Goal: Task Accomplishment & Management: Manage account settings

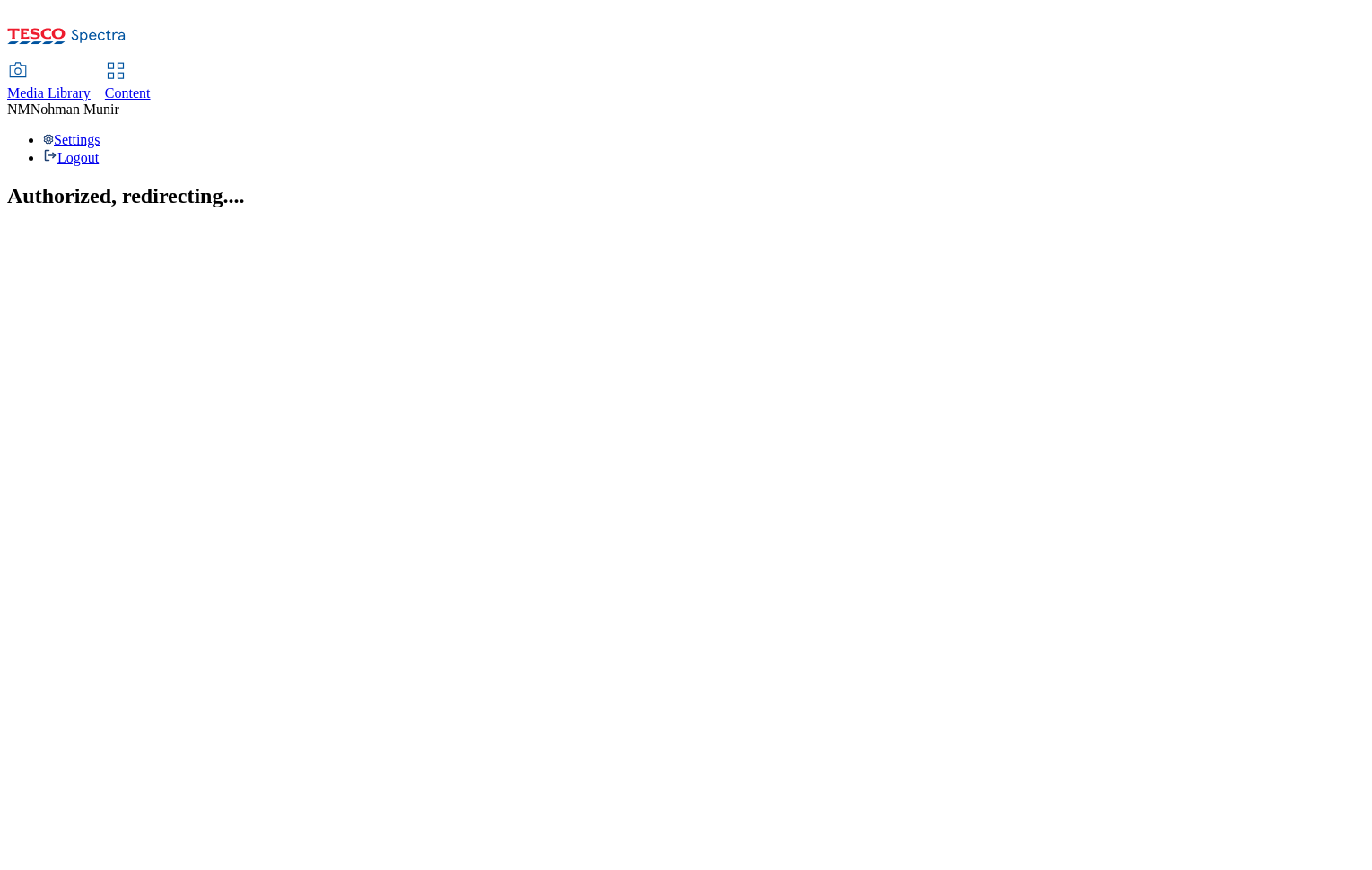
click at [151, 85] on span "Content" at bounding box center [127, 92] width 46 height 15
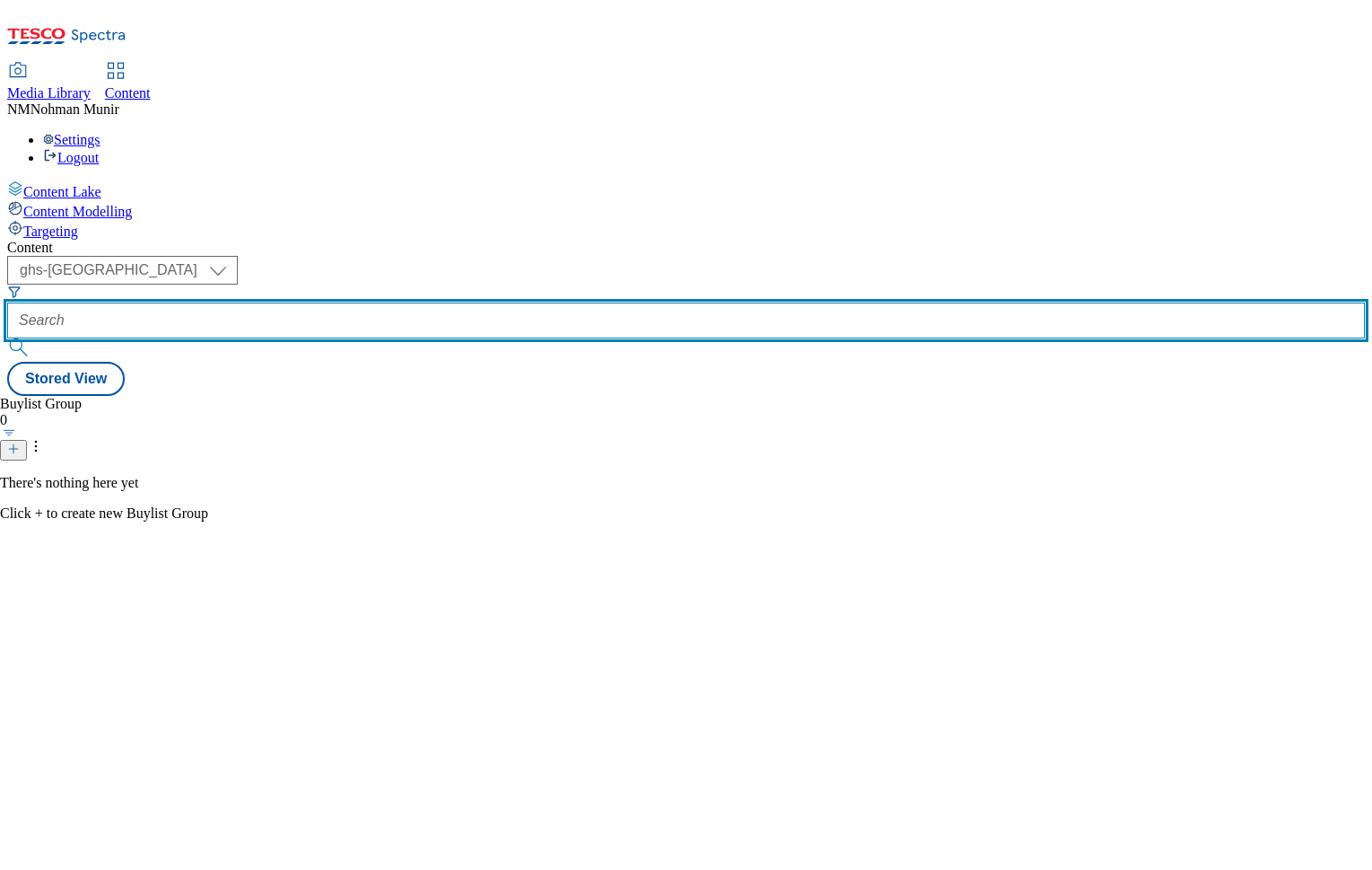
click at [461, 303] on input "text" at bounding box center [686, 320] width 1358 height 36
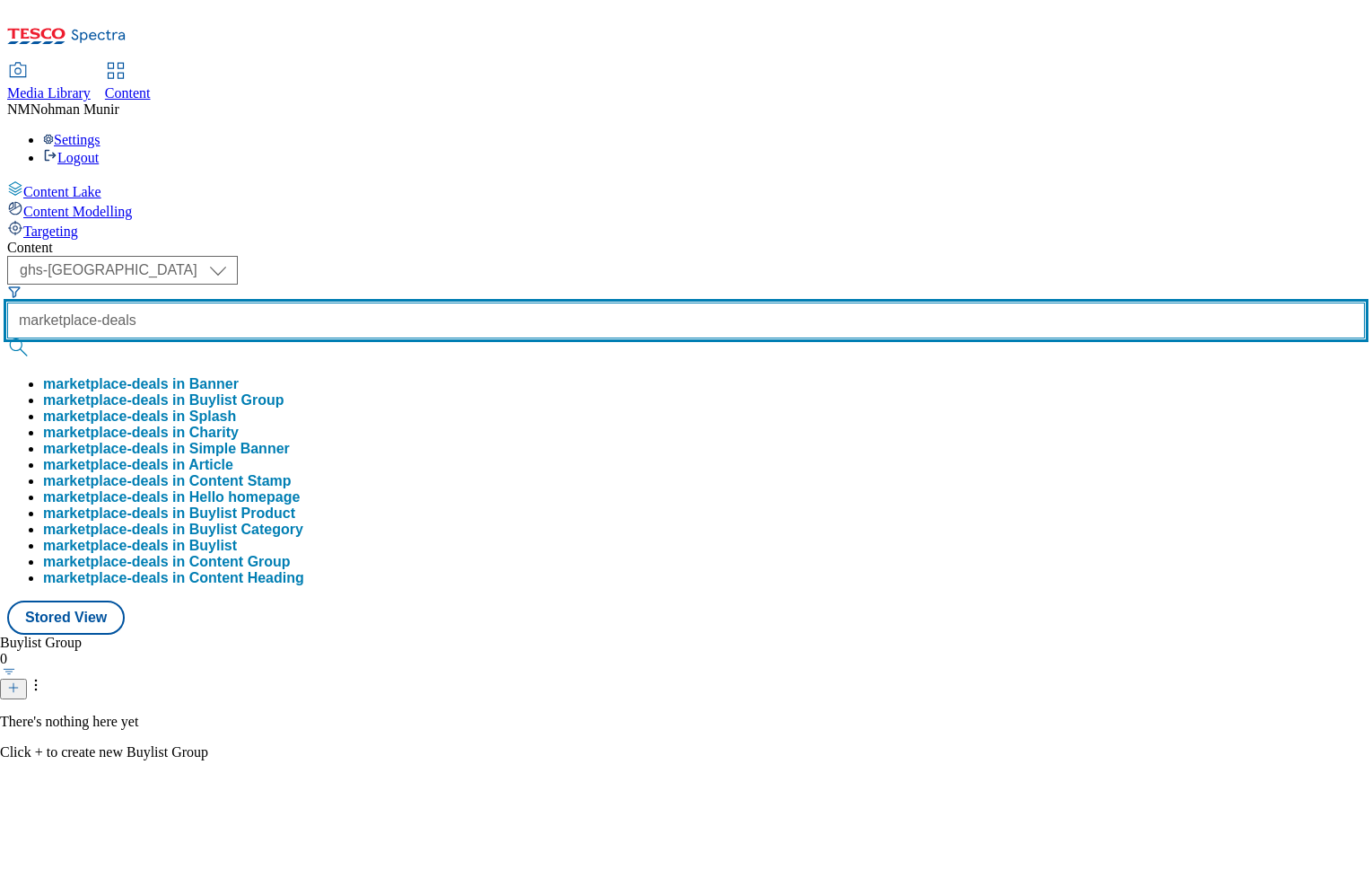
type input "marketplace-deals"
click at [8, 338] on button "submit" at bounding box center [20, 347] width 25 height 18
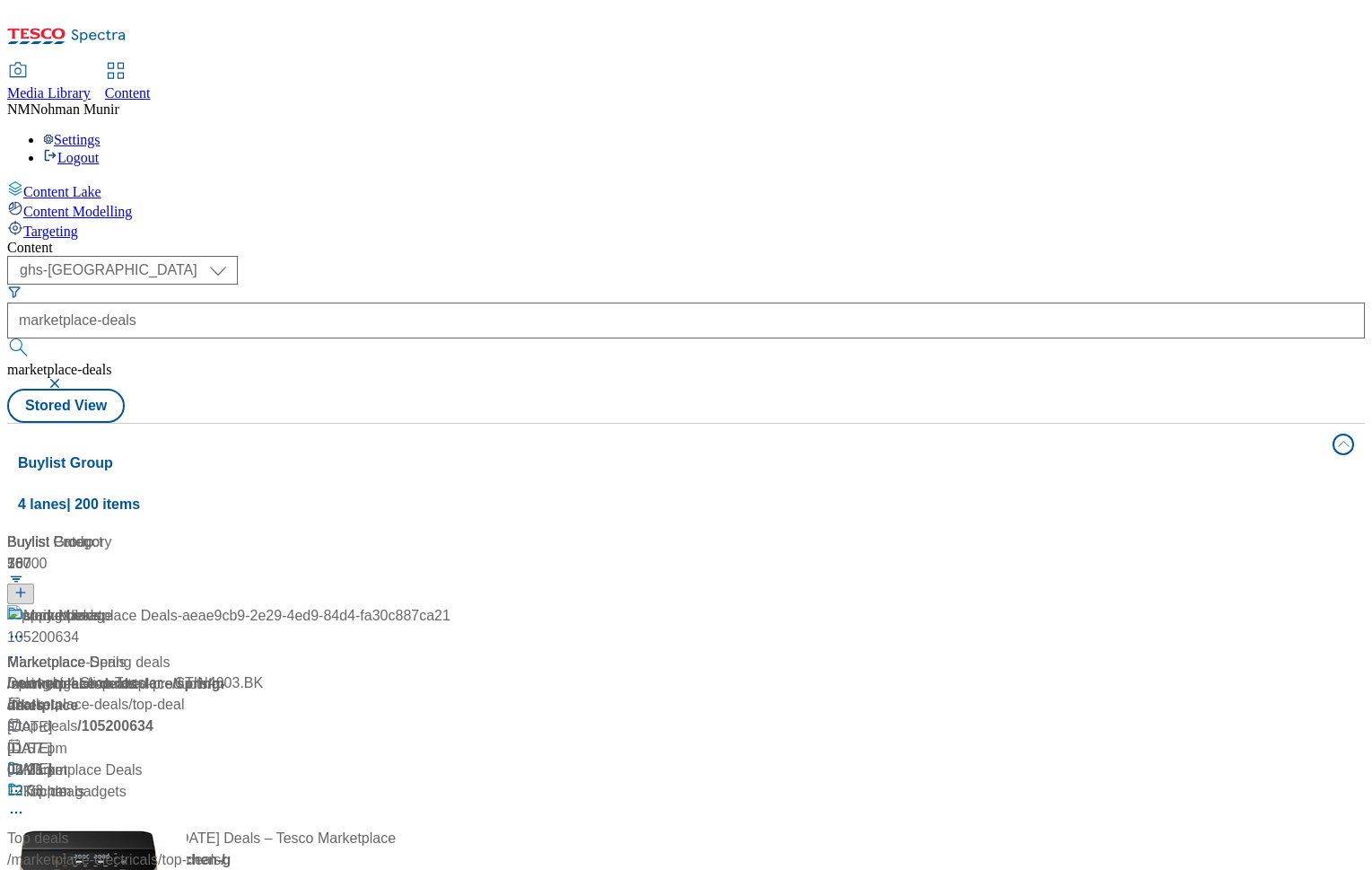
click at [450, 760] on div "Marketplace Deals" at bounding box center [229, 783] width 443 height 47
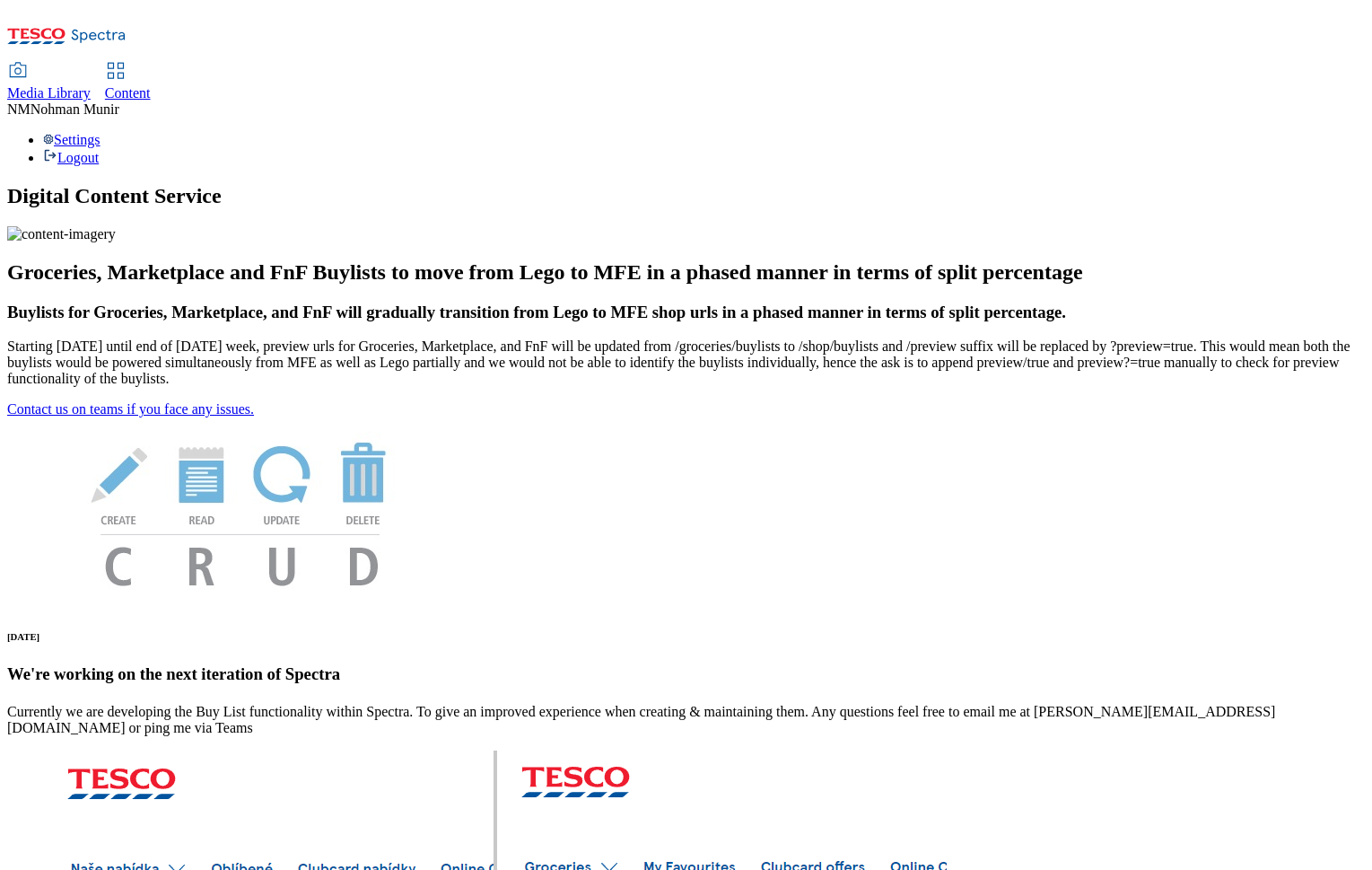
click at [151, 85] on span "Content" at bounding box center [127, 92] width 46 height 15
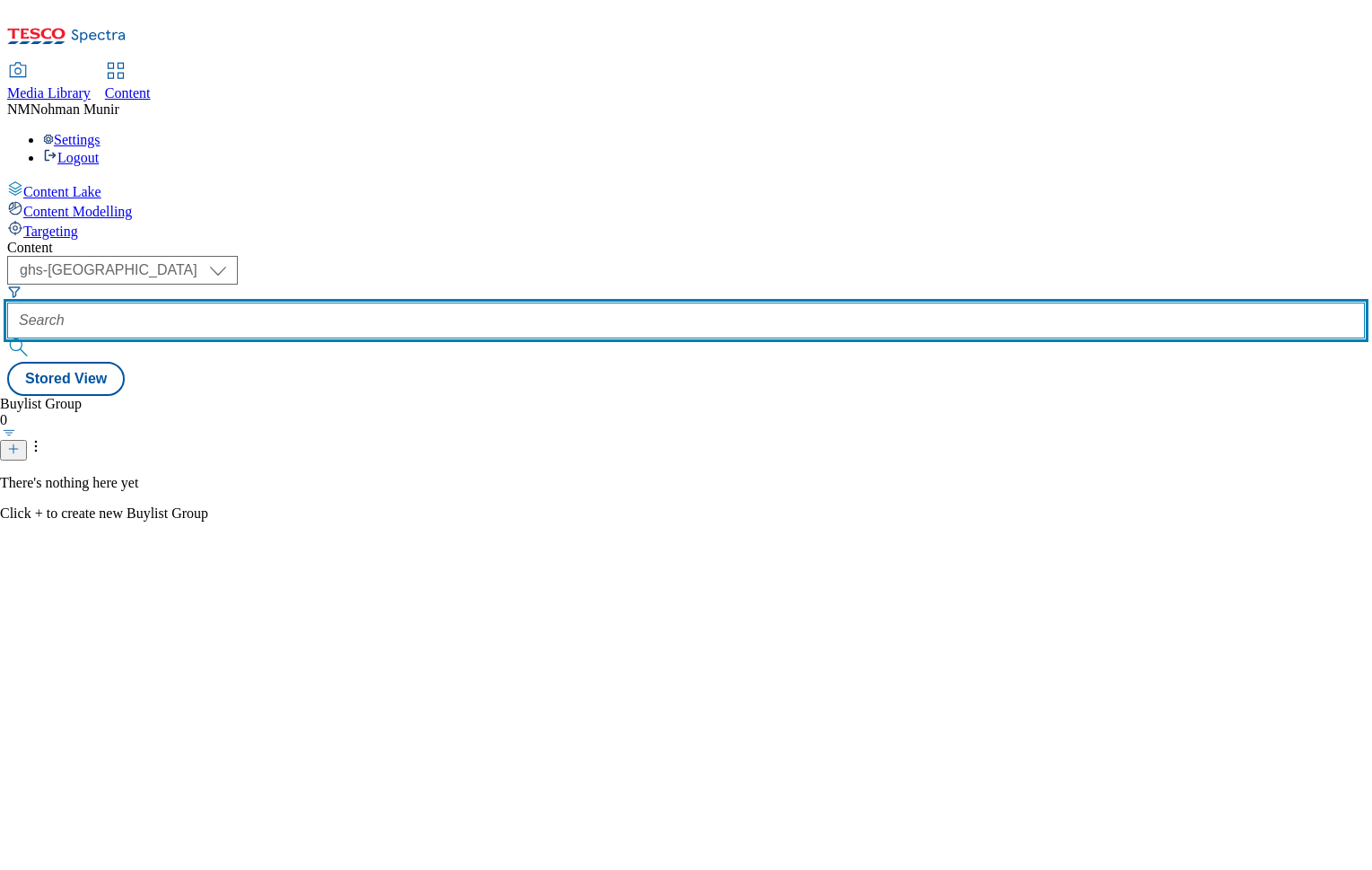
click at [478, 303] on input "text" at bounding box center [686, 320] width 1358 height 36
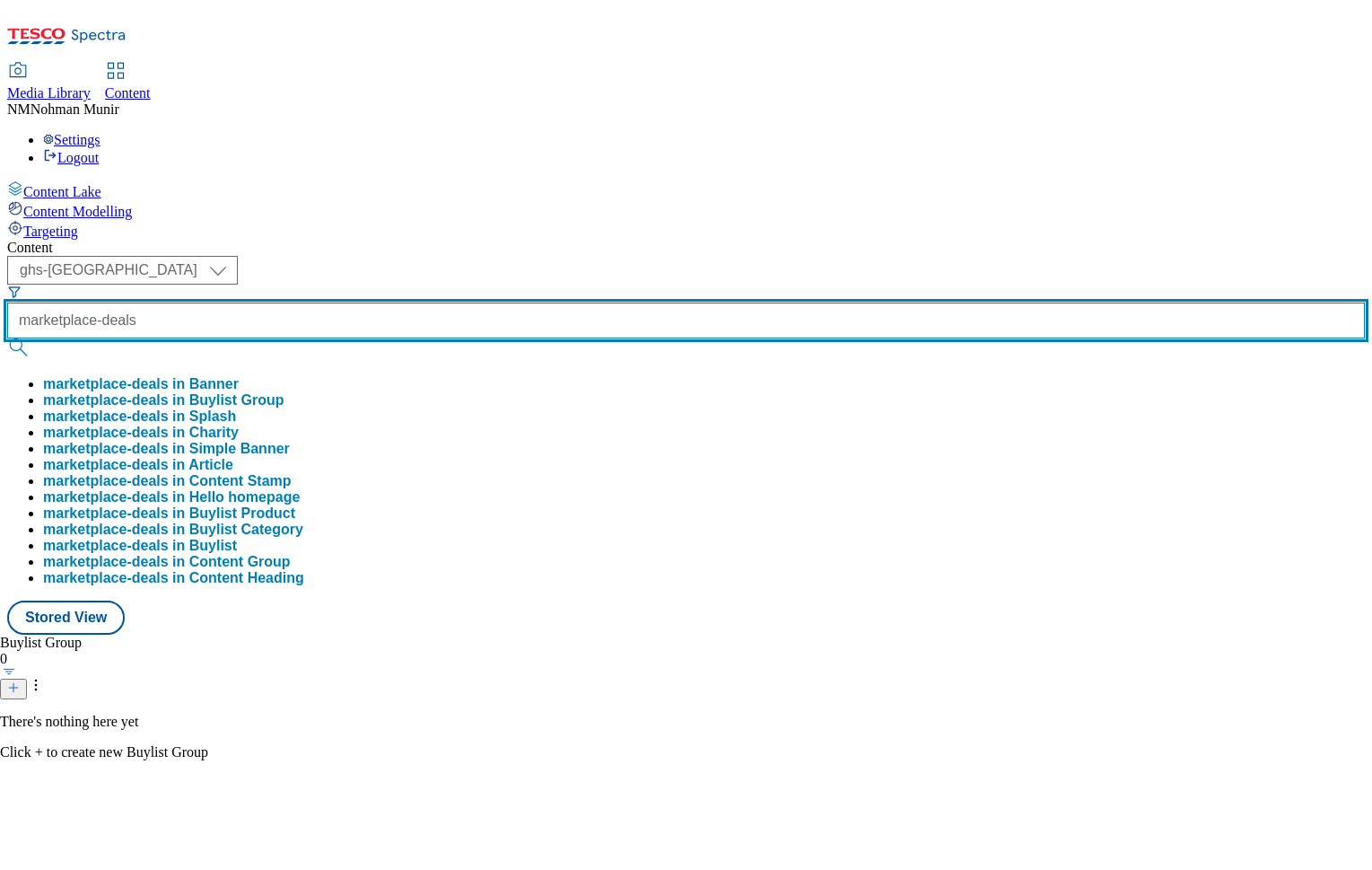
type input "marketplace-deals"
click at [8, 338] on button "submit" at bounding box center [20, 347] width 25 height 18
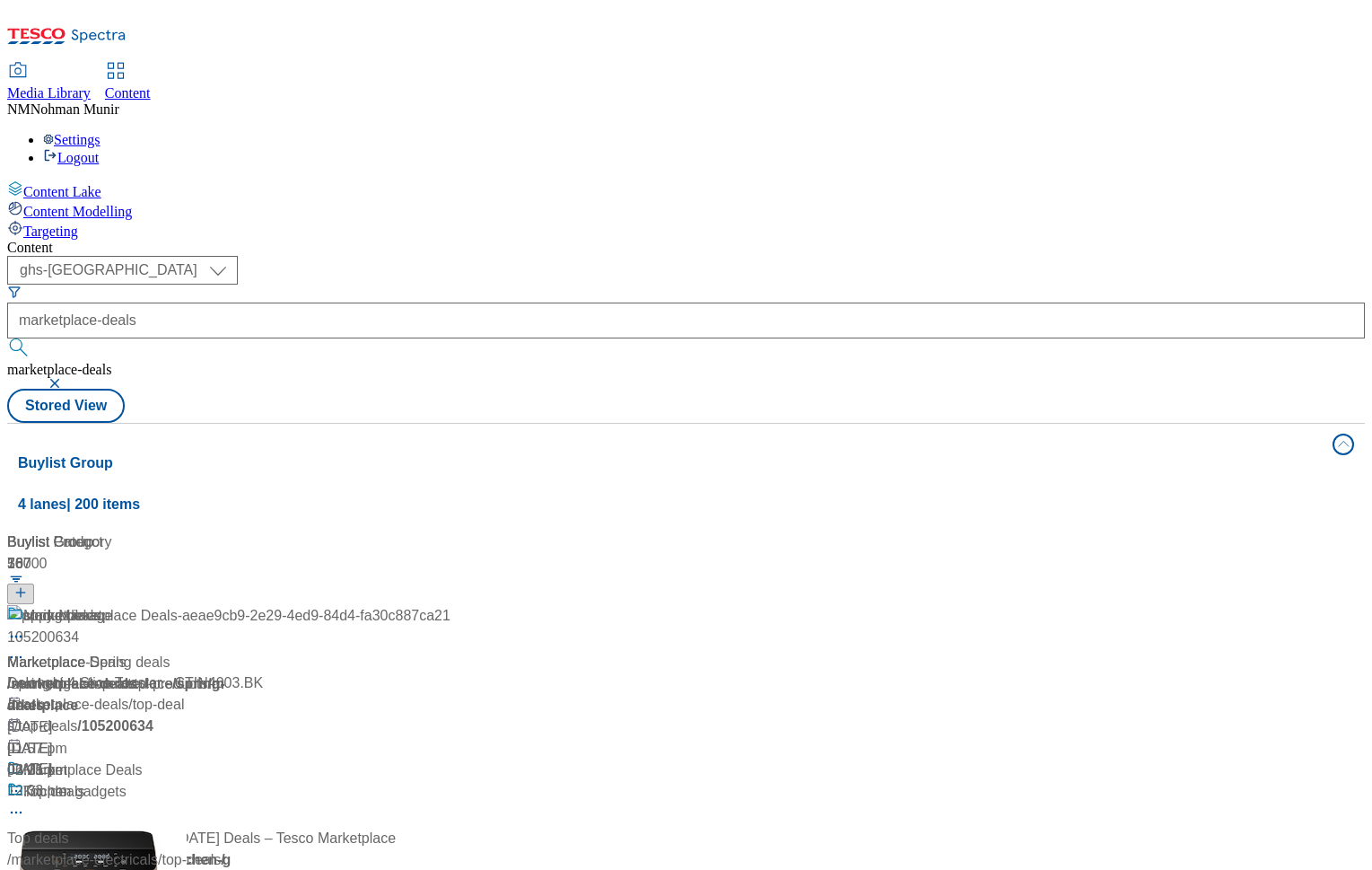
click at [450, 760] on div "Marketplace Deals" at bounding box center [229, 783] width 443 height 47
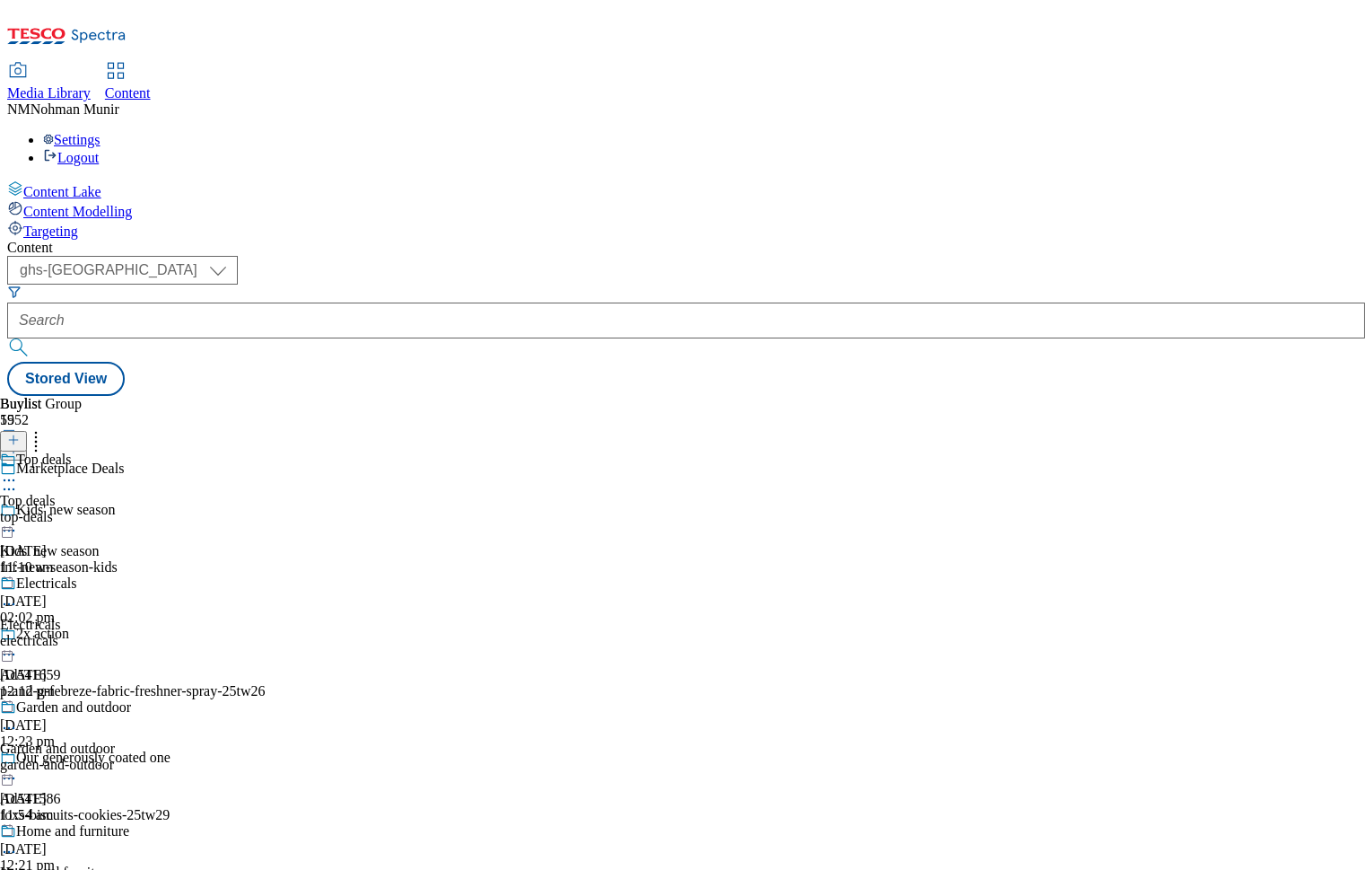
click at [141, 509] on div "top-deals" at bounding box center [71, 517] width 141 height 16
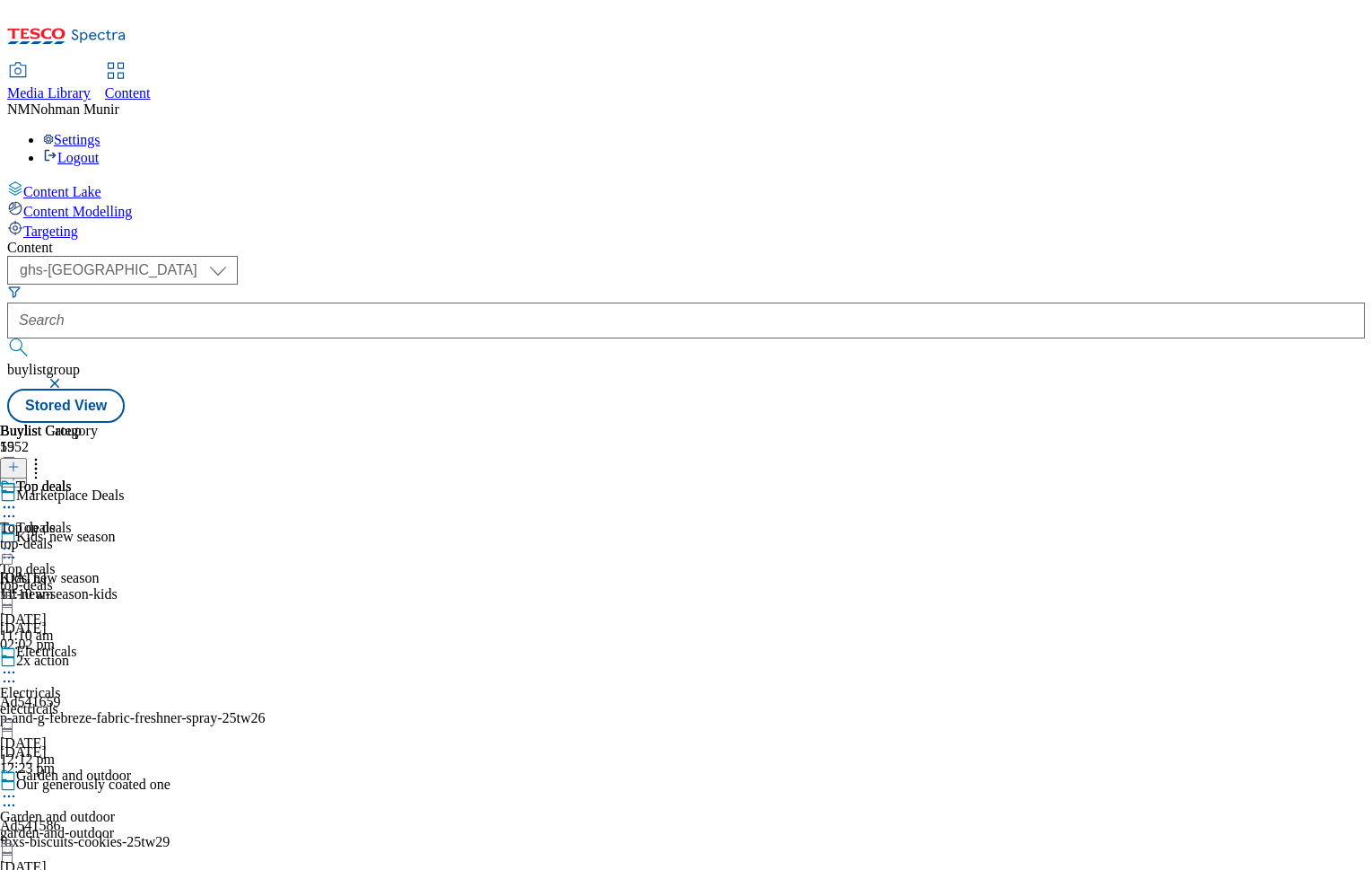
drag, startPoint x: 742, startPoint y: 796, endPoint x: 1064, endPoint y: 766, distance: 323.4
click at [98, 479] on div "Top deals Top deals top-deals [DATE] 11:10 am" at bounding box center [49, 540] width 98 height 123
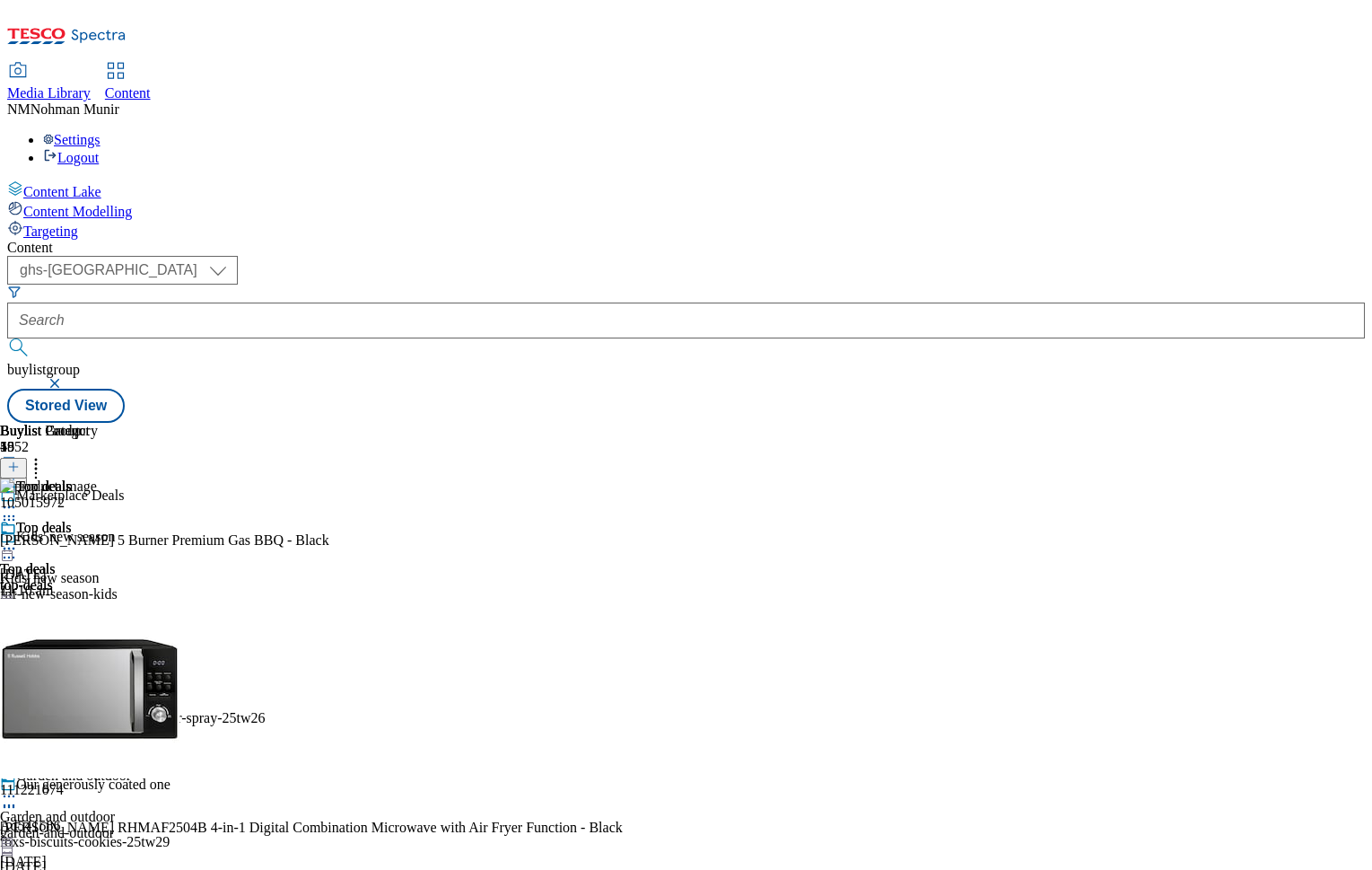
scroll to position [0, 220]
click at [45, 455] on icon at bounding box center [36, 464] width 18 height 18
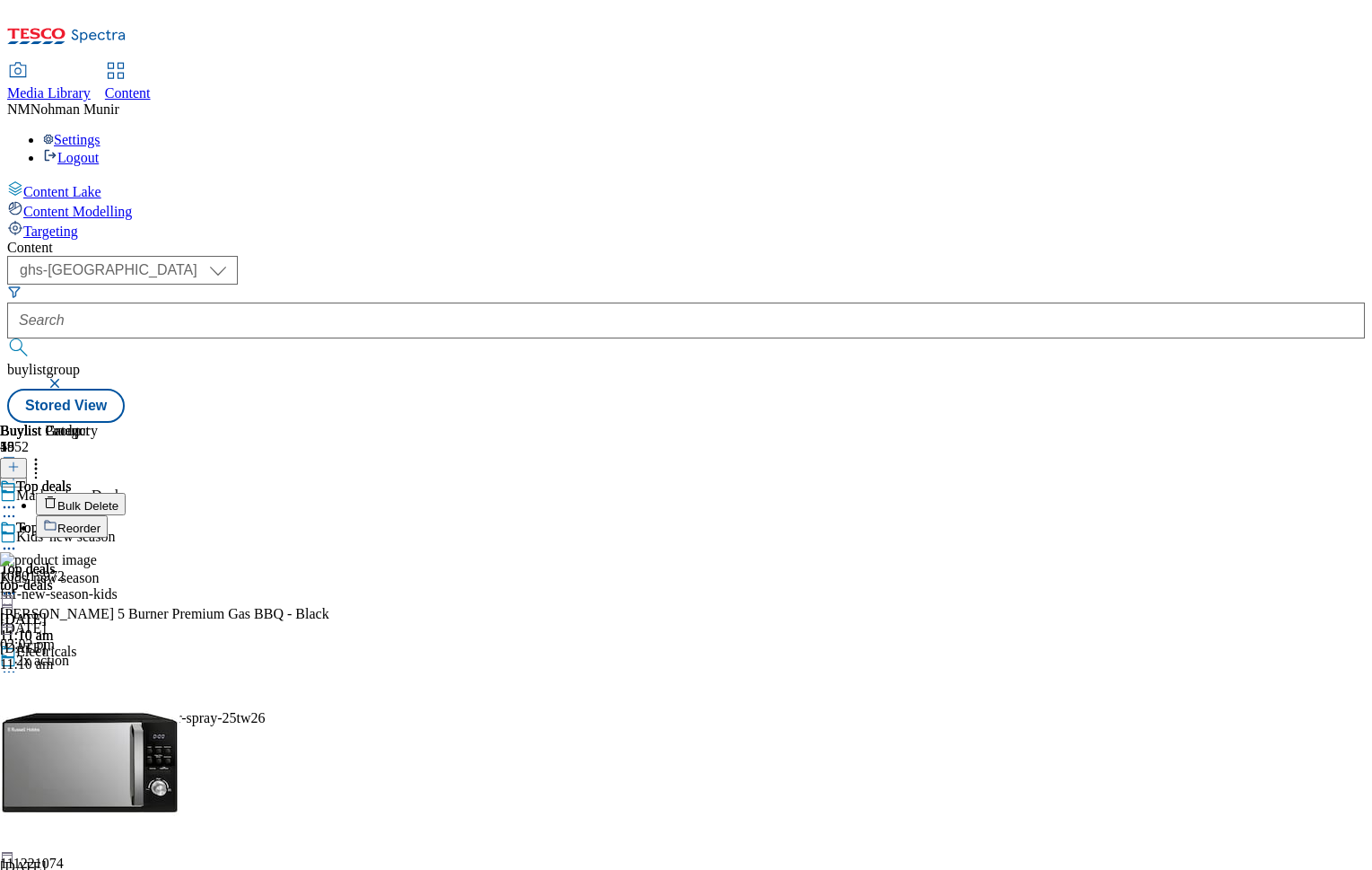
click at [98, 539] on div at bounding box center [49, 550] width 98 height 22
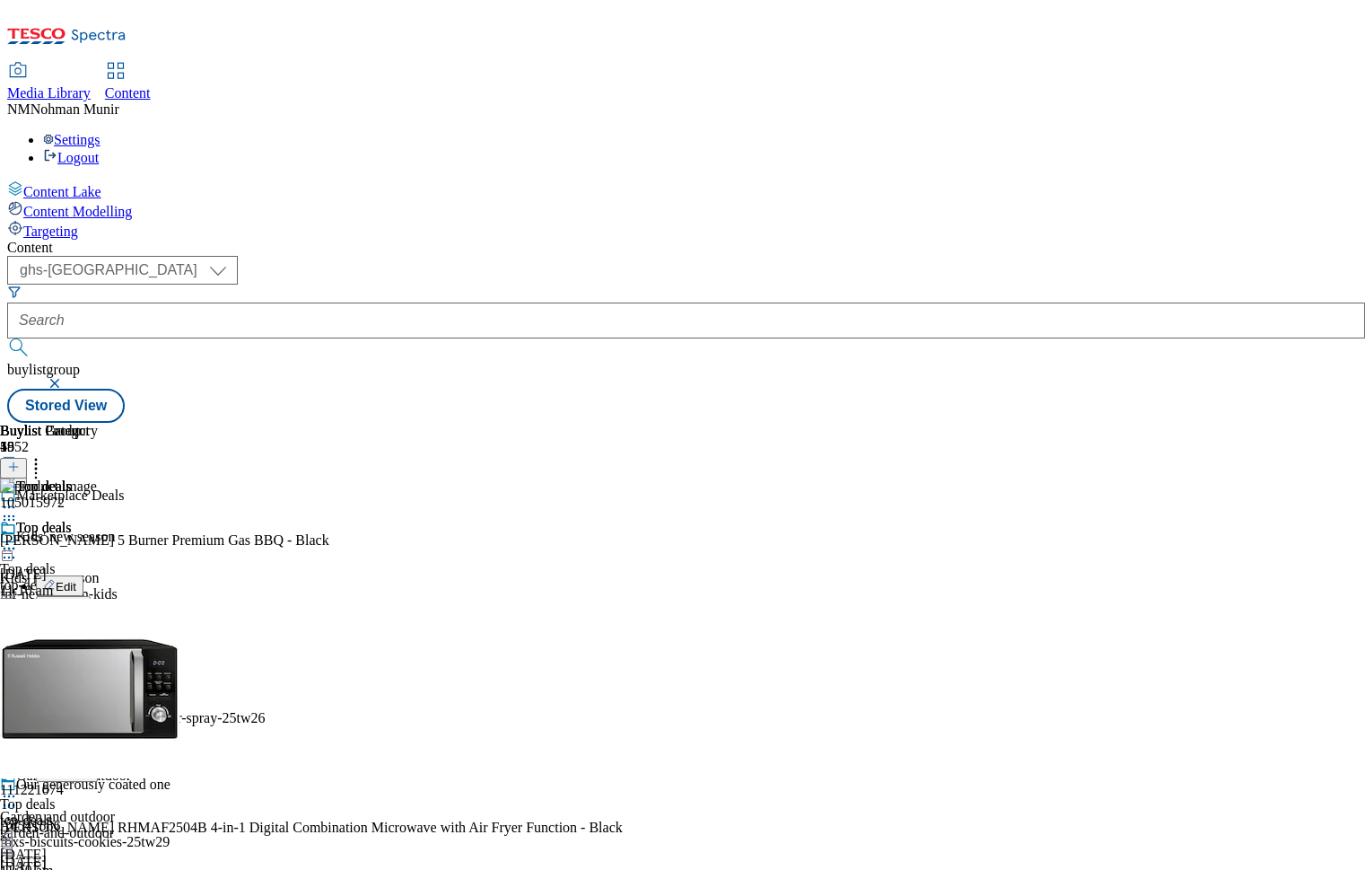
click at [113, 745] on span "Un-publish" at bounding box center [84, 751] width 57 height 13
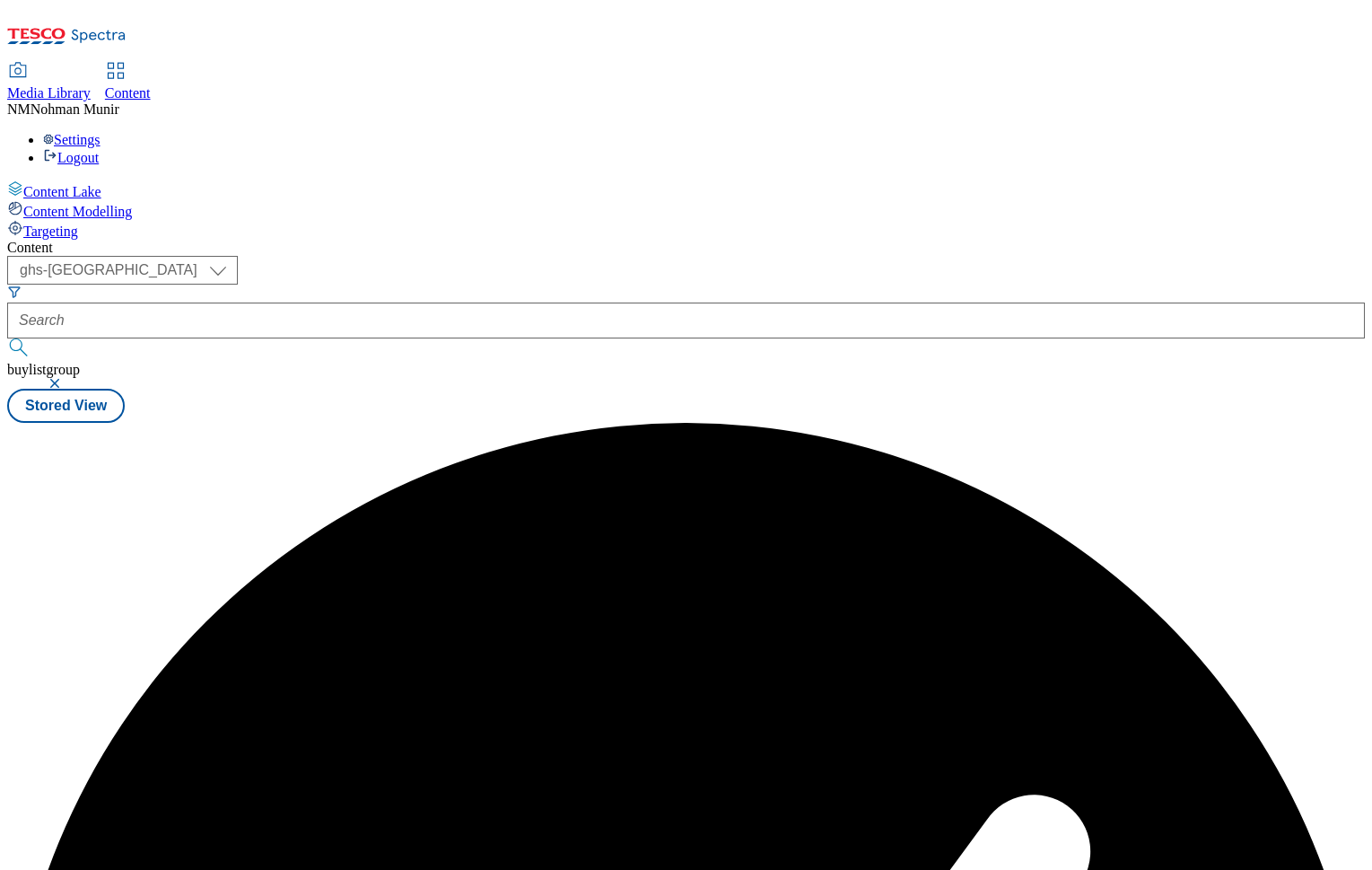
scroll to position [0, 0]
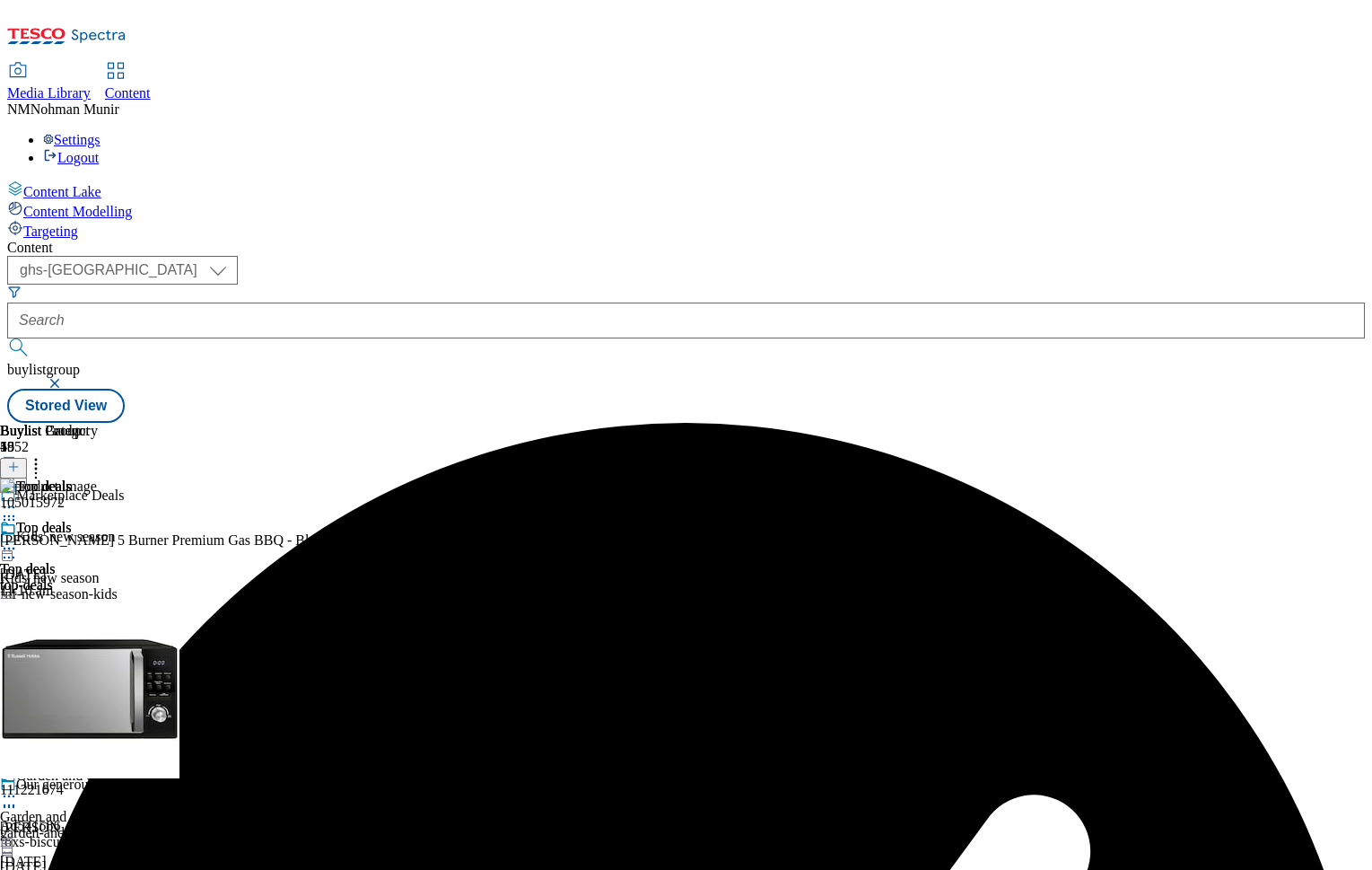
click at [45, 455] on icon at bounding box center [36, 464] width 18 height 18
click at [10, 548] on circle at bounding box center [9, 549] width 3 height 3
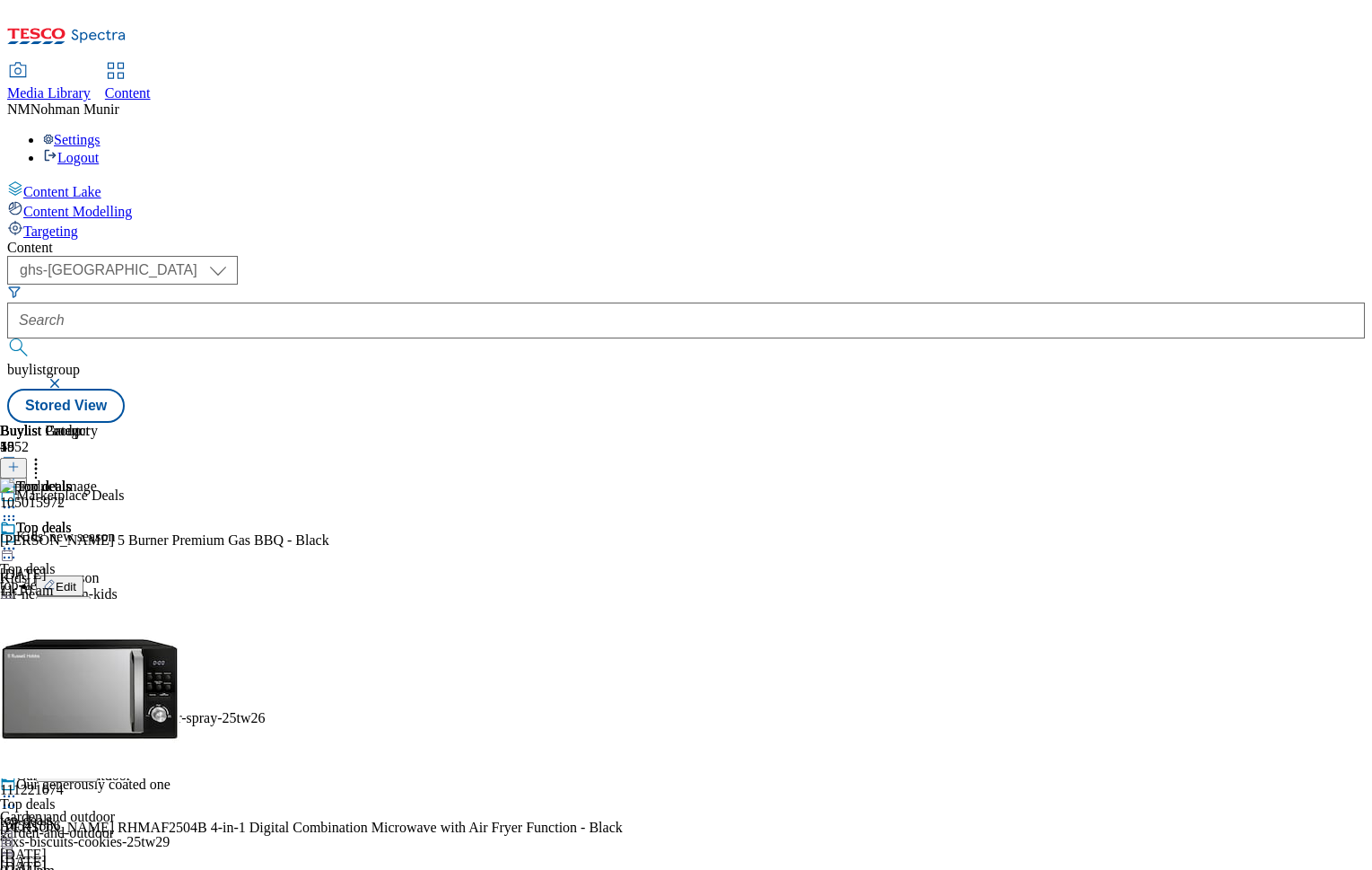
click at [156, 679] on li "Un-preview" at bounding box center [96, 689] width 121 height 21
click at [45, 455] on icon at bounding box center [36, 464] width 18 height 18
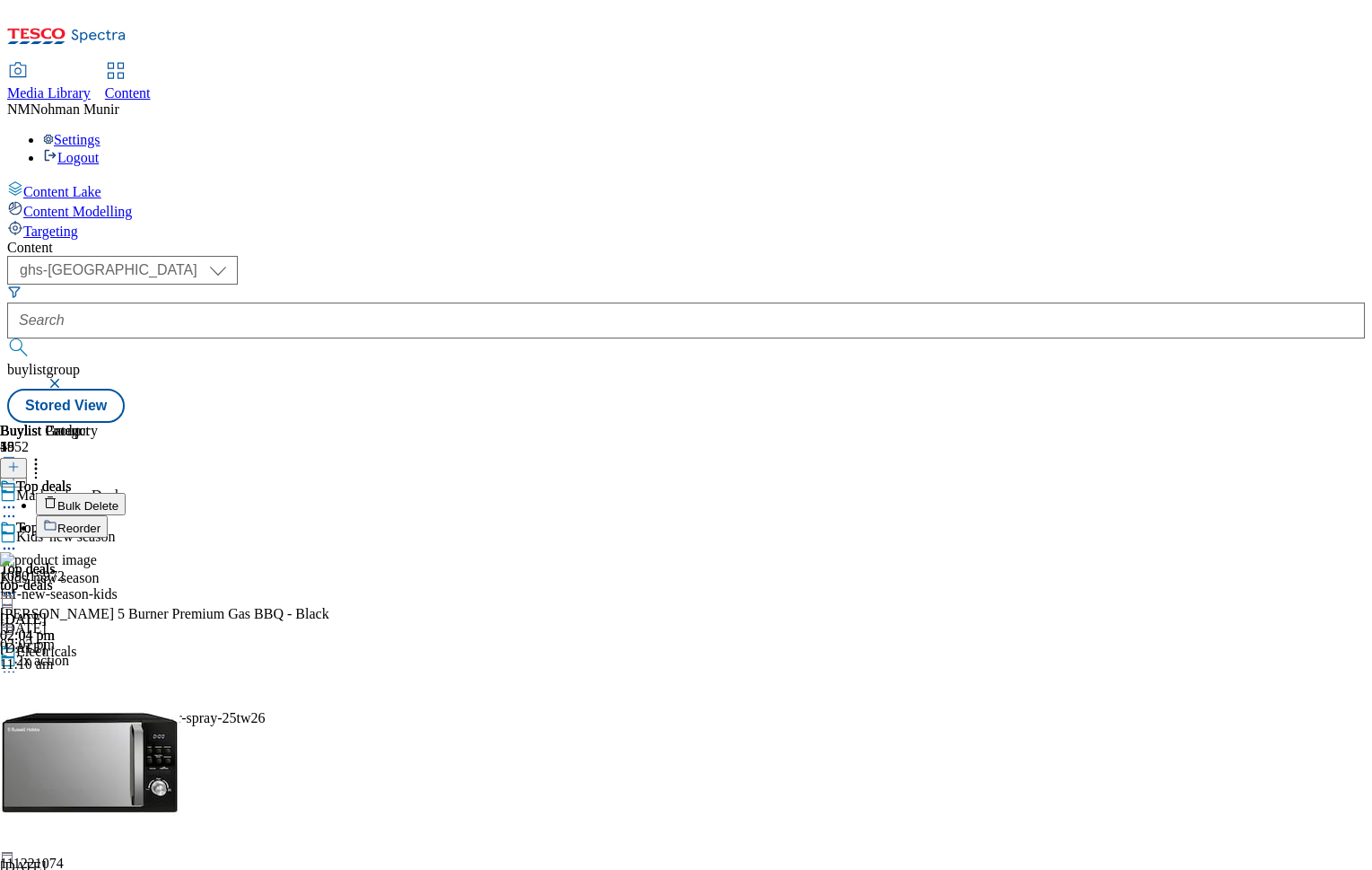
click at [119, 500] on span "Bulk Delete" at bounding box center [88, 506] width 61 height 13
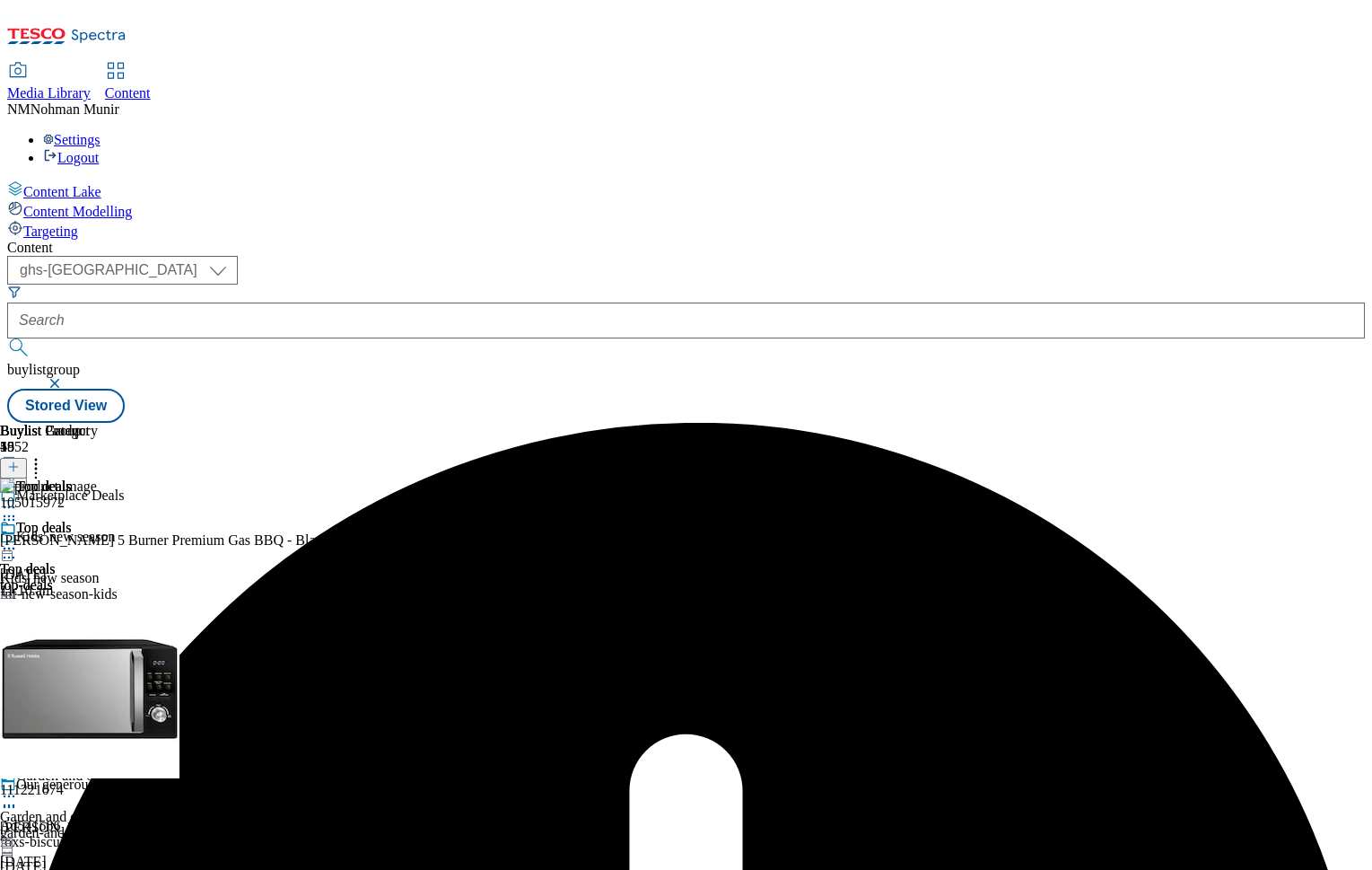
click at [18, 539] on icon at bounding box center [8, 548] width 18 height 18
click at [116, 683] on span "Un-preview" at bounding box center [86, 690] width 60 height 13
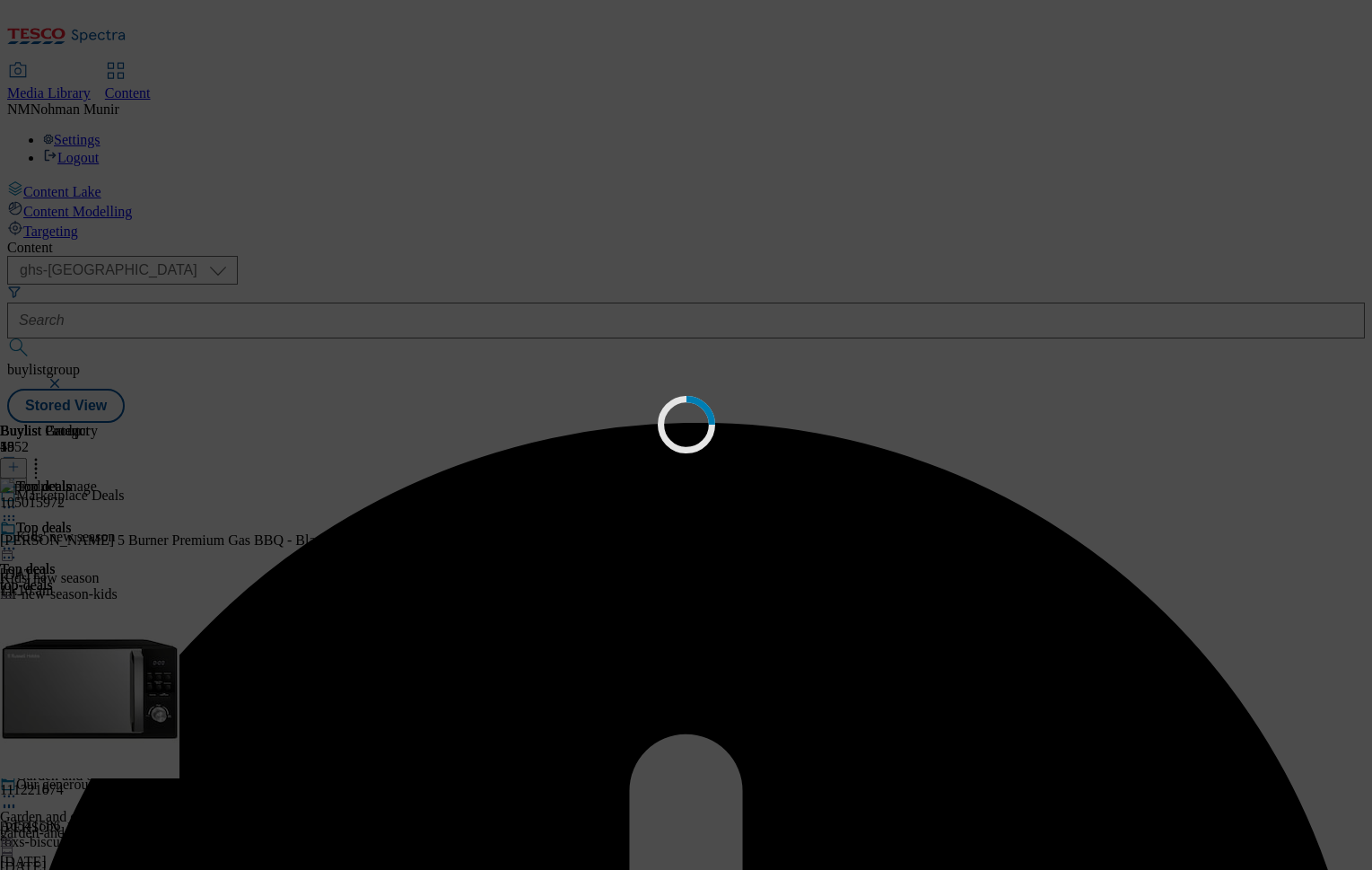
click at [1303, 209] on div "Loading" at bounding box center [686, 435] width 1372 height 870
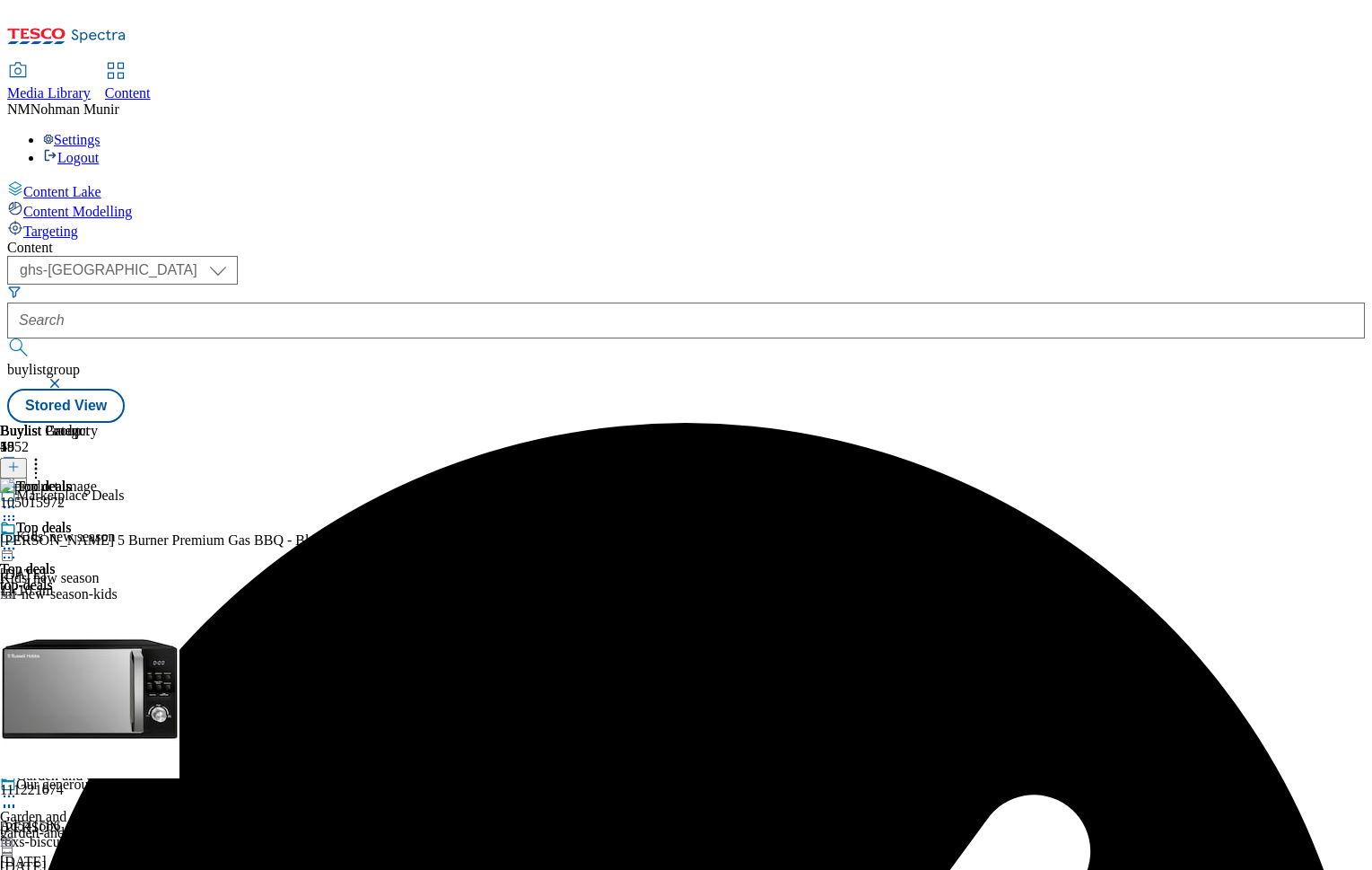
drag, startPoint x: 920, startPoint y: 661, endPoint x: 1258, endPoint y: 630, distance: 339.4
click at [45, 455] on icon at bounding box center [36, 464] width 18 height 18
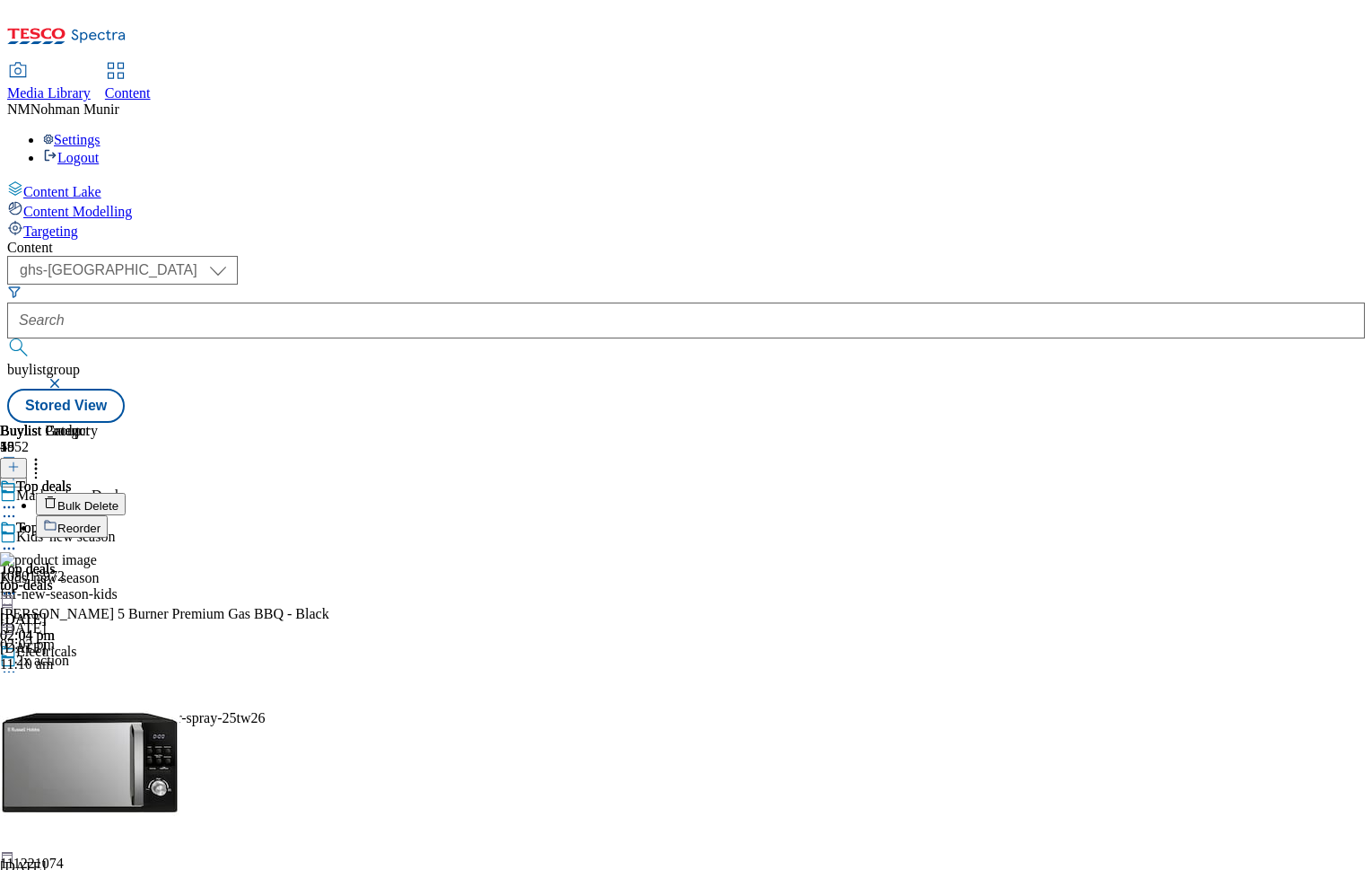
click at [125, 493] on button "Bulk Delete" at bounding box center [80, 504] width 90 height 23
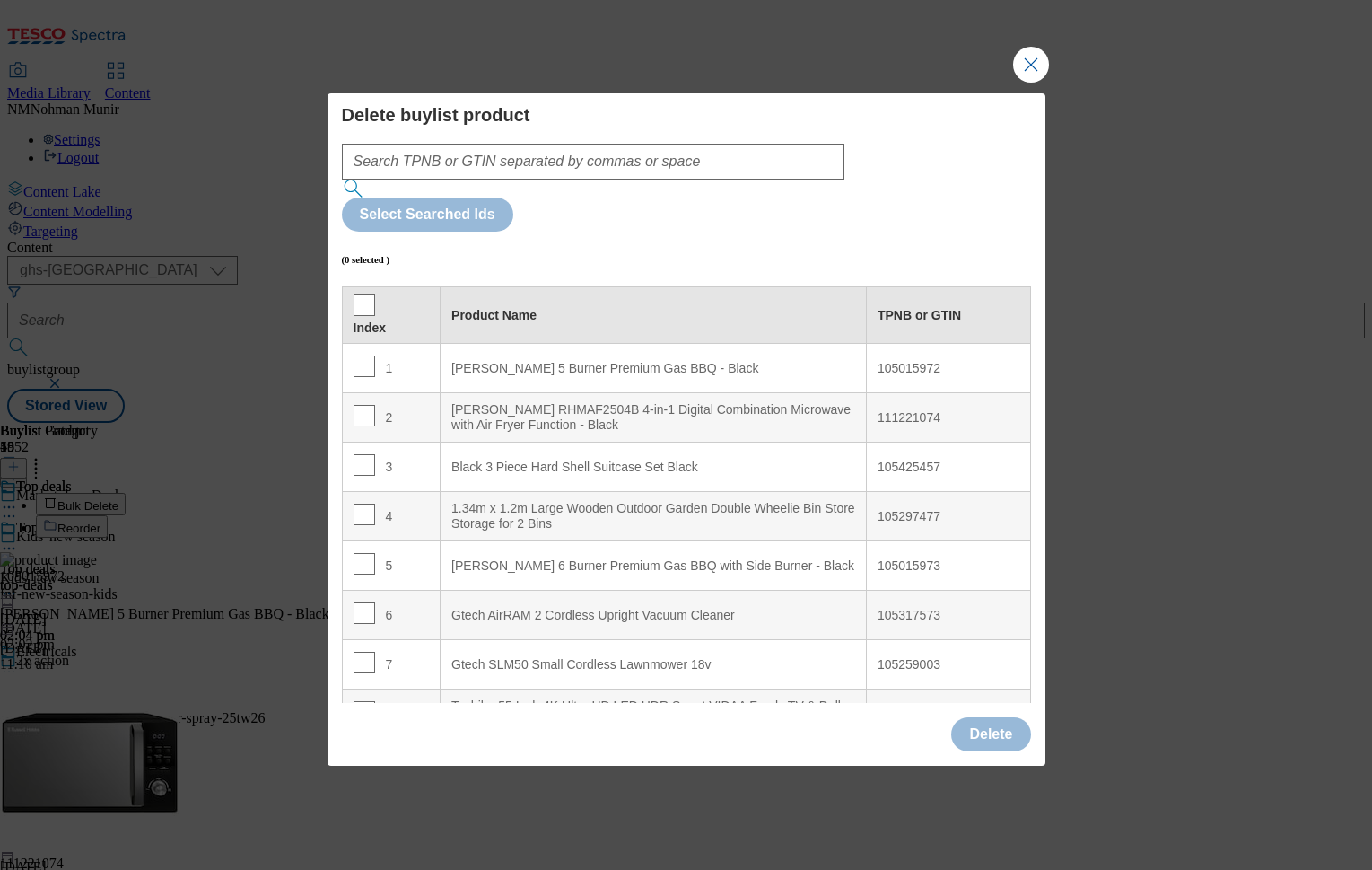
click at [562, 501] on div "1.34m x 1.2m Large Wooden Outdoor Garden Double Wheelie Bin Store Storage for 2…" at bounding box center [653, 516] width 404 height 31
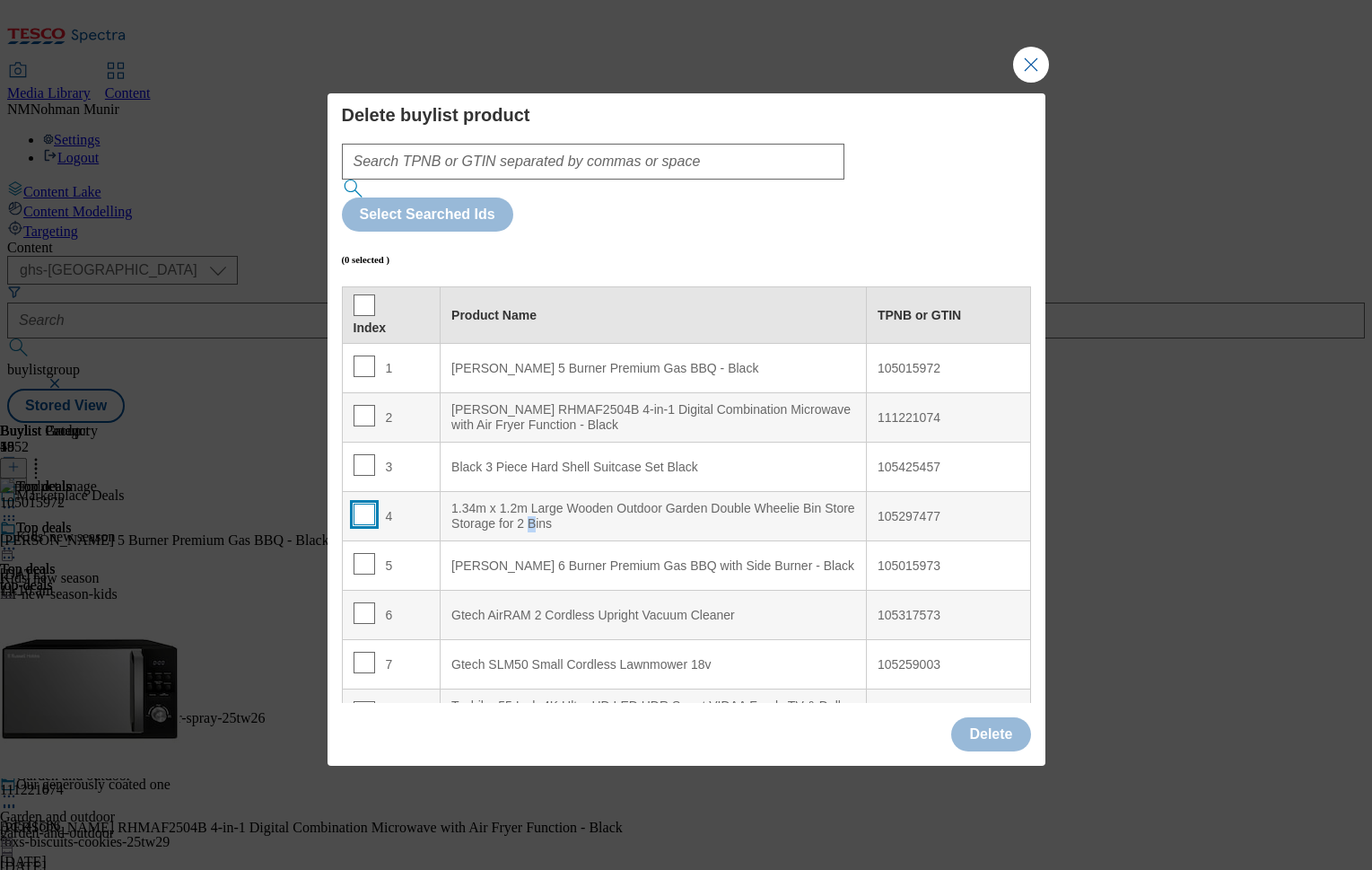
click at [364, 503] on input "Modal" at bounding box center [364, 514] width 22 height 22
checkbox input "true"
click at [1017, 717] on button "Delete" at bounding box center [990, 734] width 79 height 34
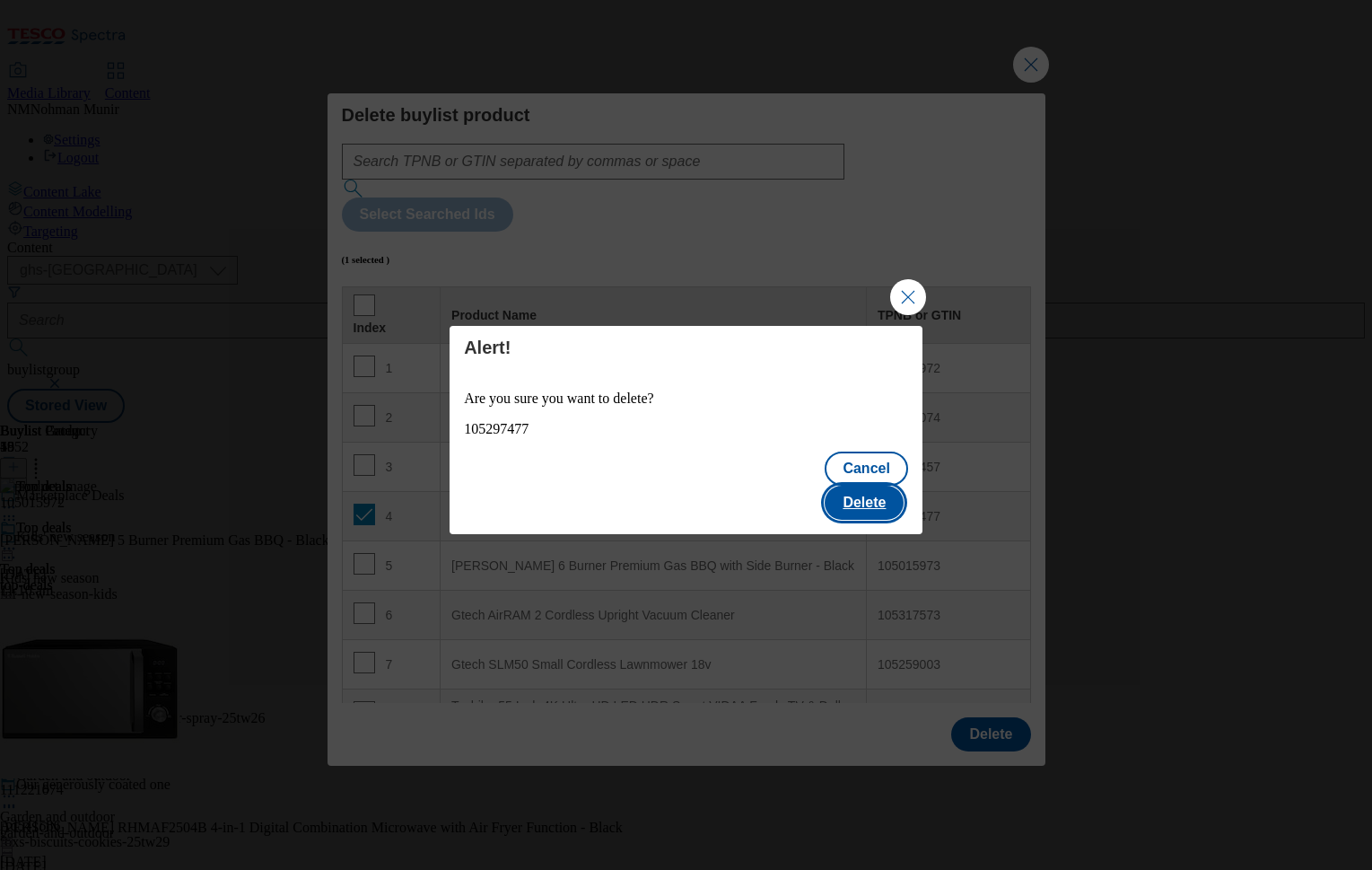
click at [874, 485] on button "Delete" at bounding box center [864, 502] width 79 height 34
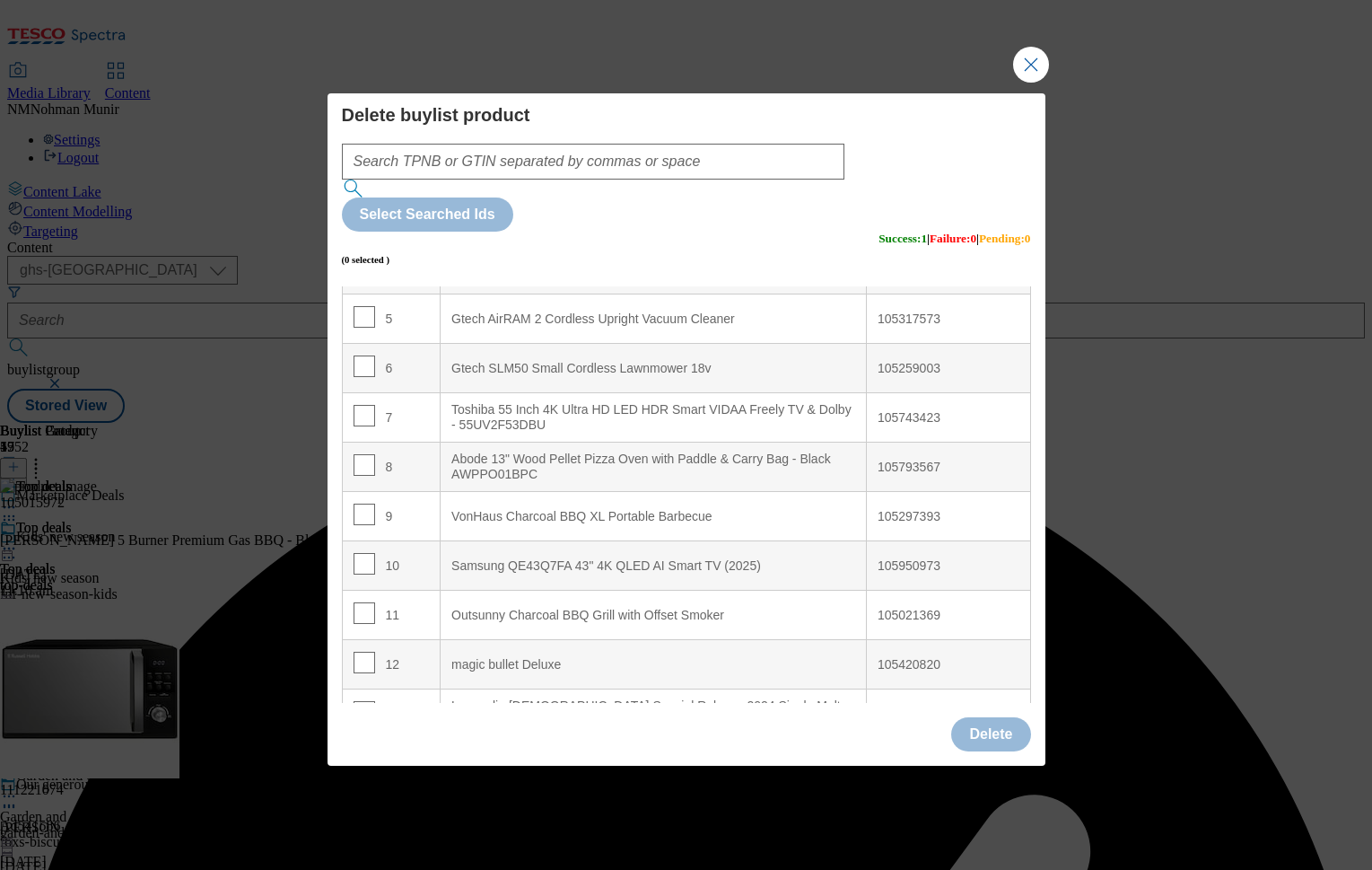
scroll to position [427, 0]
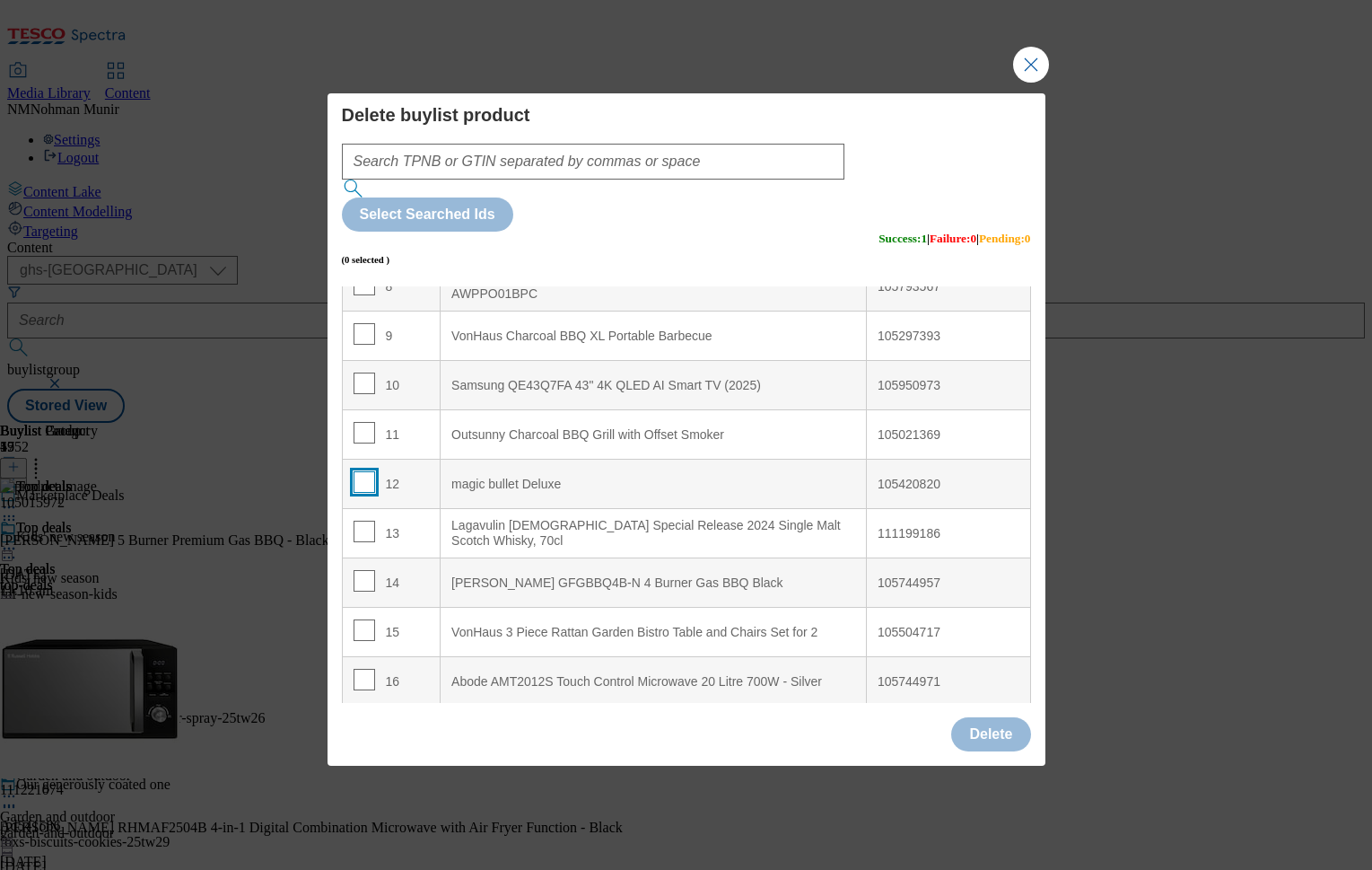
click at [360, 471] on input "Modal" at bounding box center [364, 482] width 22 height 22
checkbox input "true"
click at [1003, 717] on button "Delete" at bounding box center [990, 734] width 79 height 34
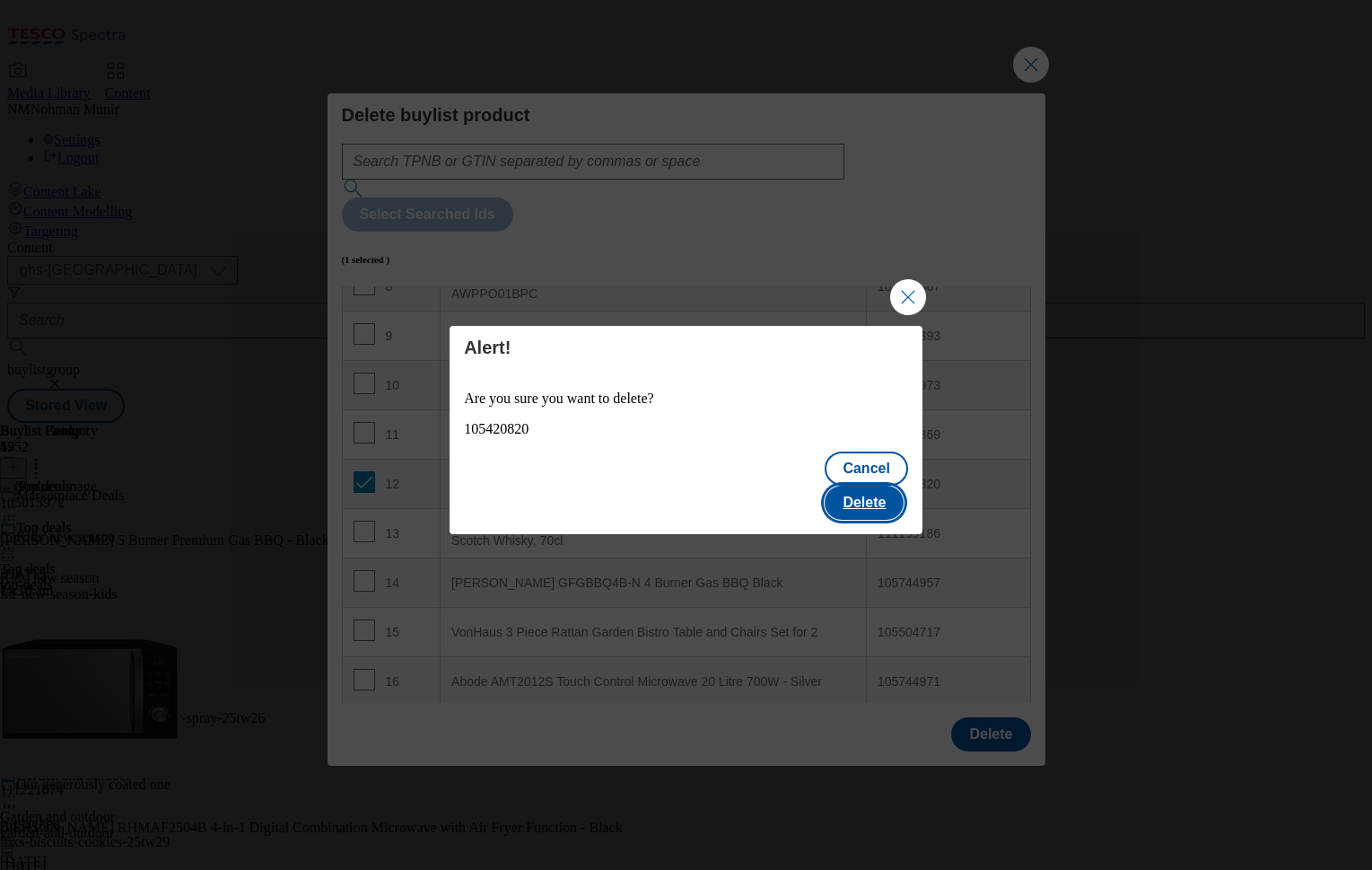
click at [862, 486] on button "Delete" at bounding box center [864, 502] width 79 height 34
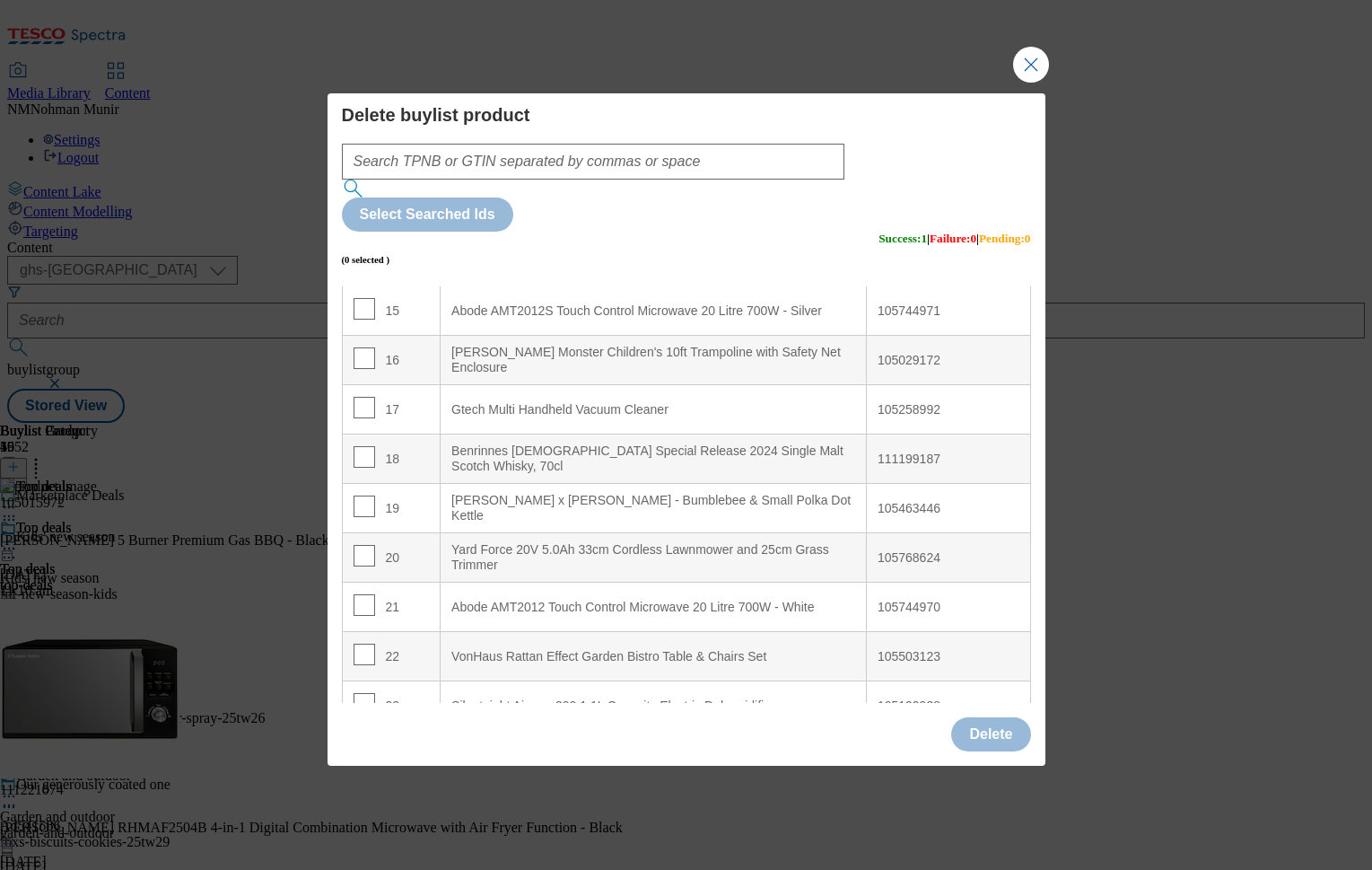
scroll to position [755, 0]
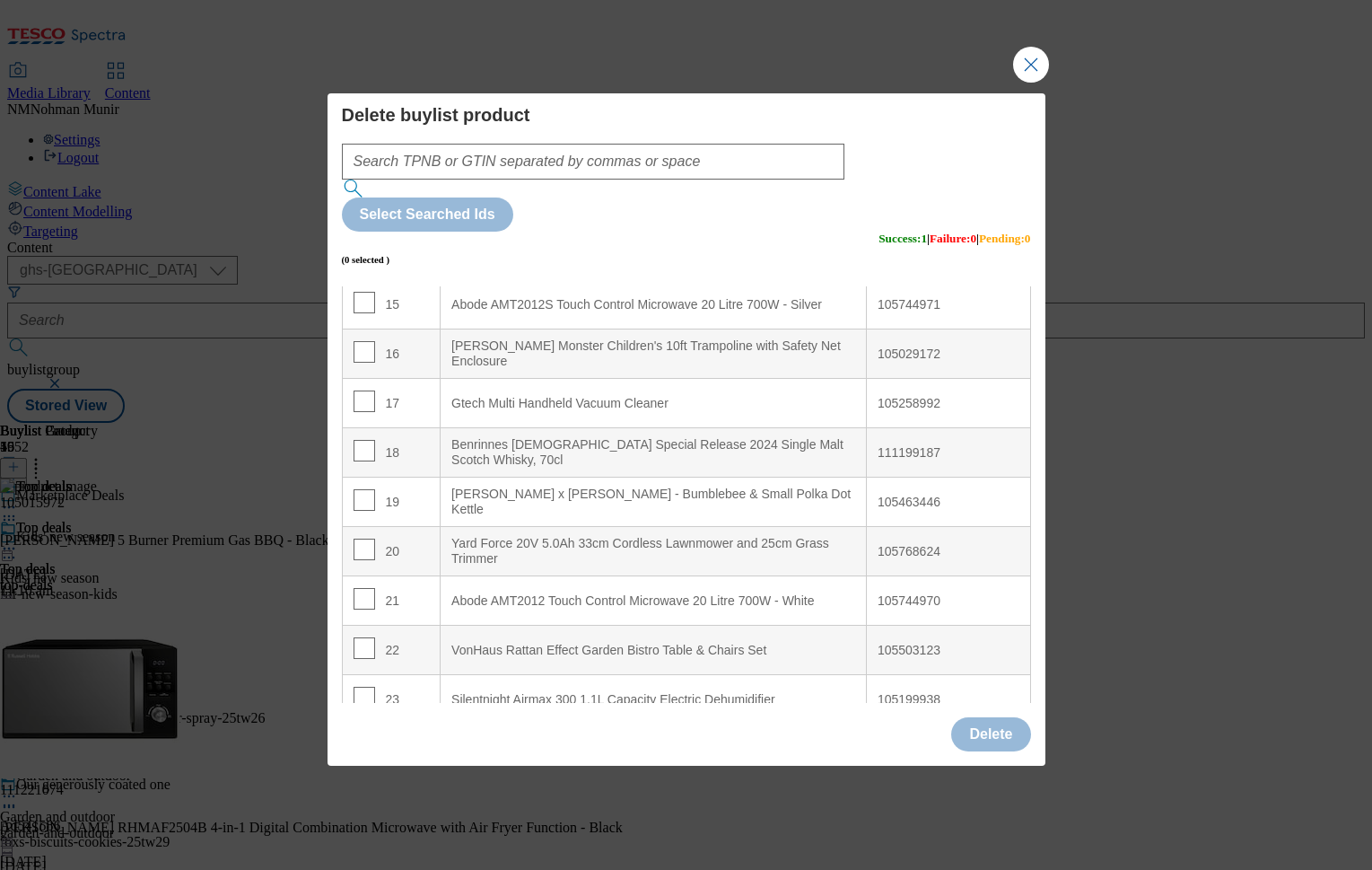
click at [378, 489] on div "19" at bounding box center [391, 502] width 76 height 26
click at [371, 489] on div "19" at bounding box center [391, 502] width 76 height 26
click at [365, 489] on input "Modal" at bounding box center [364, 500] width 22 height 22
checkbox input "true"
click at [975, 717] on button "Delete" at bounding box center [990, 734] width 79 height 34
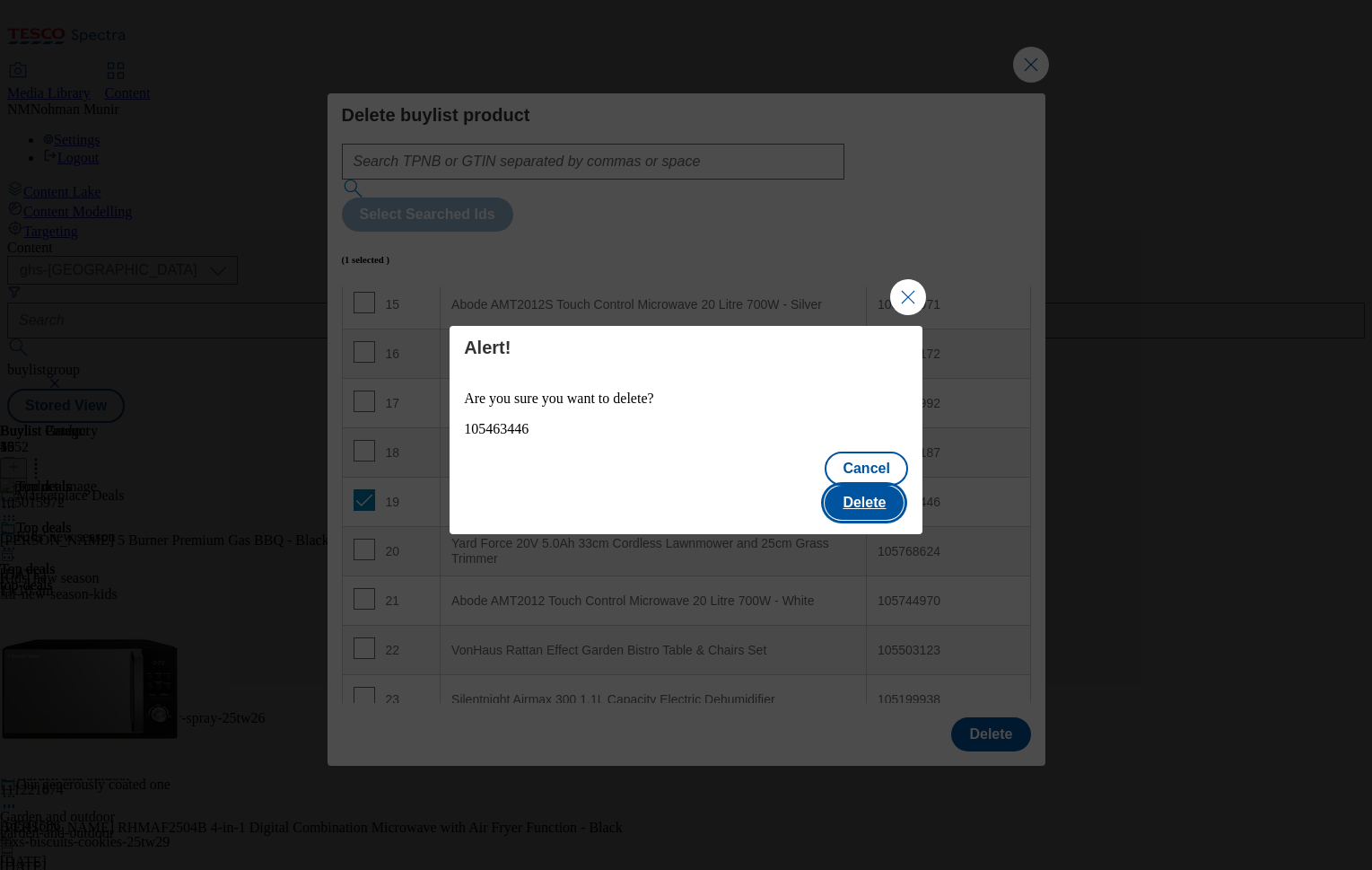
click at [857, 485] on button "Delete" at bounding box center [864, 502] width 79 height 34
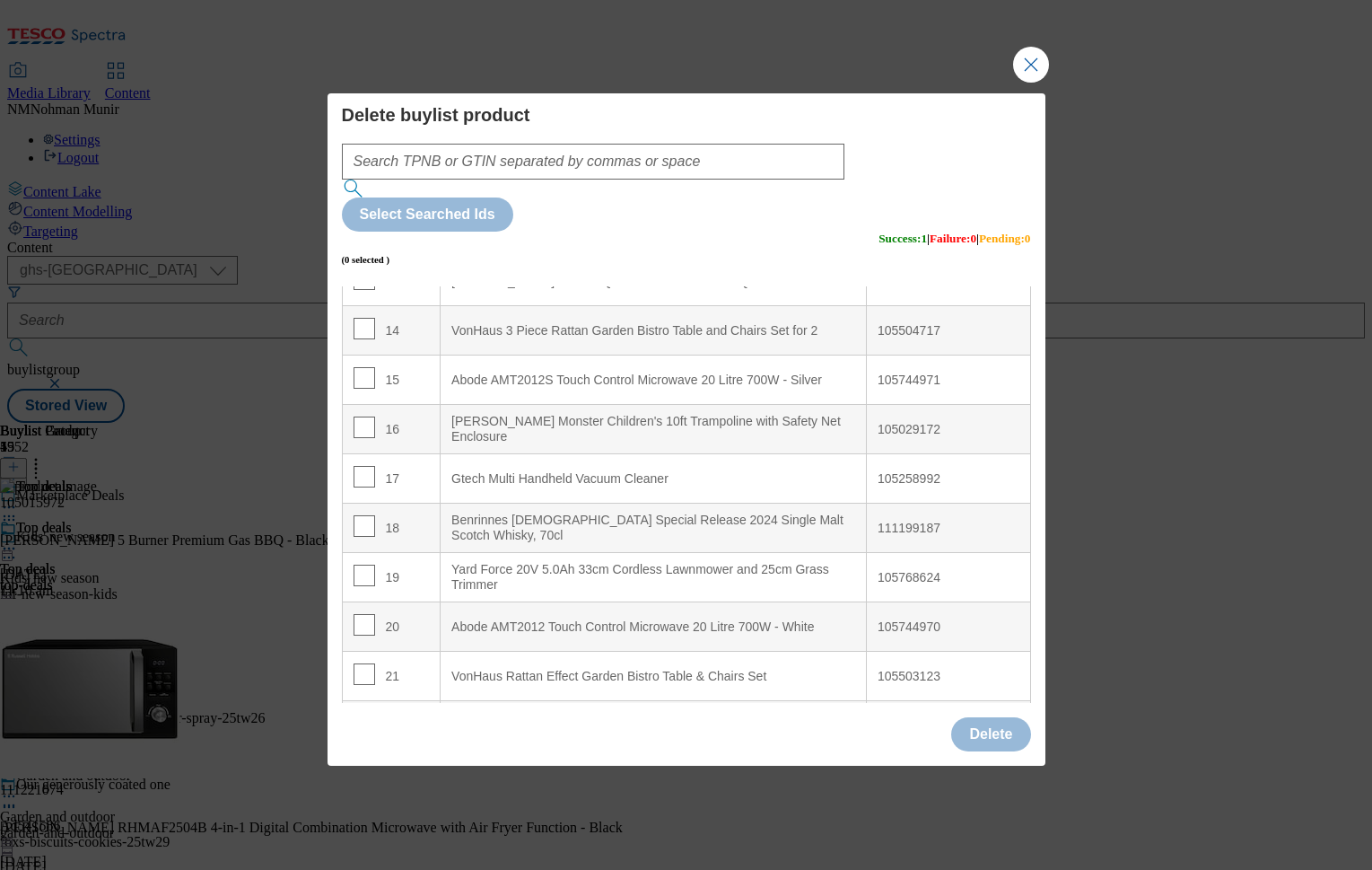
scroll to position [796, 0]
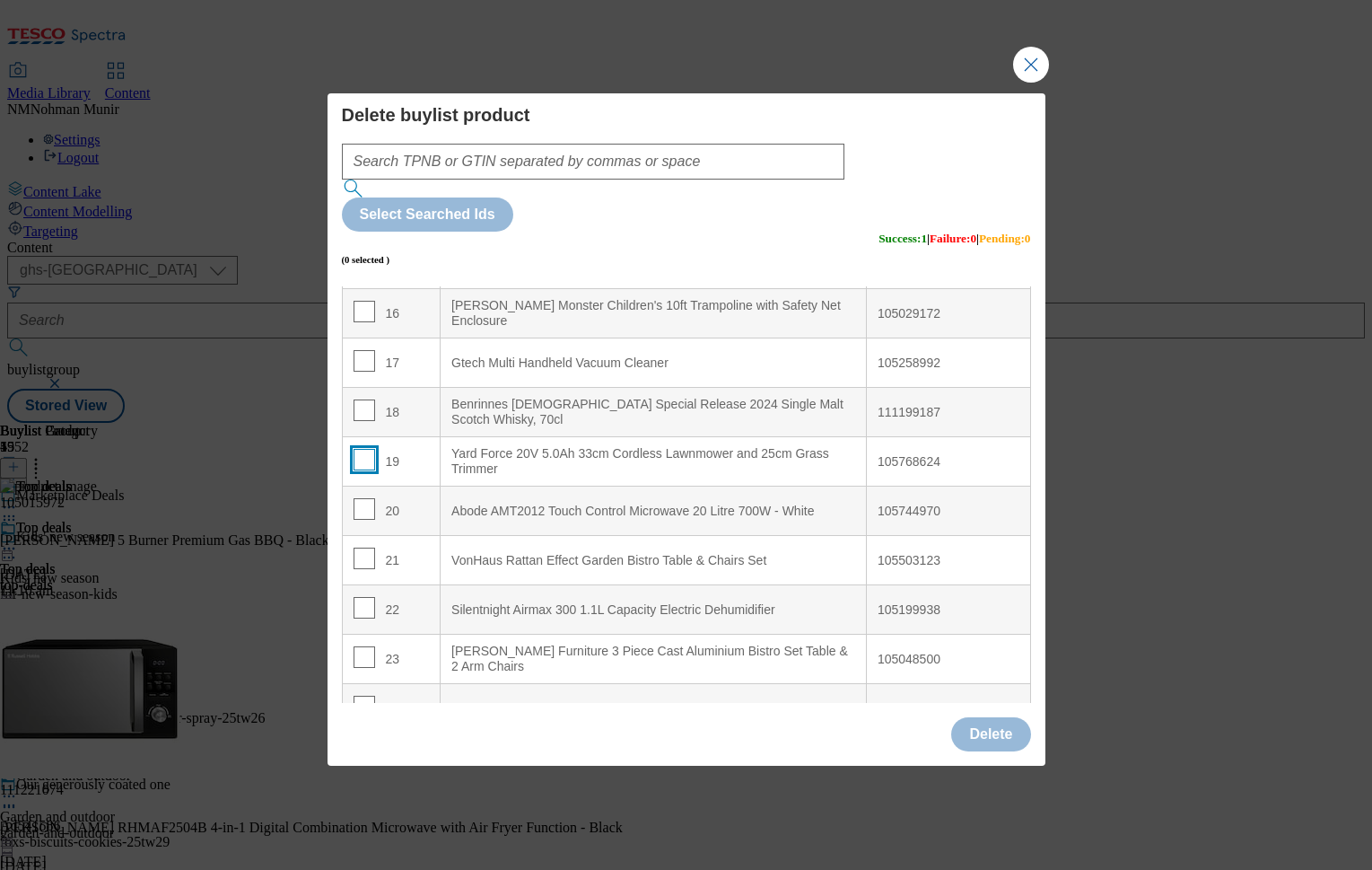
click at [362, 449] on input "Modal" at bounding box center [364, 459] width 22 height 22
checkbox input "true"
click at [966, 717] on button "Delete" at bounding box center [990, 734] width 79 height 34
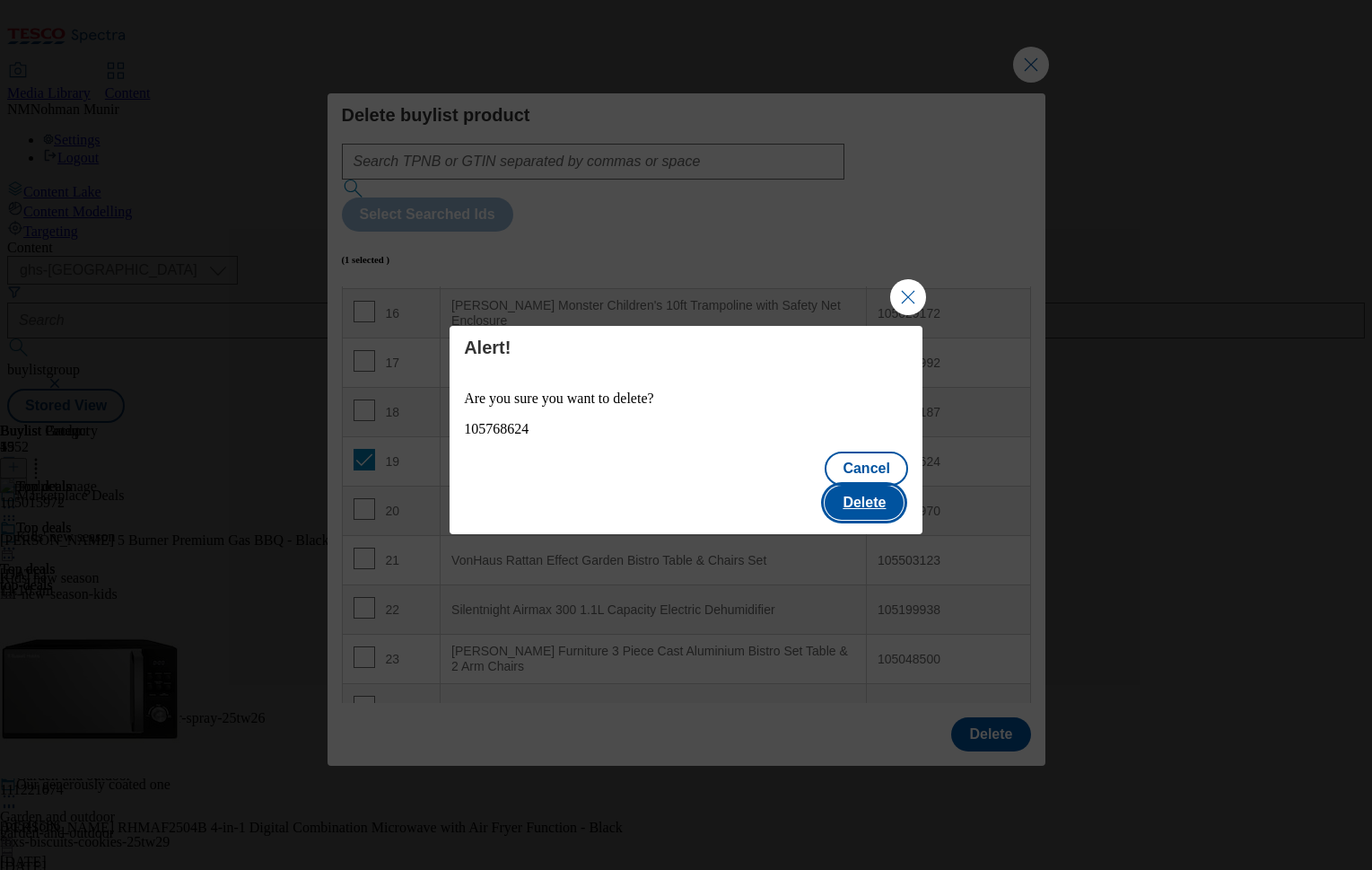
click at [878, 490] on button "Delete" at bounding box center [864, 502] width 79 height 34
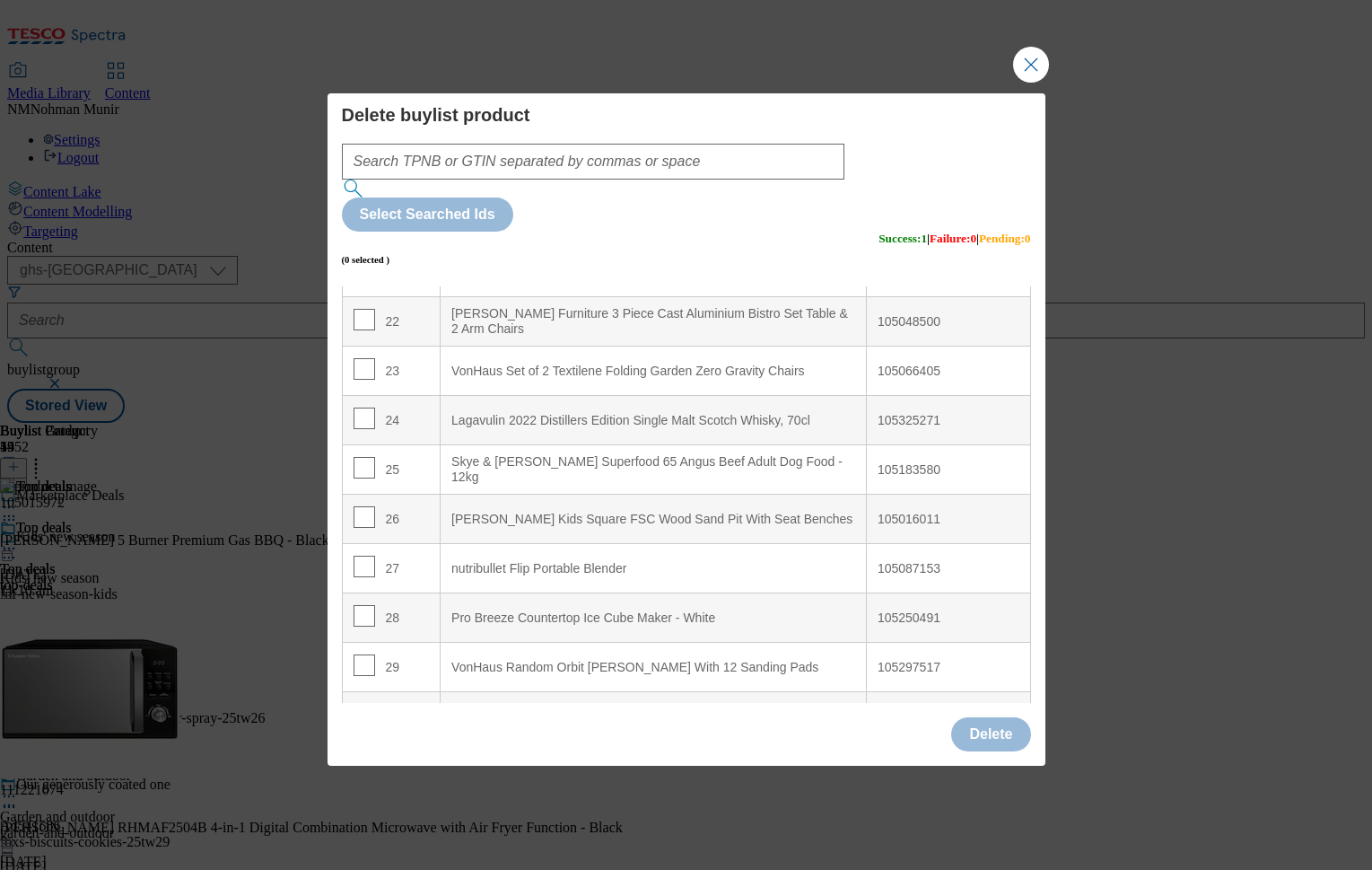
scroll to position [876, 0]
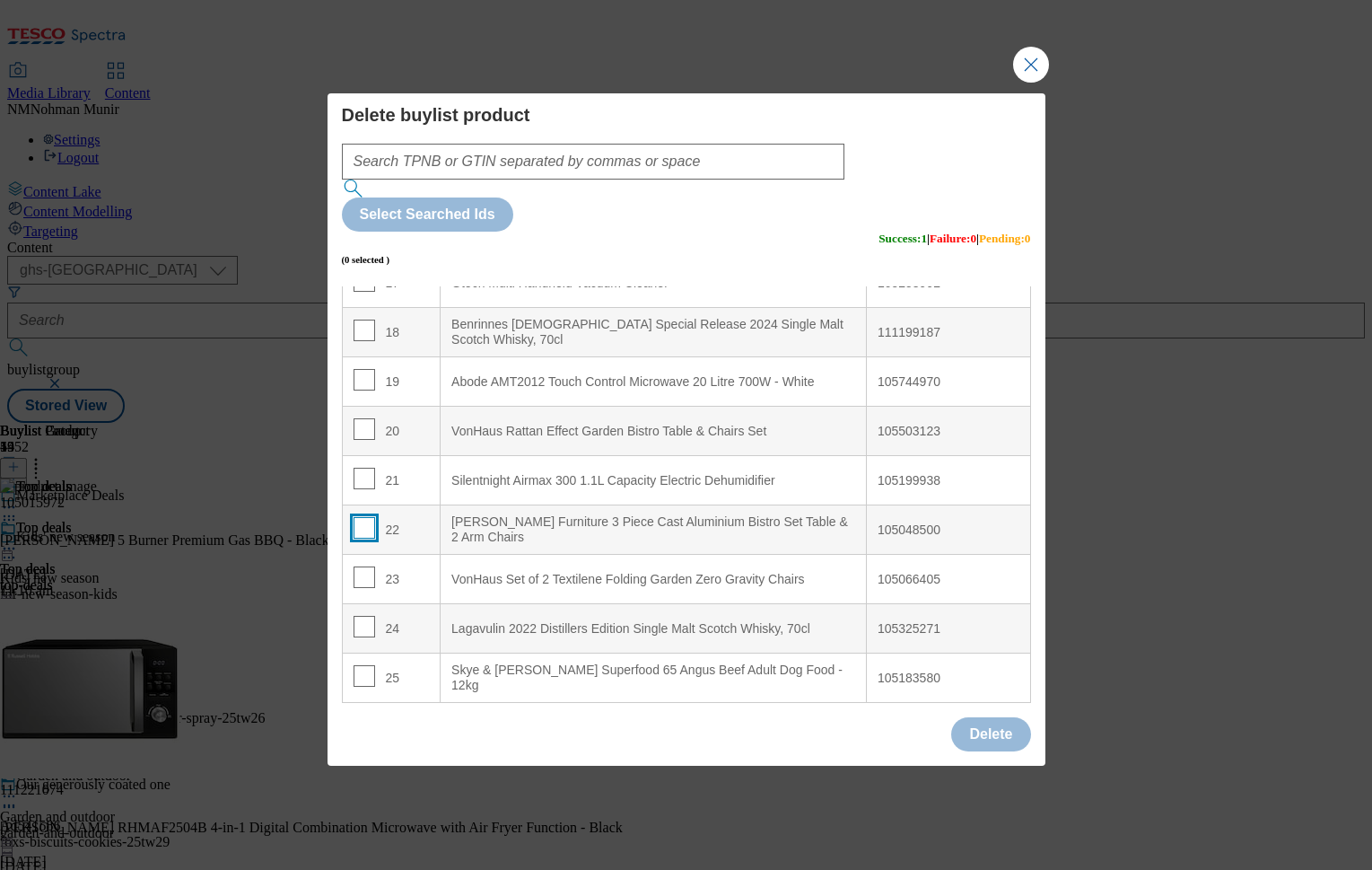
click at [364, 517] on input "Modal" at bounding box center [364, 528] width 22 height 22
checkbox input "true"
click at [998, 717] on button "Delete" at bounding box center [990, 734] width 79 height 34
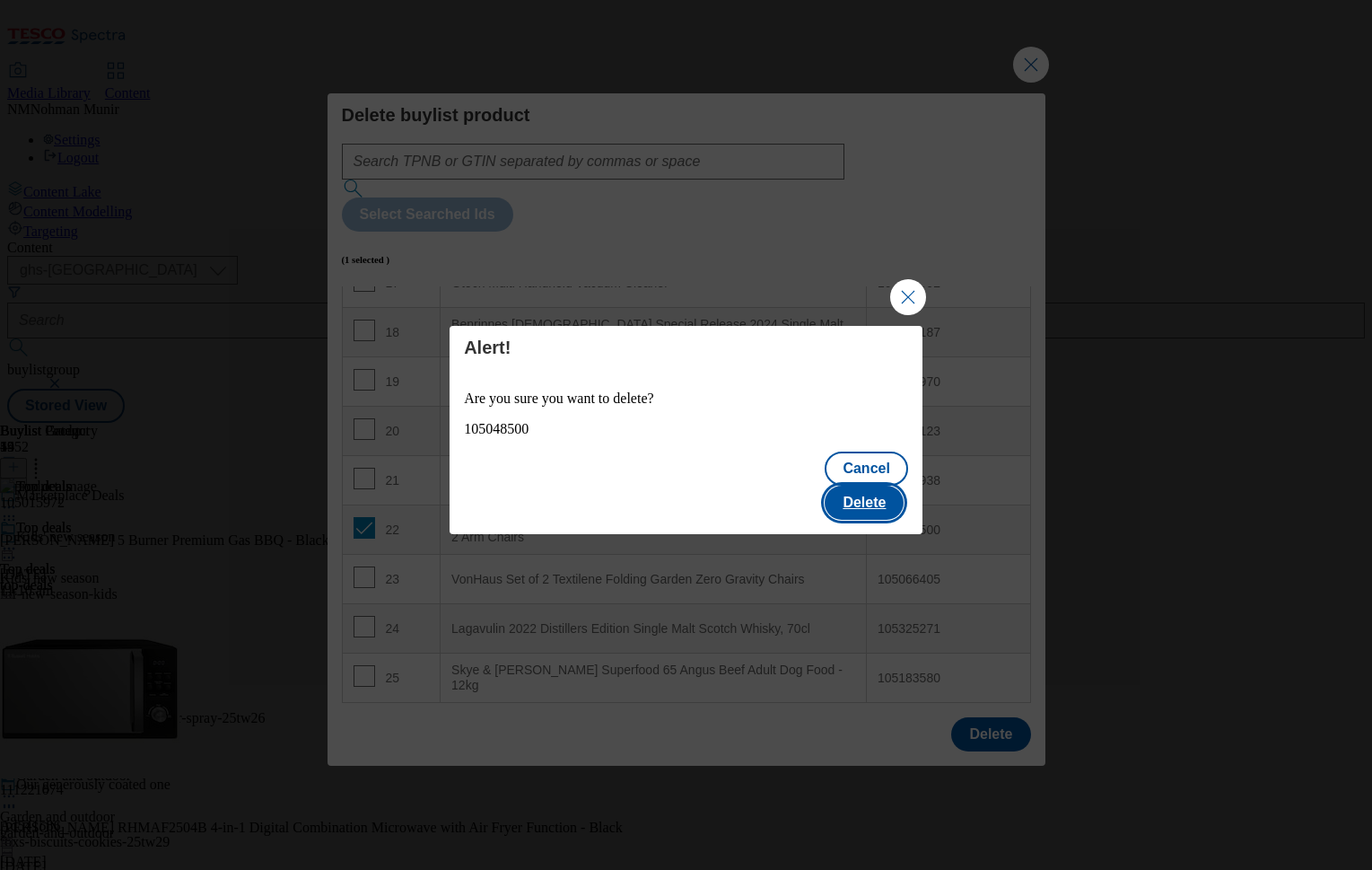
click at [873, 500] on button "Delete" at bounding box center [864, 502] width 79 height 34
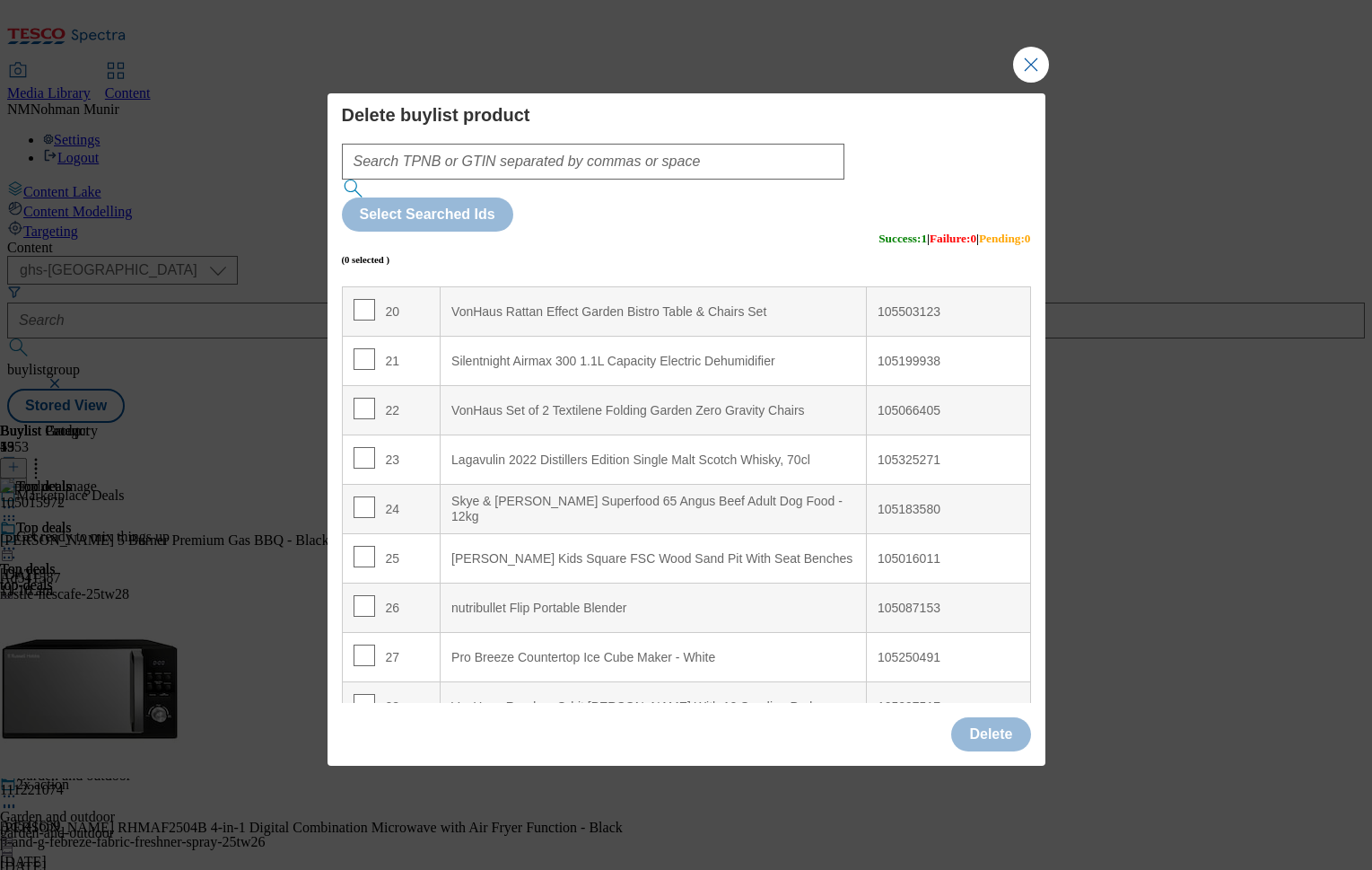
scroll to position [977, 0]
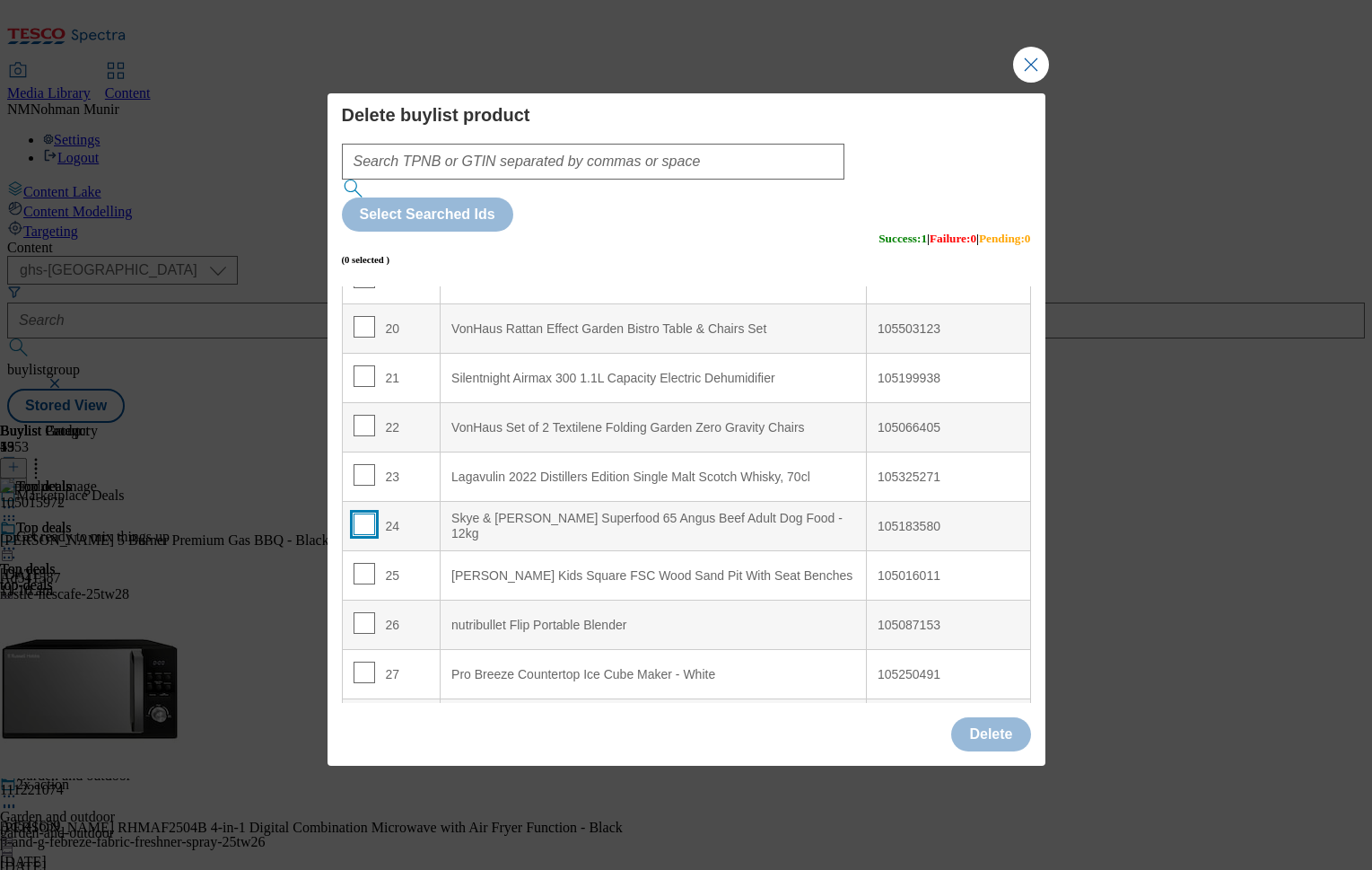
click at [365, 514] on input "Modal" at bounding box center [364, 524] width 22 height 22
checkbox input "true"
click at [978, 717] on button "Delete" at bounding box center [990, 734] width 79 height 34
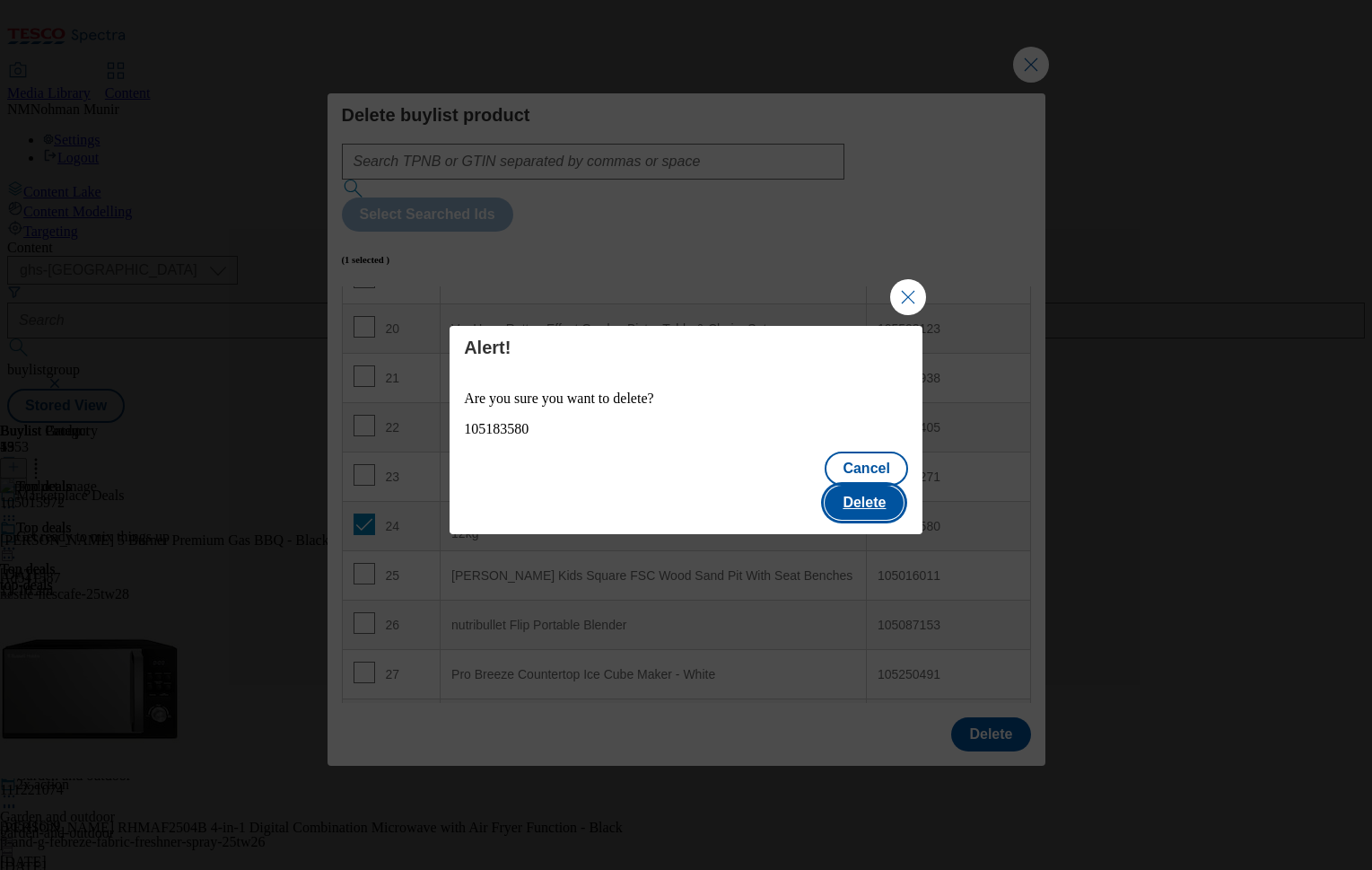
click at [879, 487] on button "Delete" at bounding box center [864, 502] width 79 height 34
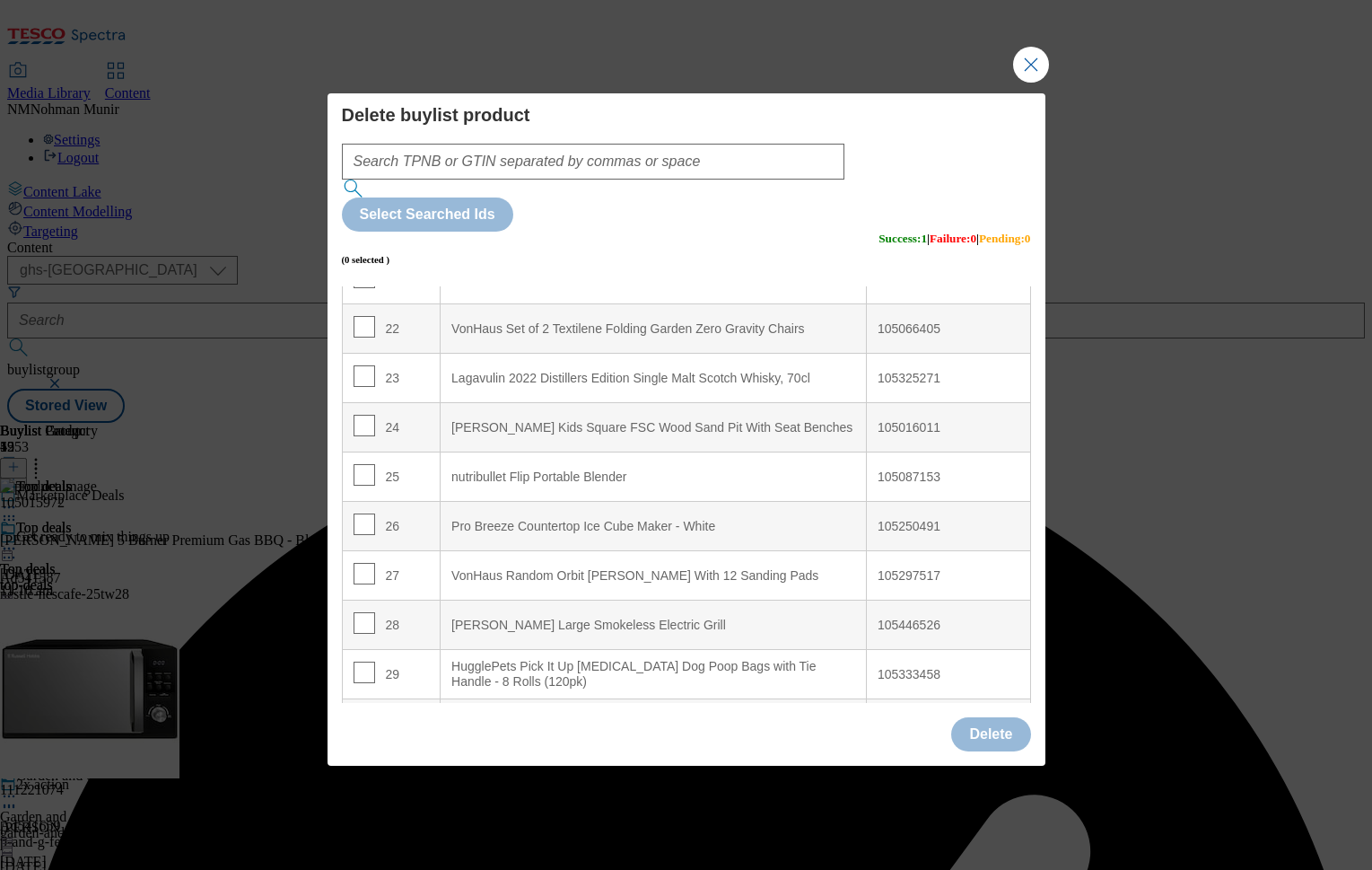
scroll to position [1077, 0]
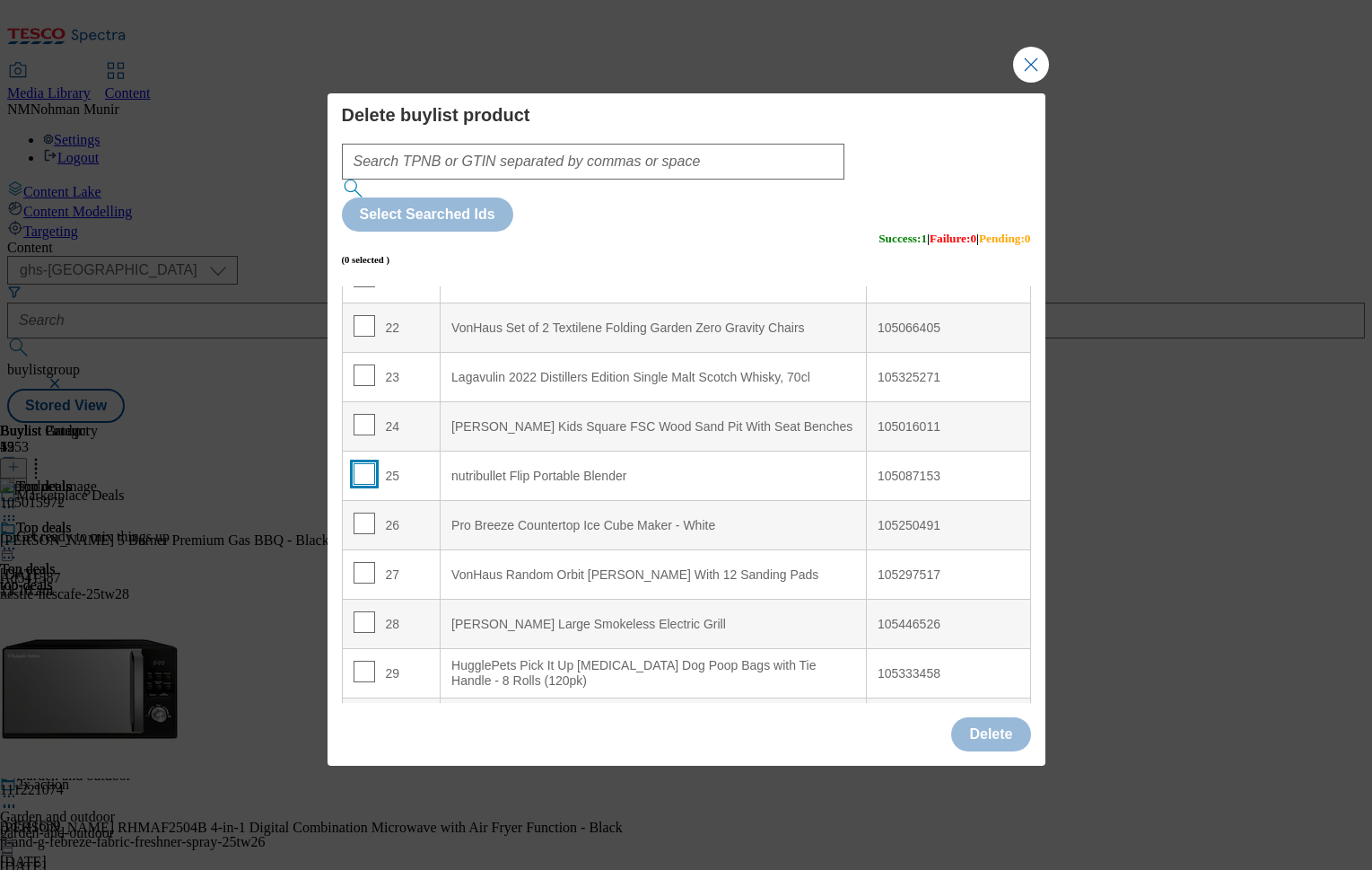
click at [363, 463] on input "Modal" at bounding box center [364, 473] width 22 height 22
checkbox input "true"
click at [369, 513] on input "Modal" at bounding box center [364, 523] width 22 height 22
checkbox input "true"
click at [353, 661] on input "Modal" at bounding box center [364, 671] width 22 height 22
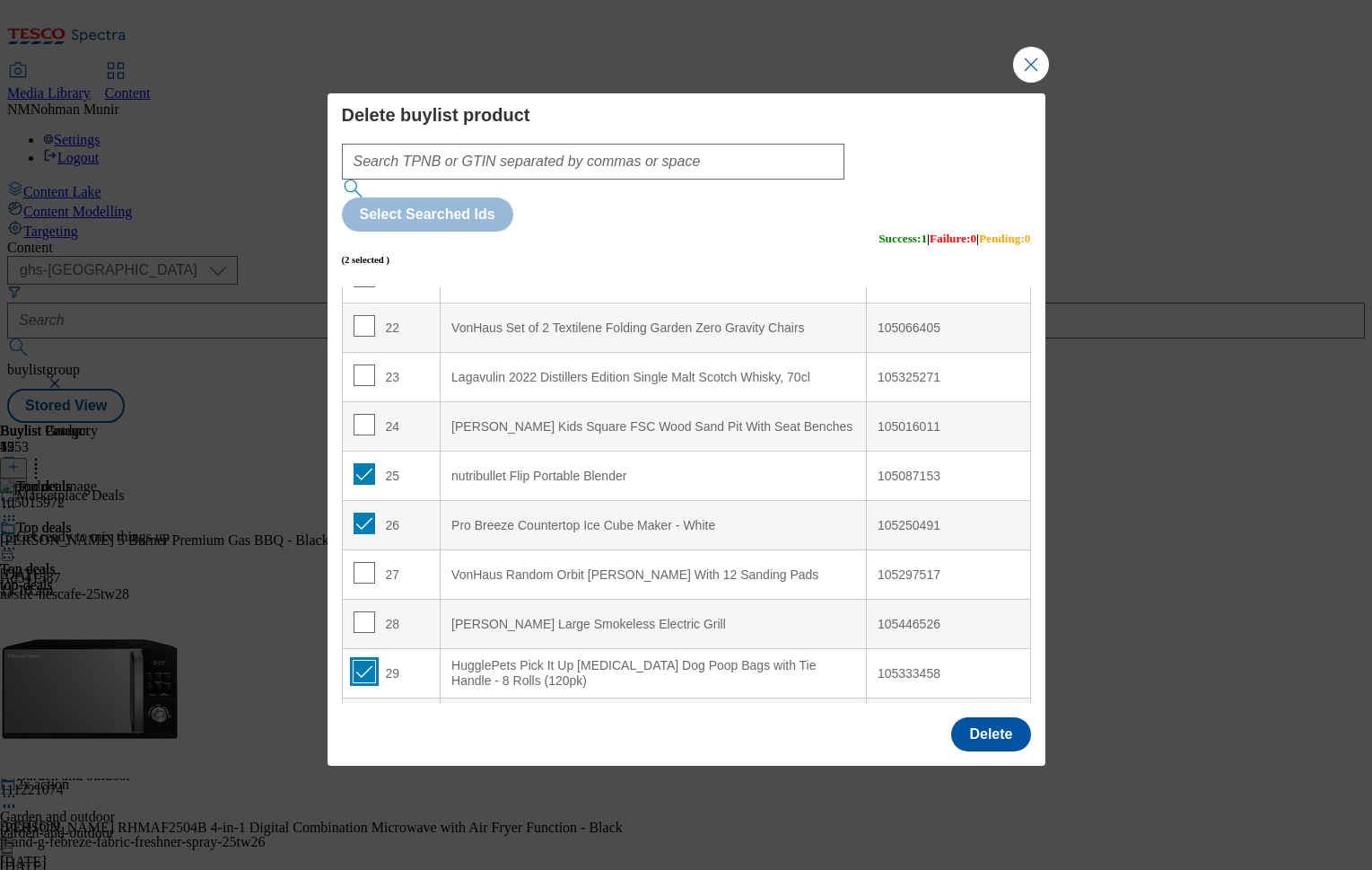
checkbox input "true"
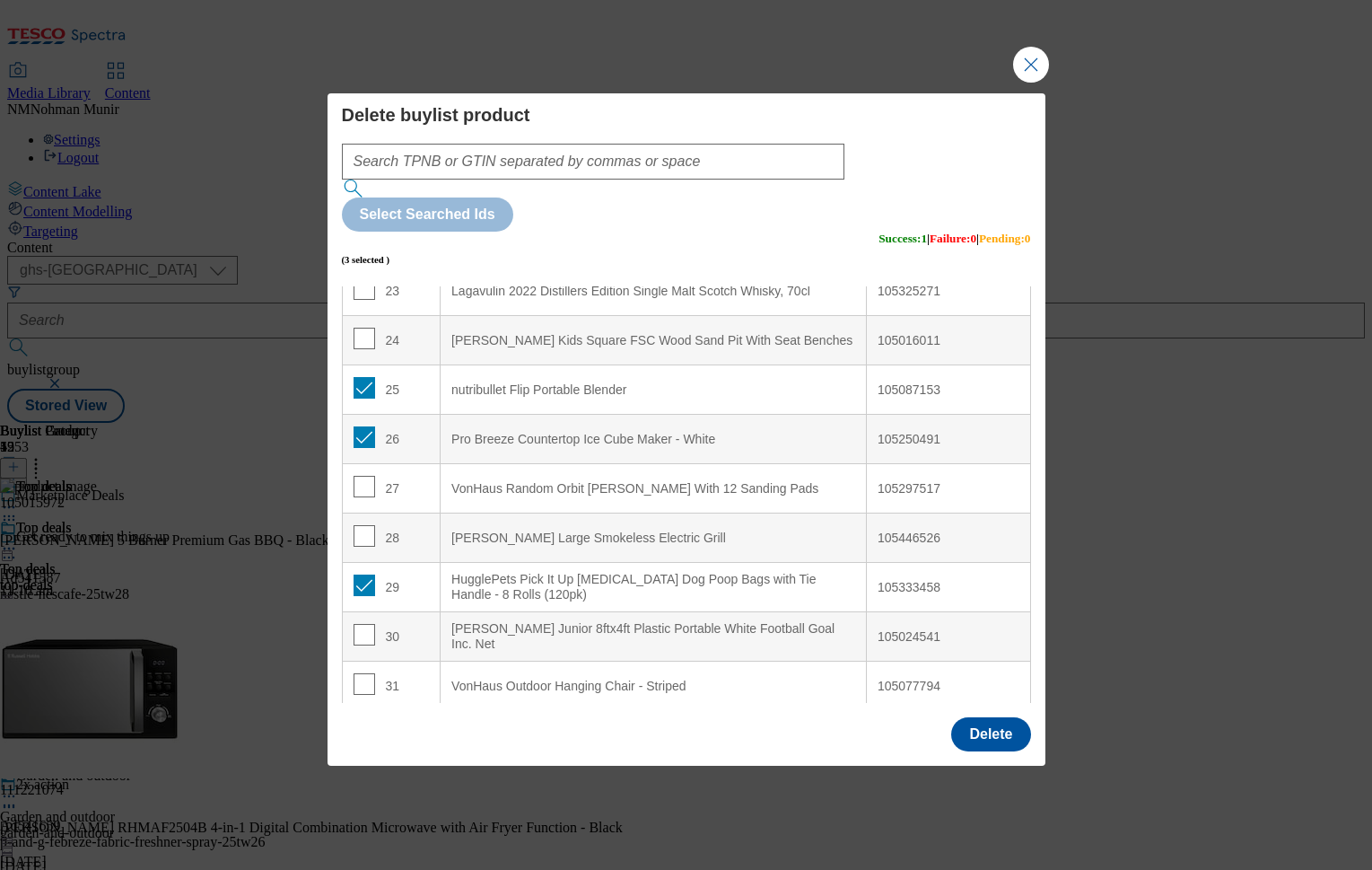
scroll to position [1239, 0]
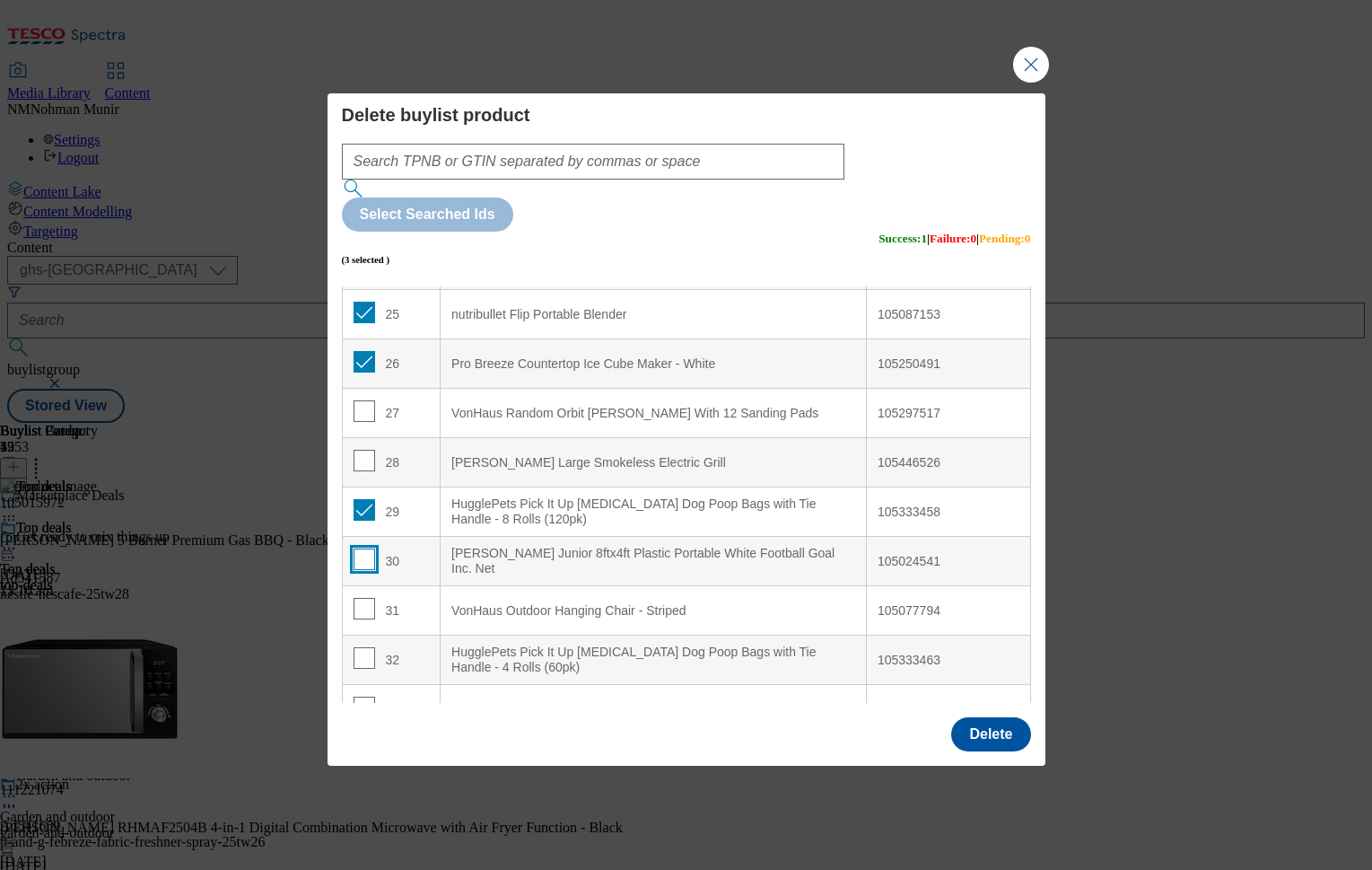
click at [363, 549] on input "Modal" at bounding box center [364, 559] width 22 height 22
checkbox input "true"
click at [361, 648] on input "Modal" at bounding box center [364, 658] width 22 height 22
checkbox input "true"
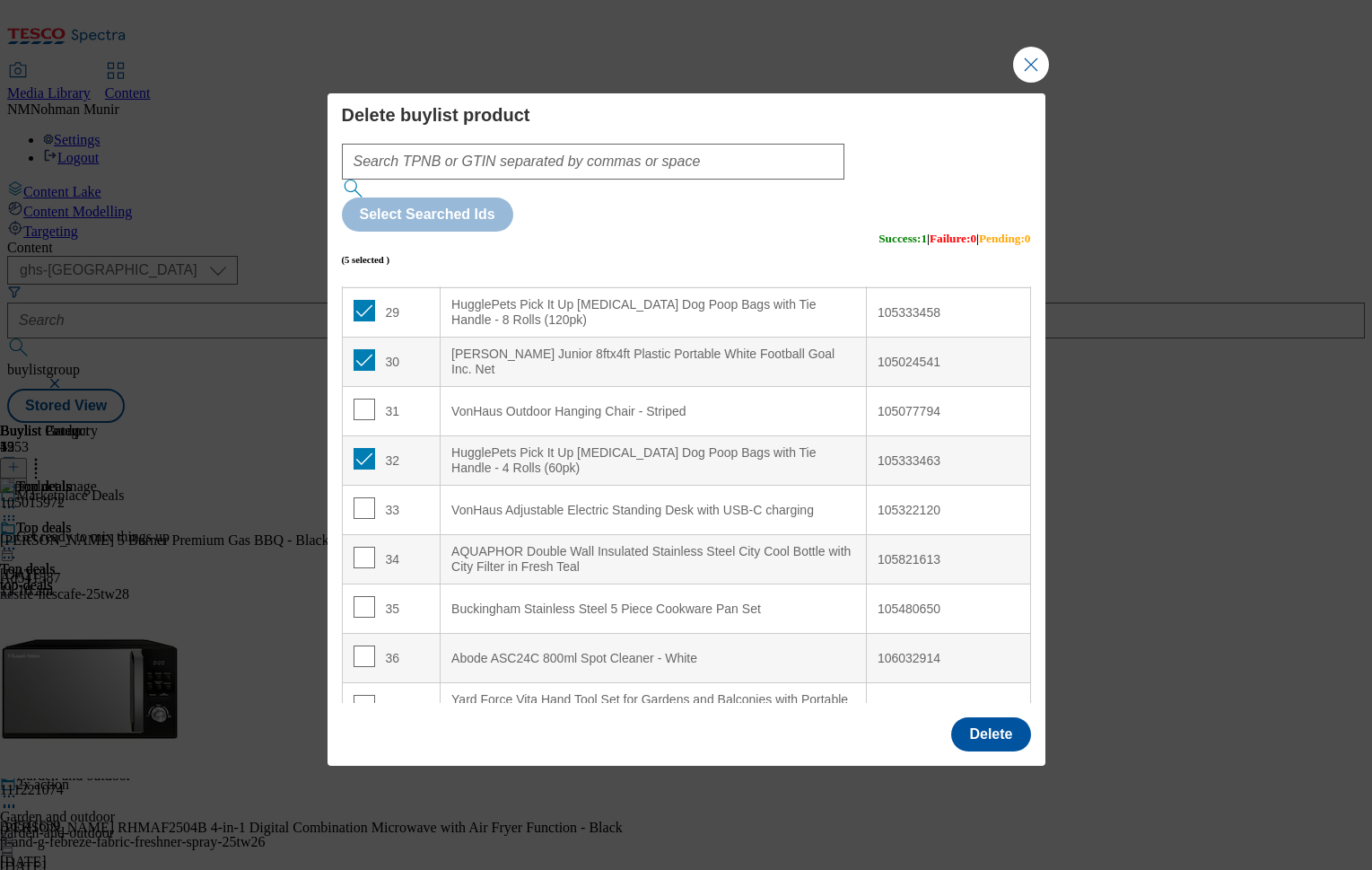
scroll to position [1540, 0]
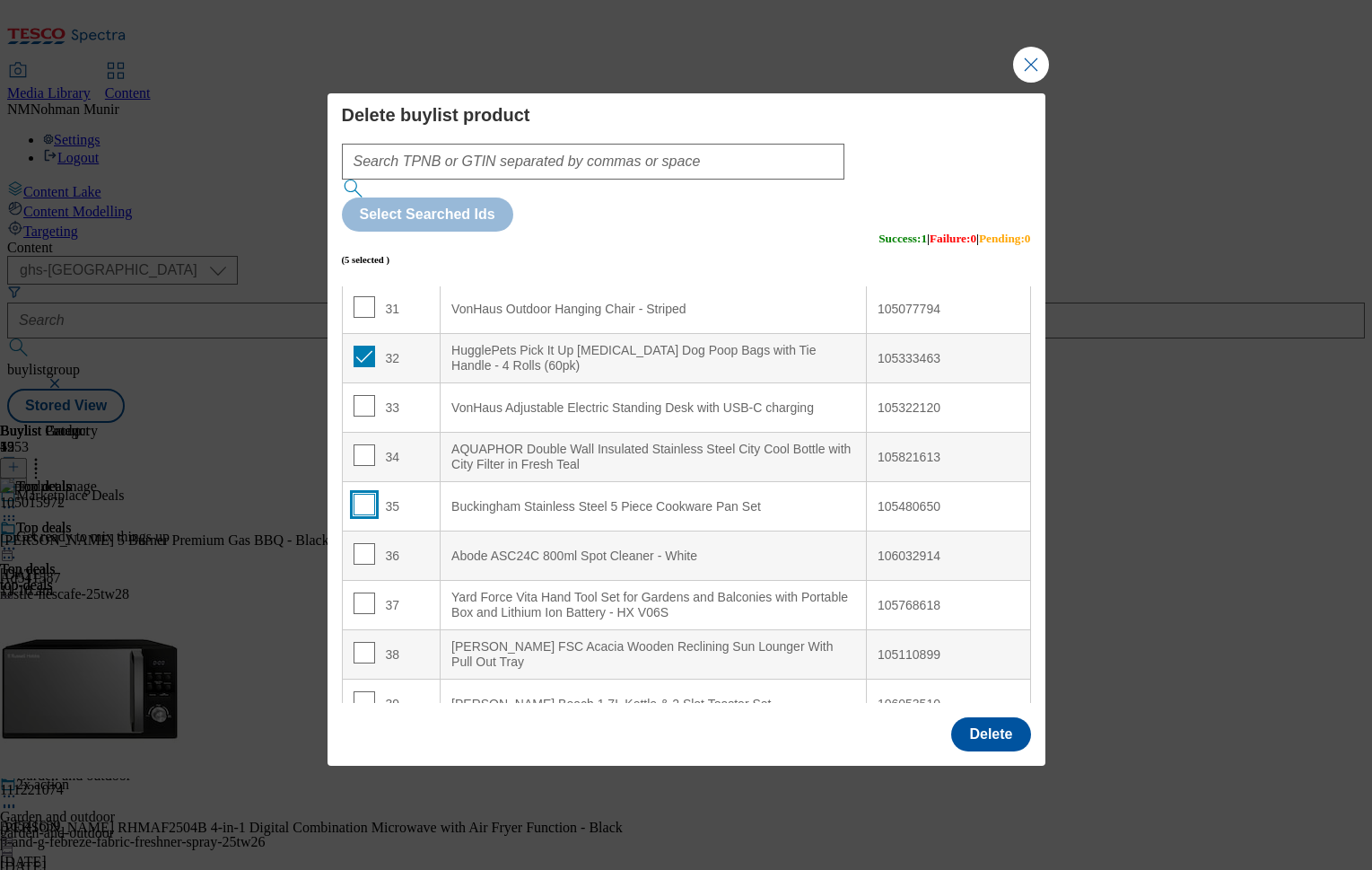
click at [367, 494] on input "Modal" at bounding box center [364, 504] width 22 height 22
checkbox input "true"
click at [365, 593] on input "Modal" at bounding box center [364, 603] width 22 height 22
checkbox input "true"
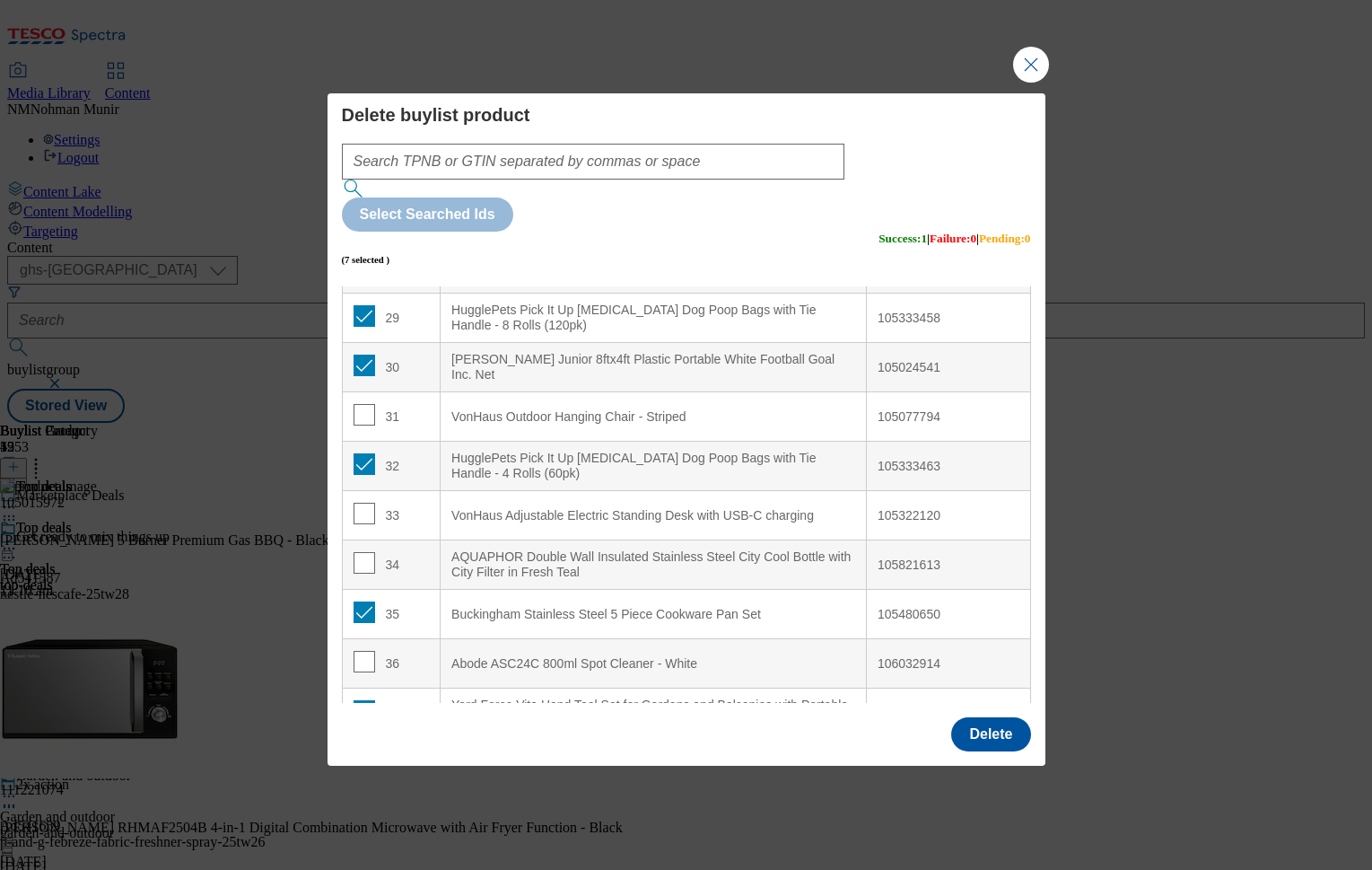
scroll to position [1508, 0]
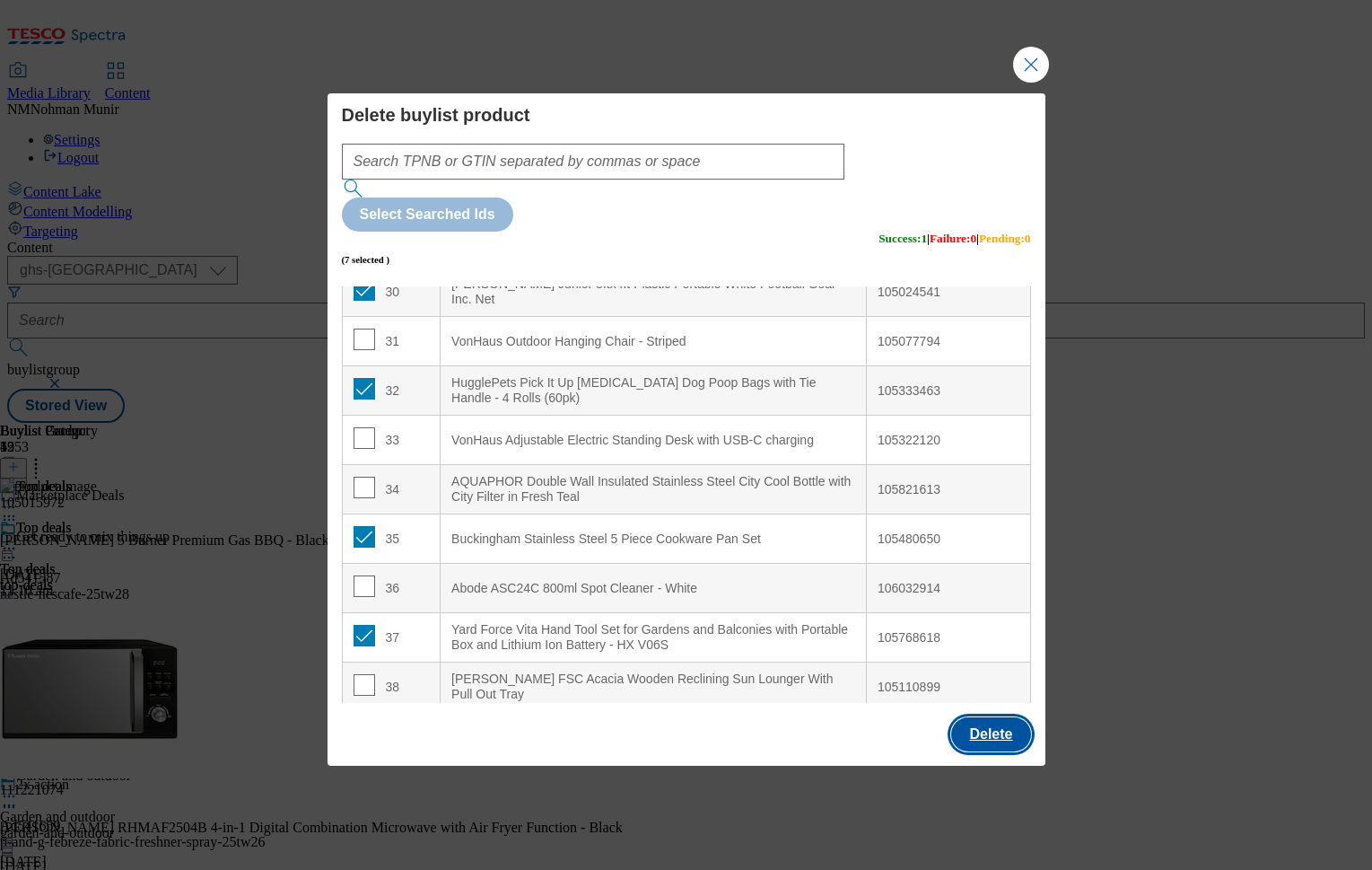
click at [994, 717] on button "Delete" at bounding box center [990, 734] width 79 height 34
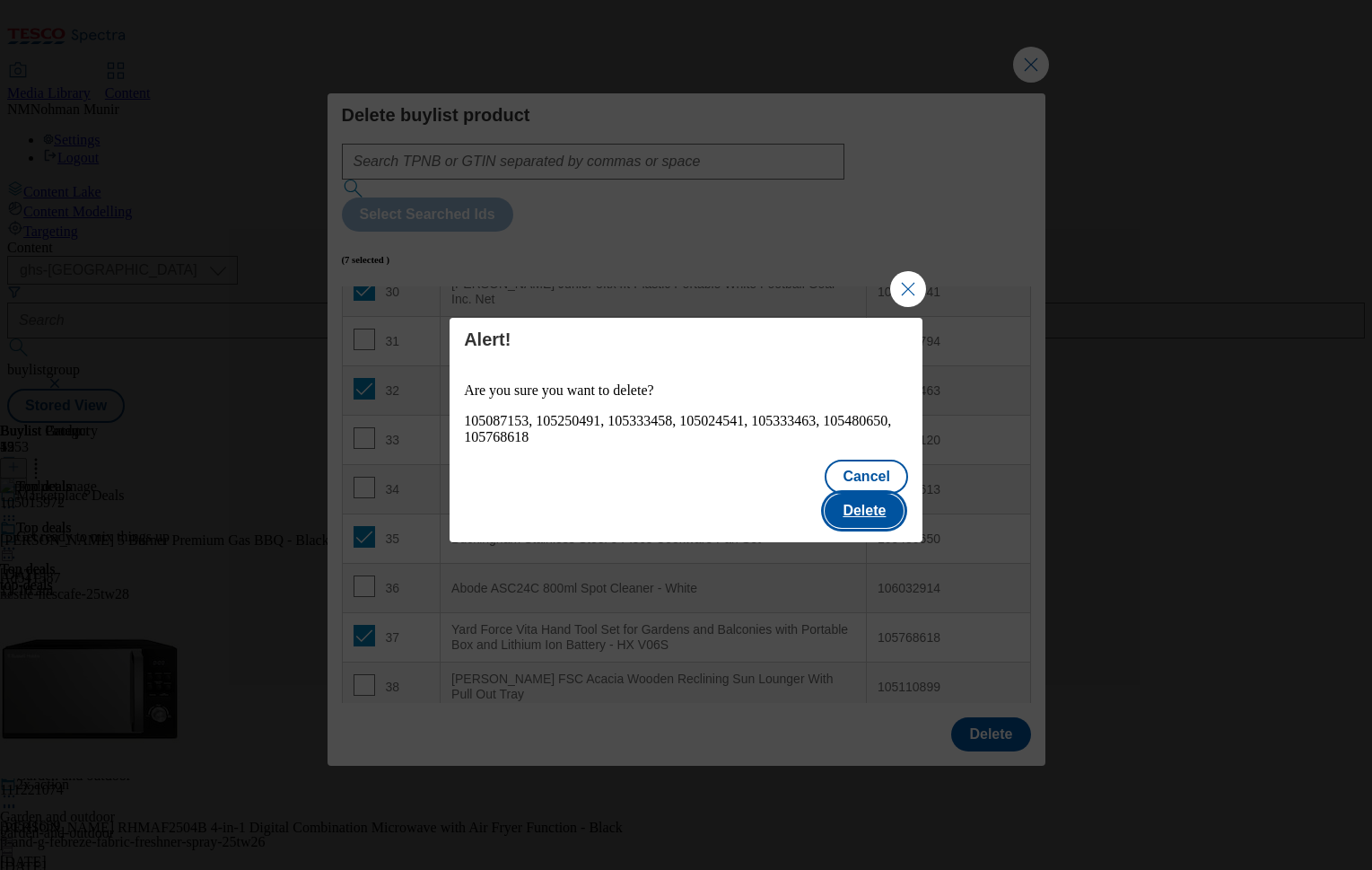
click at [879, 498] on button "Delete" at bounding box center [864, 511] width 79 height 34
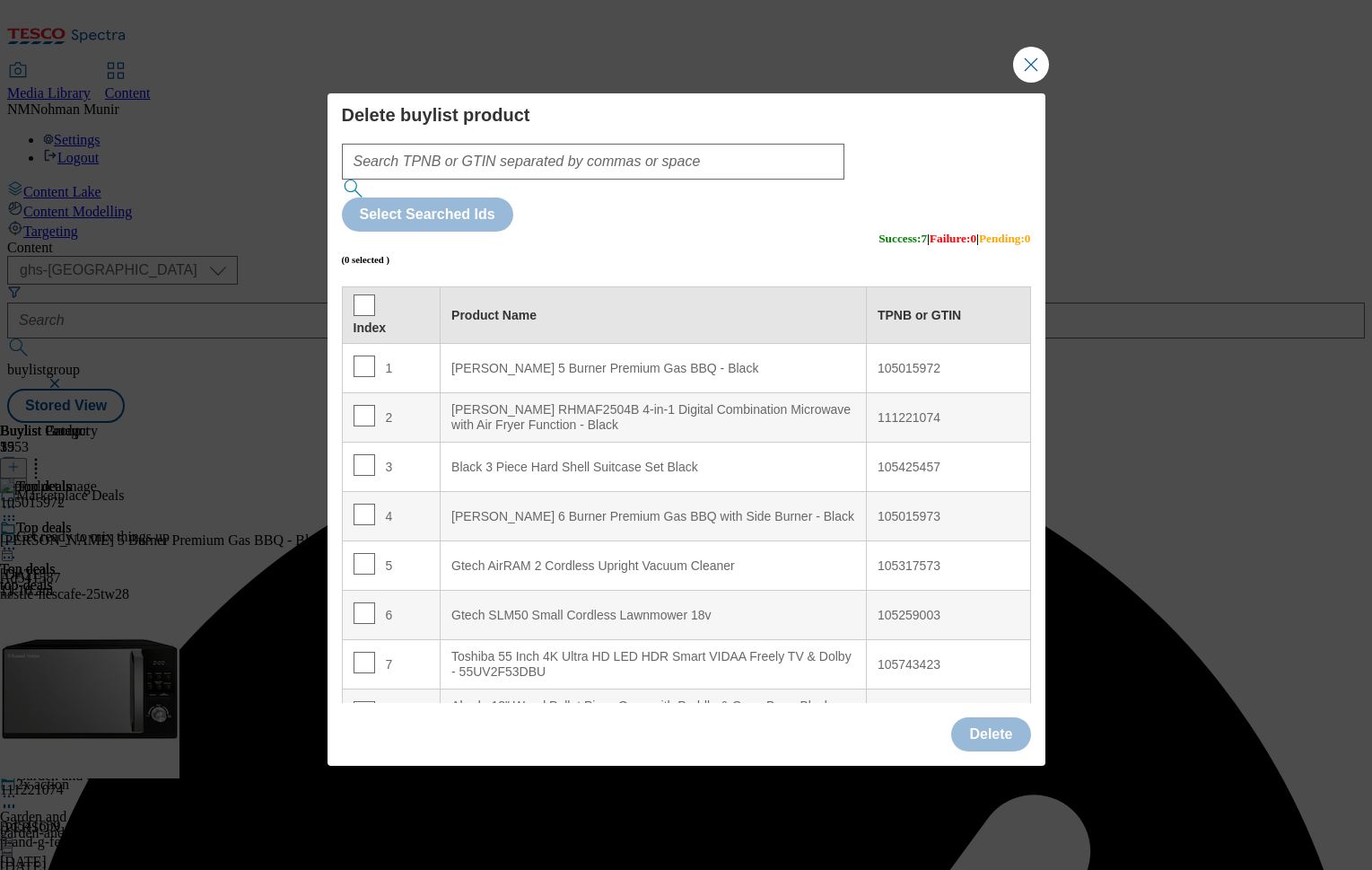
click at [1018, 83] on button "Close Modal" at bounding box center [1031, 65] width 36 height 36
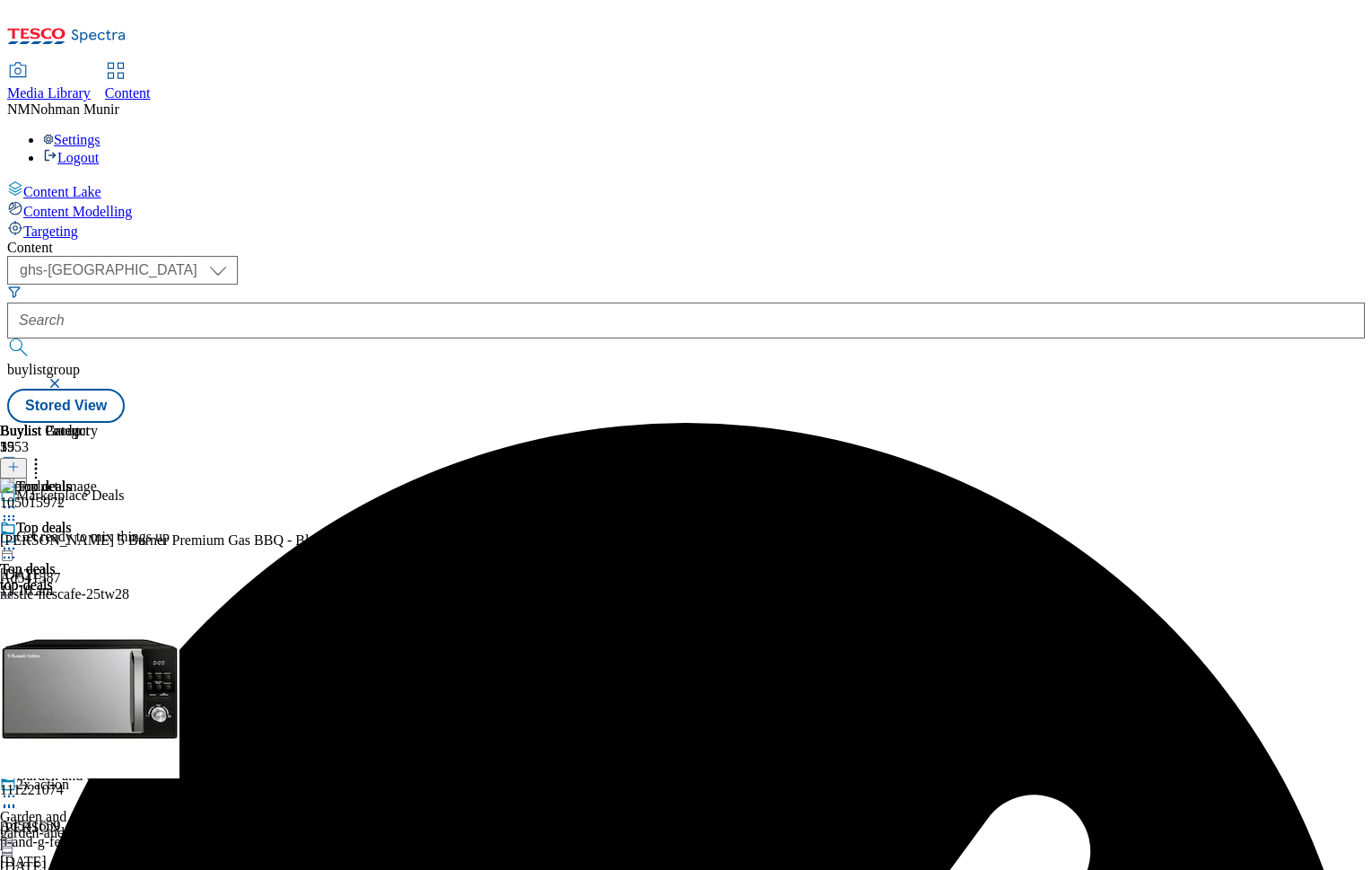
click at [98, 519] on div "Top deals Top deals top-deals [DATE] 02:04 pm" at bounding box center [49, 581] width 98 height 123
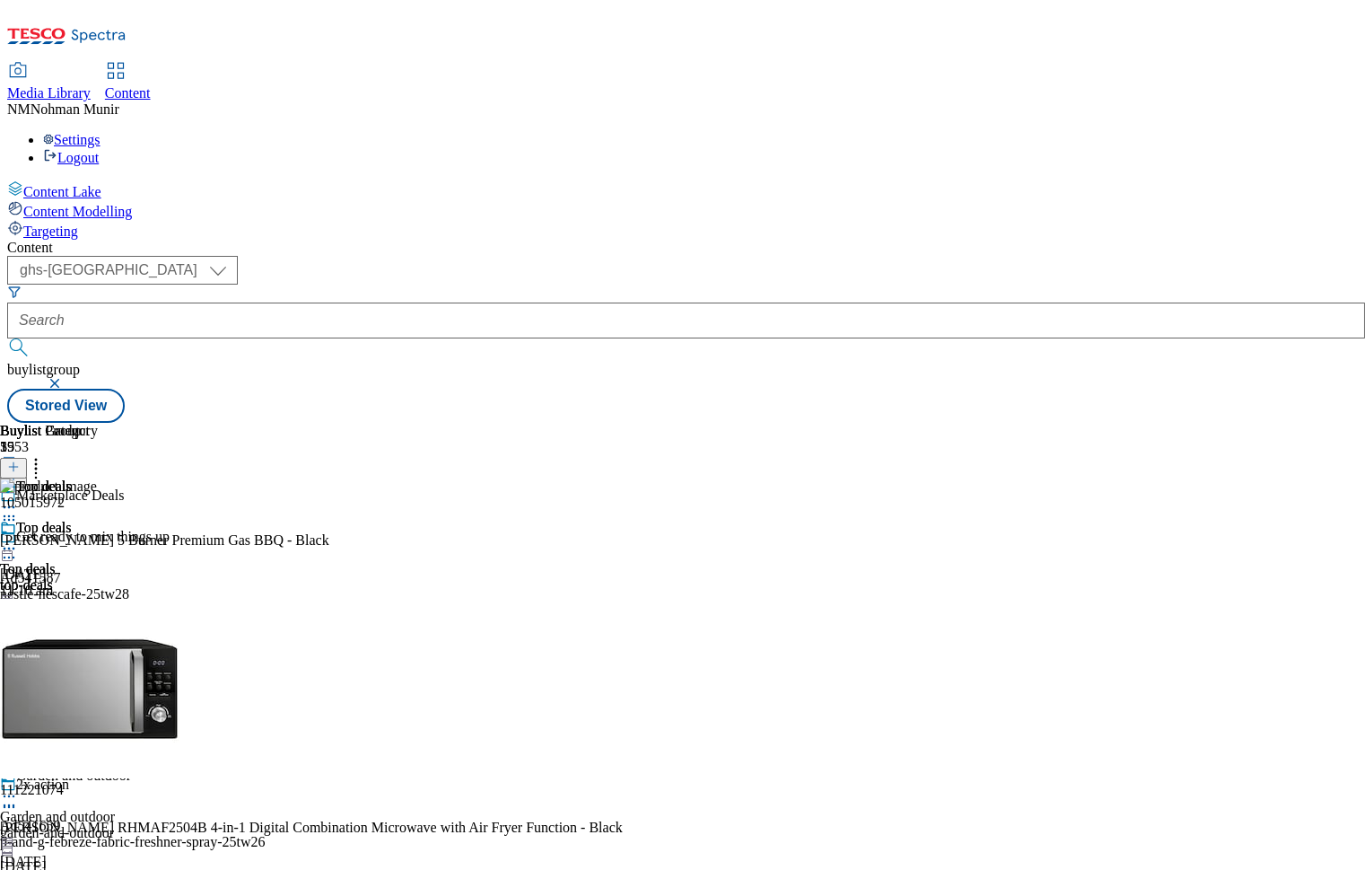
click at [18, 539] on icon at bounding box center [8, 548] width 18 height 18
click at [98, 663] on span "Preview" at bounding box center [76, 669] width 42 height 13
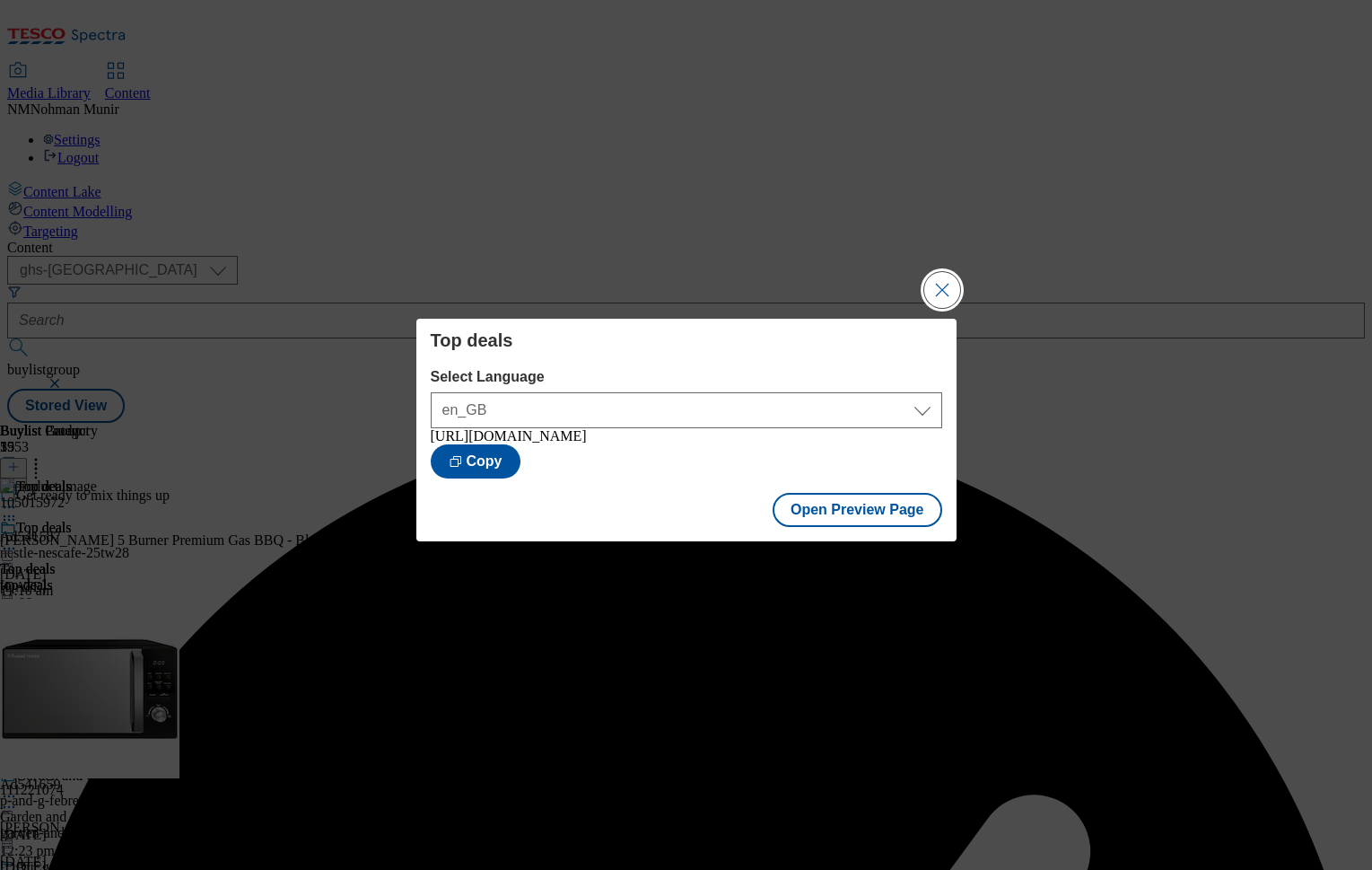
click at [951, 285] on button "Close Modal" at bounding box center [942, 290] width 36 height 36
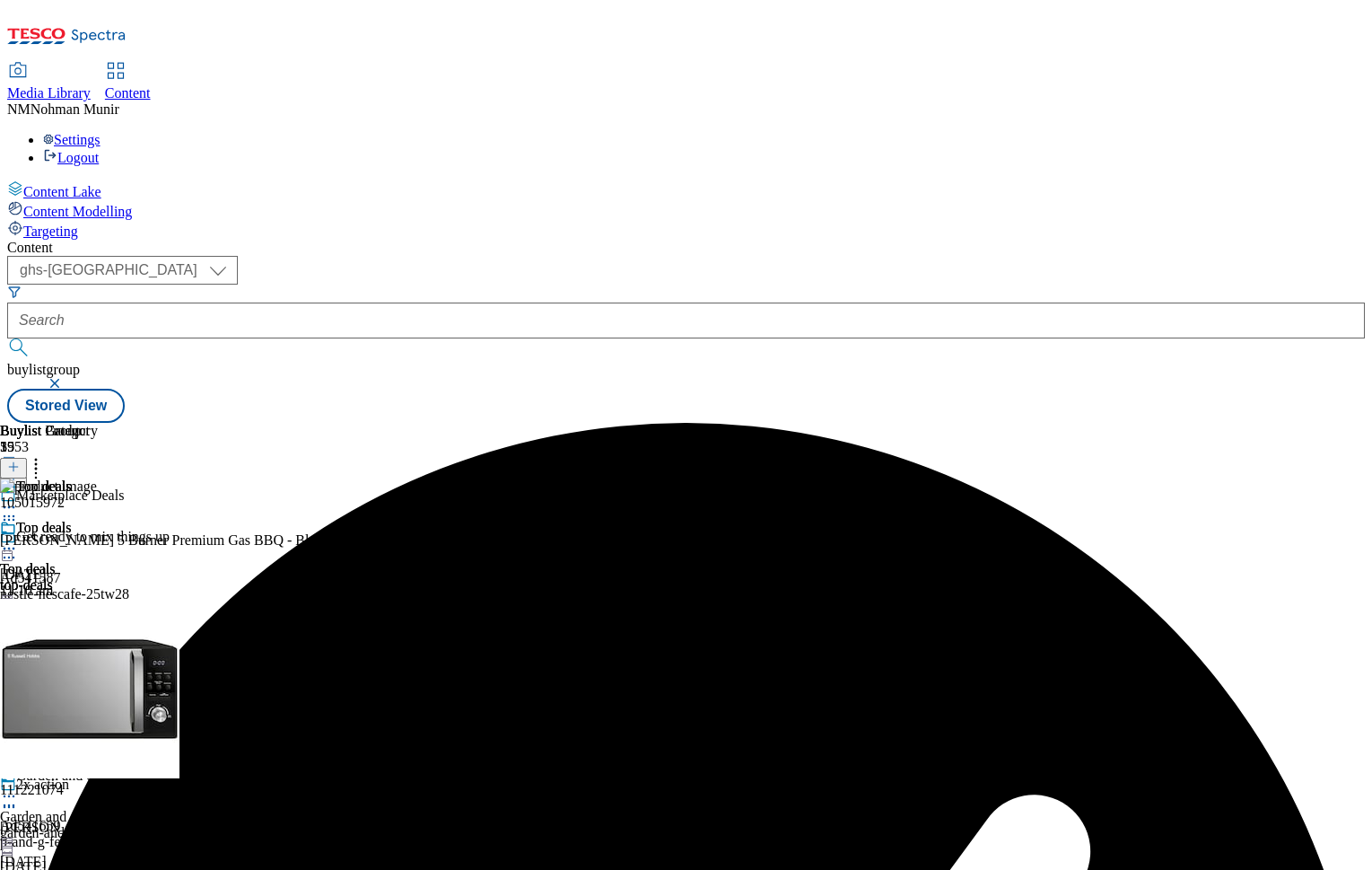
click at [45, 455] on icon at bounding box center [36, 464] width 18 height 18
click at [98, 539] on div at bounding box center [49, 550] width 98 height 22
click at [95, 725] on span "Publish" at bounding box center [75, 731] width 40 height 13
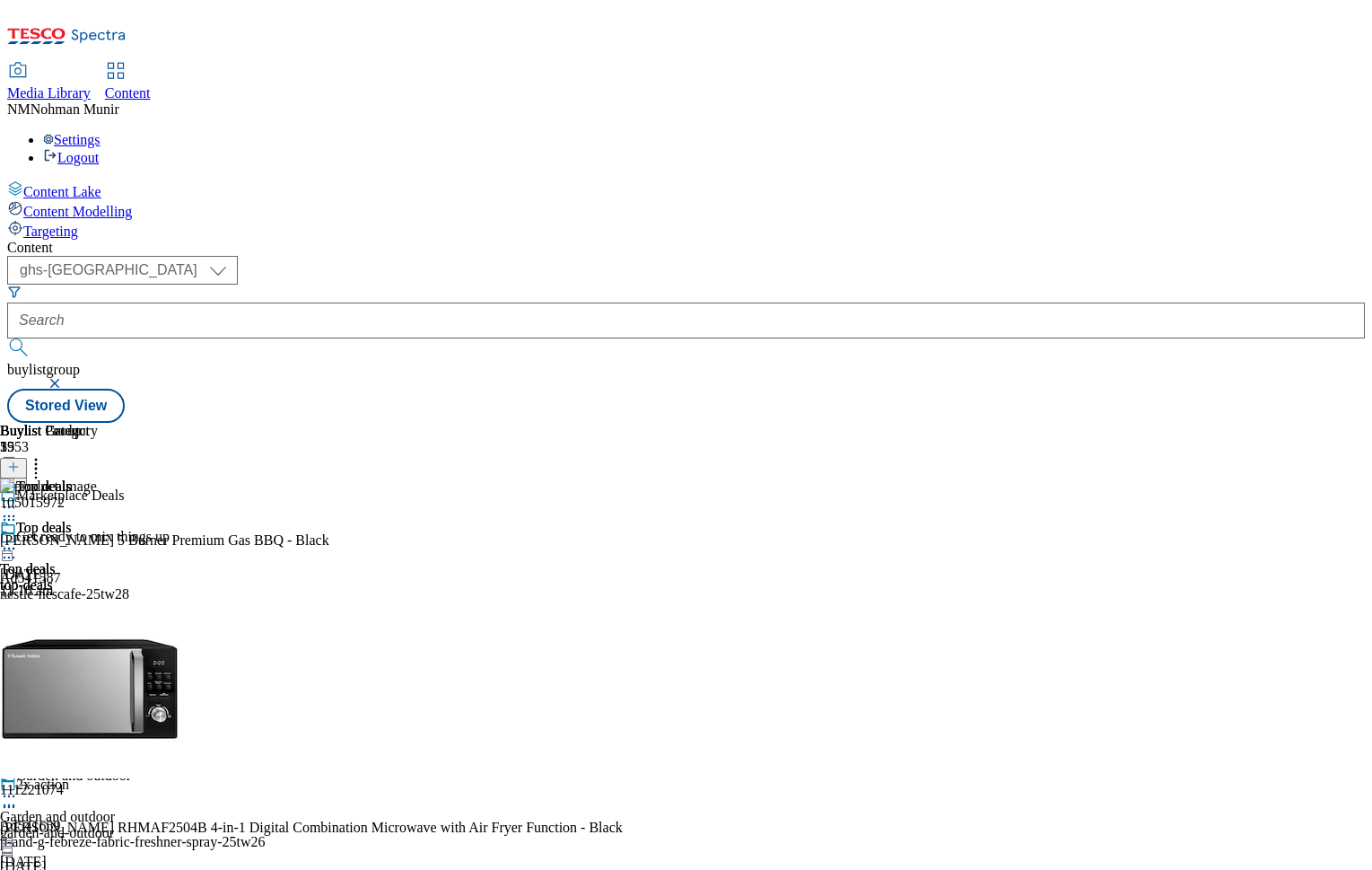
scroll to position [359, 0]
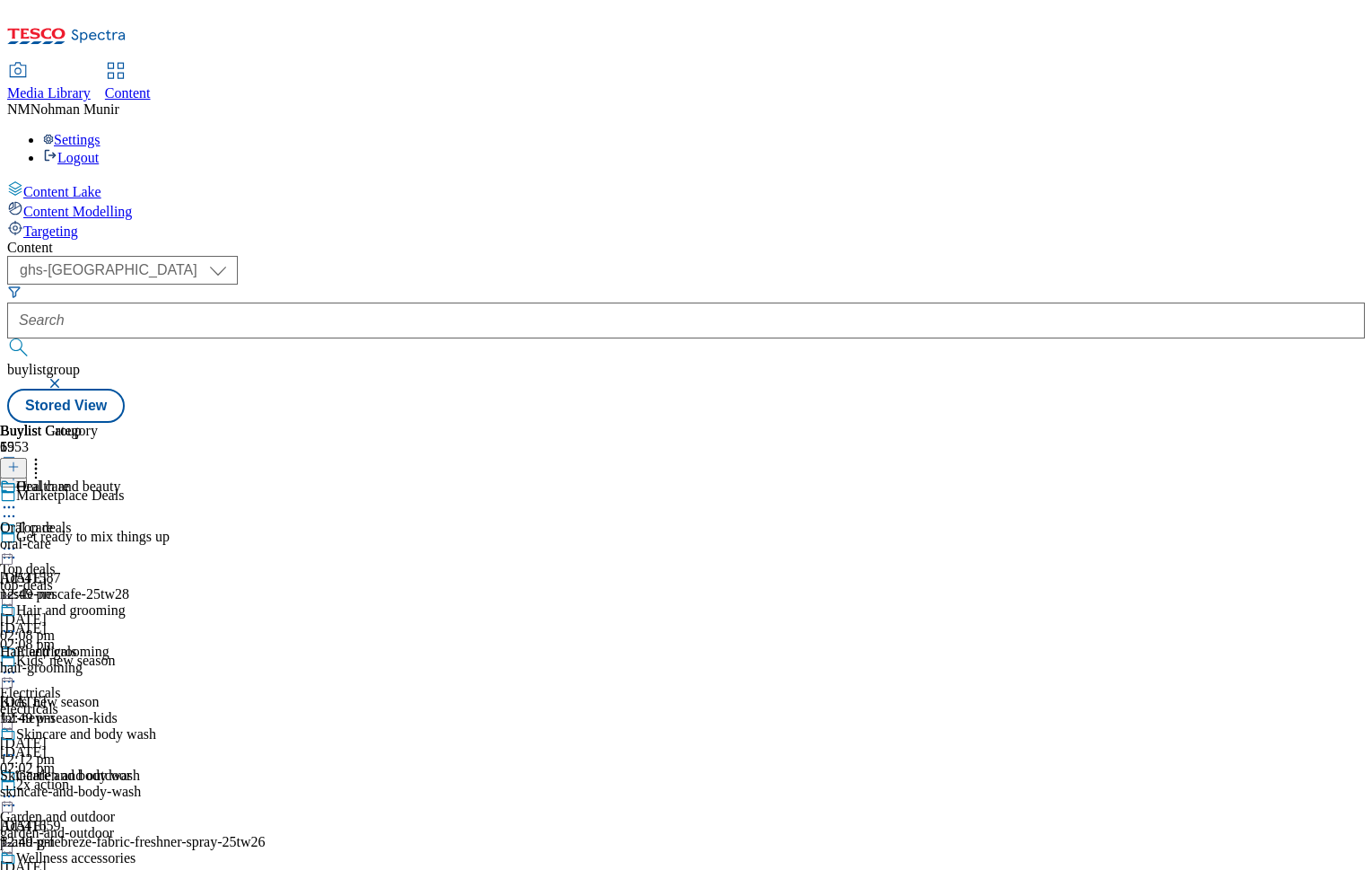
click at [156, 783] on div "skincare-and-body-wash" at bounding box center [78, 791] width 156 height 16
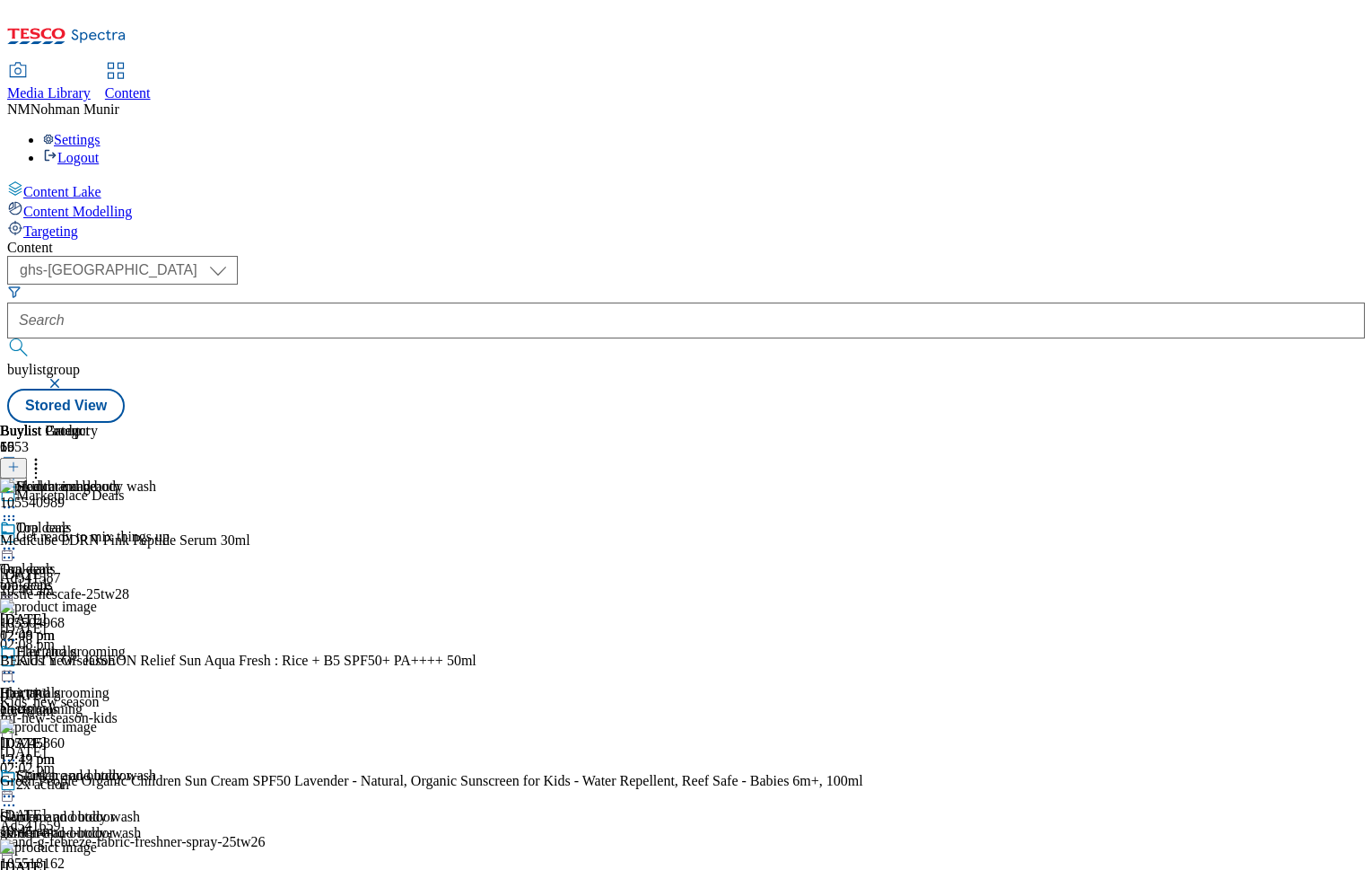
click at [18, 787] on icon at bounding box center [8, 796] width 18 height 18
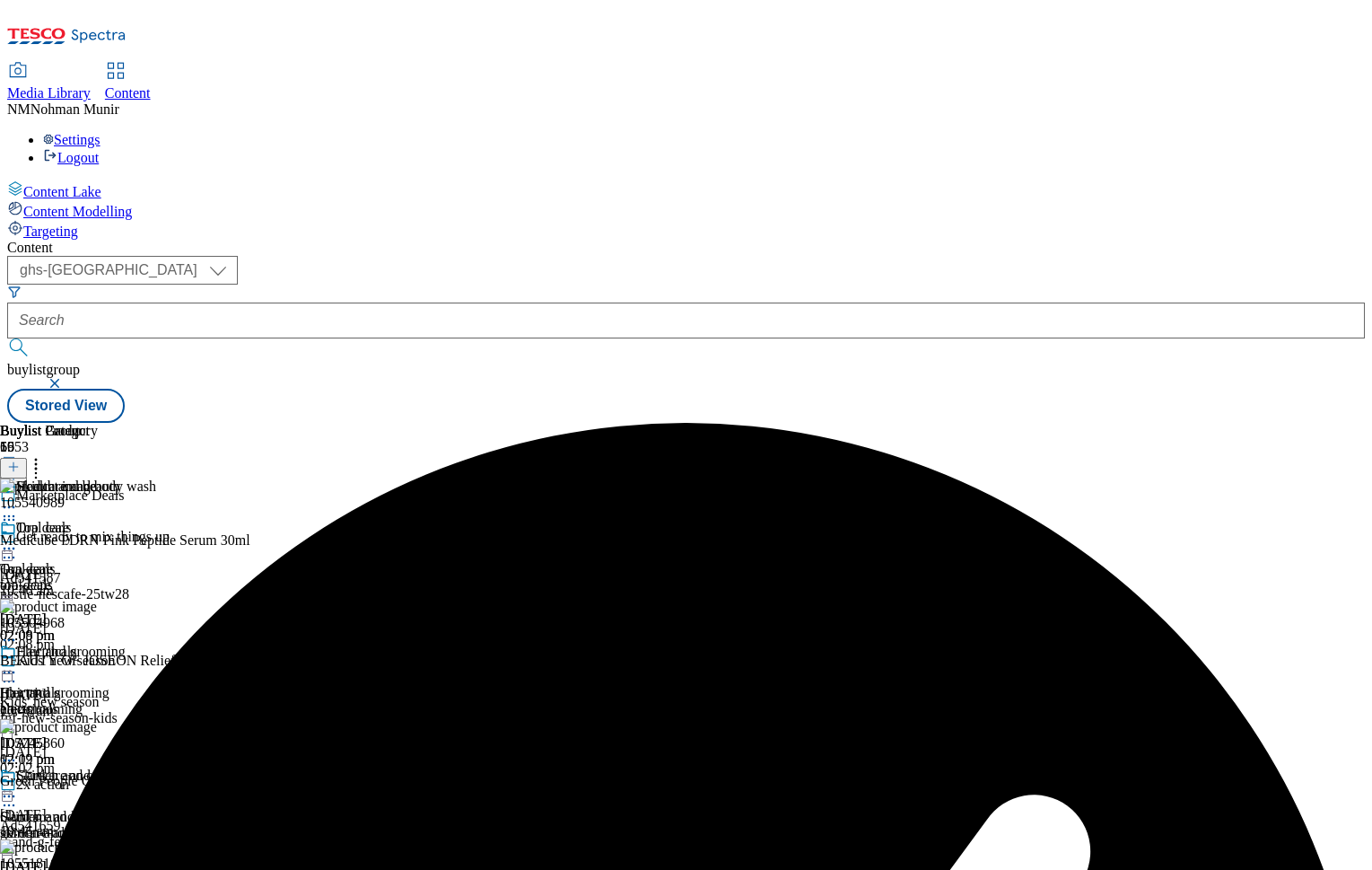
scroll to position [159, 0]
click at [18, 787] on icon at bounding box center [8, 796] width 18 height 18
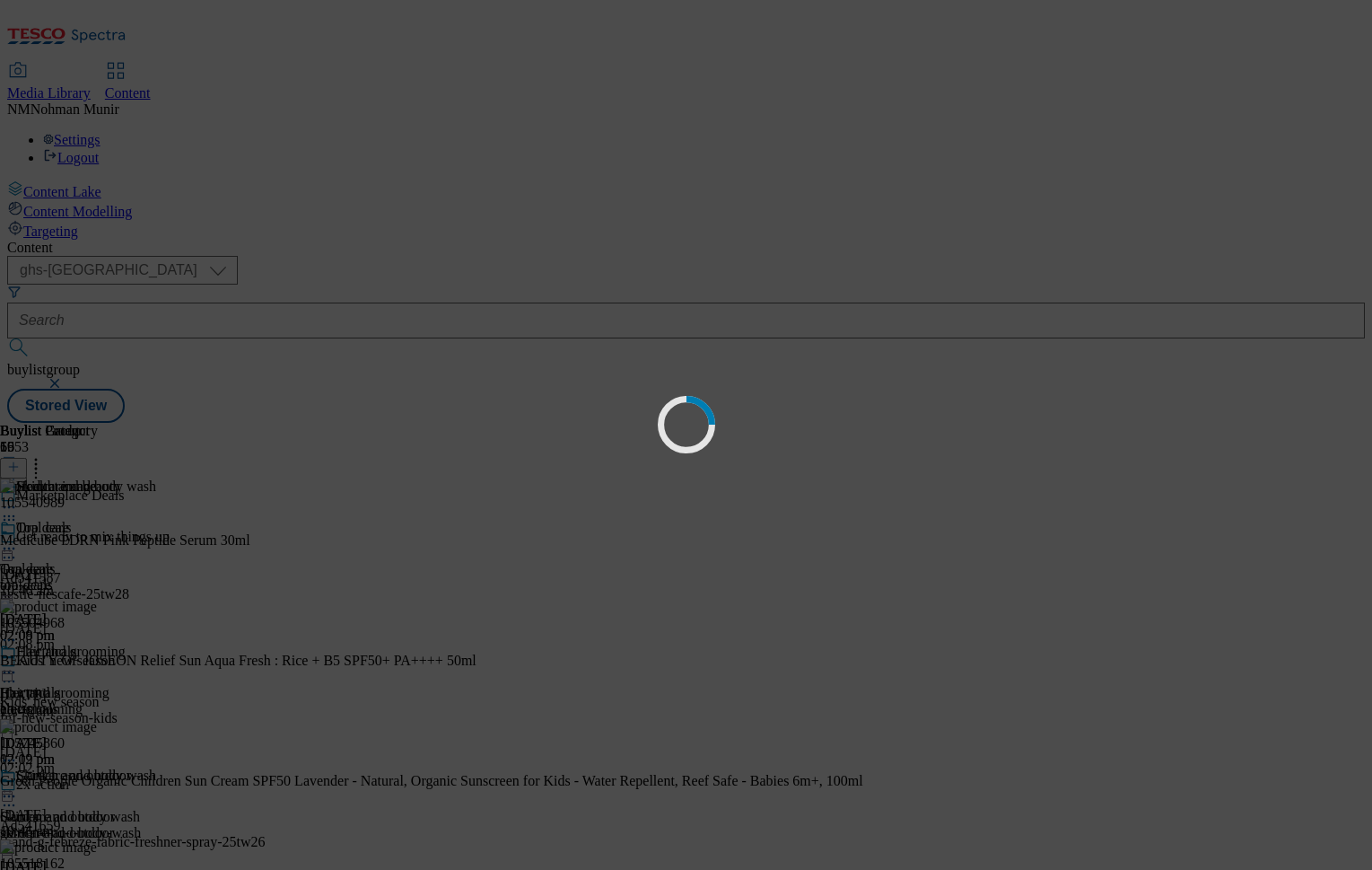
drag, startPoint x: 1023, startPoint y: 847, endPoint x: 1254, endPoint y: 863, distance: 231.6
click at [1254, 863] on div "Loading" at bounding box center [686, 435] width 1372 height 870
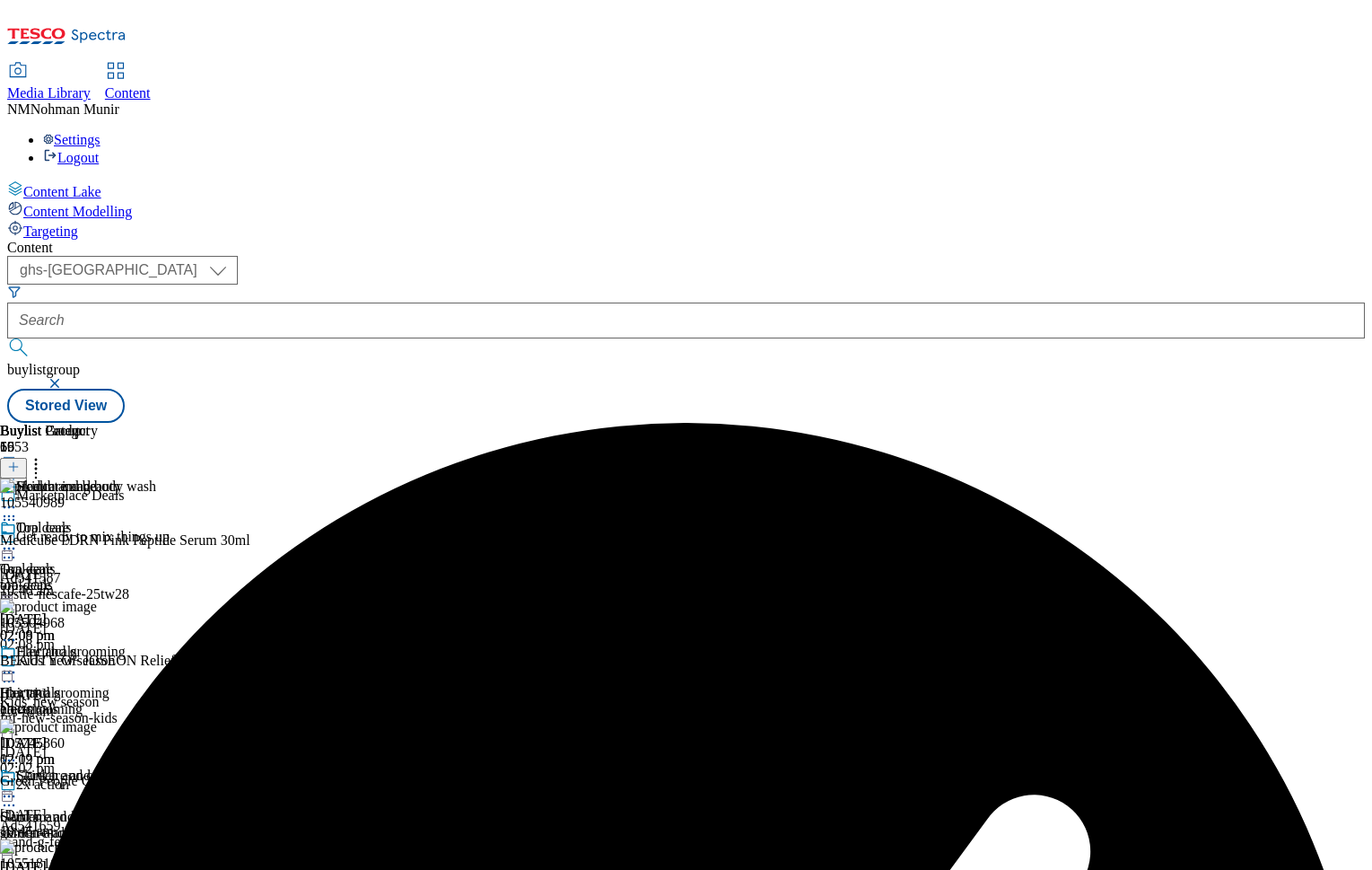
scroll to position [0, 220]
click at [18, 631] on icon at bounding box center [8, 639] width 18 height 18
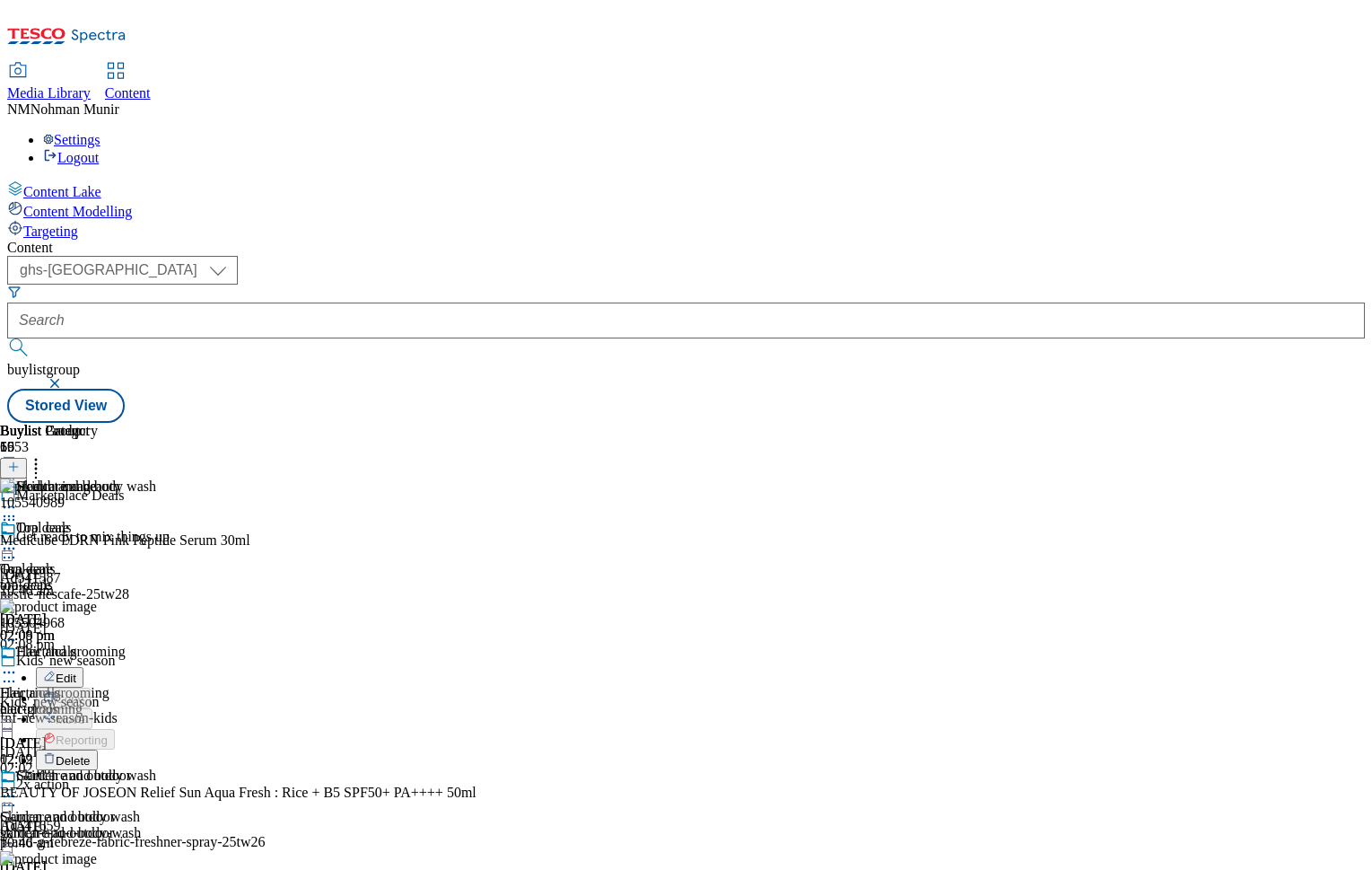
click at [90, 754] on span "Delete" at bounding box center [73, 761] width 35 height 13
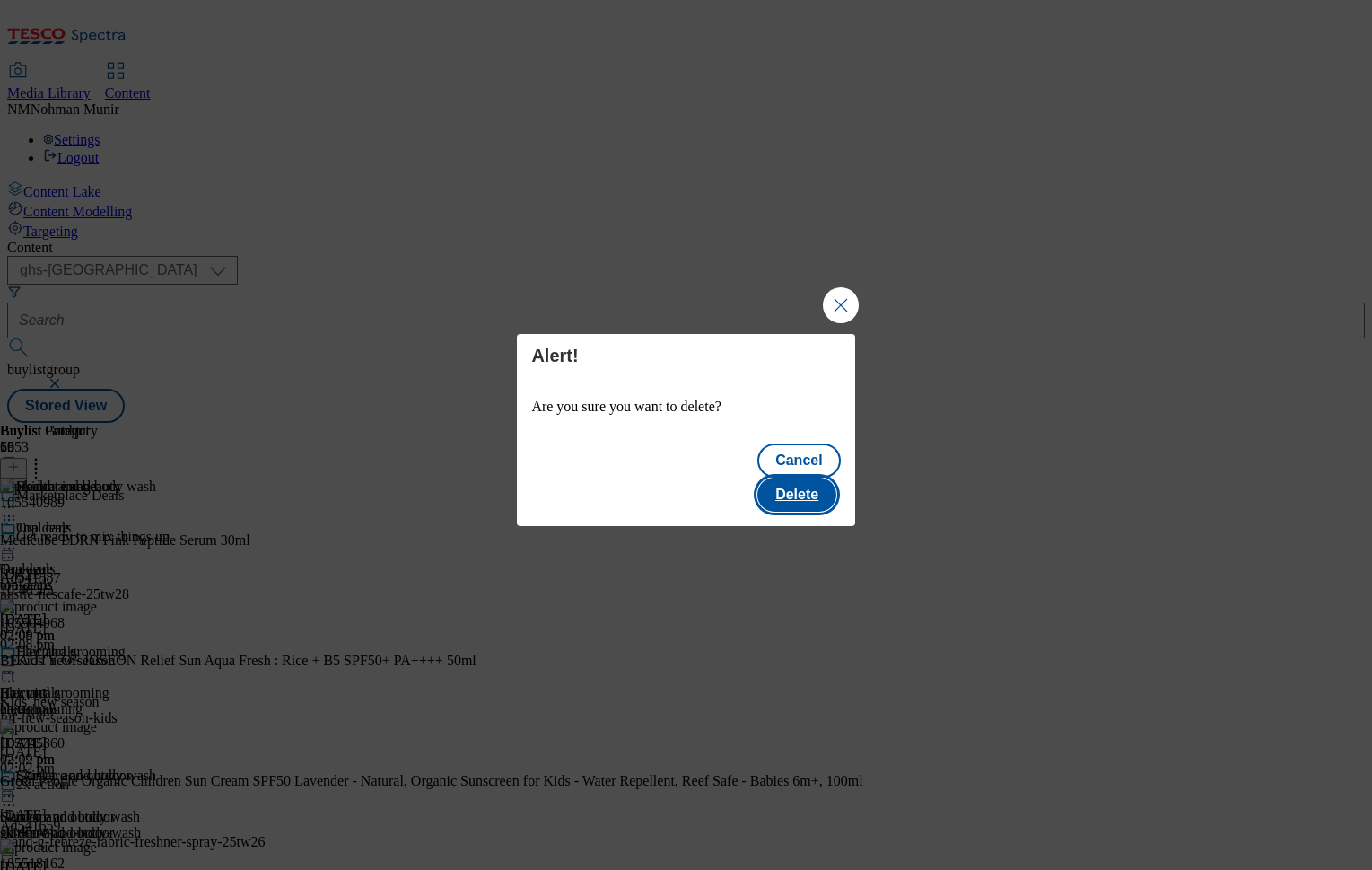
click at [804, 486] on button "Delete" at bounding box center [797, 495] width 79 height 34
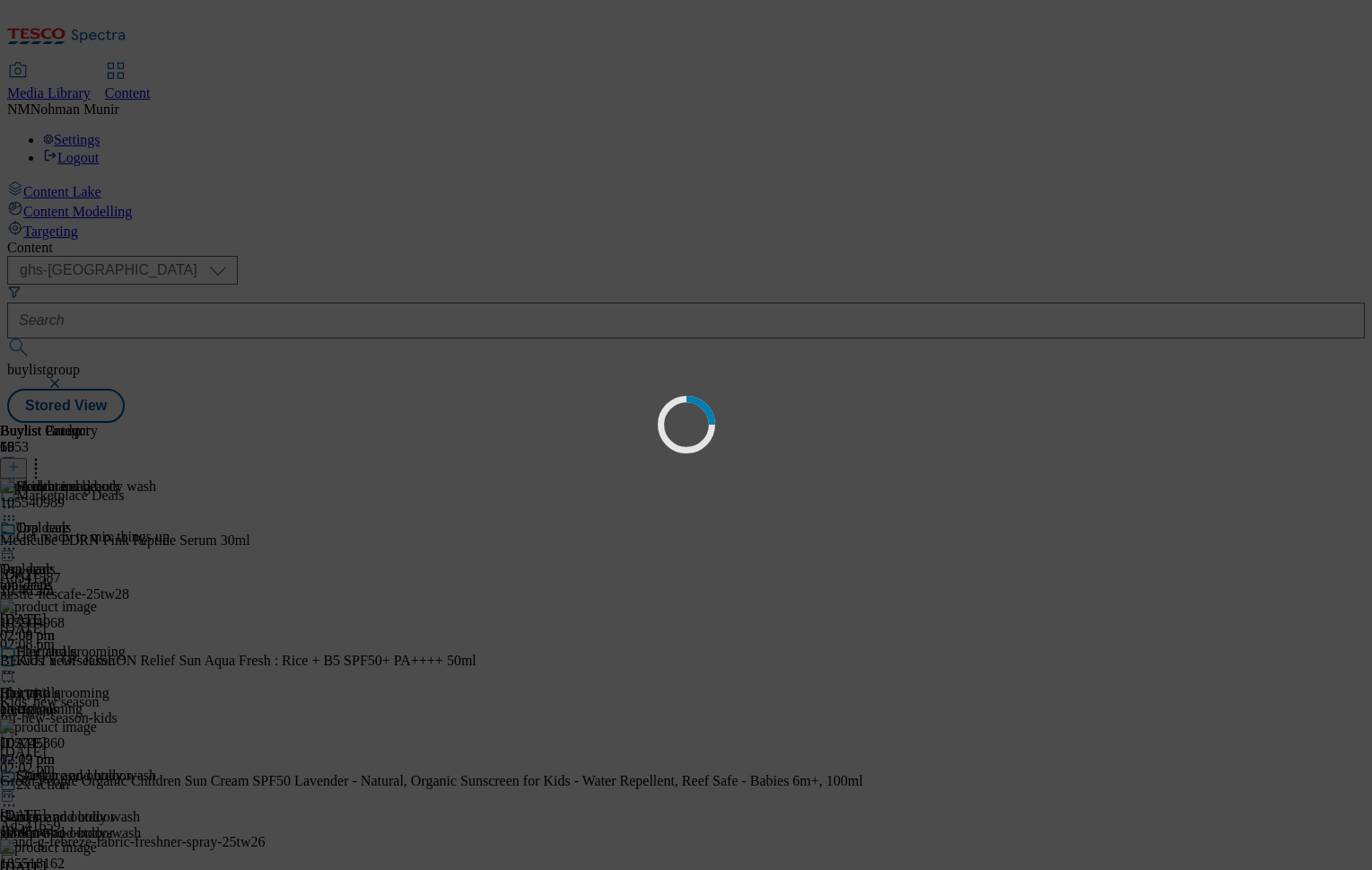
scroll to position [0, 0]
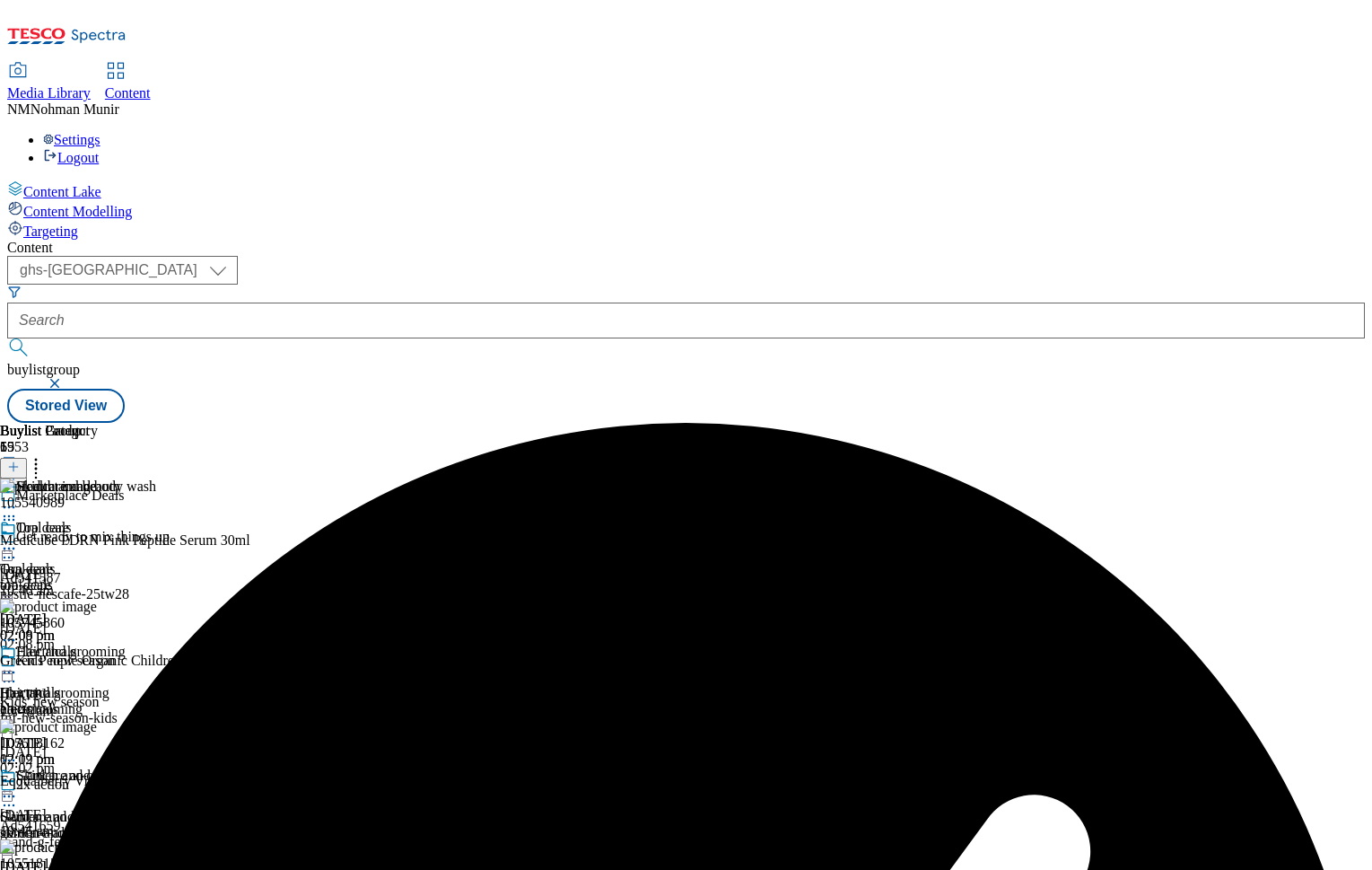
click at [18, 787] on icon at bounding box center [8, 796] width 18 height 18
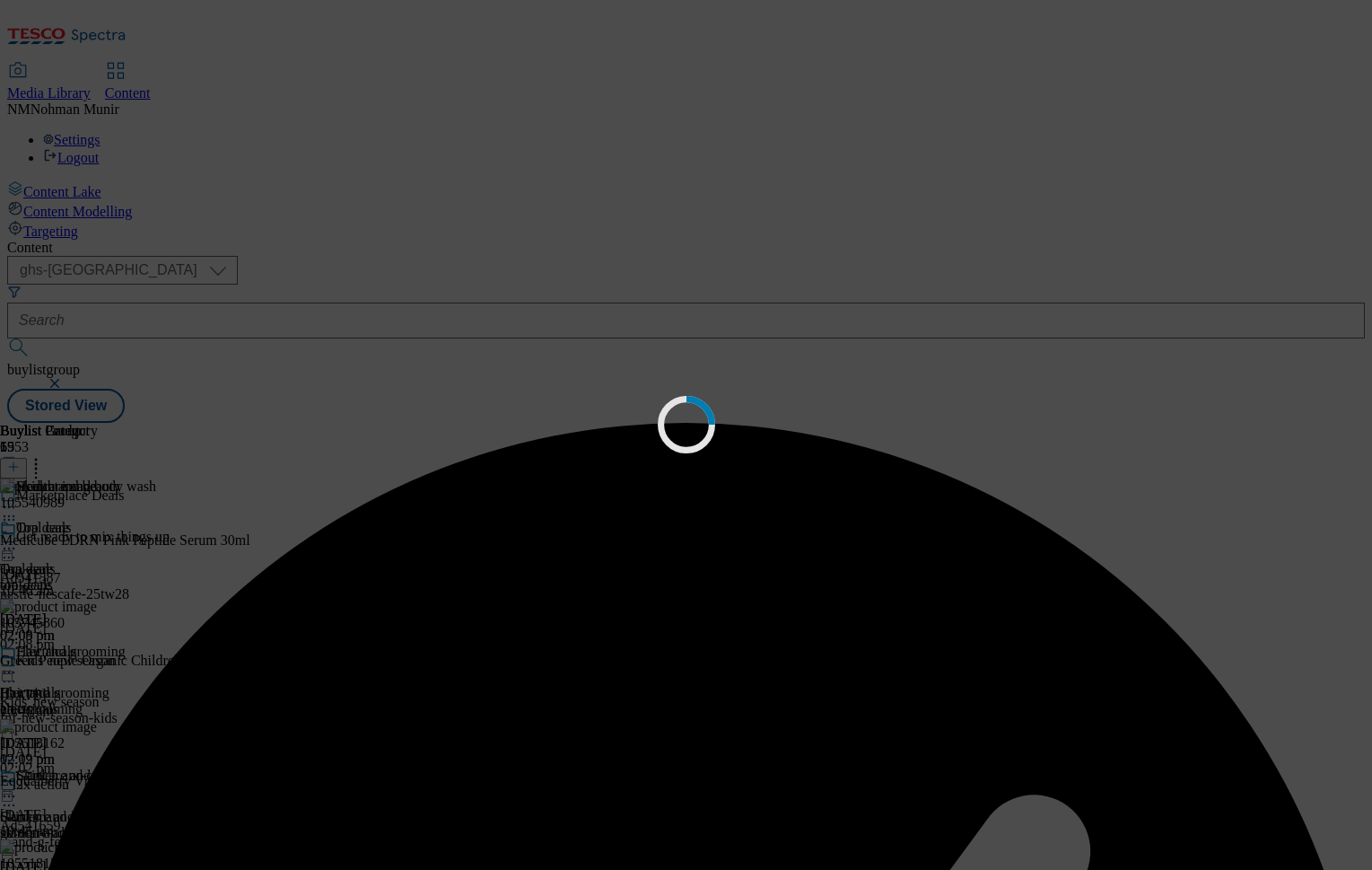
scroll to position [174, 0]
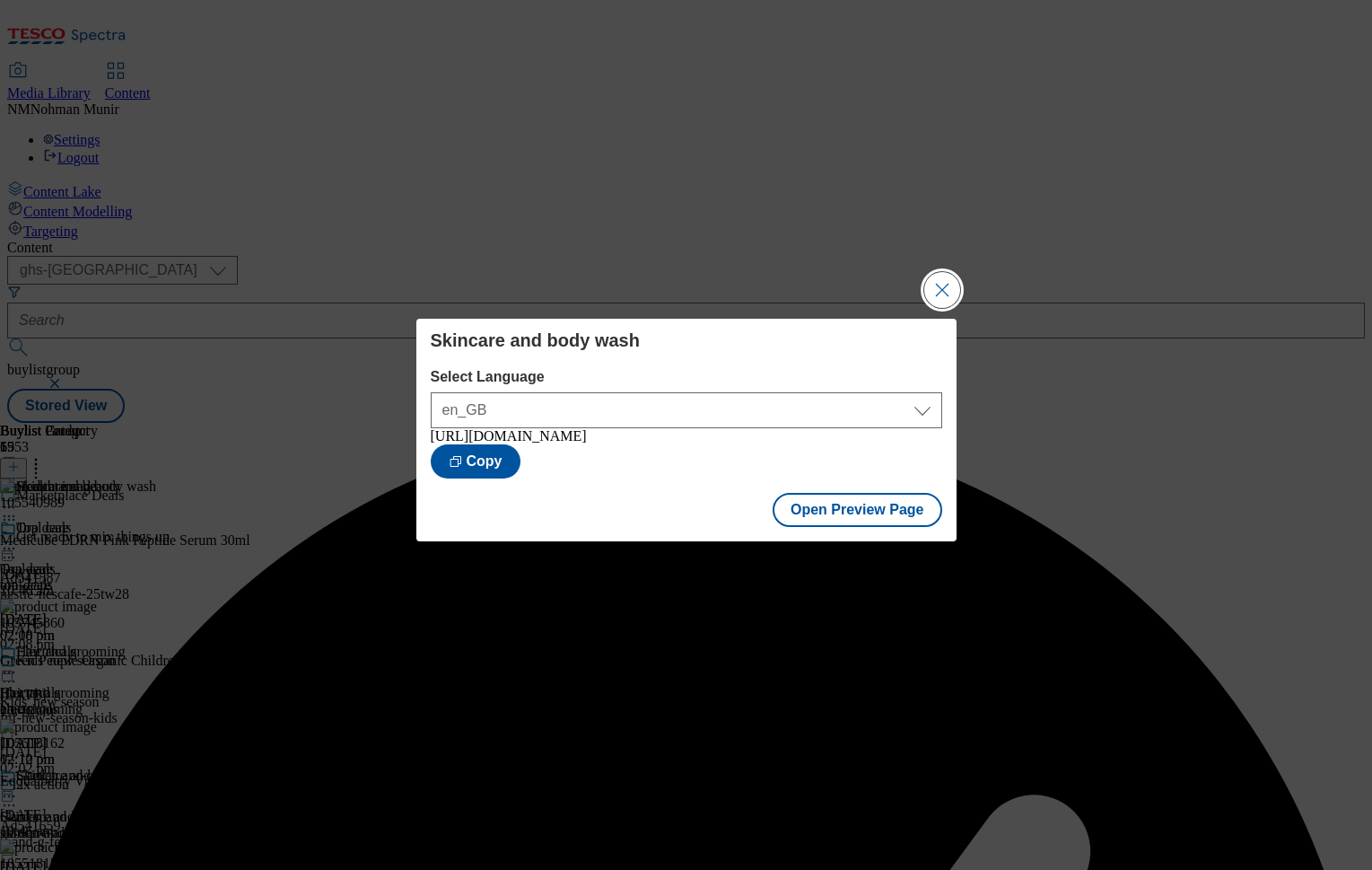
click at [937, 272] on button "Close Modal" at bounding box center [942, 290] width 36 height 36
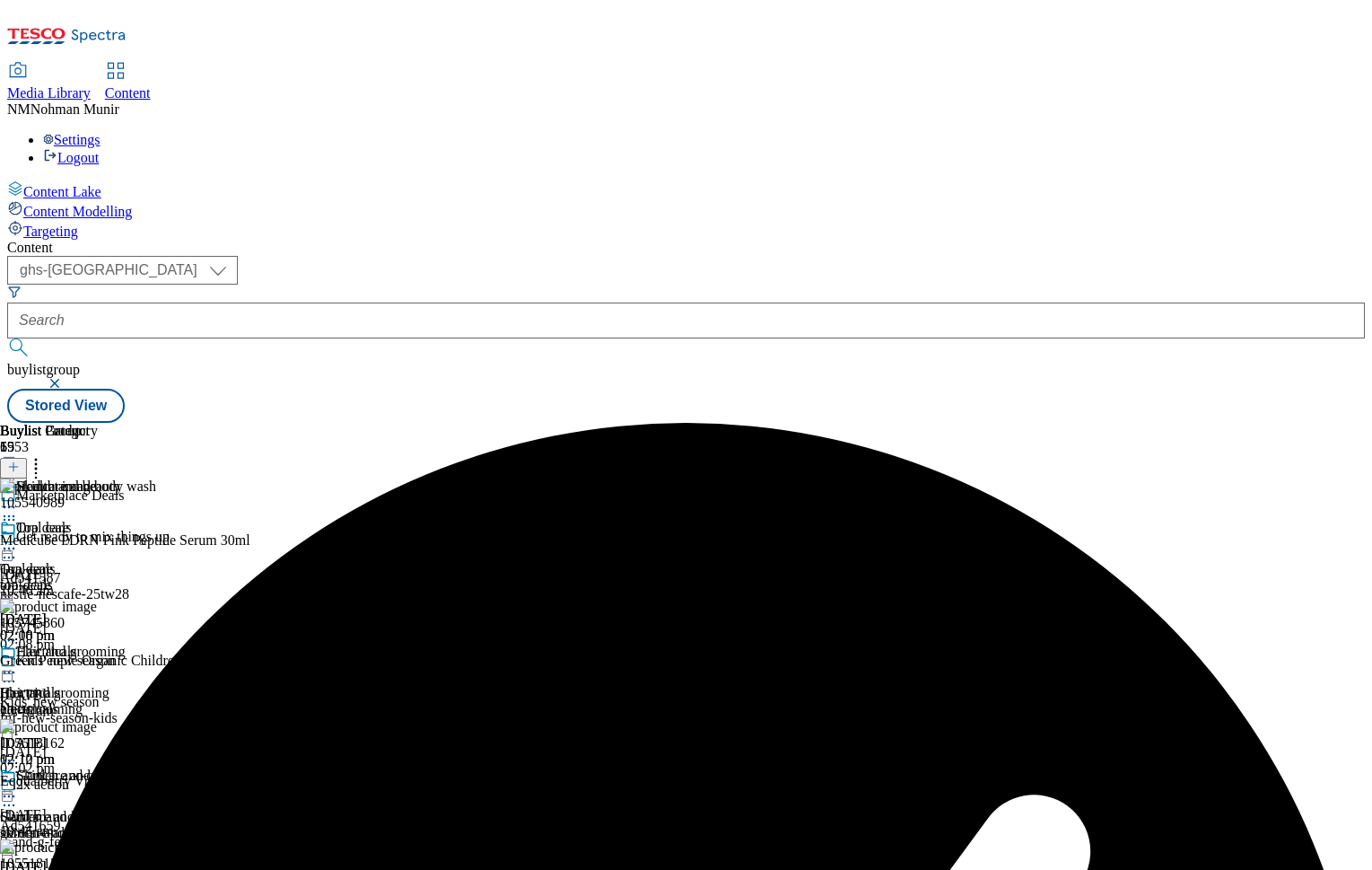
click at [18, 787] on icon at bounding box center [8, 796] width 18 height 18
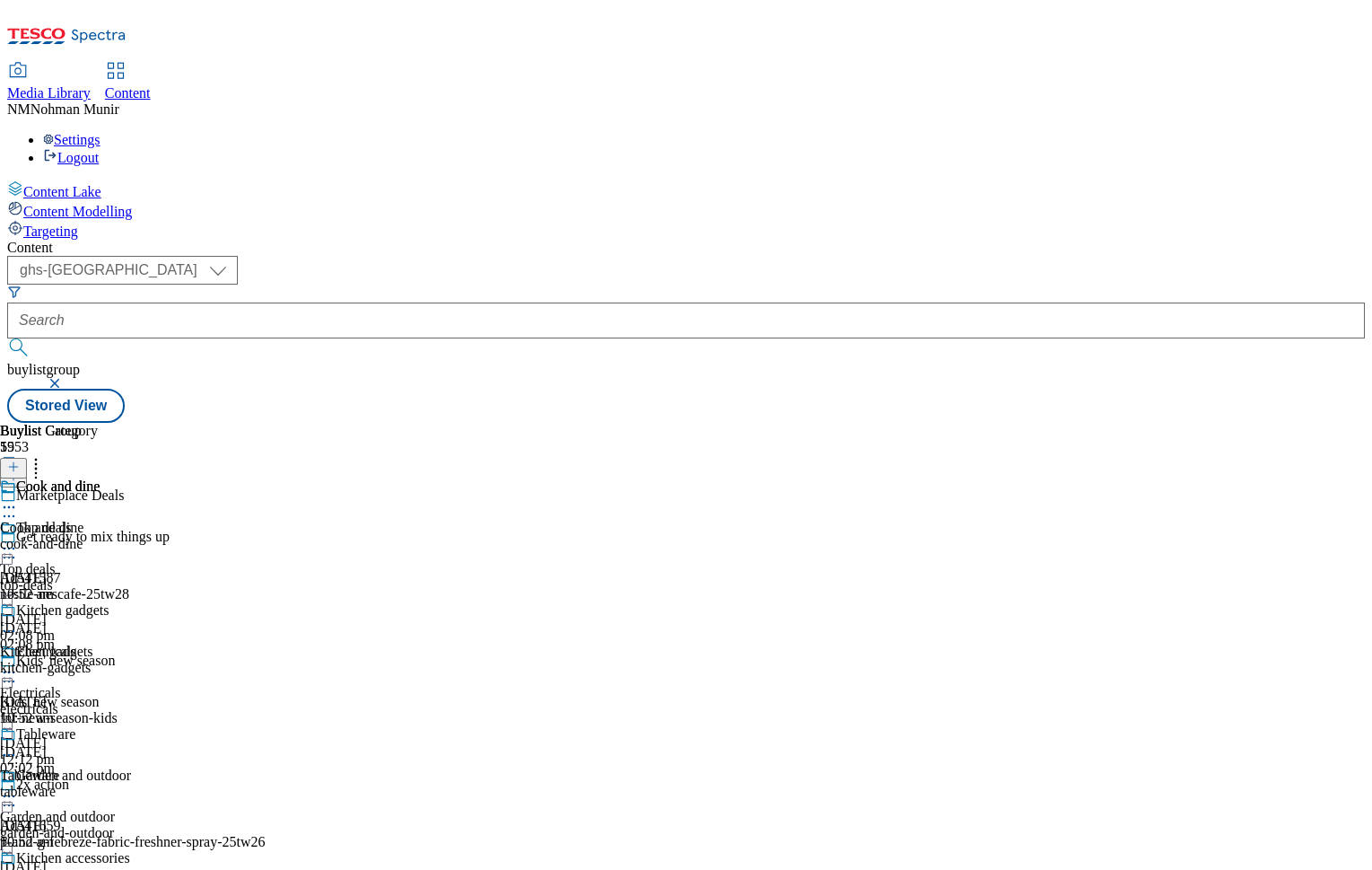
drag, startPoint x: 1184, startPoint y: 362, endPoint x: 1185, endPoint y: 372, distance: 10.0
click at [130, 479] on div "Cook and dine Cook and dine cook-and-dine [DATE] 10:52 am Kitchen gadgets Kitch…" at bounding box center [65, 788] width 130 height 619
click at [18, 499] on icon at bounding box center [8, 507] width 18 height 18
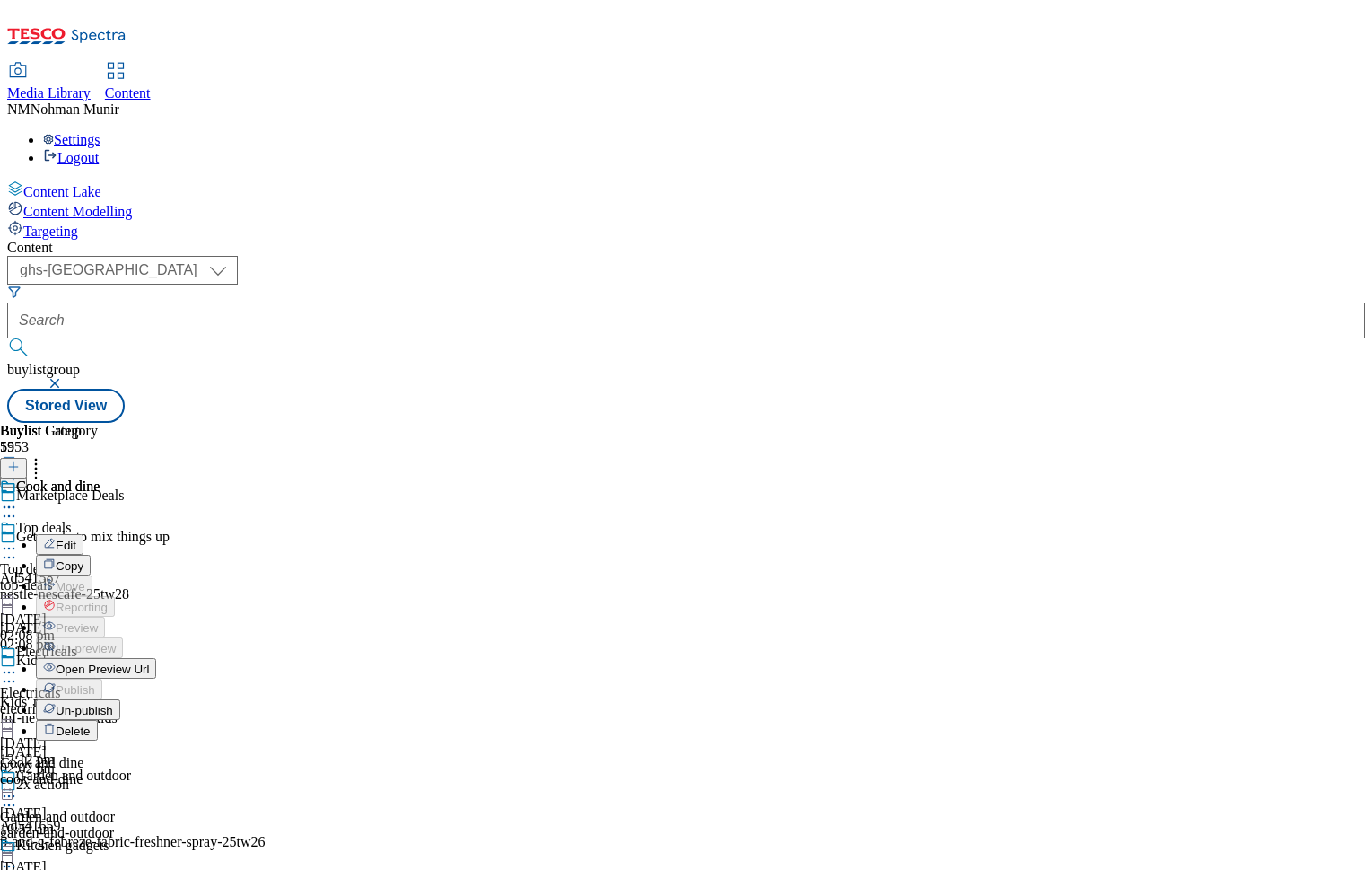
click at [1233, 423] on div "Buylist Group 5953 Marketplace Deals Get ready to mix things up Ad541587 nestle…" at bounding box center [686, 423] width 1358 height 0
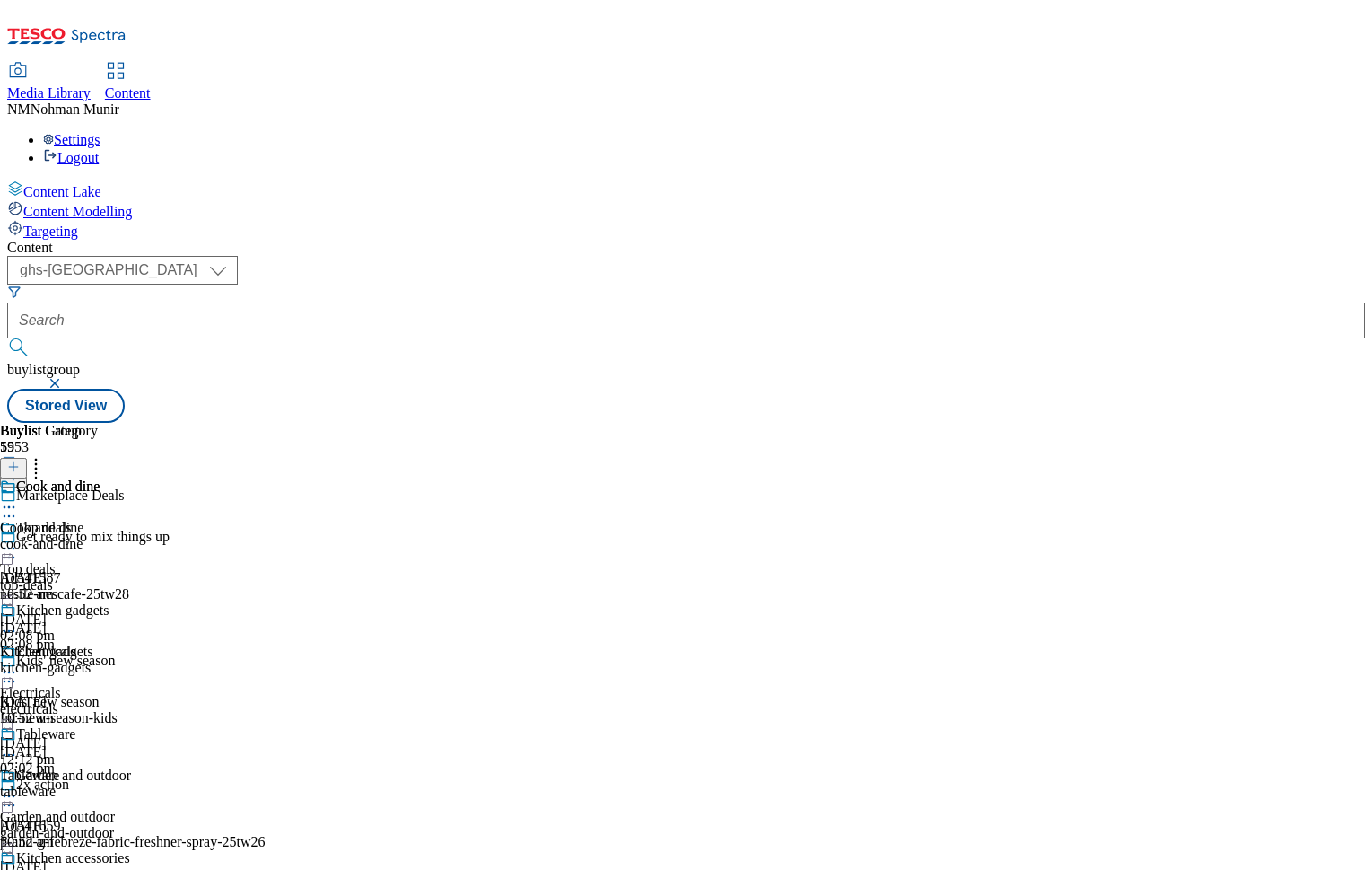
click at [45, 455] on icon at bounding box center [36, 464] width 18 height 18
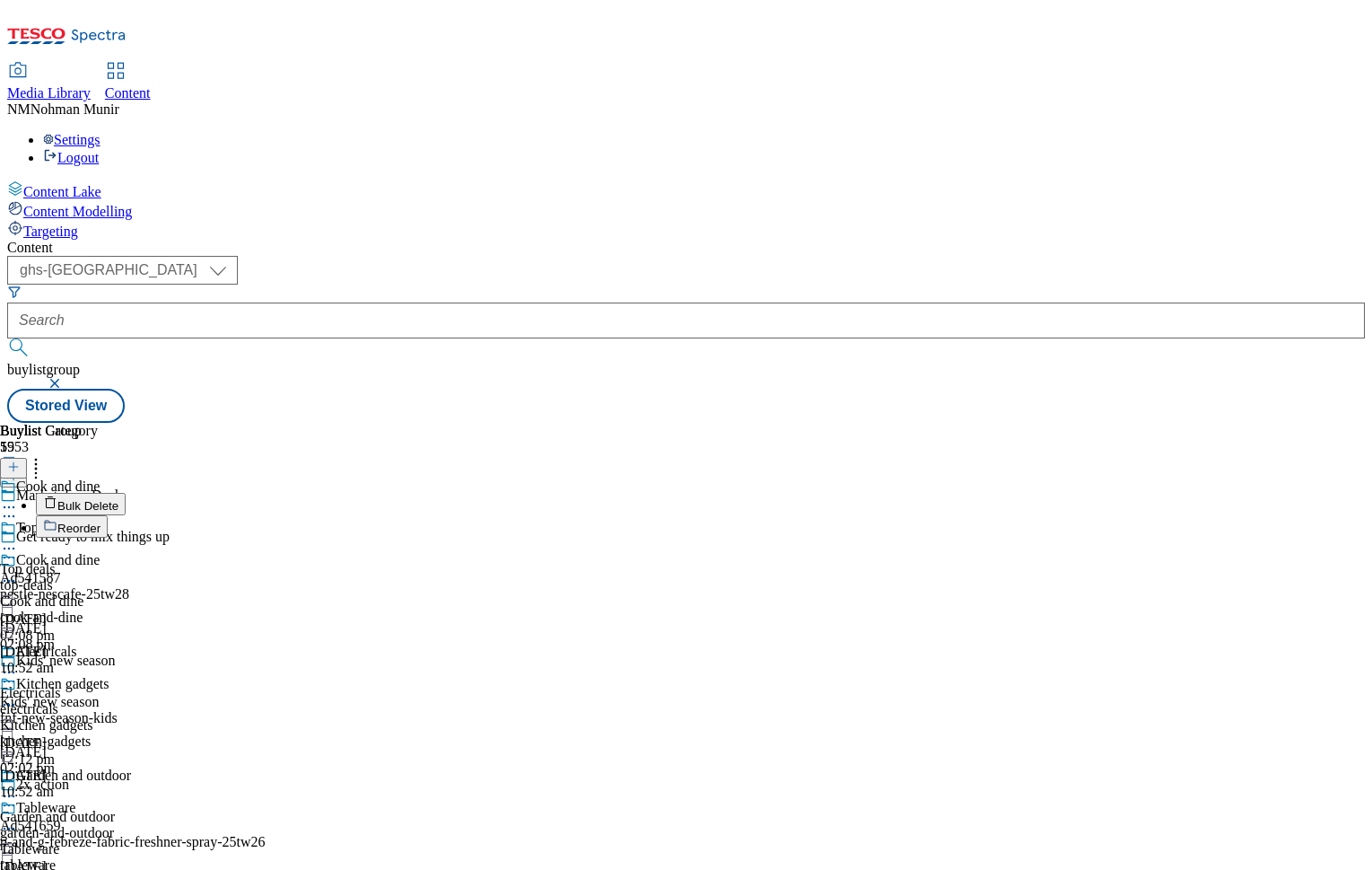
click at [107, 516] on button "Reorder" at bounding box center [72, 527] width 72 height 23
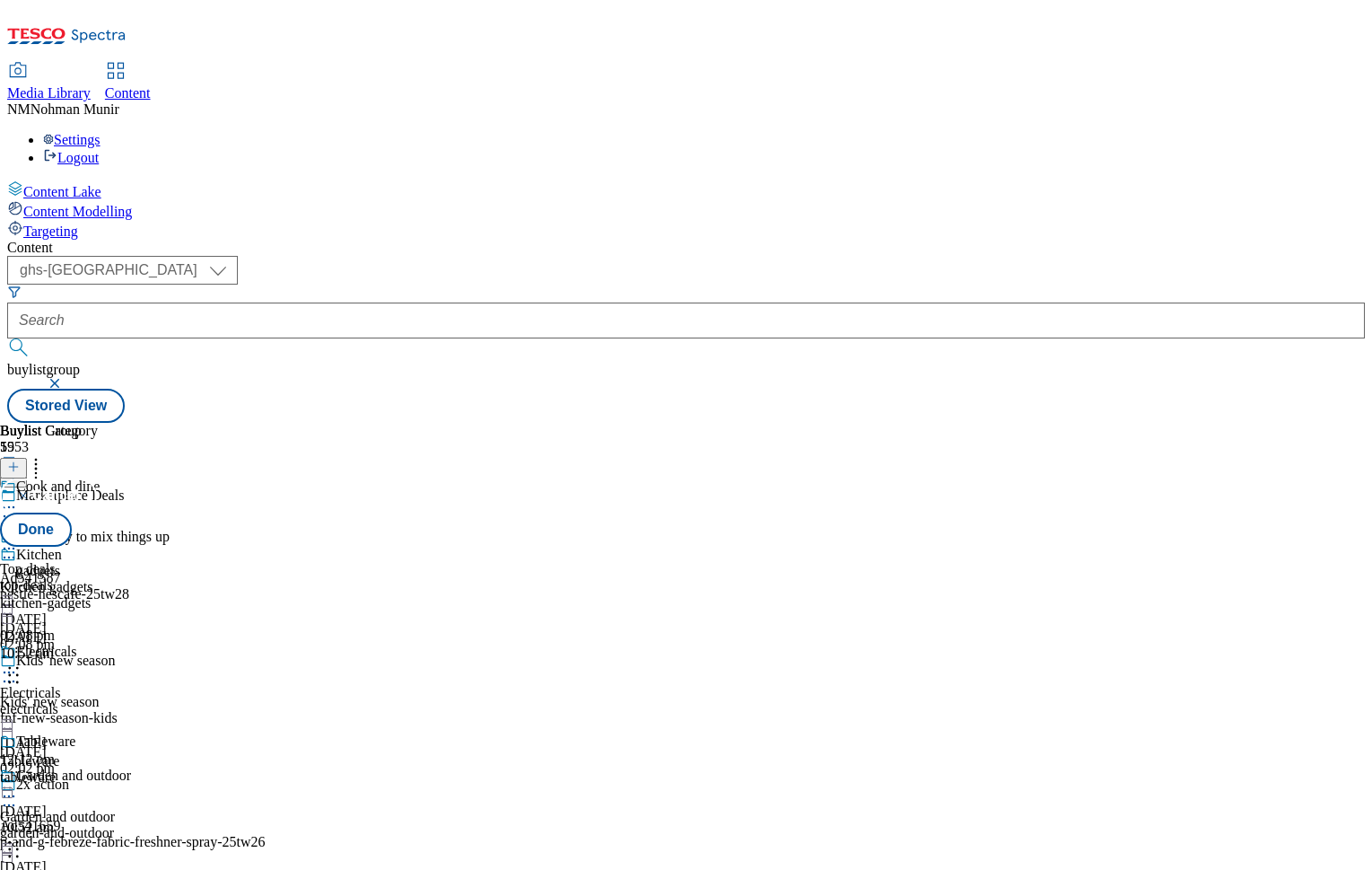
drag, startPoint x: 1164, startPoint y: 396, endPoint x: 1162, endPoint y: 928, distance: 532.0
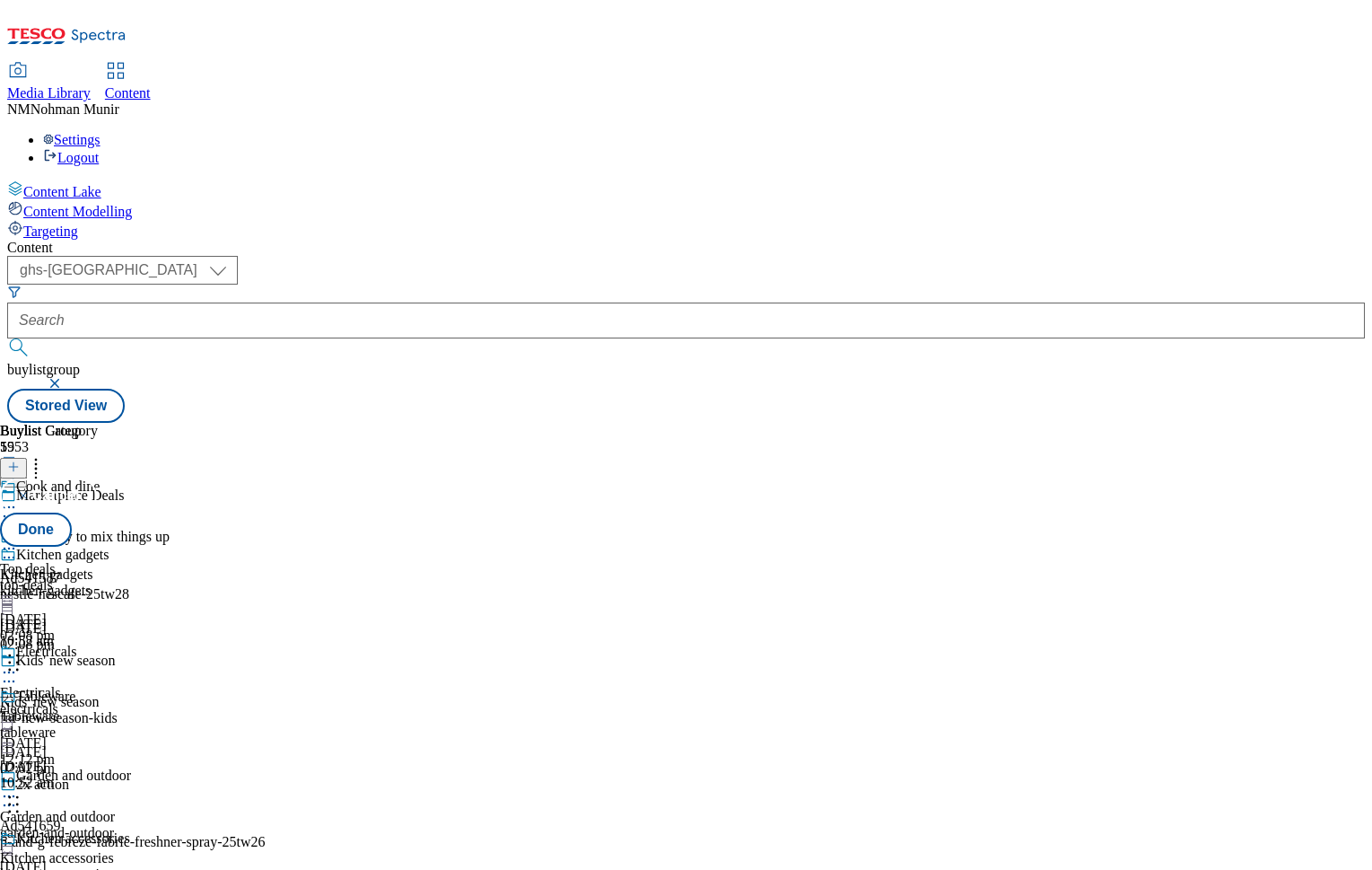
scroll to position [360, 0]
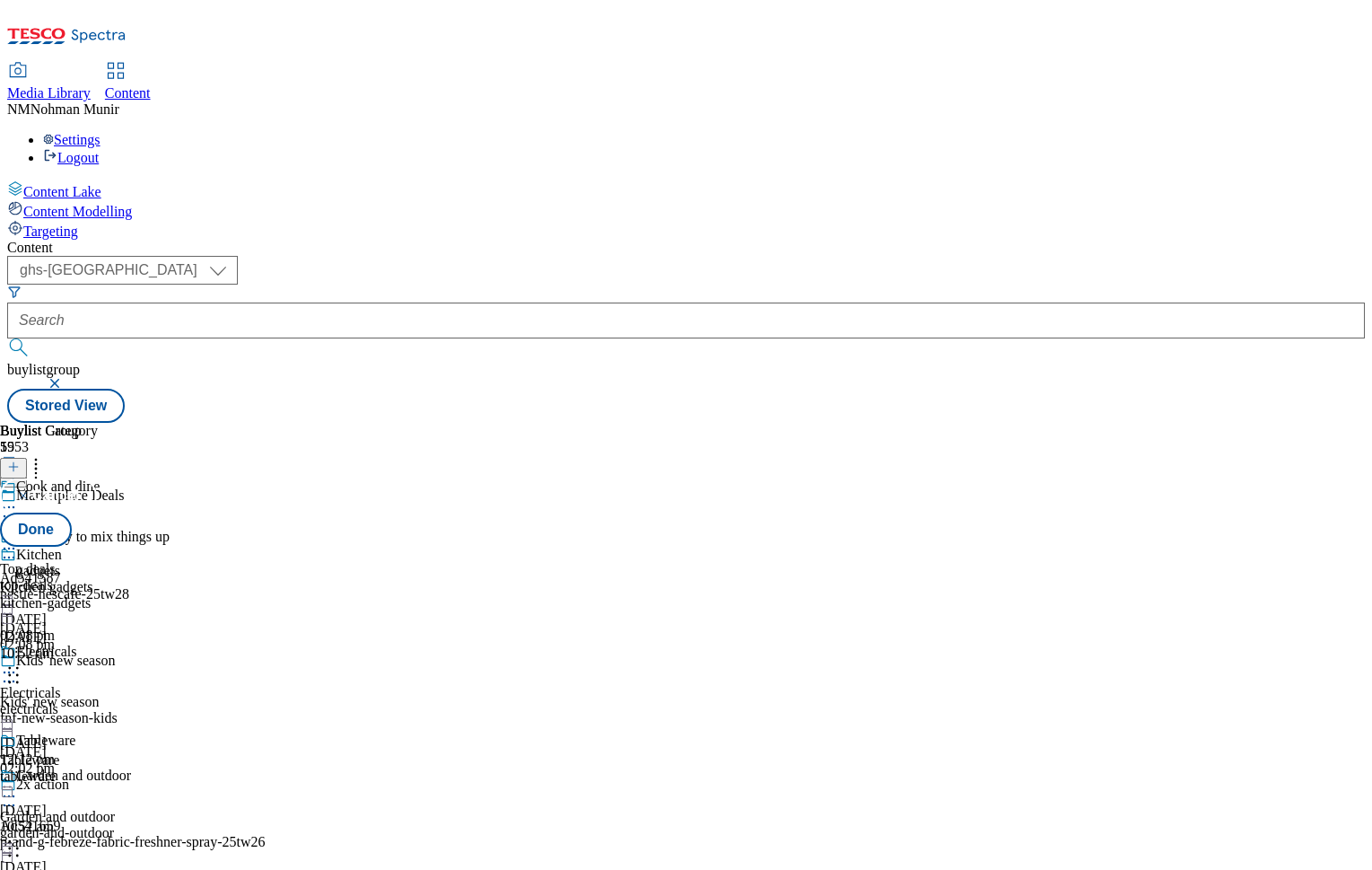
drag, startPoint x: 1167, startPoint y: 542, endPoint x: 1181, endPoint y: 754, distance: 212.5
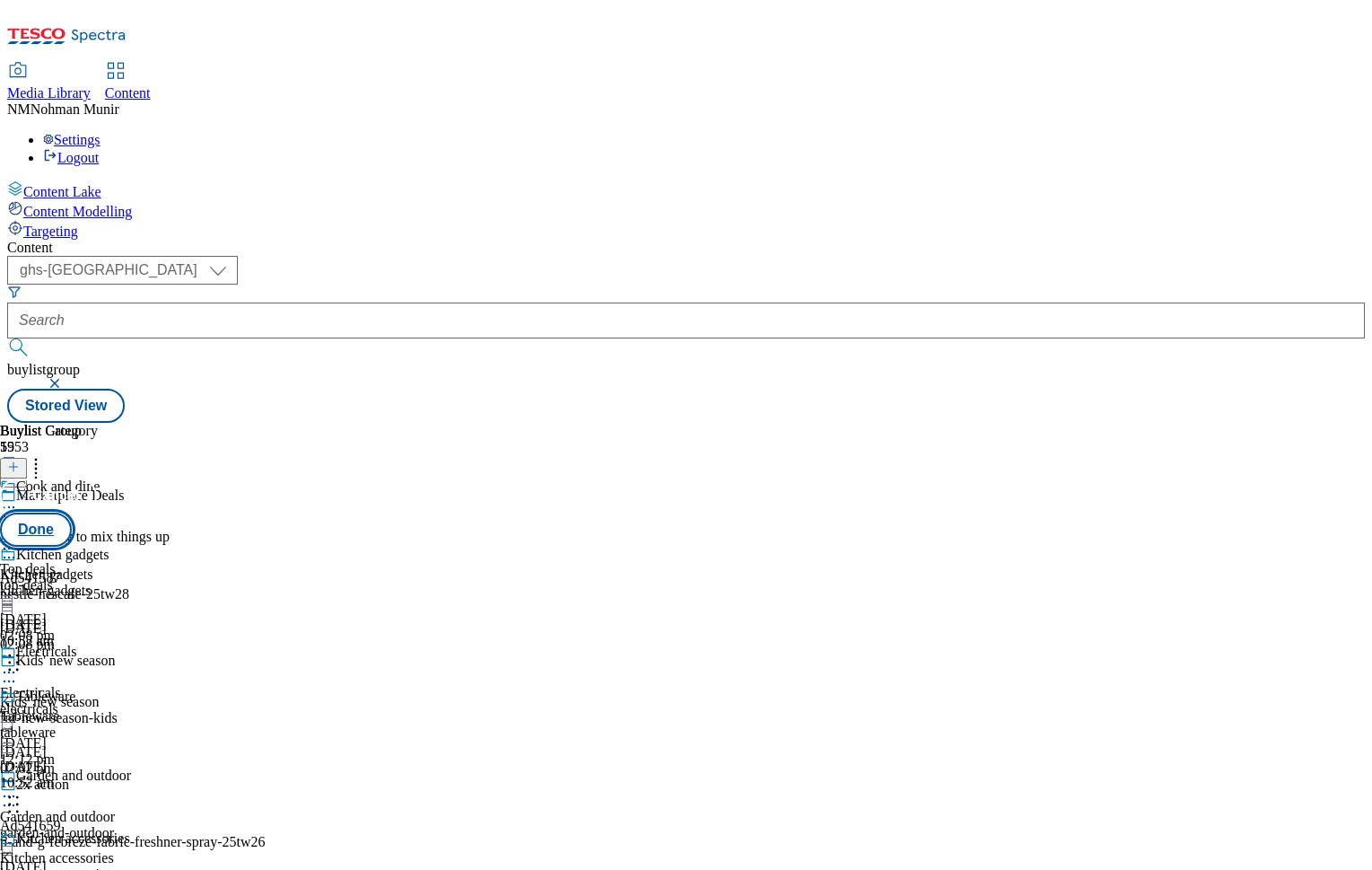
click at [72, 513] on button "Done" at bounding box center [36, 530] width 72 height 34
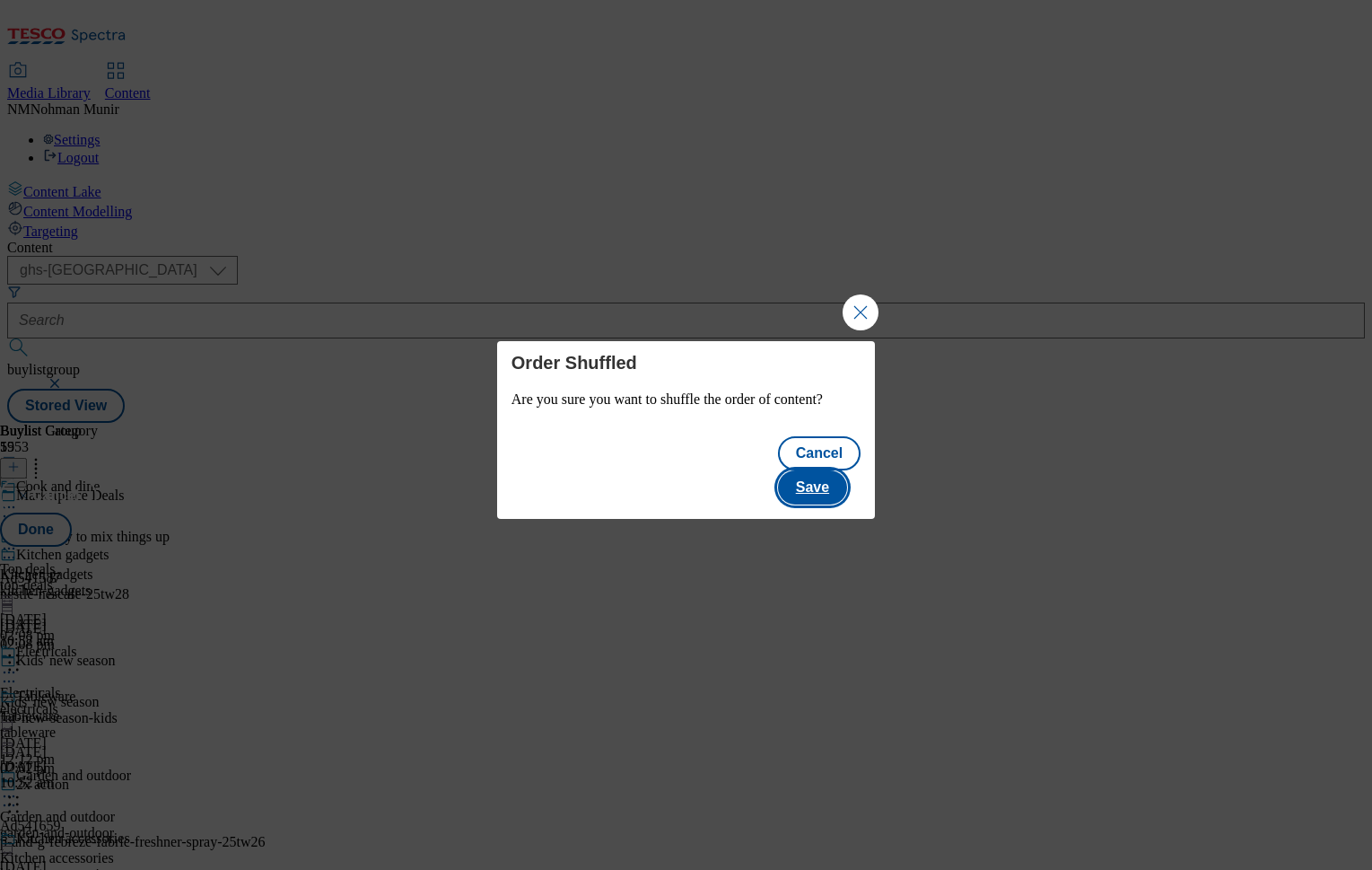
click at [836, 482] on button "Save" at bounding box center [812, 487] width 69 height 34
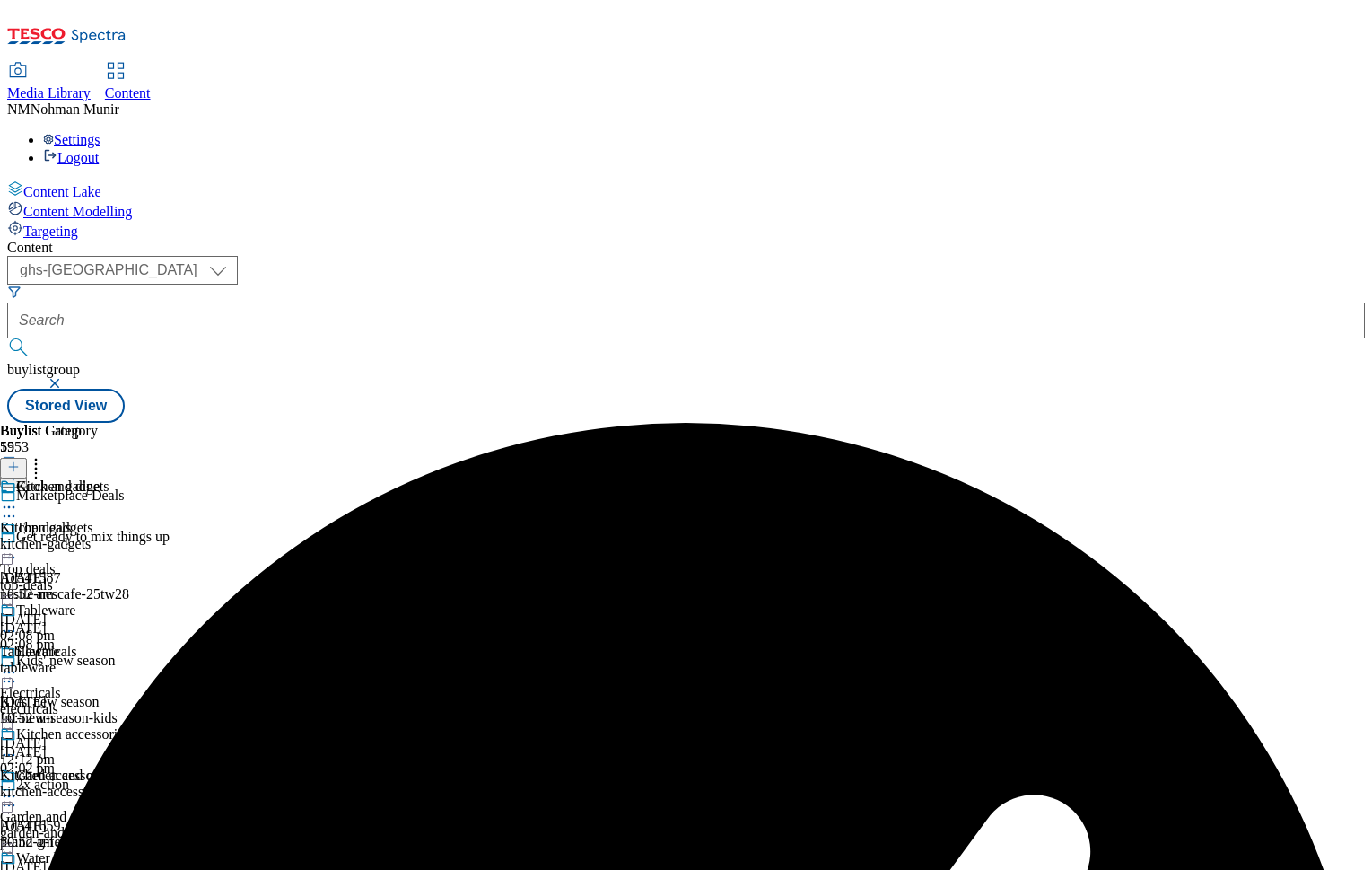
click at [18, 499] on icon at bounding box center [8, 507] width 18 height 18
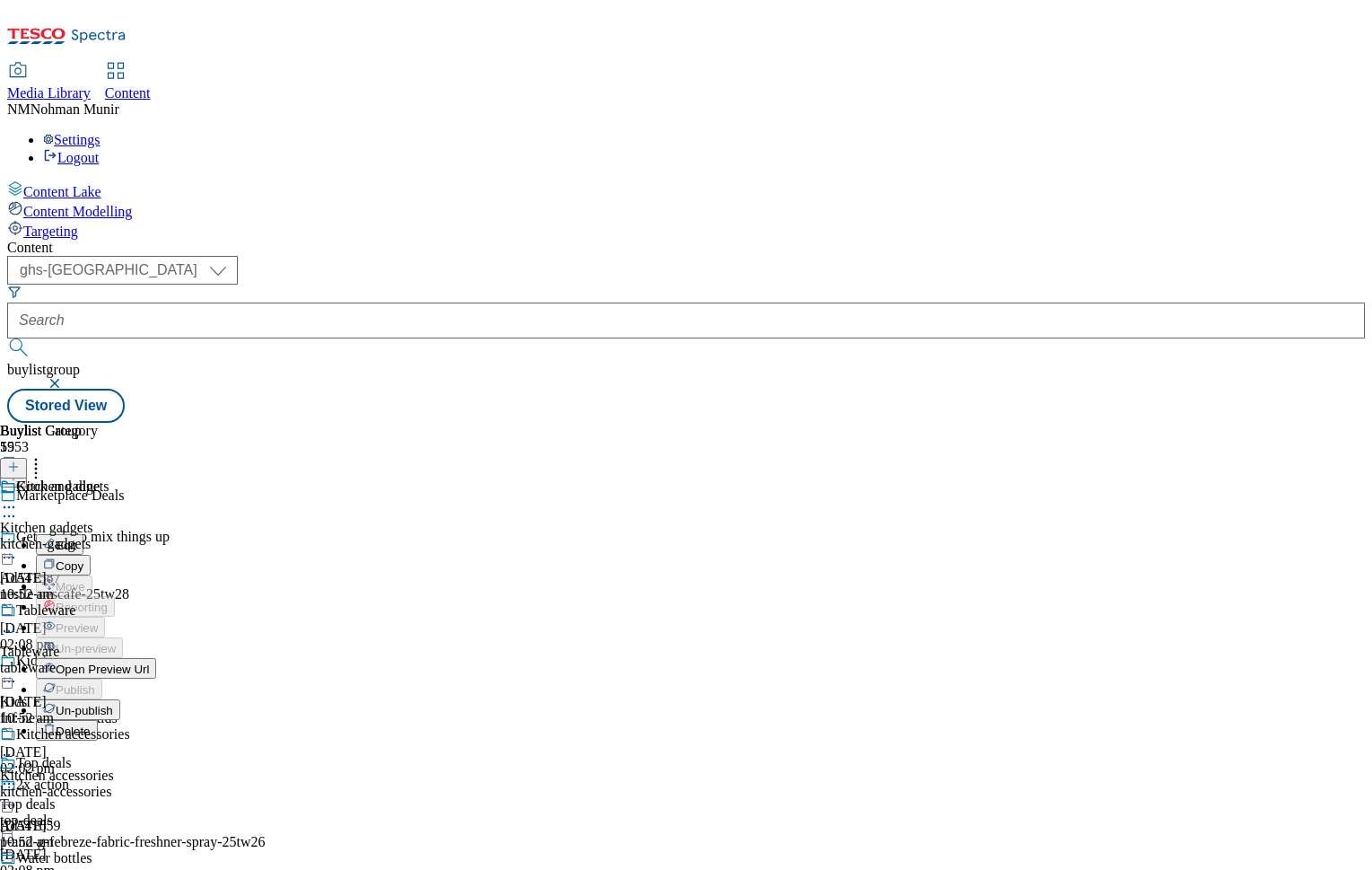
click at [113, 704] on span "Un-publish" at bounding box center [84, 711] width 57 height 13
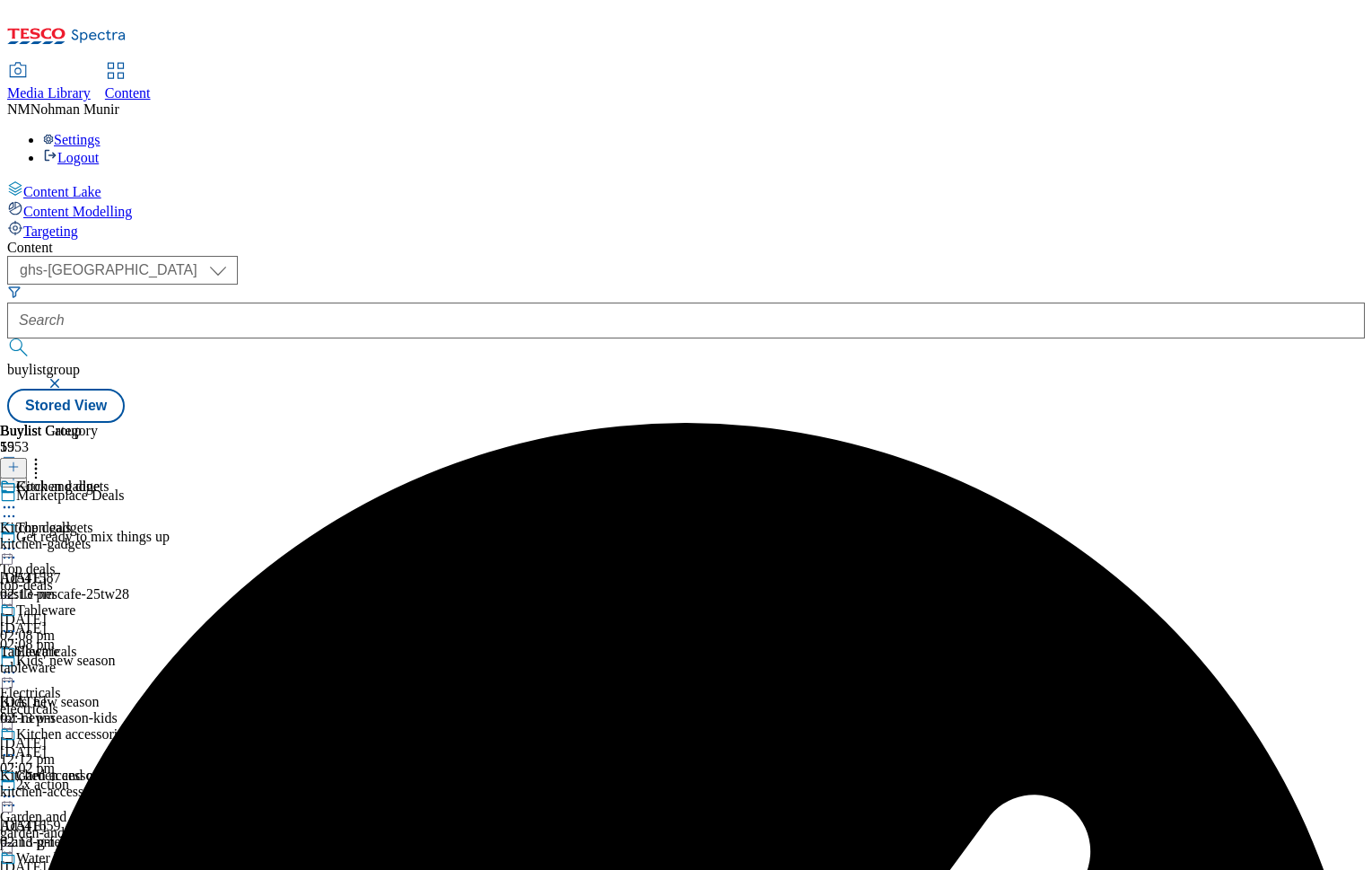
click at [7, 506] on circle at bounding box center [5, 507] width 3 height 3
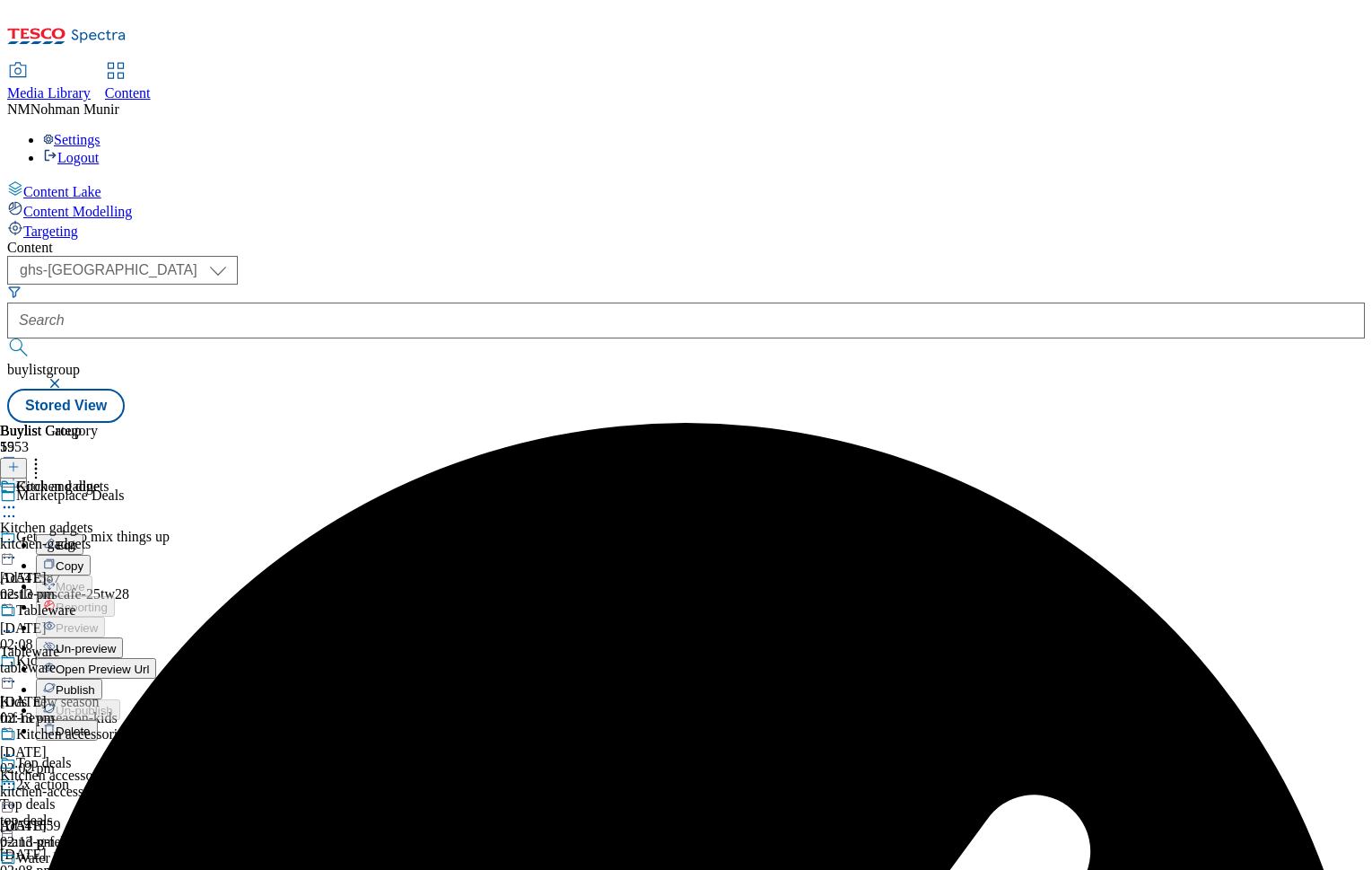
click at [116, 642] on span "Un-preview" at bounding box center [86, 648] width 60 height 13
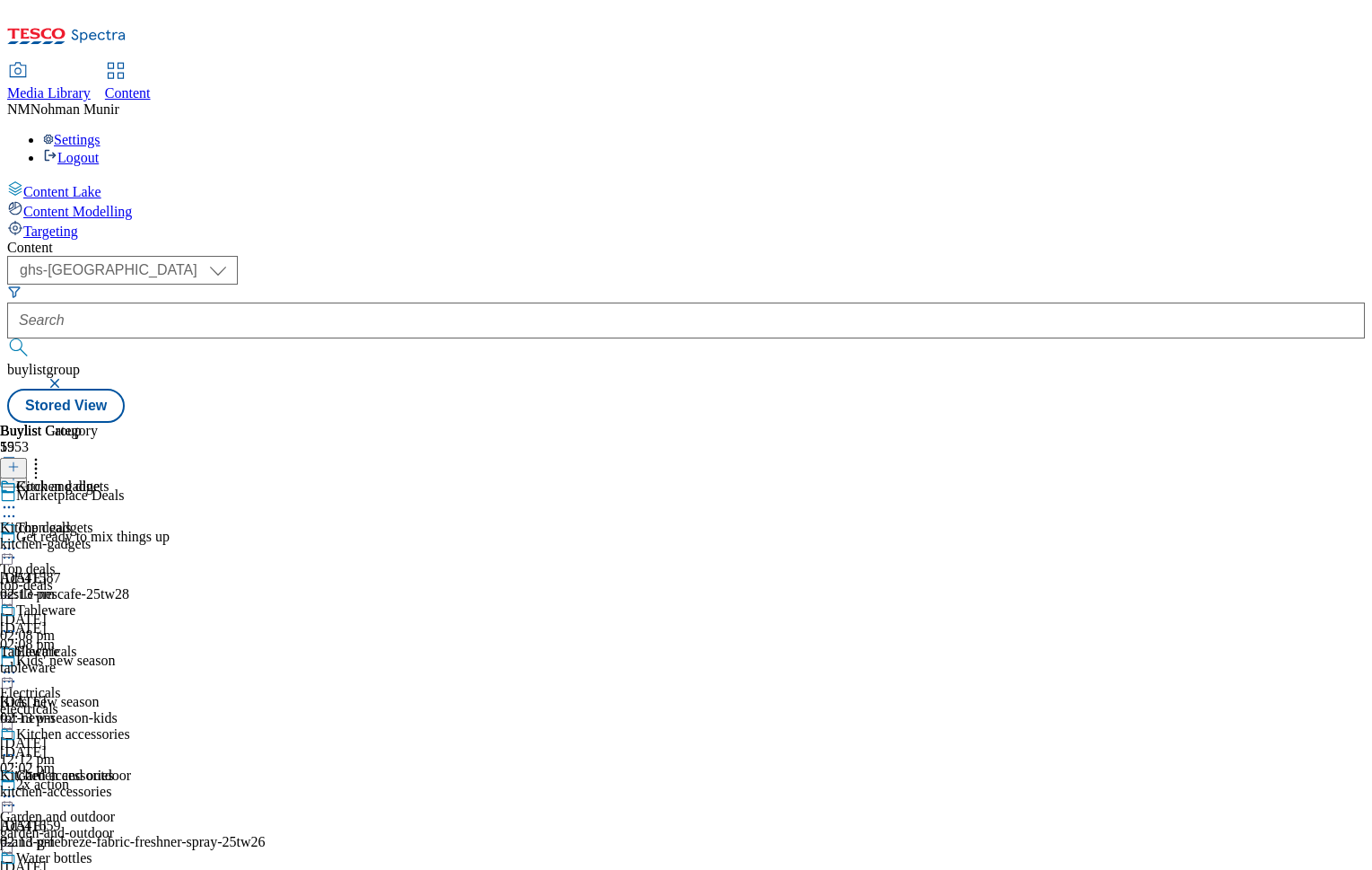
click at [45, 455] on icon at bounding box center [36, 464] width 18 height 18
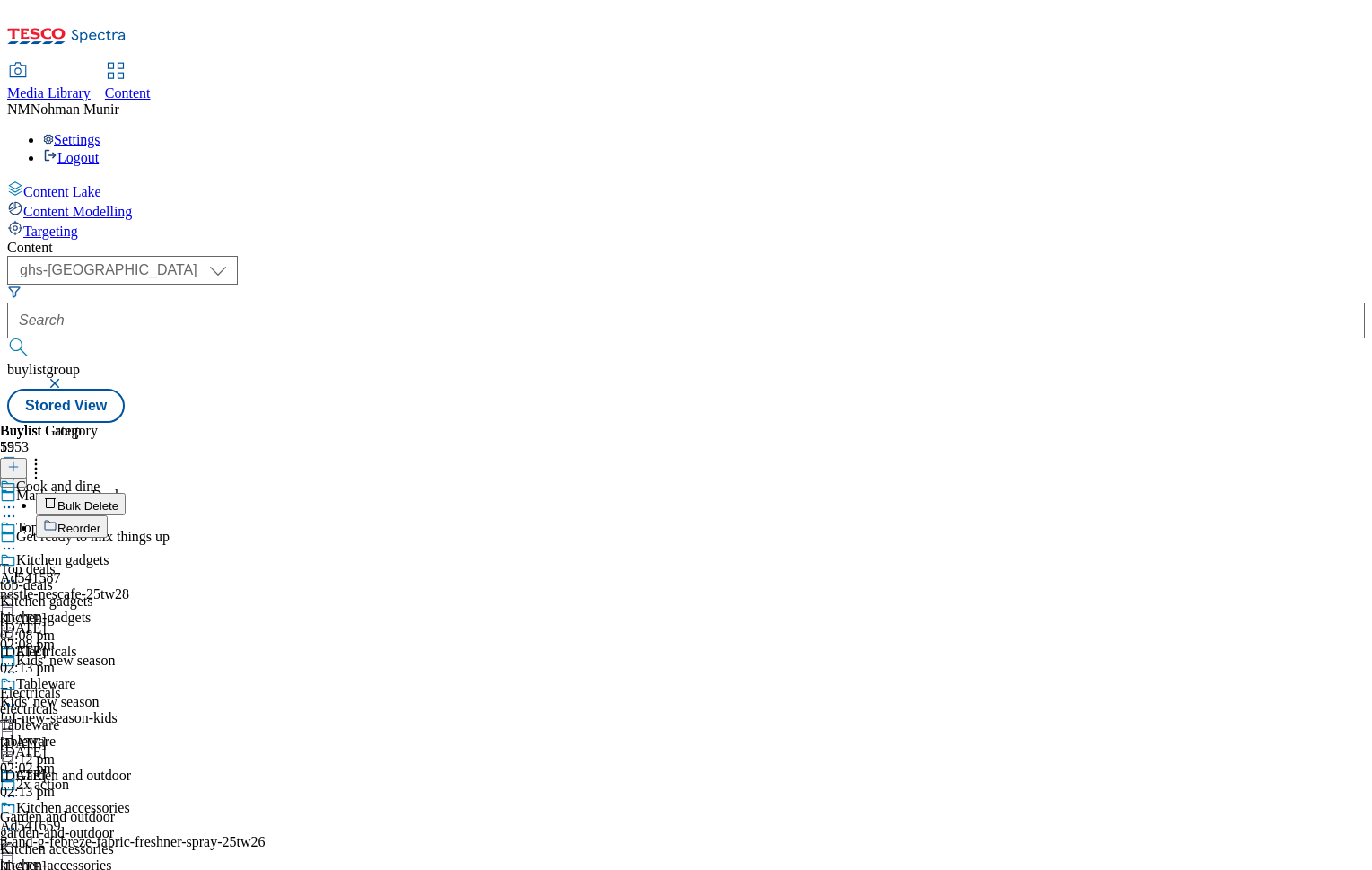
click at [107, 516] on button "Reorder" at bounding box center [72, 527] width 72 height 23
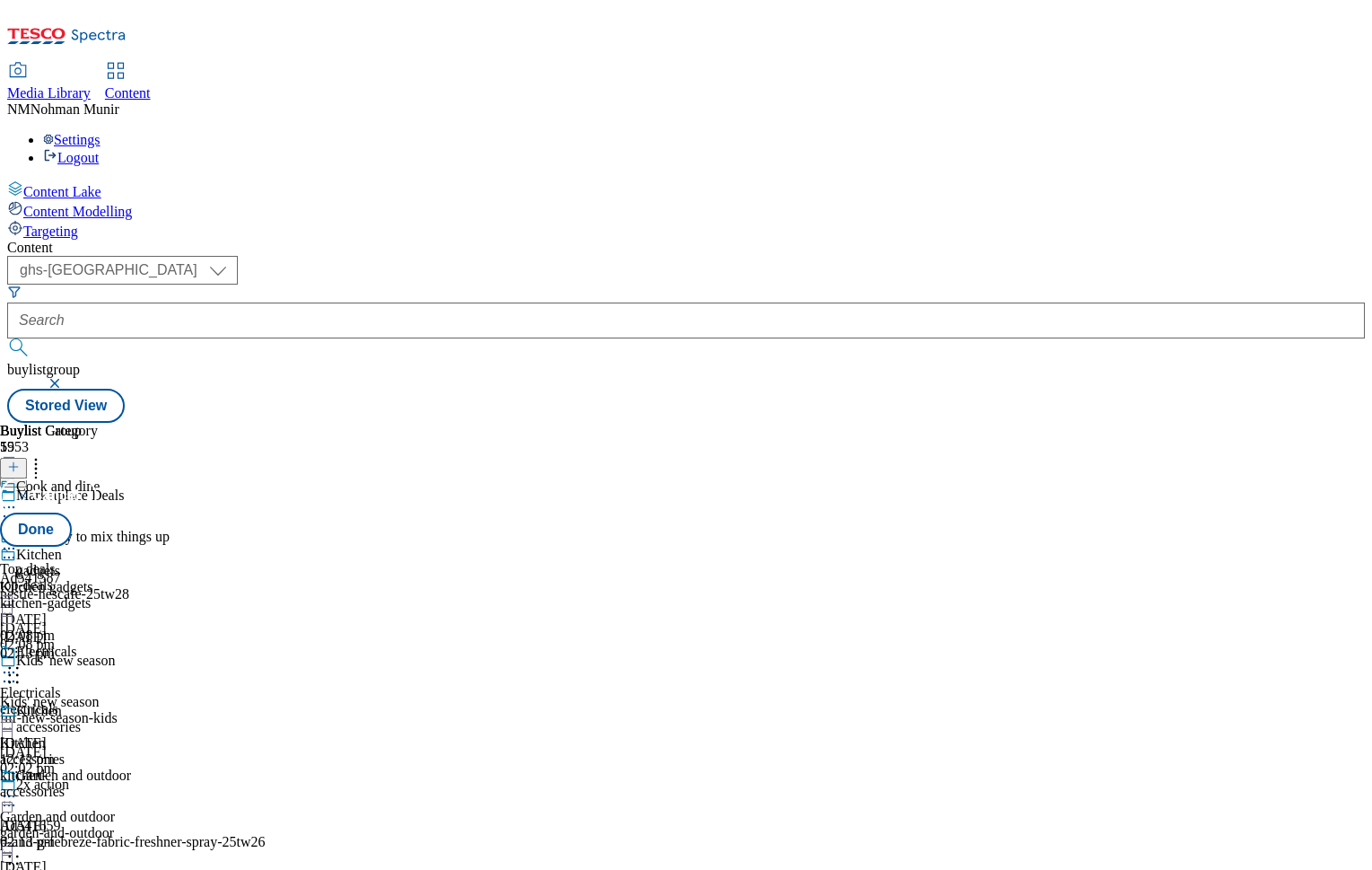
drag, startPoint x: 1166, startPoint y: 734, endPoint x: 1154, endPoint y: 518, distance: 216.3
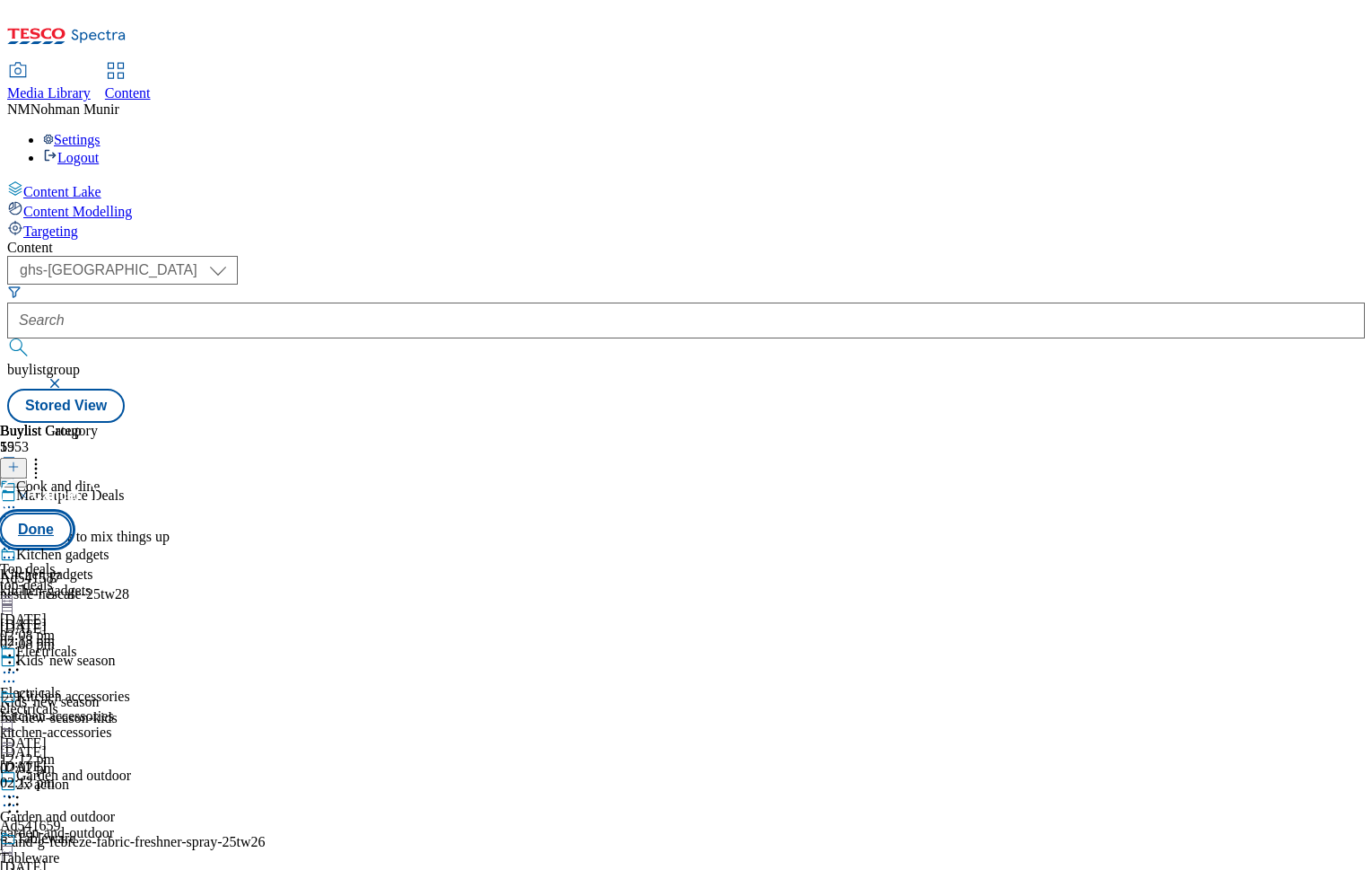
click at [72, 513] on button "Done" at bounding box center [36, 530] width 72 height 34
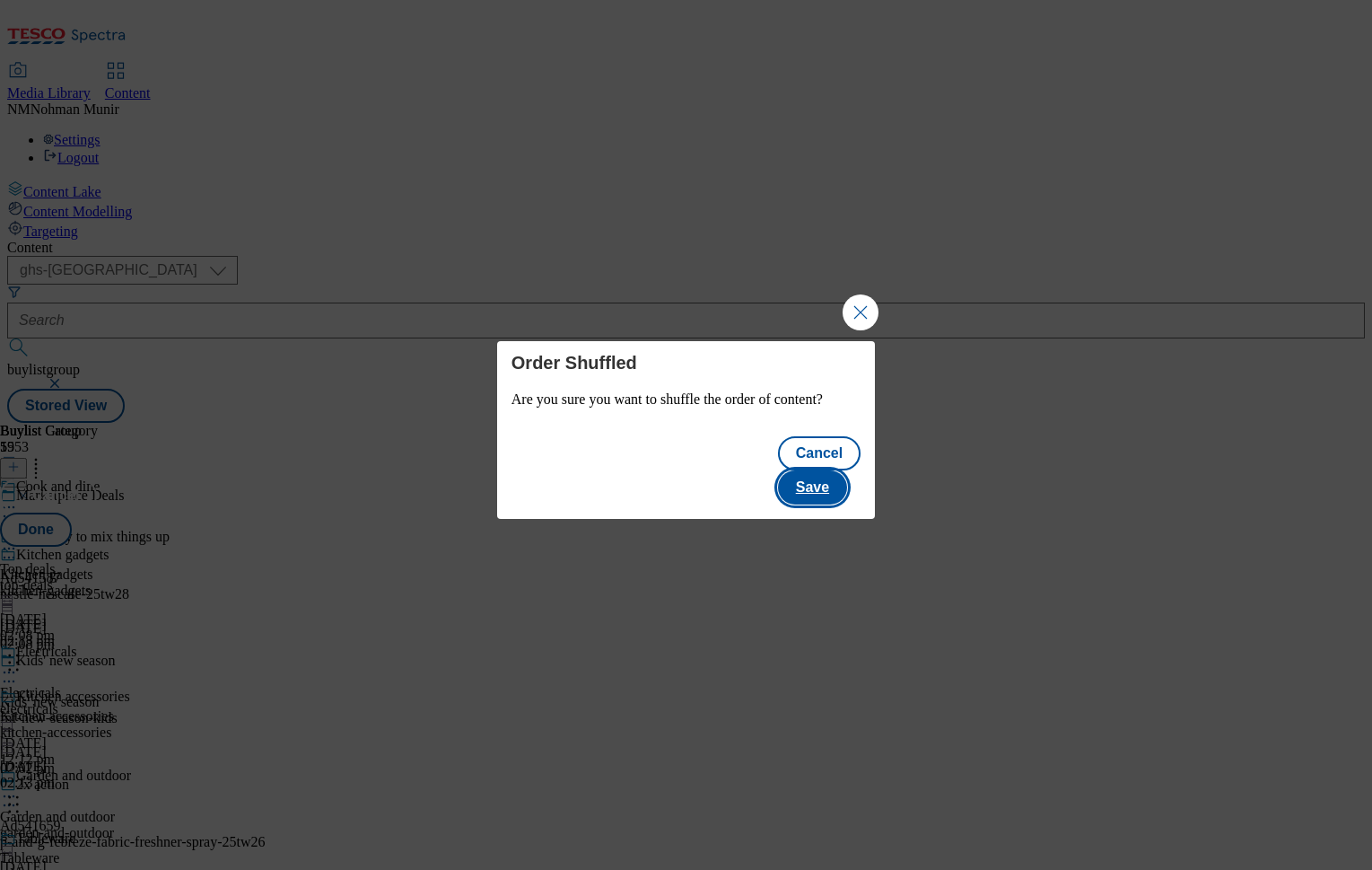
click at [842, 475] on button "Save" at bounding box center [812, 487] width 69 height 34
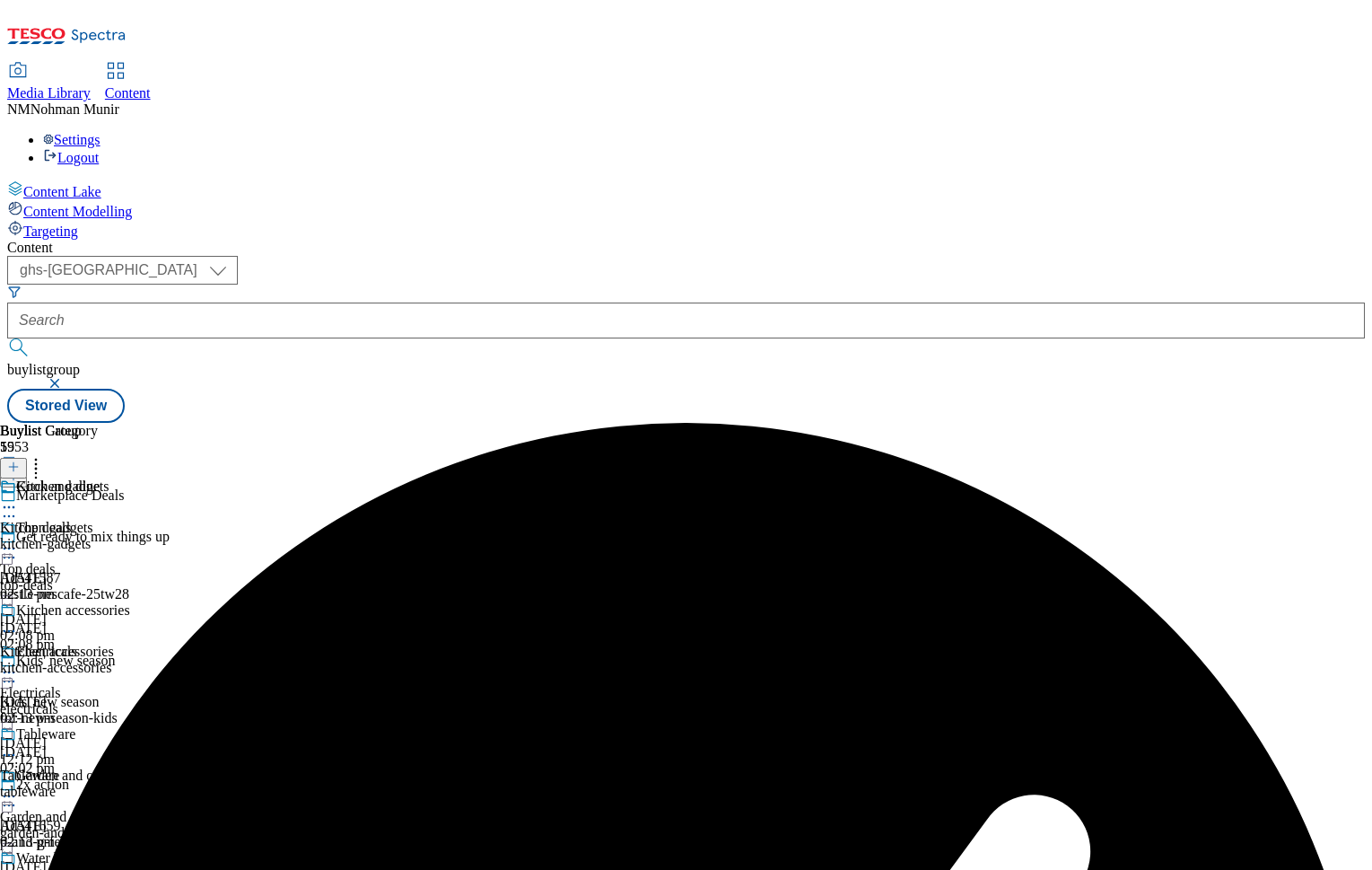
click at [141, 479] on div "Cook and dine" at bounding box center [71, 500] width 141 height 41
click at [18, 499] on icon at bounding box center [8, 507] width 18 height 18
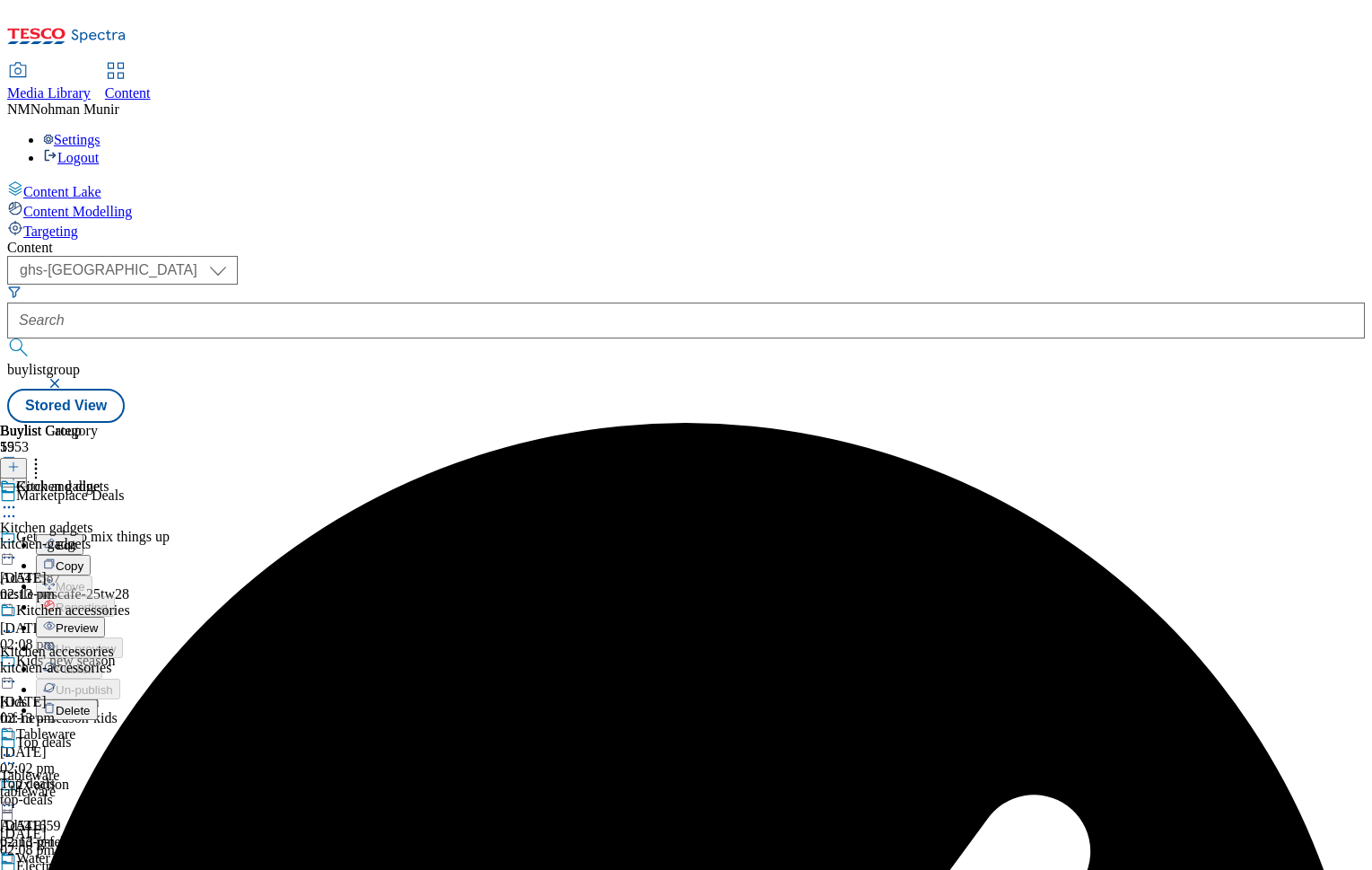
click at [105, 616] on button "Preview" at bounding box center [70, 627] width 69 height 21
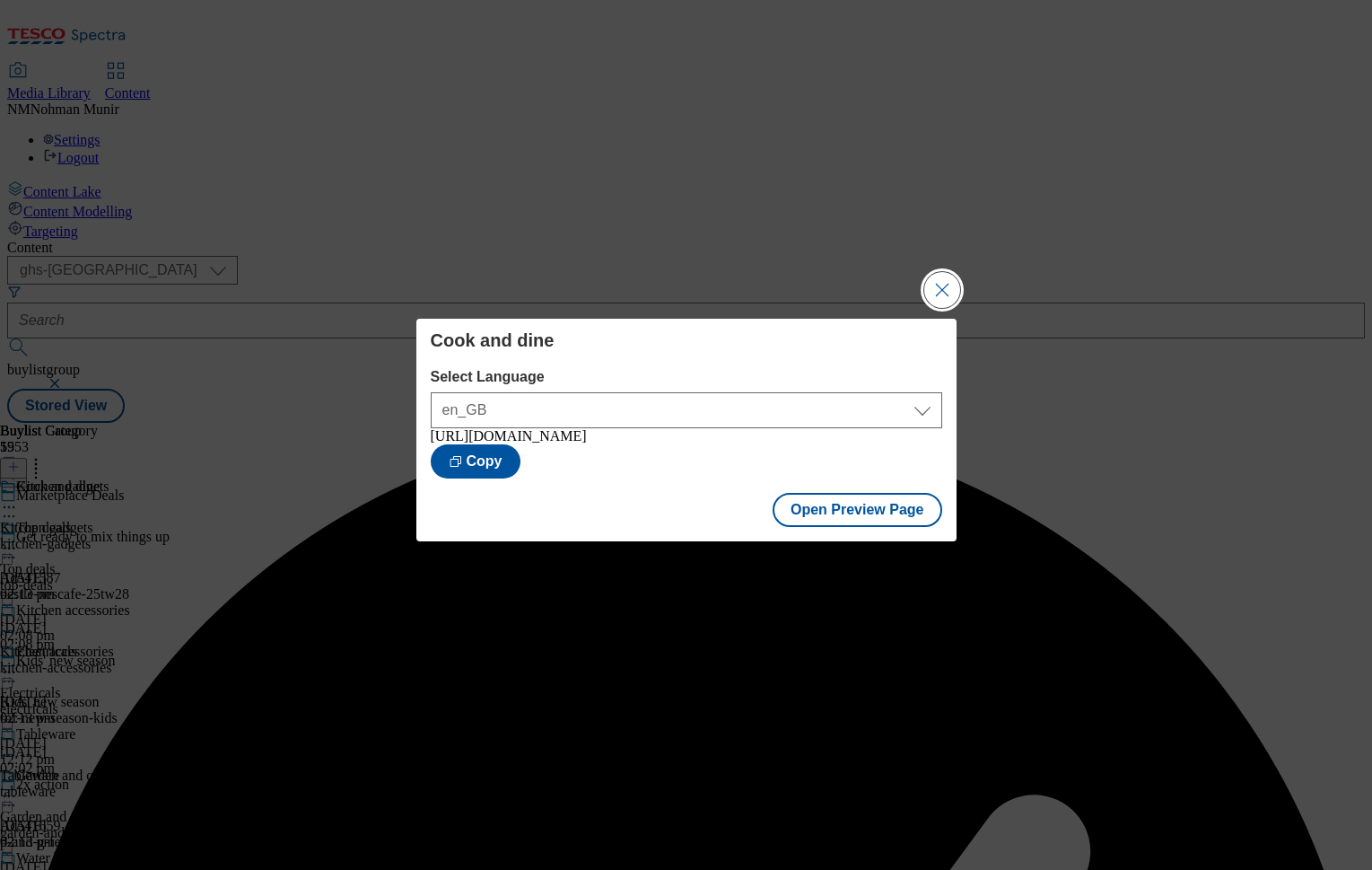
click at [951, 290] on button "Close Modal" at bounding box center [942, 290] width 36 height 36
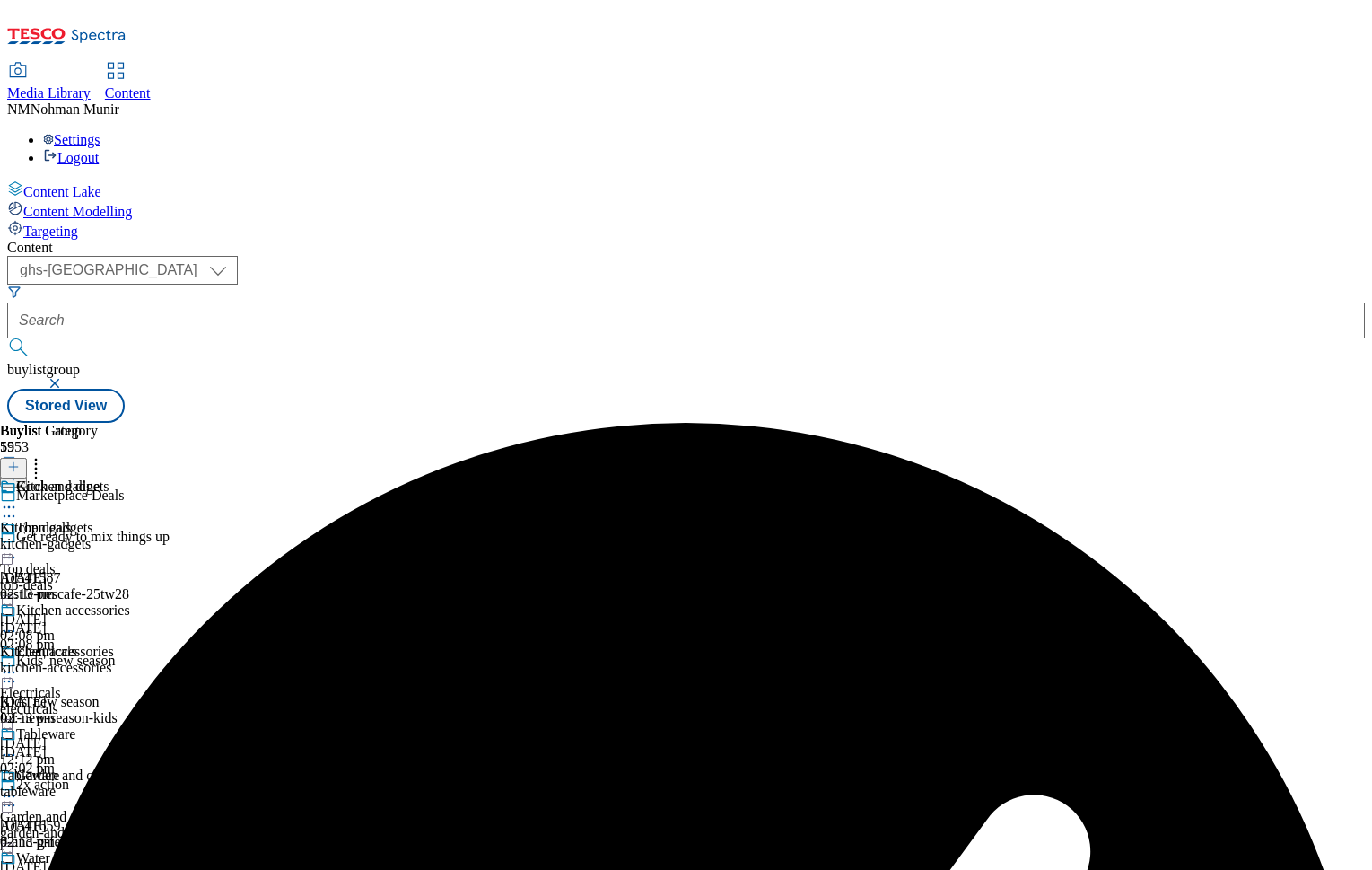
click at [18, 499] on icon at bounding box center [8, 507] width 18 height 18
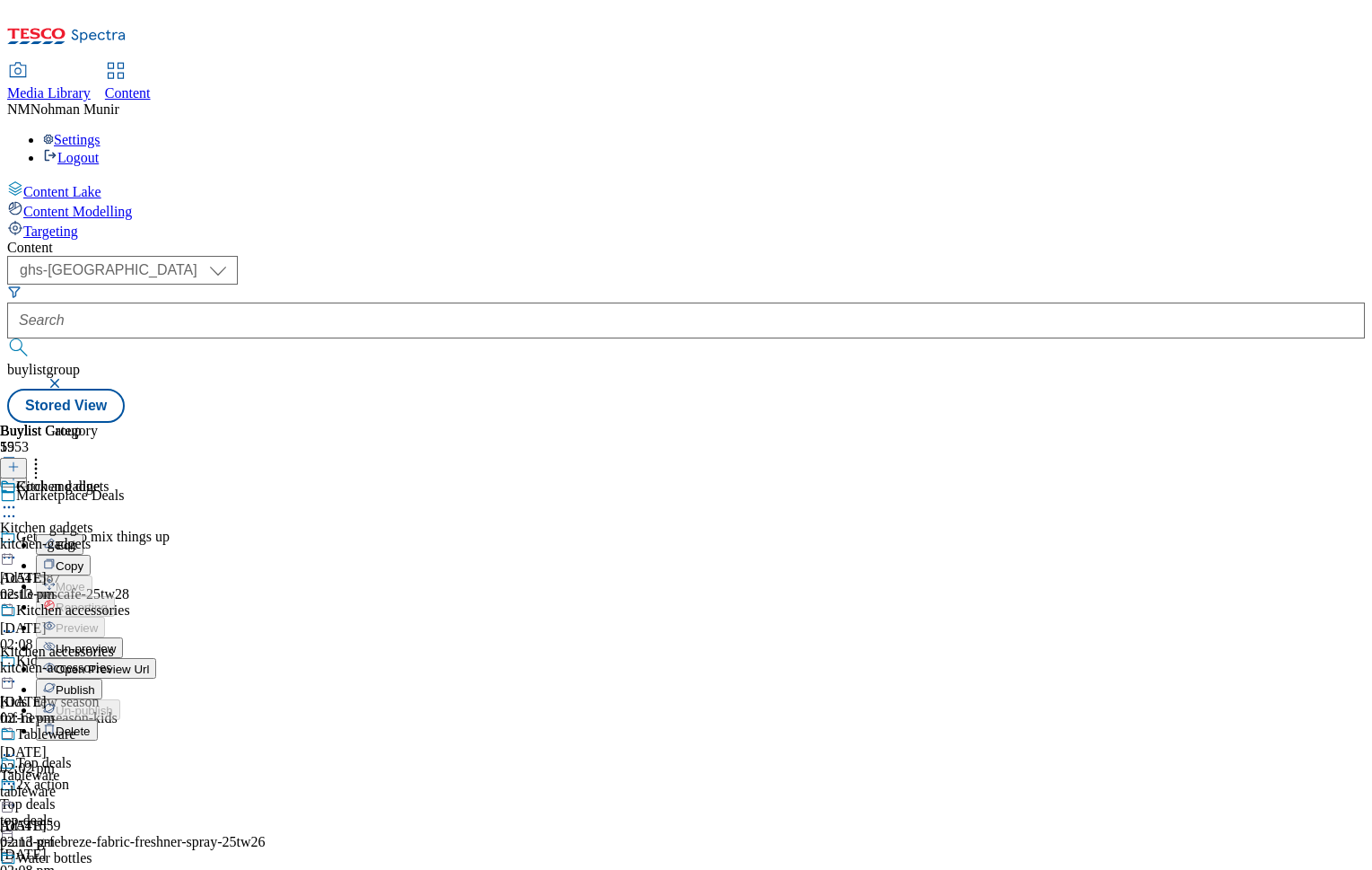
click at [103, 679] on button "Publish" at bounding box center [69, 689] width 66 height 21
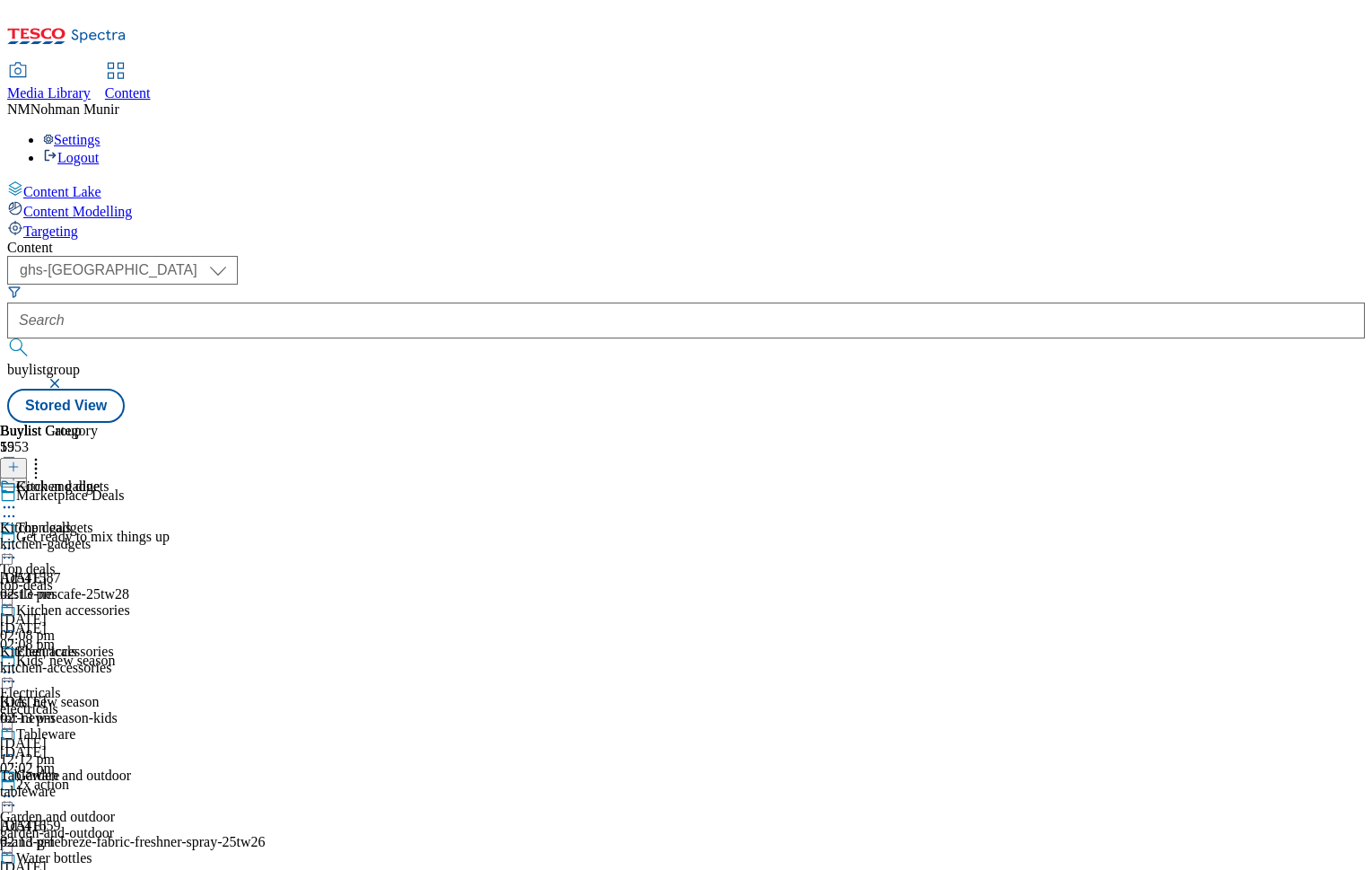
click at [18, 499] on icon at bounding box center [8, 507] width 18 height 18
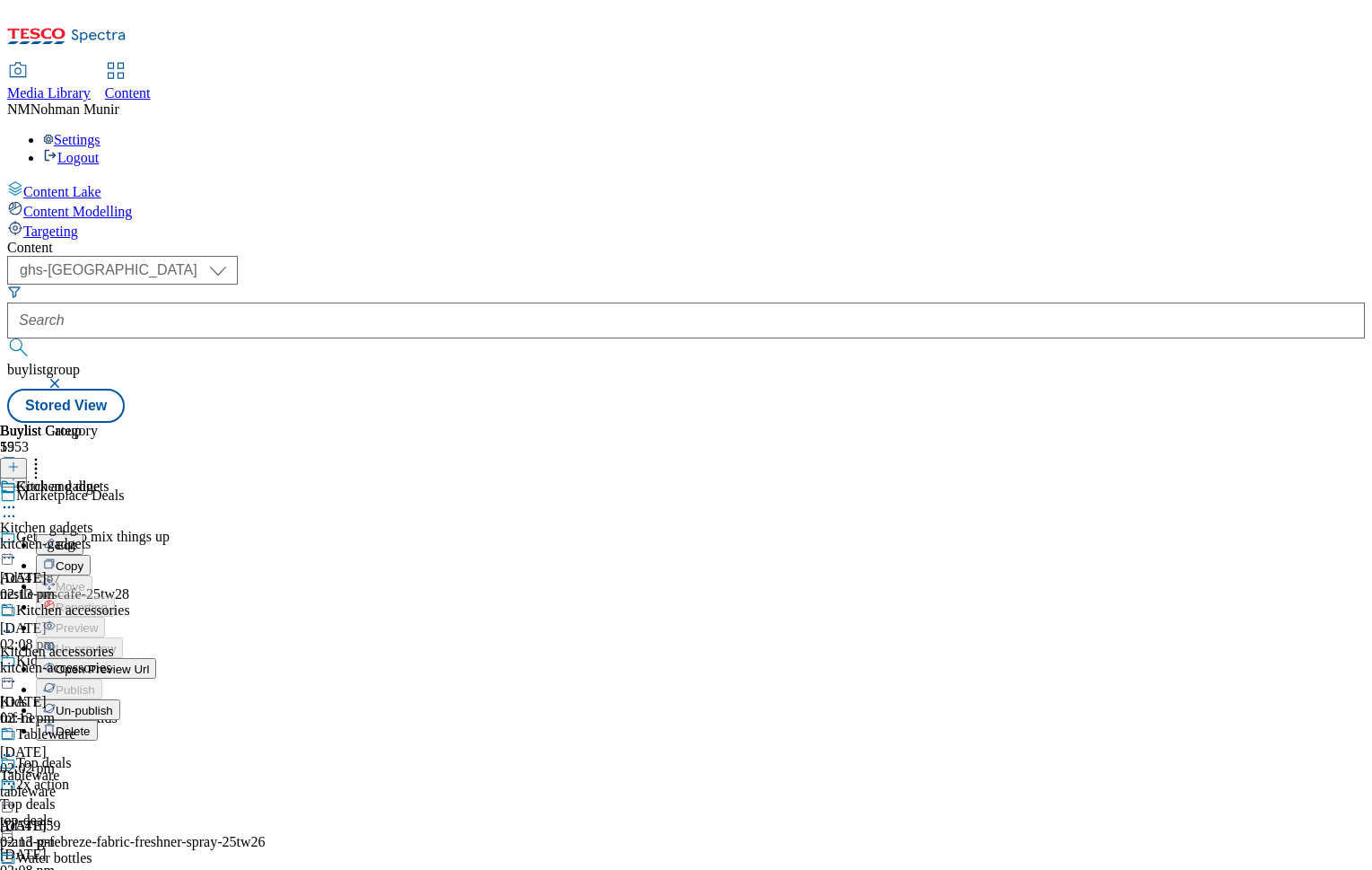
click at [121, 699] on button "Un-publish" at bounding box center [78, 710] width 85 height 21
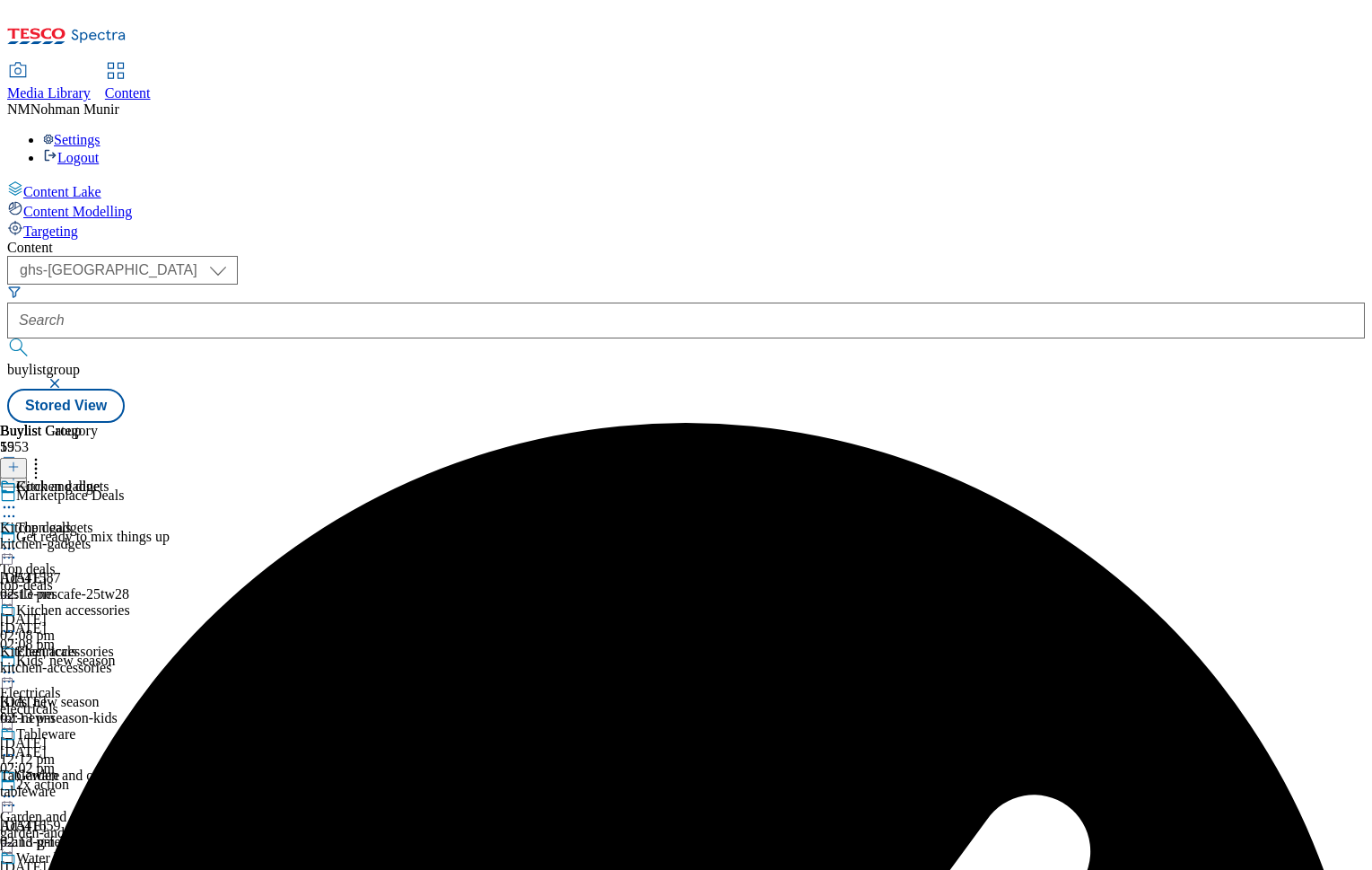
click at [18, 499] on icon at bounding box center [8, 507] width 18 height 18
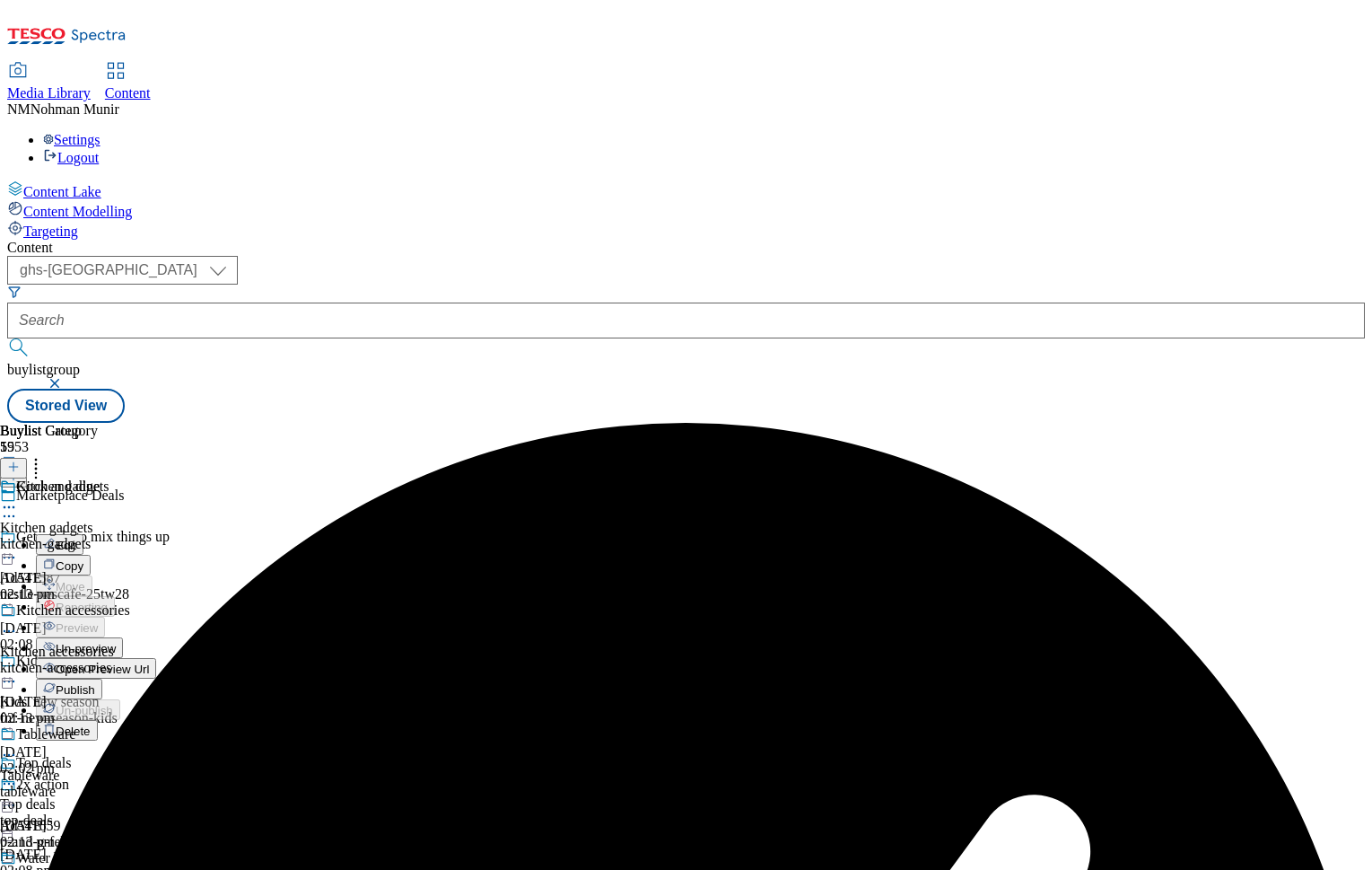
click at [156, 637] on li "Un-preview" at bounding box center [96, 648] width 121 height 21
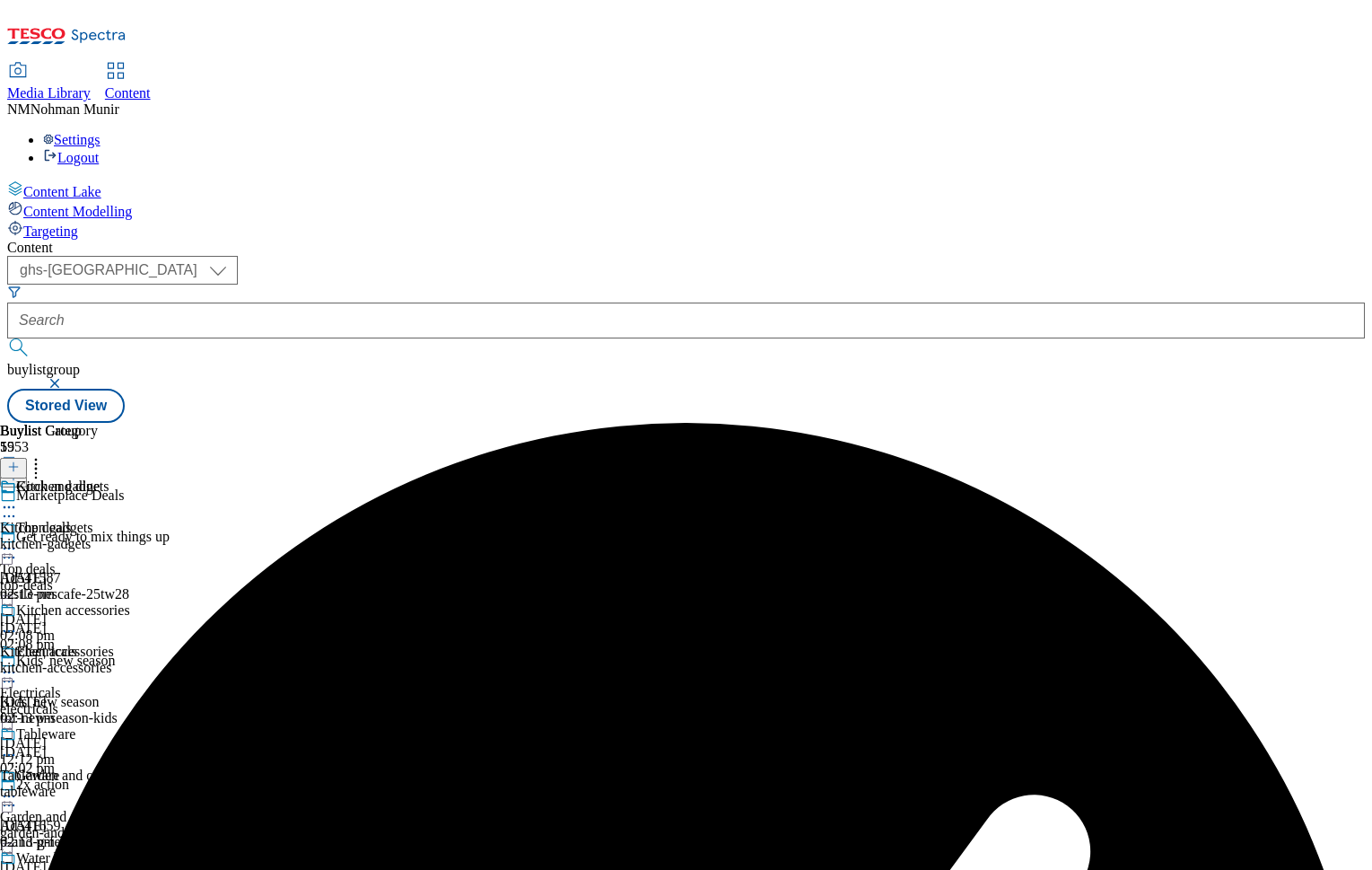
click at [18, 499] on icon at bounding box center [8, 507] width 18 height 18
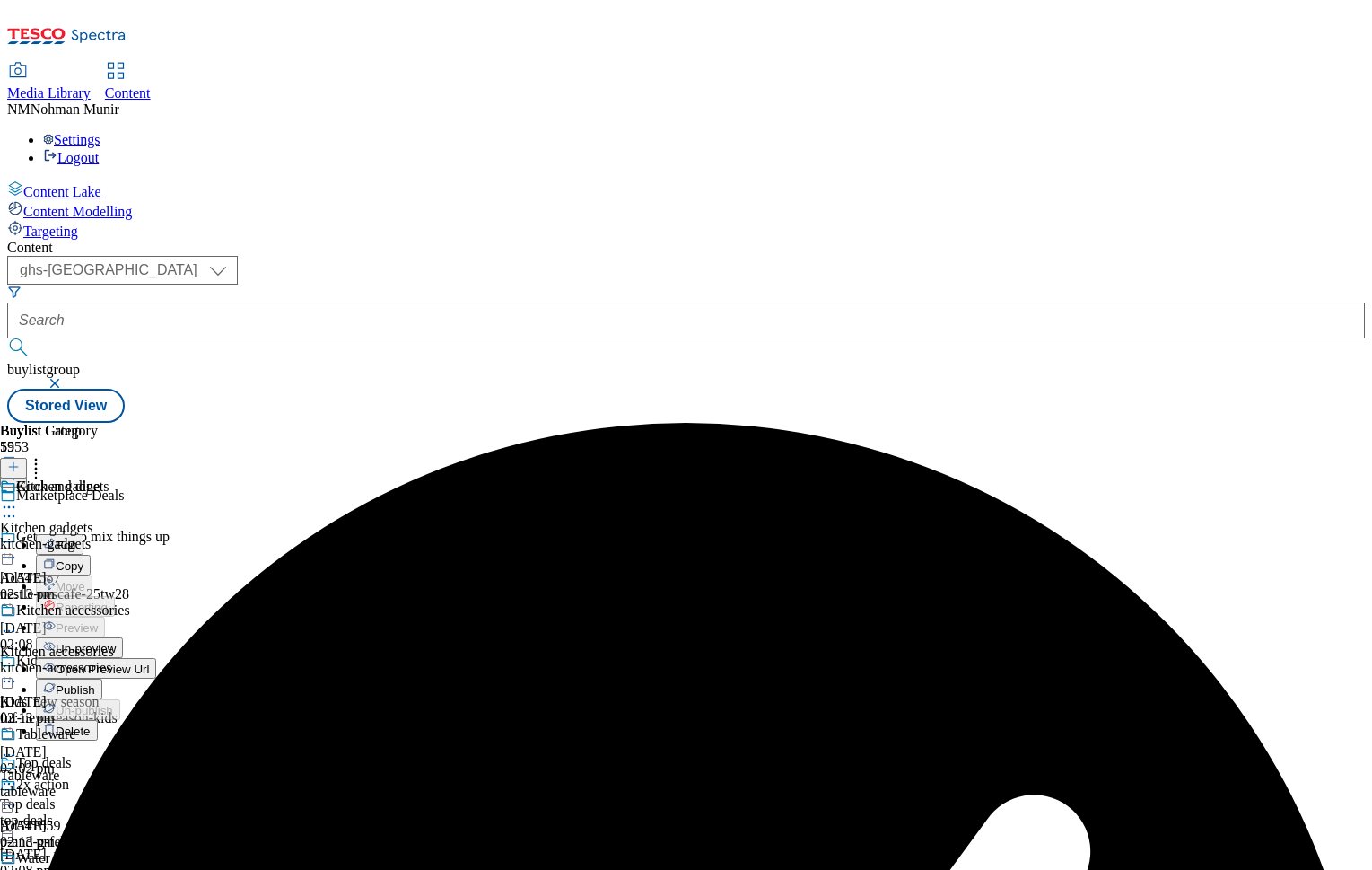
click at [116, 642] on span "Un-preview" at bounding box center [86, 648] width 60 height 13
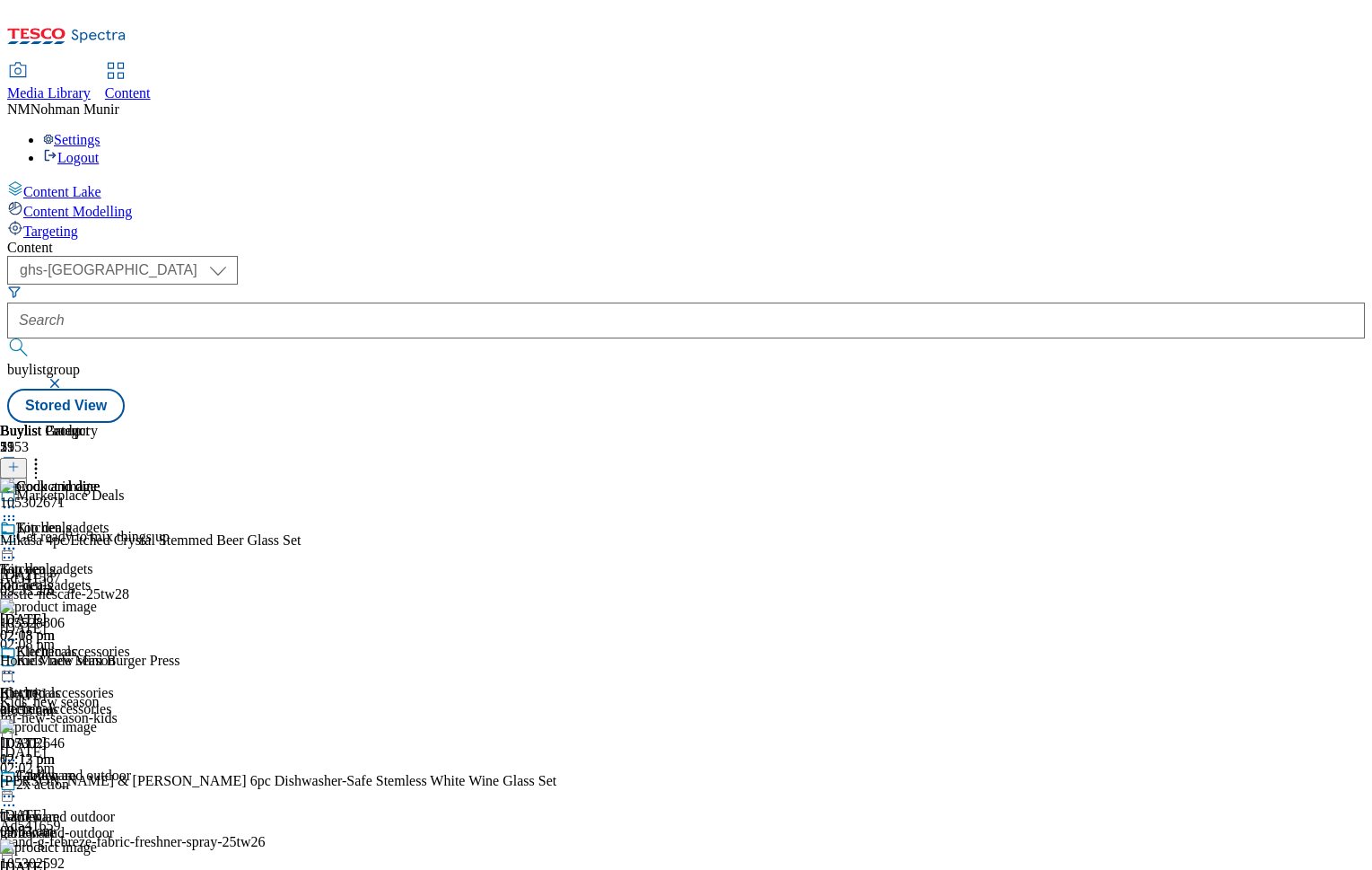
scroll to position [0, 220]
click at [45, 455] on icon at bounding box center [36, 464] width 18 height 18
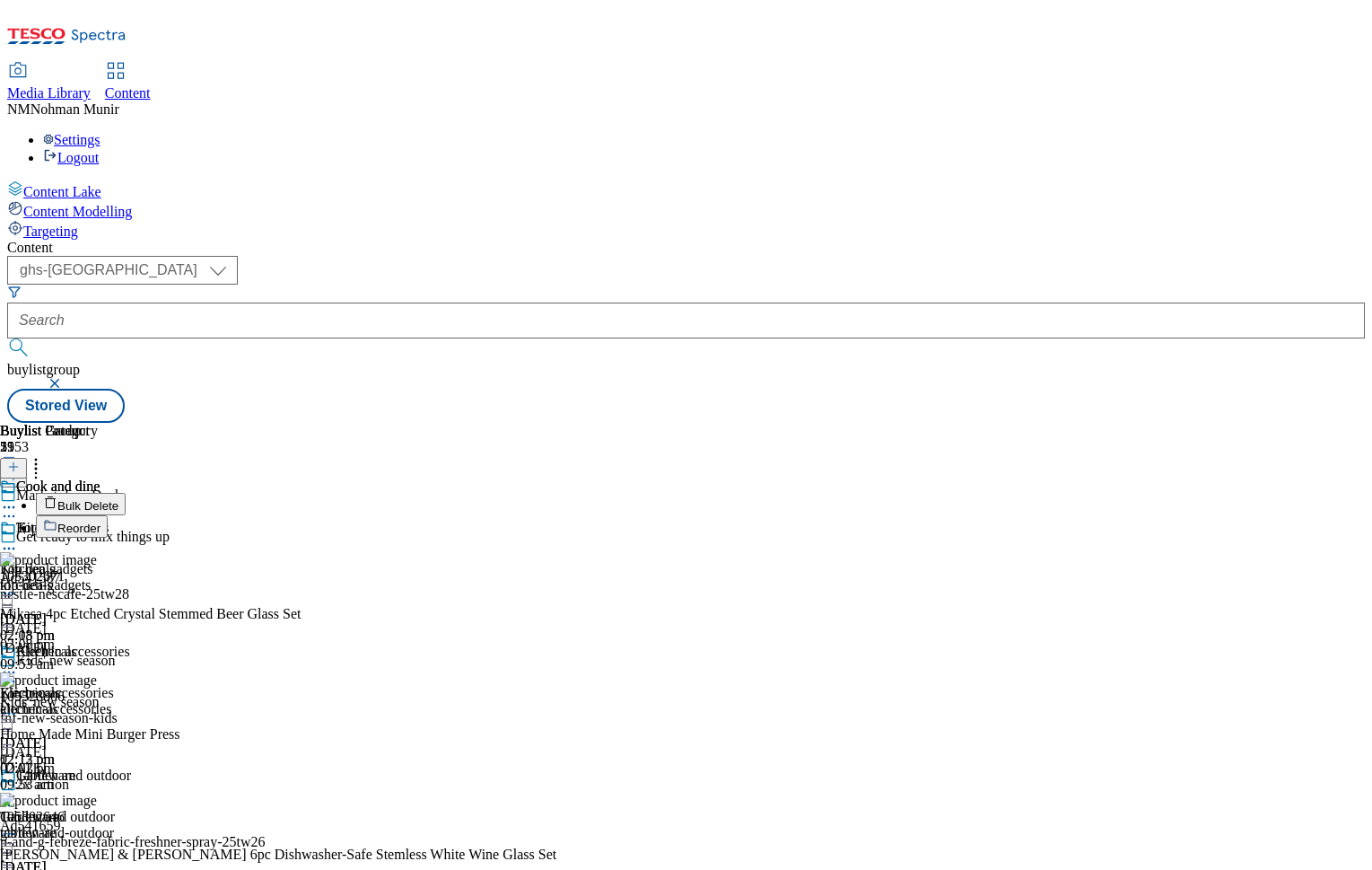
click at [125, 493] on button "Bulk Delete" at bounding box center [80, 504] width 90 height 23
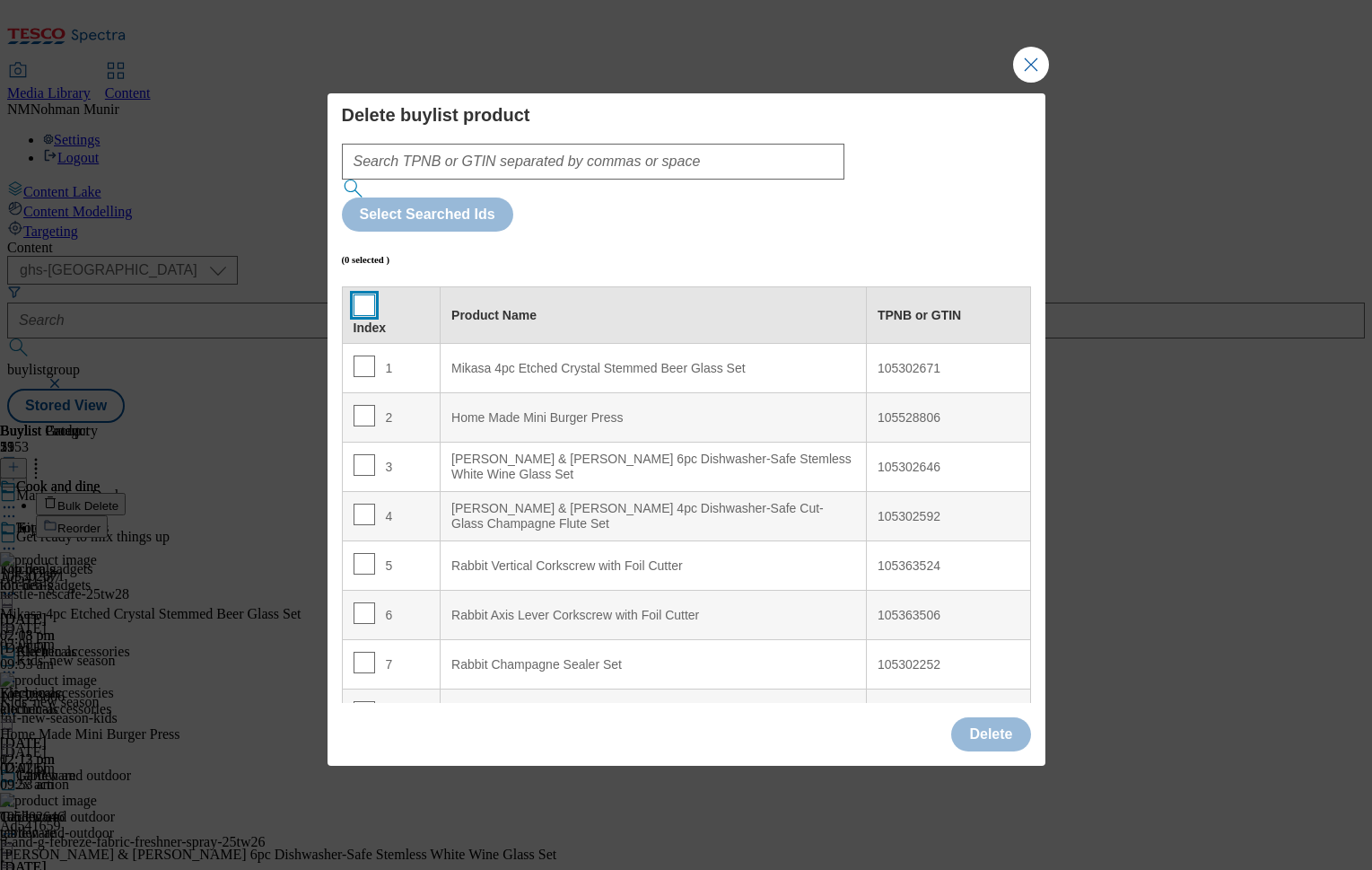
click at [362, 294] on input "Modal" at bounding box center [364, 304] width 22 height 22
checkbox input "true"
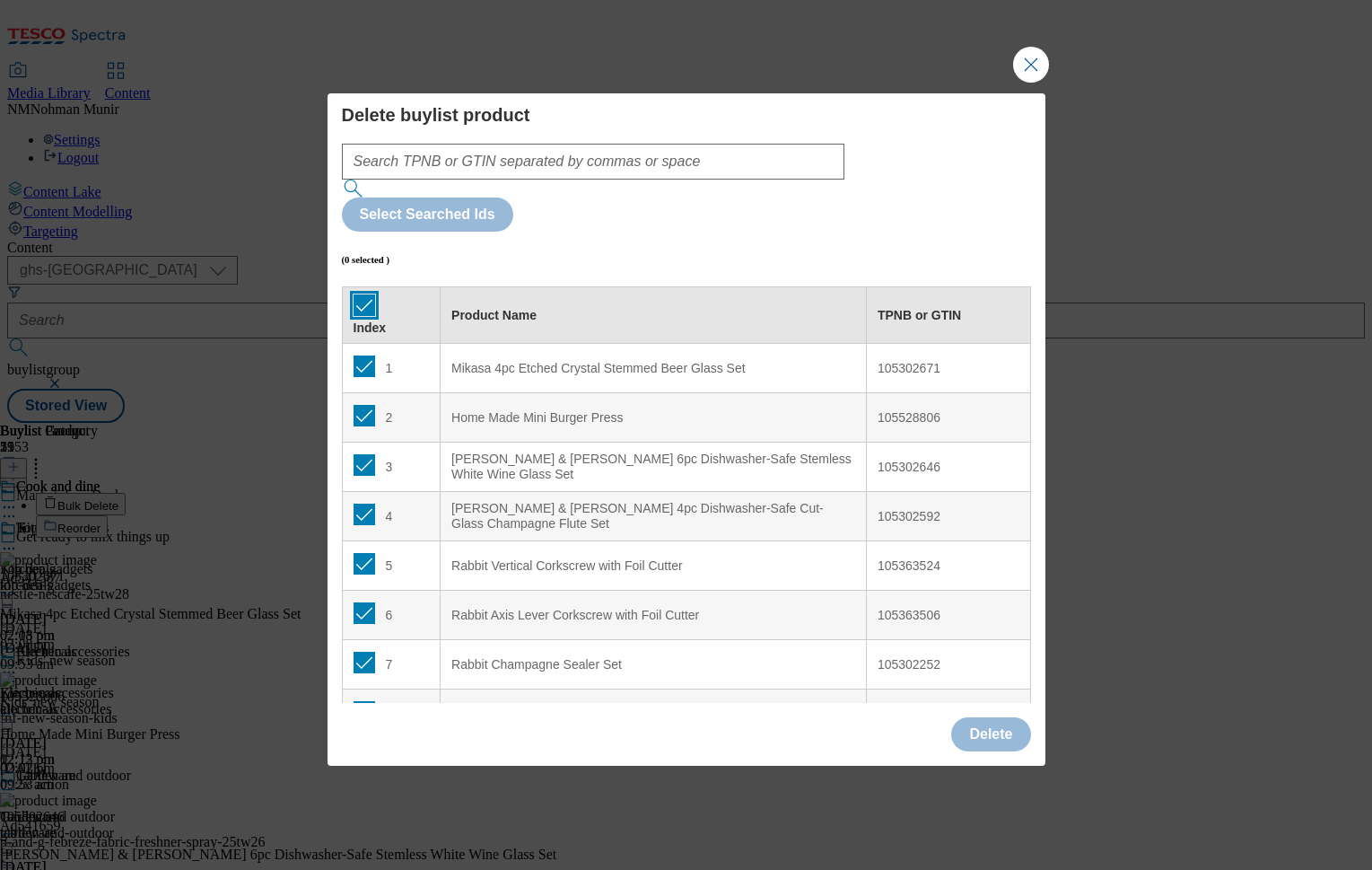
checkbox input "true"
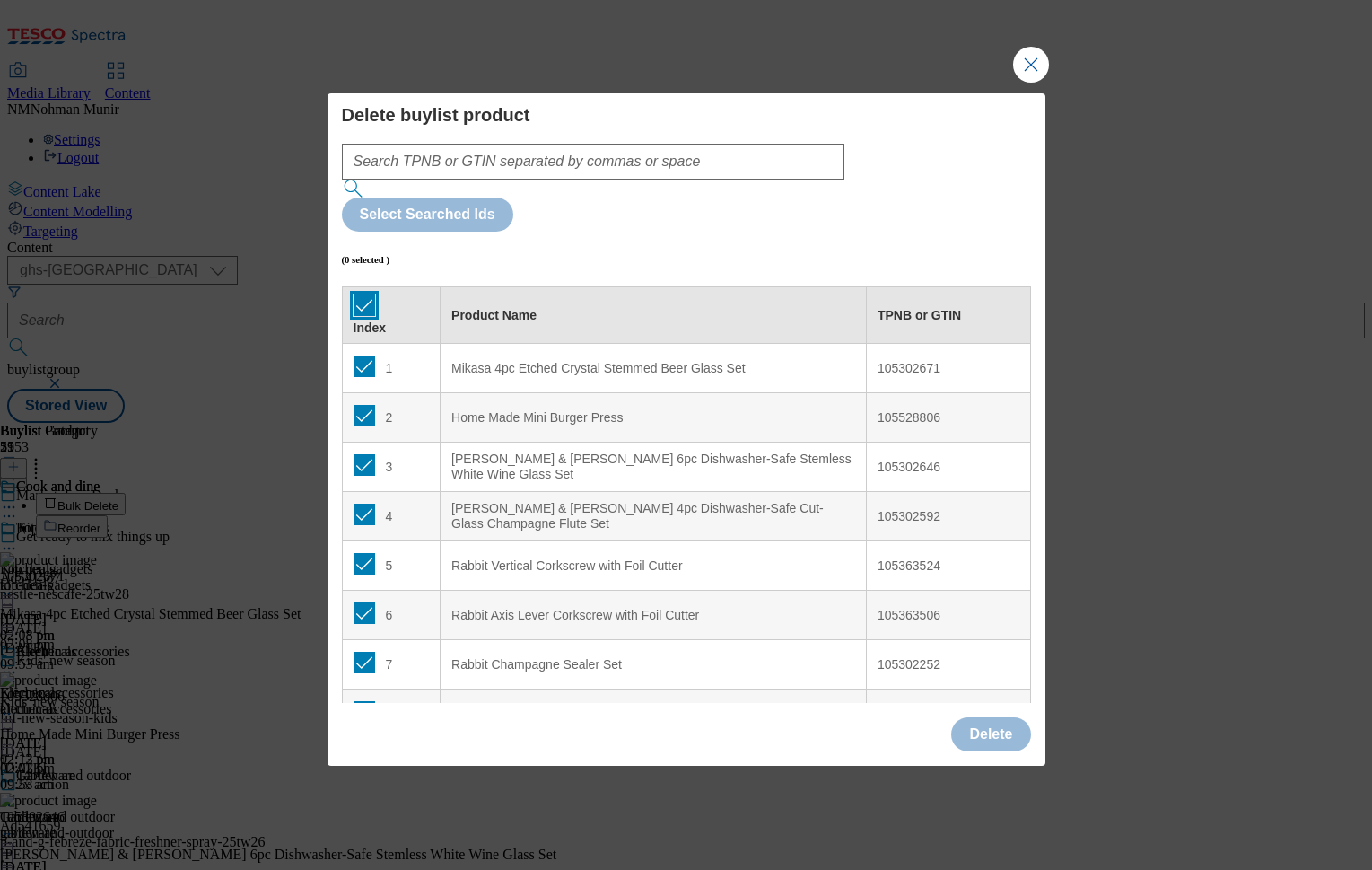
checkbox input "true"
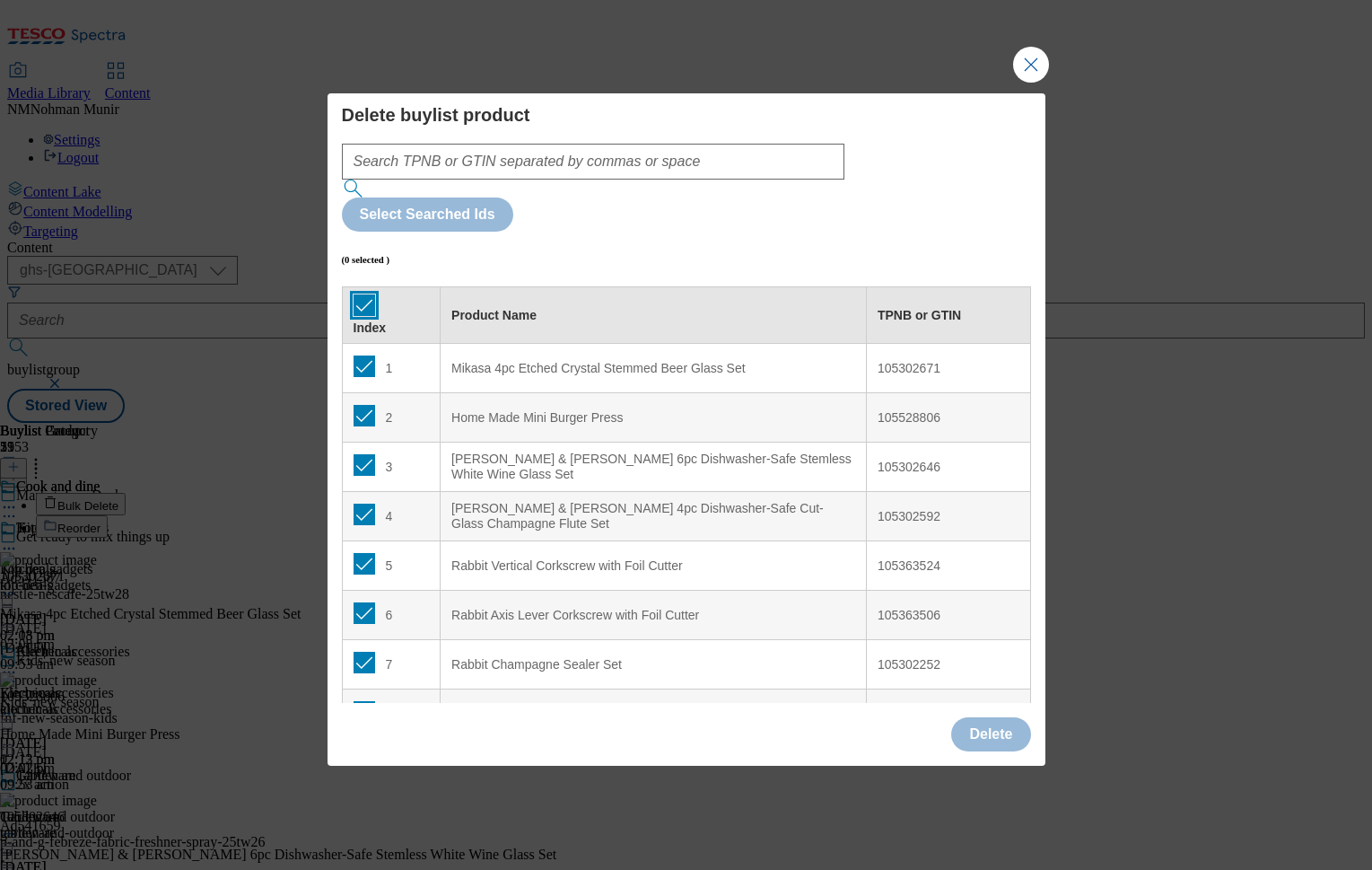
checkbox input "true"
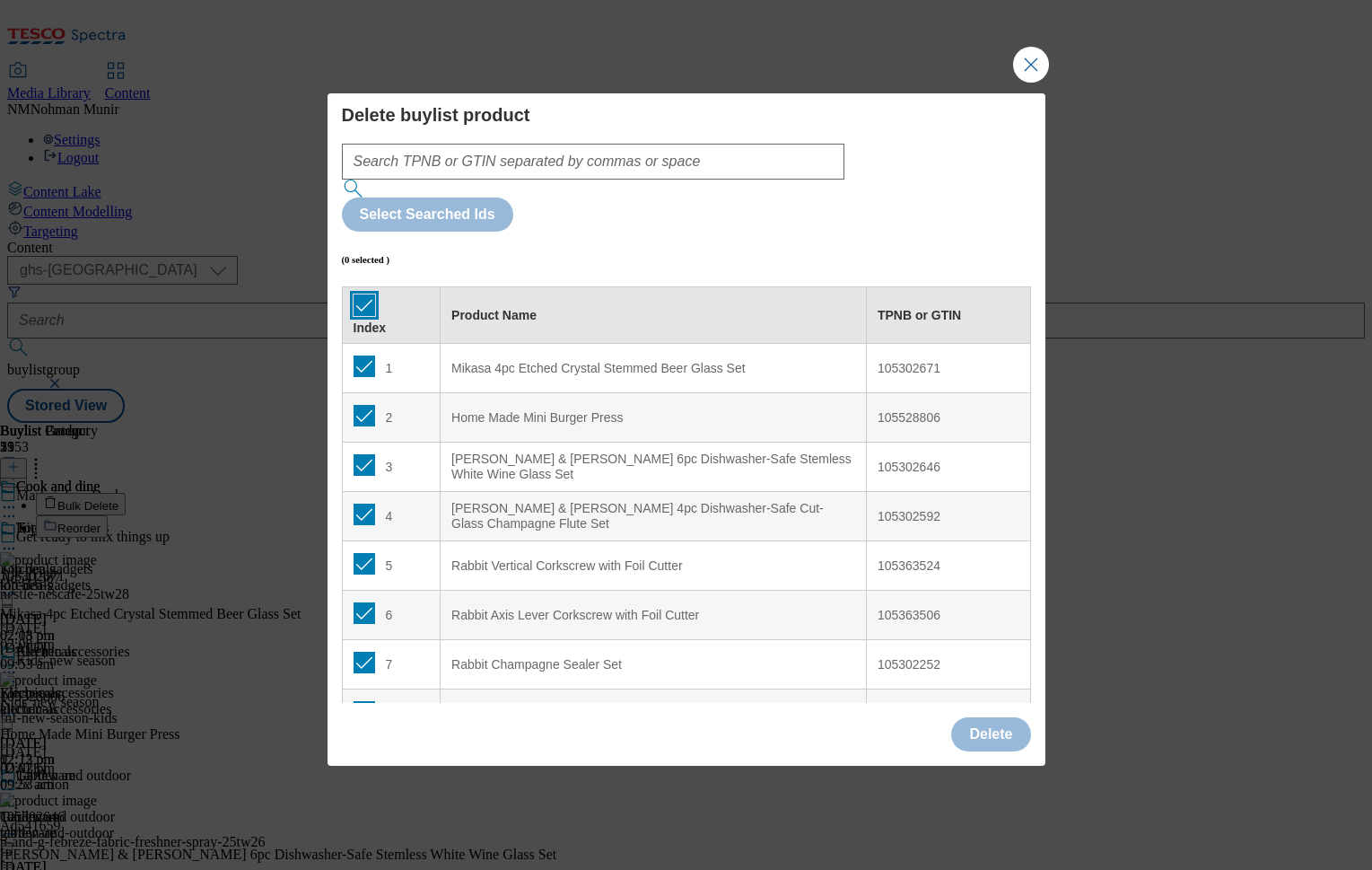
checkbox input "true"
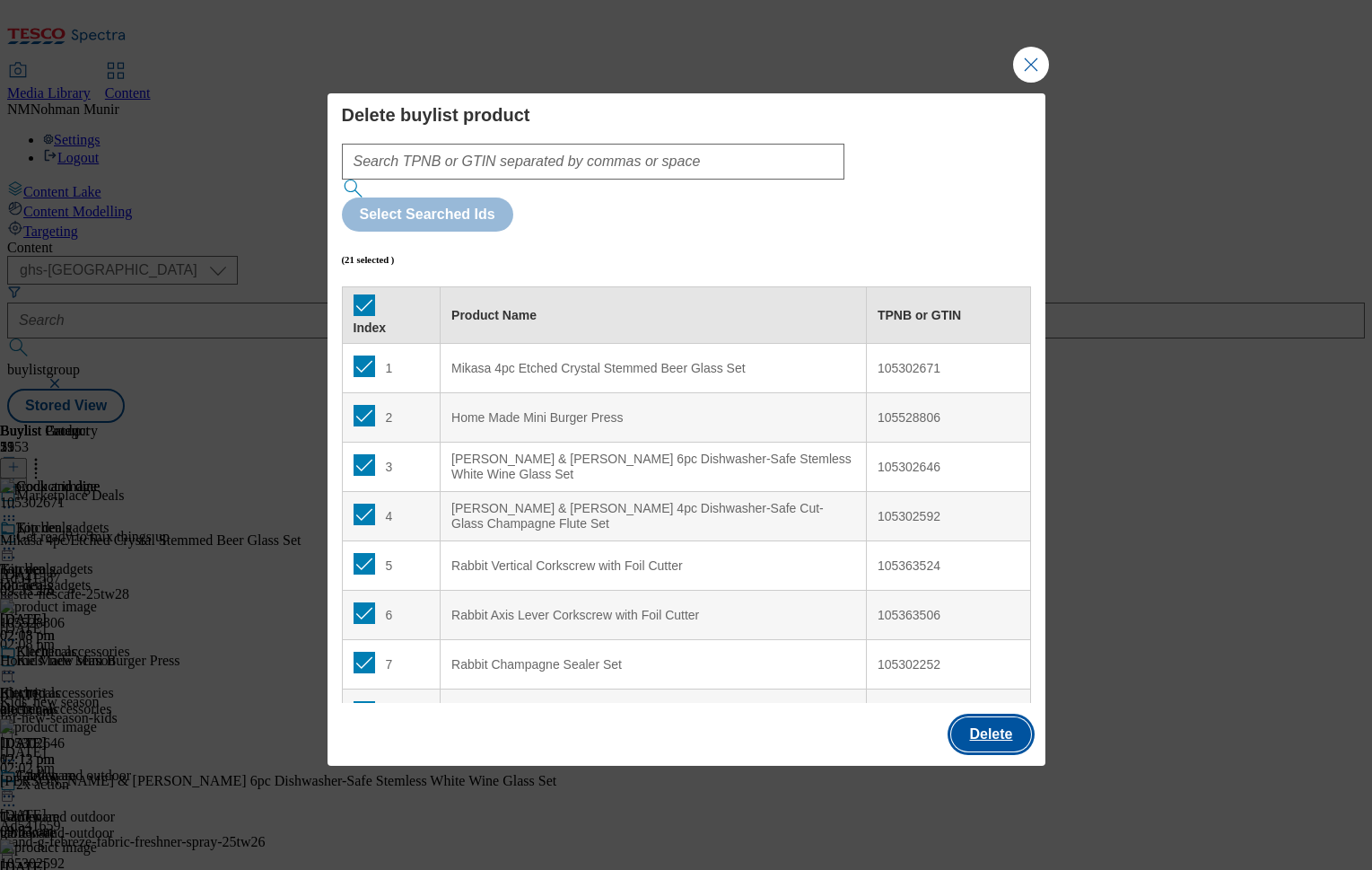
click at [988, 717] on button "Delete" at bounding box center [990, 734] width 79 height 34
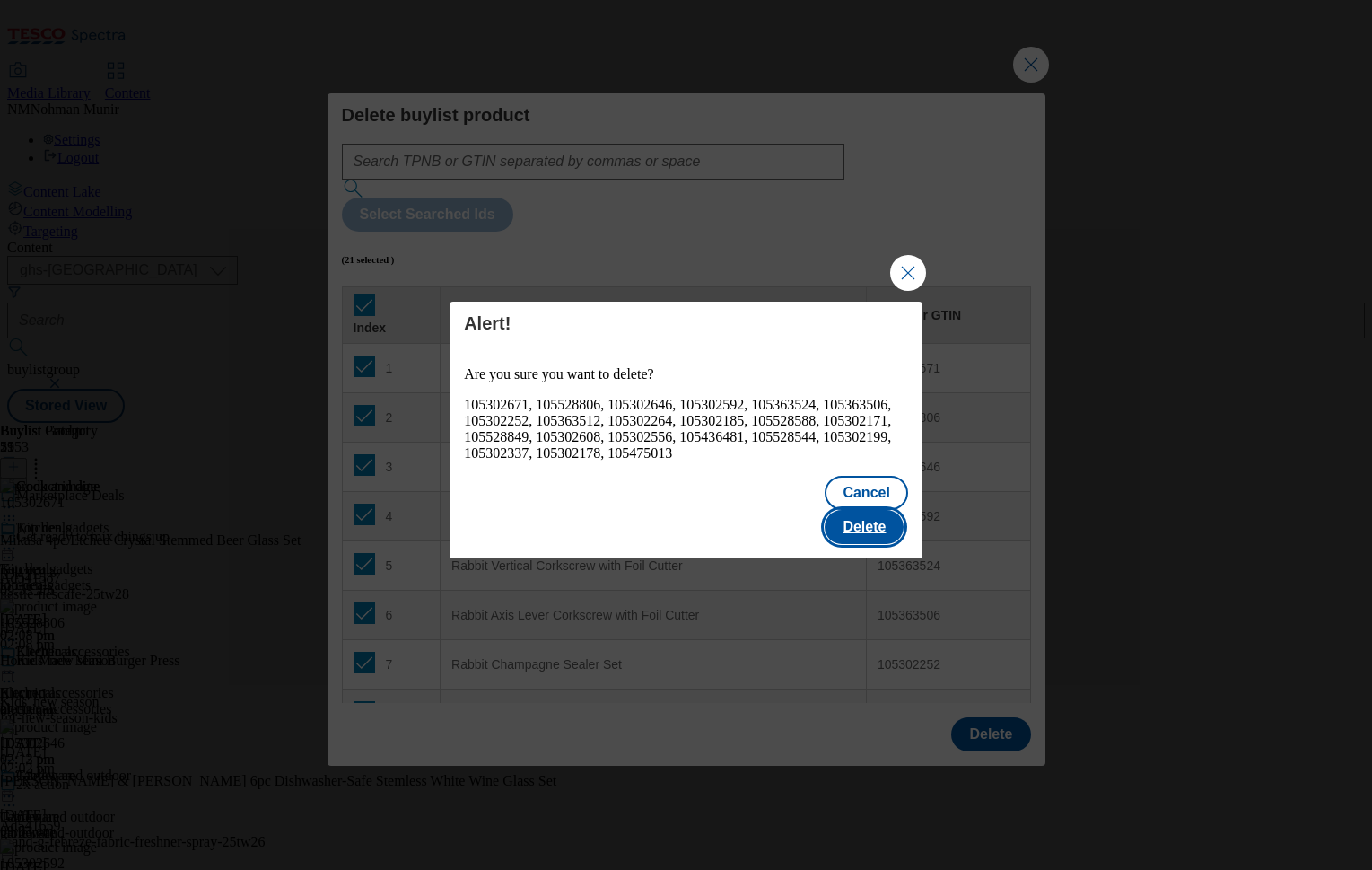
click at [867, 517] on button "Delete" at bounding box center [864, 527] width 79 height 34
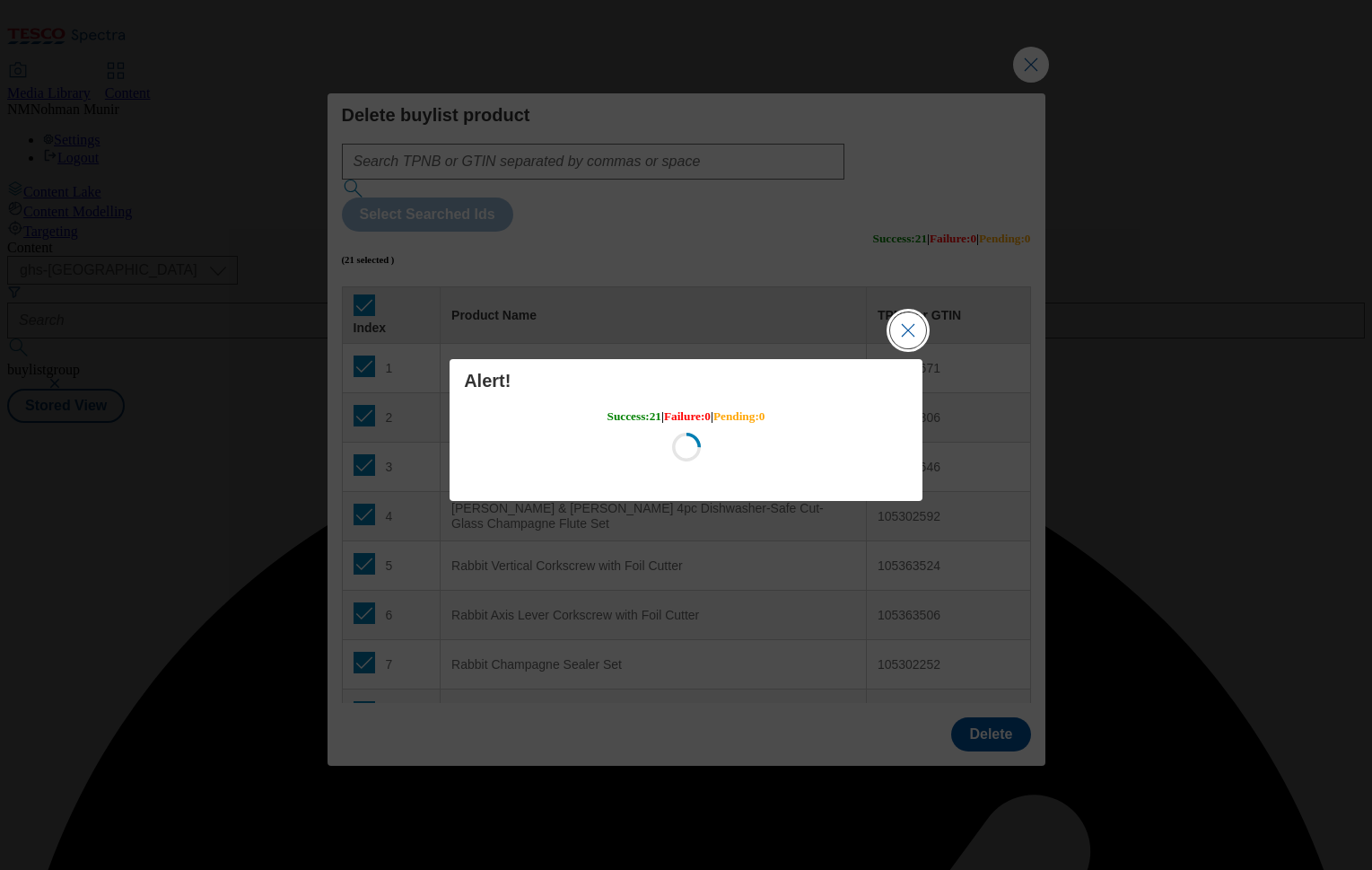
scroll to position [0, 0]
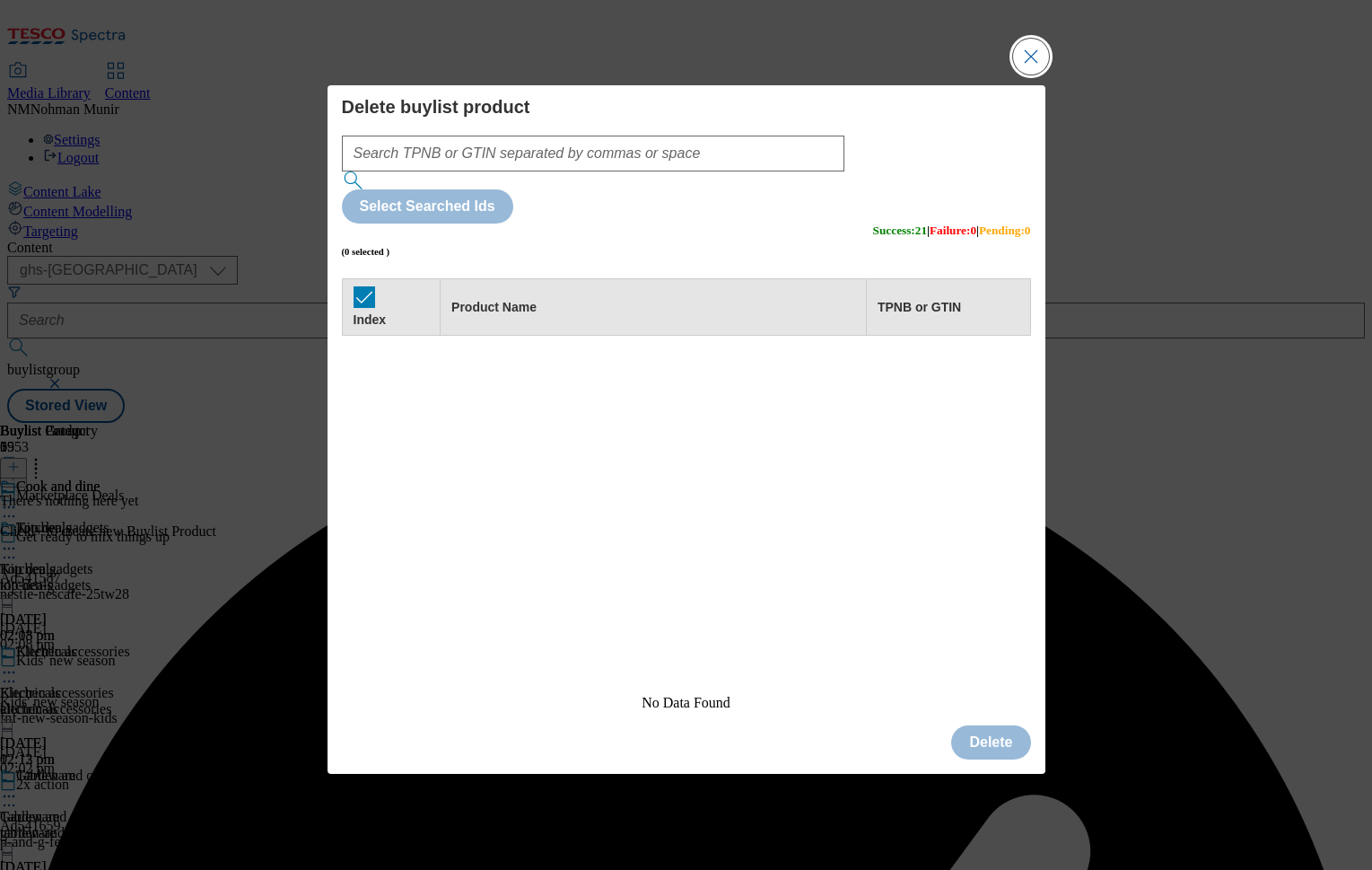
click at [1031, 74] on button "Close Modal" at bounding box center [1031, 57] width 36 height 36
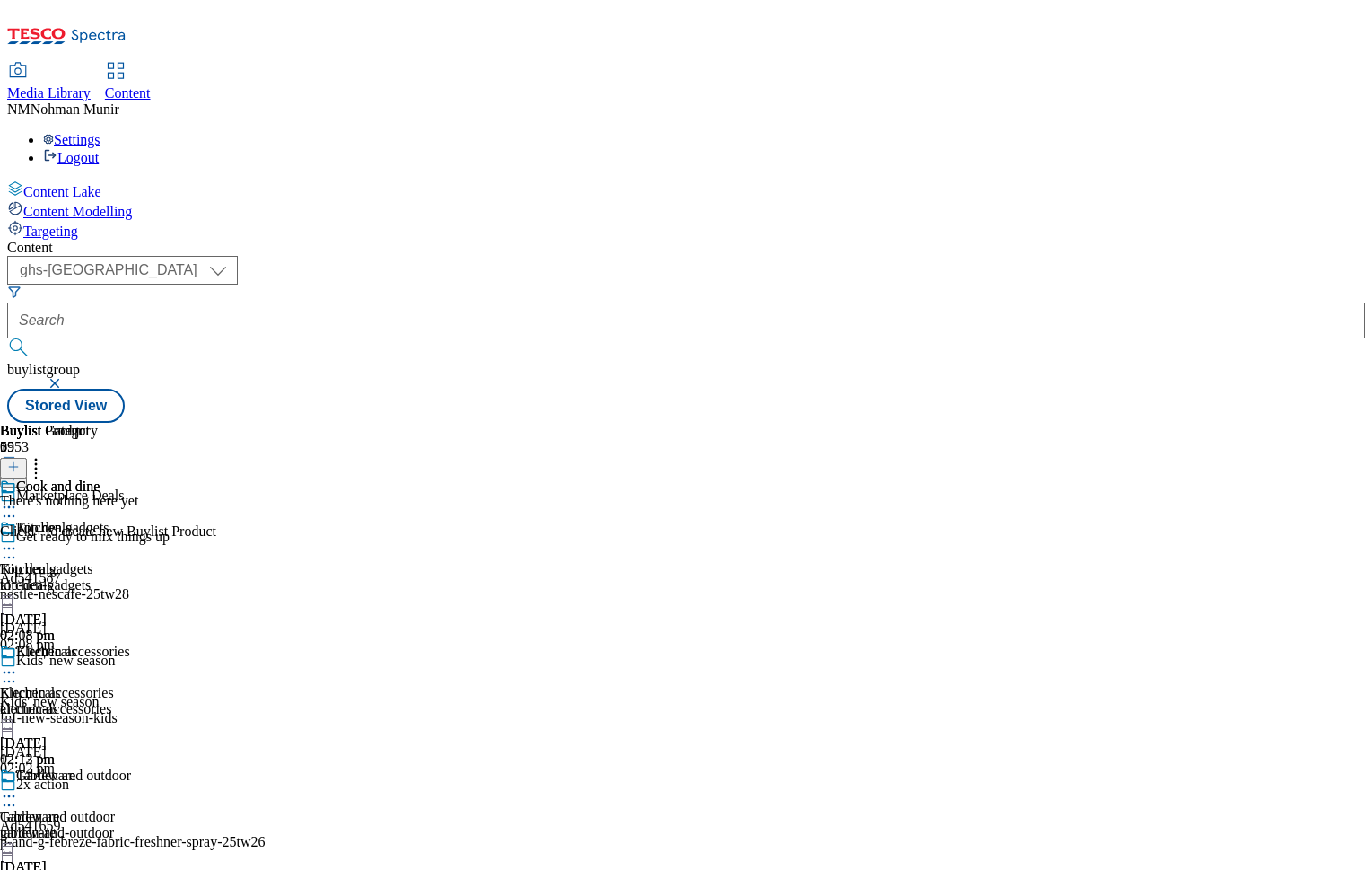
scroll to position [360, 0]
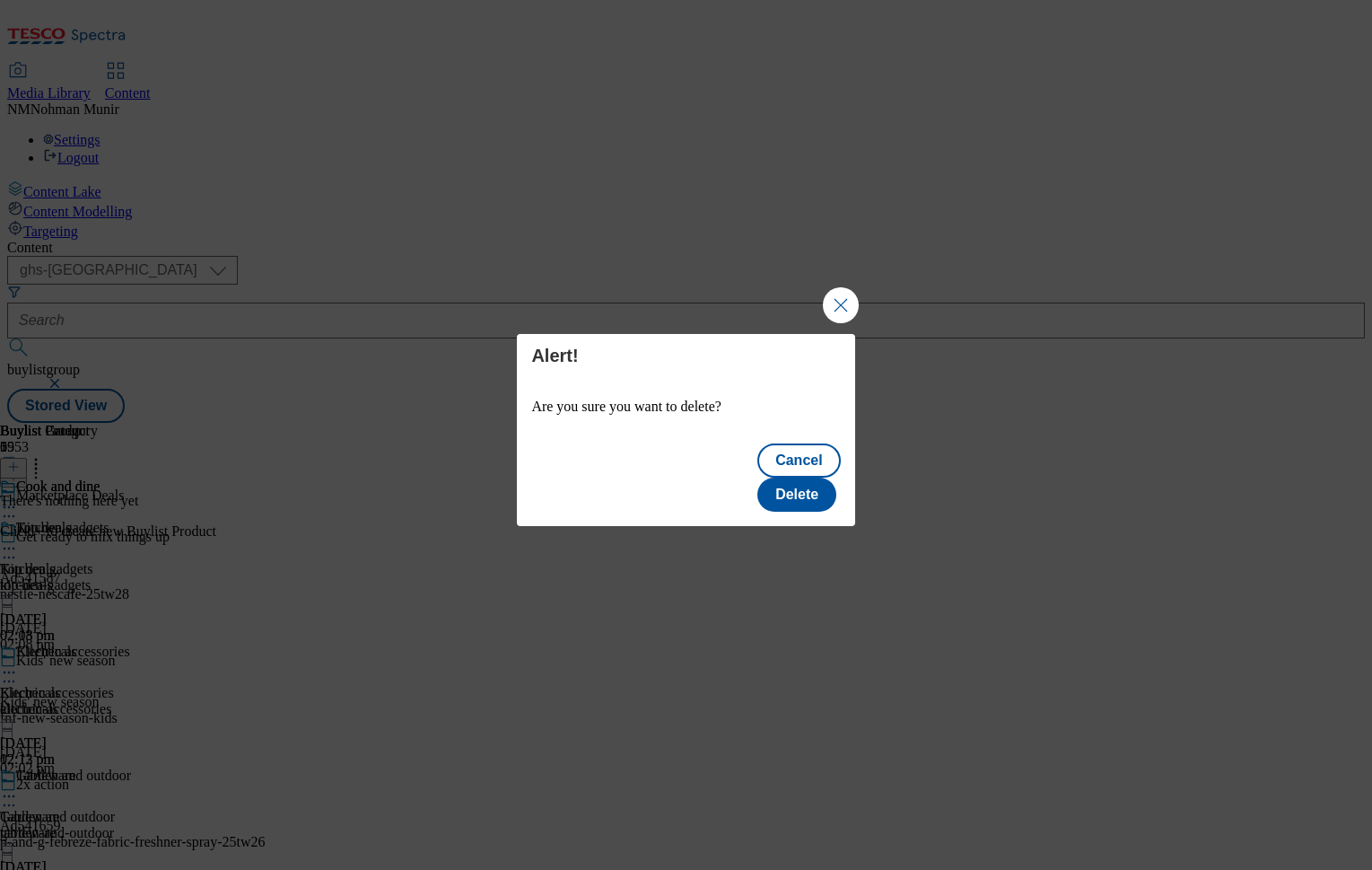
scroll to position [0, 0]
click at [843, 321] on button "Close Modal" at bounding box center [841, 305] width 36 height 36
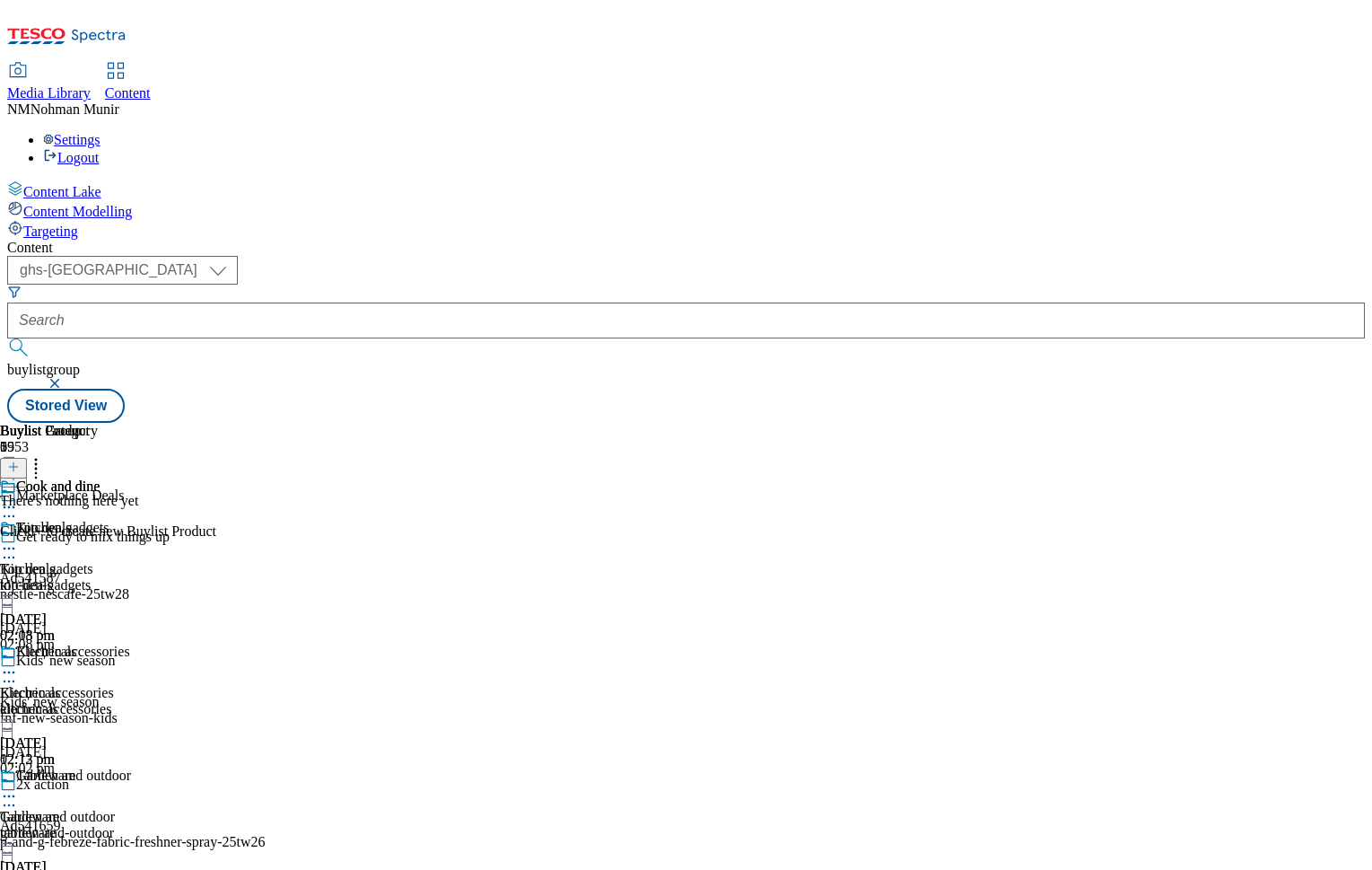
scroll to position [360, 0]
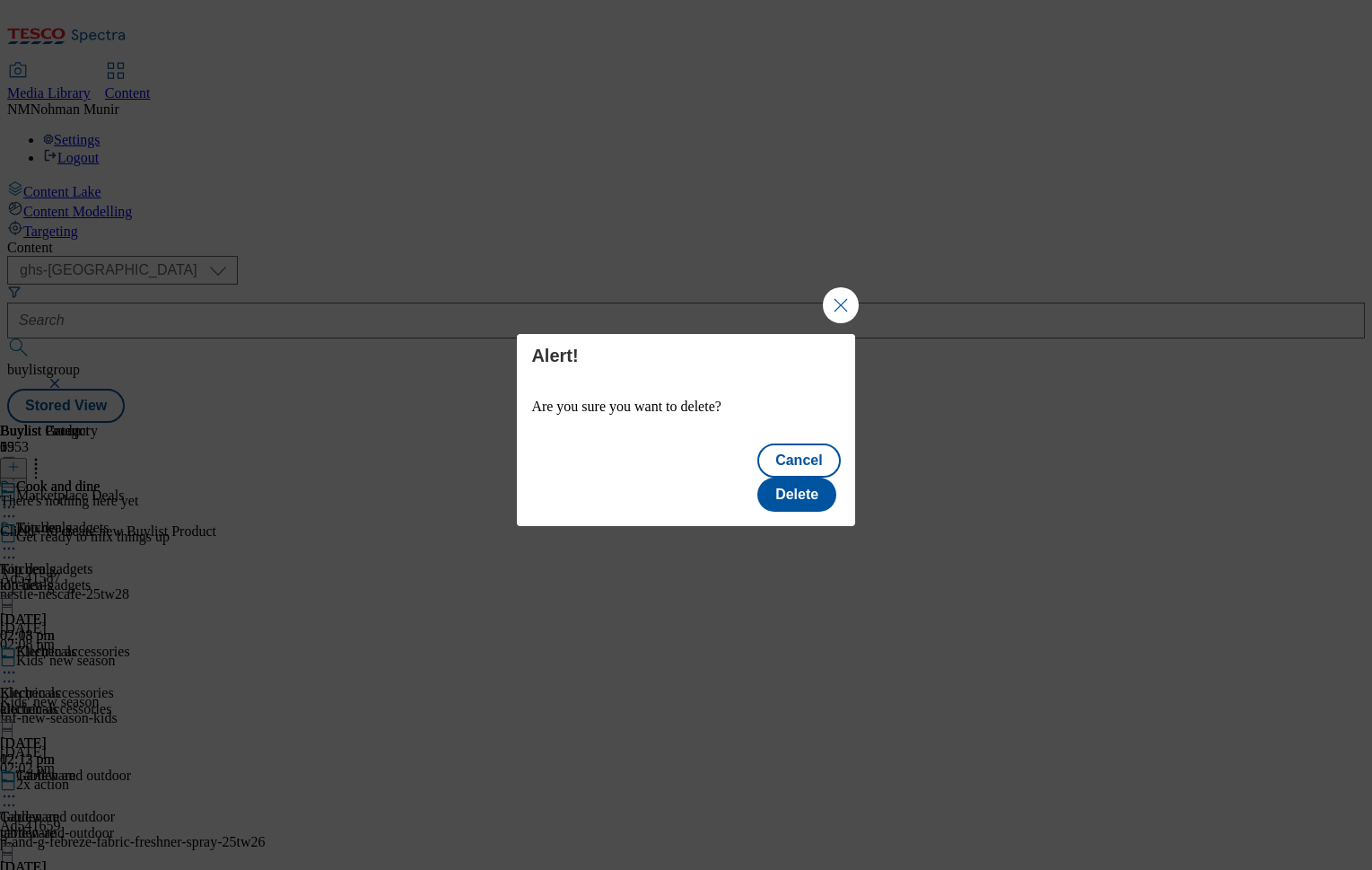
scroll to position [0, 0]
click at [819, 488] on button "Delete" at bounding box center [797, 495] width 79 height 34
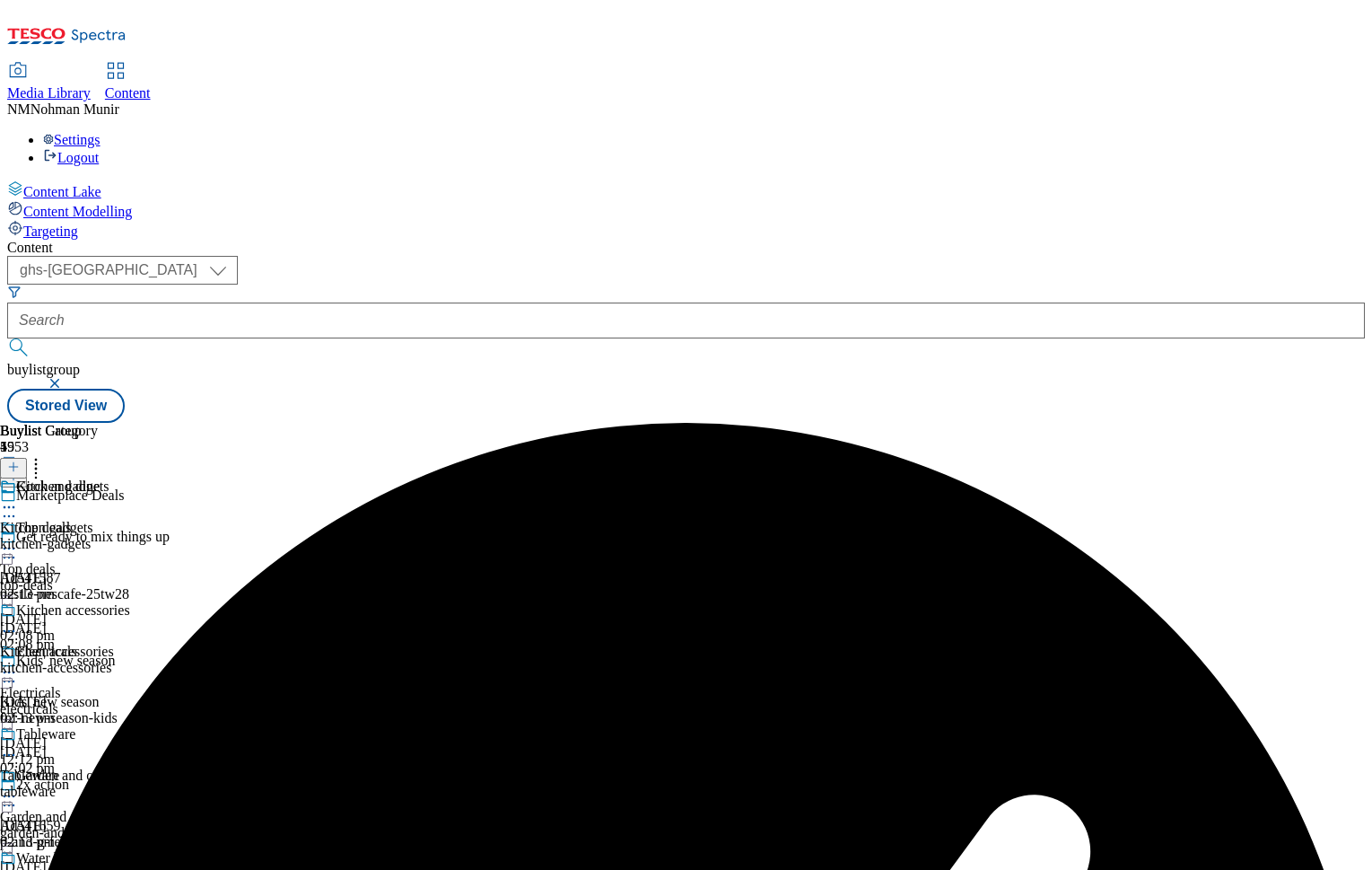
click at [18, 499] on icon at bounding box center [8, 507] width 18 height 18
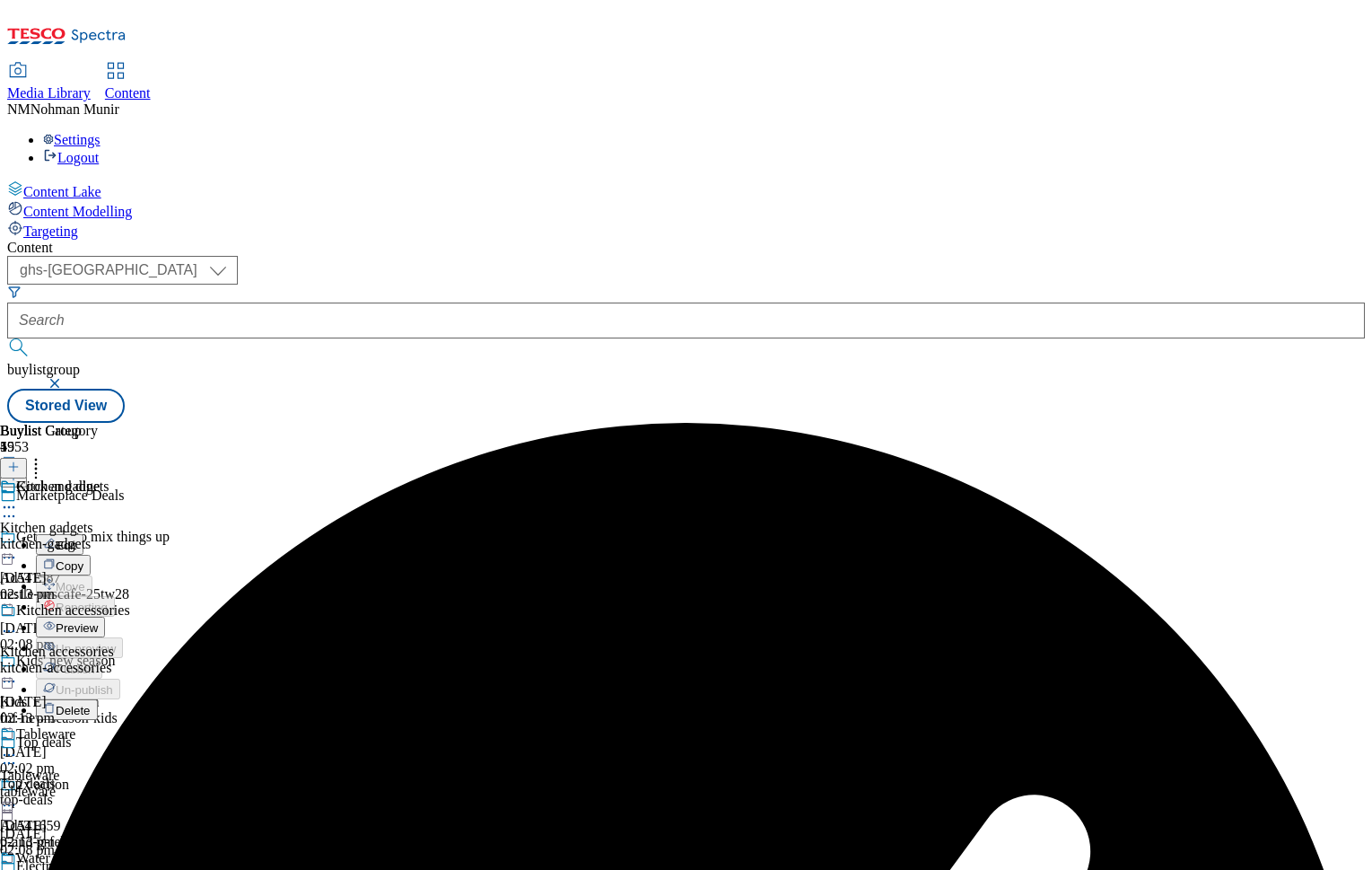
click at [98, 621] on span "Preview" at bounding box center [76, 628] width 42 height 13
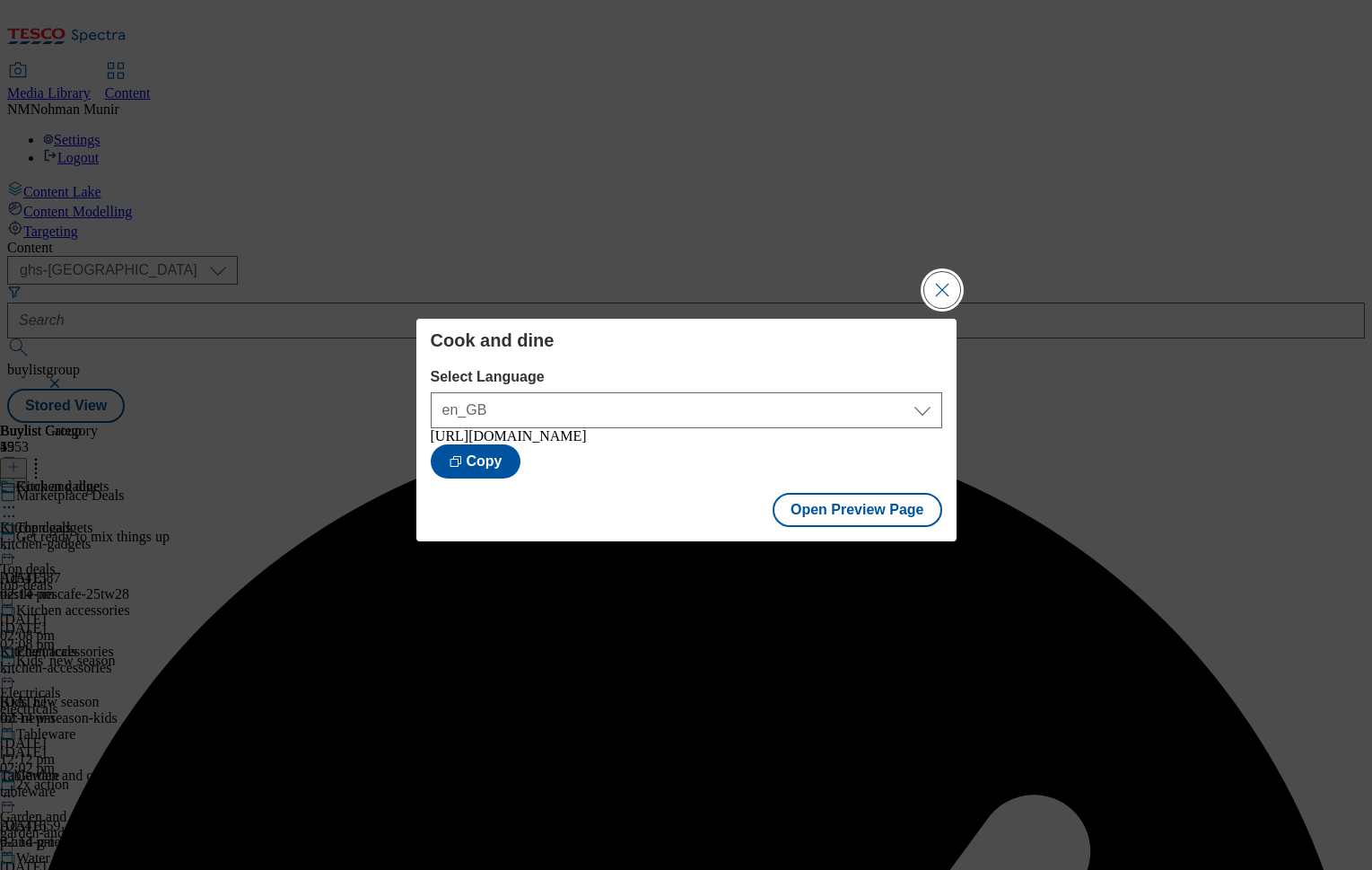
click at [952, 272] on button "Close Modal" at bounding box center [942, 290] width 36 height 36
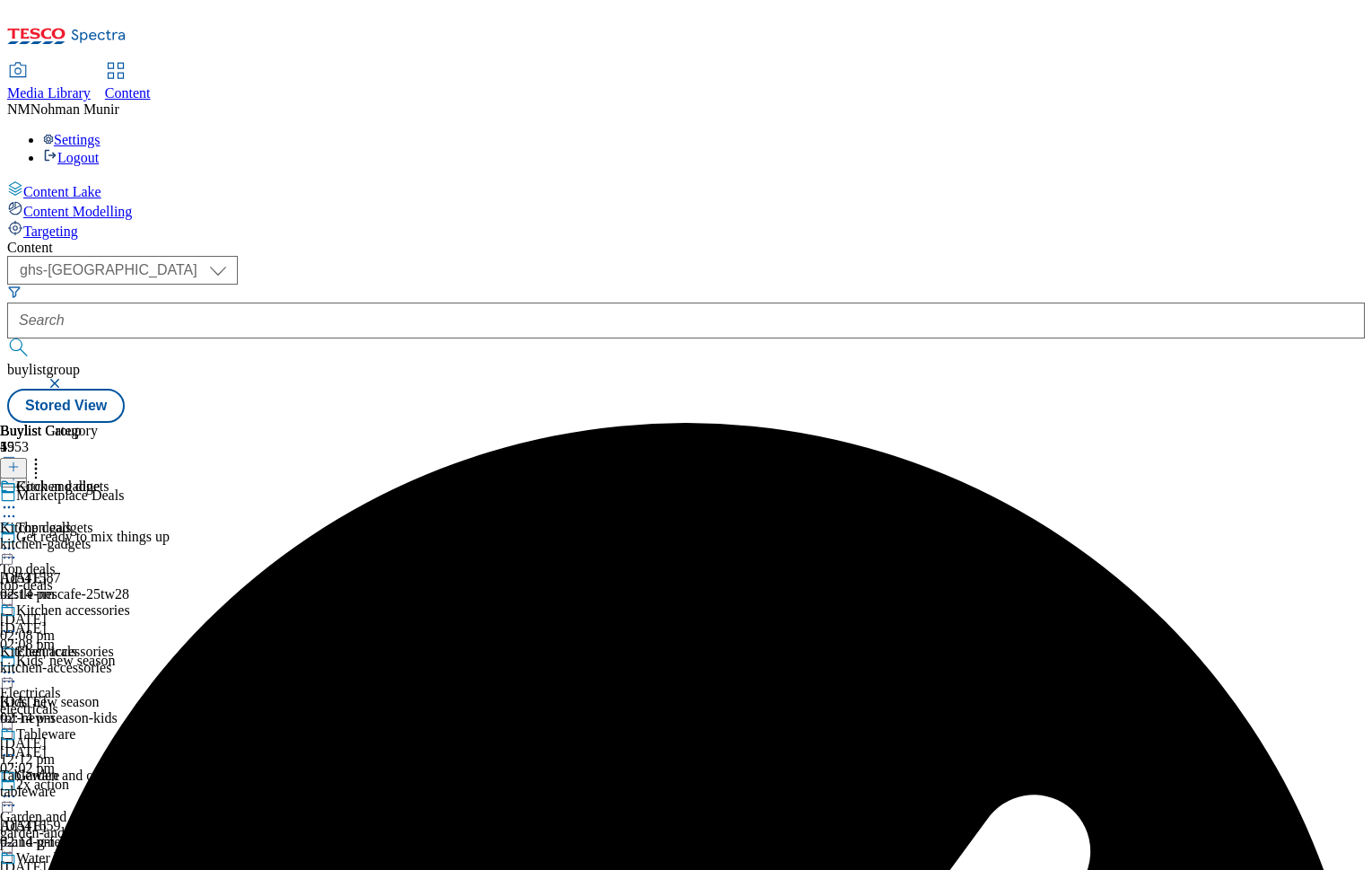
click at [18, 499] on icon at bounding box center [8, 507] width 18 height 18
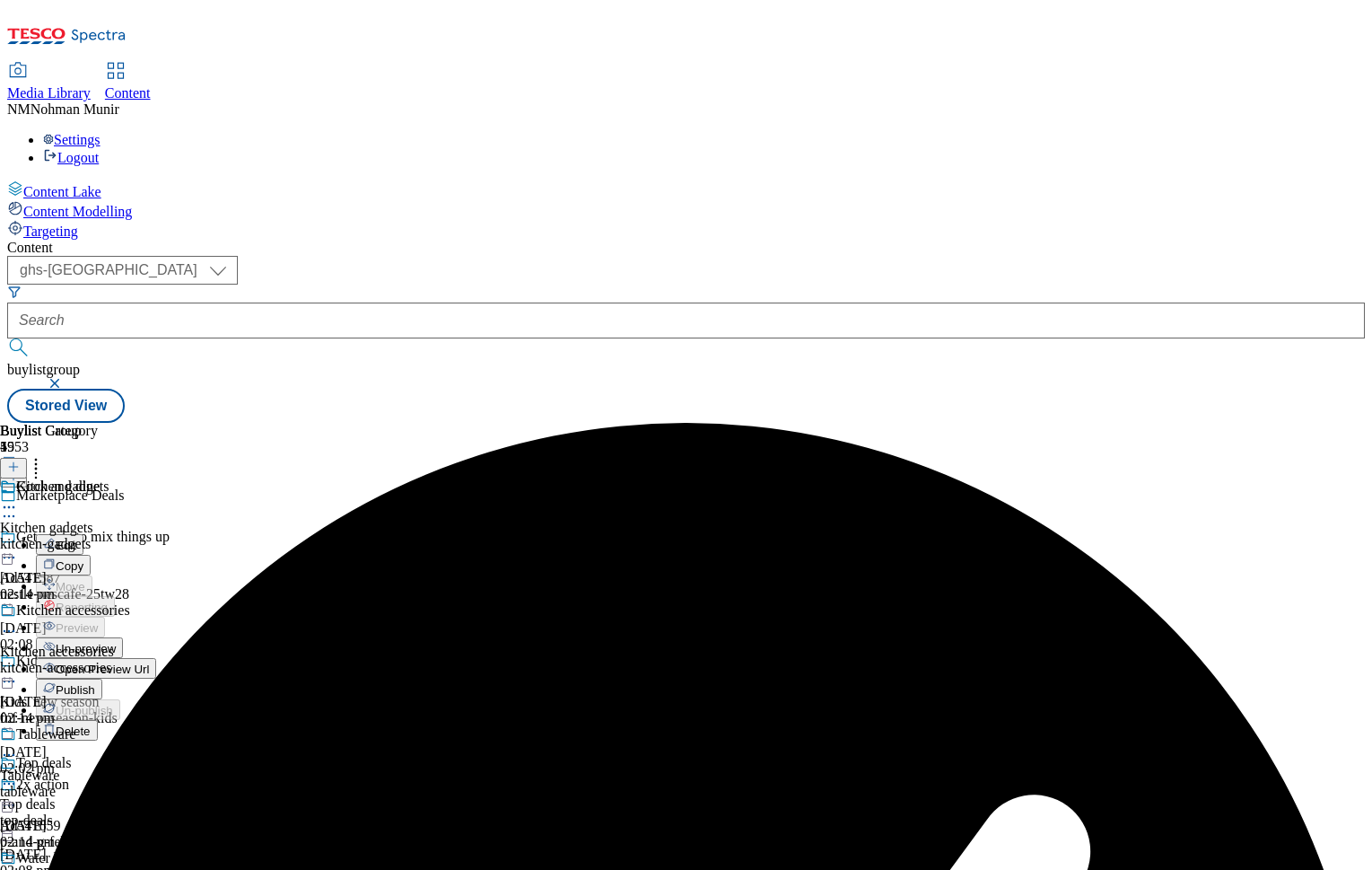
click at [156, 679] on li "Publish" at bounding box center [96, 689] width 121 height 21
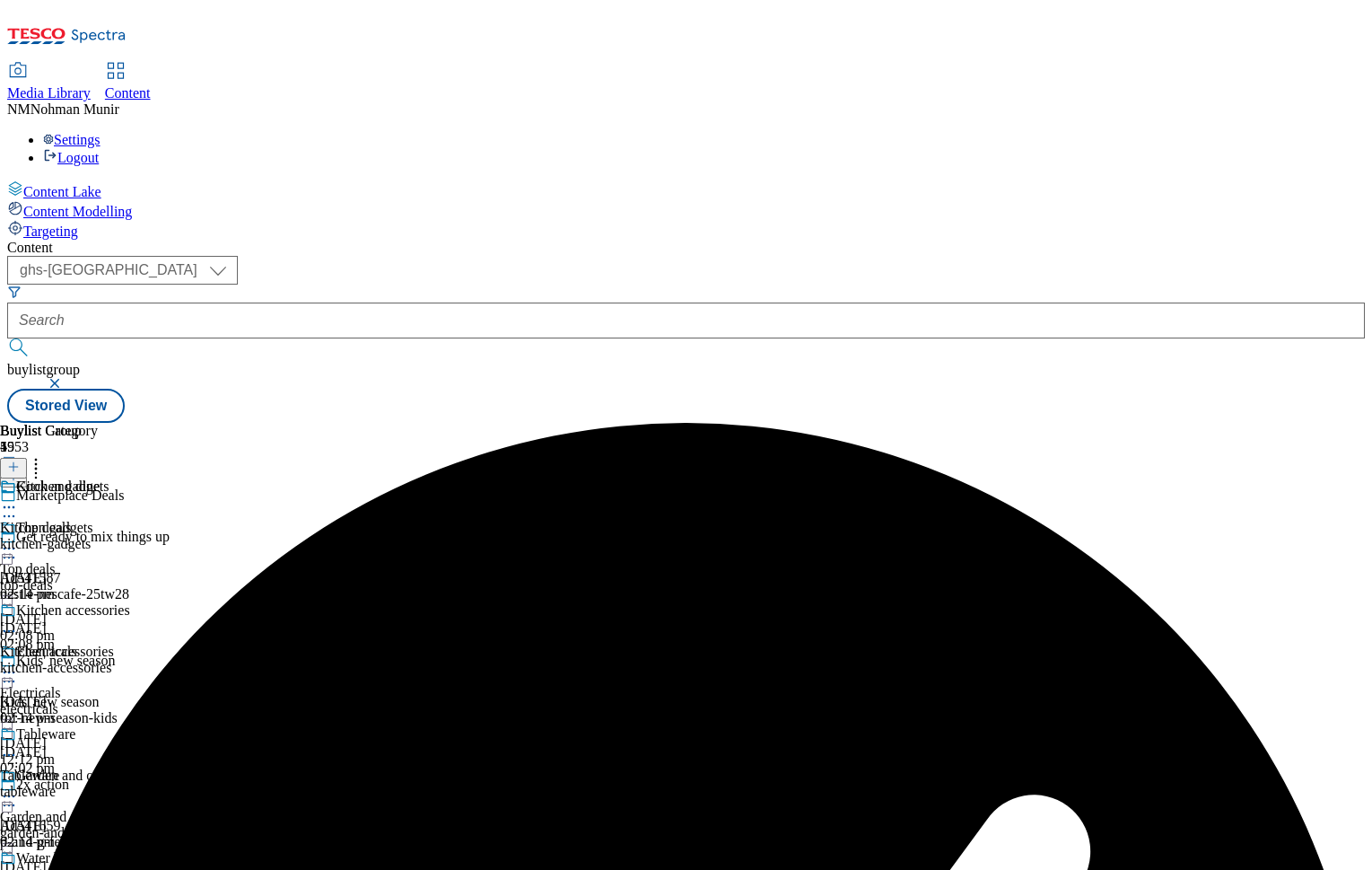
click at [18, 499] on icon at bounding box center [8, 507] width 18 height 18
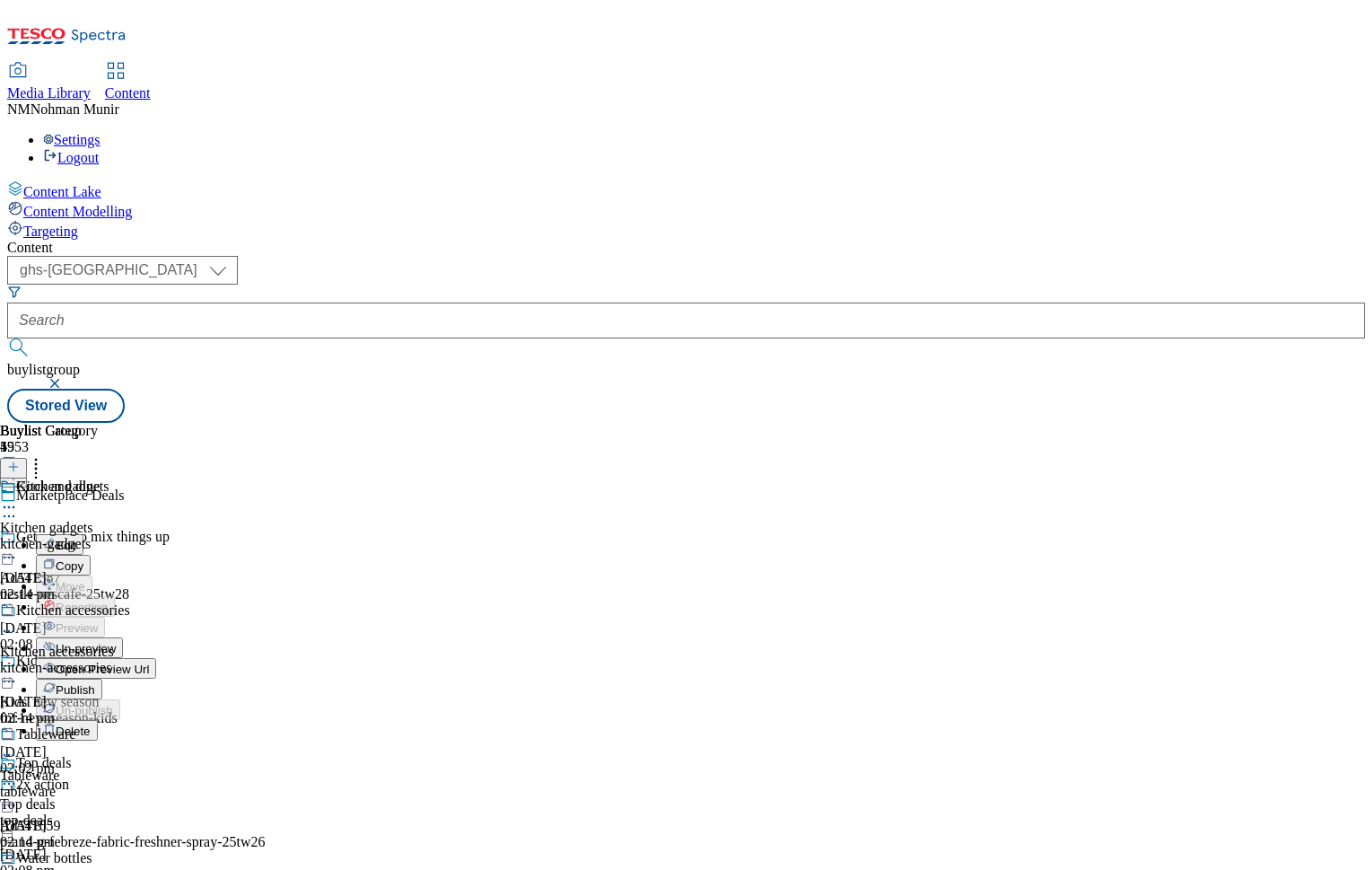
click at [95, 683] on span "Publish" at bounding box center [75, 690] width 40 height 13
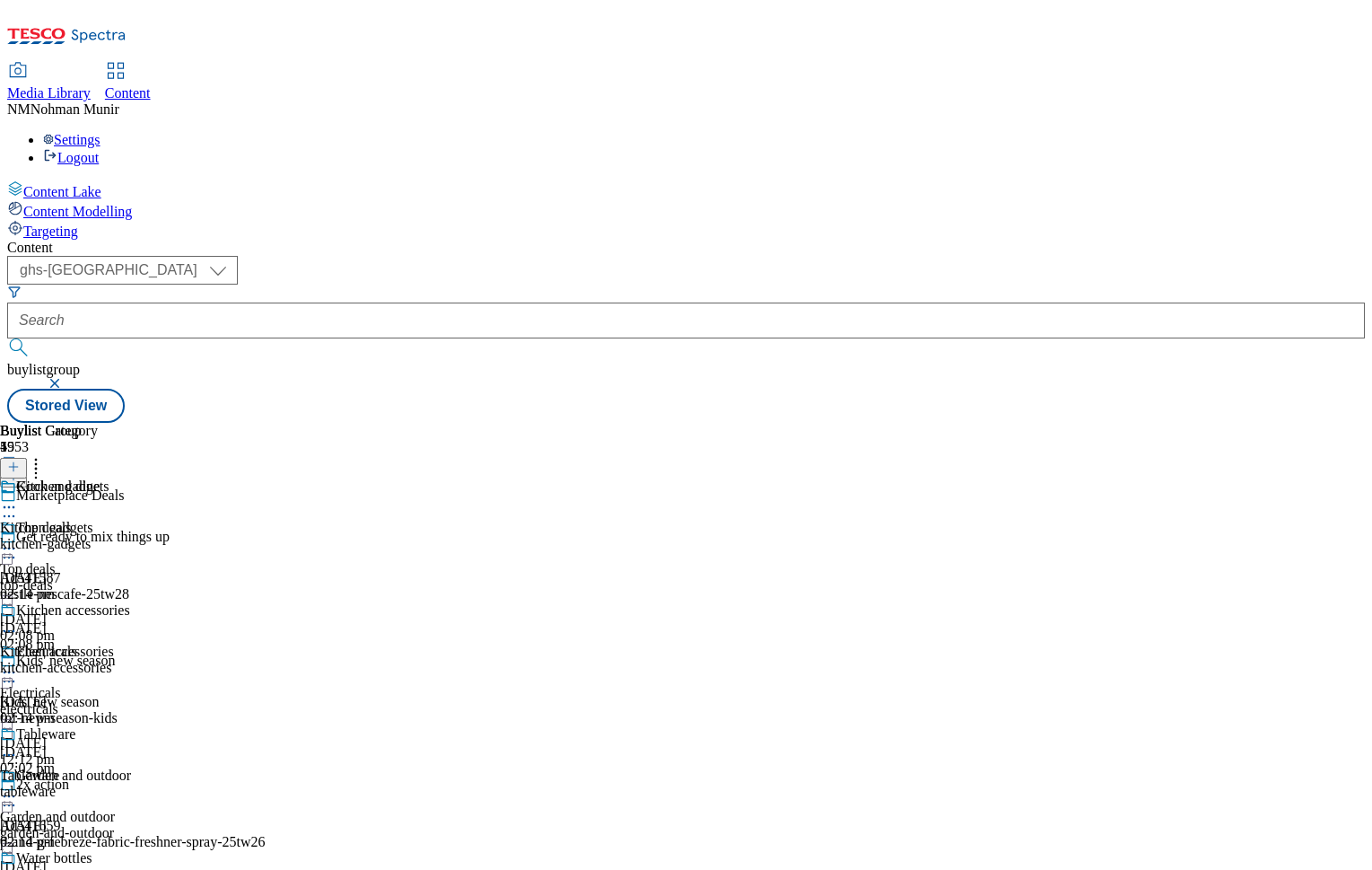
click at [141, 479] on div "Cook and dine" at bounding box center [71, 500] width 141 height 41
click at [18, 499] on icon at bounding box center [8, 507] width 18 height 18
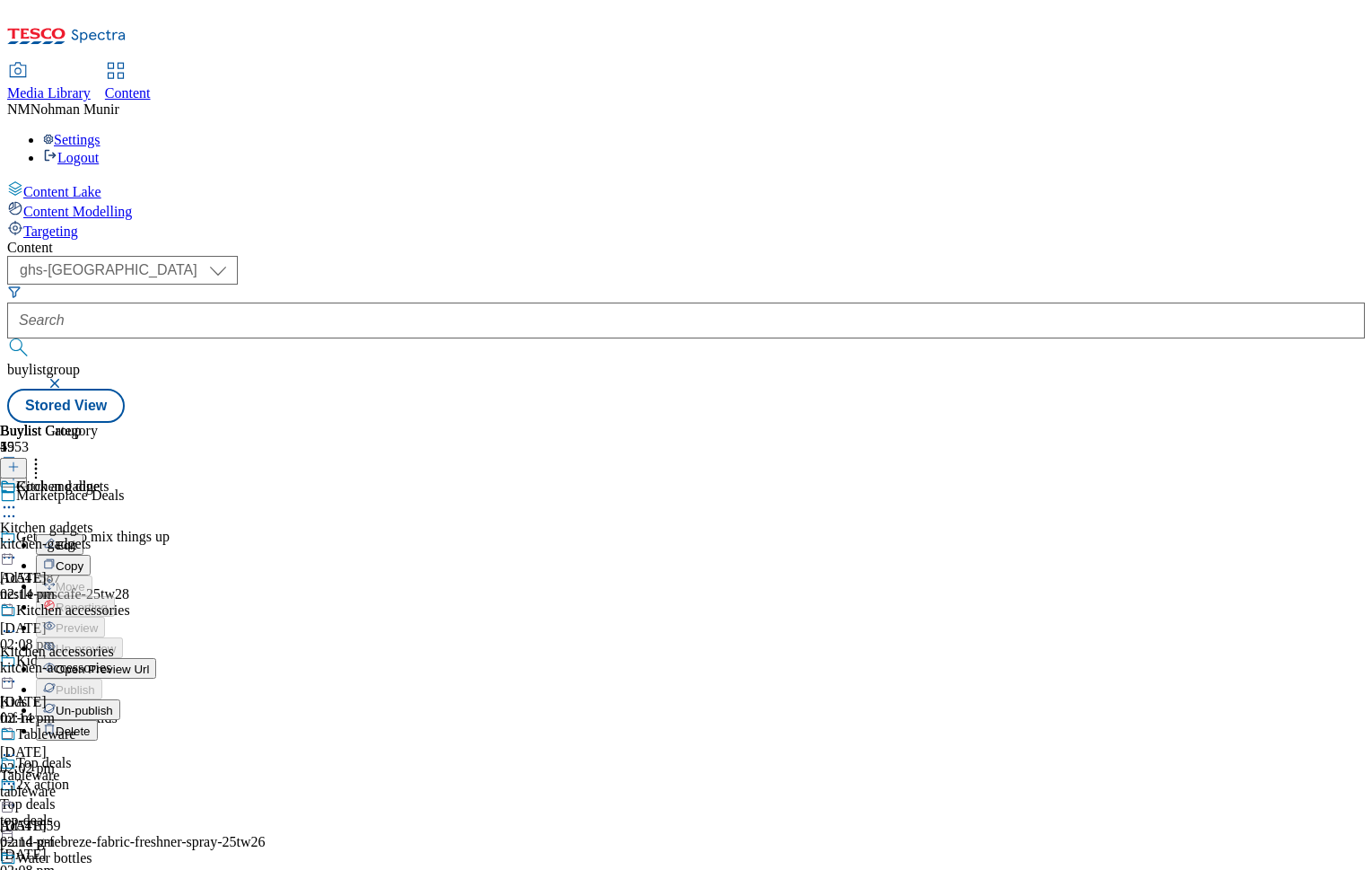
click at [149, 663] on span "Open Preview Url" at bounding box center [102, 669] width 93 height 13
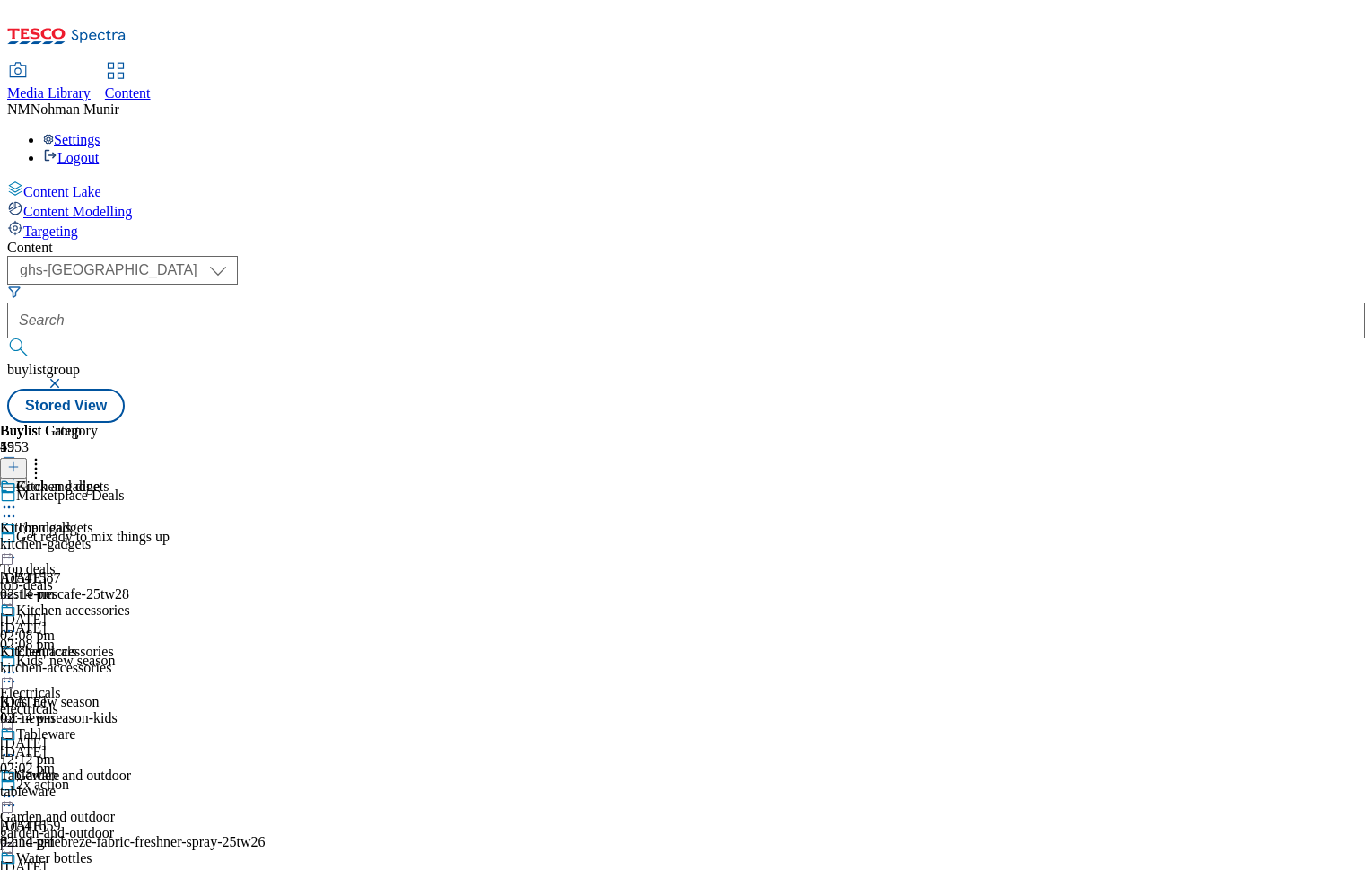
click at [141, 577] on div "top-deals" at bounding box center [71, 584] width 141 height 16
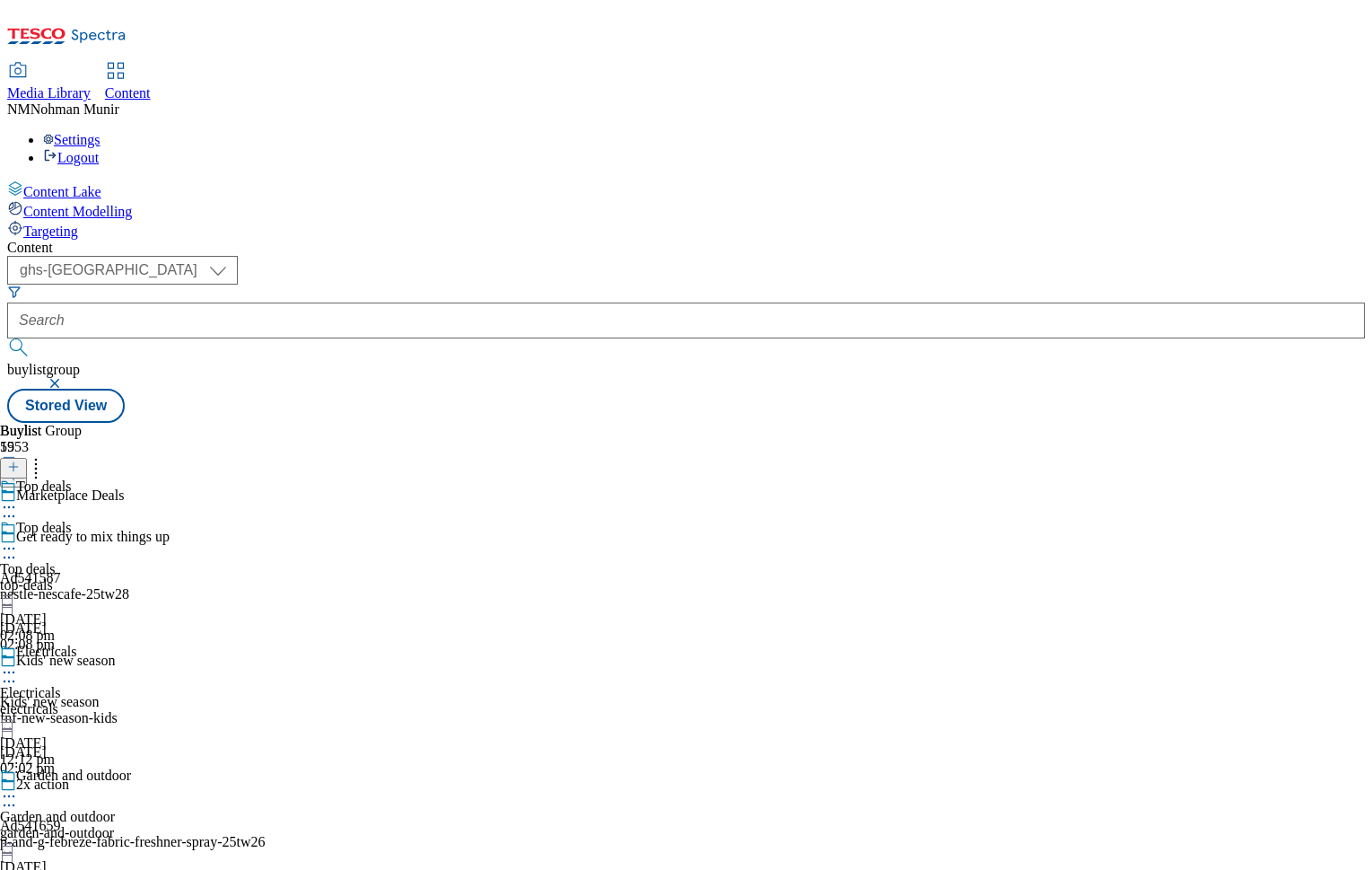
scroll to position [359, 0]
click at [141, 825] on div "garden-and-outdoor" at bounding box center [71, 832] width 141 height 16
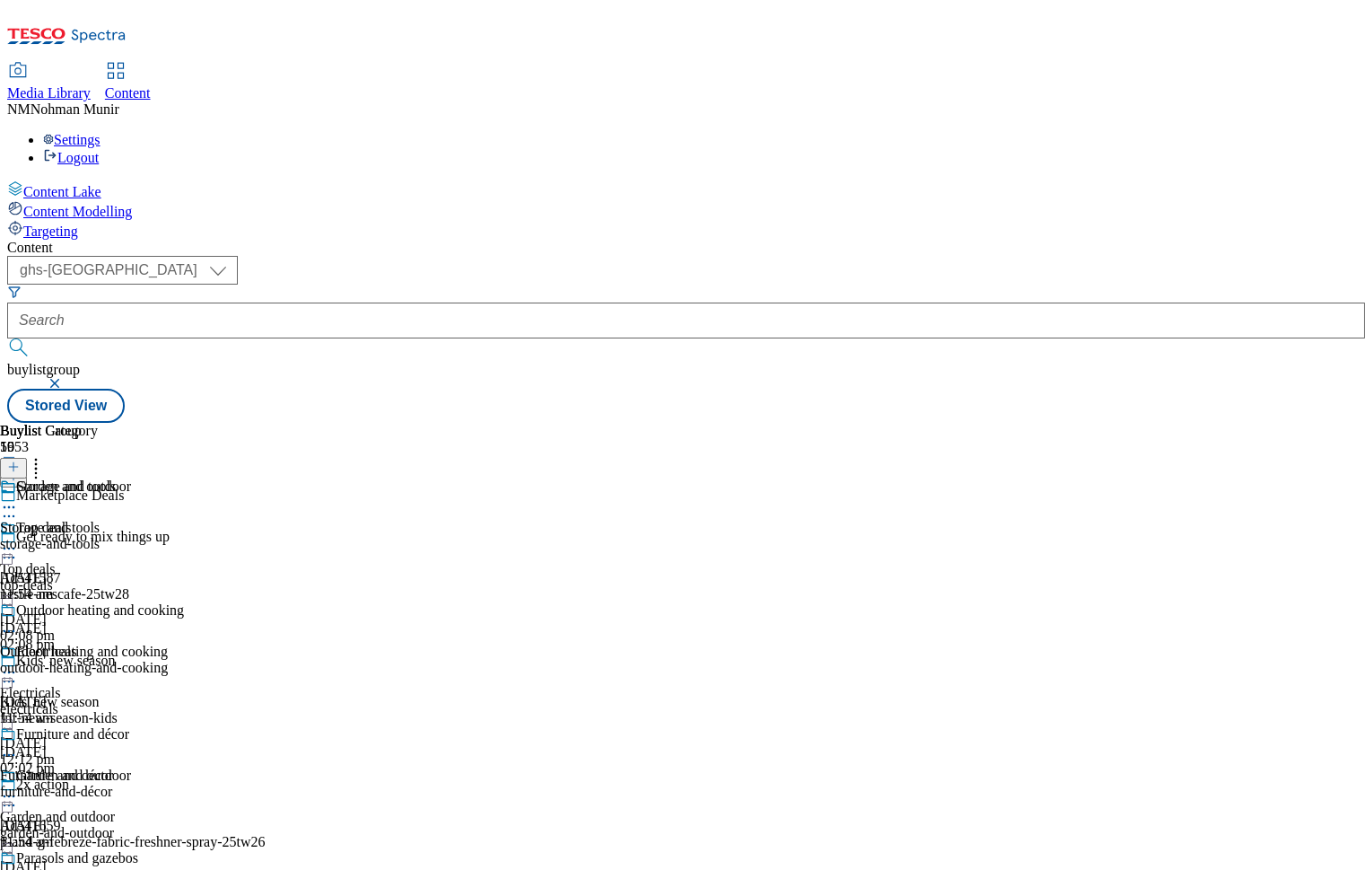
scroll to position [237, 0]
click at [18, 746] on icon at bounding box center [8, 754] width 18 height 18
click at [84, 781] on button "Edit" at bounding box center [59, 792] width 47 height 21
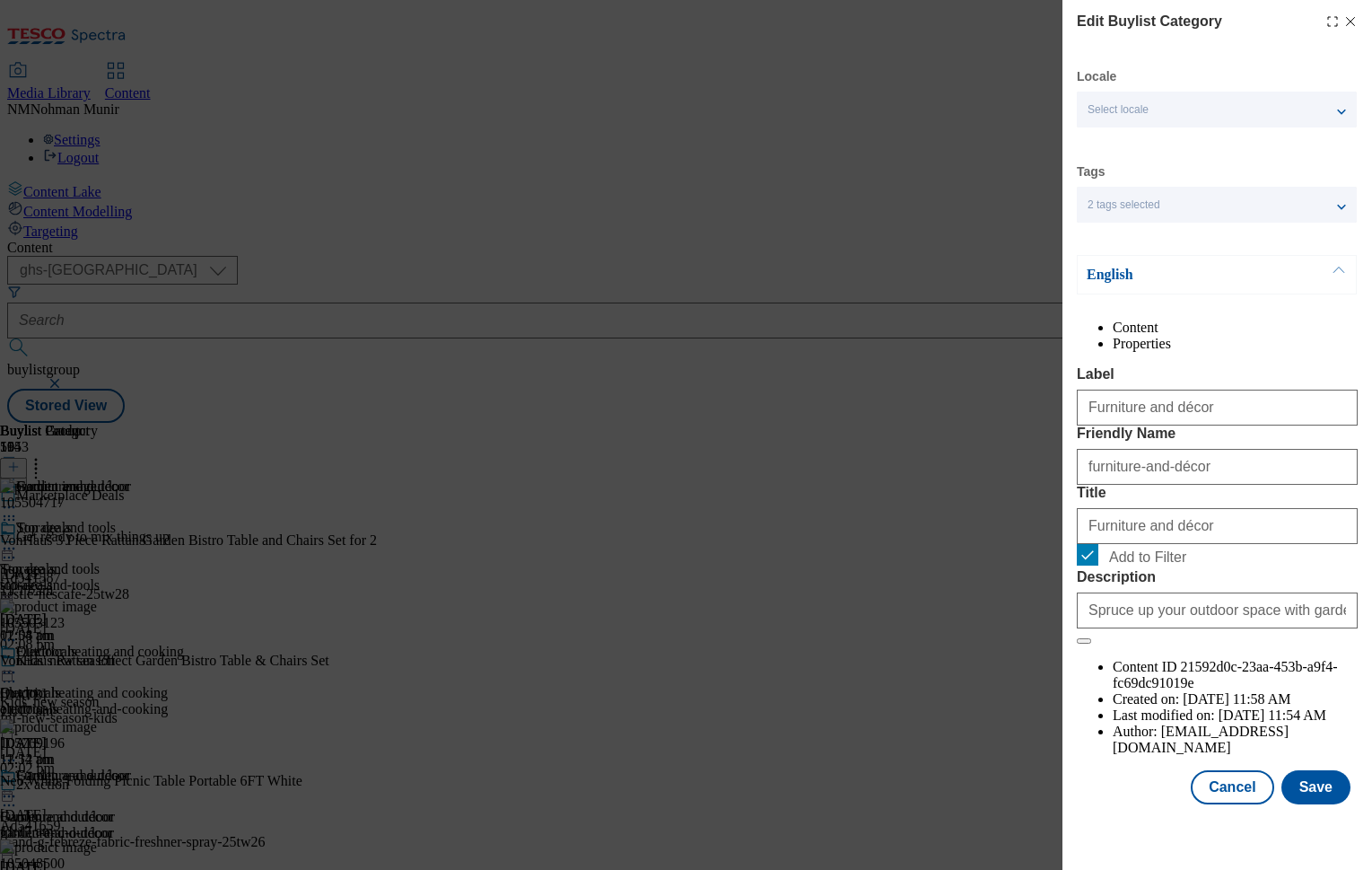
click at [1307, 341] on li "Properties" at bounding box center [1235, 343] width 245 height 16
click at [1187, 336] on li "Content" at bounding box center [1235, 327] width 245 height 16
click at [1332, 347] on li "Properties" at bounding box center [1235, 343] width 245 height 16
click at [1176, 336] on li "Content" at bounding box center [1235, 327] width 245 height 16
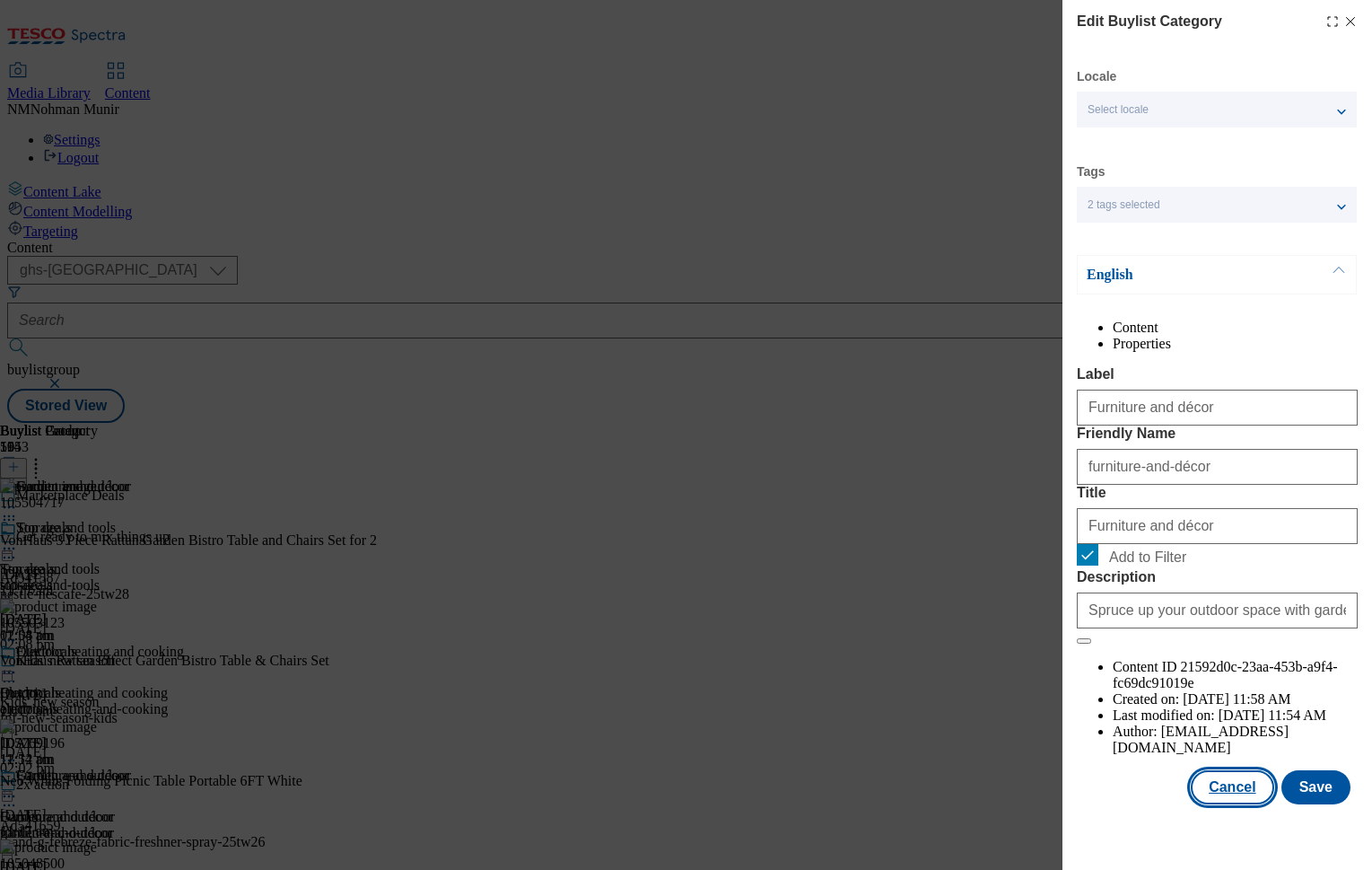
click at [1203, 804] on button "Cancel" at bounding box center [1233, 787] width 83 height 34
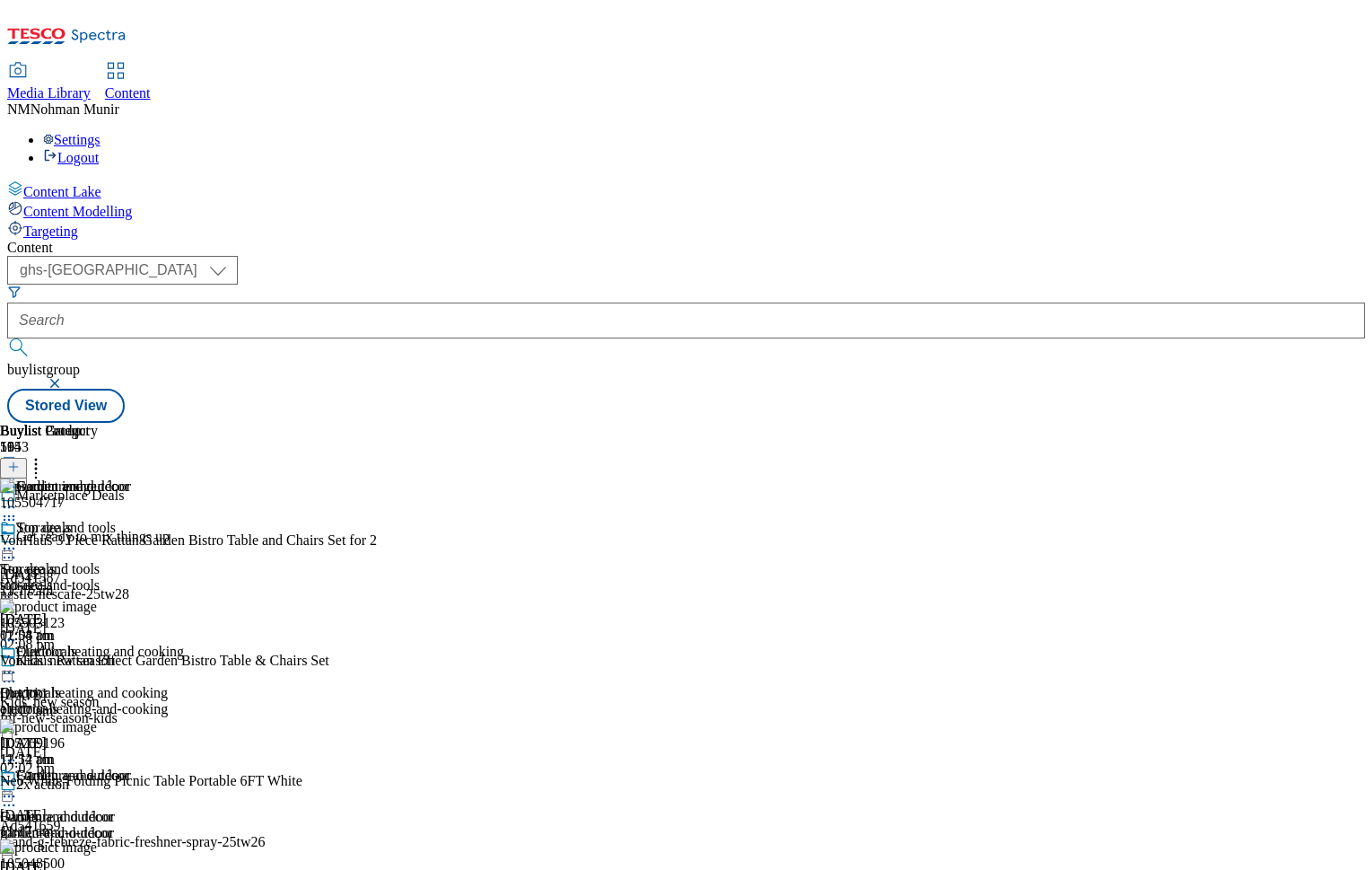
scroll to position [886, 0]
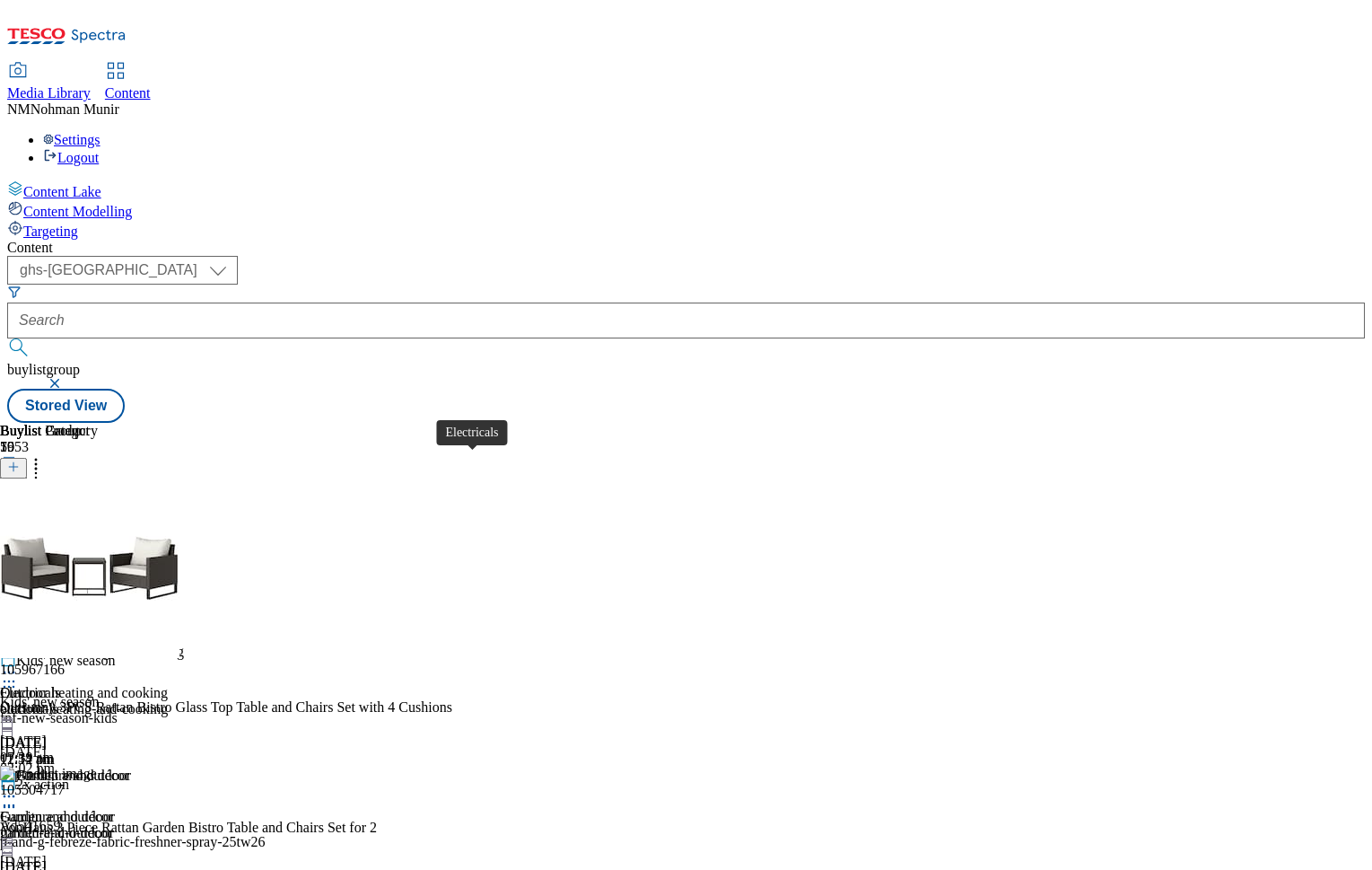
click at [77, 644] on span "Electricals" at bounding box center [46, 653] width 61 height 20
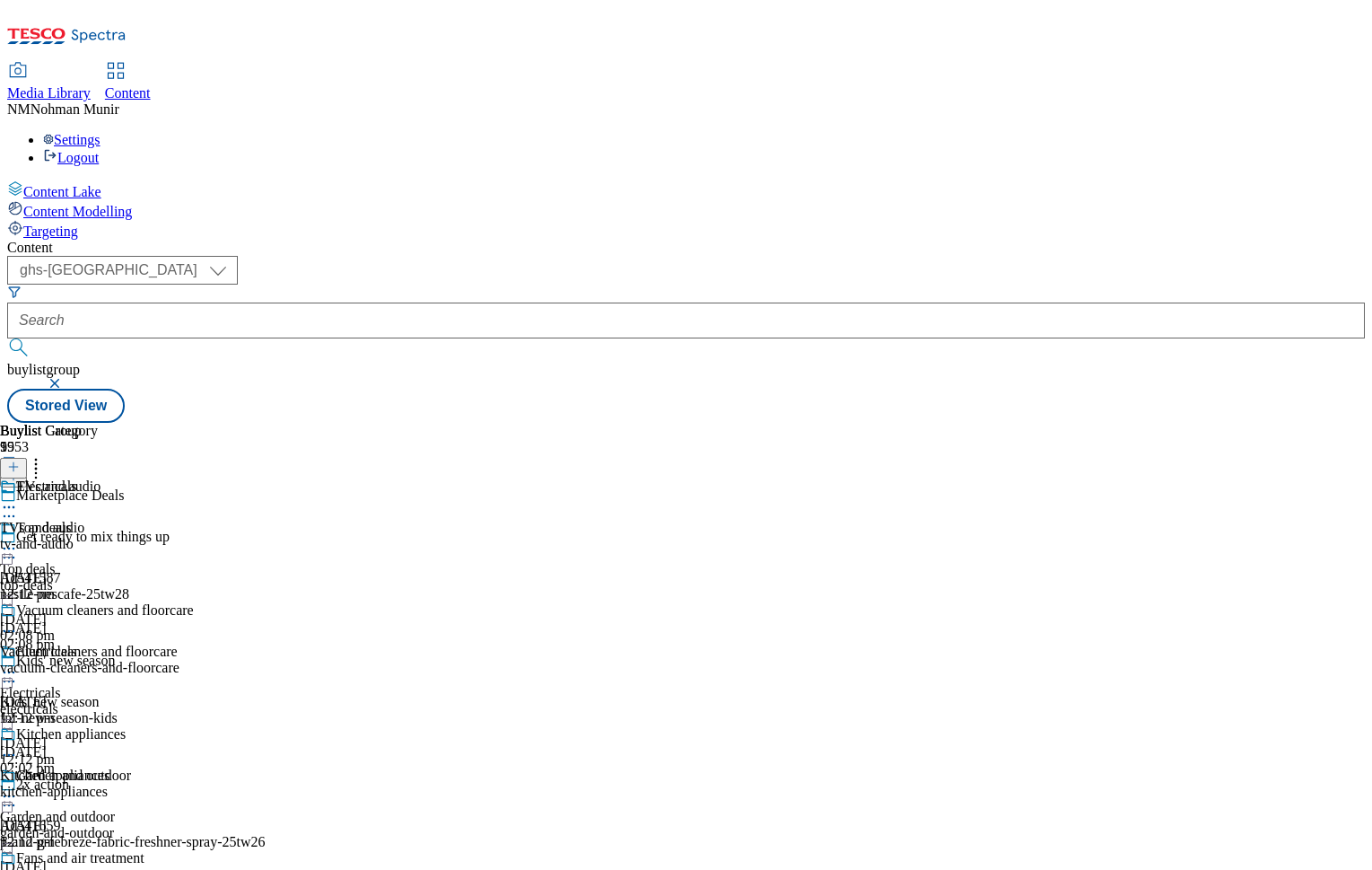
scroll to position [104, 0]
click at [18, 664] on icon at bounding box center [8, 672] width 18 height 18
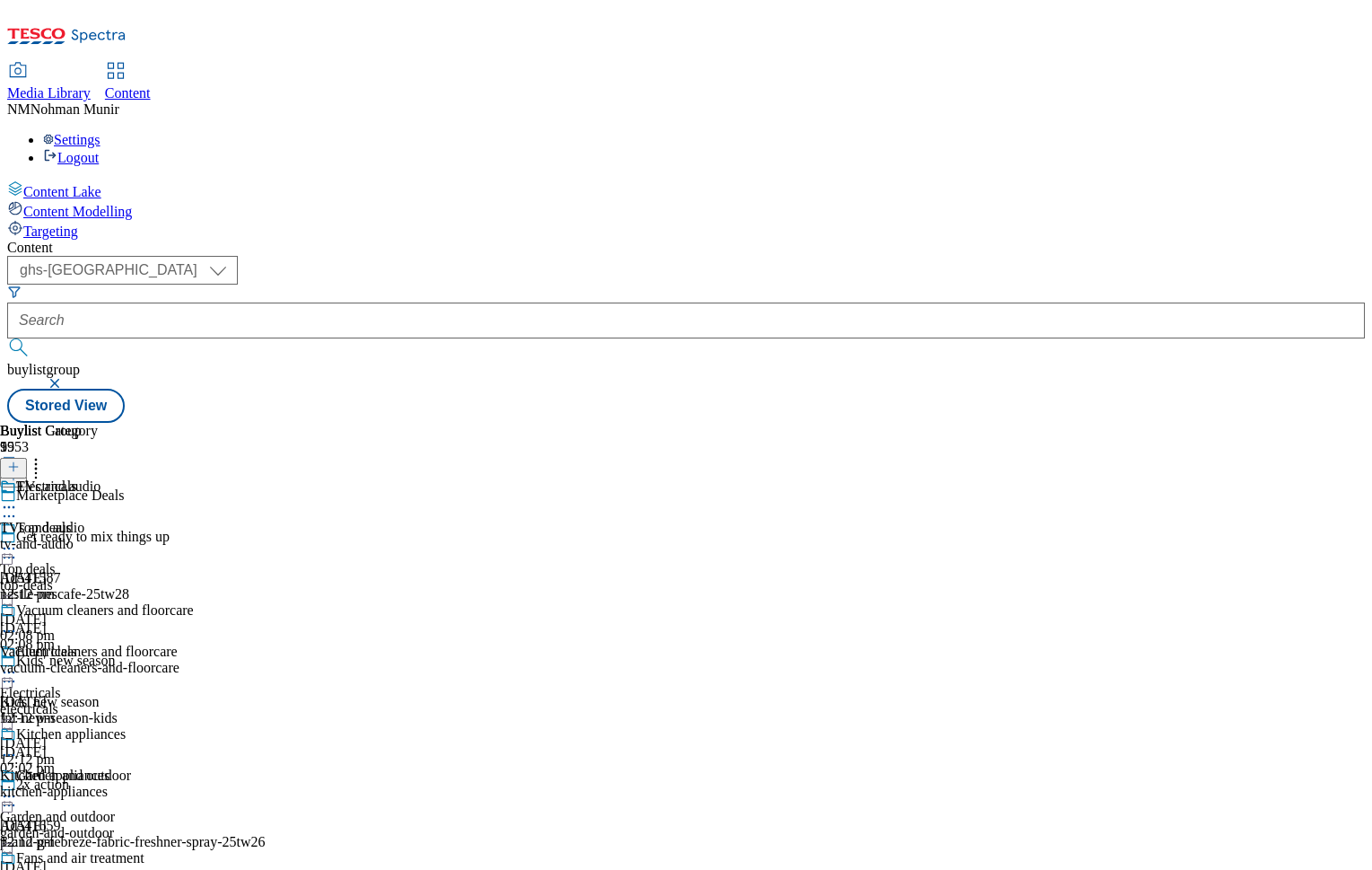
scroll to position [952, 0]
click at [18, 499] on icon at bounding box center [8, 507] width 18 height 18
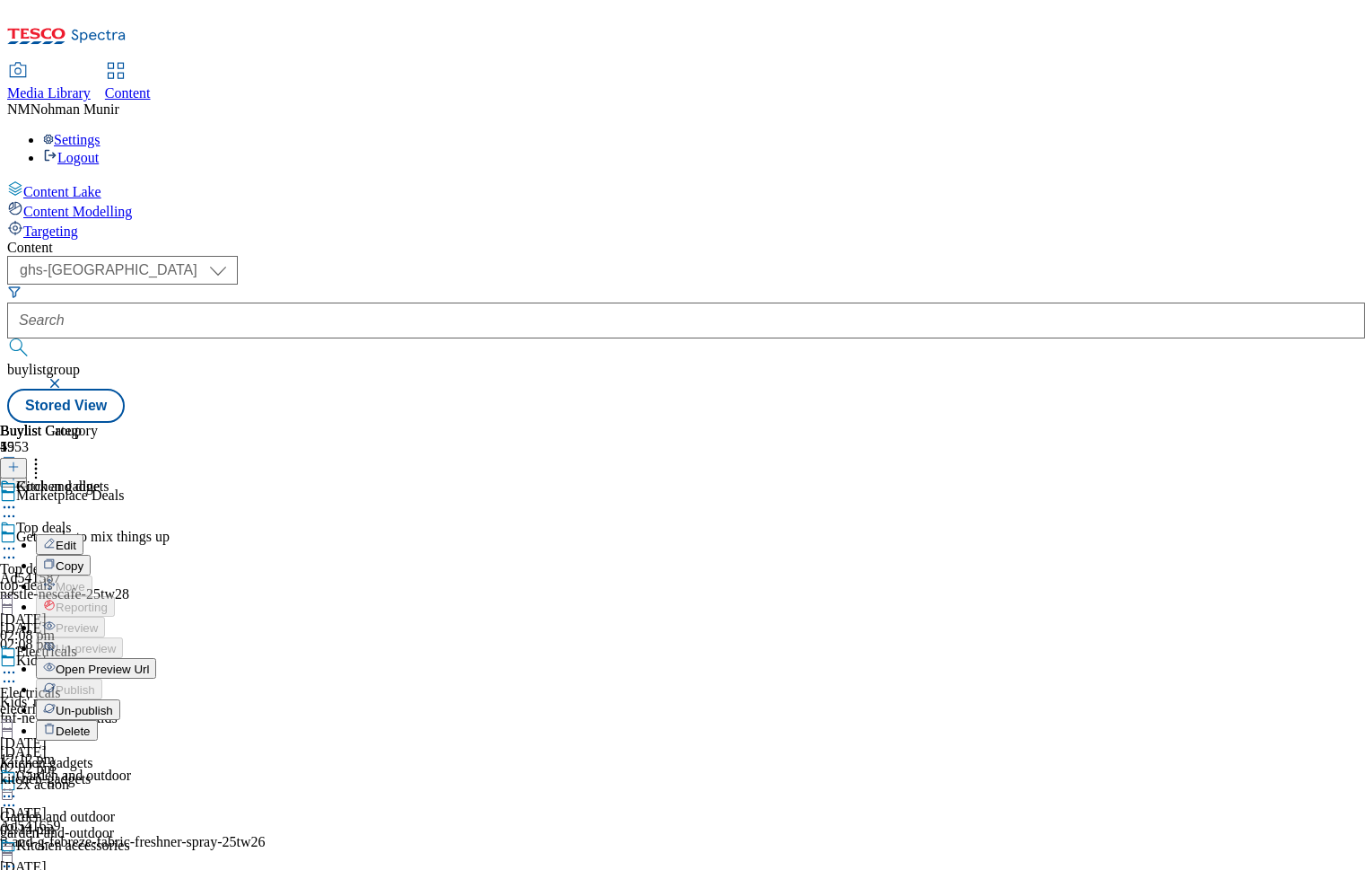
click at [113, 704] on span "Un-publish" at bounding box center [84, 711] width 57 height 13
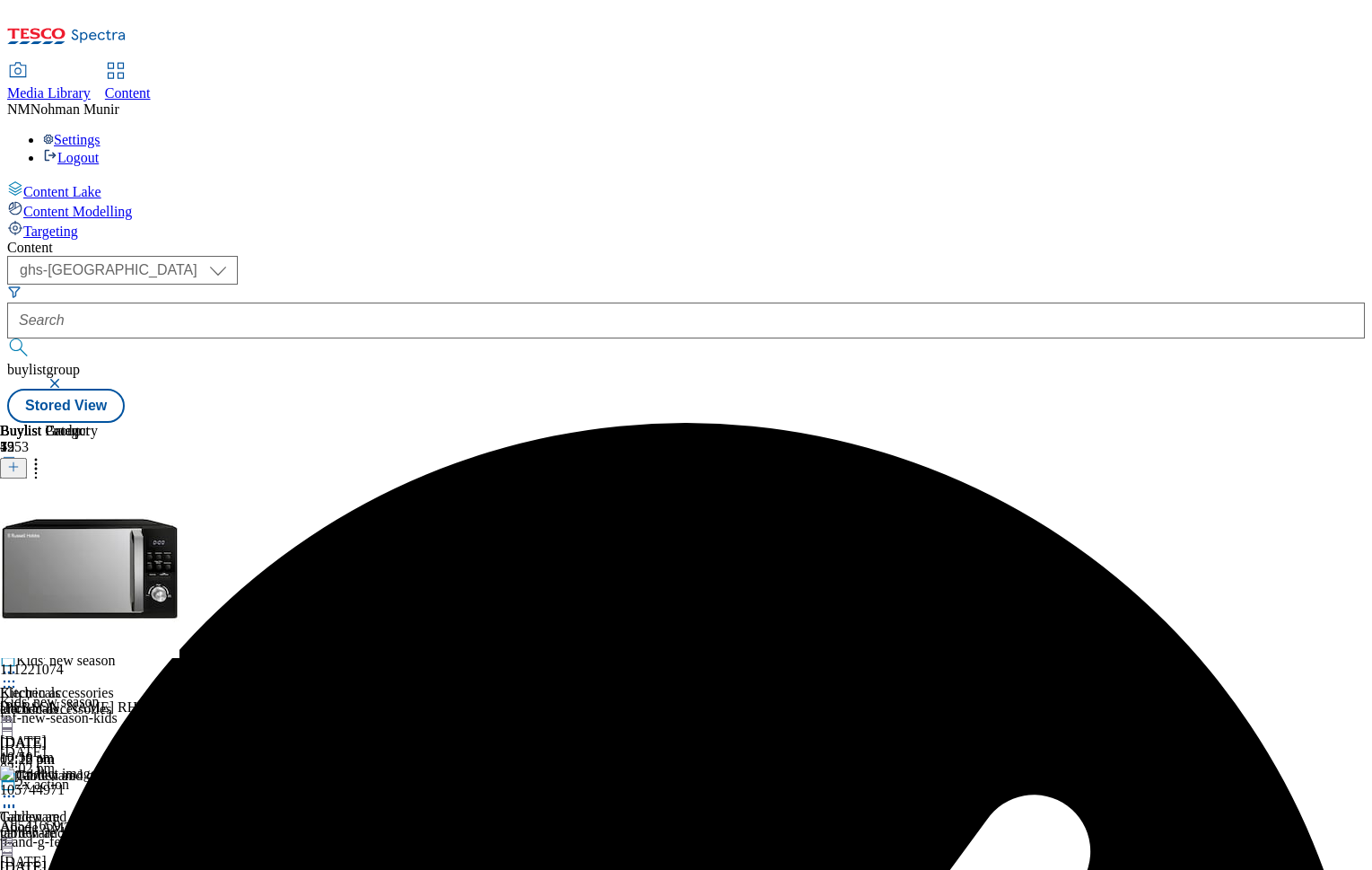
click at [18, 539] on icon at bounding box center [8, 548] width 18 height 18
click at [116, 683] on span "Un-preview" at bounding box center [86, 690] width 60 height 13
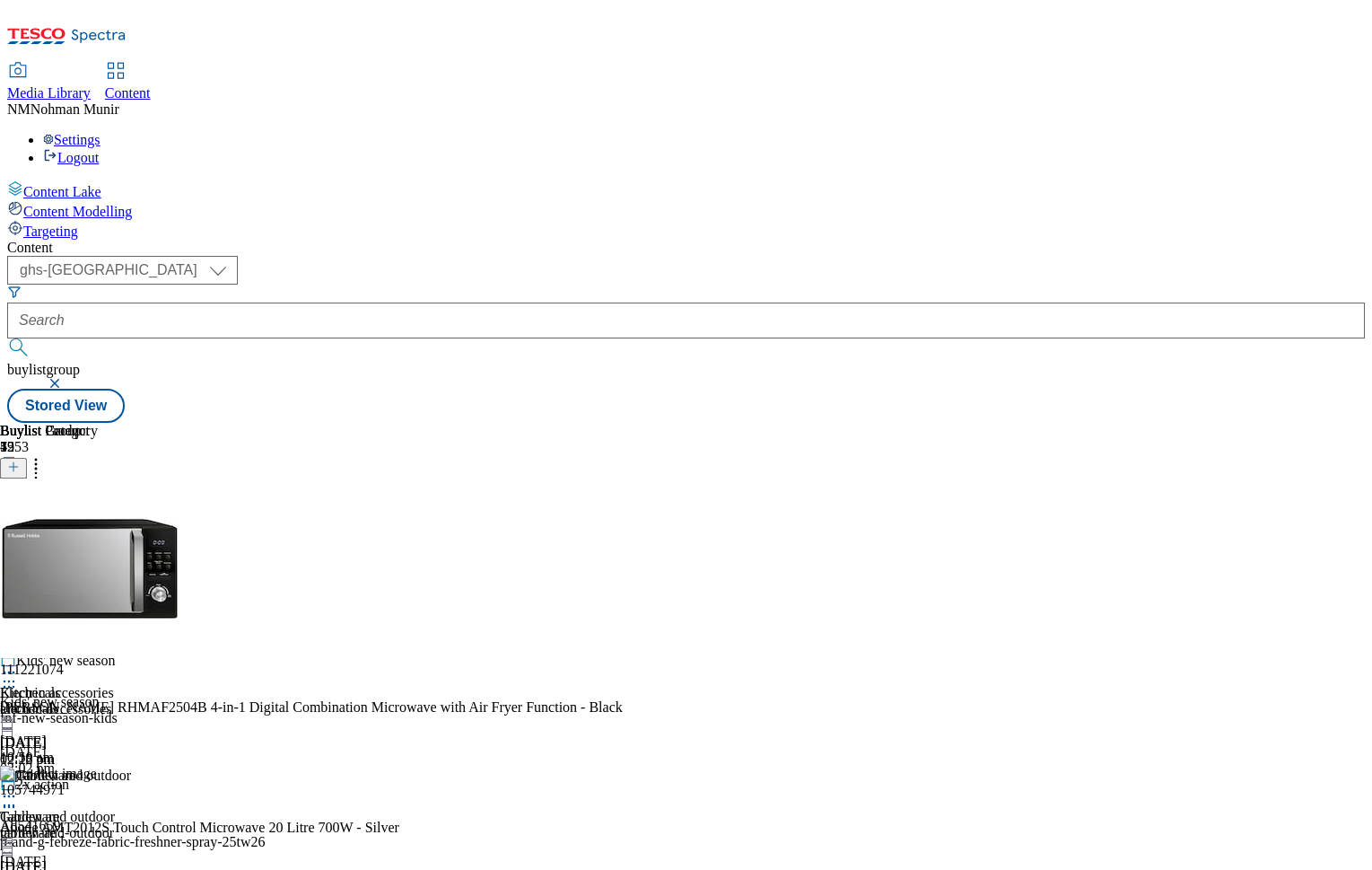
scroll to position [0, 220]
click at [45, 455] on icon at bounding box center [36, 464] width 18 height 18
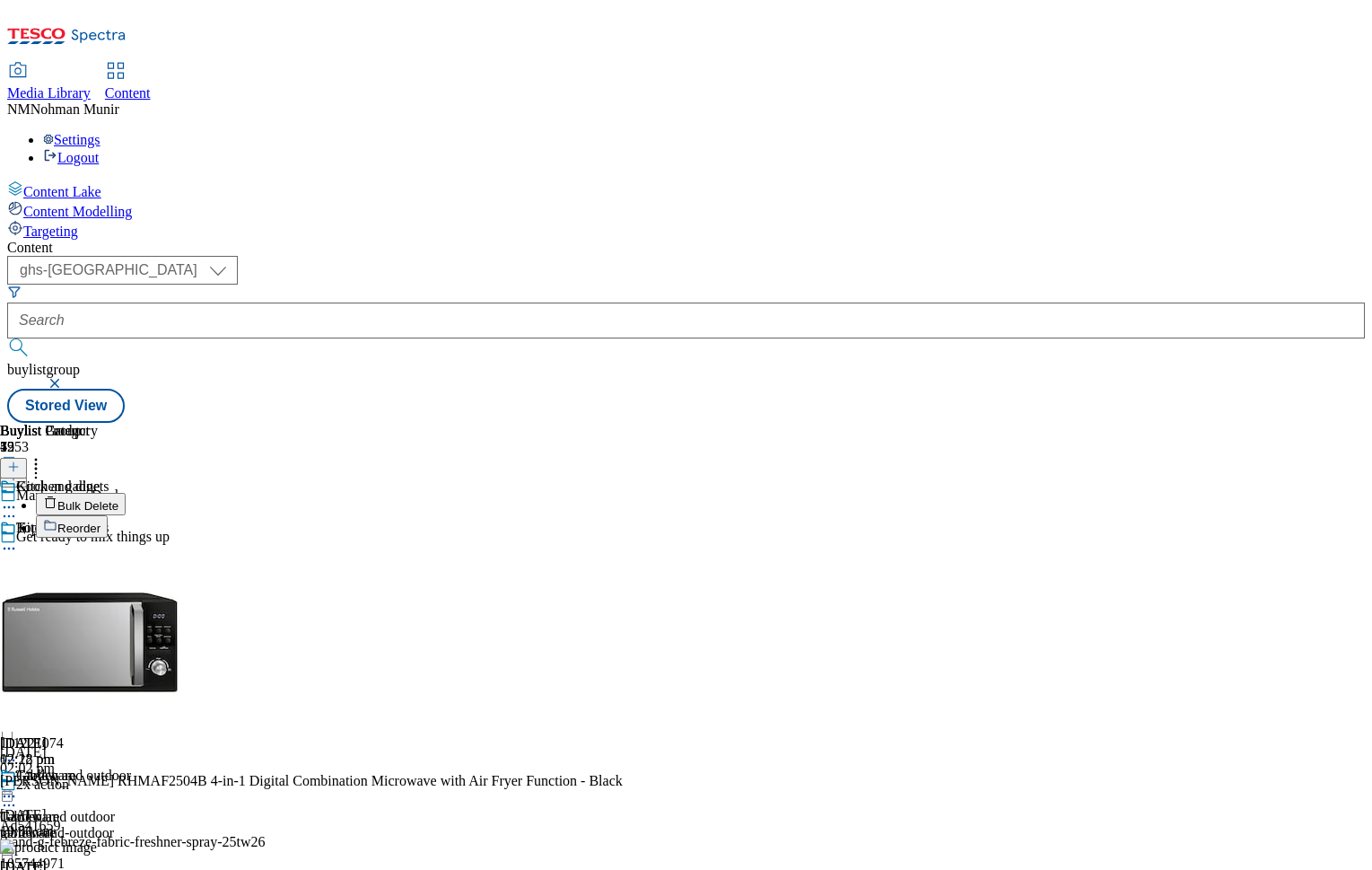
click at [125, 493] on button "Bulk Delete" at bounding box center [80, 504] width 90 height 23
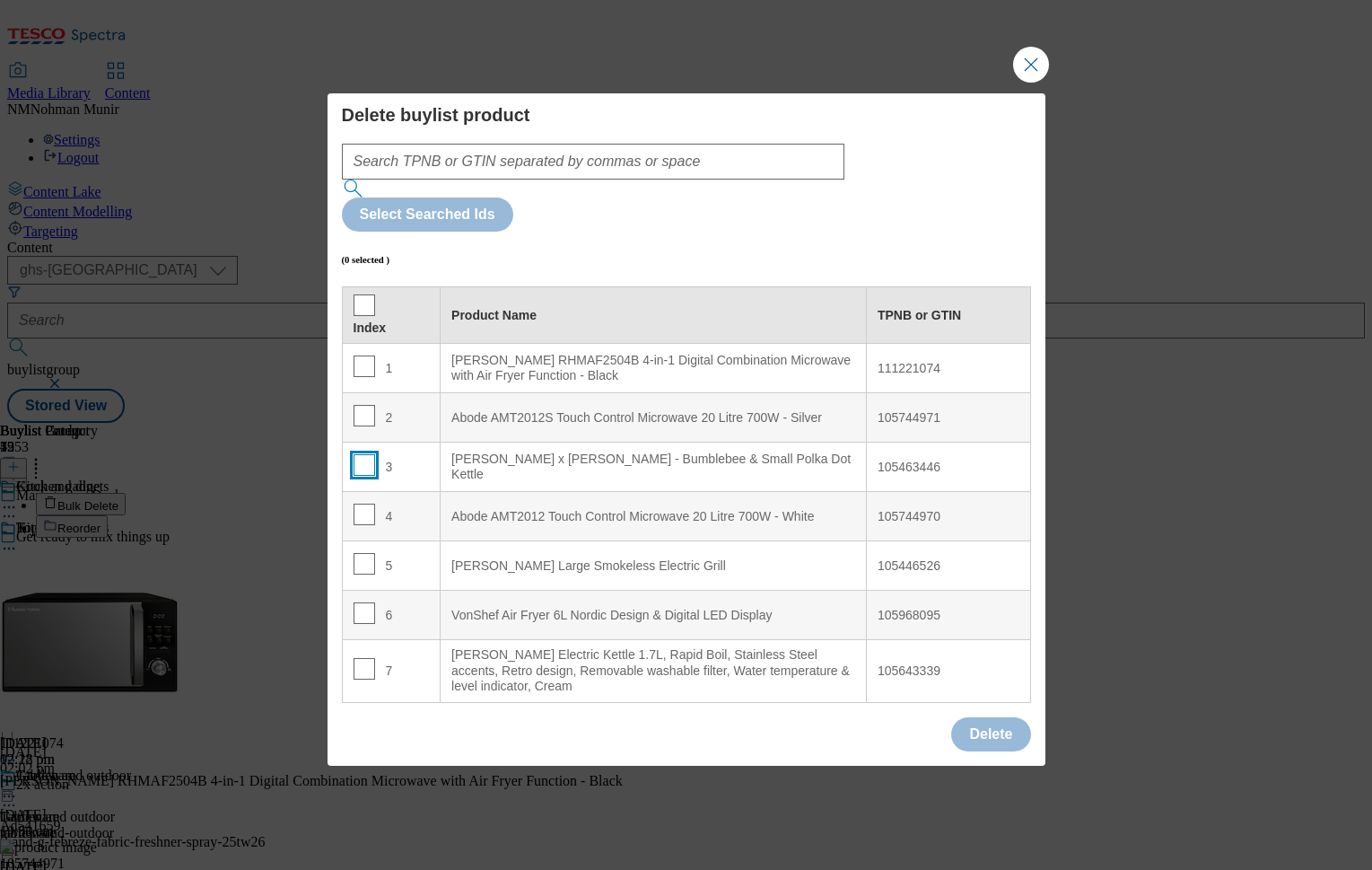
click at [355, 454] on input "Modal" at bounding box center [364, 465] width 22 height 22
checkbox input "true"
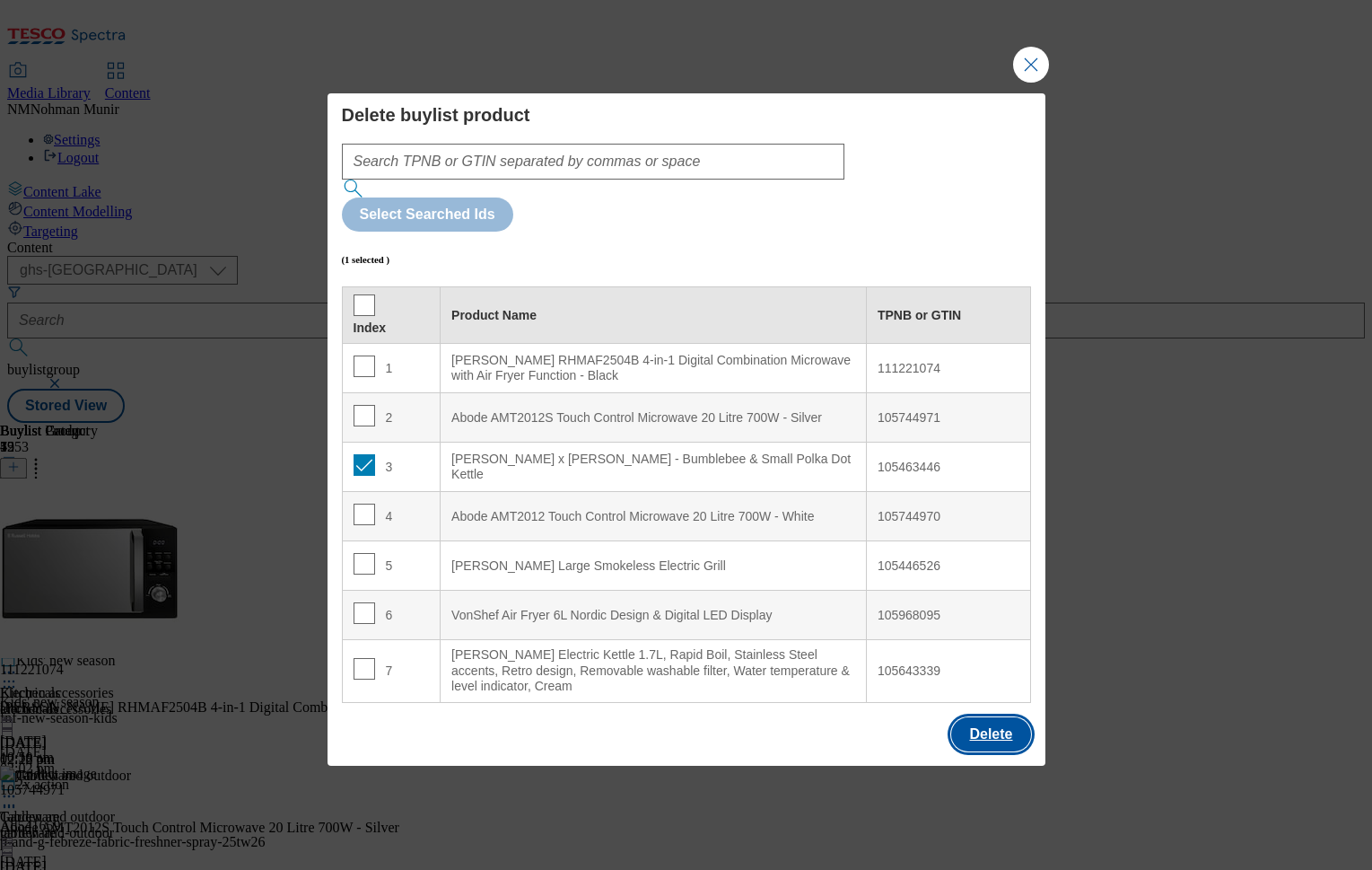
click at [1000, 717] on button "Delete" at bounding box center [990, 734] width 79 height 34
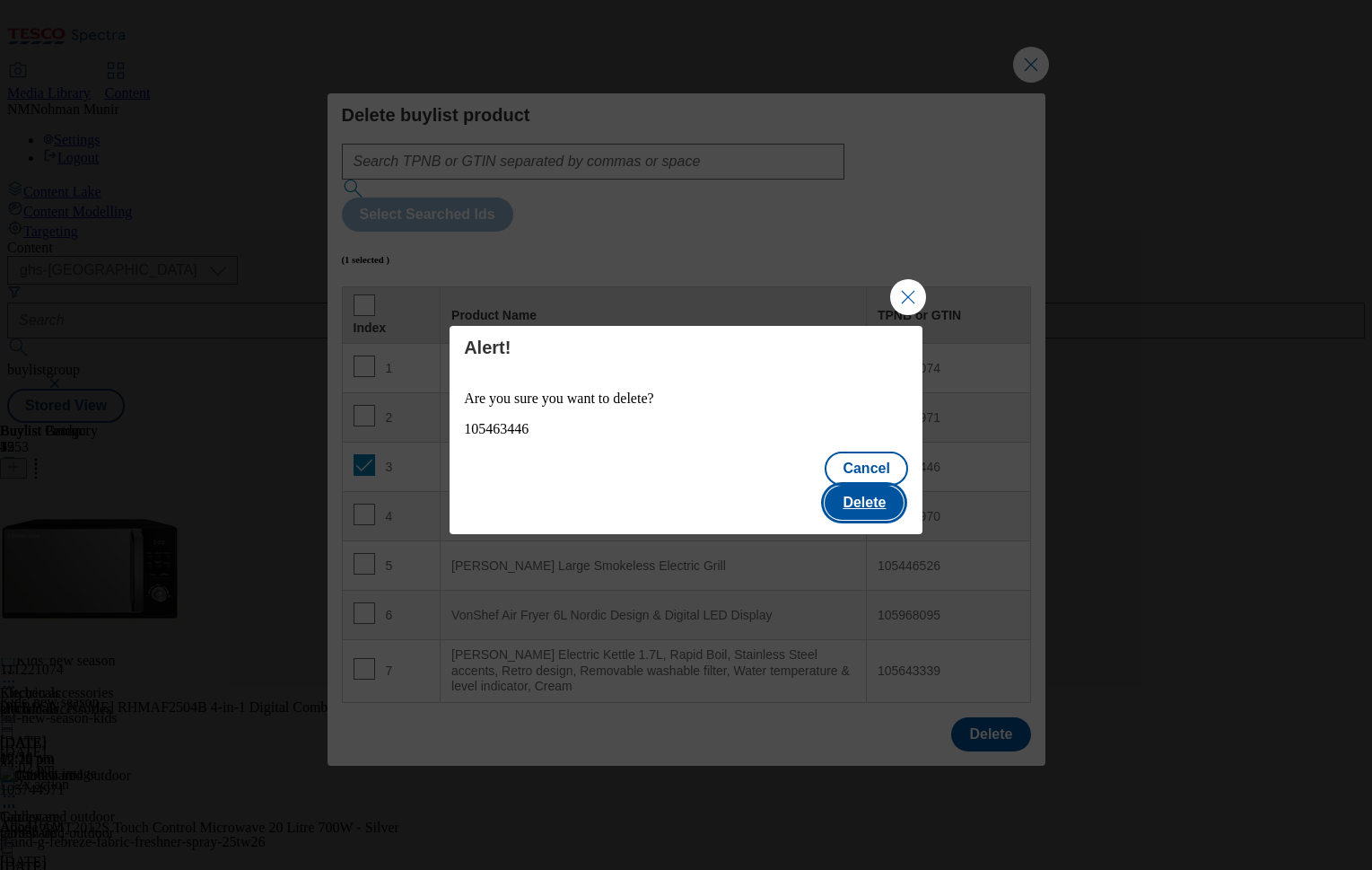
click at [866, 485] on button "Delete" at bounding box center [864, 502] width 79 height 34
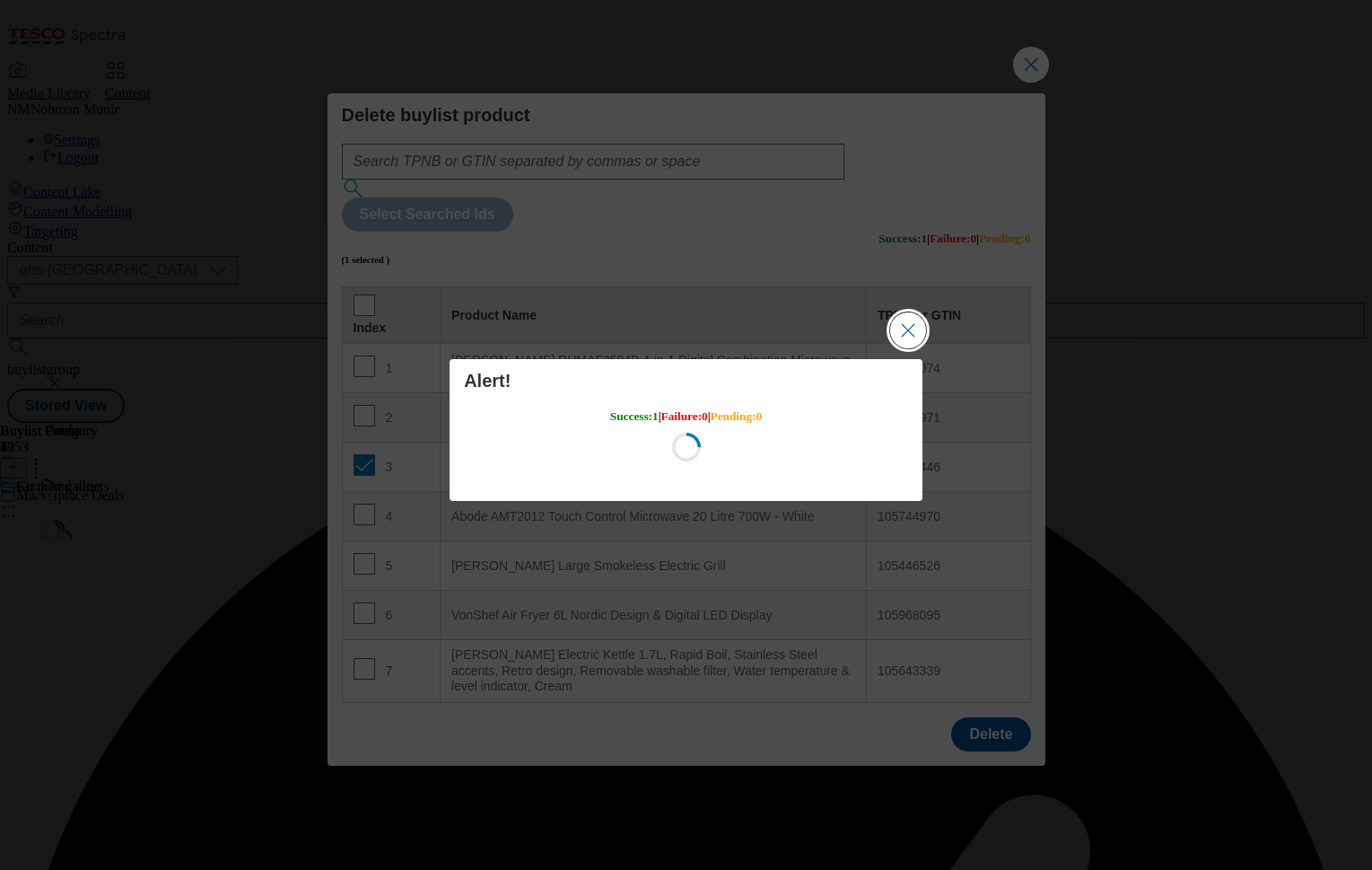
scroll to position [0, 0]
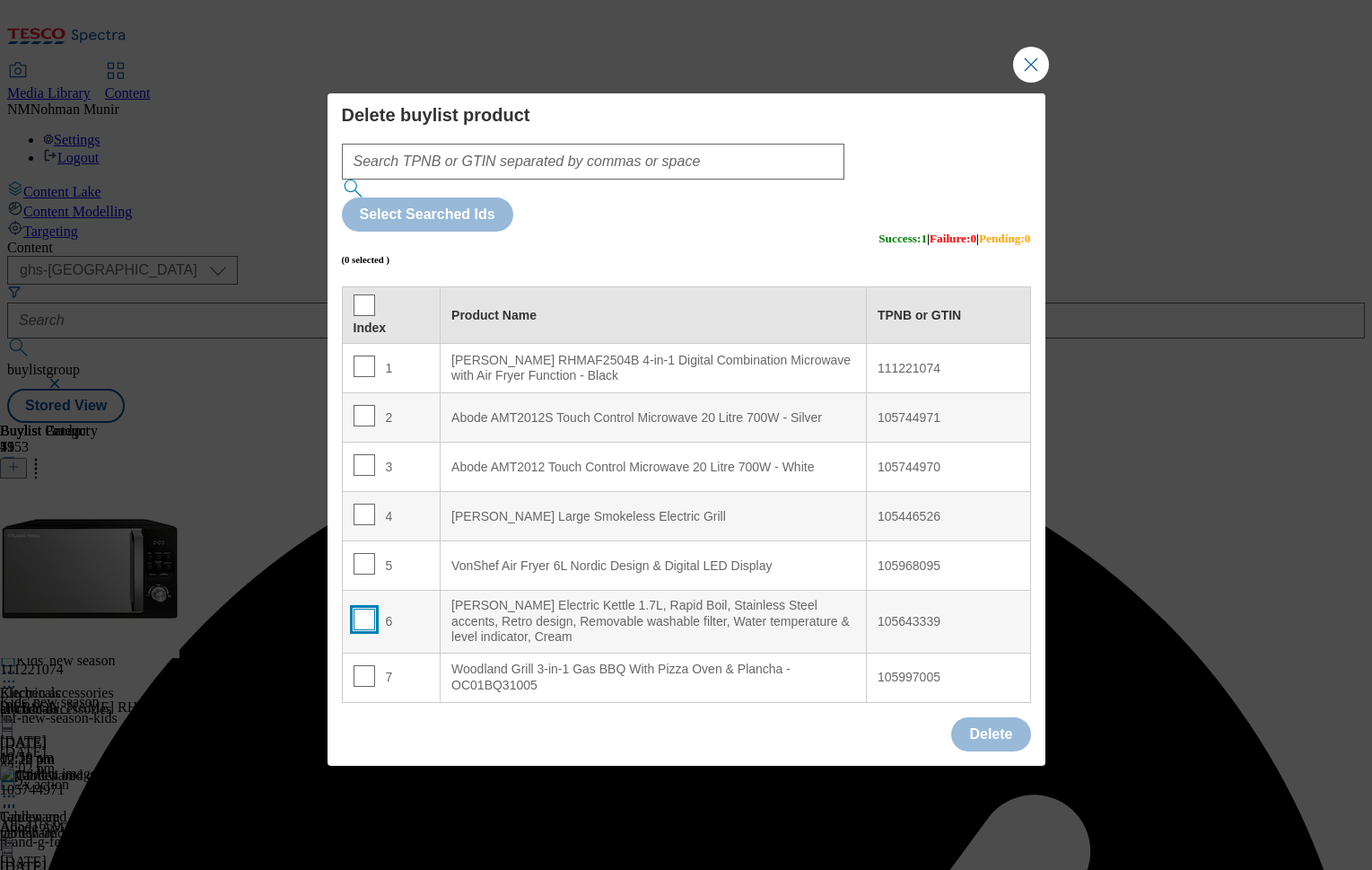
click at [368, 609] on input "Modal" at bounding box center [364, 619] width 22 height 22
checkbox input "true"
click at [1013, 717] on button "Delete" at bounding box center [990, 734] width 79 height 34
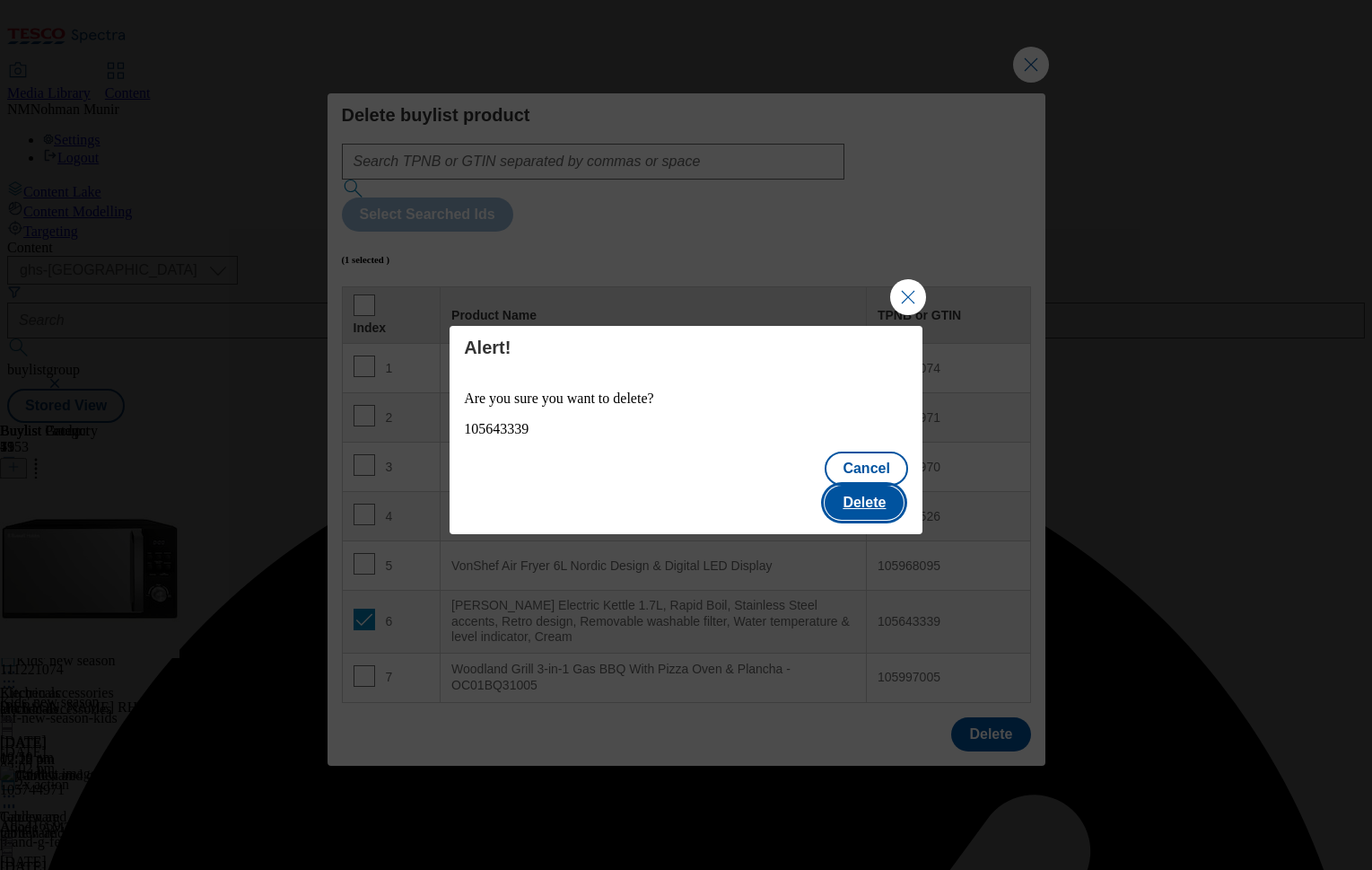
click at [865, 485] on button "Delete" at bounding box center [864, 502] width 79 height 34
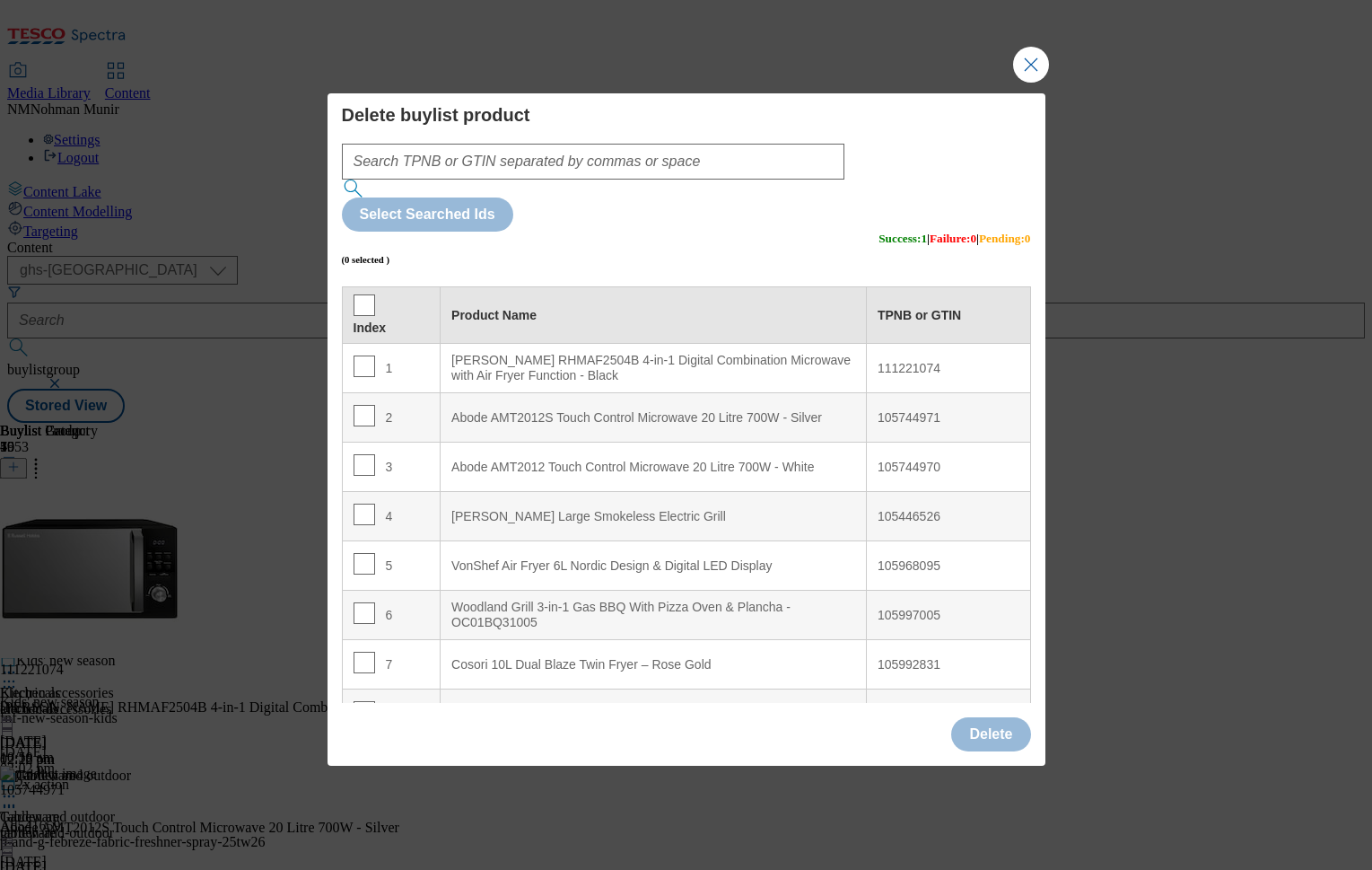
scroll to position [359, 0]
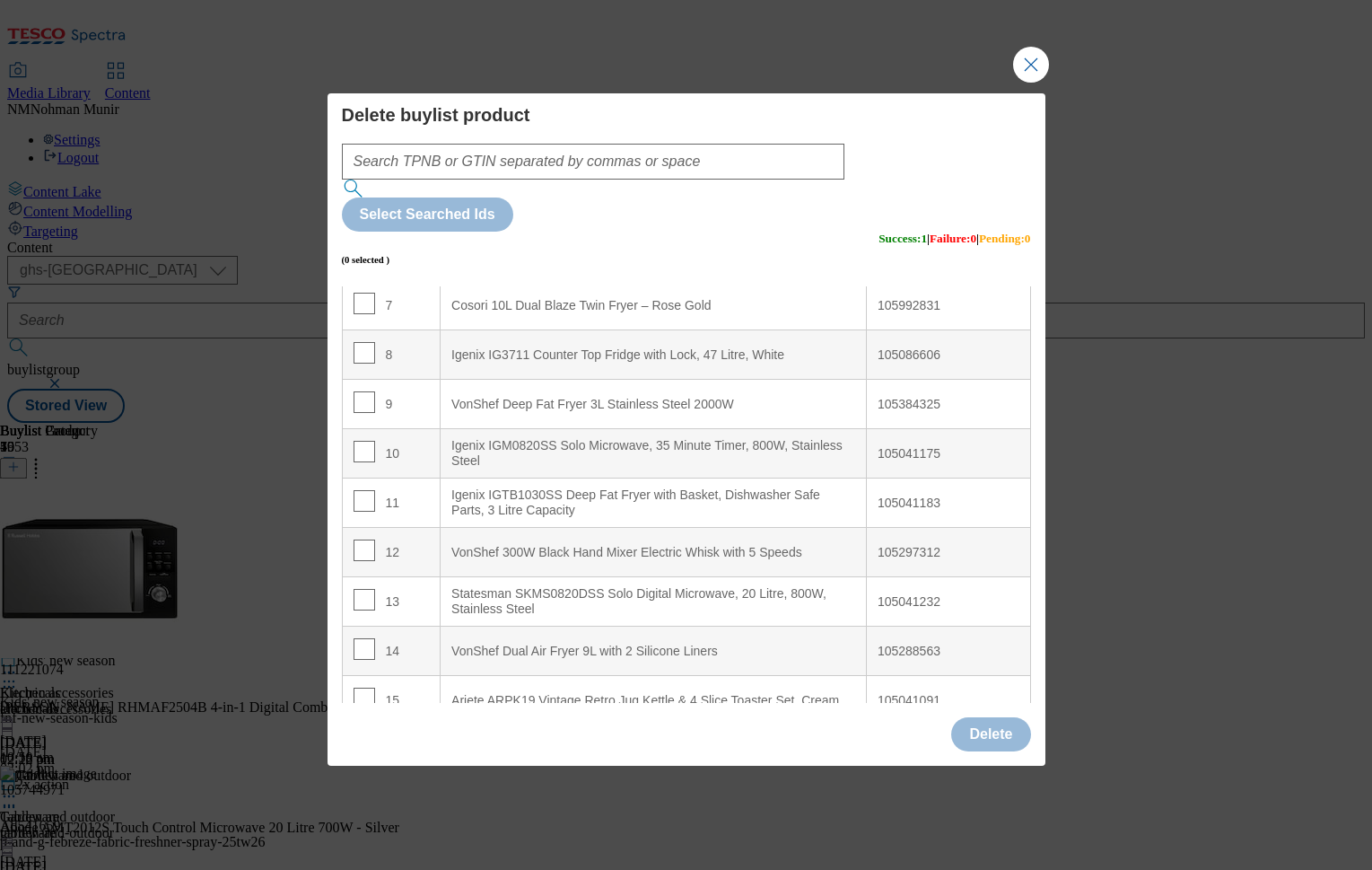
click at [682, 438] on div "Igenix IGM0820SS Solo Microwave, 35 Minute Timer, 800W, Stainless Steel" at bounding box center [653, 453] width 404 height 31
click at [367, 342] on input "Modal" at bounding box center [364, 353] width 22 height 22
checkbox input "true"
click at [988, 717] on button "Delete" at bounding box center [990, 734] width 79 height 34
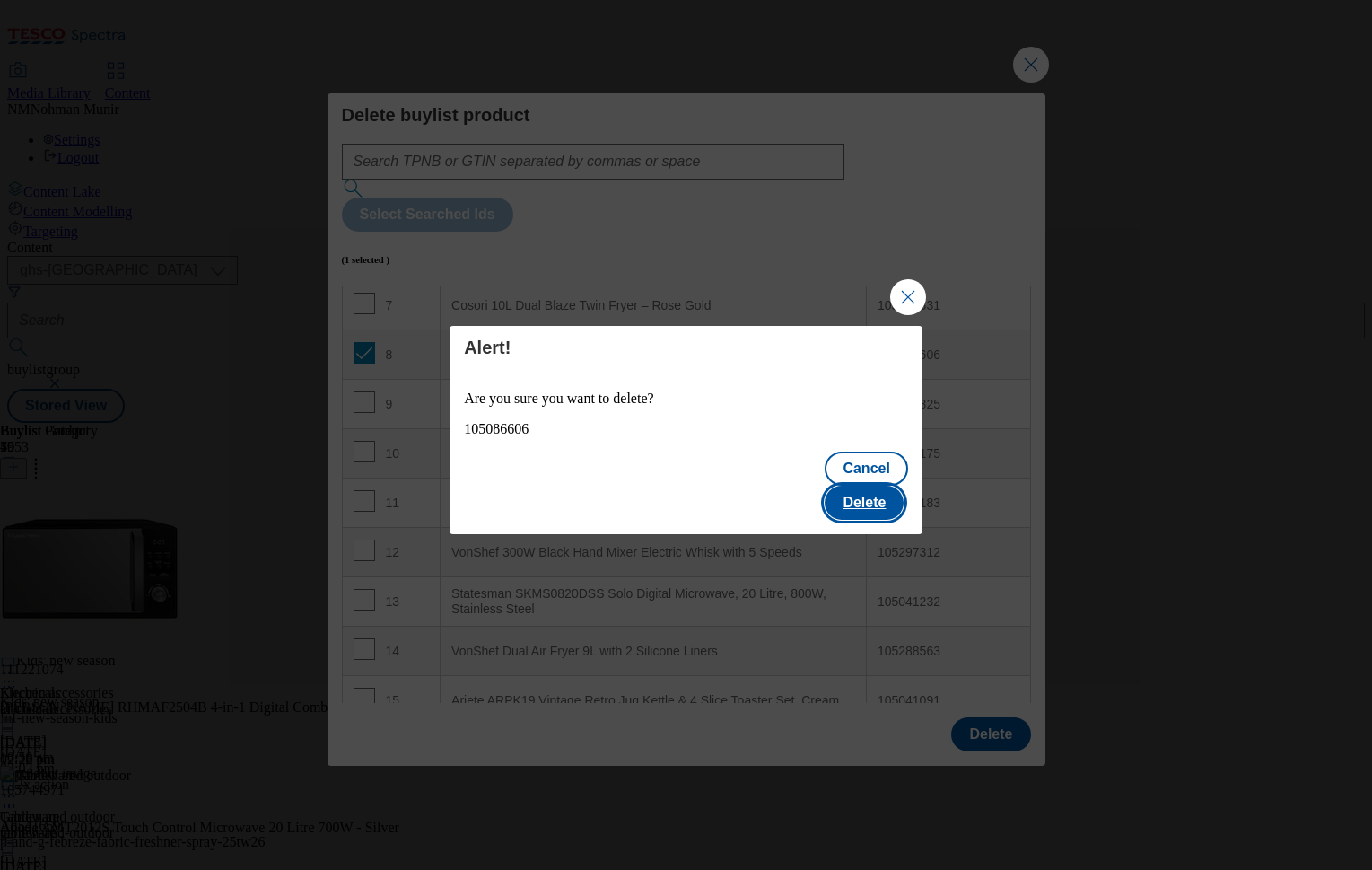
click at [866, 485] on button "Delete" at bounding box center [864, 502] width 79 height 34
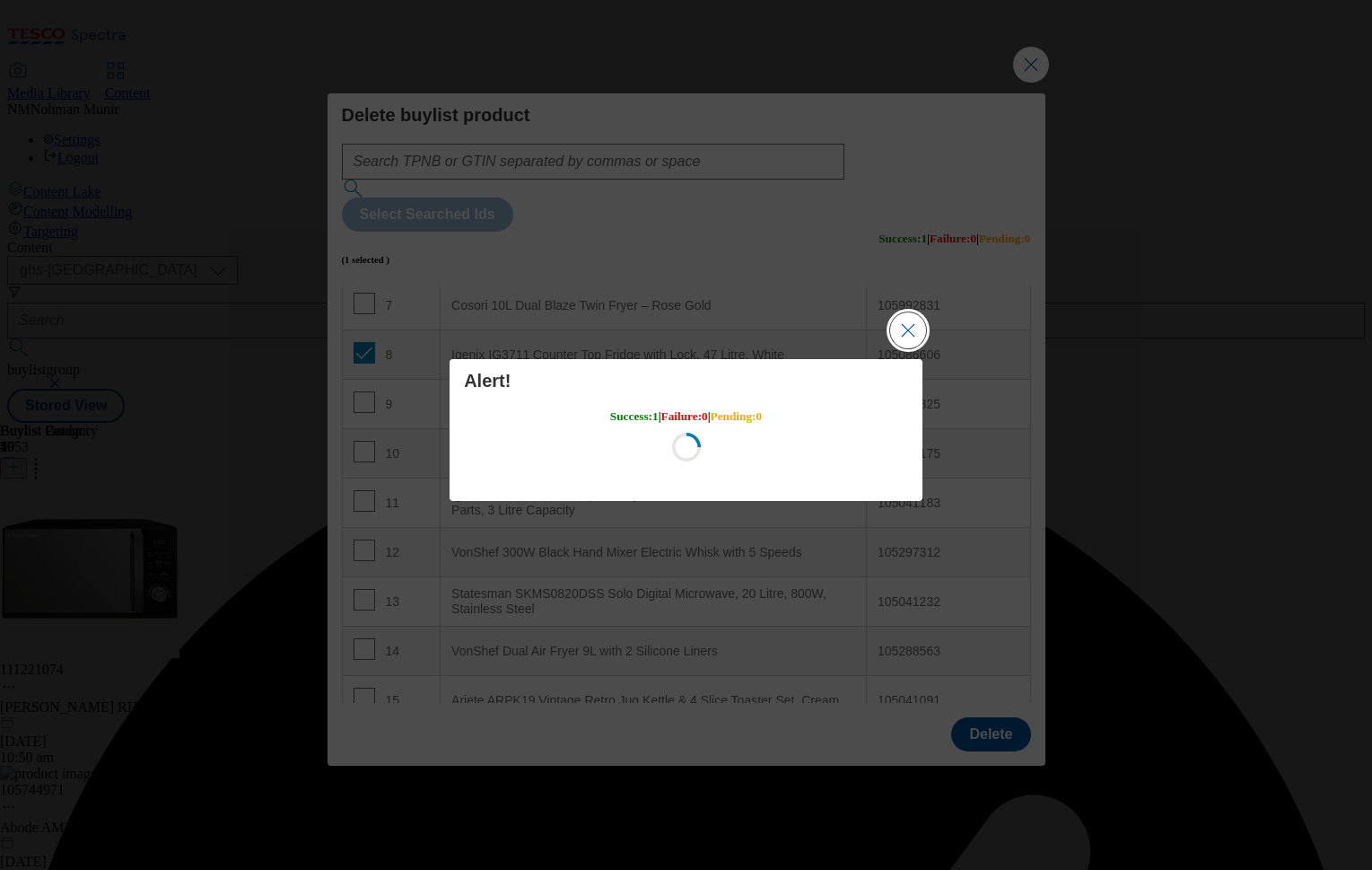
scroll to position [0, 0]
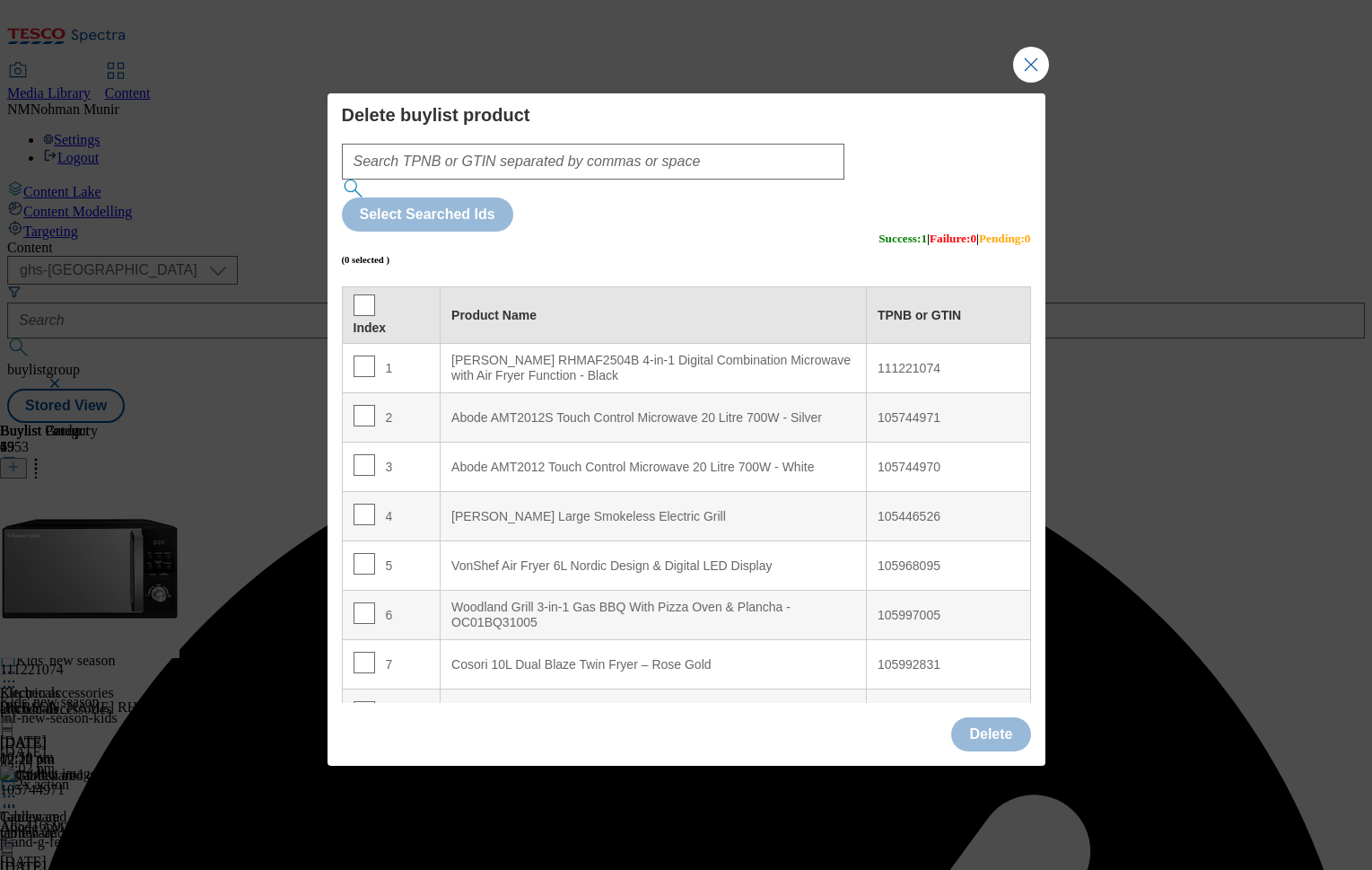
click at [776, 640] on Gold "Cosori 10L Dual Blaze Twin Fryer – Rose Gold" at bounding box center [654, 665] width 426 height 49
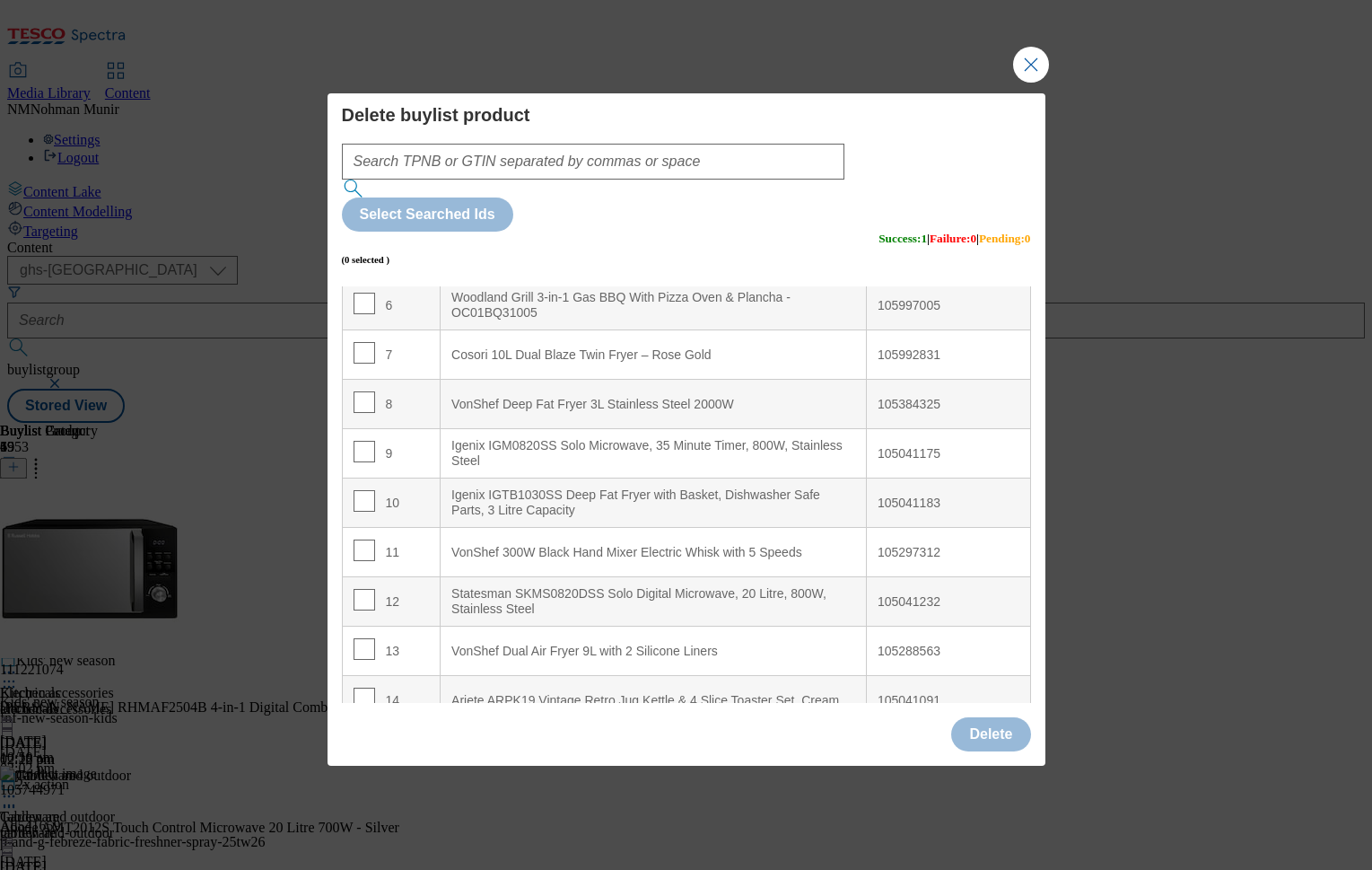
click at [372, 490] on div "10" at bounding box center [391, 503] width 76 height 26
click at [366, 490] on input "Modal" at bounding box center [364, 501] width 22 height 22
checkbox input "true"
click at [1016, 717] on button "Delete" at bounding box center [990, 734] width 79 height 34
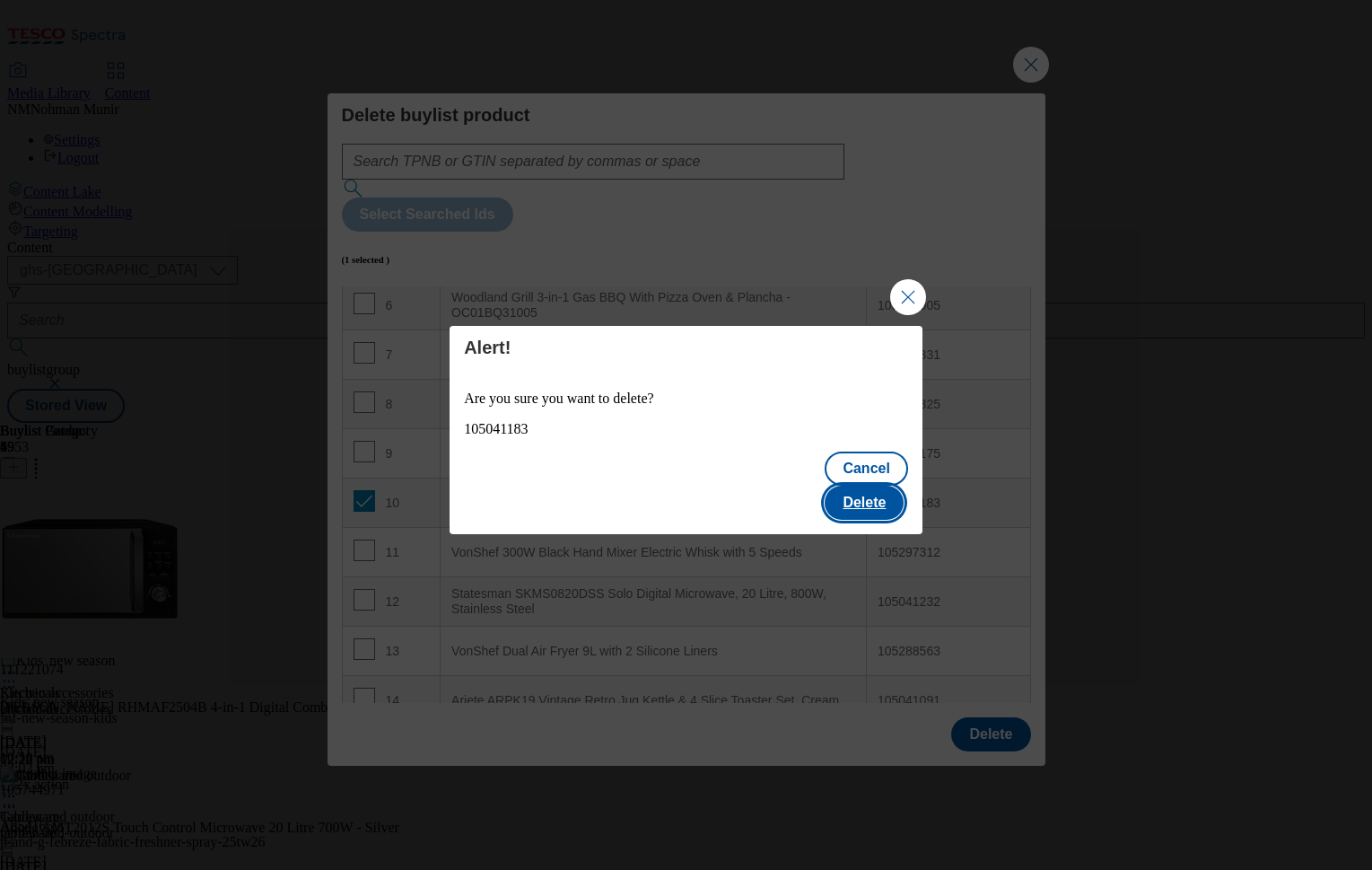
click at [884, 490] on button "Delete" at bounding box center [864, 502] width 79 height 34
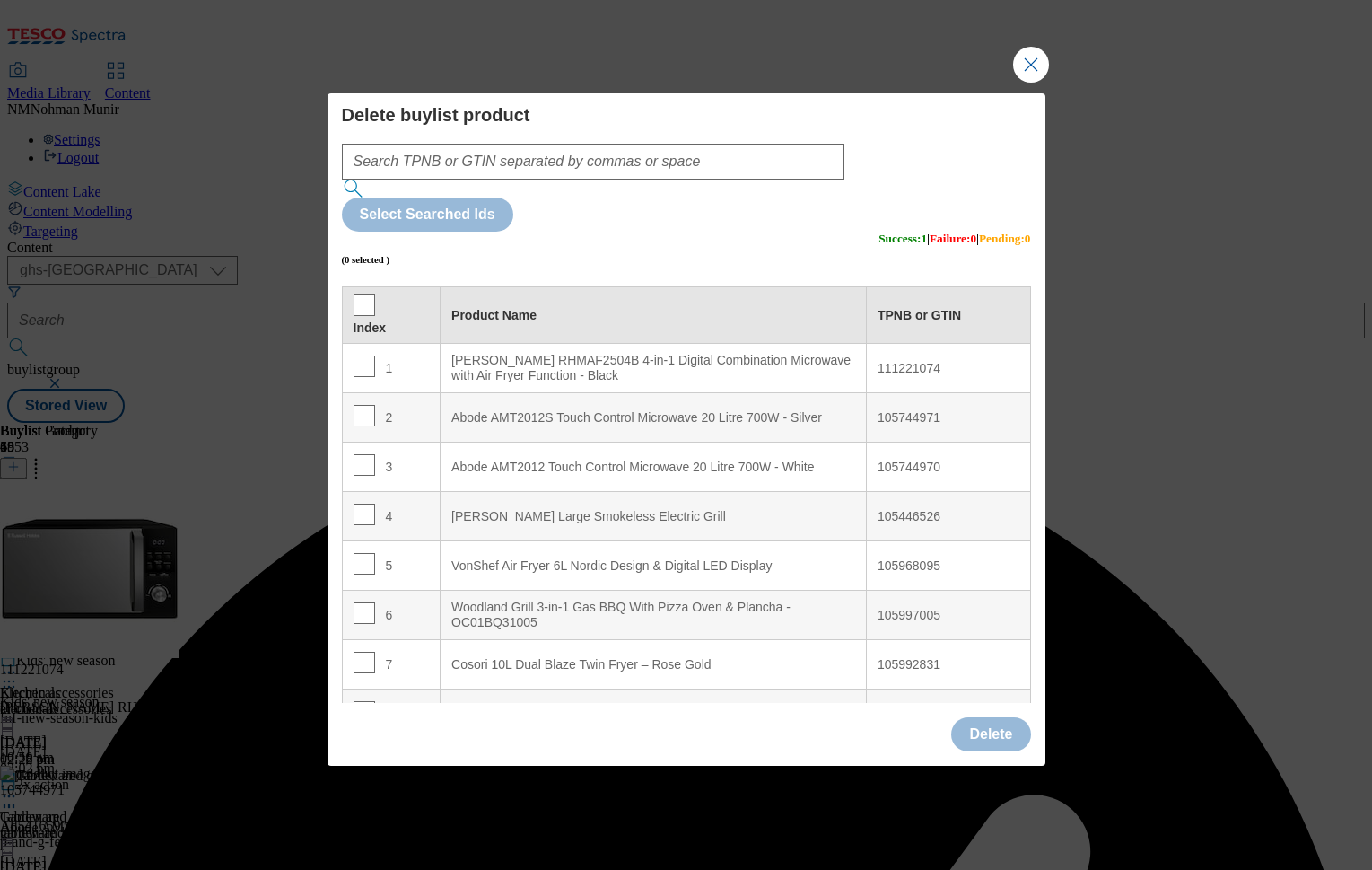
click at [697, 541] on Display "VonShef Air Fryer 6L Nordic Design & Digital LED Display" at bounding box center [654, 566] width 426 height 49
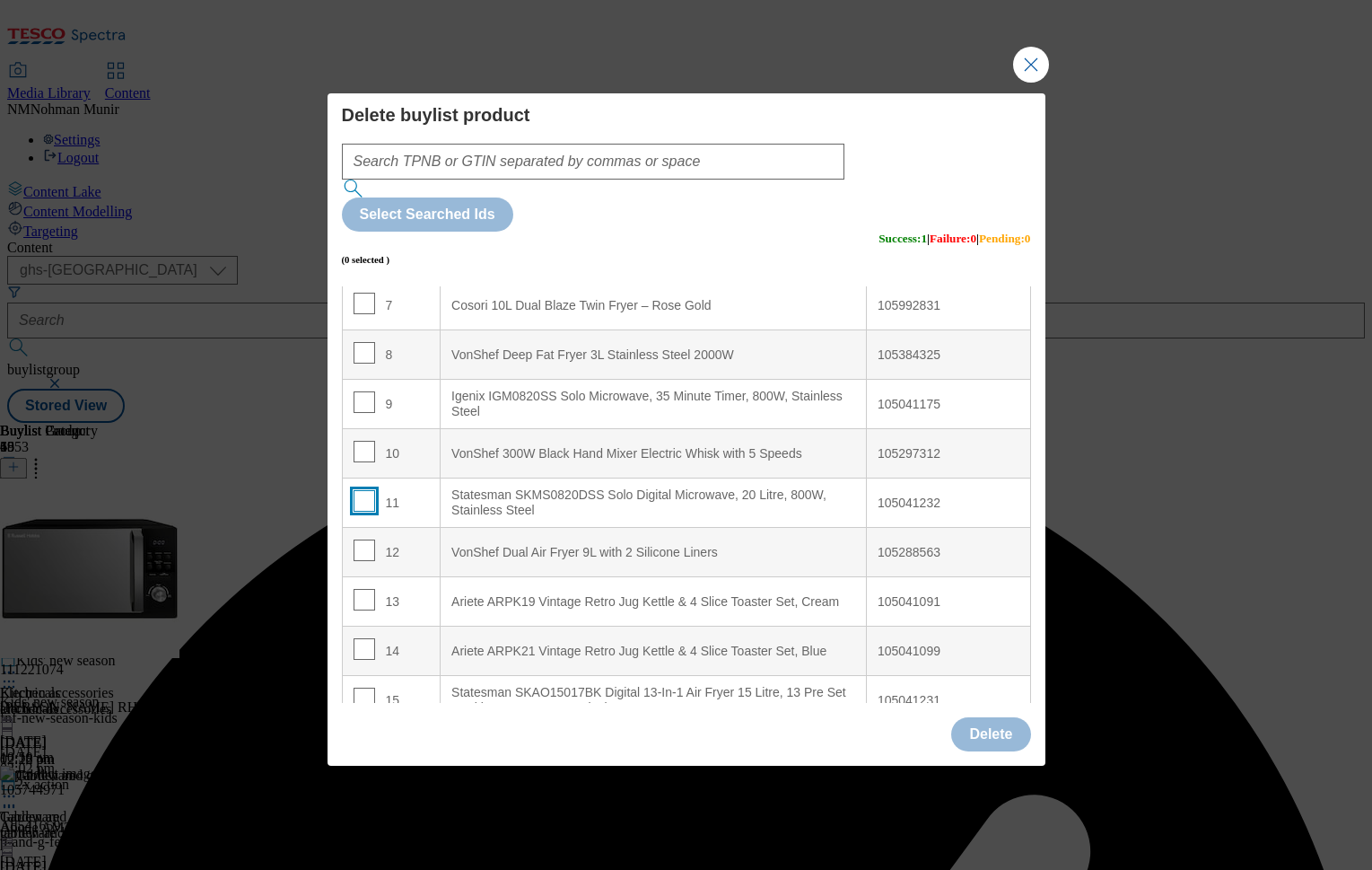
click at [363, 490] on input "Modal" at bounding box center [364, 501] width 22 height 22
checkbox input "true"
click at [984, 717] on button "Delete" at bounding box center [990, 734] width 79 height 34
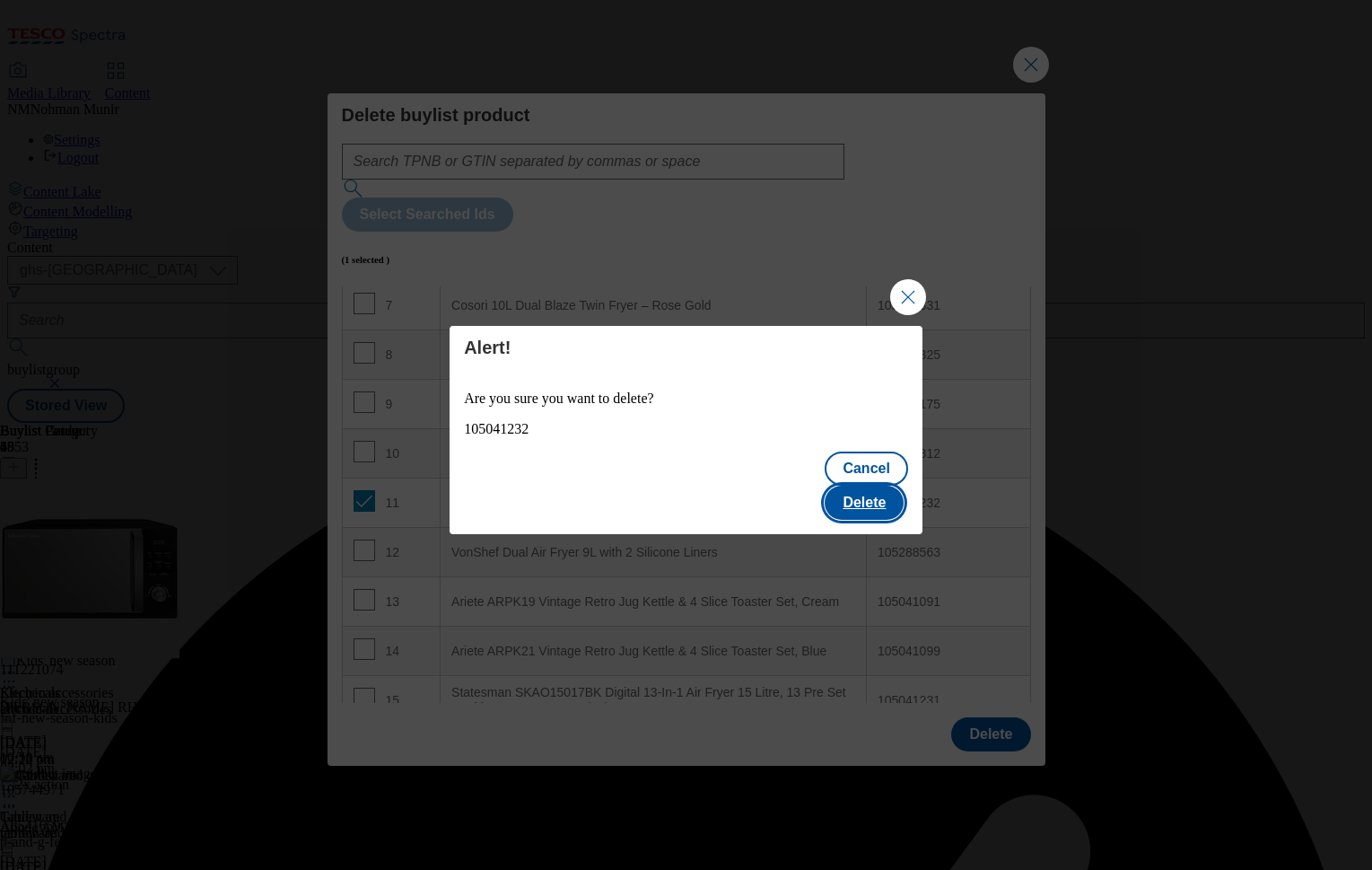
click at [872, 485] on button "Delete" at bounding box center [864, 502] width 79 height 34
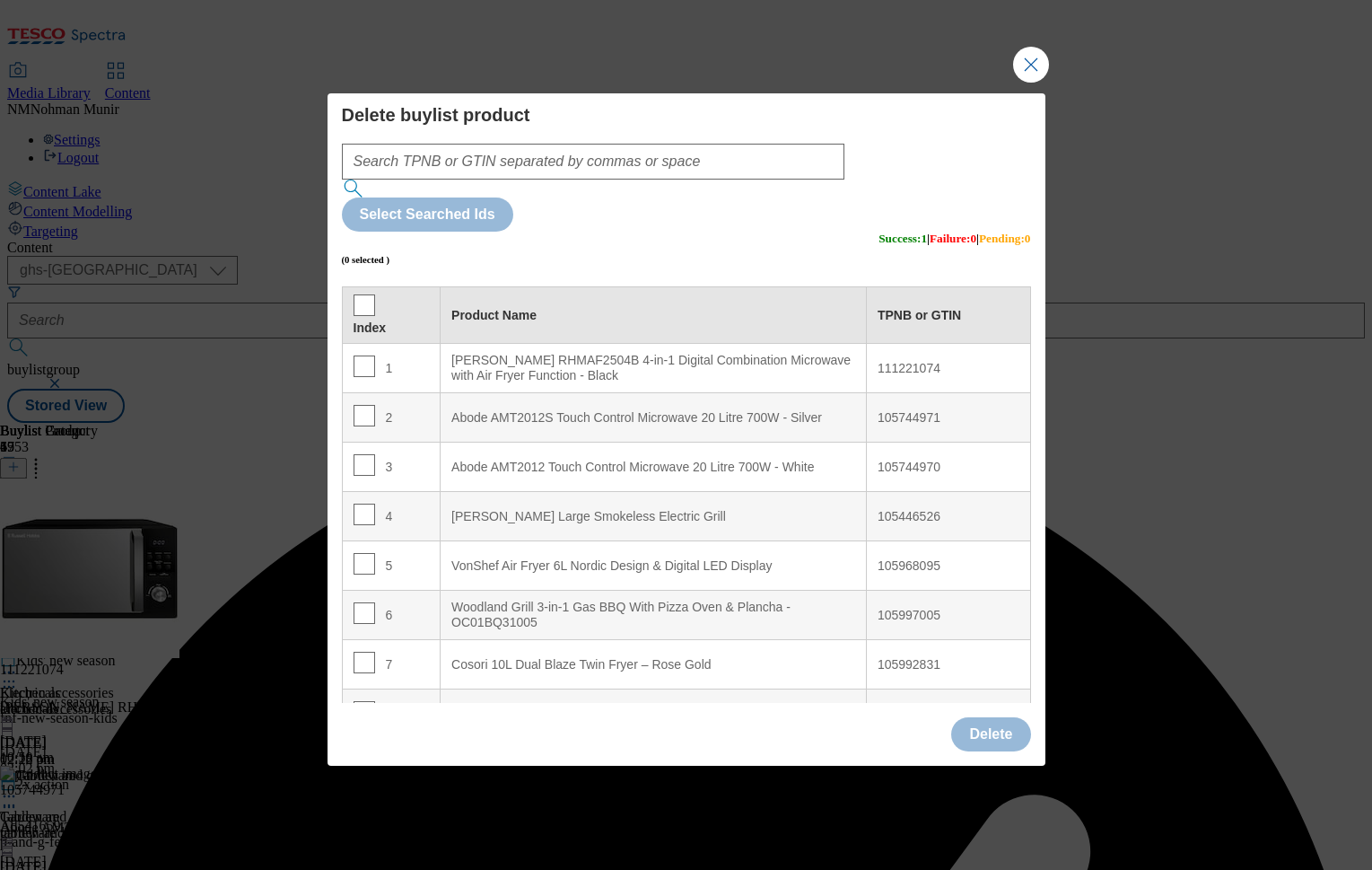
click at [557, 492] on Grill "[PERSON_NAME] Large Smokeless Electric Grill" at bounding box center [654, 517] width 426 height 49
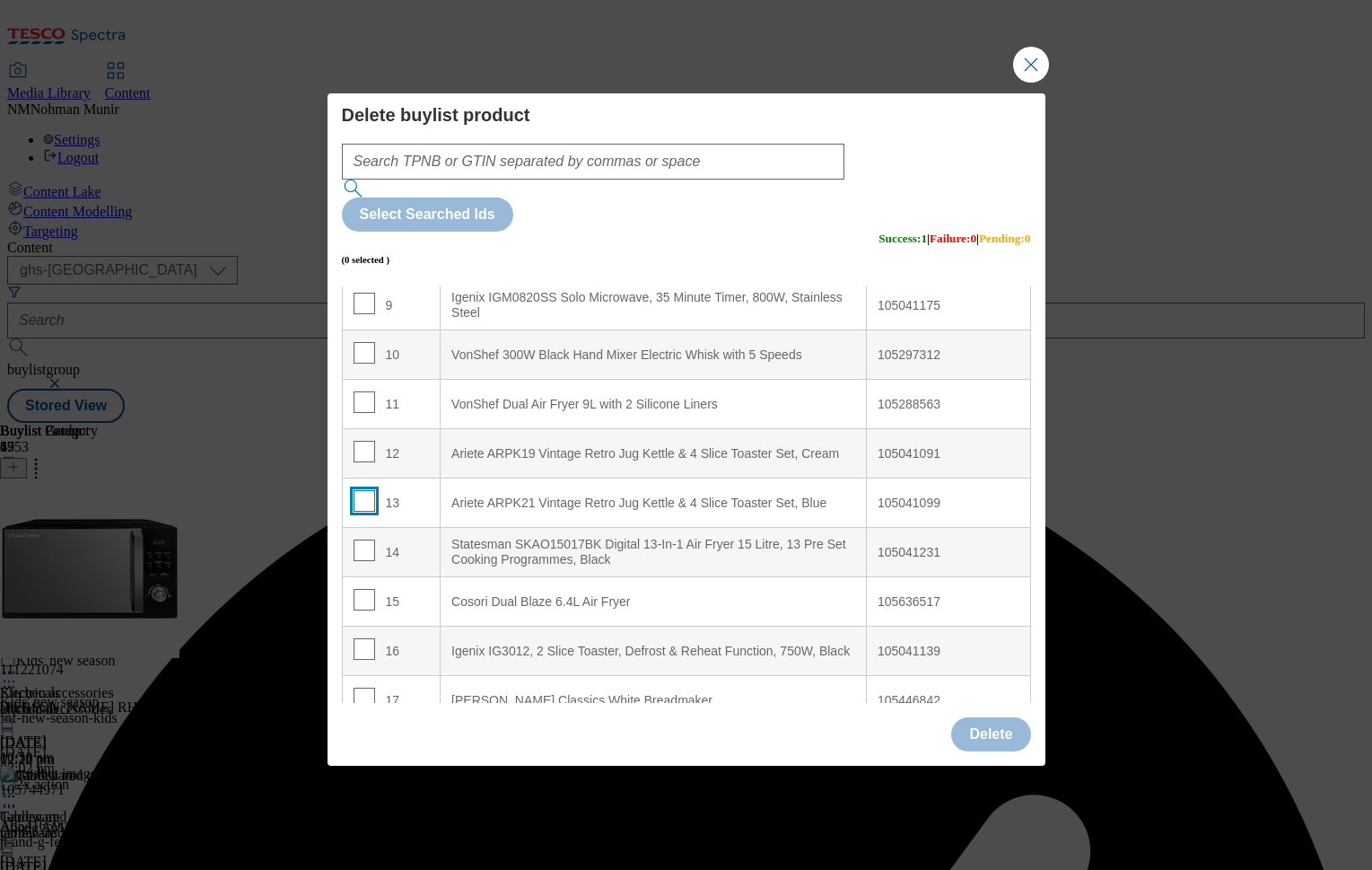
click at [363, 490] on input "Modal" at bounding box center [364, 501] width 22 height 22
checkbox input "true"
click at [1004, 717] on button "Delete" at bounding box center [990, 734] width 79 height 34
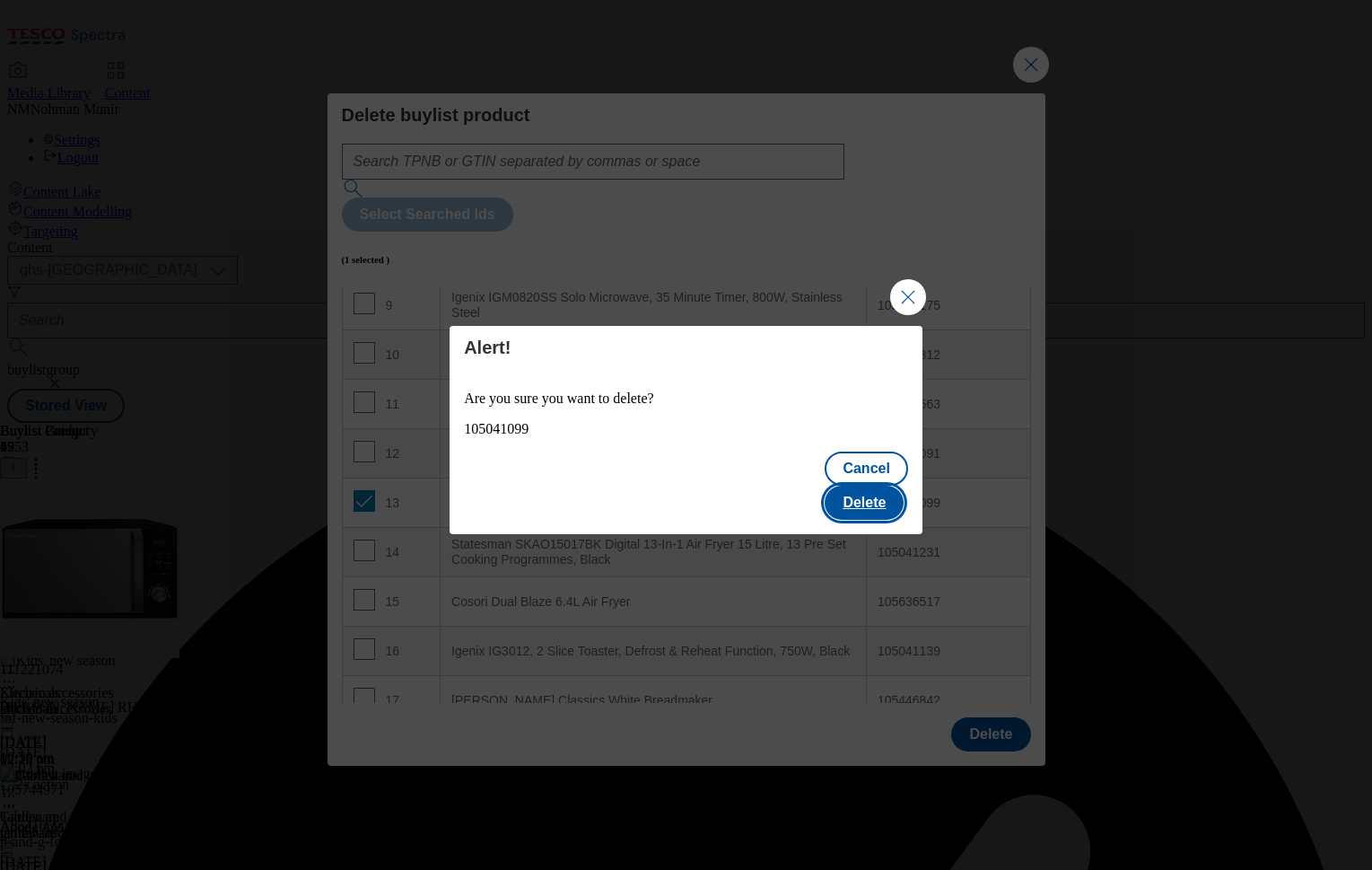
click at [861, 485] on button "Delete" at bounding box center [864, 502] width 79 height 34
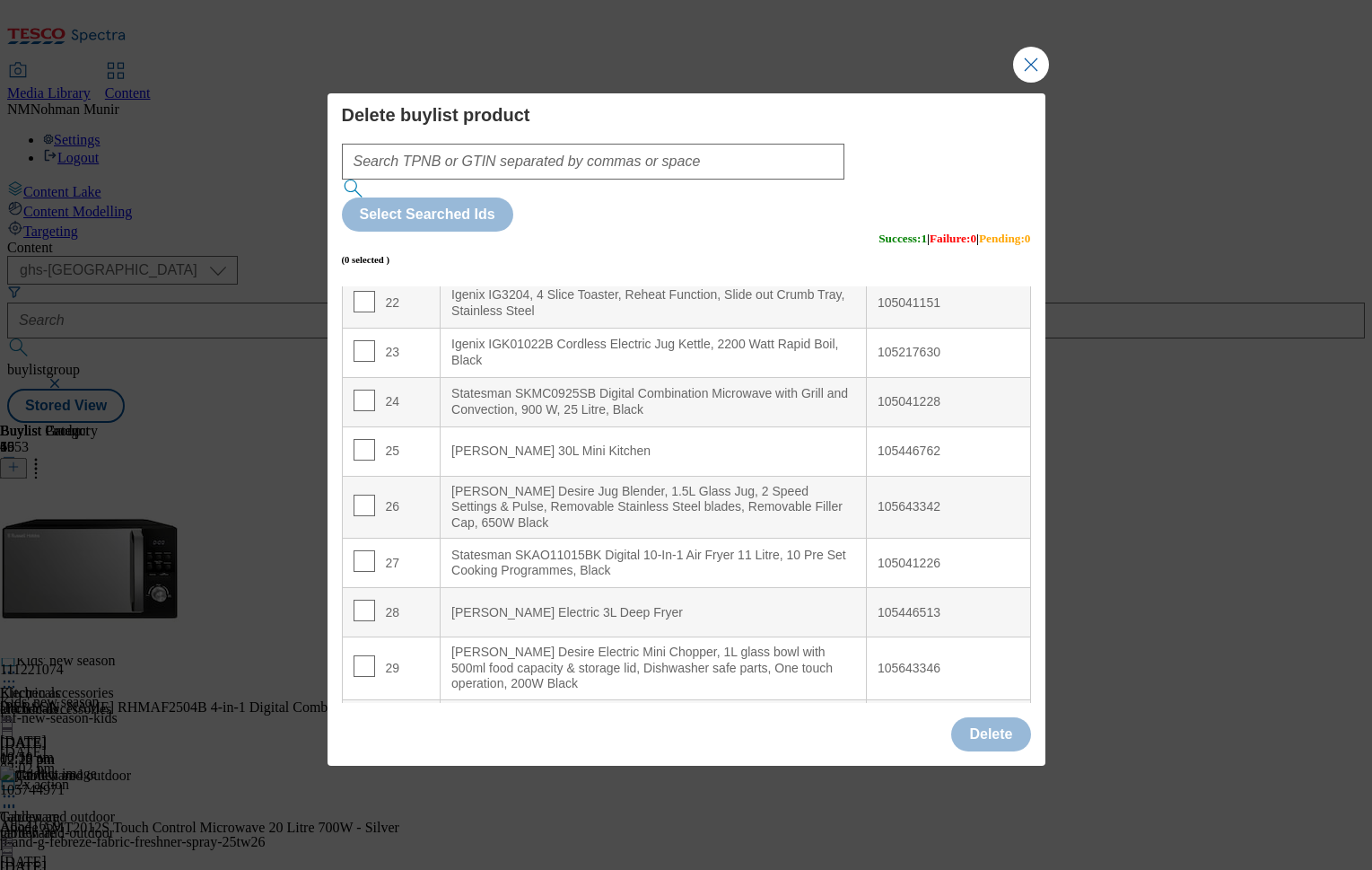
scroll to position [1140, 0]
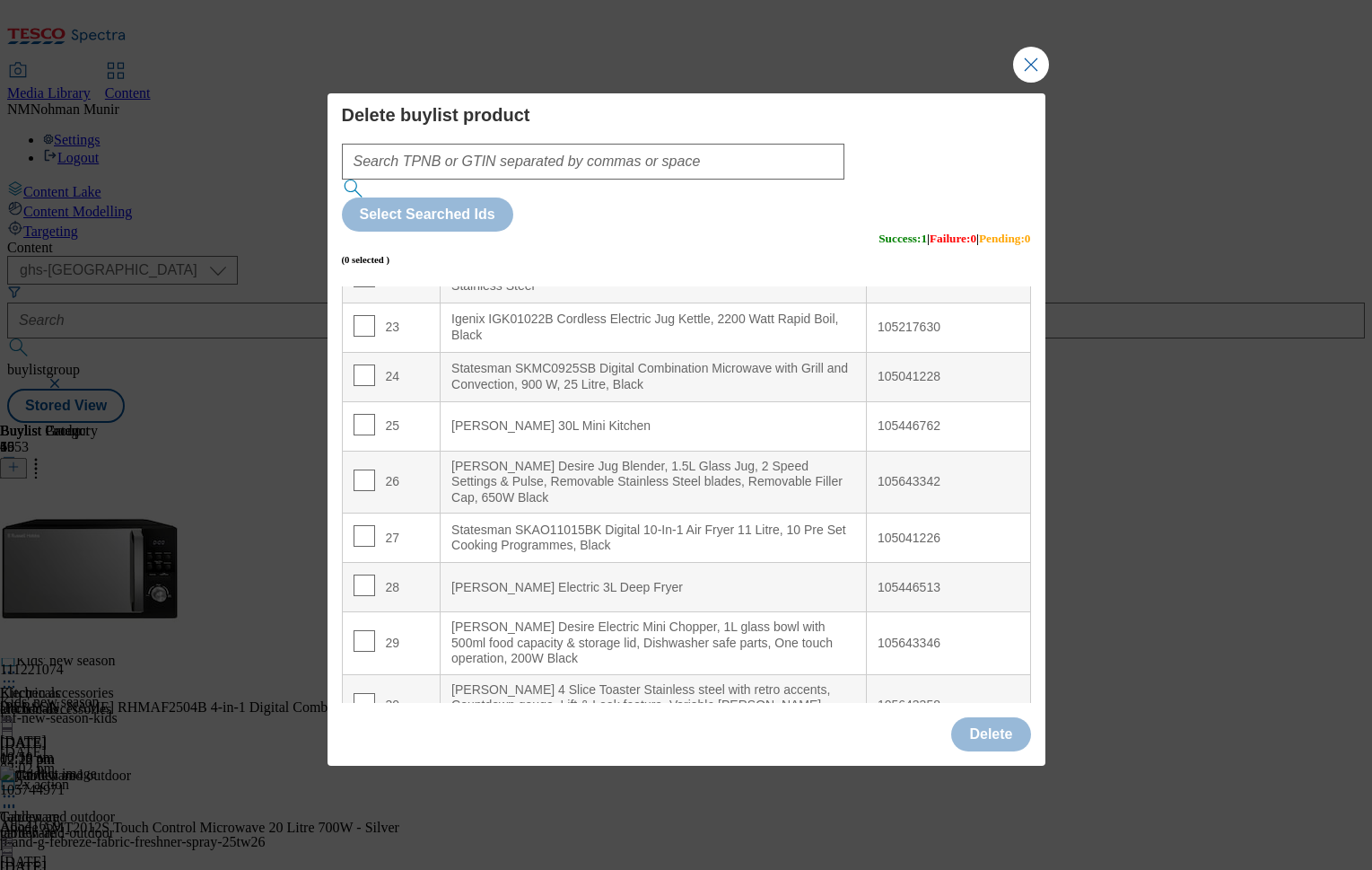
click at [682, 563] on Fryer "[PERSON_NAME] Electric 3L Deep Fryer" at bounding box center [654, 587] width 426 height 49
click at [653, 459] on div "[PERSON_NAME] Desire Jug Blender, 1.5L Glass Jug, 2 Speed Settings & Pulse, Rem…" at bounding box center [653, 483] width 404 height 47
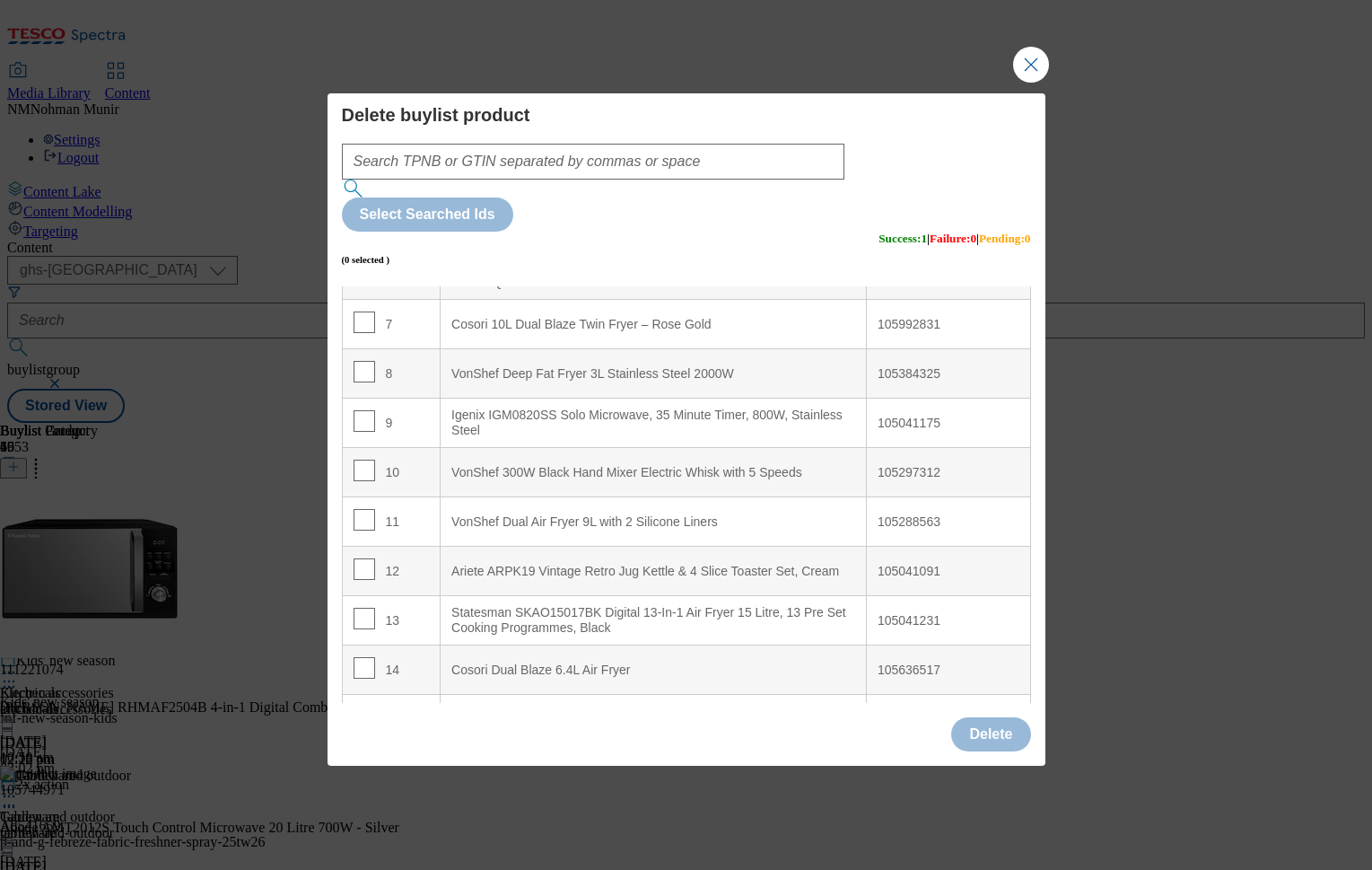
scroll to position [359, 0]
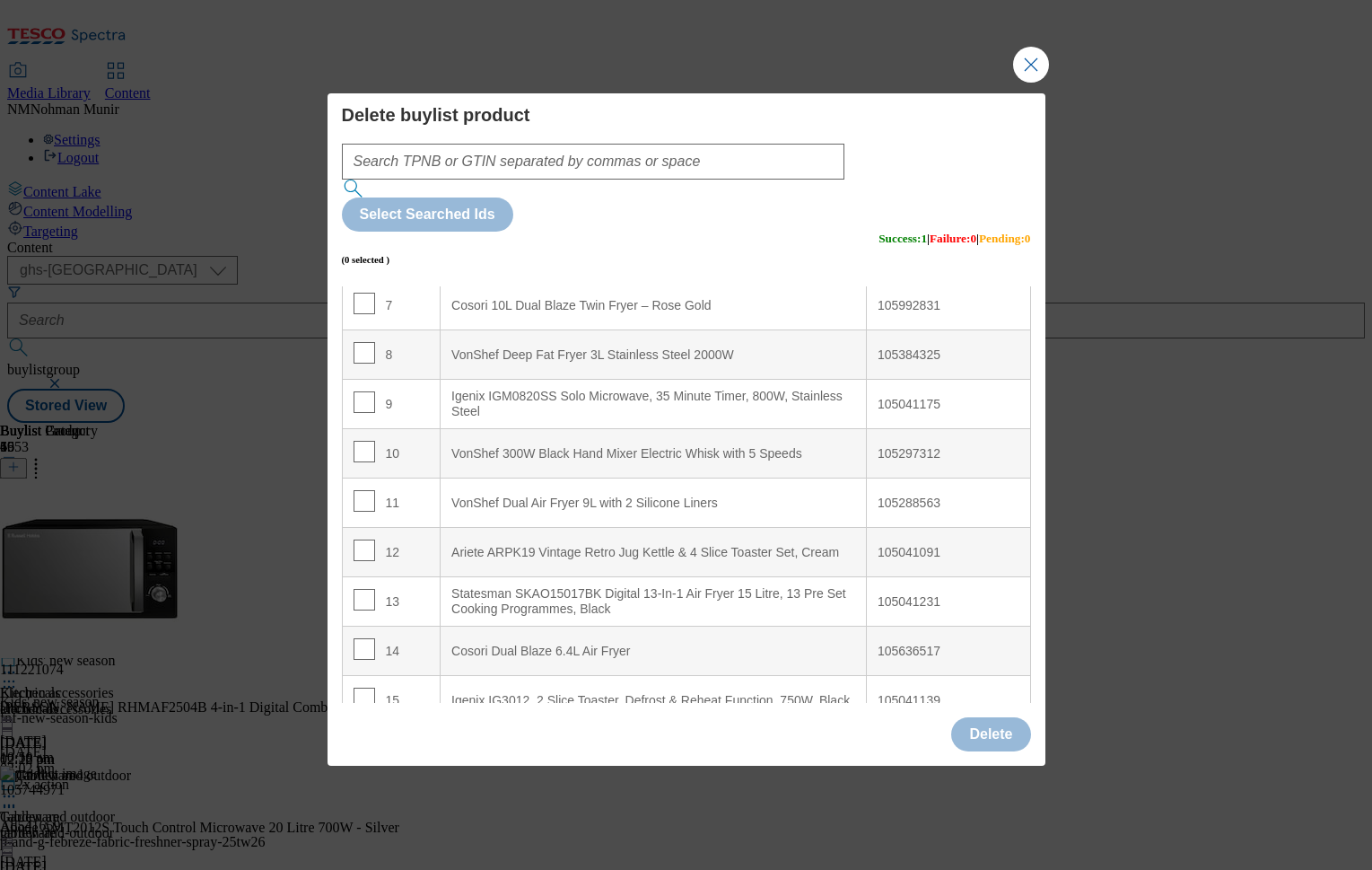
click at [574, 496] on div "VonShef Dual Air Fryer 9L with 2 Silicone Liners" at bounding box center [653, 503] width 404 height 16
click at [355, 638] on input "Modal" at bounding box center [364, 648] width 22 height 22
checkbox input "true"
click at [634, 429] on Speeds "VonShef 300W Black Hand Mixer Electric Whisk with 5 Speeds" at bounding box center [654, 453] width 426 height 49
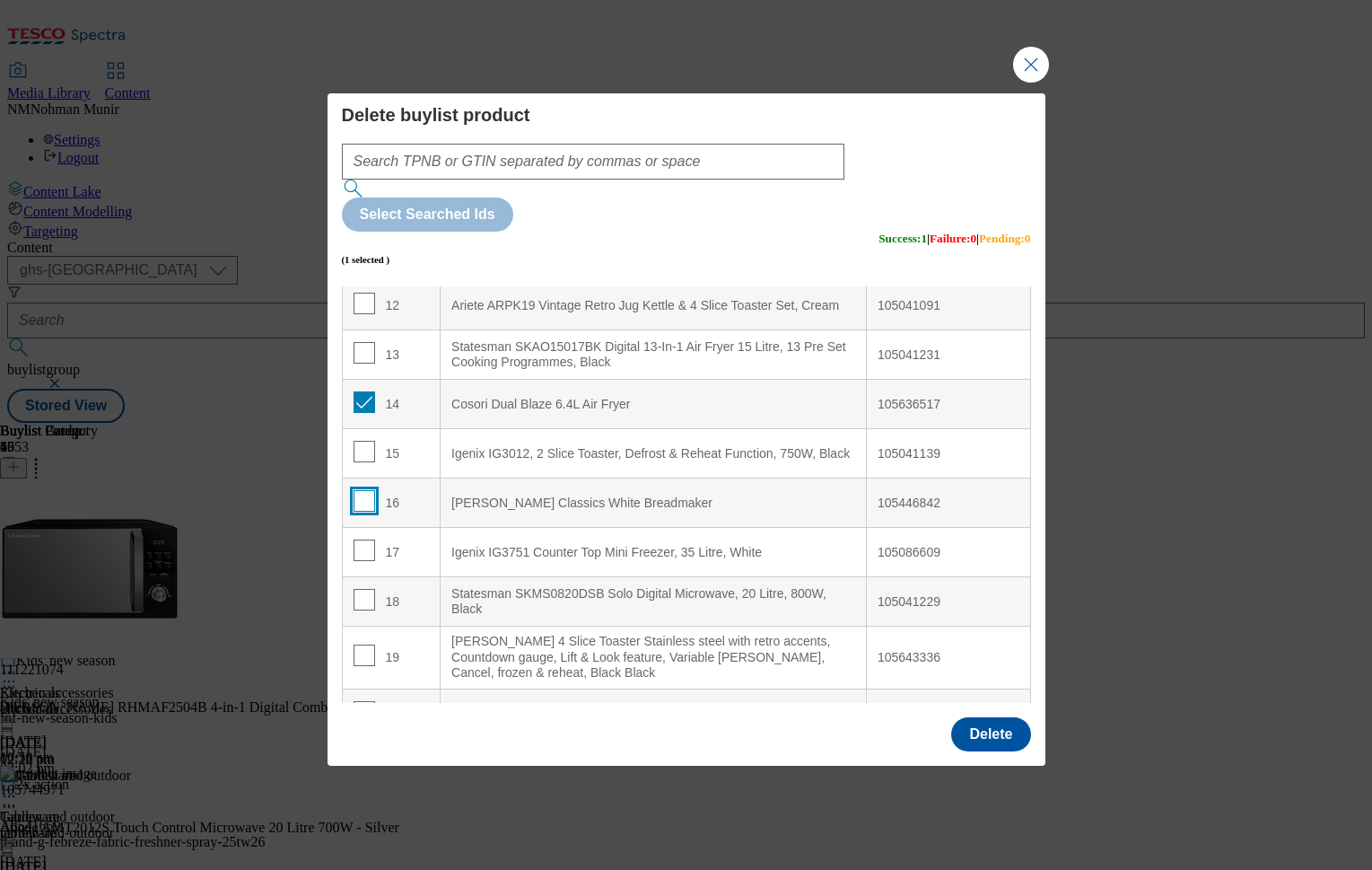
click at [360, 490] on input "Modal" at bounding box center [364, 501] width 22 height 22
checkbox input "true"
click at [556, 479] on Breadmaker "[PERSON_NAME] Classics White Breadmaker" at bounding box center [654, 503] width 426 height 49
drag, startPoint x: 556, startPoint y: 462, endPoint x: 524, endPoint y: 489, distance: 41.9
click at [524, 545] on div "Igenix IG3751 Counter Top Mini Freezer, 35 Litre, White" at bounding box center [653, 552] width 404 height 16
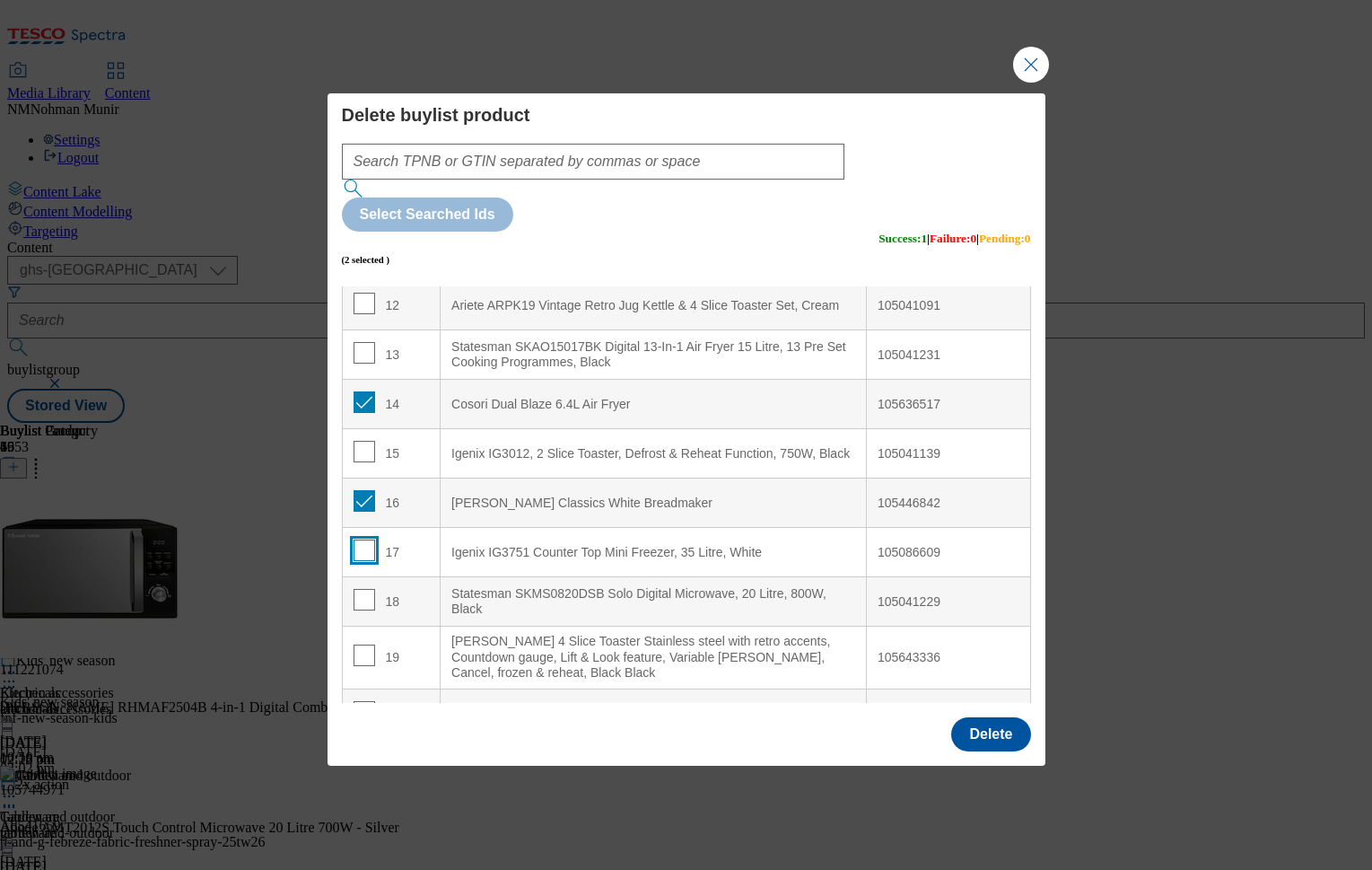
click at [365, 539] on input "Modal" at bounding box center [364, 550] width 22 height 22
checkbox input "true"
click at [646, 496] on div "[PERSON_NAME] Classics White Breadmaker" at bounding box center [653, 503] width 404 height 16
click at [358, 589] on input "Modal" at bounding box center [364, 599] width 22 height 22
checkbox input "true"
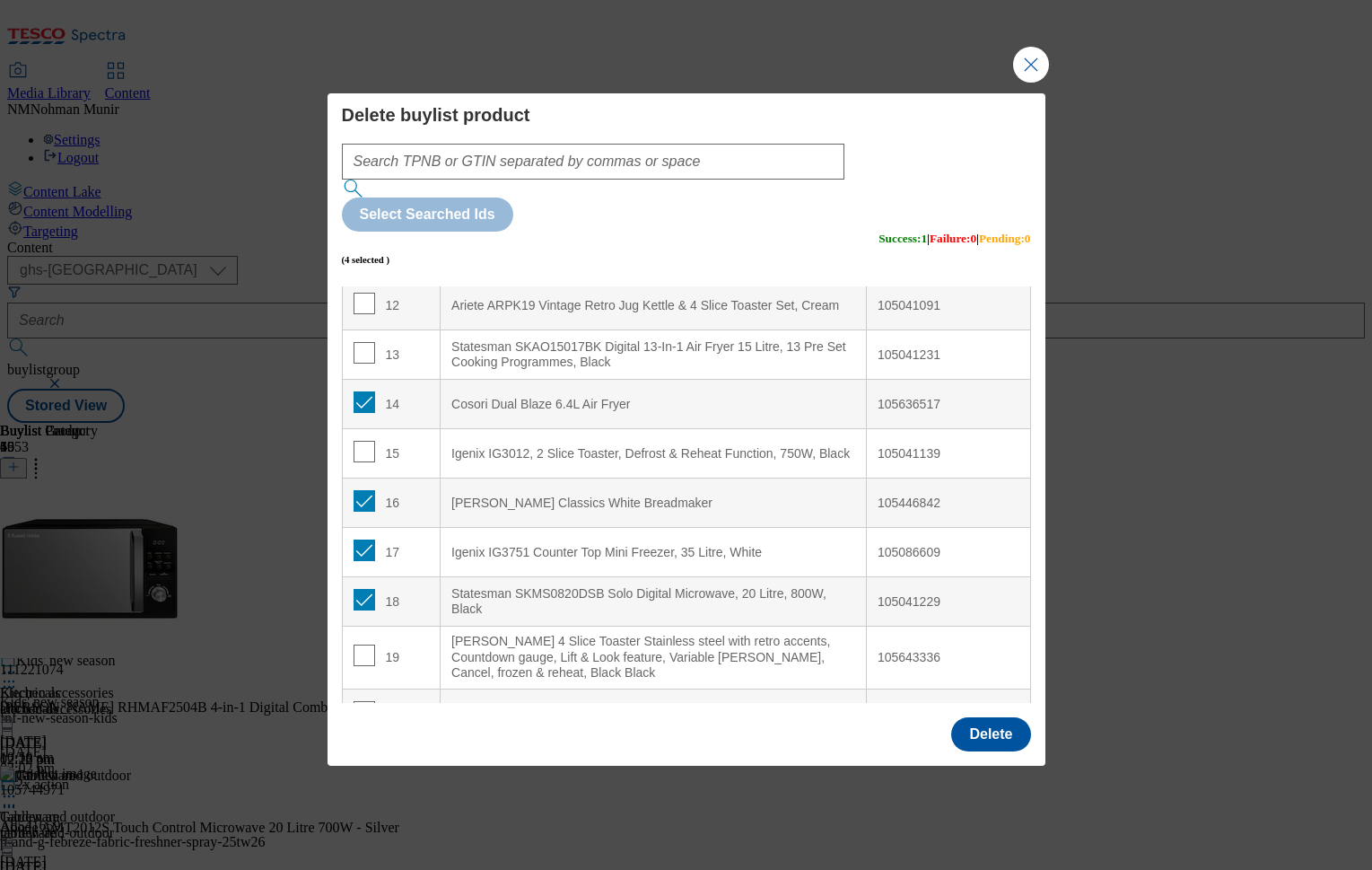
click at [636, 633] on div "[PERSON_NAME] 4 Slice Toaster Stainless steel with retro accents, Countdown gau…" at bounding box center [653, 657] width 404 height 47
click at [349, 627] on td "19" at bounding box center [391, 658] width 99 height 63
click at [354, 645] on input "Modal" at bounding box center [364, 655] width 22 height 22
checkbox input "true"
click at [609, 528] on White "Igenix IG3751 Counter Top Mini Freezer, 35 Litre, White" at bounding box center [654, 552] width 426 height 49
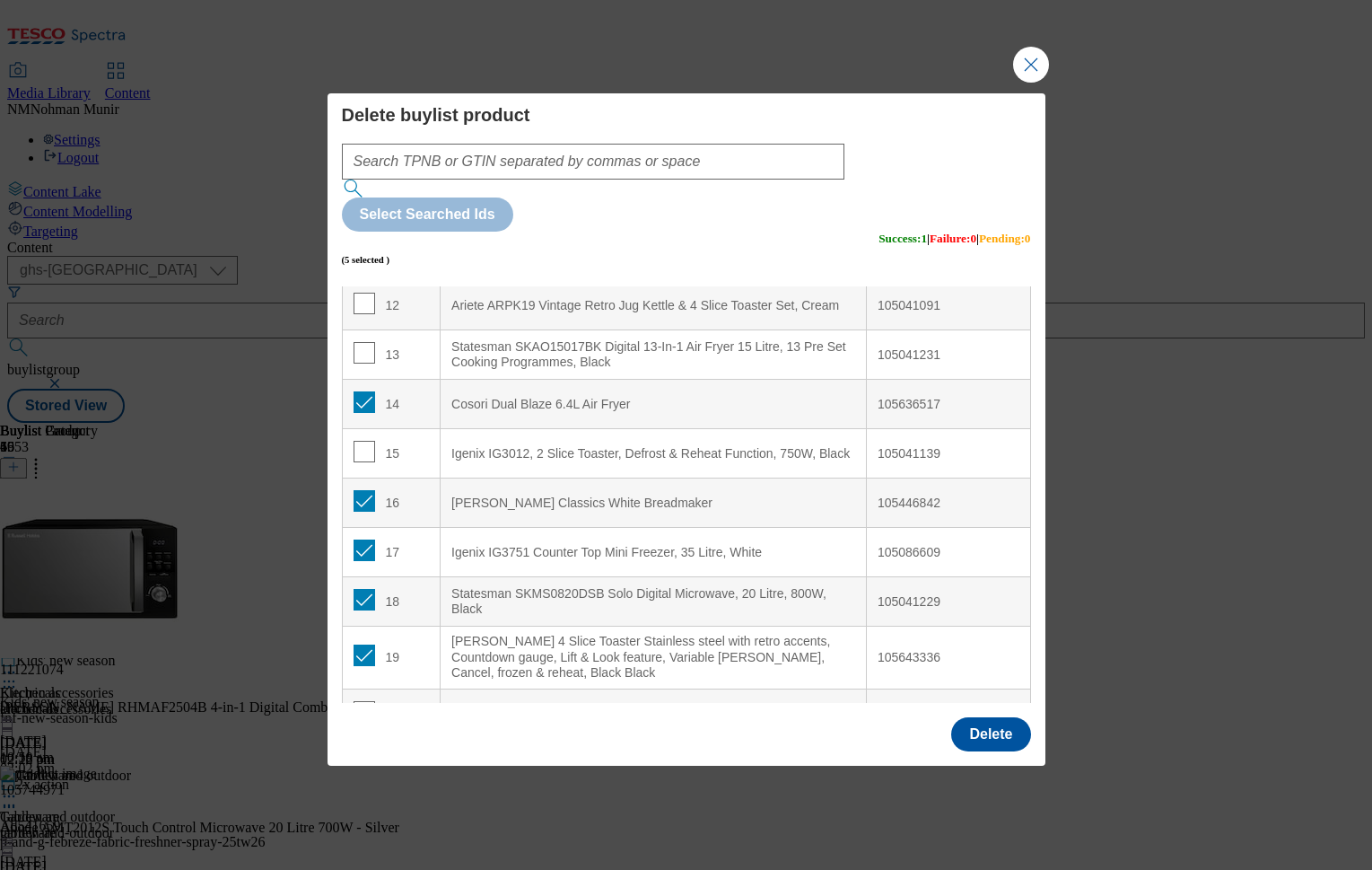
scroll to position [866, 0]
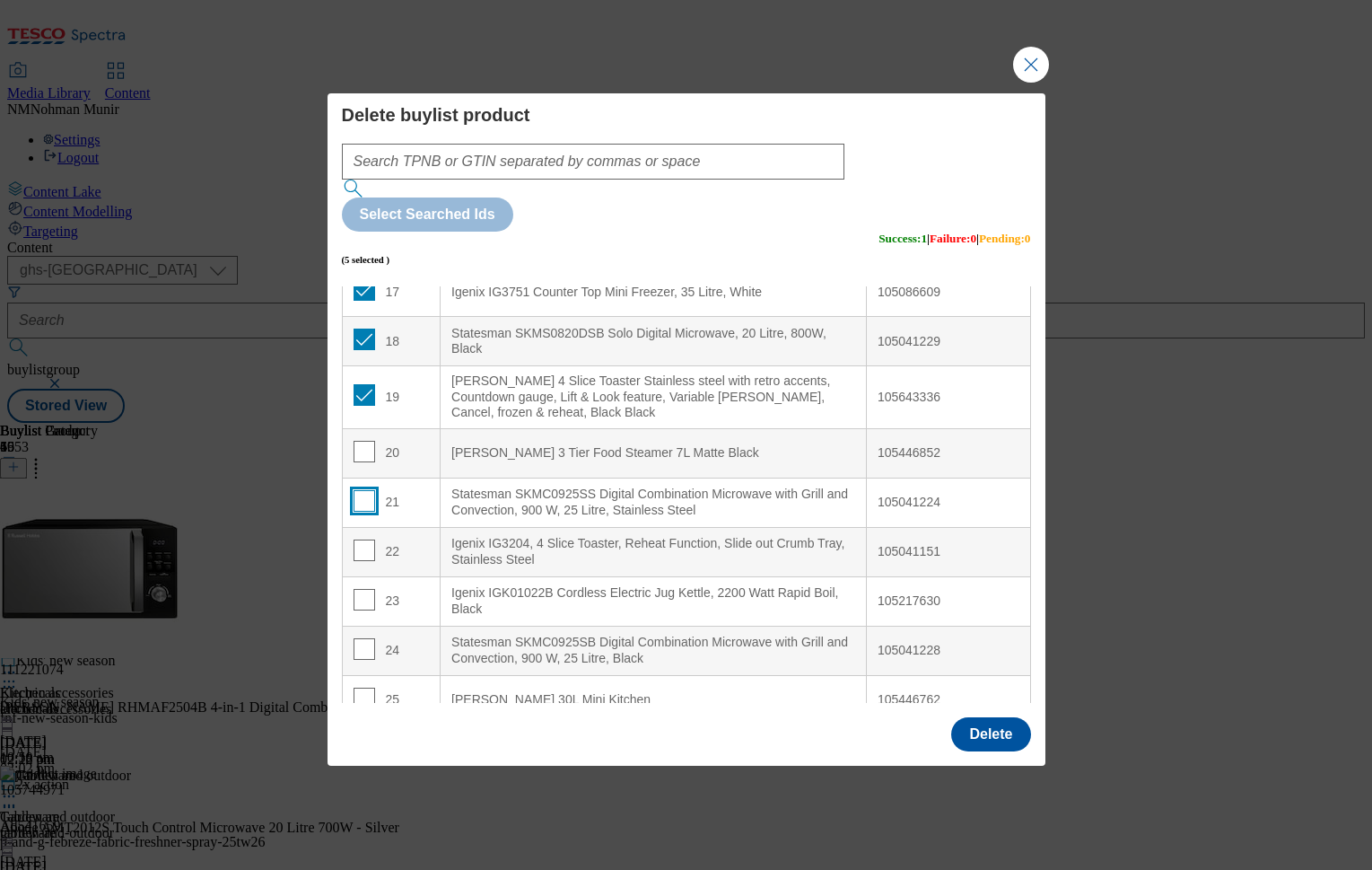
click at [370, 490] on div "21" at bounding box center [391, 503] width 76 height 26
click at [361, 490] on input "Modal" at bounding box center [364, 501] width 22 height 22
checkbox input "true"
click at [584, 536] on div "Igenix IG3204, 4 Slice Toaster, Reheat Function, Slide out Crumb Tray, Stainles…" at bounding box center [653, 551] width 404 height 31
click at [363, 638] on input "Modal" at bounding box center [364, 648] width 22 height 22
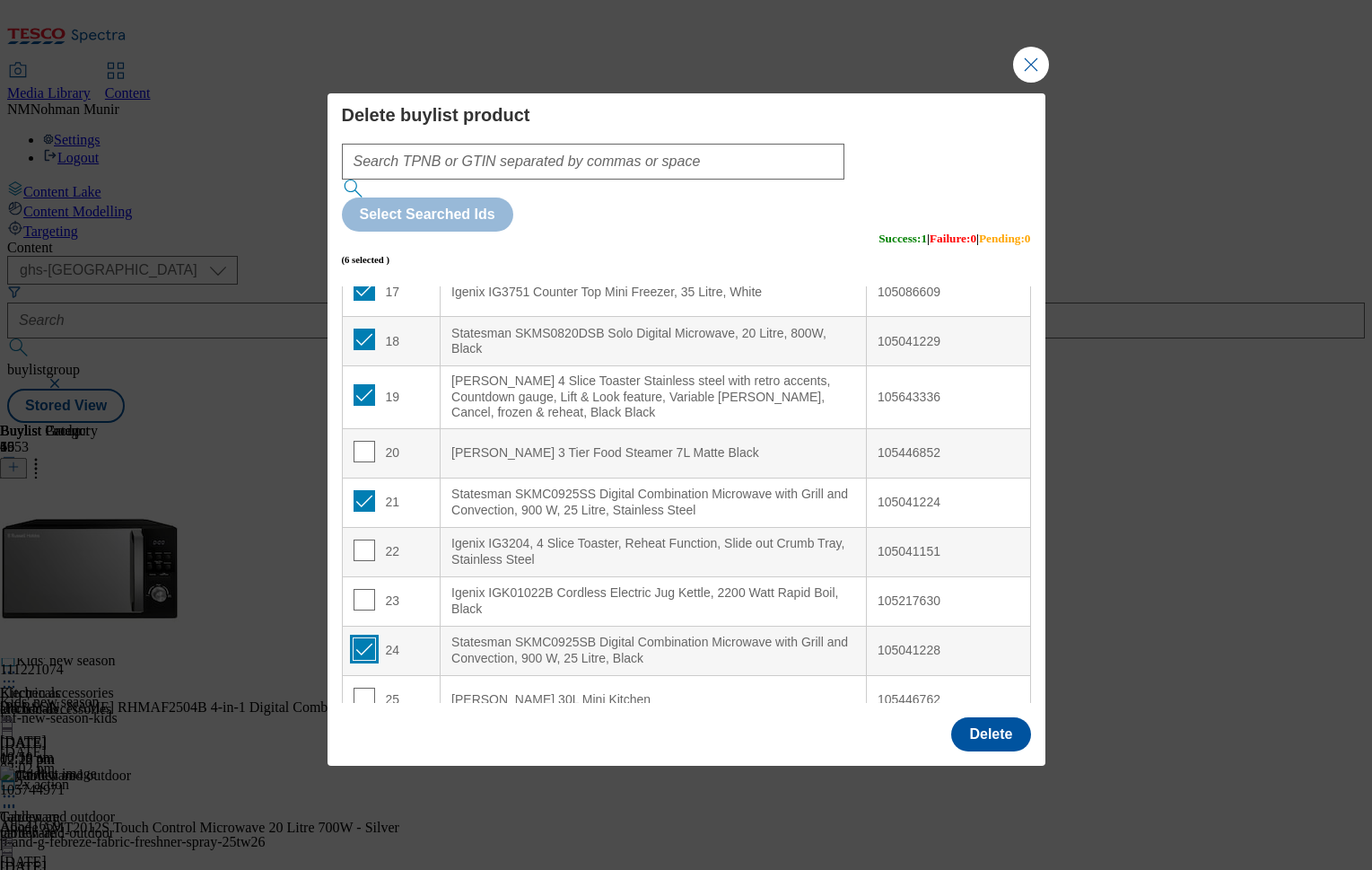
checkbox input "true"
click at [607, 585] on div "Igenix IGK01022B Cordless Electric Jug Kettle, 2200 Watt Rapid Boil, Black" at bounding box center [653, 600] width 404 height 31
click at [361, 687] on input "Modal" at bounding box center [364, 698] width 22 height 22
checkbox input "true"
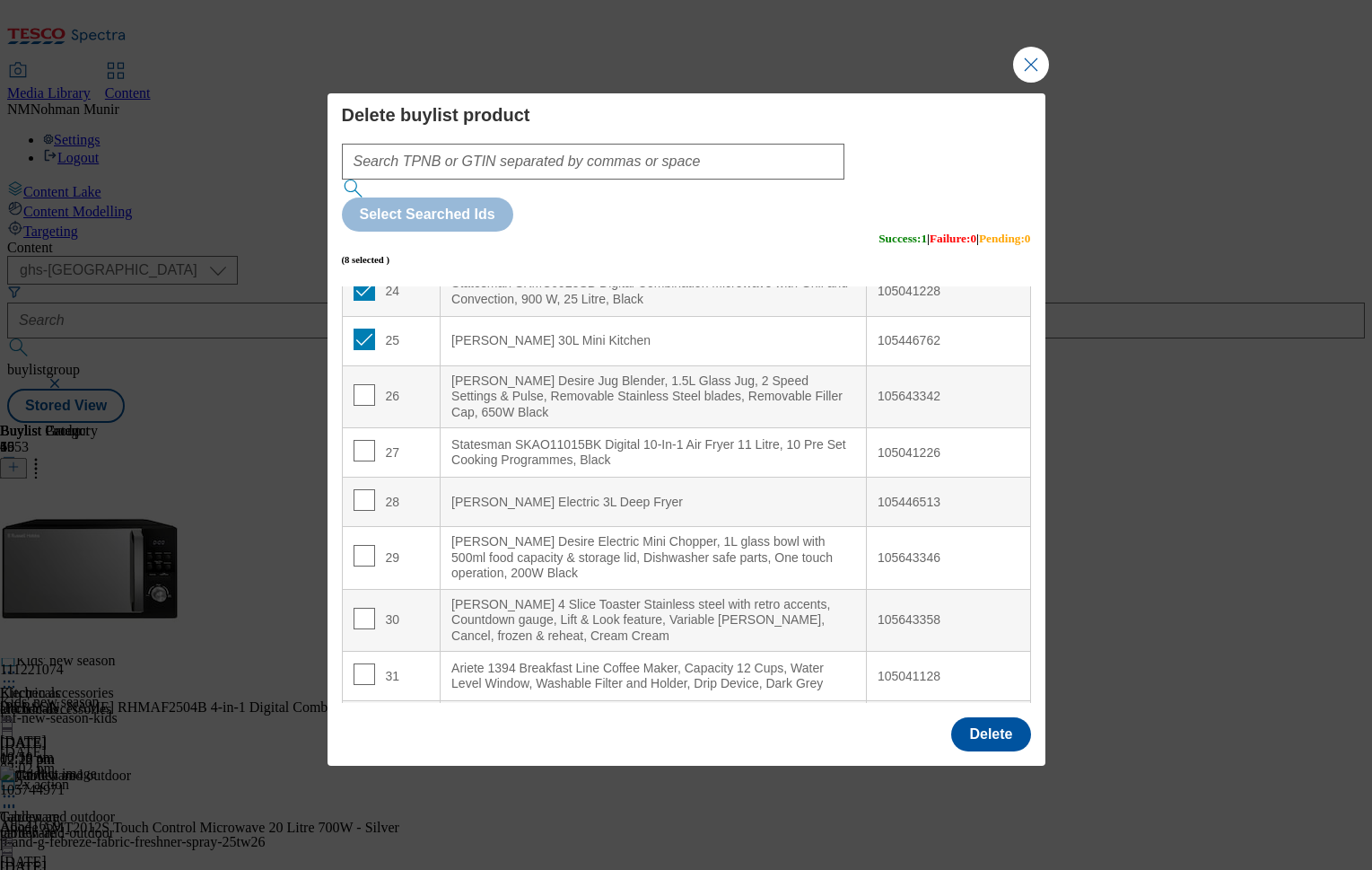
click at [650, 529] on Black "[PERSON_NAME] Desire Electric Mini Chopper, 1L glass bowl with 500ml food capac…" at bounding box center [654, 558] width 426 height 63
click at [355, 385] on input "Modal" at bounding box center [364, 395] width 22 height 22
checkbox input "true"
click at [635, 597] on div "[PERSON_NAME] 4 Slice Toaster Stainless steel with retro accents, Countdown gau…" at bounding box center [653, 620] width 404 height 47
click at [359, 545] on input "Modal" at bounding box center [364, 555] width 22 height 22
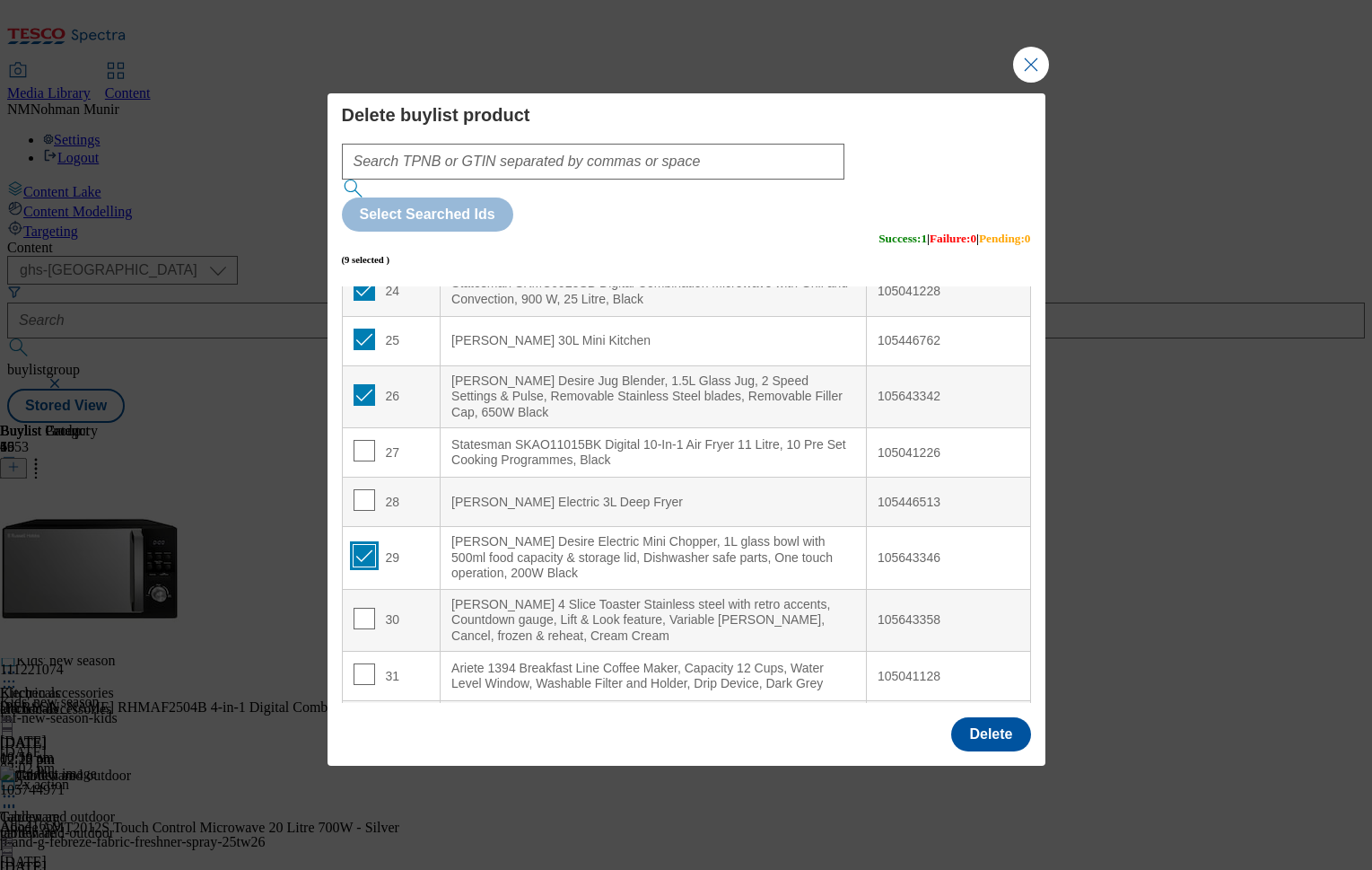
checkbox input "true"
click at [601, 478] on Fryer "[PERSON_NAME] Electric 3L Deep Fryer" at bounding box center [654, 502] width 426 height 49
click at [358, 589] on td "30" at bounding box center [391, 620] width 99 height 63
click at [358, 608] on input "Modal" at bounding box center [364, 618] width 22 height 22
checkbox input "true"
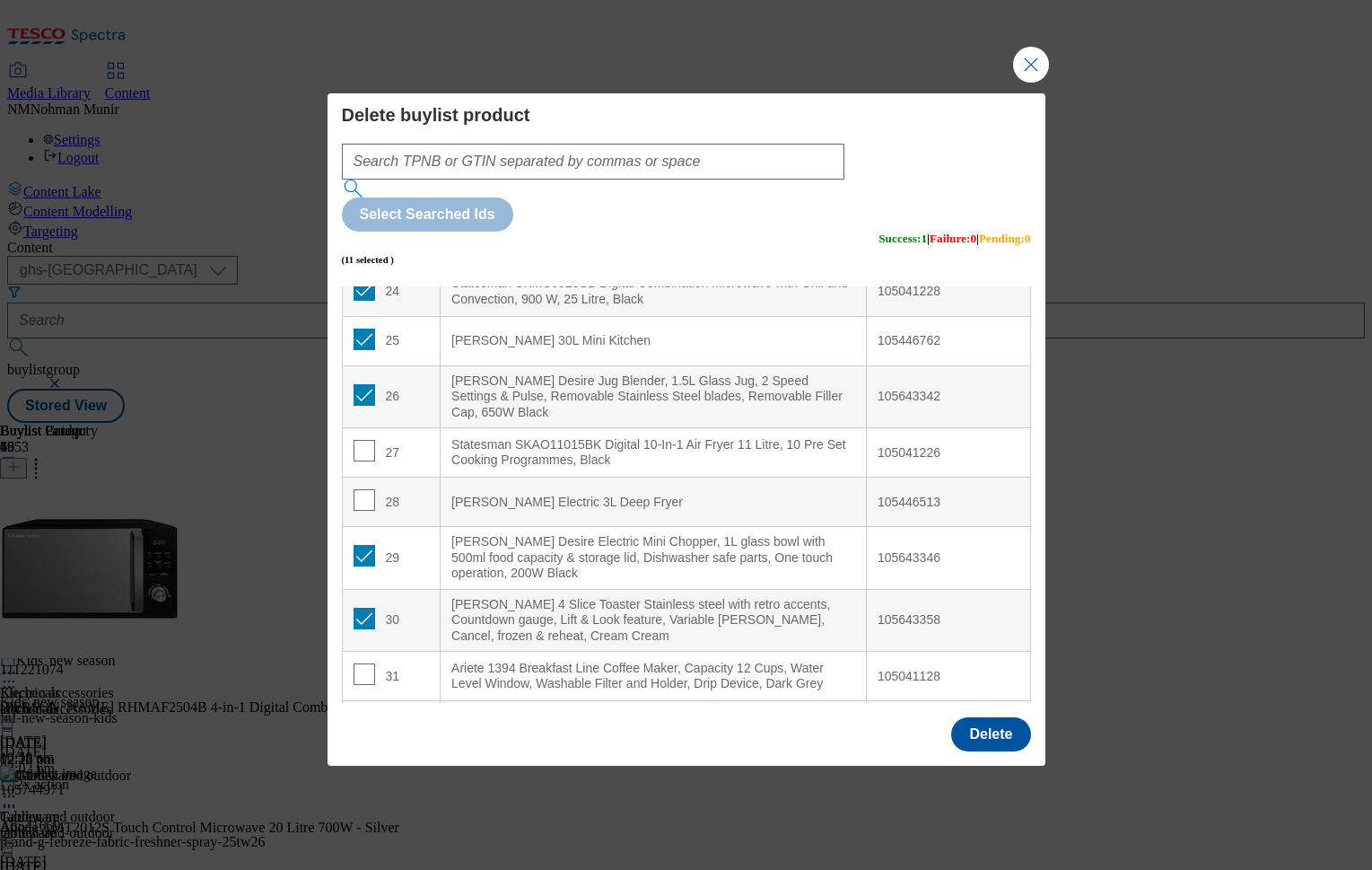
click at [694, 495] on div "[PERSON_NAME] Electric 3L Deep Fryer" at bounding box center [653, 502] width 404 height 16
click at [365, 664] on input "Modal" at bounding box center [364, 674] width 22 height 22
checkbox input "true"
click at [631, 534] on div "[PERSON_NAME] Desire Electric Mini Chopper, 1L glass bowl with 500ml food capac…" at bounding box center [653, 558] width 404 height 47
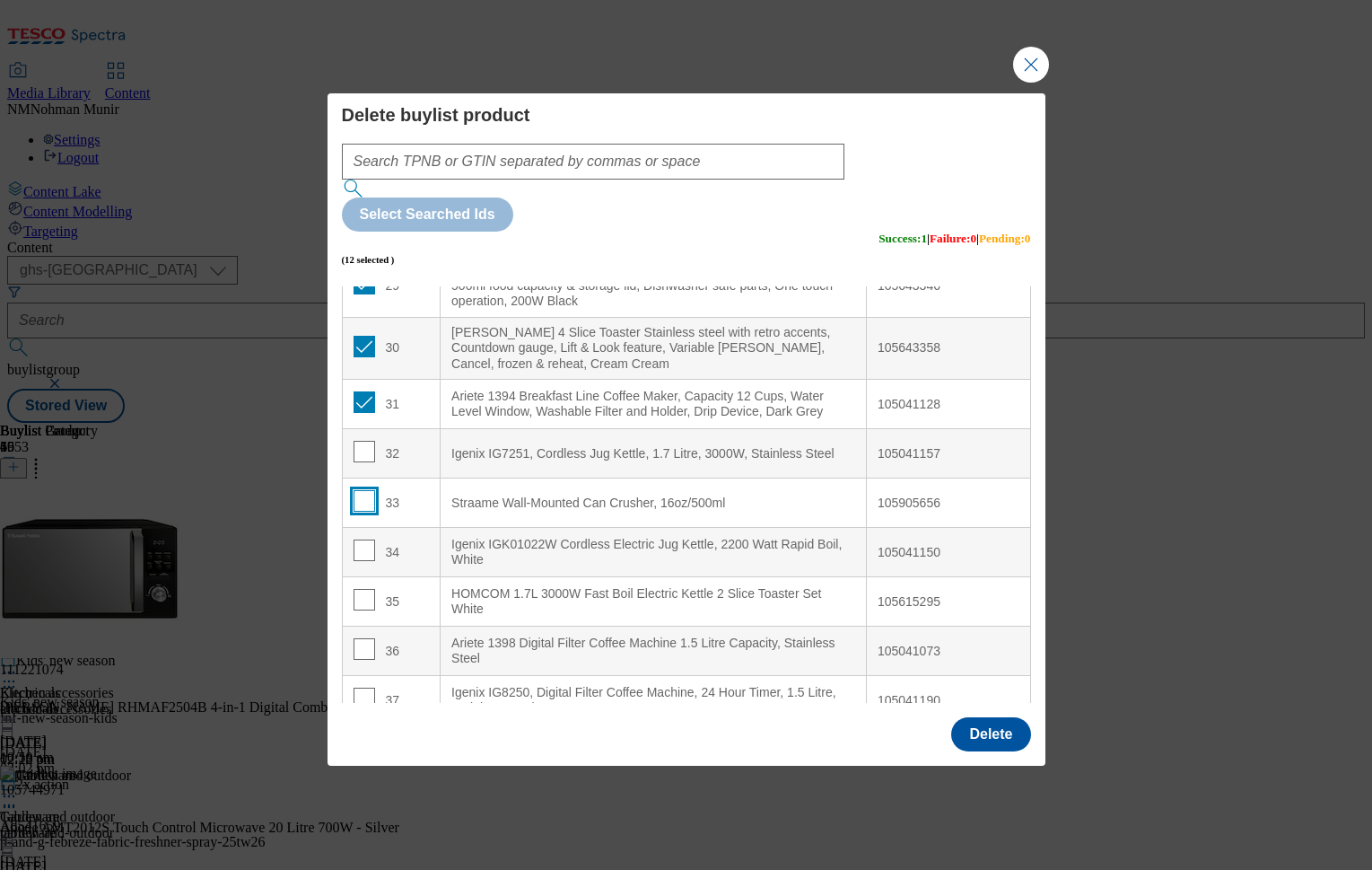
click at [356, 490] on input "Modal" at bounding box center [364, 501] width 22 height 22
checkbox input "true"
click at [618, 635] on div "Ariete 1398 Digital Filter Coffee Machine 1.5 Litre Capacity, Stainless Steel" at bounding box center [653, 650] width 404 height 31
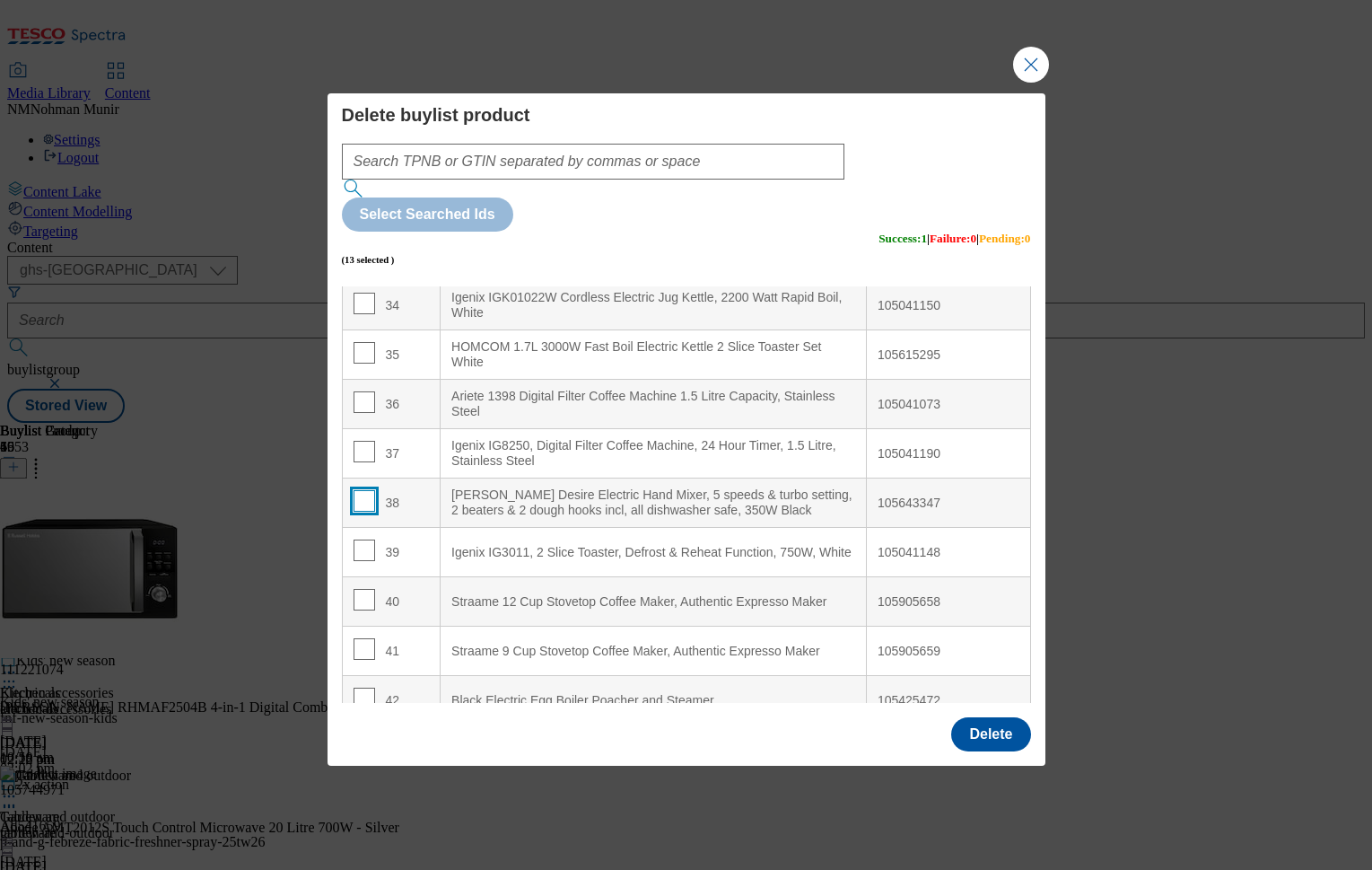
click at [366, 490] on input "Modal" at bounding box center [364, 501] width 22 height 22
checkbox input "true"
click at [711, 577] on Maker "Straame 12 Cup Stovetop Coffee Maker, Authentic Expresso Maker" at bounding box center [654, 601] width 426 height 49
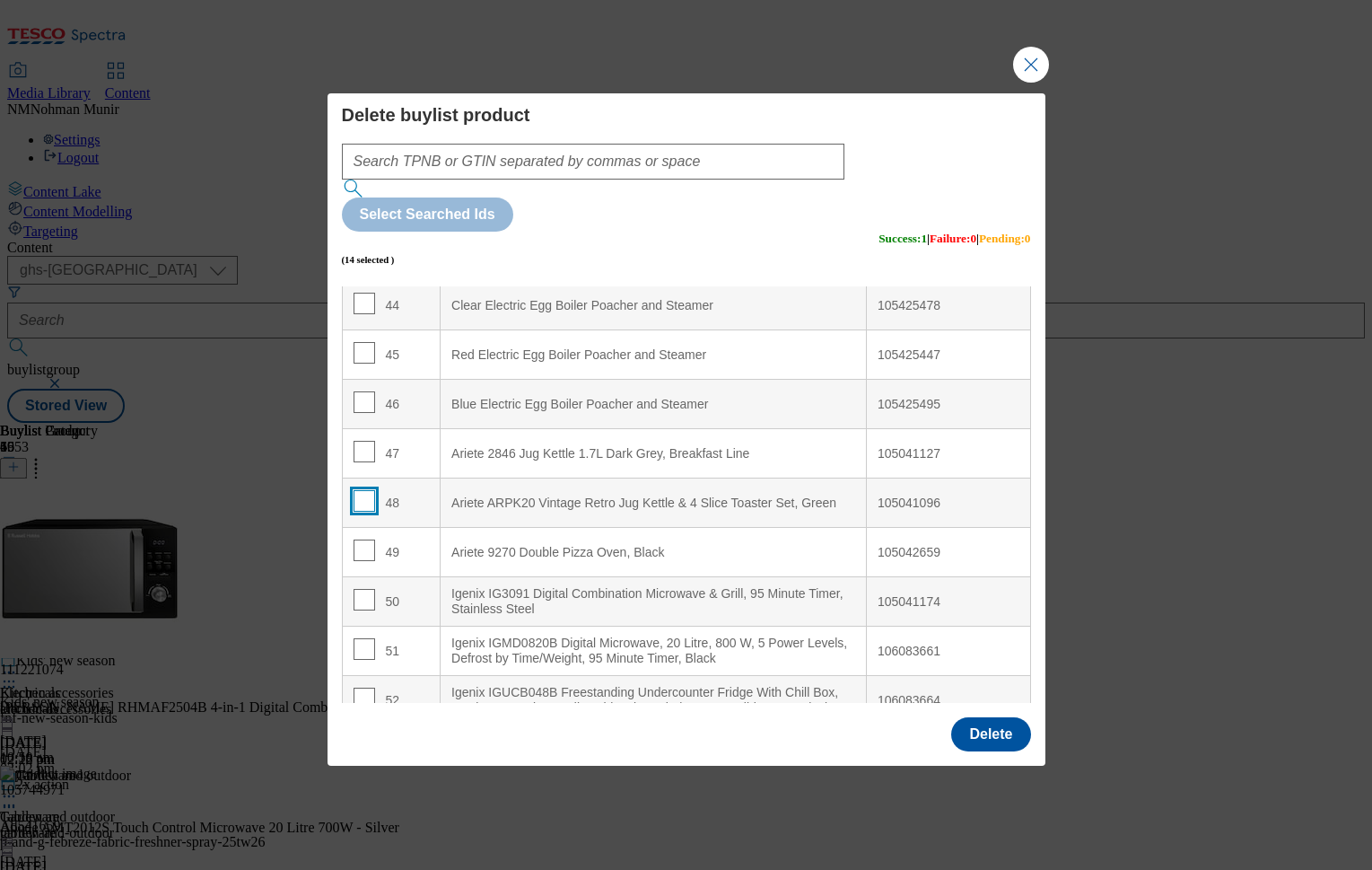
click at [368, 490] on input "Modal" at bounding box center [364, 501] width 22 height 22
checkbox input "true"
click at [655, 528] on Black "Ariete 9270 Double Pizza Oven, Black" at bounding box center [654, 552] width 426 height 49
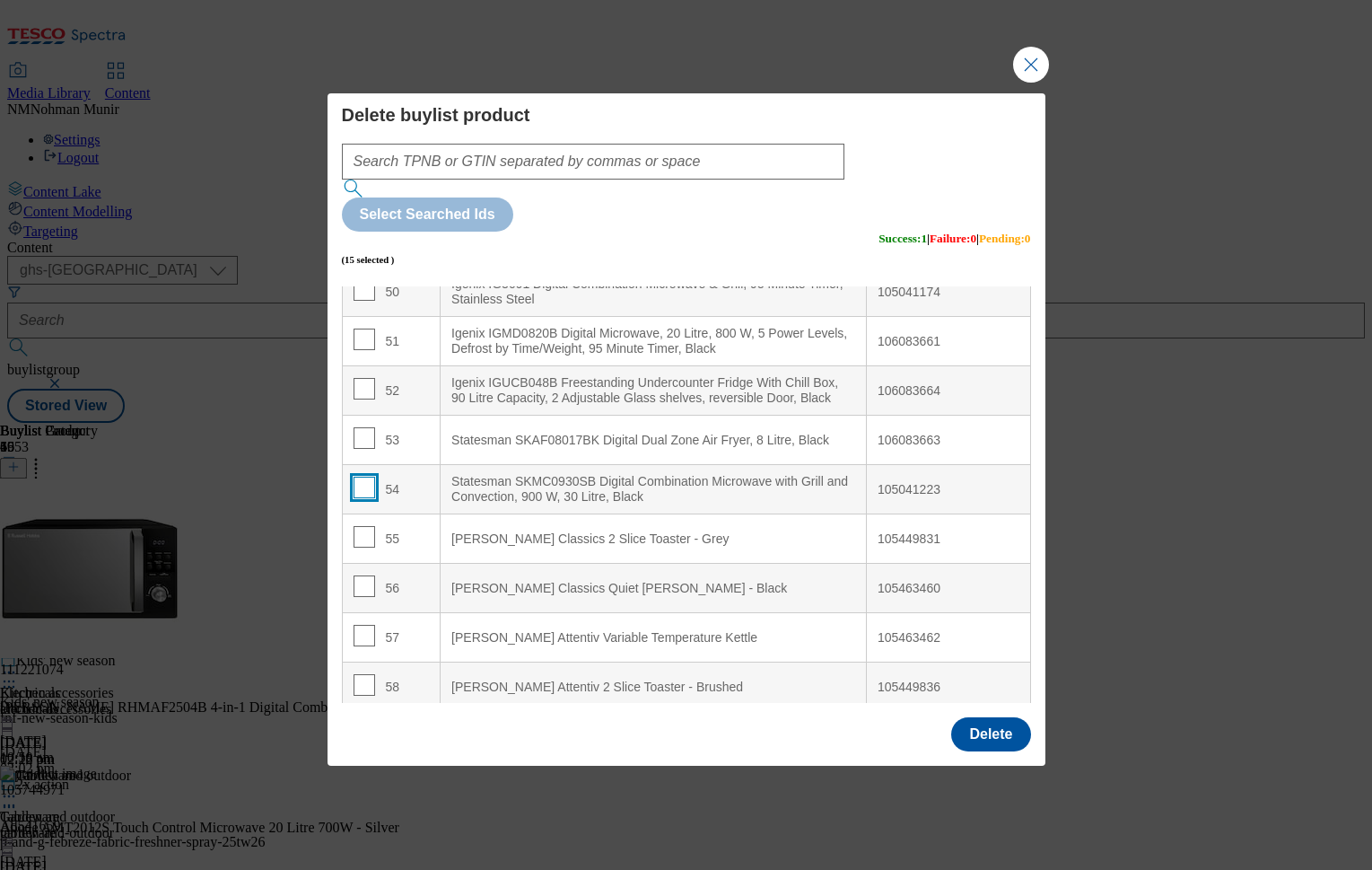
click at [363, 477] on input "Modal" at bounding box center [364, 487] width 22 height 22
checkbox input "true"
click at [632, 581] on div "[PERSON_NAME] Classics Quiet [PERSON_NAME] - Black" at bounding box center [653, 588] width 404 height 16
click at [359, 526] on input "Modal" at bounding box center [364, 536] width 22 height 22
checkbox input "true"
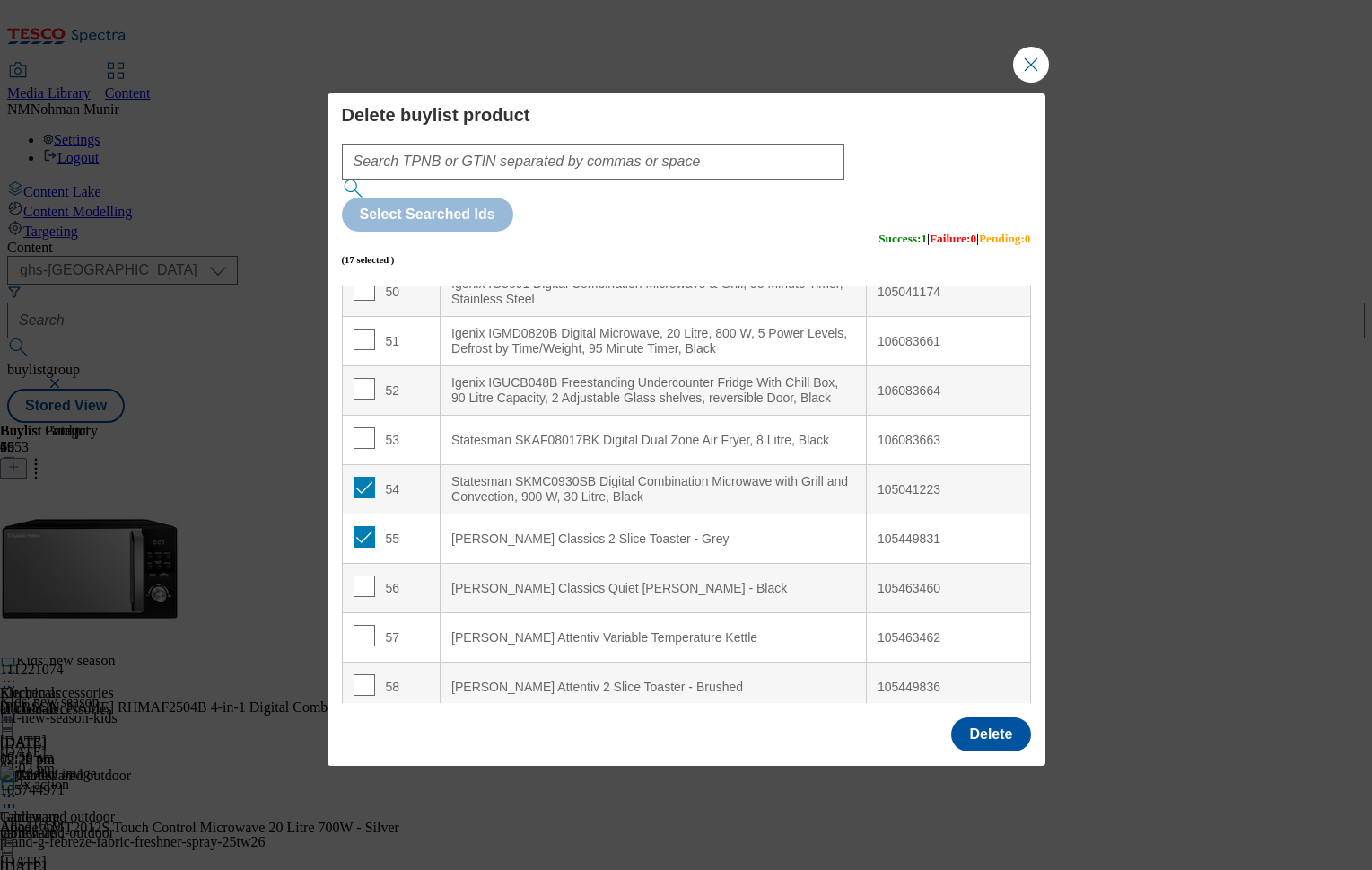
click at [523, 613] on Kettle "[PERSON_NAME] Attentiv Variable Temperature Kettle" at bounding box center [654, 637] width 426 height 49
click at [362, 625] on input "Modal" at bounding box center [364, 635] width 22 height 22
checkbox input "true"
click at [633, 581] on div "[PERSON_NAME] Classics Quiet [PERSON_NAME] - Black" at bounding box center [653, 588] width 404 height 16
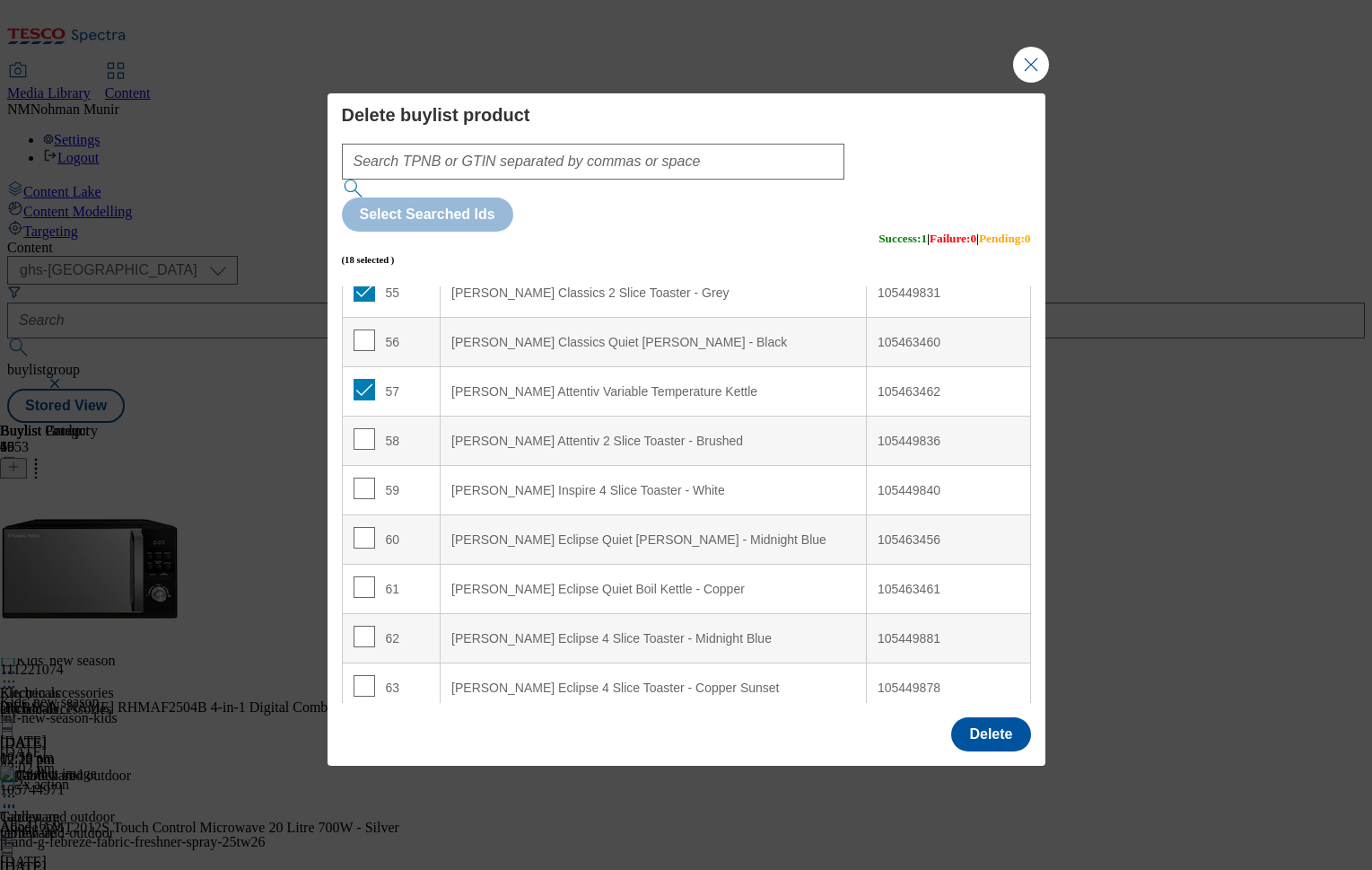
click at [381, 478] on div "59" at bounding box center [391, 491] width 76 height 26
click at [368, 478] on input "Modal" at bounding box center [364, 488] width 22 height 22
checkbox input "true"
click at [623, 533] on div "[PERSON_NAME] Eclipse Quiet [PERSON_NAME] - Midnight Blue" at bounding box center [653, 540] width 404 height 16
click at [357, 576] on span "Modal" at bounding box center [364, 586] width 22 height 22
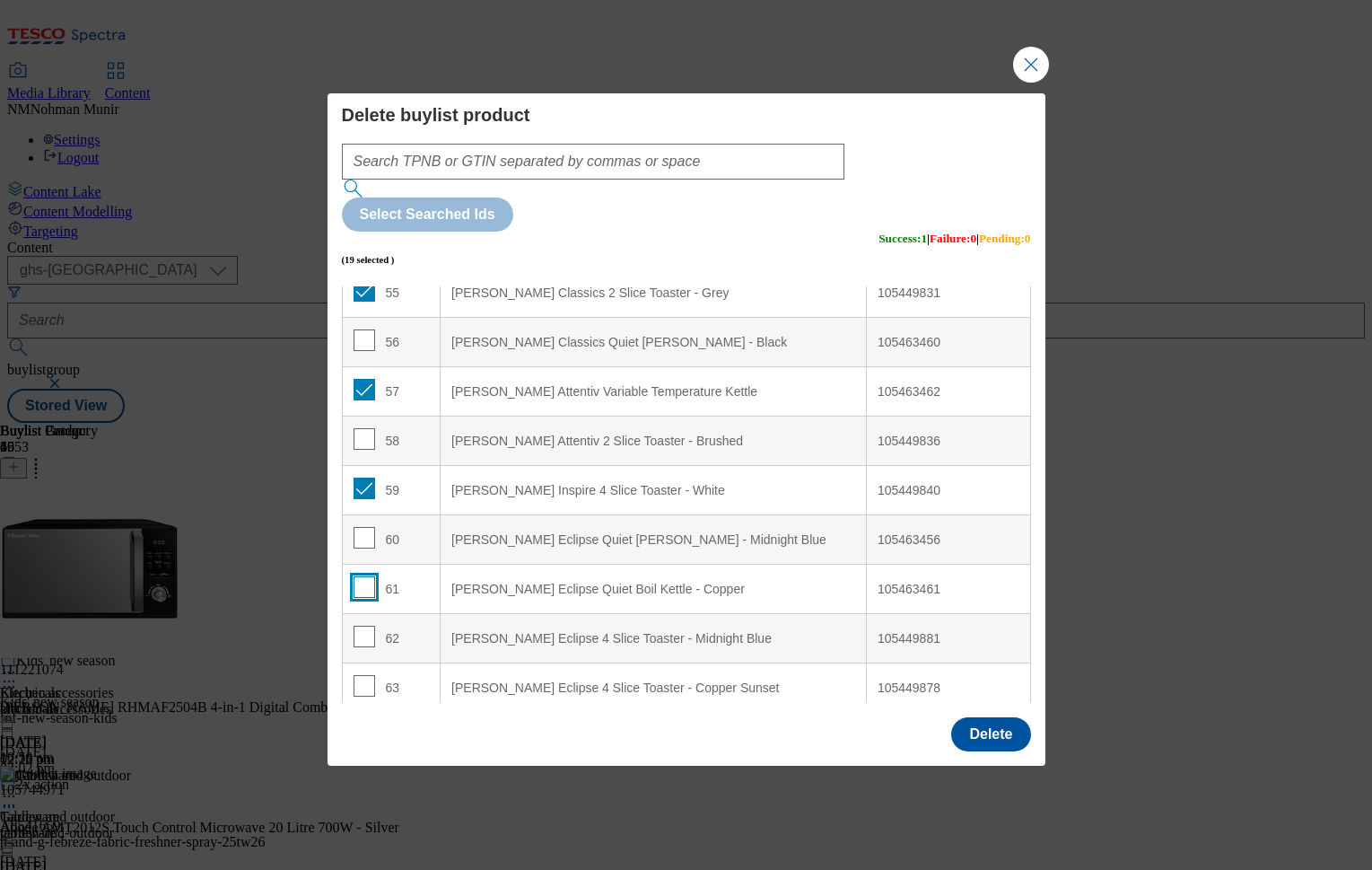
click at [358, 576] on input "Modal" at bounding box center [364, 586] width 22 height 22
checkbox input "true"
click at [546, 582] on div "[PERSON_NAME] Eclipse Quiet Boil Kettle - Copper" at bounding box center [653, 589] width 404 height 16
click at [367, 626] on input "Modal" at bounding box center [364, 636] width 22 height 22
checkbox input "true"
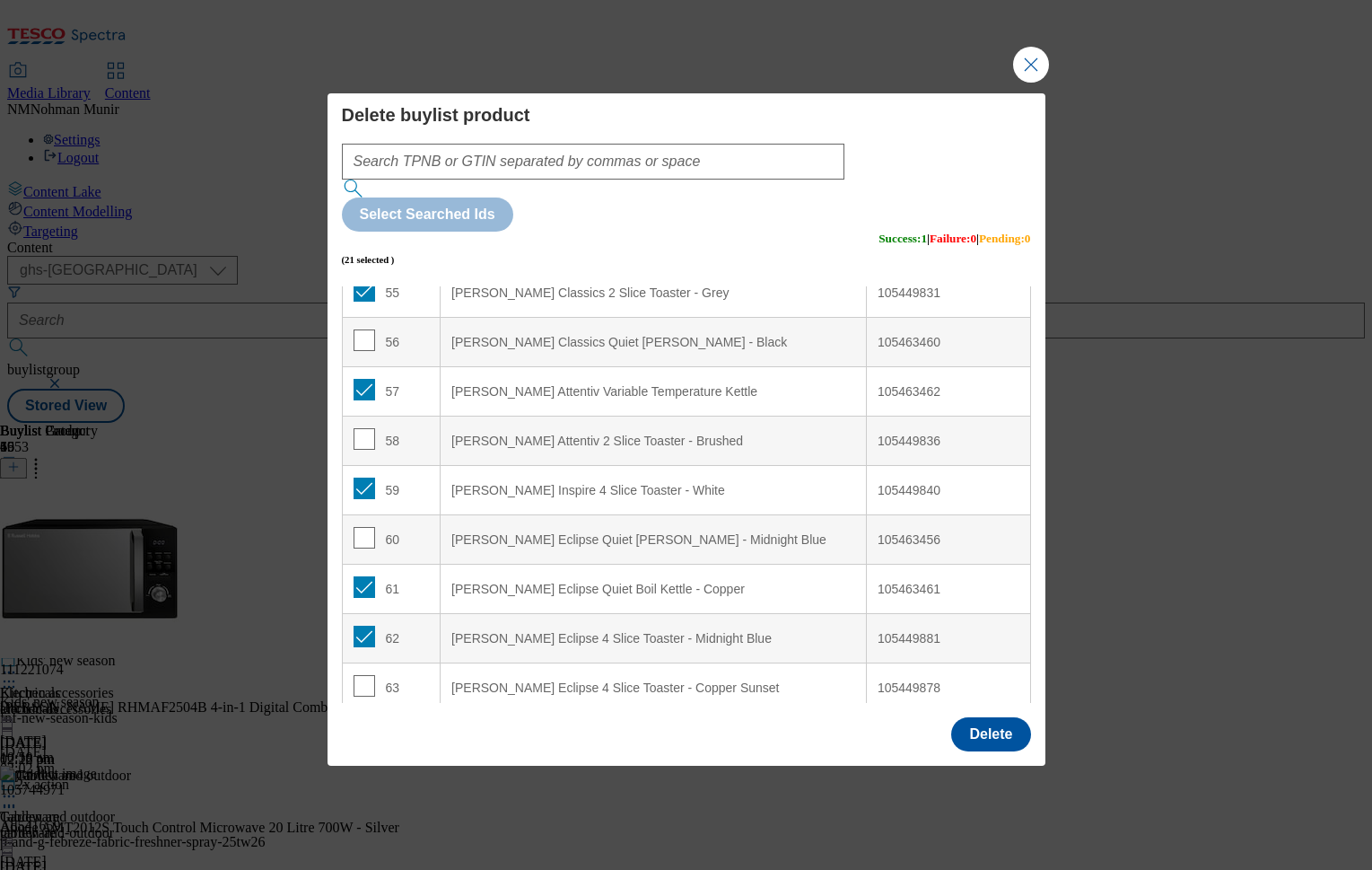
click at [616, 533] on div "[PERSON_NAME] Eclipse Quiet [PERSON_NAME] - Midnight Blue" at bounding box center [653, 540] width 404 height 16
click at [360, 675] on input "Modal" at bounding box center [364, 685] width 22 height 22
checkbox input "true"
click at [635, 565] on Copper "[PERSON_NAME] Eclipse Quiet Boil Kettle - Copper" at bounding box center [654, 589] width 426 height 49
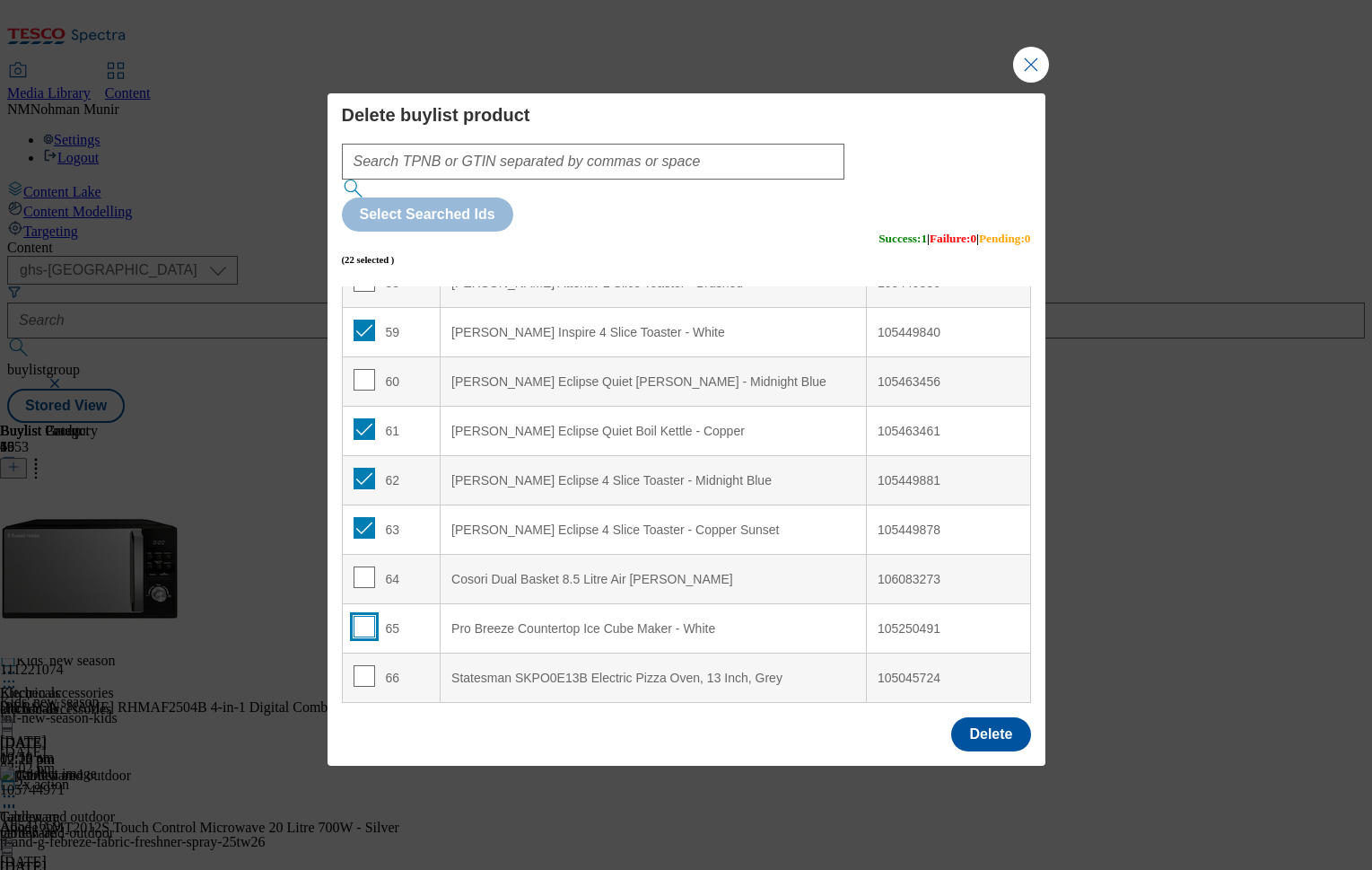
click at [363, 616] on input "Modal" at bounding box center [364, 626] width 22 height 22
checkbox input "true"
click at [670, 555] on Golden "Cosori Dual Basket 8.5 Litre Air [PERSON_NAME]" at bounding box center [654, 580] width 426 height 49
click at [979, 717] on button "Delete" at bounding box center [990, 734] width 79 height 34
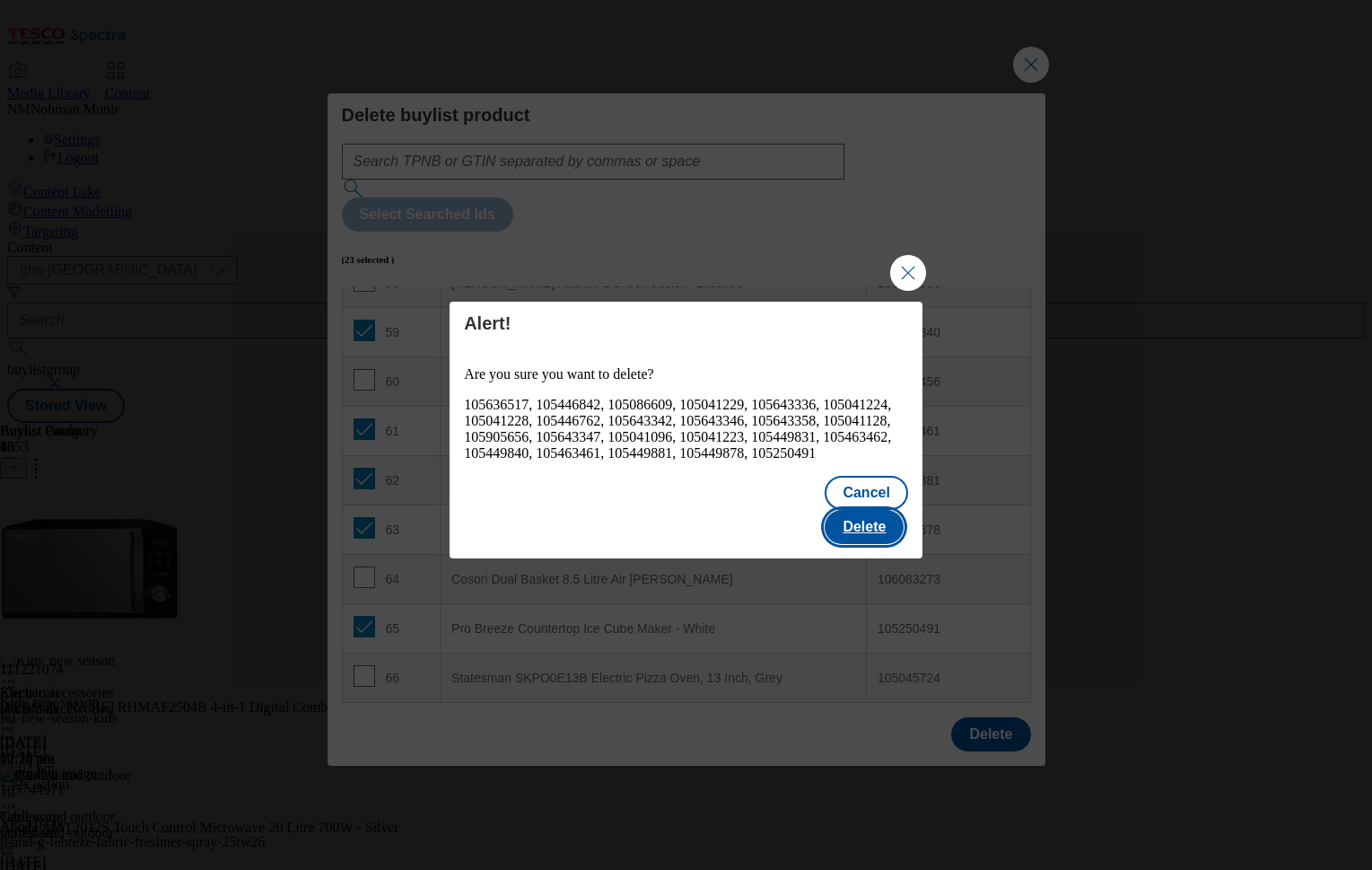
click at [876, 527] on button "Delete" at bounding box center [864, 527] width 79 height 34
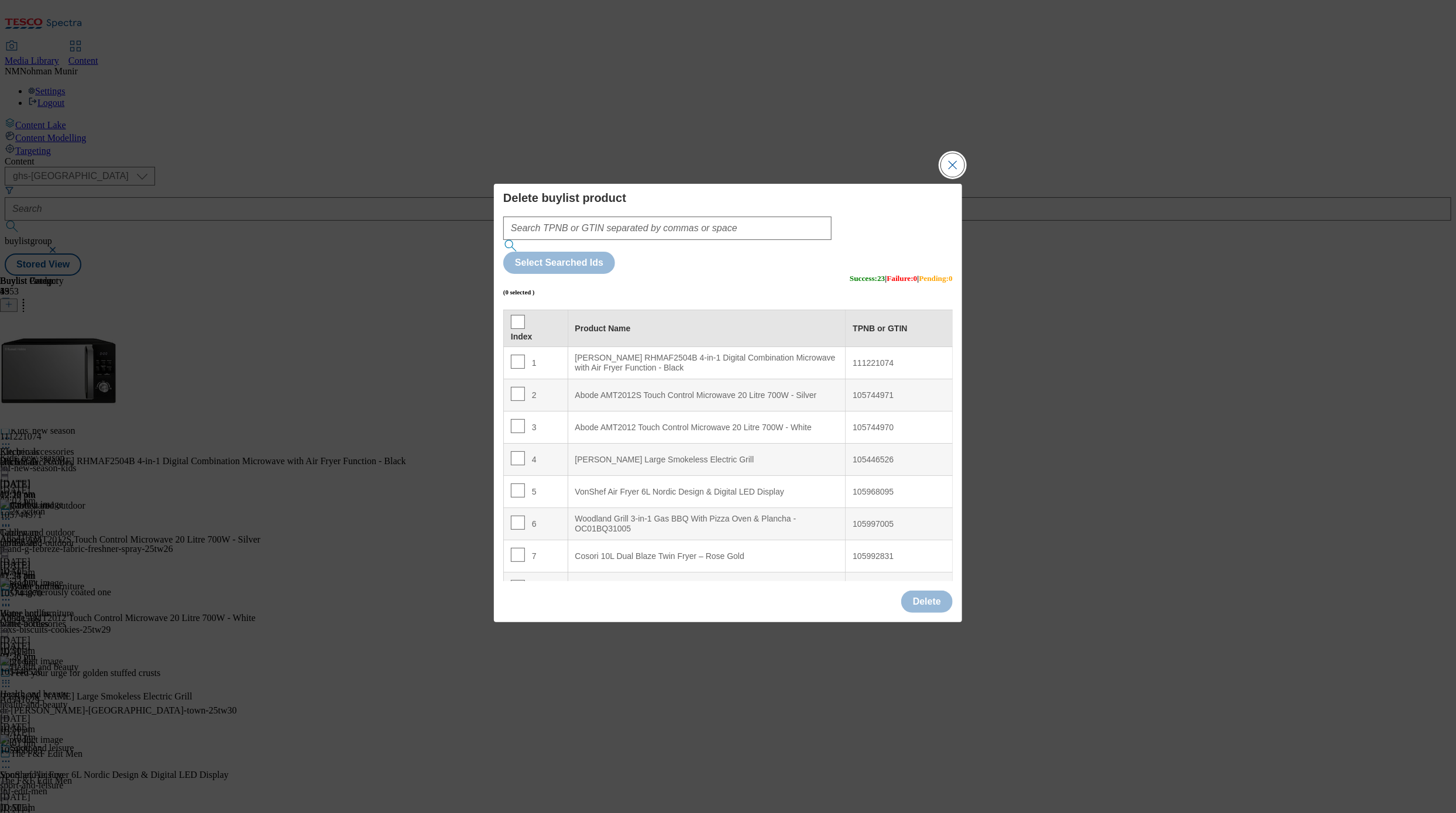
click at [894, 177] on button "Close Modal" at bounding box center [953, 165] width 23 height 23
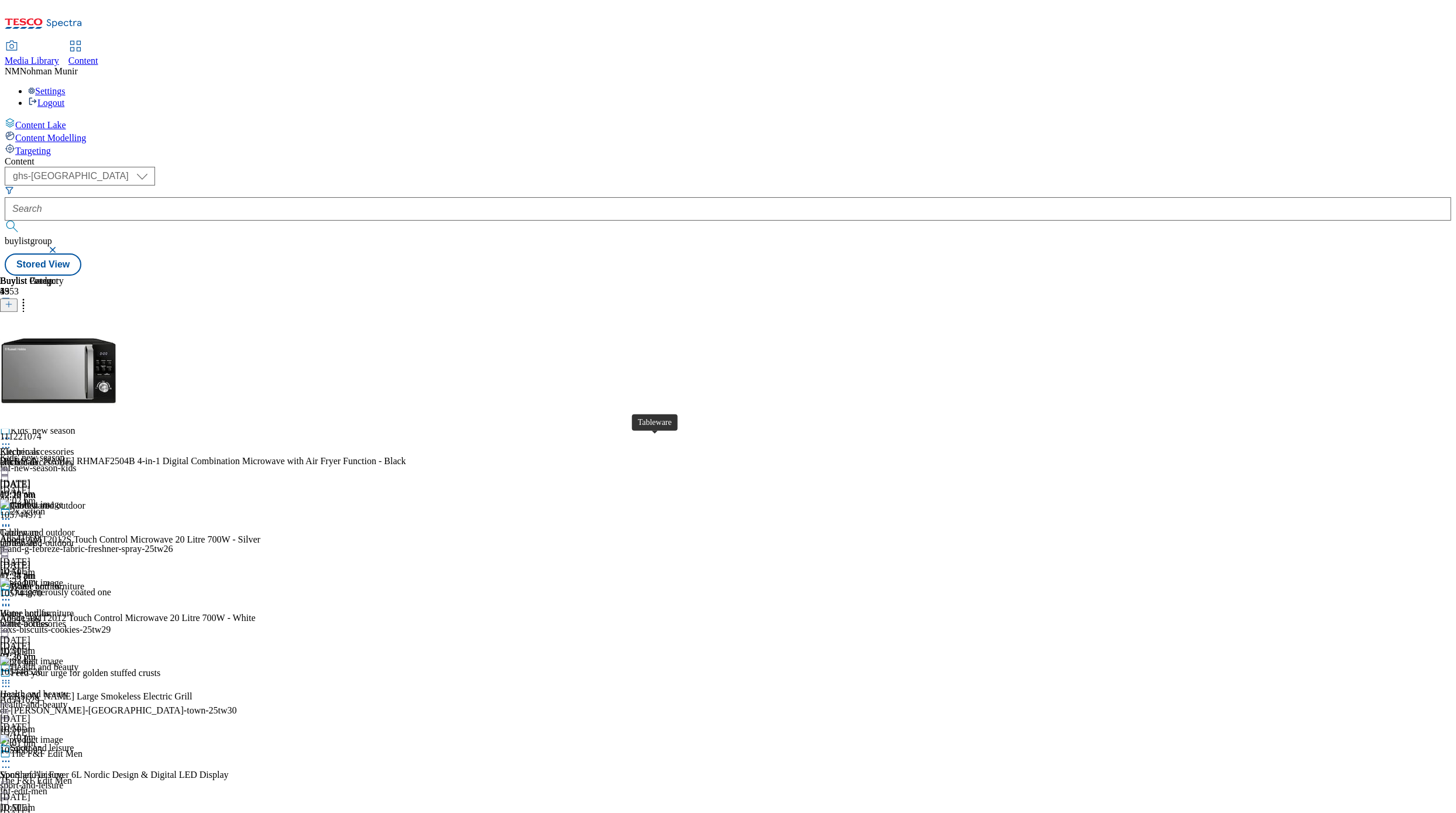
scroll to position [114, 0]
click at [85, 538] on div "tableware" at bounding box center [42, 543] width 85 height 10
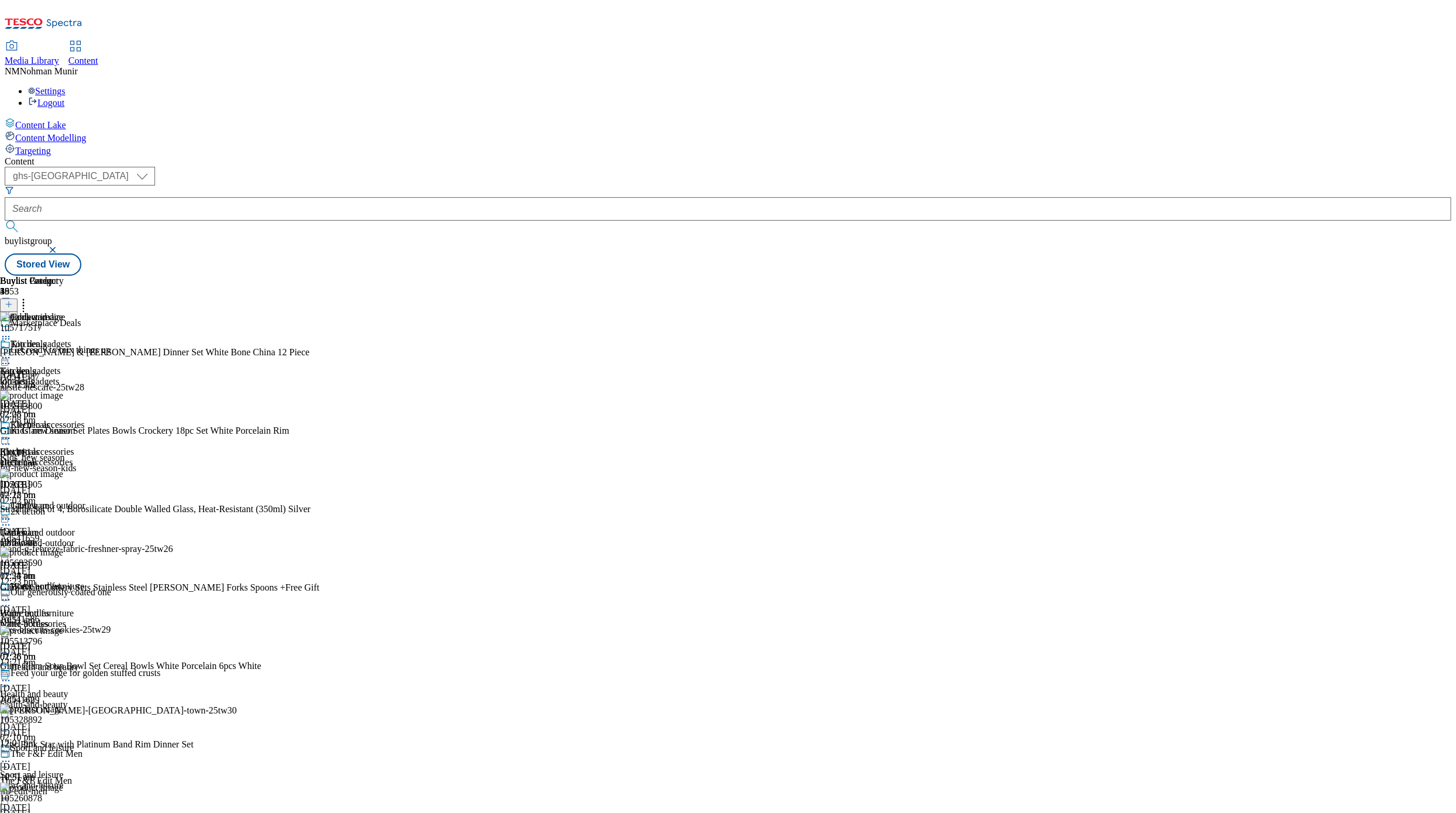
click at [30, 297] on icon at bounding box center [23, 302] width 12 height 12
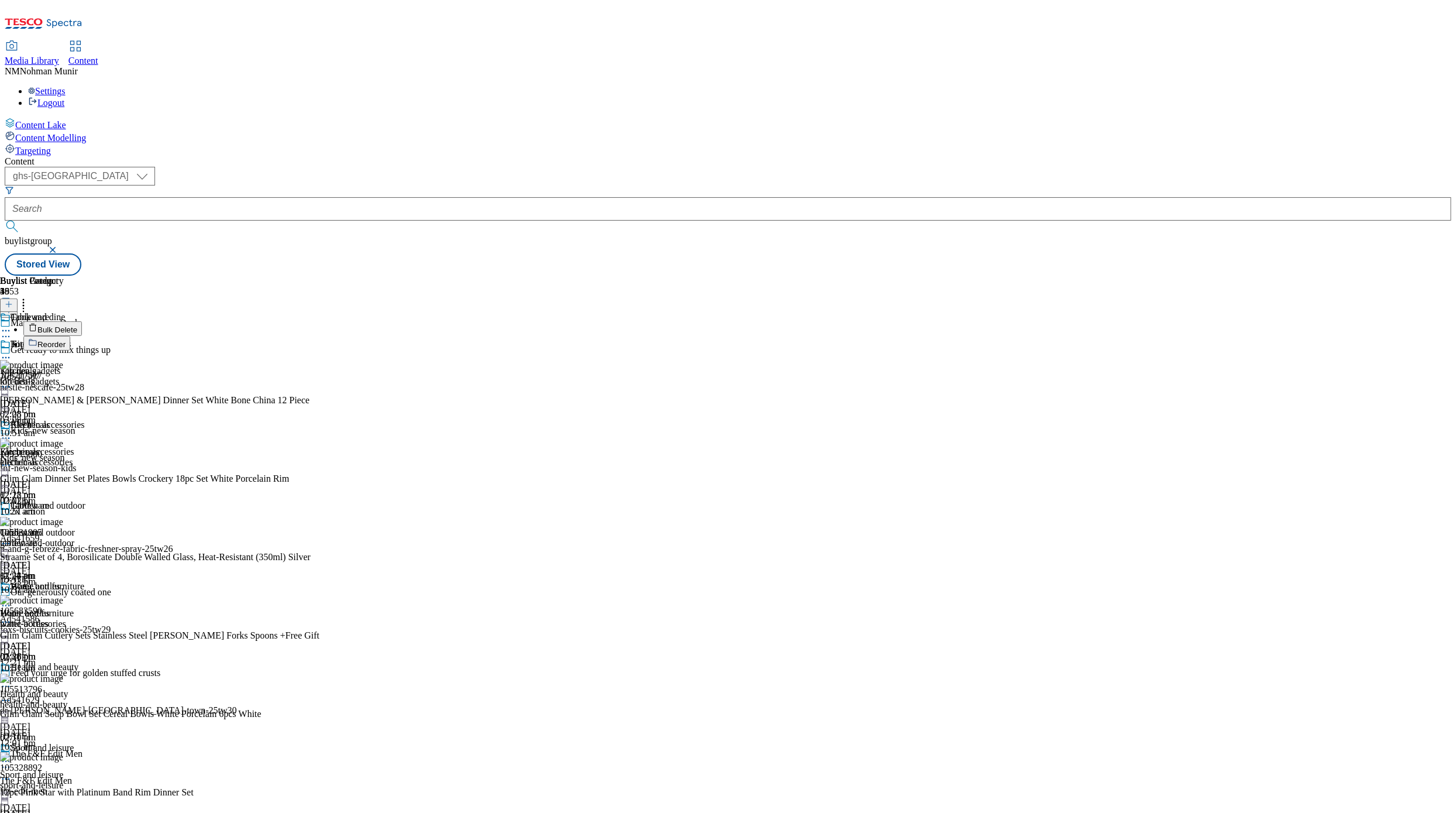
click at [82, 321] on button "Bulk Delete" at bounding box center [52, 329] width 58 height 15
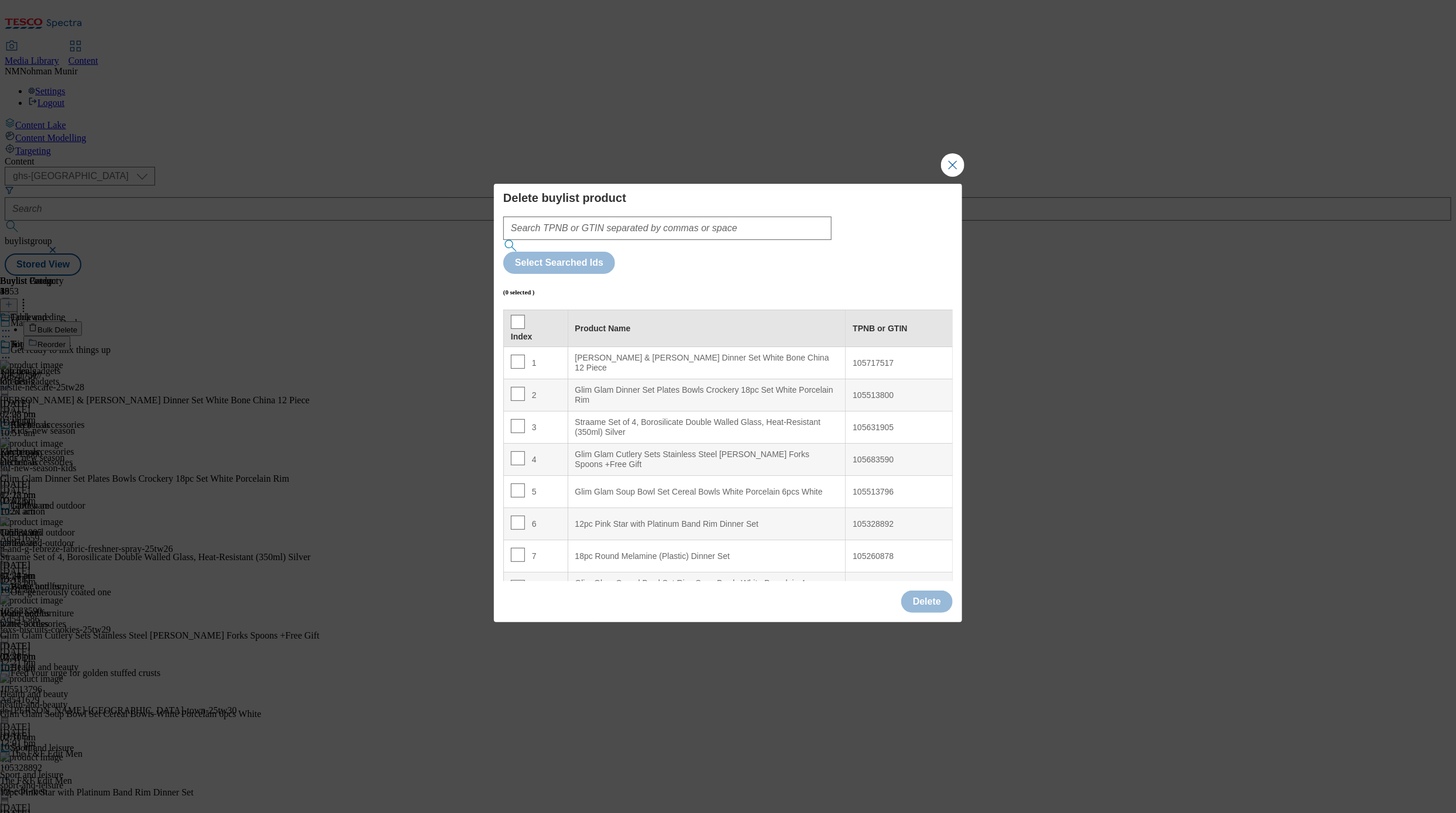
click at [801, 417] on div "Straame Set of 4, Borosilicate Double Walled Glass, Heat-Resistant (350ml) Silv…" at bounding box center [707, 427] width 264 height 20
click at [524, 387] on div "2" at bounding box center [535, 395] width 50 height 17
click at [521, 387] on input "Modal" at bounding box center [517, 393] width 14 height 14
checkbox input "true"
click at [513, 419] on input "Modal" at bounding box center [517, 426] width 14 height 14
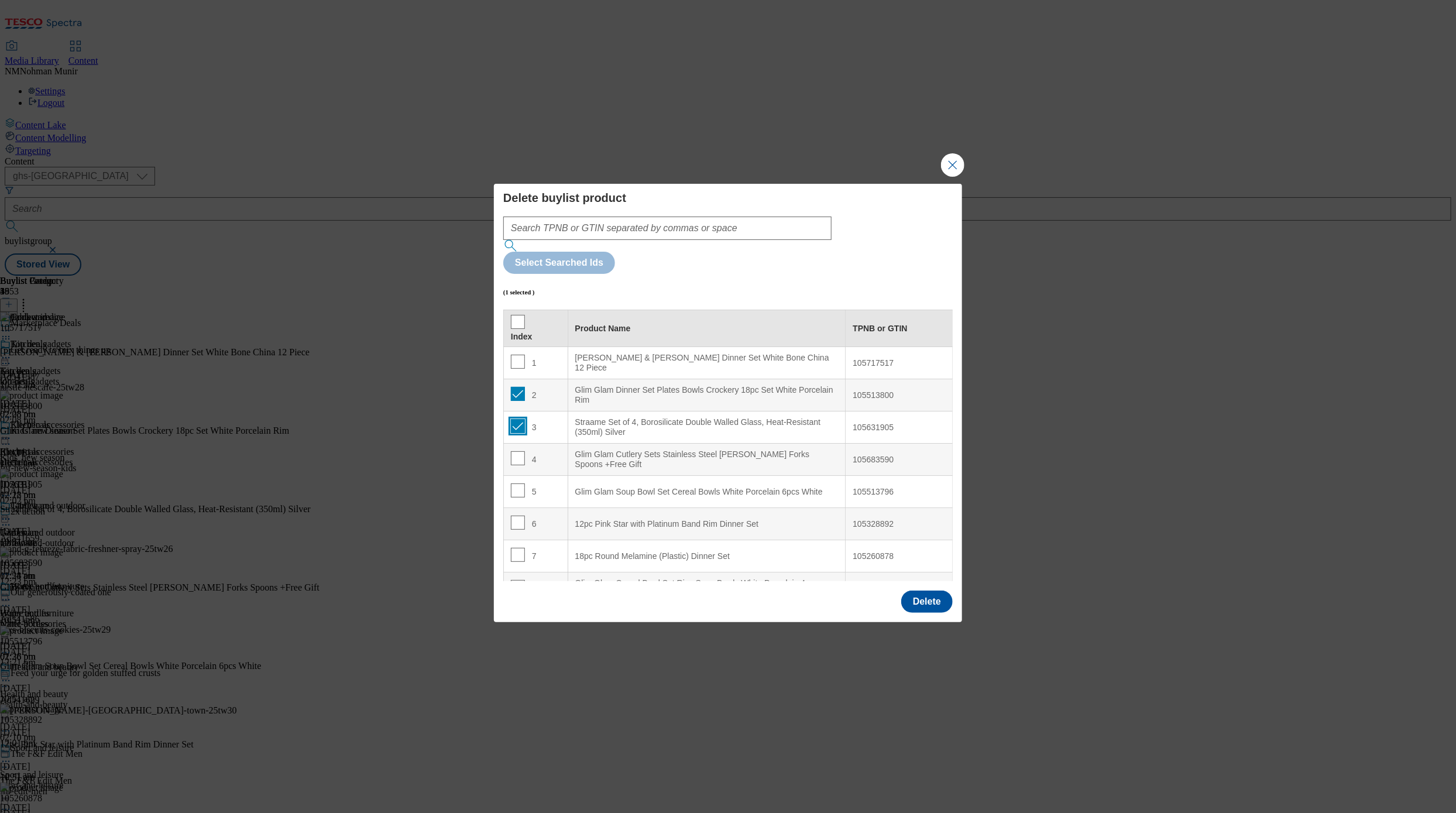
checkbox input "true"
click at [516, 451] on input "Modal" at bounding box center [517, 458] width 14 height 14
checkbox input "true"
click at [519, 484] on input "Modal" at bounding box center [517, 490] width 14 height 14
checkbox input "true"
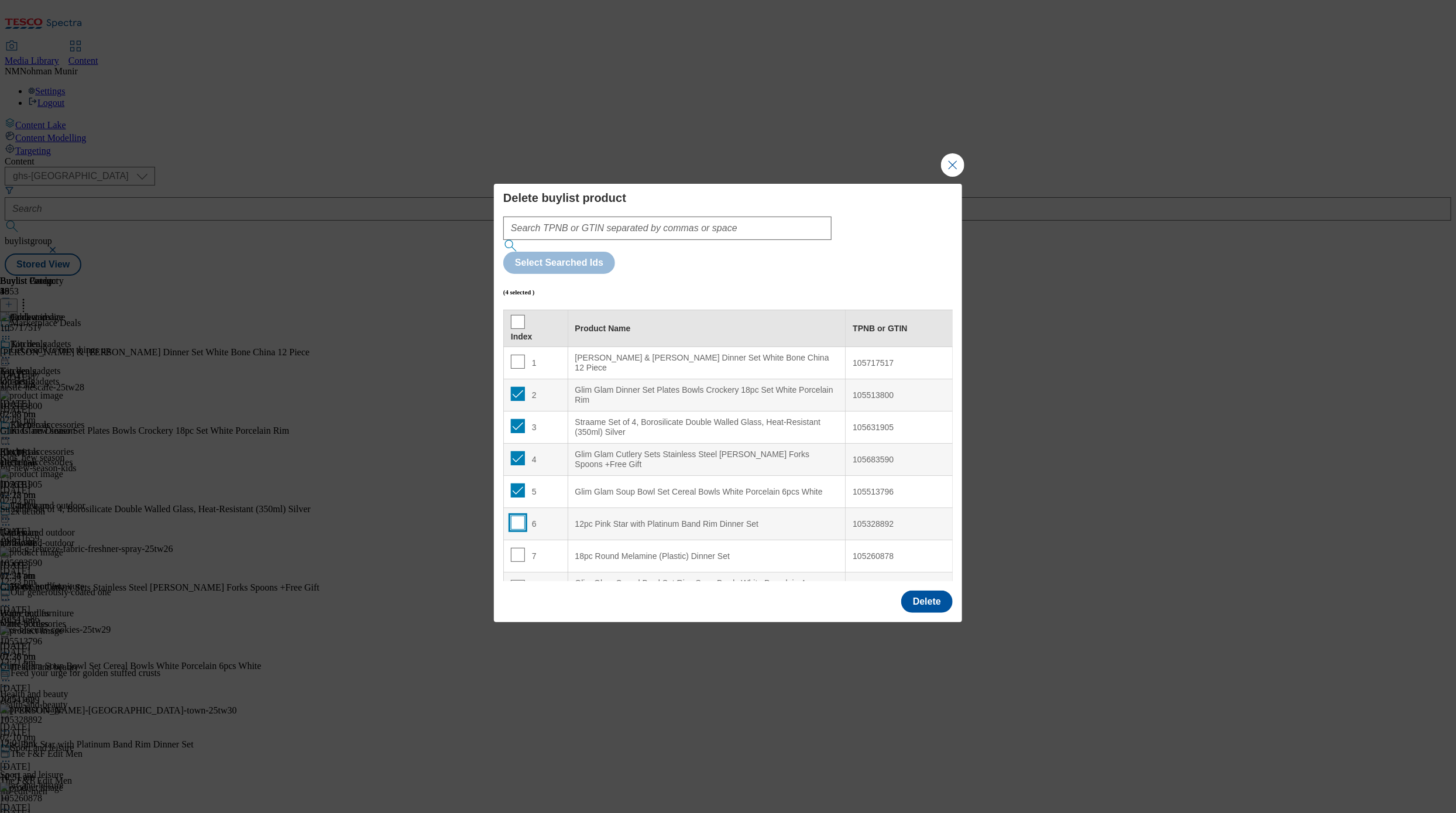
click at [518, 516] on input "Modal" at bounding box center [517, 522] width 14 height 14
checkbox input "true"
click at [513, 548] on input "Modal" at bounding box center [517, 554] width 14 height 14
checkbox input "true"
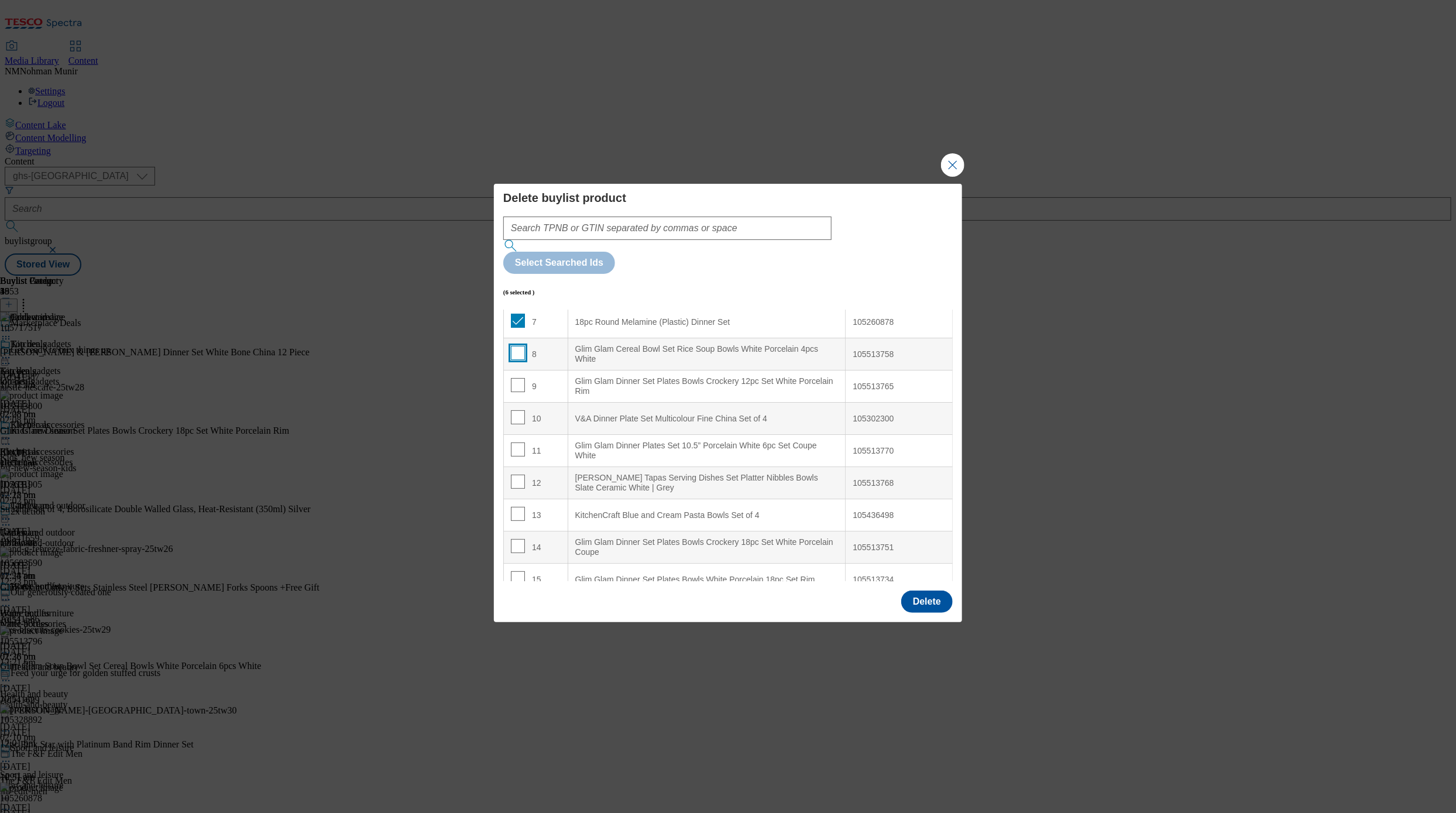
click at [522, 346] on input "Modal" at bounding box center [517, 353] width 14 height 14
checkbox input "true"
click at [514, 378] on input "Modal" at bounding box center [517, 385] width 14 height 14
checkbox input "true"
click at [514, 442] on input "Modal" at bounding box center [517, 449] width 14 height 14
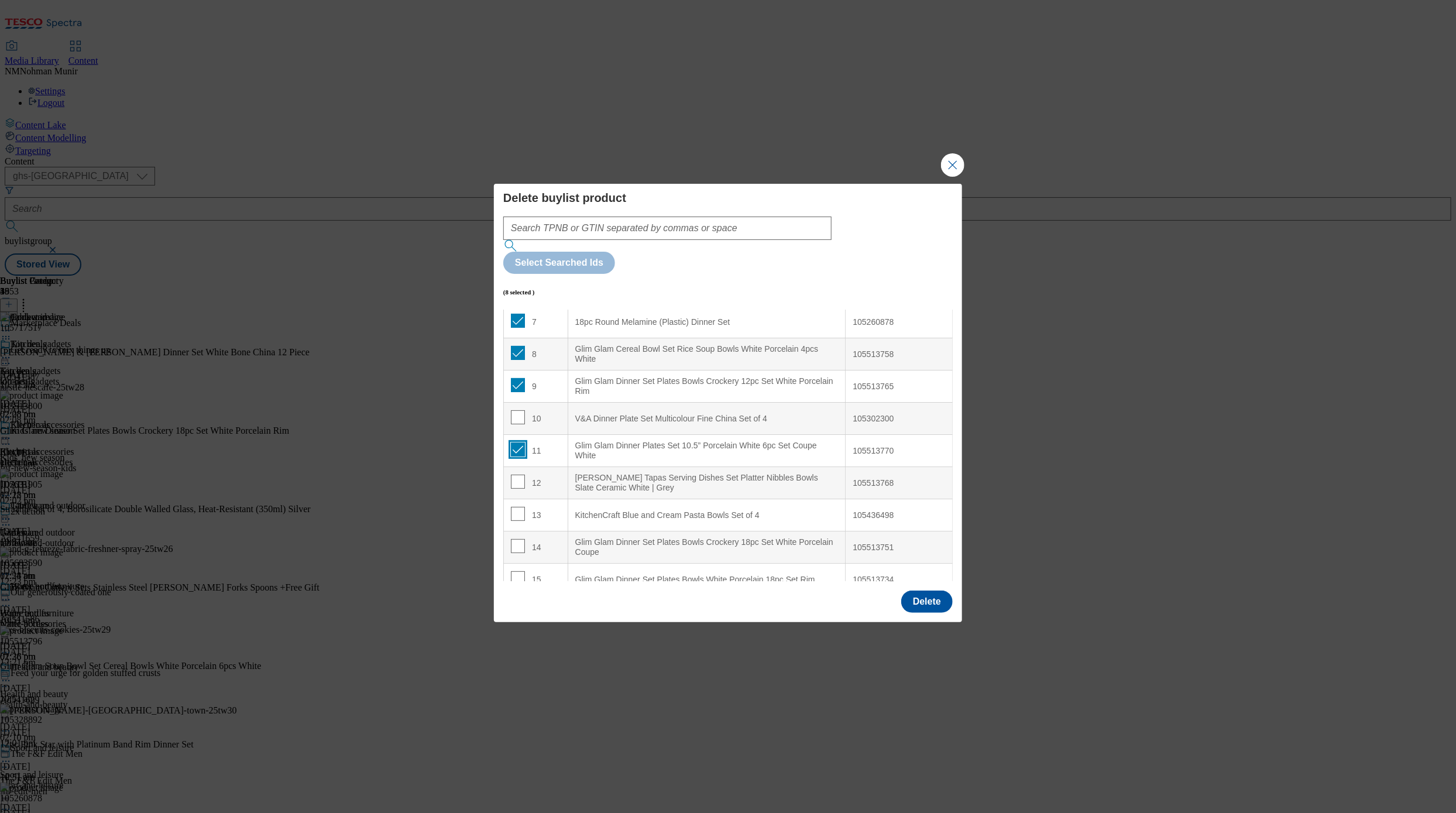
checkbox input "true"
click at [513, 474] on input "Modal" at bounding box center [517, 481] width 14 height 14
checkbox input "true"
click at [516, 539] on input "Modal" at bounding box center [517, 546] width 14 height 14
checkbox input "true"
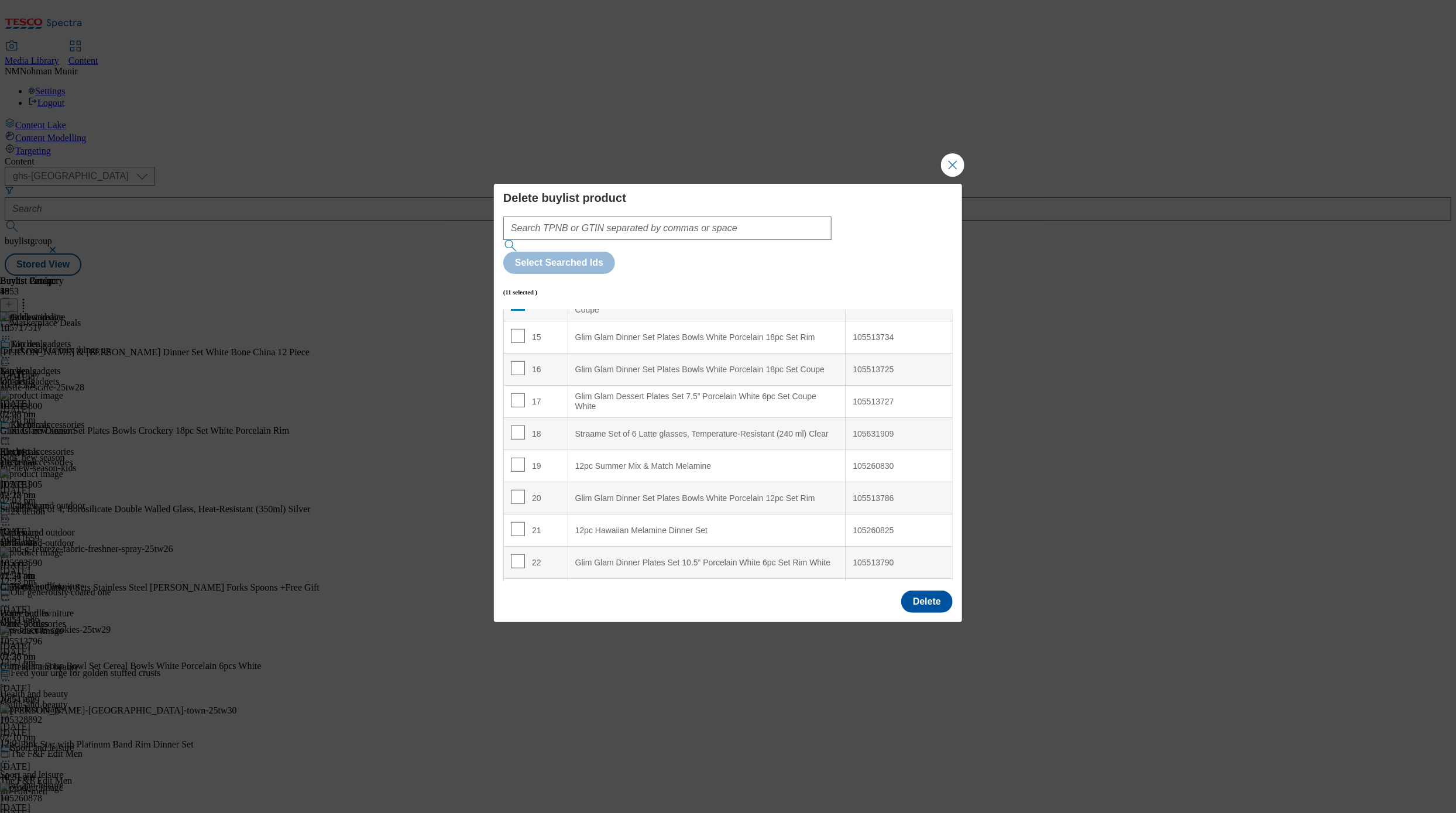
scroll to position [443, 0]
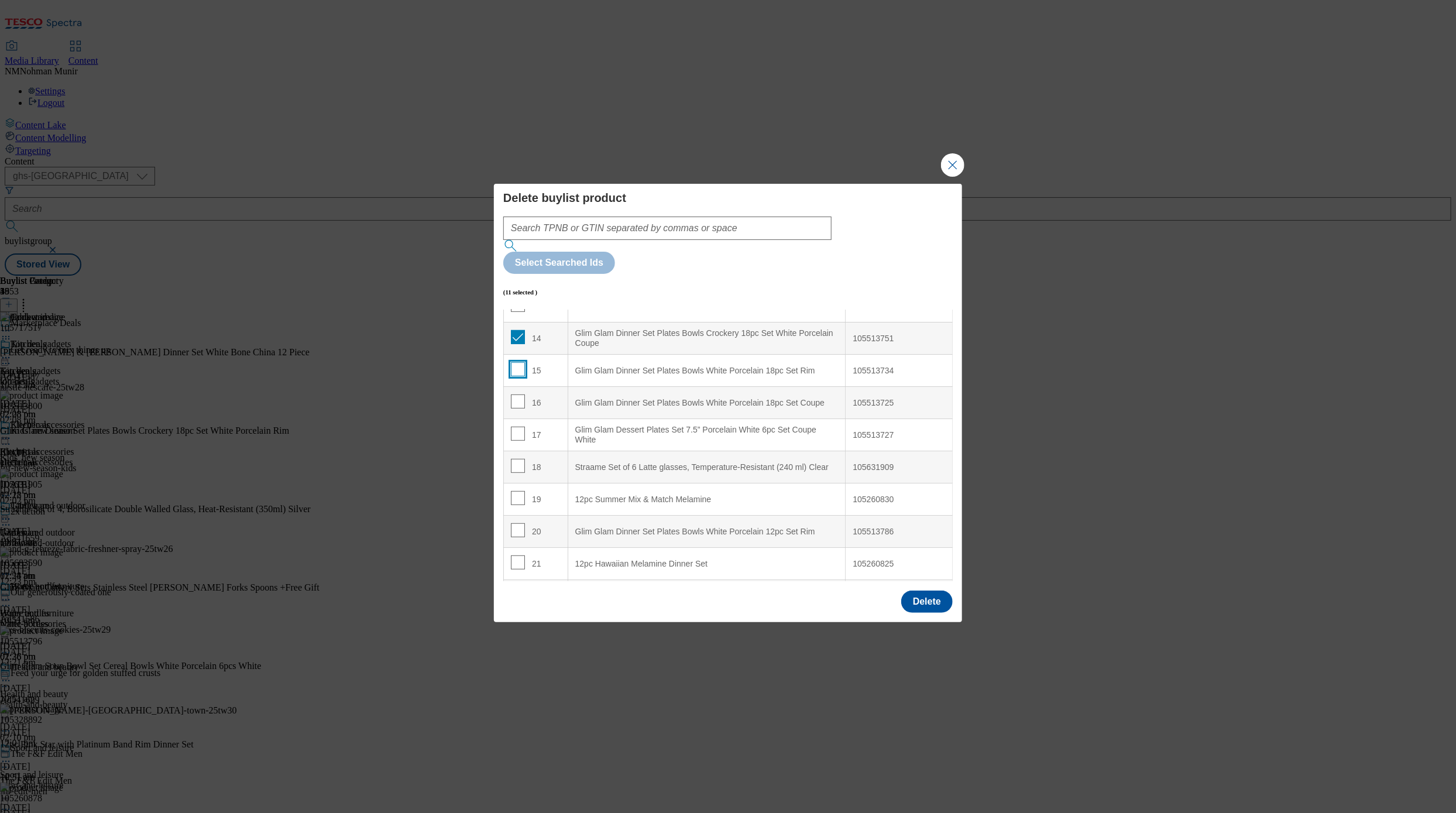
click at [514, 362] on input "Modal" at bounding box center [517, 369] width 14 height 14
checkbox input "true"
click at [520, 395] on input "Modal" at bounding box center [517, 401] width 14 height 14
checkbox input "true"
click at [515, 426] on input "Modal" at bounding box center [517, 433] width 14 height 14
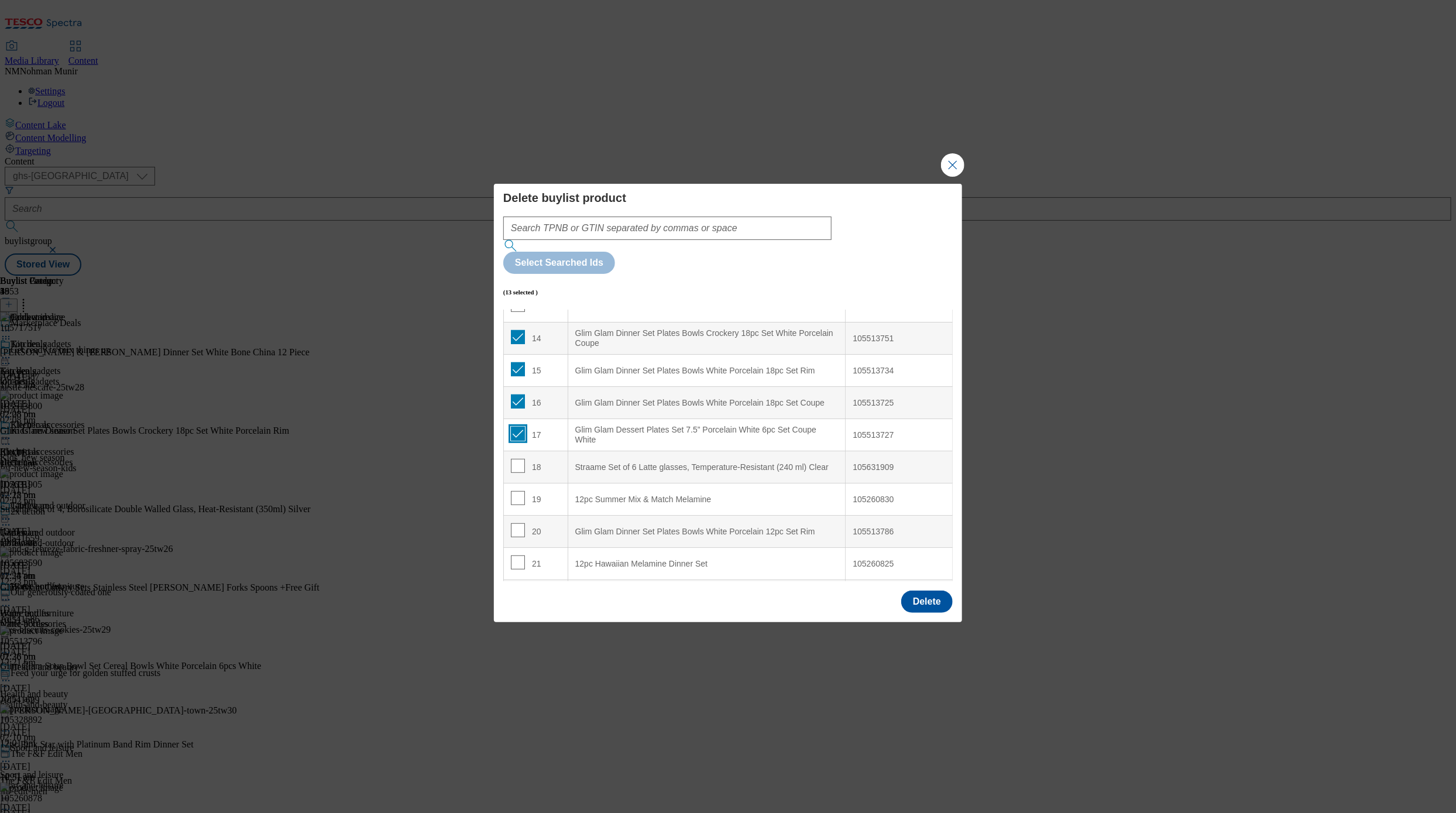
checkbox input "true"
click at [519, 491] on input "Modal" at bounding box center [517, 498] width 14 height 14
checkbox input "true"
click at [629, 516] on Rim "Glim Glam Dinner Set Plates Bowls White Porcelain 12pc Set Rim" at bounding box center [707, 532] width 278 height 32
click at [515, 523] on input "Modal" at bounding box center [517, 530] width 14 height 14
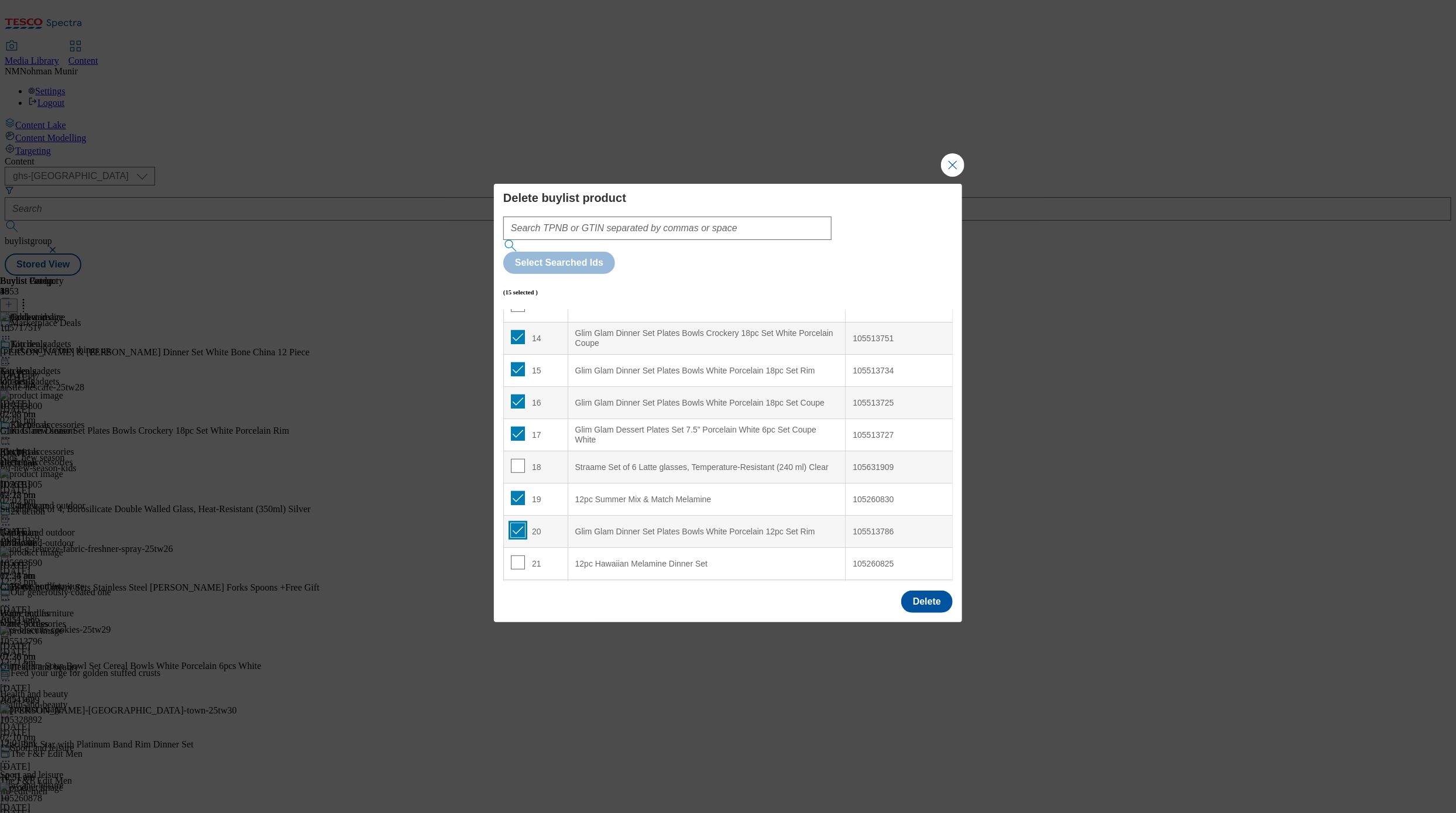
checkbox input "true"
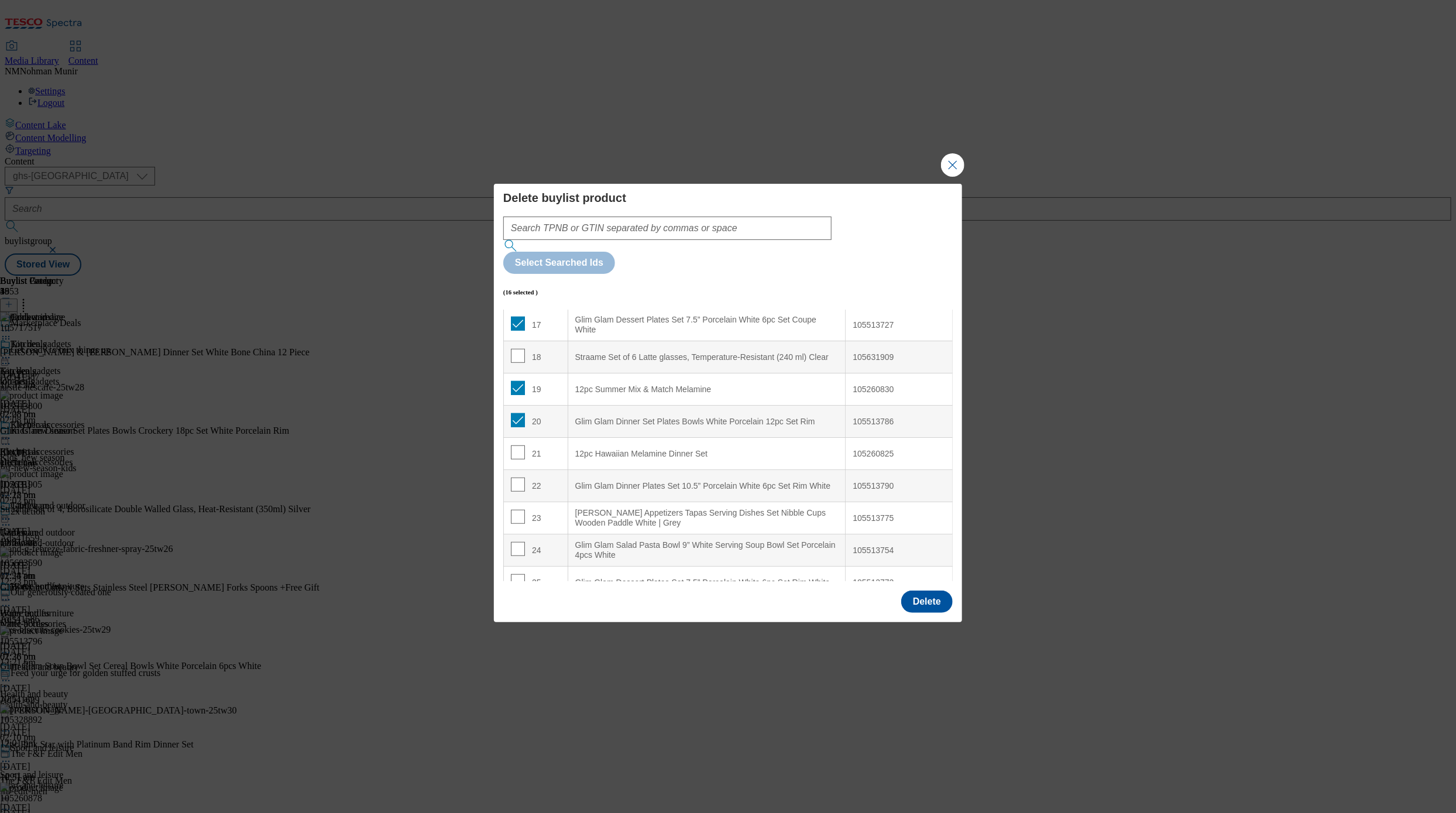
scroll to position [605, 0]
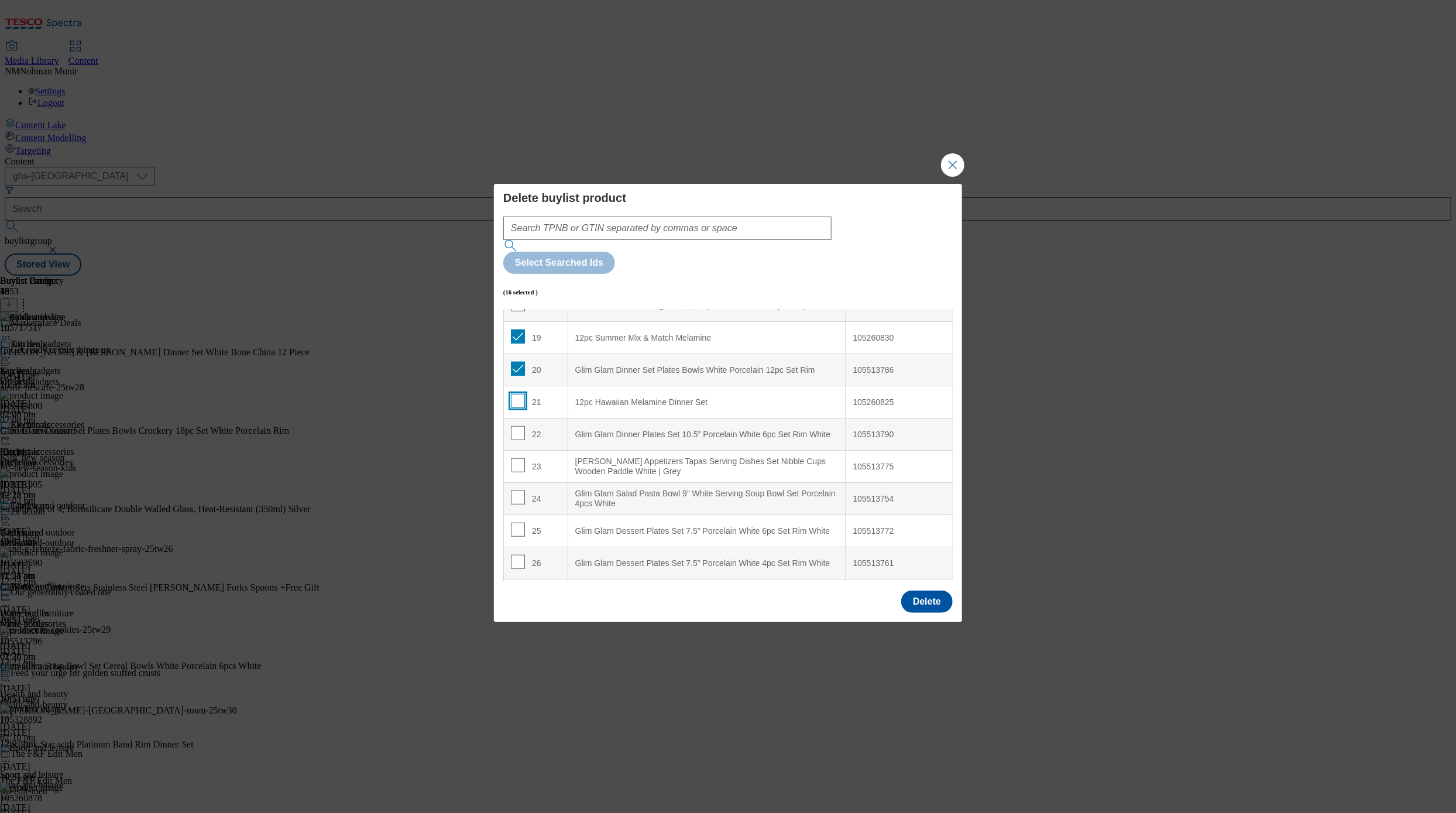
click at [515, 394] on input "Modal" at bounding box center [517, 401] width 14 height 14
checkbox input "true"
click at [521, 426] on input "Modal" at bounding box center [517, 433] width 14 height 14
checkbox input "true"
click at [518, 458] on input "Modal" at bounding box center [517, 465] width 14 height 14
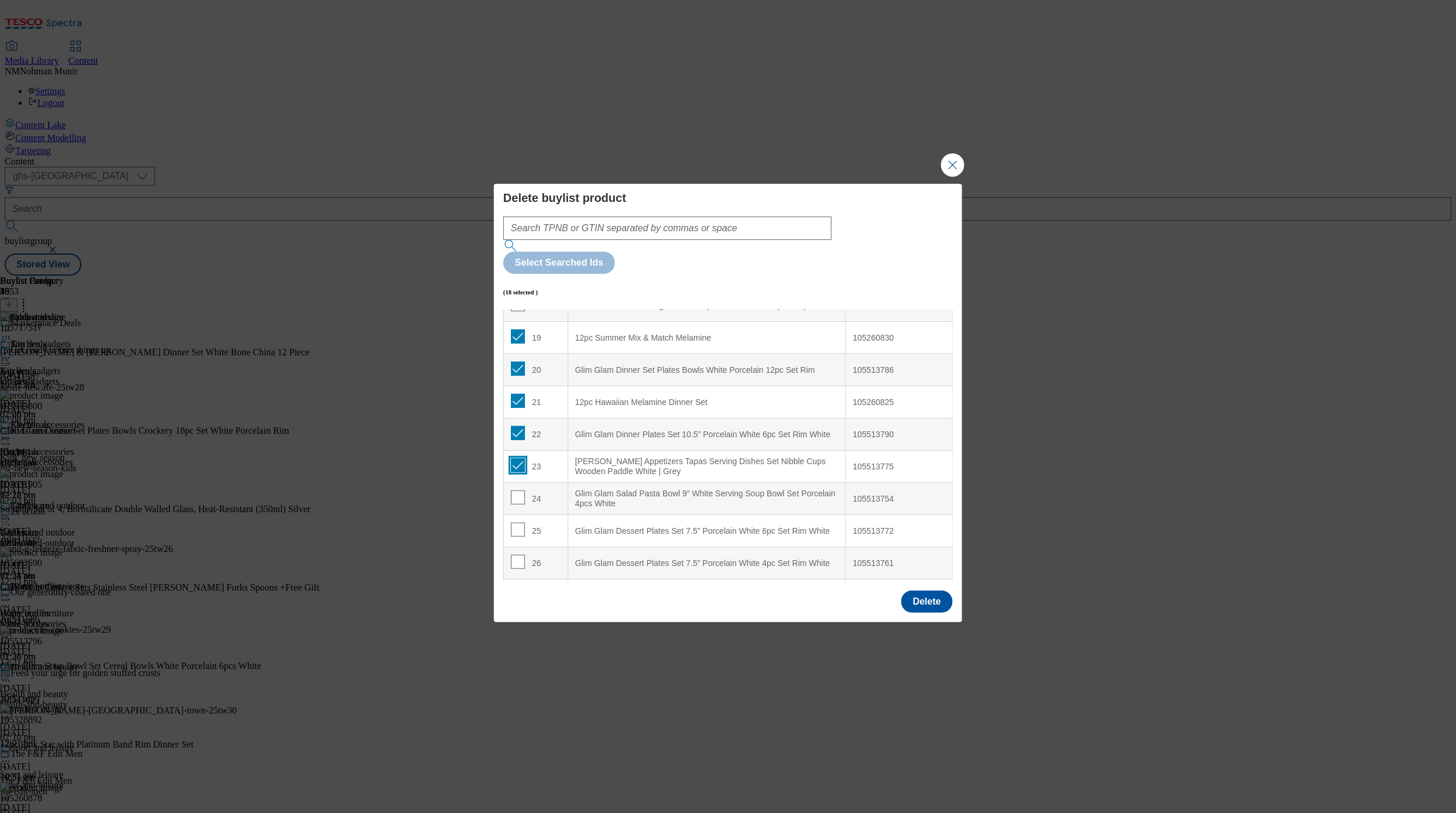
checkbox input "true"
click at [513, 490] on input "Modal" at bounding box center [517, 497] width 14 height 14
checkbox input "true"
click at [517, 522] on input "Modal" at bounding box center [517, 529] width 14 height 14
checkbox input "true"
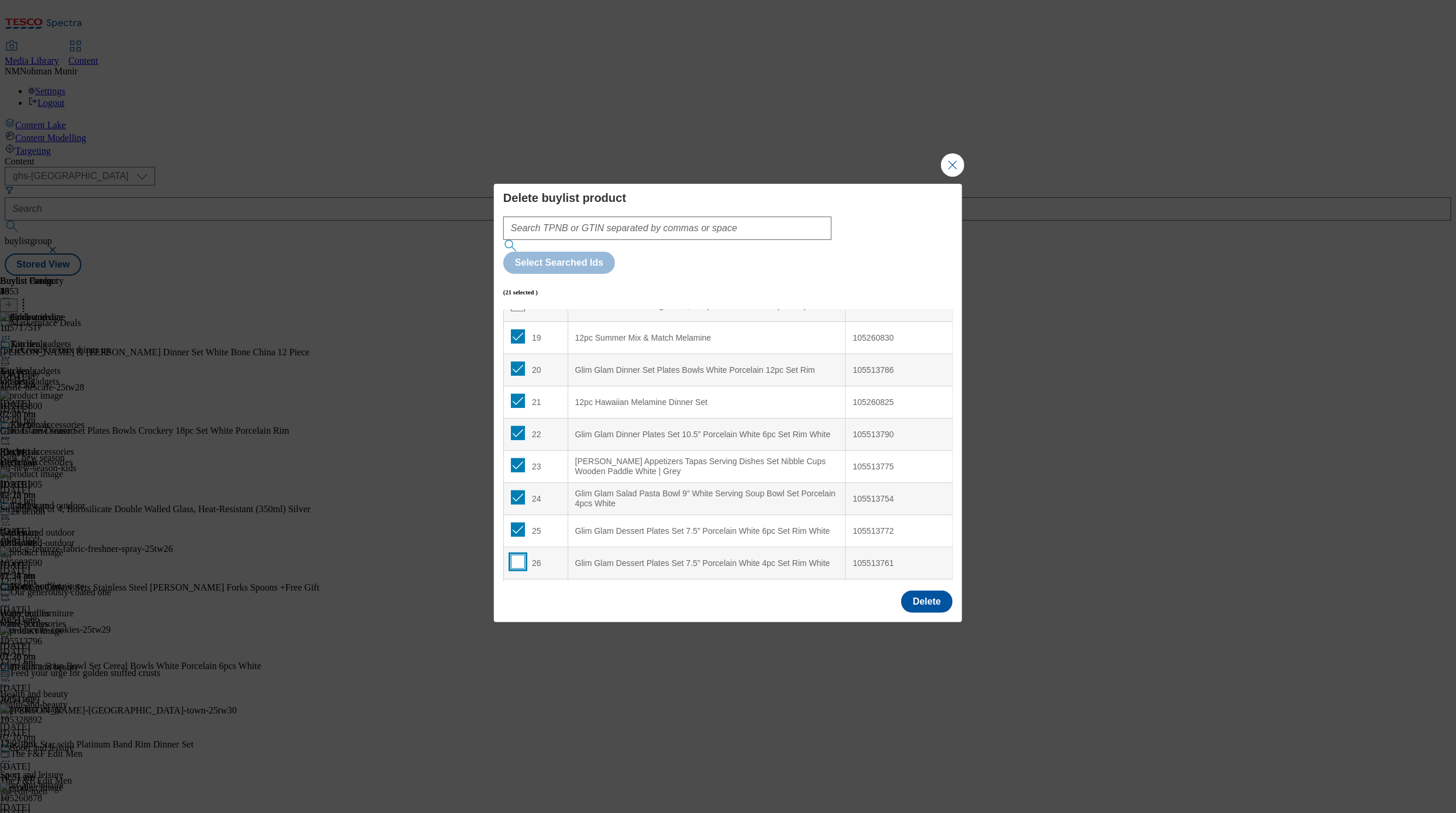
click at [521, 555] on input "Modal" at bounding box center [517, 562] width 14 height 14
checkbox input "true"
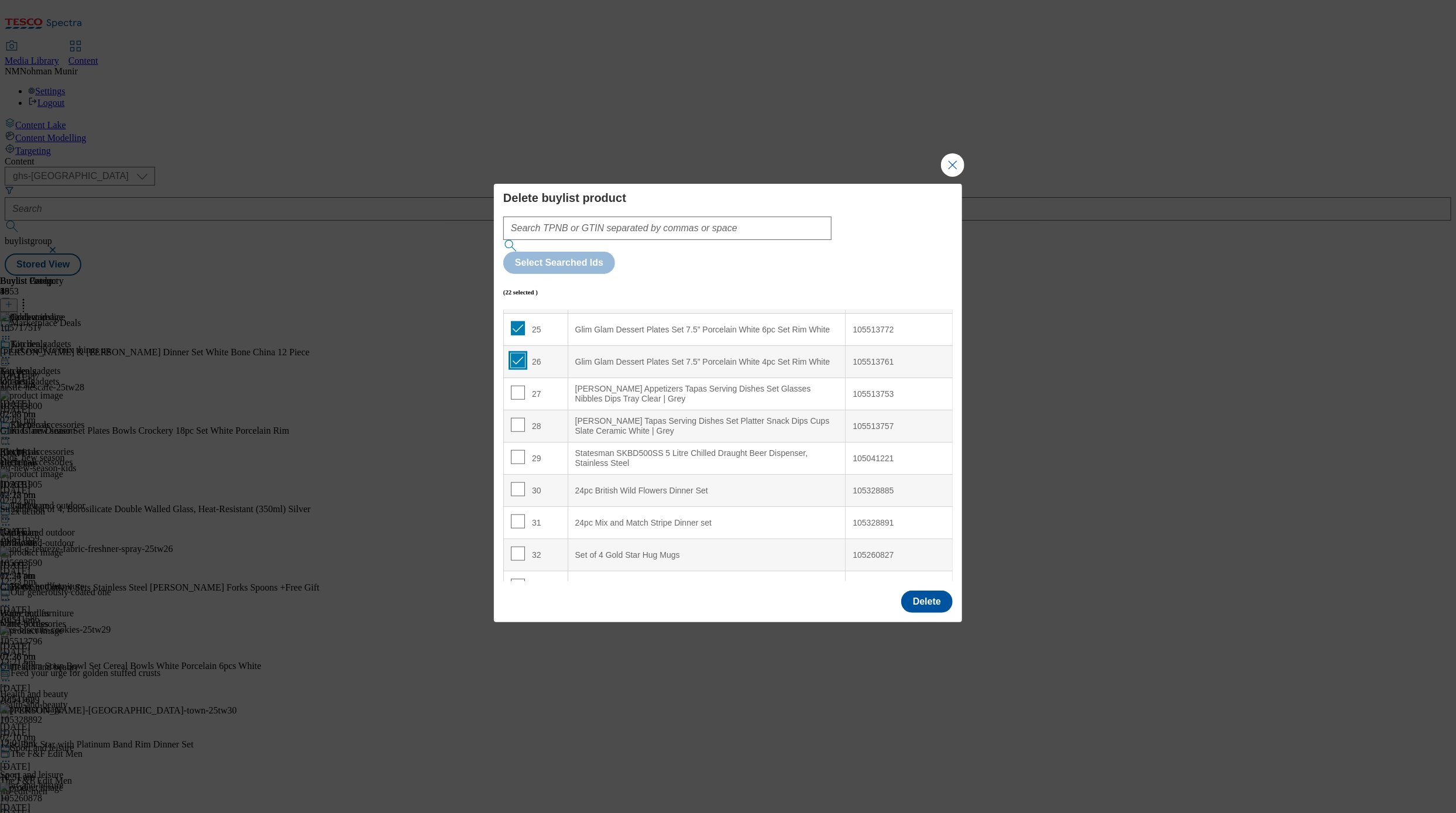
scroll to position [839, 0]
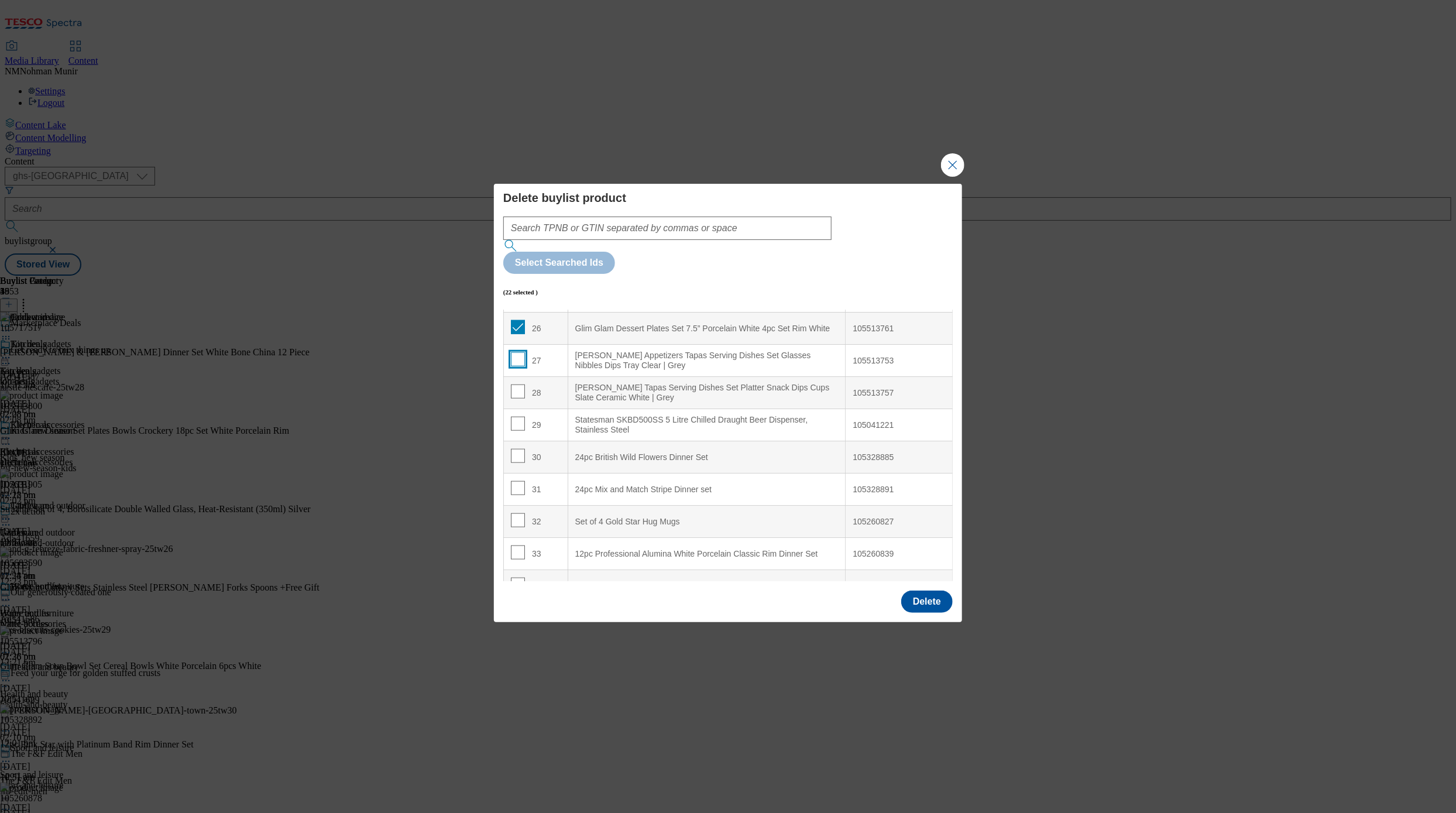
click at [518, 352] on input "Modal" at bounding box center [517, 359] width 14 height 14
checkbox input "true"
click at [519, 385] on input "Modal" at bounding box center [517, 391] width 14 height 14
checkbox input "true"
click at [523, 449] on div "30" at bounding box center [535, 457] width 50 height 17
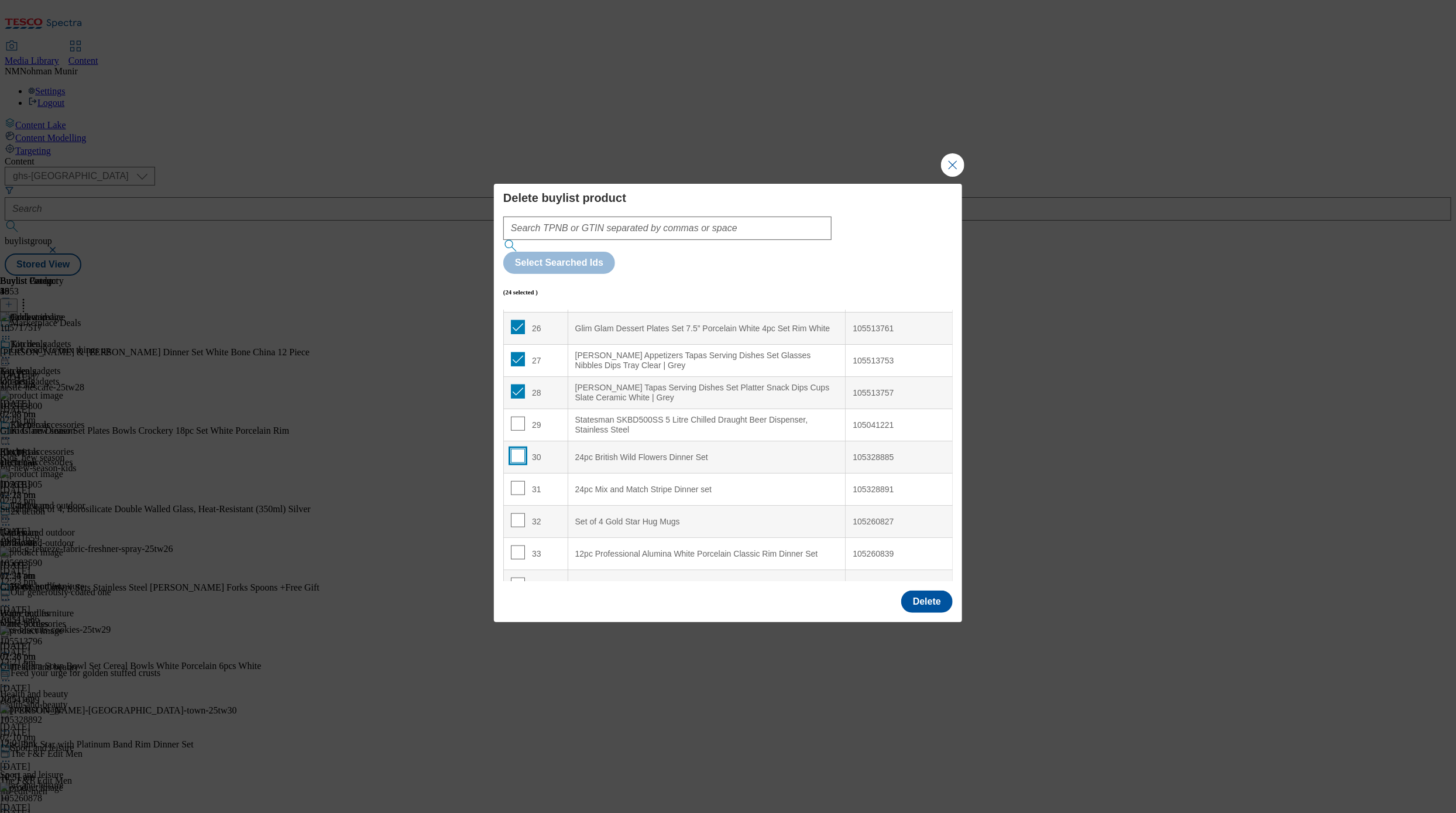
click at [518, 449] on input "Modal" at bounding box center [517, 455] width 14 height 14
checkbox input "true"
click at [508, 473] on td "31" at bounding box center [536, 489] width 65 height 32
click at [510, 473] on td "31" at bounding box center [536, 489] width 65 height 32
click at [513, 481] on input "Modal" at bounding box center [517, 488] width 14 height 14
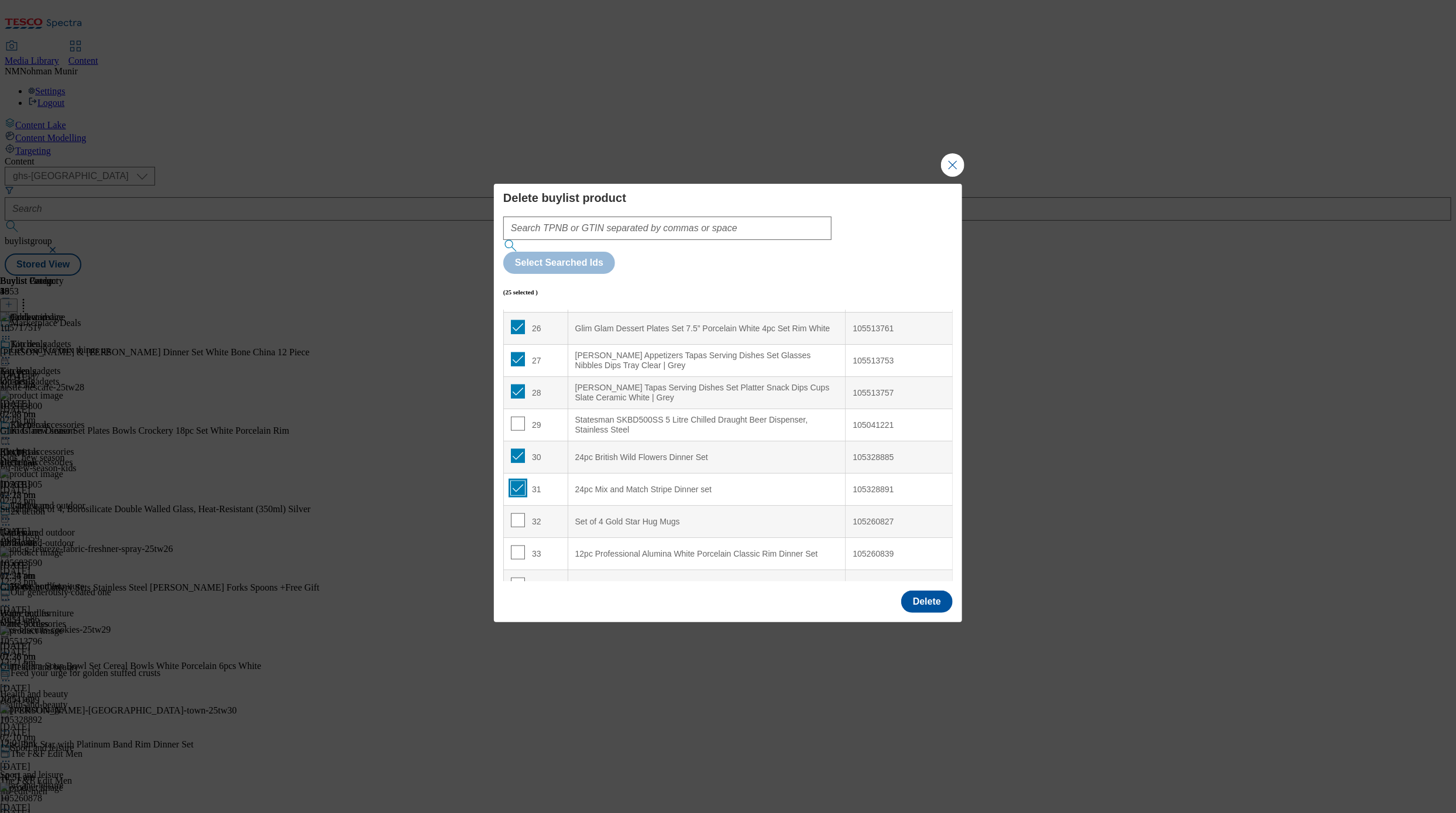
checkbox input "true"
click at [520, 513] on input "Modal" at bounding box center [517, 520] width 14 height 14
checkbox input "true"
click at [513, 546] on input "Modal" at bounding box center [517, 552] width 14 height 14
checkbox input "true"
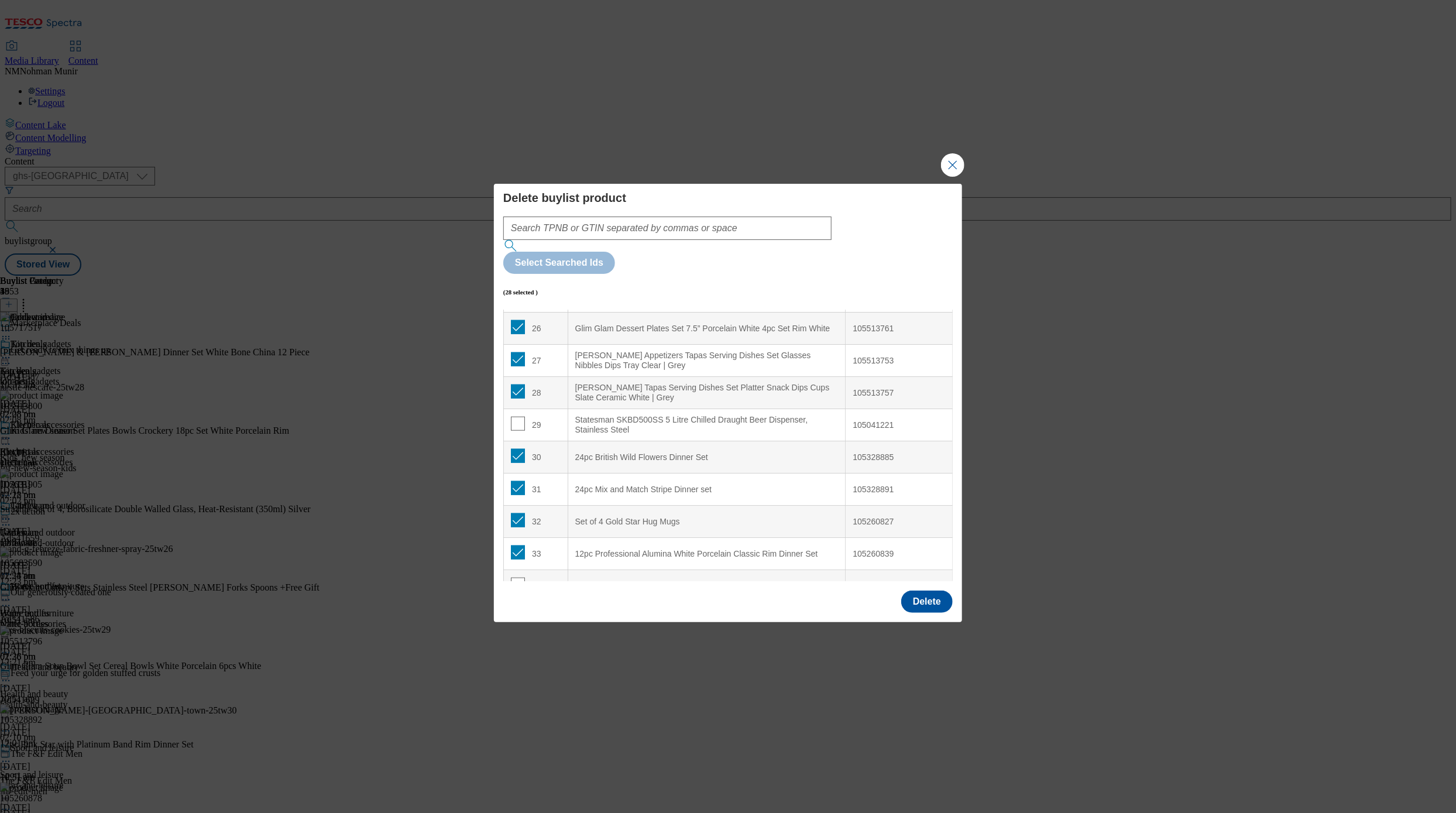
scroll to position [984, 0]
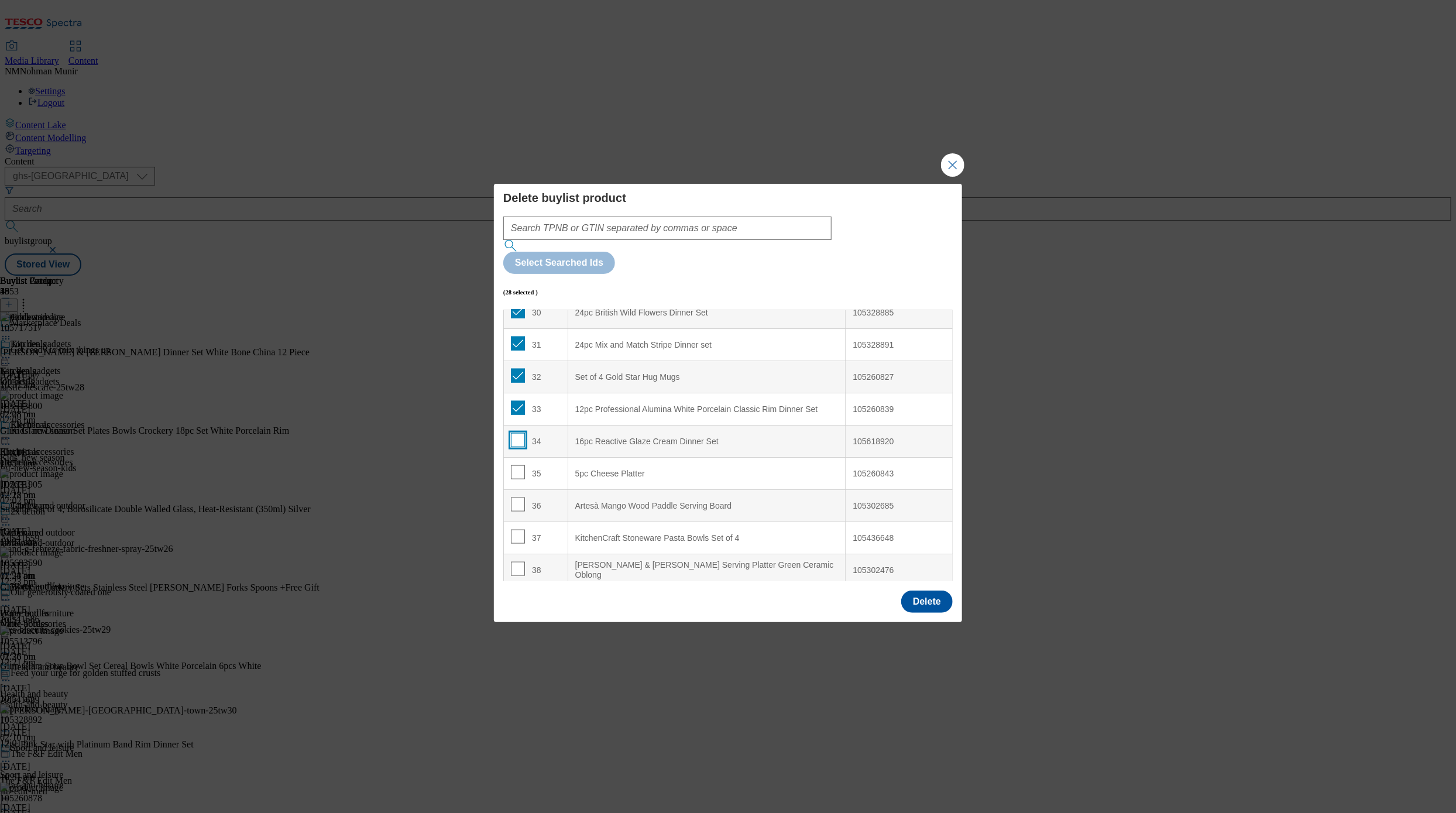
click at [519, 433] on input "Modal" at bounding box center [517, 440] width 14 height 14
checkbox input "true"
click at [522, 465] on input "Modal" at bounding box center [517, 472] width 14 height 14
checkbox input "true"
click at [894, 567] on button "Delete" at bounding box center [927, 602] width 52 height 22
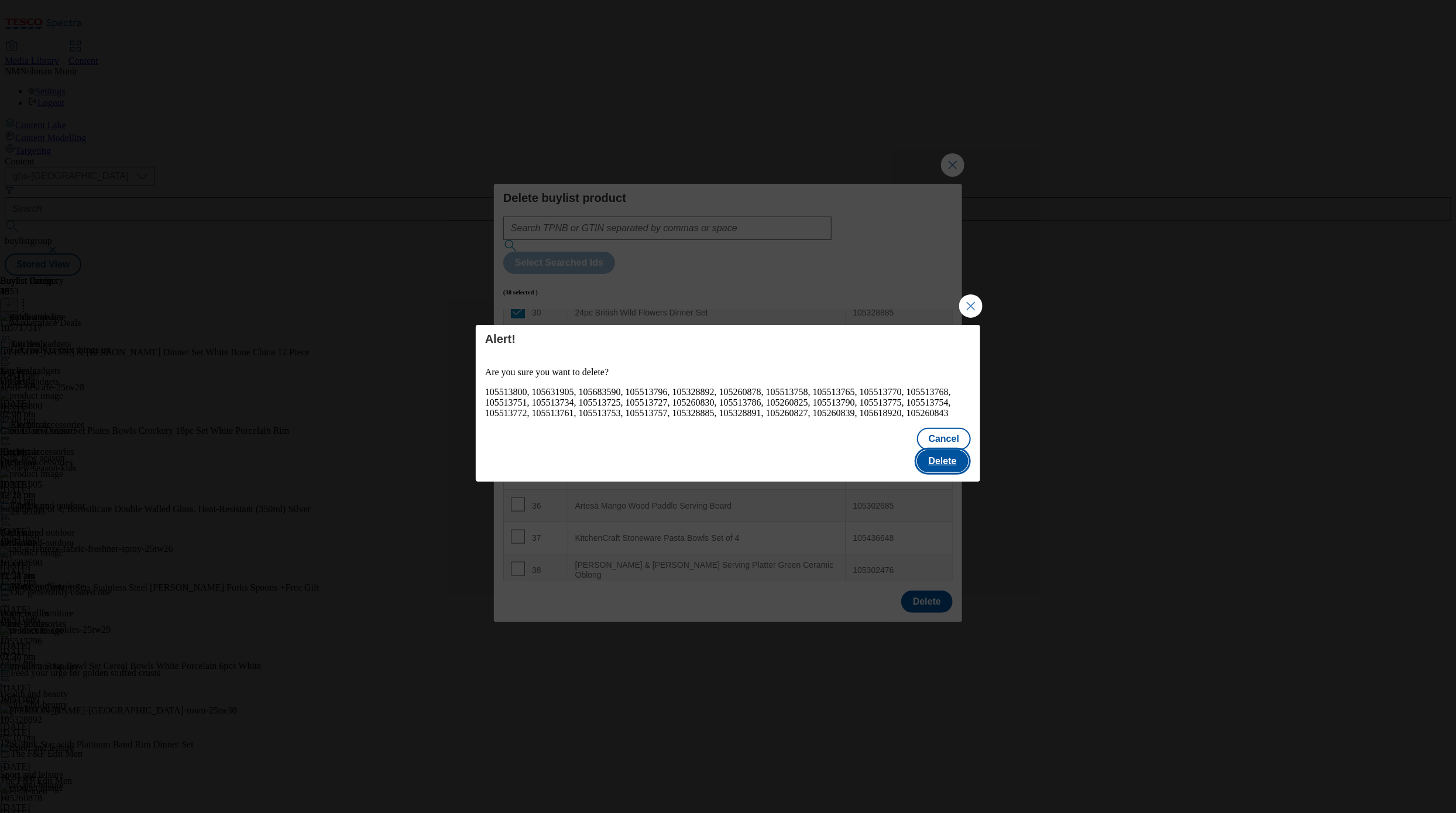
click at [894, 454] on button "Delete" at bounding box center [943, 461] width 52 height 22
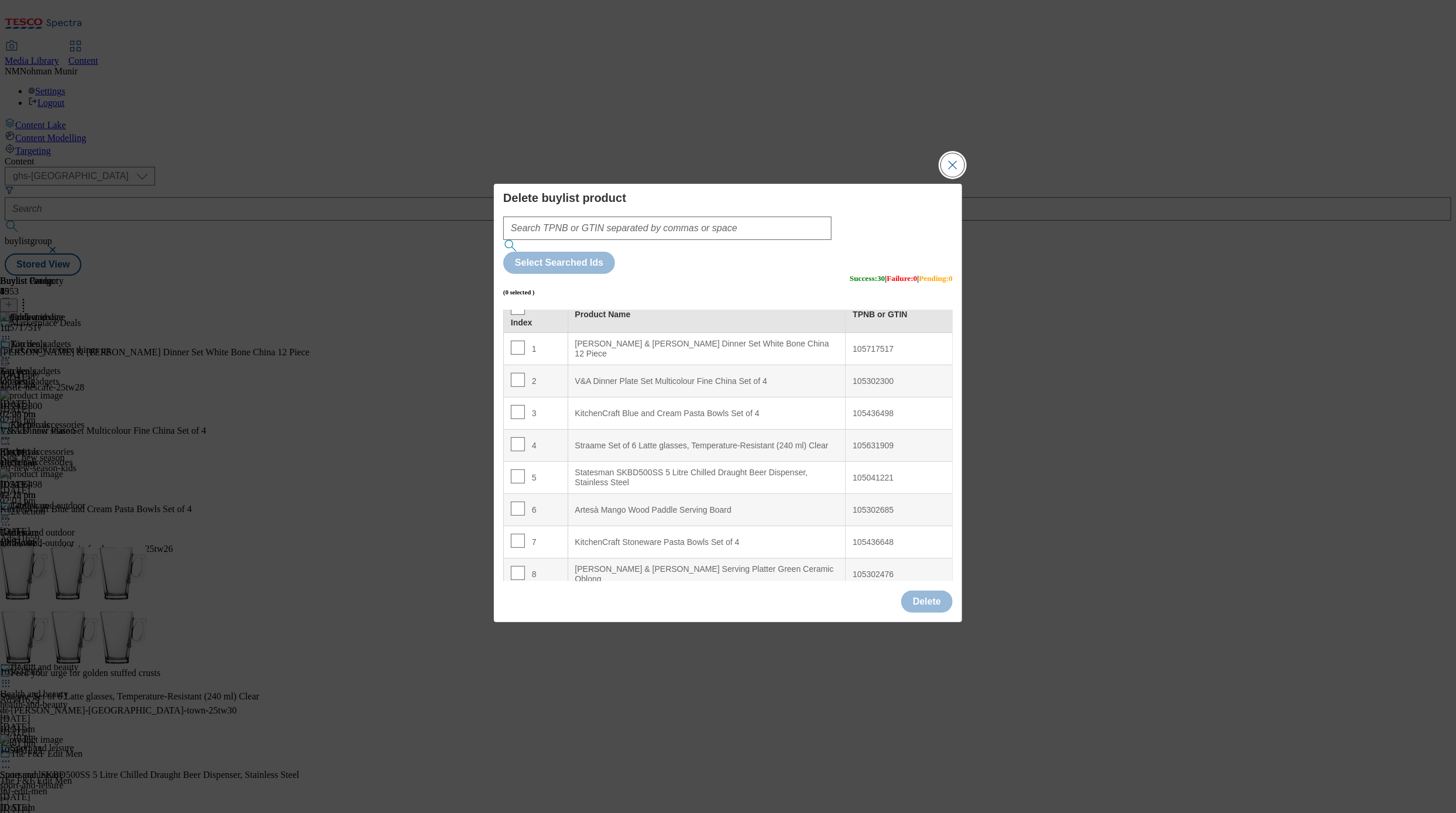
scroll to position [18, 0]
click at [894, 177] on button "Close Modal" at bounding box center [953, 165] width 23 height 23
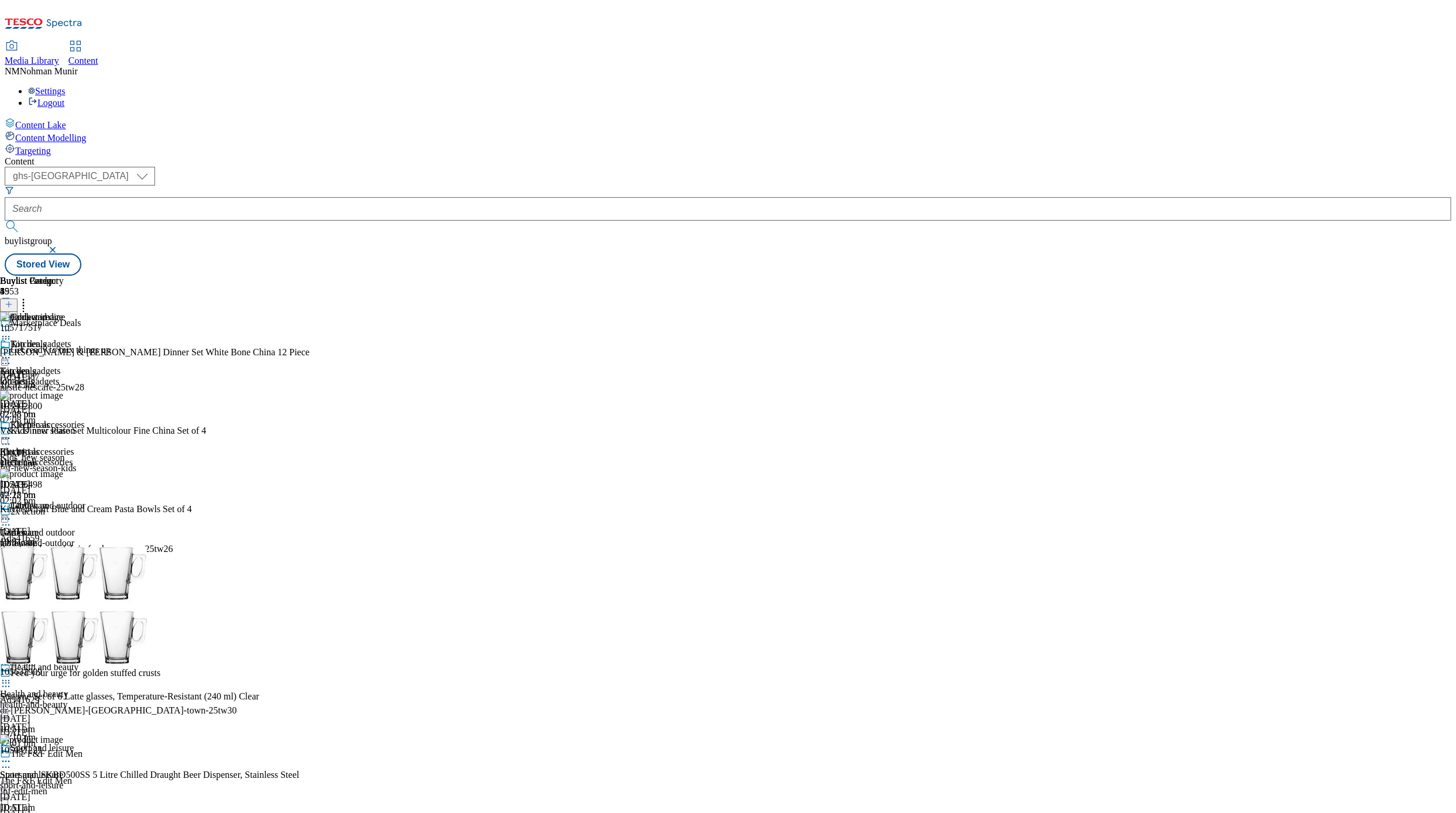
scroll to position [114, 0]
click at [85, 567] on div "water-bottles" at bounding box center [42, 624] width 85 height 10
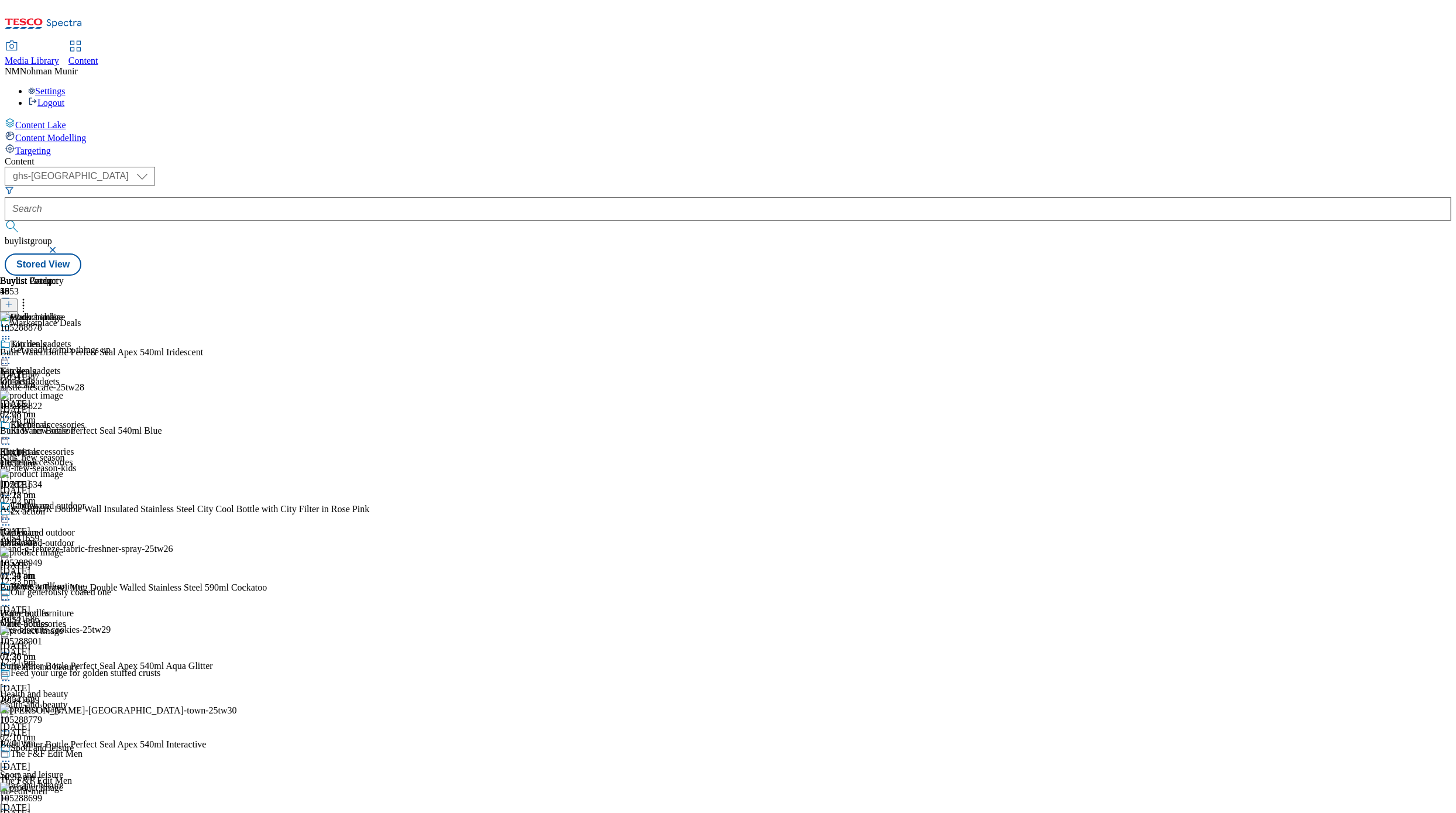
click at [12, 567] on icon at bounding box center [6, 600] width 12 height 12
click at [68, 567] on button "Preview" at bounding box center [45, 678] width 45 height 14
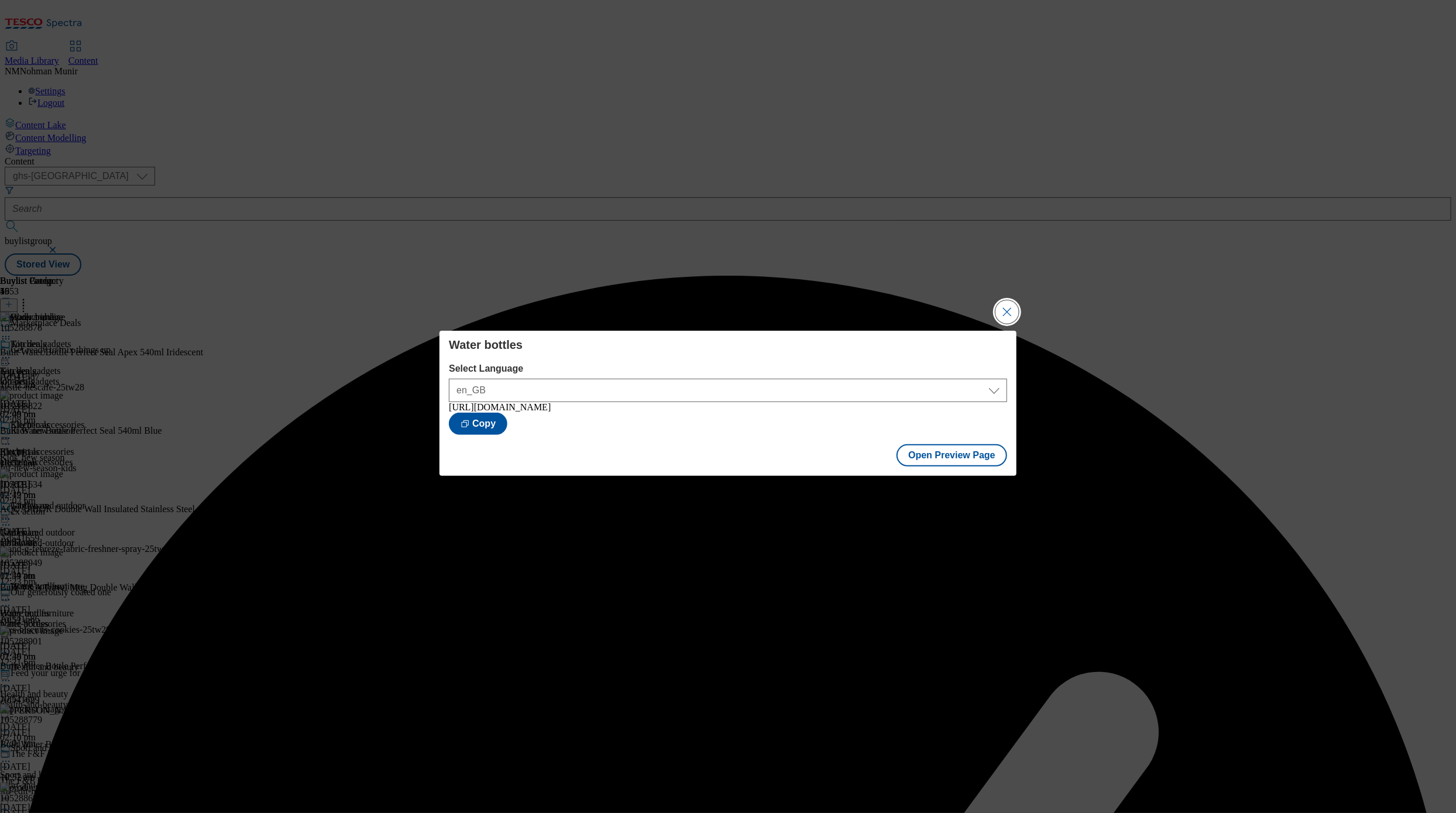
click at [894, 309] on button "Close Modal" at bounding box center [1007, 312] width 23 height 23
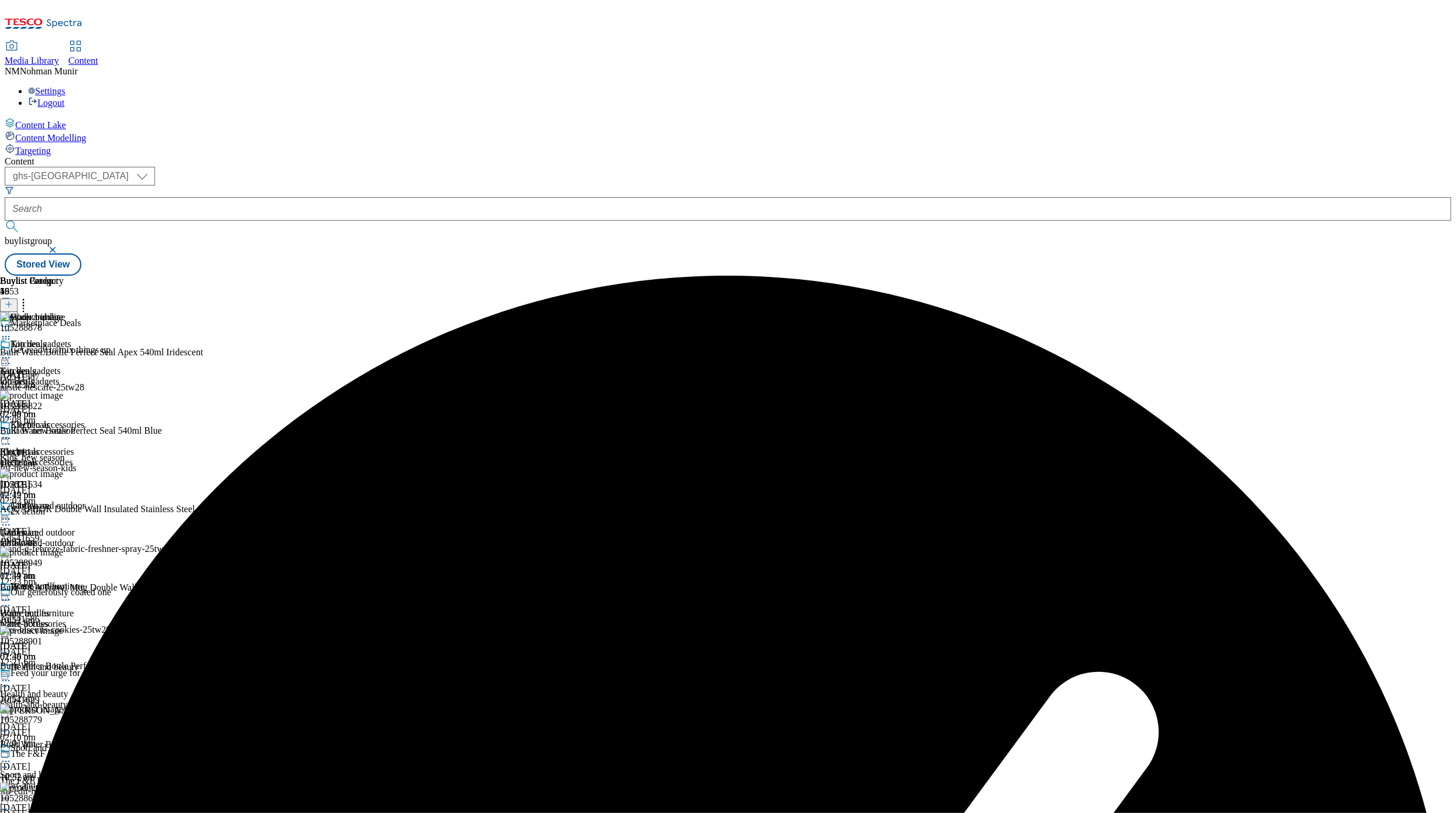
click at [85, 500] on div "Tableware" at bounding box center [42, 514] width 85 height 27
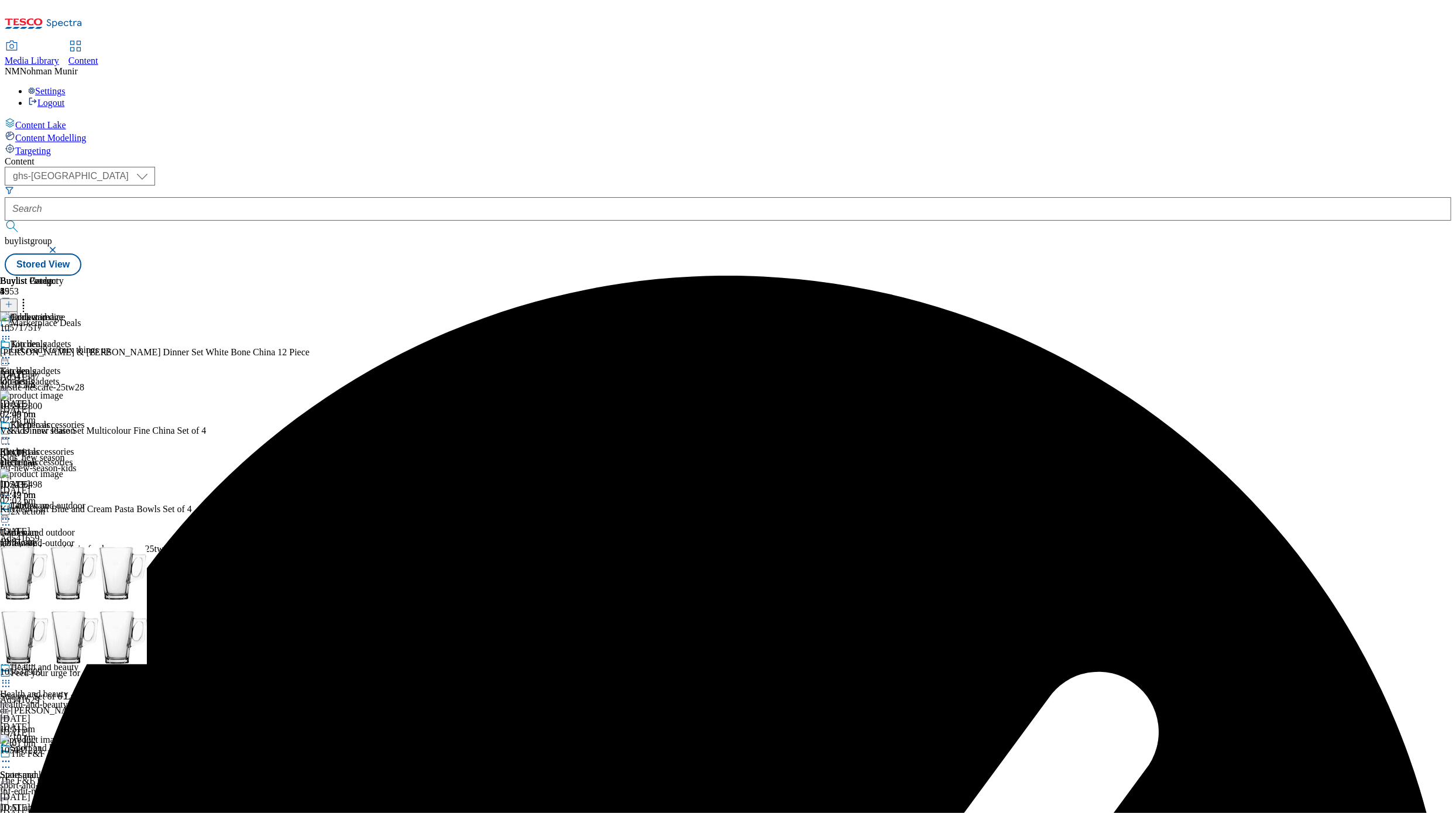
click at [12, 513] on icon at bounding box center [6, 519] width 12 height 12
click at [62, 567] on span "Publish" at bounding box center [49, 638] width 26 height 9
click at [12, 513] on icon at bounding box center [6, 519] width 12 height 12
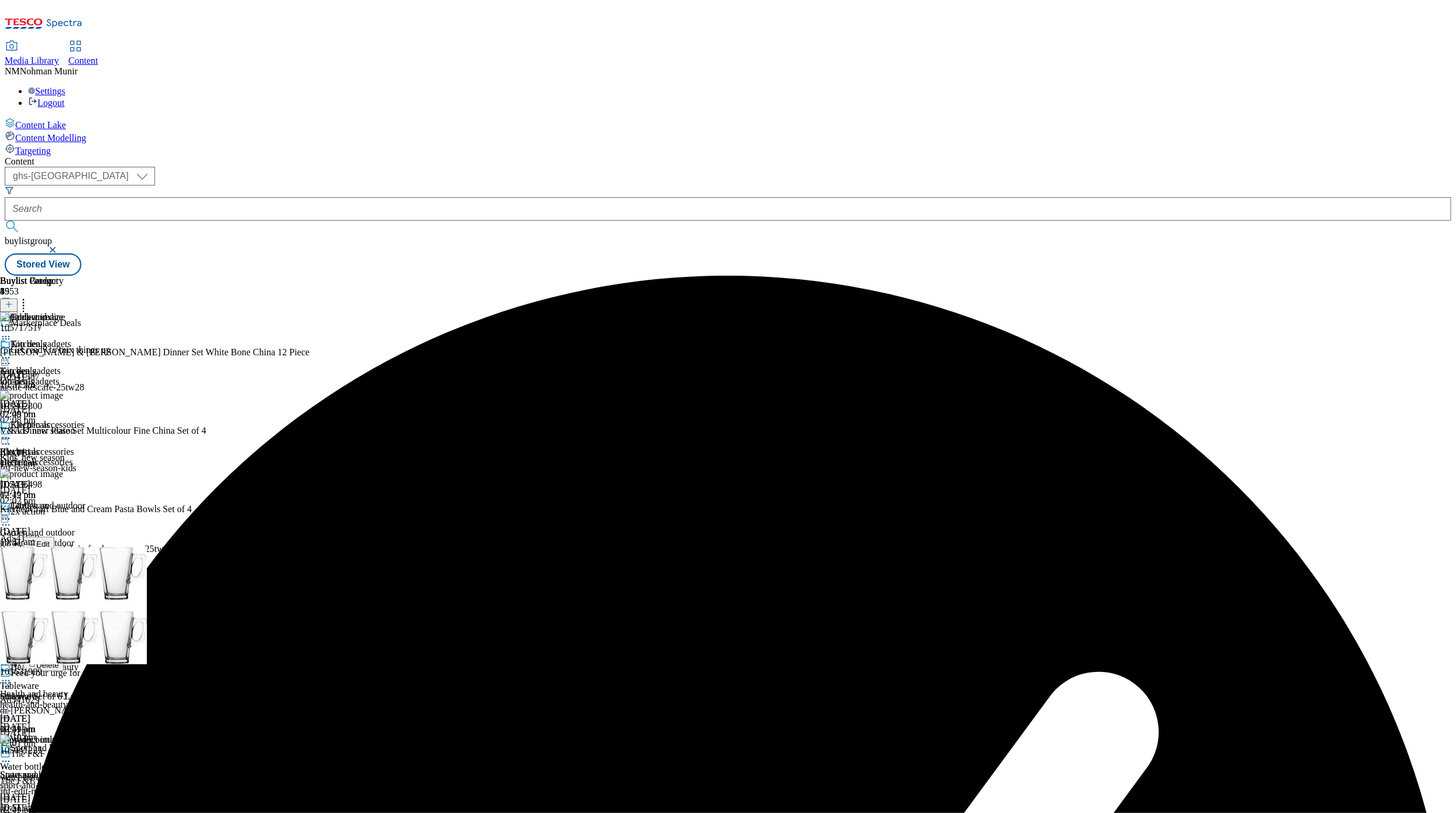
click at [74, 567] on span "Un-publish" at bounding box center [55, 651] width 37 height 9
click at [12, 433] on icon at bounding box center [6, 438] width 12 height 12
click at [76, 526] on span "Un-preview" at bounding box center [56, 530] width 39 height 9
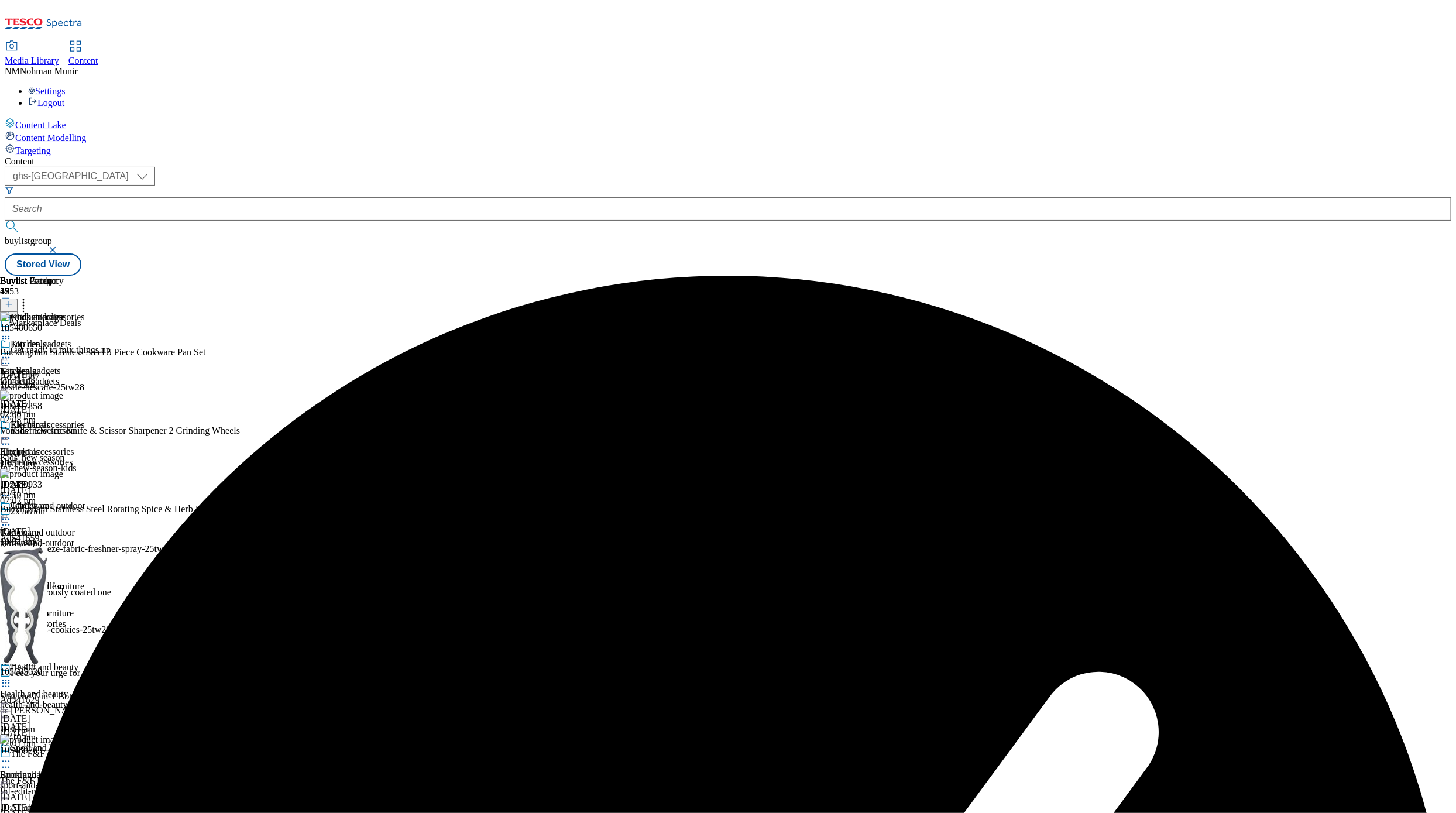
scroll to position [114, 0]
click at [12, 567] on icon at bounding box center [6, 600] width 12 height 12
click at [334, 436] on div at bounding box center [167, 436] width 334 height 0
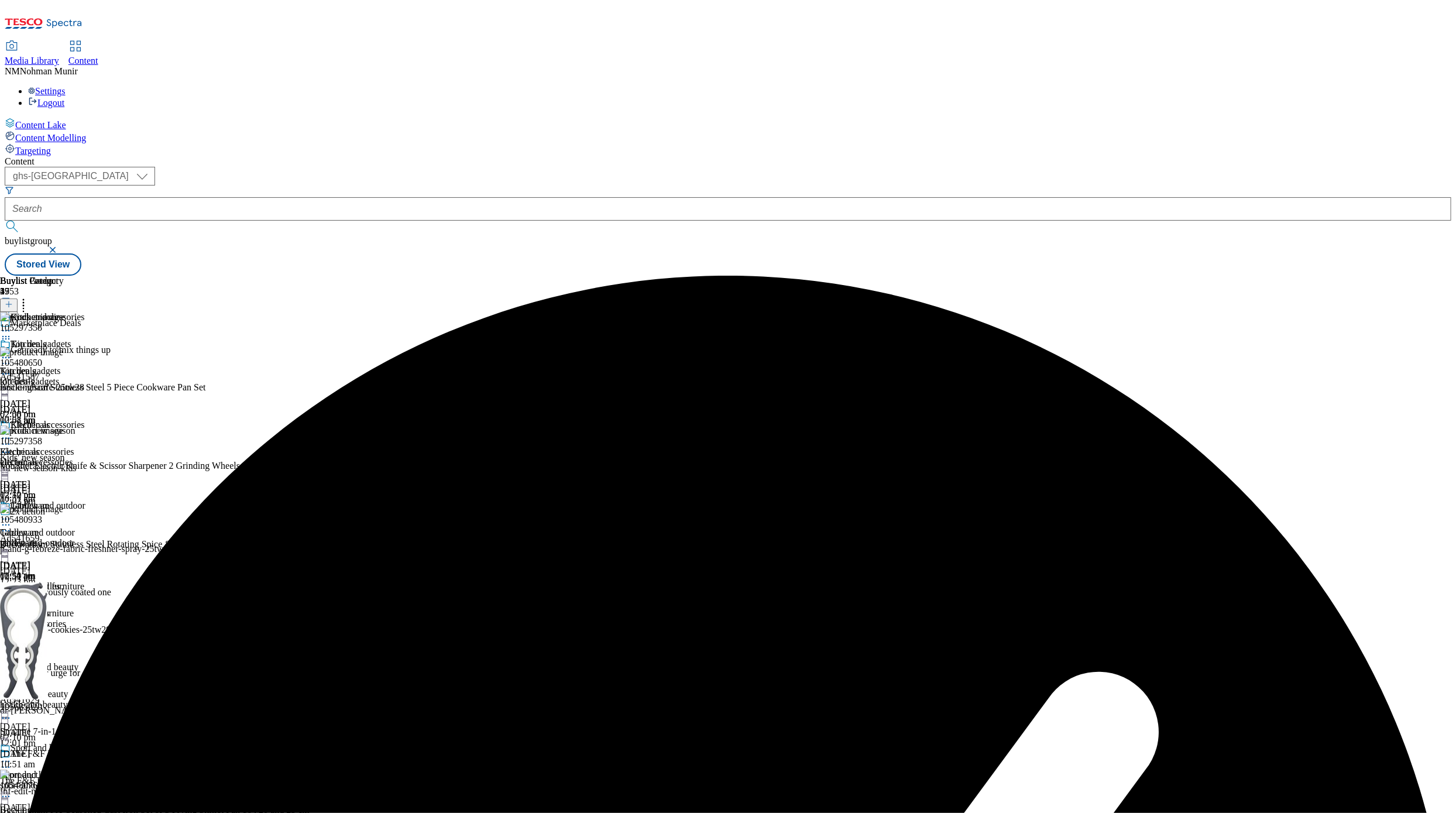
scroll to position [115, 0]
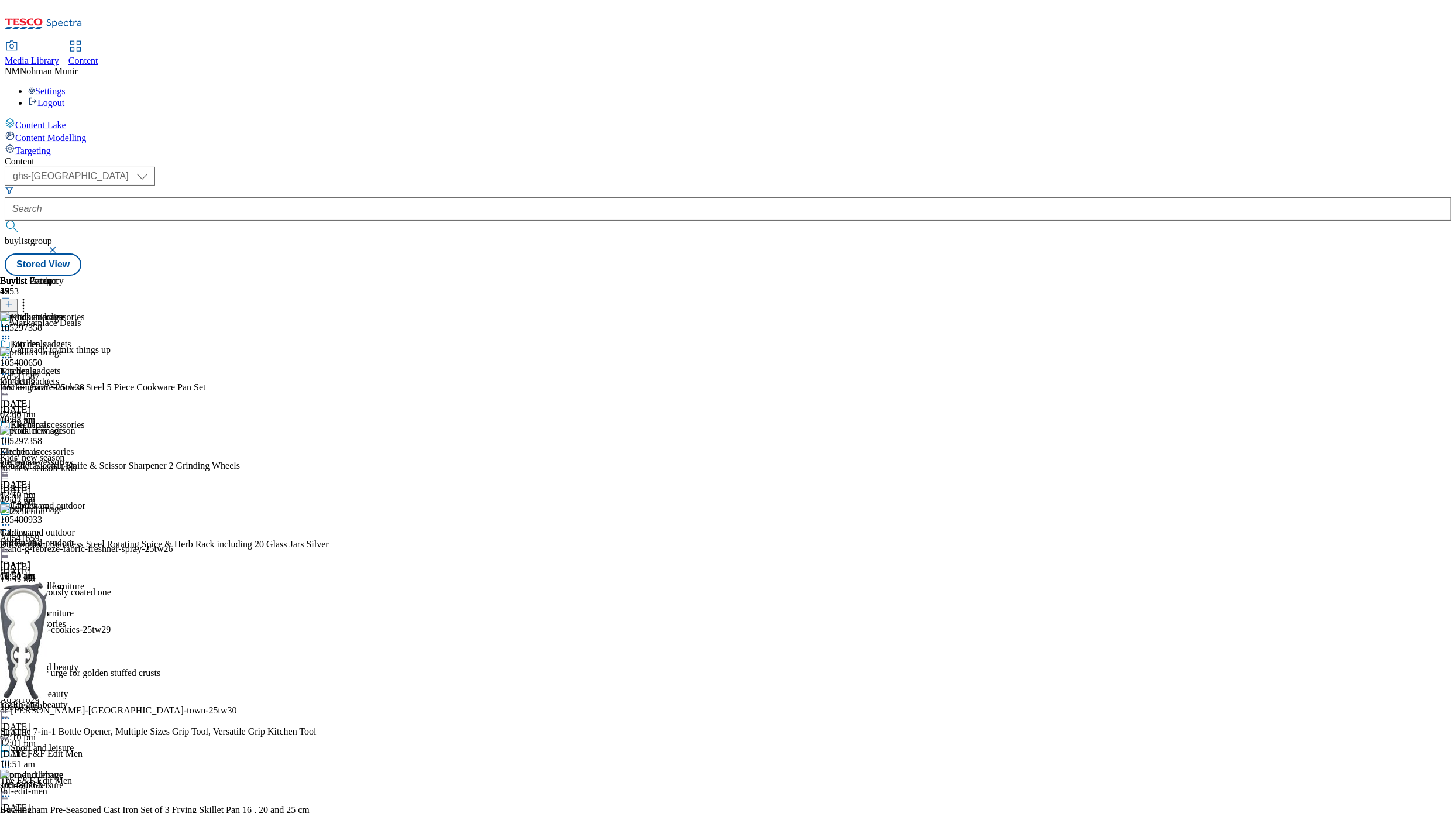
click at [85, 567] on div "water-bottles" at bounding box center [42, 624] width 85 height 10
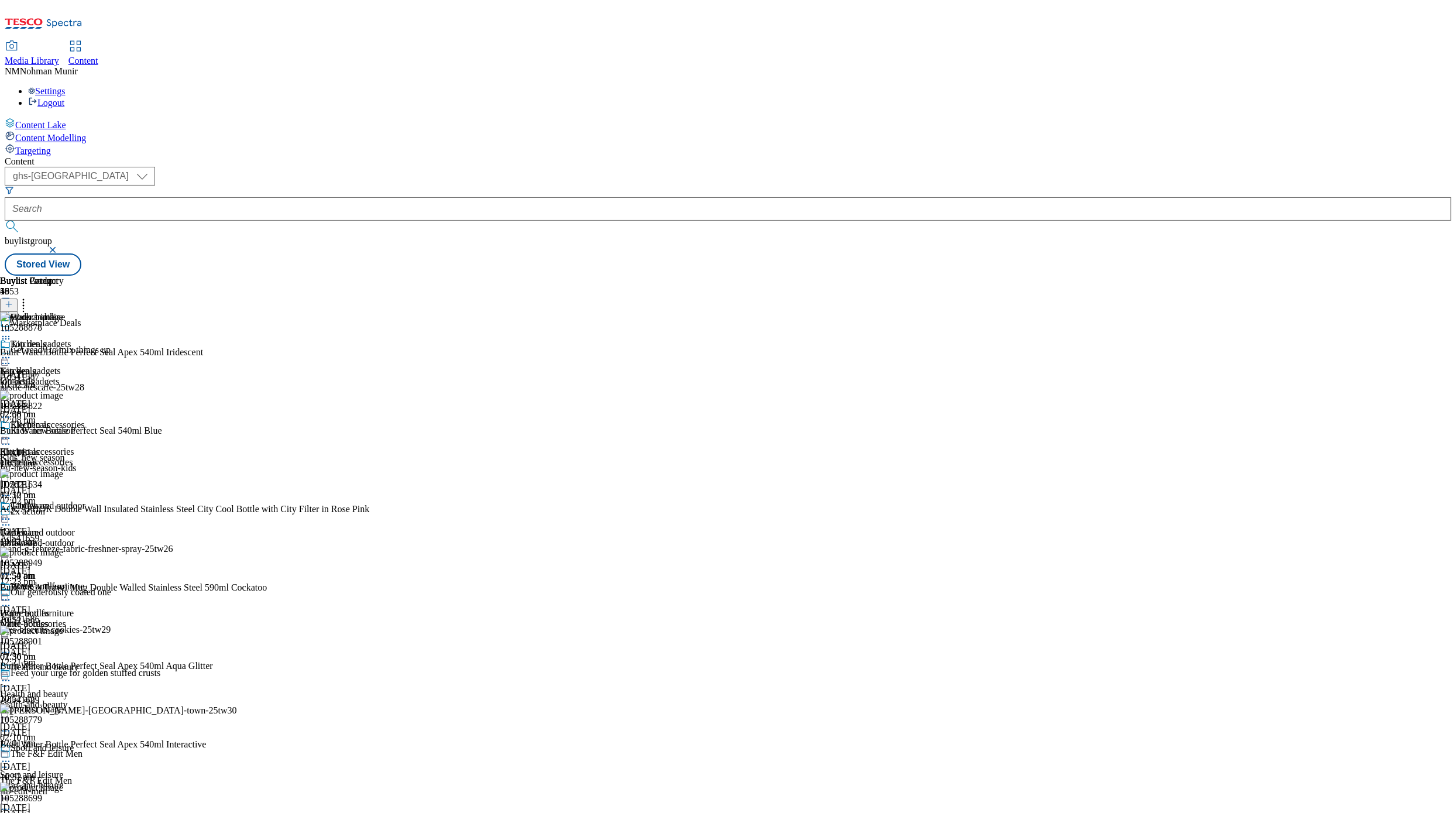
click at [30, 297] on icon at bounding box center [23, 302] width 12 height 12
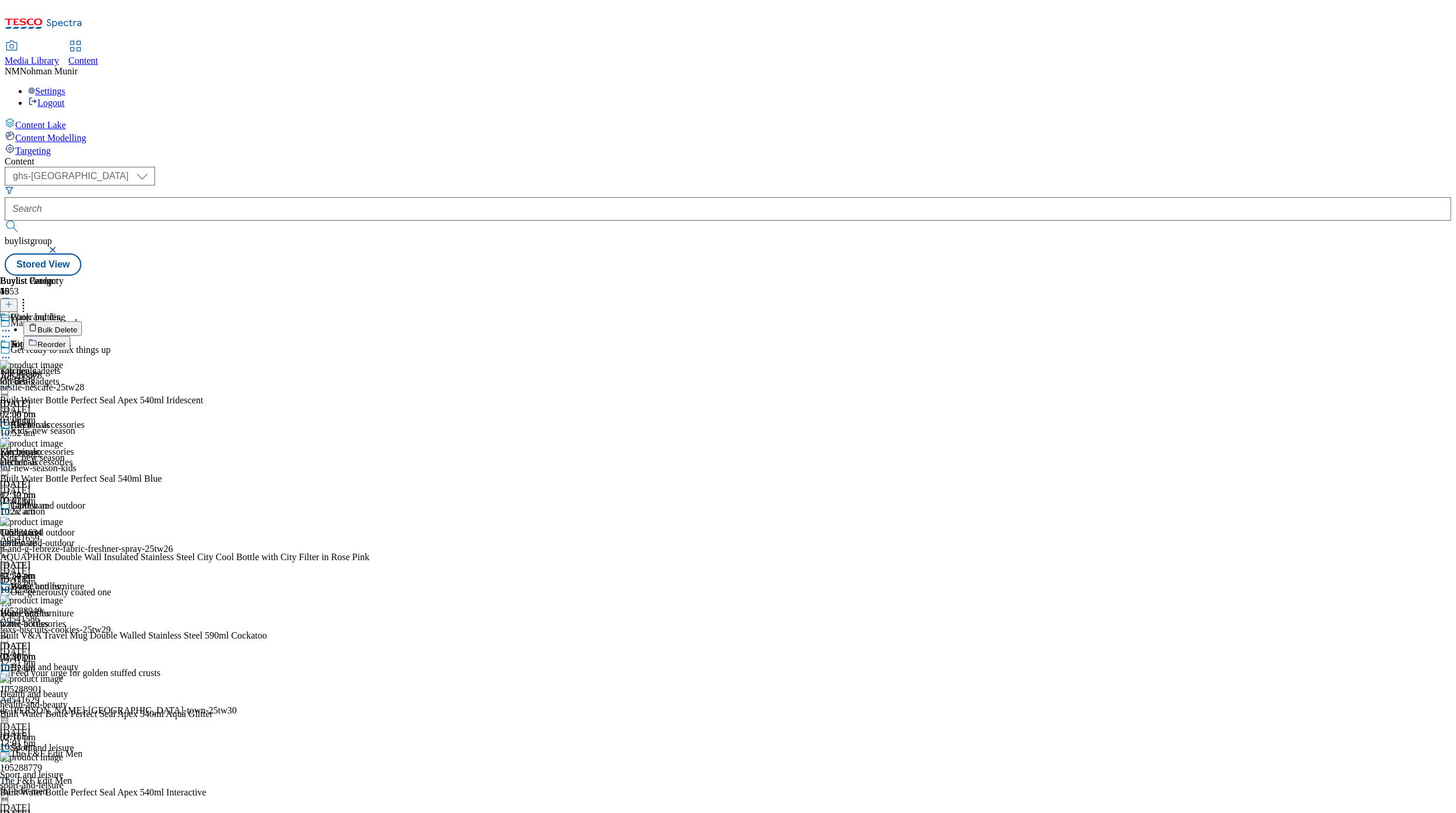
click at [82, 321] on button "Bulk Delete" at bounding box center [52, 329] width 58 height 15
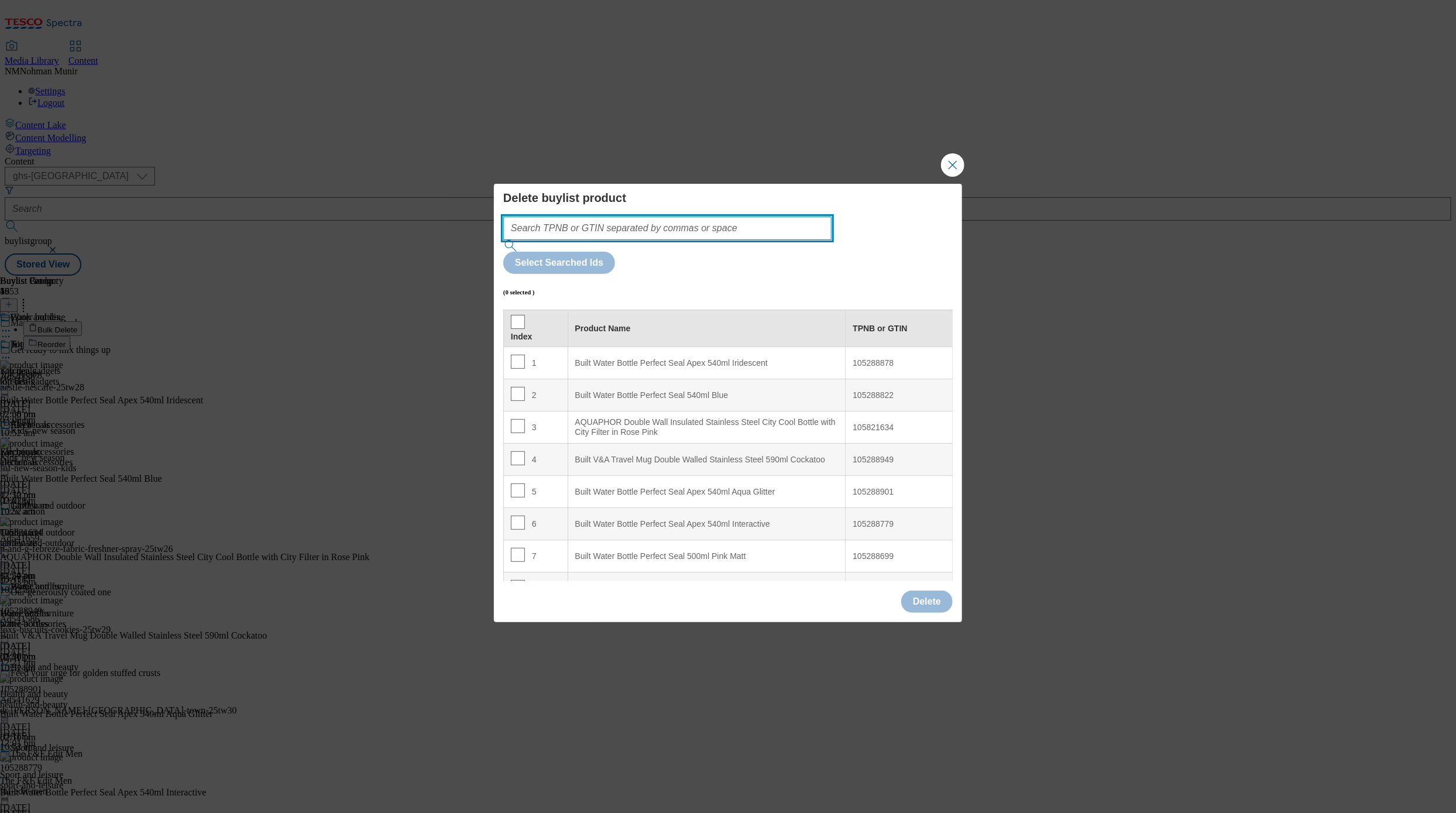
click at [734, 240] on input "Modal" at bounding box center [667, 228] width 328 height 23
paste input "105288878 105288822 105288949 105288699 105288980 105288811 105288680"
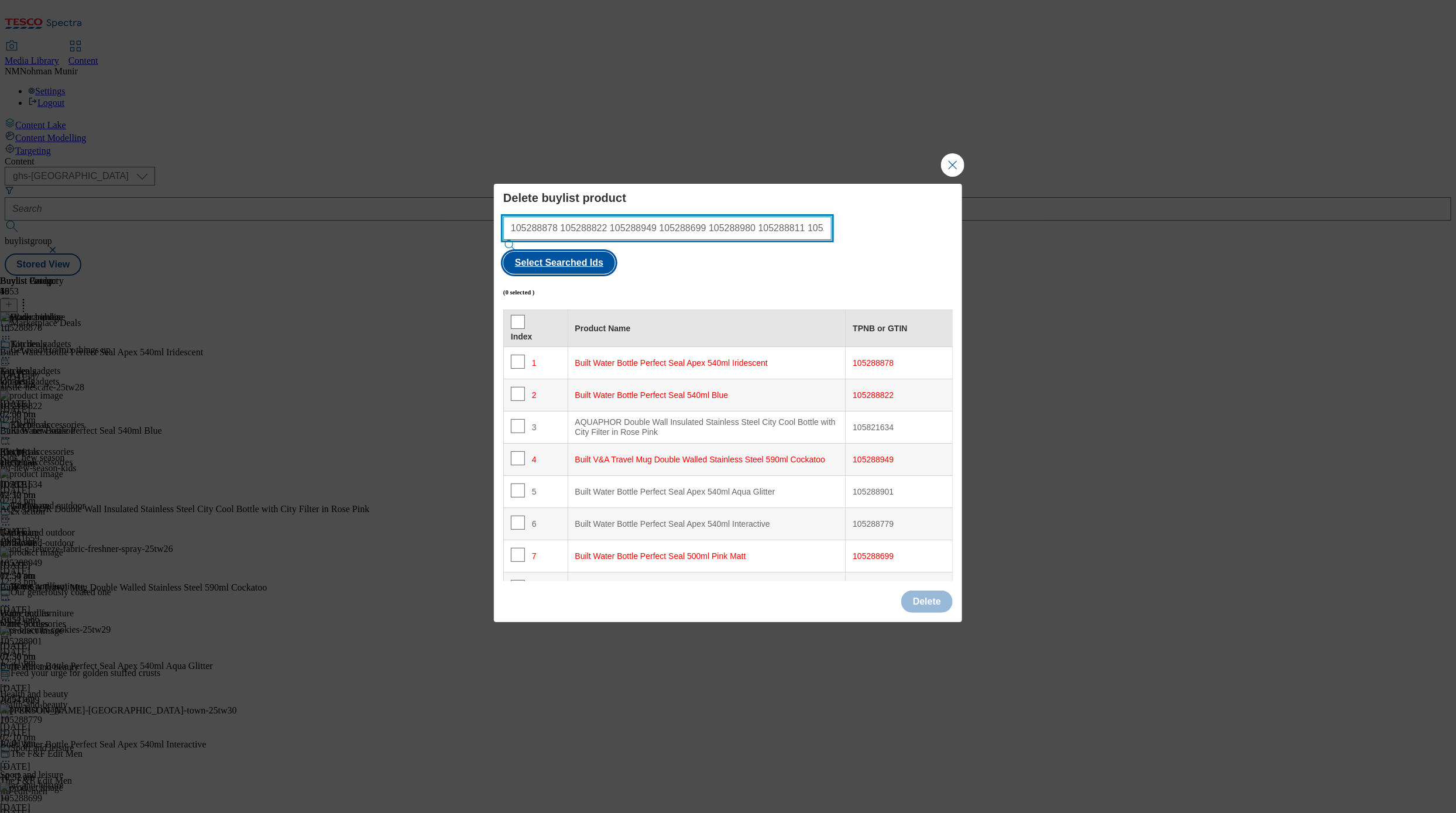
type input "105288878 105288822 105288949 105288699 105288980 105288811 105288680"
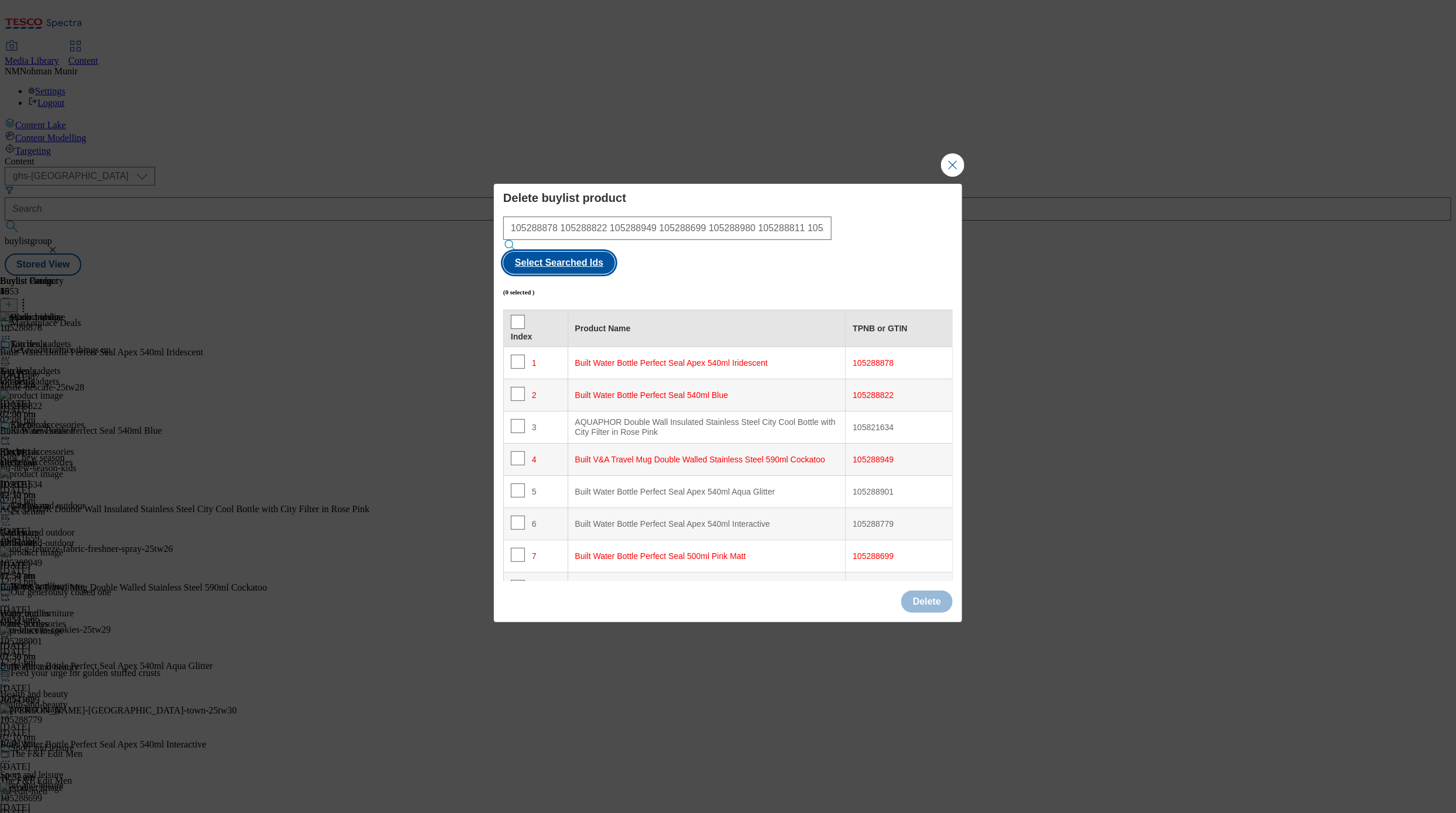
click at [615, 252] on button "Select Searched Ids" at bounding box center [559, 263] width 112 height 22
checkbox input "true"
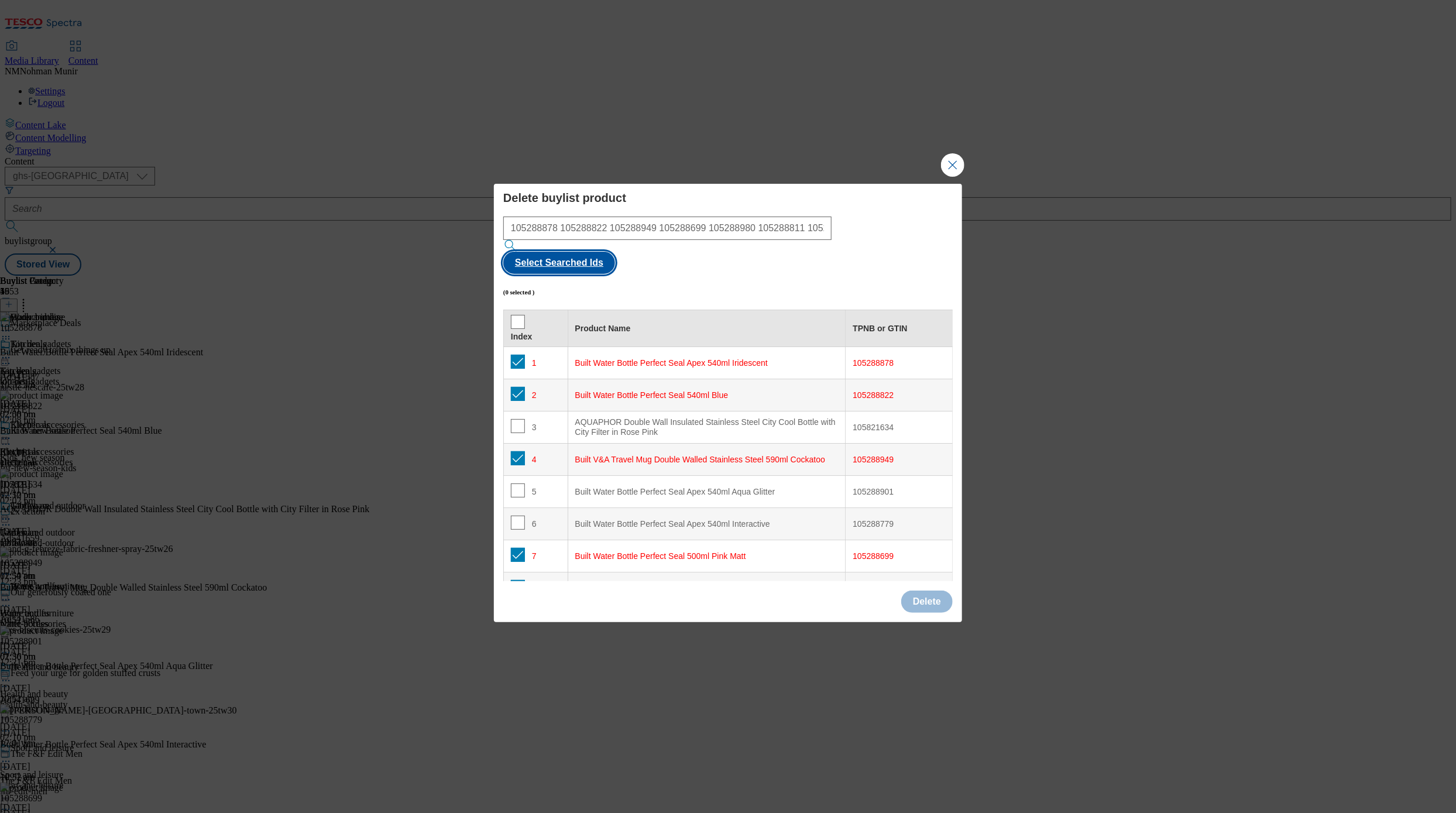
checkbox input "true"
click at [894, 567] on button "Delete" at bounding box center [927, 602] width 52 height 22
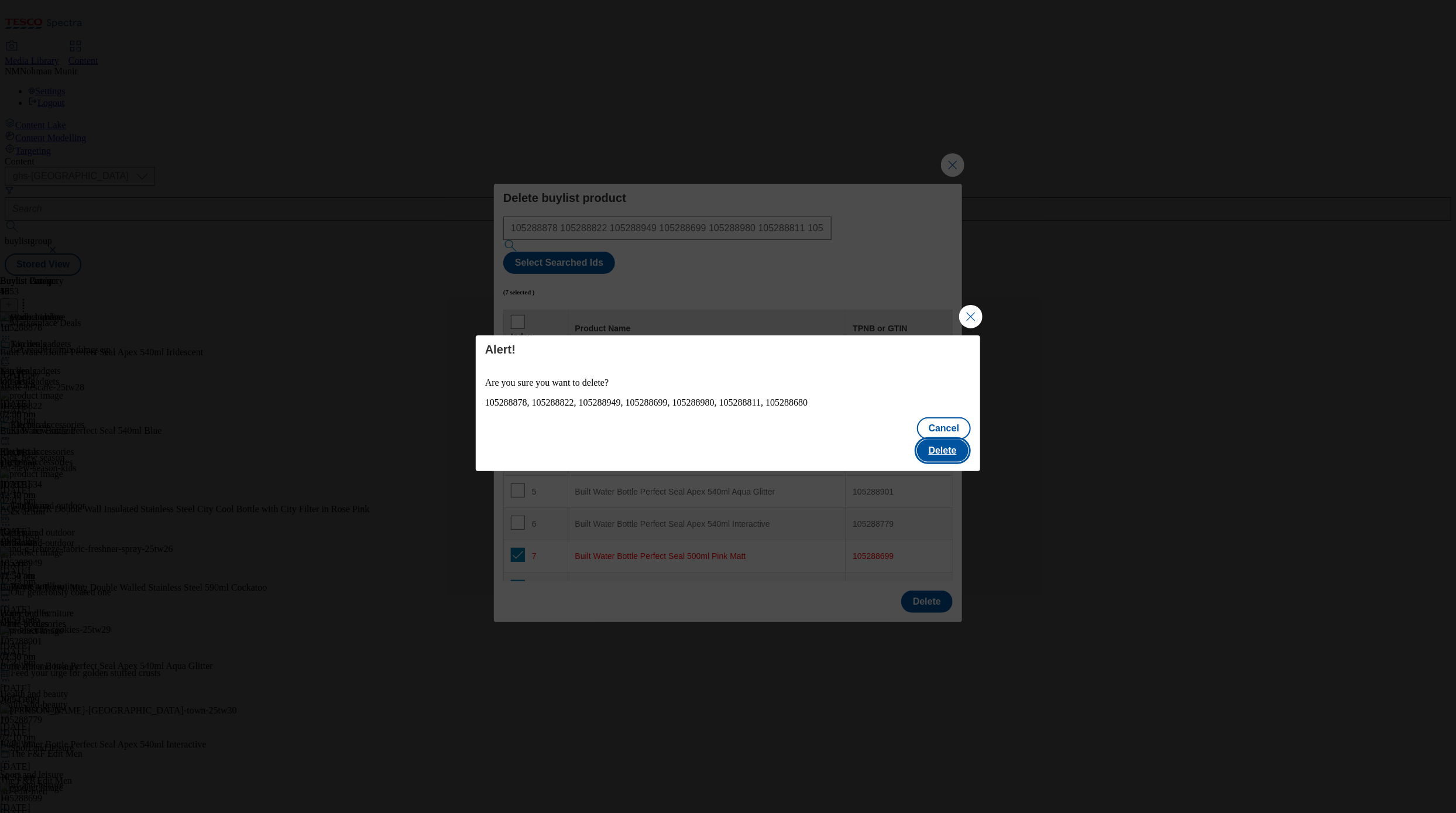
click at [894, 439] on button "Delete" at bounding box center [943, 450] width 52 height 22
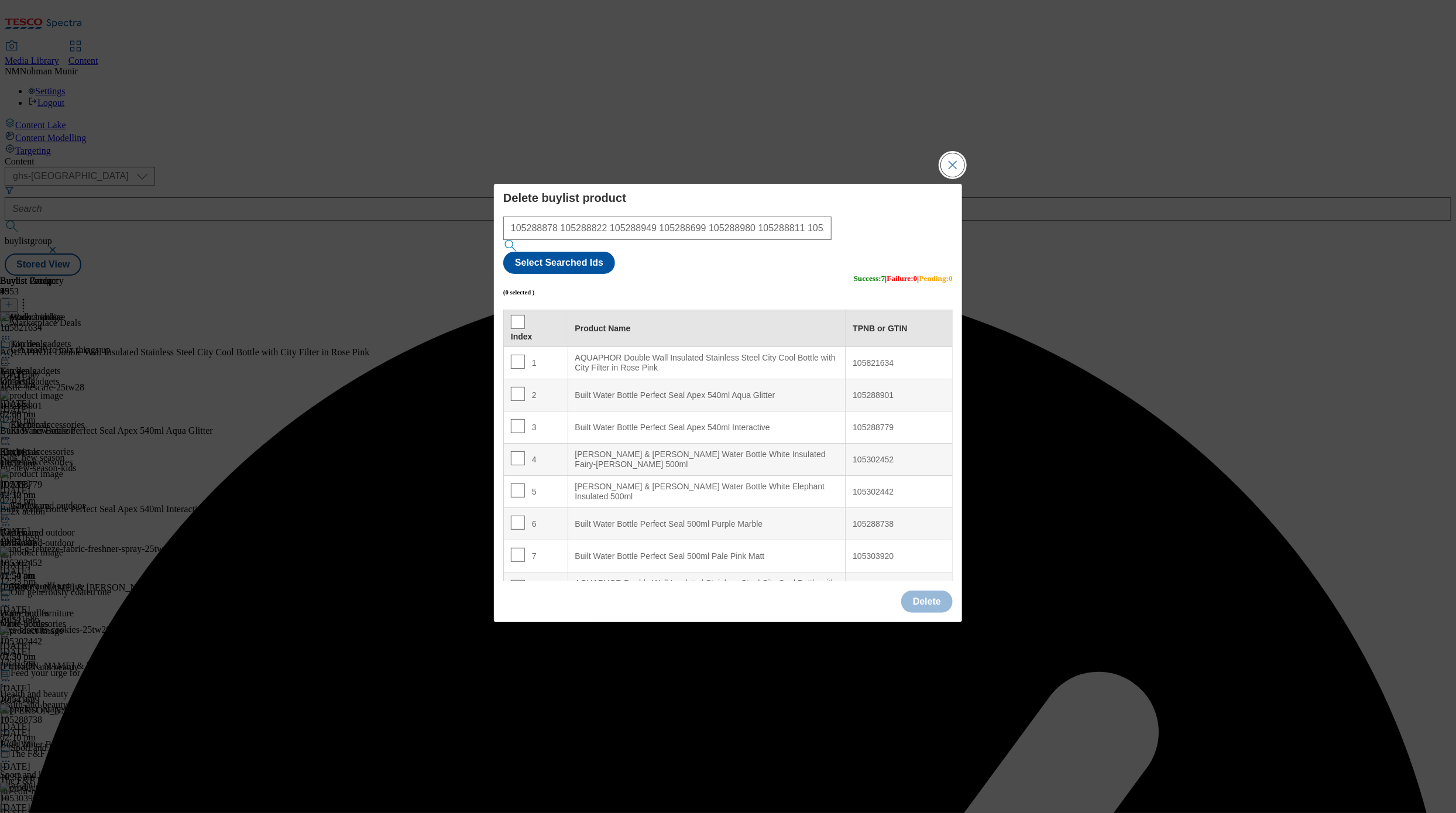
click at [894, 177] on button "Close Modal" at bounding box center [953, 165] width 23 height 23
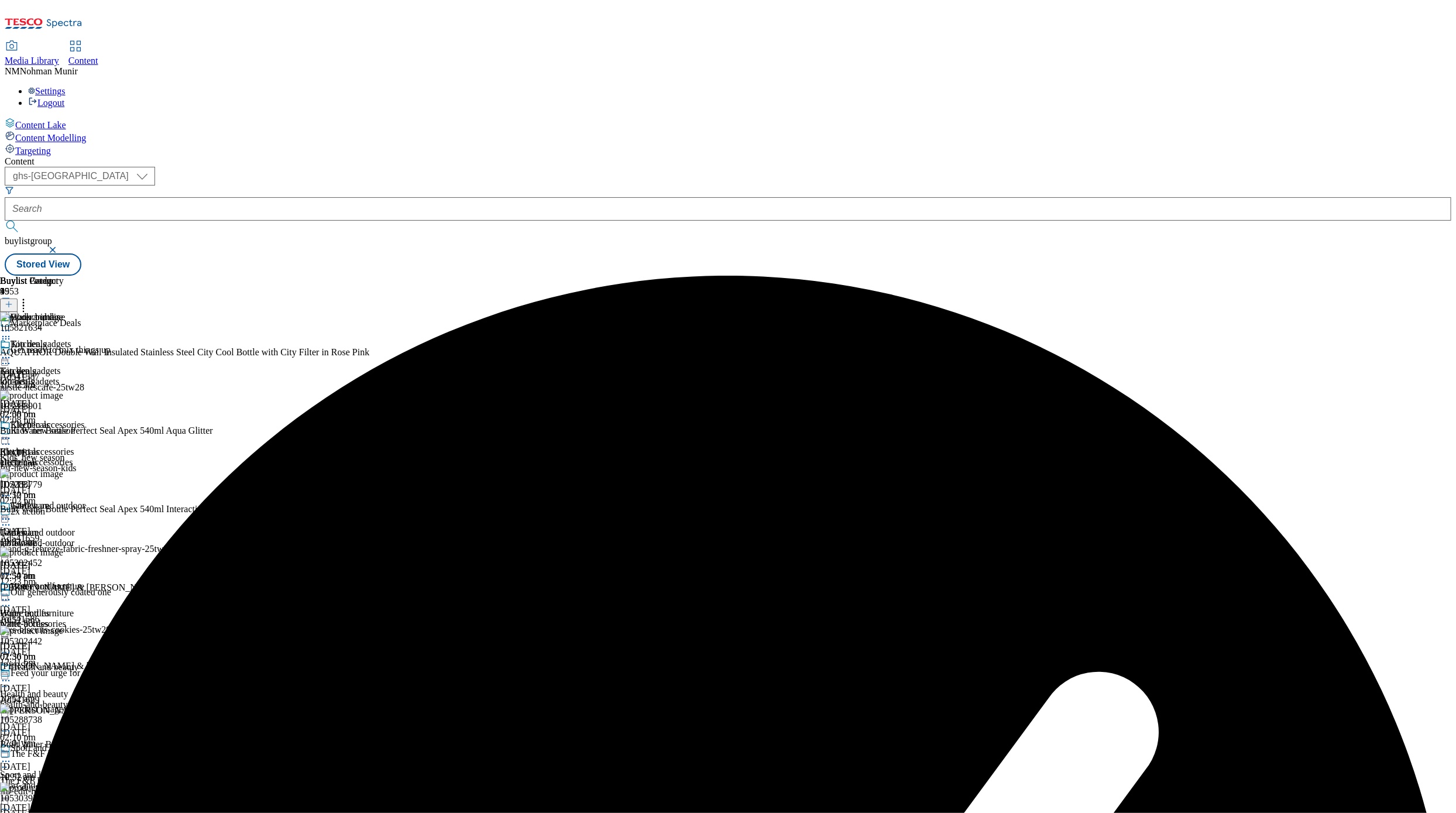
click at [12, 325] on icon at bounding box center [6, 331] width 12 height 12
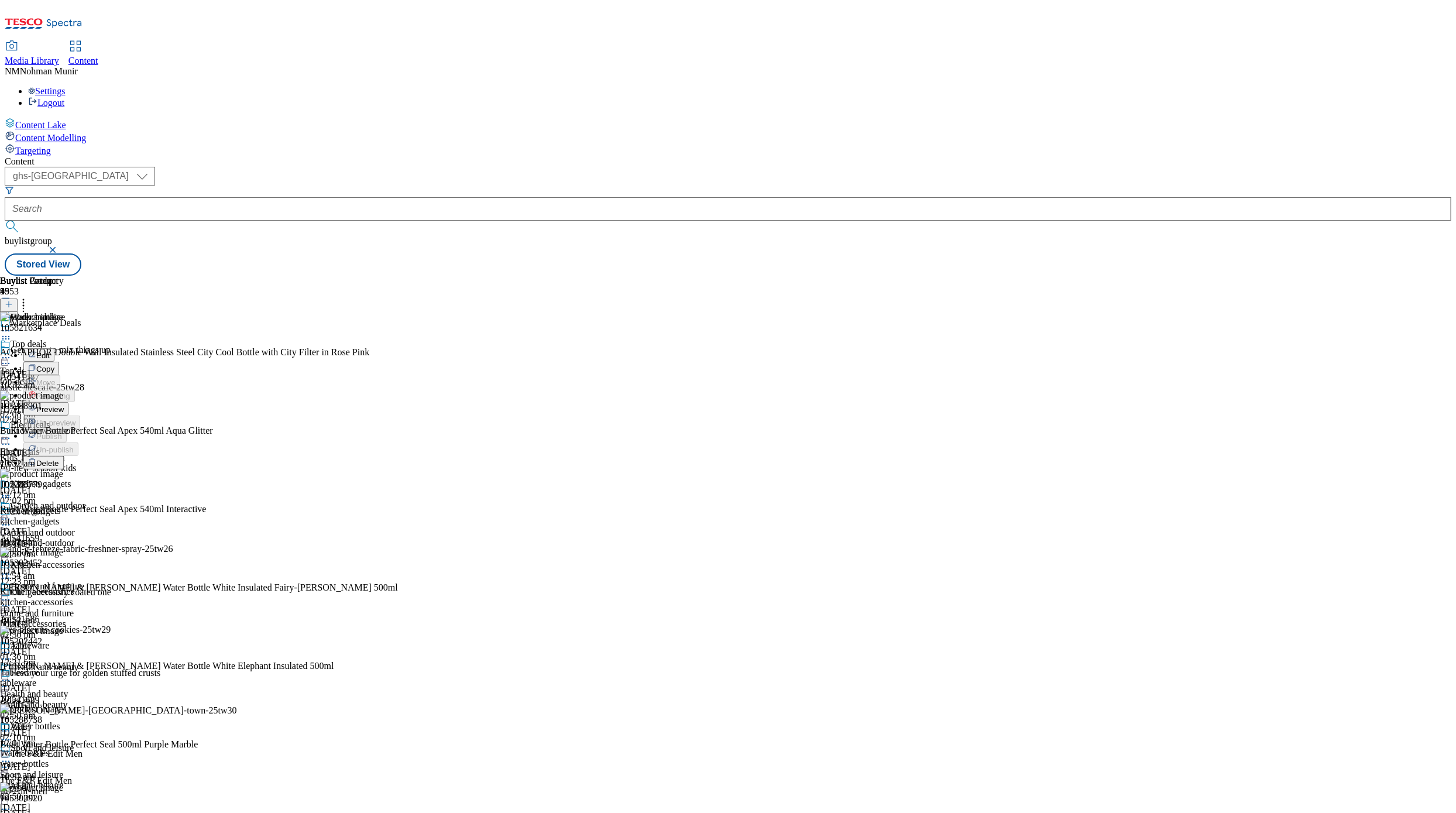
click at [68, 402] on button "Preview" at bounding box center [45, 409] width 45 height 14
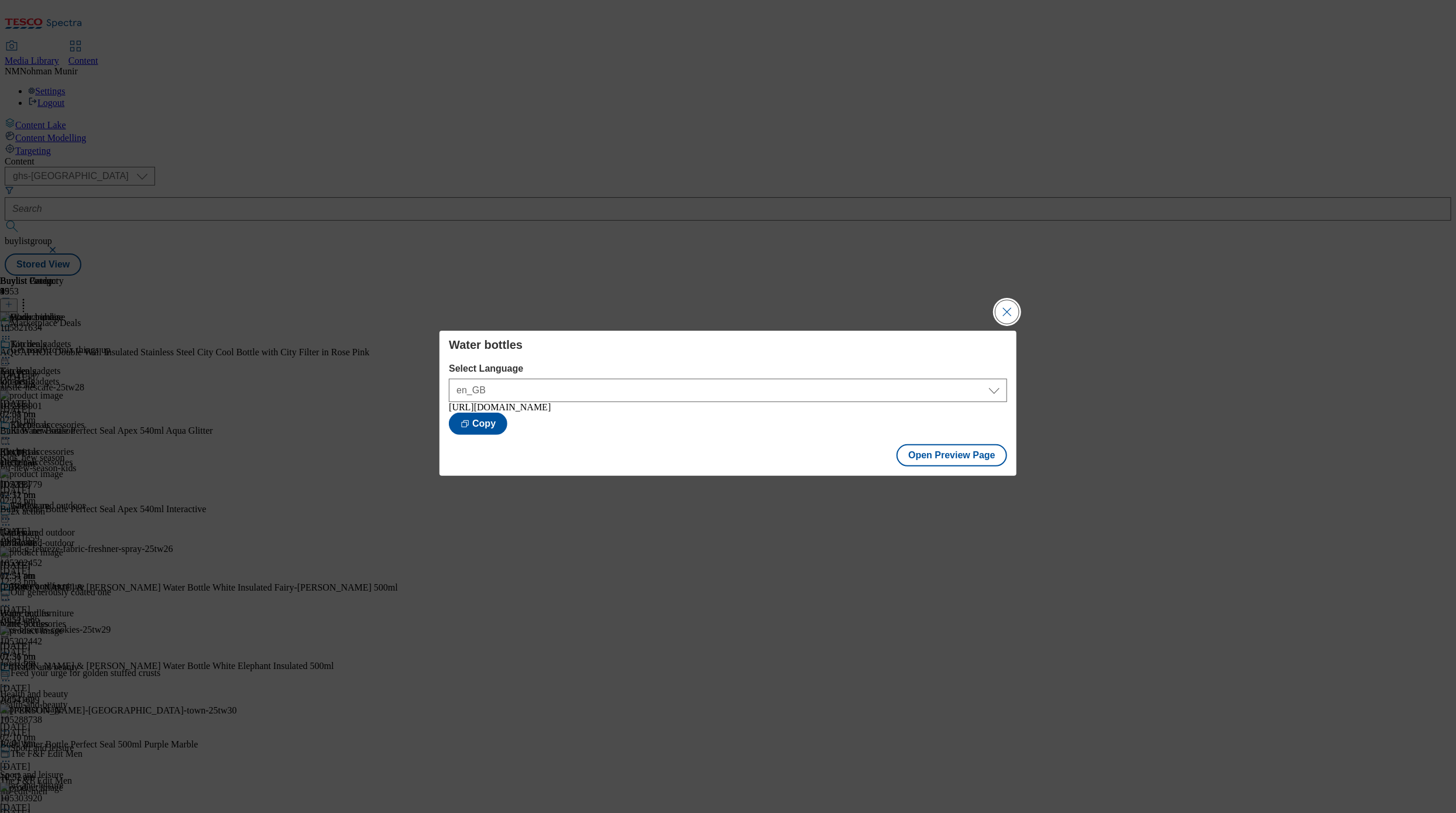
click at [894, 313] on button "Close Modal" at bounding box center [1007, 312] width 23 height 23
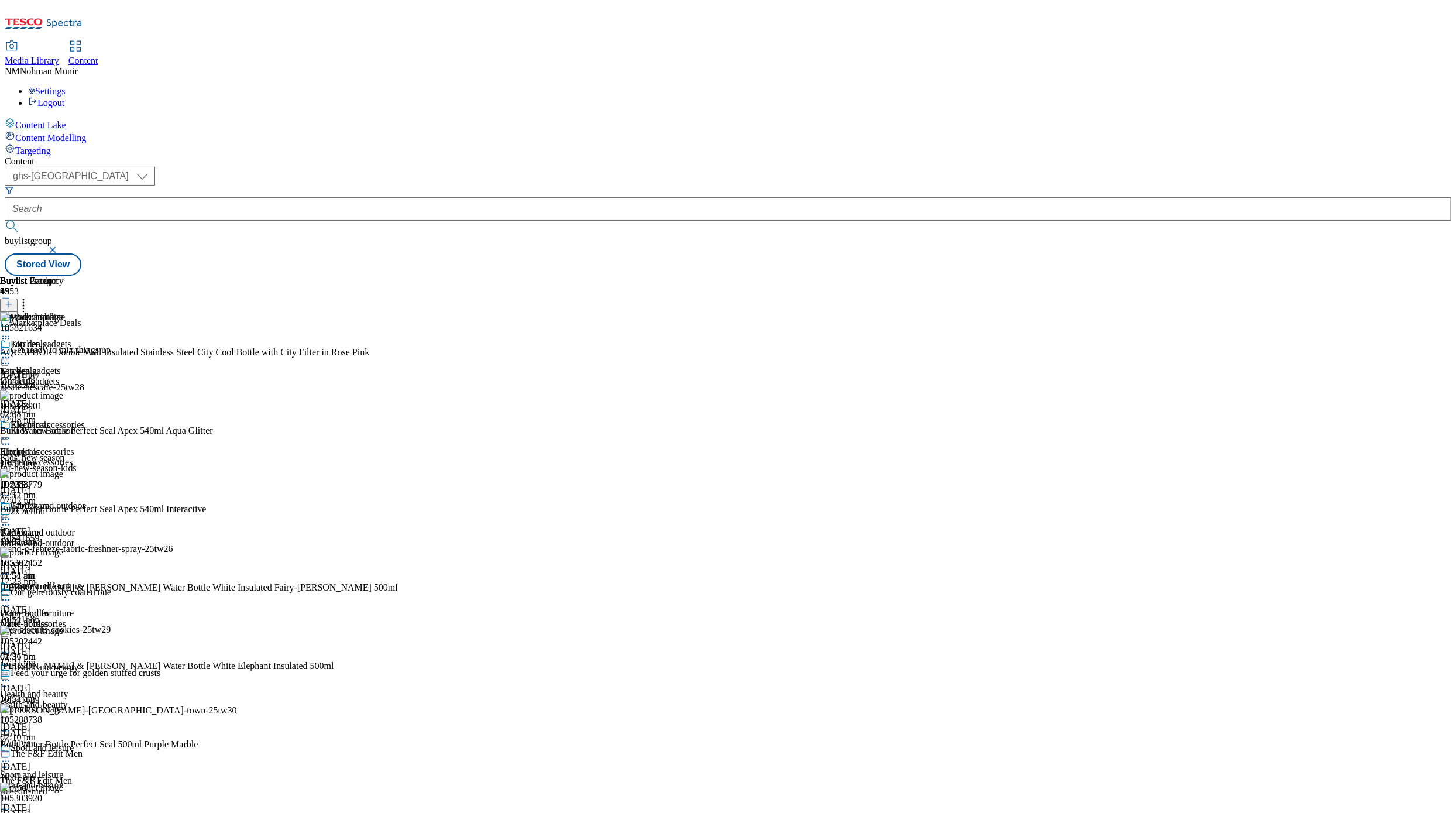
click at [4, 330] on circle at bounding box center [3, 331] width 2 height 2
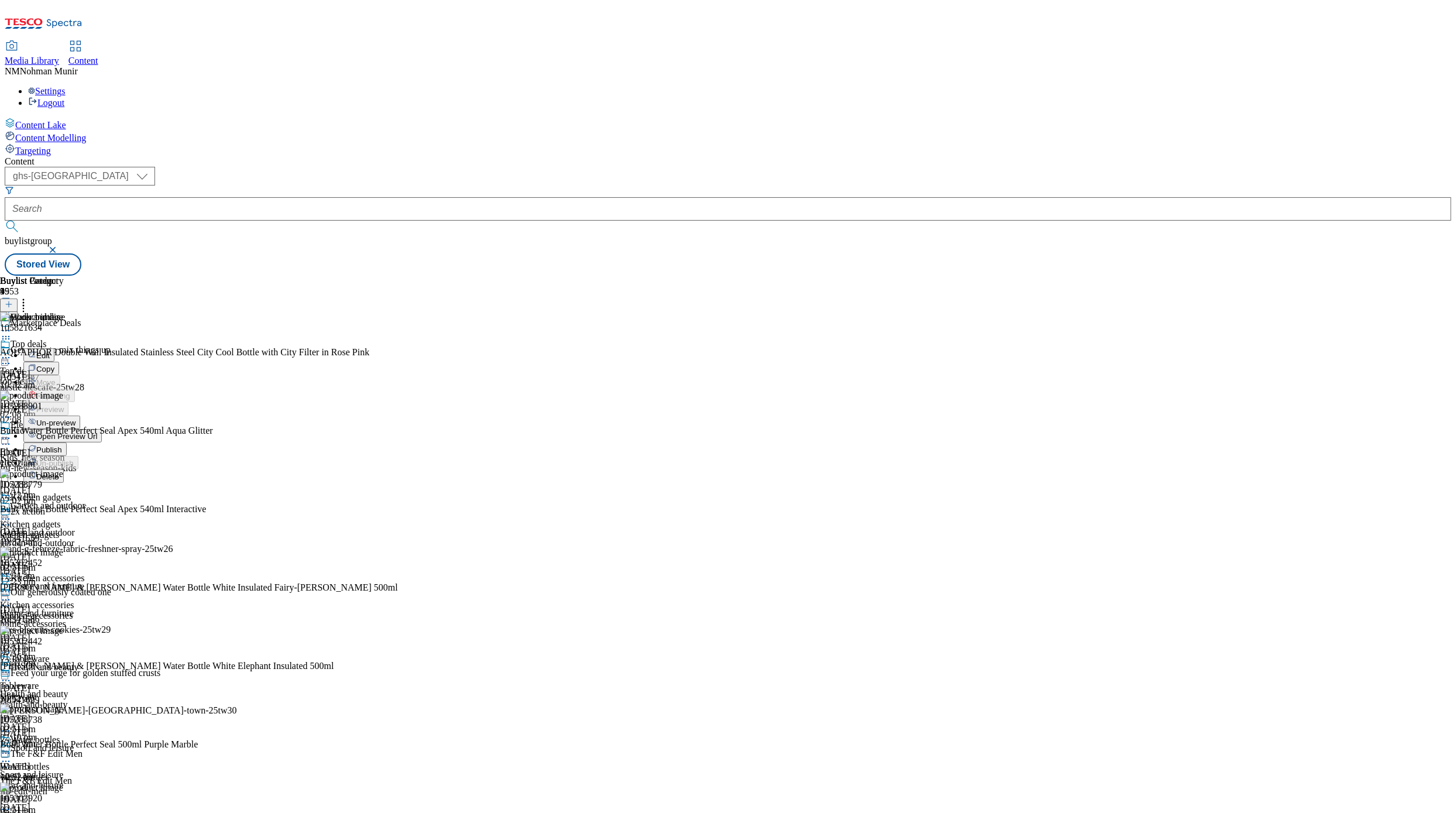
click at [67, 442] on button "Publish" at bounding box center [45, 449] width 43 height 14
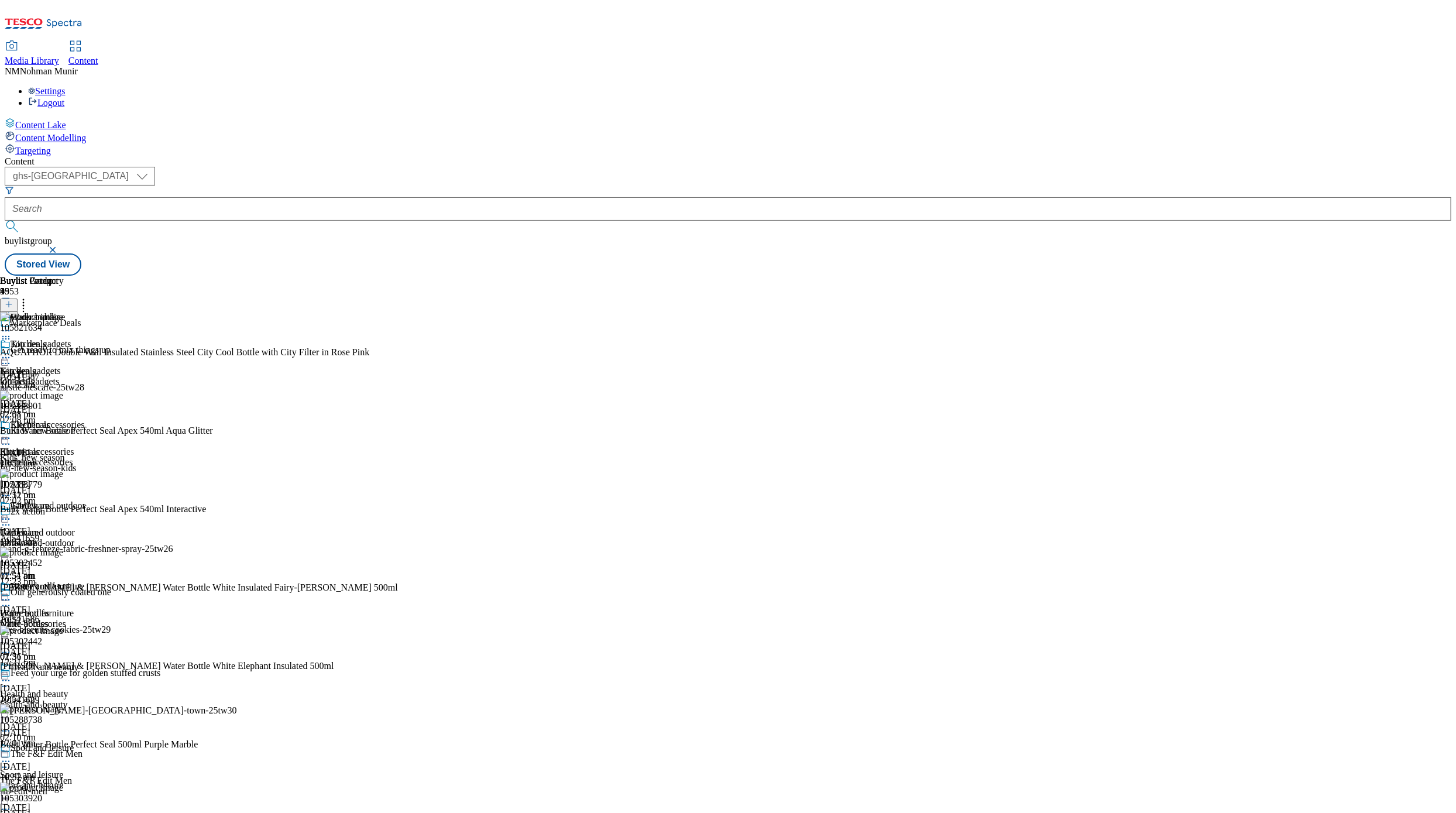
scroll to position [583, 0]
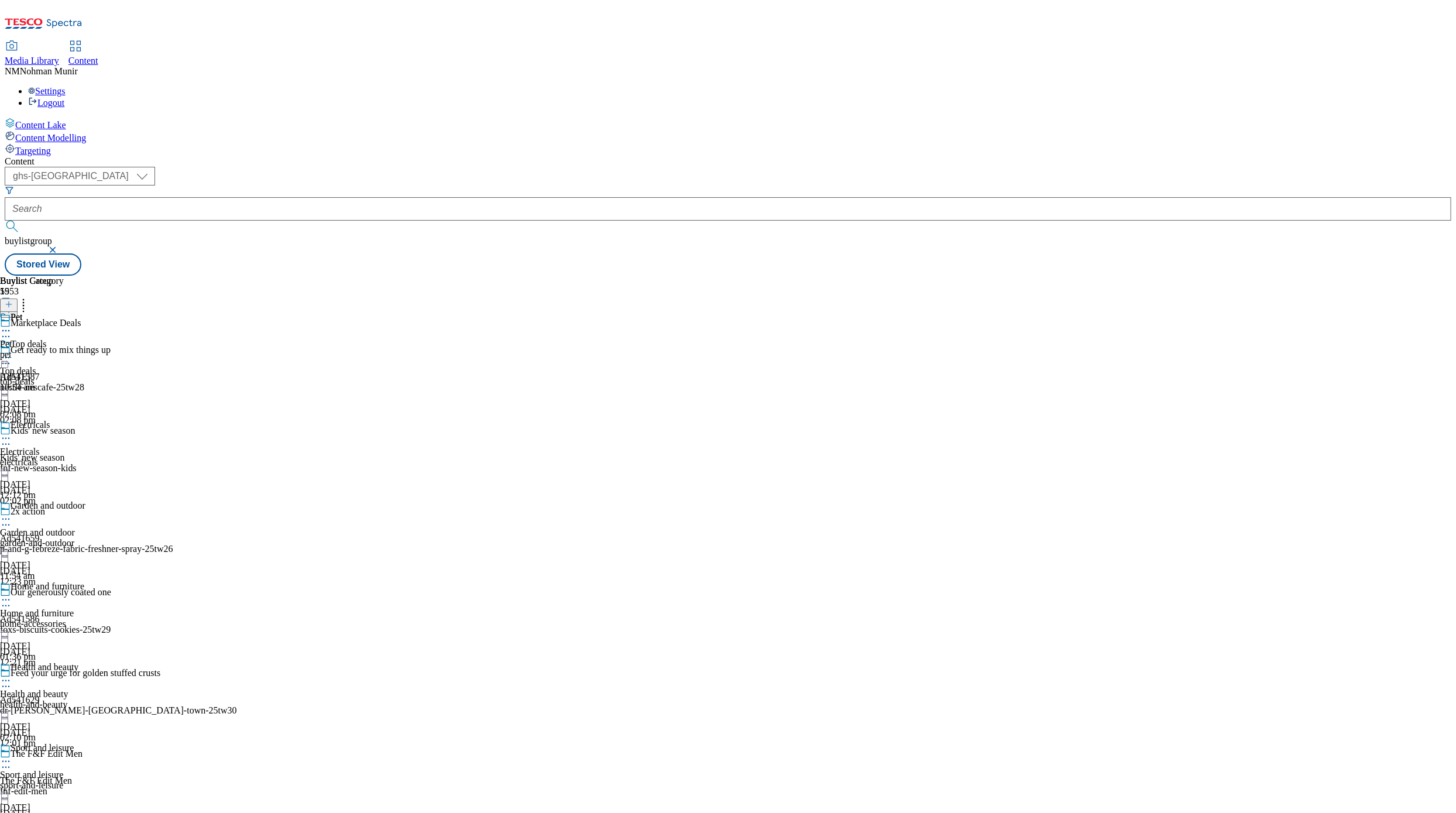
click at [12, 325] on icon at bounding box center [6, 331] width 12 height 12
click at [102, 456] on li "Un-publish" at bounding box center [63, 463] width 79 height 14
click at [7, 330] on circle at bounding box center [6, 331] width 2 height 2
click at [74, 459] on span "Un-publish" at bounding box center [55, 463] width 37 height 9
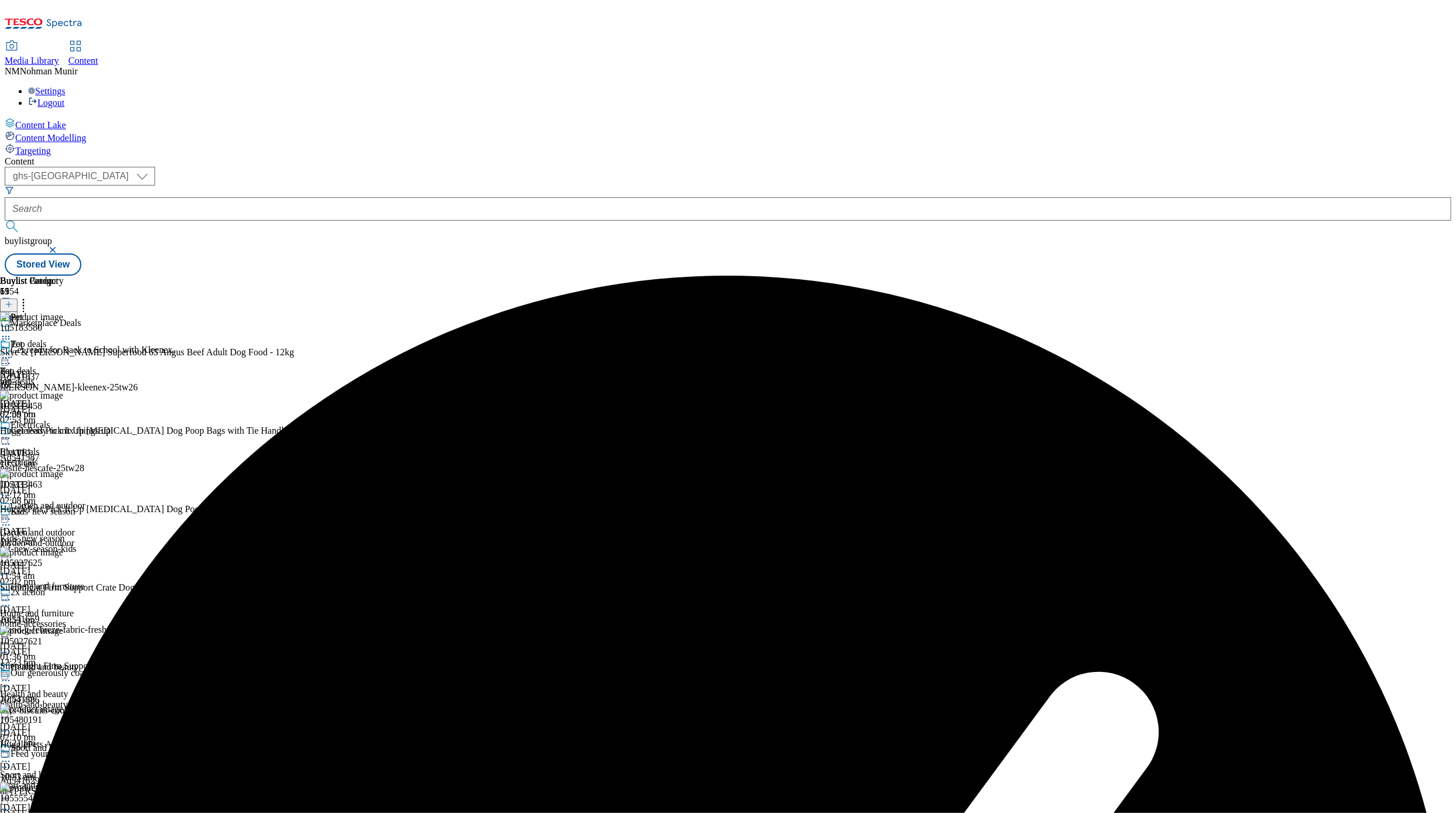
click at [12, 352] on icon at bounding box center [6, 357] width 12 height 12
click at [80, 442] on button "Un-preview" at bounding box center [52, 449] width 57 height 14
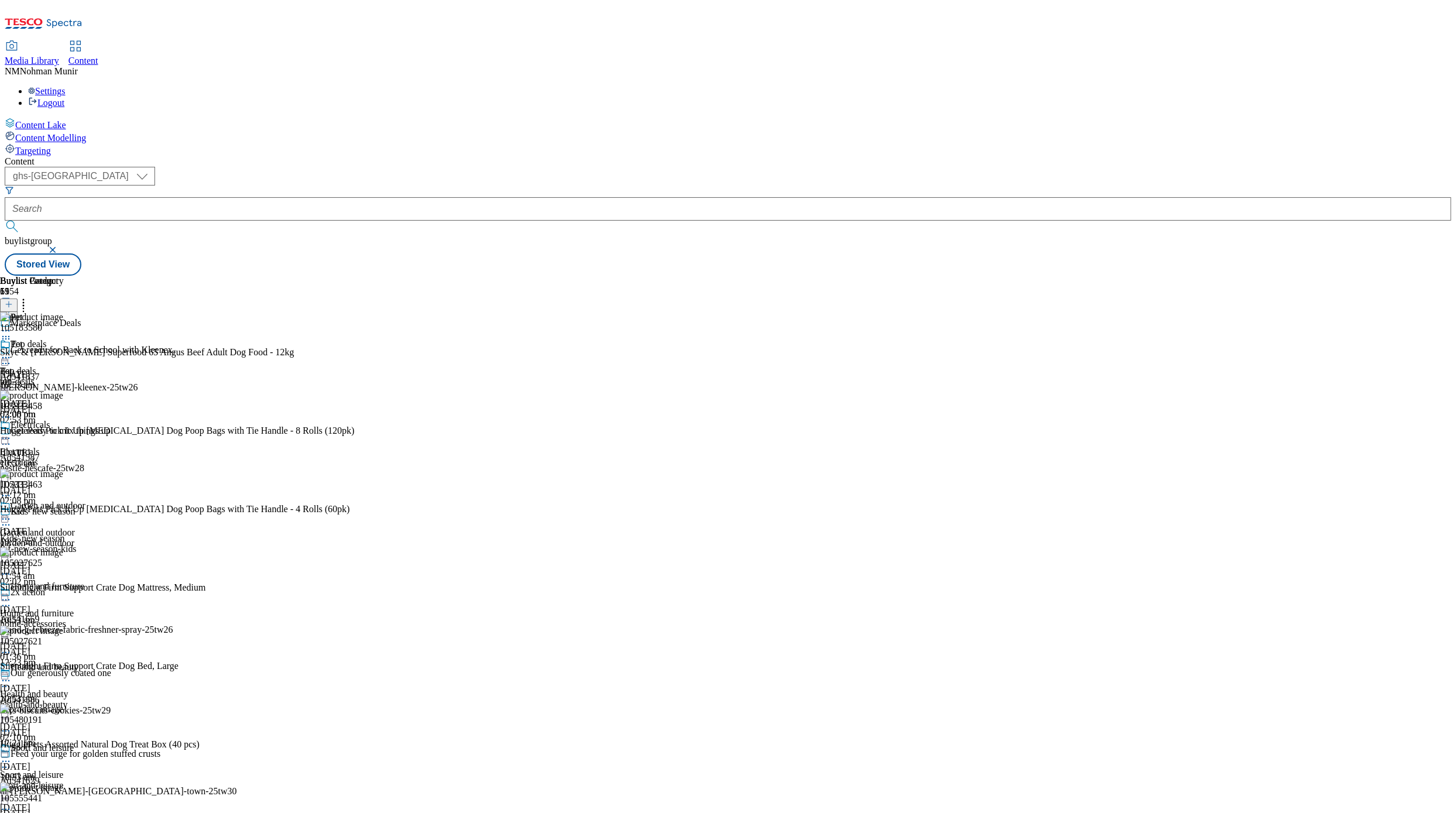
click at [12, 352] on icon at bounding box center [6, 357] width 12 height 12
click at [355, 312] on div "105183580 Skye & [PERSON_NAME] Superfood 65 Angus Beef Adult Dog Food - 12kg [D…" at bounding box center [177, 352] width 355 height 79
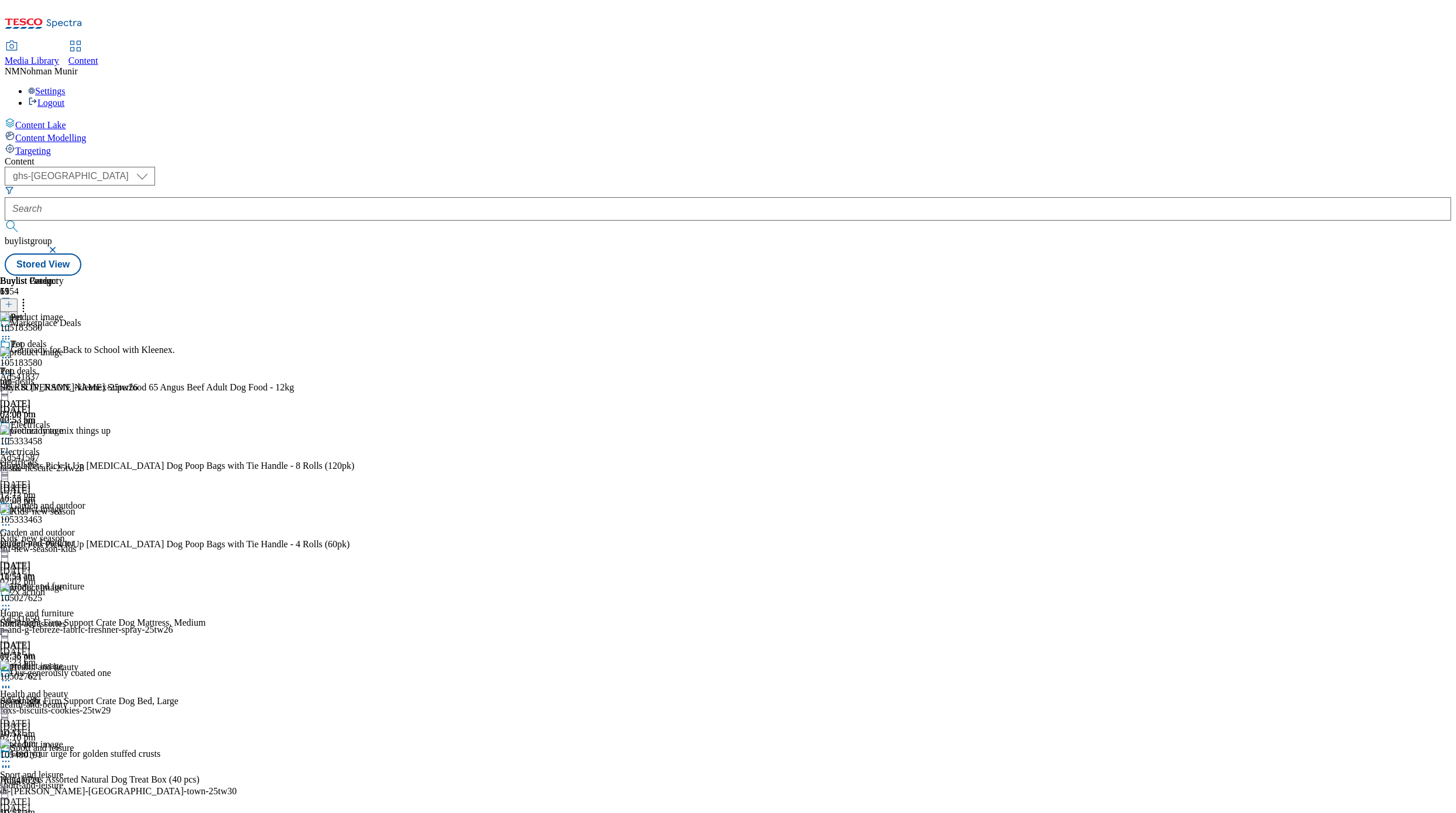
click at [30, 297] on icon at bounding box center [23, 302] width 12 height 12
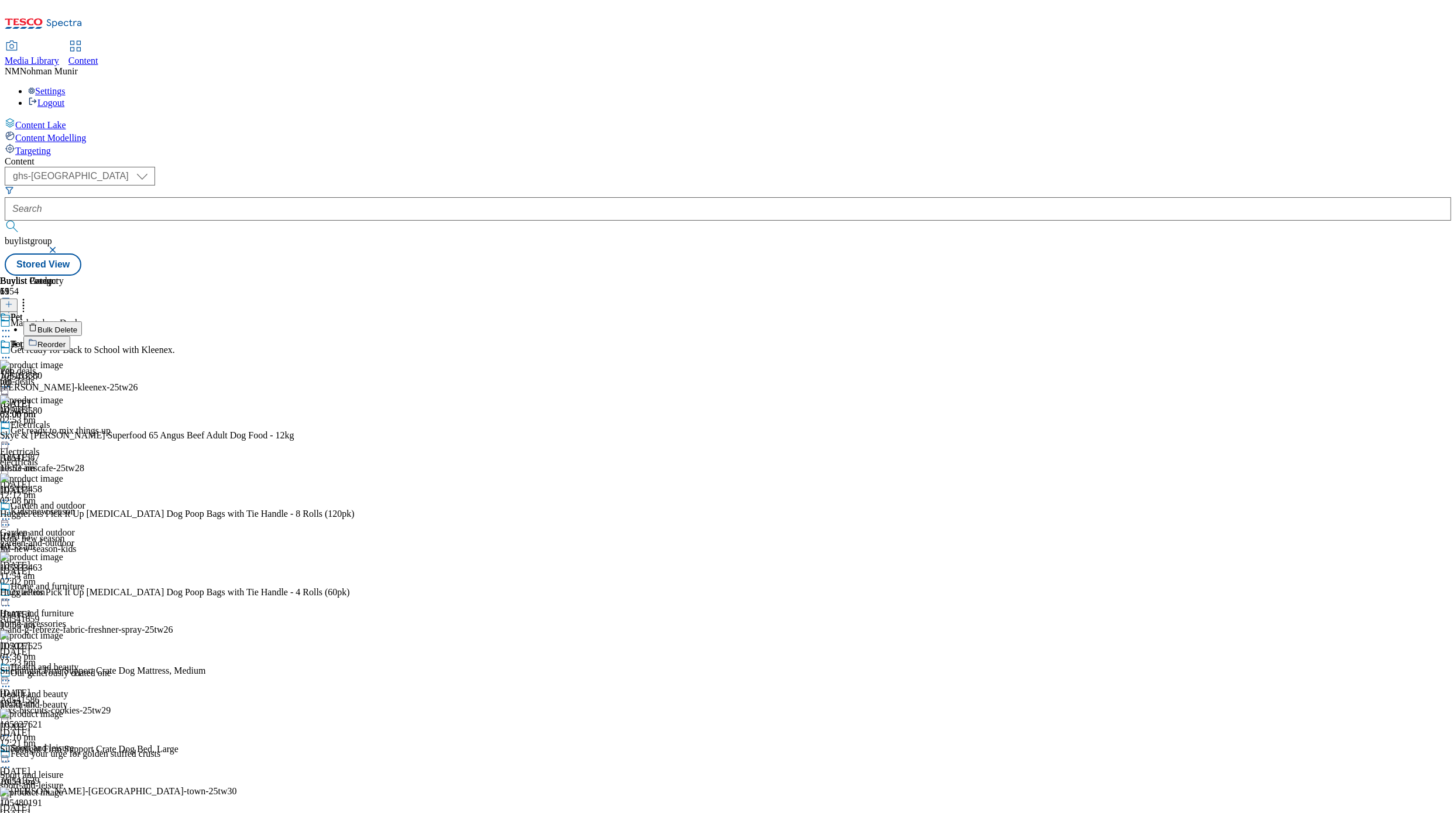
click at [82, 321] on button "Bulk Delete" at bounding box center [52, 329] width 58 height 15
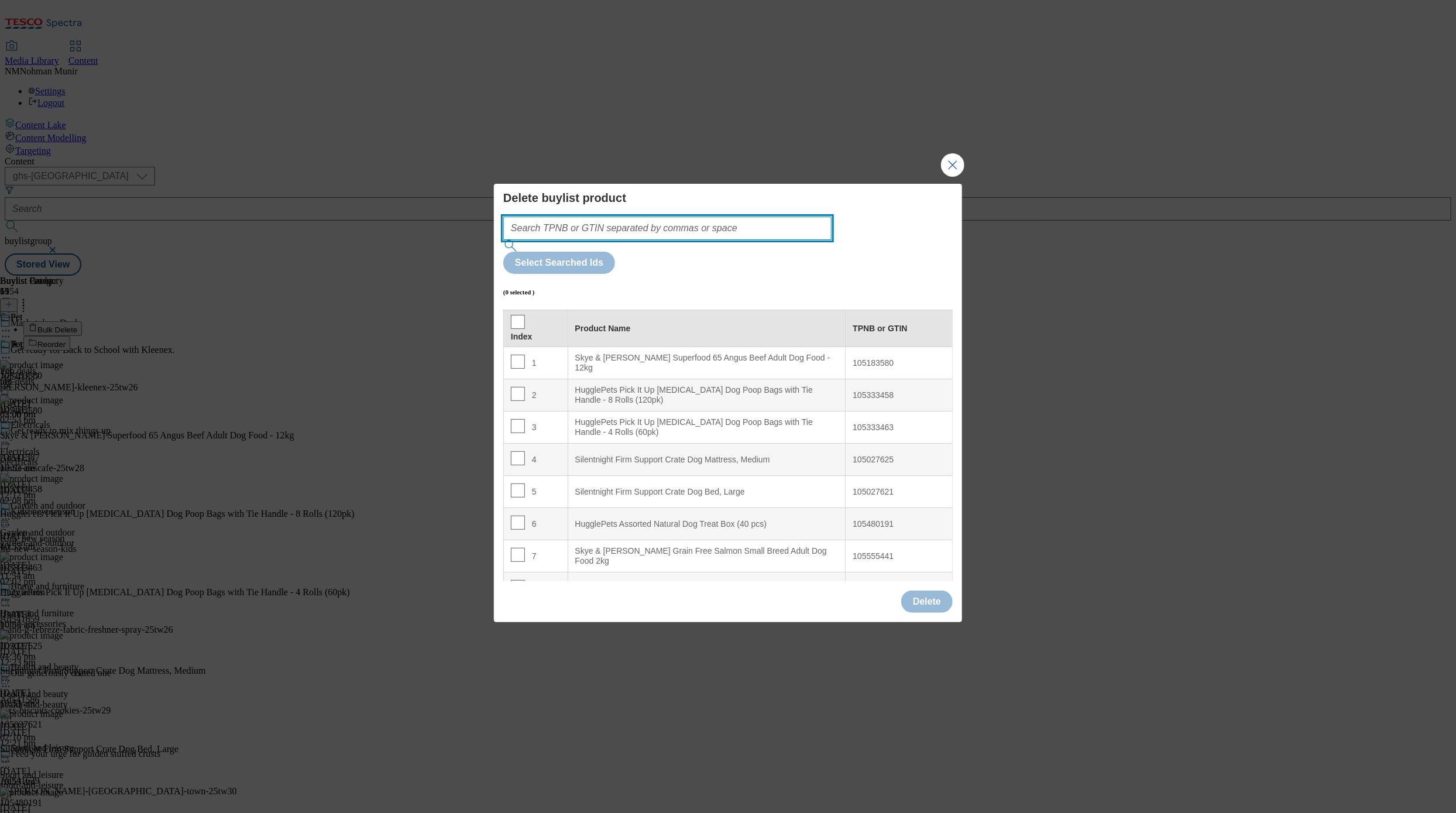
click at [741, 240] on input "Modal" at bounding box center [667, 228] width 328 height 23
paste input "105183580 105333458 105333463 105480191 105555441 105555457 105260552 105209630…"
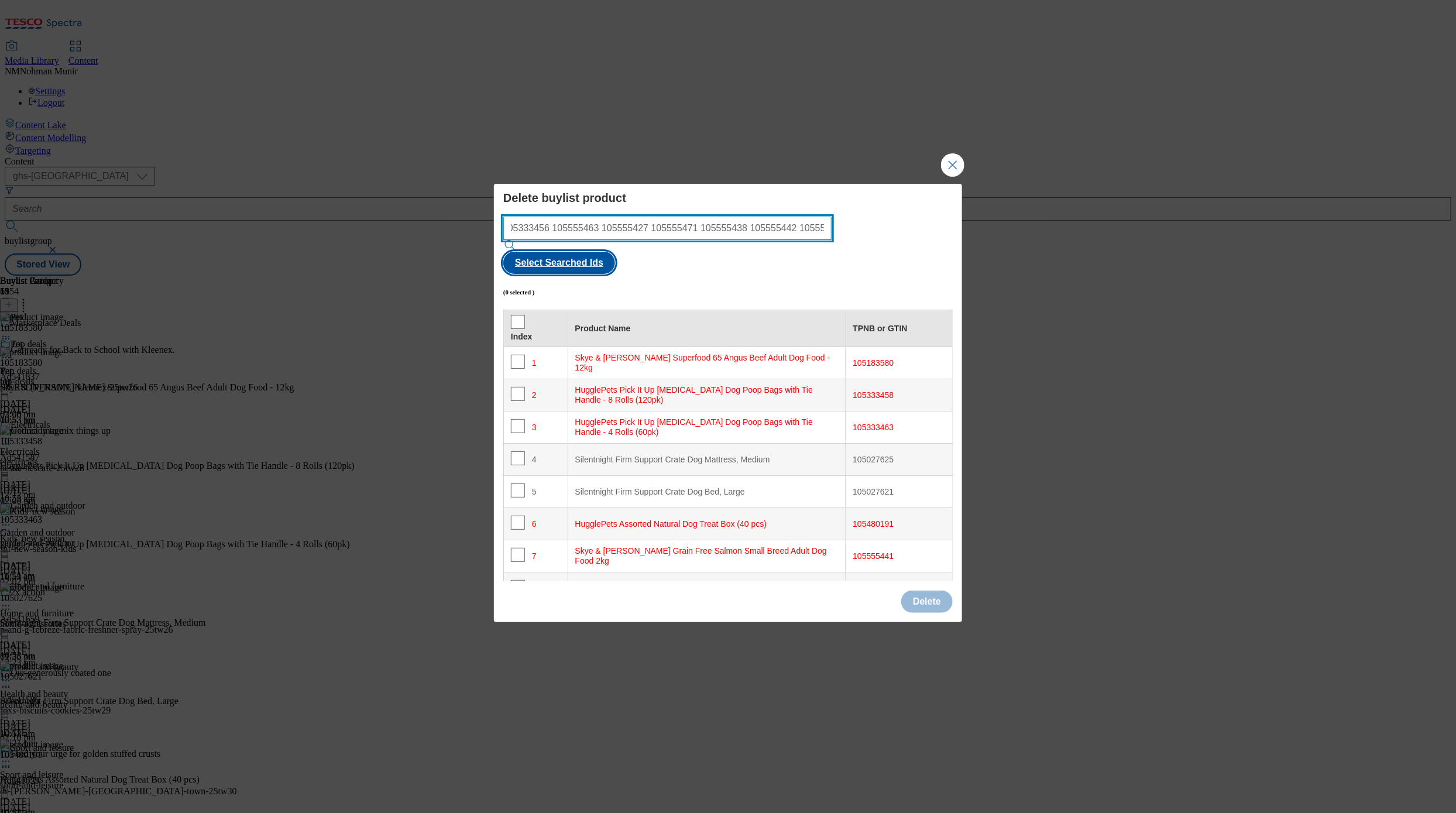
type input "105183580 105333458 105333463 105480191 105555441 105555457 105260552 105209630…"
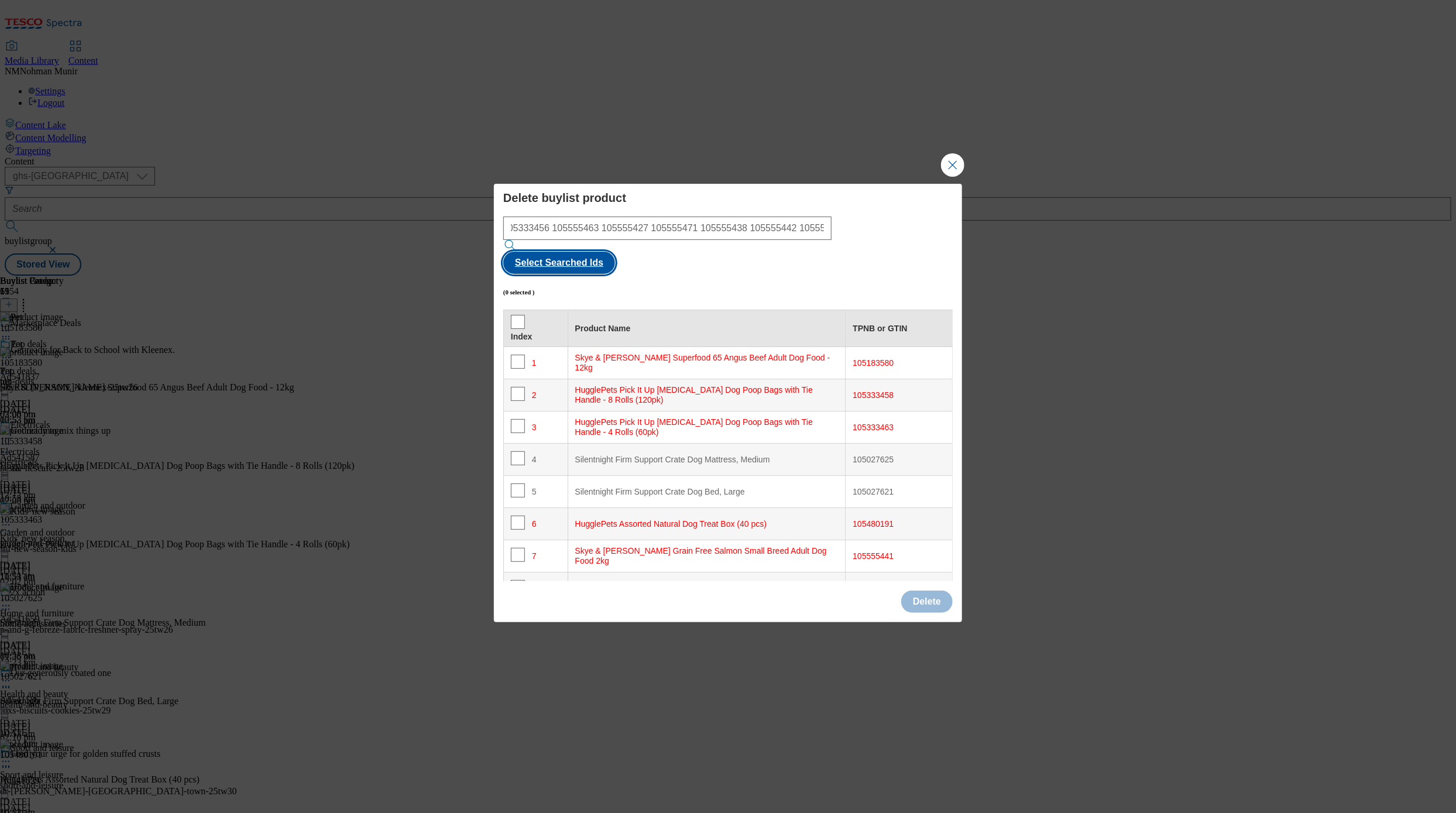
click at [615, 252] on button "Select Searched Ids" at bounding box center [559, 263] width 112 height 22
checkbox input "true"
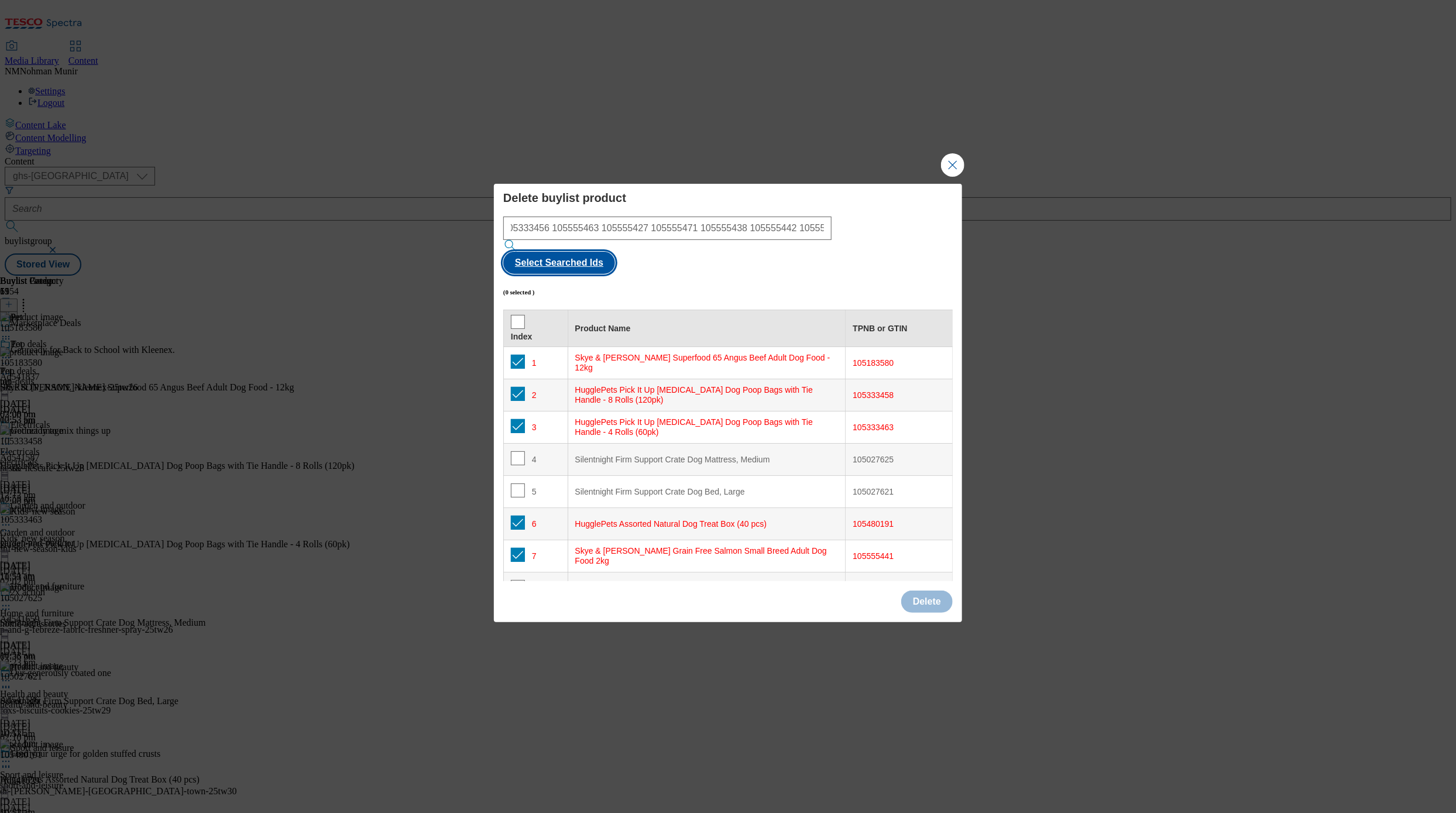
checkbox input "true"
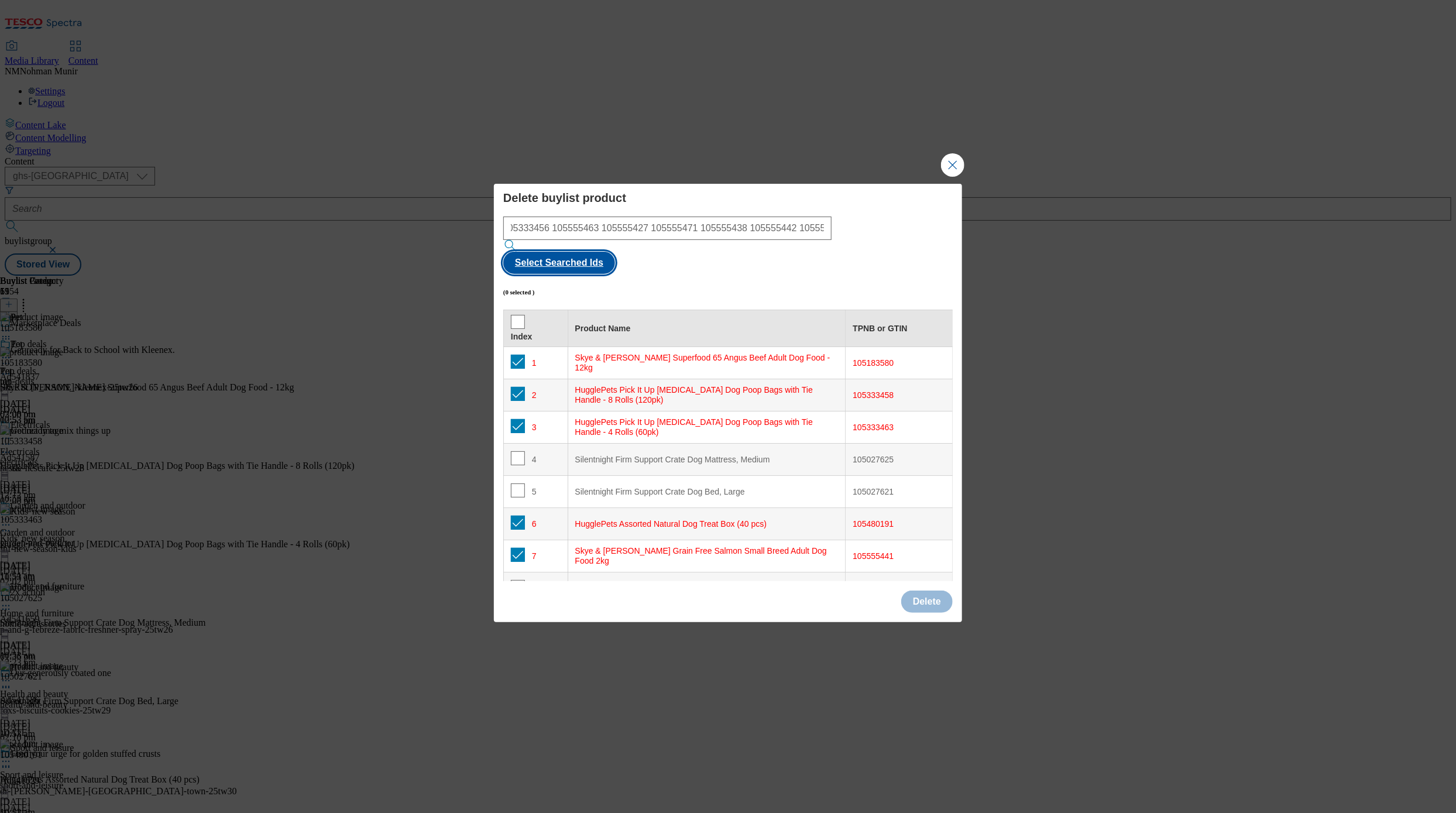
checkbox input "true"
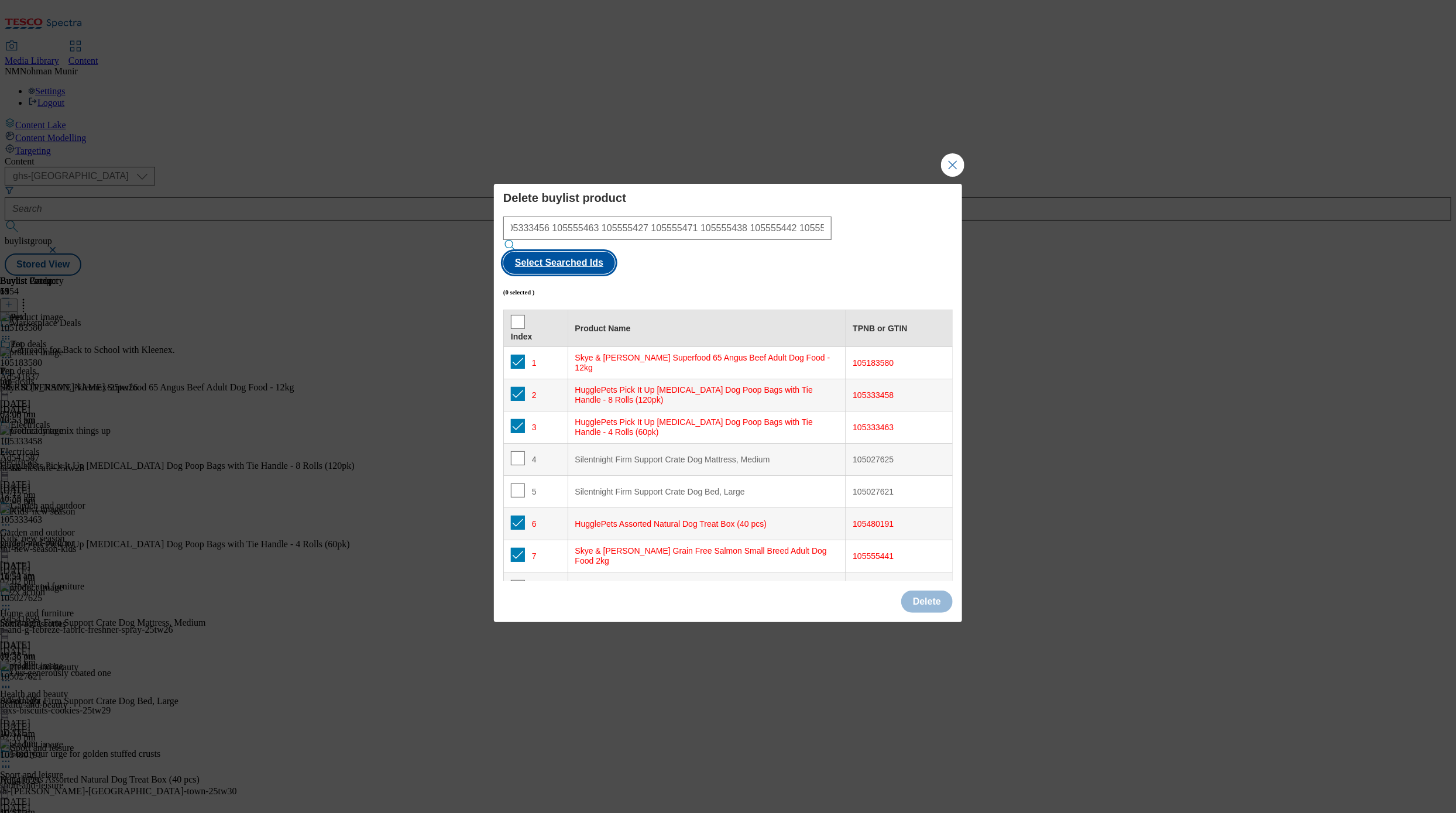
checkbox input "true"
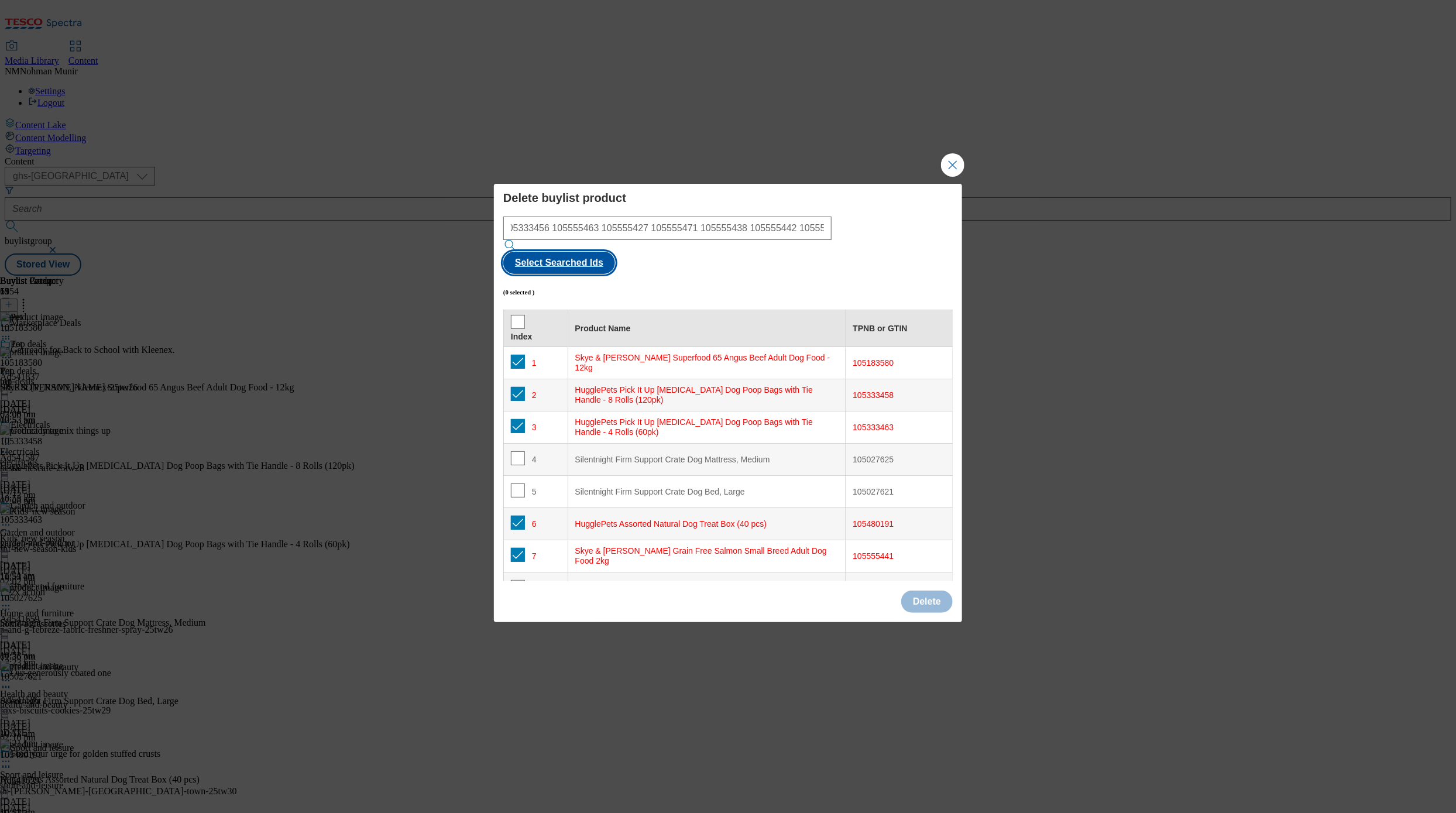
checkbox input "true"
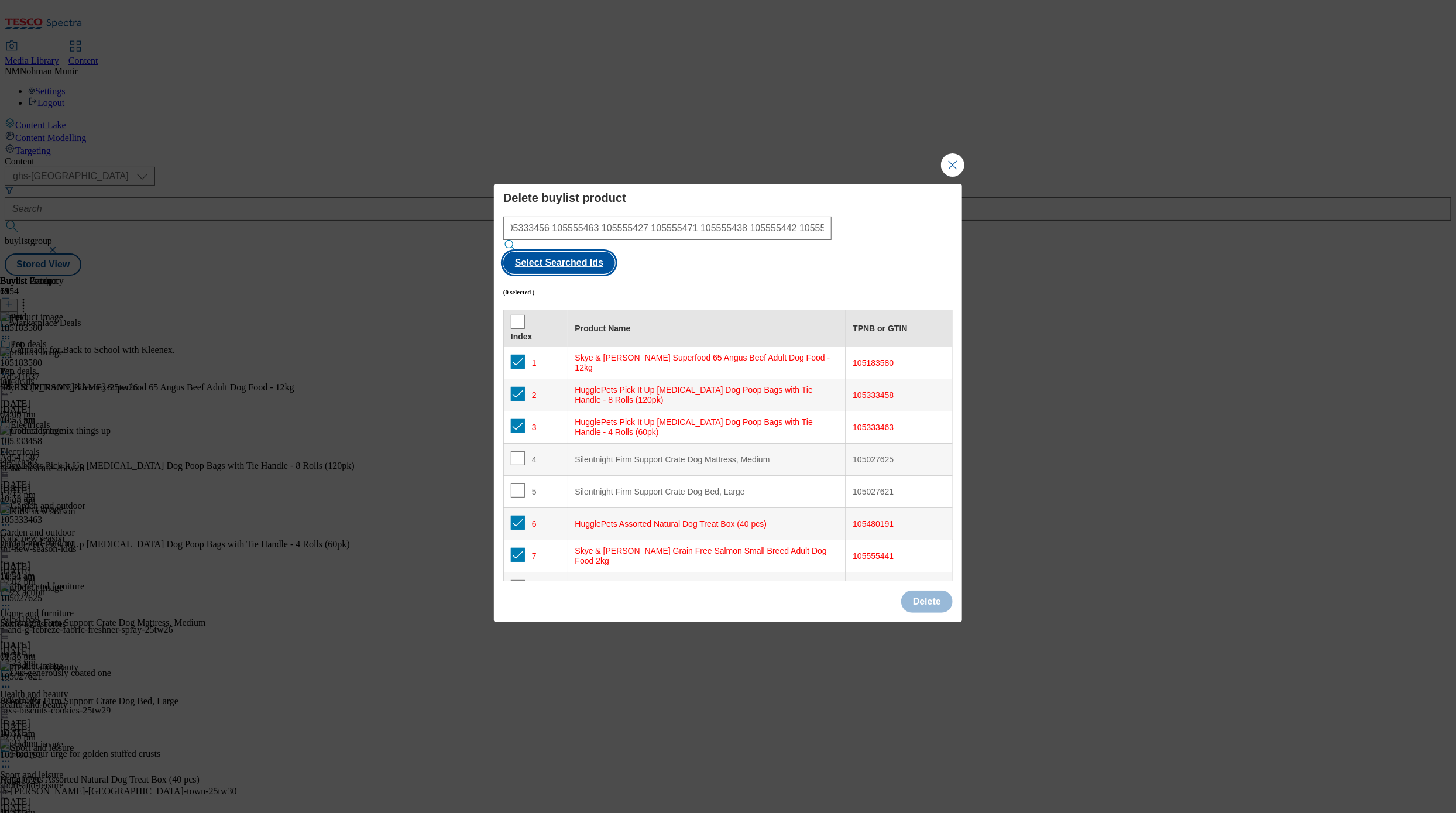
checkbox input "true"
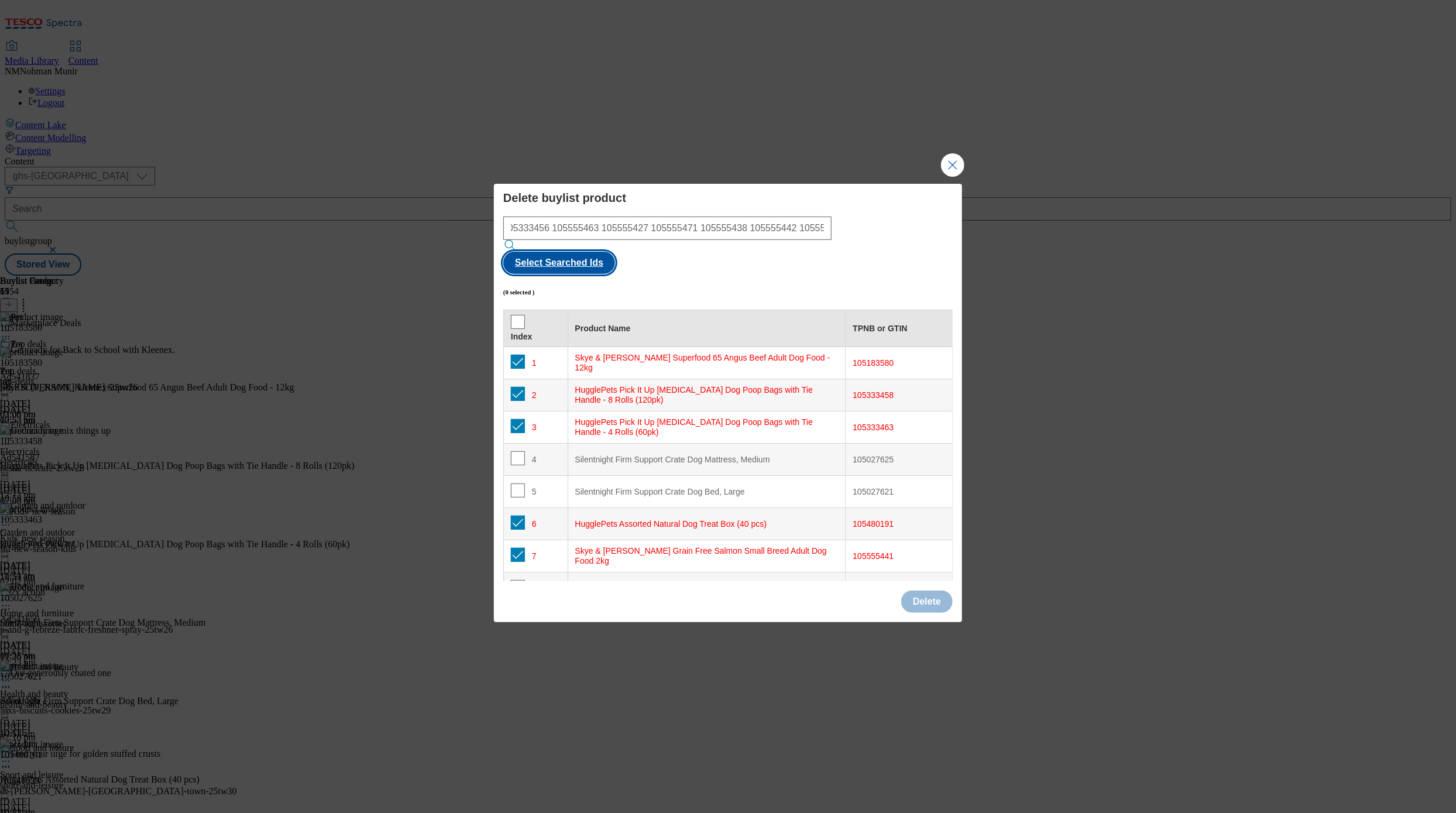
checkbox input "true"
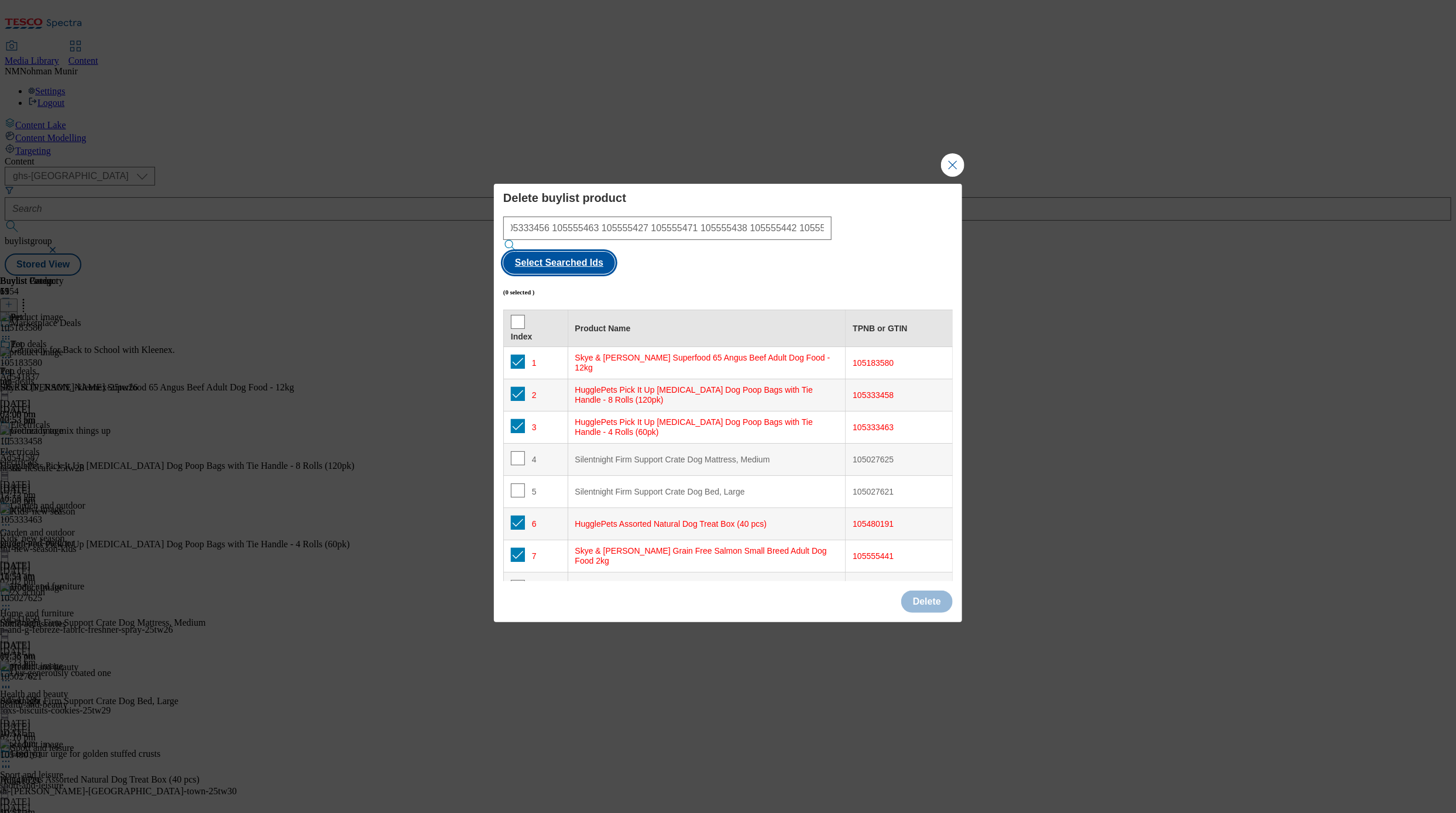
checkbox input "true"
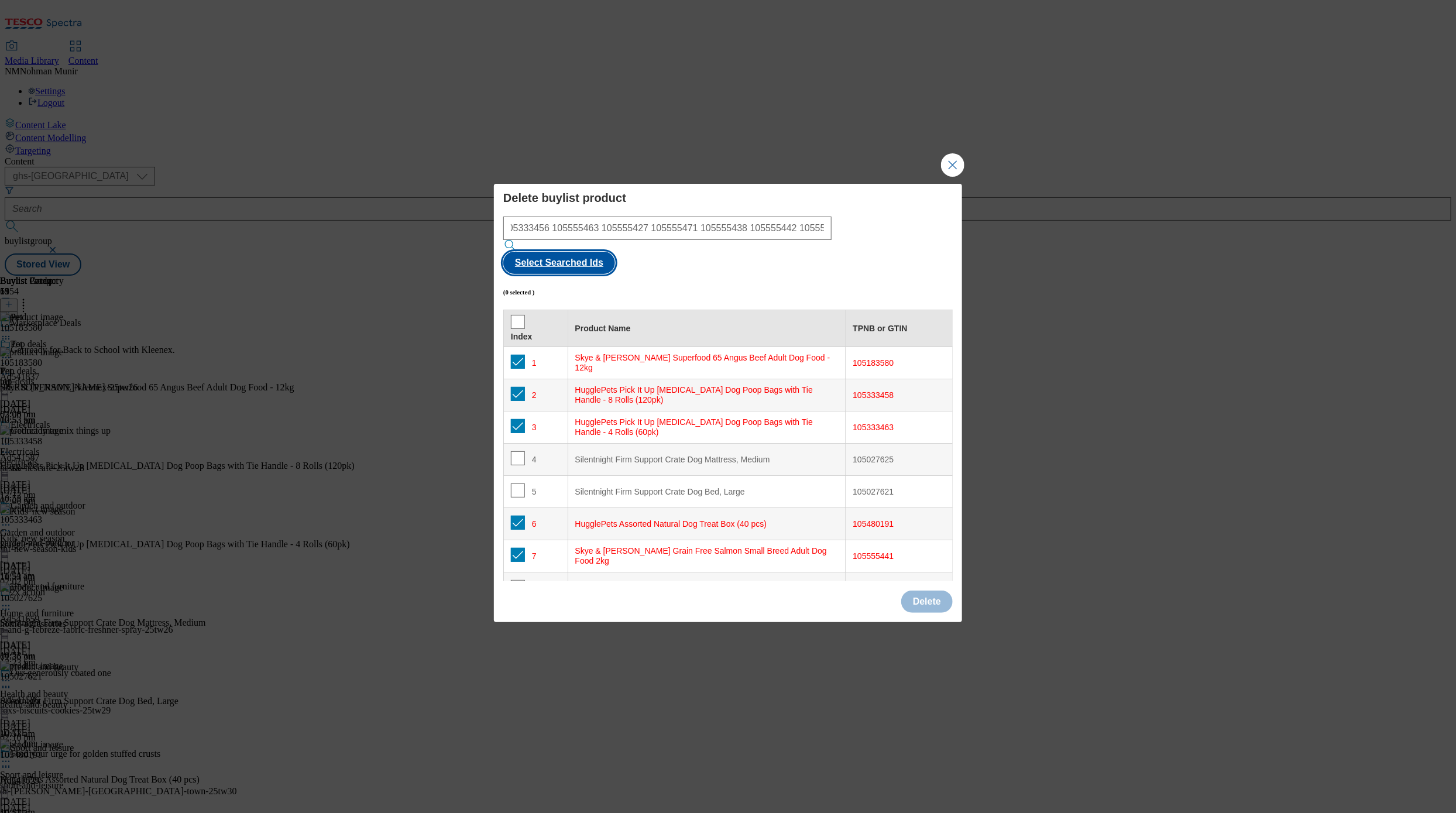
checkbox input "true"
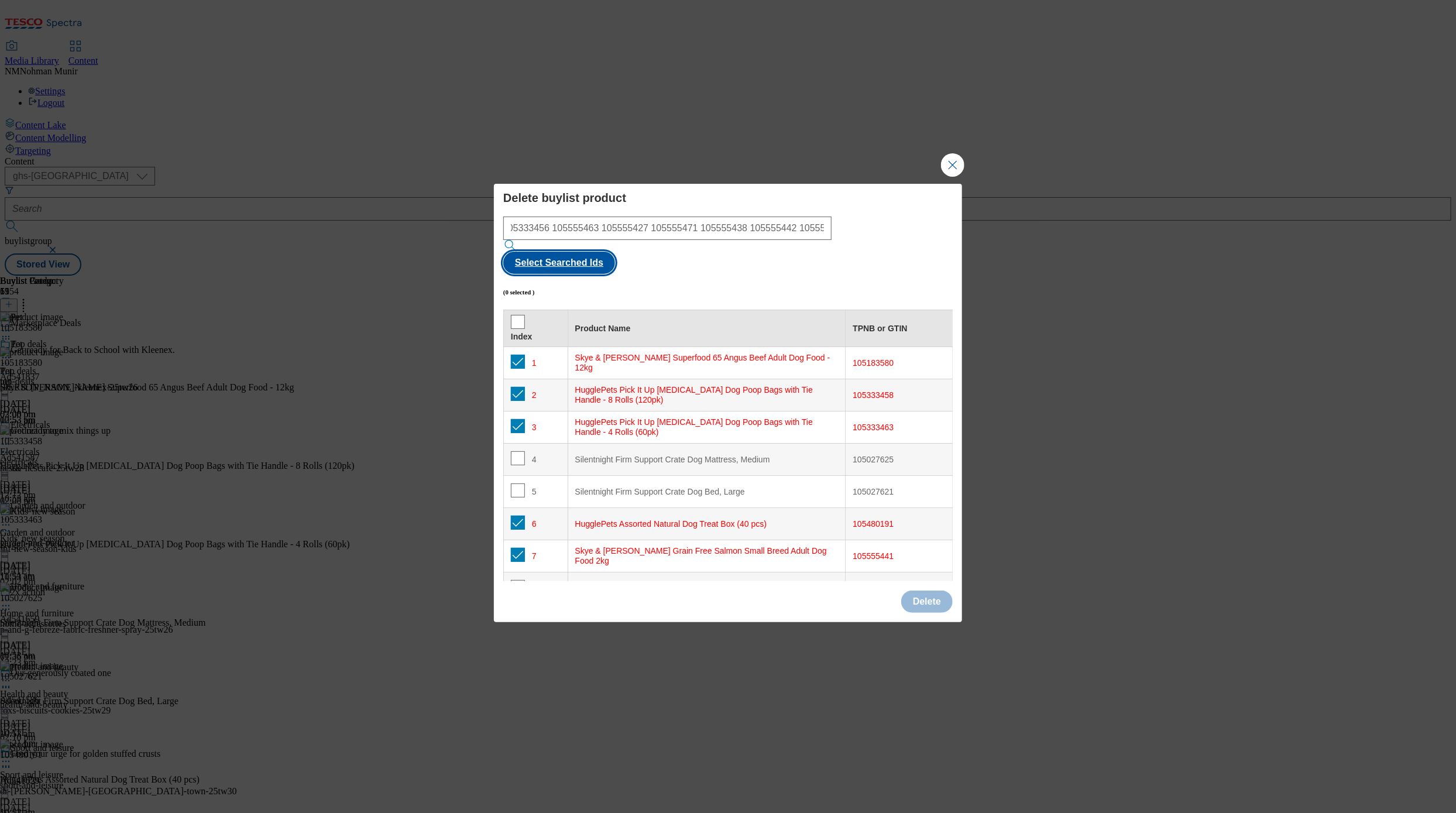
checkbox input "true"
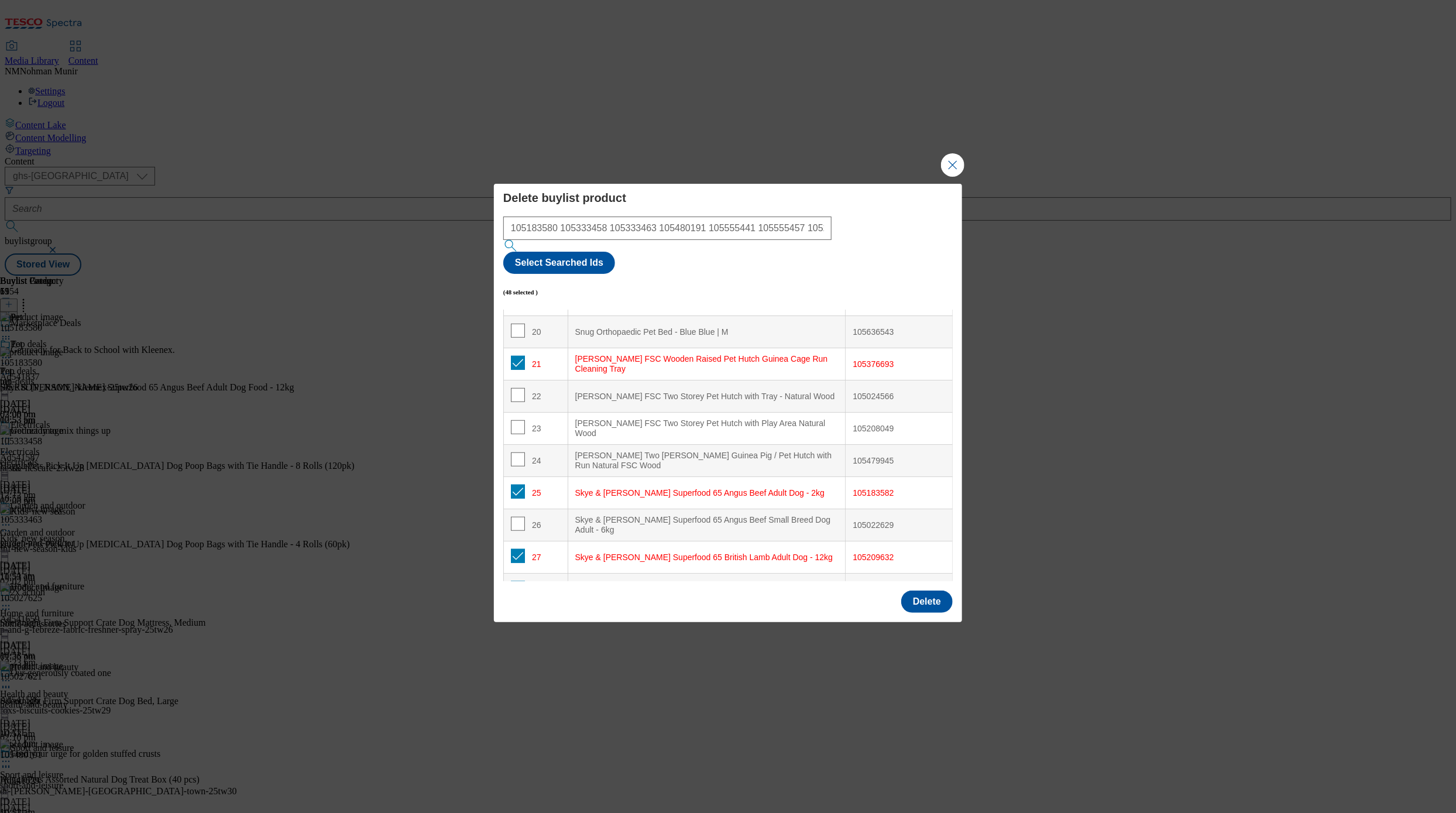
scroll to position [1724, 0]
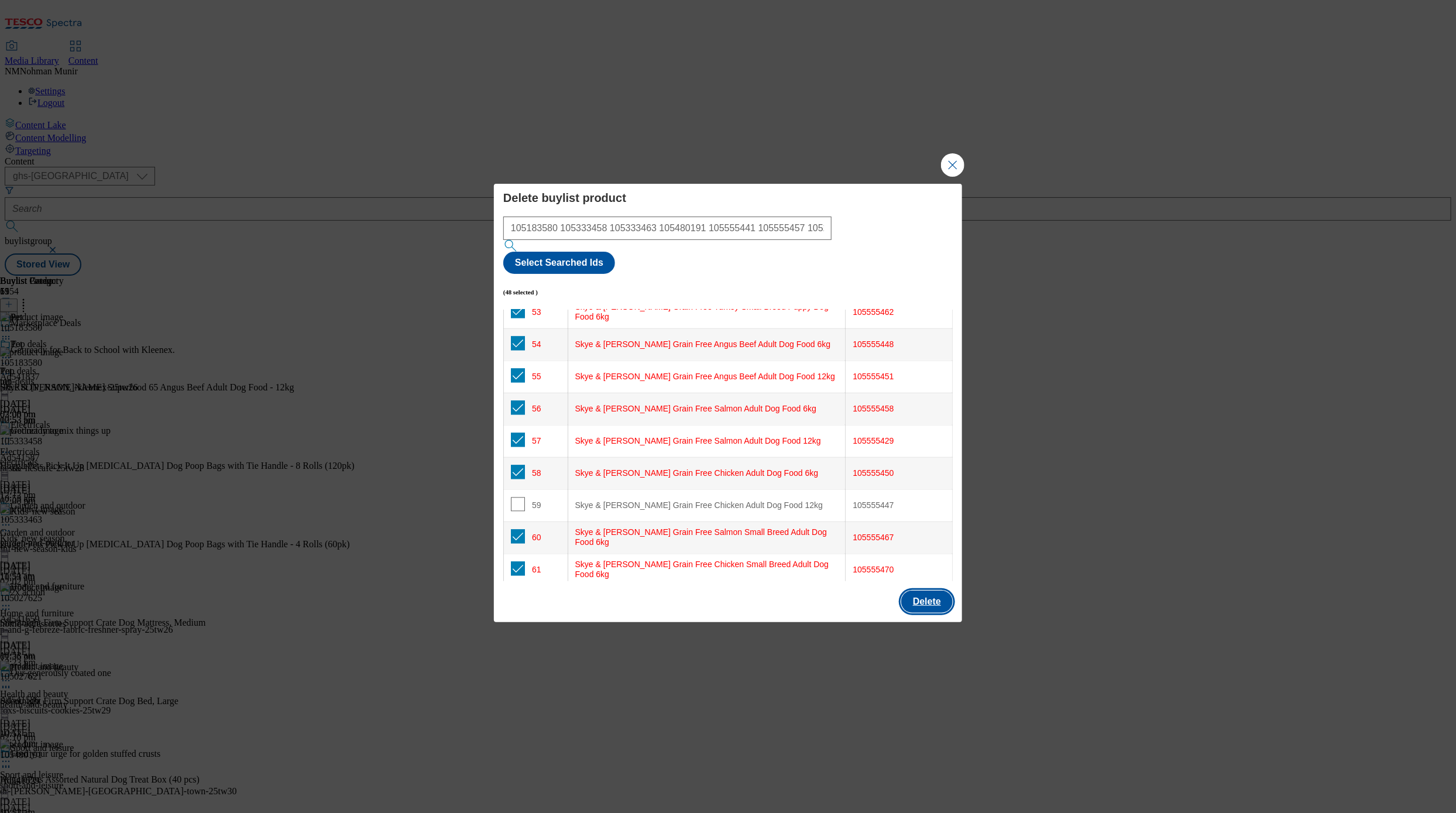
click at [894, 567] on button "Delete" at bounding box center [927, 602] width 52 height 22
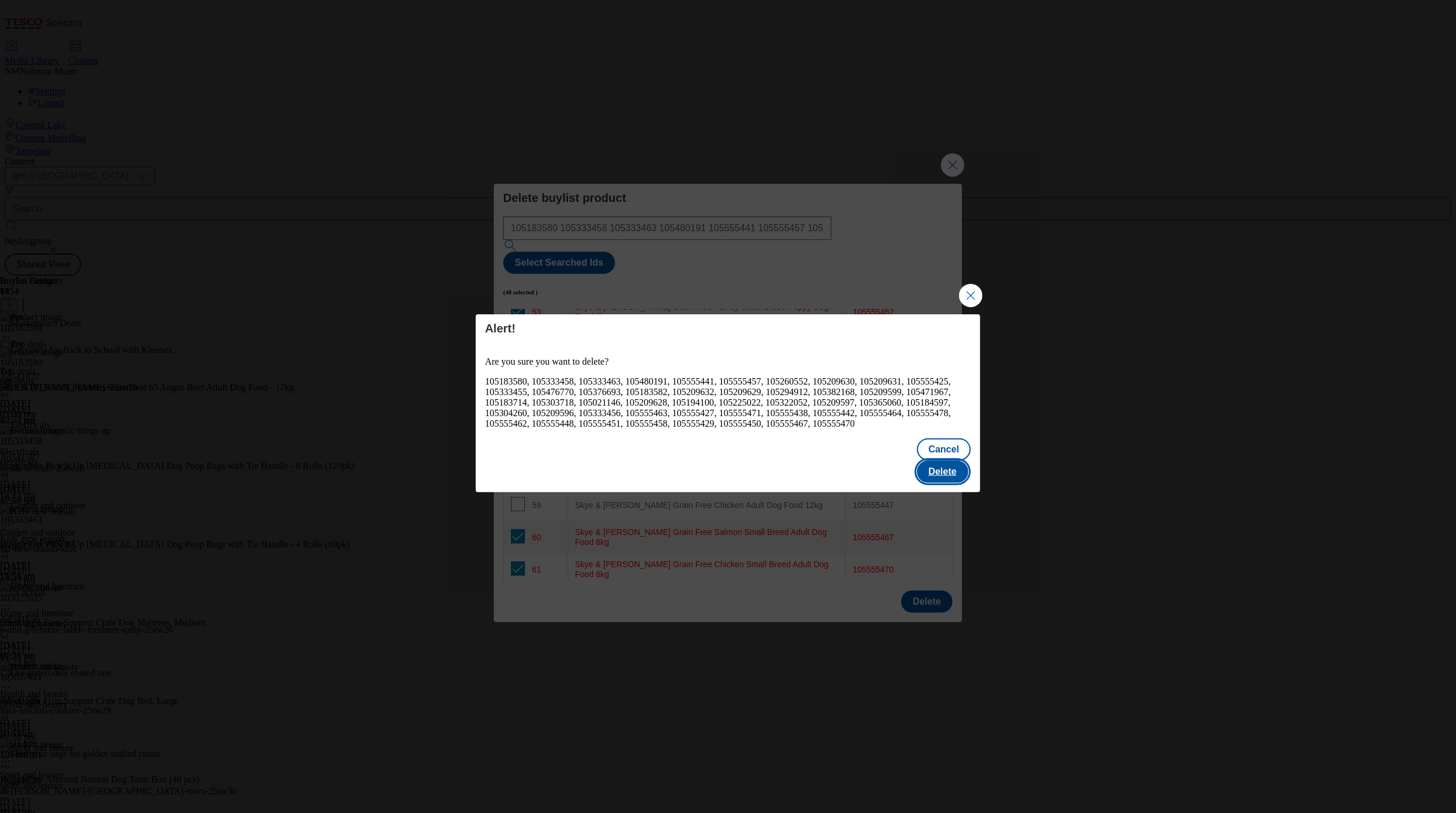
click at [894, 463] on button "Delete" at bounding box center [943, 471] width 52 height 22
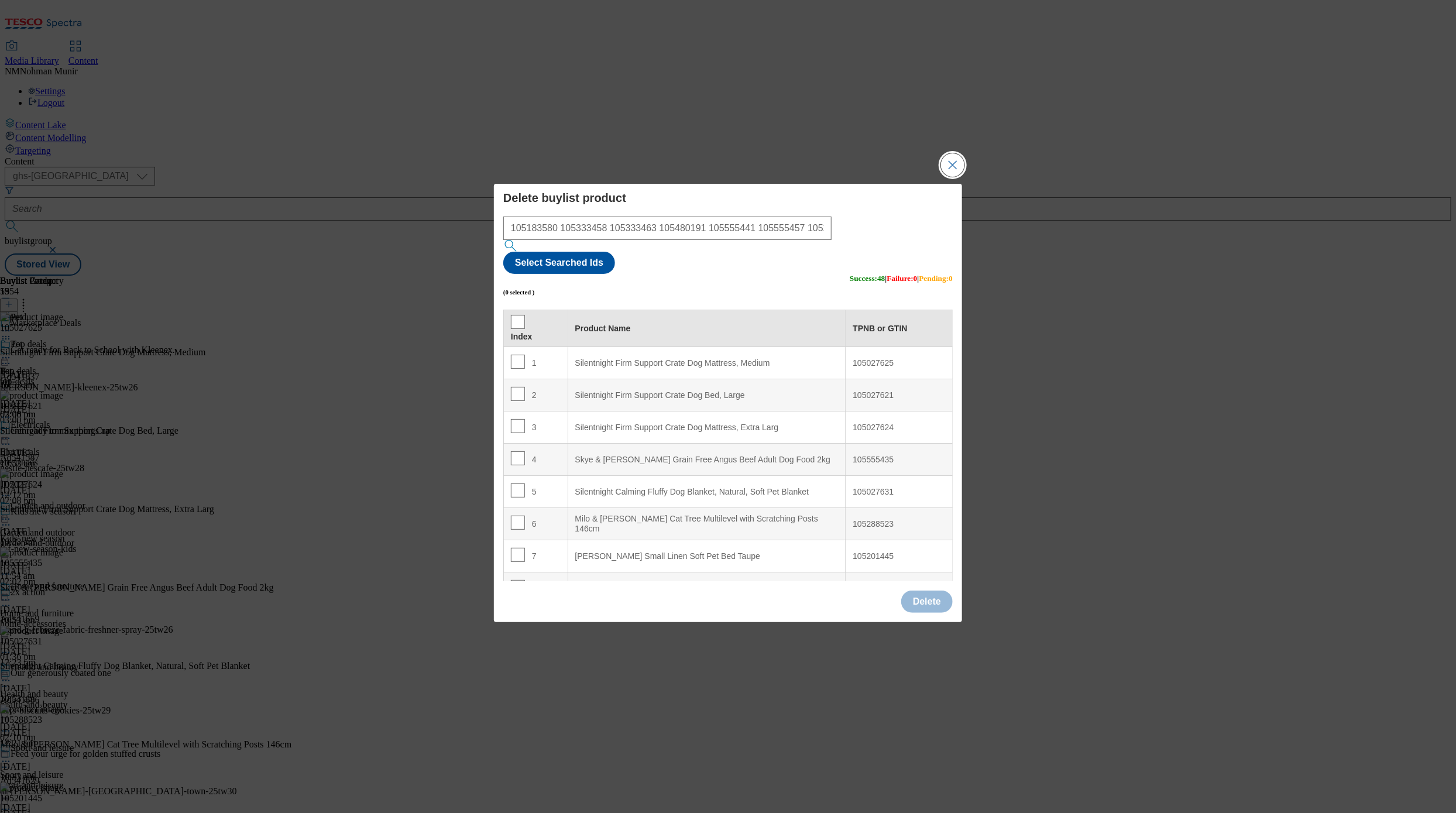
click at [894, 177] on button "Close Modal" at bounding box center [953, 165] width 23 height 23
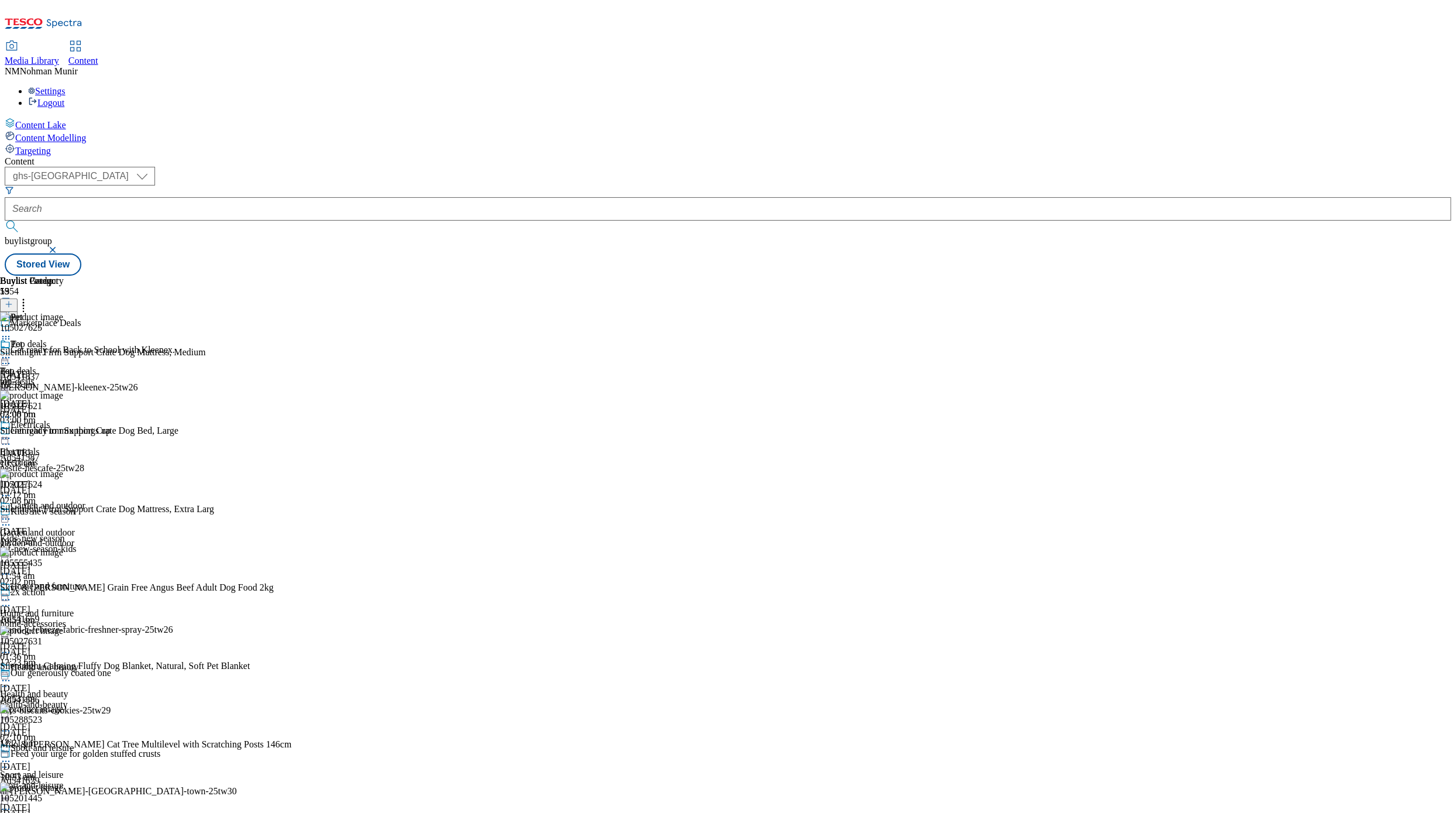
click at [12, 352] on icon at bounding box center [6, 357] width 12 height 12
click at [68, 429] on button "Preview" at bounding box center [45, 436] width 45 height 14
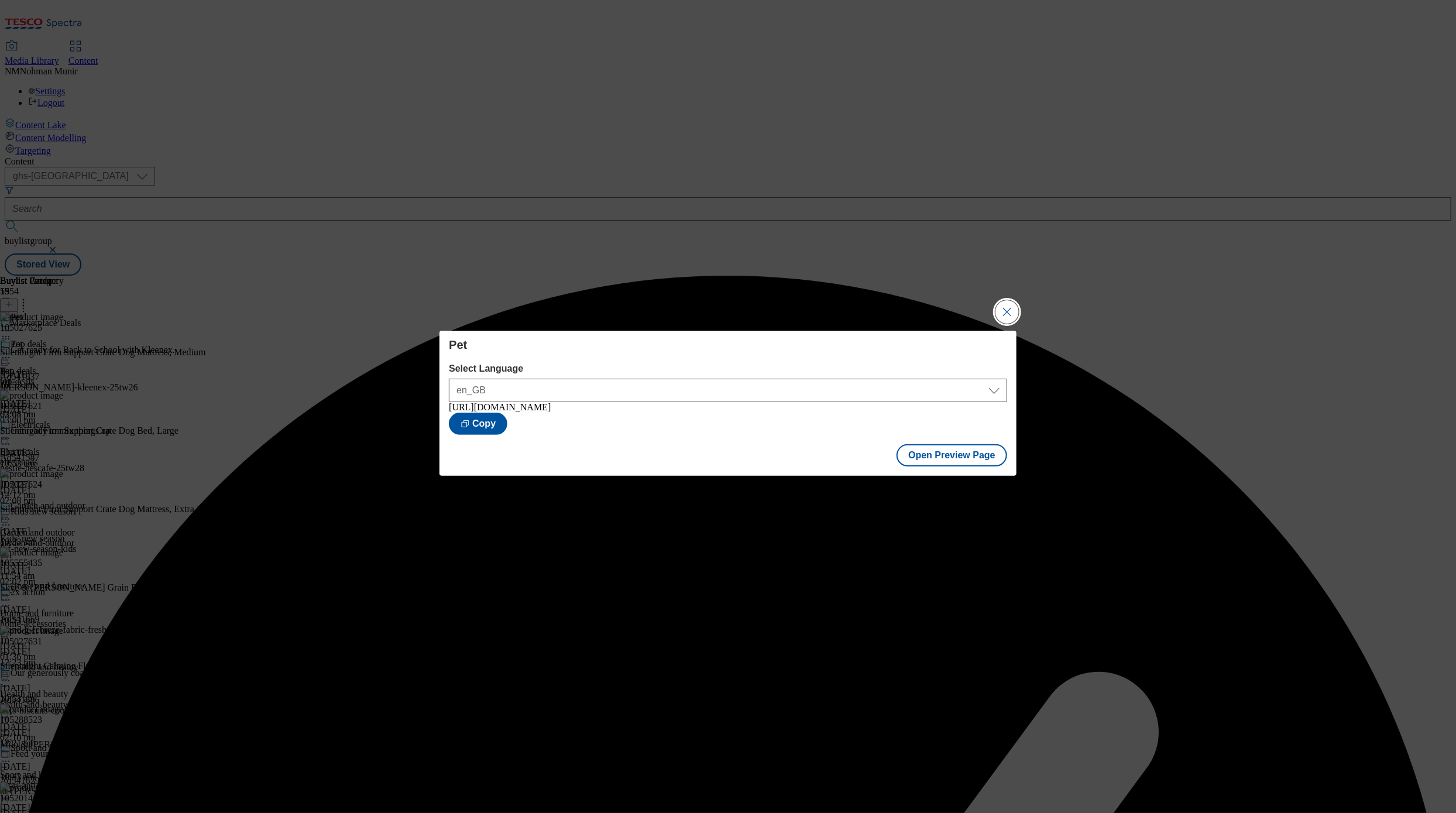
click at [894, 308] on button "Close Modal" at bounding box center [1007, 312] width 23 height 23
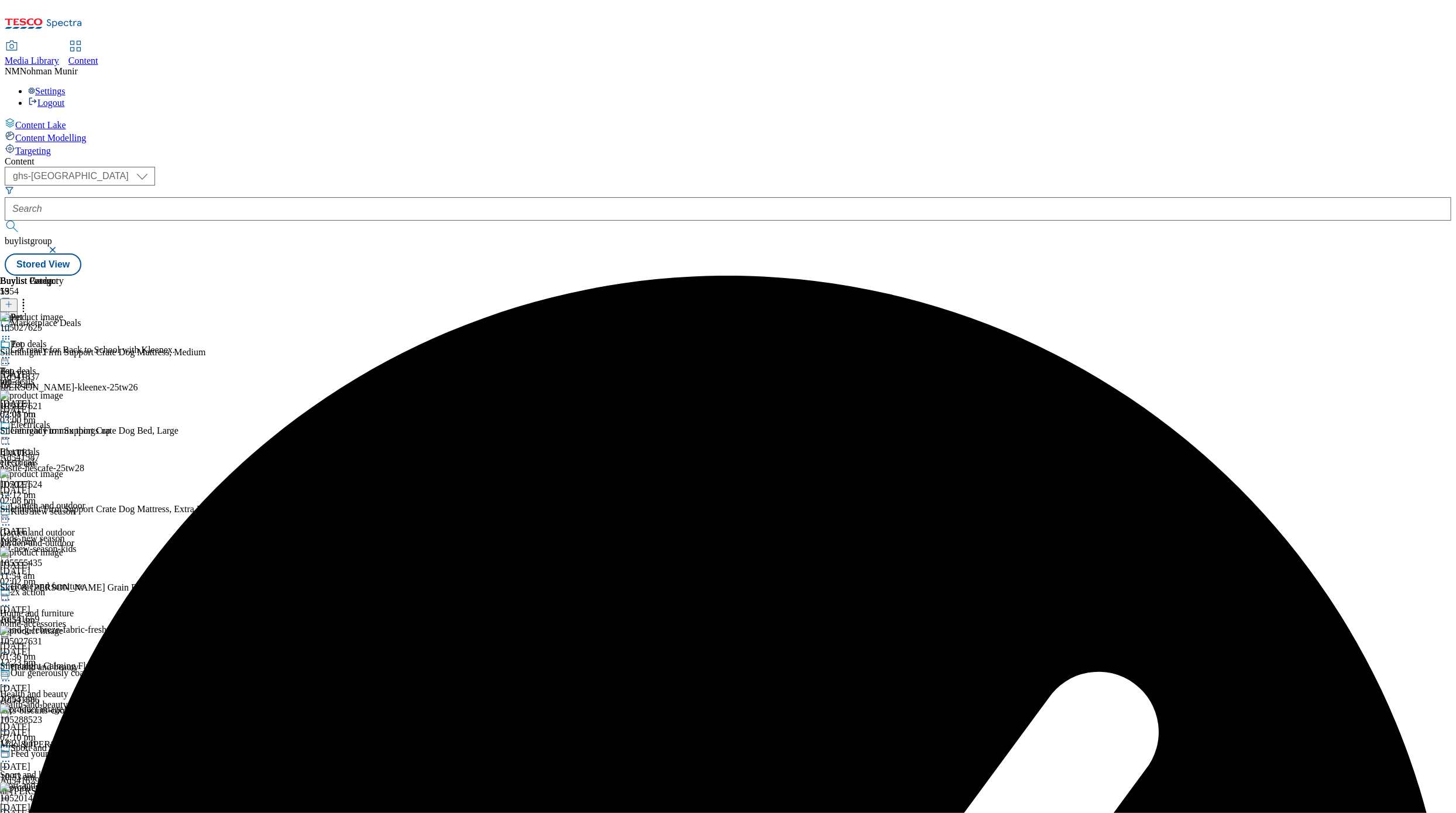
click at [12, 352] on icon at bounding box center [6, 357] width 12 height 12
click at [102, 469] on li "Publish" at bounding box center [63, 476] width 79 height 14
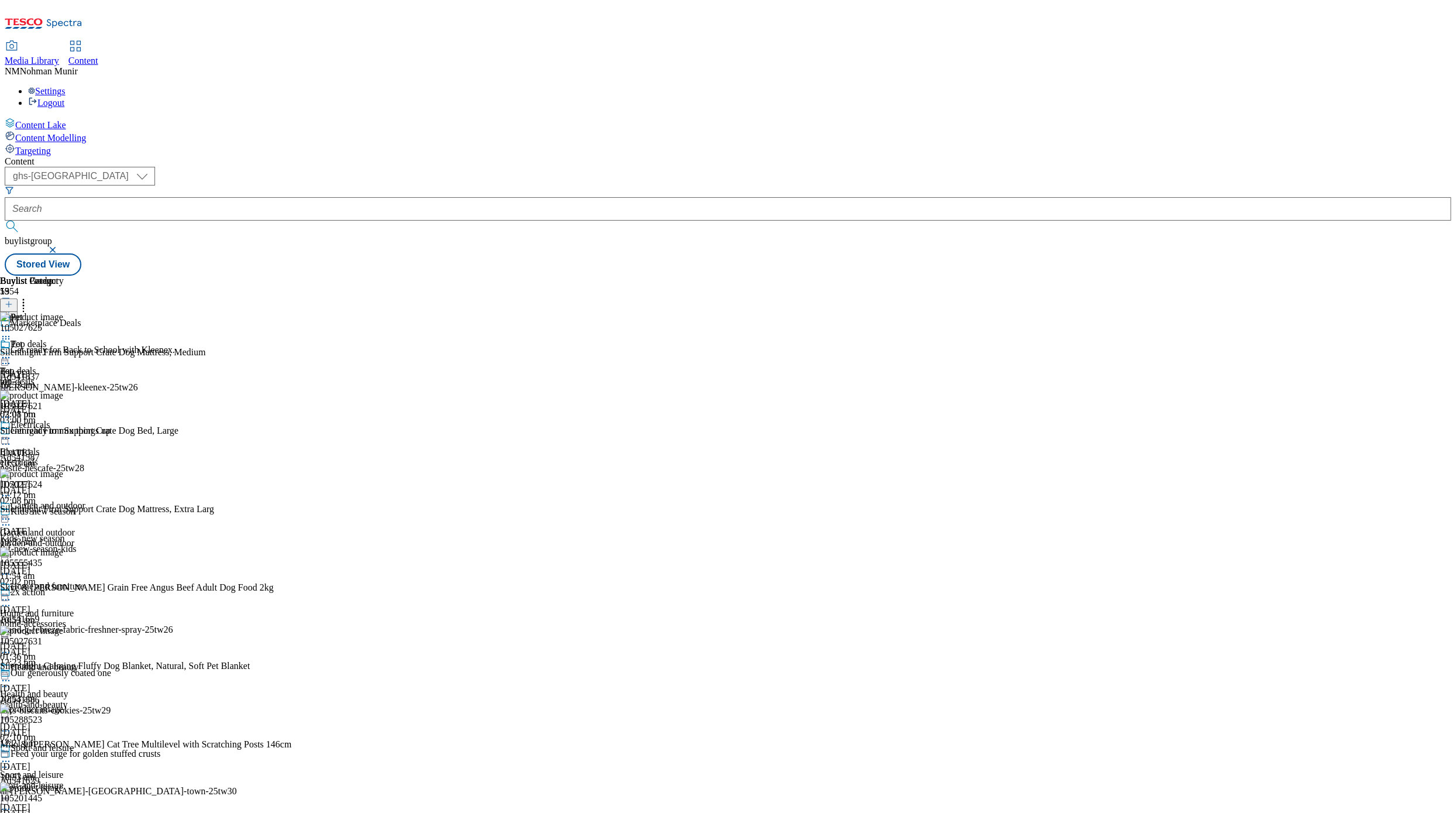
click at [12, 352] on icon at bounding box center [6, 357] width 12 height 12
click at [67, 469] on button "Publish" at bounding box center [45, 476] width 43 height 14
click at [92, 420] on div "Electricals Electricals electricals [DATE] 12:12 pm" at bounding box center [46, 460] width 92 height 81
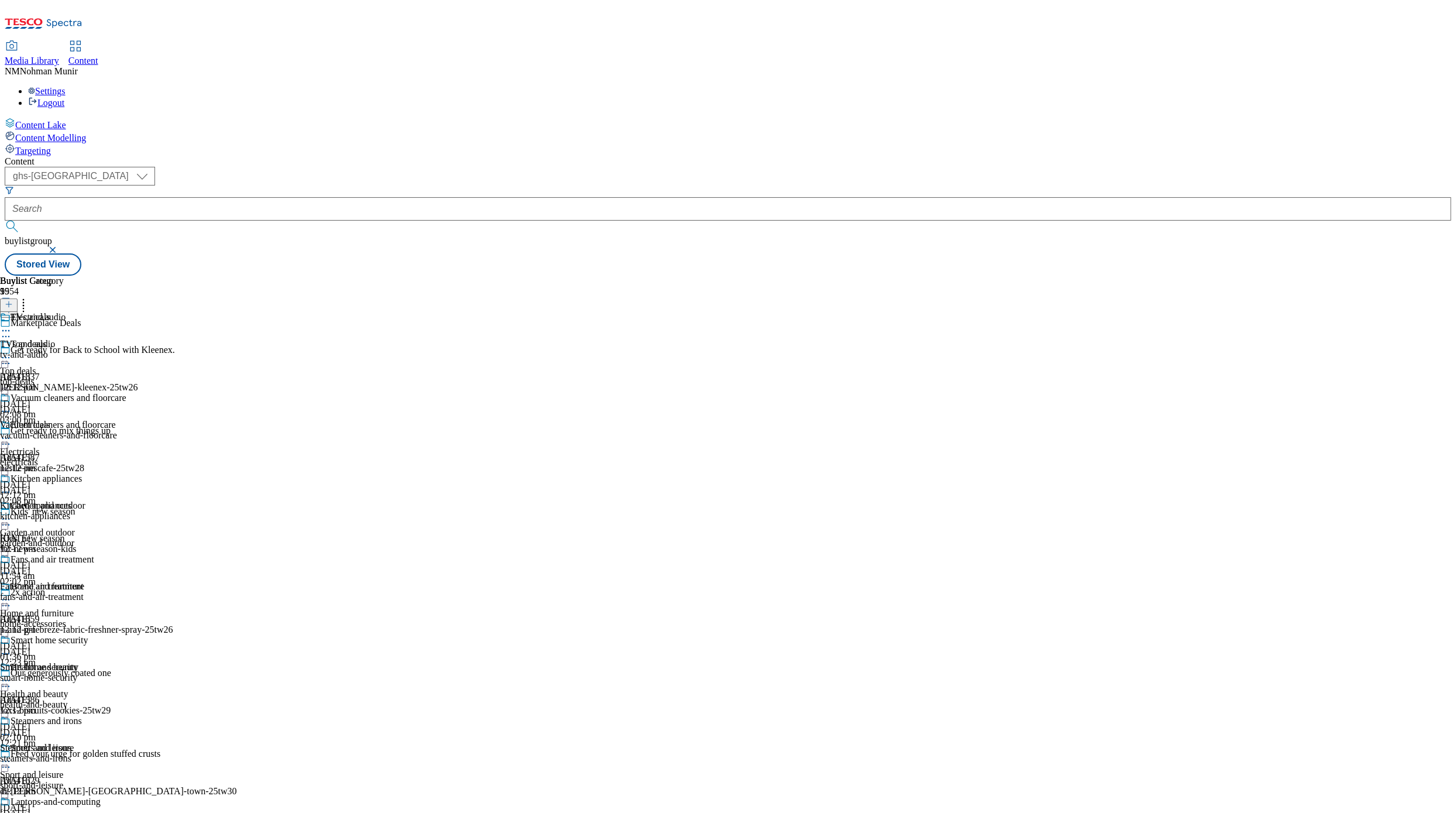
click at [71, 500] on div "Kitchen appliances" at bounding box center [36, 505] width 71 height 10
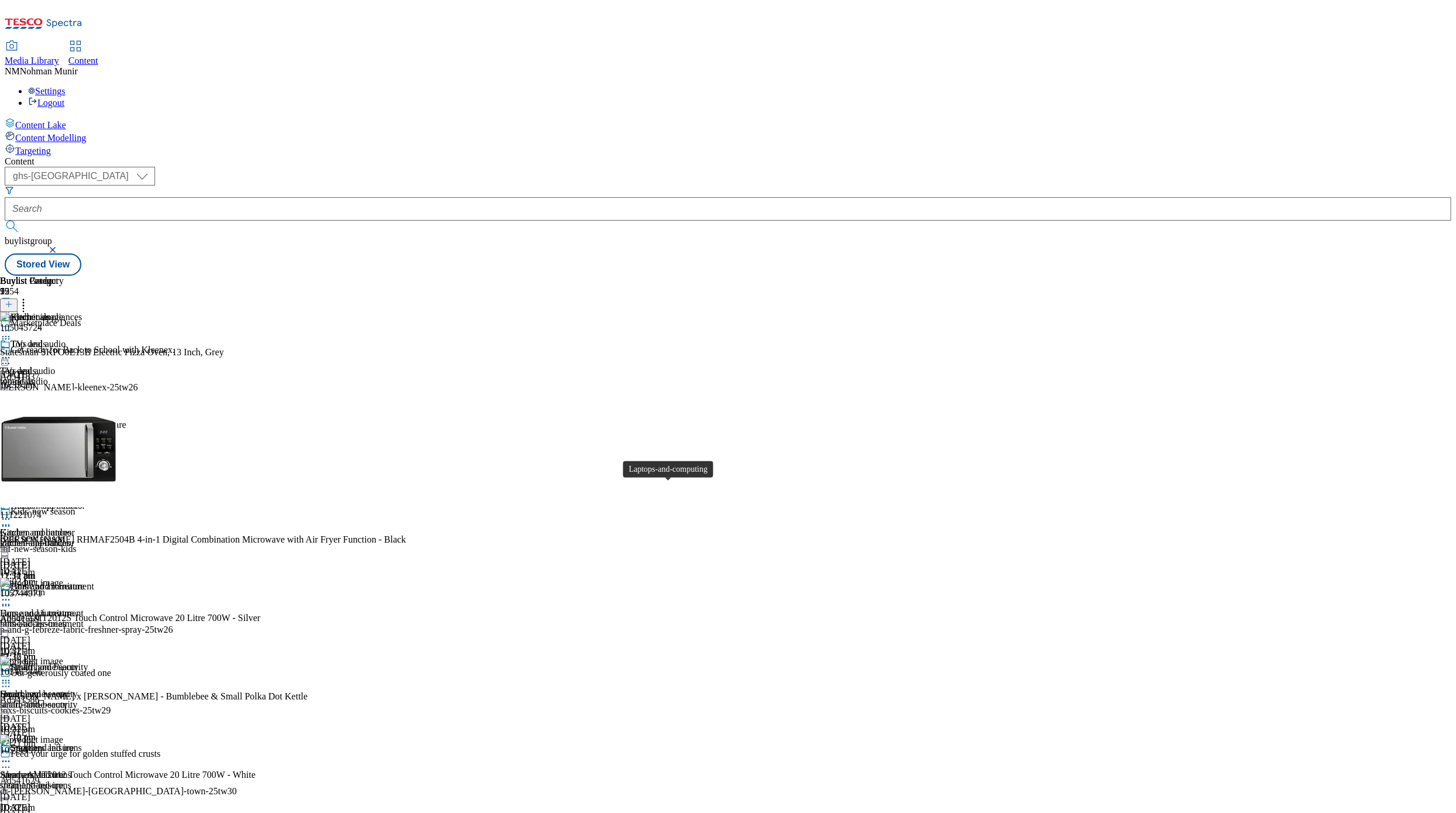
scroll to position [702, 0]
click at [12, 325] on icon at bounding box center [6, 331] width 12 height 12
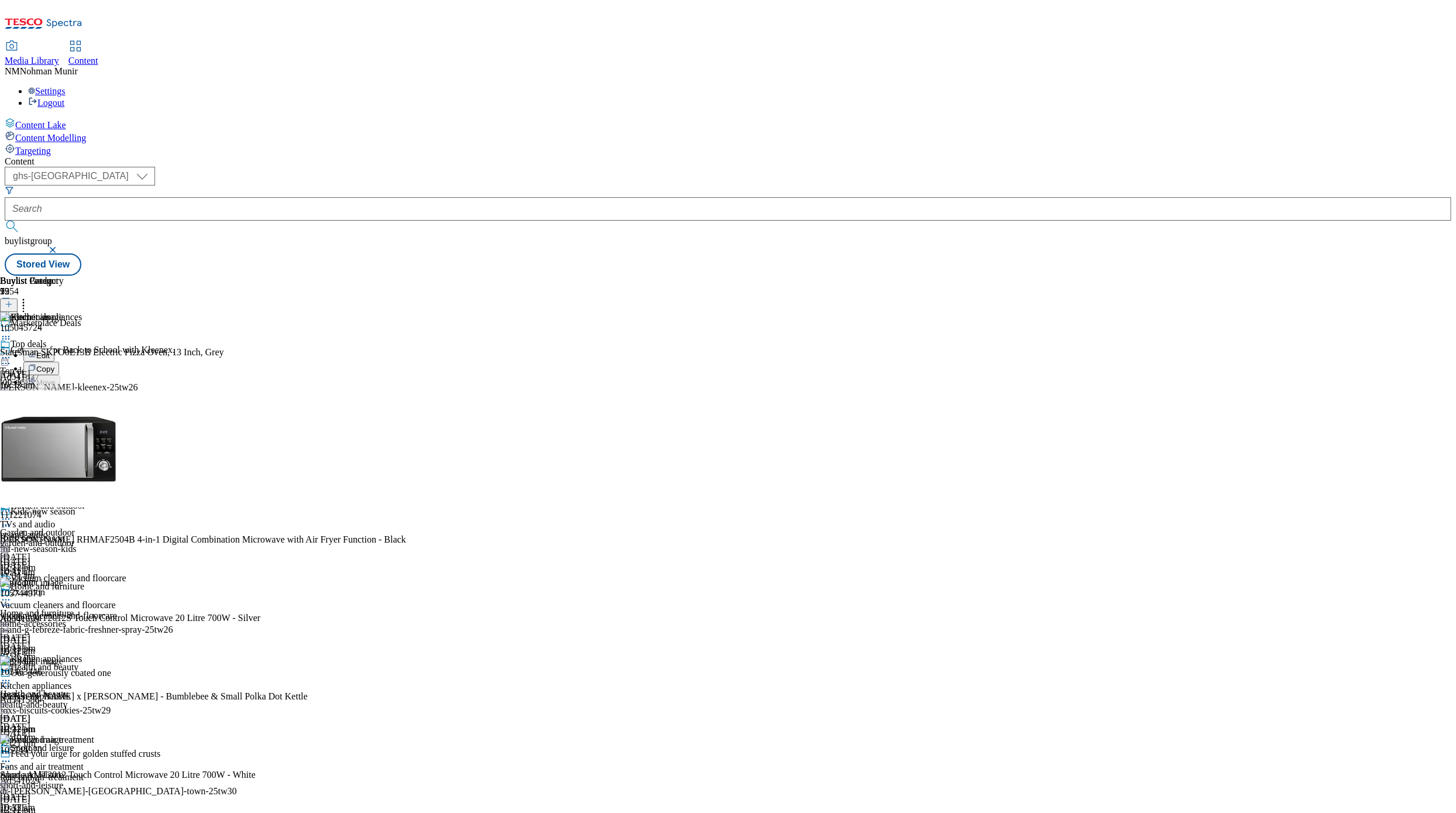
click at [79, 456] on button "Un-publish" at bounding box center [51, 463] width 55 height 14
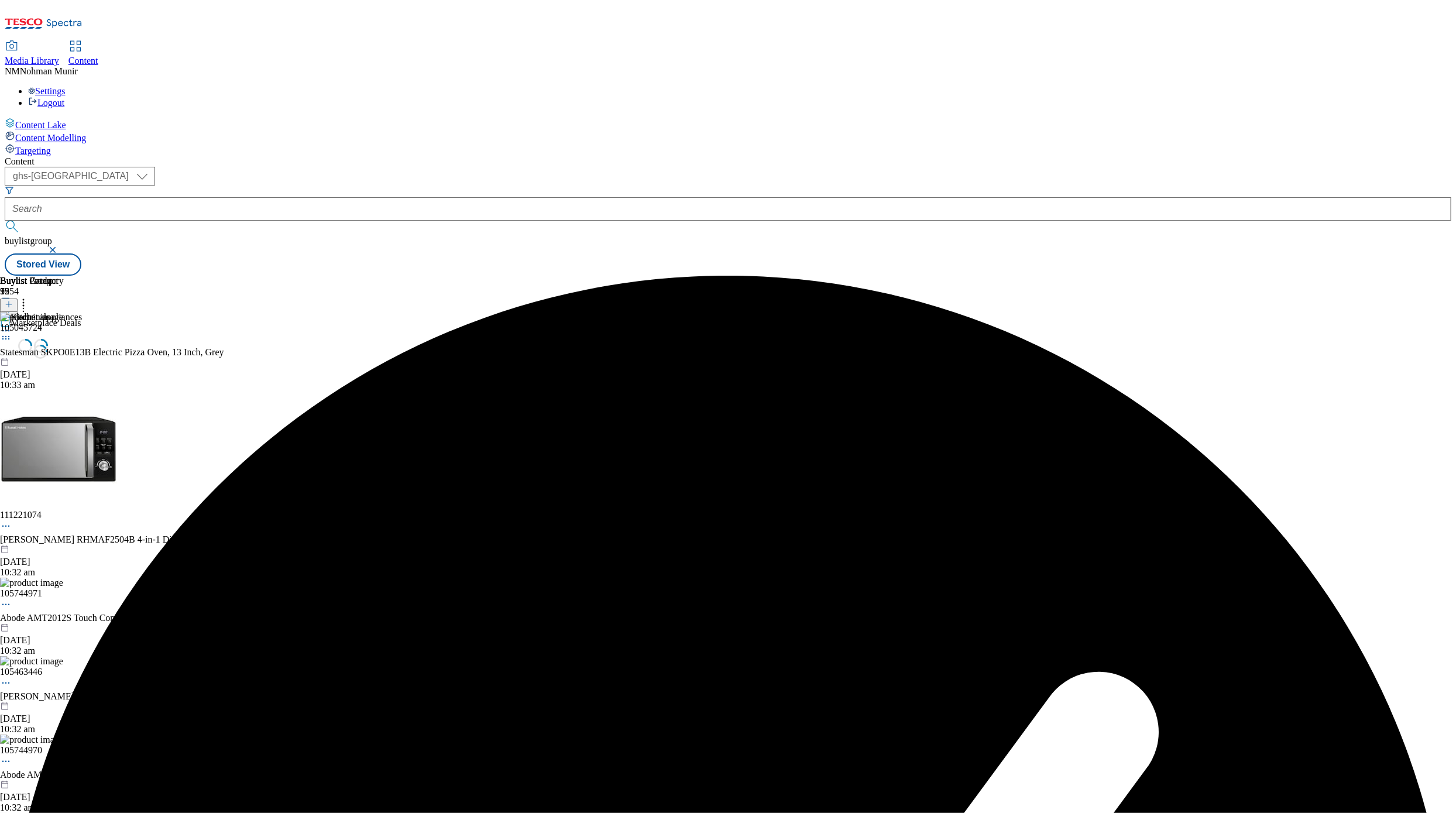
scroll to position [0, 0]
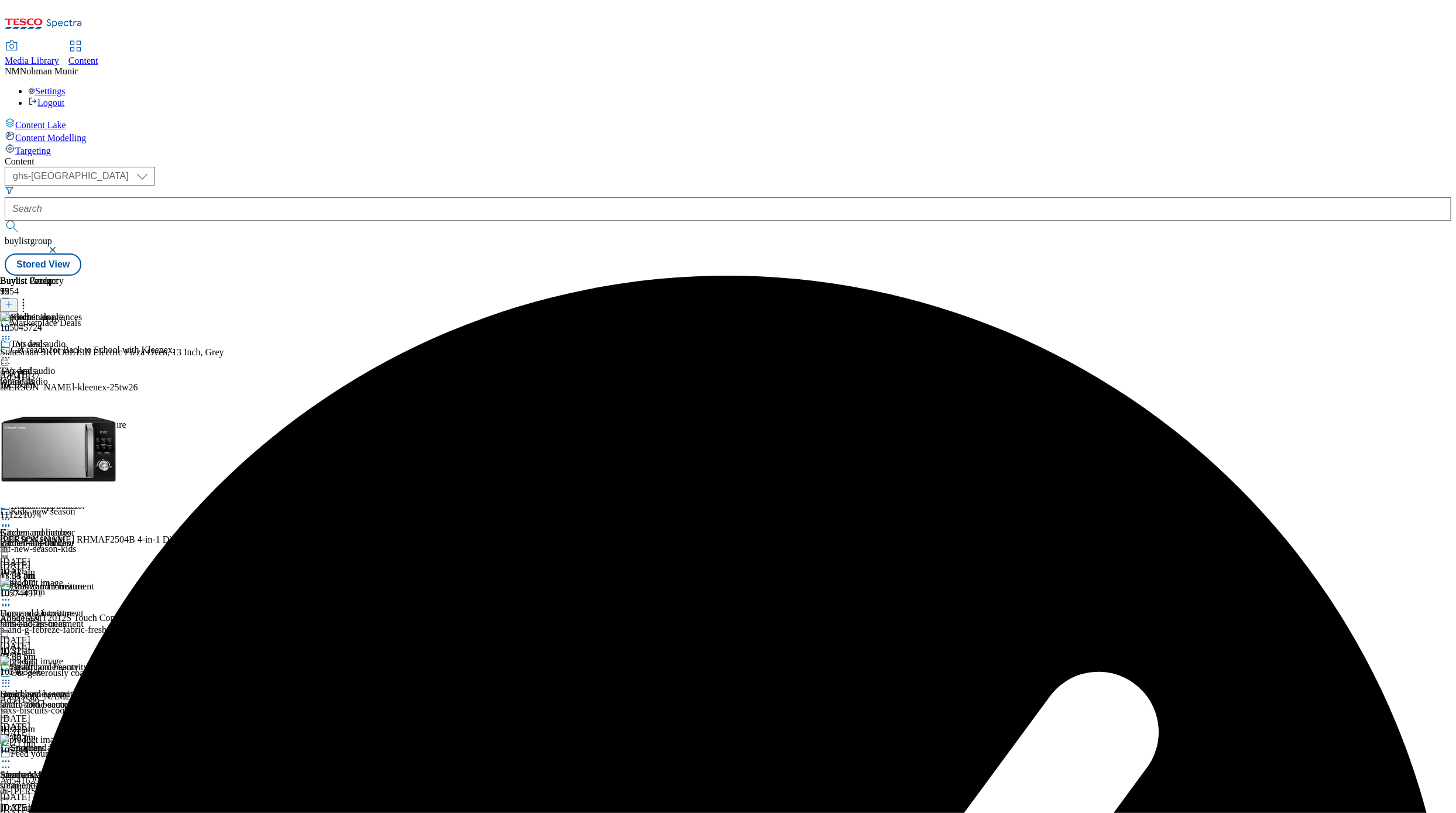
click at [30, 297] on icon at bounding box center [23, 302] width 12 height 12
click at [12, 513] on icon at bounding box center [6, 519] width 12 height 12
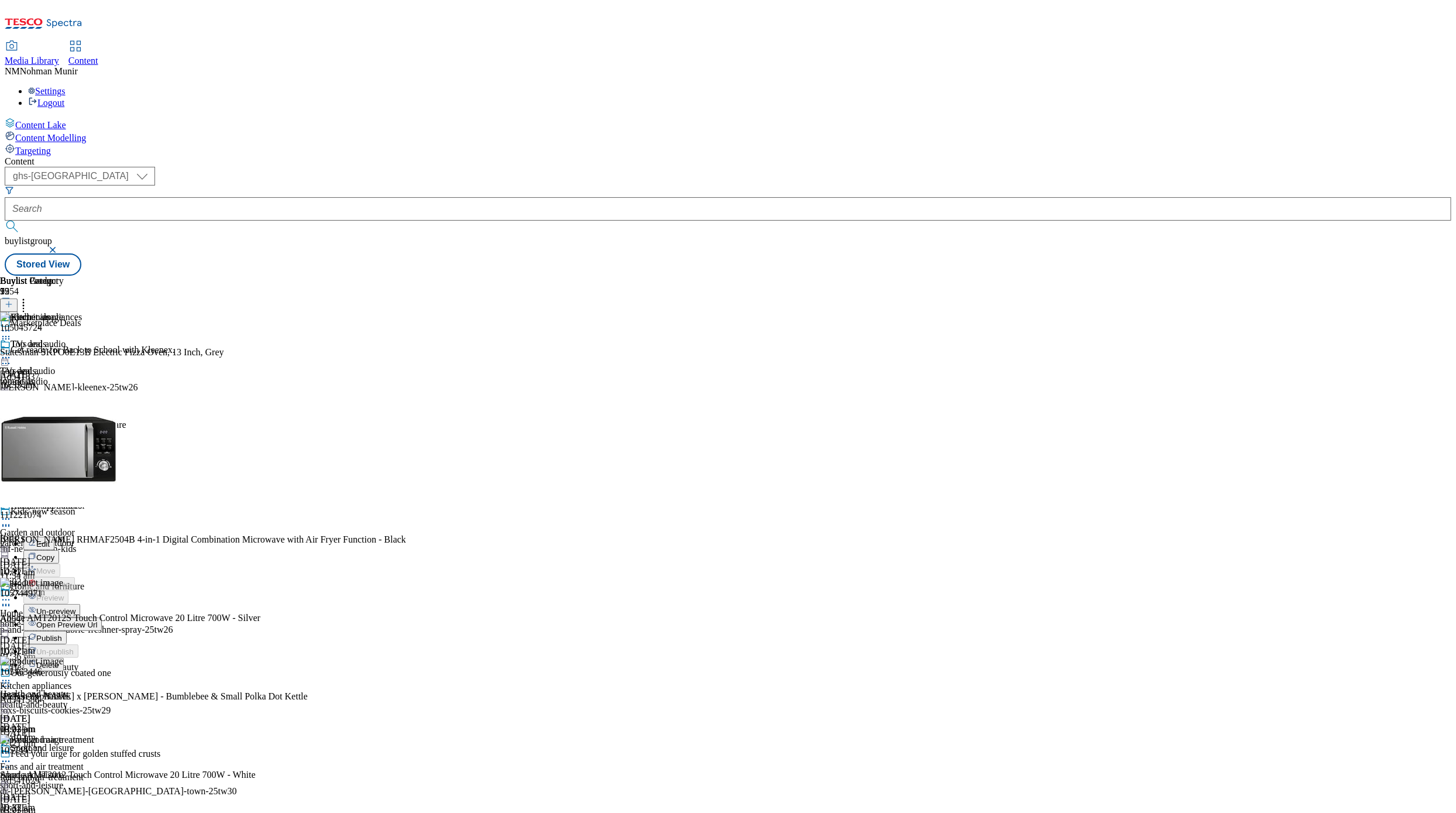
scroll to position [234, 0]
click at [80, 567] on button "Un-preview" at bounding box center [52, 611] width 57 height 14
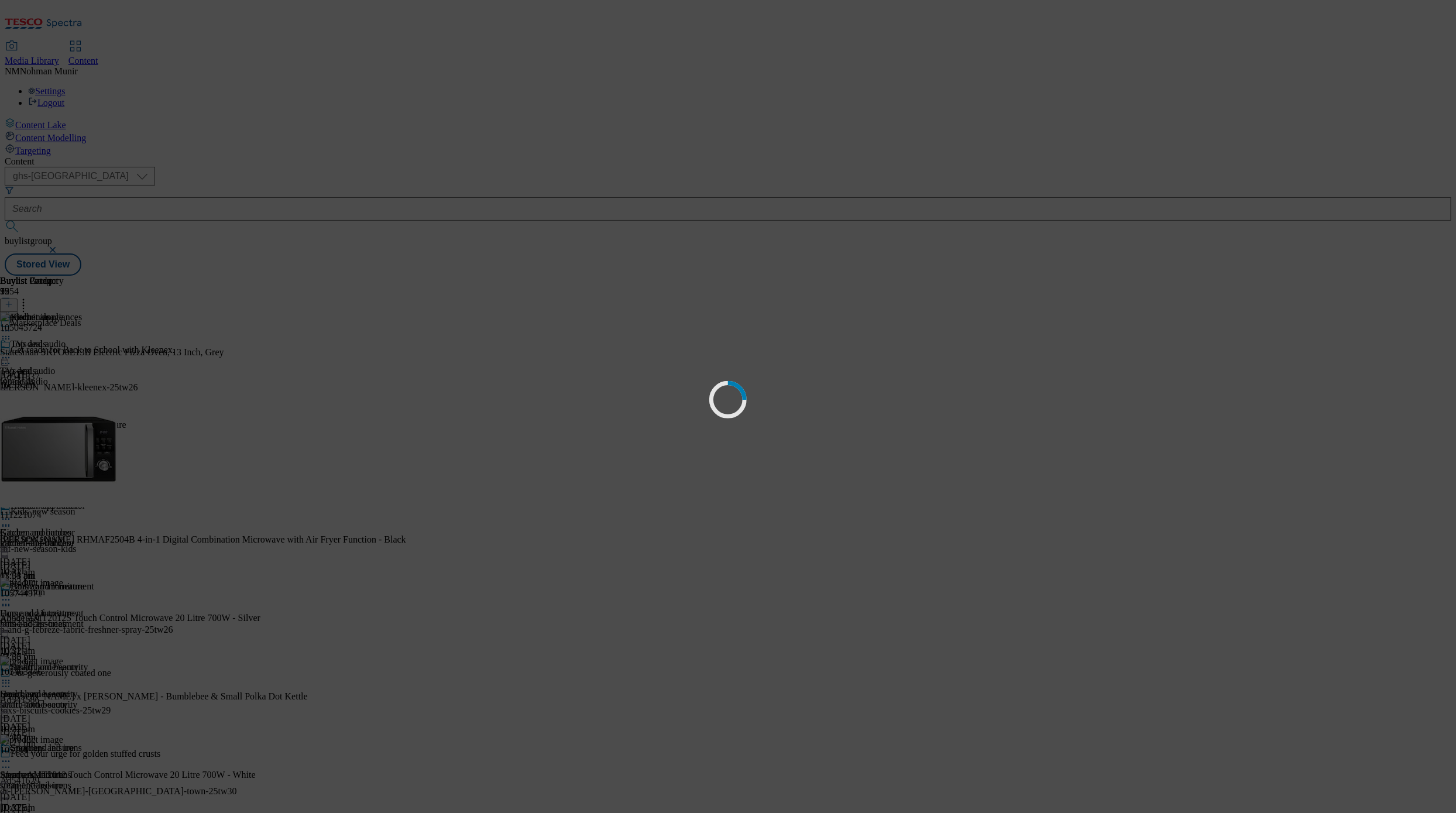
scroll to position [0, 0]
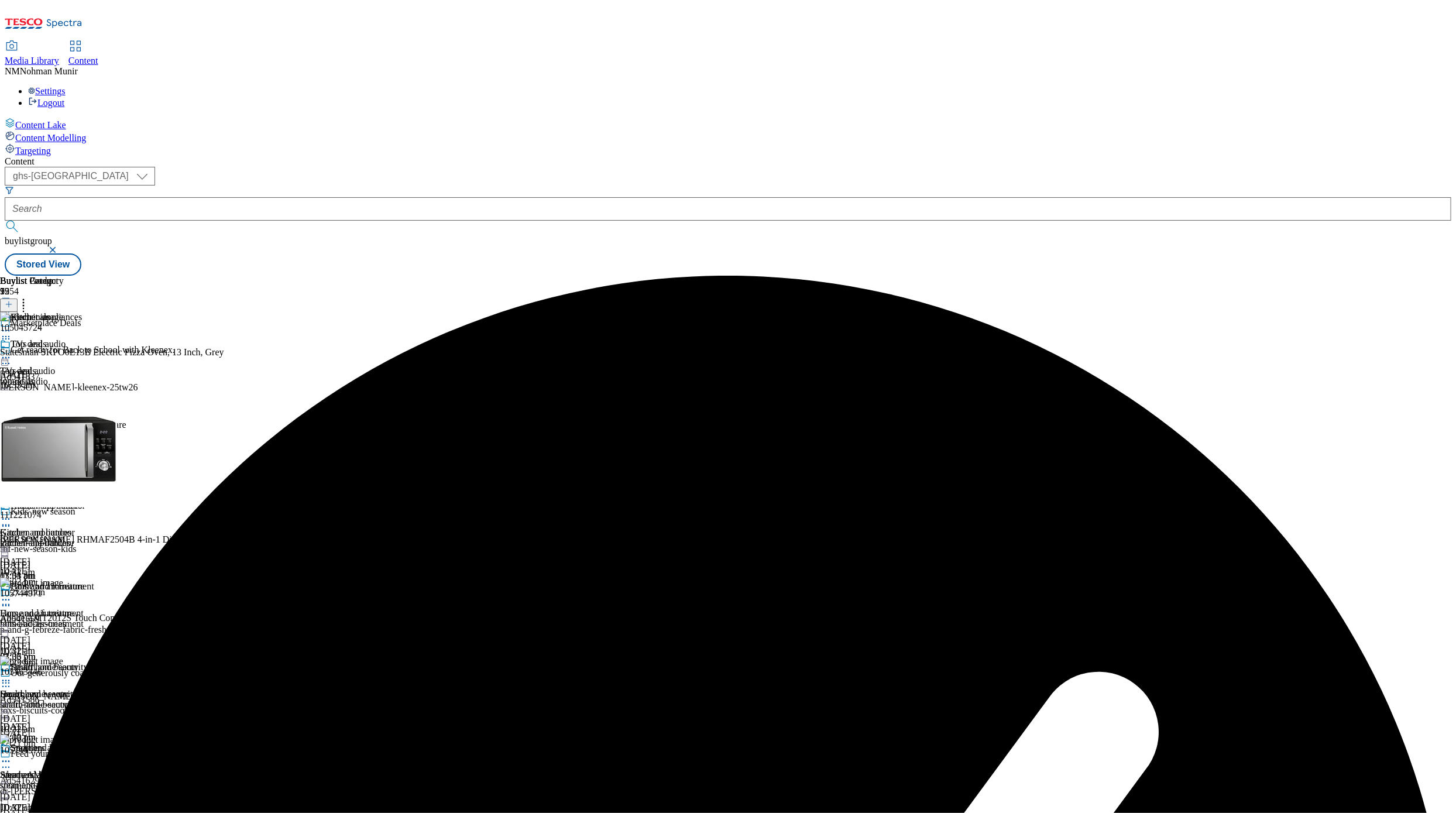
click at [30, 297] on icon at bounding box center [23, 302] width 12 height 12
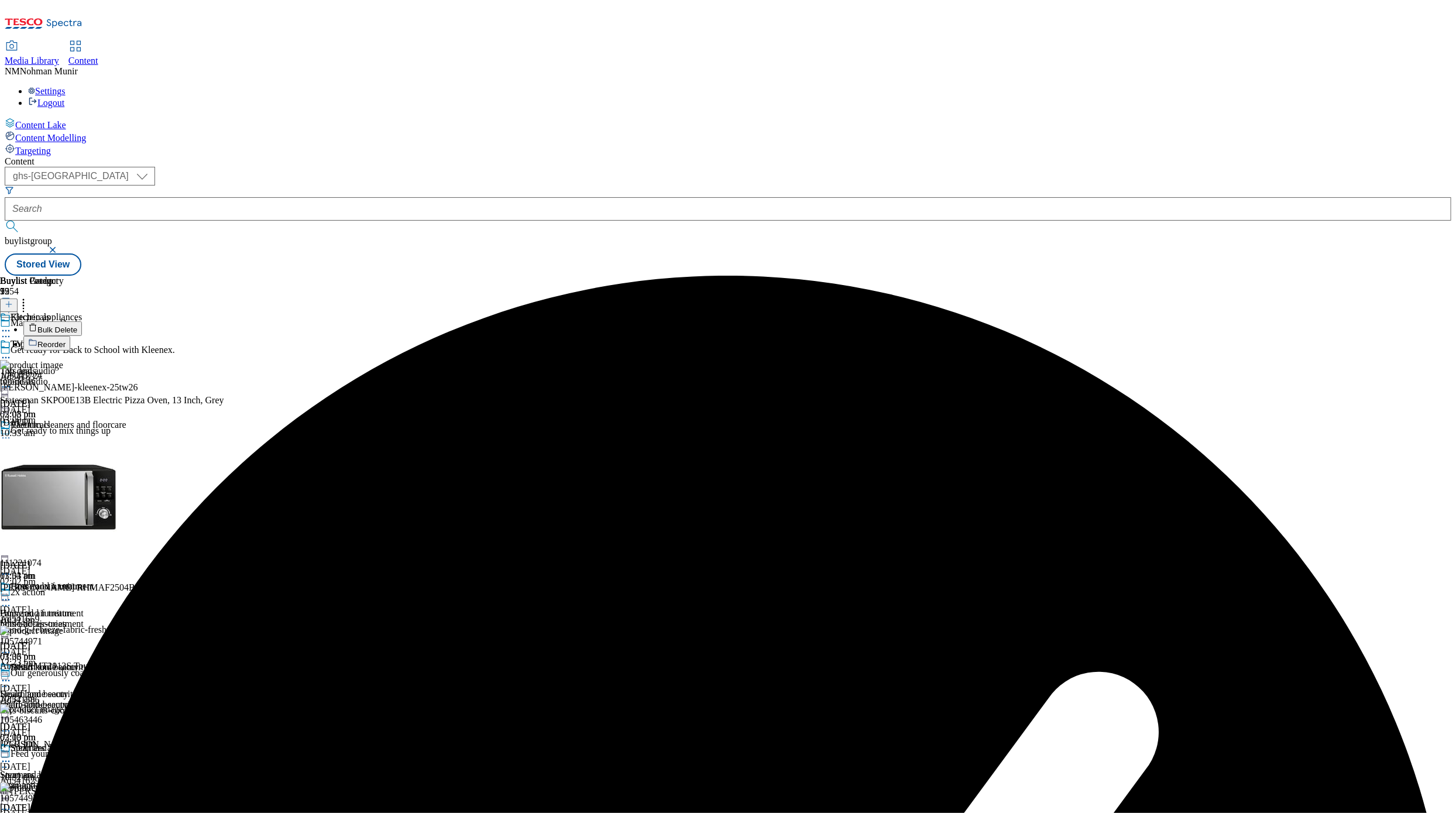
click at [82, 321] on button "Bulk Delete" at bounding box center [52, 329] width 58 height 15
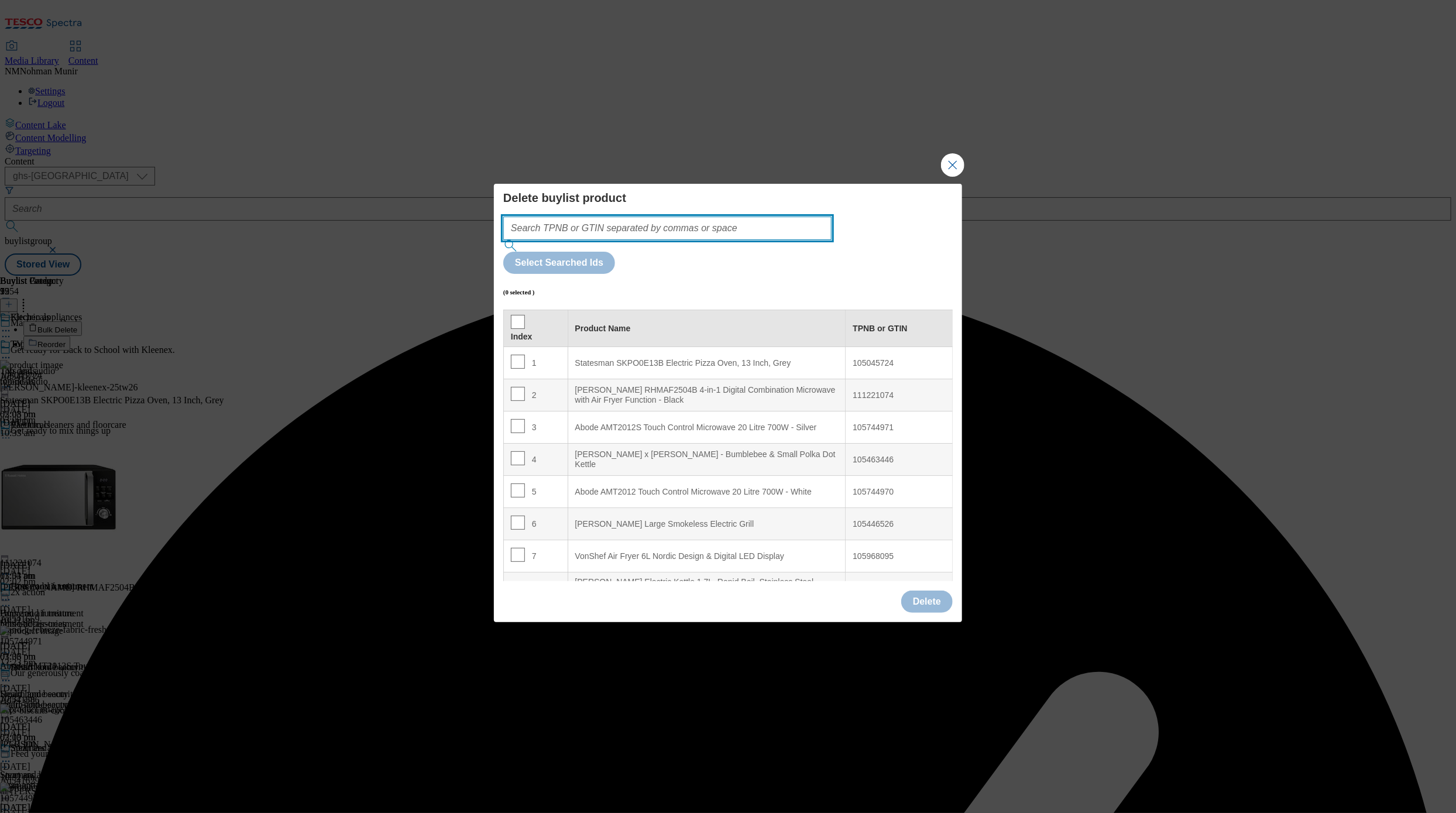
click at [740, 240] on input "Modal" at bounding box center [667, 228] width 328 height 23
paste input "105420820 105463446 105643339 105086606 105041183 105041232 105041099 105087153…"
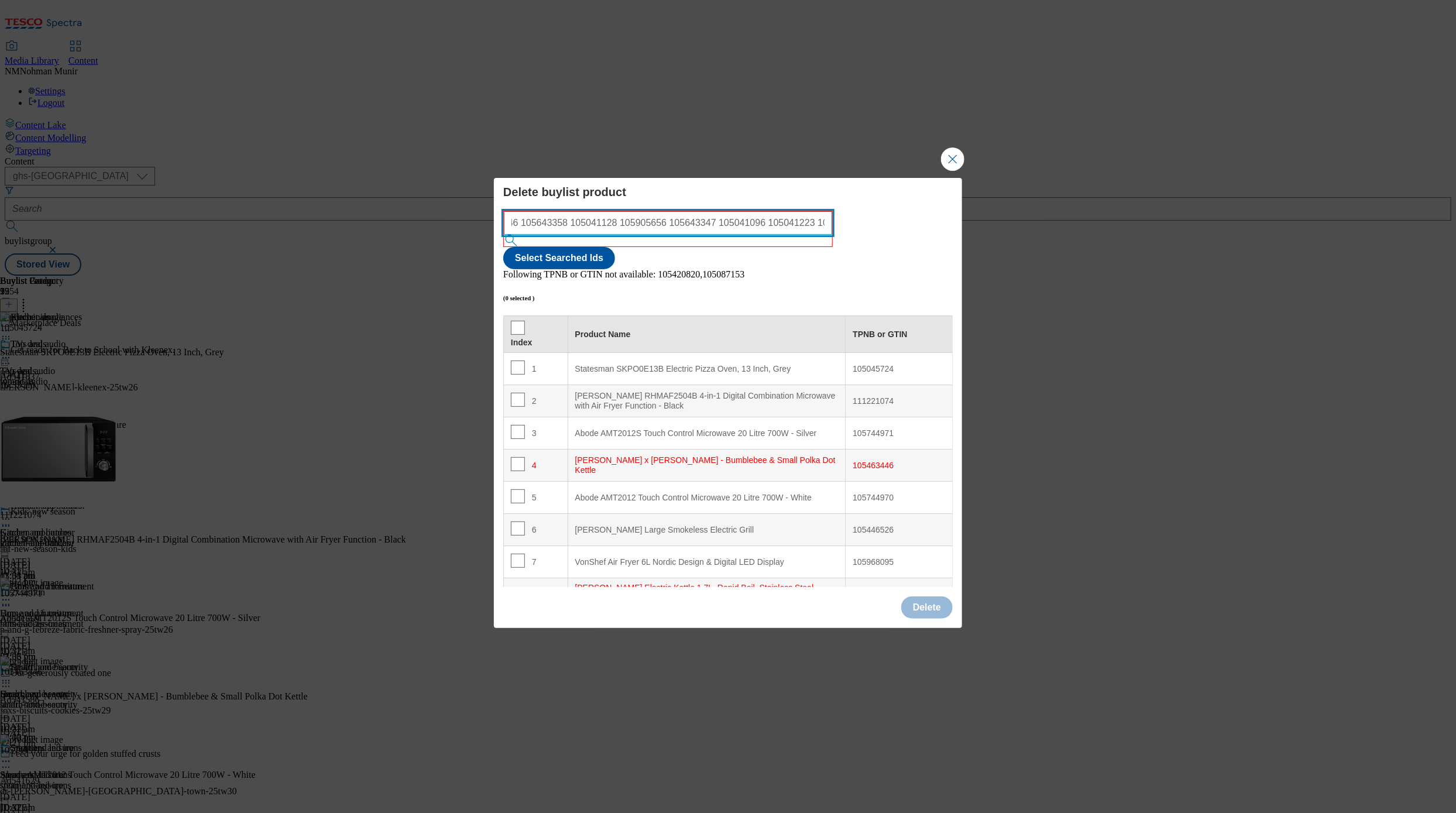
click at [755, 235] on input "105420820 105463446 105643339 105086606 105041183 105041232 105041099 105087153…" at bounding box center [668, 223] width 328 height 23
type input "105420820 105463446 105643339 105086606 105041183 105041232 105041099 105087153…"
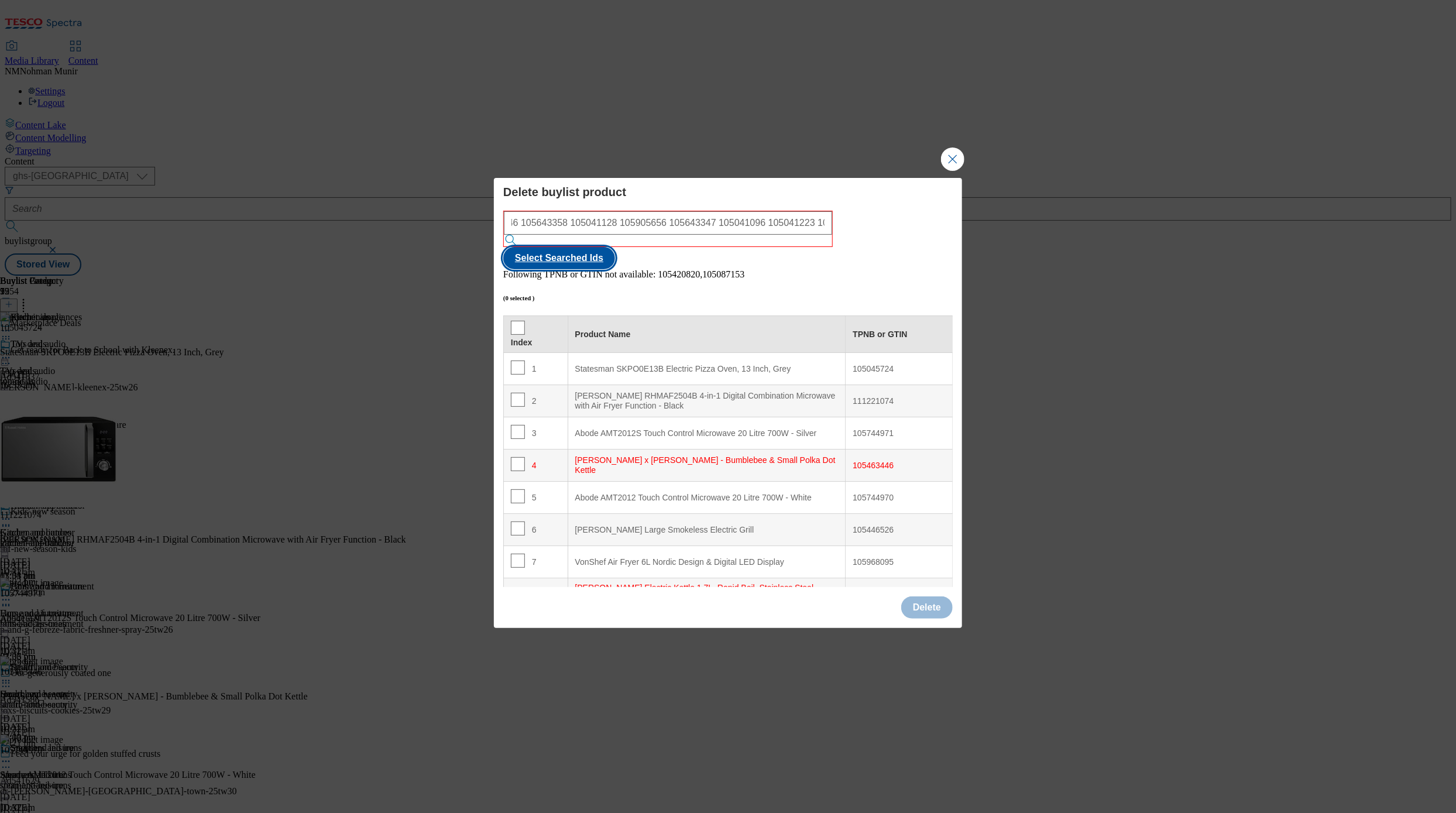
click at [615, 253] on button "Select Searched Ids" at bounding box center [559, 258] width 112 height 22
checkbox input "true"
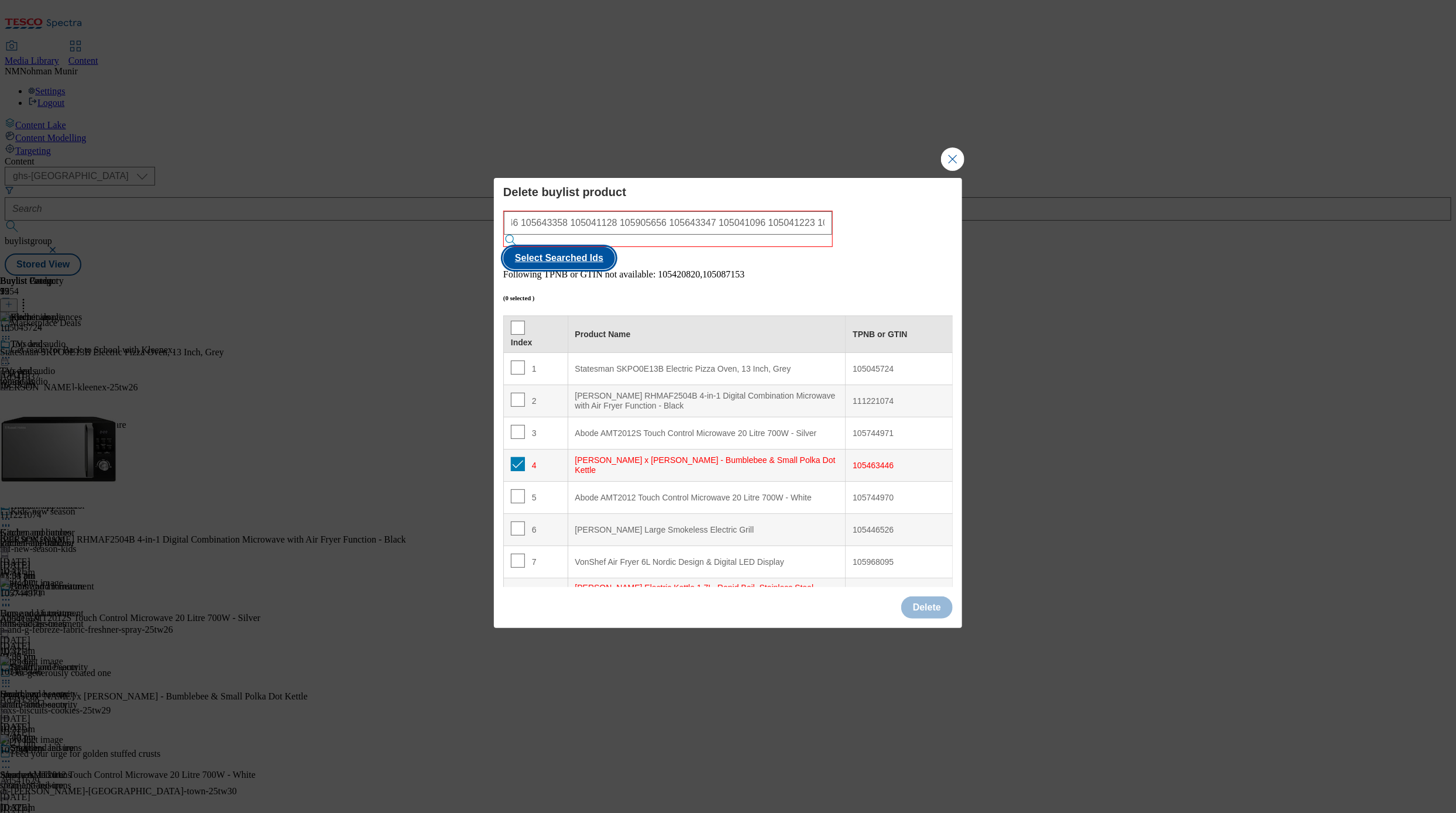
checkbox input "true"
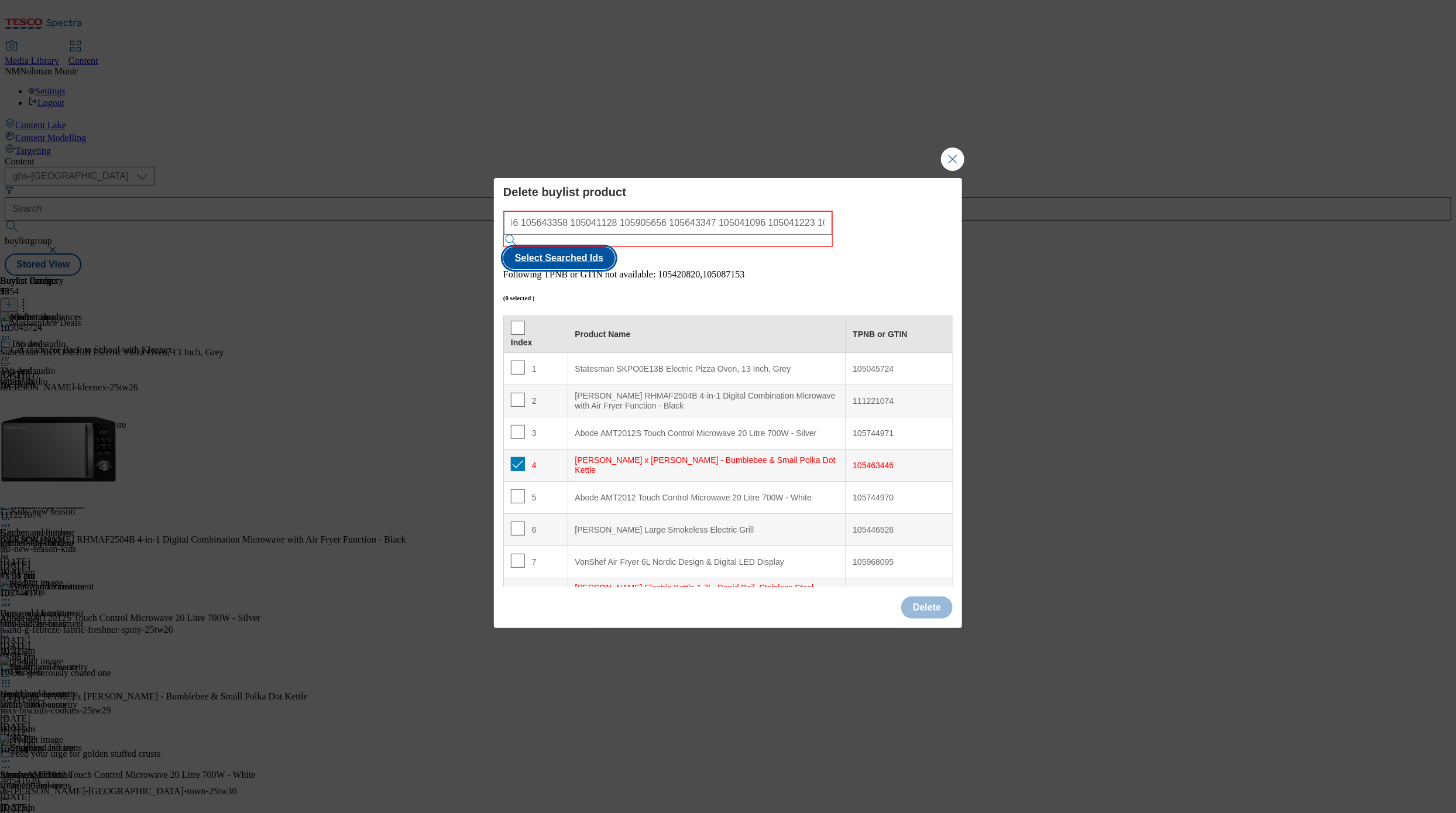
checkbox input "true"
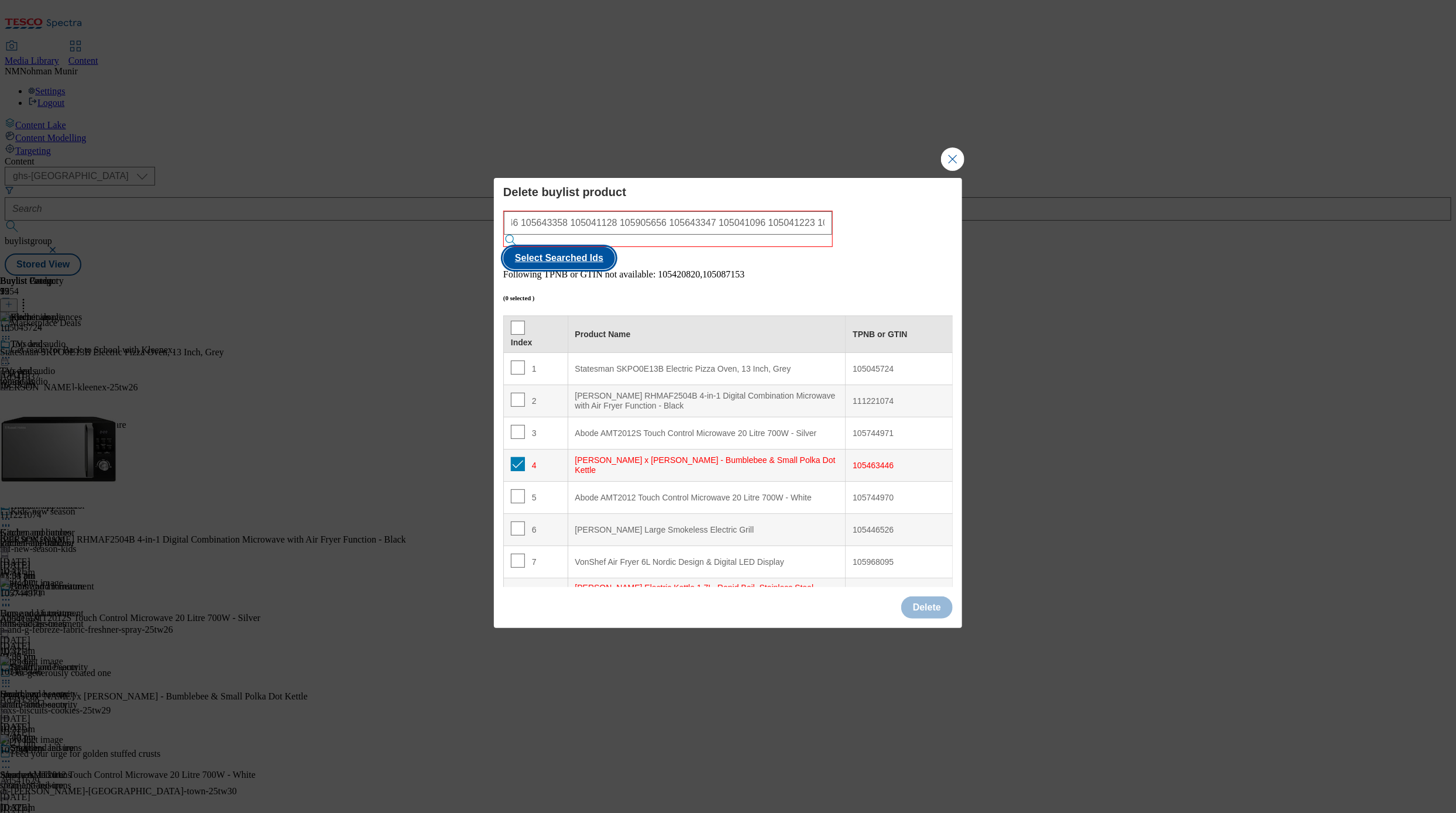
checkbox input "true"
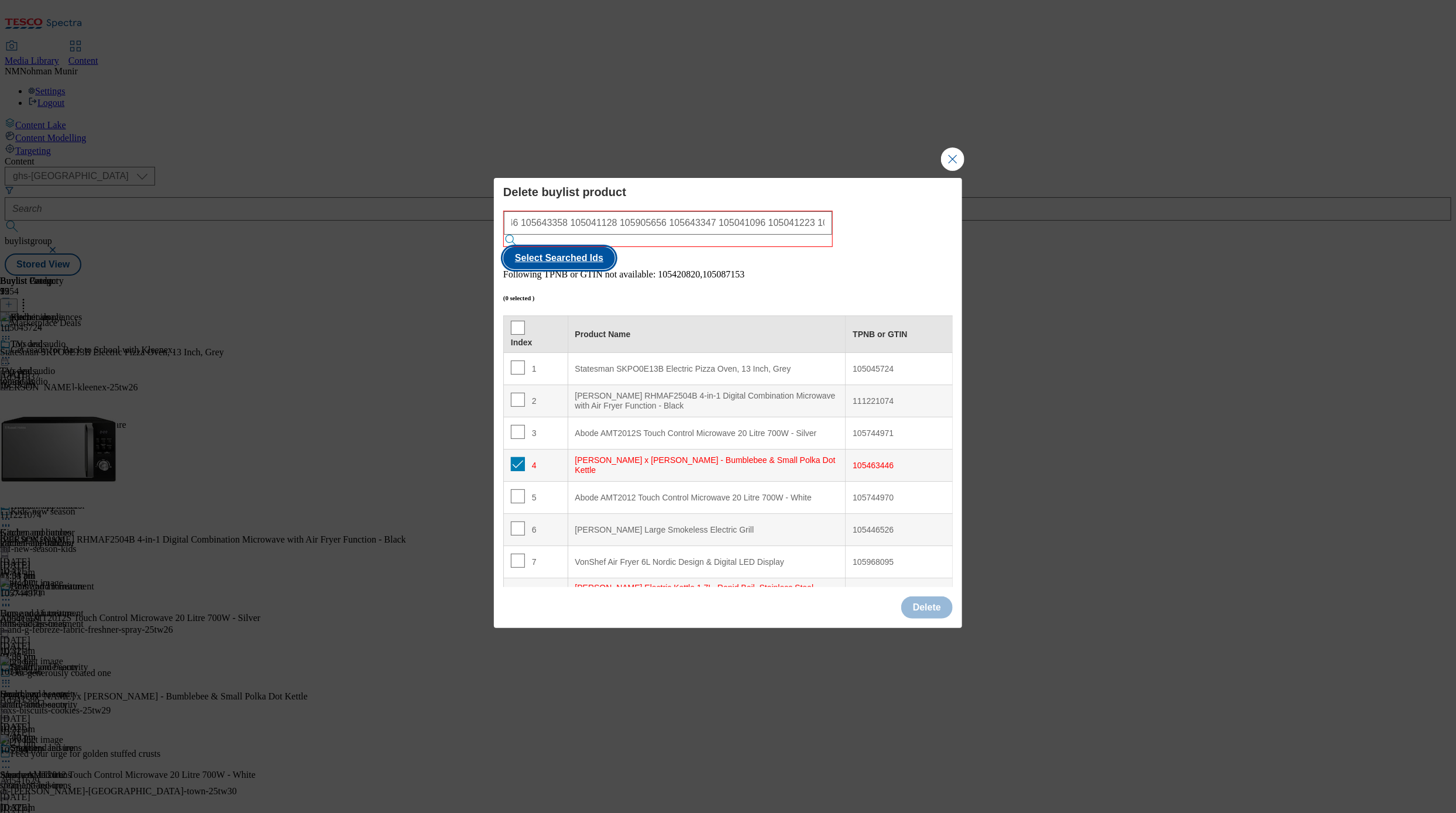
checkbox input "true"
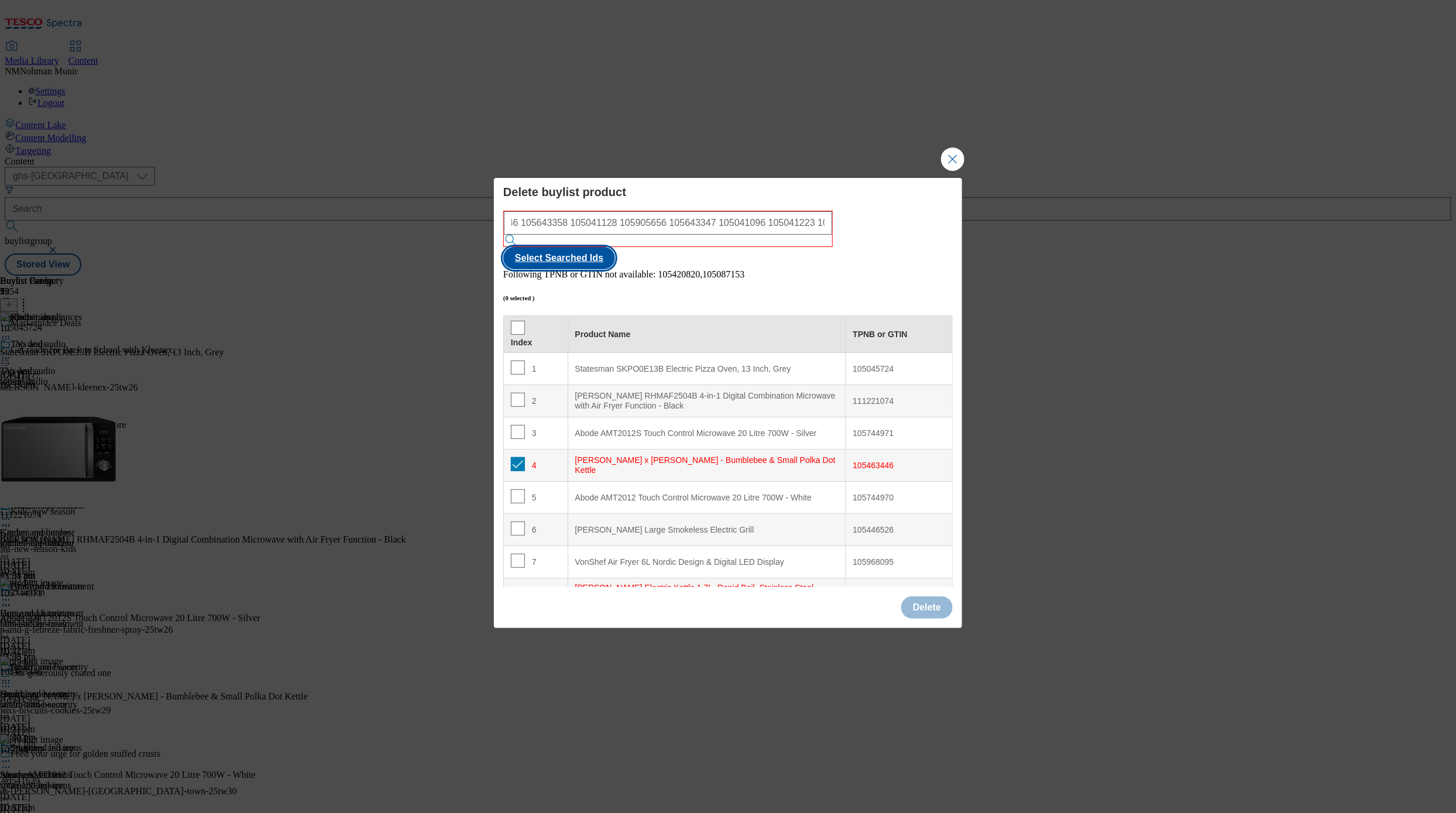
checkbox input "true"
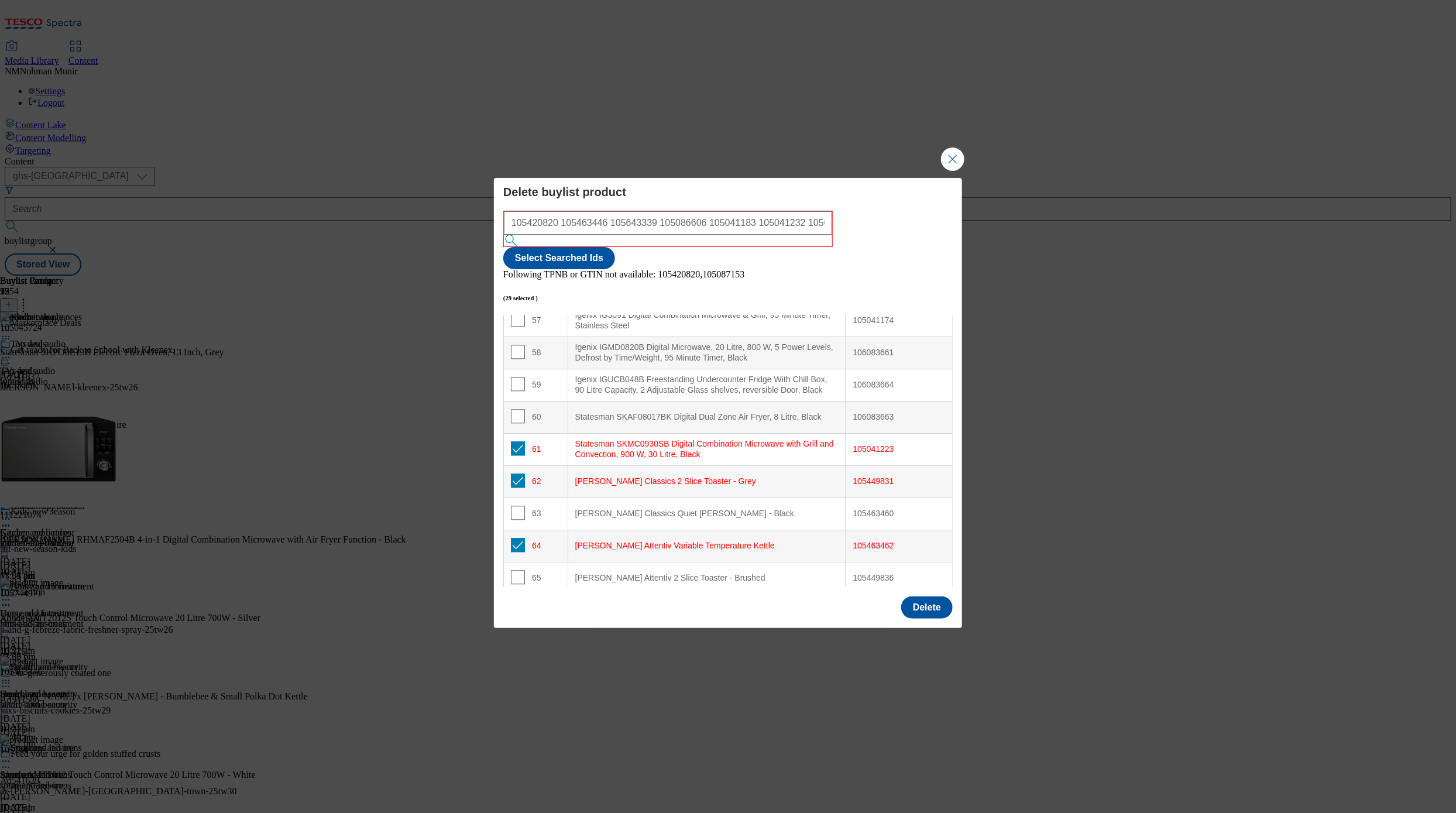
scroll to position [2131, 0]
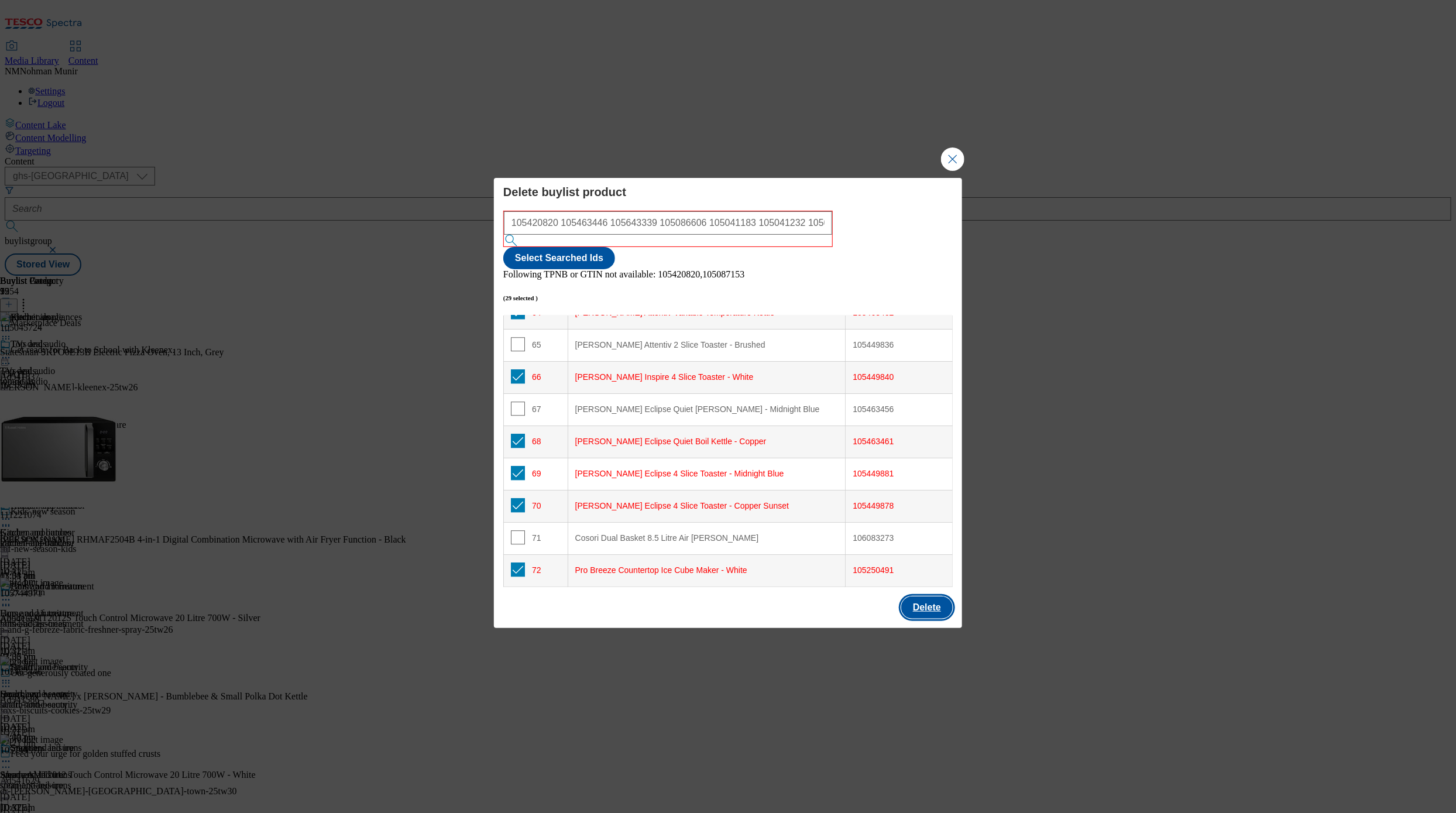
click at [894, 567] on button "Delete" at bounding box center [927, 607] width 52 height 22
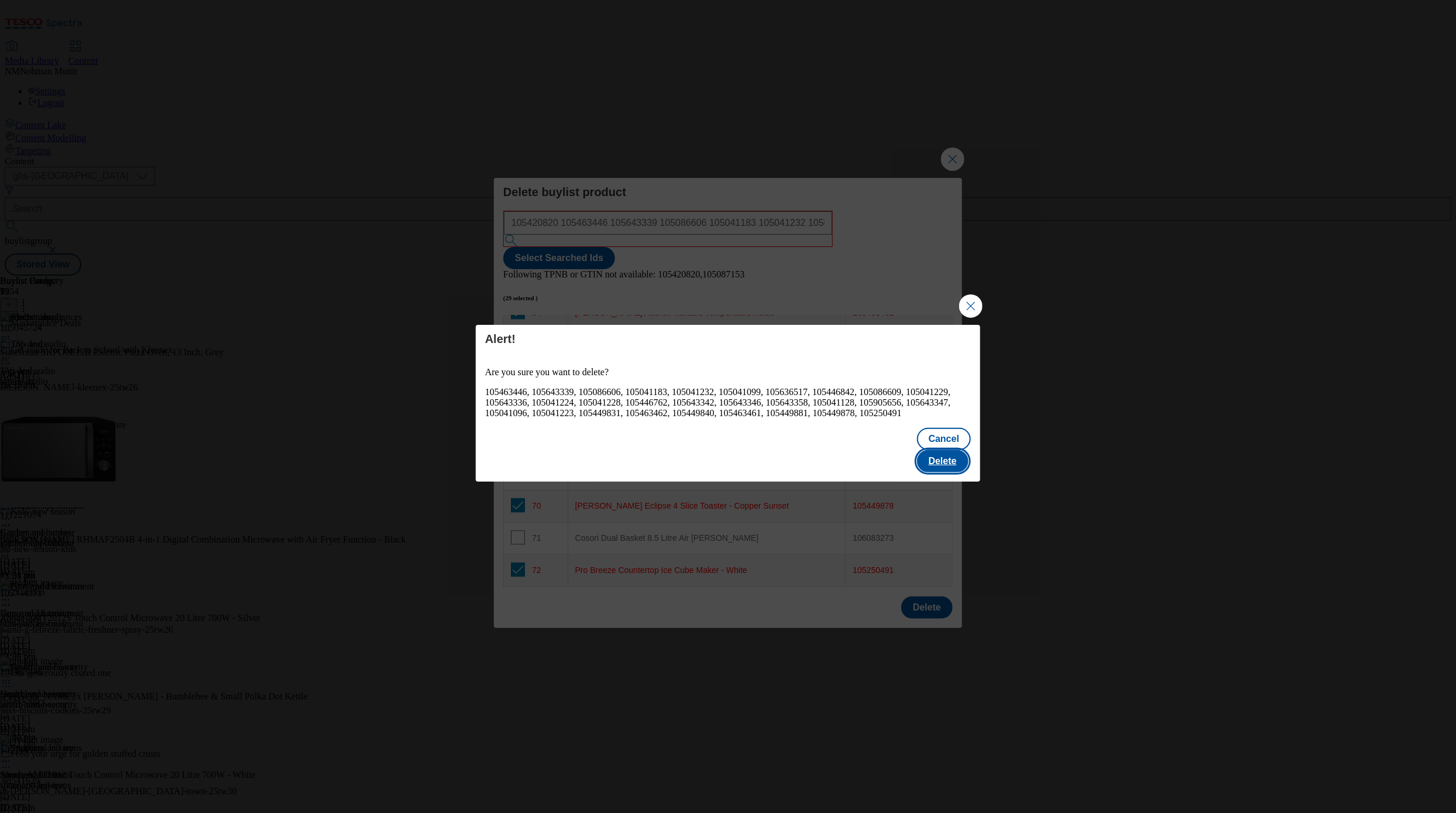
click at [894, 455] on button "Delete" at bounding box center [943, 461] width 52 height 22
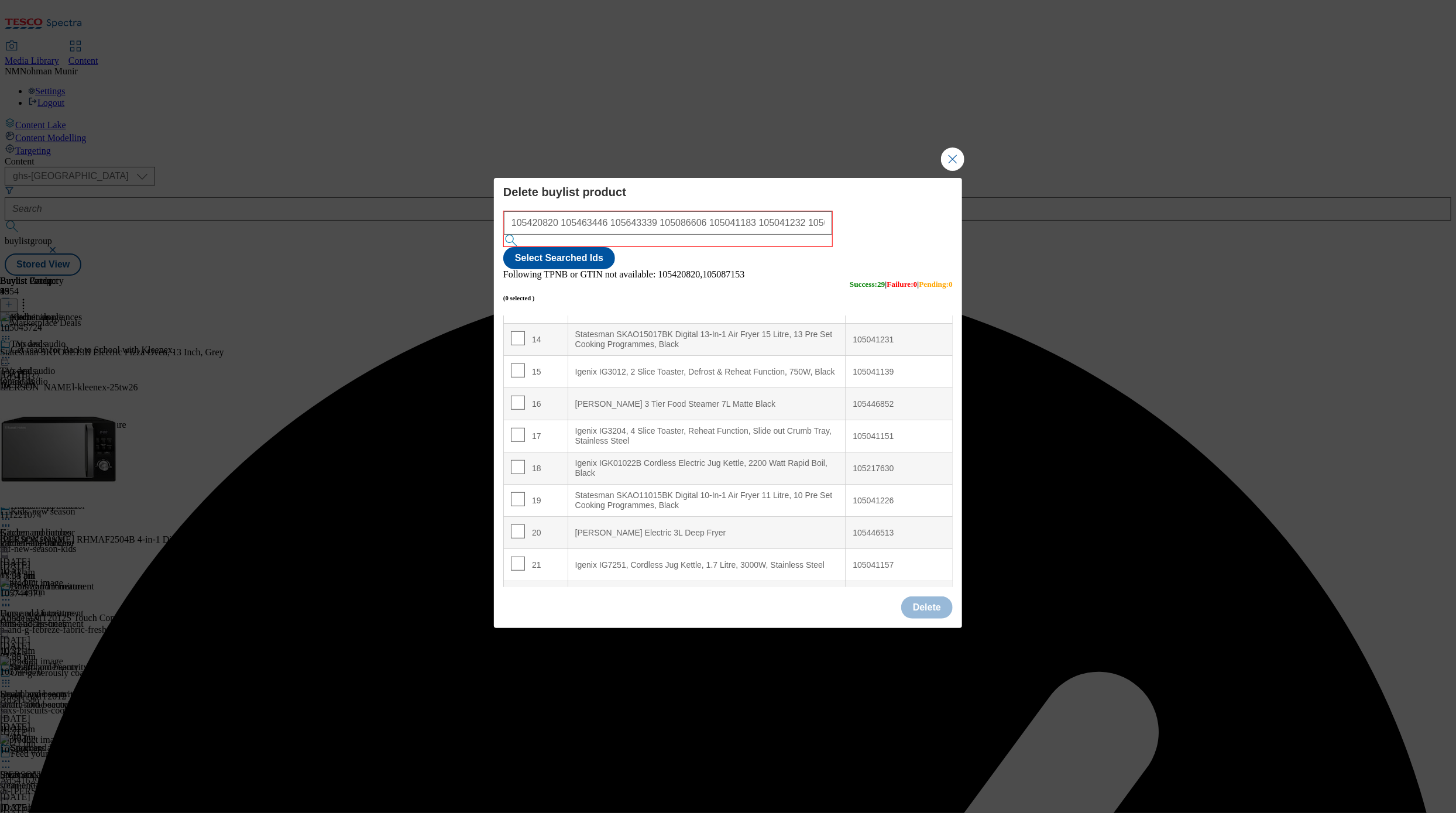
scroll to position [0, 0]
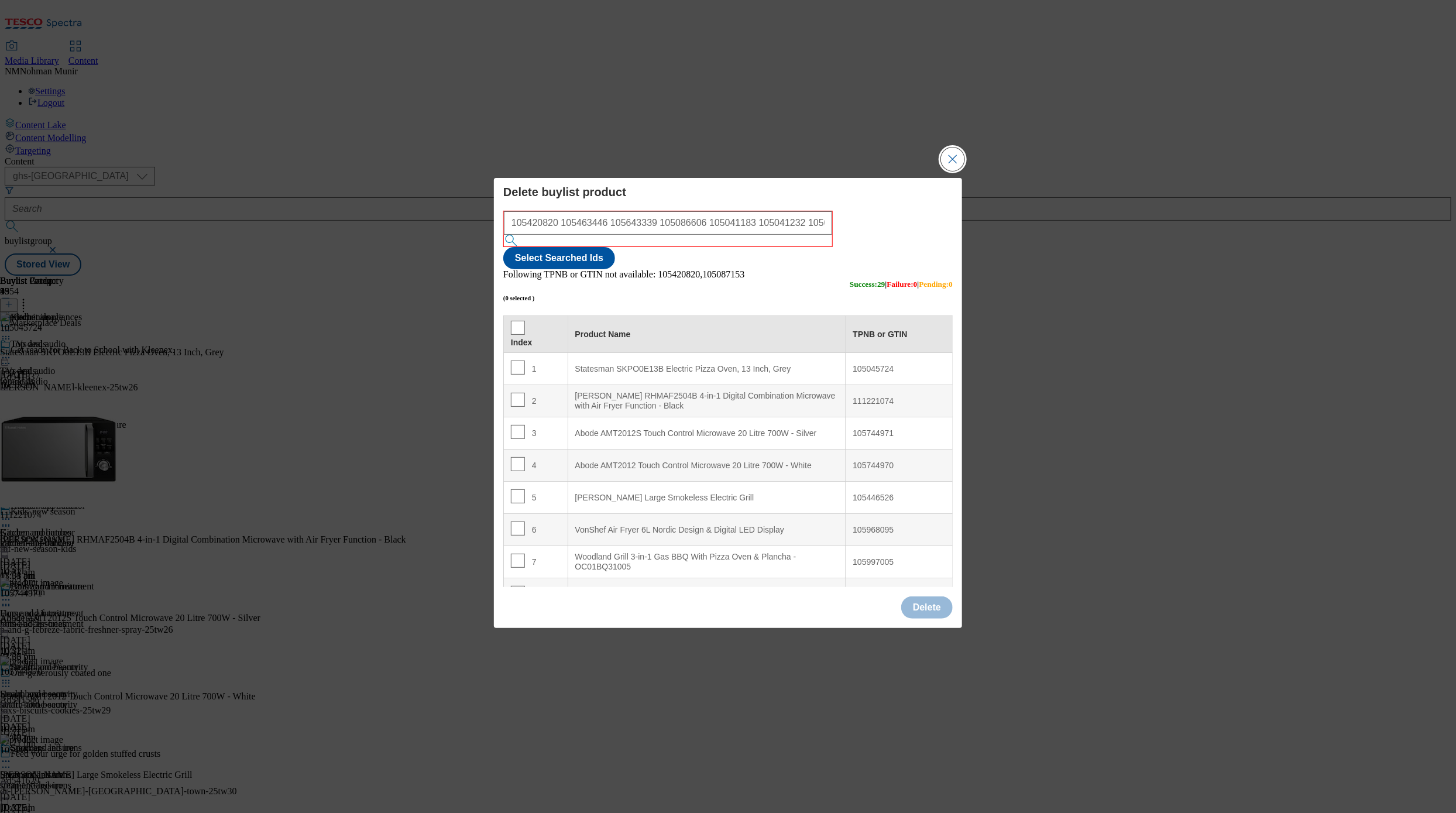
click at [894, 171] on button "Close Modal" at bounding box center [953, 159] width 23 height 23
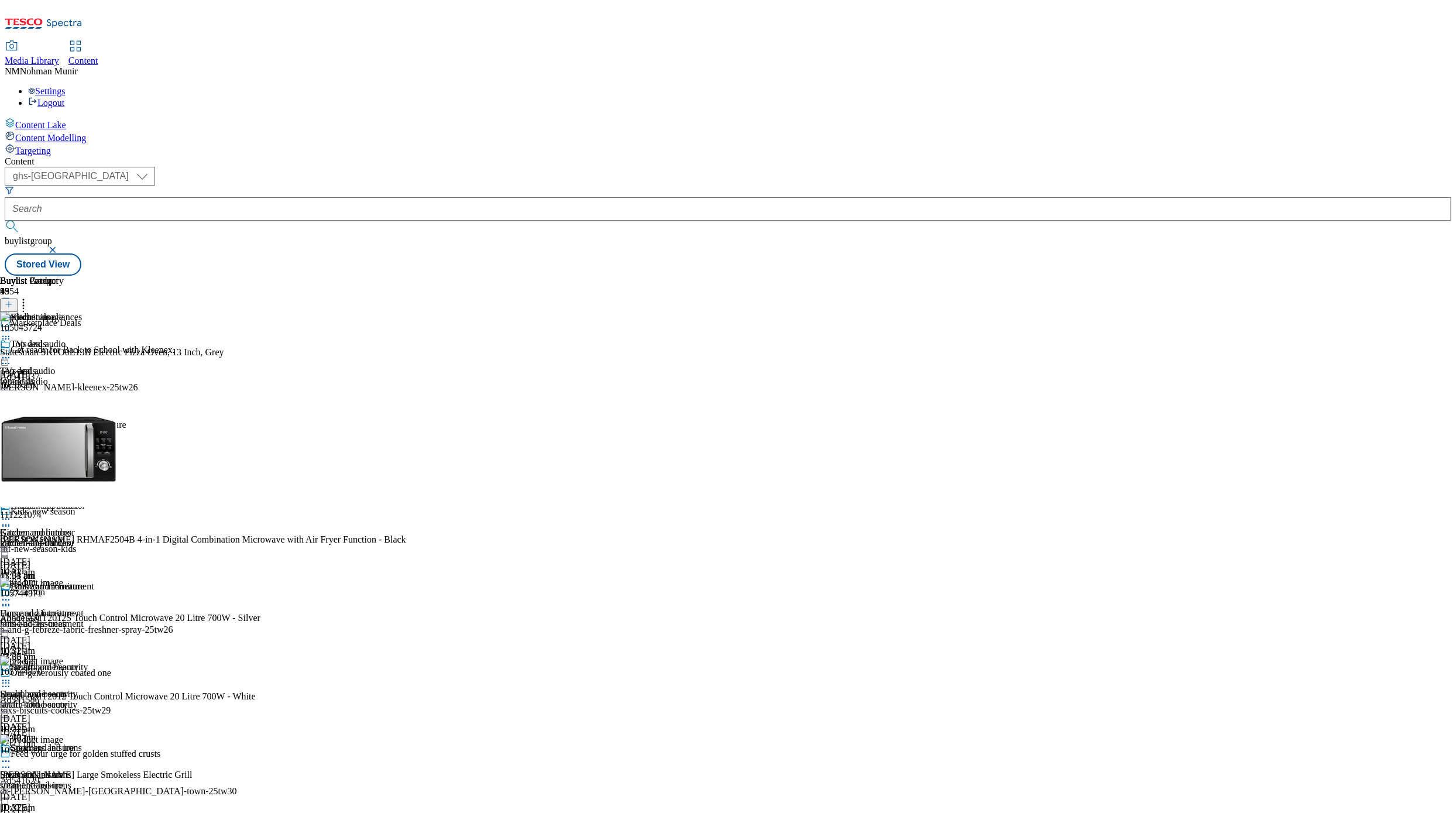
click at [12, 513] on icon at bounding box center [6, 519] width 12 height 12
click at [68, 567] on button "Preview" at bounding box center [45, 597] width 45 height 14
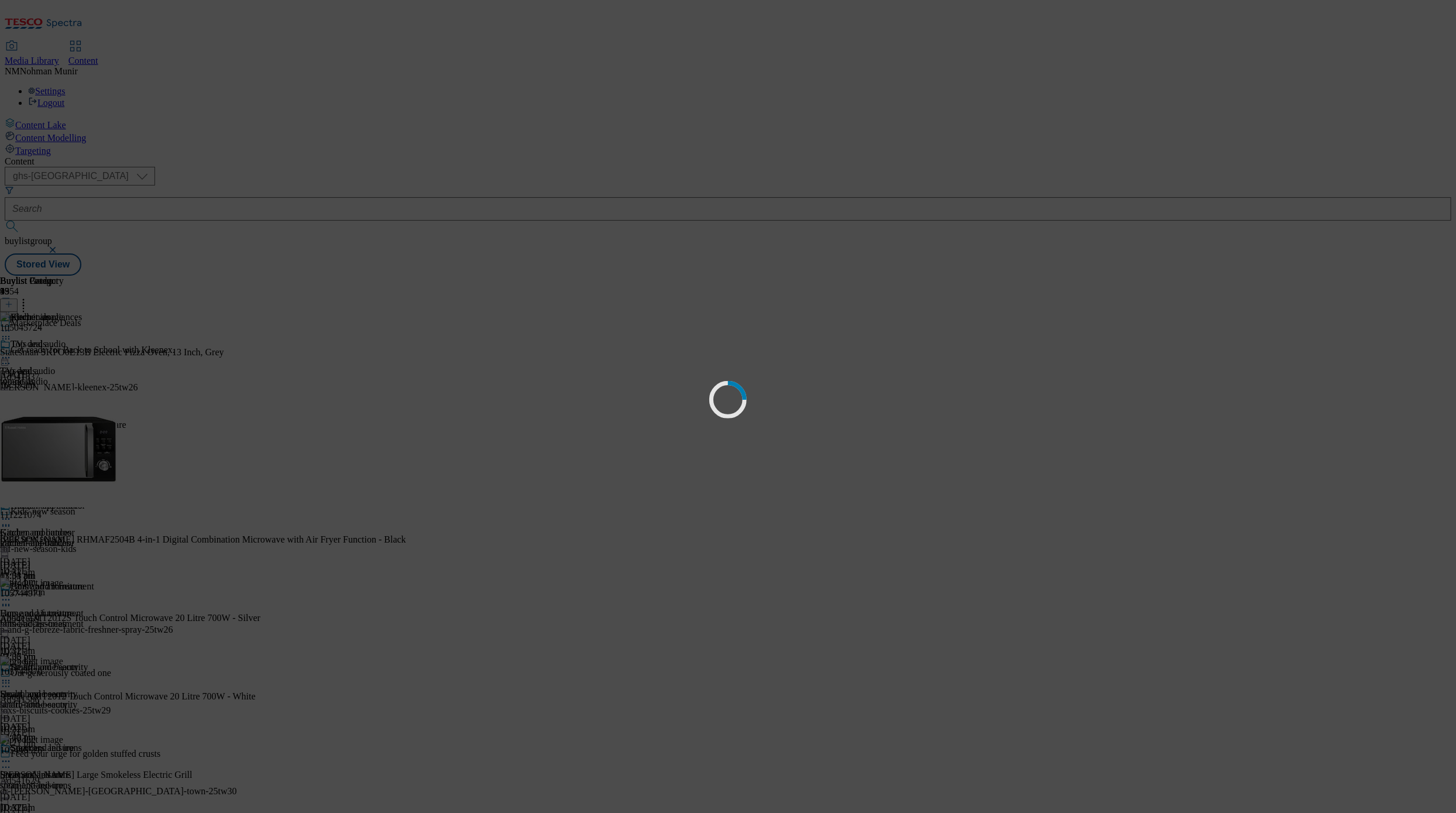
scroll to position [0, 0]
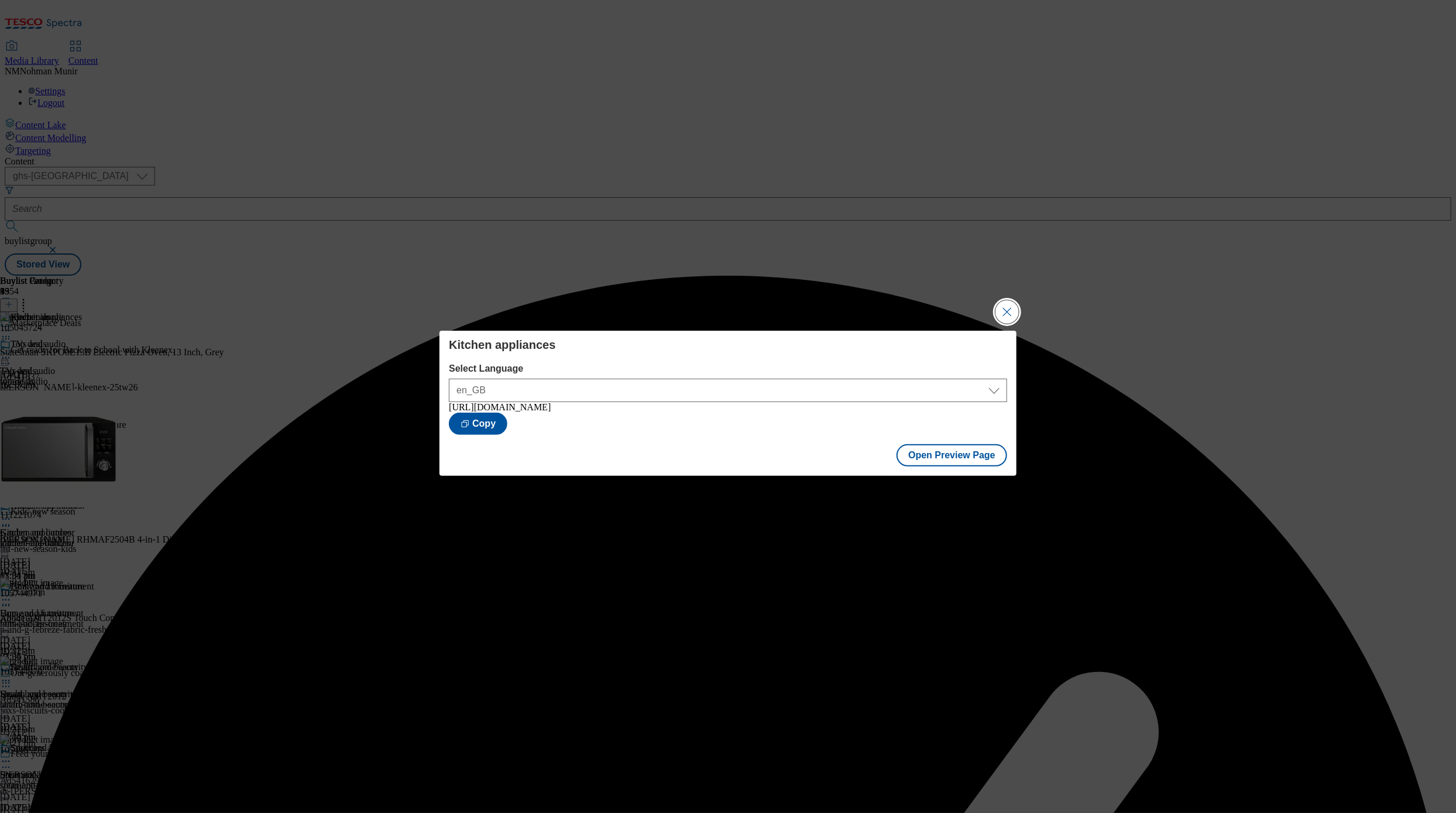
click at [894, 313] on button "Close Modal" at bounding box center [1007, 312] width 23 height 23
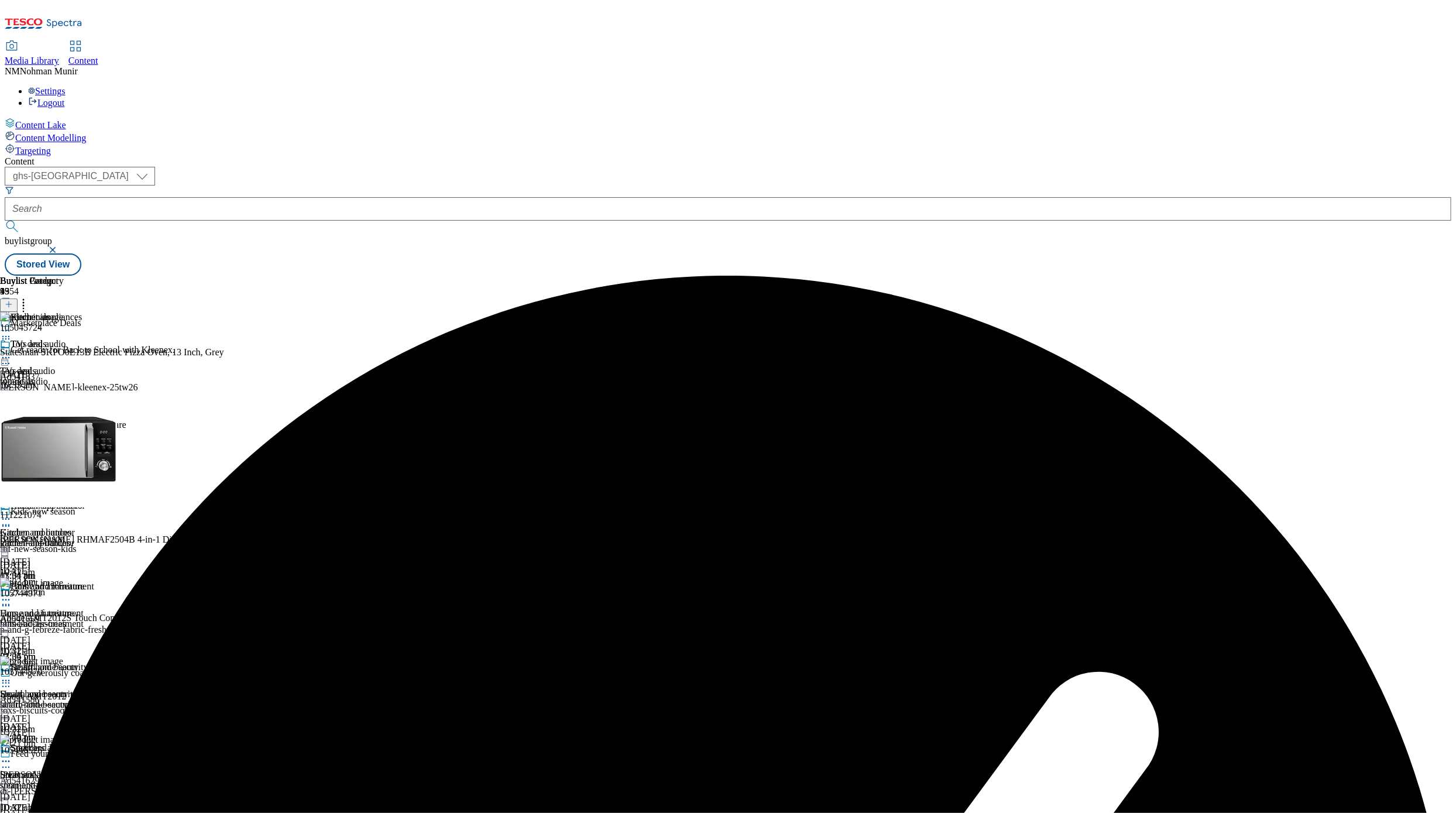
click at [12, 513] on icon at bounding box center [6, 519] width 12 height 12
click at [67, 567] on button "Publish" at bounding box center [45, 638] width 43 height 14
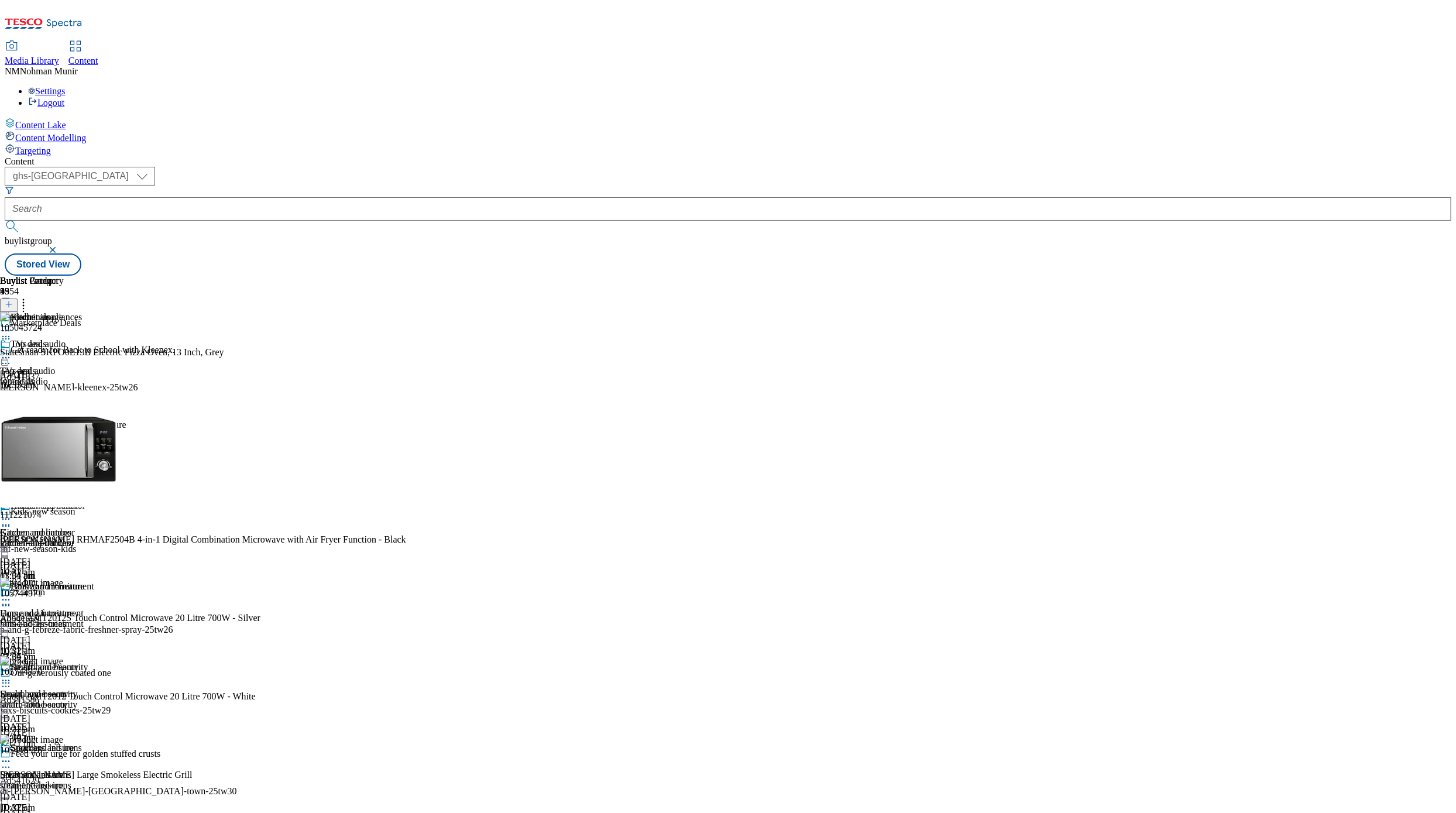
scroll to position [471, 0]
click at [12, 567] on icon at bounding box center [6, 761] width 12 height 12
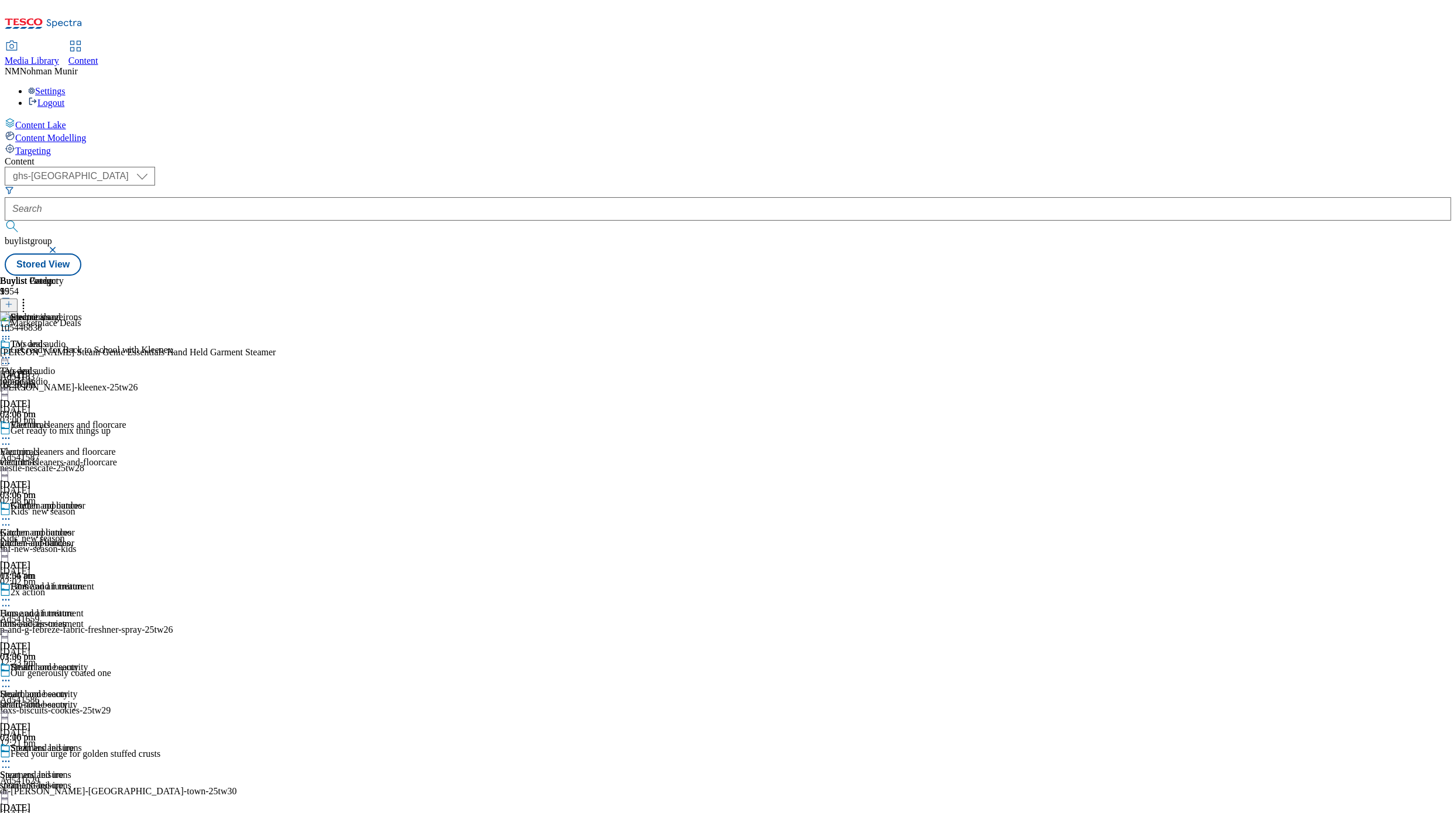
scroll to position [486, 0]
click at [12, 567] on icon at bounding box center [6, 761] width 12 height 12
click at [12, 333] on icon at bounding box center [6, 339] width 12 height 12
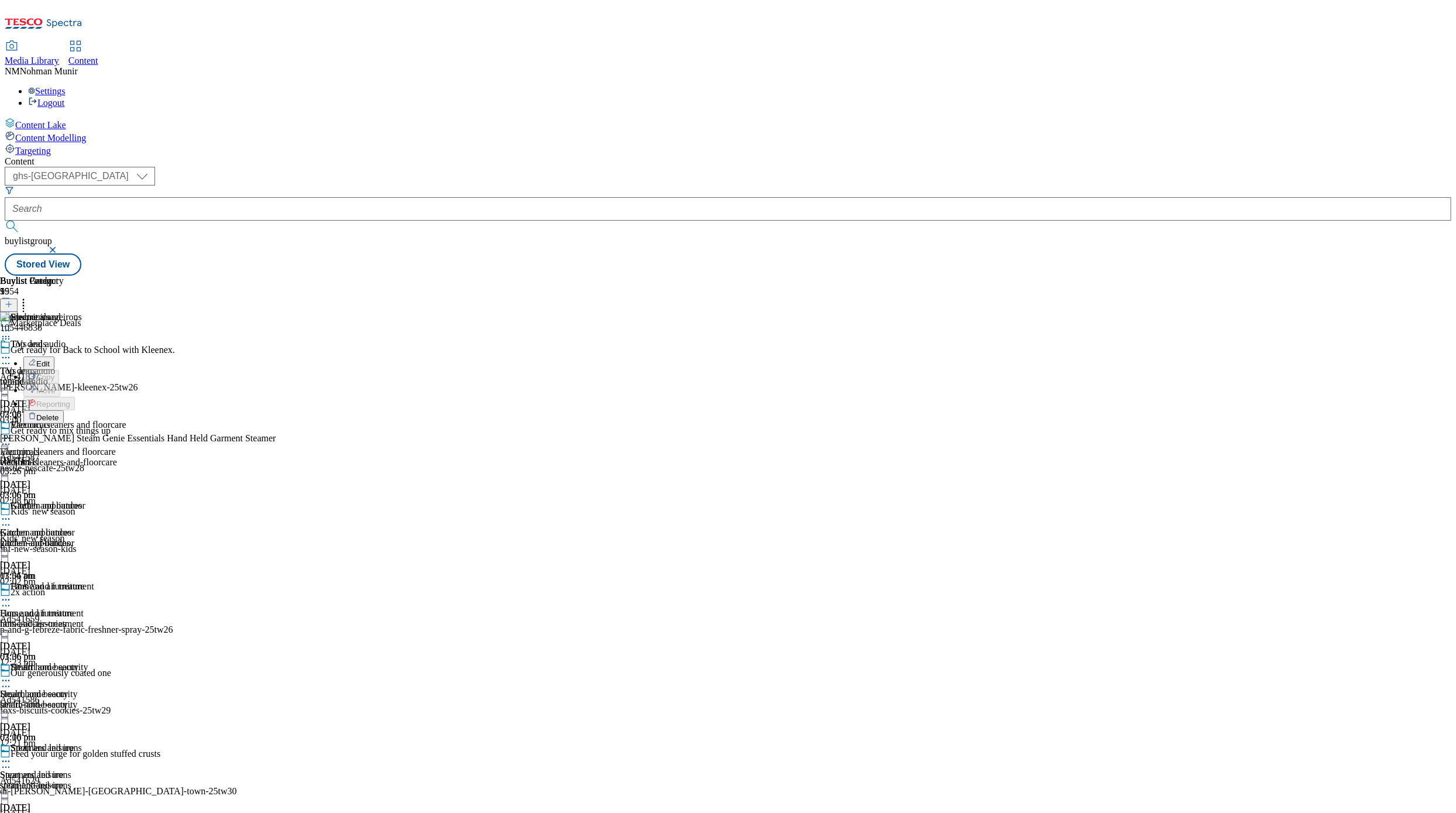
click at [59, 413] on span "Delete" at bounding box center [47, 417] width 23 height 9
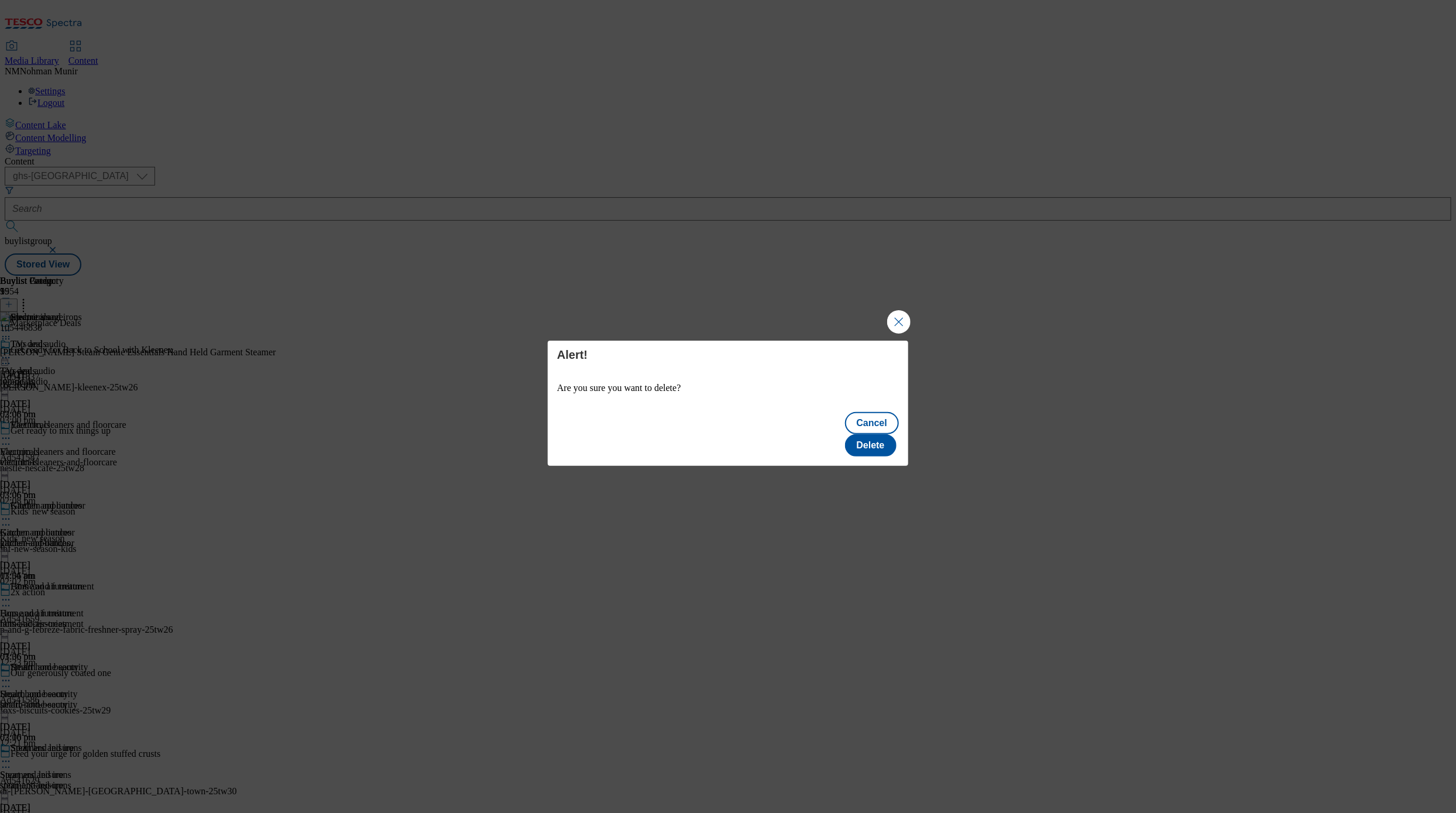
click at [873, 418] on div "Cancel Delete" at bounding box center [728, 435] width 361 height 61
click at [875, 439] on button "Delete" at bounding box center [871, 446] width 52 height 22
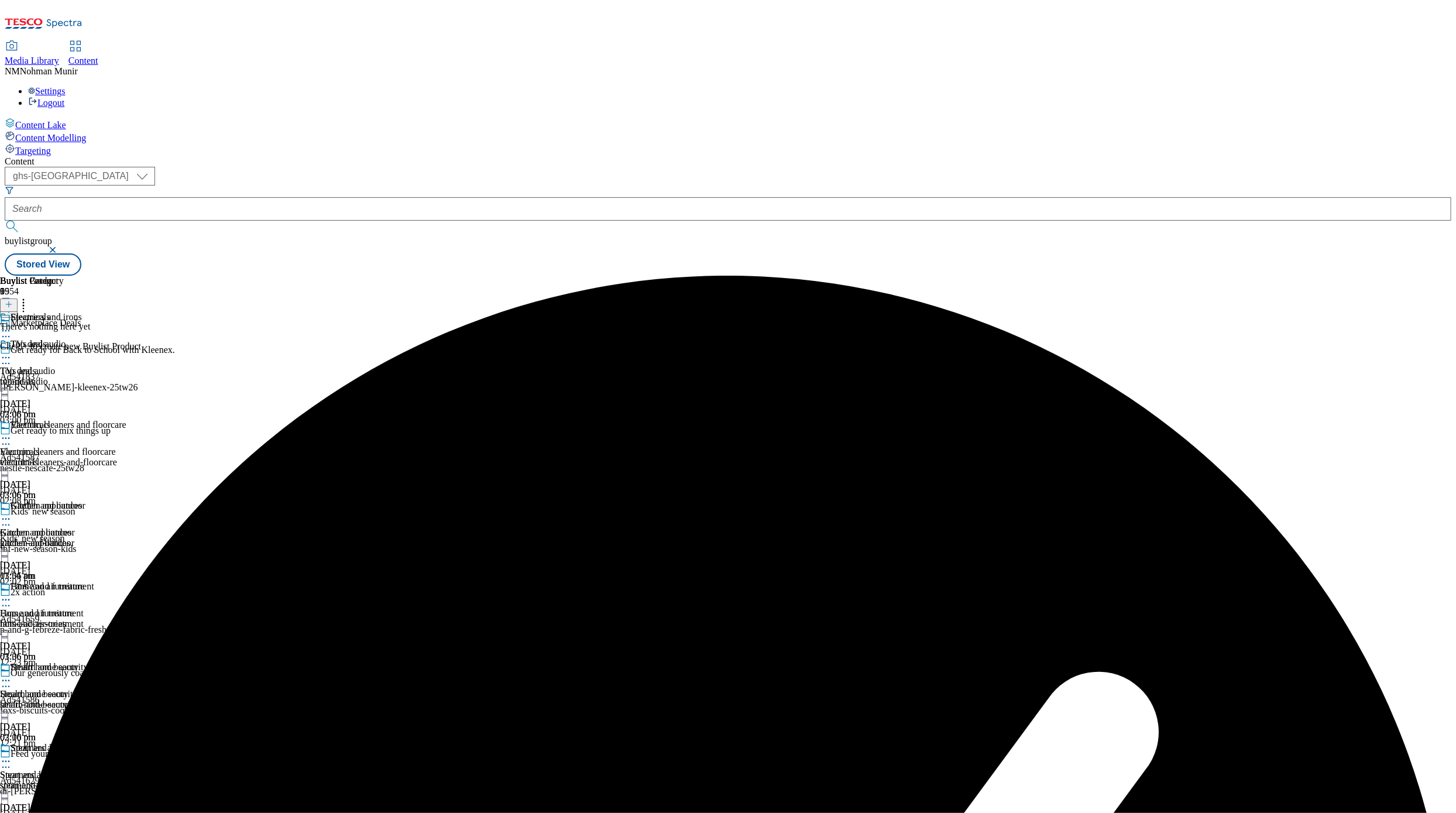
click at [12, 352] on icon at bounding box center [6, 357] width 12 height 12
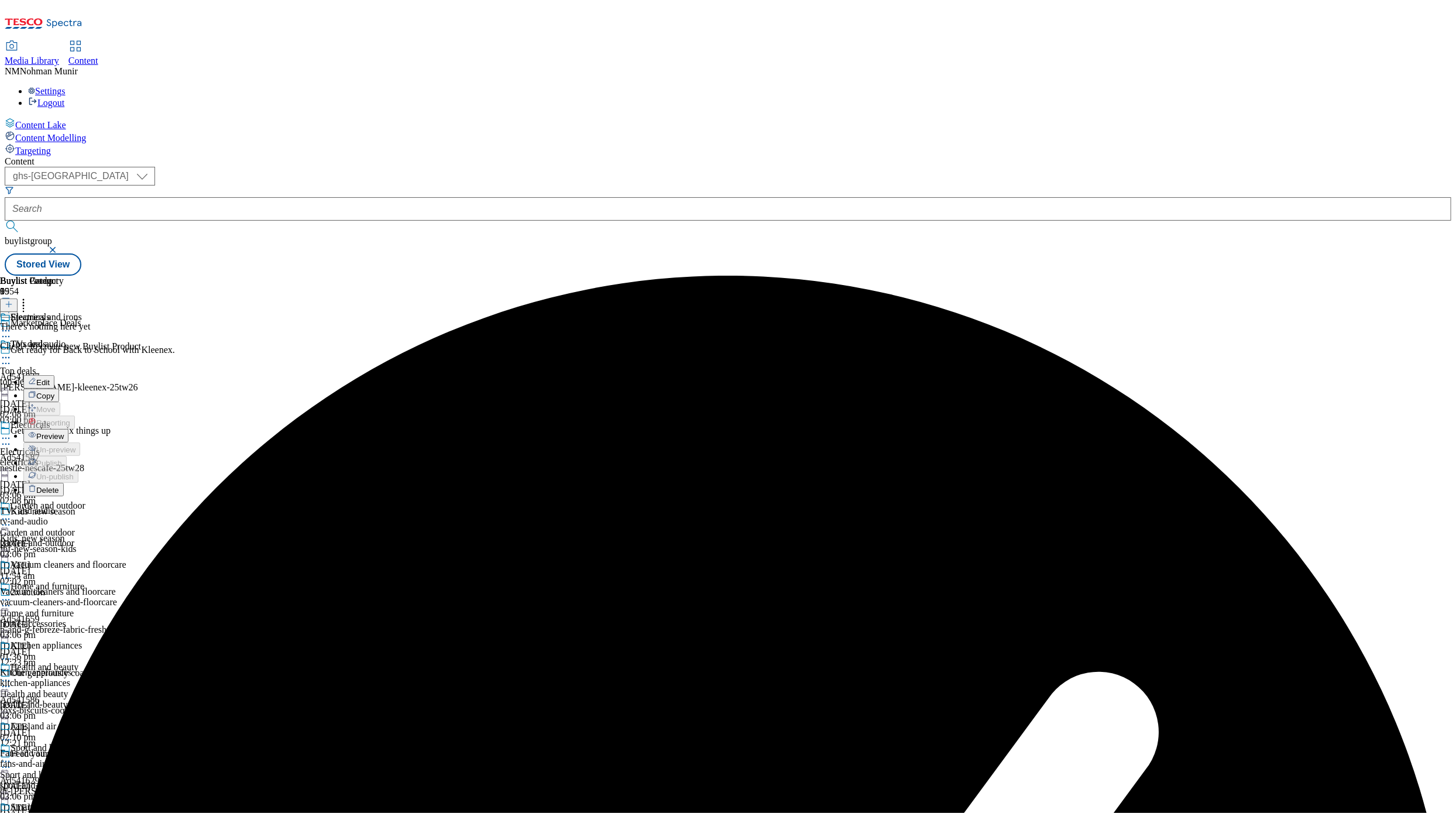
click at [127, 429] on li "Preview" at bounding box center [75, 436] width 103 height 14
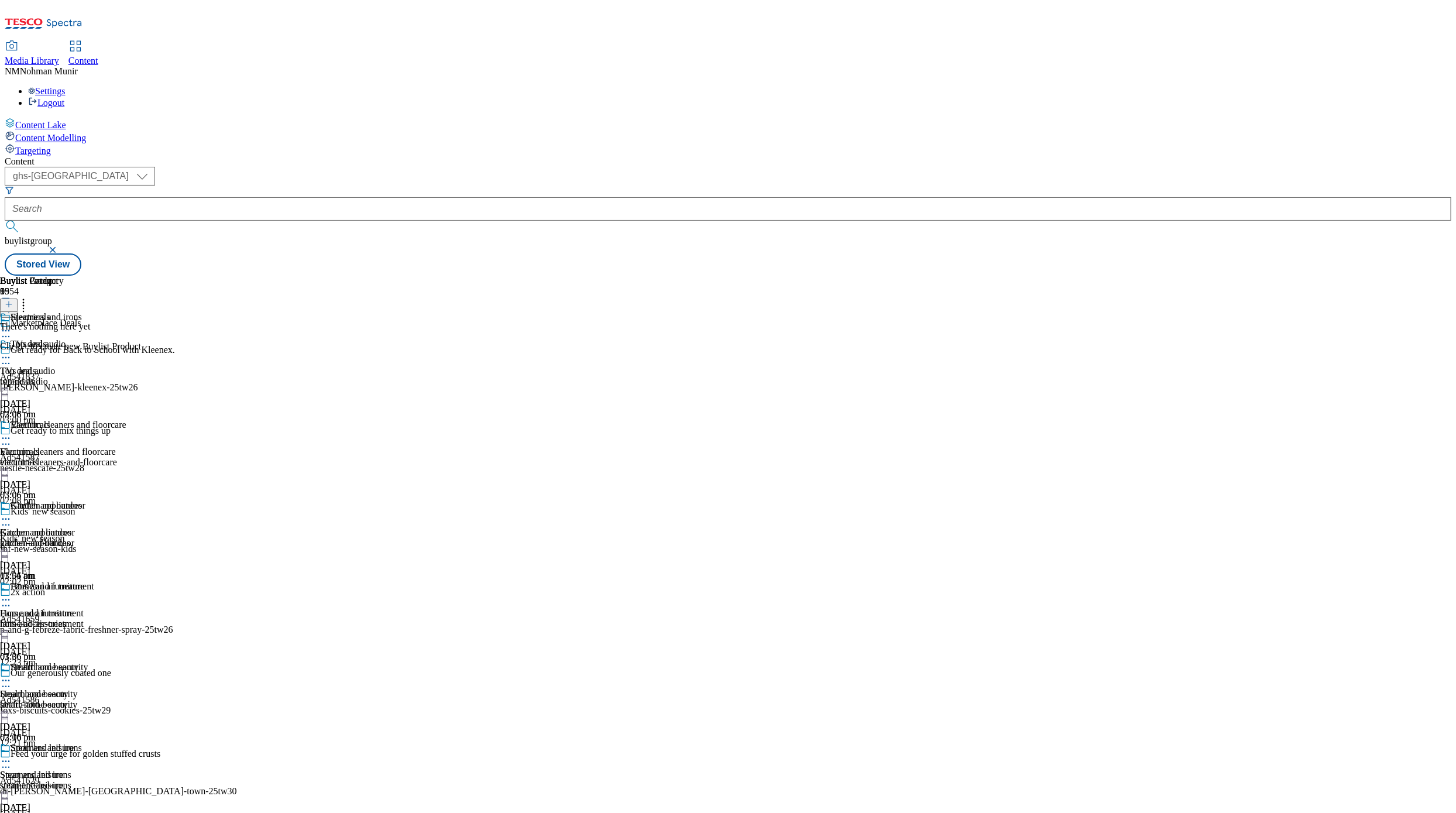
click at [12, 352] on icon at bounding box center [6, 357] width 12 height 12
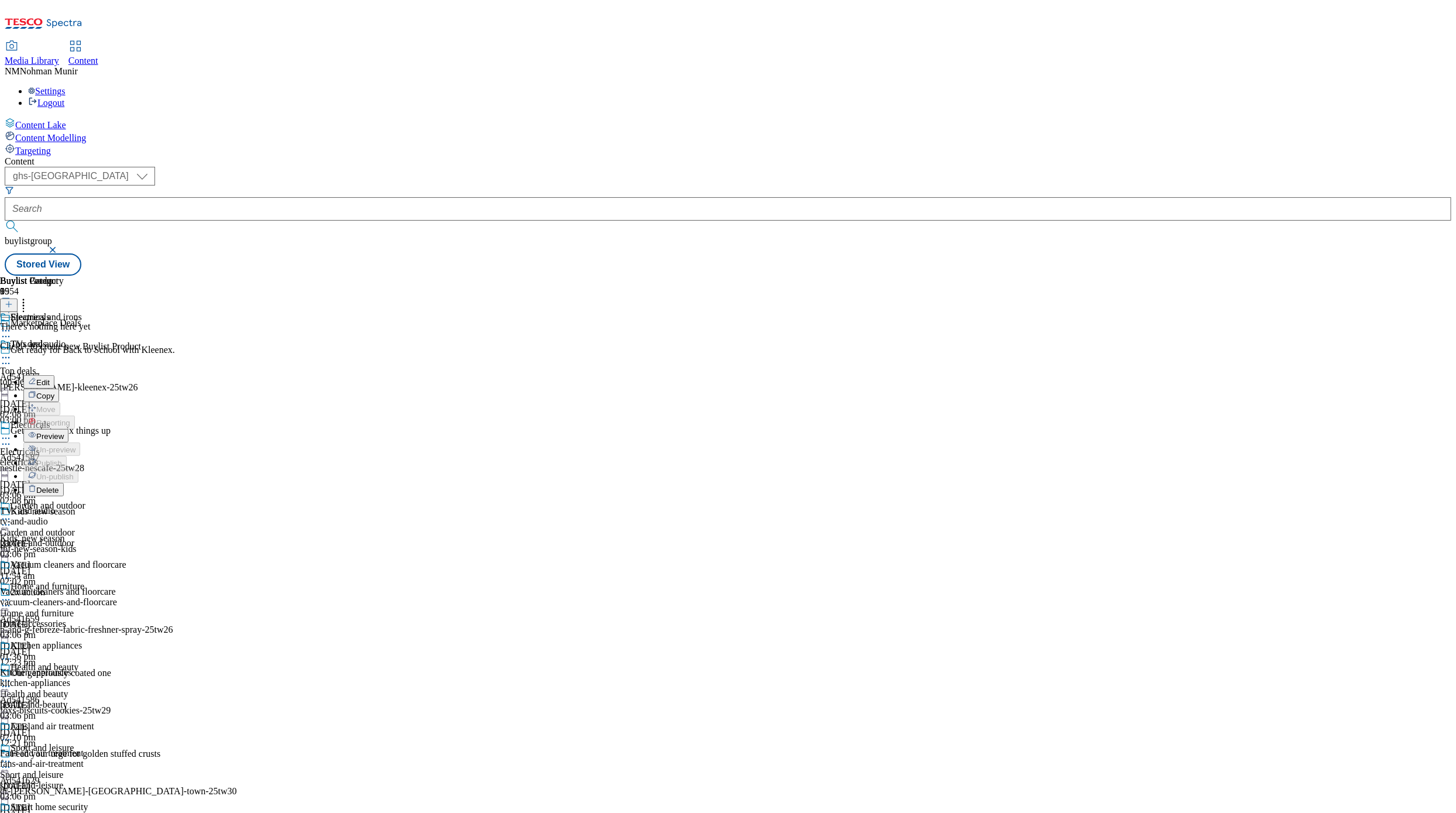
click at [68, 429] on button "Preview" at bounding box center [45, 436] width 45 height 14
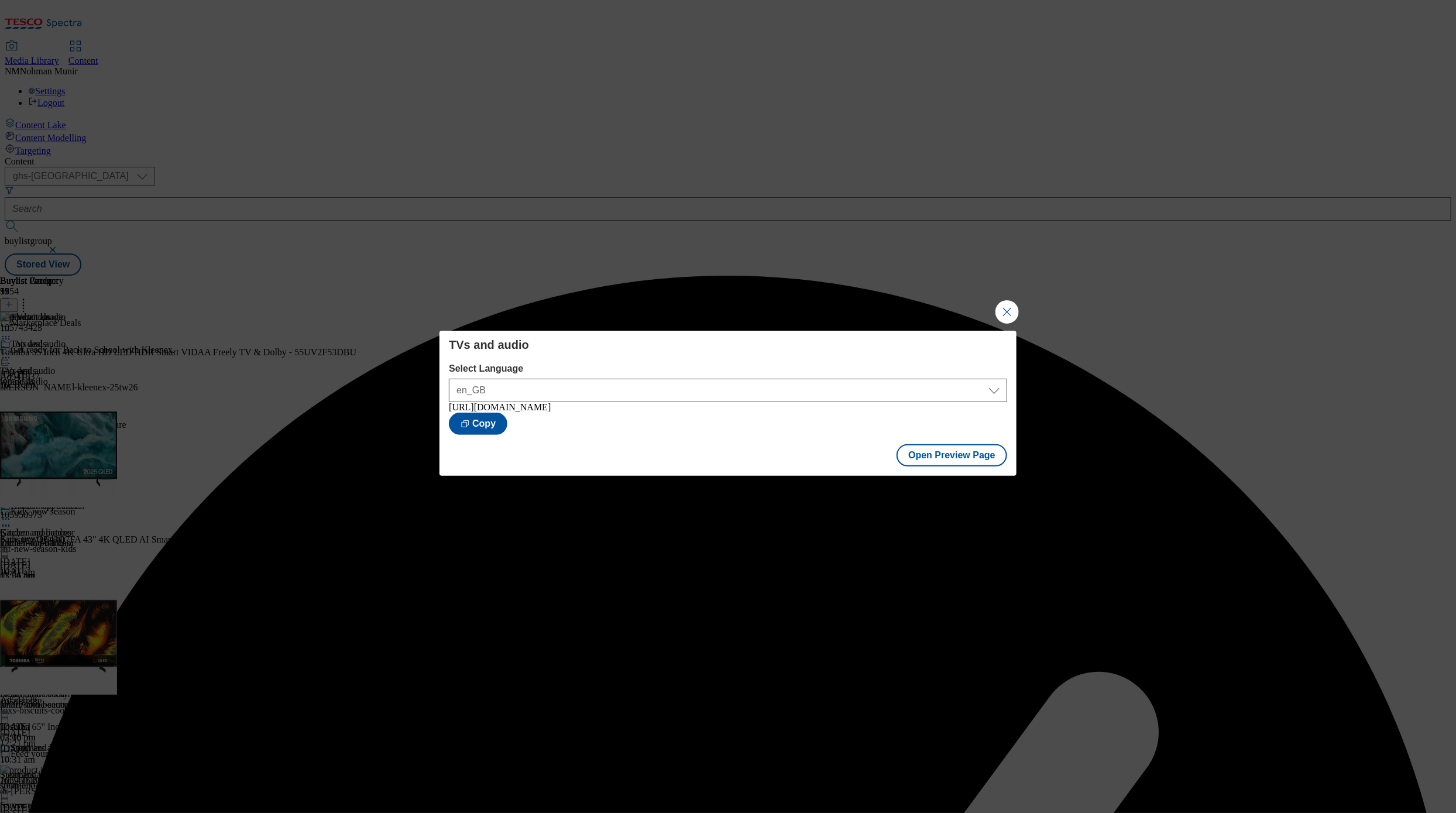
click at [894, 313] on button "Close Modal" at bounding box center [1007, 312] width 23 height 23
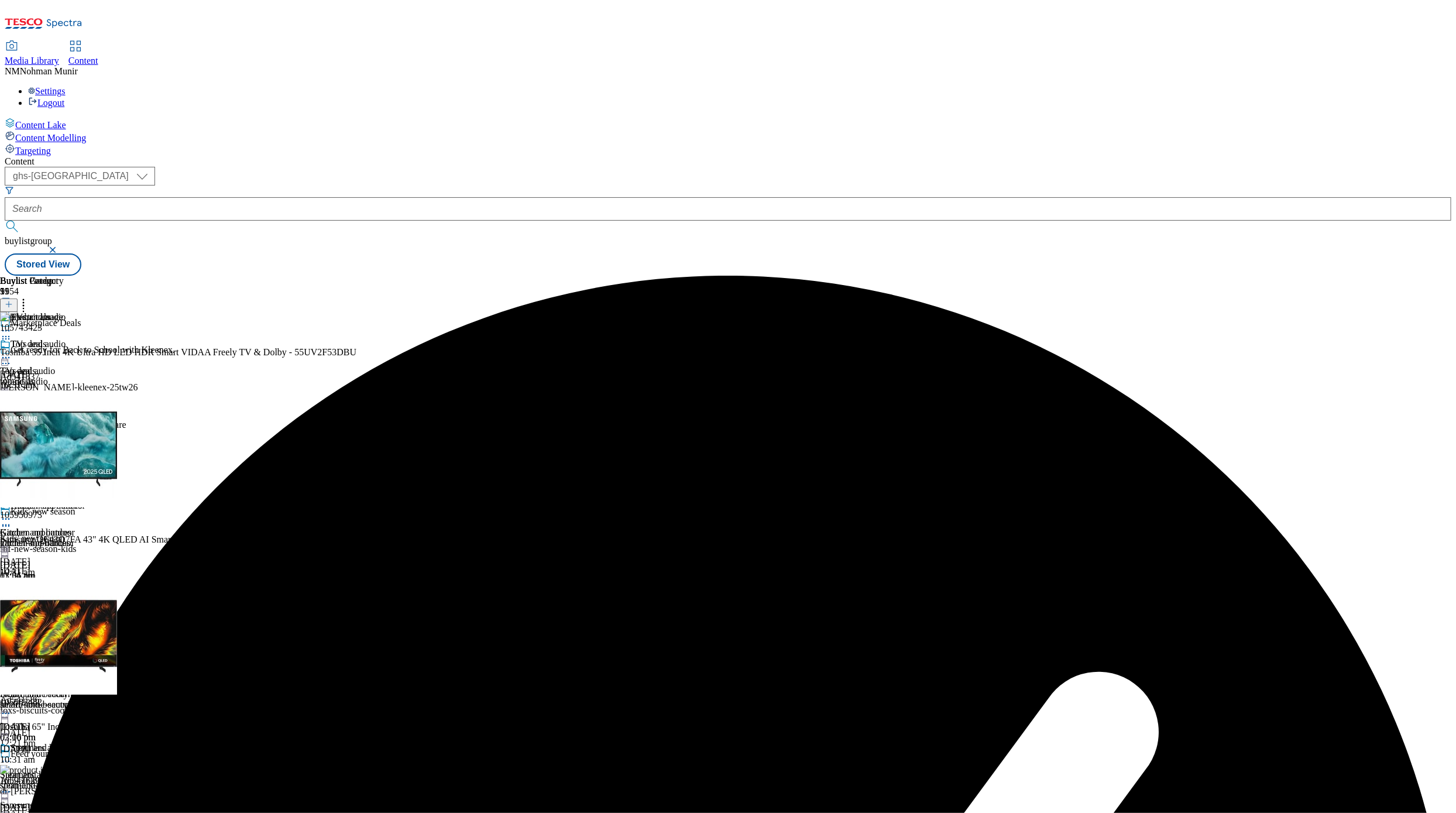
click at [12, 433] on icon at bounding box center [6, 438] width 12 height 12
click at [62, 553] on span "Publish" at bounding box center [49, 557] width 26 height 9
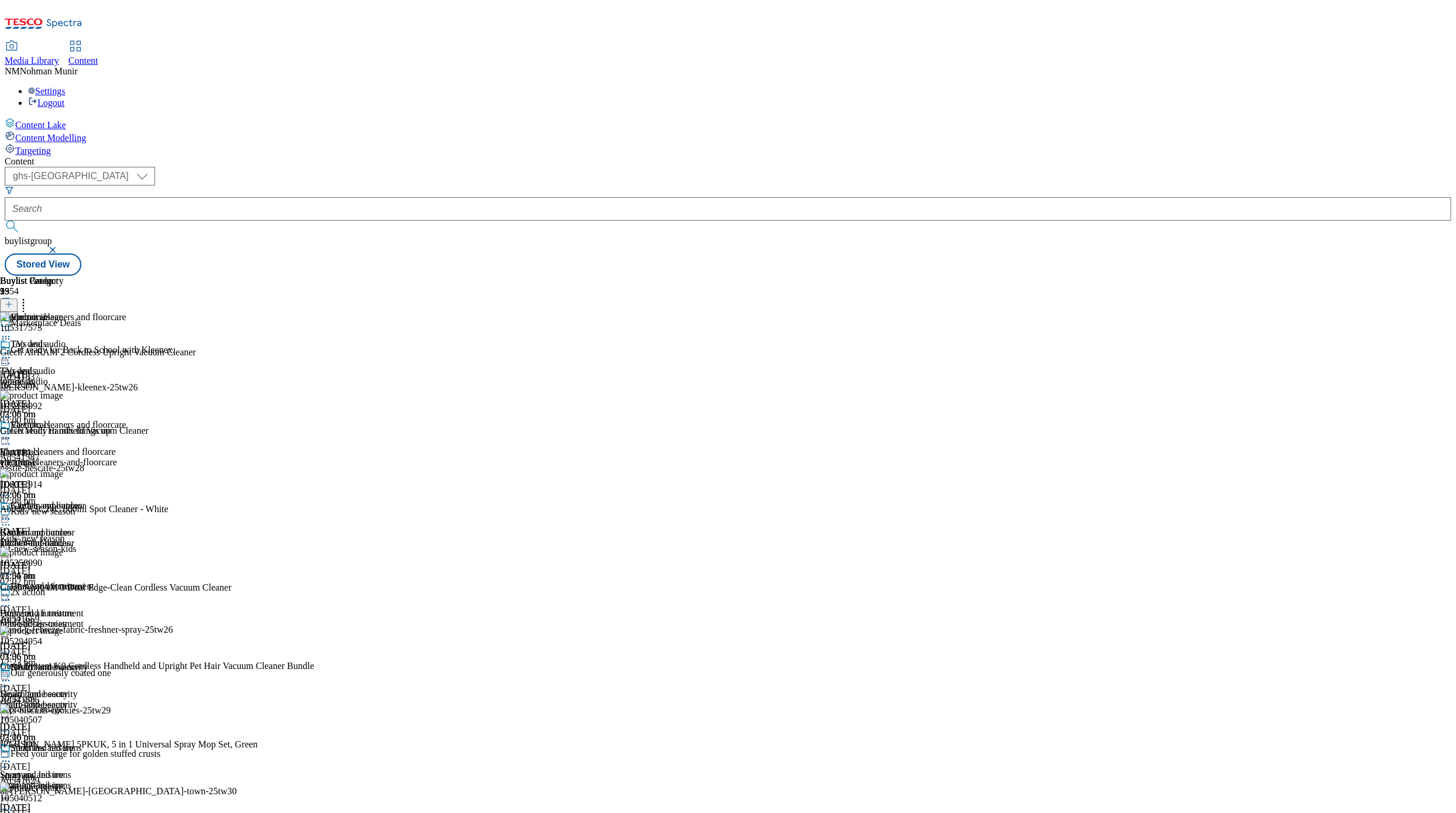
scroll to position [576, 0]
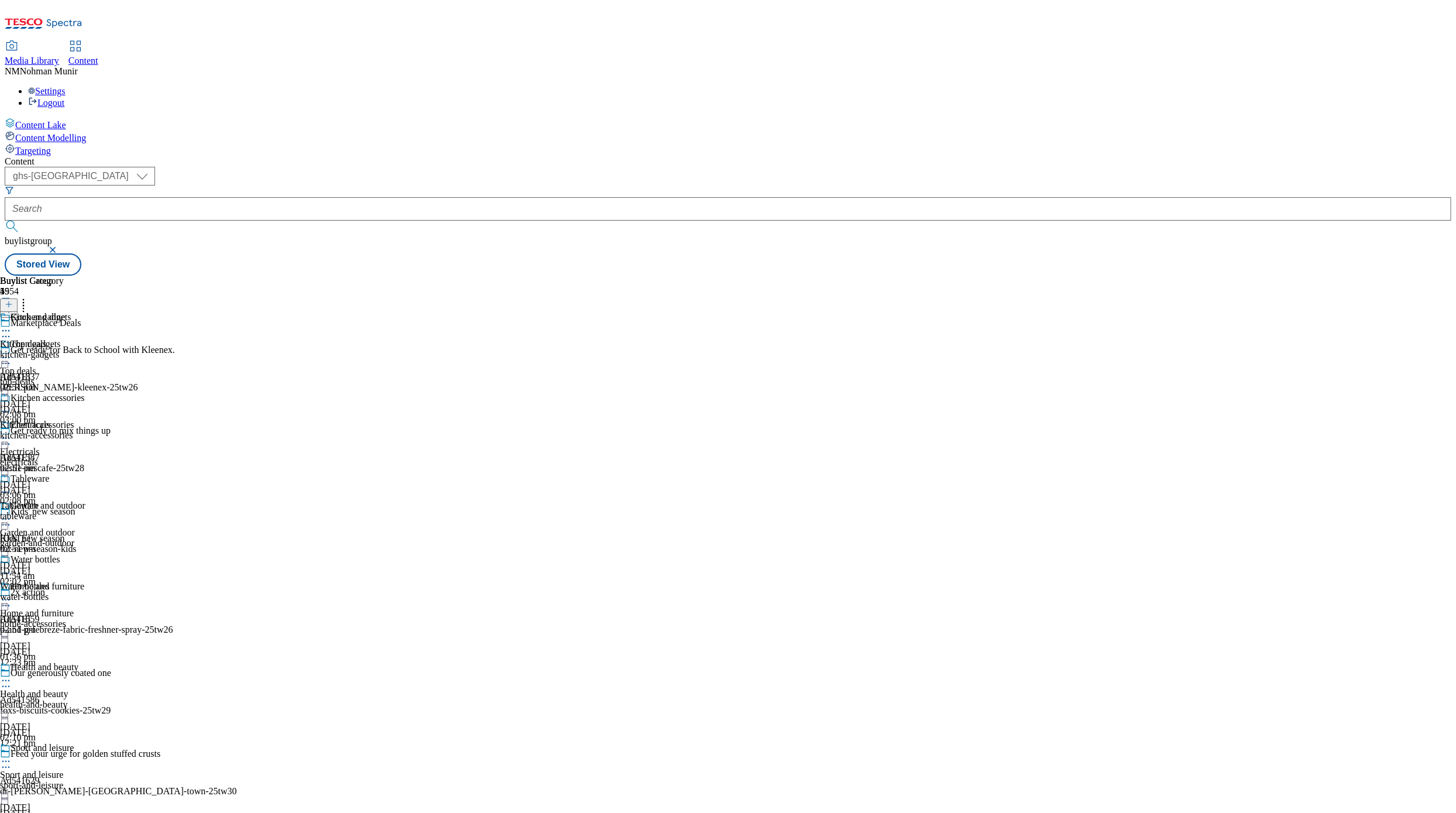
click at [85, 350] on div "kitchen-gadgets" at bounding box center [42, 355] width 85 height 10
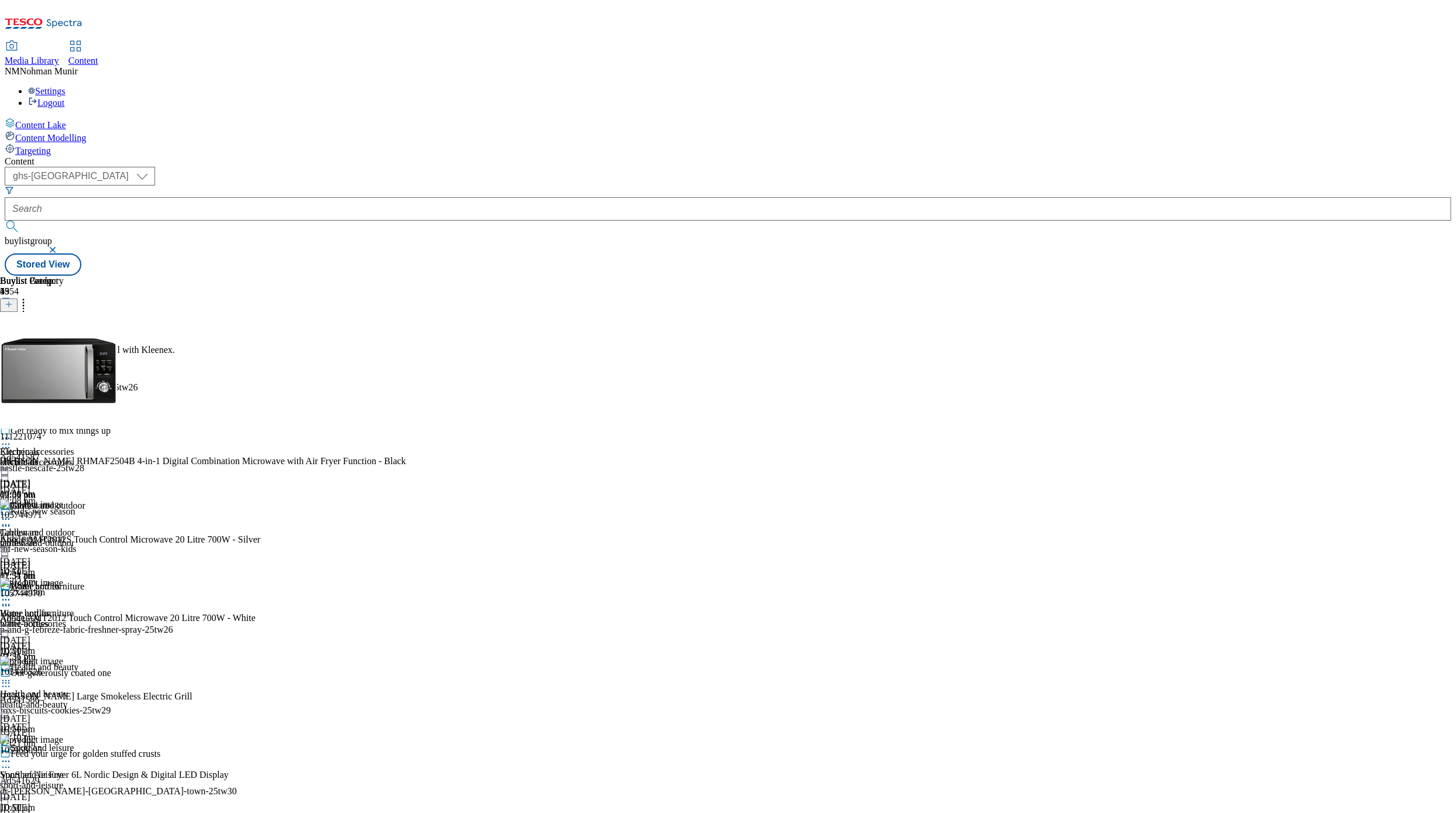
scroll to position [863, 0]
click at [85, 457] on div "kitchen-accessories" at bounding box center [42, 462] width 85 height 10
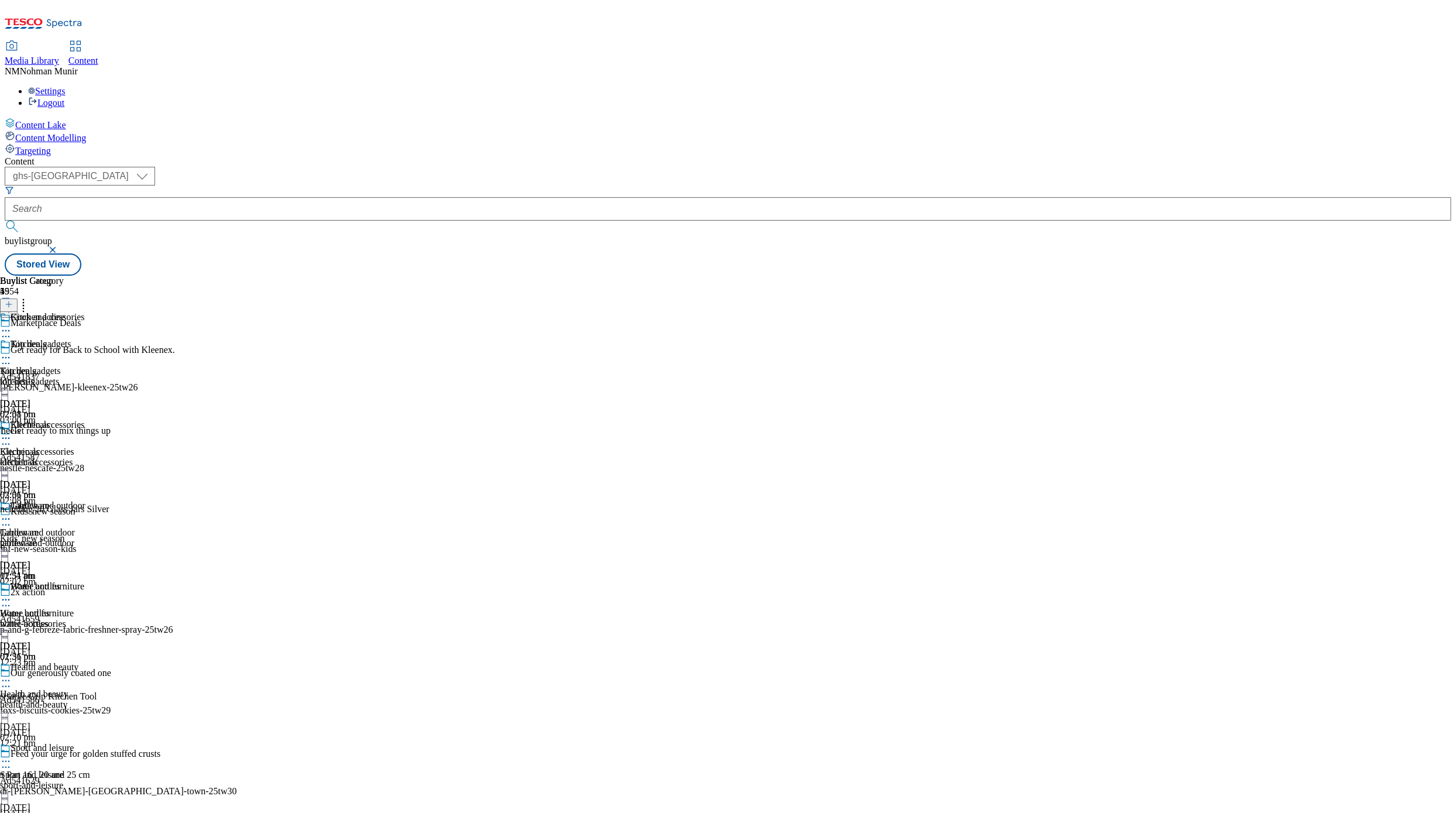
click at [85, 500] on div "Tableware" at bounding box center [42, 514] width 85 height 27
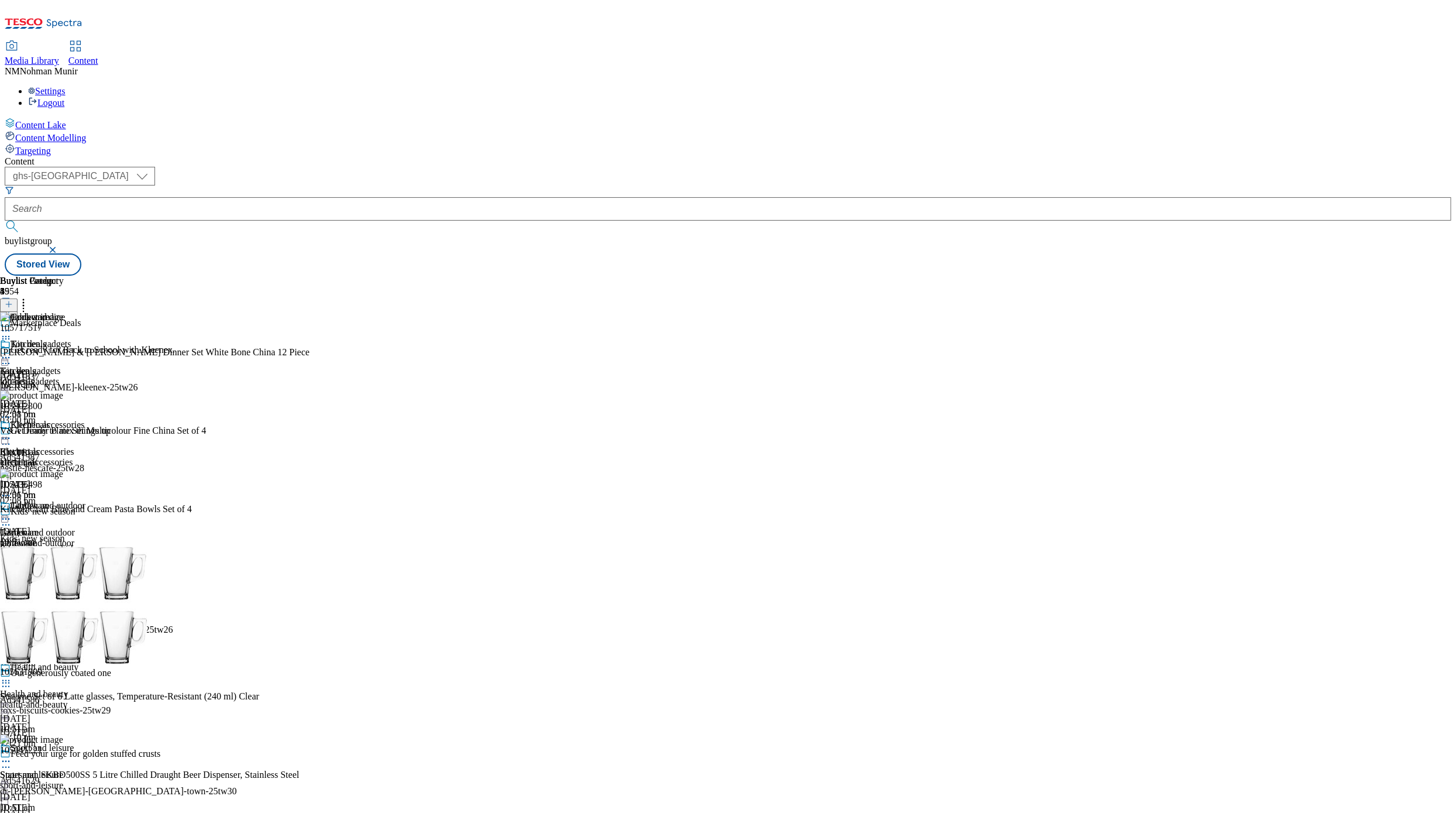
click at [85, 567] on div "Water bottles Water bottles water-bottles [DATE] 02:51 pm" at bounding box center [42, 621] width 85 height 81
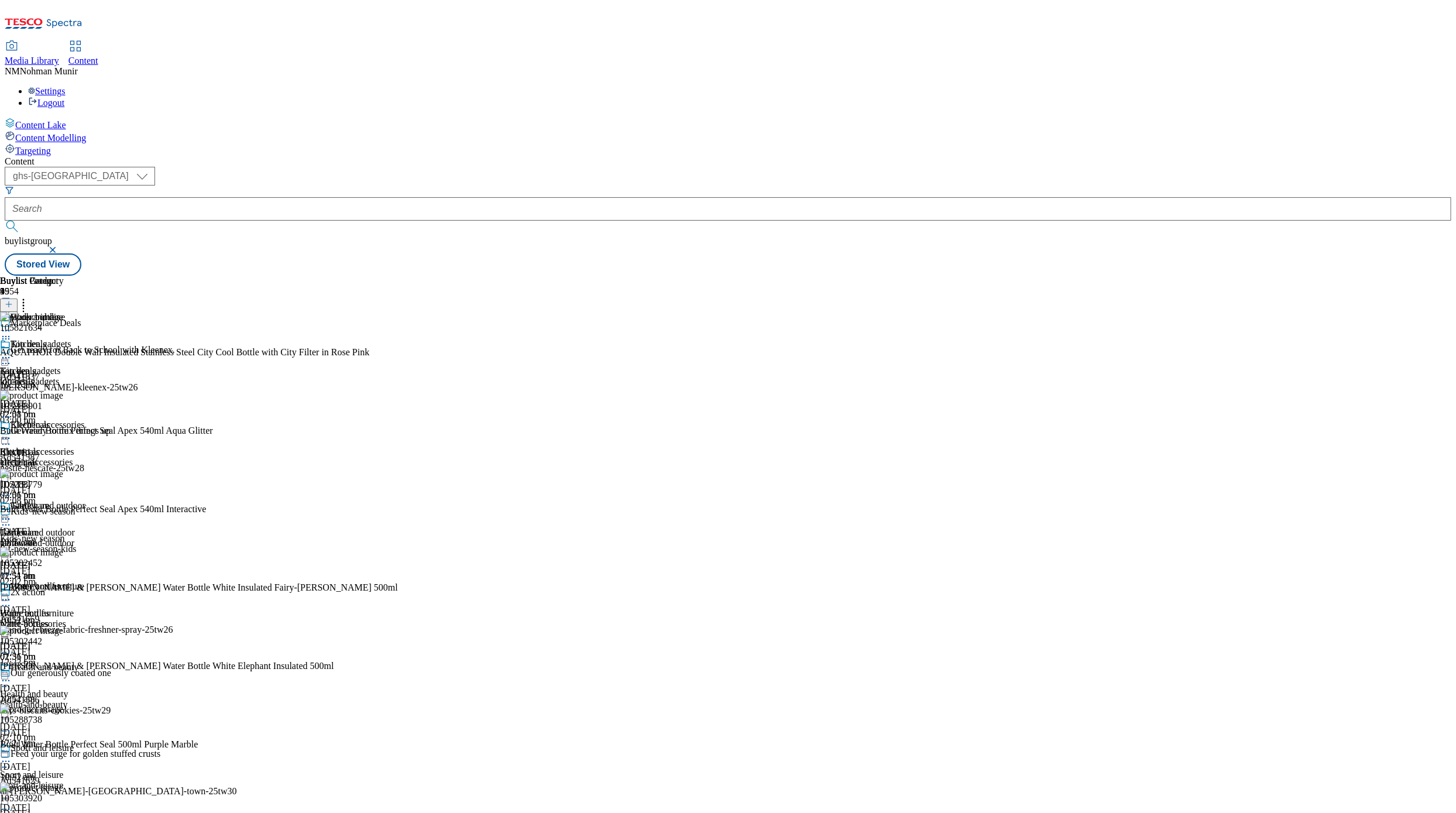
click at [12, 352] on icon at bounding box center [6, 357] width 12 height 12
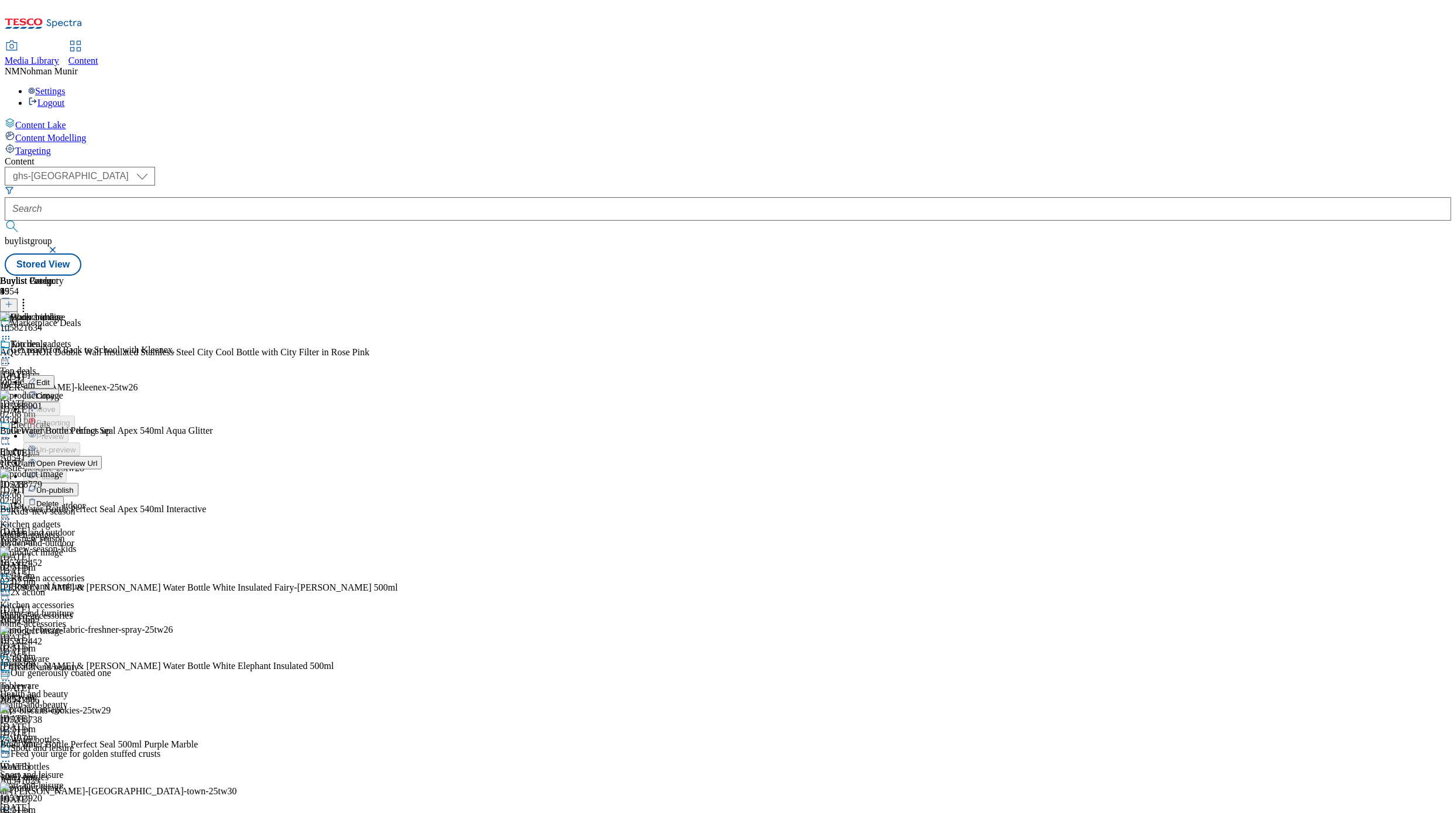
click at [79, 483] on button "Un-publish" at bounding box center [51, 490] width 55 height 14
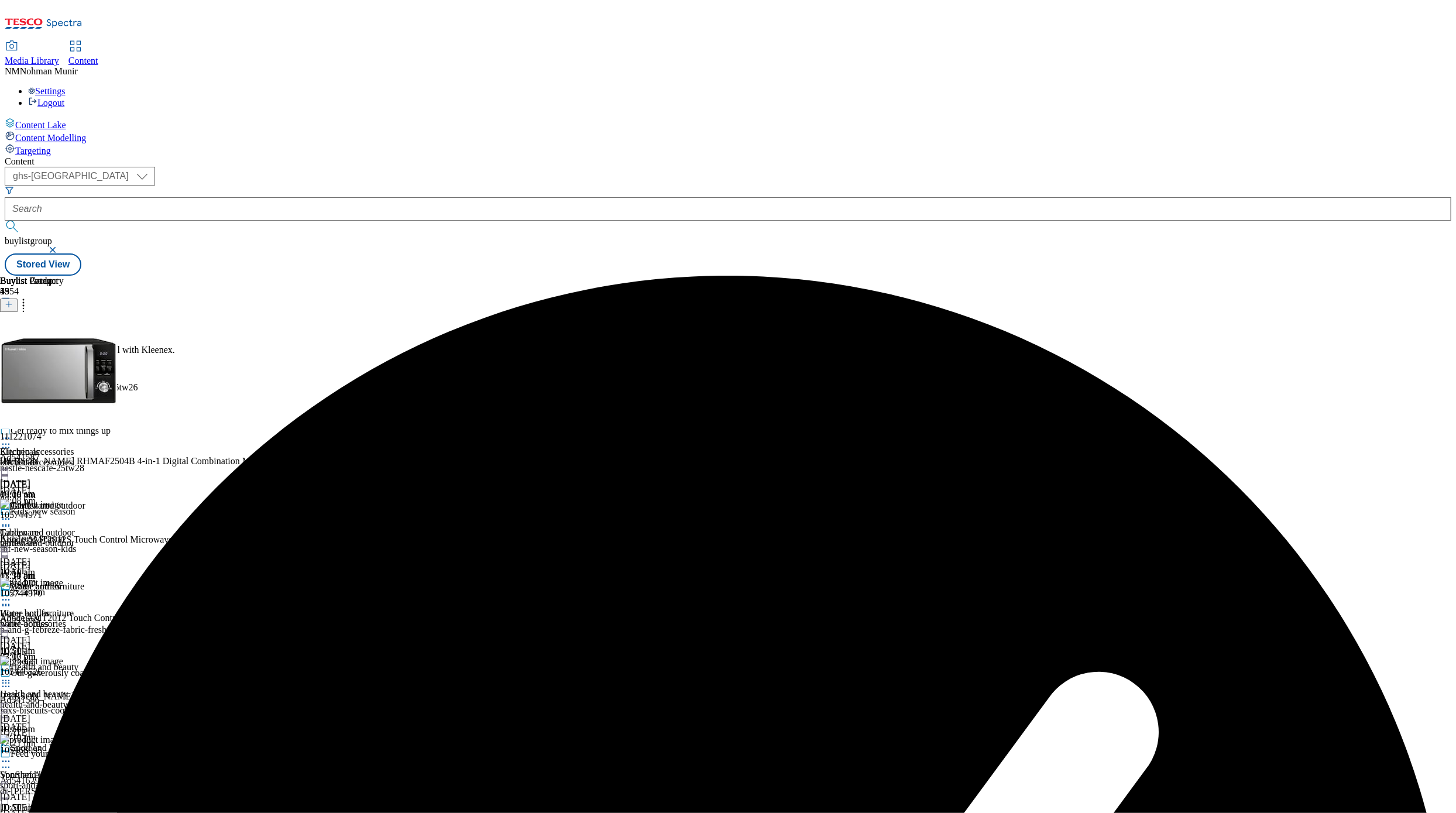
click at [7, 357] on circle at bounding box center [6, 358] width 2 height 2
click at [76, 446] on span "Un-preview" at bounding box center [56, 450] width 39 height 9
click at [85, 420] on div "Kitchen accessories Kitchen accessories kitchen-accessories [DATE] 03:10 pm" at bounding box center [42, 460] width 85 height 81
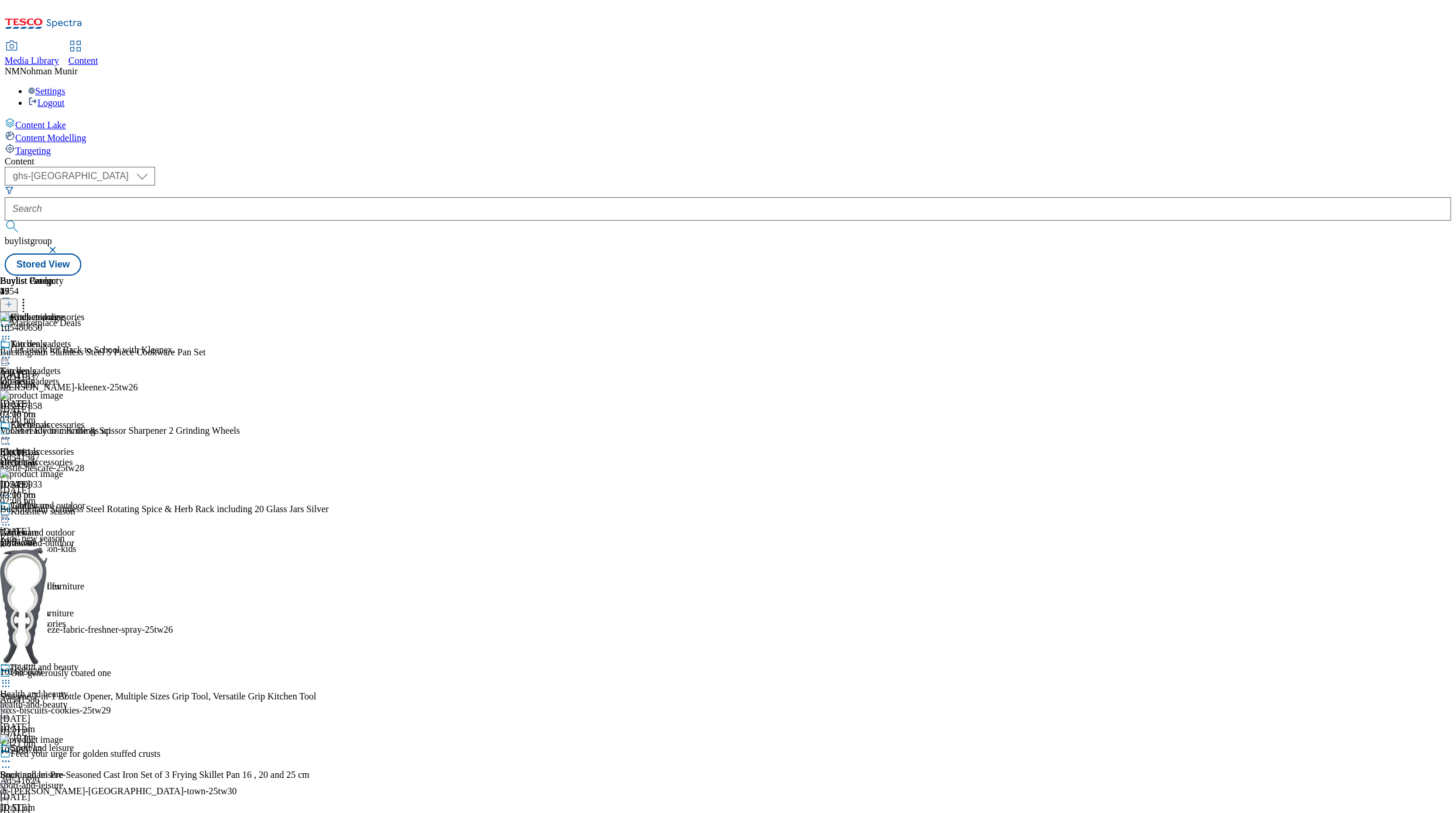
scroll to position [2925, 0]
click at [39, 527] on span "Tableware" at bounding box center [19, 532] width 39 height 10
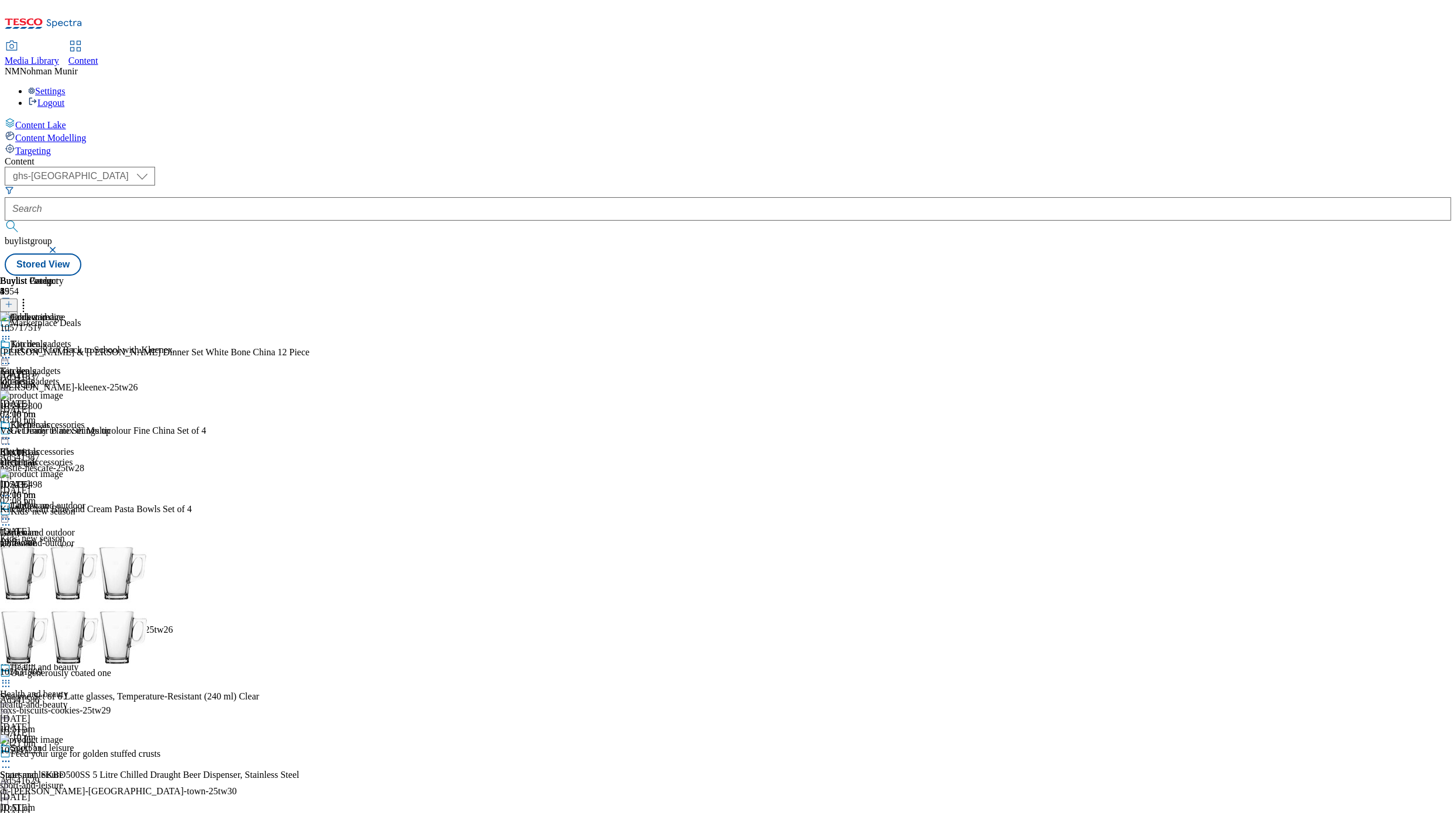
scroll to position [114, 0]
click at [85, 567] on div "Water bottles" at bounding box center [42, 595] width 85 height 27
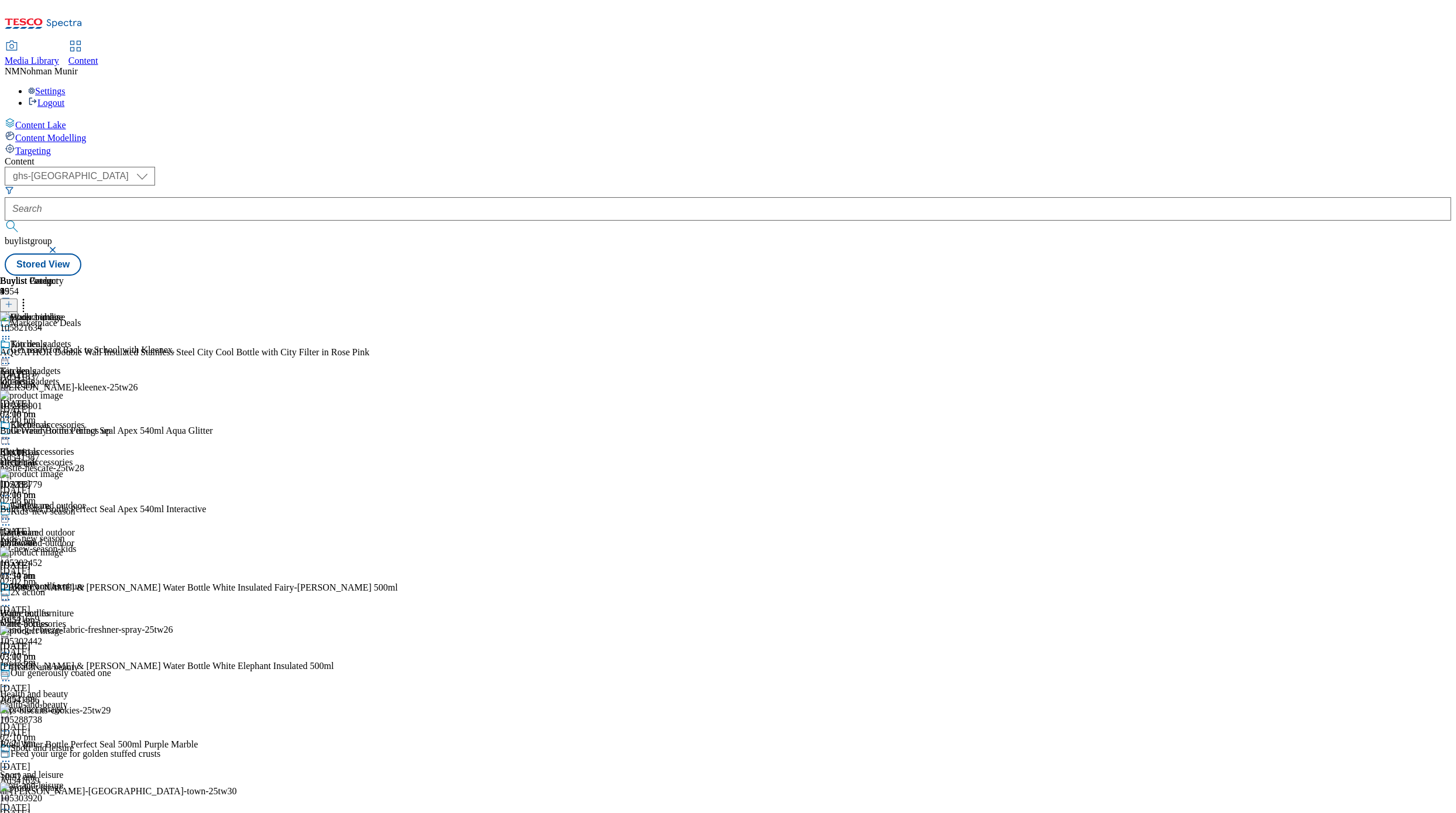
click at [12, 352] on icon at bounding box center [6, 357] width 12 height 12
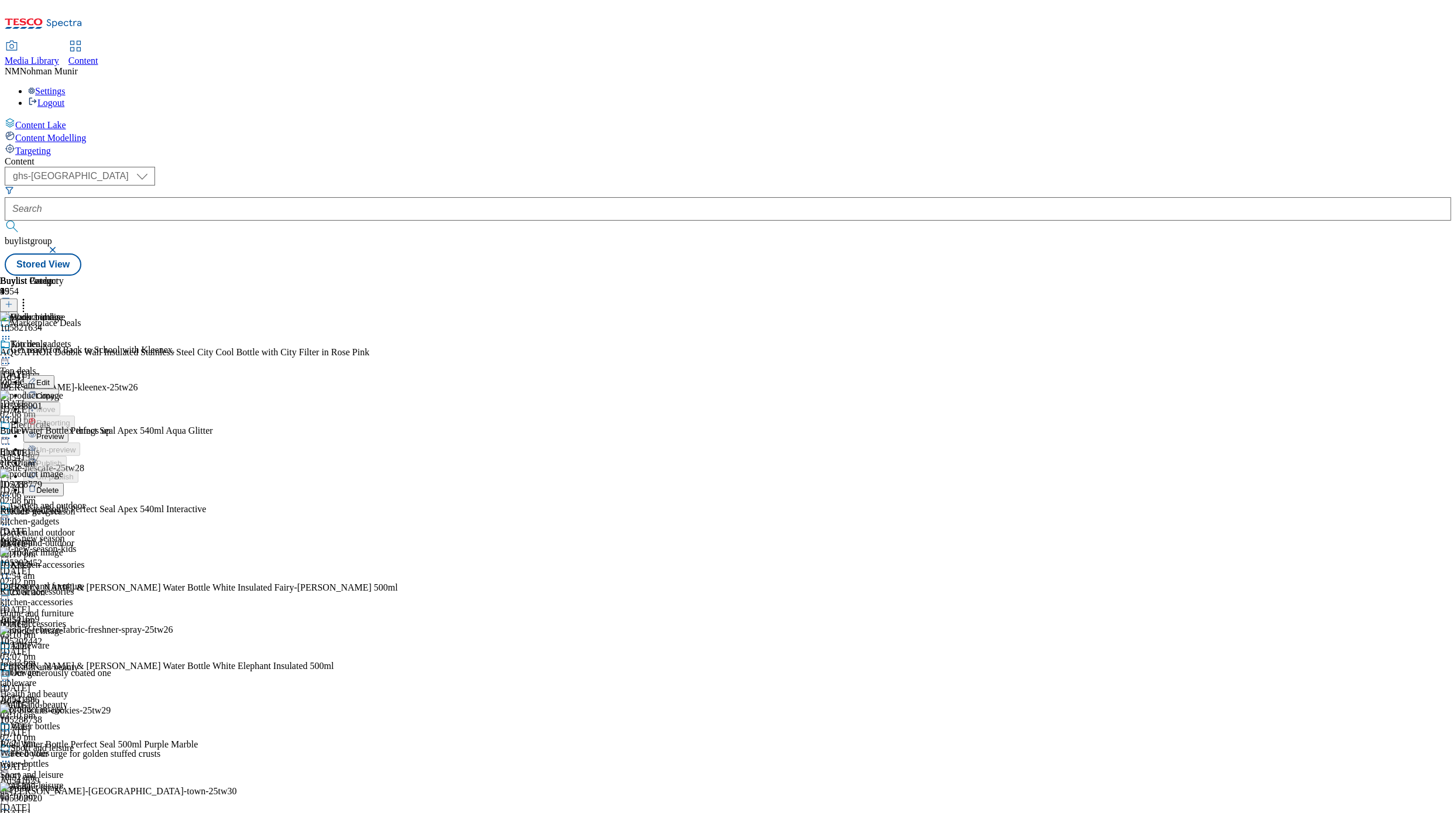
click at [64, 432] on span "Preview" at bounding box center [50, 436] width 28 height 9
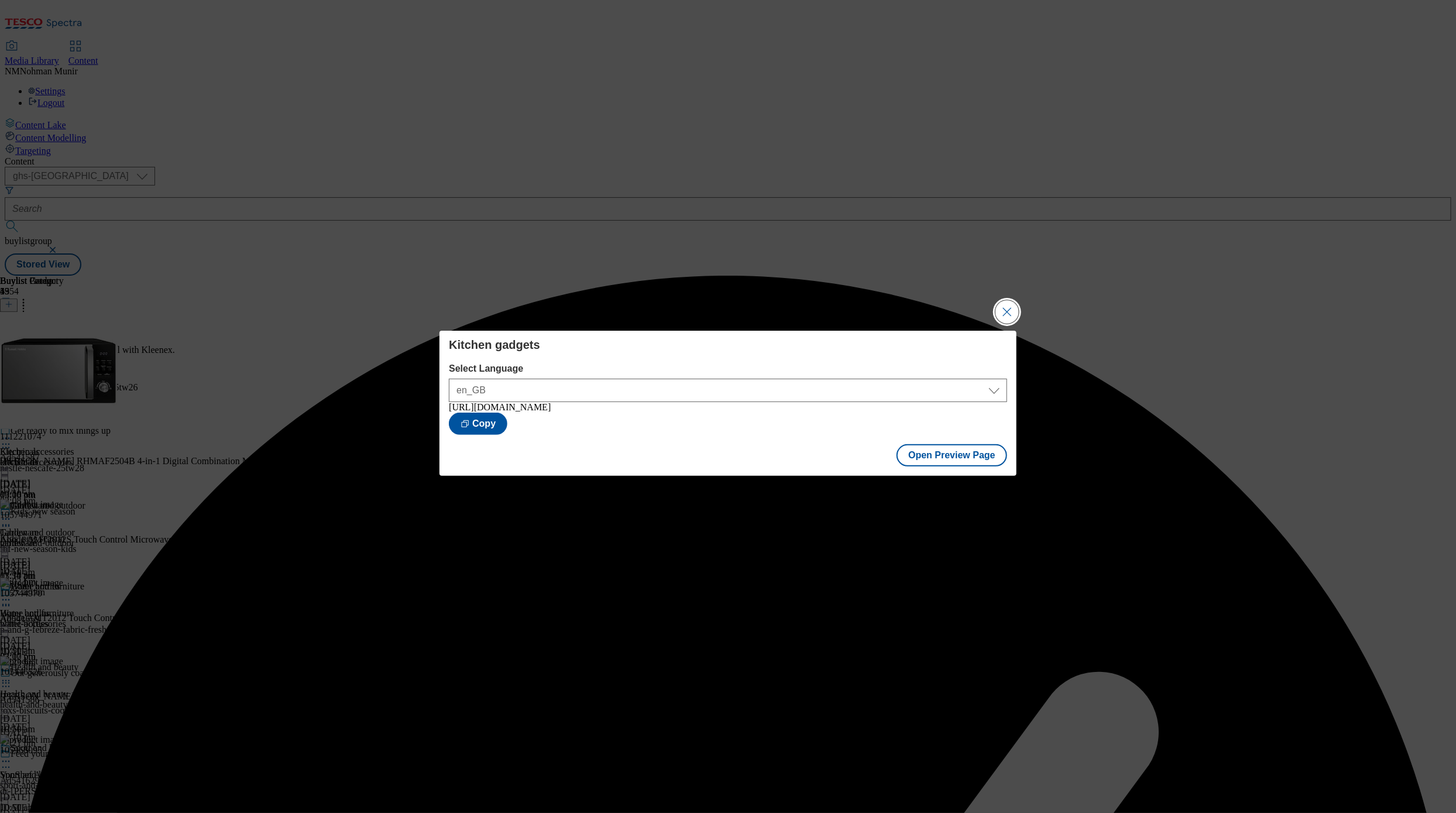
click at [894, 307] on button "Close Modal" at bounding box center [1007, 312] width 23 height 23
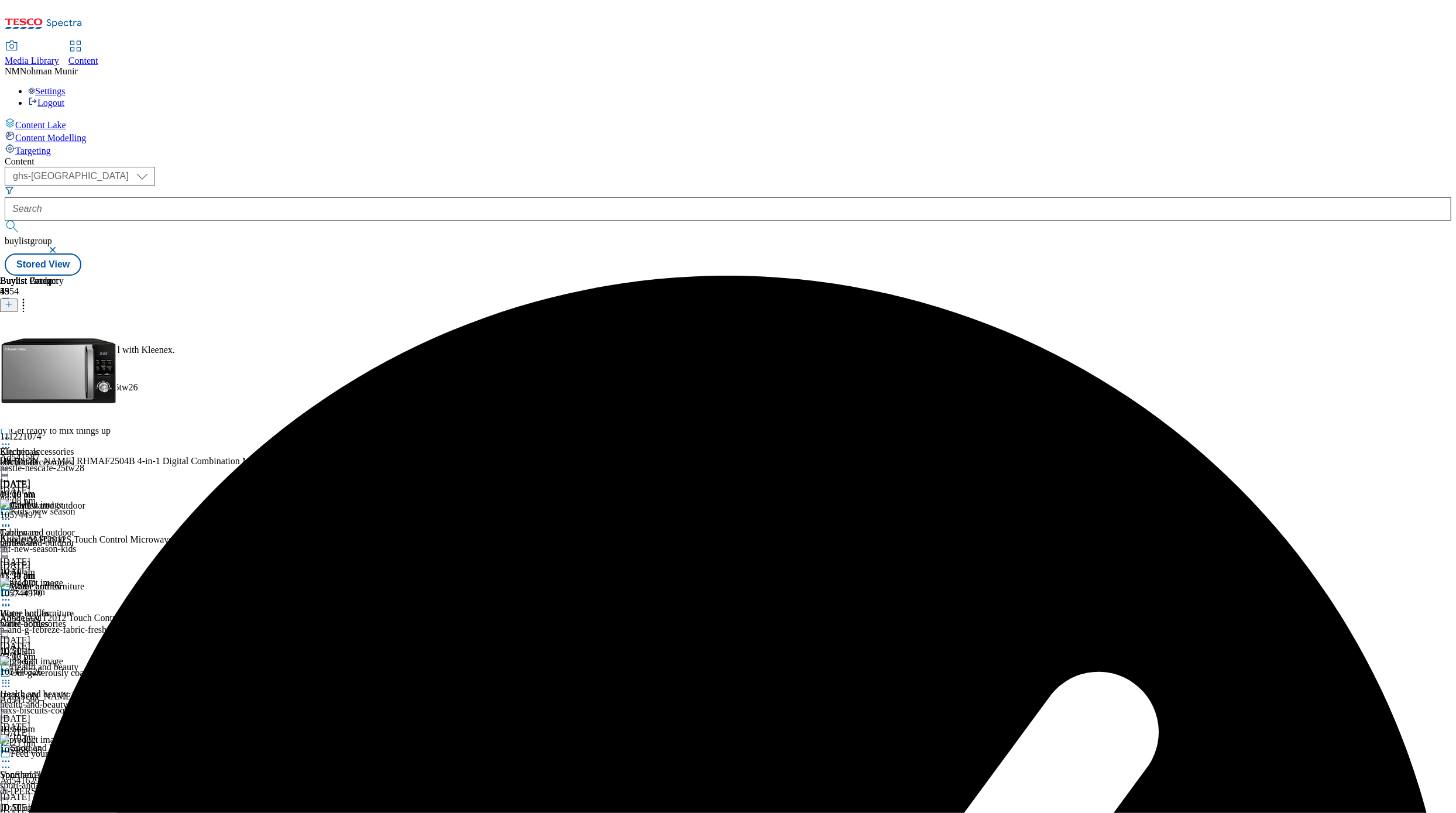
click at [12, 352] on icon at bounding box center [6, 357] width 12 height 12
click at [67, 469] on button "Publish" at bounding box center [45, 476] width 43 height 14
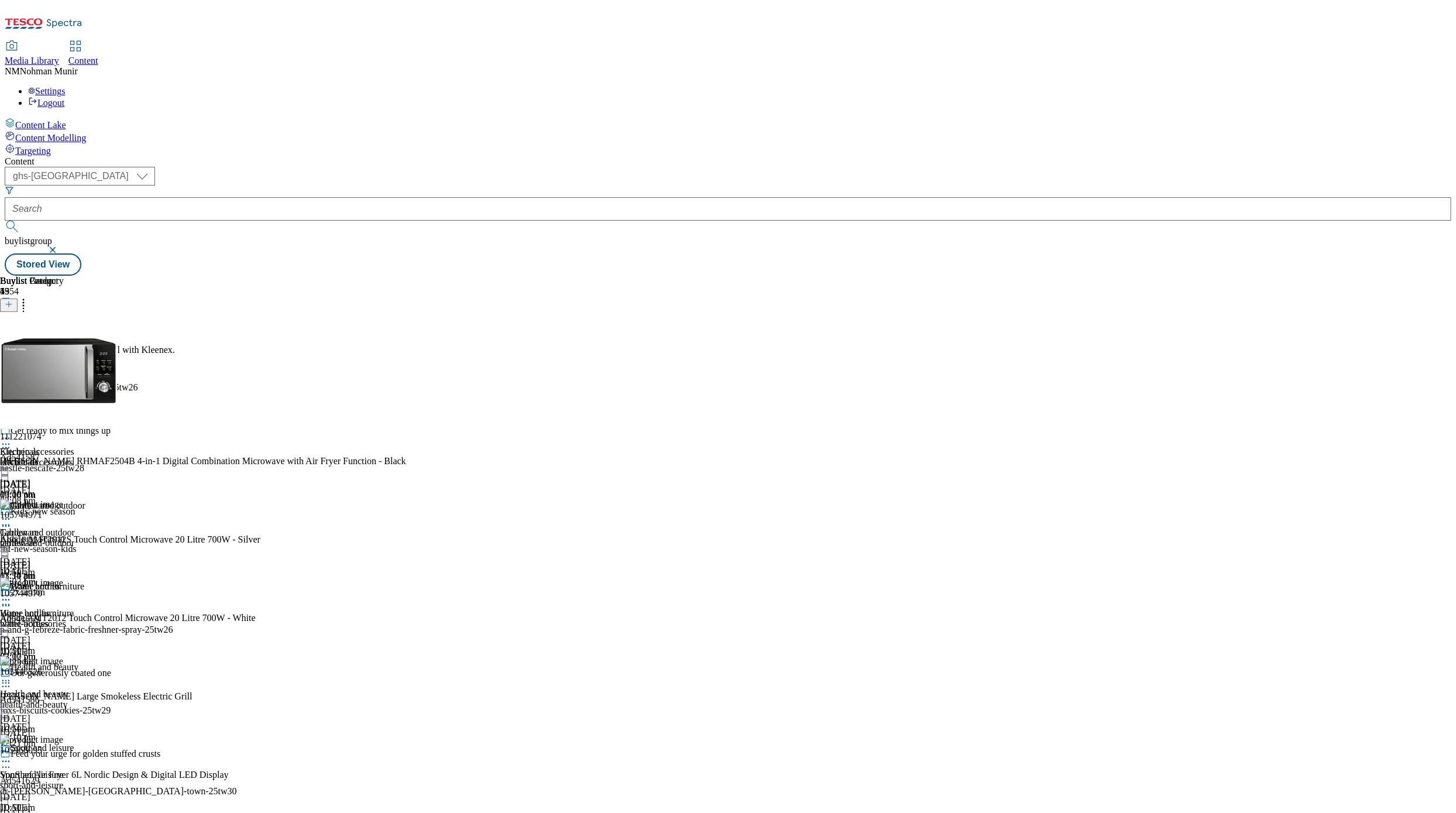
scroll to position [702, 0]
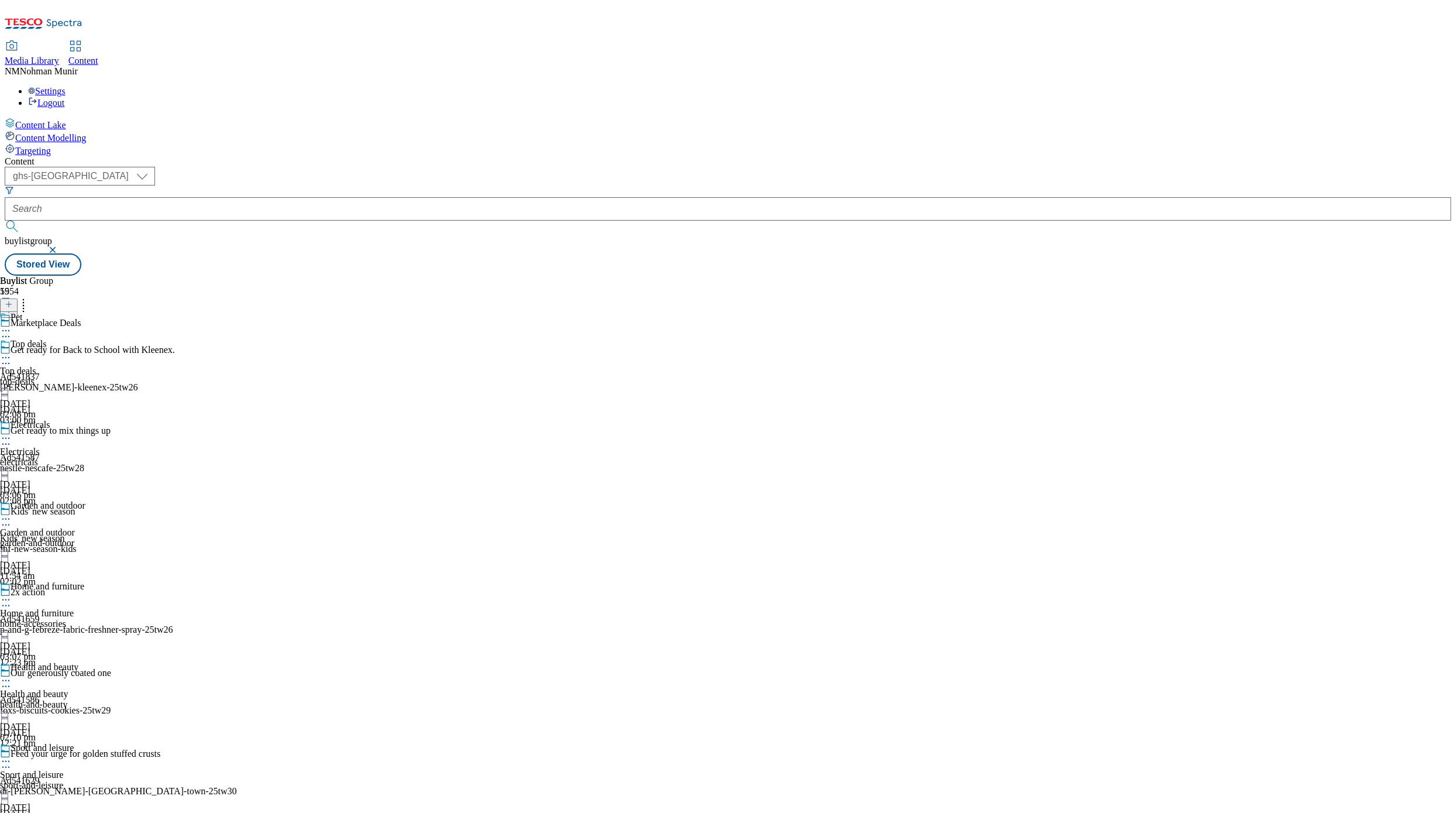
click at [85, 312] on div "Kitchen gadgets Kitchen gadgets kitchen-gadgets [DATE] 03:10 pm Kitchen accesso…" at bounding box center [42, 474] width 85 height 323
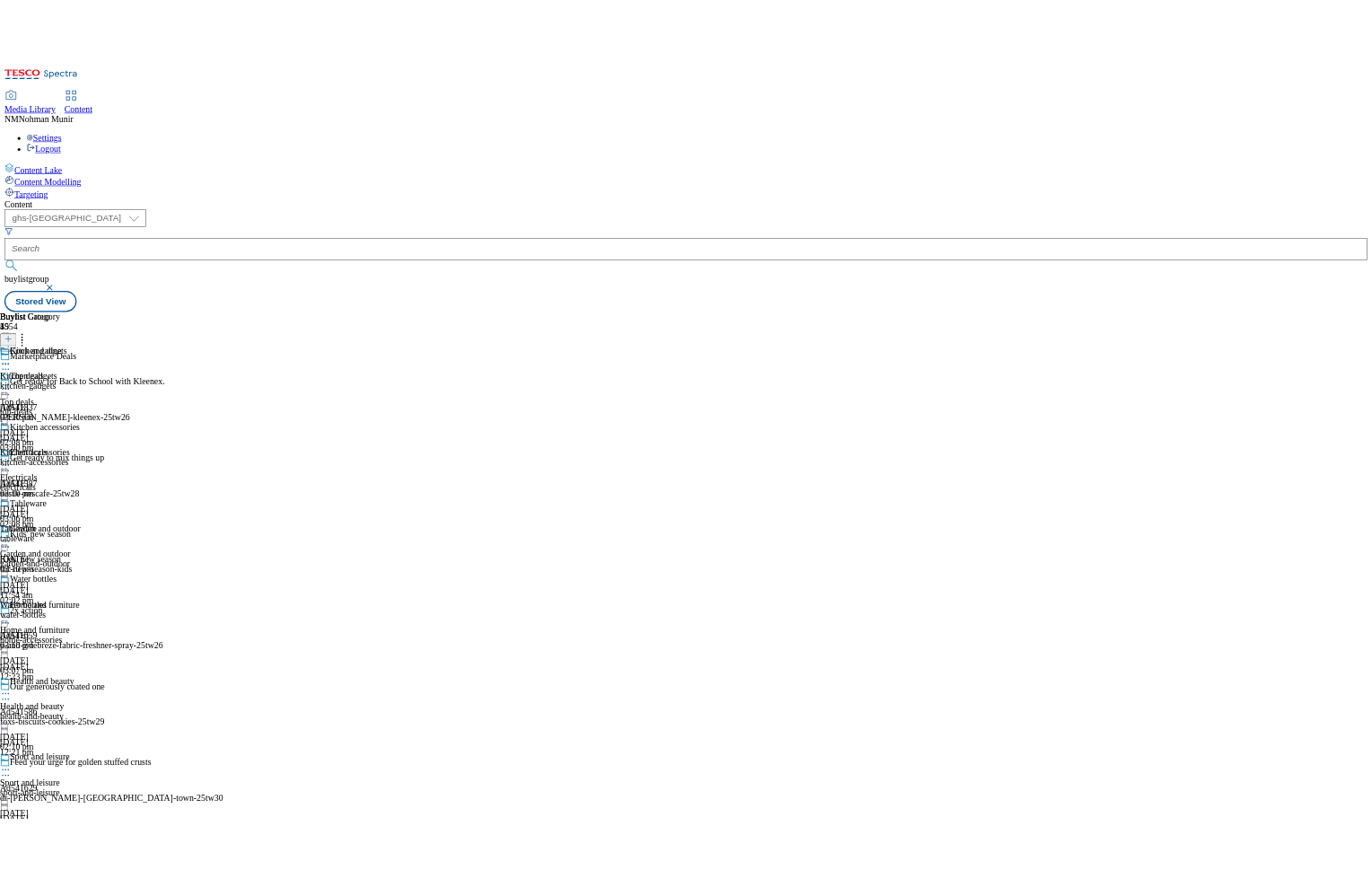
scroll to position [1218, 0]
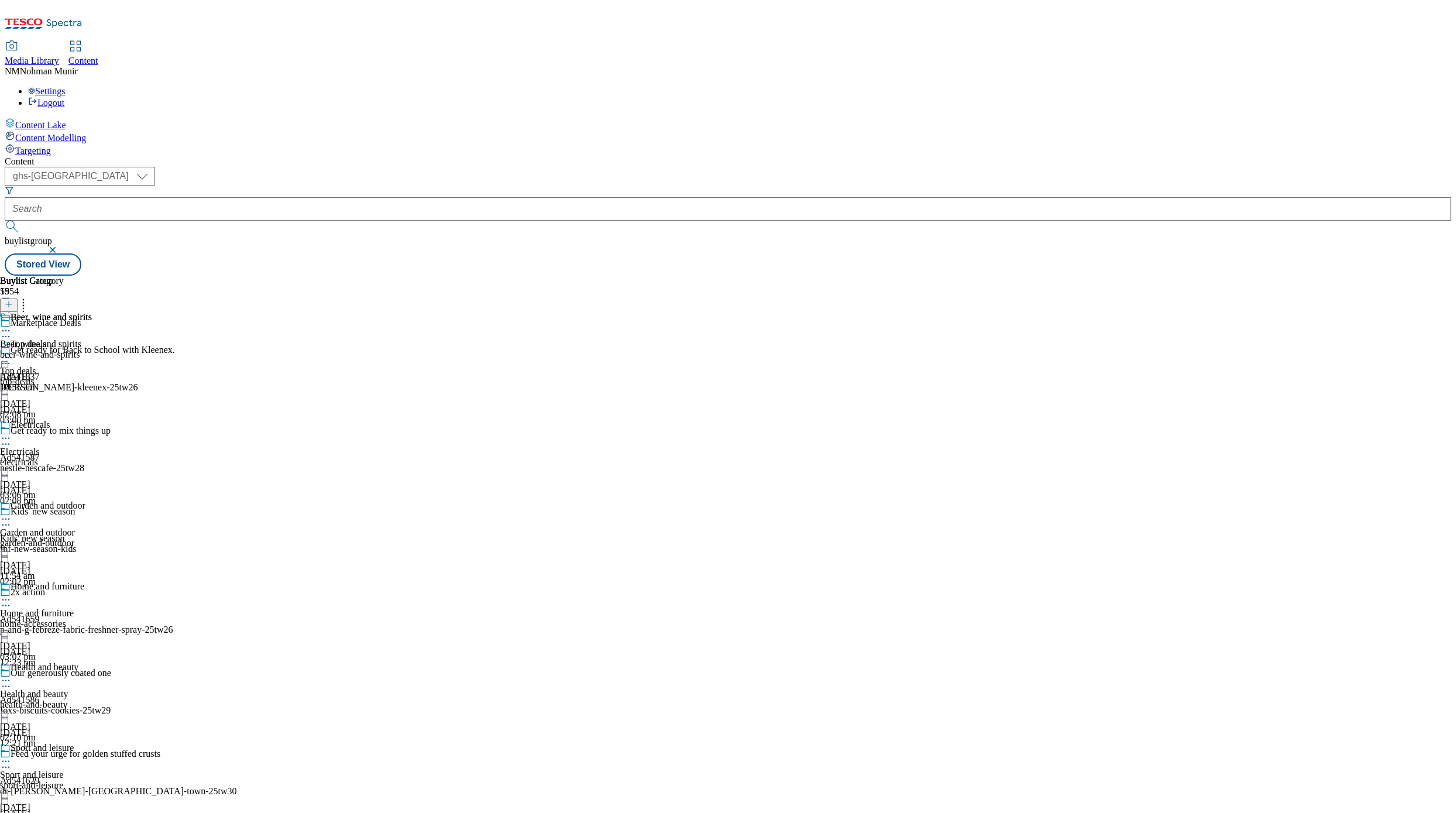
click at [12, 325] on icon at bounding box center [6, 331] width 12 height 12
click at [102, 456] on li "Un-publish" at bounding box center [63, 463] width 79 height 14
click at [12, 325] on icon at bounding box center [6, 331] width 12 height 12
click at [74, 459] on span "Un-publish" at bounding box center [55, 463] width 37 height 9
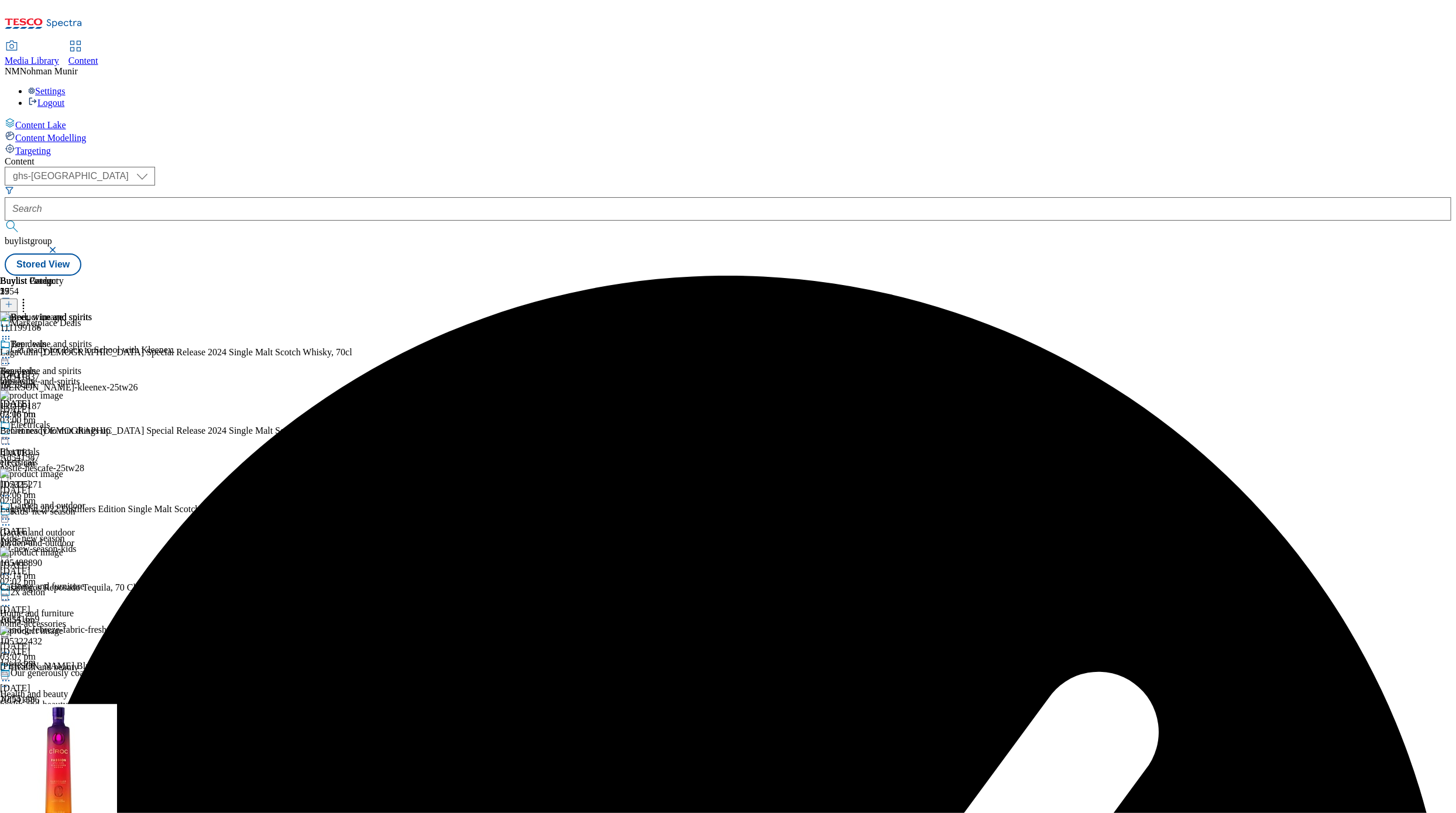
click at [12, 352] on icon at bounding box center [6, 357] width 12 height 12
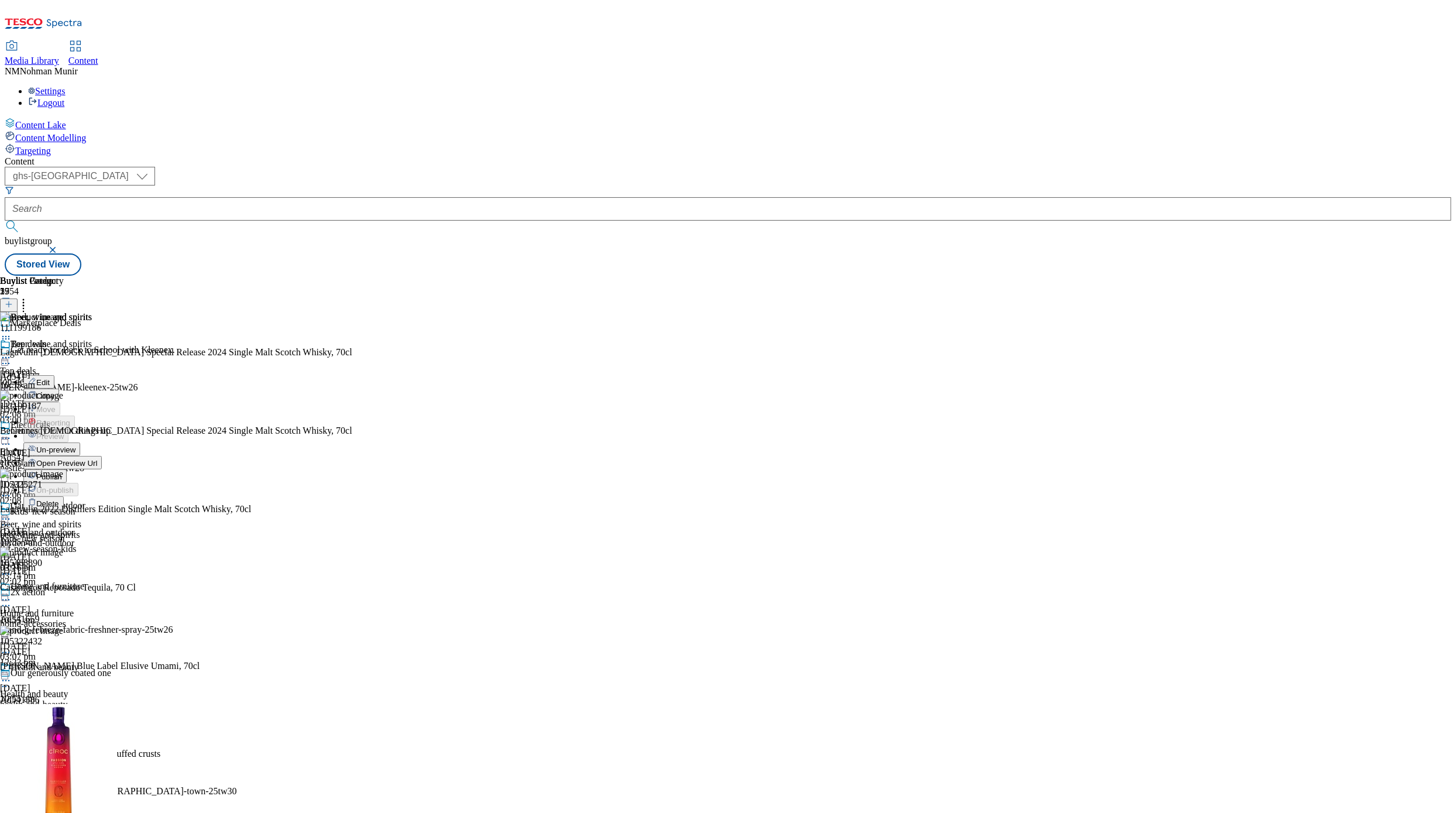
click at [76, 446] on span "Un-preview" at bounding box center [56, 450] width 39 height 9
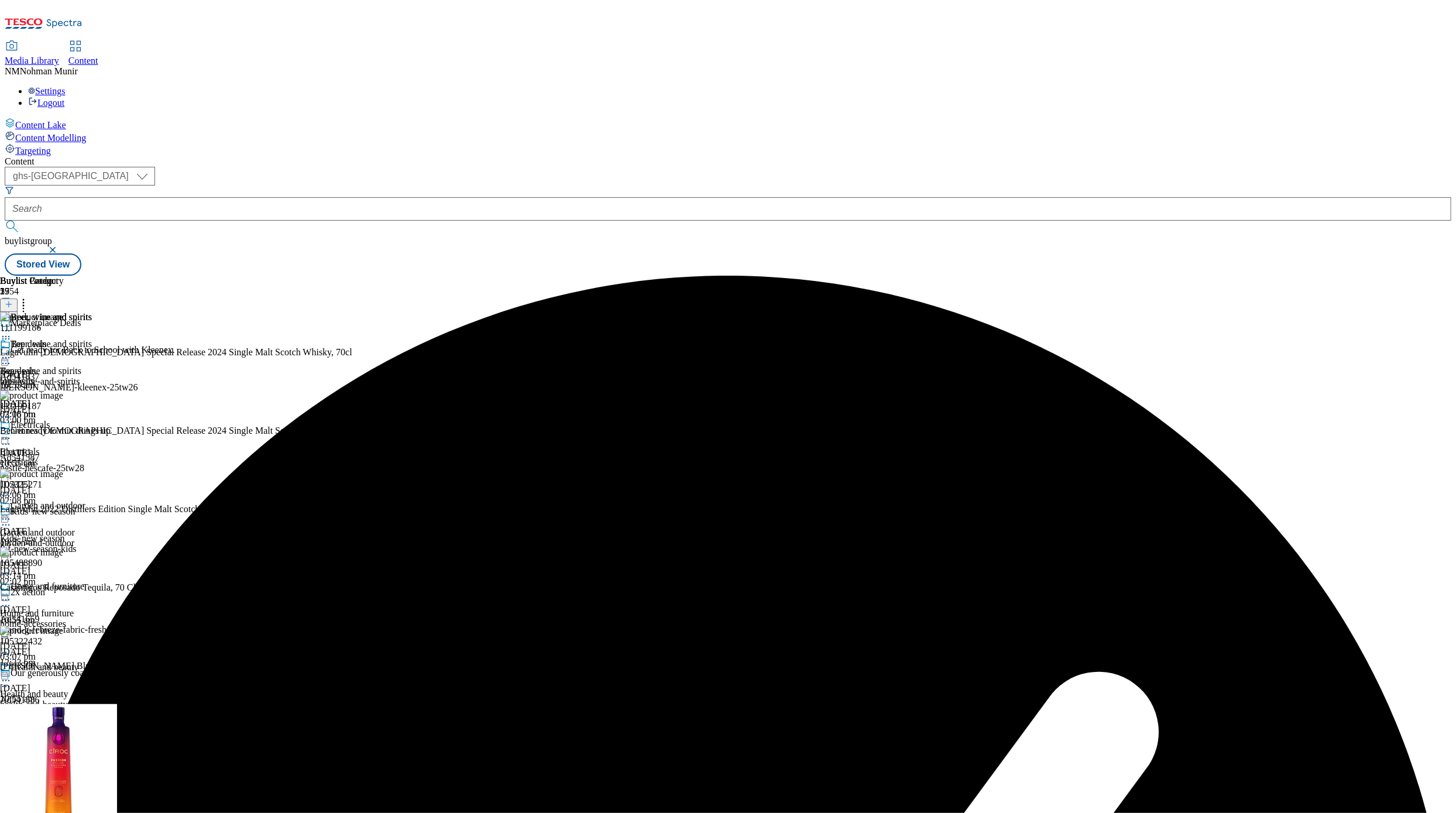
click at [30, 297] on icon at bounding box center [23, 302] width 12 height 12
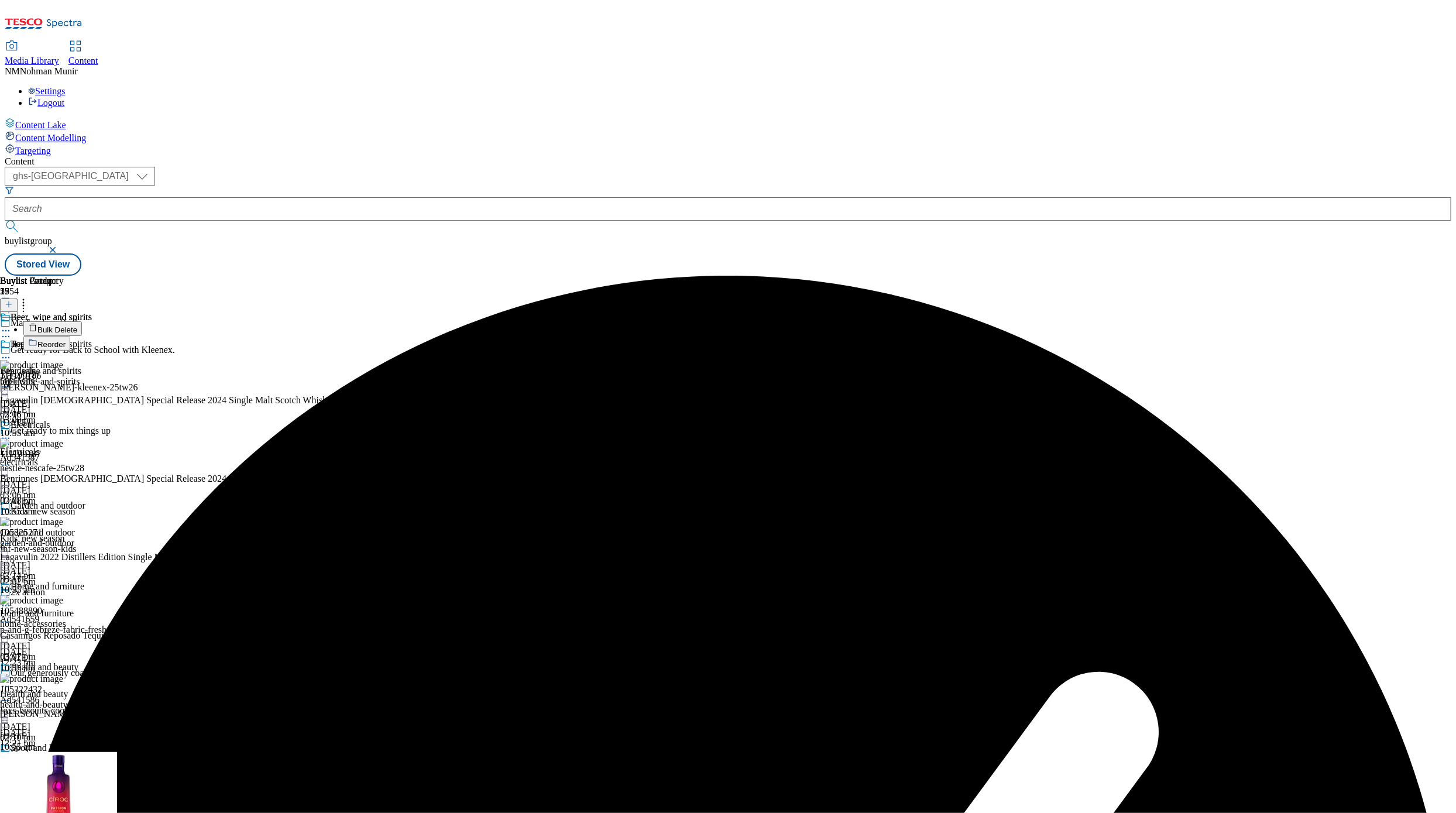
click at [82, 321] on button "Bulk Delete" at bounding box center [52, 329] width 58 height 15
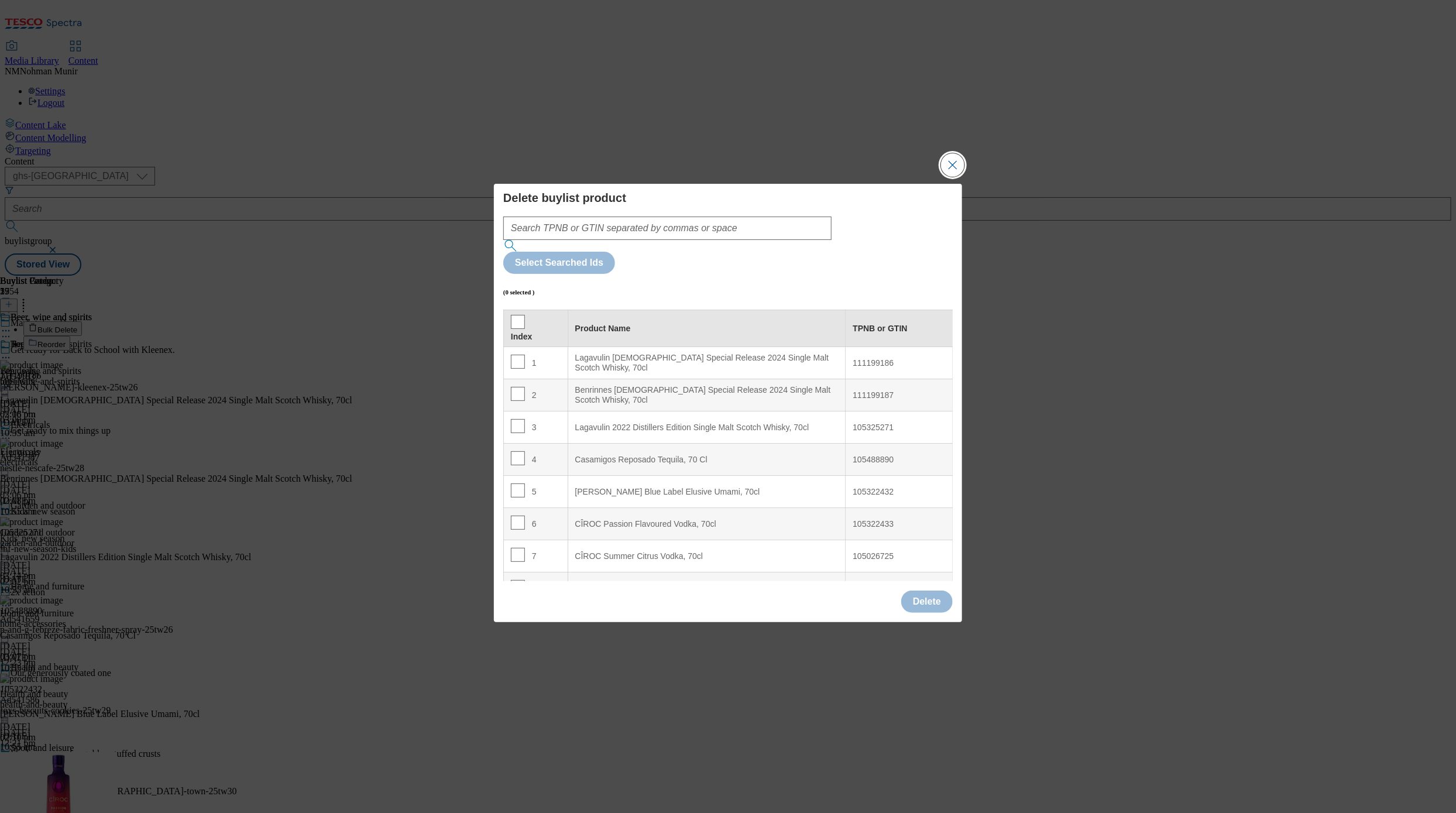
click at [894, 177] on button "Close Modal" at bounding box center [953, 165] width 23 height 23
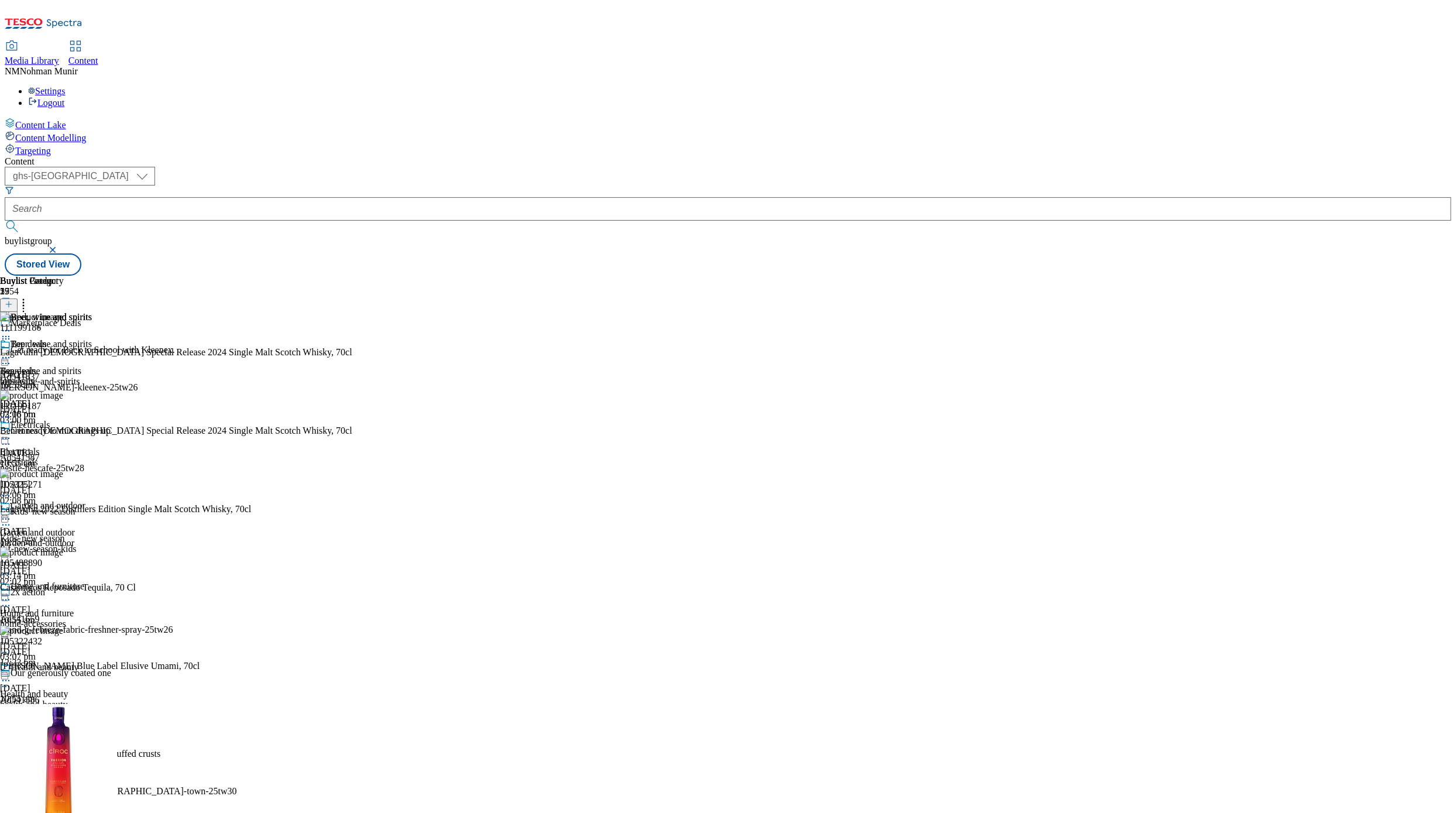
click at [13, 300] on icon at bounding box center [9, 304] width 8 height 8
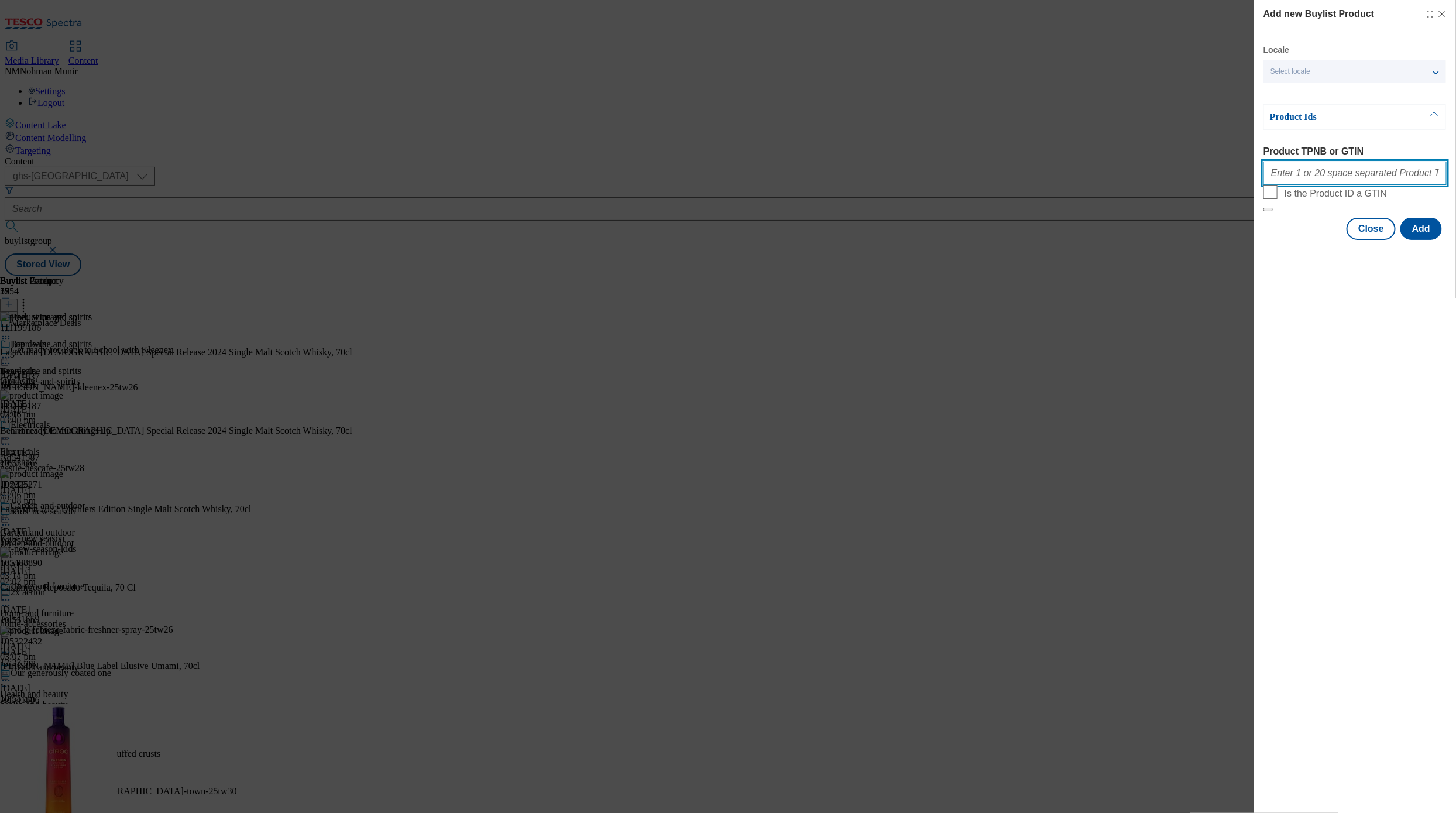
click at [894, 176] on input "Product TPNB or GTIN" at bounding box center [1355, 173] width 183 height 23
paste input "106039942 106092593 106089663 106092594"
type input "106039942 106092593 106089663 106092594"
click at [894, 240] on button "Add" at bounding box center [1422, 229] width 42 height 22
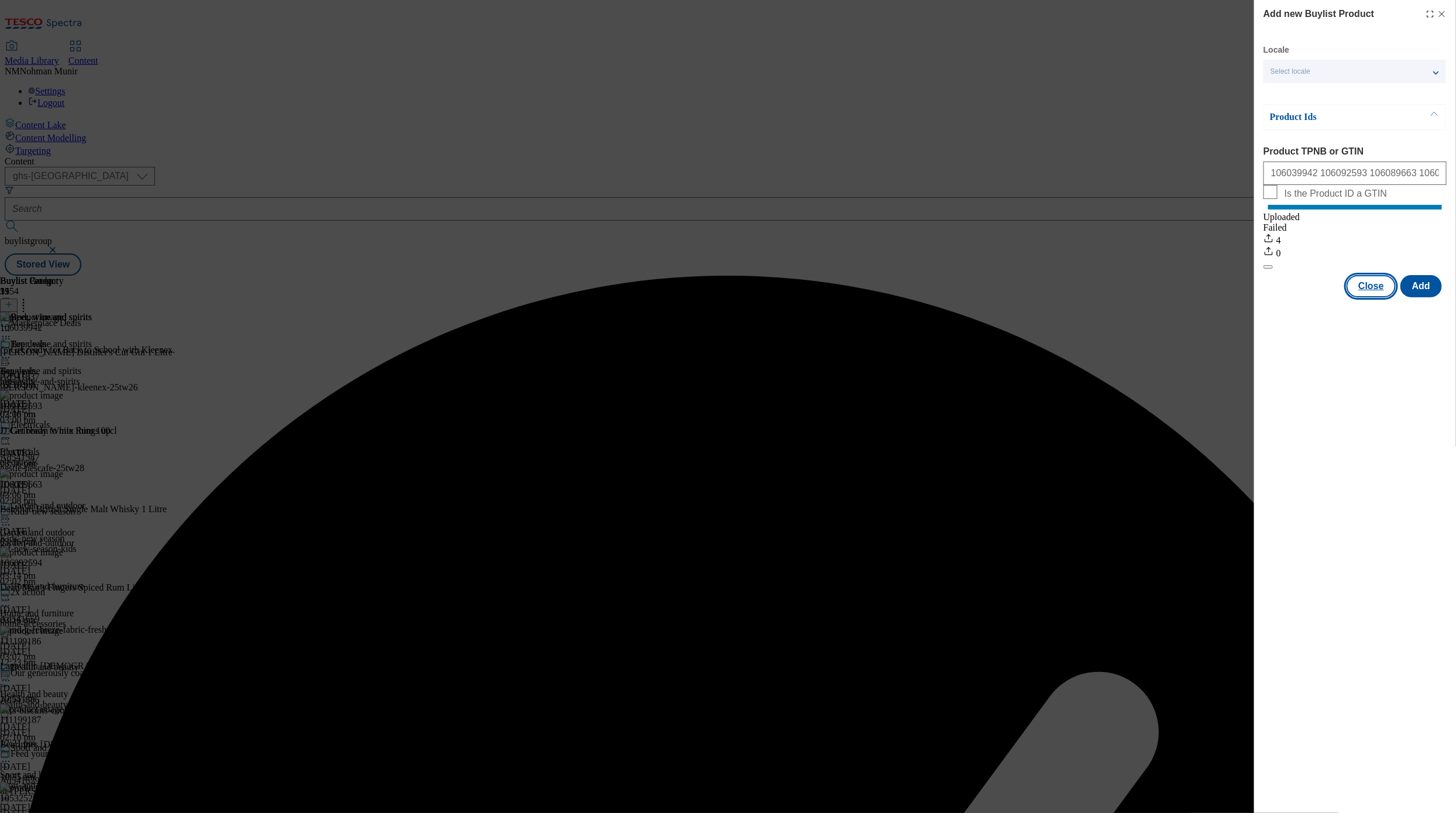
click at [894, 297] on button "Close" at bounding box center [1371, 286] width 49 height 22
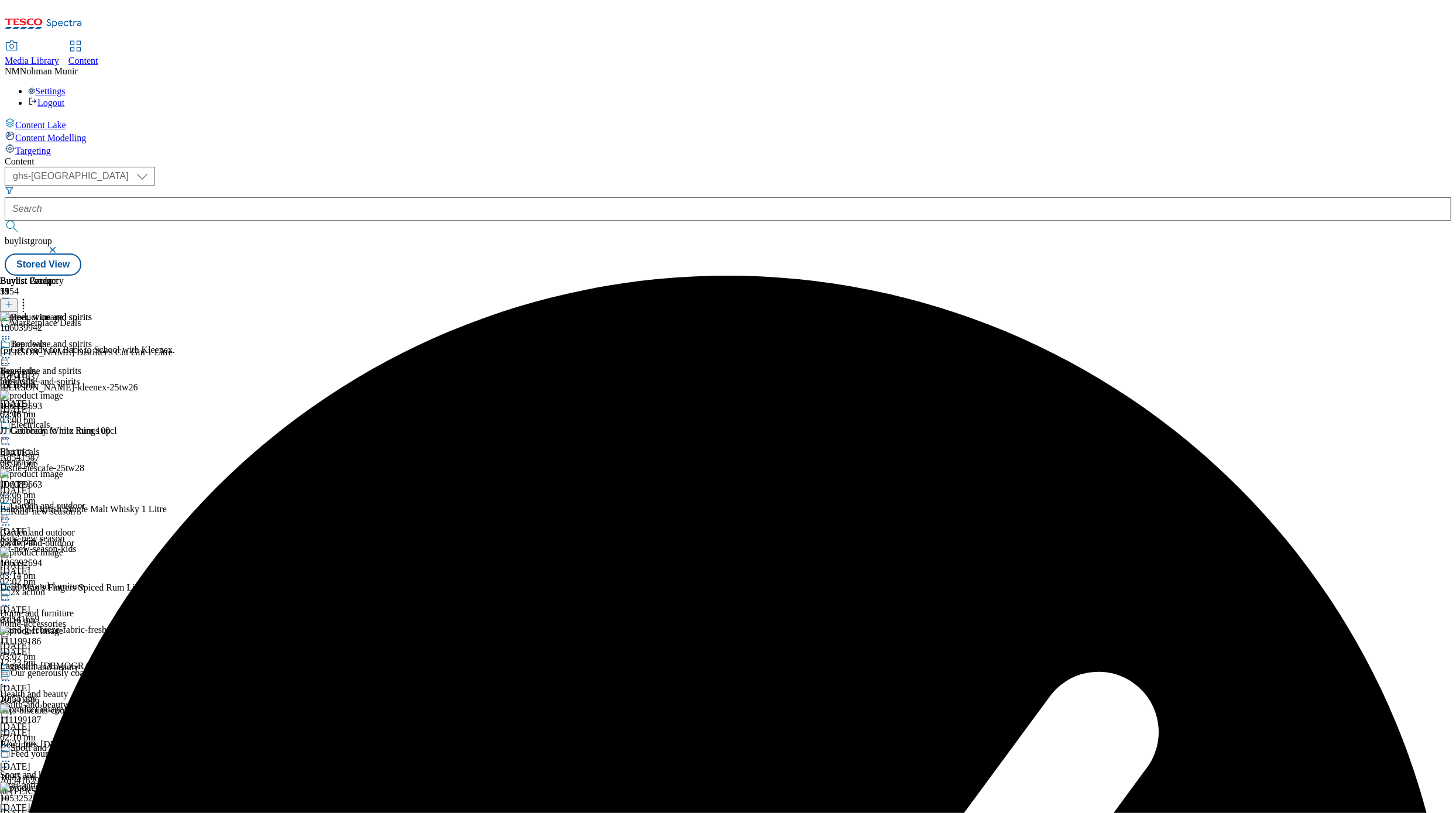
click at [30, 297] on icon at bounding box center [23, 302] width 12 height 12
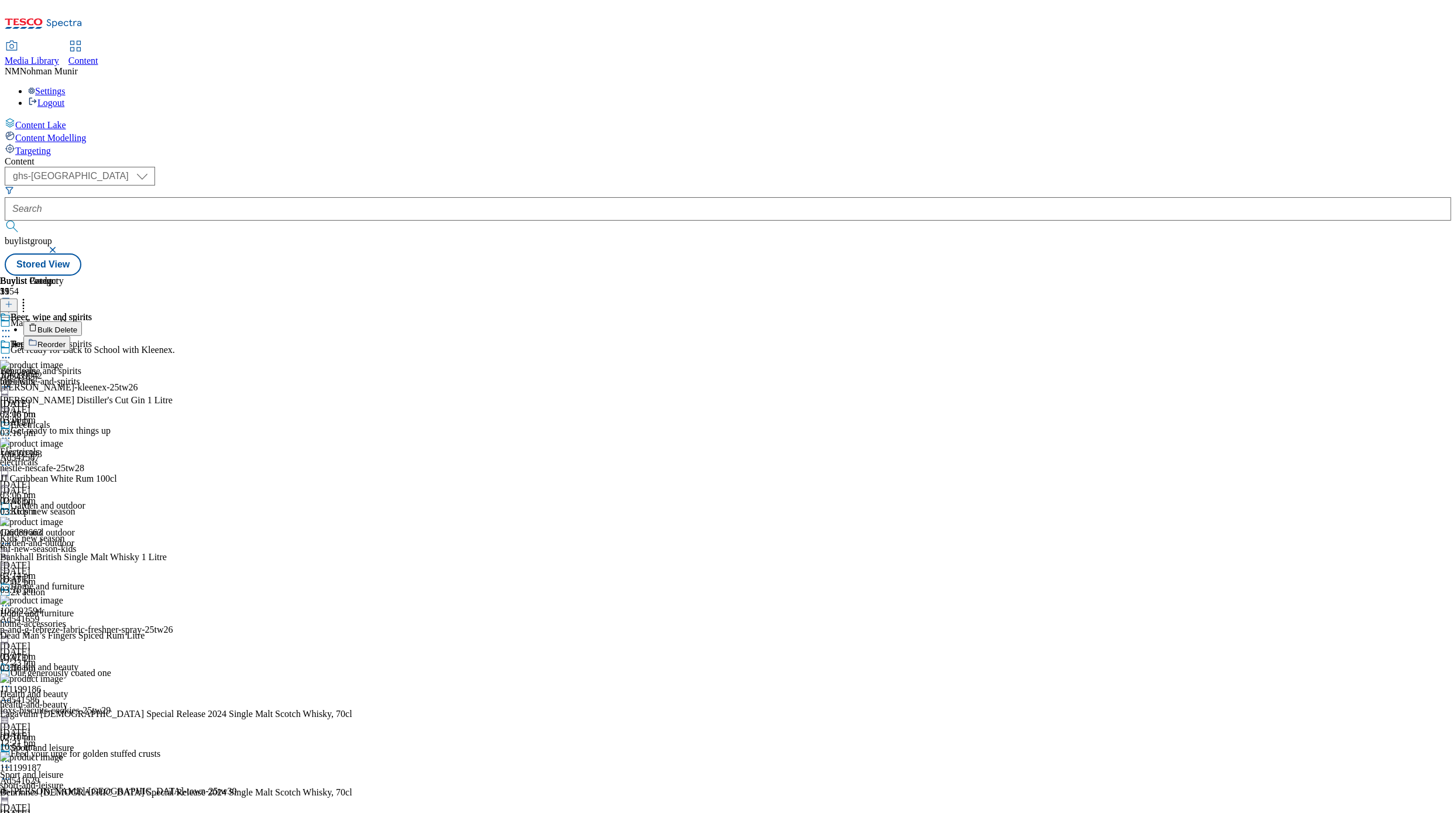
click at [70, 336] on button "Reorder" at bounding box center [47, 344] width 47 height 15
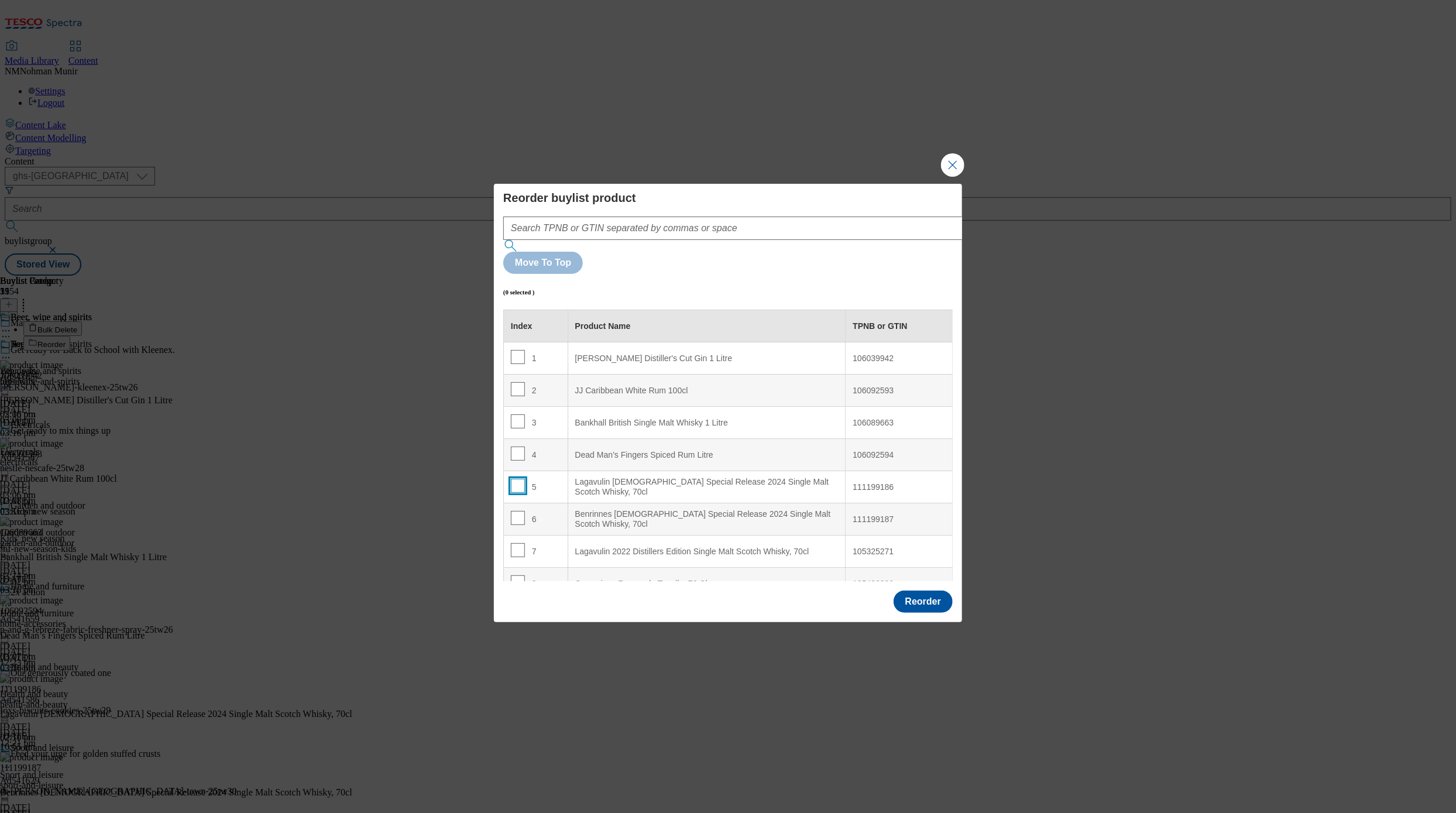
click at [515, 479] on input "Modal" at bounding box center [517, 485] width 14 height 14
checkbox input "true"
click at [608, 353] on div "[PERSON_NAME] Distiller's Cut Gin 1 Litre" at bounding box center [707, 358] width 264 height 10
click at [894, 567] on button "Reorder" at bounding box center [923, 602] width 59 height 22
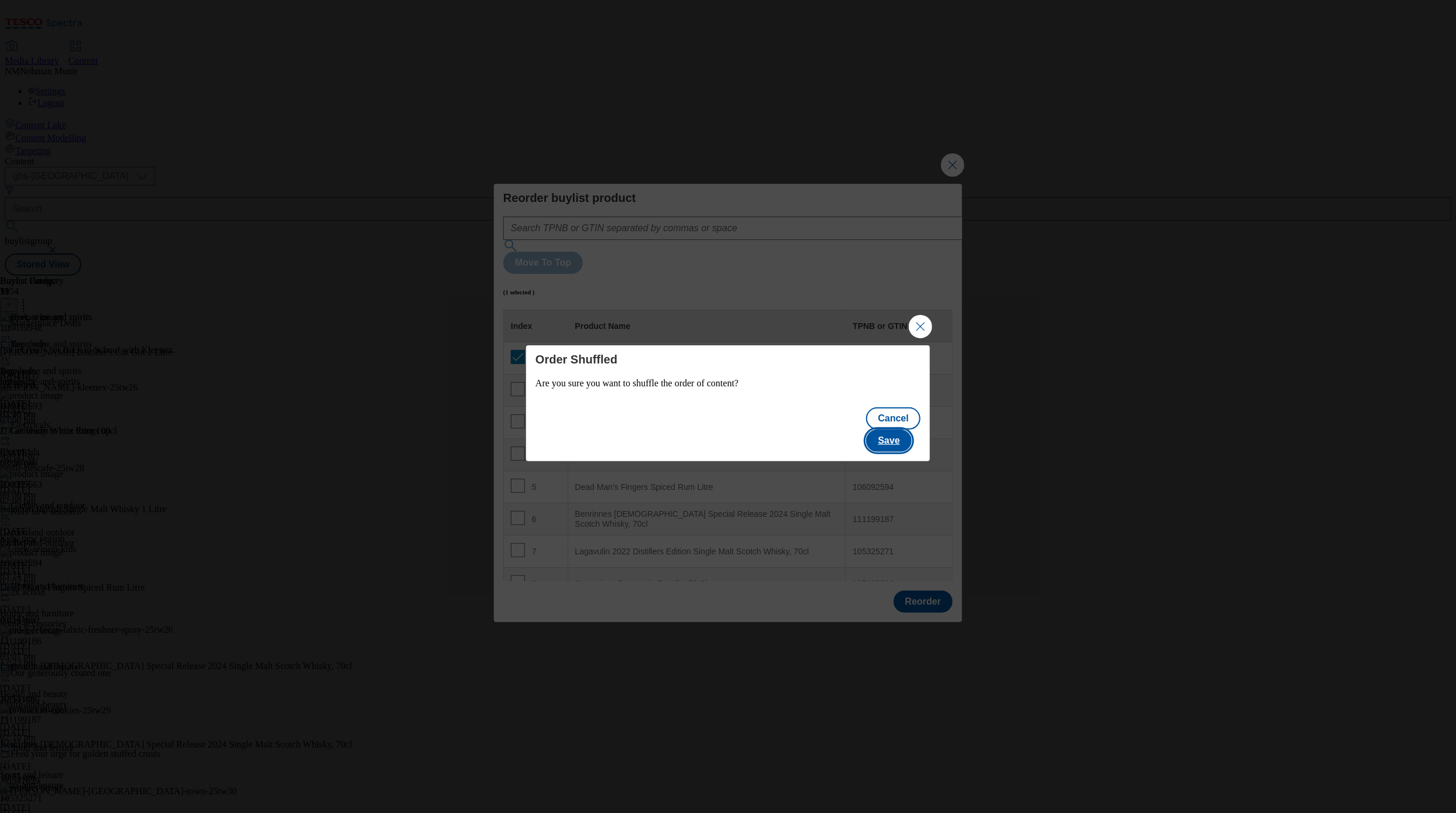
click at [894, 430] on button "Save" at bounding box center [888, 441] width 45 height 22
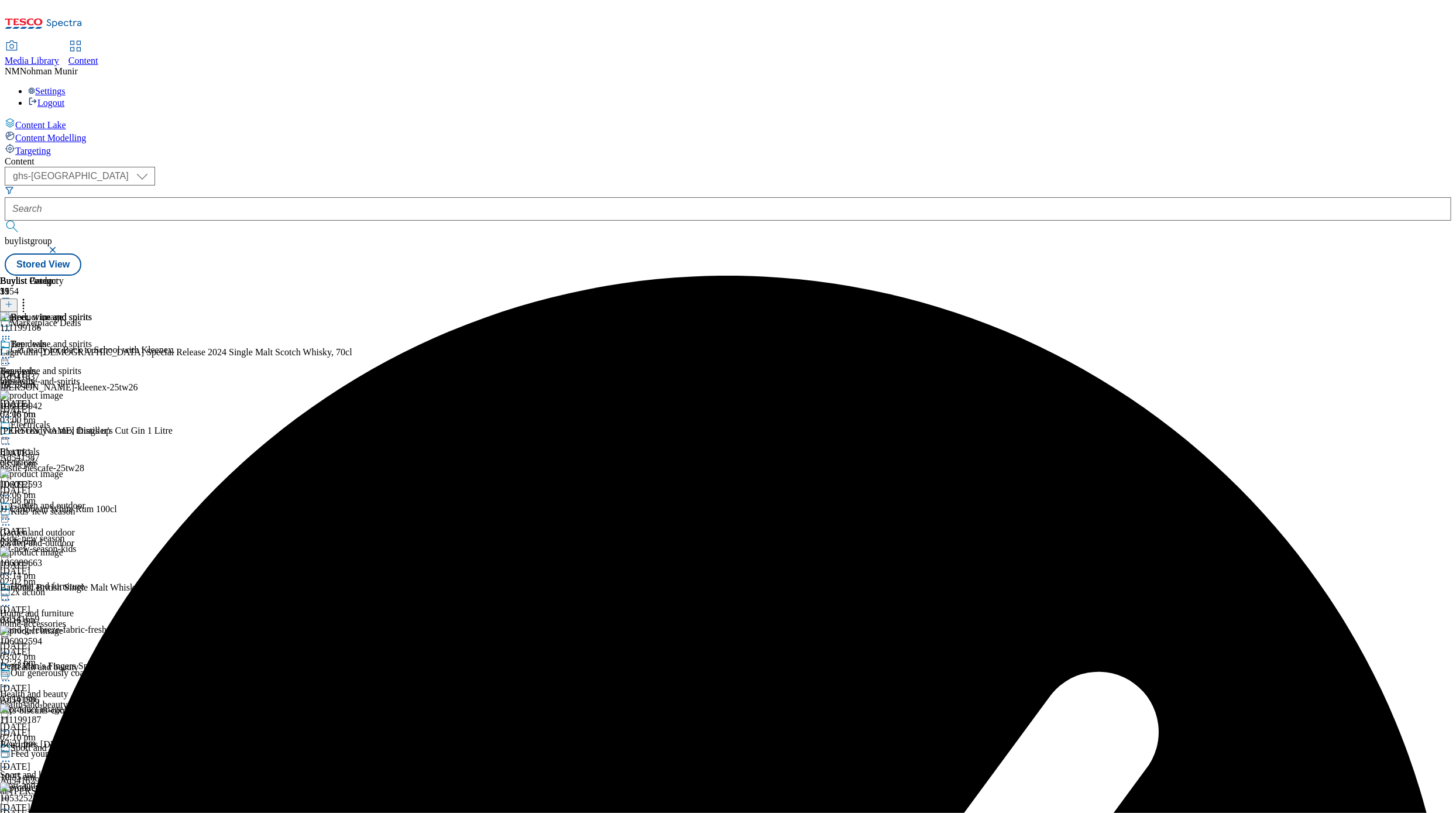
click at [12, 352] on icon at bounding box center [6, 357] width 12 height 12
click at [92, 429] on li "Preview" at bounding box center [57, 436] width 68 height 14
click at [92, 339] on div "Beer, wine and spirits Beer, wine and spirits beer-wine-and-spirits [DATE] 03:1…" at bounding box center [46, 379] width 92 height 81
click at [12, 352] on icon at bounding box center [6, 357] width 12 height 12
click at [68, 429] on button "Preview" at bounding box center [45, 436] width 45 height 14
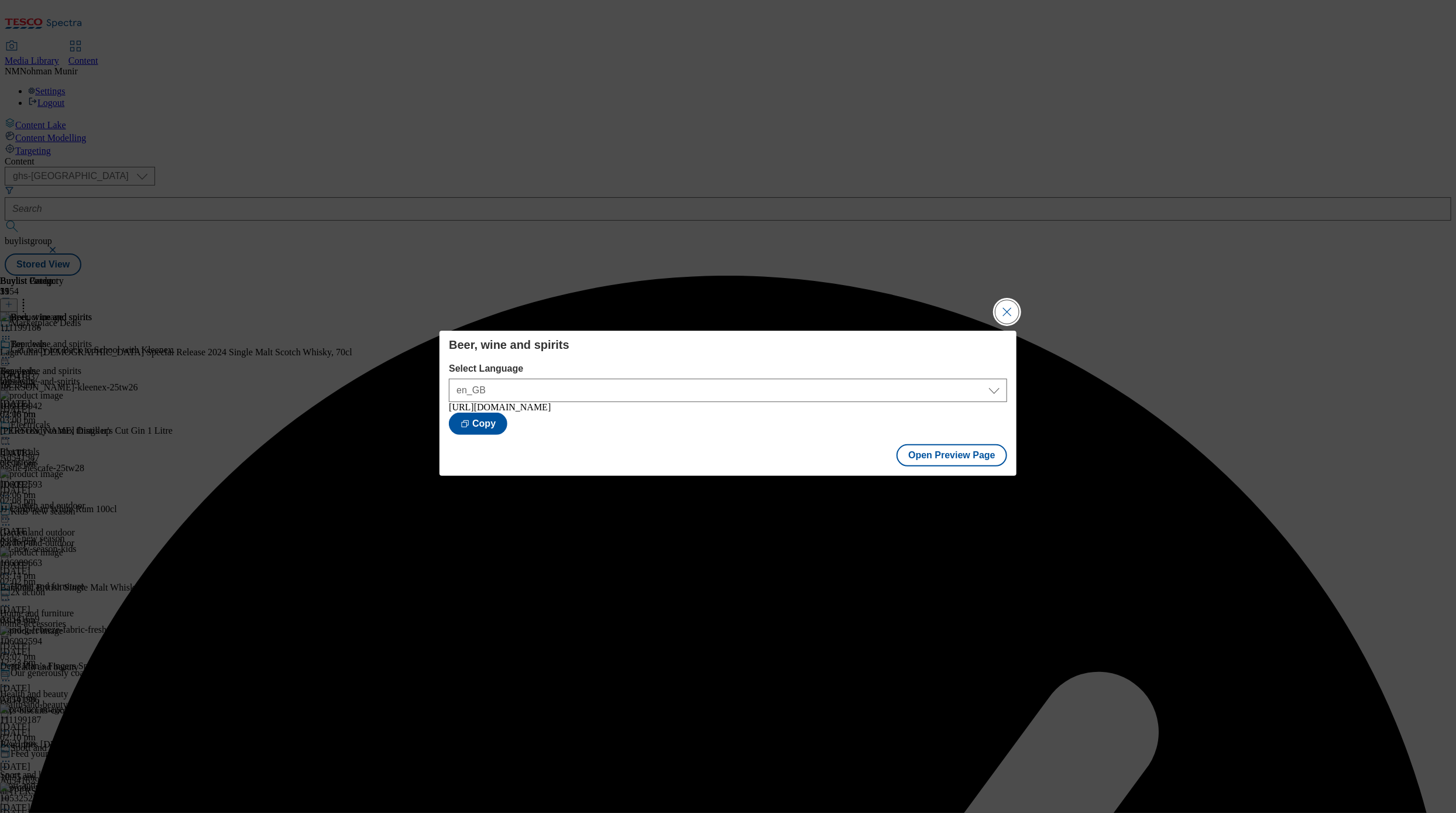
click at [894, 309] on button "Close Modal" at bounding box center [1007, 312] width 23 height 23
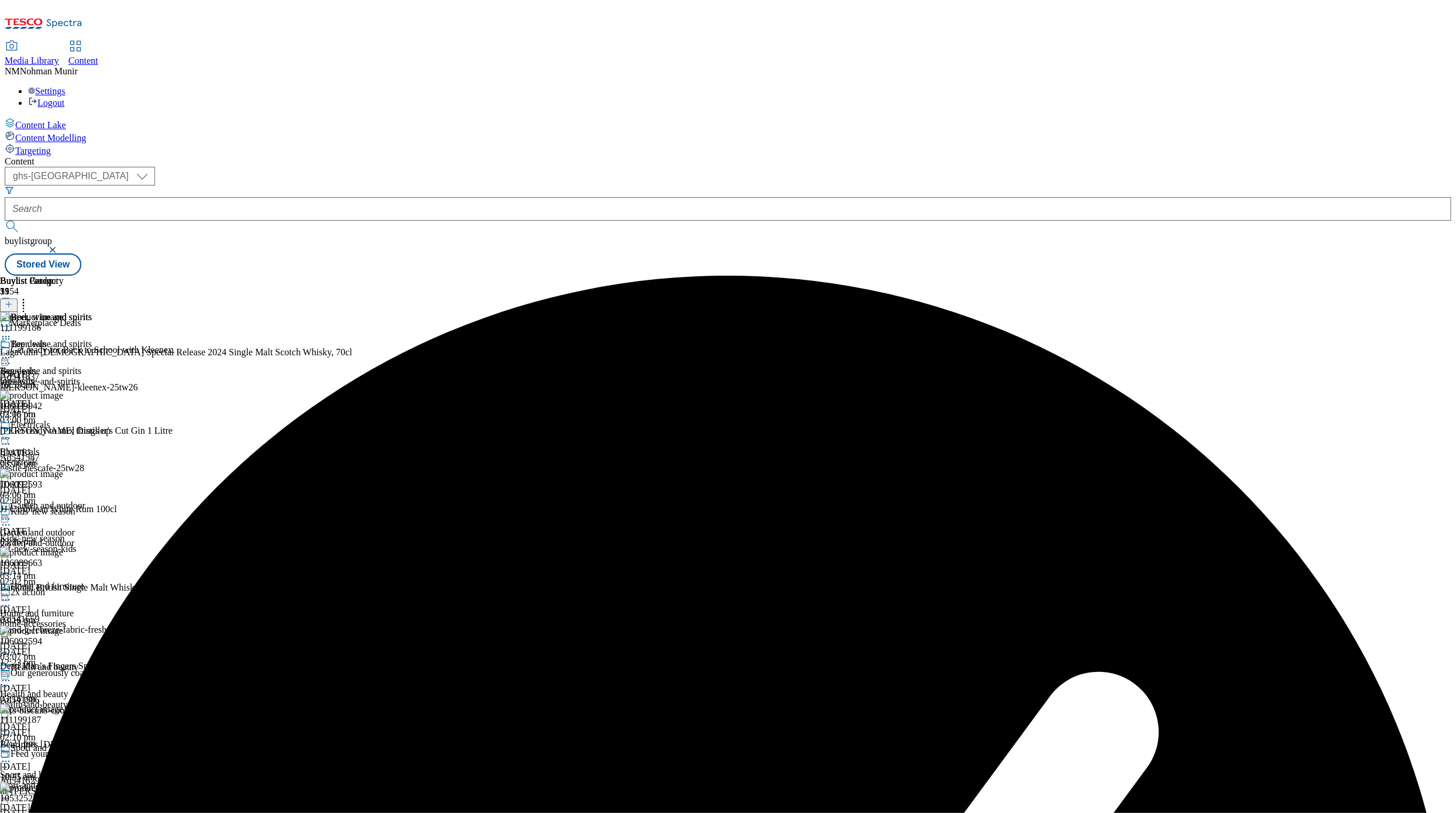
click at [12, 352] on icon at bounding box center [6, 357] width 12 height 12
click at [62, 473] on span "Publish" at bounding box center [49, 477] width 26 height 9
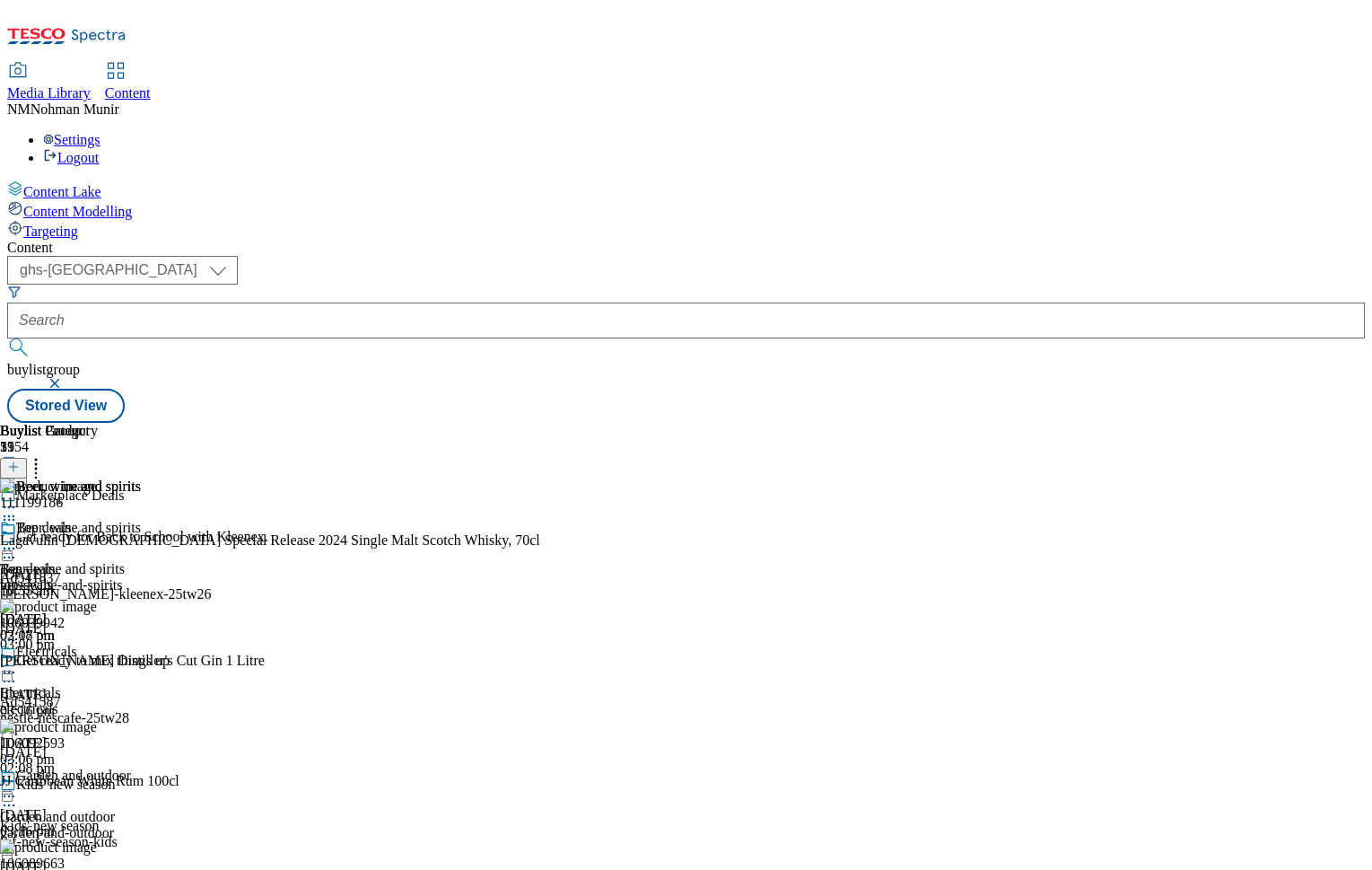
click at [141, 701] on div "electricals" at bounding box center [71, 709] width 141 height 16
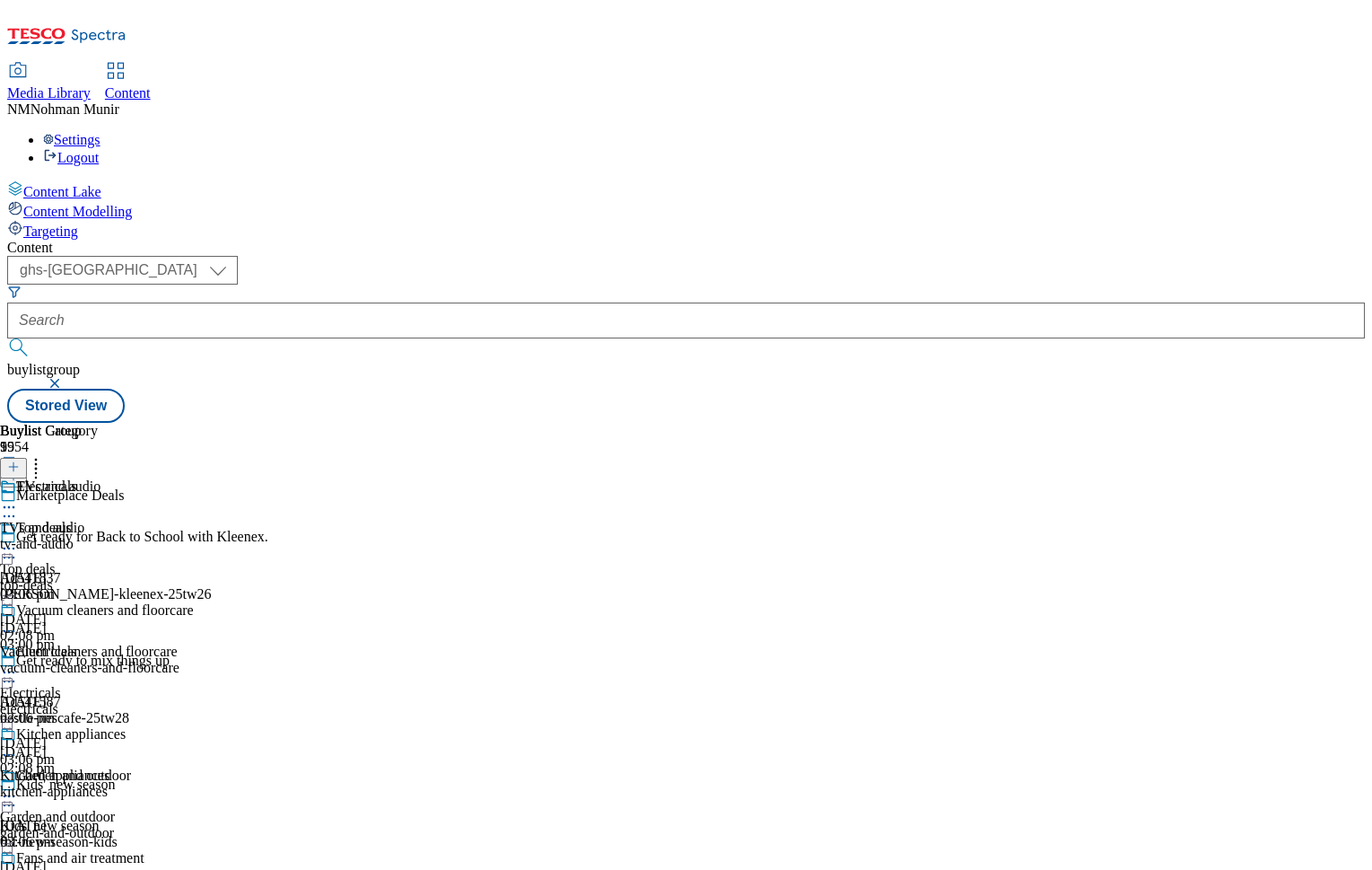
scroll to position [883, 0]
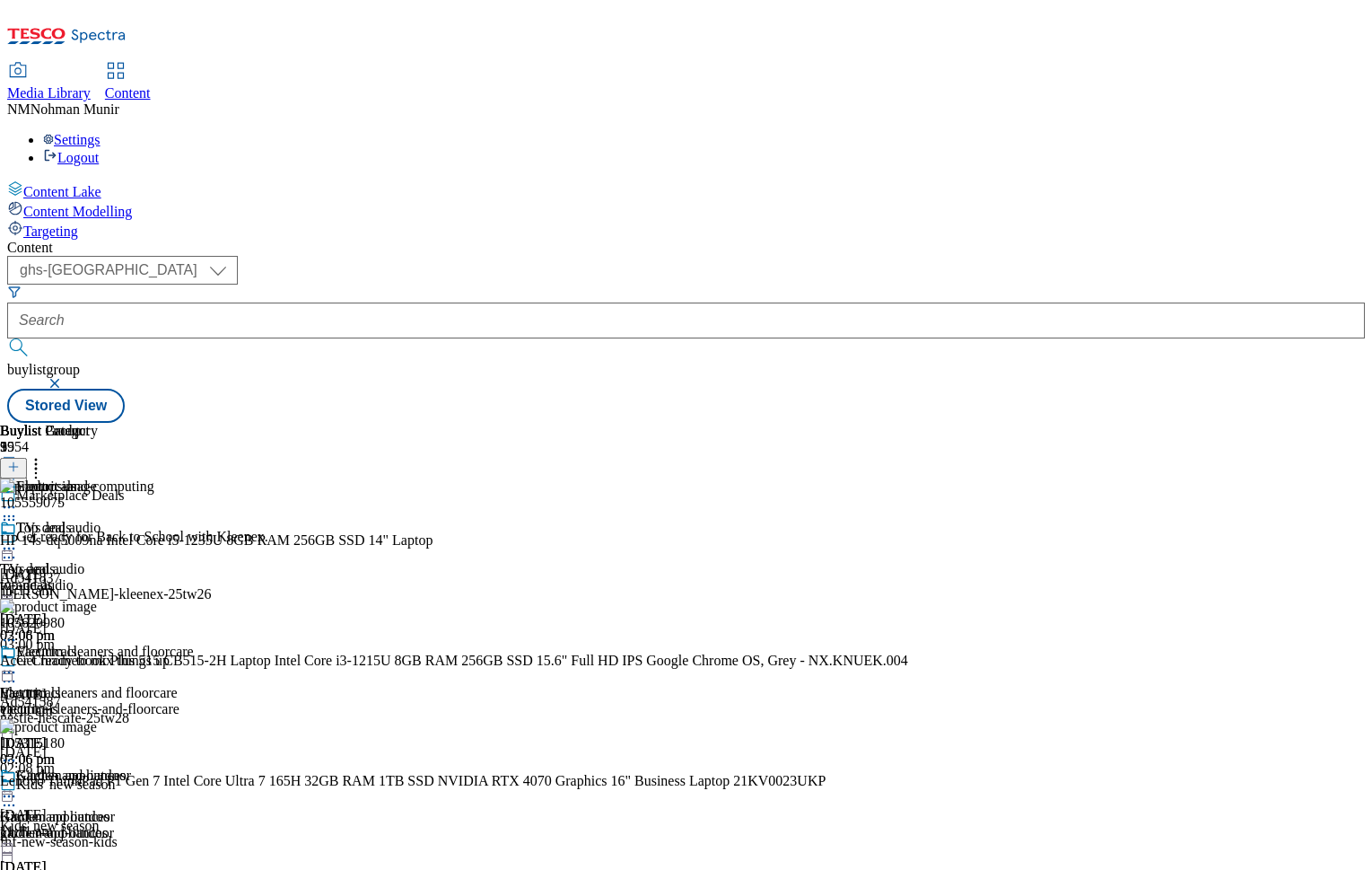
scroll to position [1102, 0]
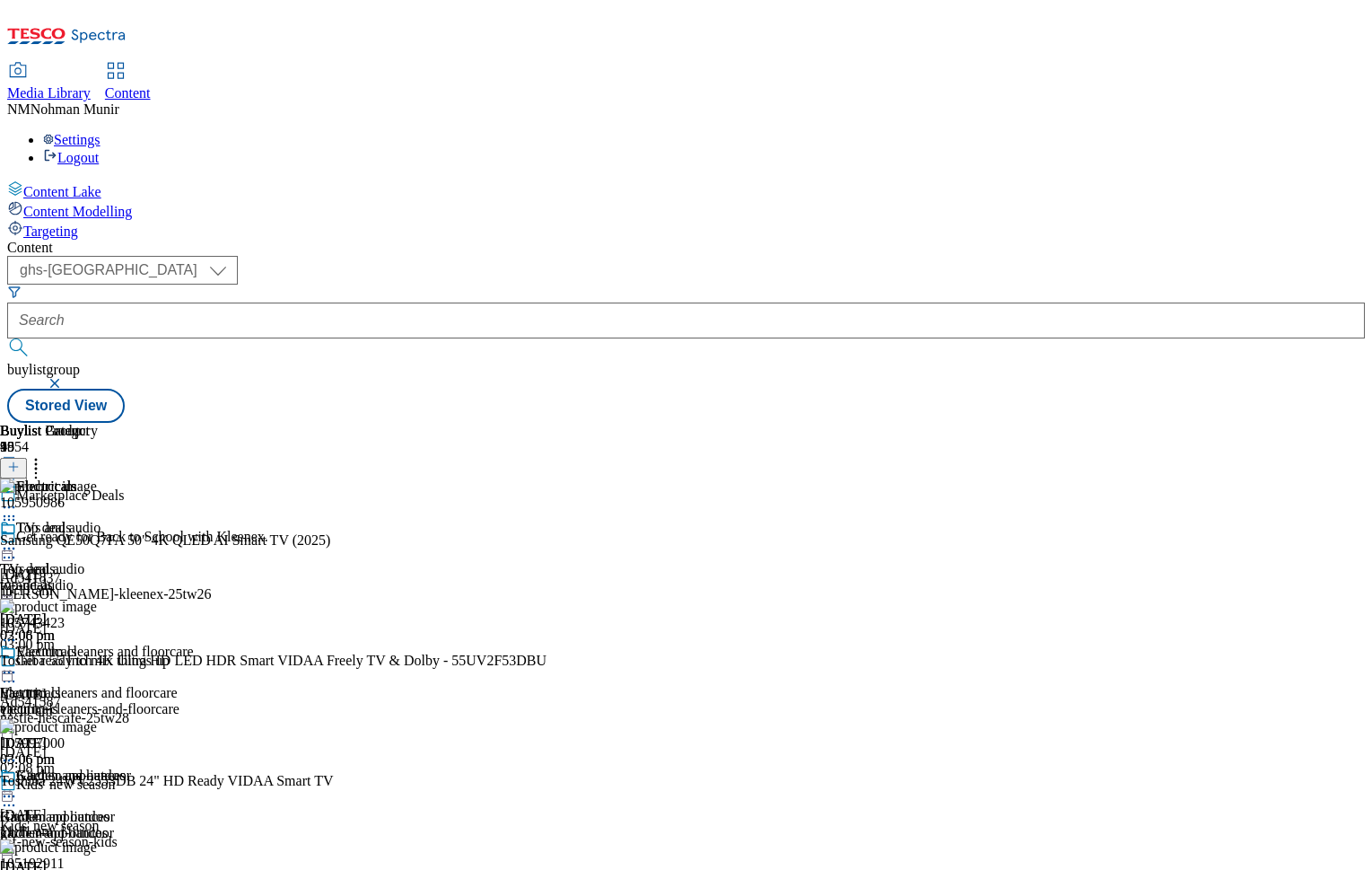
scroll to position [0, 220]
drag, startPoint x: 1323, startPoint y: 337, endPoint x: 1301, endPoint y: 411, distance: 77.2
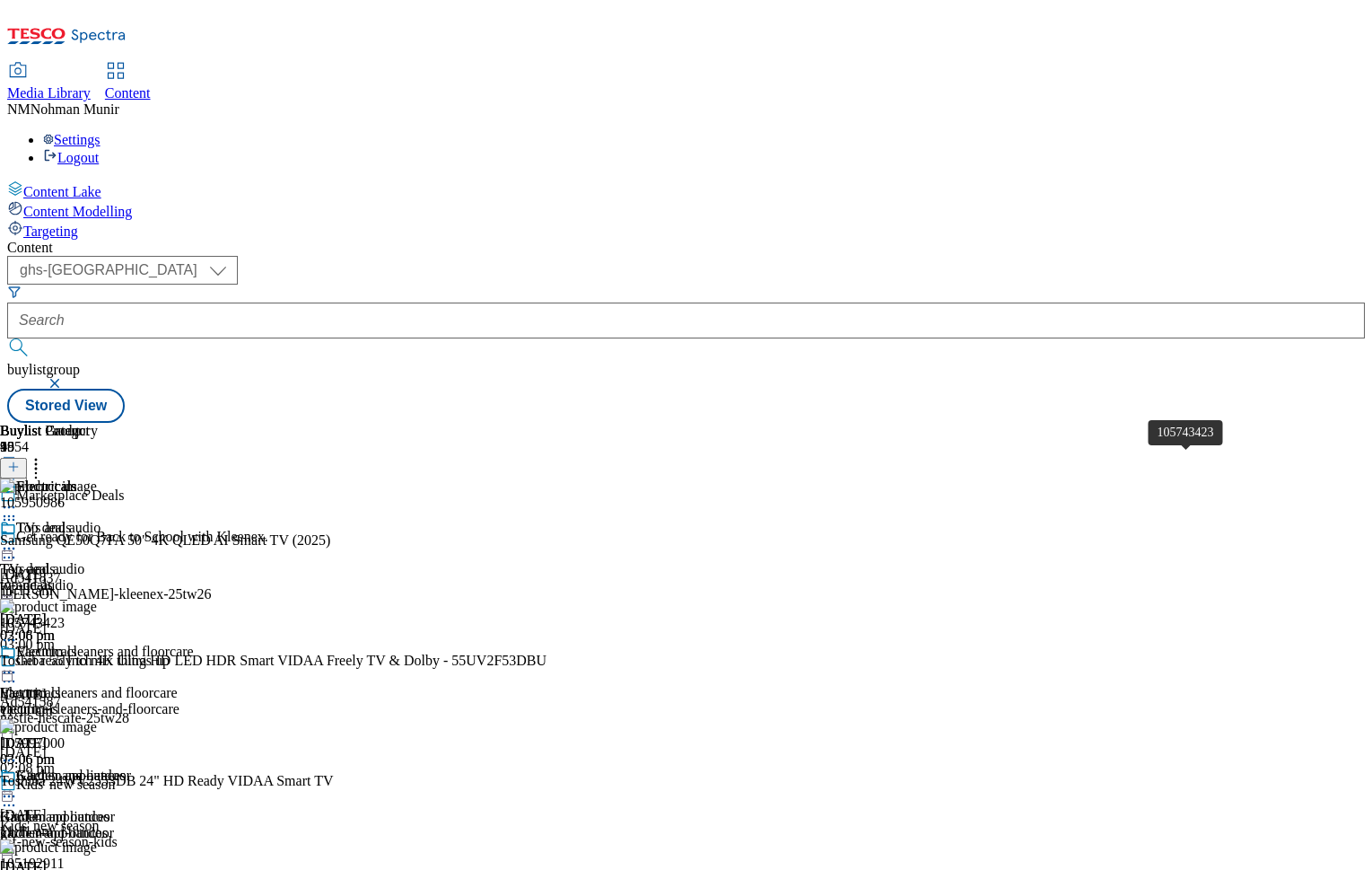
click at [65, 615] on div "105743423" at bounding box center [32, 622] width 65 height 16
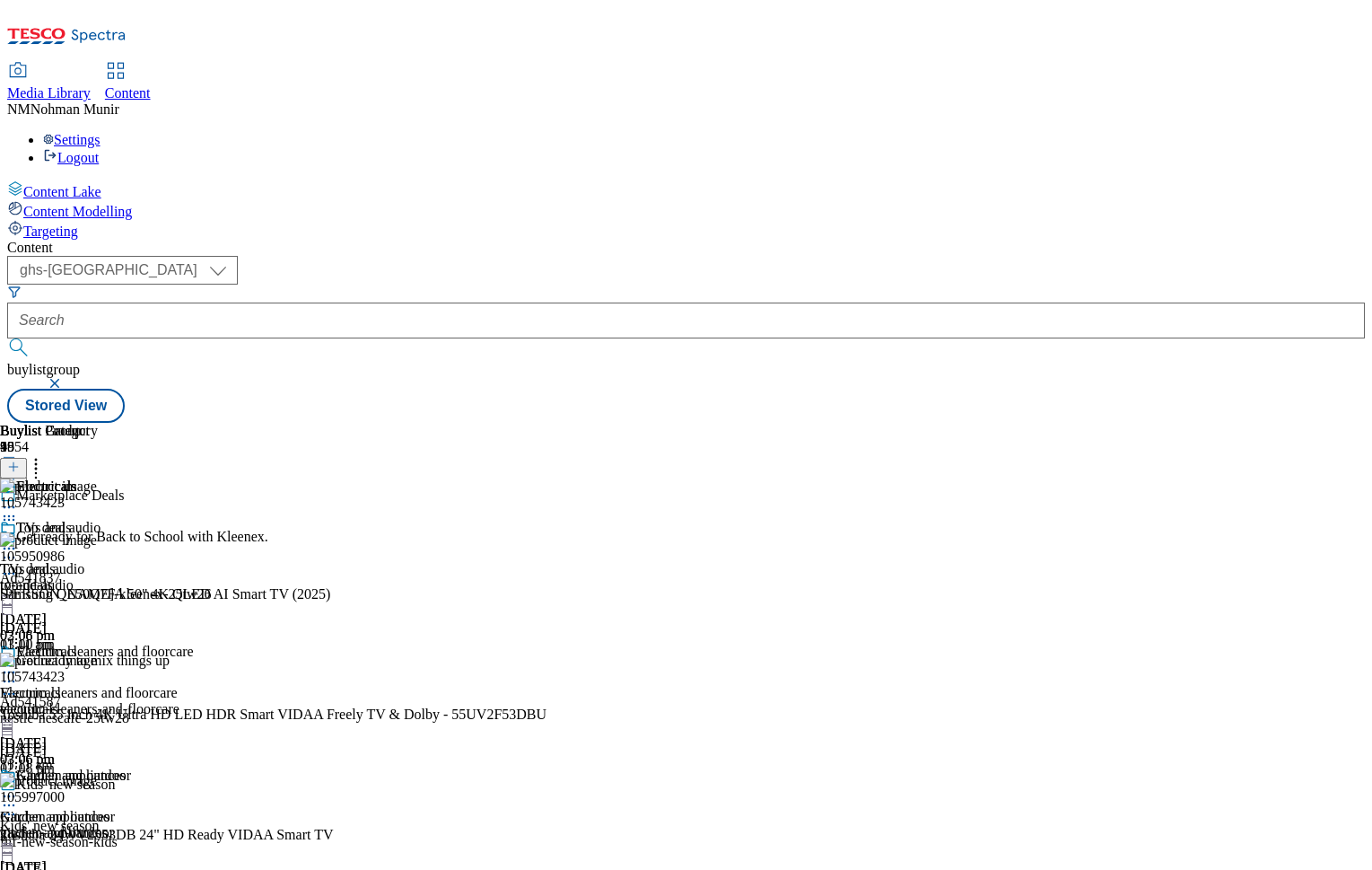
click at [773, 723] on div at bounding box center [386, 723] width 773 height 0
click at [547, 706] on div "Toshiba 55 Inch 4K Ultra HD LED HDR Smart VIDAA Freely TV & Dolby - 55UV2F53DBU" at bounding box center [273, 714] width 547 height 16
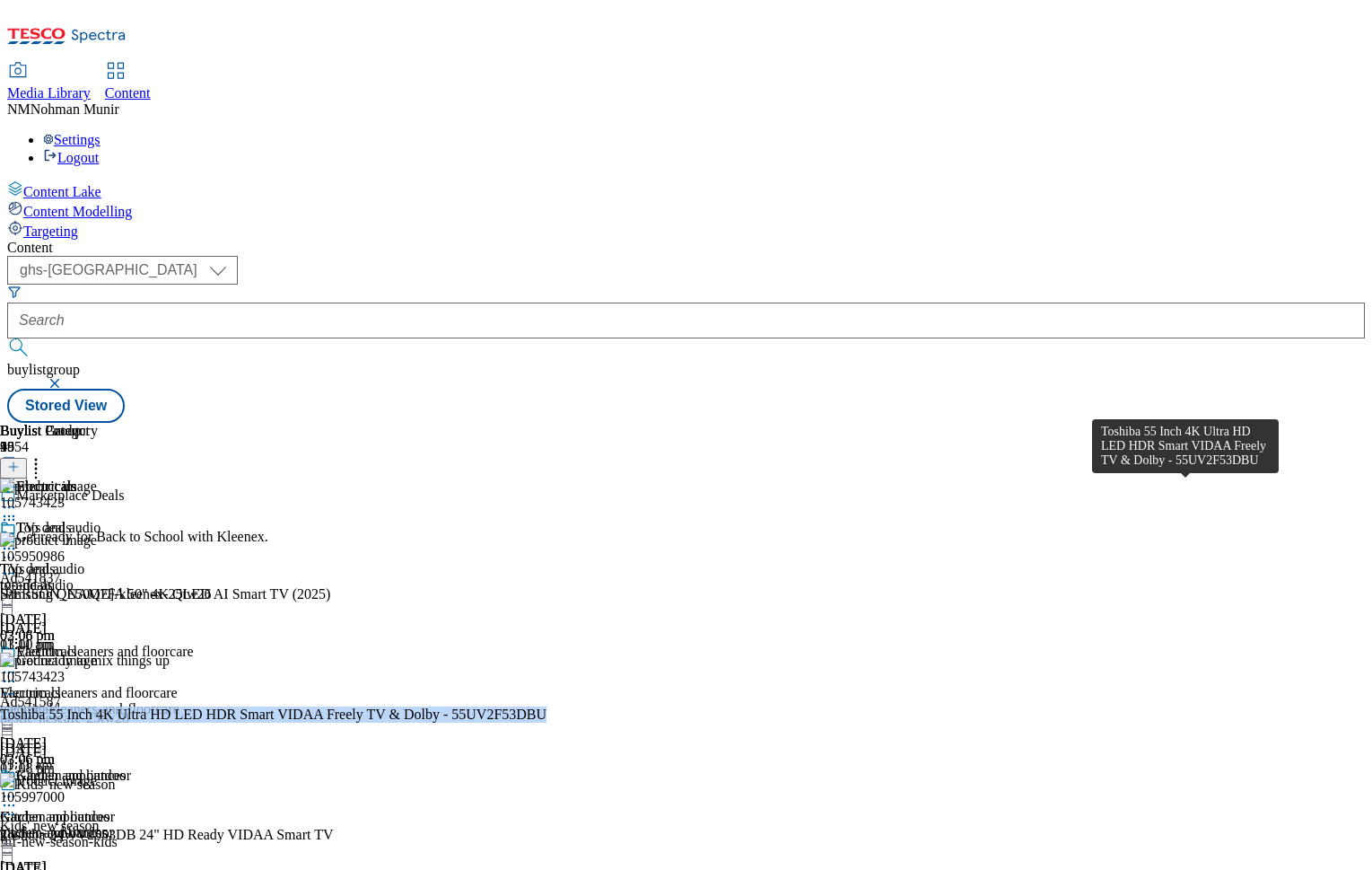
click at [547, 706] on div "Toshiba 55 Inch 4K Ultra HD LED HDR Smart VIDAA Freely TV & Dolby - 55UV2F53DBU" at bounding box center [273, 714] width 547 height 16
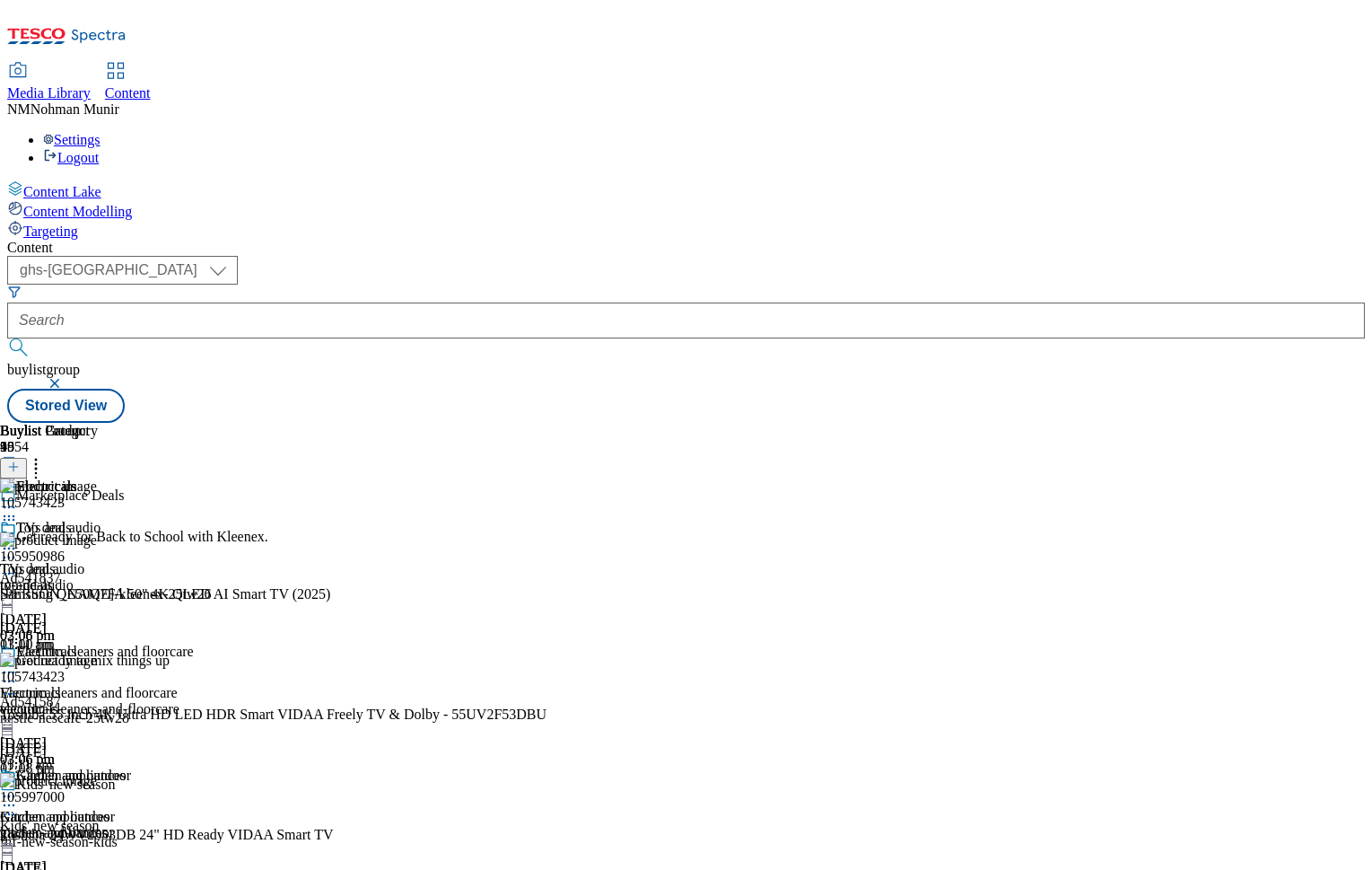
click at [45, 455] on icon at bounding box center [36, 464] width 18 height 18
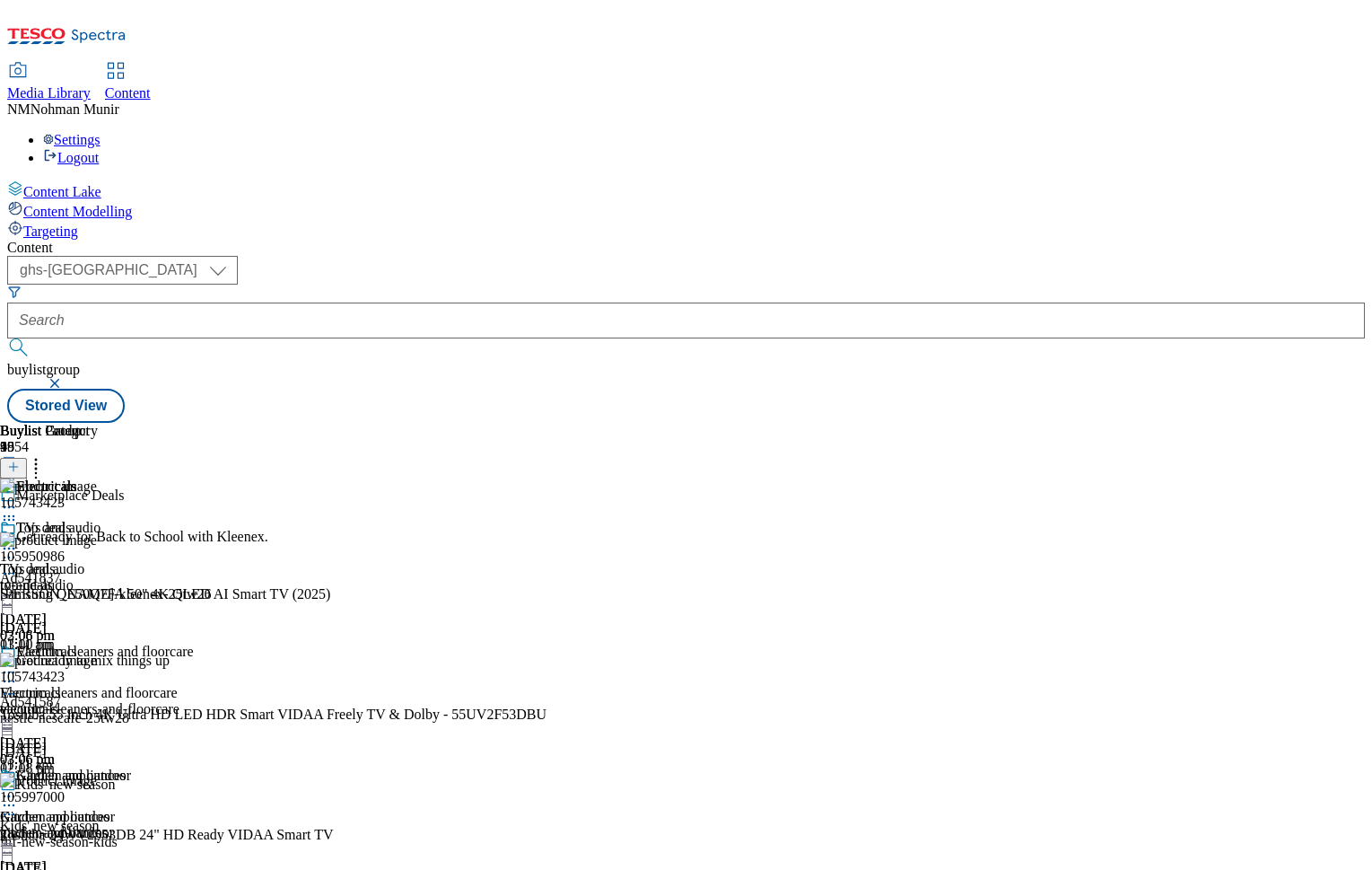
scroll to position [1289, 0]
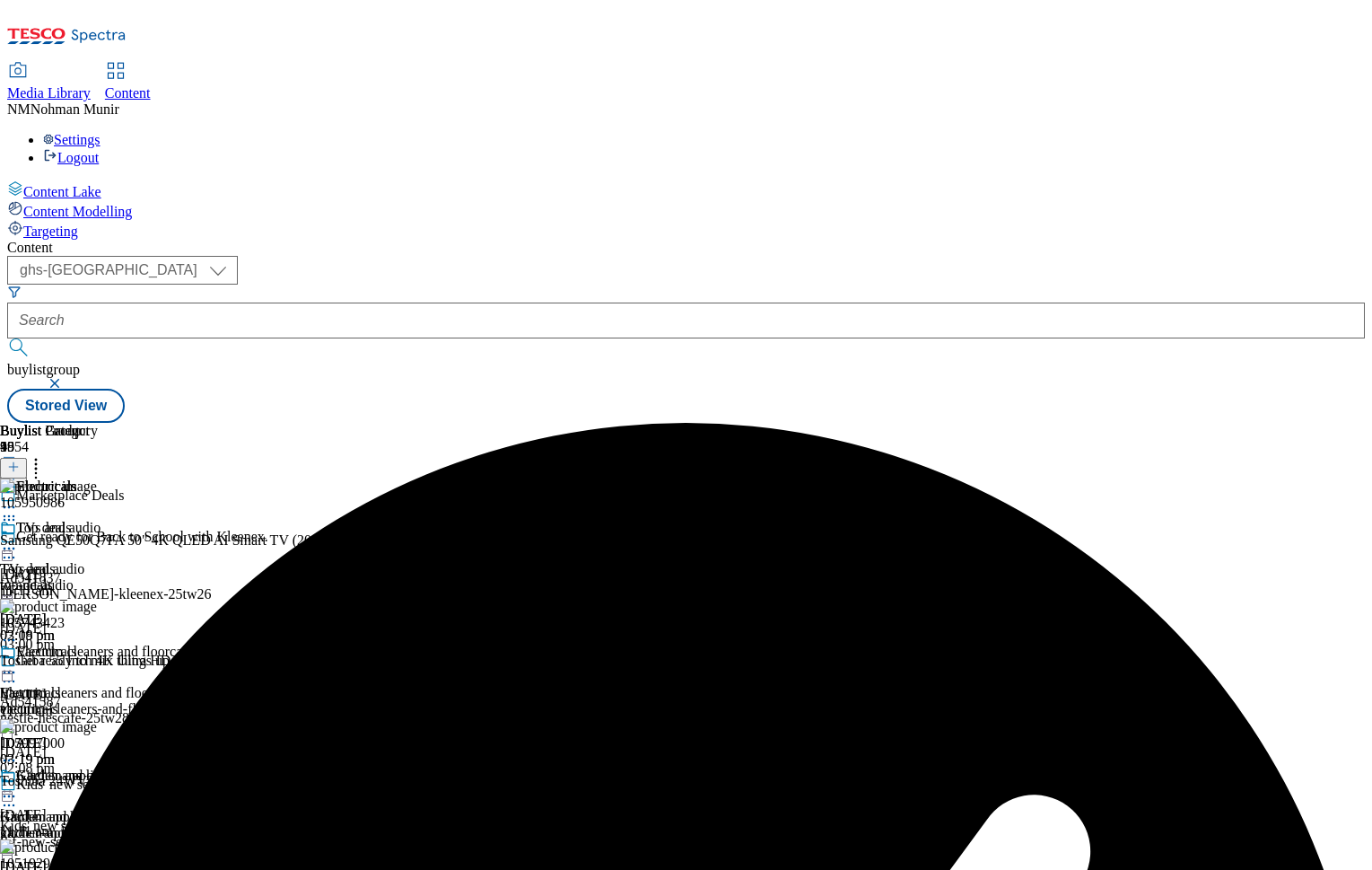
scroll to position [0, 220]
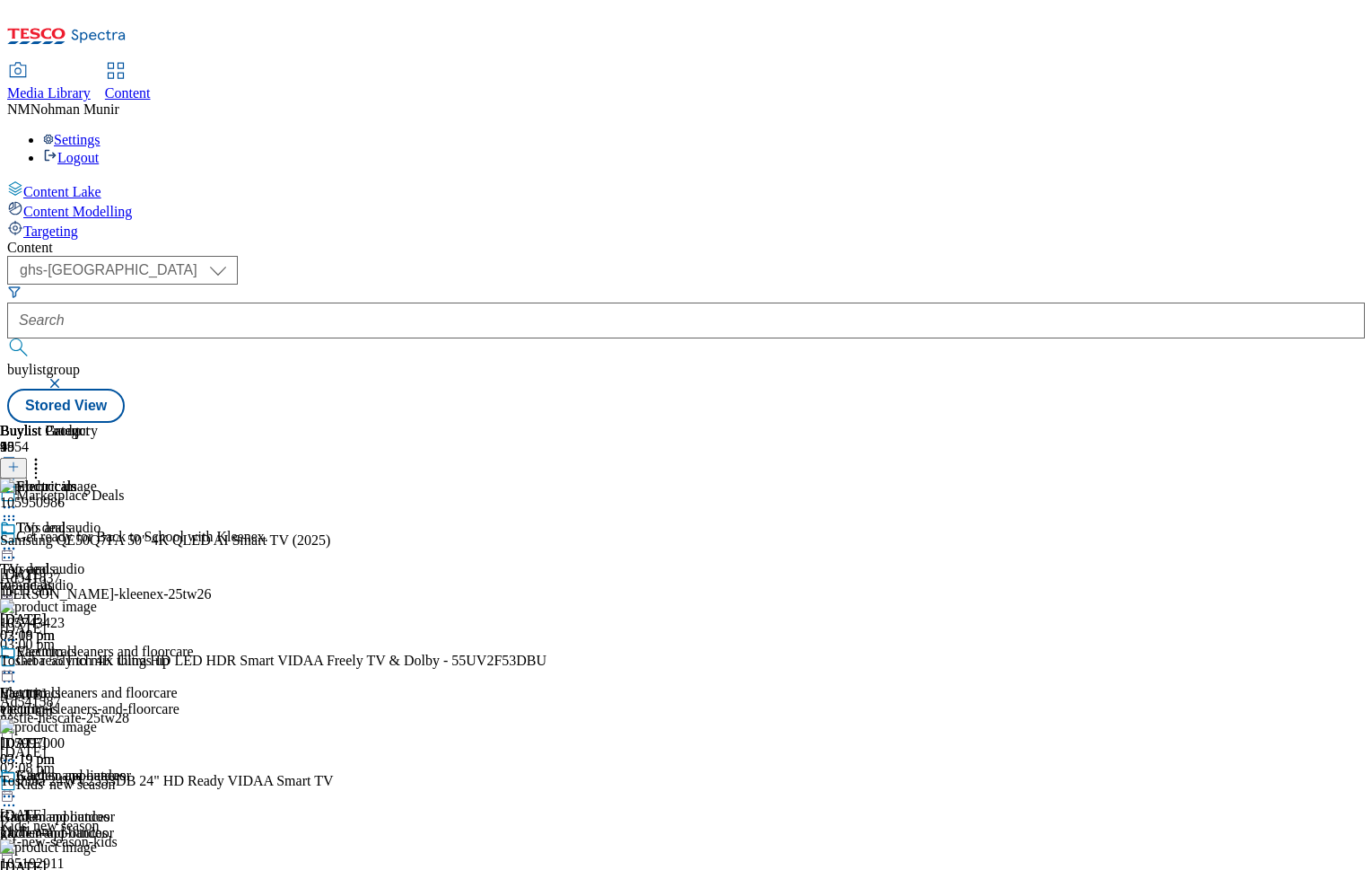
click at [45, 455] on icon at bounding box center [36, 464] width 18 height 18
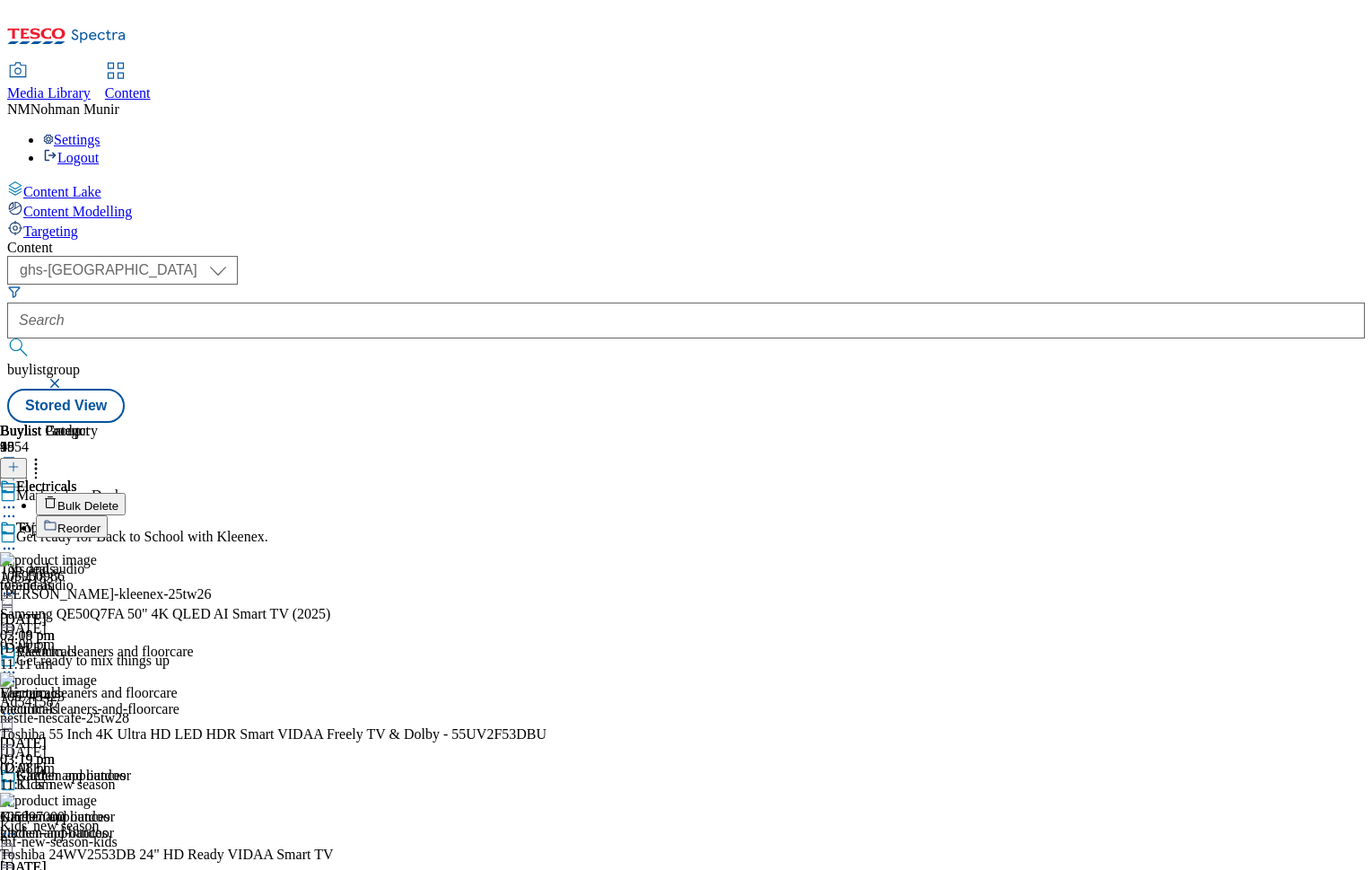
click at [125, 493] on button "Bulk Delete" at bounding box center [80, 504] width 90 height 23
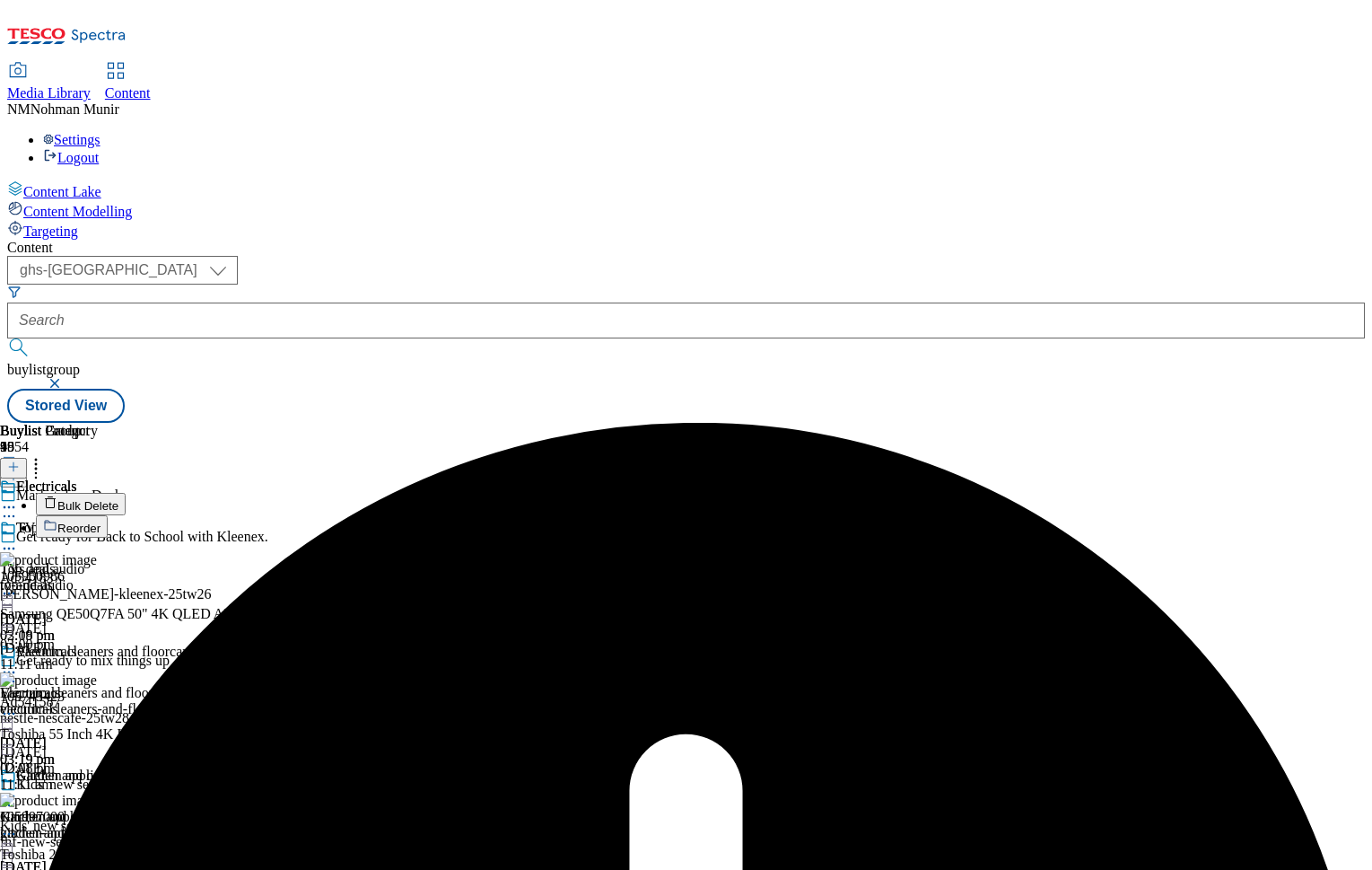
click at [18, 499] on icon at bounding box center [8, 507] width 18 height 18
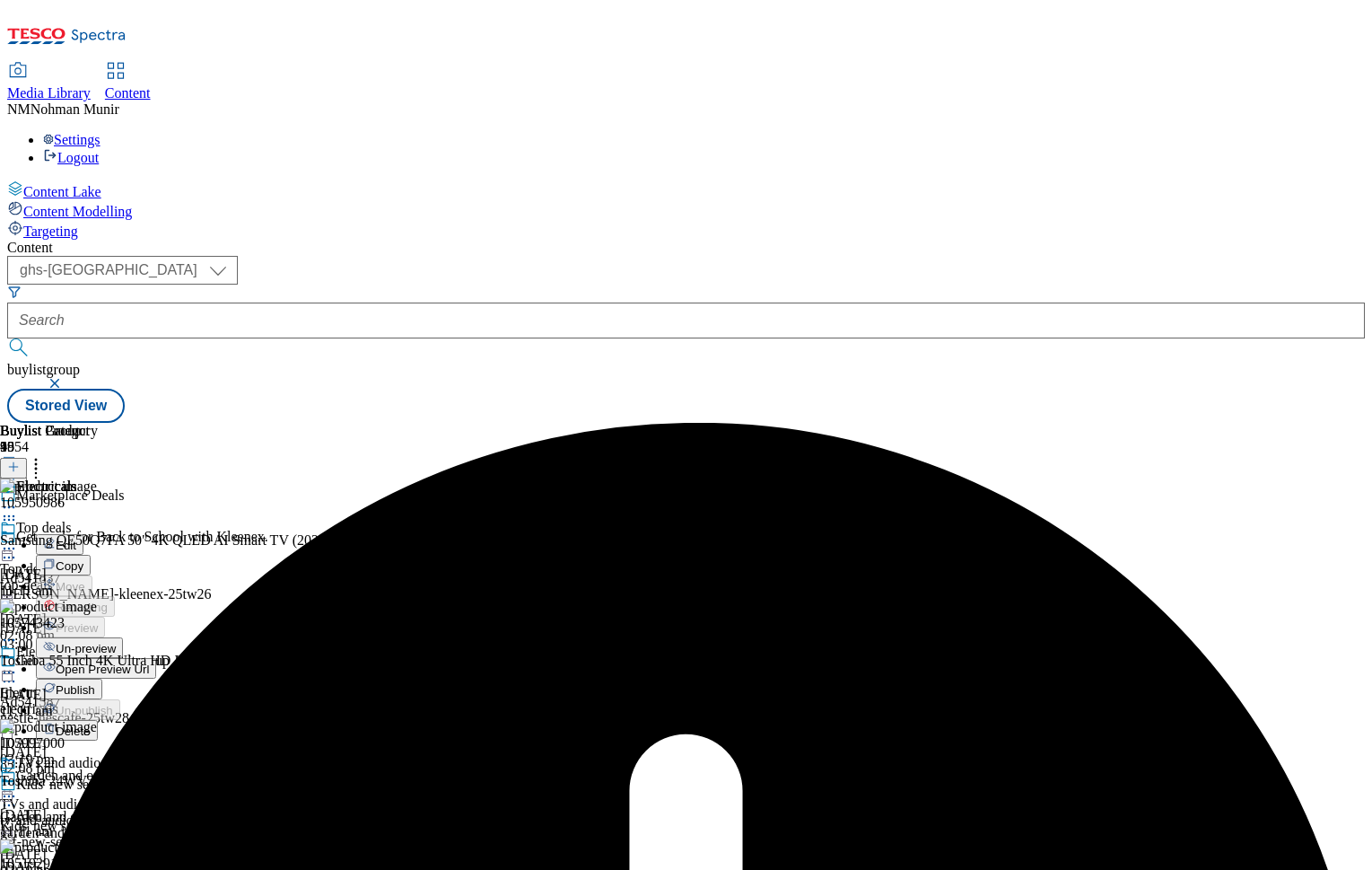
click at [116, 642] on span "Un-preview" at bounding box center [86, 648] width 60 height 13
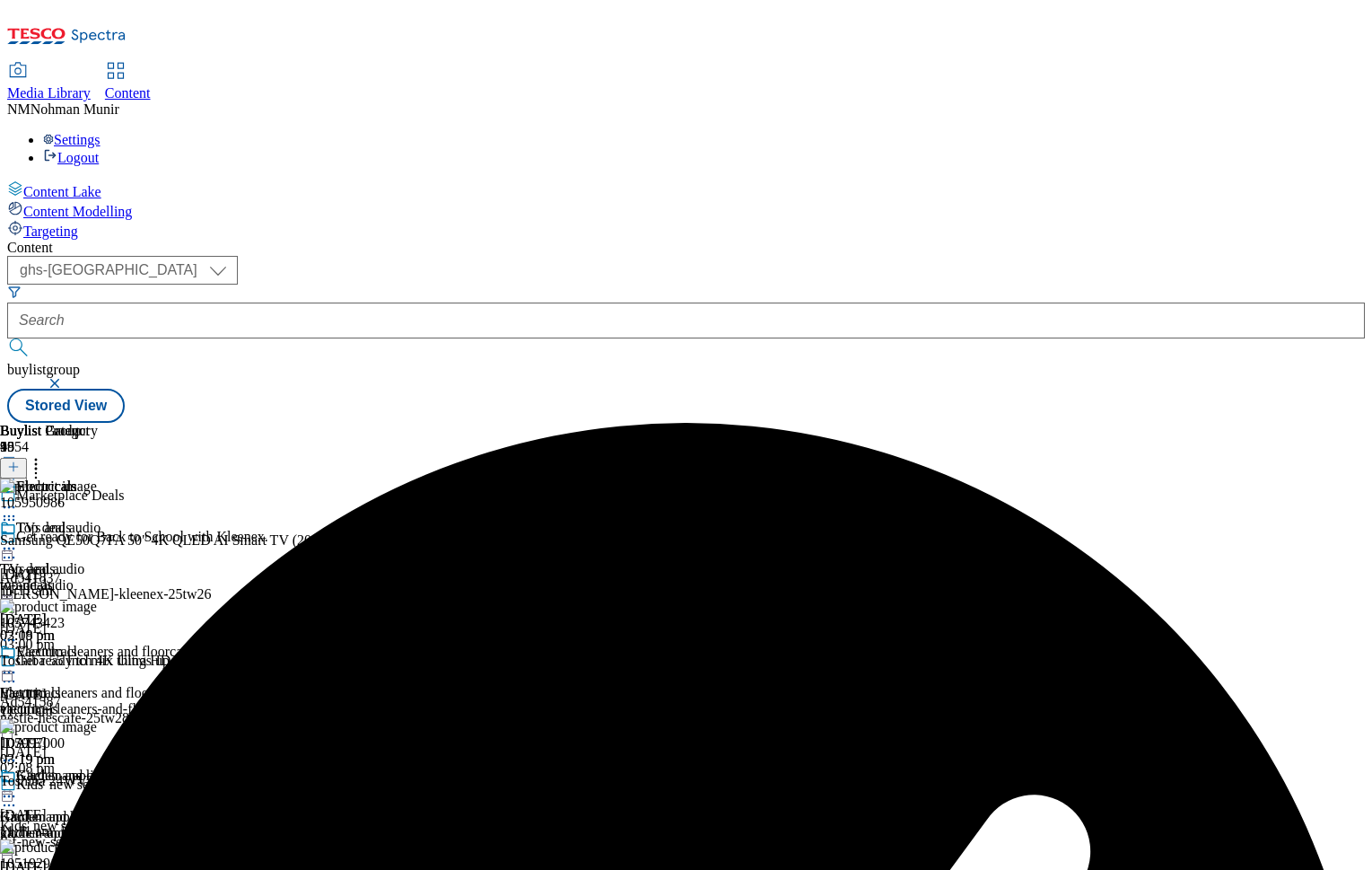
scroll to position [0, 220]
click at [45, 455] on icon at bounding box center [36, 464] width 18 height 18
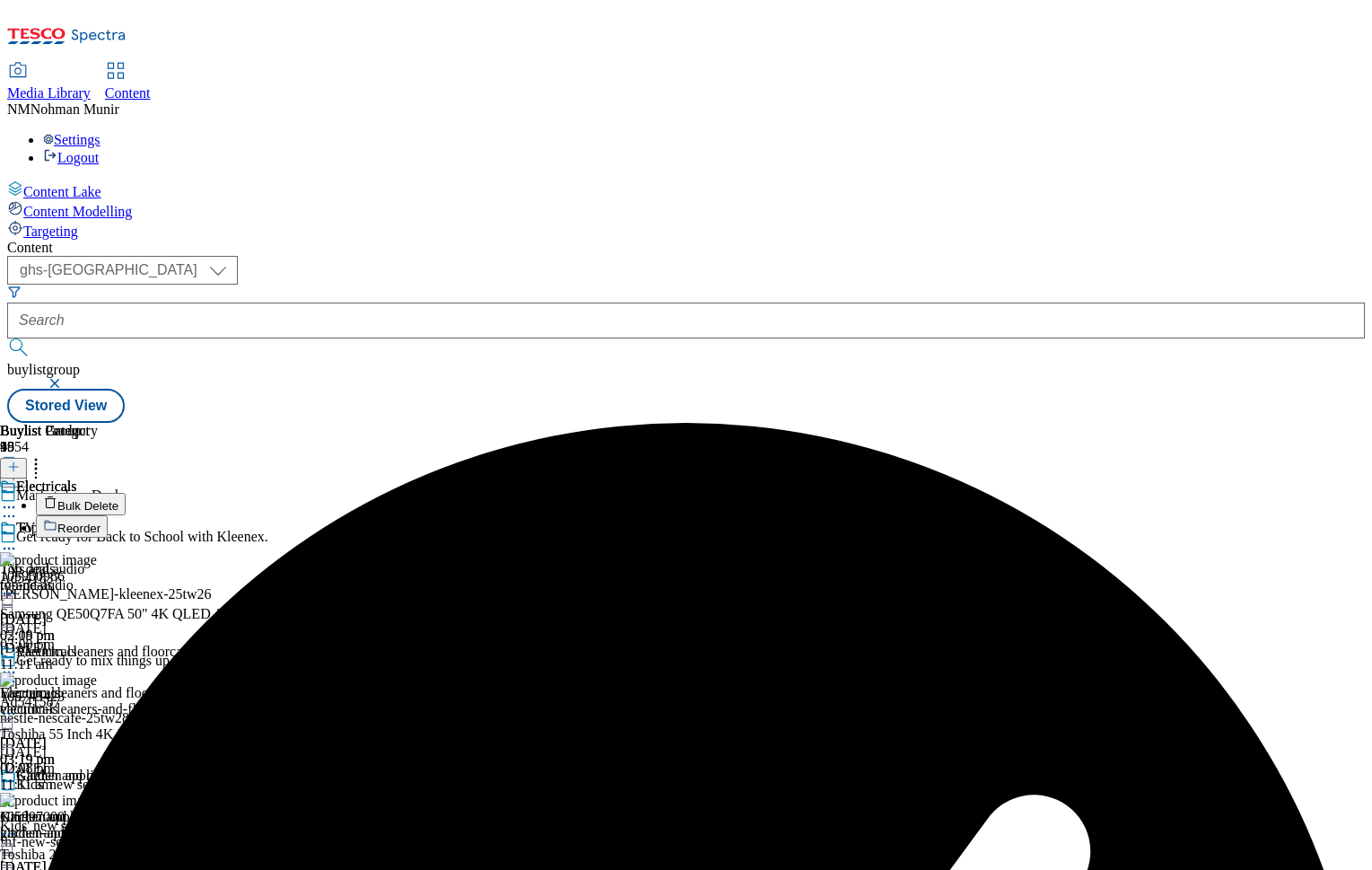
click at [119, 500] on span "Bulk Delete" at bounding box center [88, 506] width 61 height 13
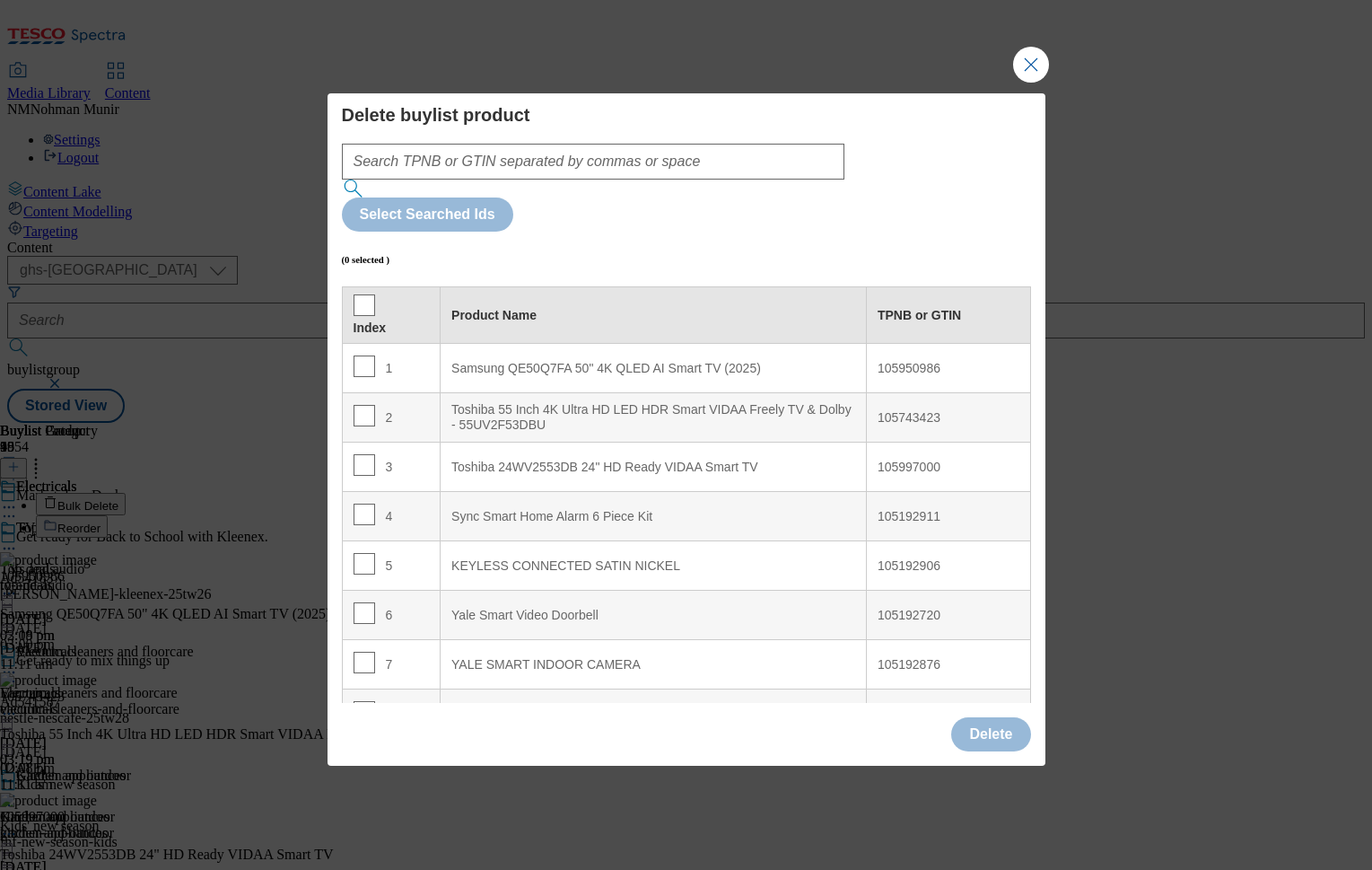
click at [350, 287] on th "Index" at bounding box center [391, 316] width 99 height 57
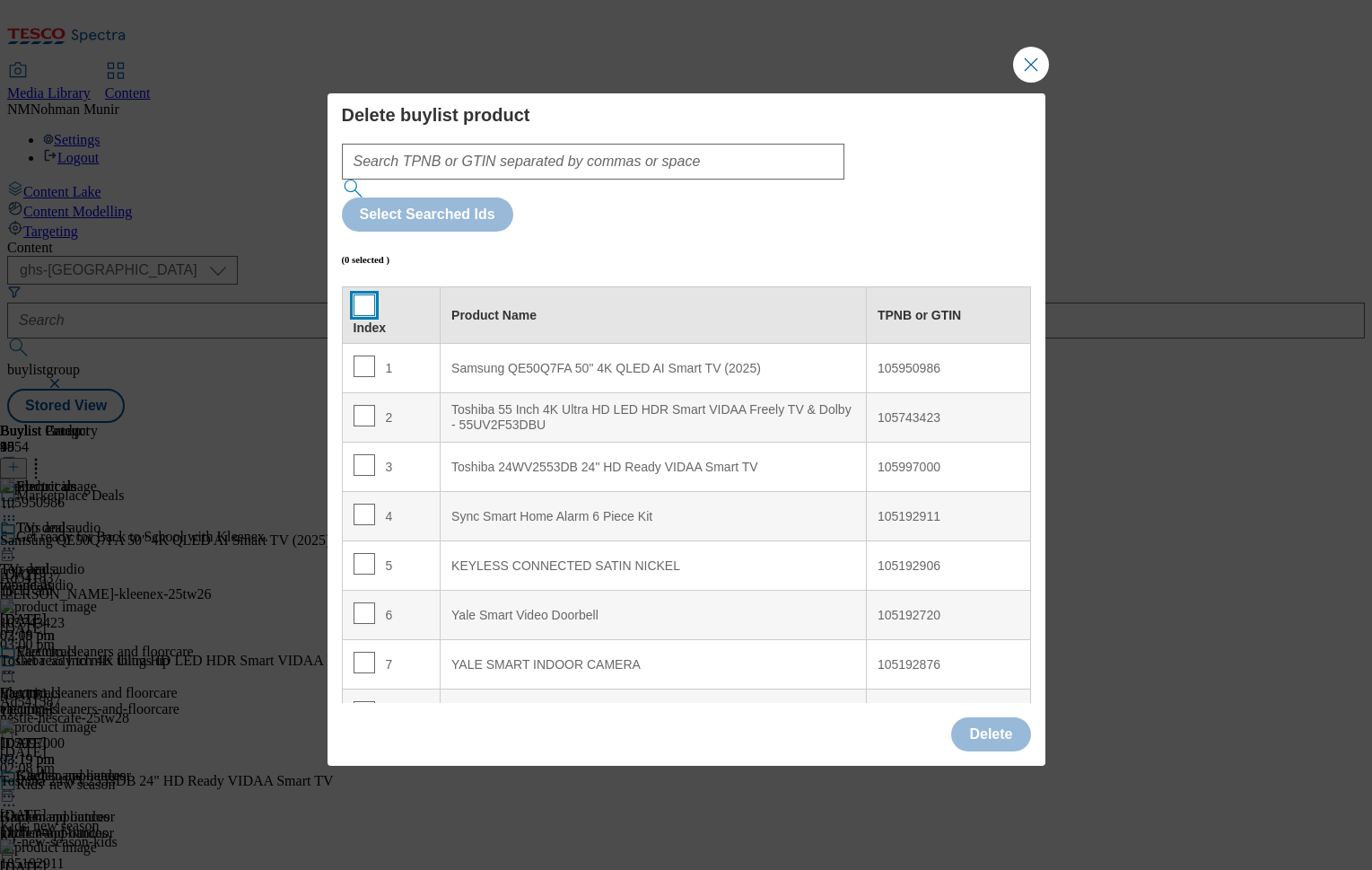
click at [362, 294] on input "Modal" at bounding box center [364, 304] width 22 height 22
checkbox input "true"
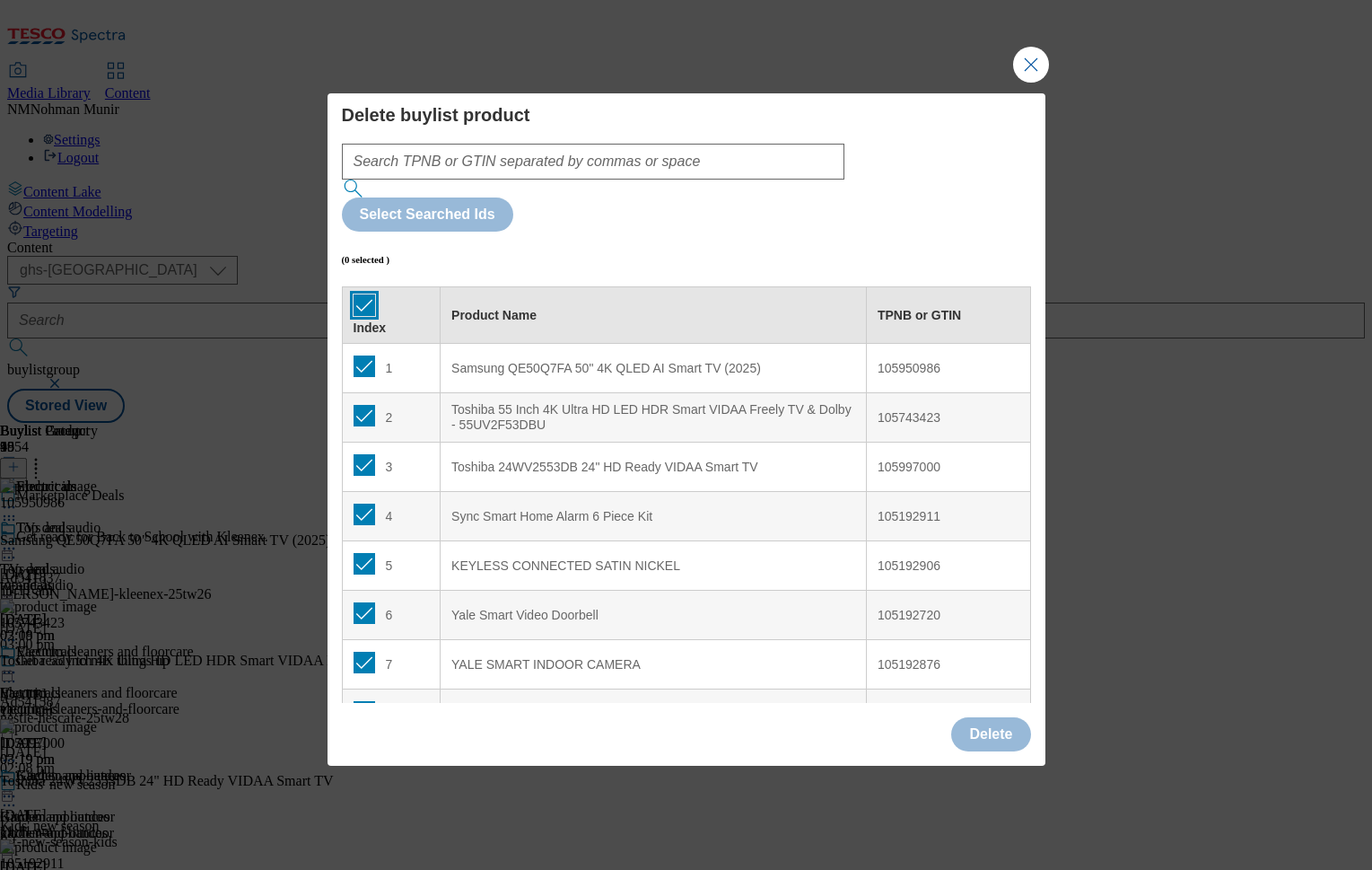
checkbox input "true"
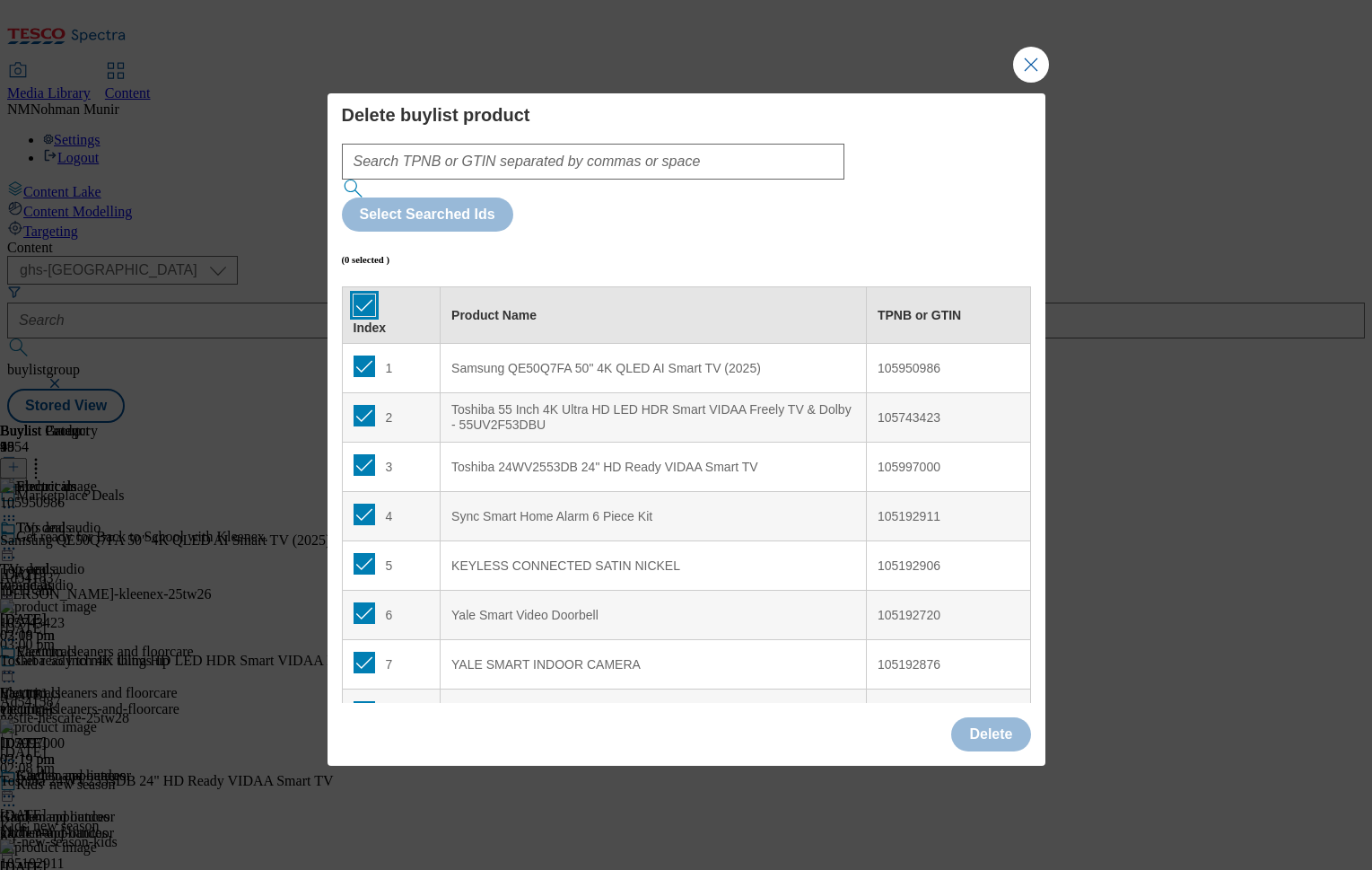
checkbox input "true"
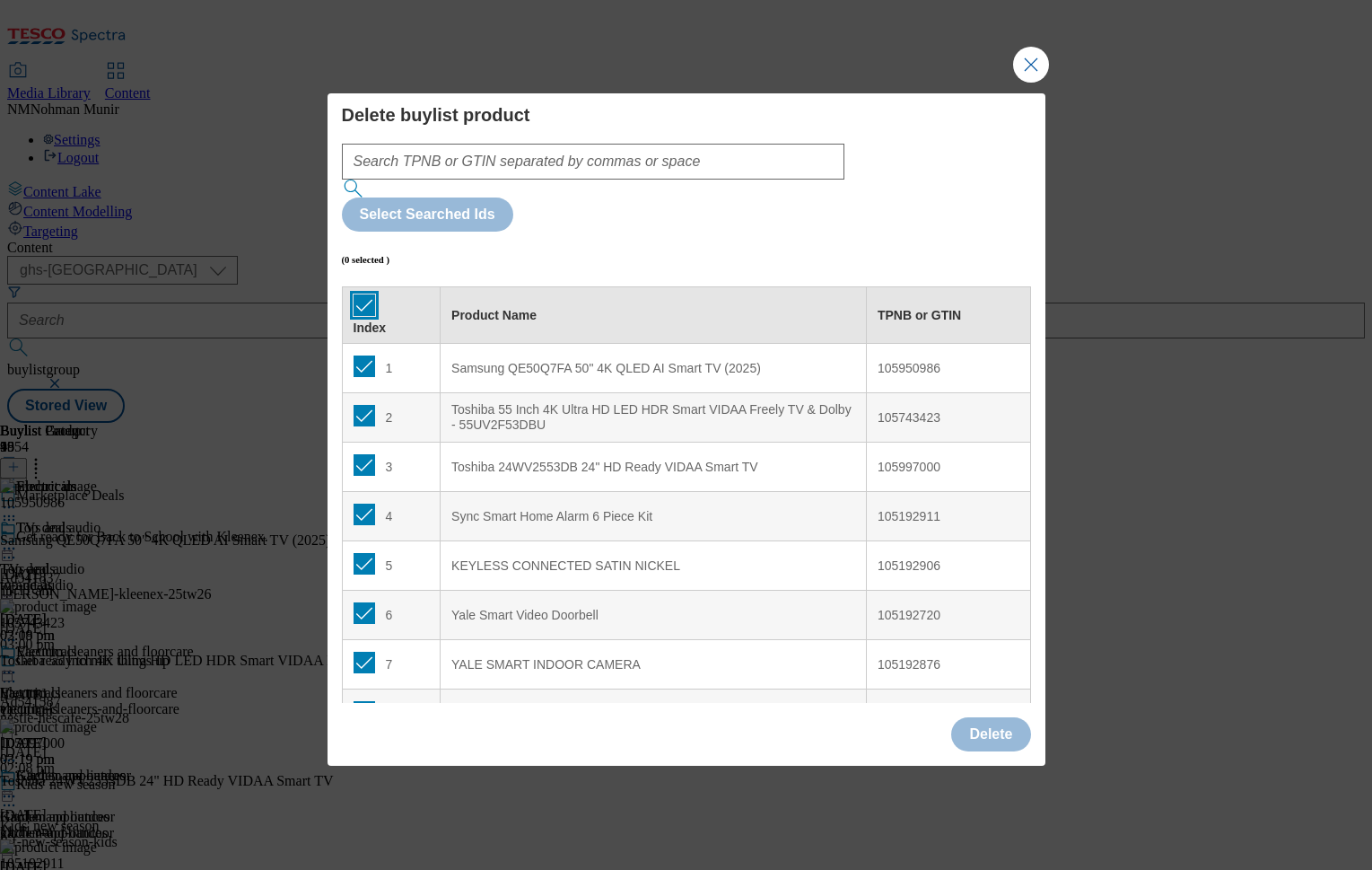
checkbox input "true"
click at [983, 717] on button "Delete" at bounding box center [990, 734] width 79 height 34
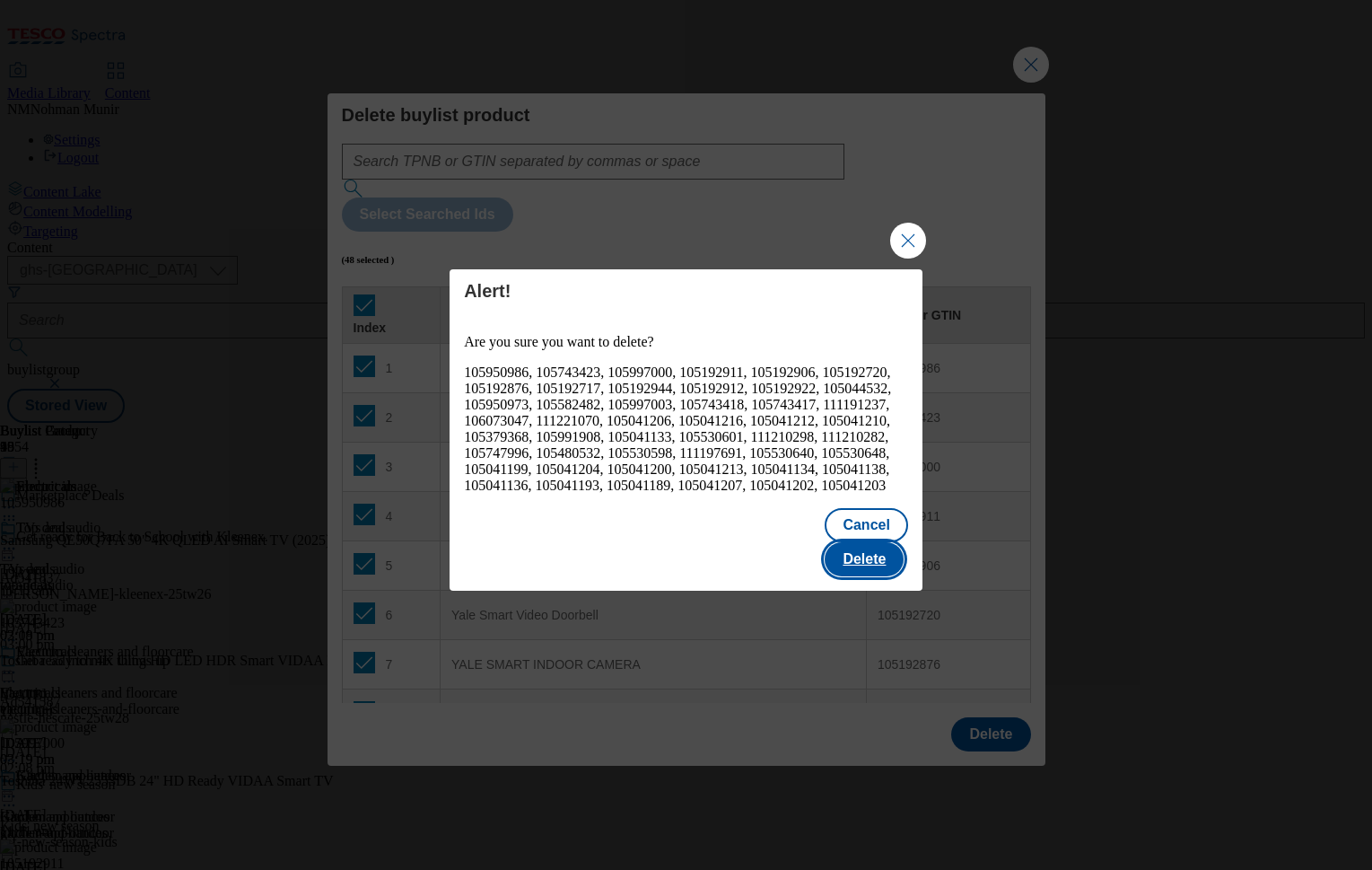
click at [888, 565] on button "Delete" at bounding box center [864, 559] width 79 height 34
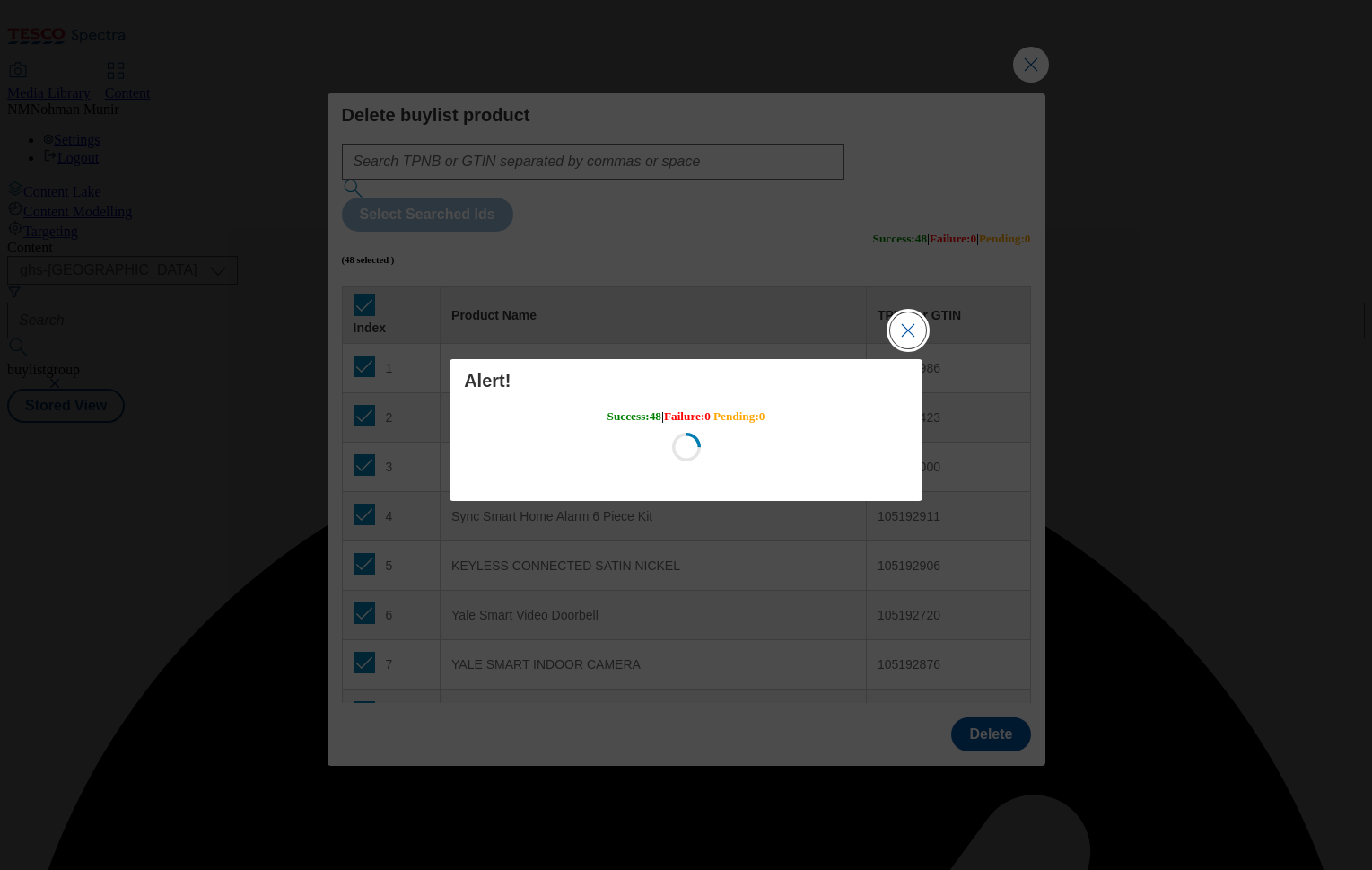
scroll to position [0, 0]
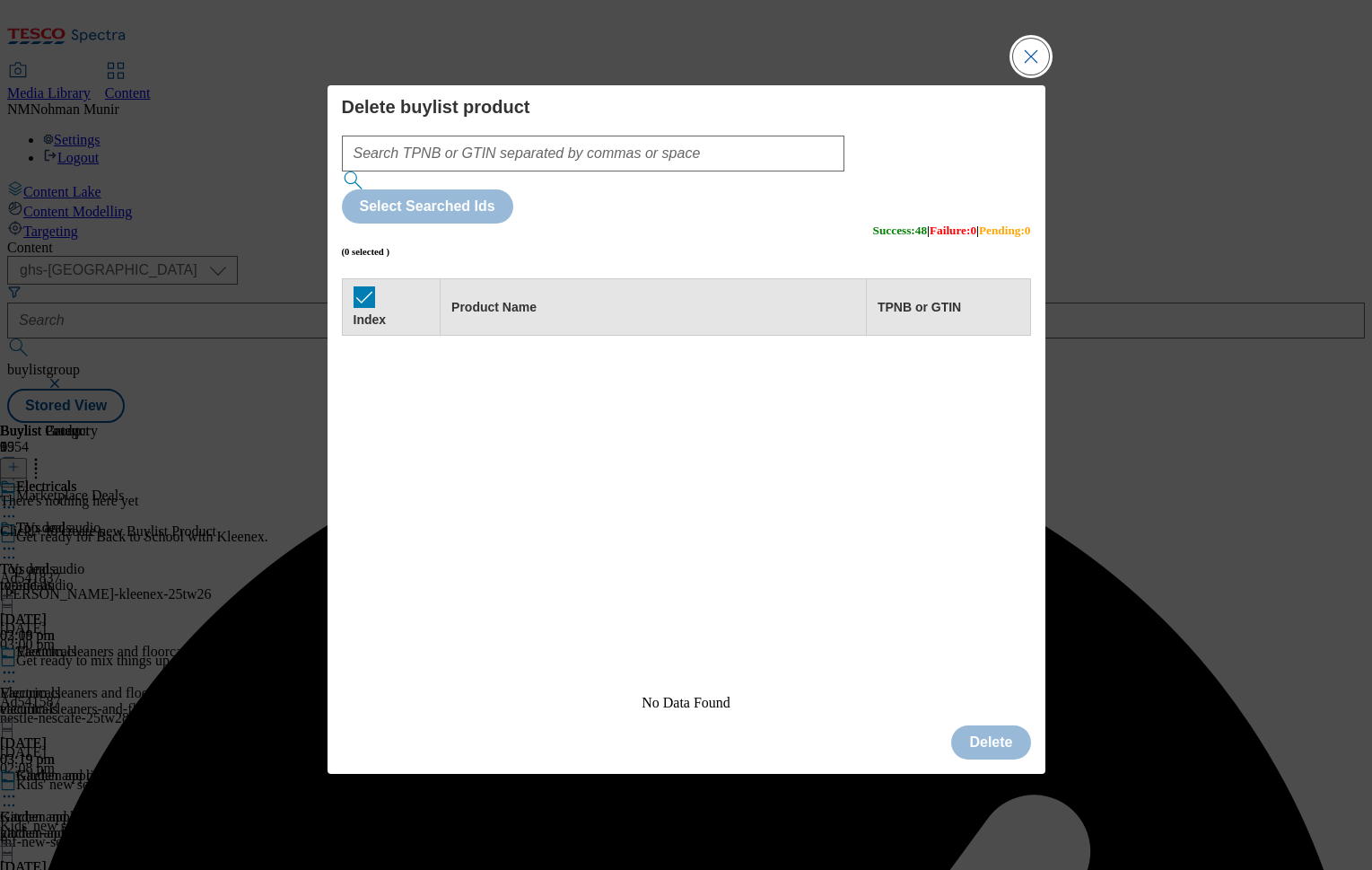
click at [1040, 74] on button "Close Modal" at bounding box center [1031, 57] width 36 height 36
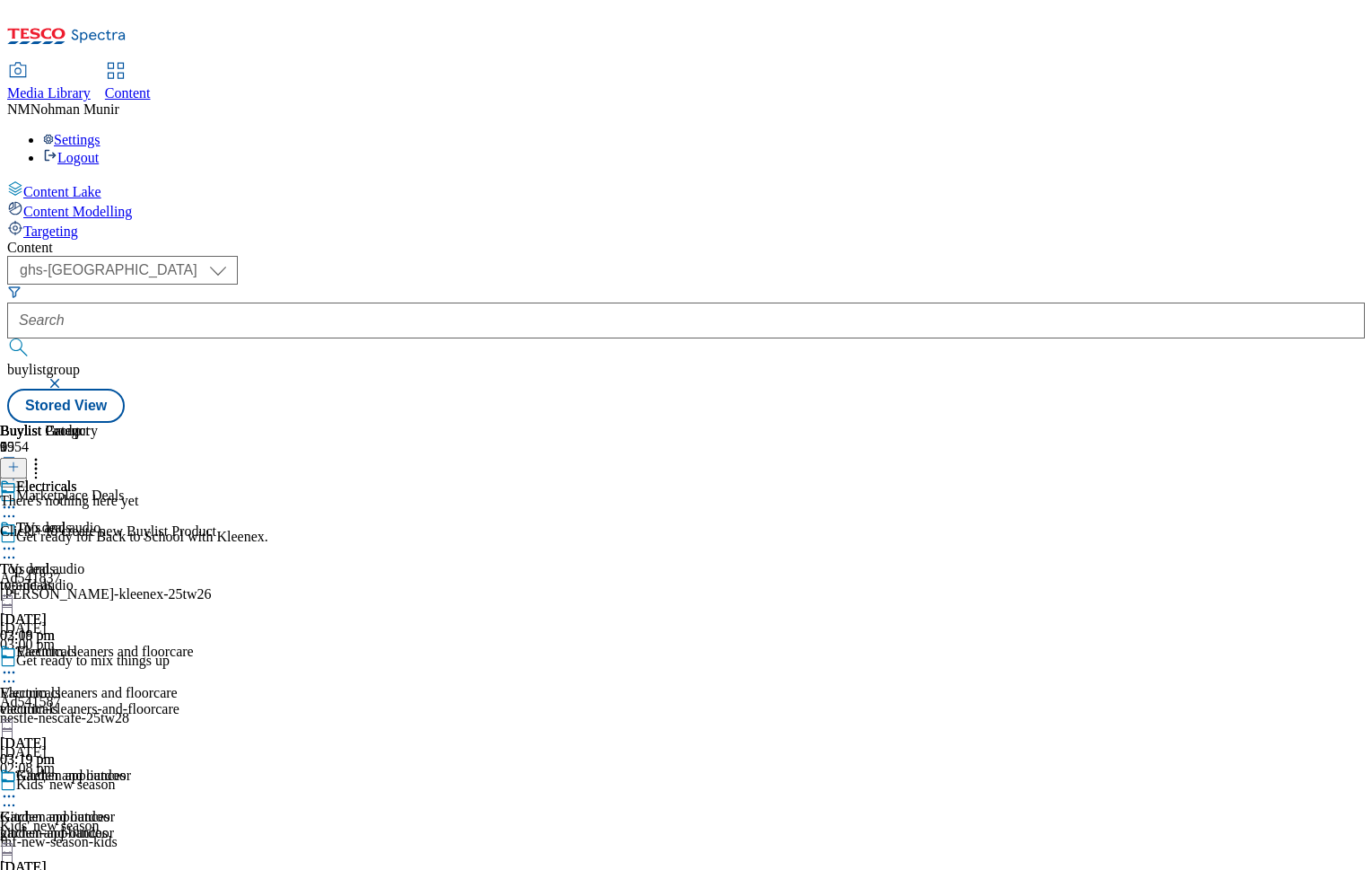
scroll to position [1102, 0]
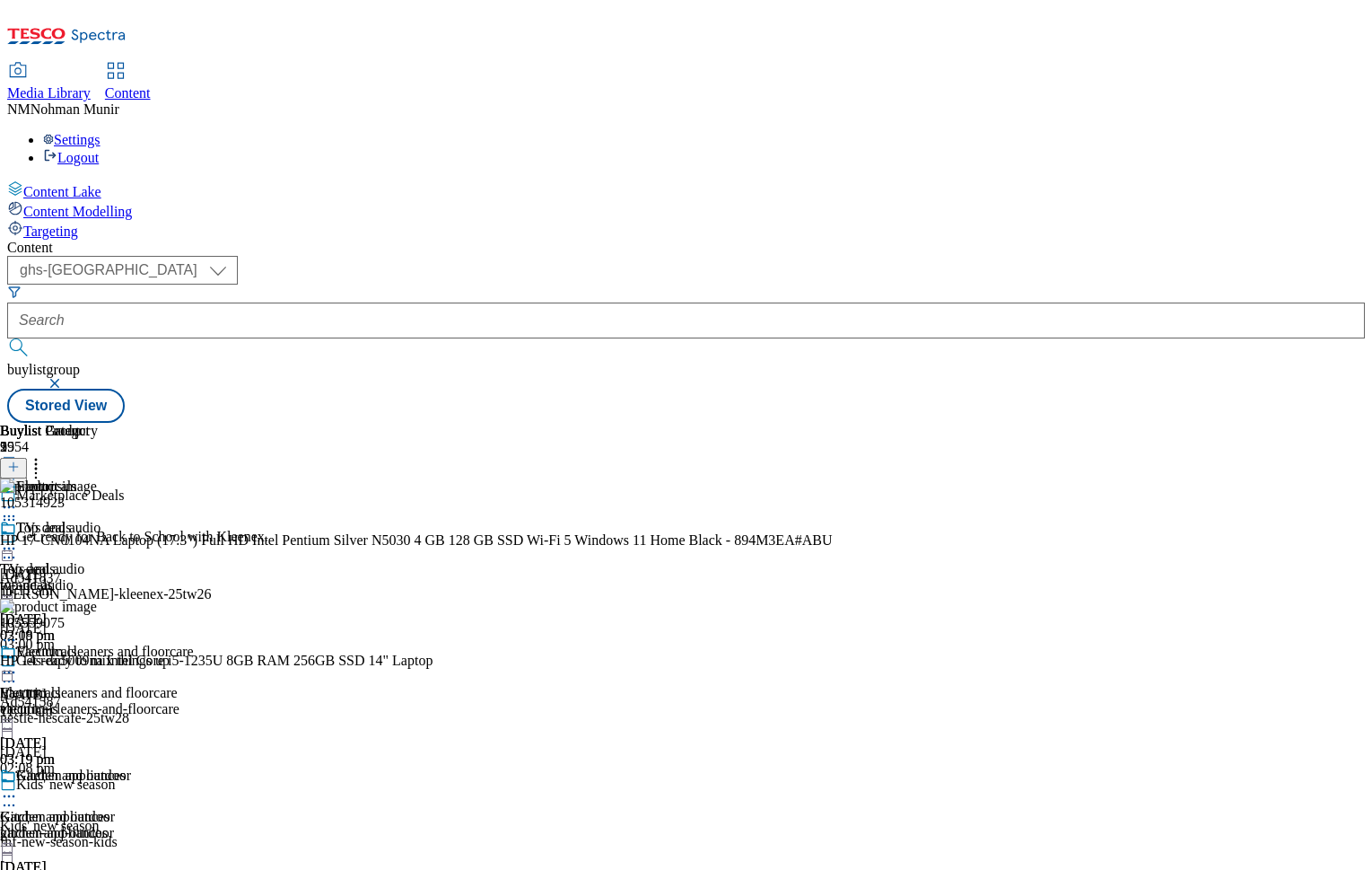
scroll to position [0, 220]
click at [45, 455] on icon at bounding box center [36, 464] width 18 height 18
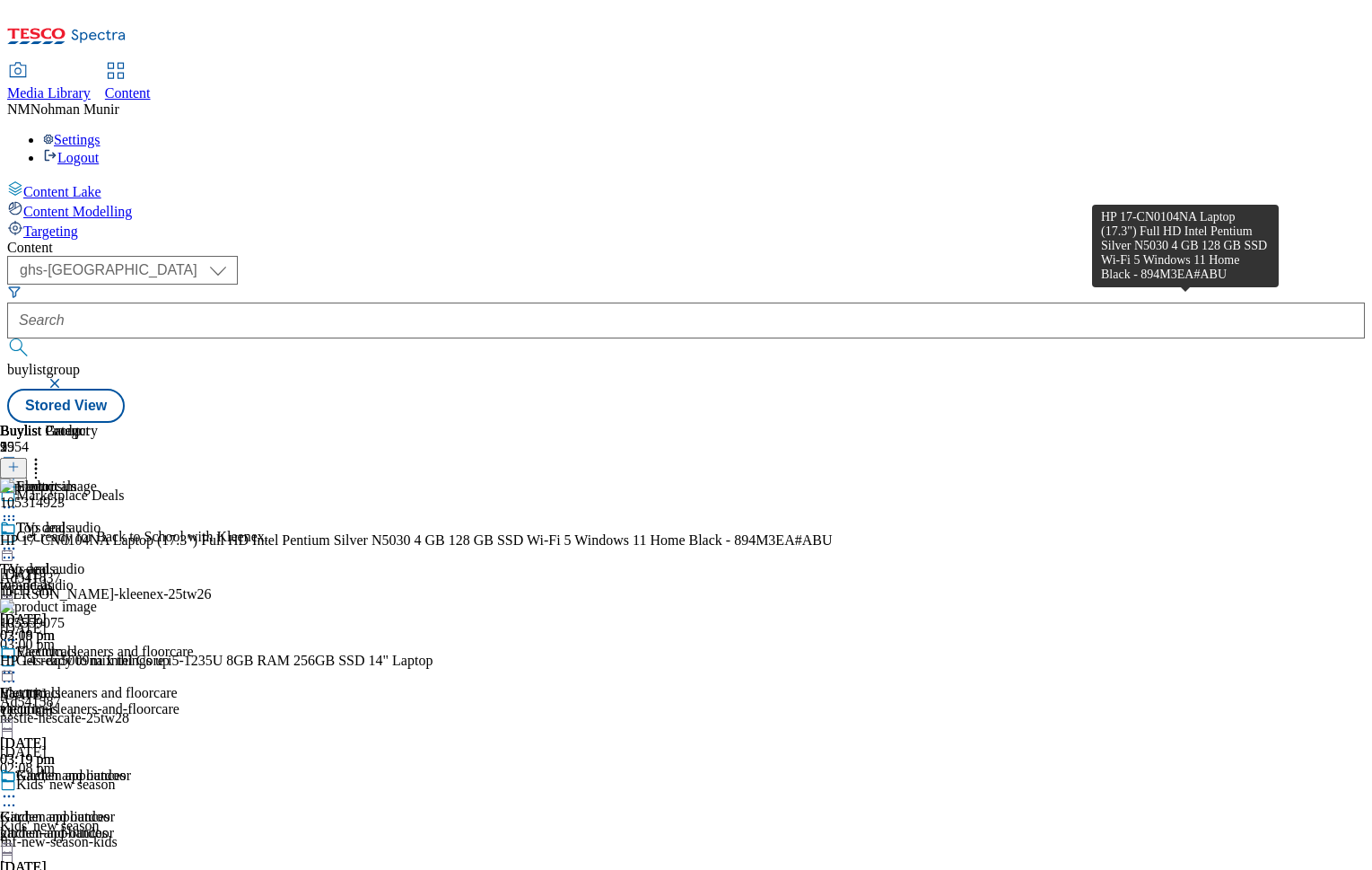
click at [832, 533] on div "HP 17-CN0104NA Laptop (17.3") Full HD Intel Pentium Silver N5030 4 GB 128 GB SS…" at bounding box center [416, 540] width 832 height 16
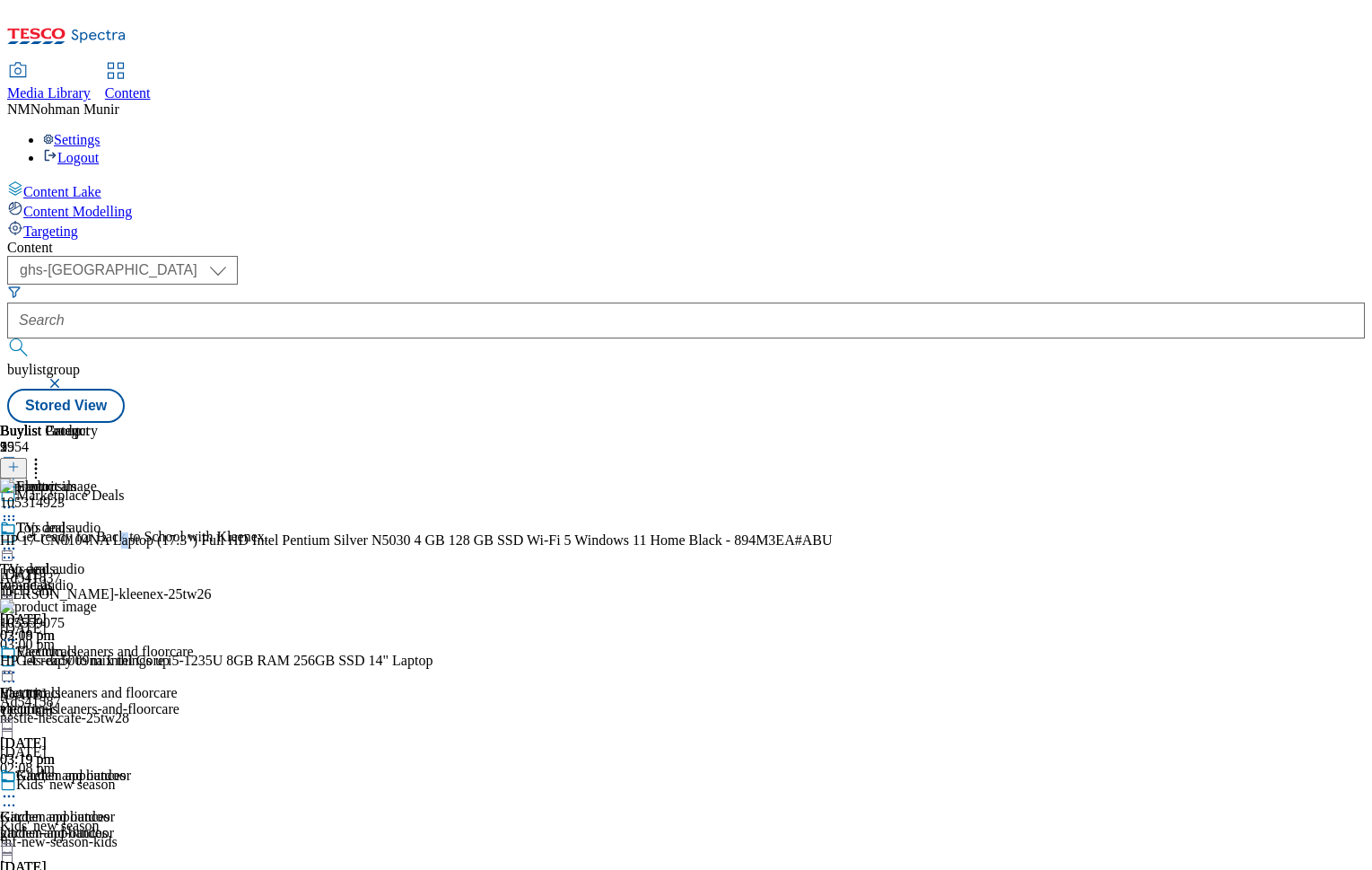
drag, startPoint x: 1198, startPoint y: 252, endPoint x: 1219, endPoint y: 320, distance: 71.2
click at [832, 533] on div "HP 17-CN0104NA Laptop (17.3") Full HD Intel Pentium Silver N5030 4 GB 128 GB SS…" at bounding box center [416, 540] width 832 height 16
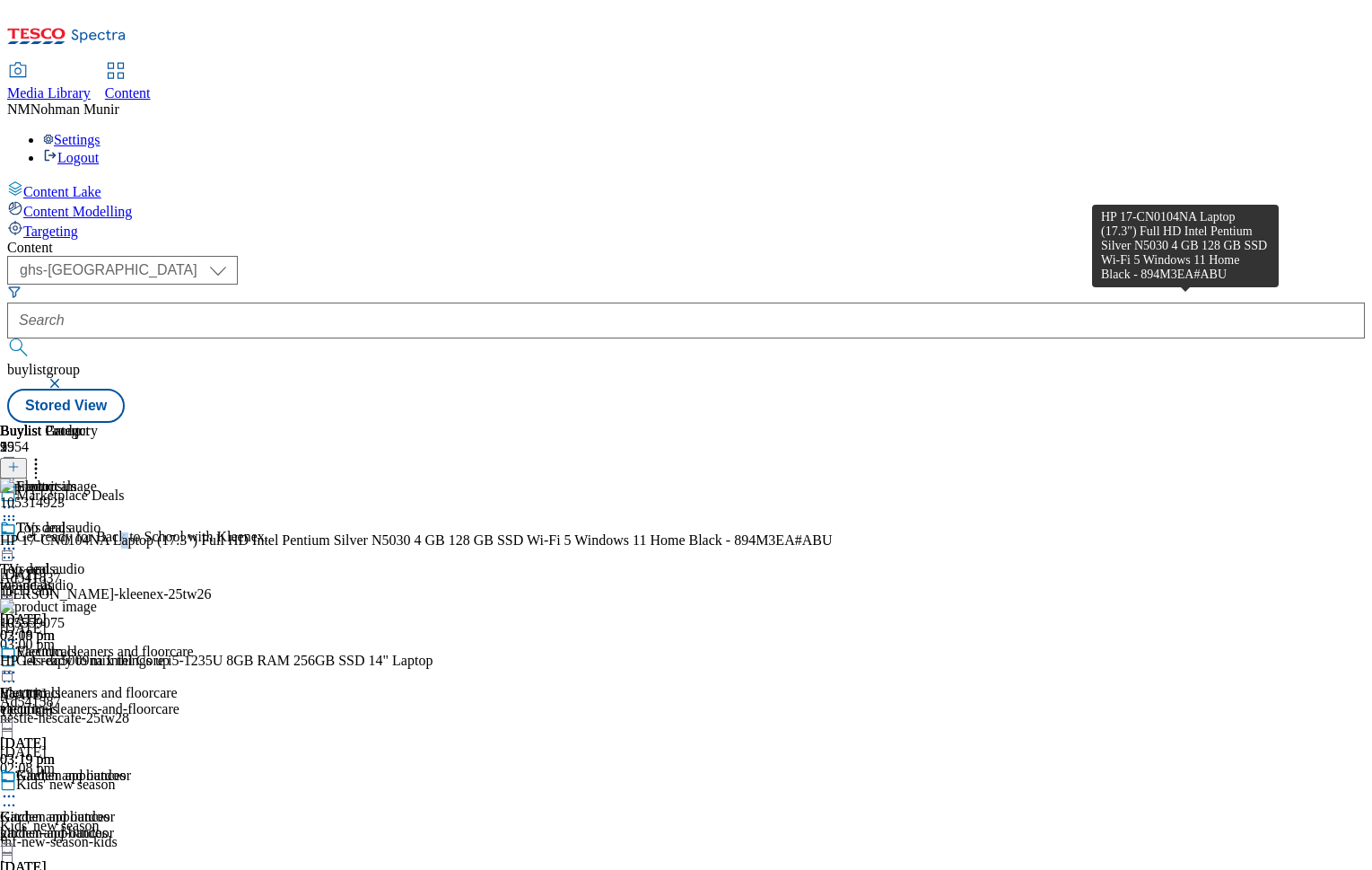
click at [832, 533] on div "HP 17-CN0104NA Laptop (17.3") Full HD Intel Pentium Silver N5030 4 GB 128 GB SS…" at bounding box center [416, 540] width 832 height 16
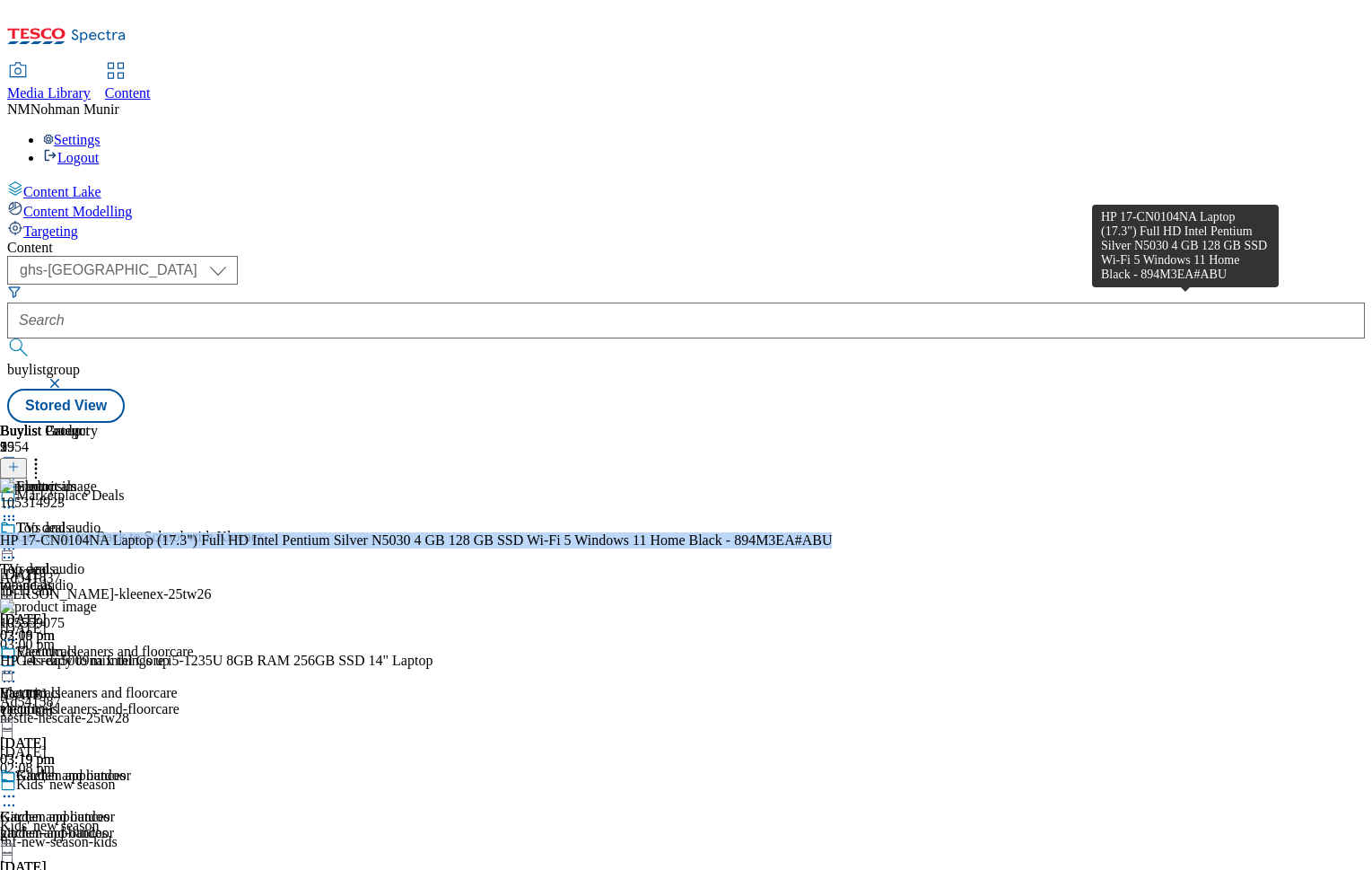
click at [832, 533] on div "HP 17-CN0104NA Laptop (17.3") Full HD Intel Pentium Silver N5030 4 GB 128 GB SS…" at bounding box center [416, 540] width 832 height 16
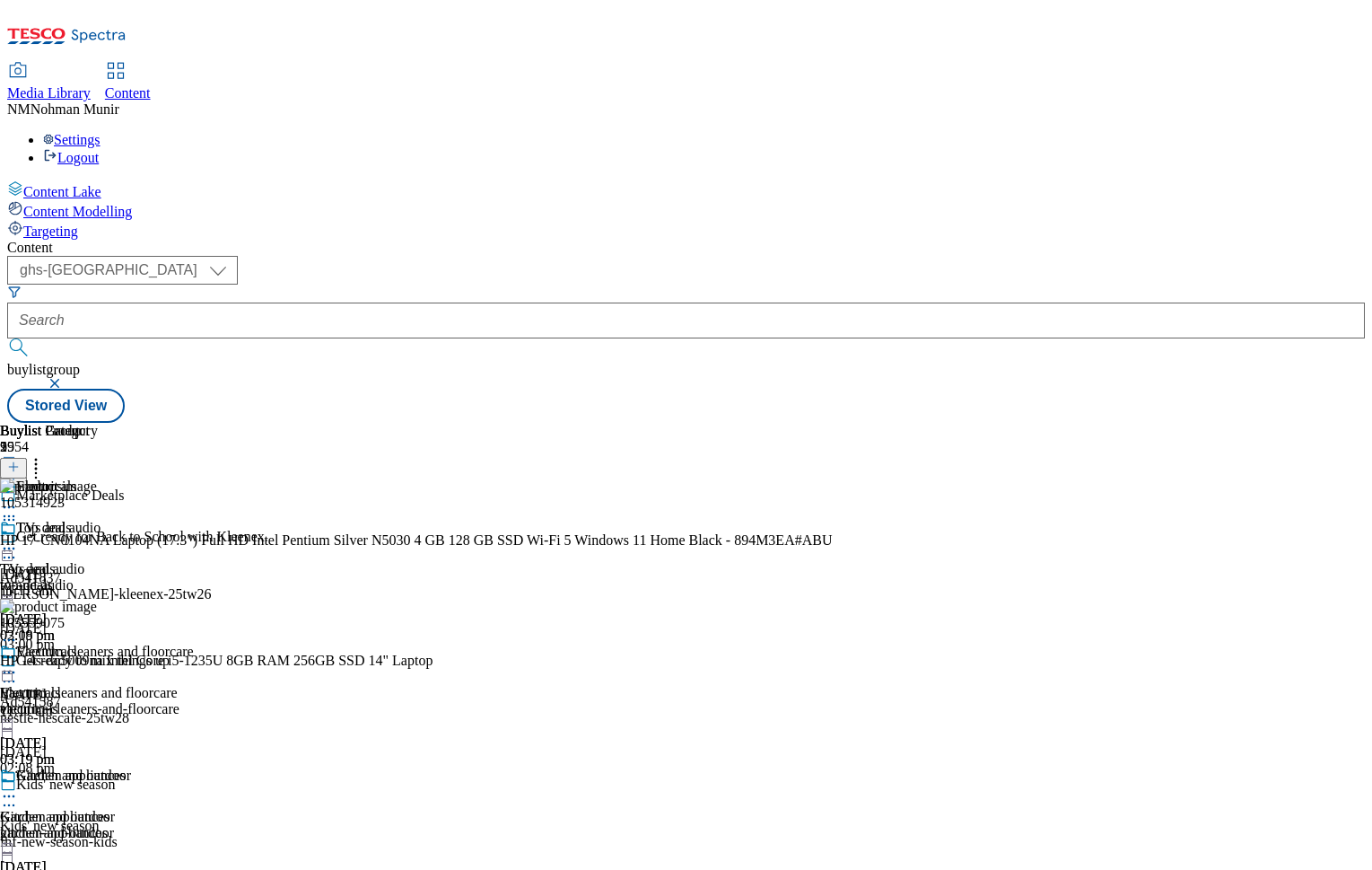
drag, startPoint x: 997, startPoint y: 712, endPoint x: 995, endPoint y: 483, distance: 229.0
drag, startPoint x: 995, startPoint y: 483, endPoint x: 1034, endPoint y: 734, distance: 254.0
click at [832, 719] on div "105314923 HP 17-CN0104NA Laptop (17.3") Full HD Intel Pentium Silver N5030 4 GB…" at bounding box center [416, 599] width 832 height 240
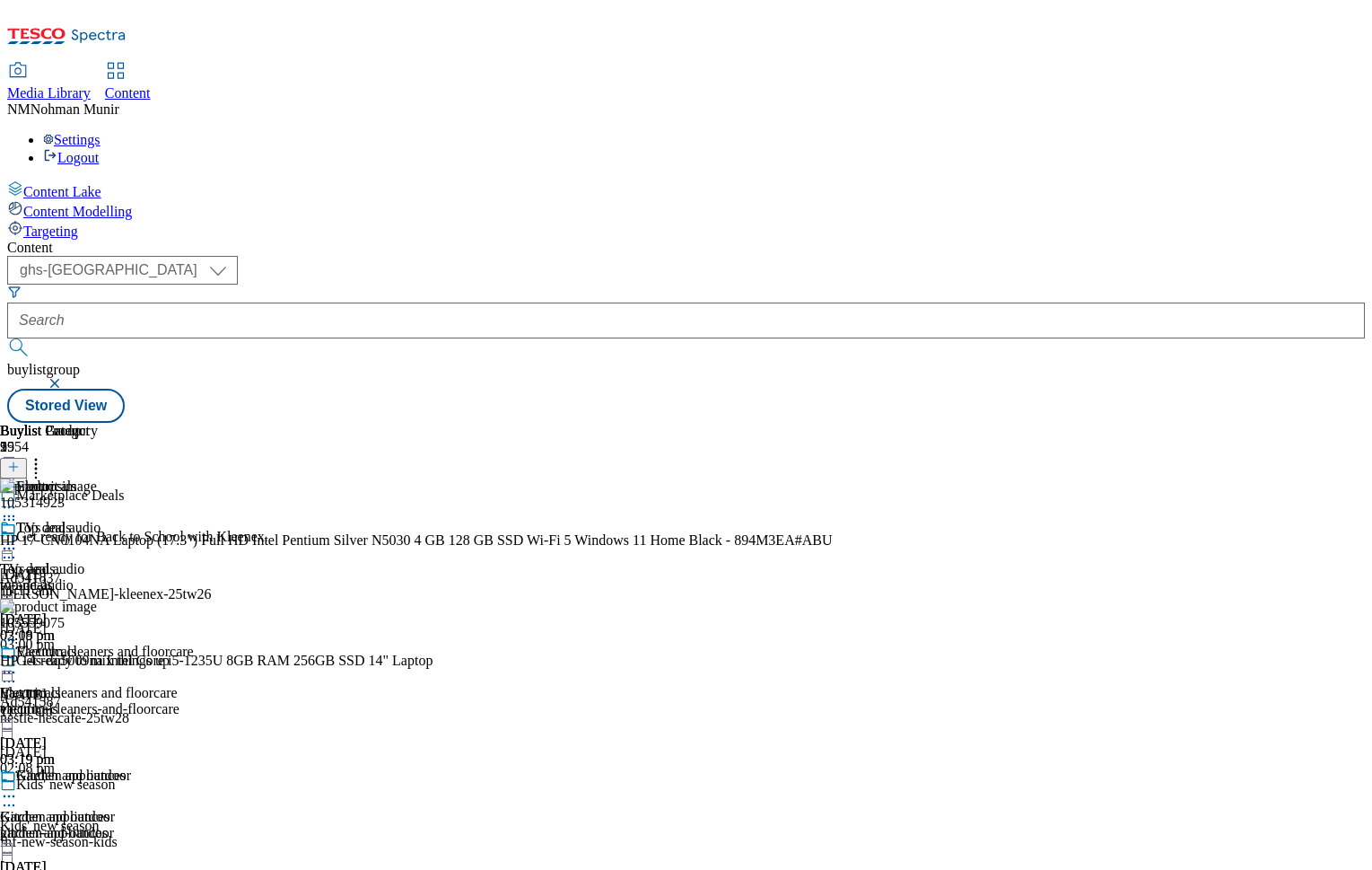
click at [38, 468] on circle at bounding box center [36, 468] width 3 height 3
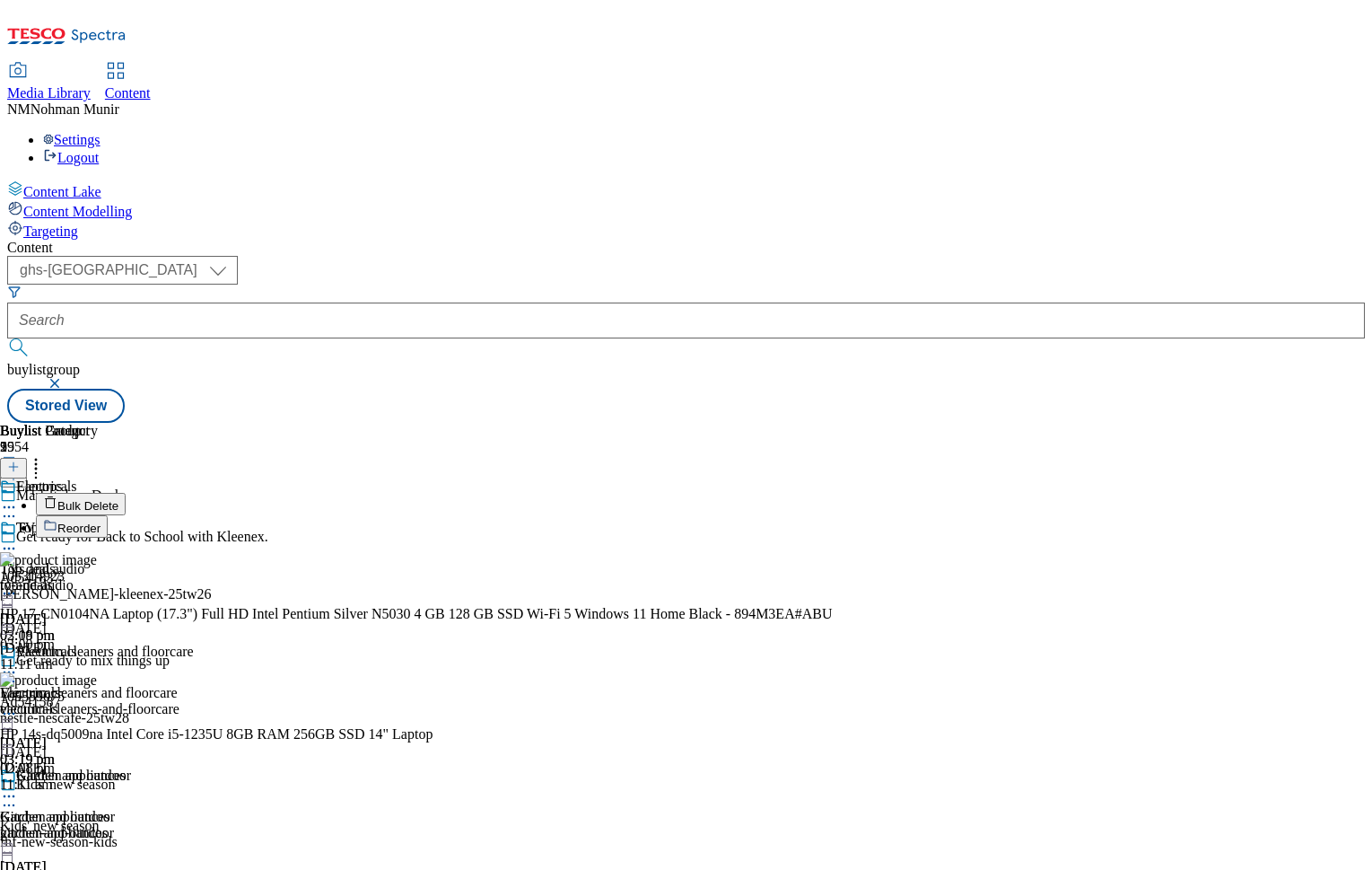
click at [125, 493] on button "Bulk Delete" at bounding box center [80, 504] width 90 height 23
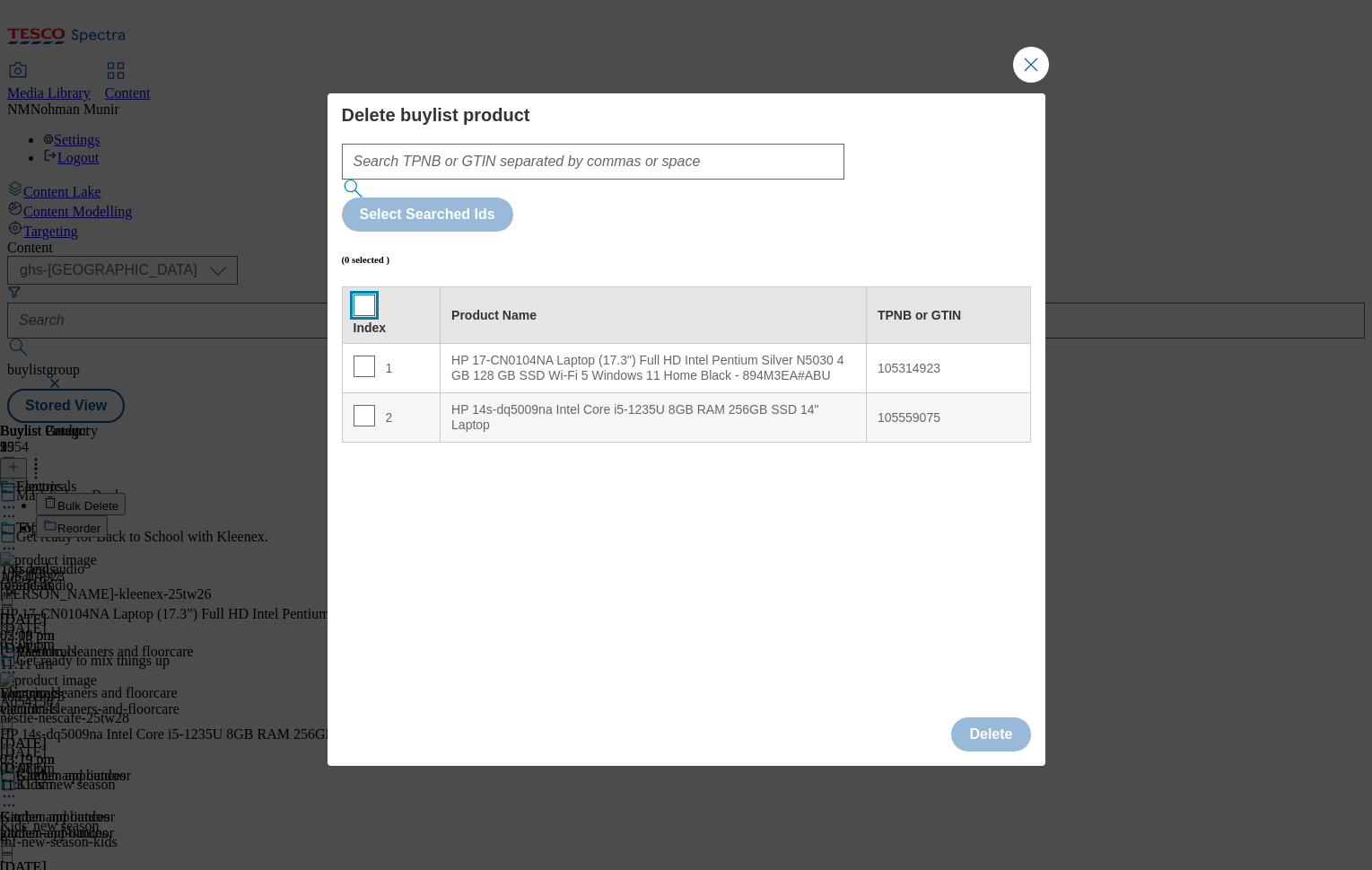
click at [368, 294] on input "Modal" at bounding box center [364, 304] width 22 height 22
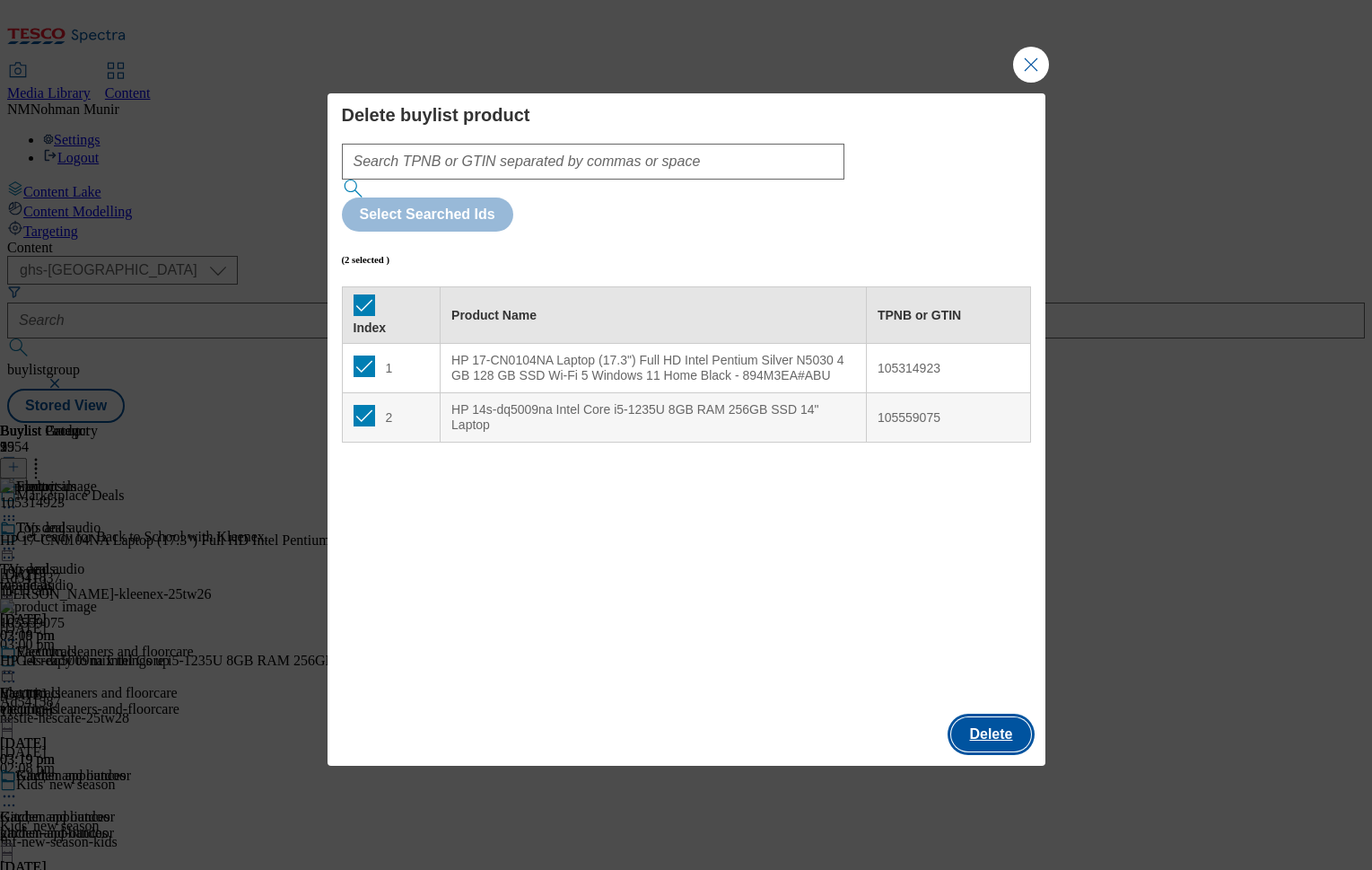
click at [988, 717] on button "Delete" at bounding box center [990, 734] width 79 height 34
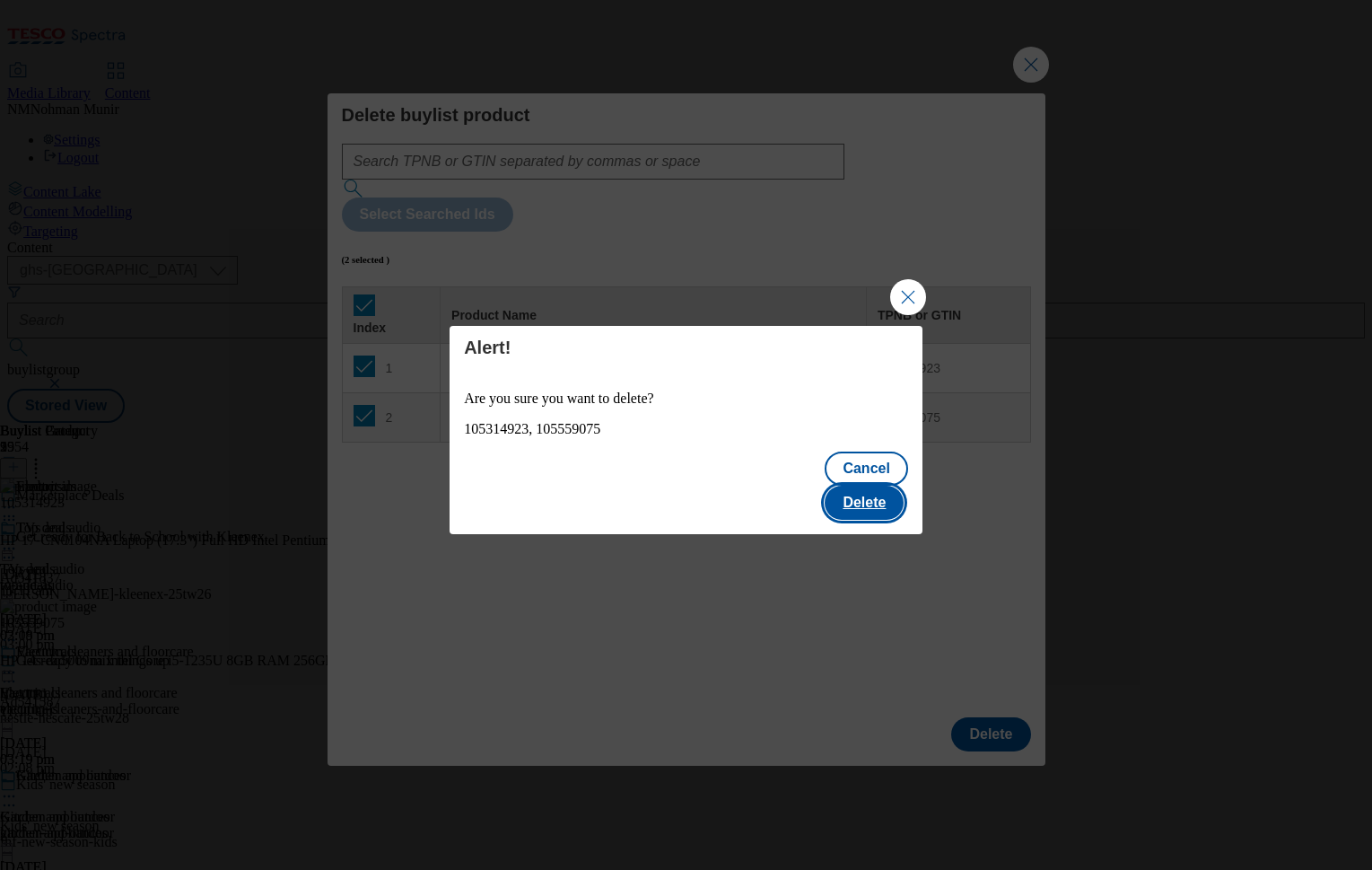
click at [871, 485] on button "Delete" at bounding box center [864, 502] width 79 height 34
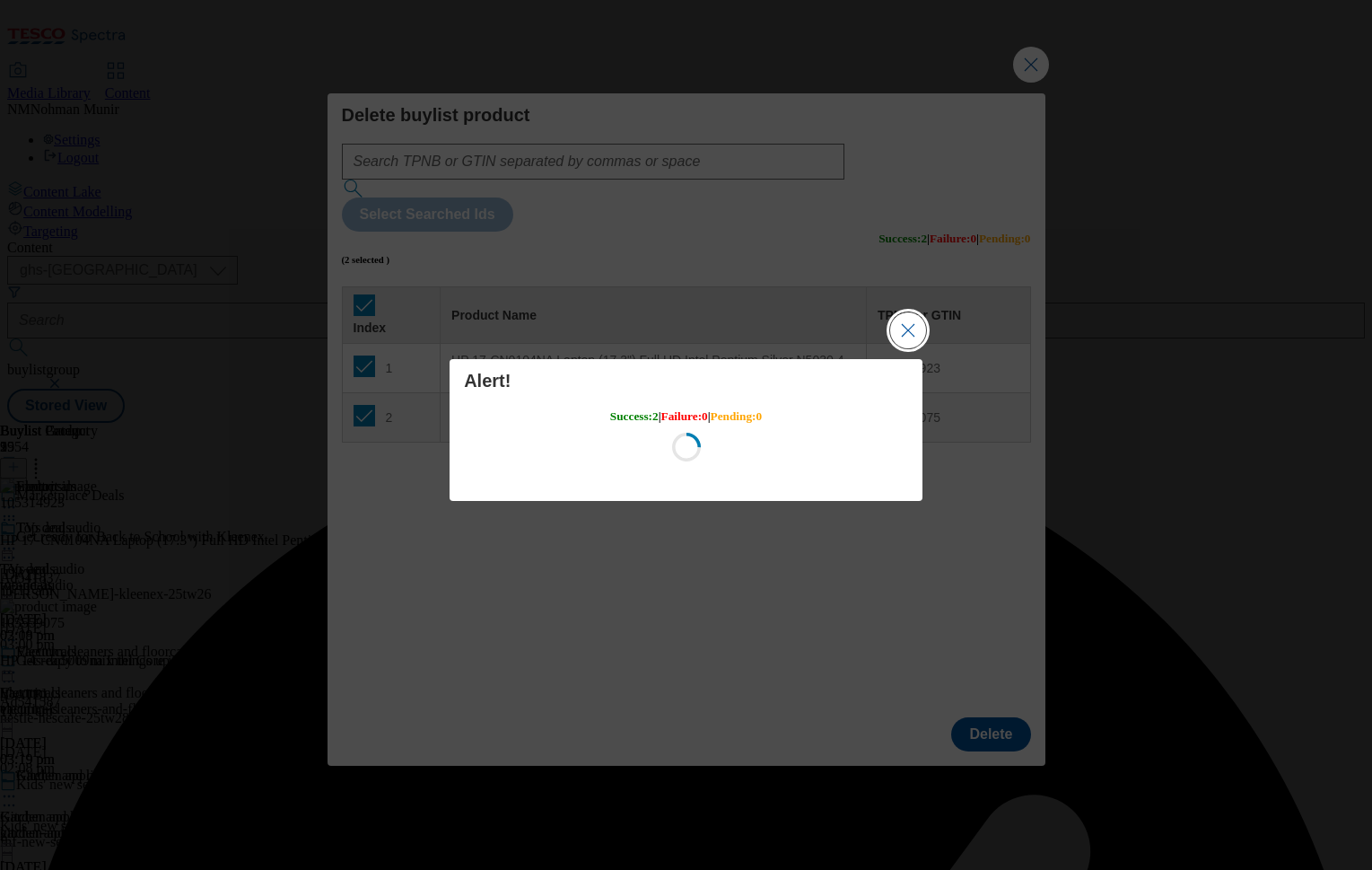
scroll to position [0, 0]
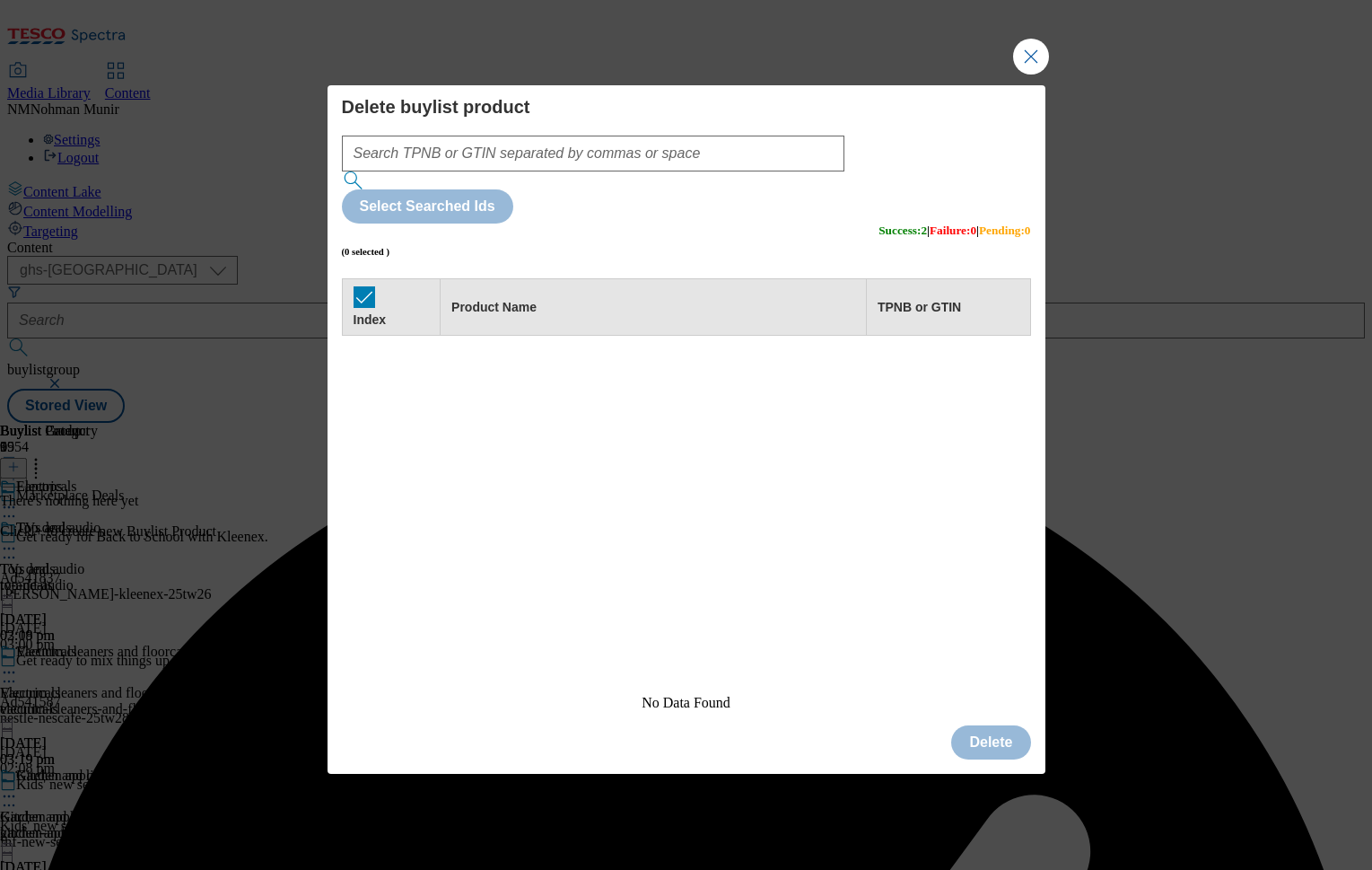
click at [1036, 74] on button "Close Modal" at bounding box center [1031, 57] width 36 height 36
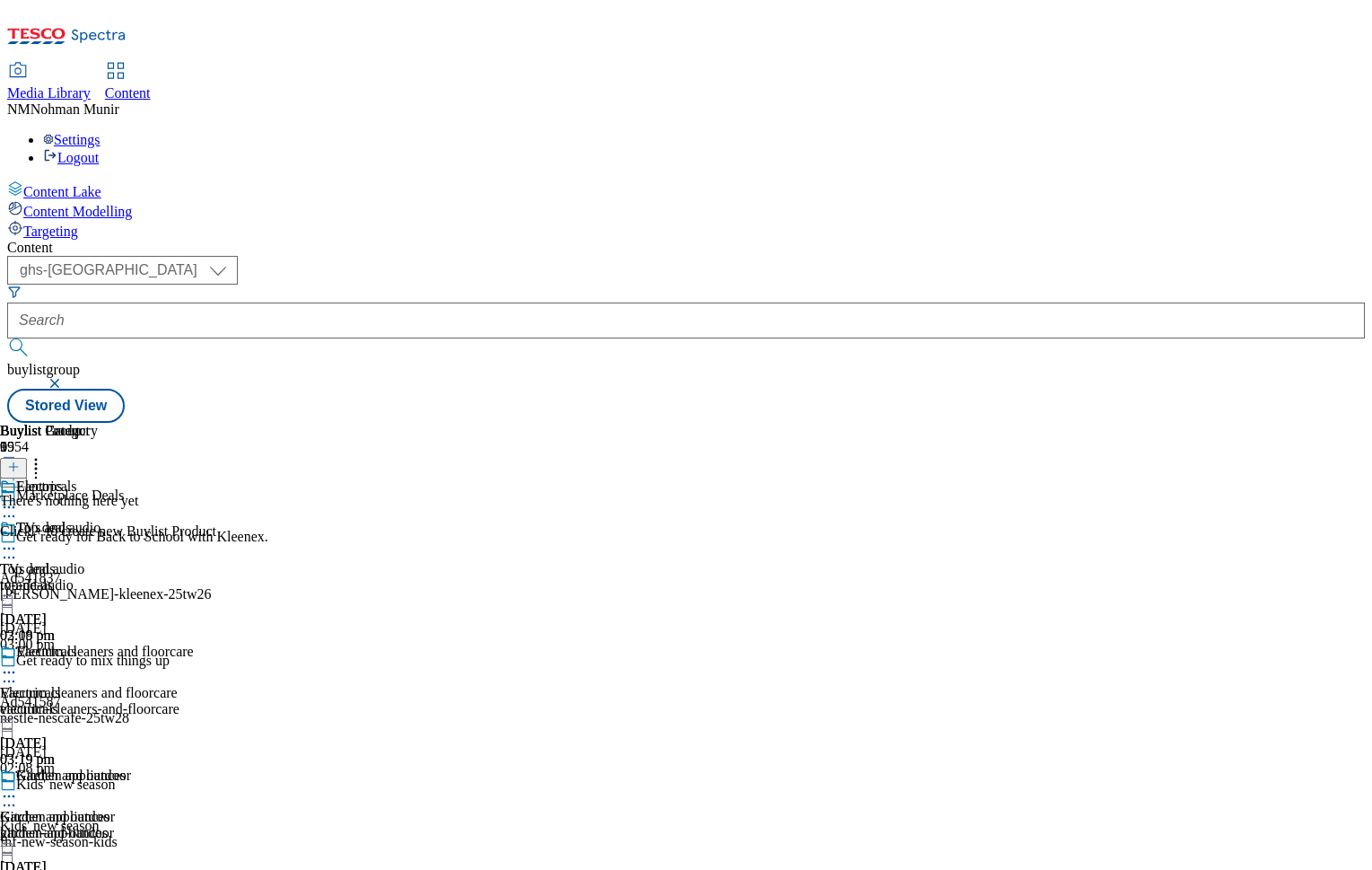
scroll to position [1001, 0]
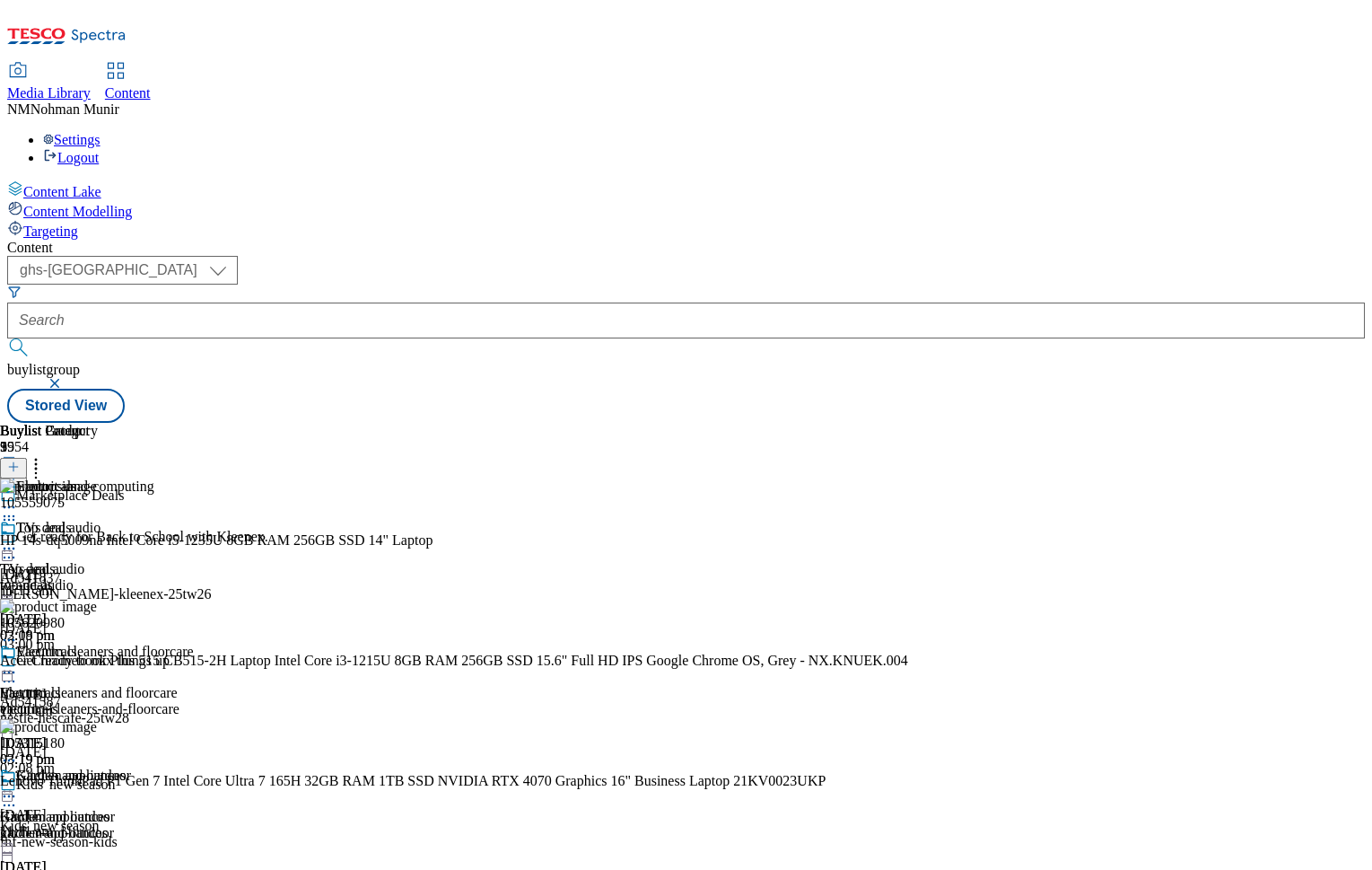
scroll to position [0, 220]
click at [38, 463] on circle at bounding box center [36, 464] width 3 height 3
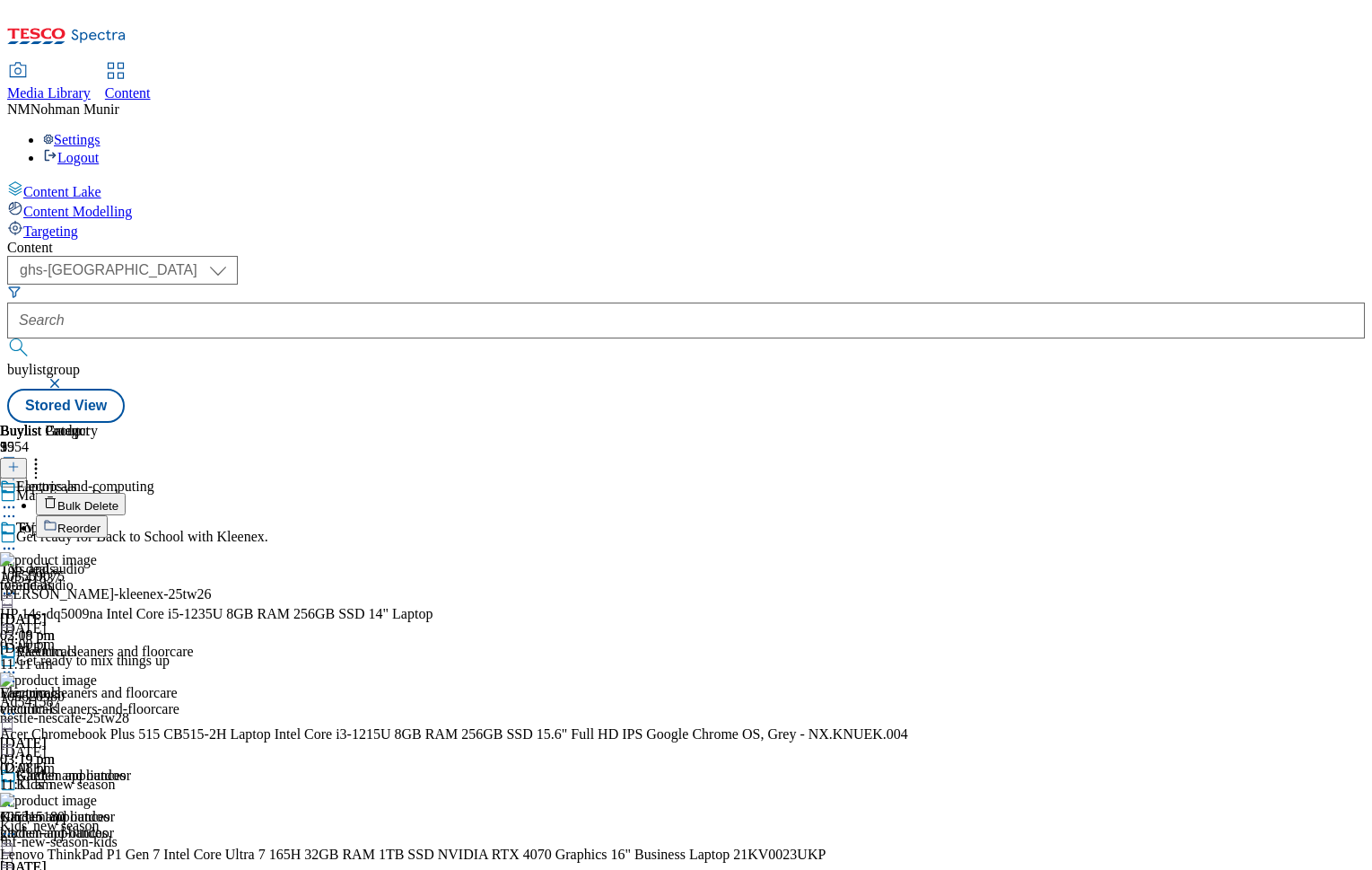
click at [908, 493] on li "Bulk Delete" at bounding box center [472, 504] width 873 height 23
click at [125, 493] on button "Bulk Delete" at bounding box center [80, 504] width 90 height 23
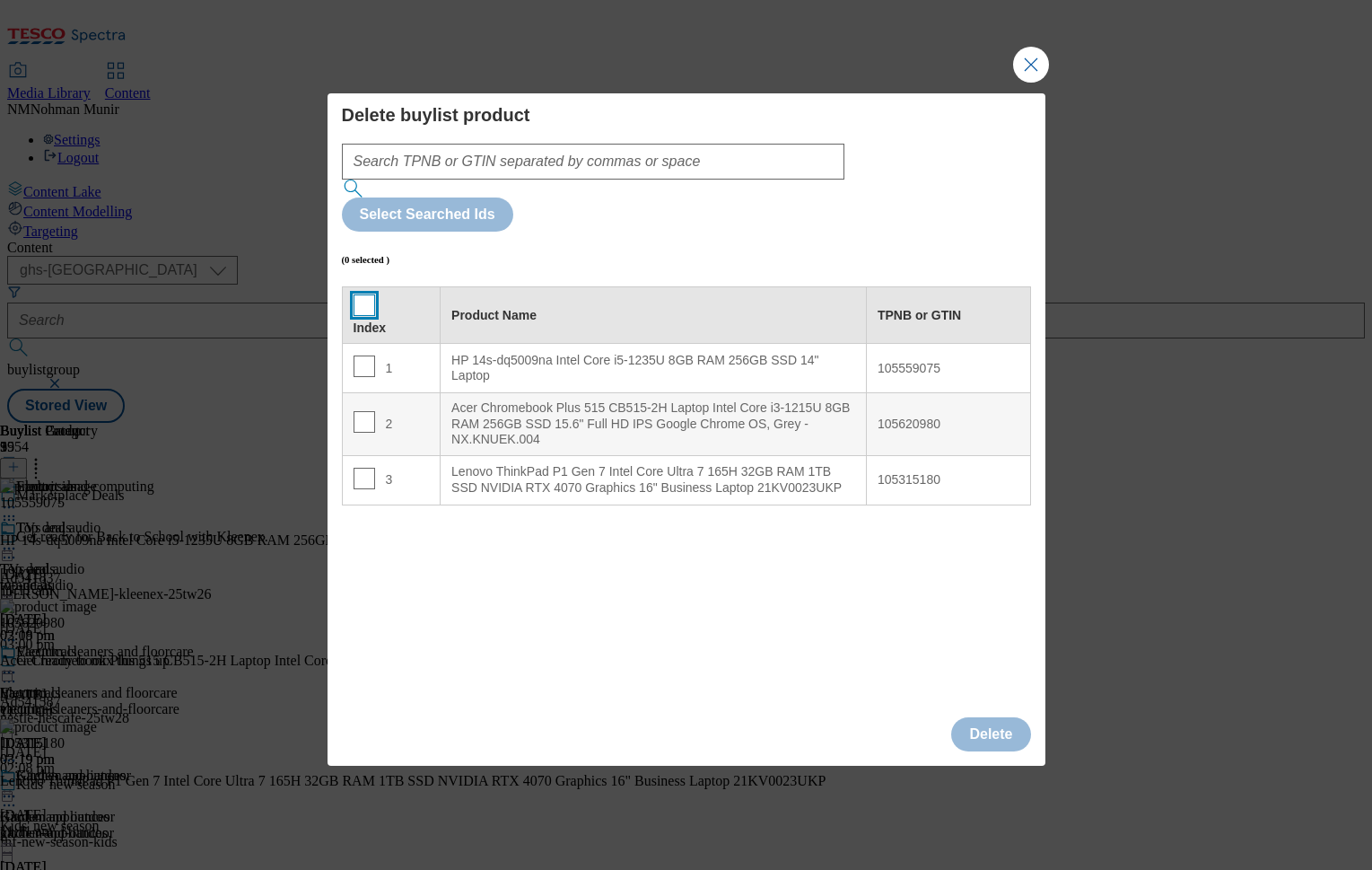
click at [369, 294] on input "Modal" at bounding box center [364, 304] width 22 height 22
click at [974, 717] on button "Delete" at bounding box center [990, 734] width 79 height 34
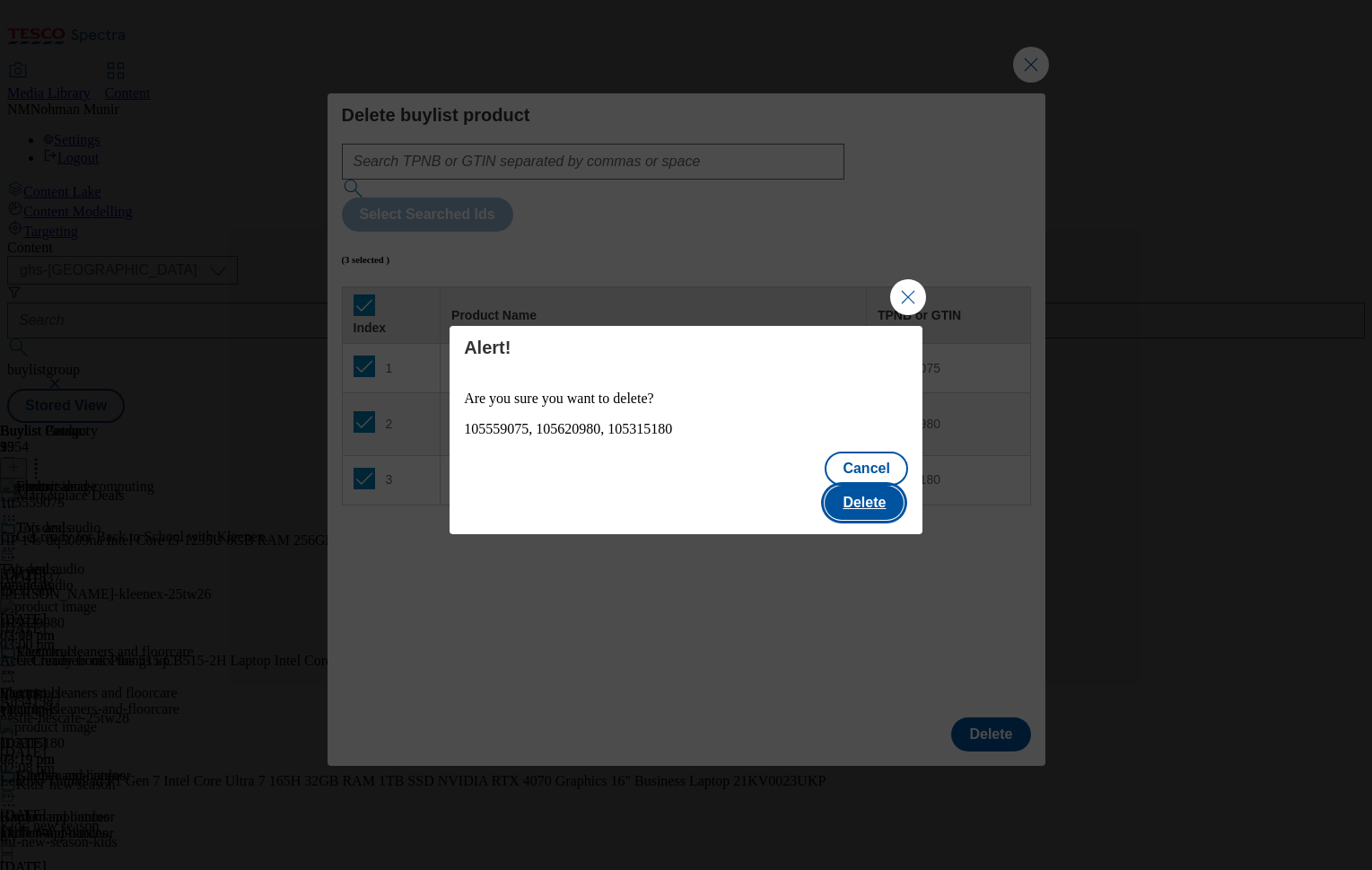
click at [885, 485] on button "Delete" at bounding box center [864, 502] width 79 height 34
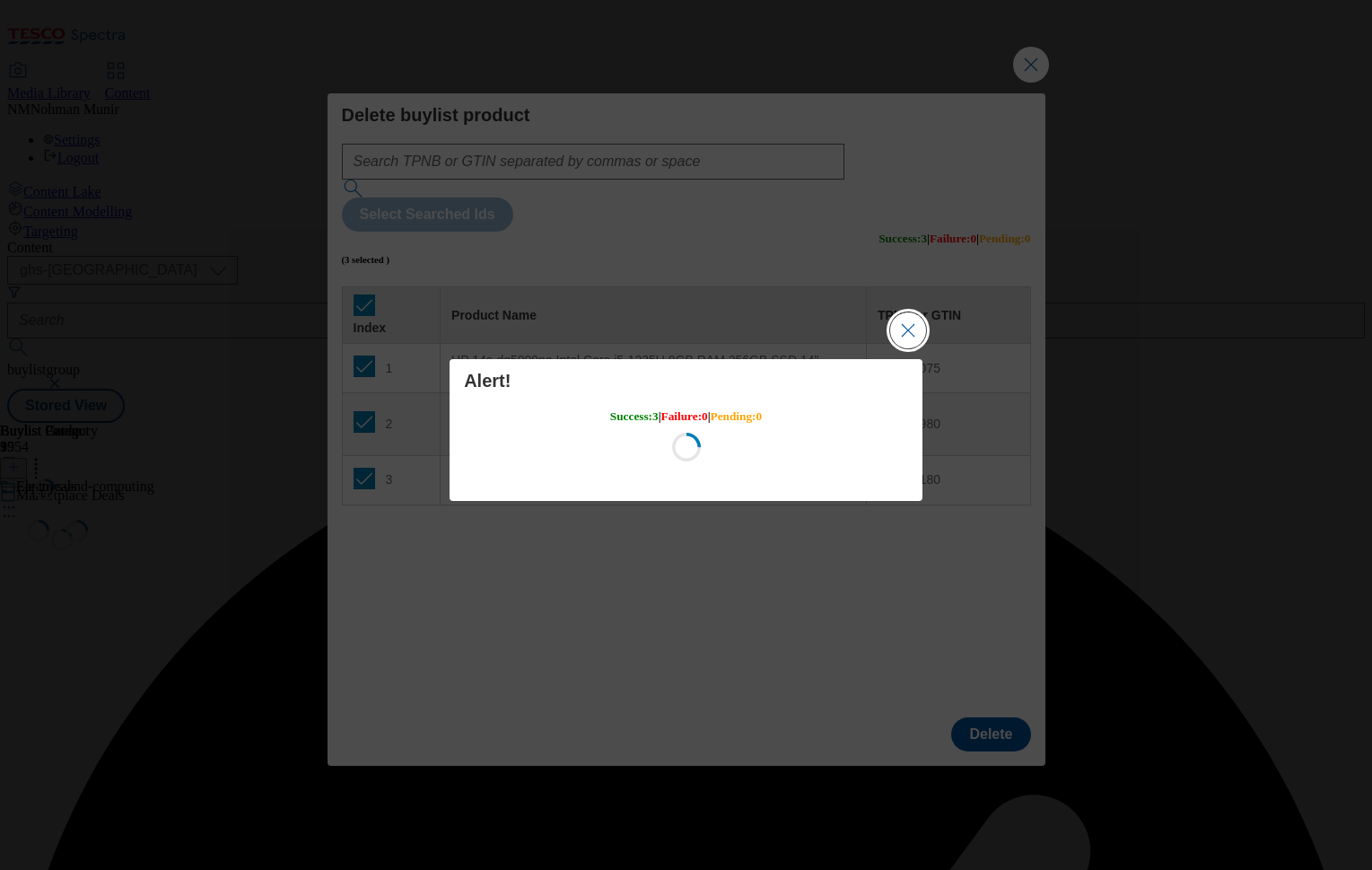
scroll to position [0, 0]
click at [909, 332] on button "Close Modal" at bounding box center [908, 330] width 36 height 36
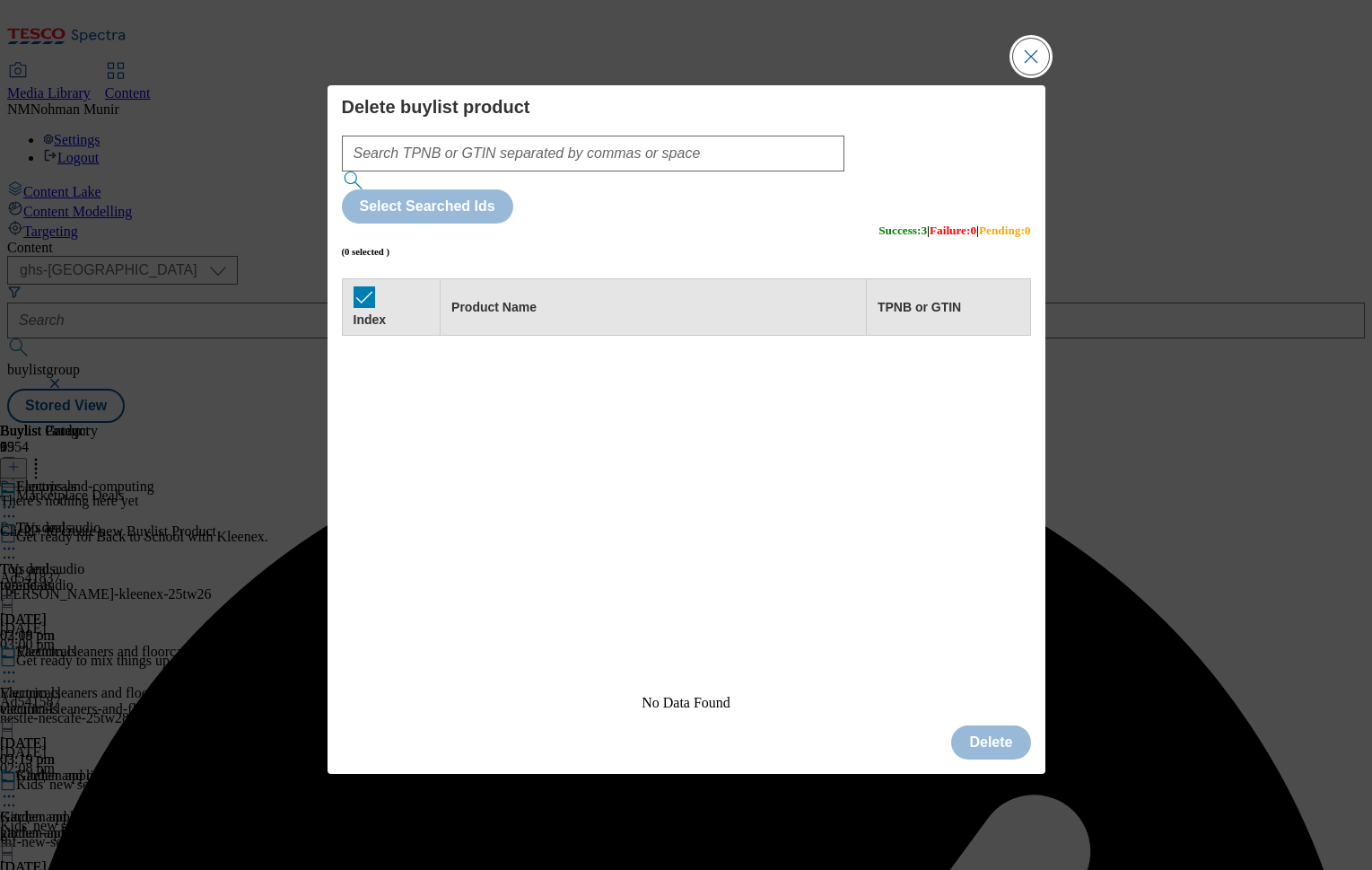
click at [1036, 74] on button "Close Modal" at bounding box center [1031, 57] width 36 height 36
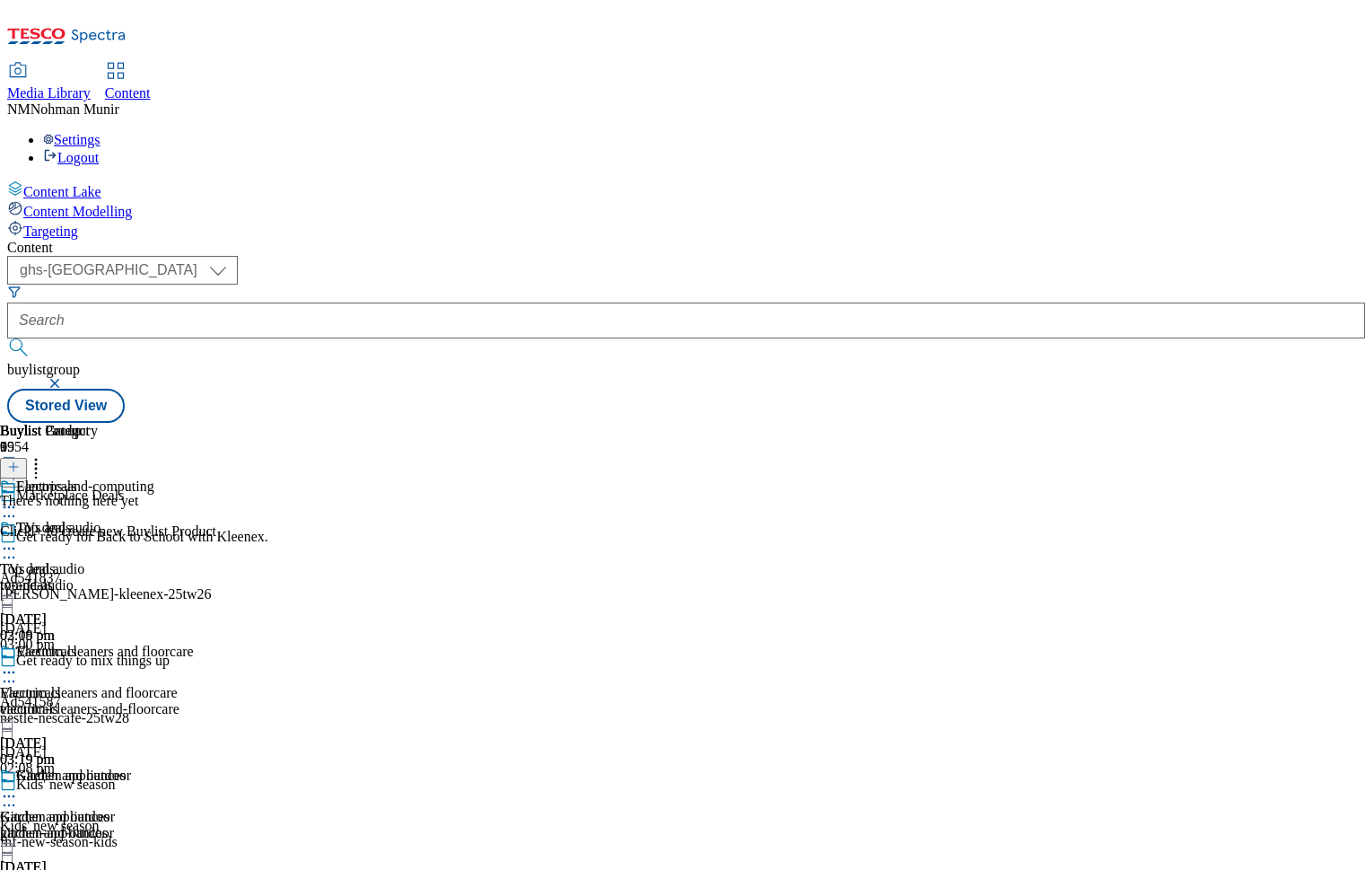
scroll to position [0, 220]
click at [18, 499] on icon at bounding box center [8, 507] width 18 height 18
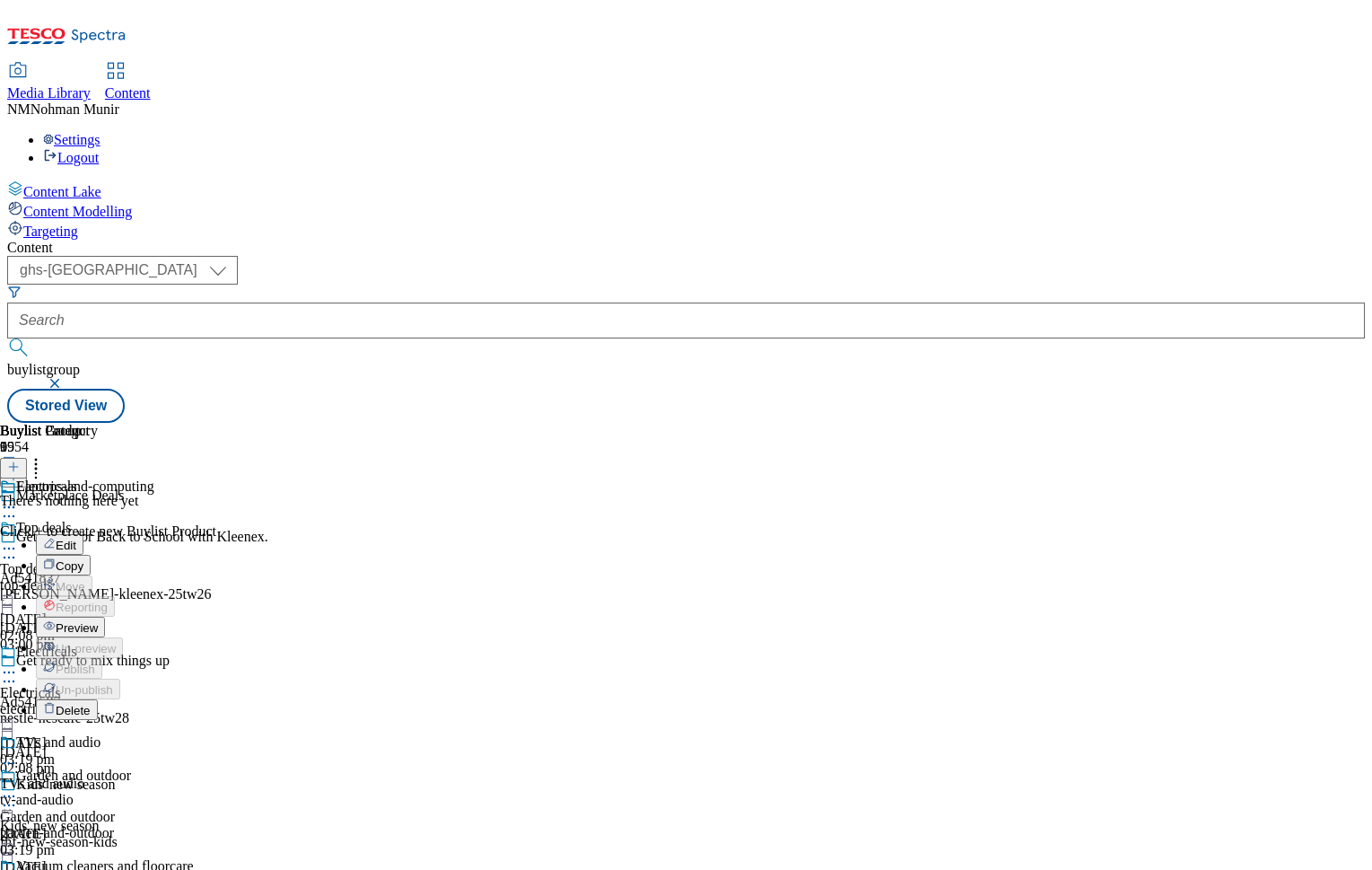
click at [84, 534] on button "Edit" at bounding box center [59, 545] width 47 height 21
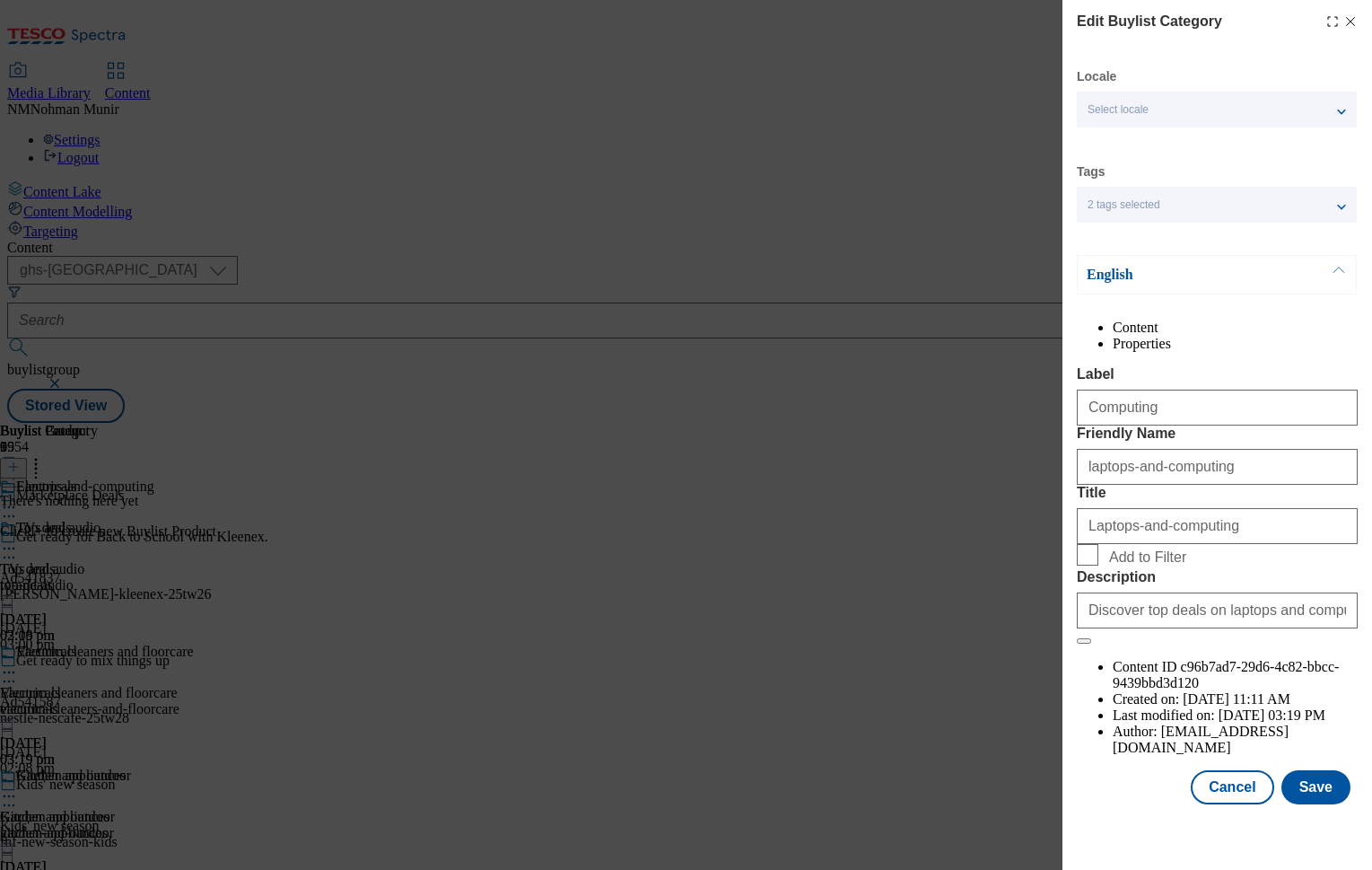
scroll to position [34, 0]
click at [1135, 544] on input "Laptops-and-computing" at bounding box center [1217, 526] width 281 height 36
click at [1157, 544] on input "Laptops and-computing" at bounding box center [1217, 526] width 281 height 36
click at [1156, 544] on input "Laptops and-computing" at bounding box center [1217, 526] width 281 height 36
click at [1292, 801] on button "Save" at bounding box center [1315, 787] width 69 height 34
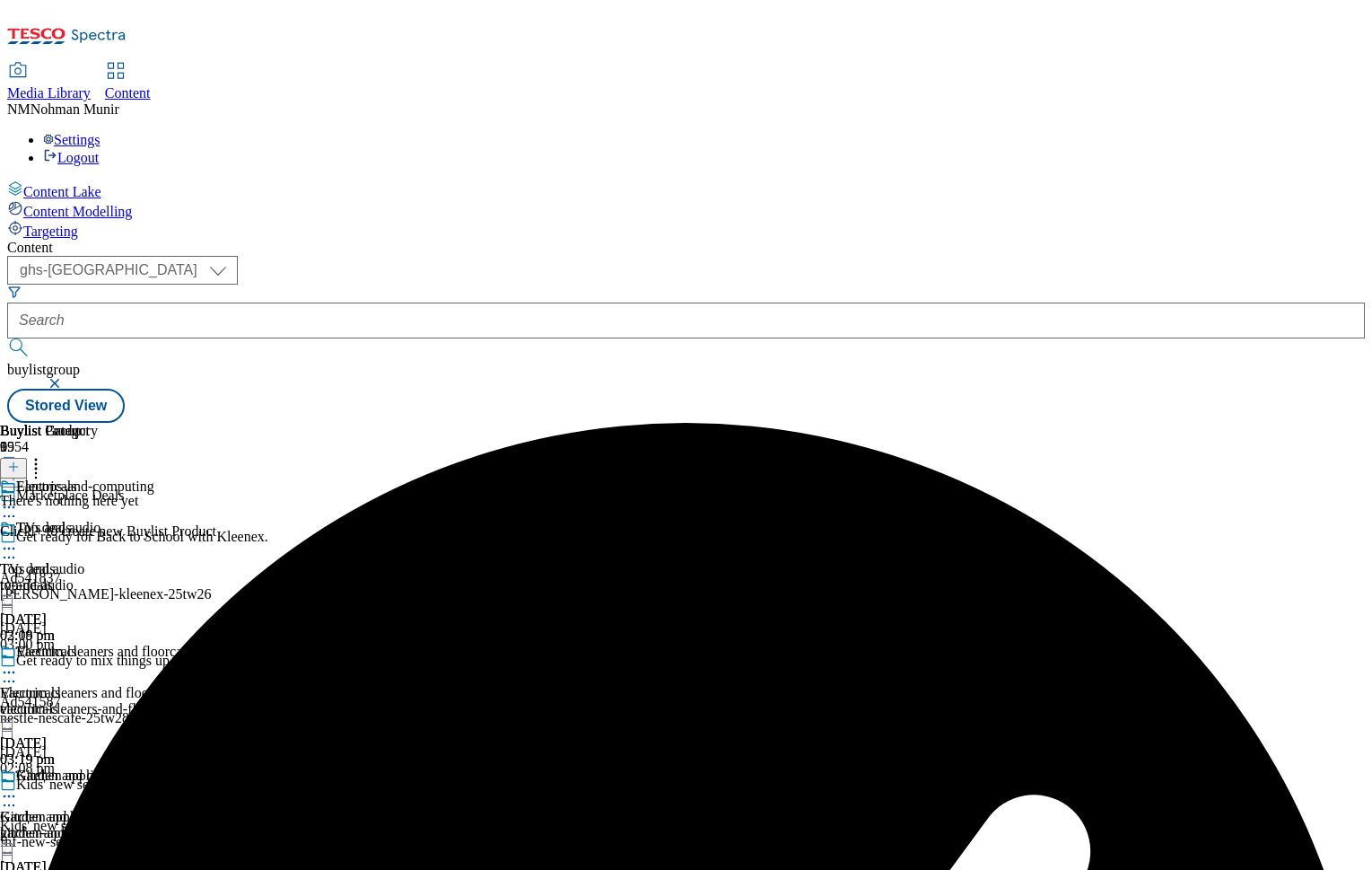
scroll to position [0, 0]
click at [18, 539] on icon at bounding box center [8, 548] width 18 height 18
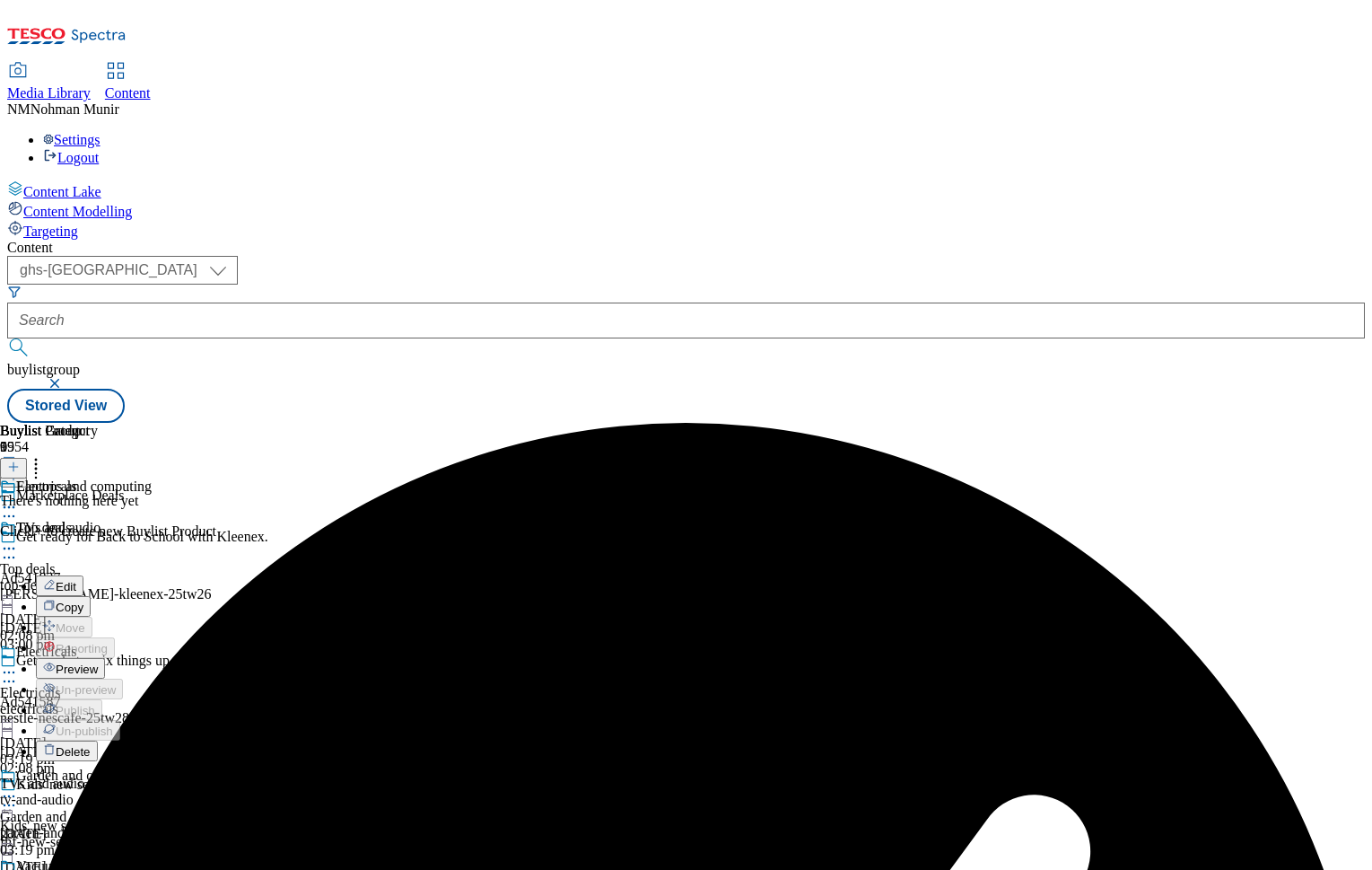
click at [84, 575] on button "Edit" at bounding box center [59, 585] width 47 height 21
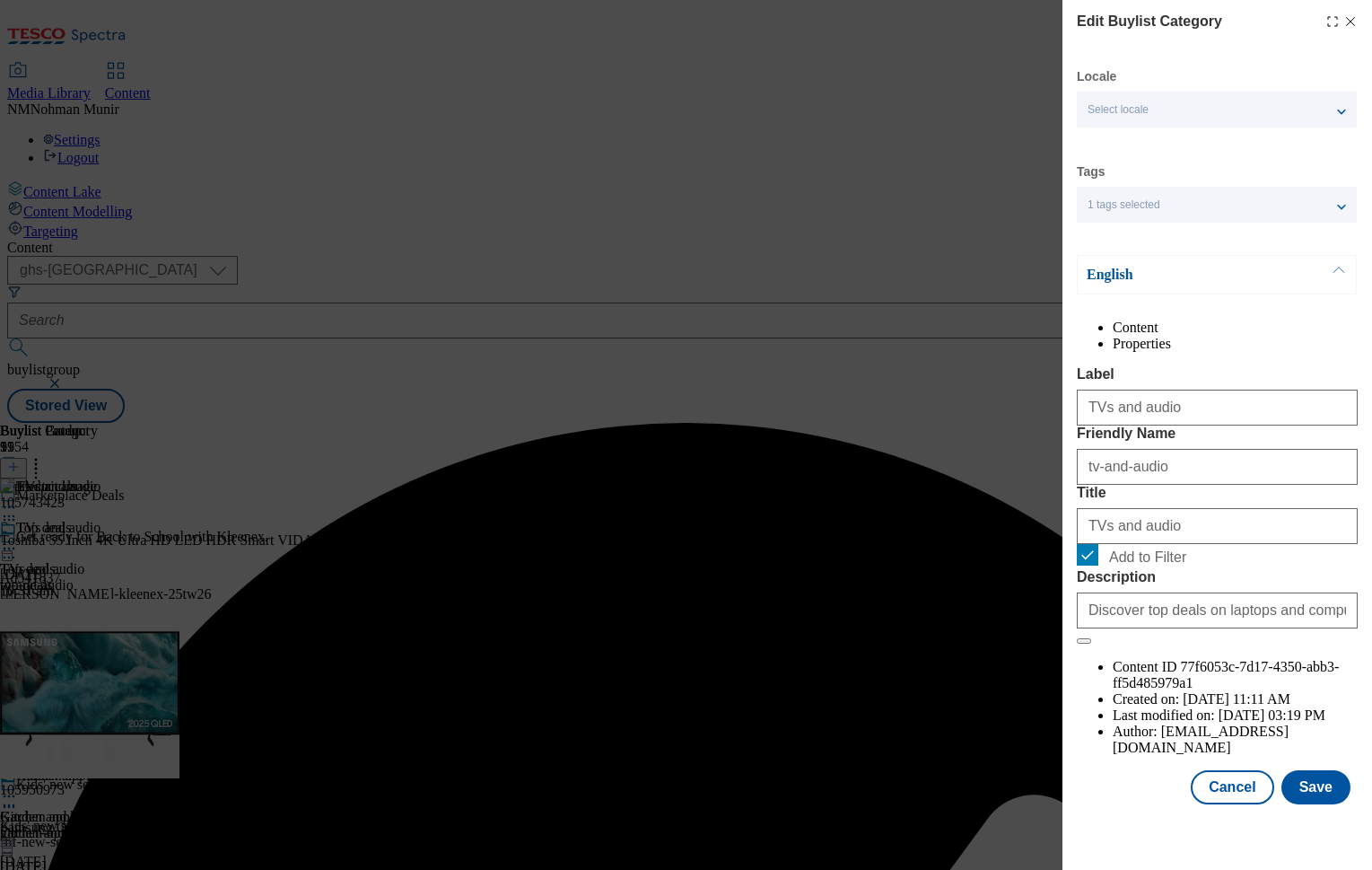
scroll to position [34, 0]
click at [1234, 804] on button "Cancel" at bounding box center [1233, 787] width 83 height 34
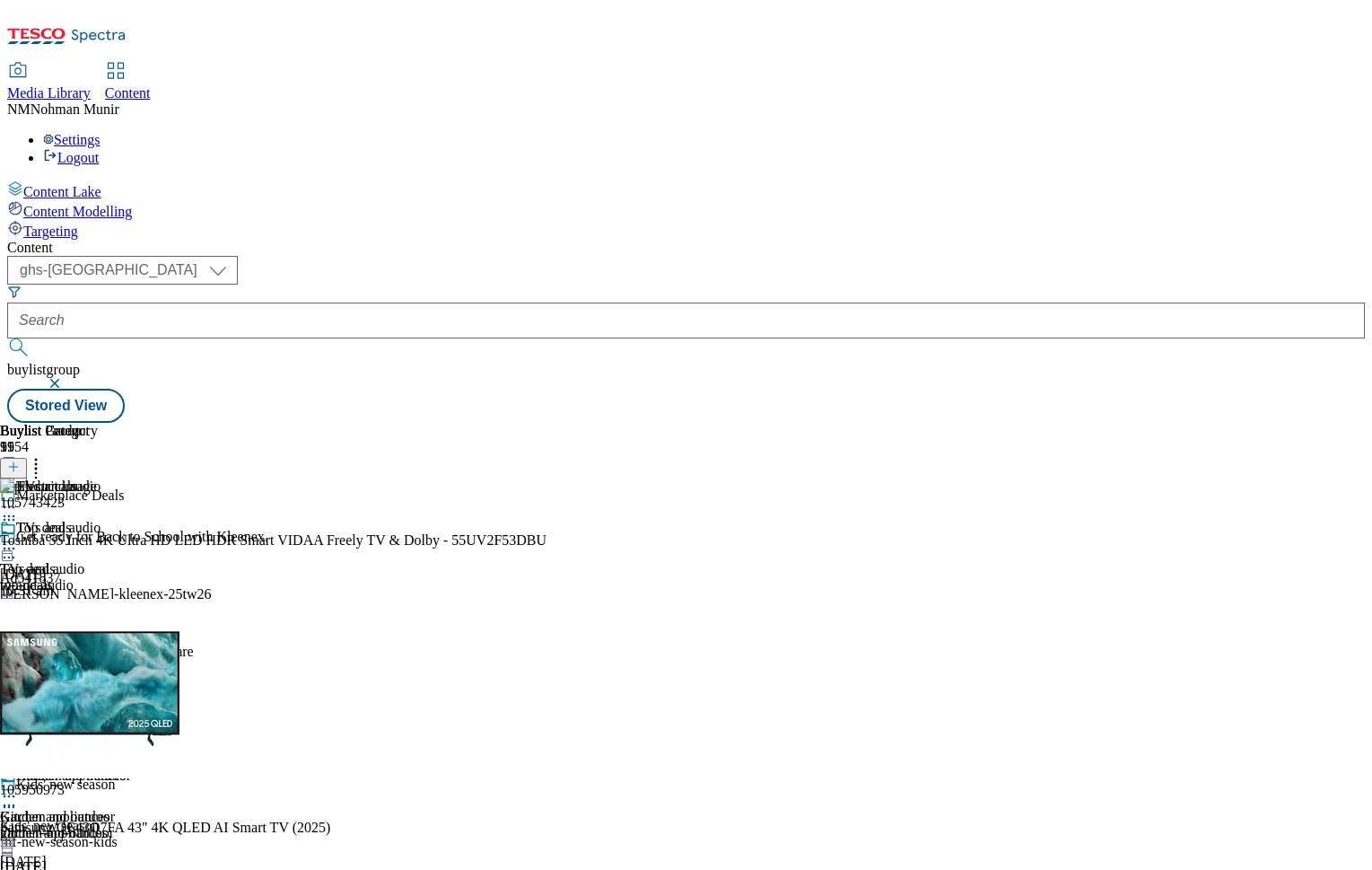
scroll to position [1005, 0]
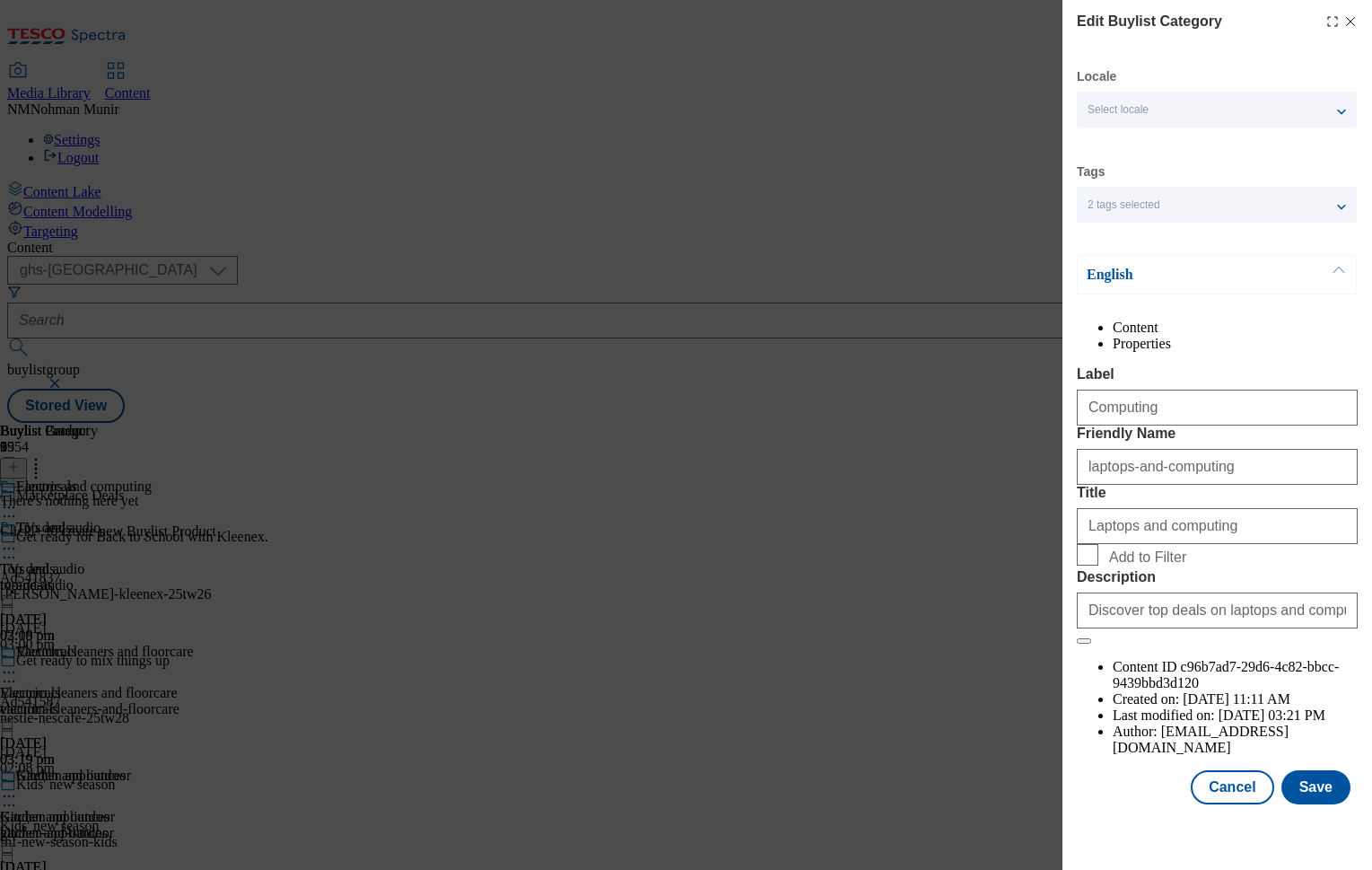
scroll to position [34, 0]
click at [1290, 796] on button "Save" at bounding box center [1315, 787] width 69 height 34
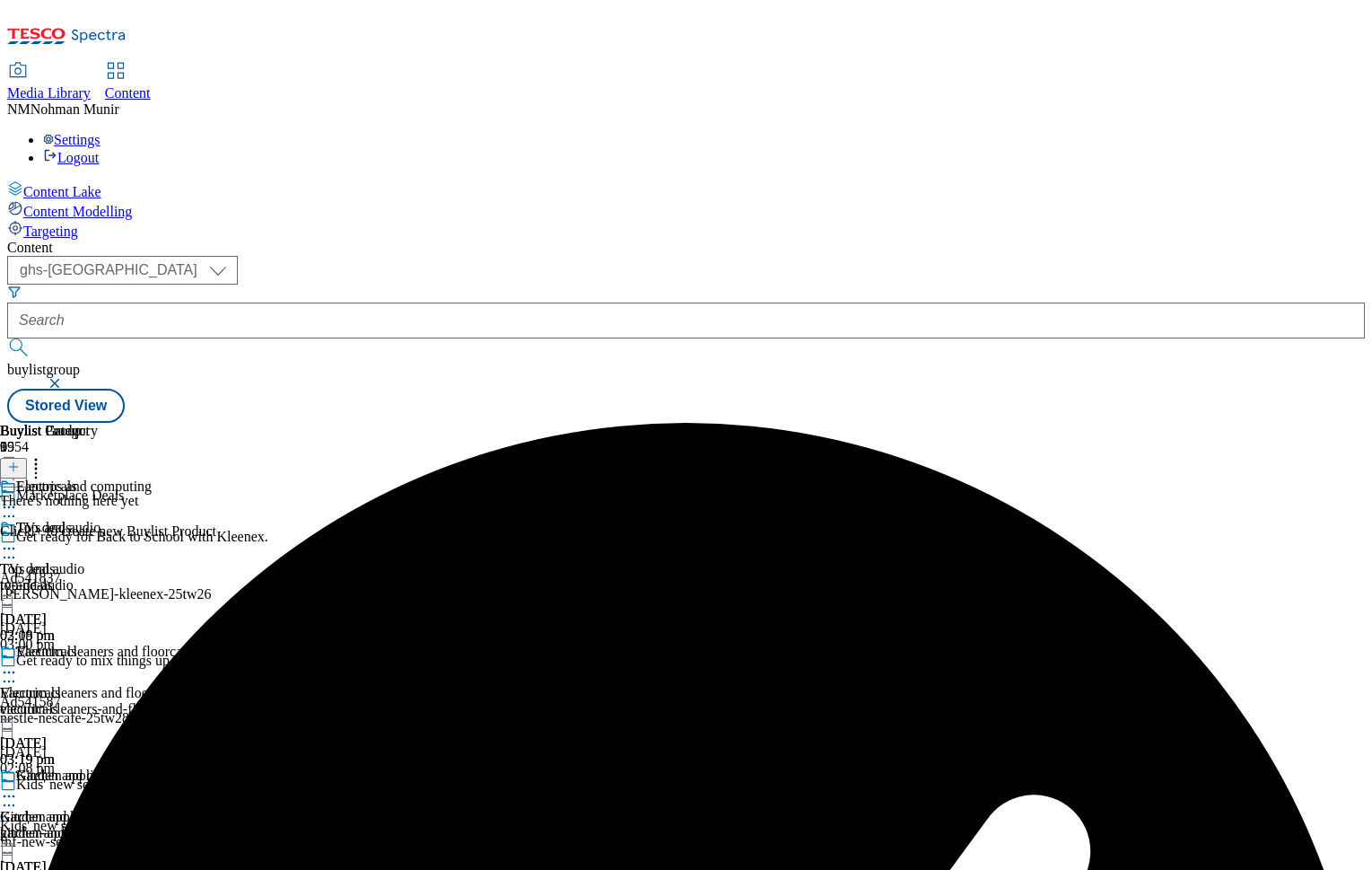
click at [18, 539] on icon at bounding box center [8, 548] width 18 height 18
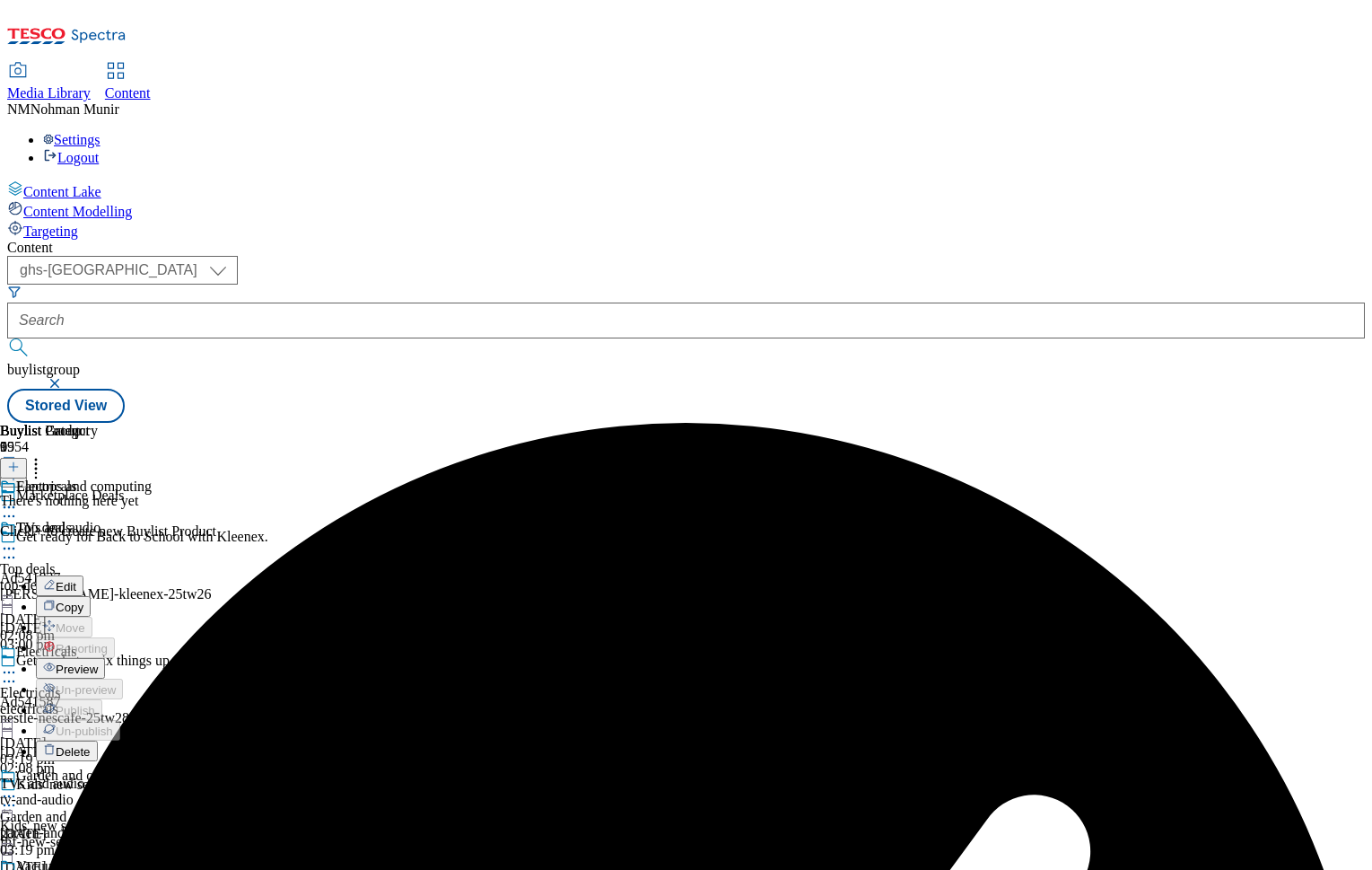
click at [84, 575] on button "Edit" at bounding box center [59, 585] width 47 height 21
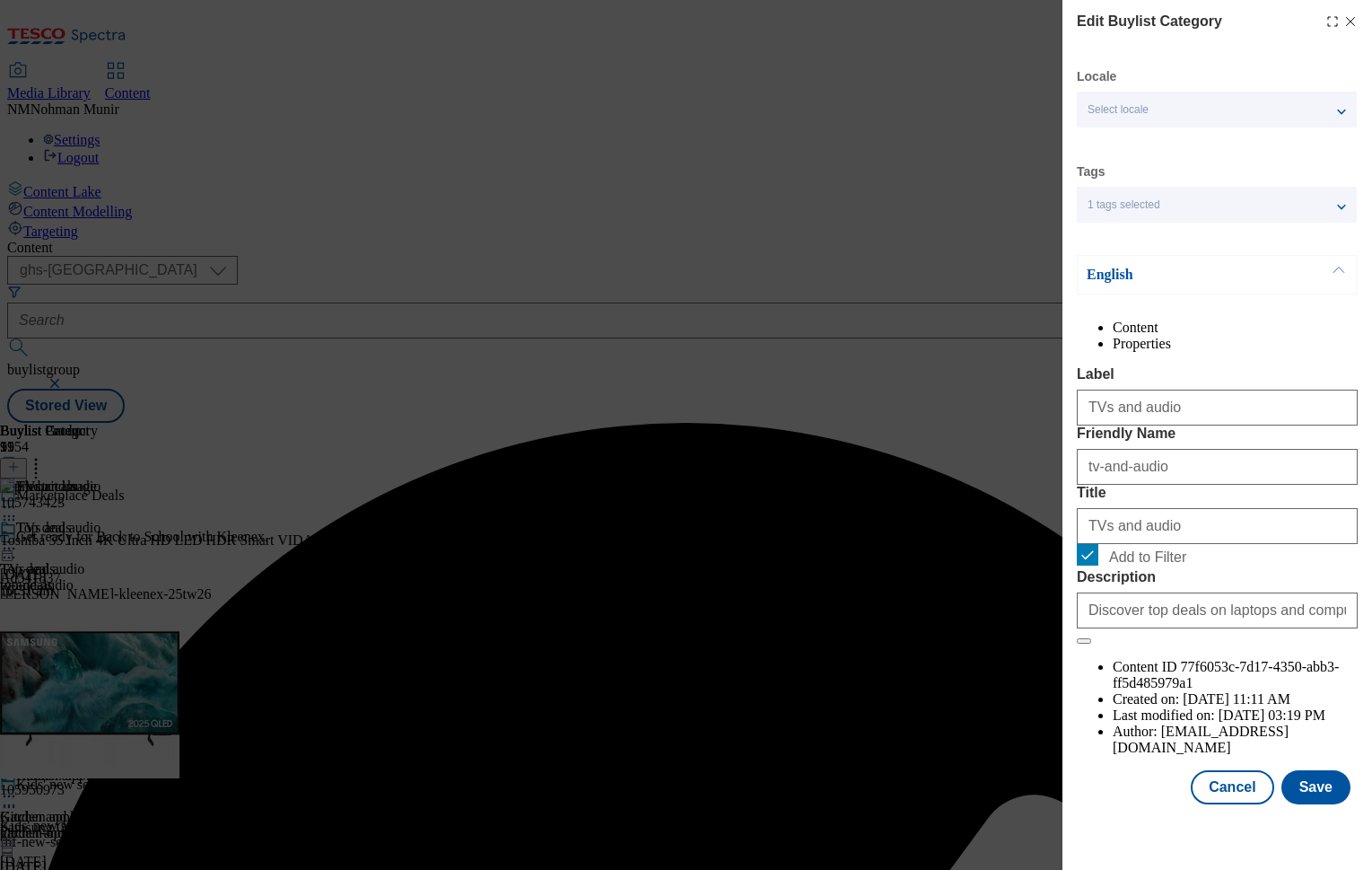
scroll to position [34, 0]
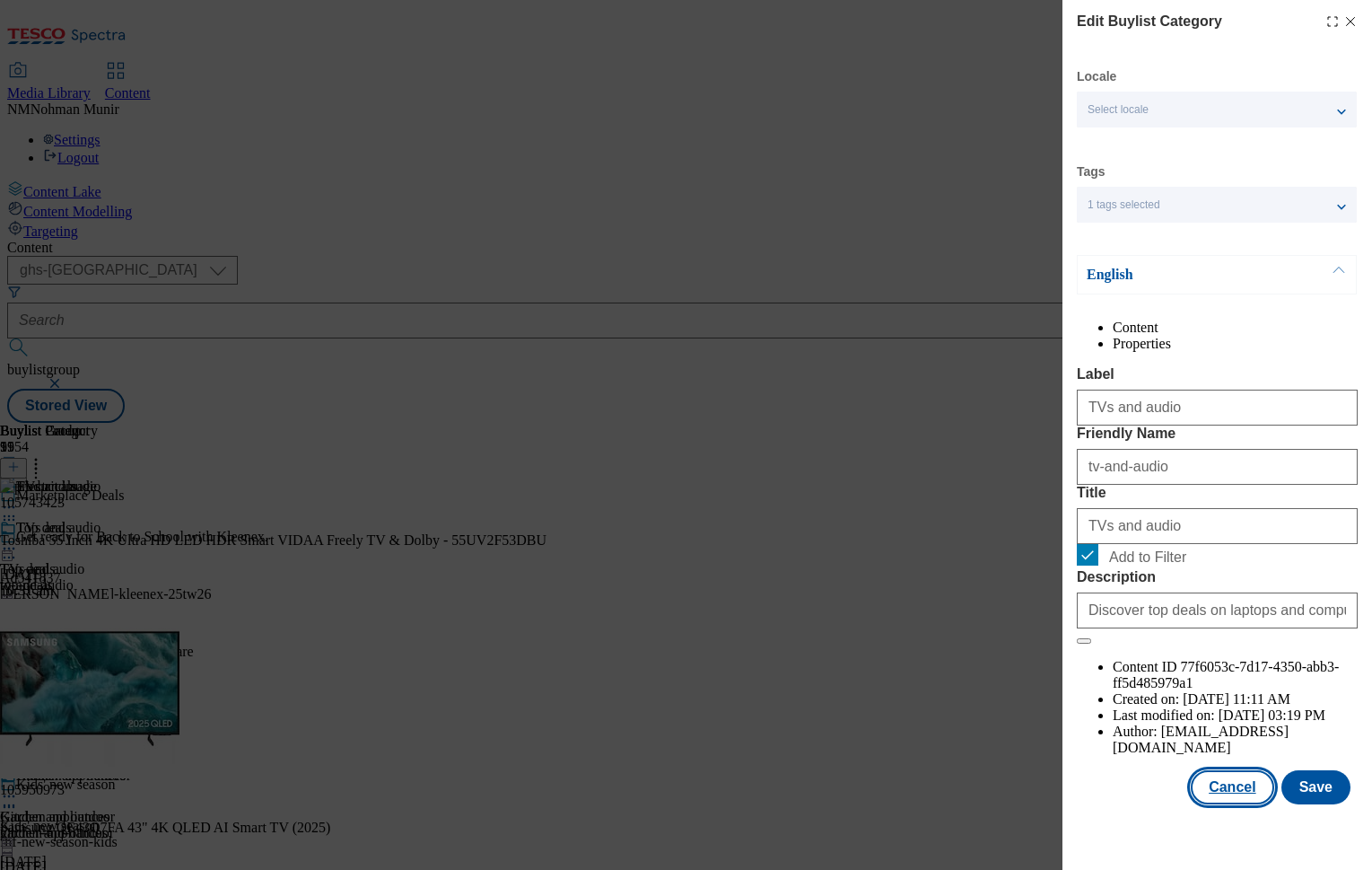
click at [1203, 803] on button "Cancel" at bounding box center [1233, 787] width 83 height 34
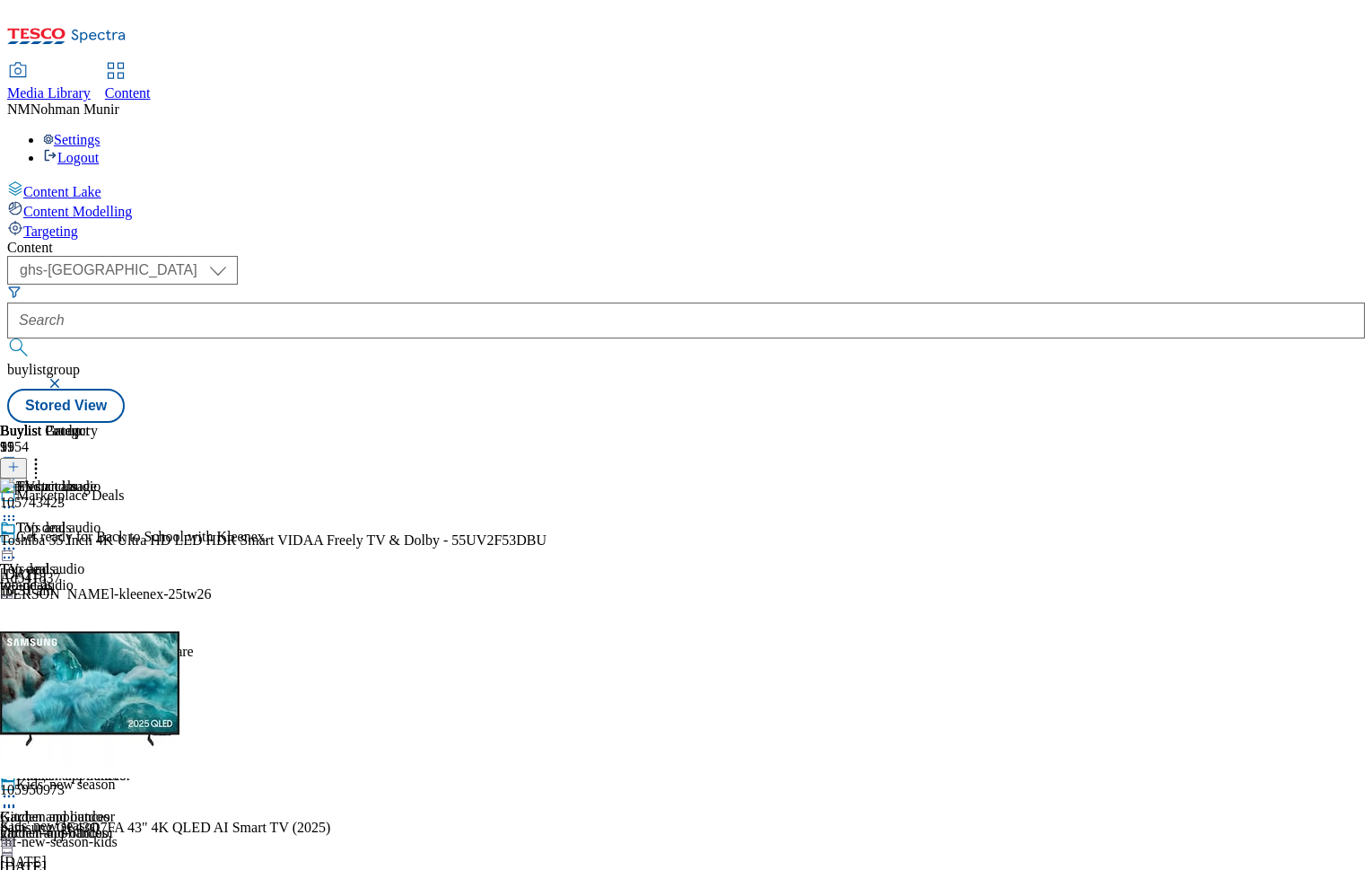
scroll to position [985, 0]
drag, startPoint x: 1220, startPoint y: 597, endPoint x: 1224, endPoint y: 646, distance: 49.2
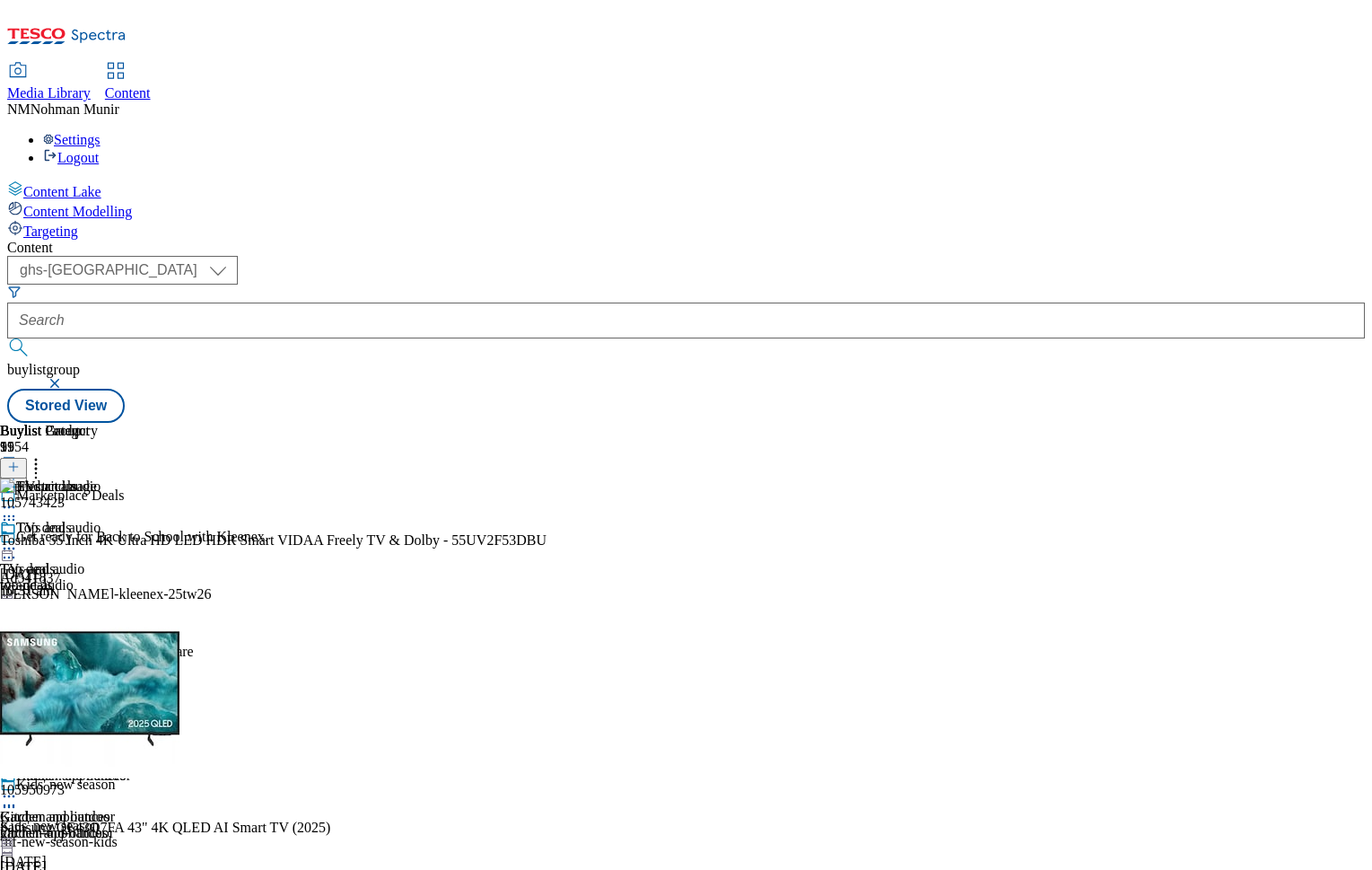
scroll to position [928, 0]
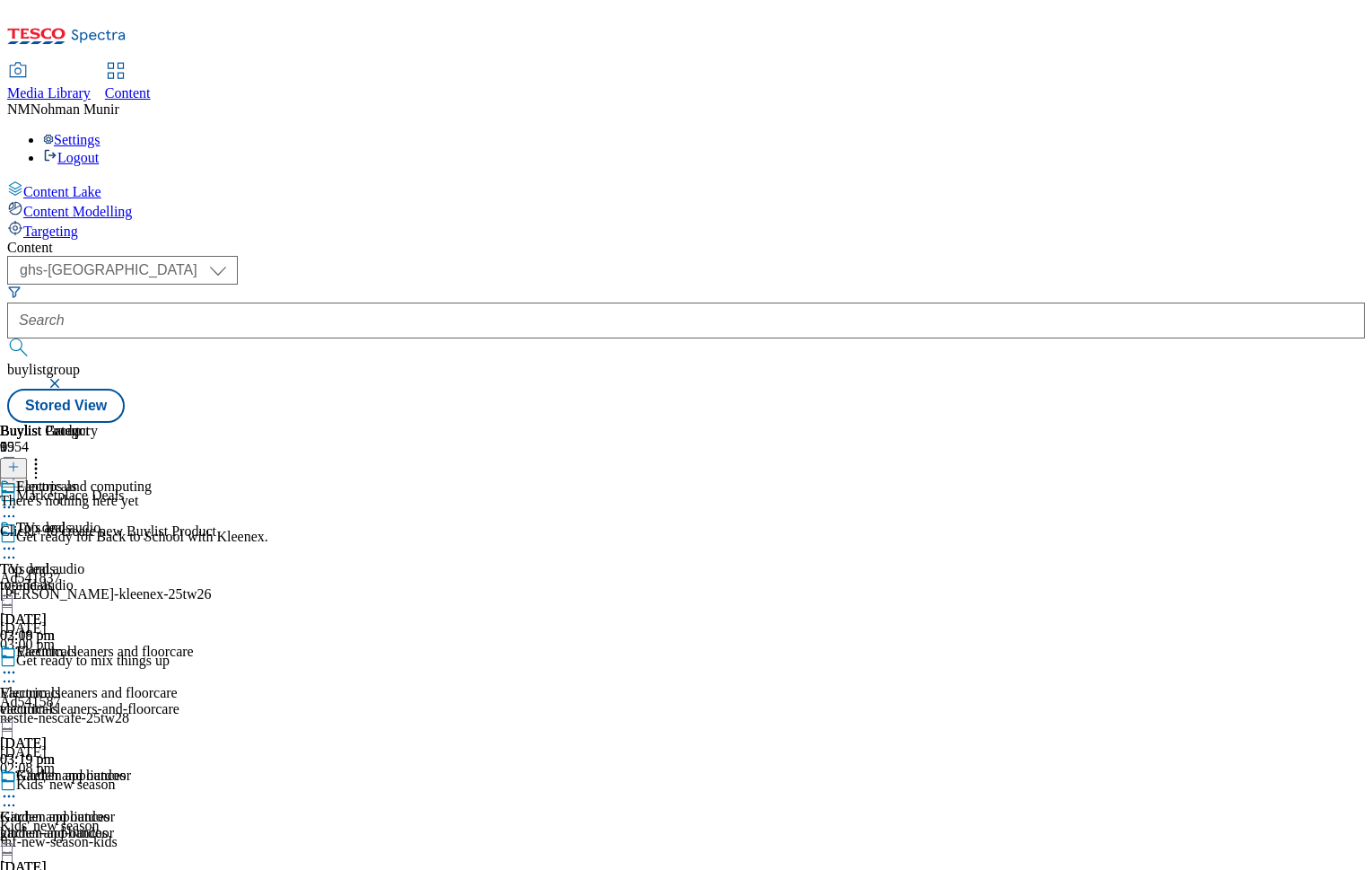
drag, startPoint x: 1070, startPoint y: 862, endPoint x: 1103, endPoint y: 862, distance: 33.0
click at [1103, 423] on div "Content ( optional ) ghs-uk group-comms ghs-uk buylistgroup Stored View Buylist…" at bounding box center [686, 331] width 1358 height 183
click at [20, 461] on icon at bounding box center [13, 467] width 12 height 12
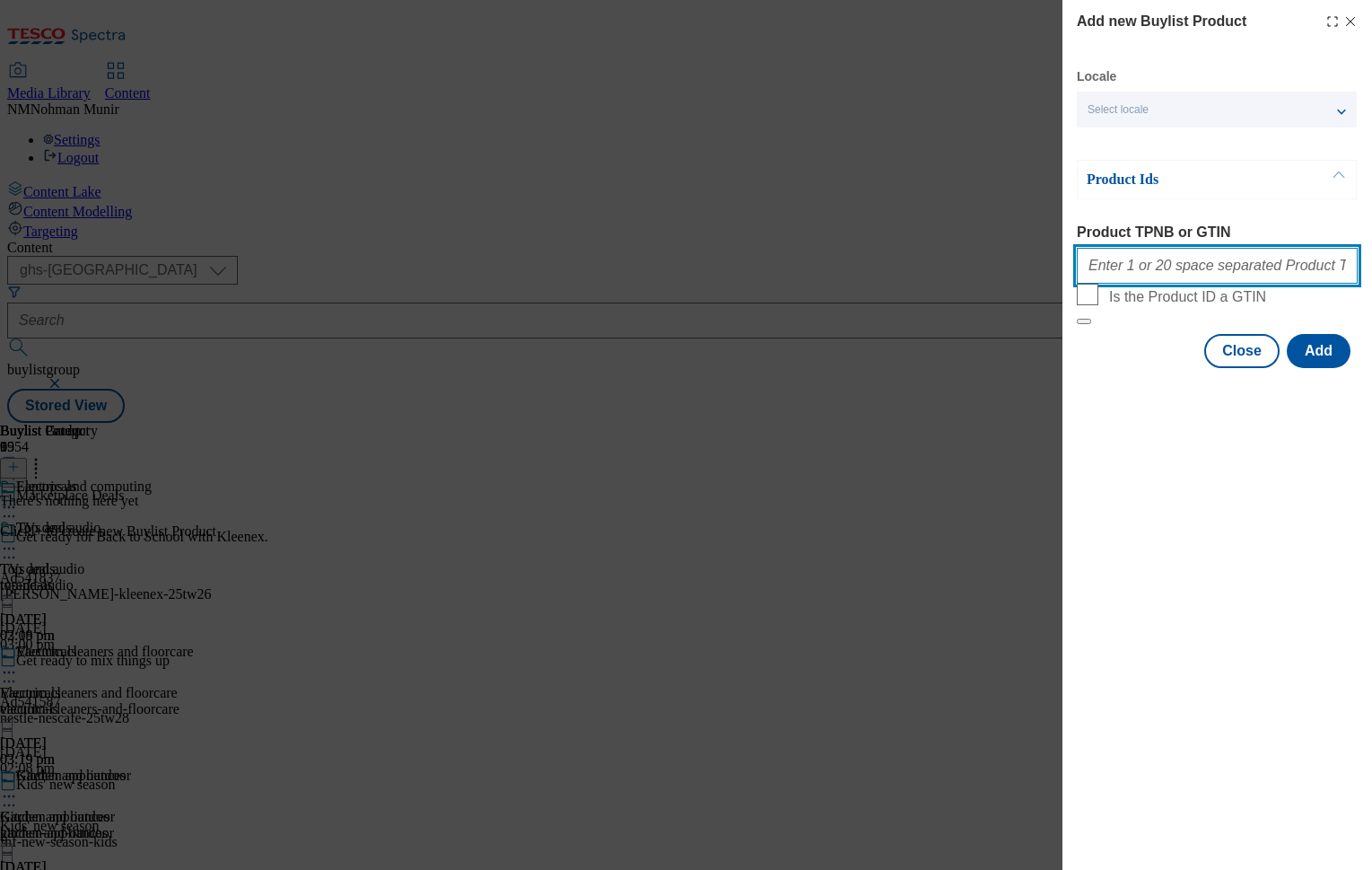
click at [1201, 273] on input "Product TPNB or GTIN" at bounding box center [1217, 266] width 281 height 36
paste input "105291691 105314907 105315042 105314863 105494105 105314923 105314867 105314877…"
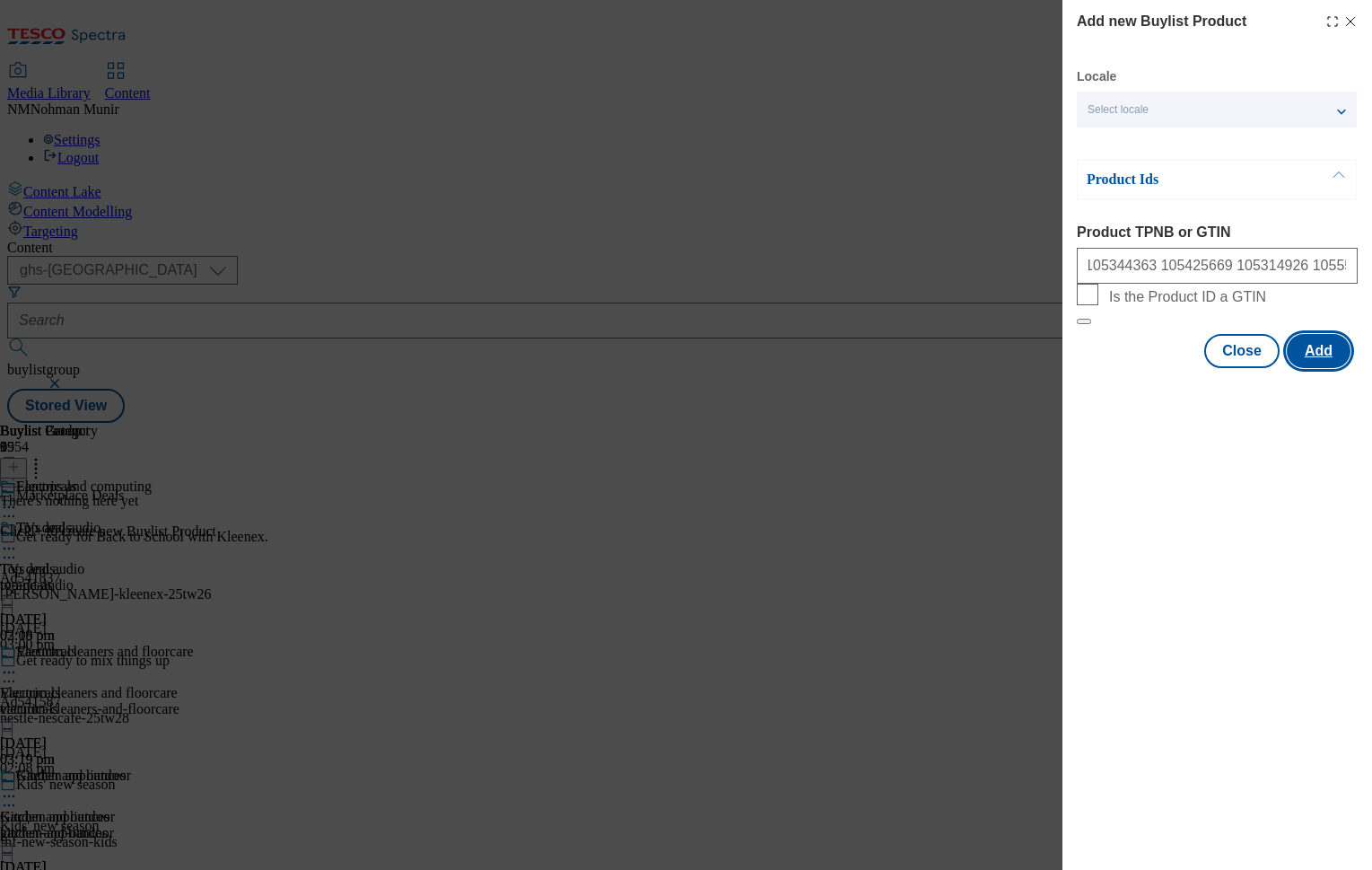
click at [1328, 368] on button "Add" at bounding box center [1319, 351] width 64 height 34
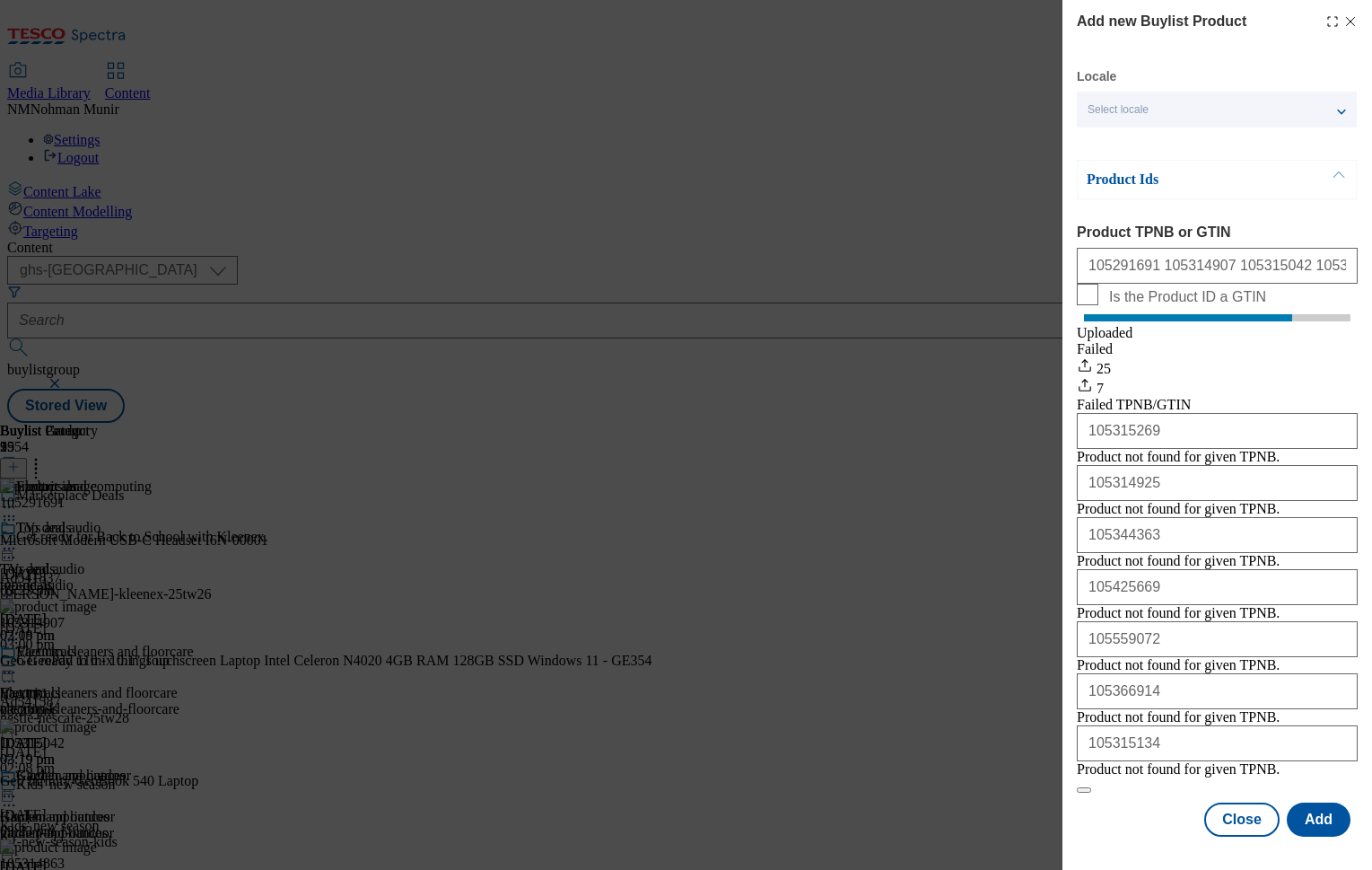
scroll to position [170, 0]
drag, startPoint x: 1163, startPoint y: 304, endPoint x: 1050, endPoint y: 304, distance: 113.0
click at [1050, 304] on div "Add new Buylist Product Locale Select locale English Welsh Product Ids Product …" at bounding box center [686, 435] width 1372 height 870
drag, startPoint x: 1176, startPoint y: 373, endPoint x: 1000, endPoint y: 369, distance: 176.0
click at [1018, 369] on div "Add new Buylist Product Locale Select locale English Welsh Product Ids Product …" at bounding box center [686, 435] width 1372 height 870
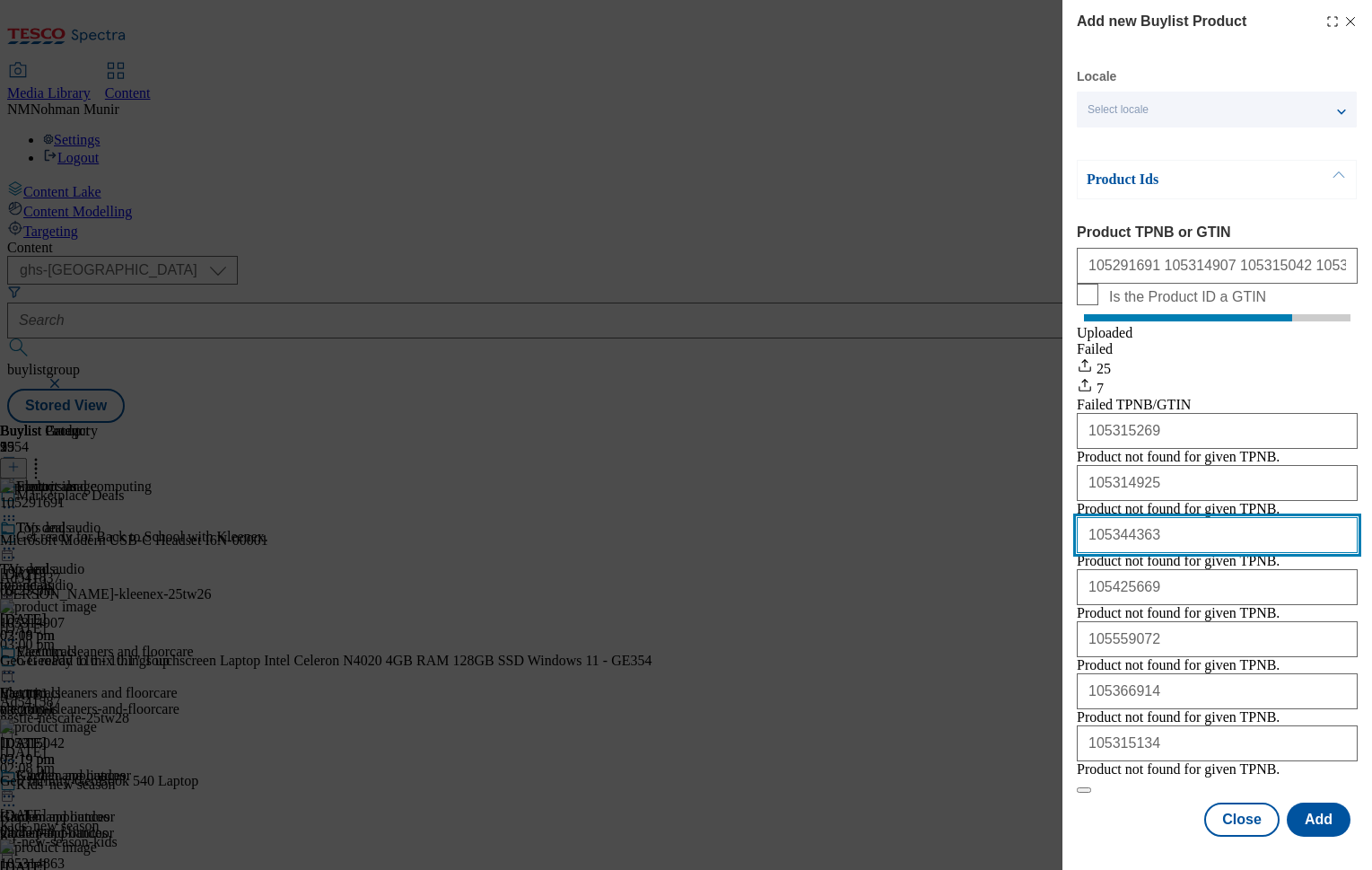
drag, startPoint x: 1177, startPoint y: 440, endPoint x: 1067, endPoint y: 435, distance: 110.1
click at [1067, 435] on div "Add new Buylist Product Locale Select locale English Welsh Product Ids Product …" at bounding box center [1217, 419] width 310 height 840
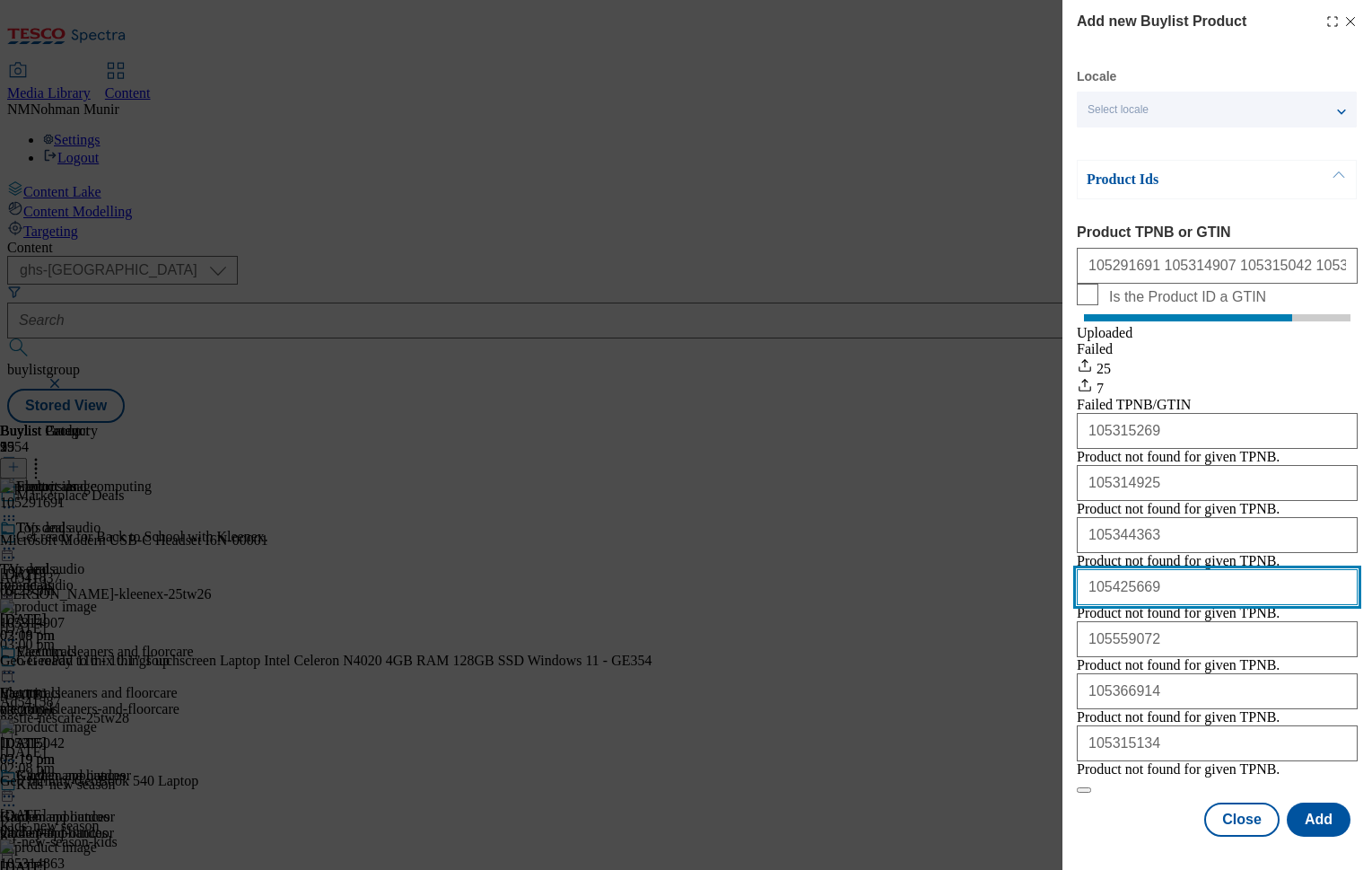
drag, startPoint x: 1093, startPoint y: 510, endPoint x: 1070, endPoint y: 507, distance: 23.2
click at [1072, 509] on div "Add new Buylist Product Locale Select locale English Welsh Product Ids Product …" at bounding box center [1217, 419] width 310 height 840
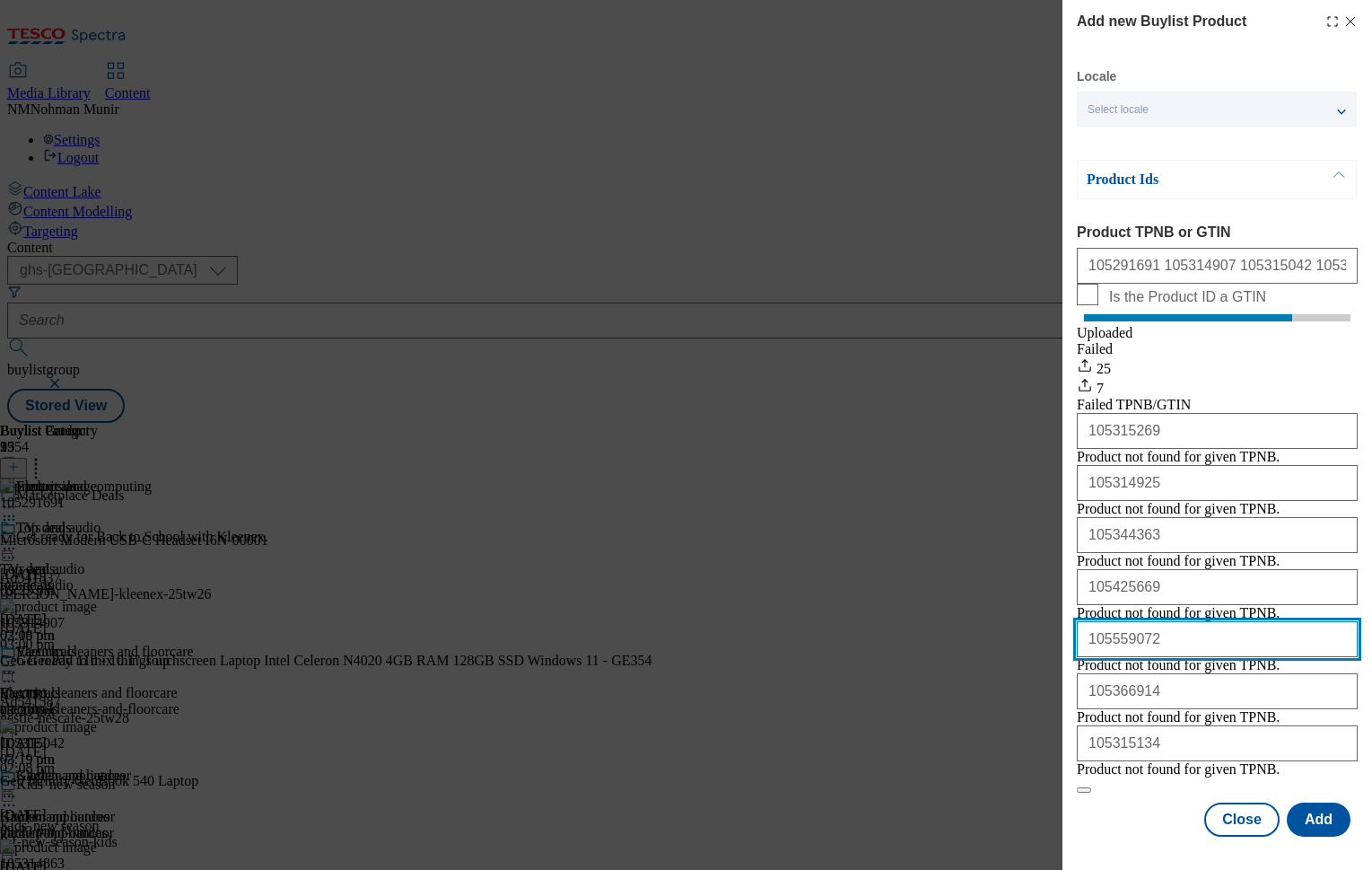
drag, startPoint x: 1172, startPoint y: 593, endPoint x: 988, endPoint y: 574, distance: 185.0
click at [996, 581] on div "Add new Buylist Product Locale Select locale English Welsh Product Ids Product …" at bounding box center [686, 435] width 1372 height 870
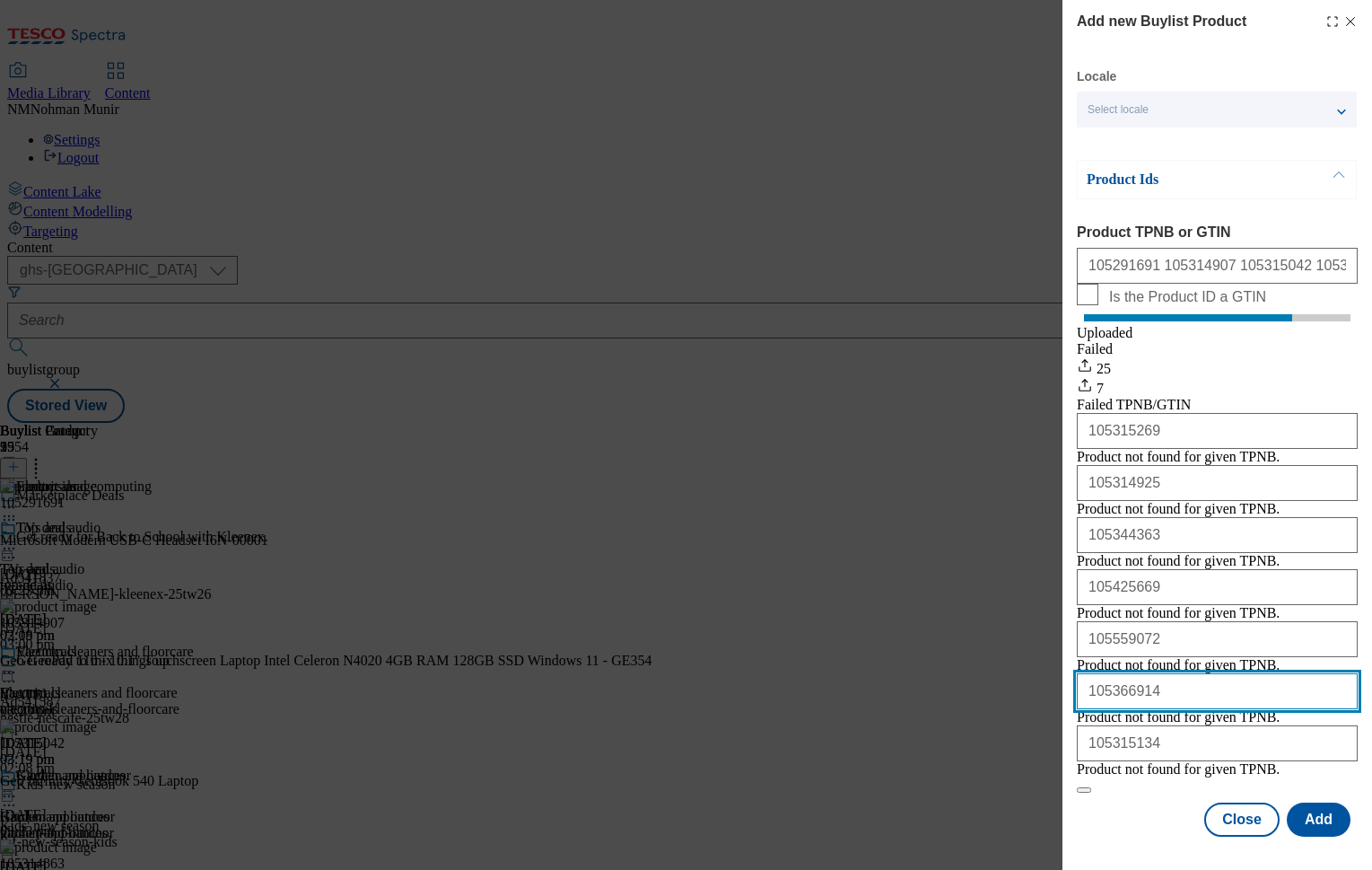
drag, startPoint x: 1224, startPoint y: 669, endPoint x: 1086, endPoint y: 660, distance: 138.3
click at [1097, 673] on input "105366914" at bounding box center [1217, 691] width 281 height 36
click at [1212, 673] on input "105366914" at bounding box center [1217, 691] width 281 height 36
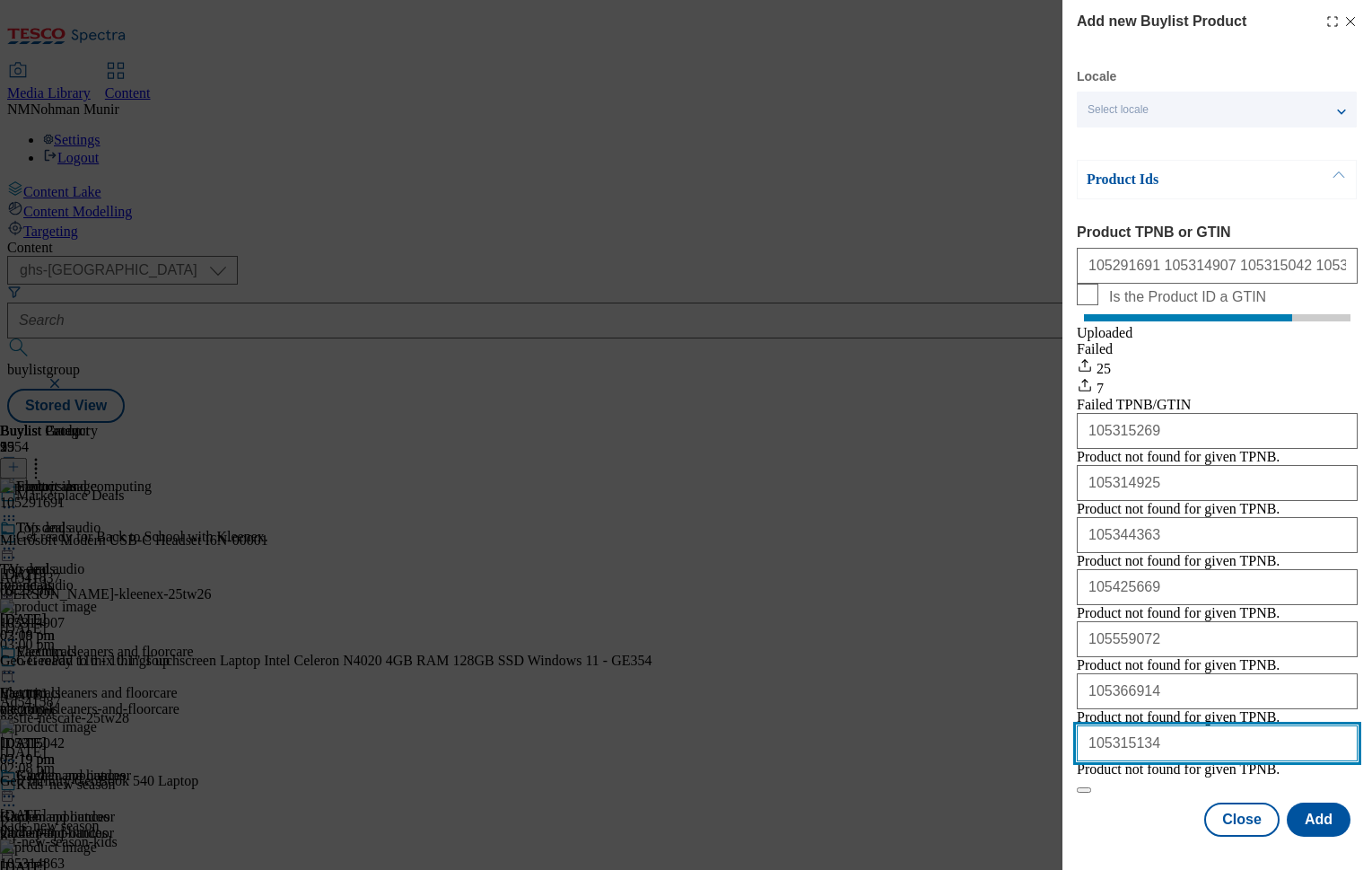
drag, startPoint x: 1077, startPoint y: 720, endPoint x: 1017, endPoint y: 717, distance: 60.1
click at [1021, 719] on div "Add new Buylist Product Locale Select locale English Welsh Product Ids Product …" at bounding box center [686, 435] width 1372 height 870
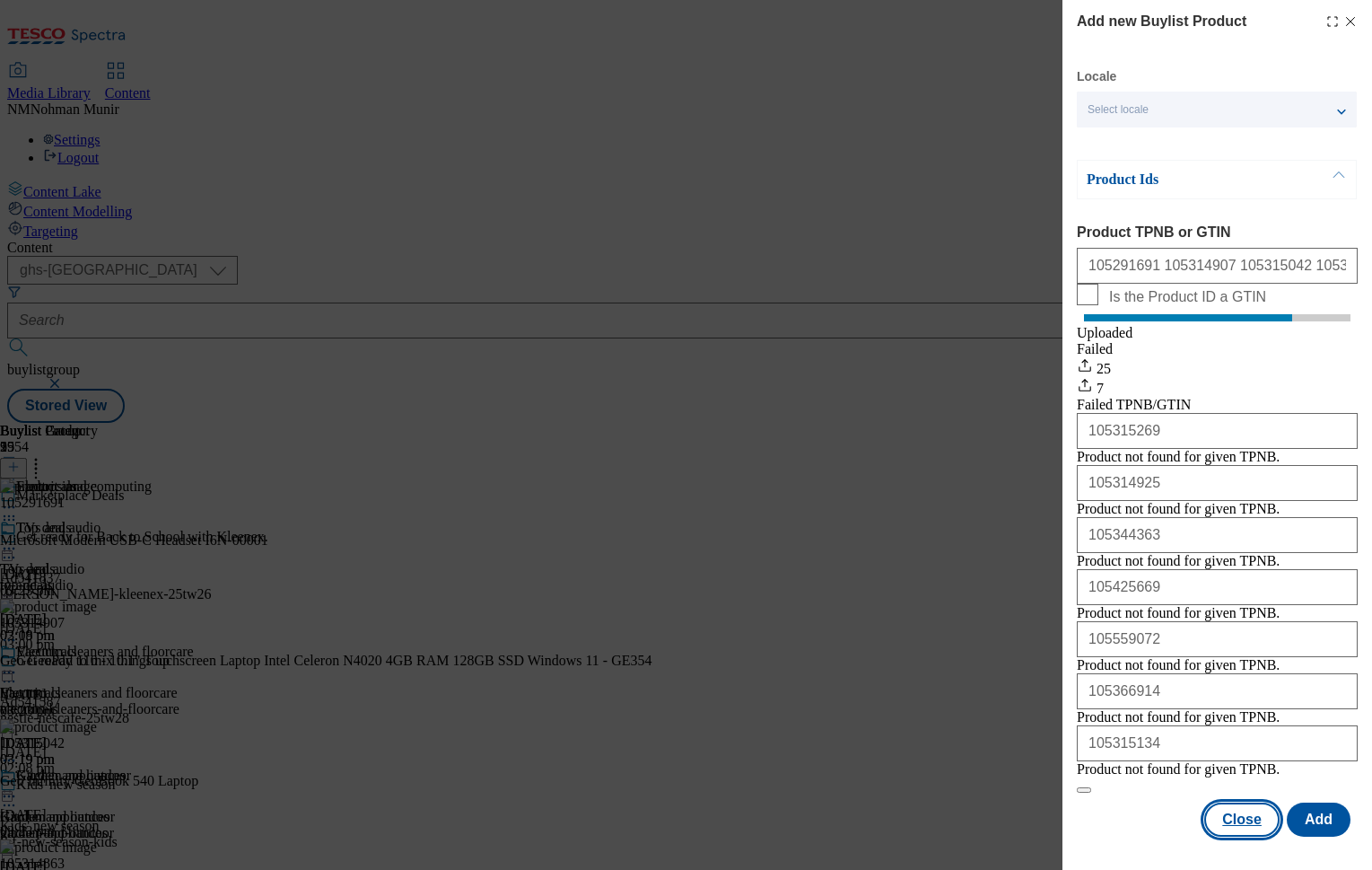
click at [1233, 814] on button "Close" at bounding box center [1242, 819] width 75 height 34
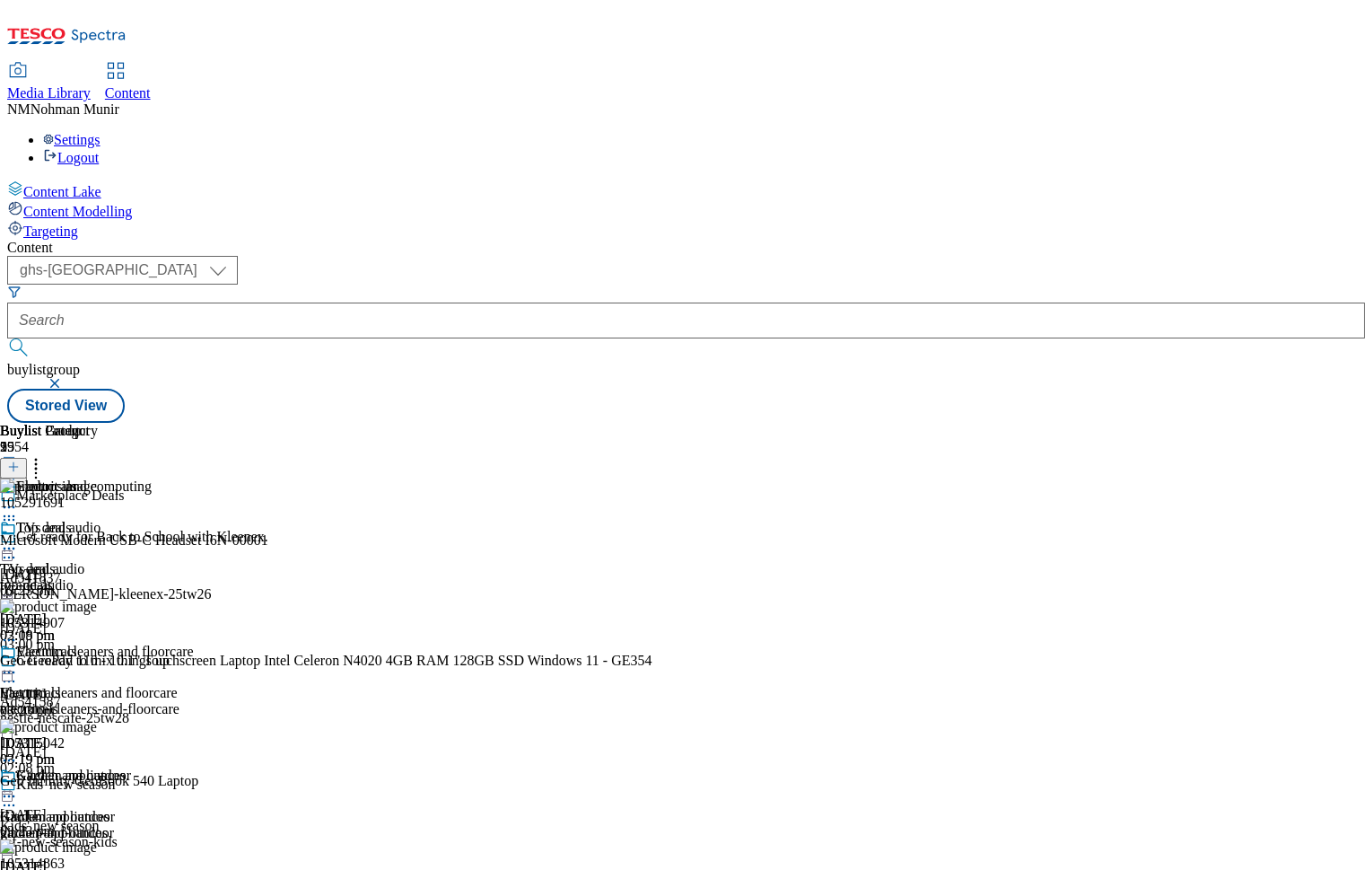
scroll to position [1077, 0]
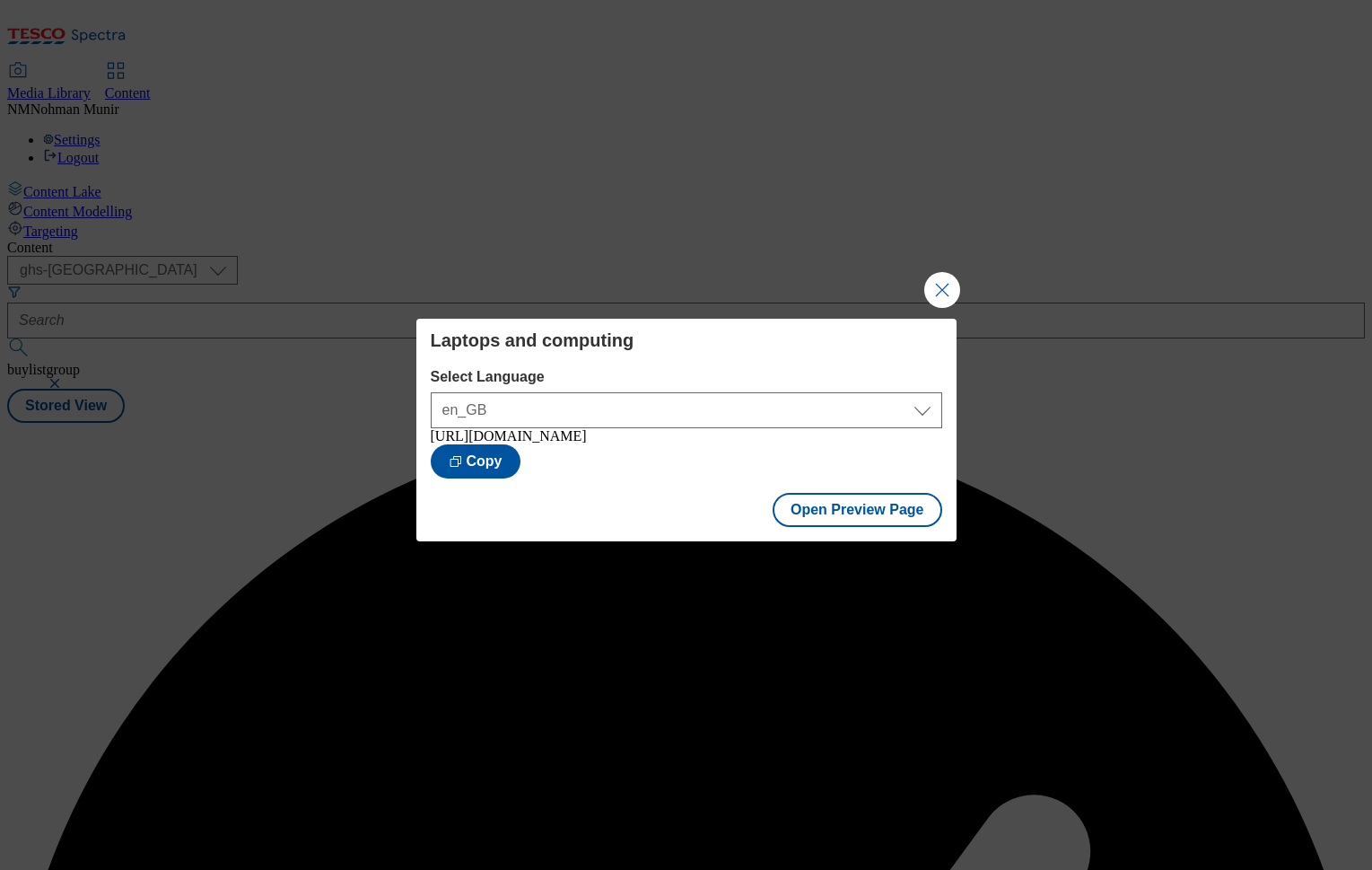
scroll to position [0, 0]
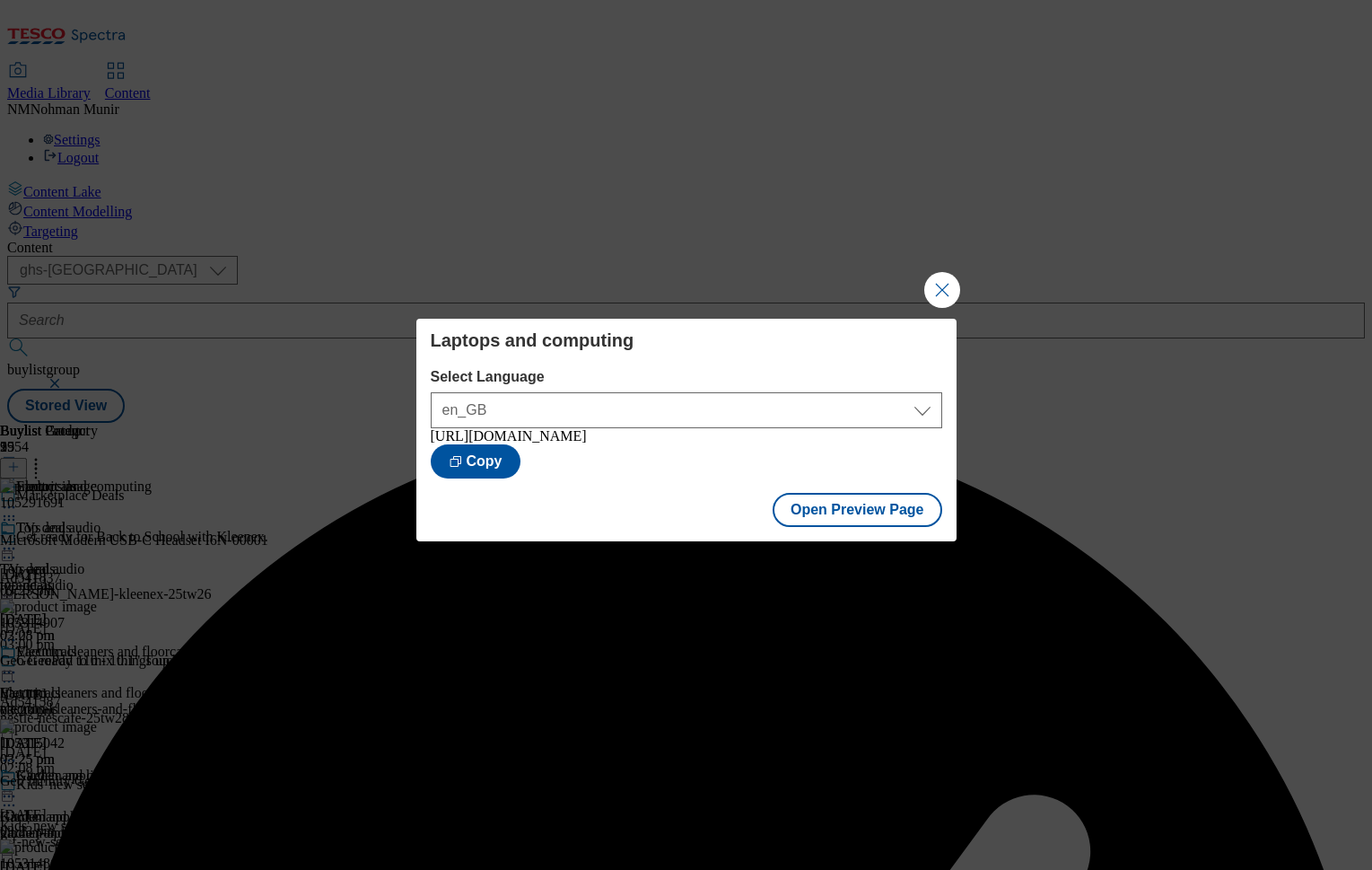
click at [961, 291] on div "Laptops and computing Select Language en_GB en_GB [URL][DOMAIN_NAME] Copy Open …" at bounding box center [686, 435] width 1372 height 870
click at [883, 520] on button "Open Preview Page" at bounding box center [858, 510] width 170 height 34
click at [942, 282] on button "Close Modal" at bounding box center [942, 290] width 36 height 36
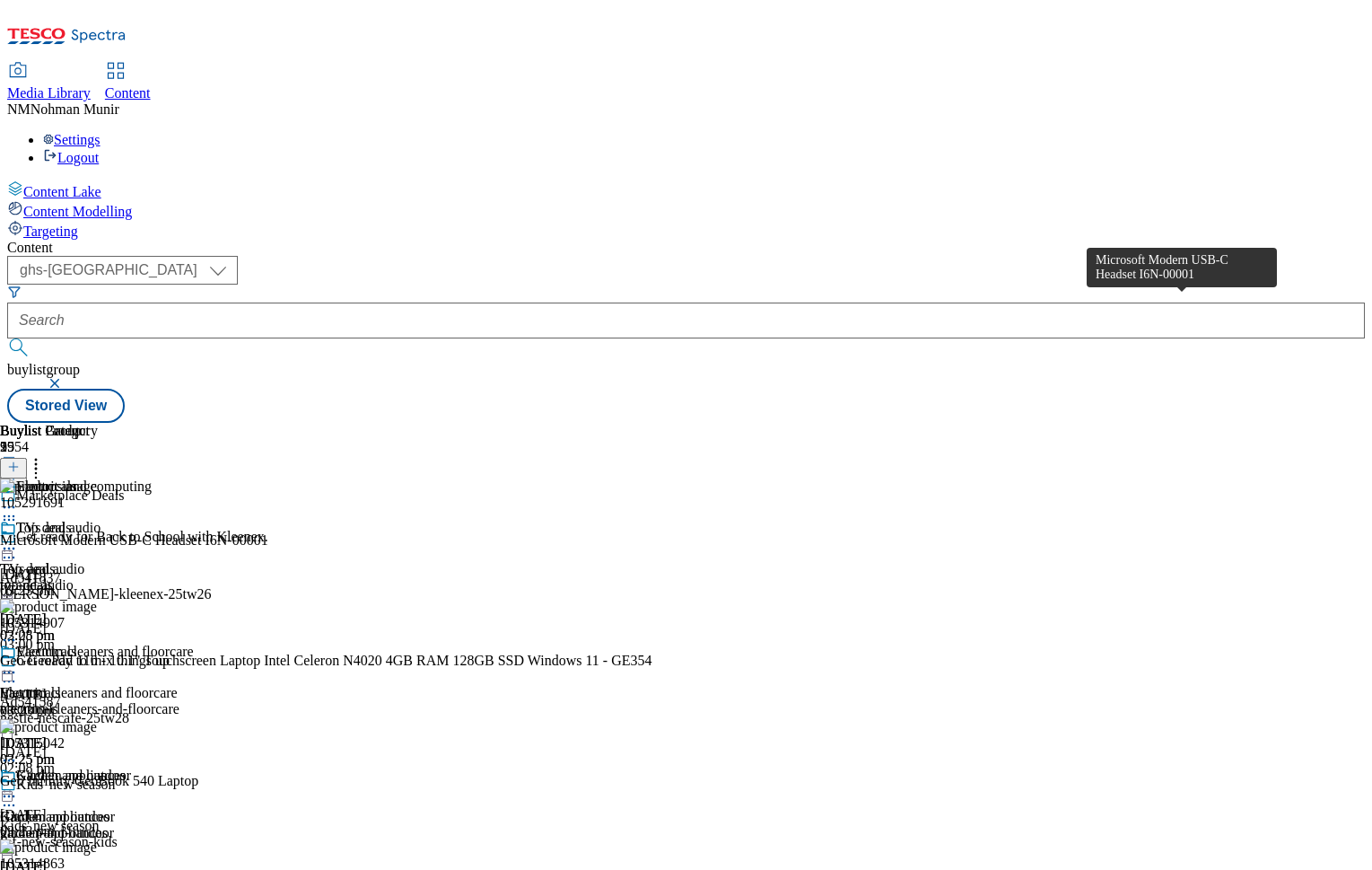
drag, startPoint x: 1188, startPoint y: 309, endPoint x: 1214, endPoint y: 311, distance: 26.1
click at [269, 533] on div "Microsoft Modern USB-C Headset I6N-00001" at bounding box center [134, 540] width 269 height 16
click at [990, 549] on div at bounding box center [495, 549] width 990 height 0
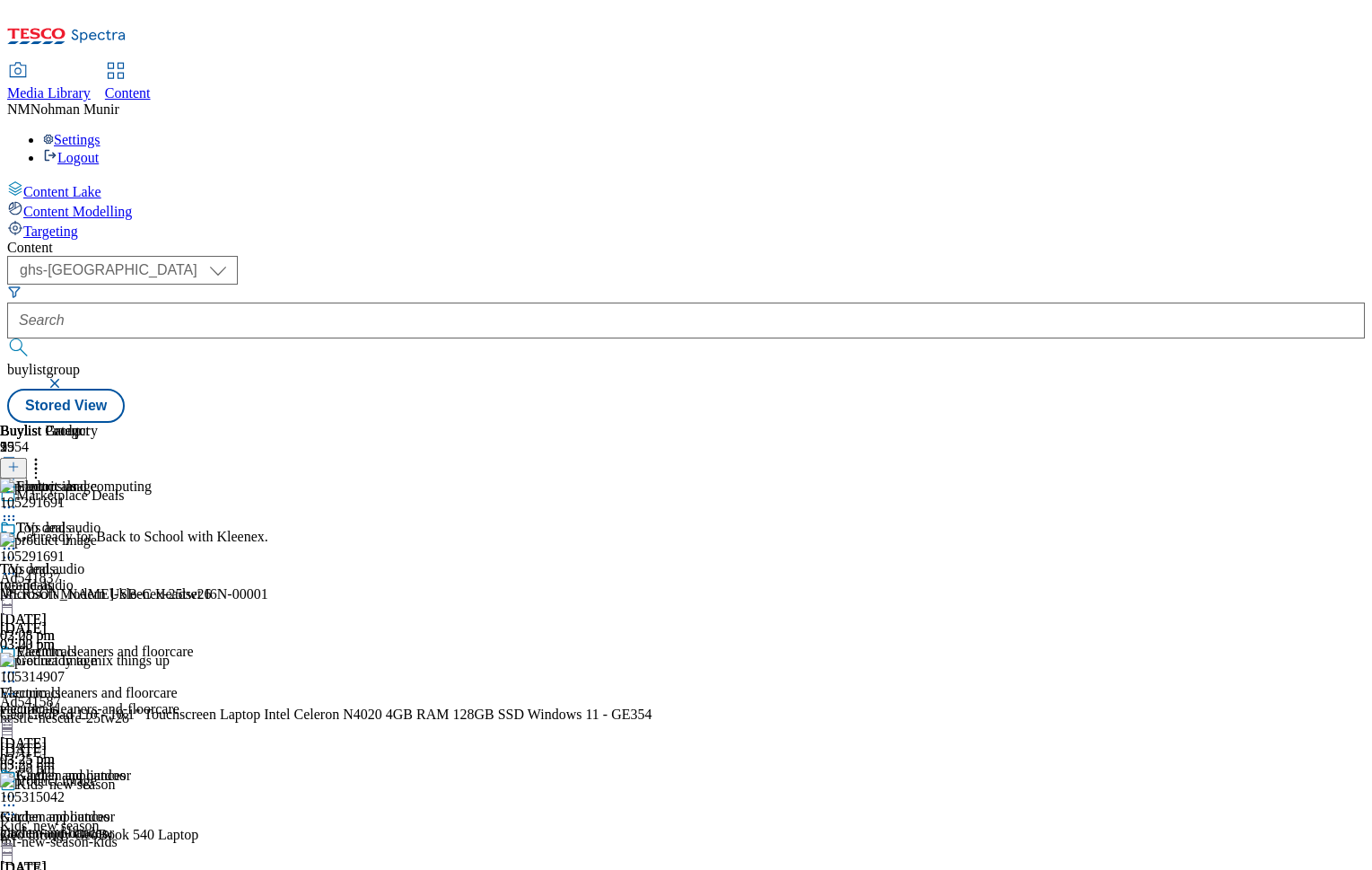
drag, startPoint x: 1327, startPoint y: 337, endPoint x: 1321, endPoint y: 269, distance: 68.3
click at [18, 499] on icon at bounding box center [8, 507] width 18 height 18
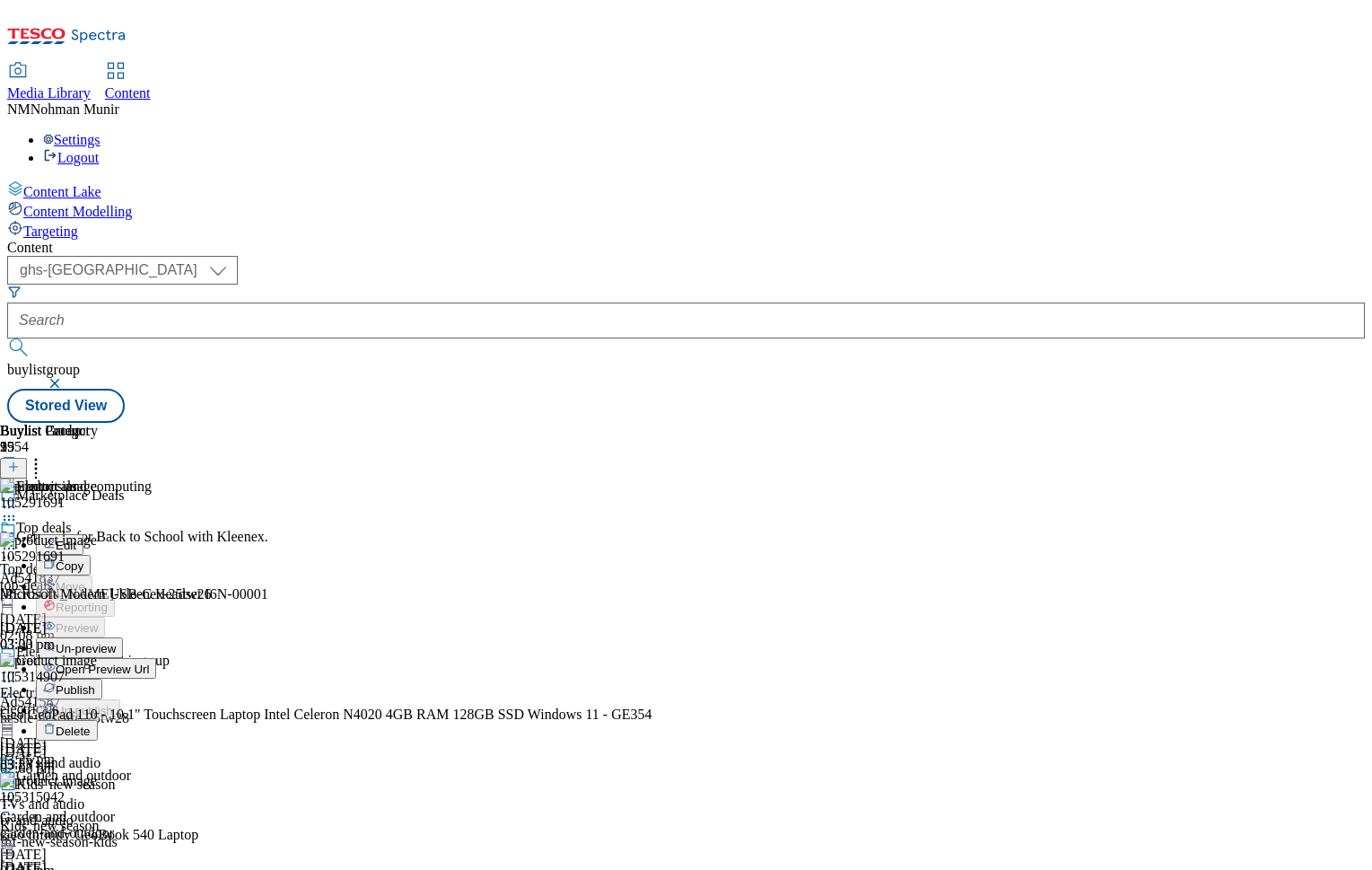
click at [103, 679] on button "Publish" at bounding box center [69, 689] width 66 height 21
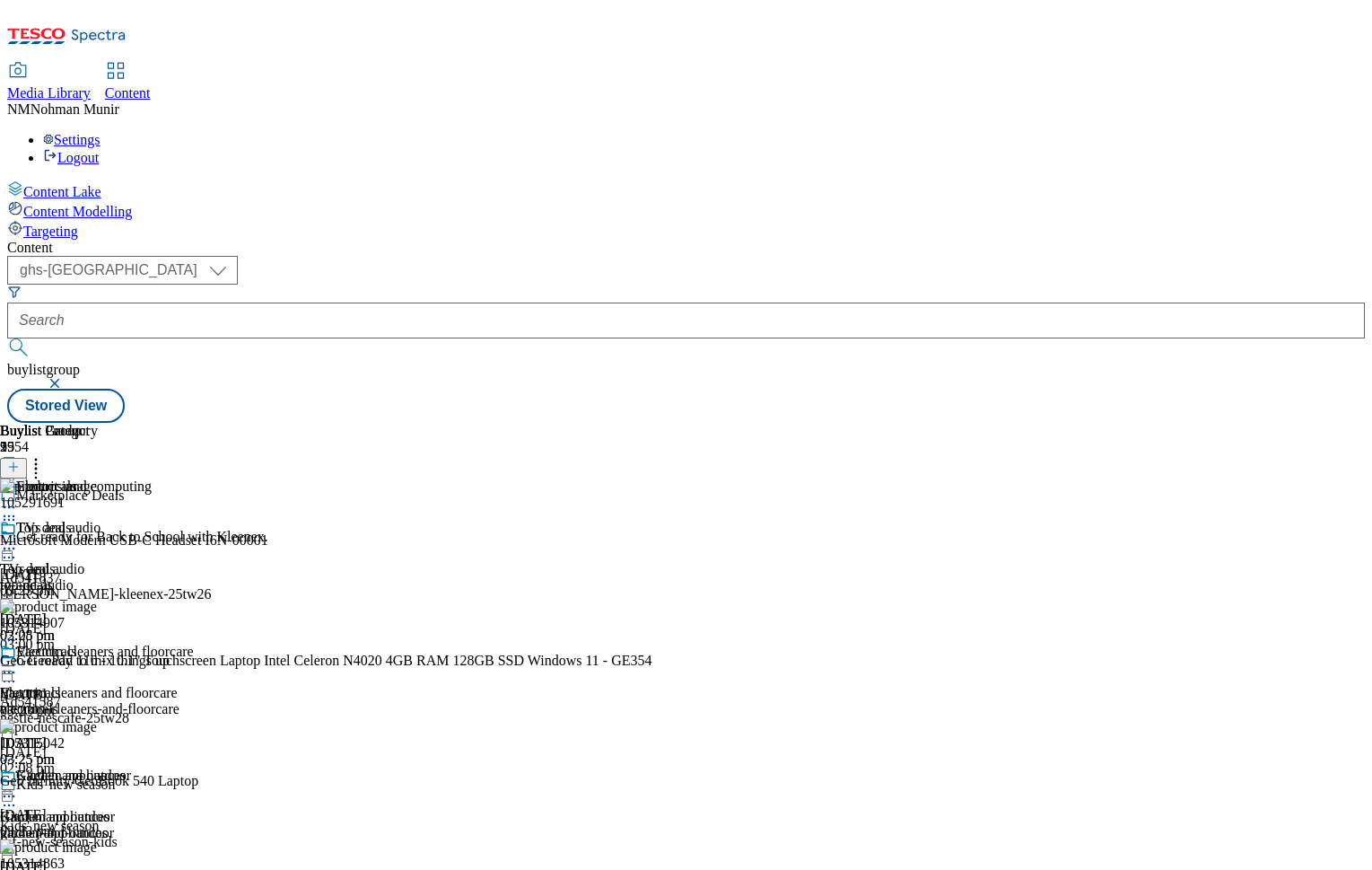
scroll to position [1004, 0]
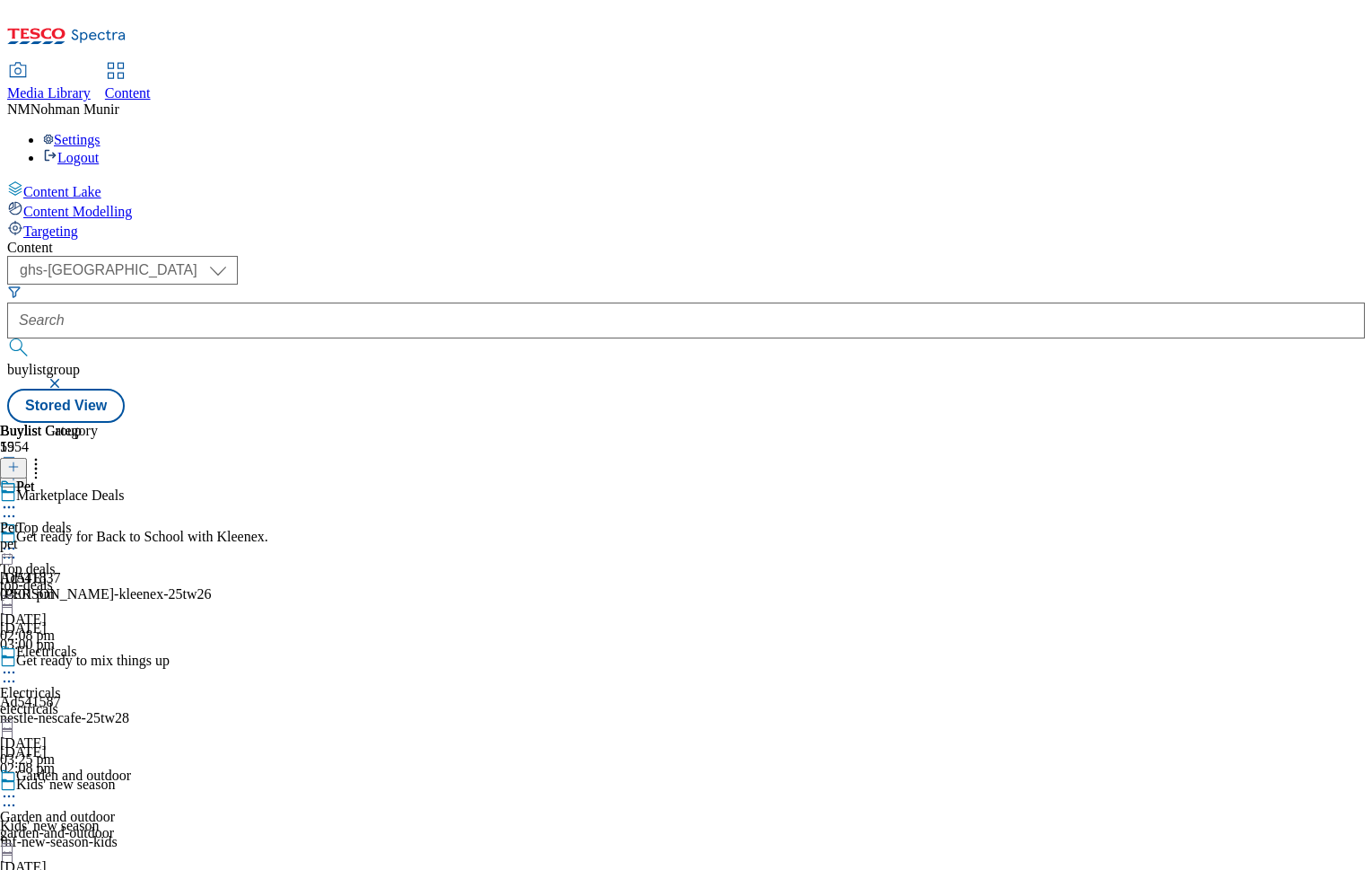
drag, startPoint x: 1077, startPoint y: 667, endPoint x: 1347, endPoint y: 681, distance: 270.4
click at [18, 499] on icon at bounding box center [8, 507] width 18 height 18
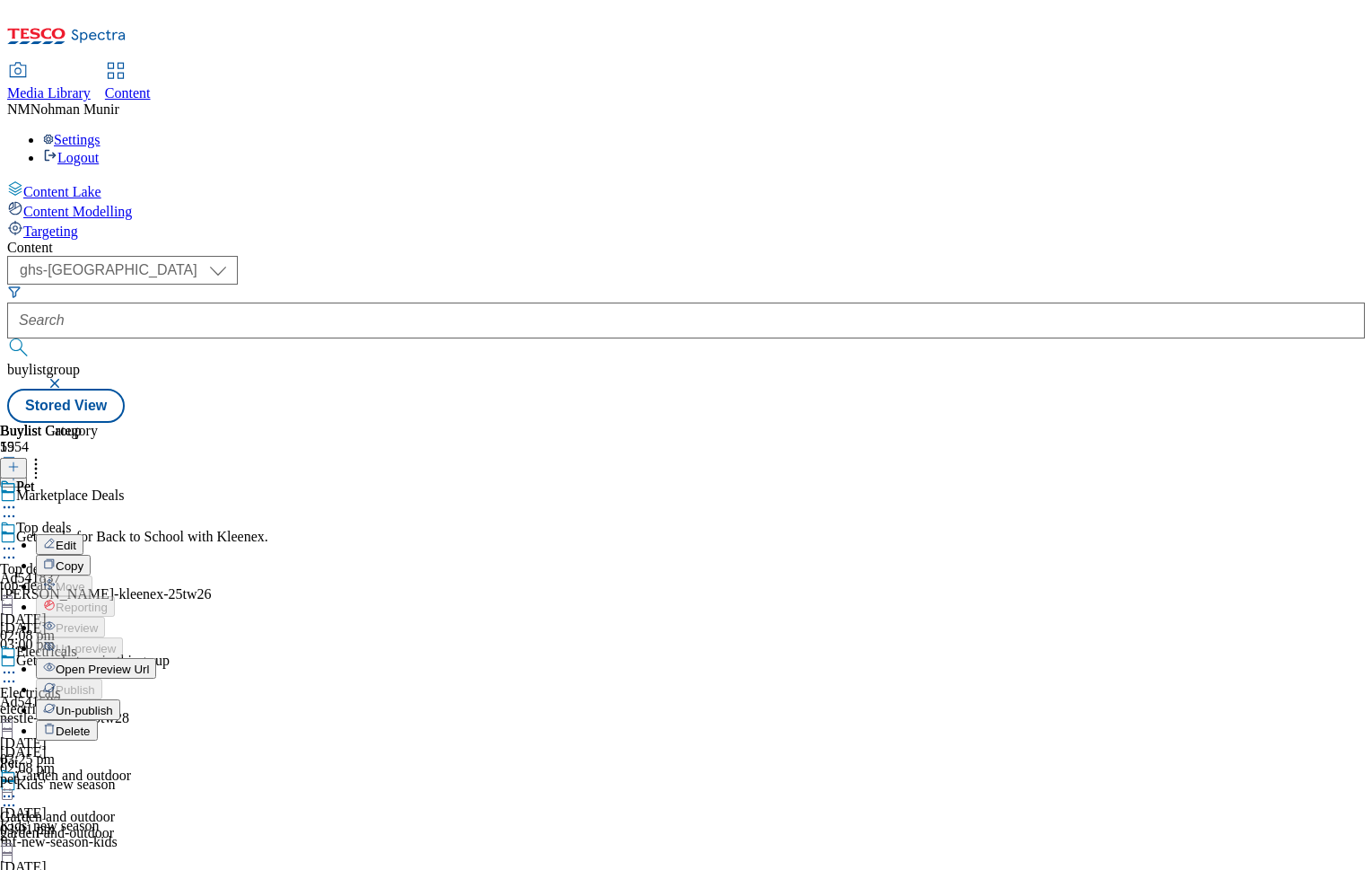
click at [121, 702] on div "Un-publish" at bounding box center [78, 710] width 85 height 15
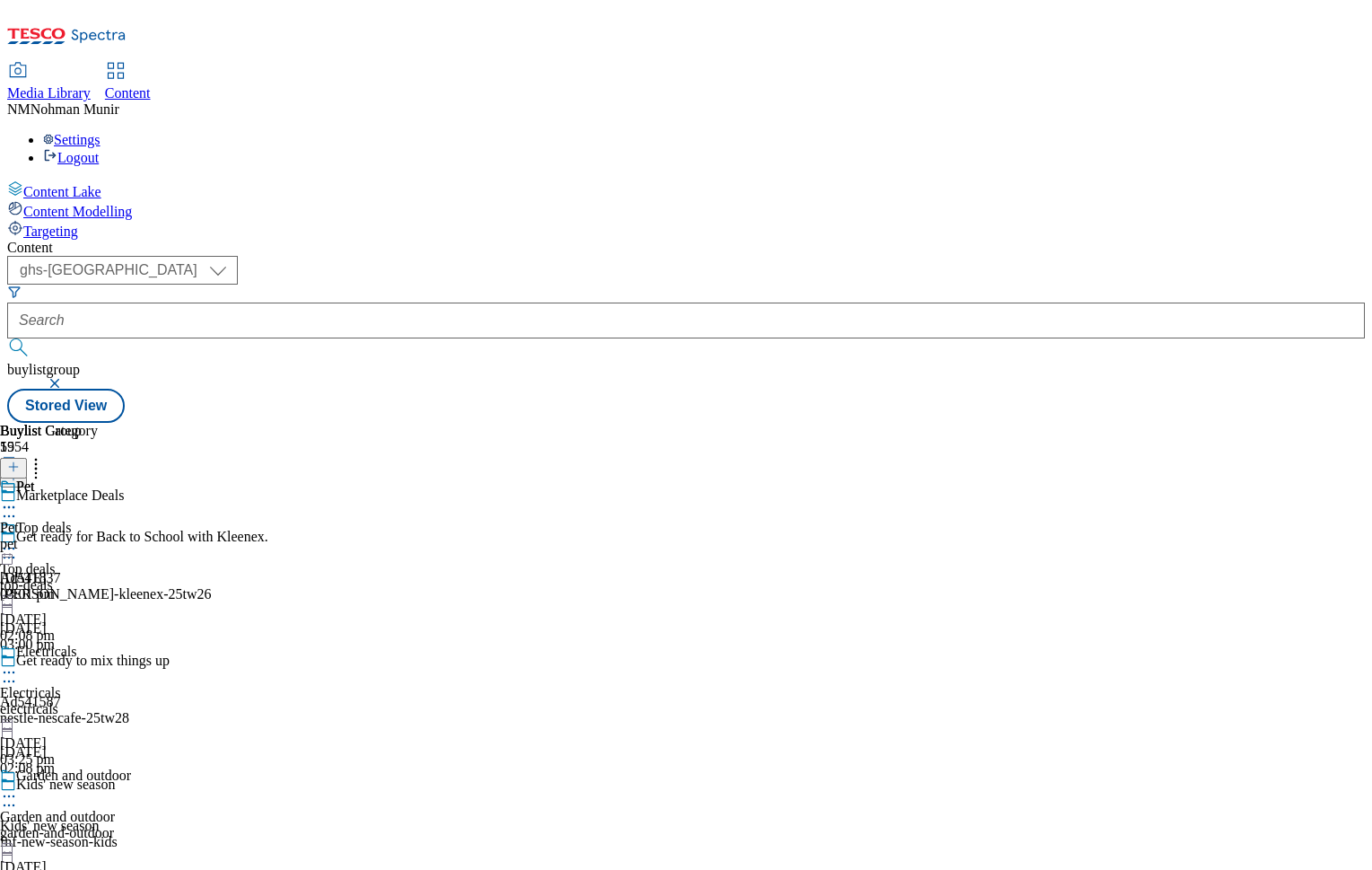
click at [98, 499] on div at bounding box center [49, 509] width 98 height 22
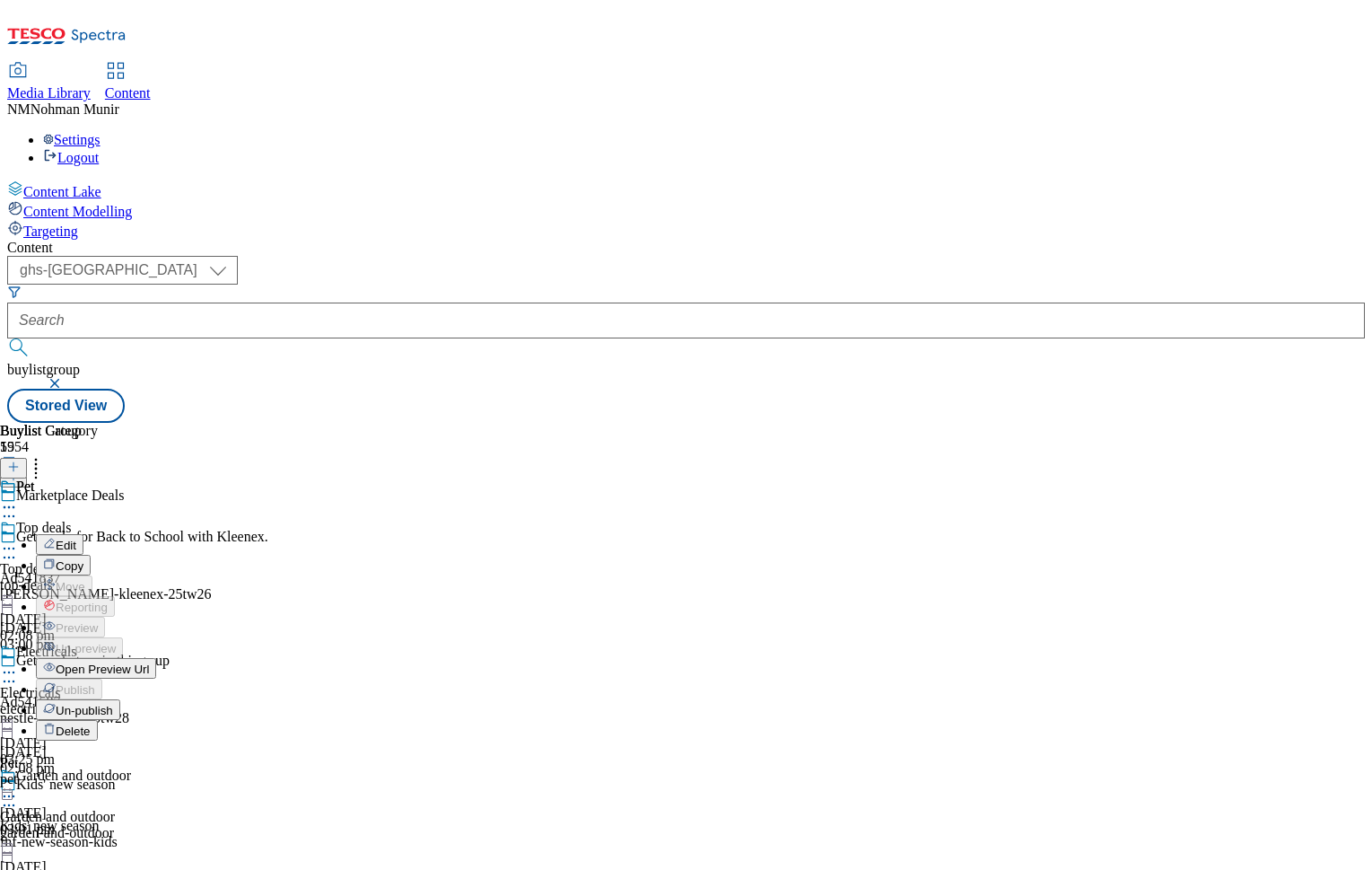
click at [113, 704] on span "Un-publish" at bounding box center [84, 711] width 57 height 13
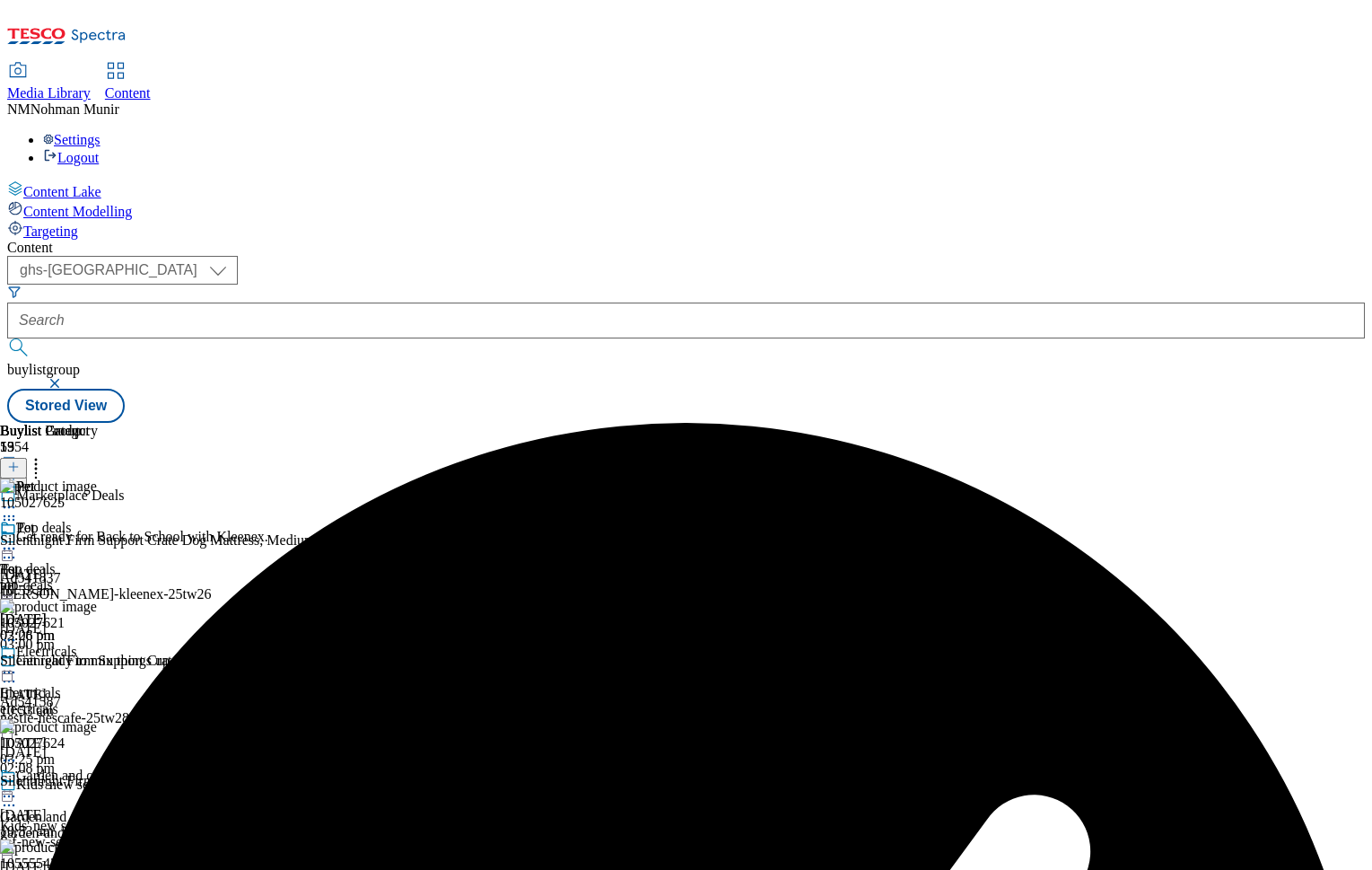
click at [18, 539] on icon at bounding box center [8, 548] width 18 height 18
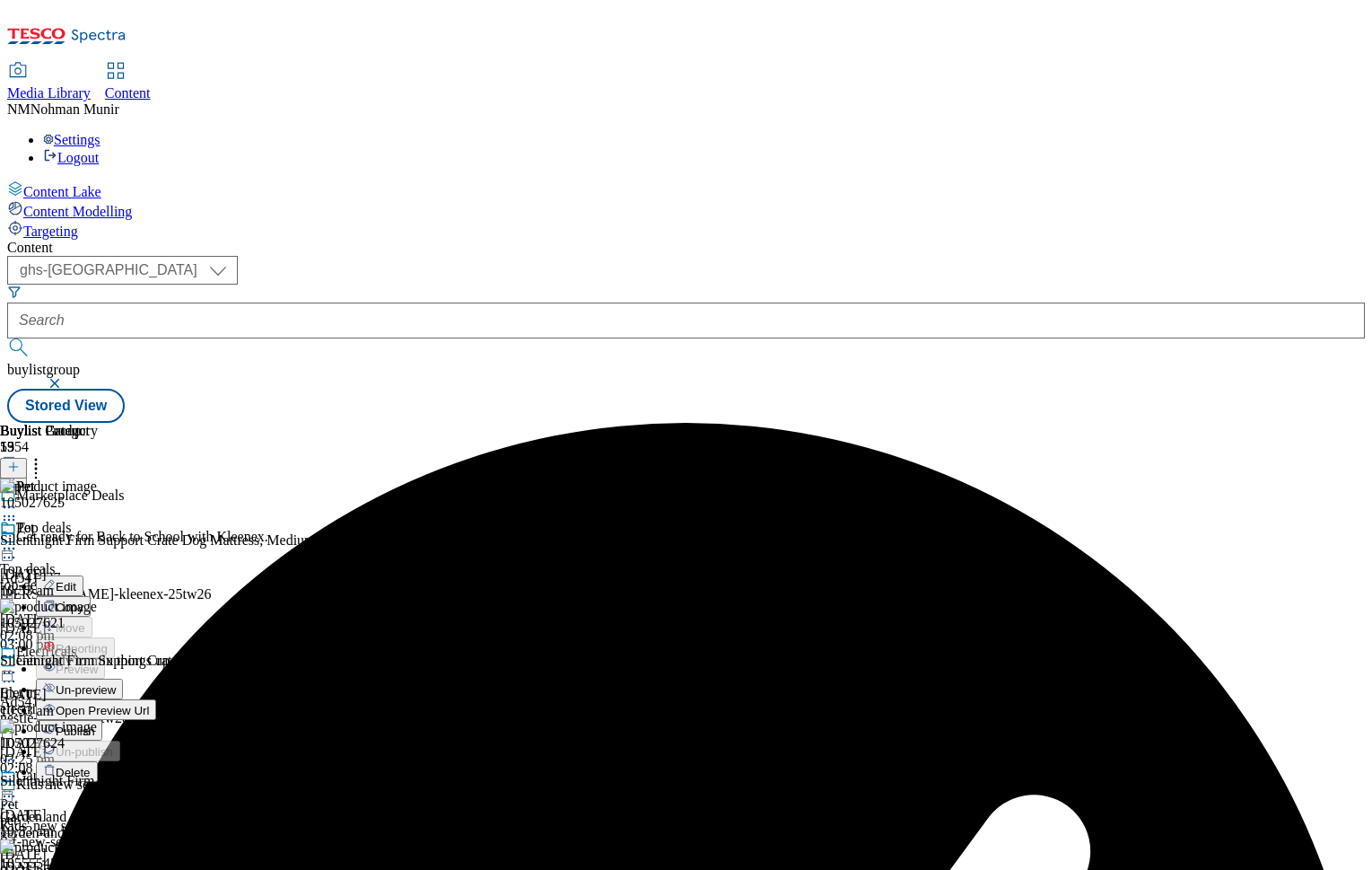
click at [116, 683] on span "Un-preview" at bounding box center [86, 690] width 60 height 13
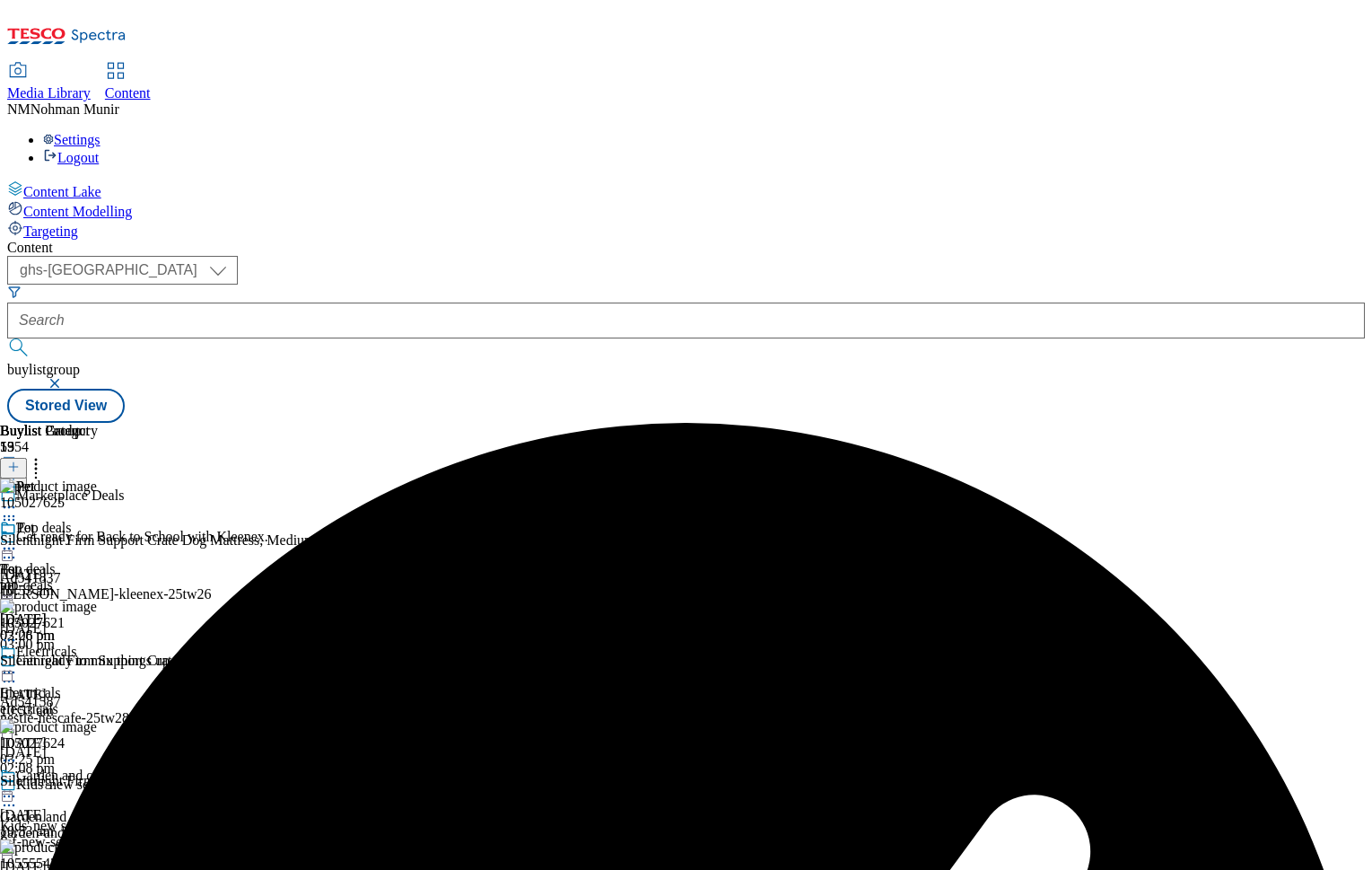
scroll to position [0, 220]
click at [45, 455] on icon at bounding box center [36, 464] width 18 height 18
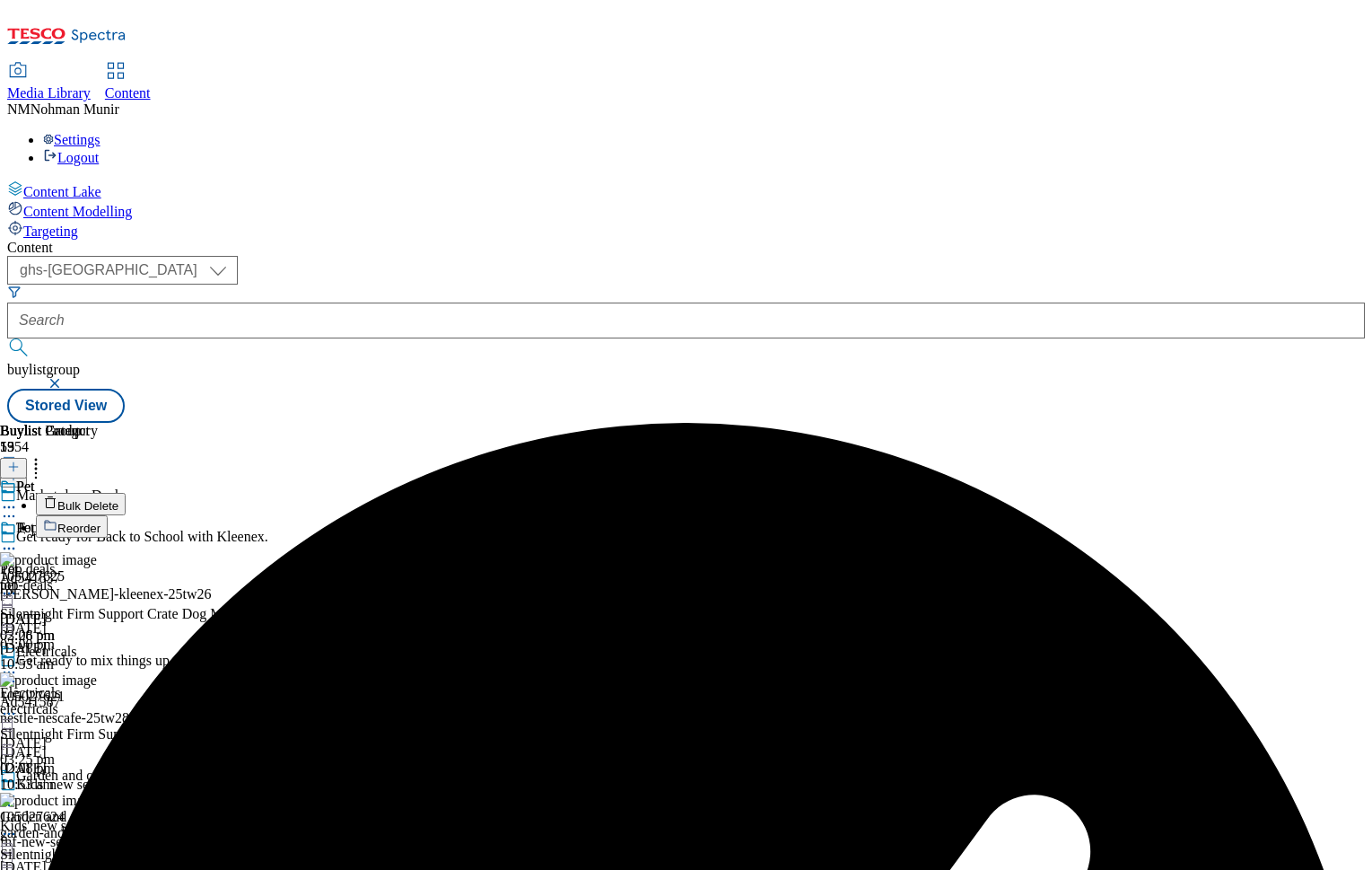
click at [447, 423] on header "Buylist Product 13 Bulk Delete Reorder" at bounding box center [223, 481] width 447 height 115
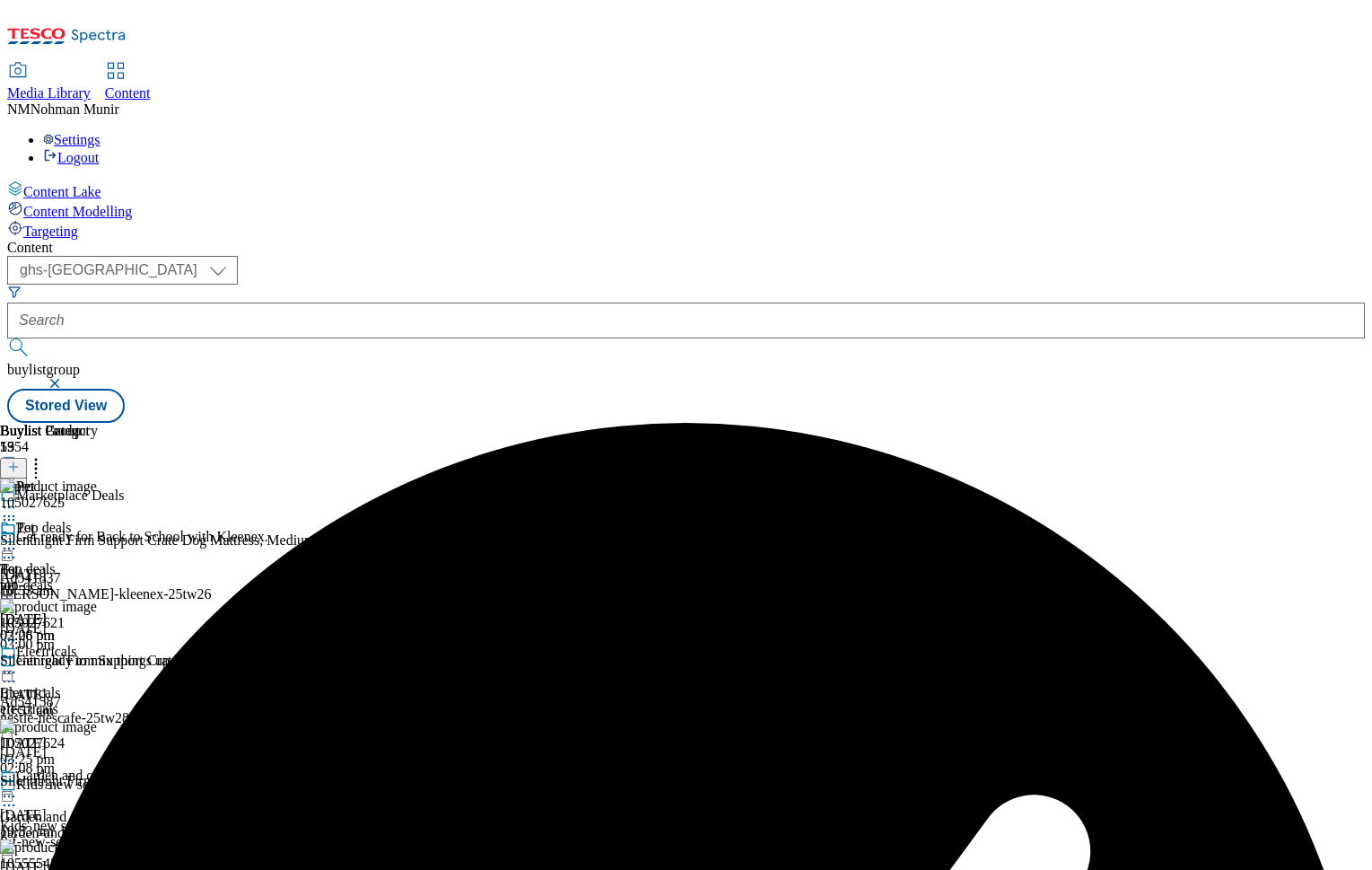
click at [20, 461] on icon at bounding box center [13, 467] width 12 height 12
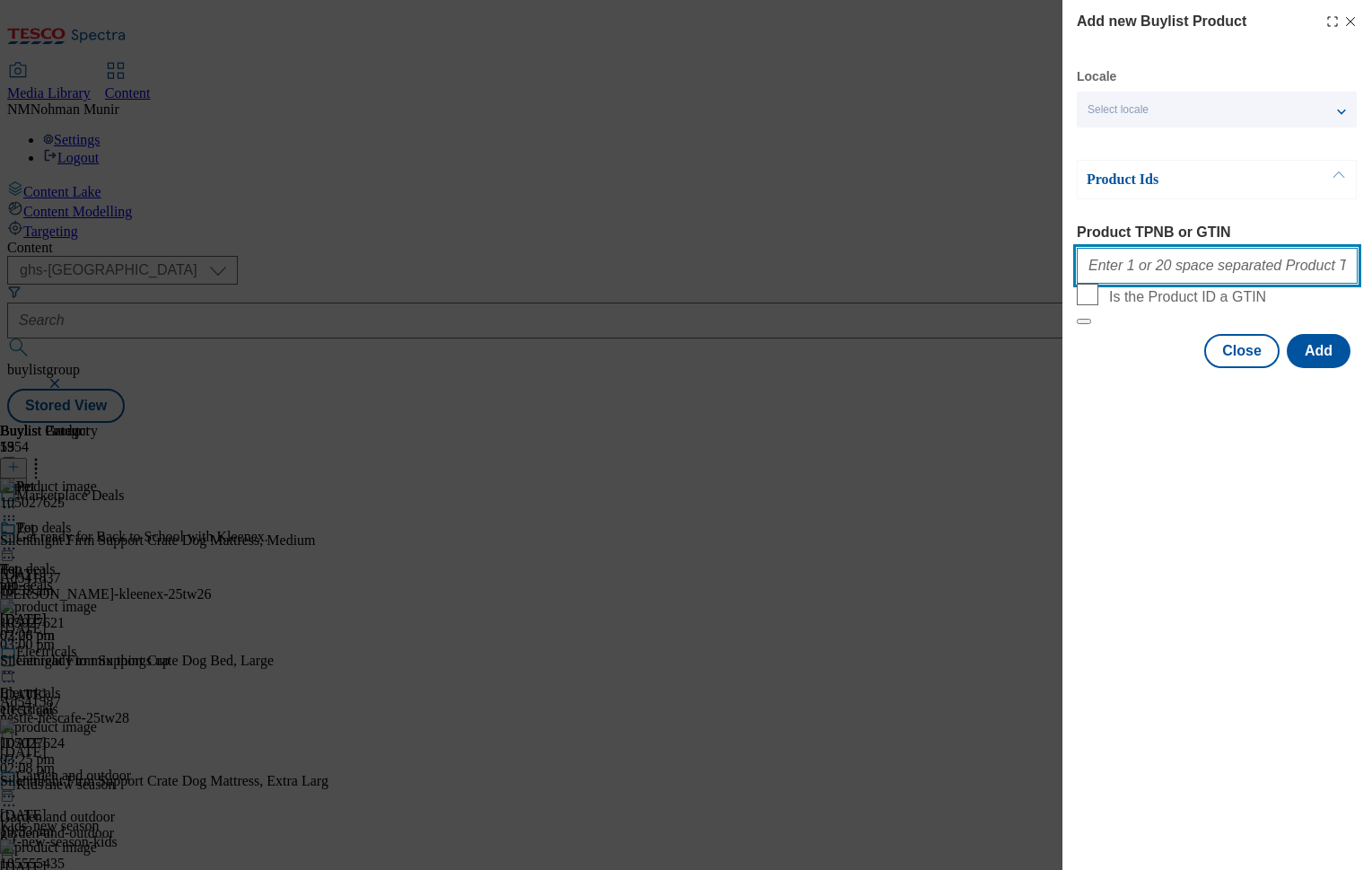
click at [1231, 284] on input "Product TPNB or GTIN" at bounding box center [1217, 266] width 281 height 36
paste input "105494209 105494214 105494242 105494236 105485315 105494197 105494203 105494208…"
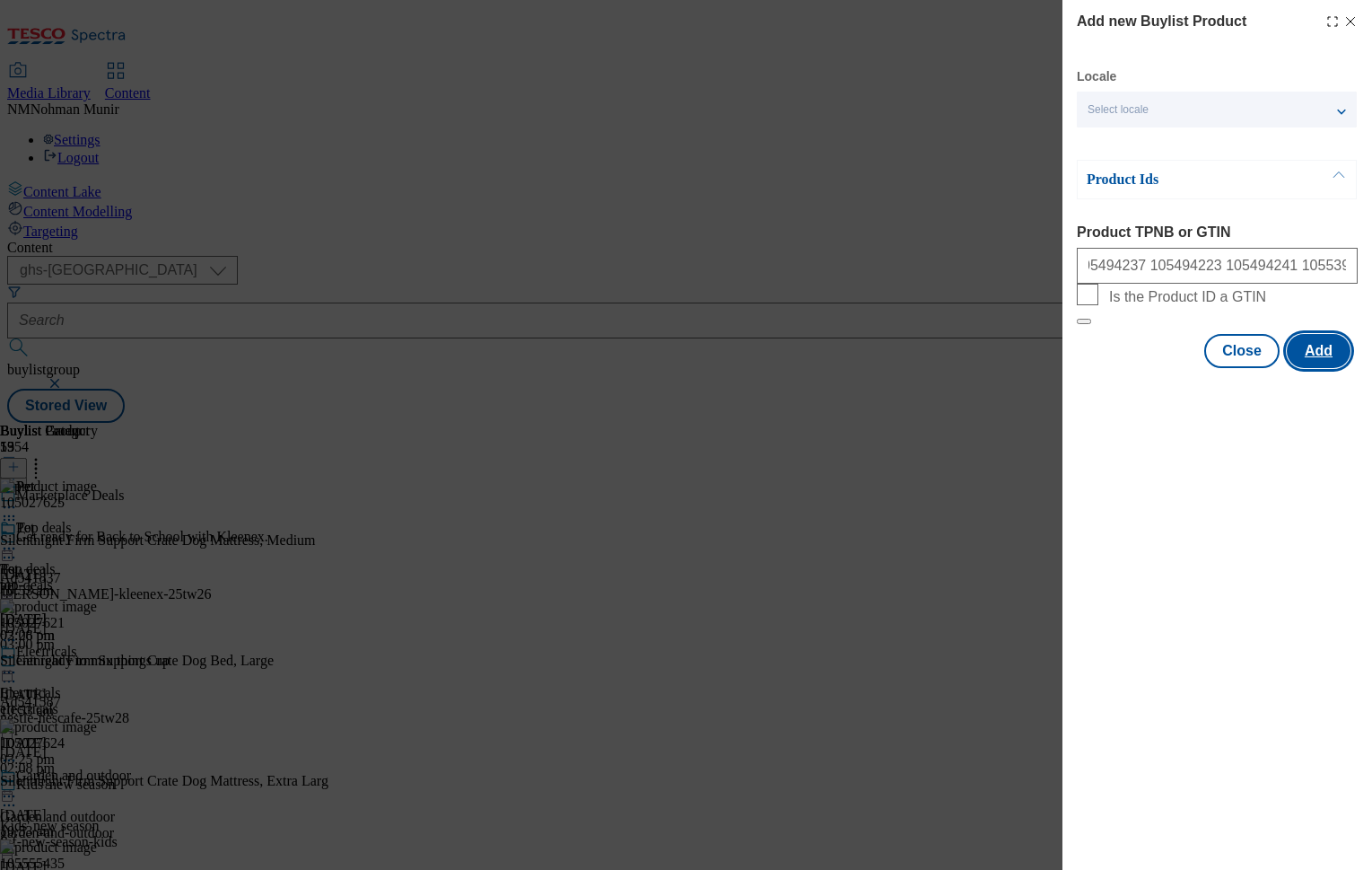
click at [1328, 368] on button "Add" at bounding box center [1319, 351] width 64 height 34
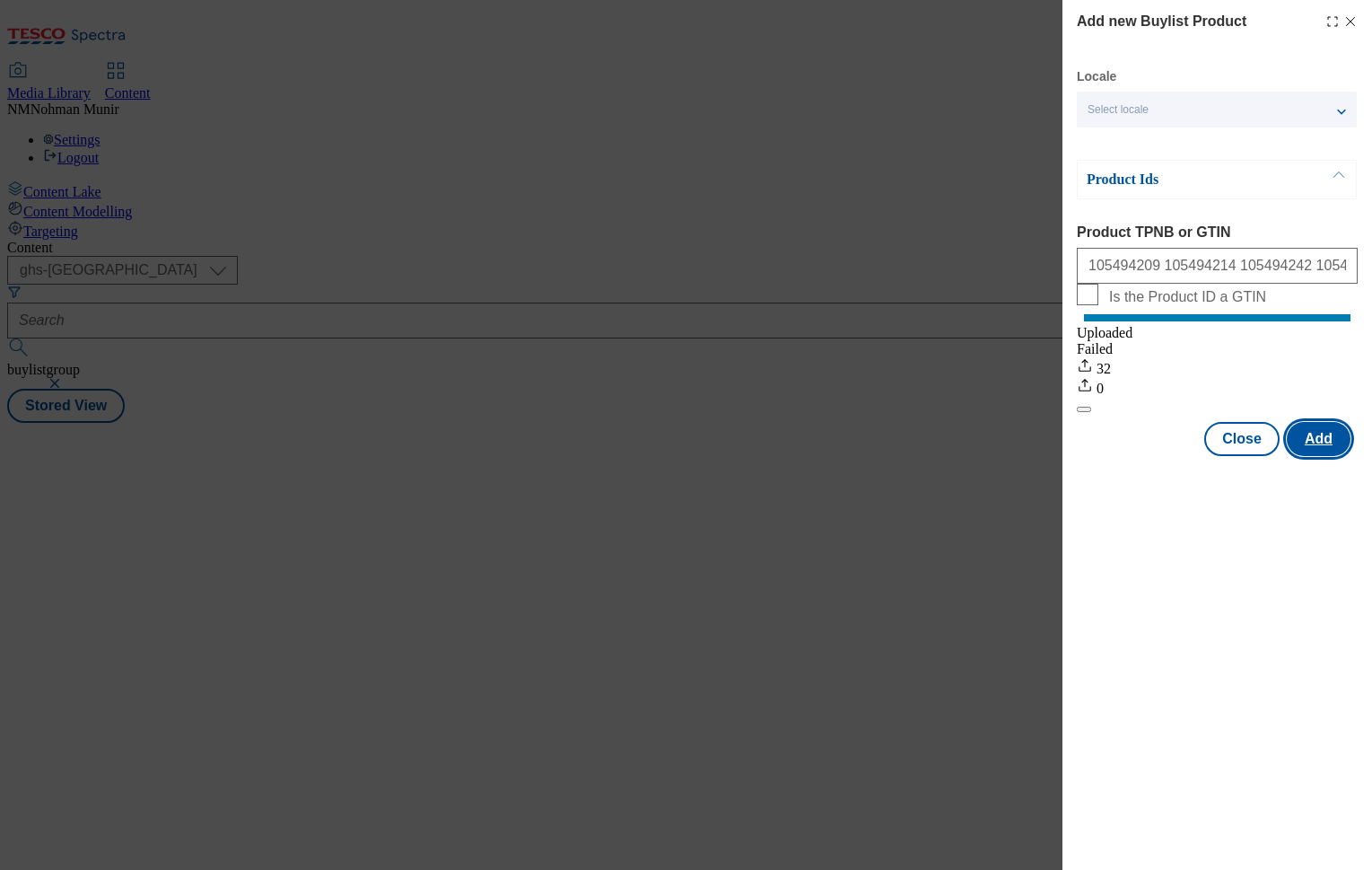
scroll to position [0, 0]
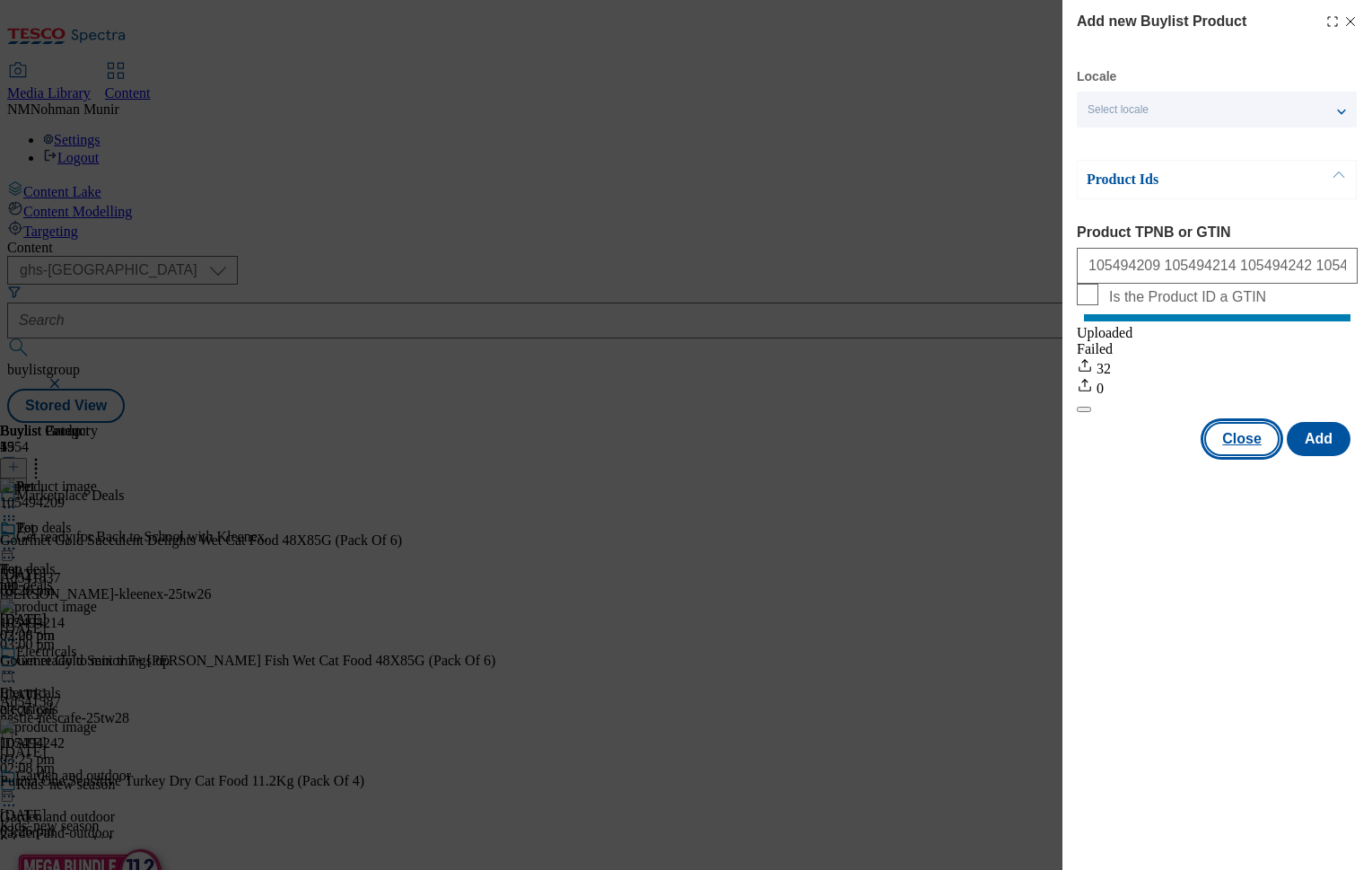
click at [1268, 451] on button "Close" at bounding box center [1242, 439] width 75 height 34
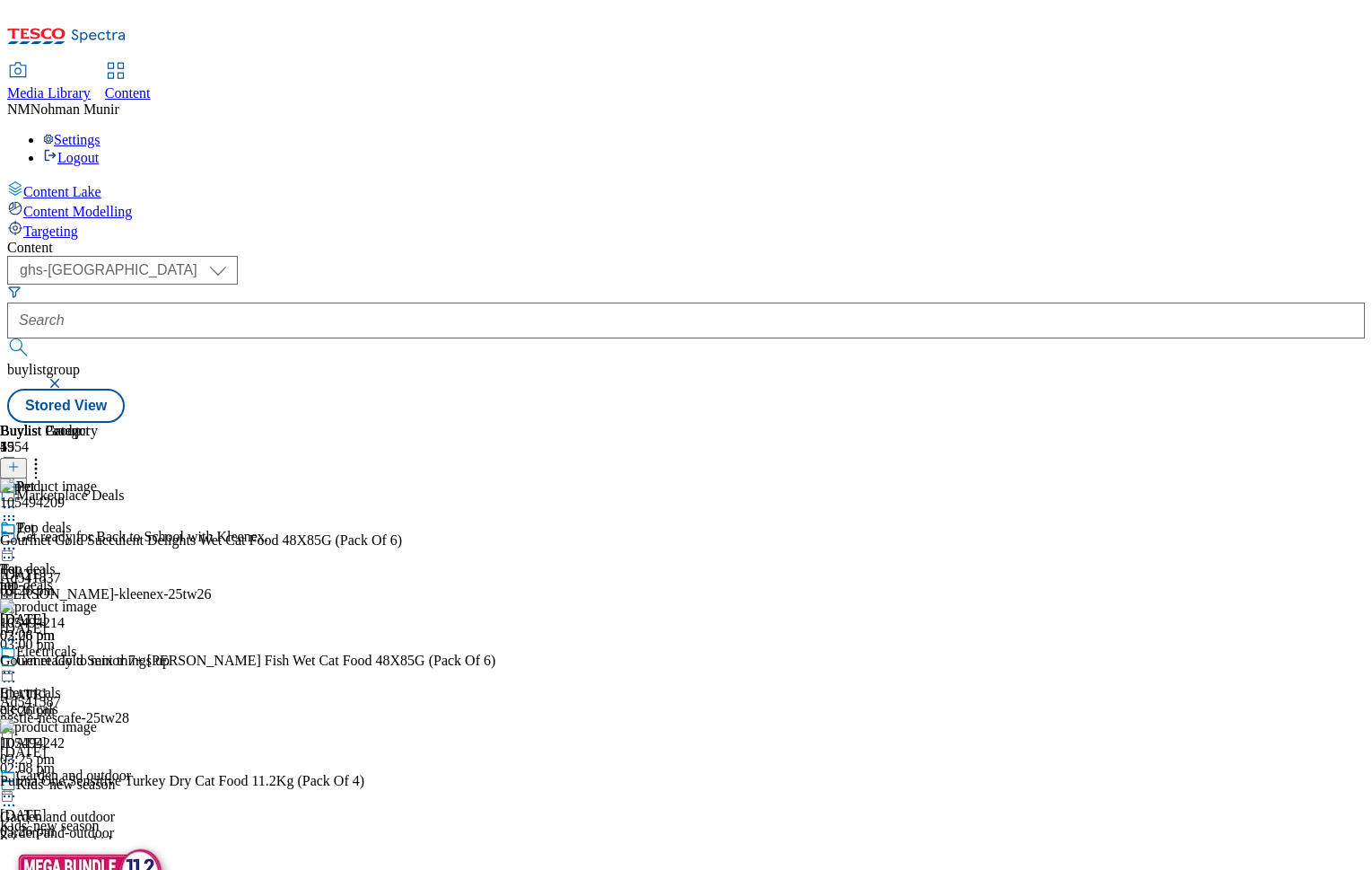
scroll to position [0, 220]
click at [18, 539] on icon at bounding box center [8, 548] width 18 height 18
click at [122, 658] on li "Preview" at bounding box center [79, 668] width 87 height 21
click at [18, 539] on icon at bounding box center [8, 548] width 18 height 18
click at [105, 658] on button "Preview" at bounding box center [70, 668] width 69 height 21
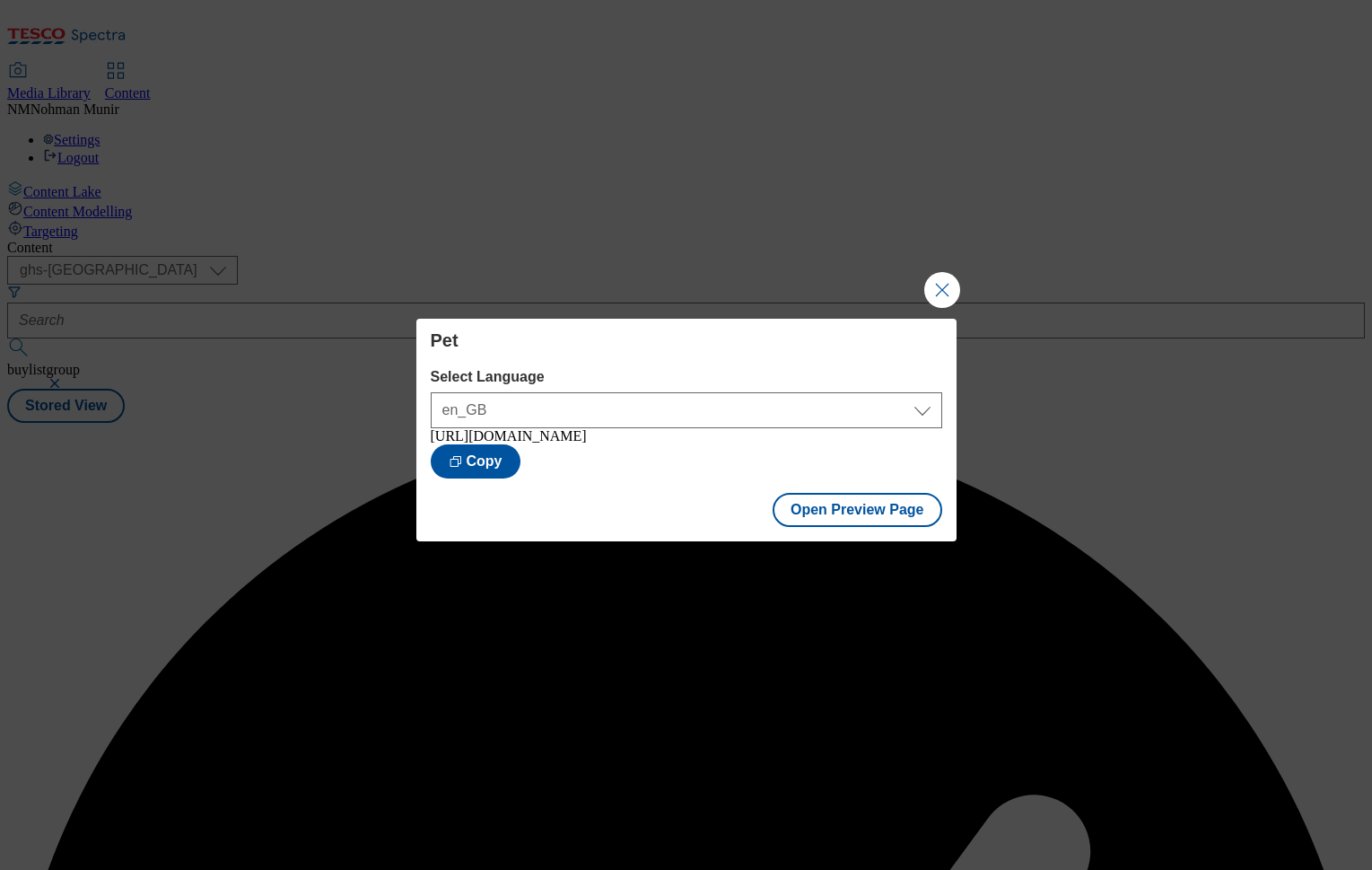
scroll to position [0, 0]
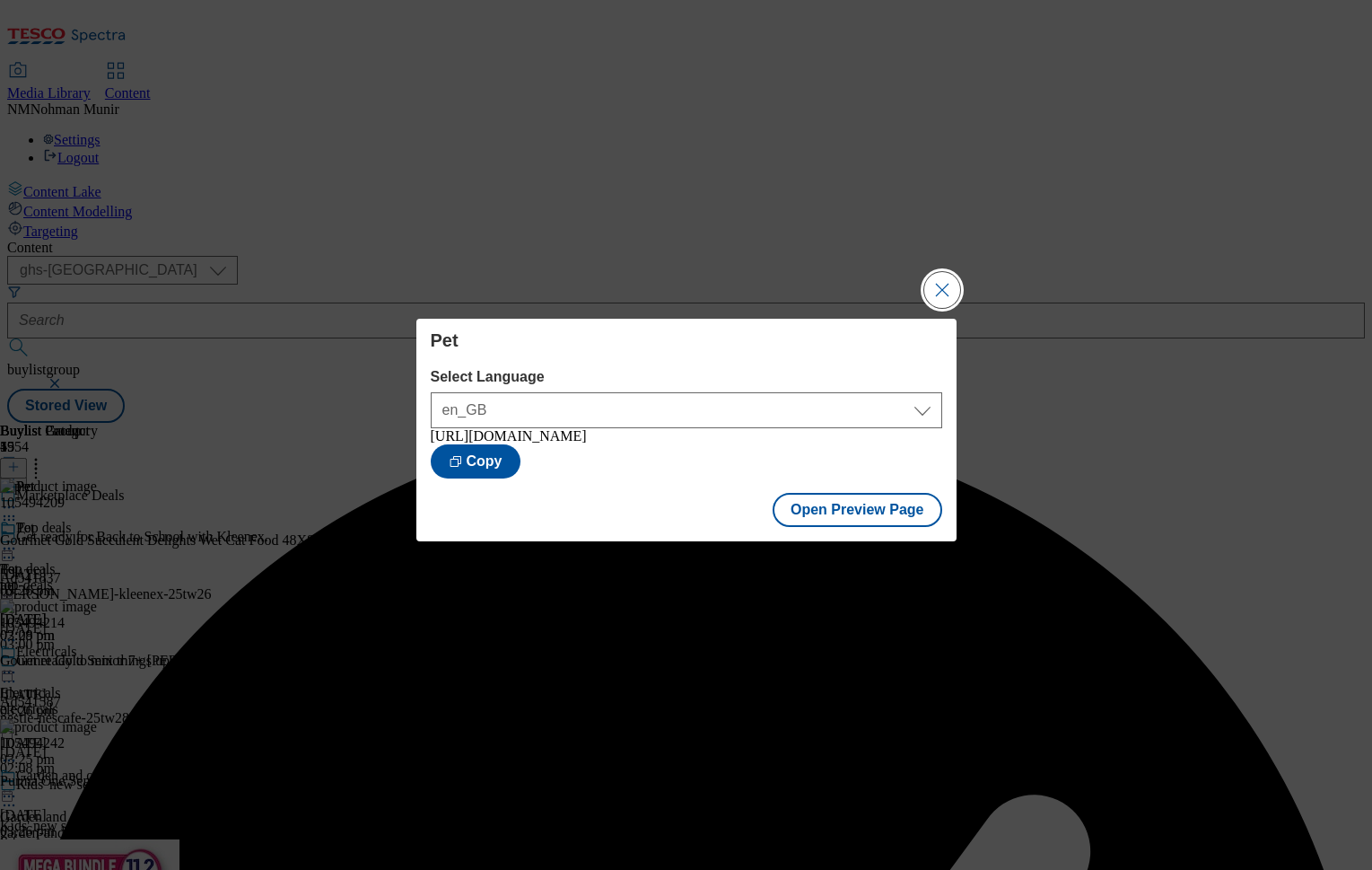
click at [952, 276] on button "Close Modal" at bounding box center [942, 290] width 36 height 36
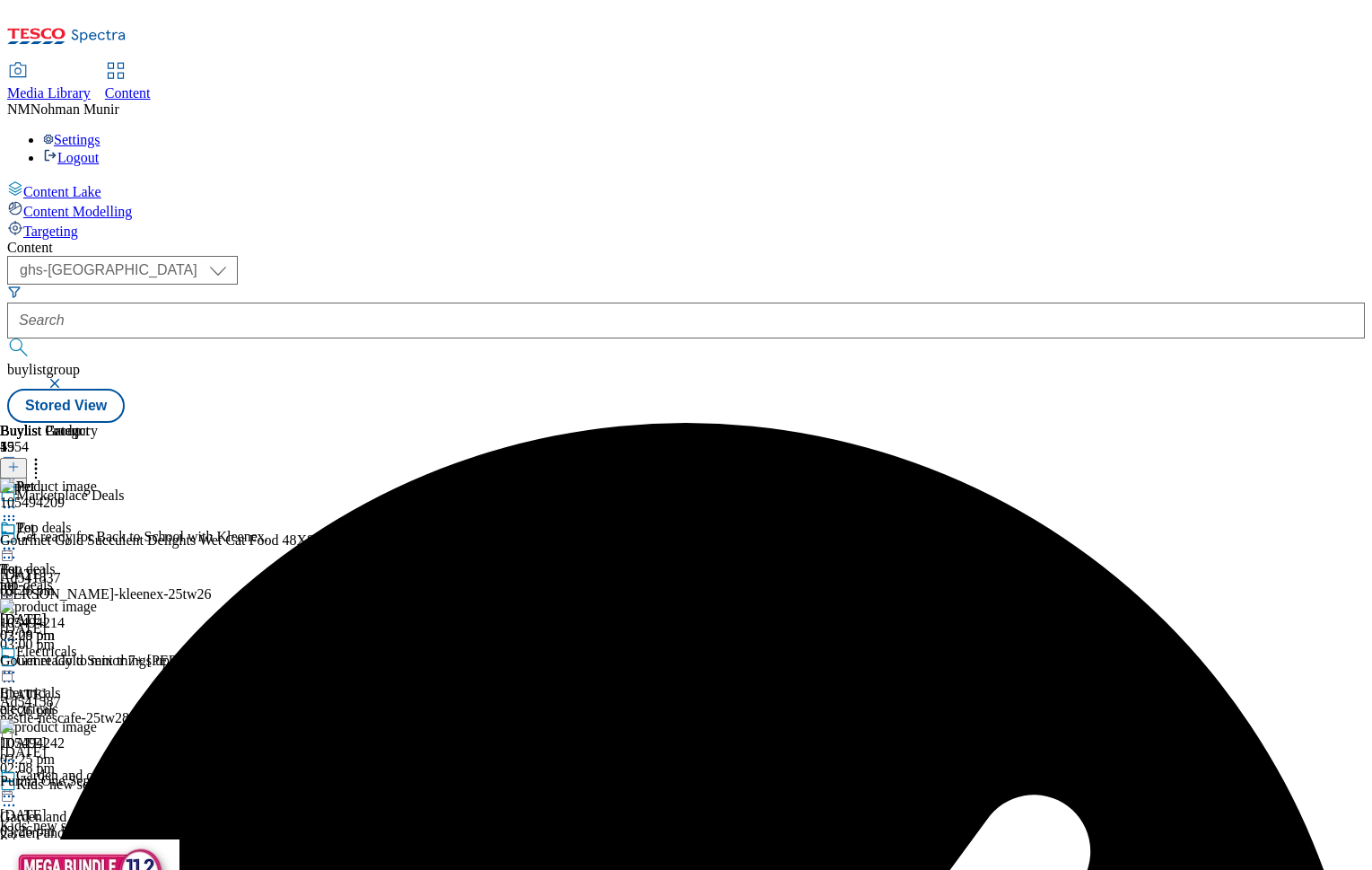
click at [18, 539] on icon at bounding box center [8, 548] width 18 height 18
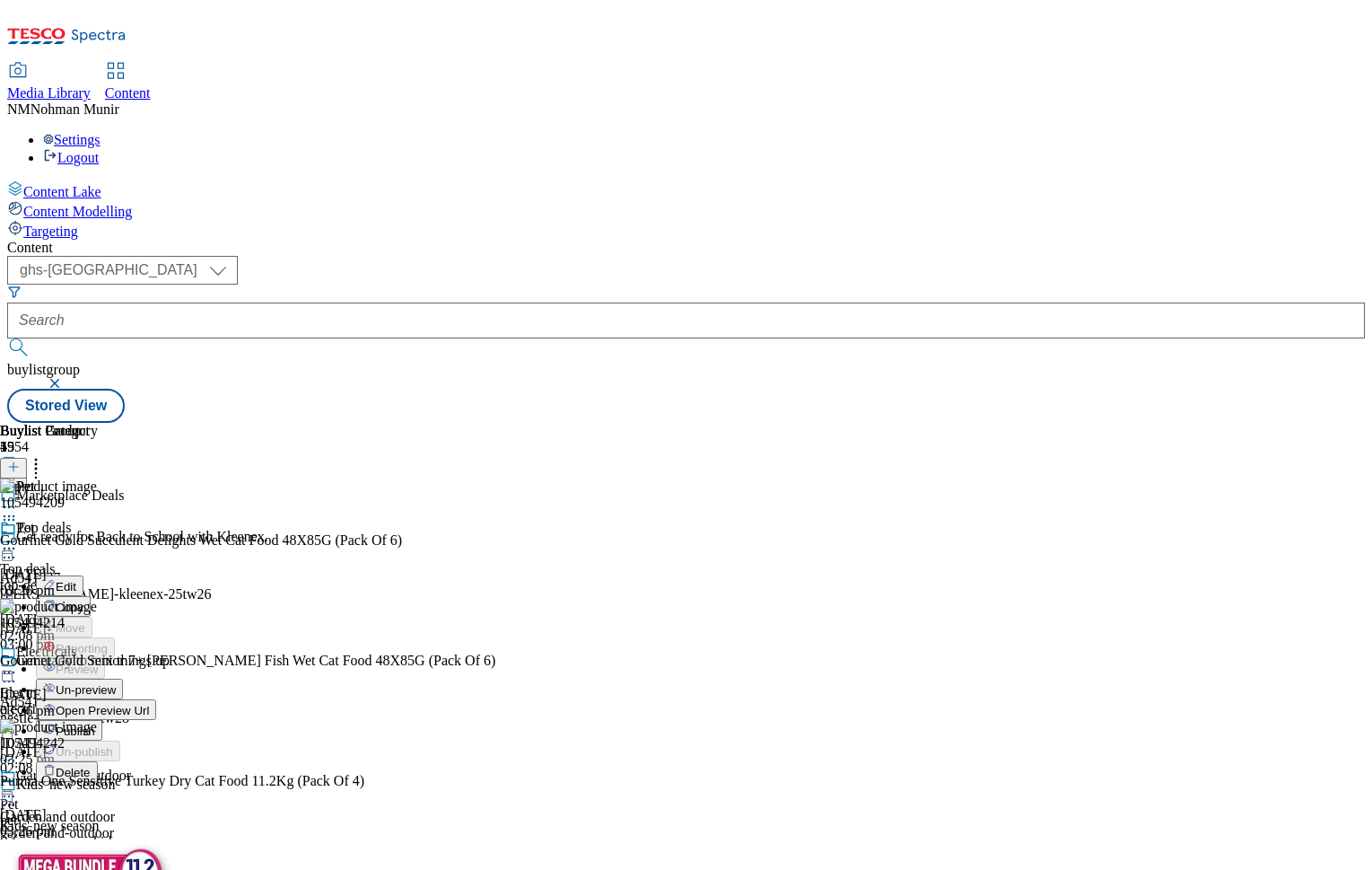
click at [95, 725] on span "Publish" at bounding box center [75, 731] width 40 height 13
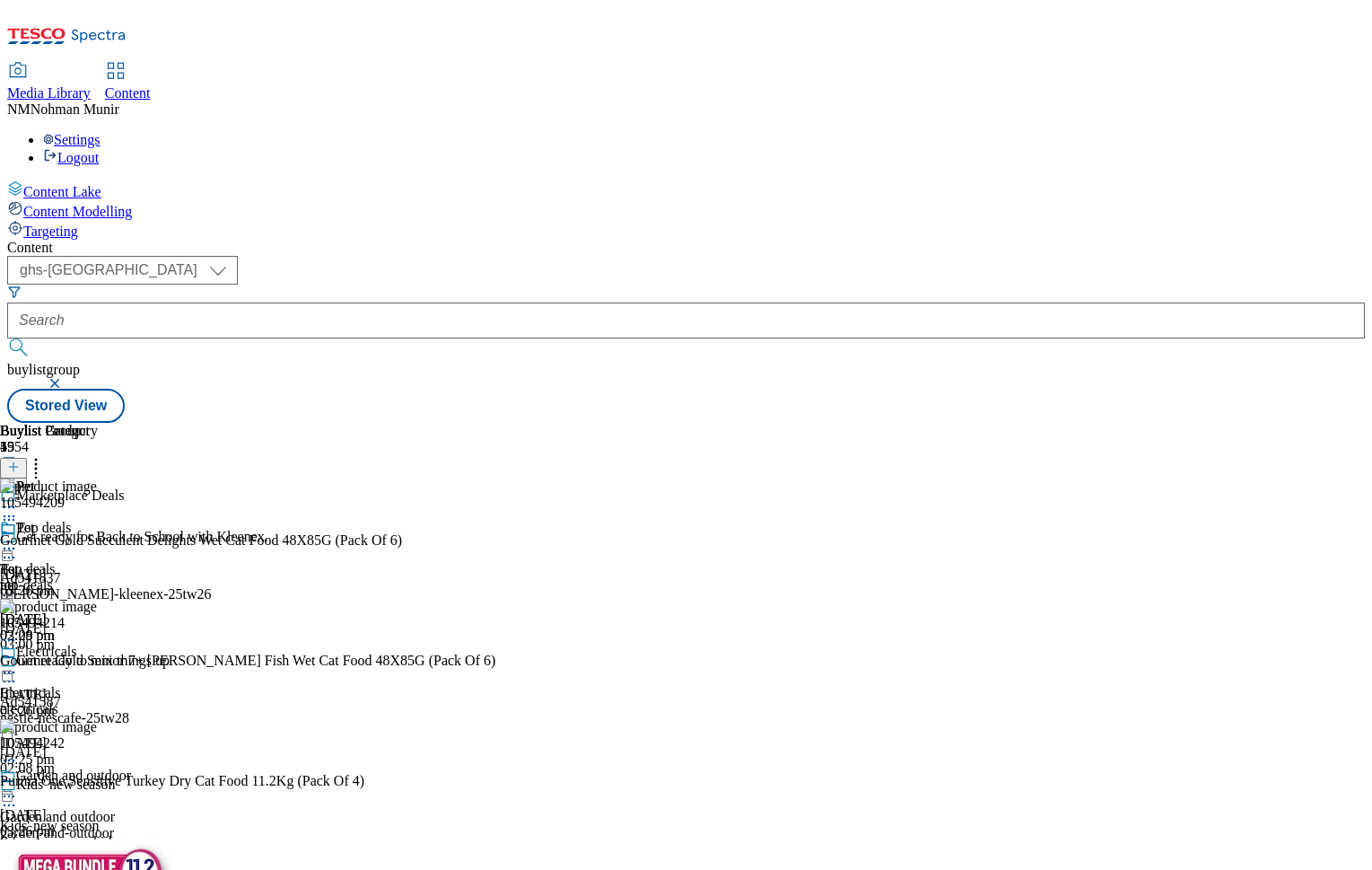
scroll to position [718, 0]
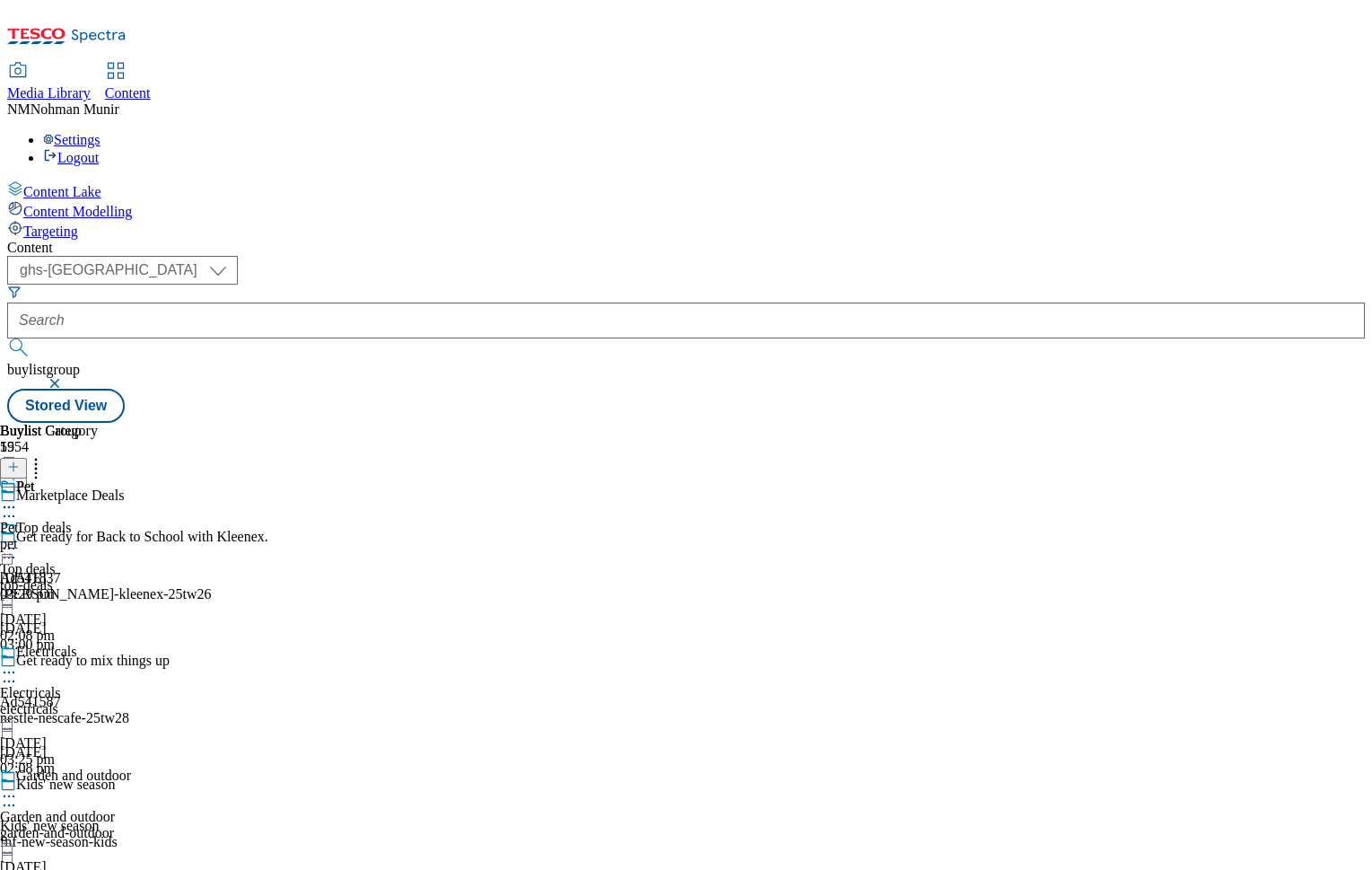
click at [18, 499] on icon at bounding box center [8, 507] width 18 height 18
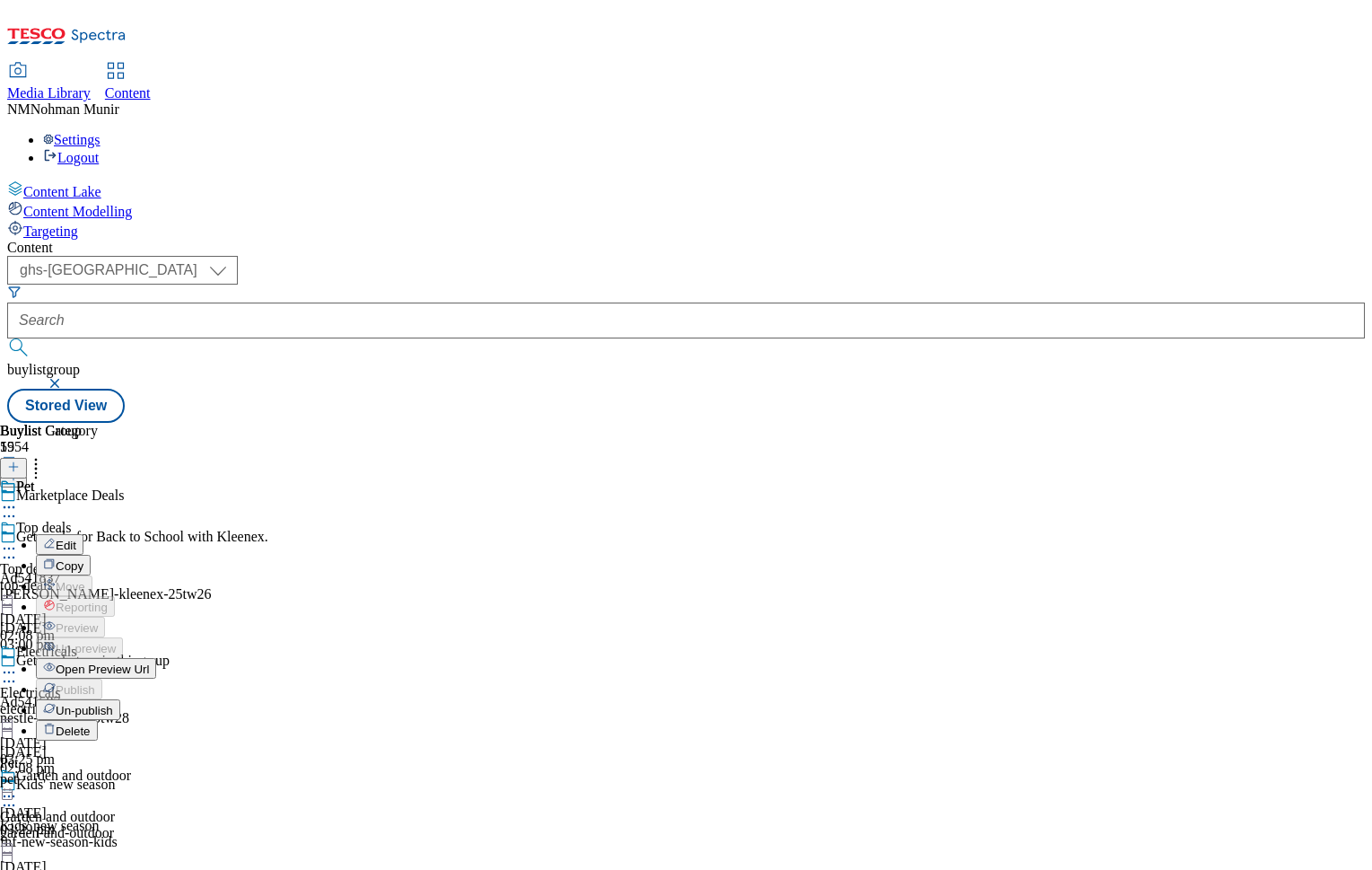
click at [113, 704] on span "Un-publish" at bounding box center [84, 711] width 57 height 13
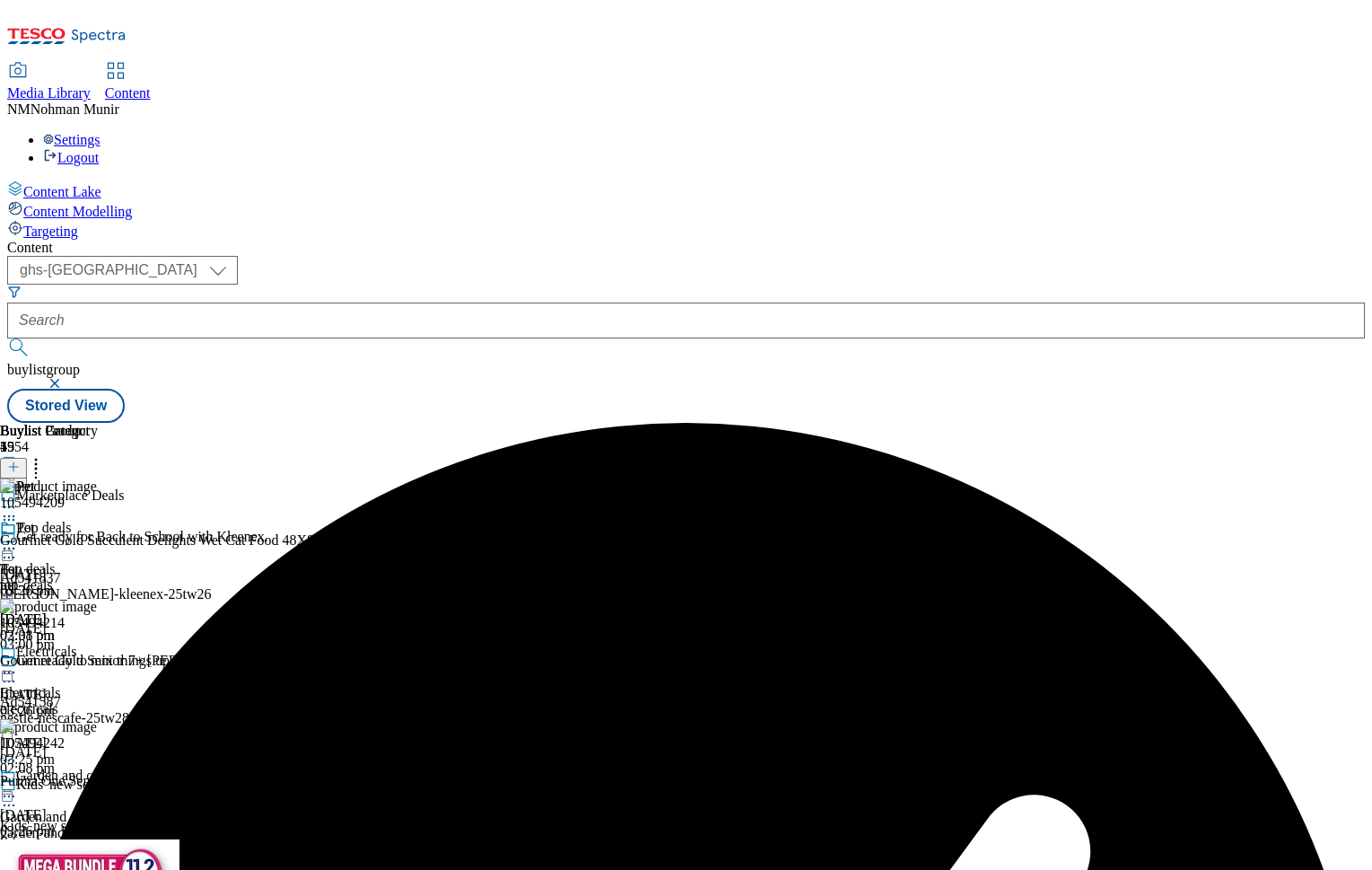
click at [98, 539] on div at bounding box center [49, 550] width 98 height 22
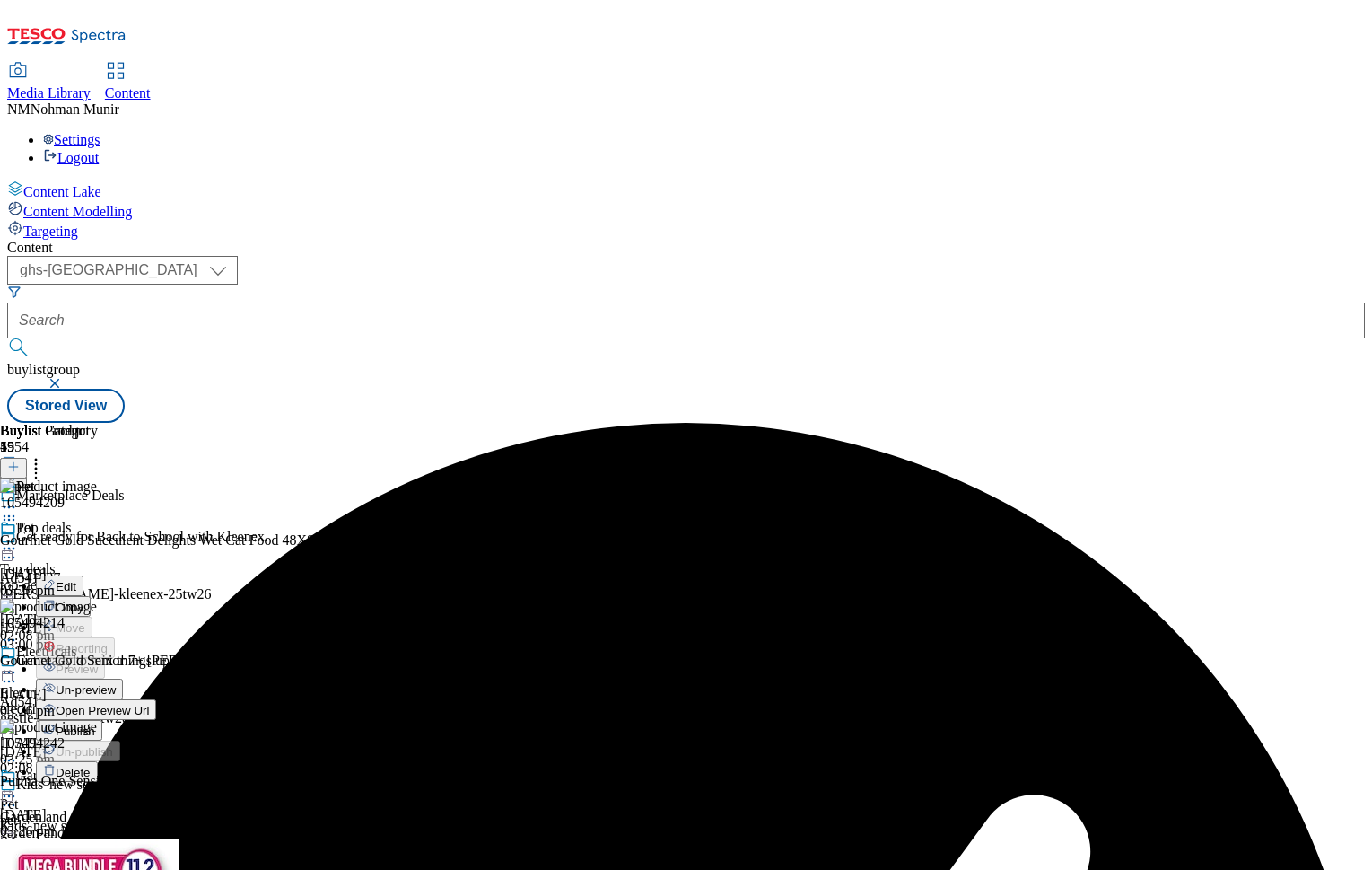
click at [116, 683] on span "Un-preview" at bounding box center [86, 690] width 60 height 13
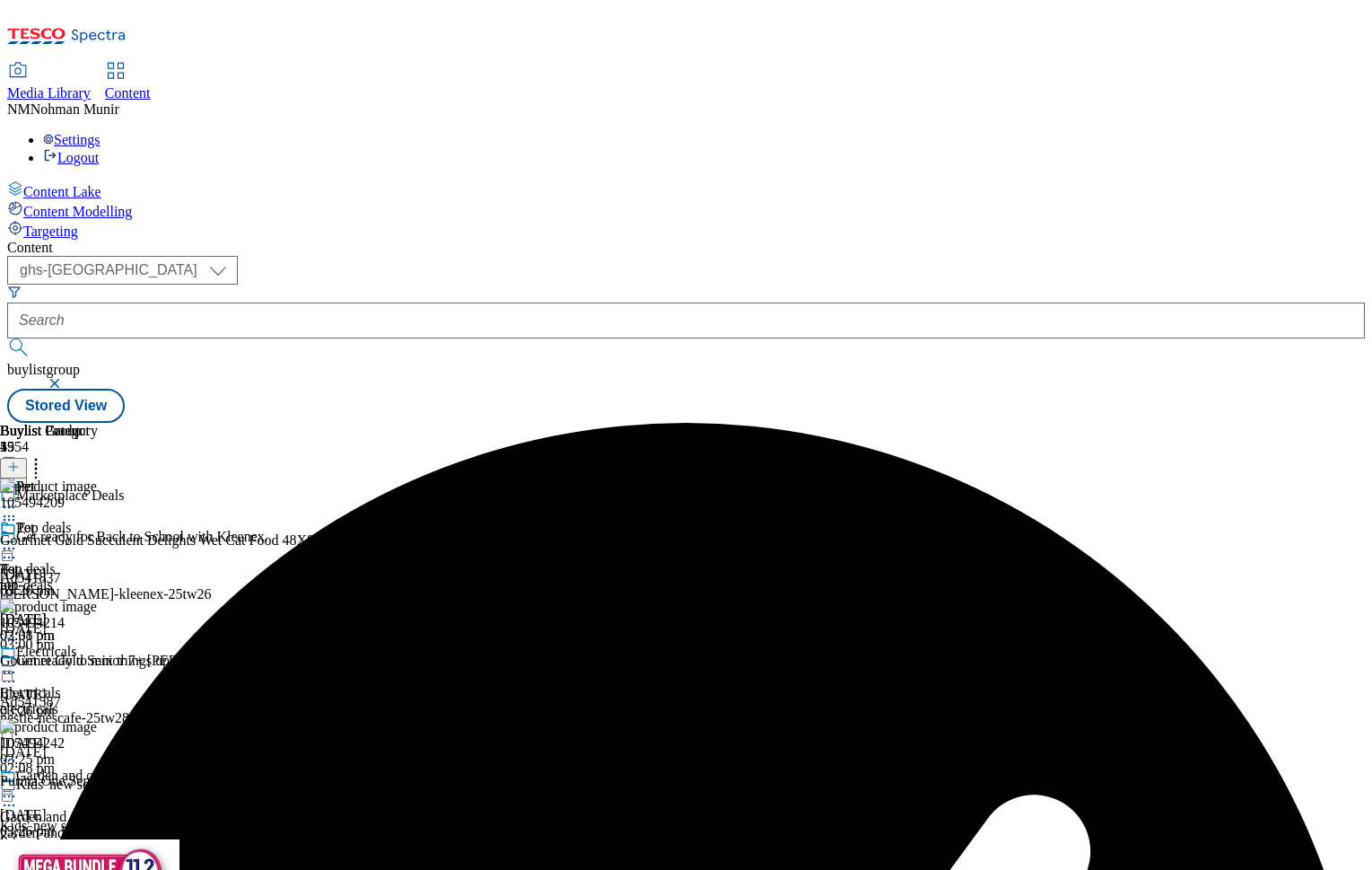
scroll to position [0, 220]
click at [45, 455] on icon at bounding box center [36, 464] width 18 height 18
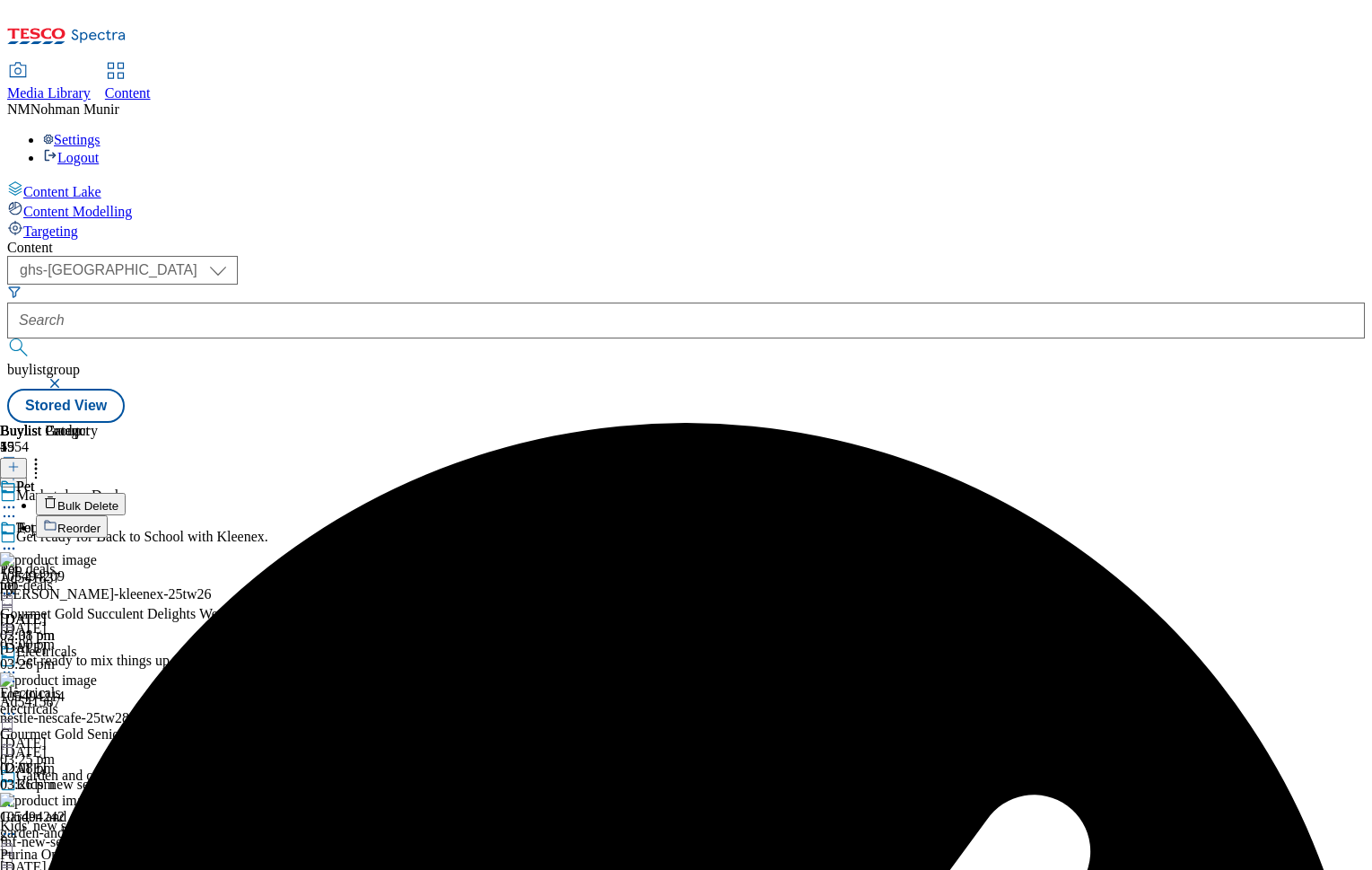
click at [107, 516] on button "Reorder" at bounding box center [72, 527] width 72 height 23
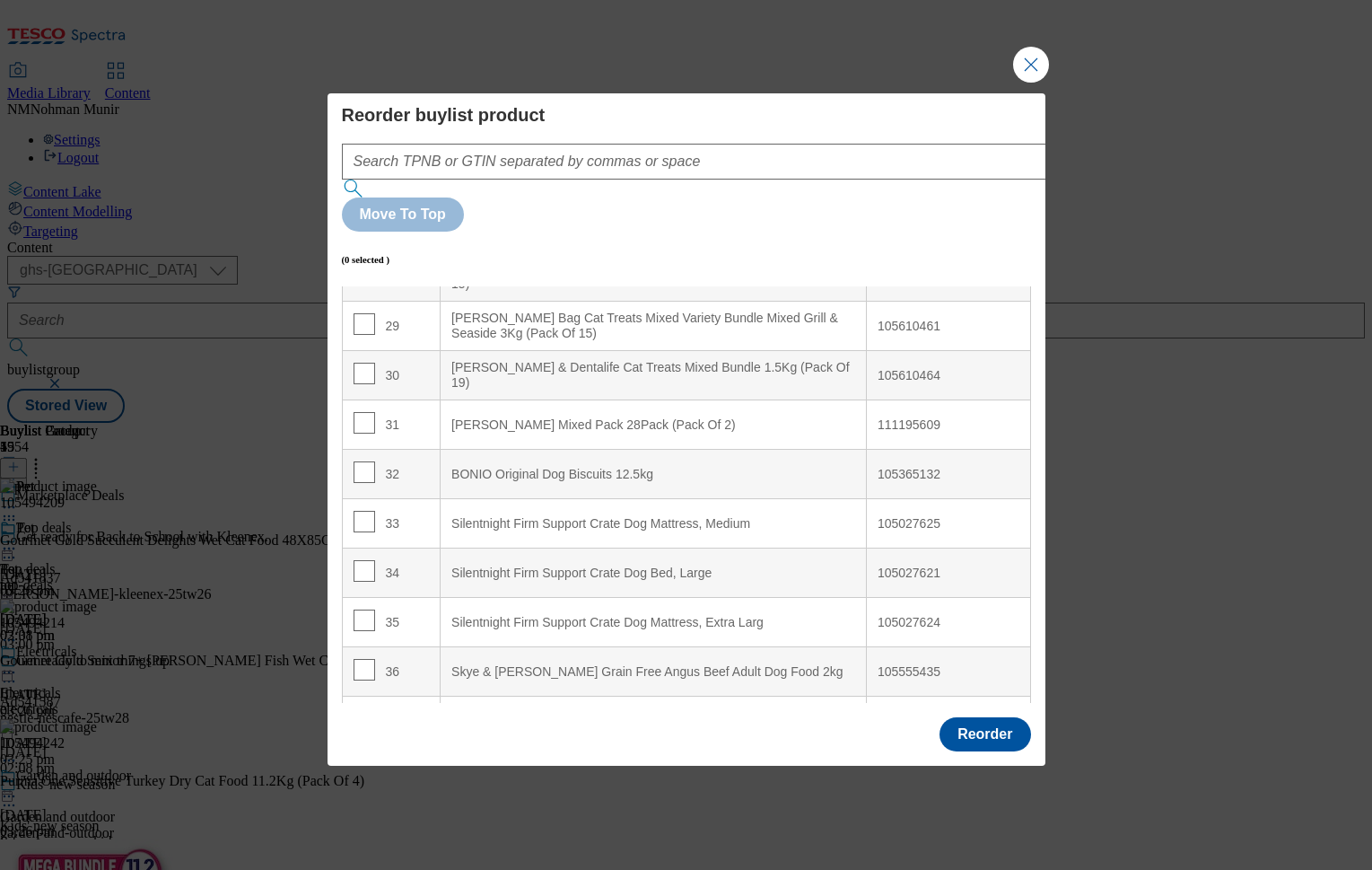
scroll to position [1354, 0]
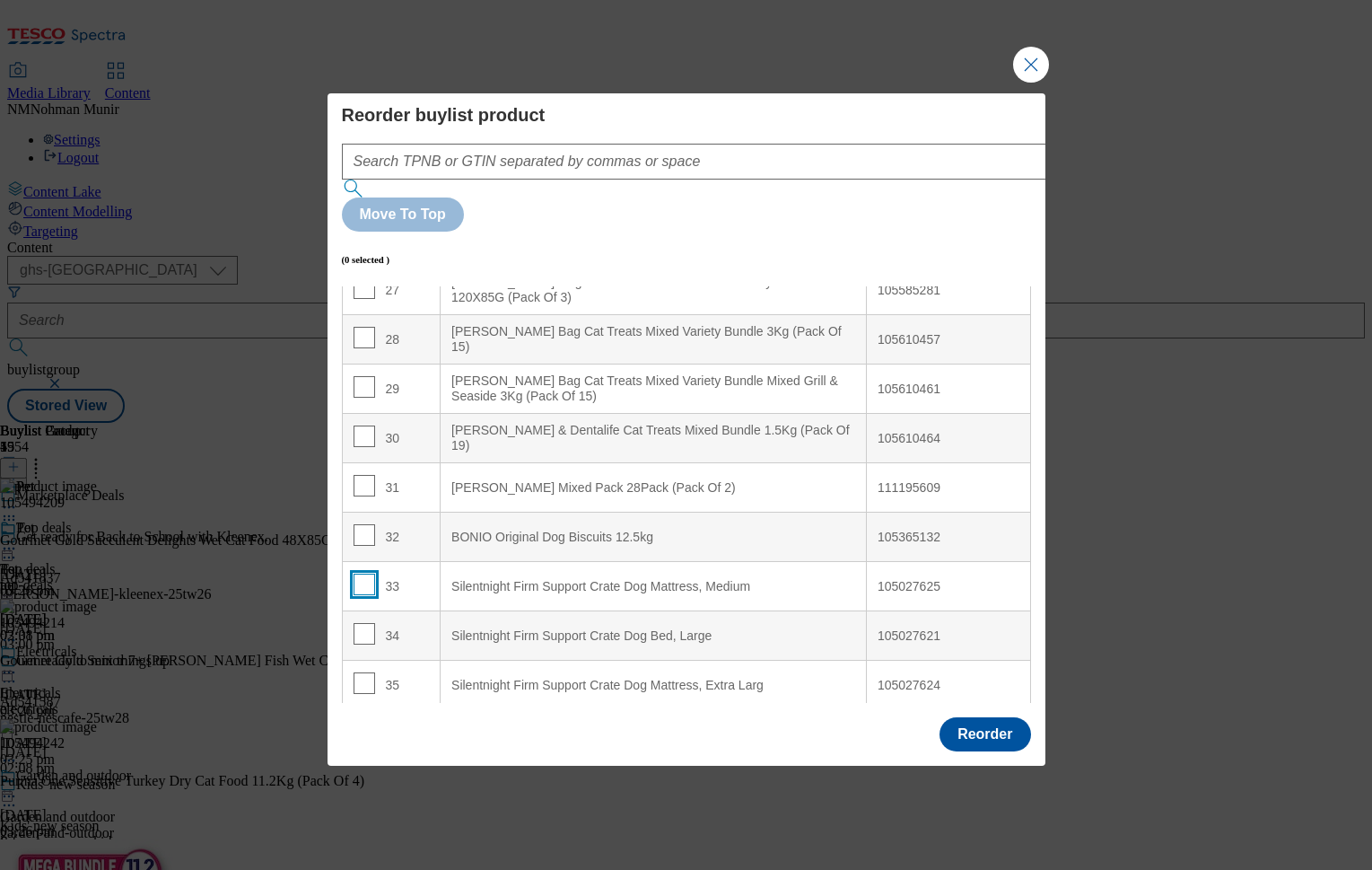
click at [368, 574] on input "Modal" at bounding box center [364, 584] width 22 height 22
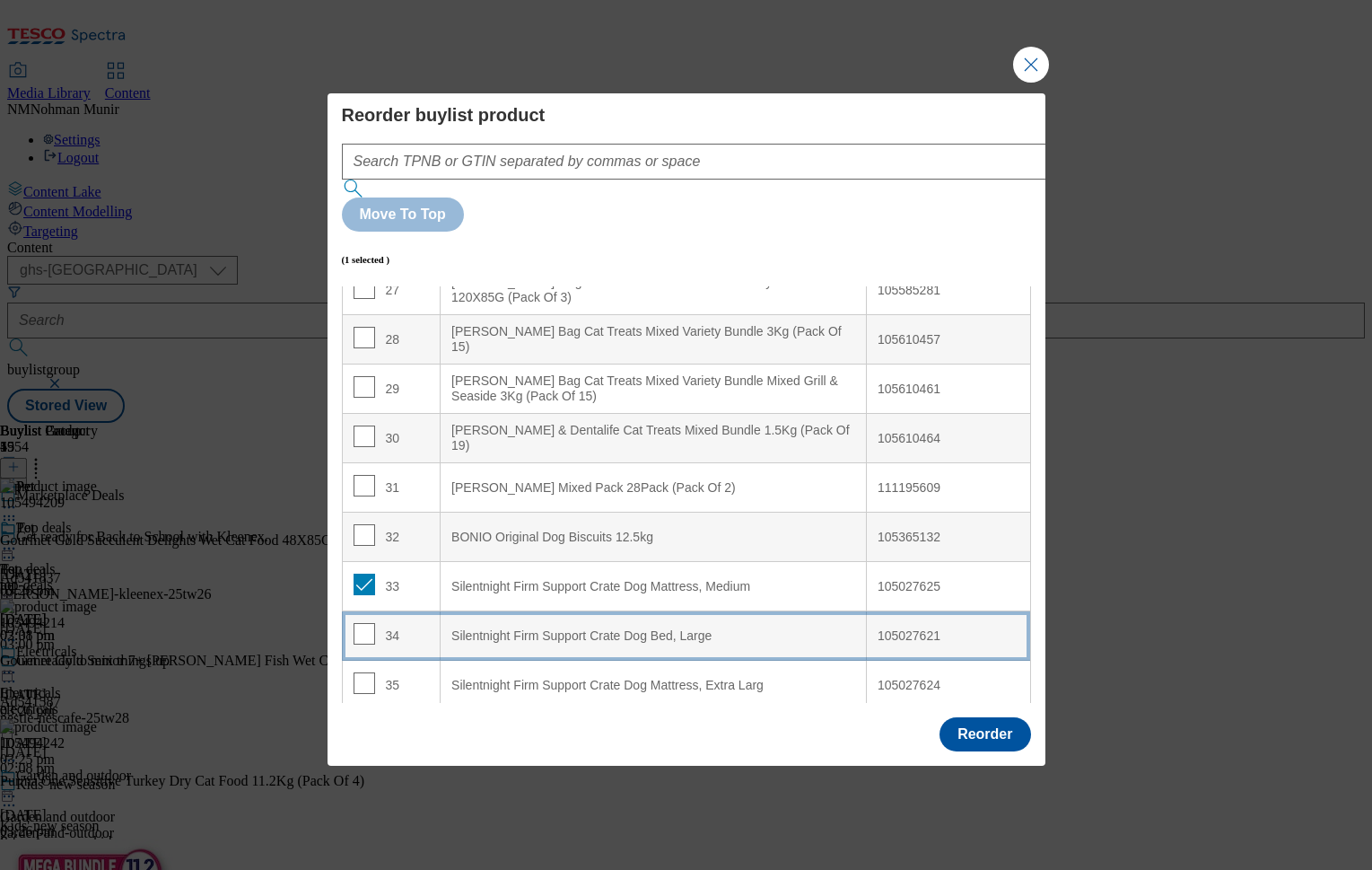
click at [366, 612] on td "34" at bounding box center [391, 636] width 99 height 49
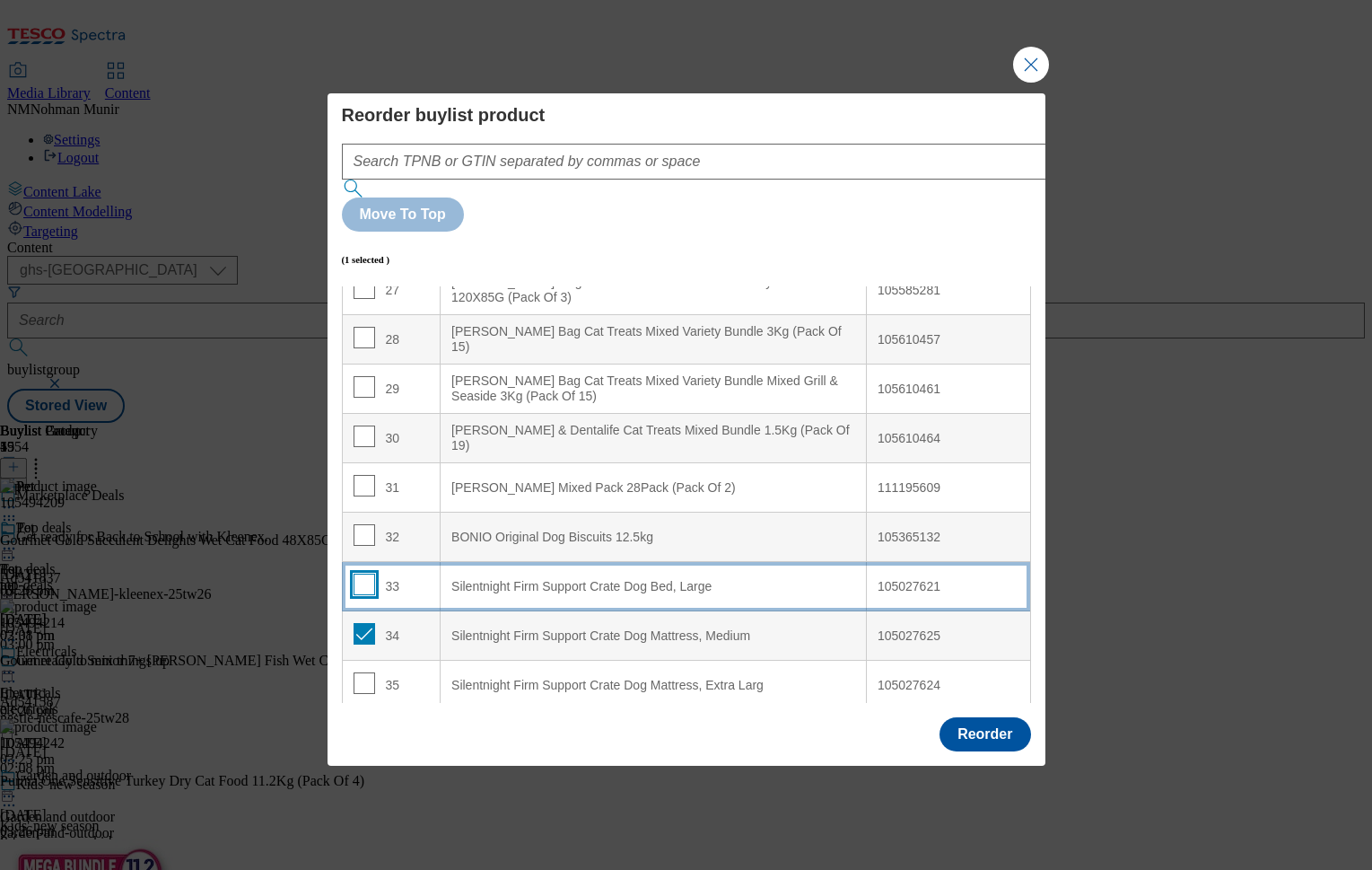
click at [368, 574] on input "Modal" at bounding box center [364, 584] width 22 height 22
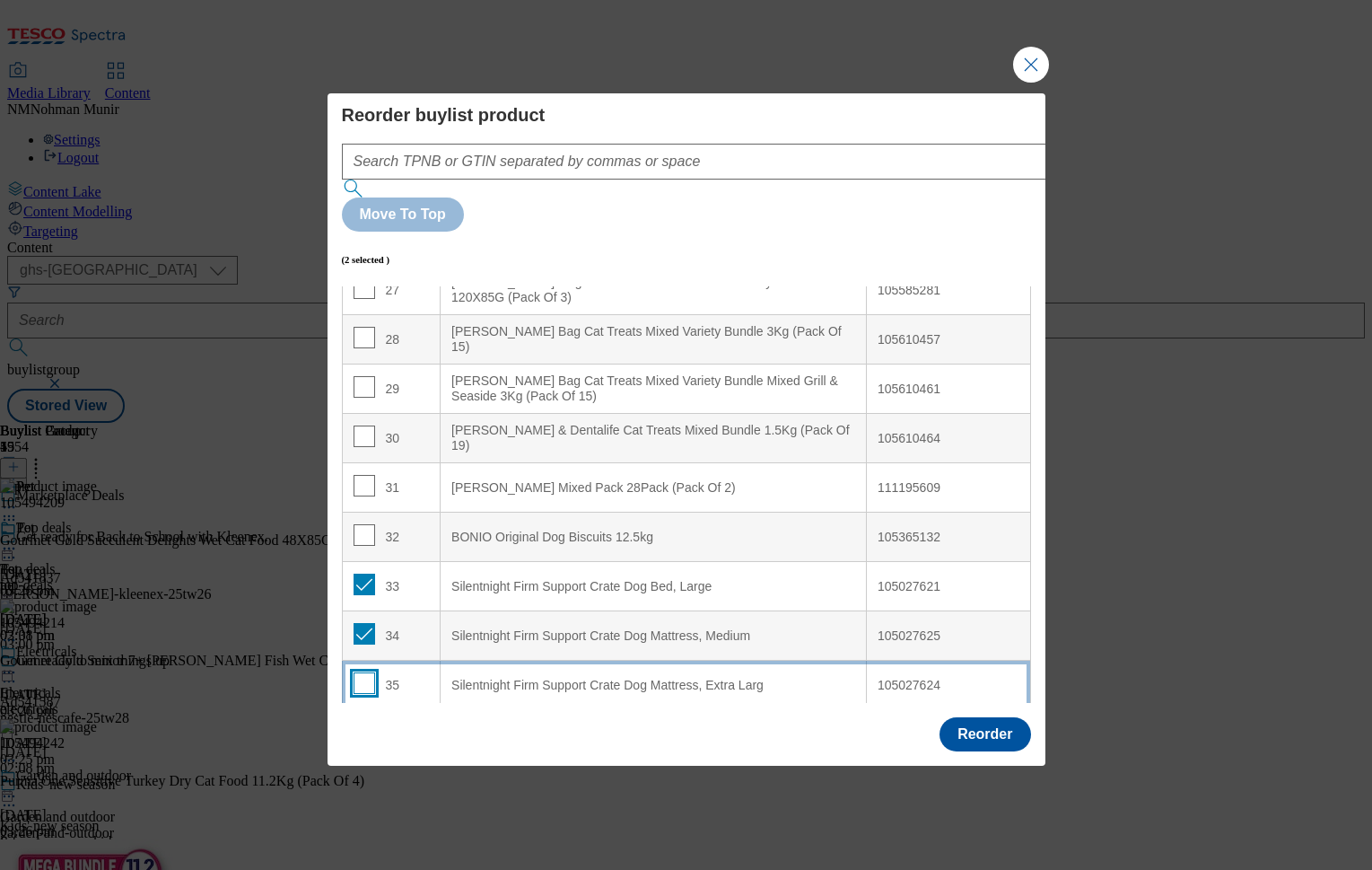
click at [366, 672] on input "Modal" at bounding box center [364, 682] width 22 height 22
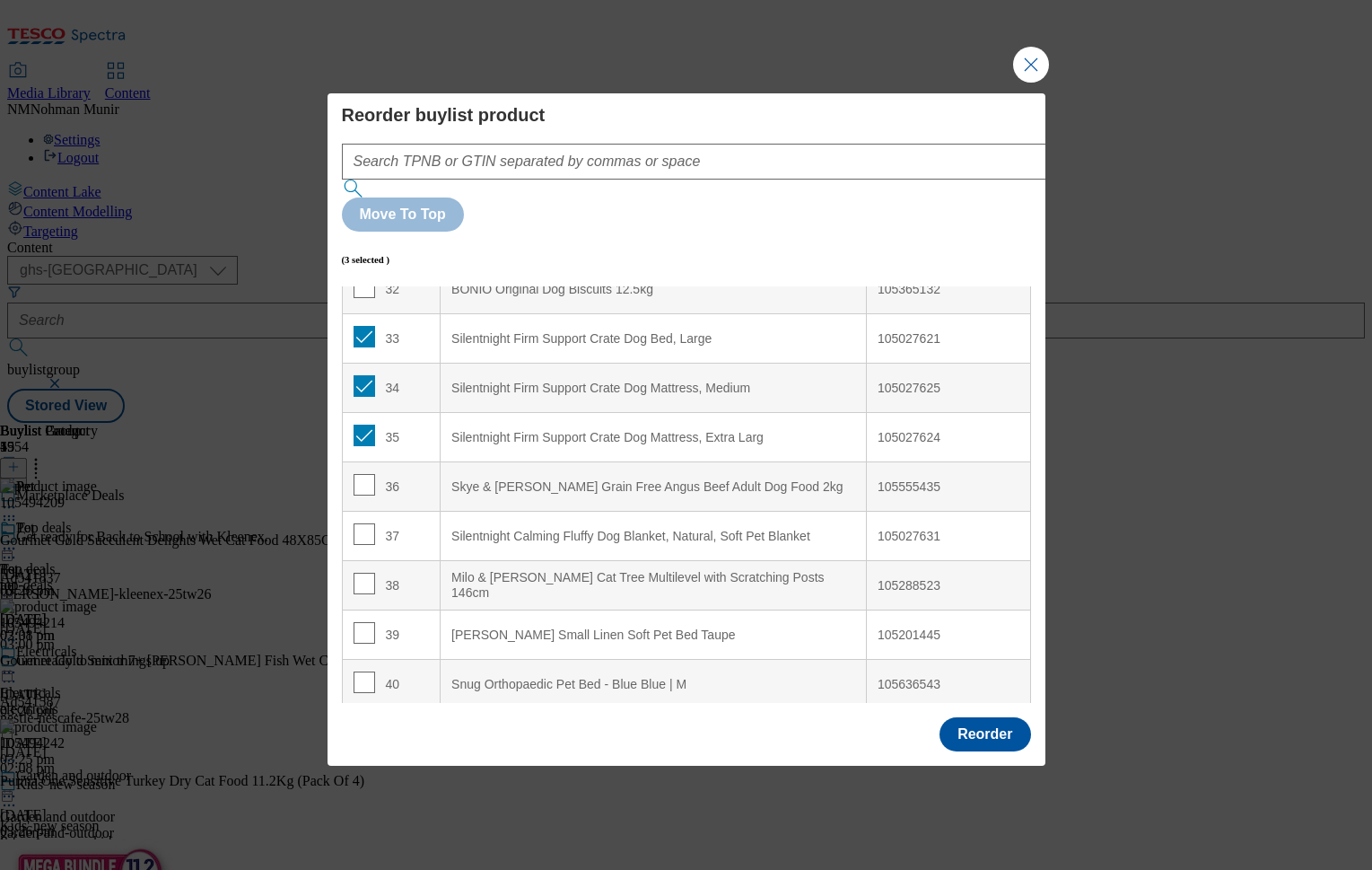
scroll to position [1666, 0]
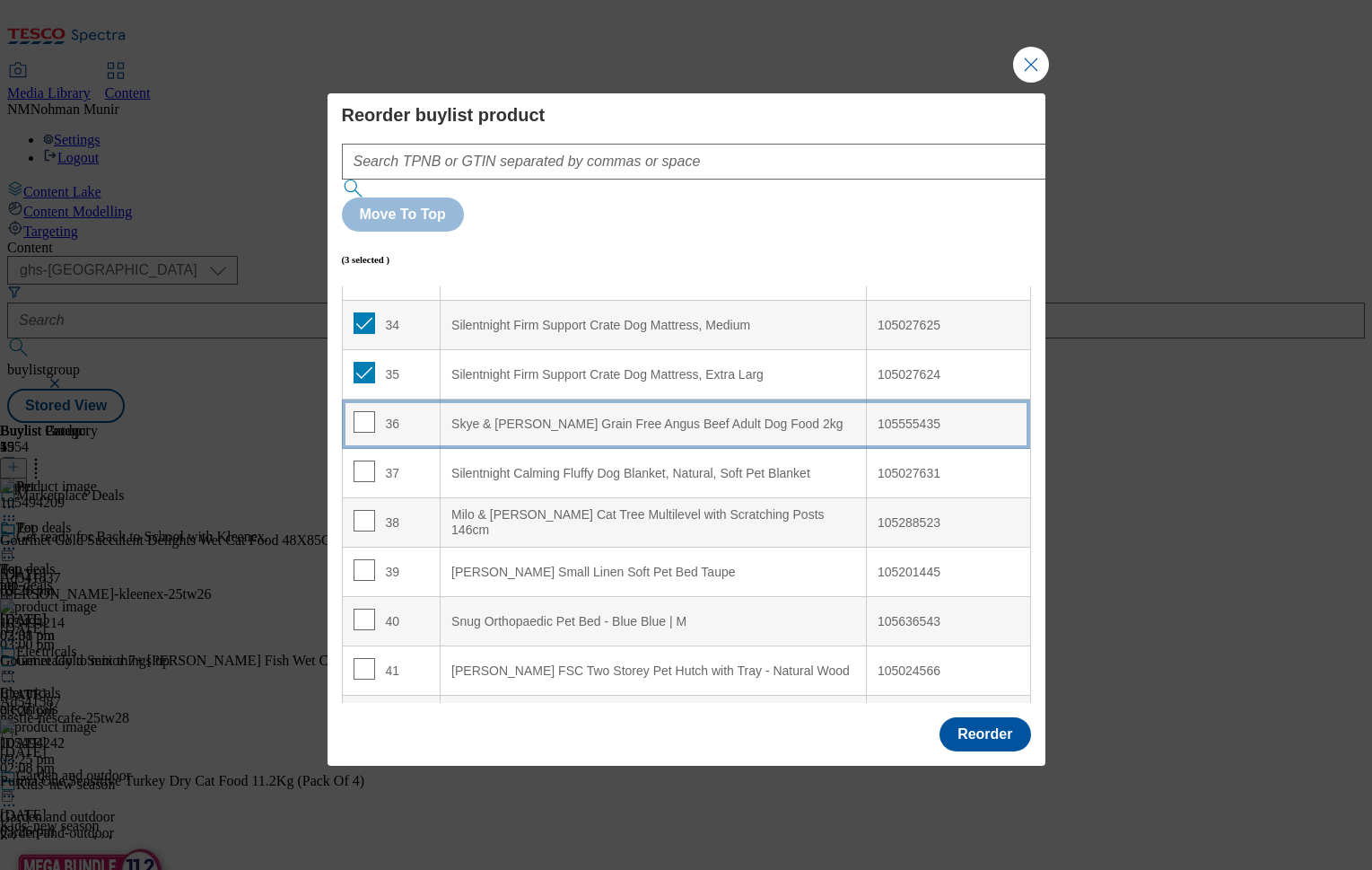
click at [364, 400] on td "36" at bounding box center [391, 424] width 99 height 49
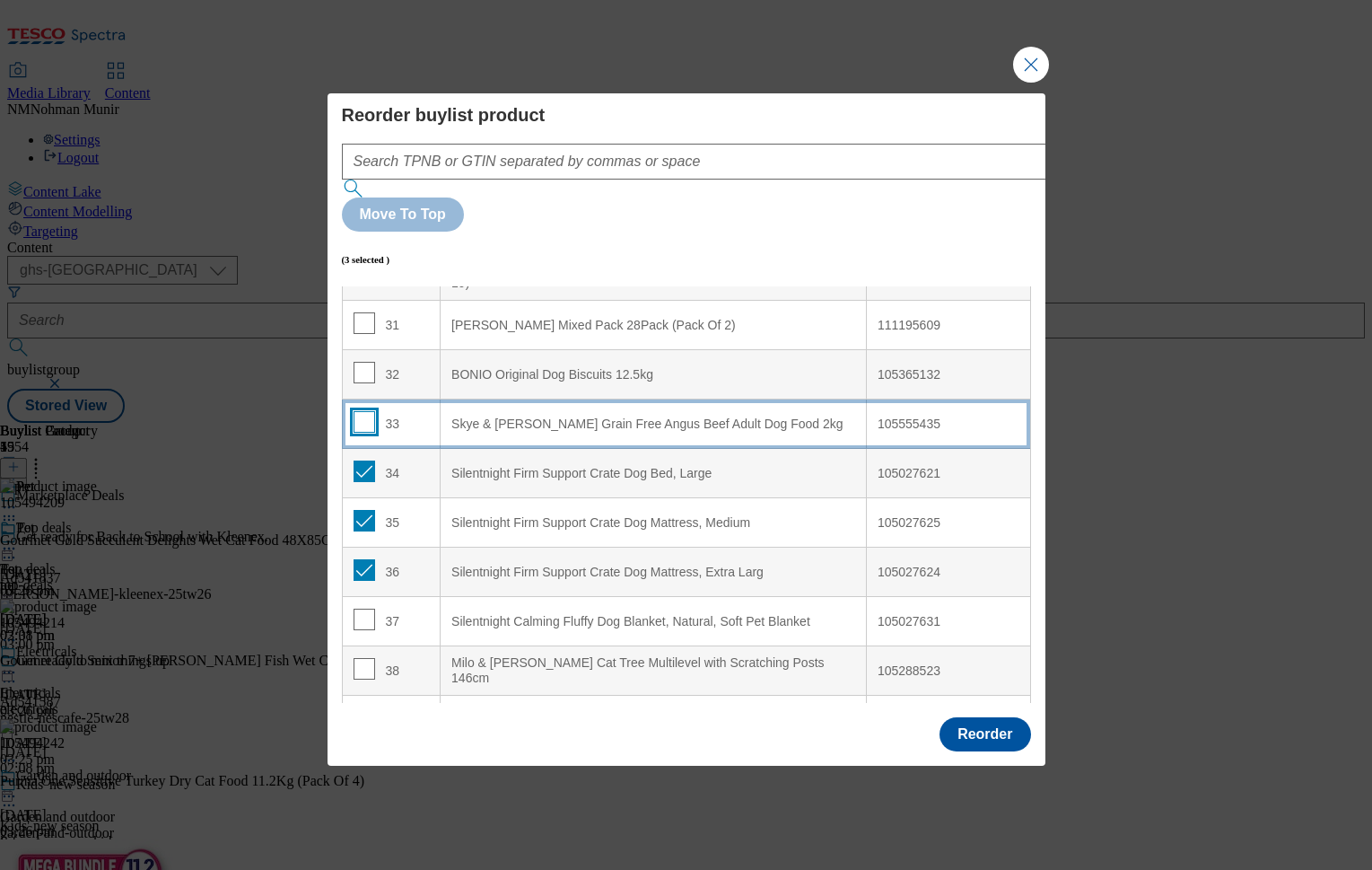
click at [358, 411] on input "Modal" at bounding box center [364, 421] width 22 height 22
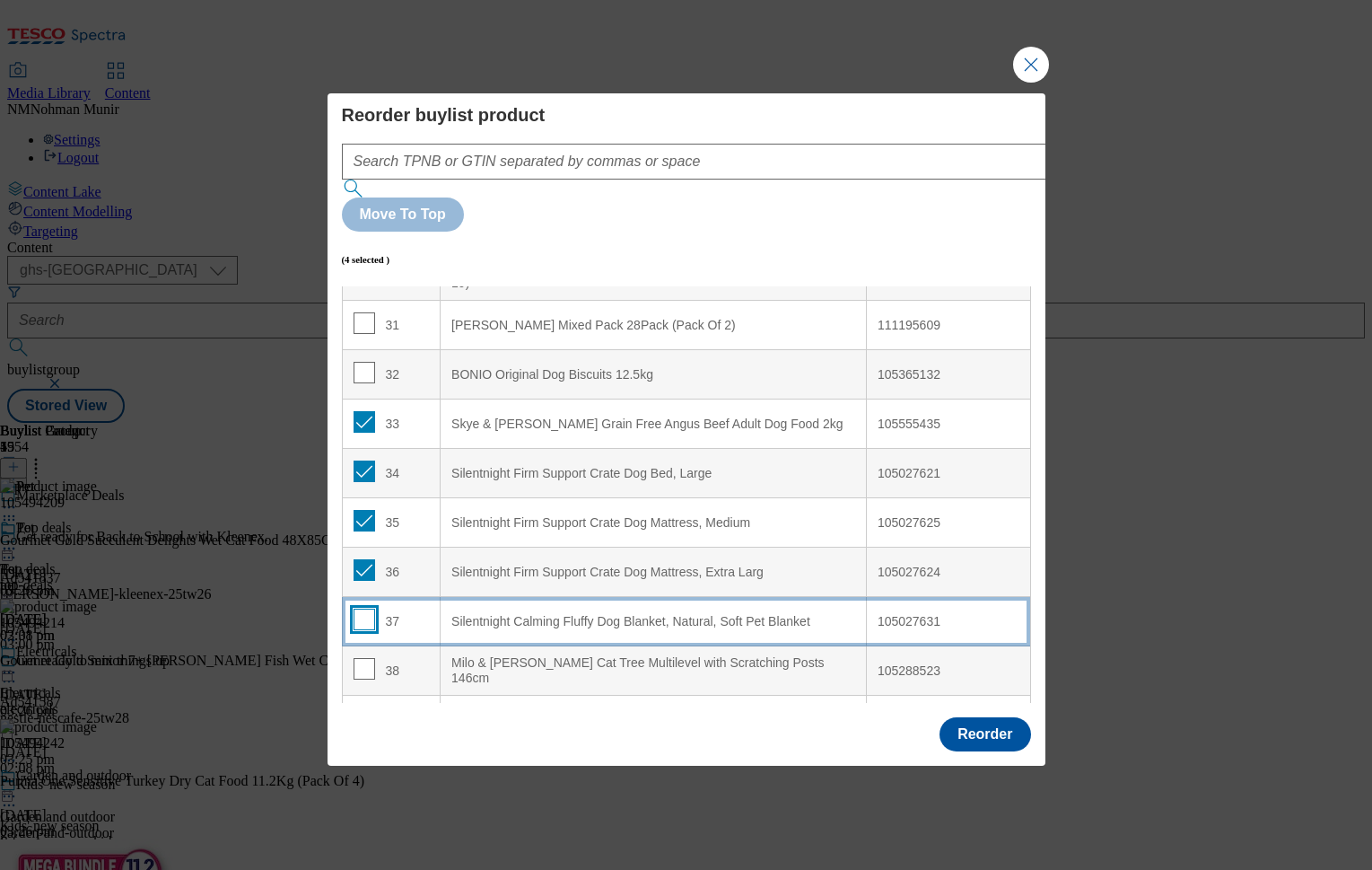
click at [368, 609] on input "Modal" at bounding box center [364, 619] width 22 height 22
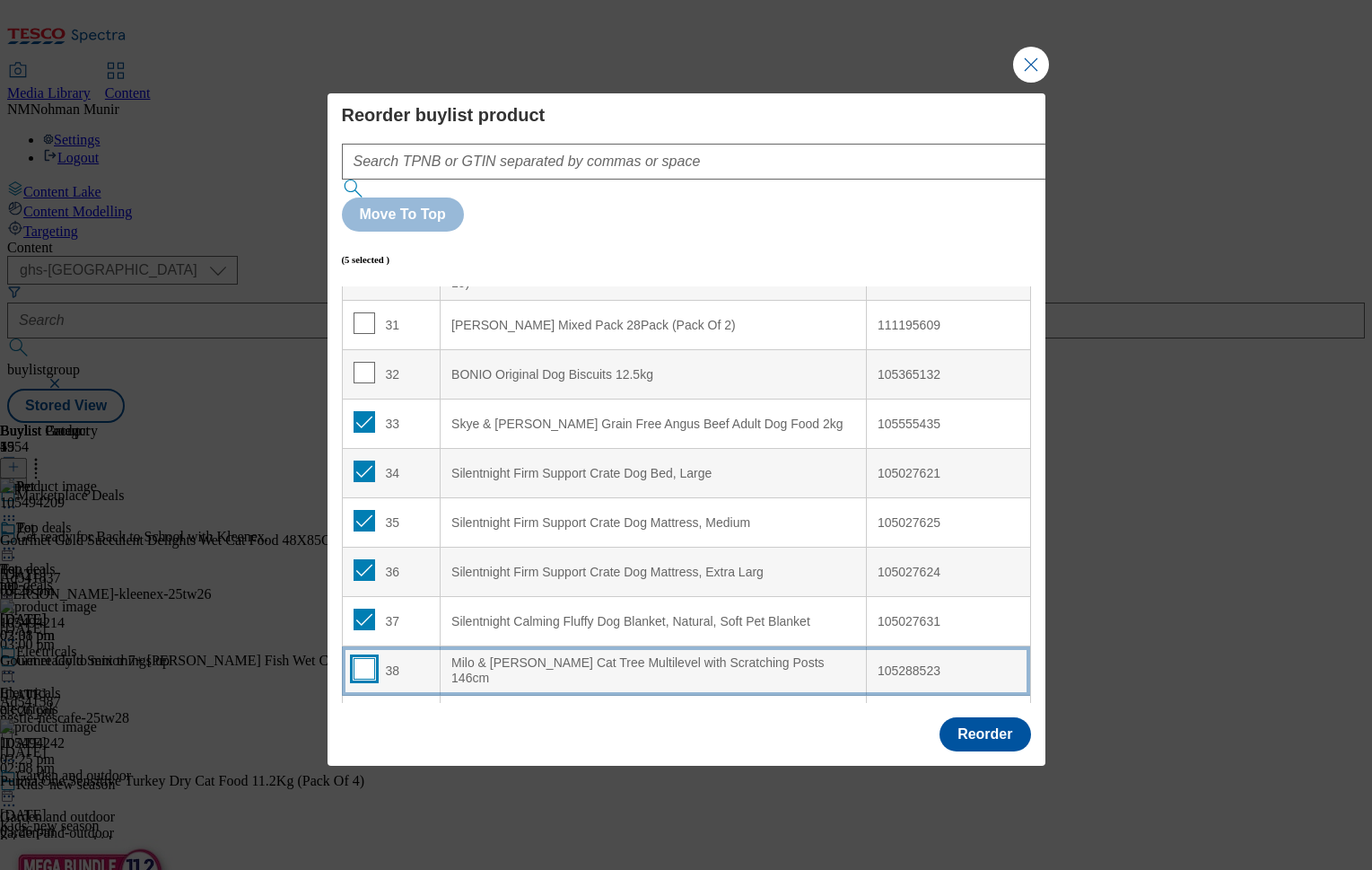
click at [366, 658] on input "Modal" at bounding box center [364, 668] width 22 height 22
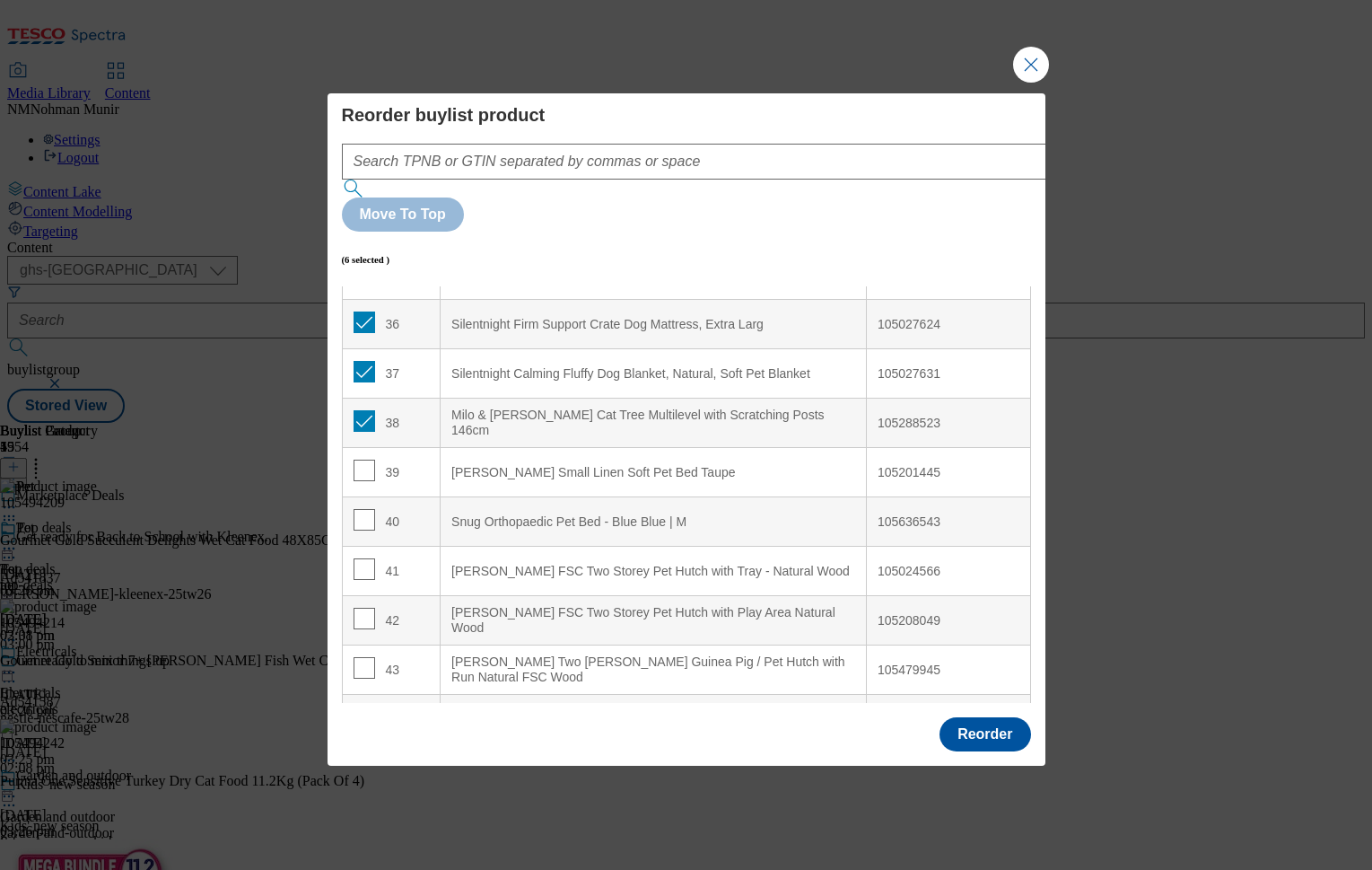
scroll to position [1855, 0]
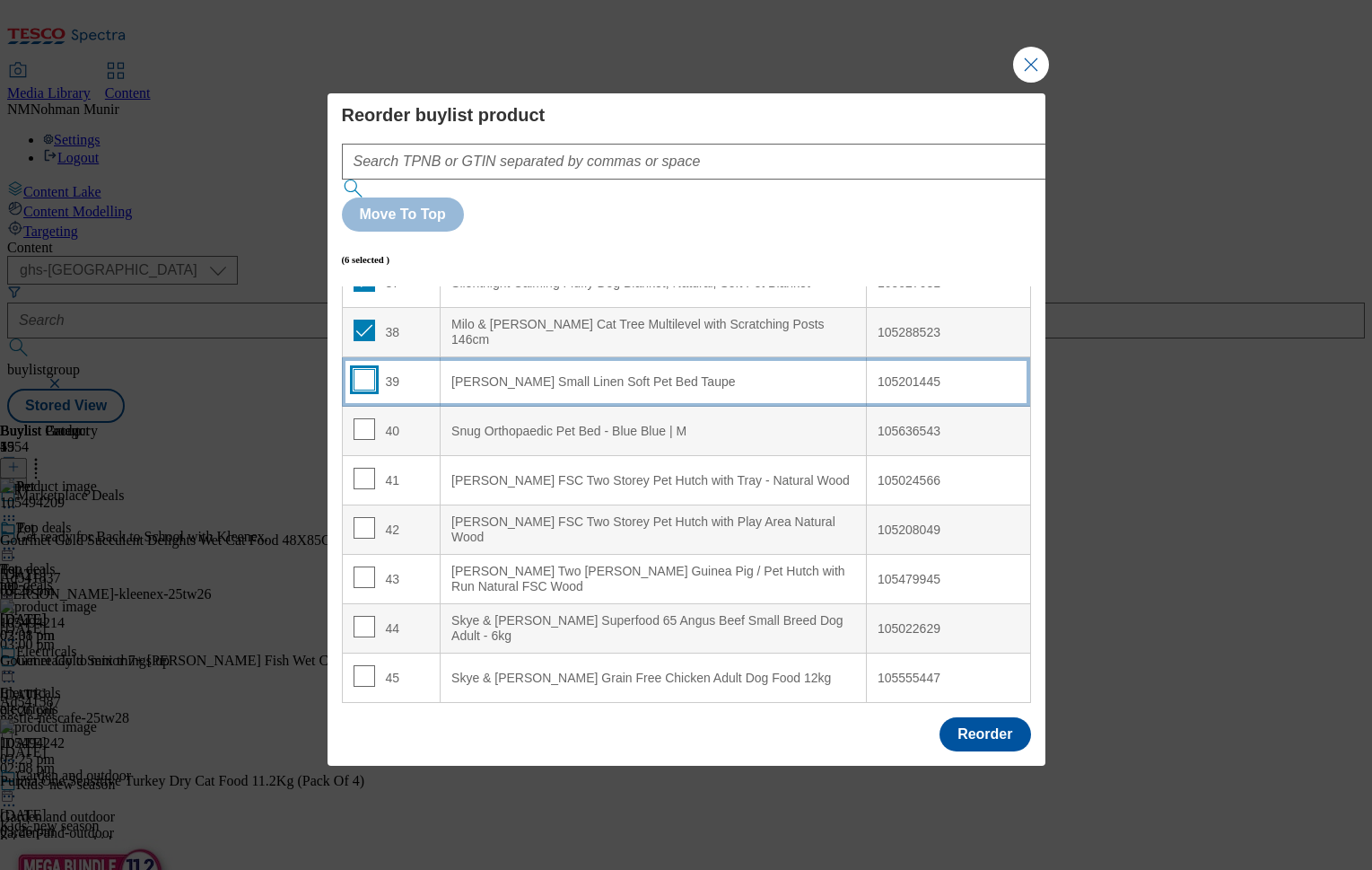
click at [364, 369] on input "Modal" at bounding box center [364, 379] width 22 height 22
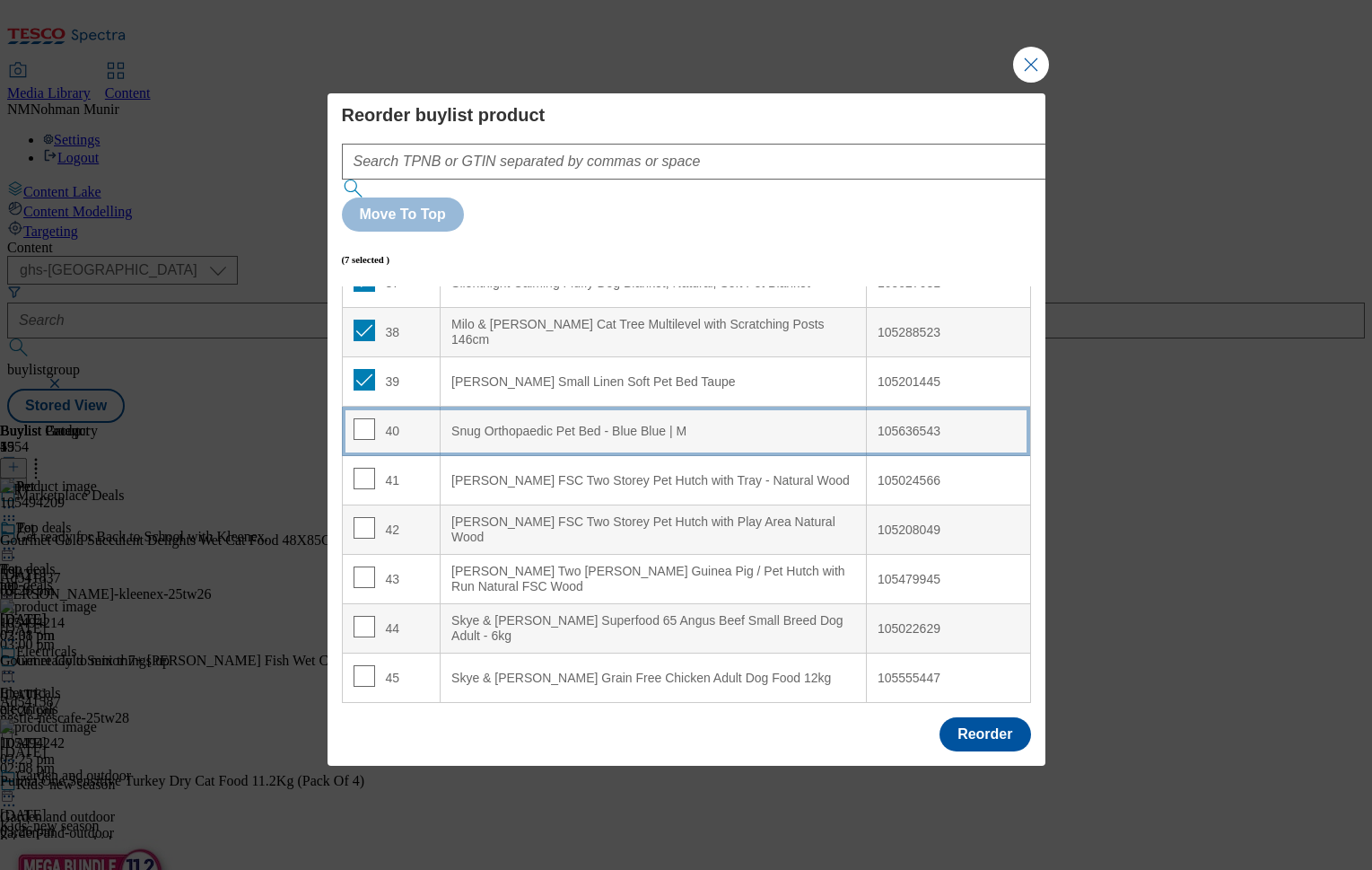
click at [364, 406] on td "40" at bounding box center [391, 431] width 99 height 49
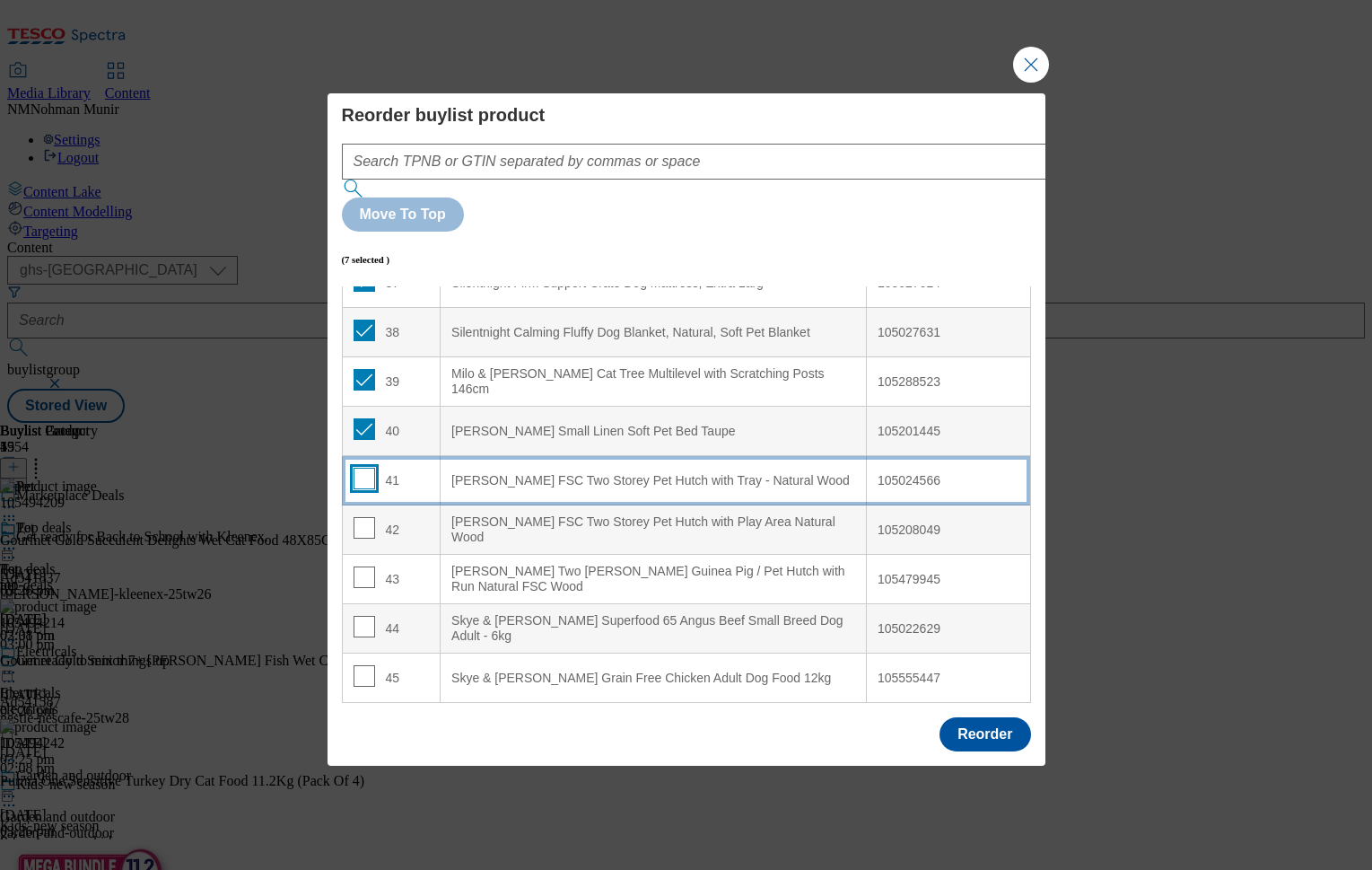
click at [365, 468] on input "Modal" at bounding box center [364, 478] width 22 height 22
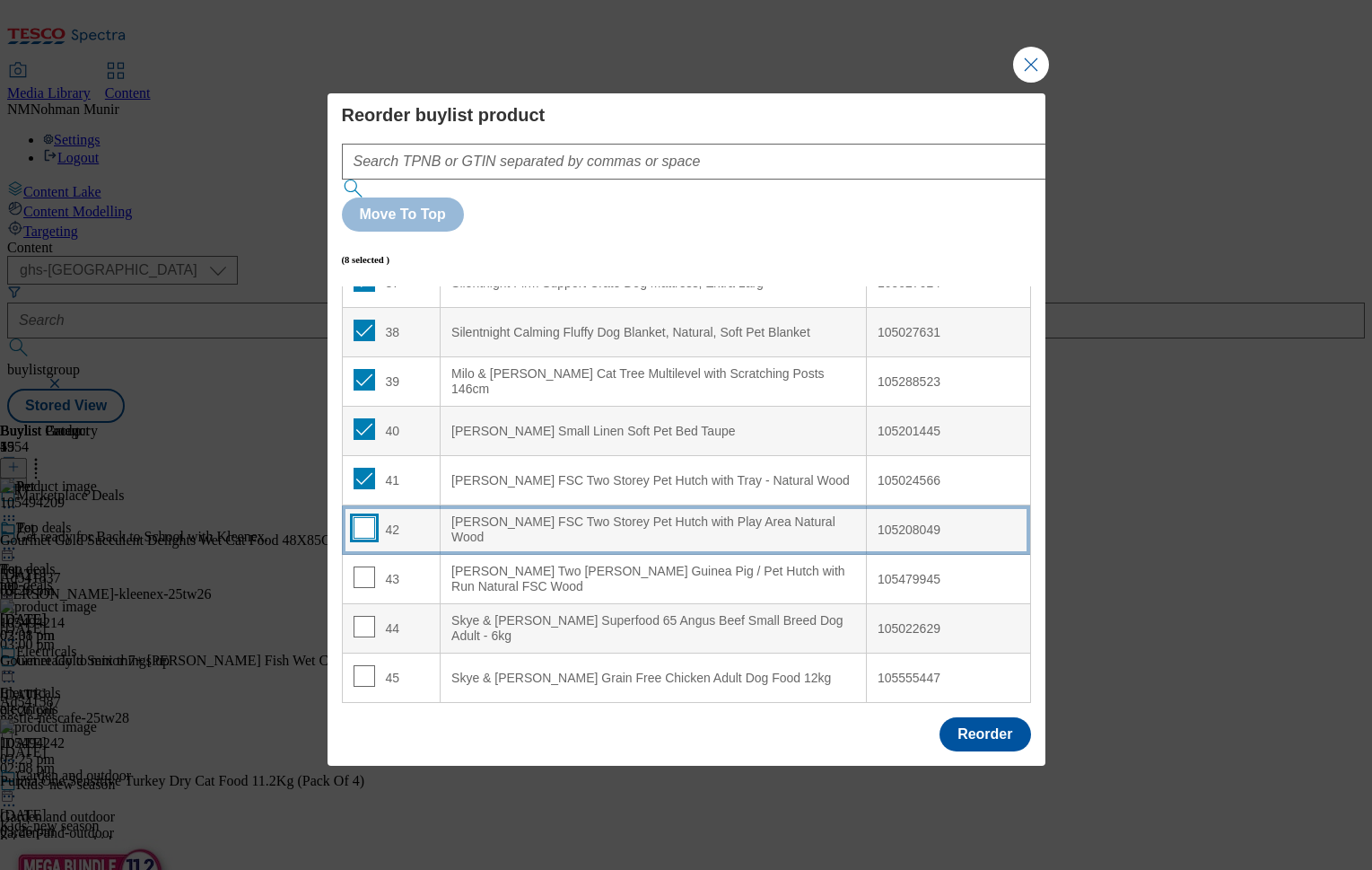
click at [365, 517] on input "Modal" at bounding box center [364, 528] width 22 height 22
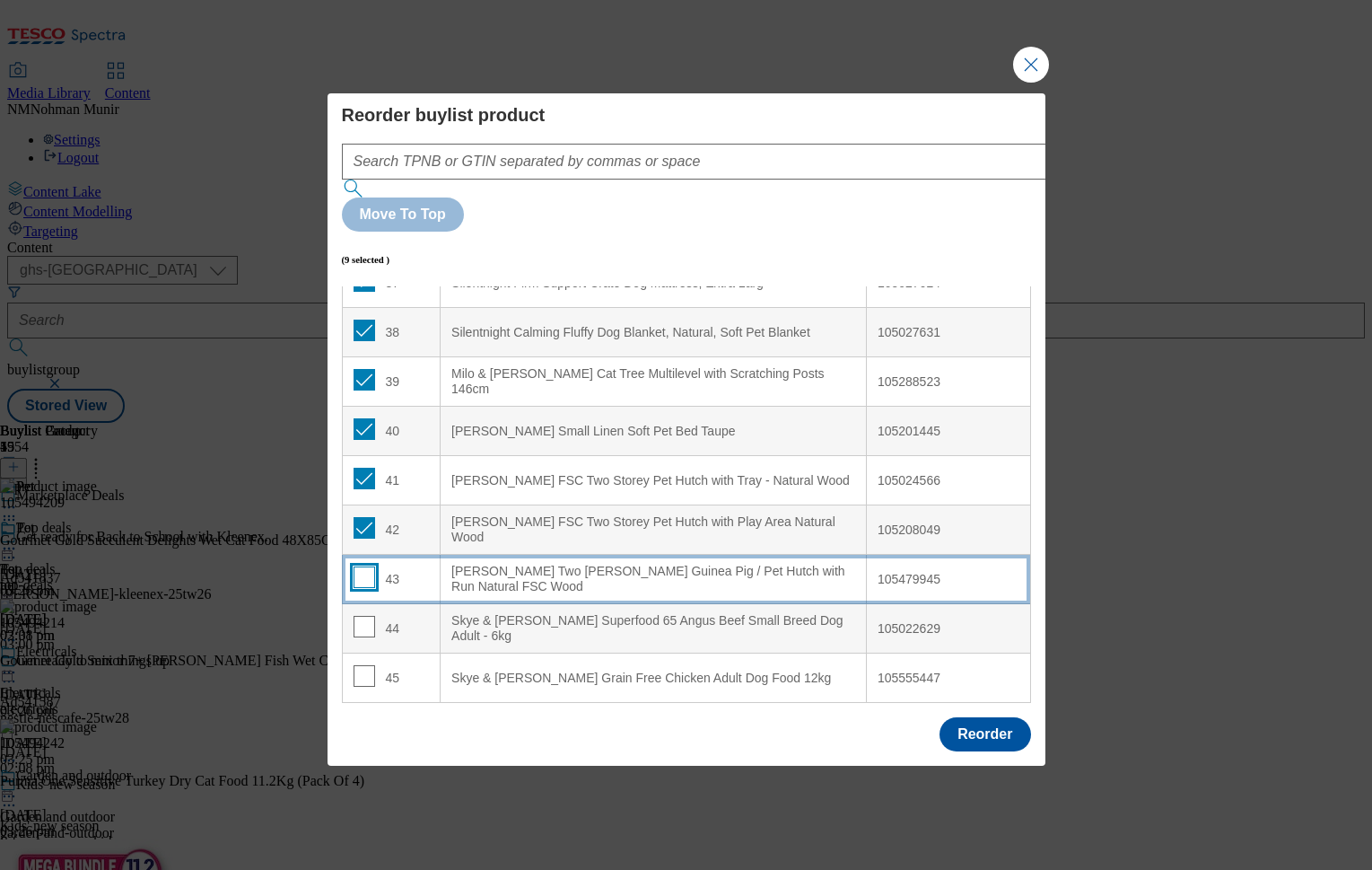
click at [359, 566] on input "Modal" at bounding box center [364, 577] width 22 height 22
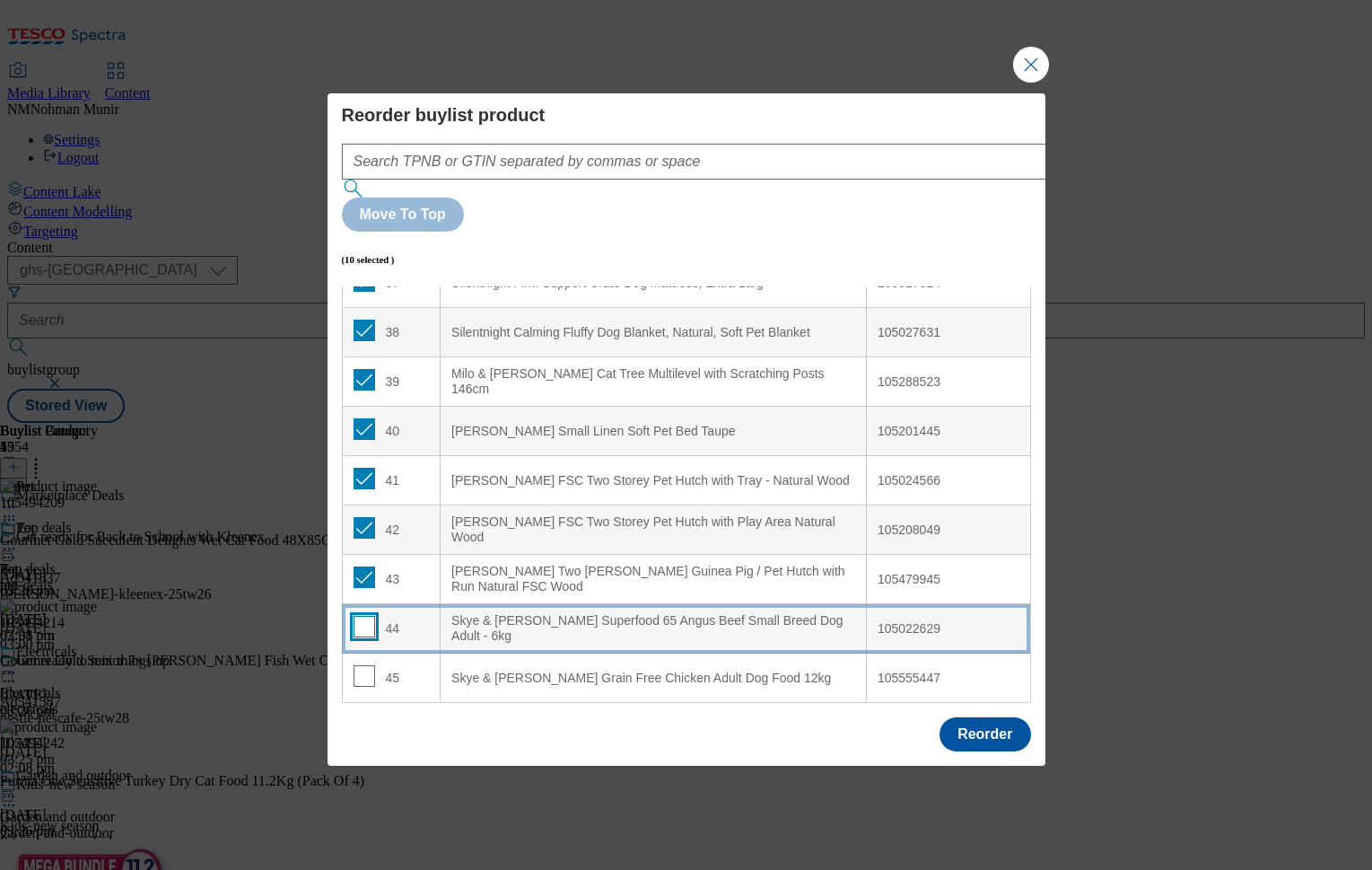
click at [355, 616] on input "Modal" at bounding box center [364, 626] width 22 height 22
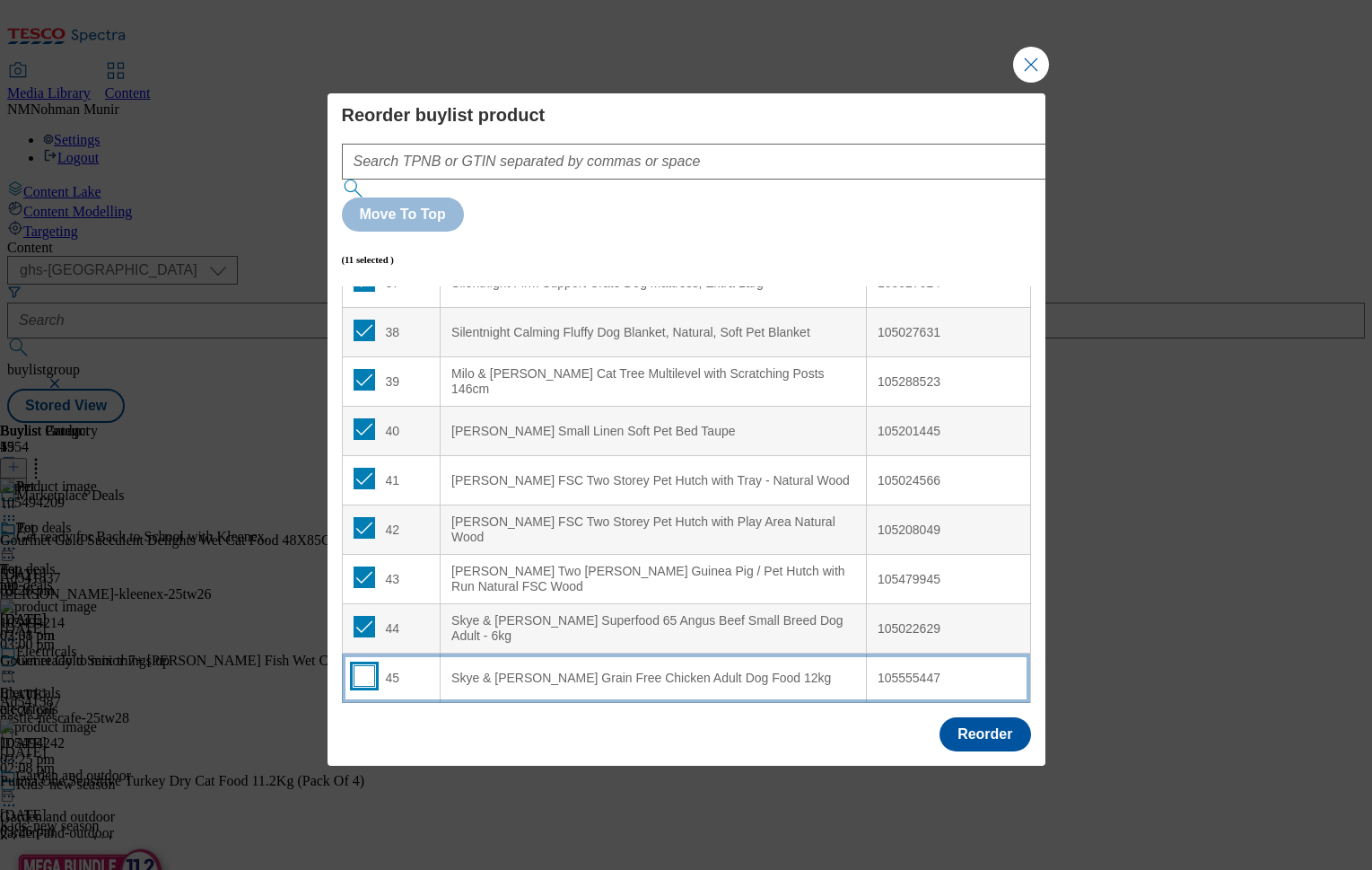
click at [355, 665] on input "Modal" at bounding box center [364, 676] width 22 height 22
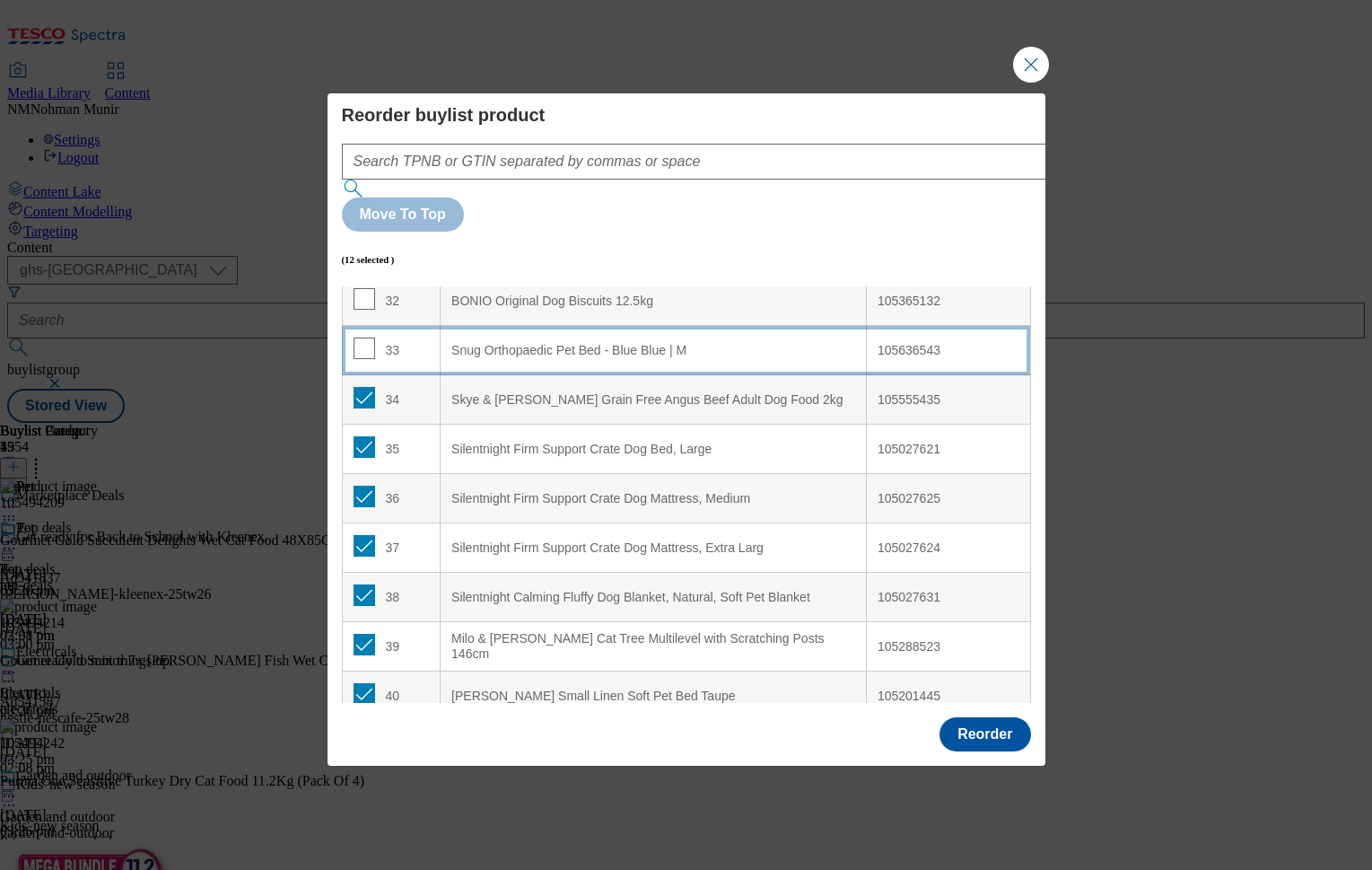
scroll to position [1453, 0]
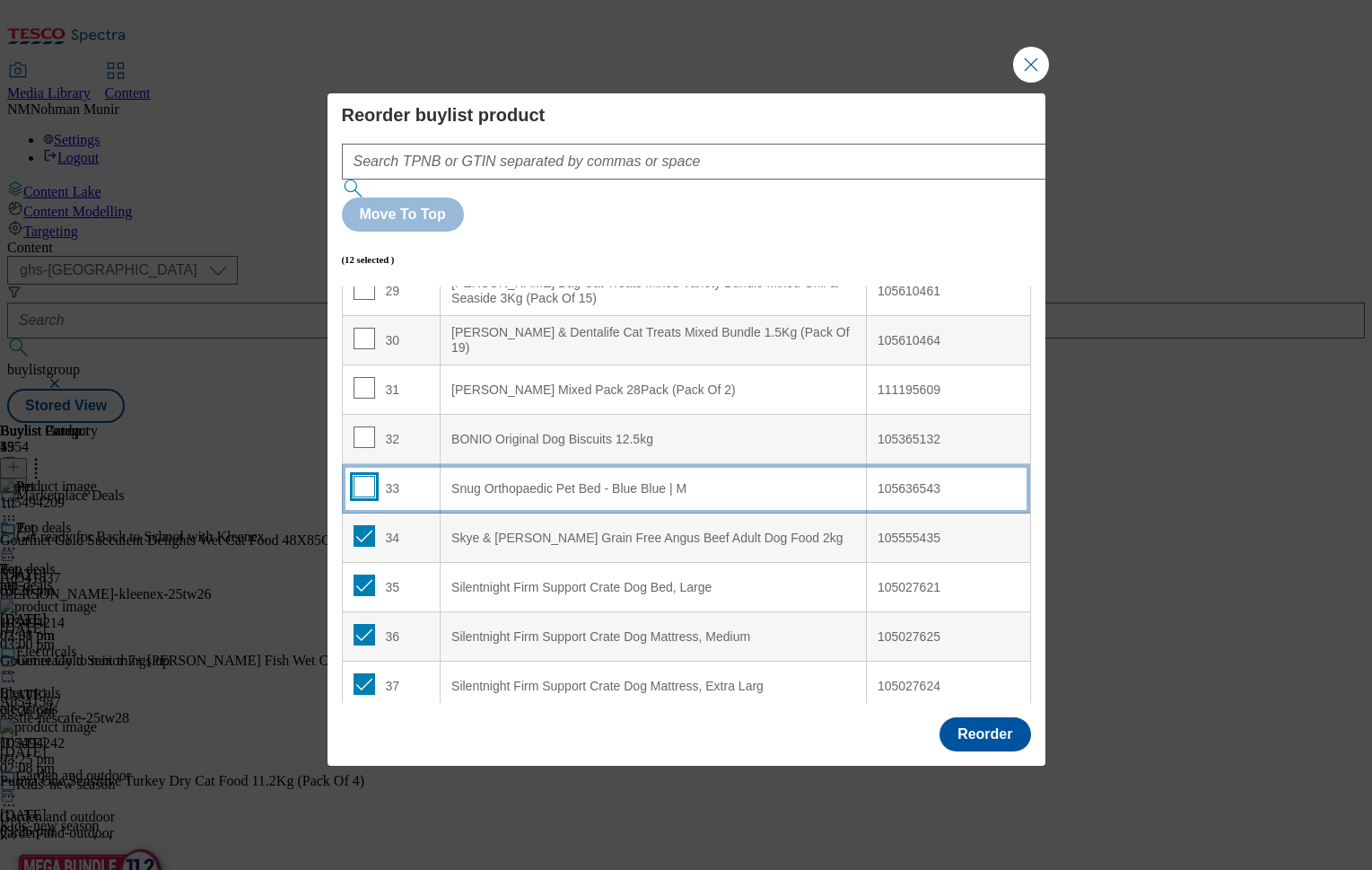
click at [355, 476] on input "Modal" at bounding box center [364, 486] width 22 height 22
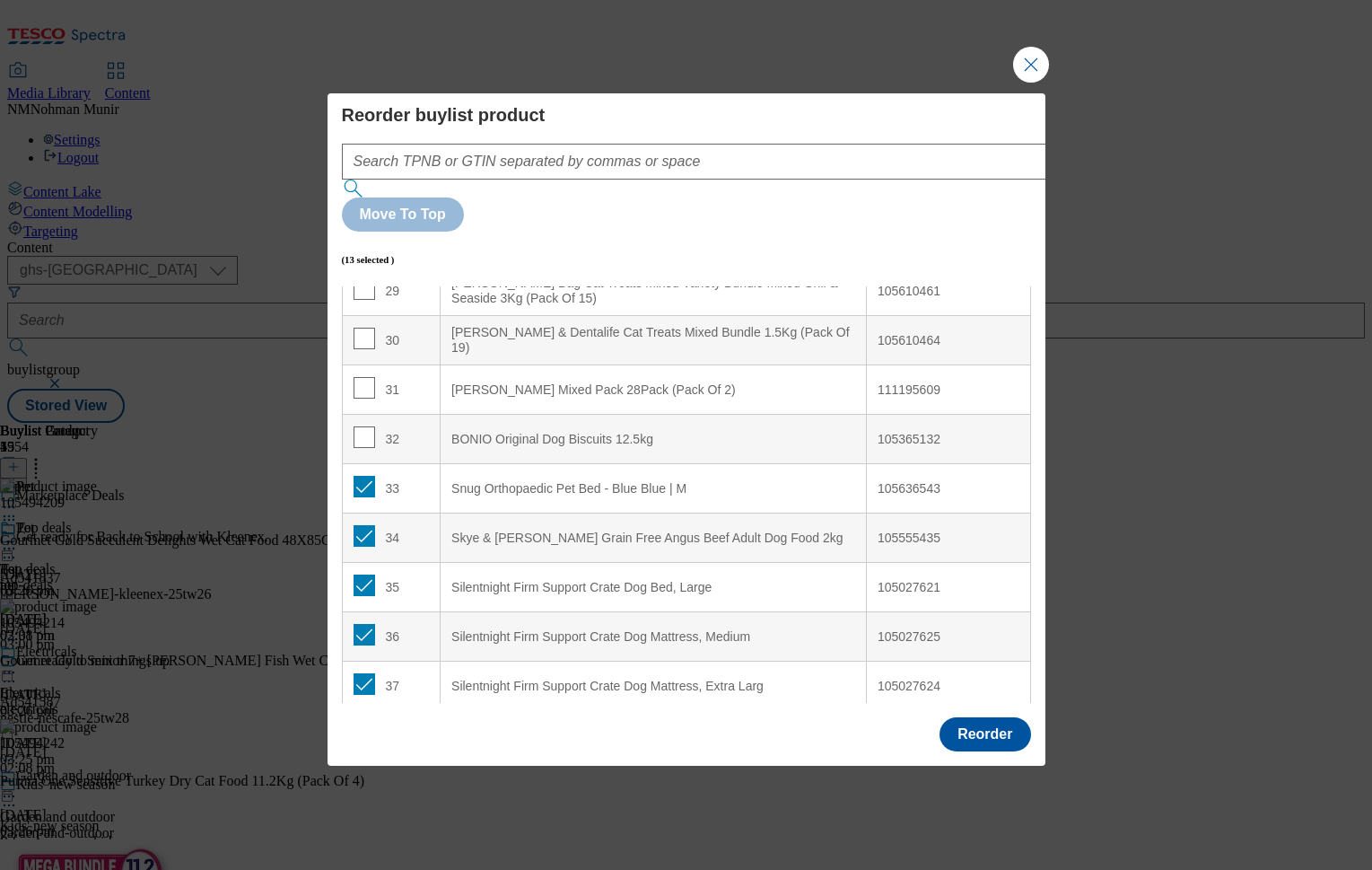
scroll to position [231, 0]
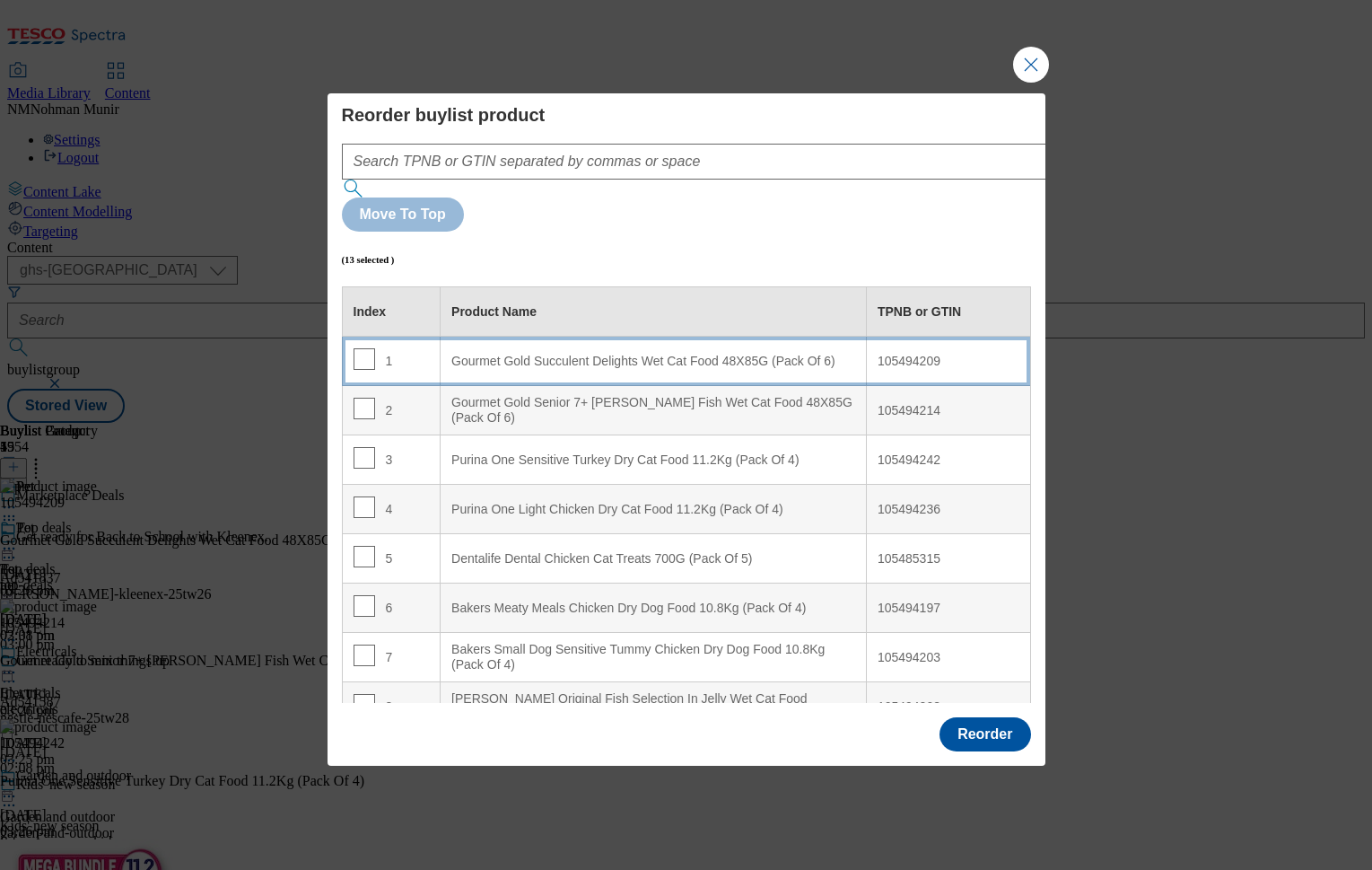
click at [593, 353] on div "Gourmet Gold Succulent Delights Wet Cat Food 48X85G (Pack Of 6)" at bounding box center [653, 361] width 404 height 16
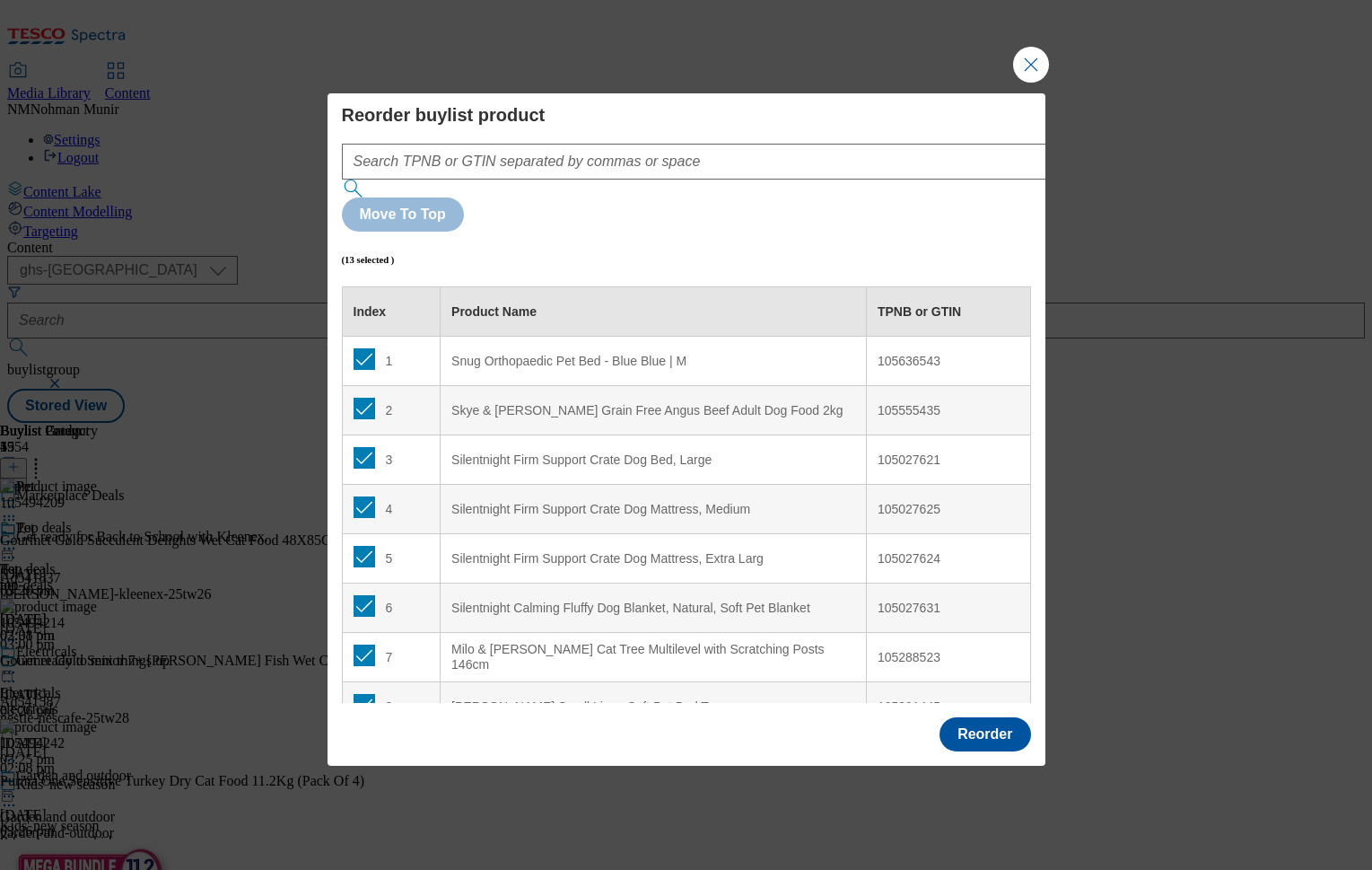
scroll to position [0, 0]
click at [357, 337] on td "1" at bounding box center [391, 361] width 99 height 49
click at [360, 349] on input "Modal" at bounding box center [364, 359] width 22 height 22
click at [362, 398] on input "Modal" at bounding box center [364, 408] width 22 height 22
click at [367, 447] on input "Modal" at bounding box center [364, 457] width 22 height 22
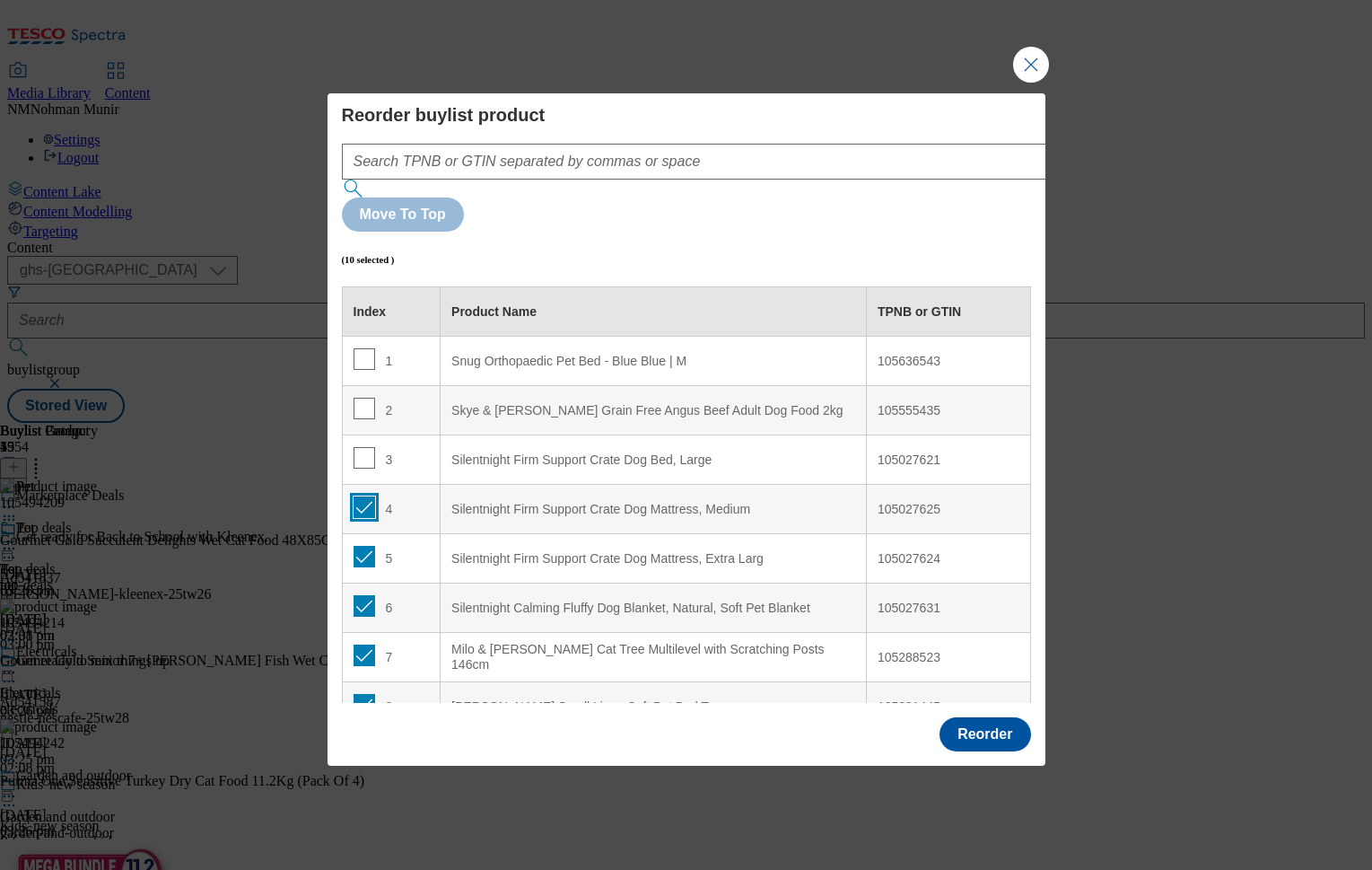
click at [369, 497] on input "Modal" at bounding box center [364, 507] width 22 height 22
click at [367, 546] on input "Modal" at bounding box center [364, 556] width 22 height 22
click at [363, 583] on td "6" at bounding box center [391, 608] width 99 height 49
click at [1031, 83] on button "Close Modal" at bounding box center [1031, 65] width 36 height 36
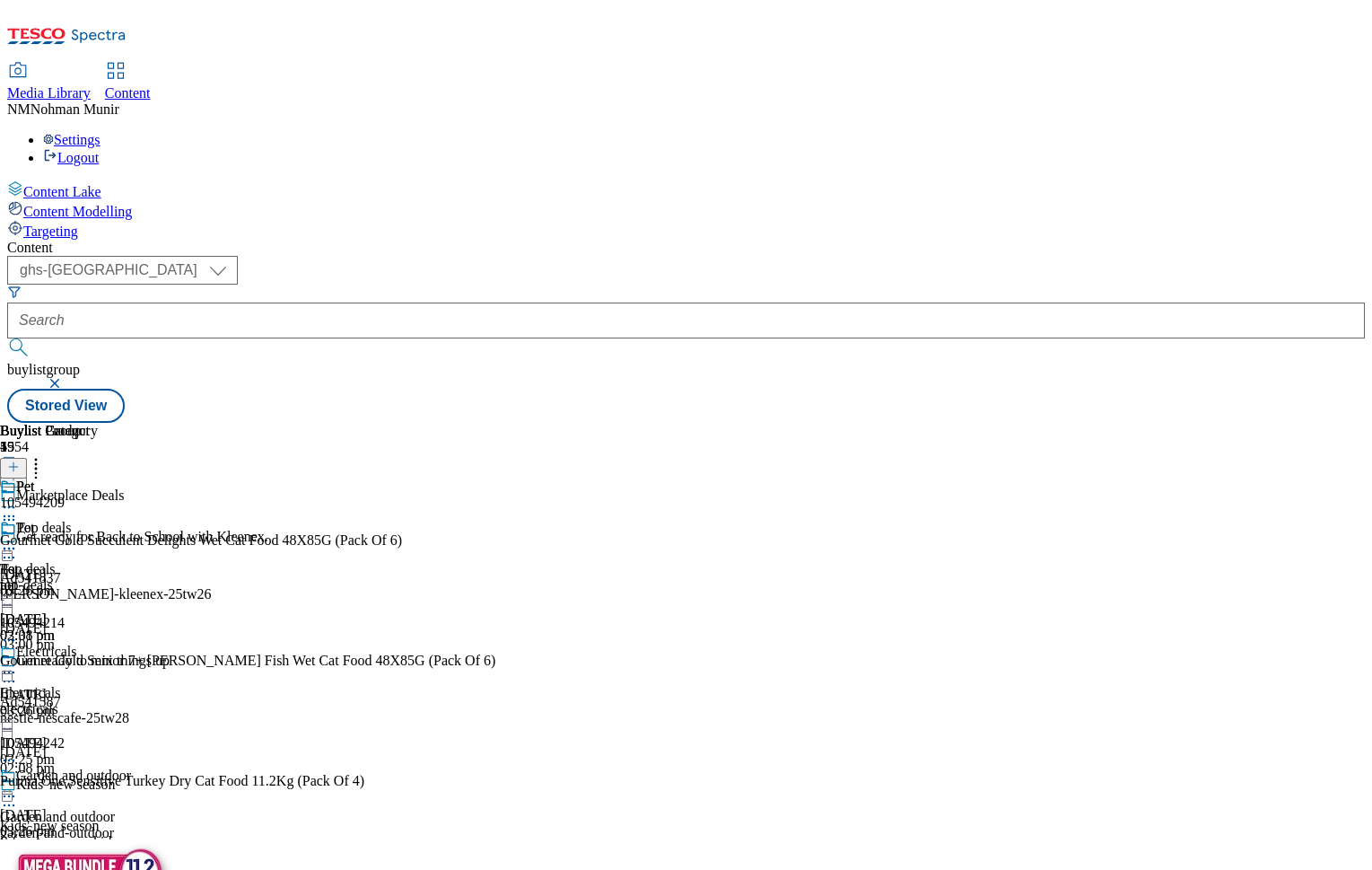
click at [45, 455] on icon at bounding box center [36, 464] width 18 height 18
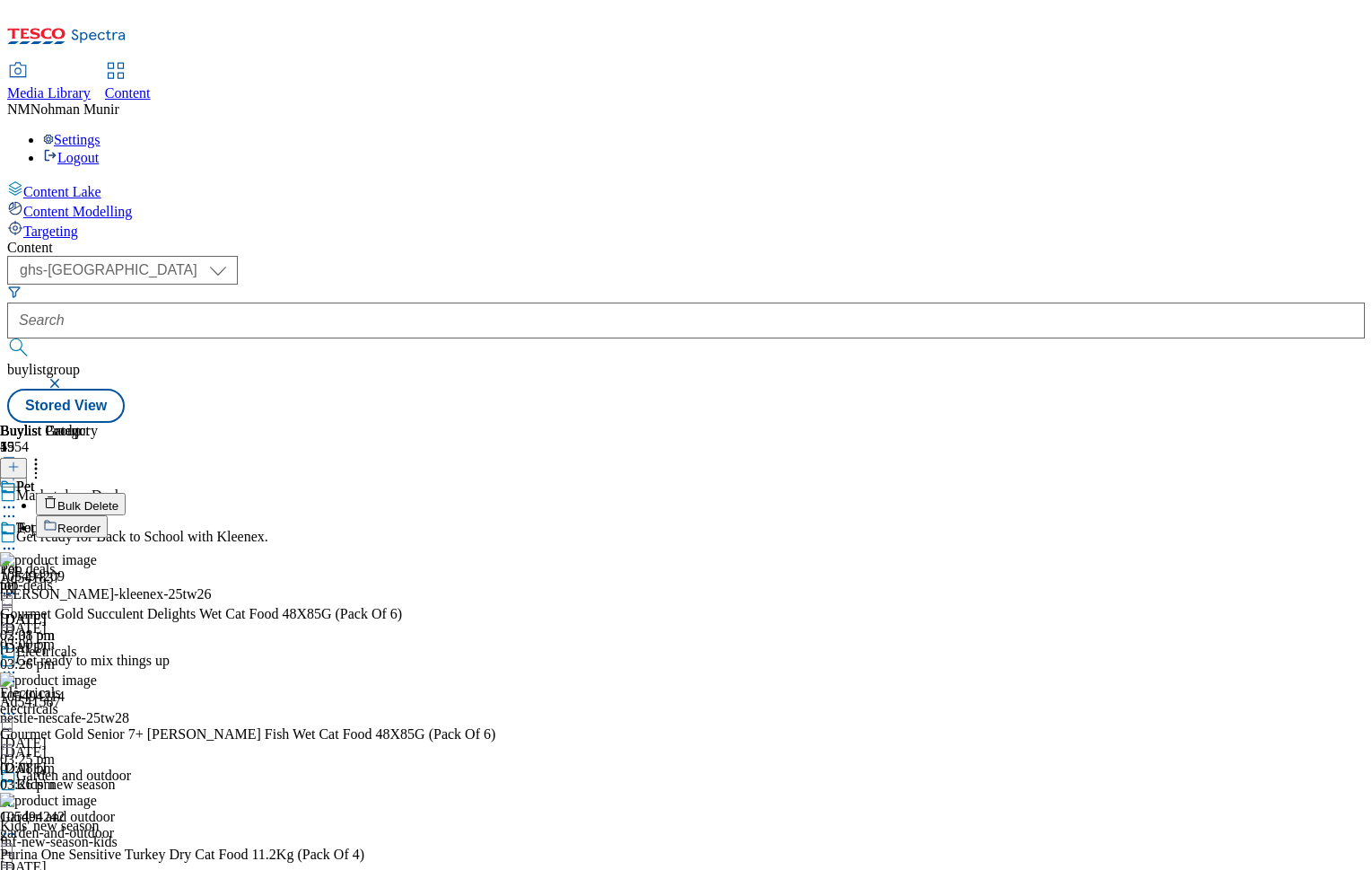
click at [101, 521] on span "Reorder" at bounding box center [79, 528] width 43 height 13
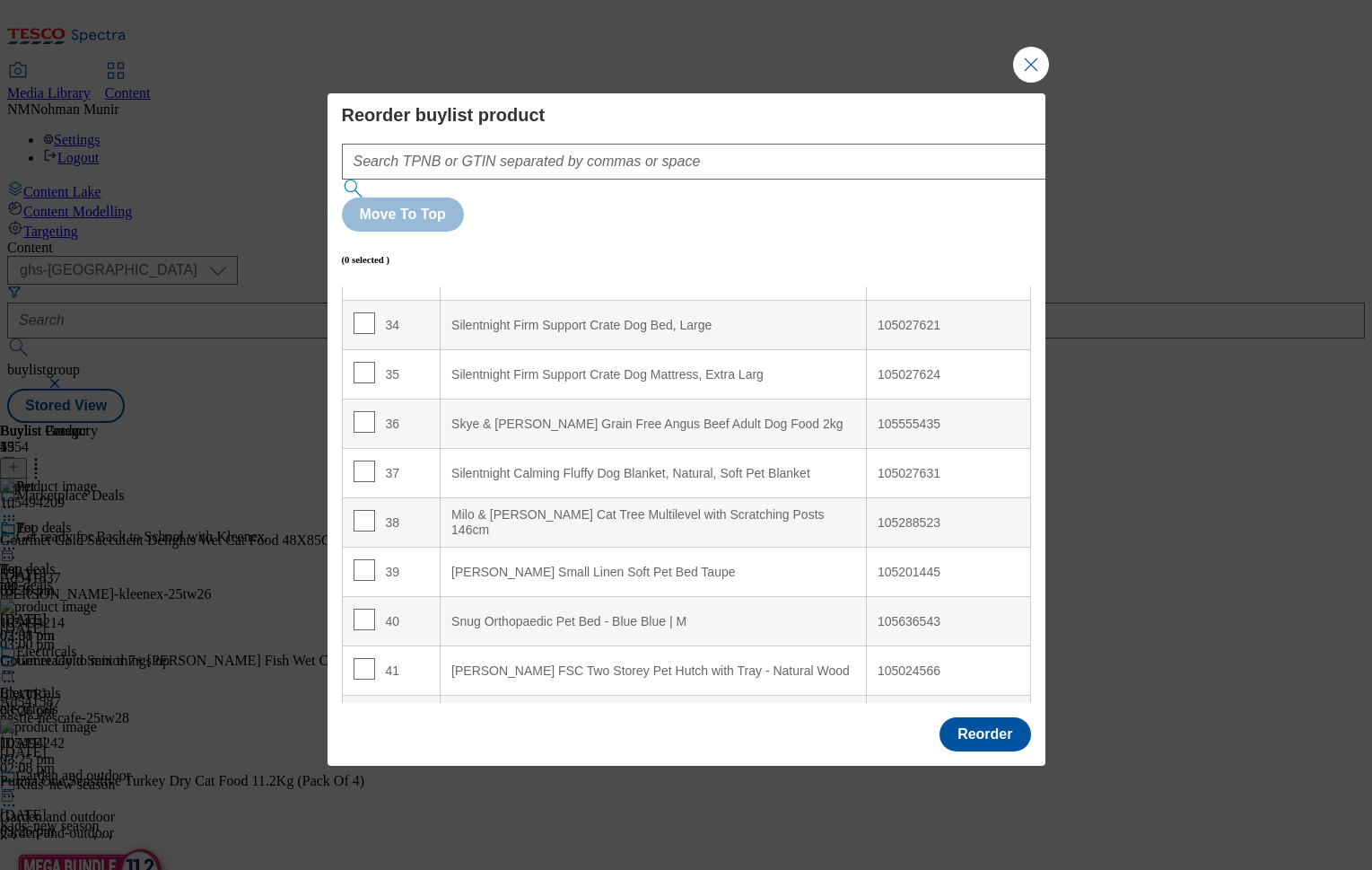
scroll to position [1855, 0]
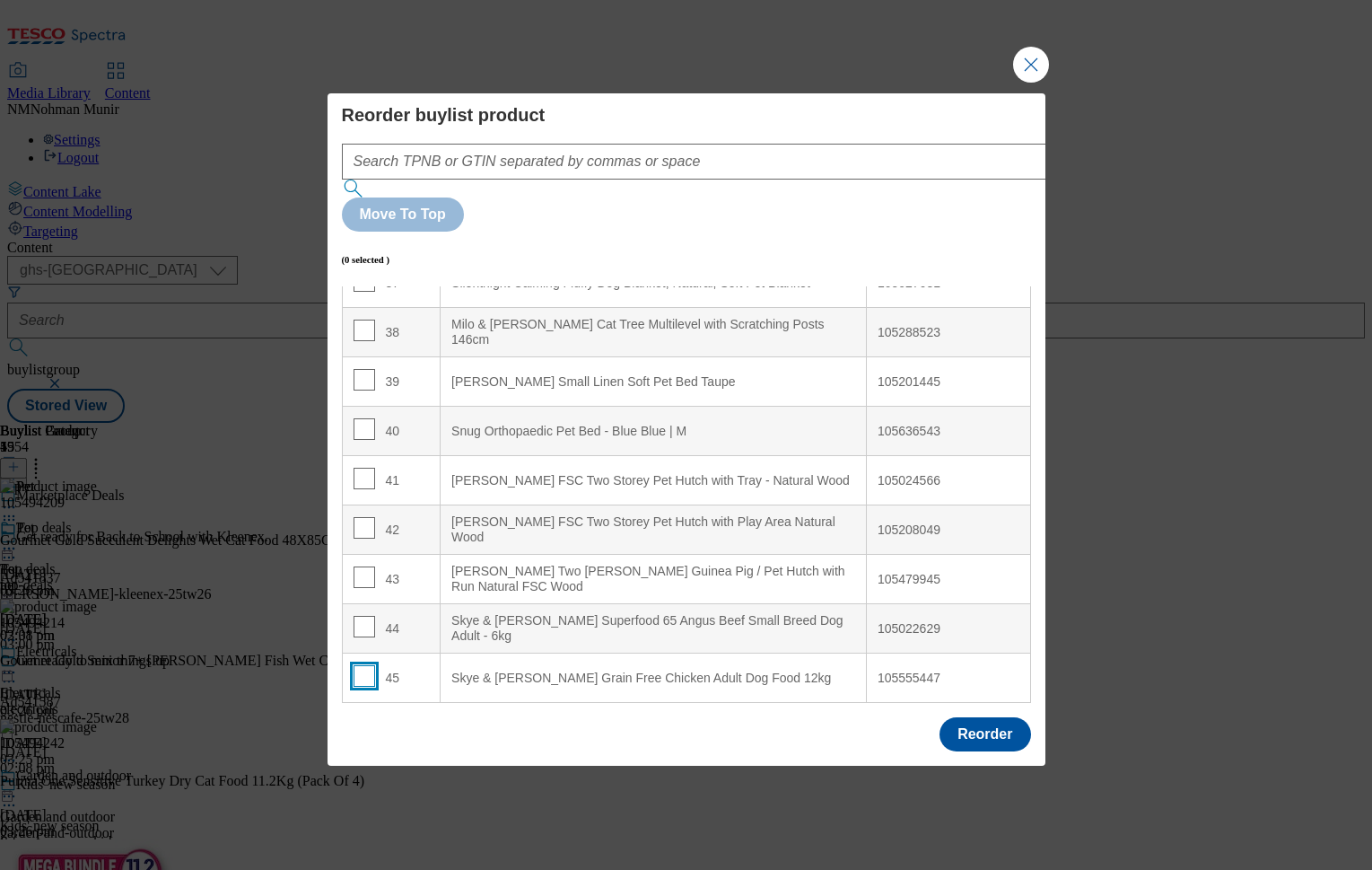
click at [367, 665] on input "Modal" at bounding box center [364, 676] width 22 height 22
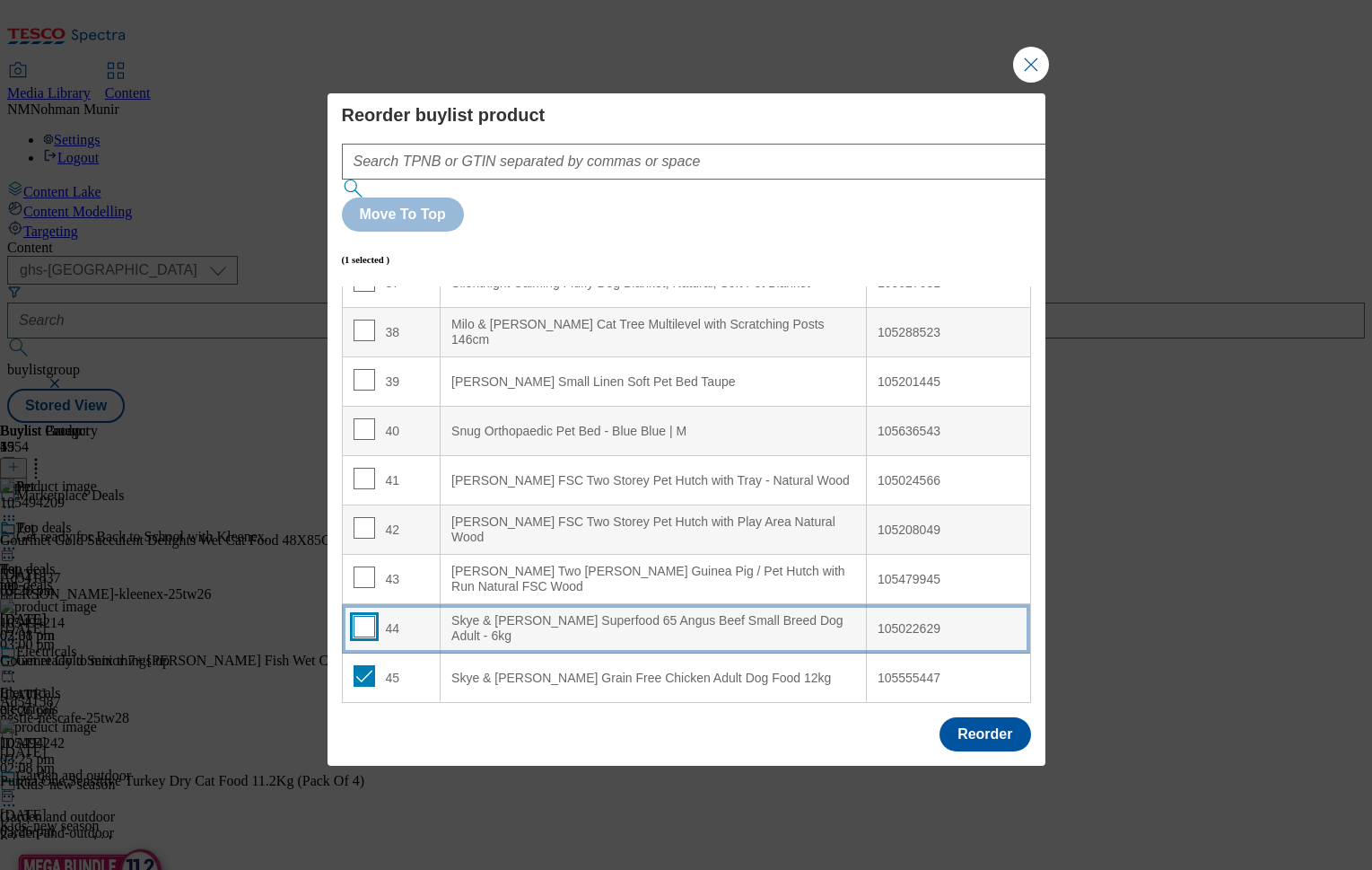
click at [368, 616] on input "Modal" at bounding box center [364, 626] width 22 height 22
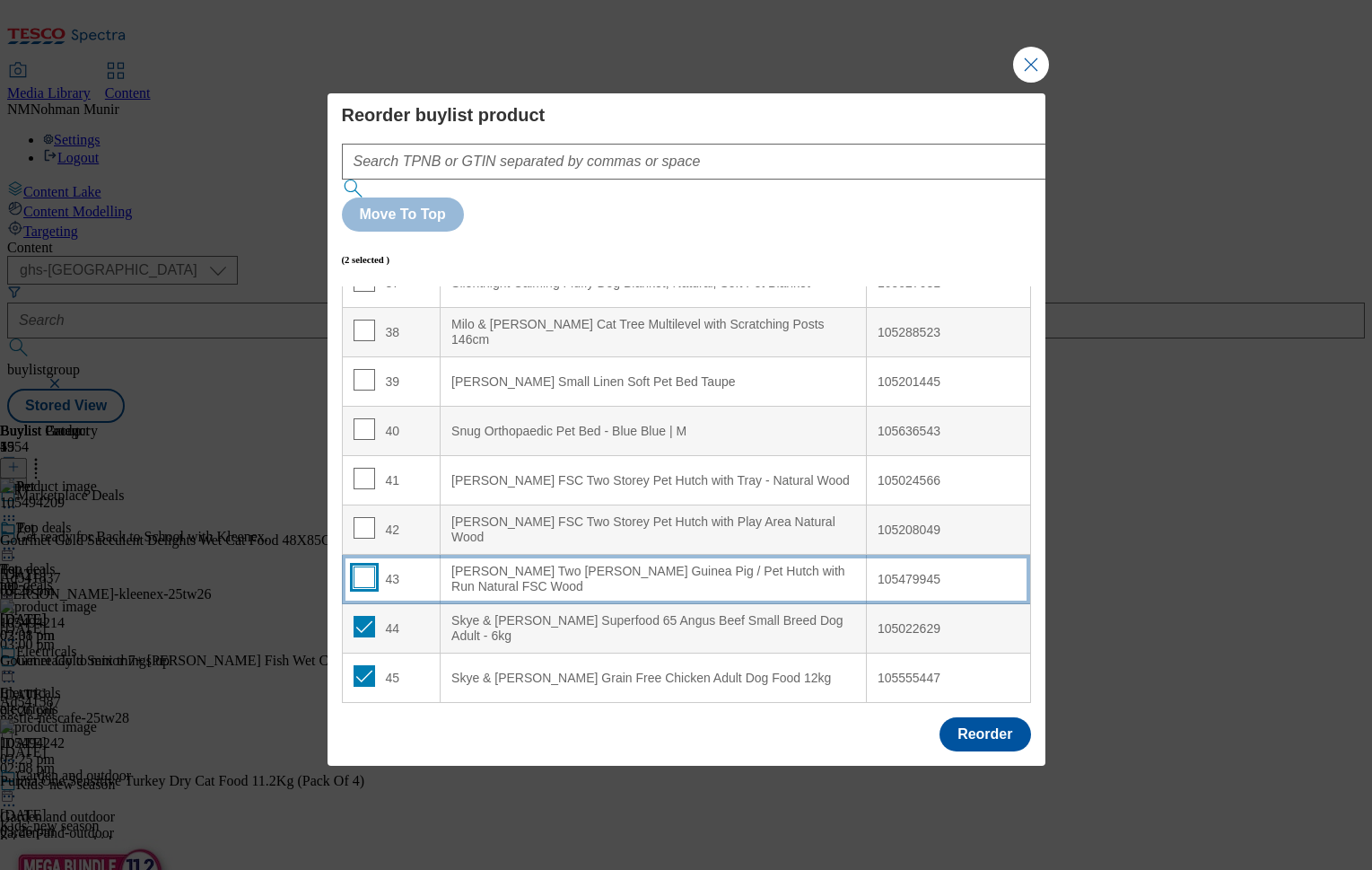
click at [364, 566] on input "Modal" at bounding box center [364, 577] width 22 height 22
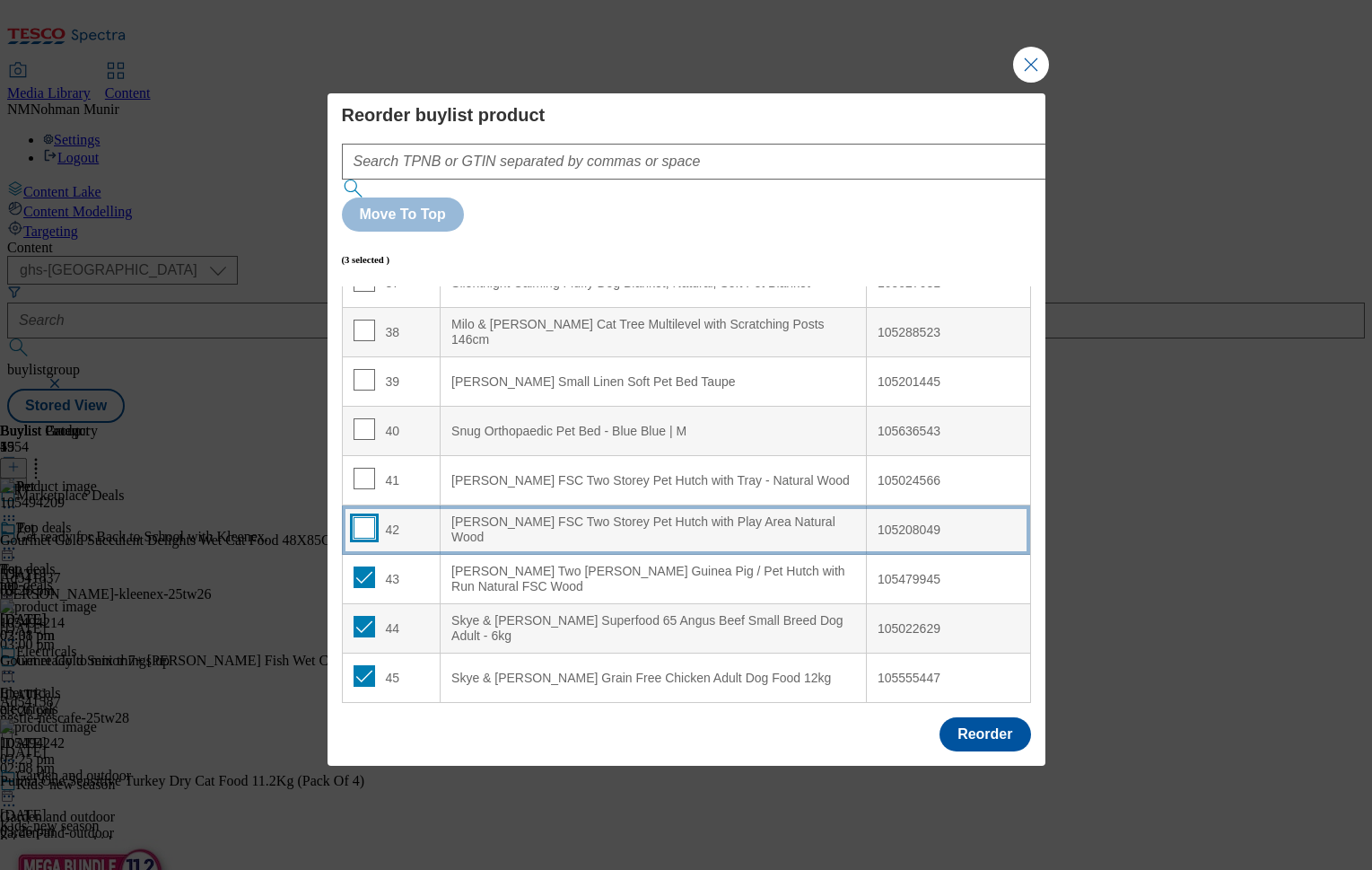
click at [357, 517] on input "Modal" at bounding box center [364, 528] width 22 height 22
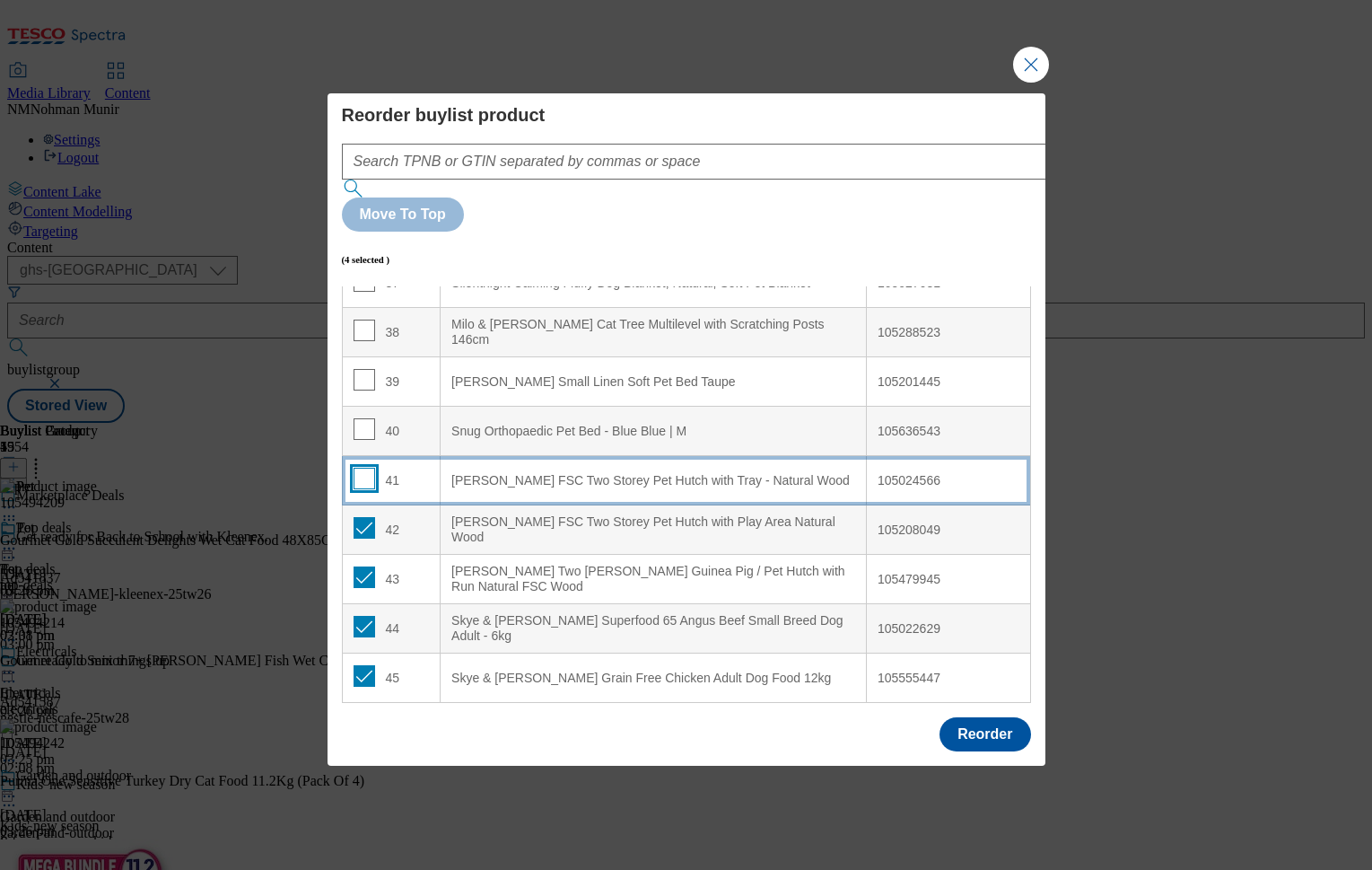
click at [360, 468] on input "Modal" at bounding box center [364, 478] width 22 height 22
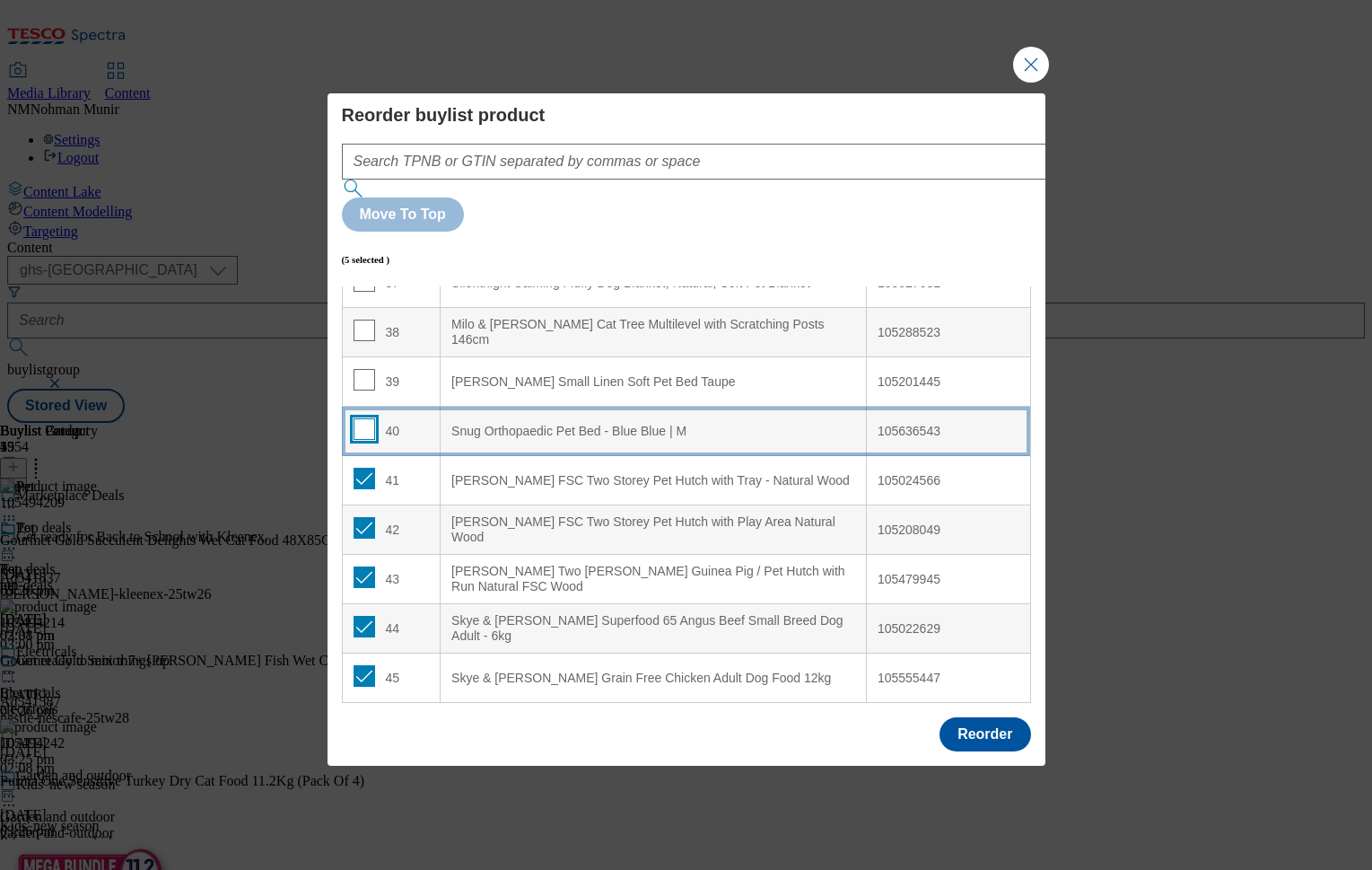
click at [368, 419] on input "Modal" at bounding box center [364, 429] width 22 height 22
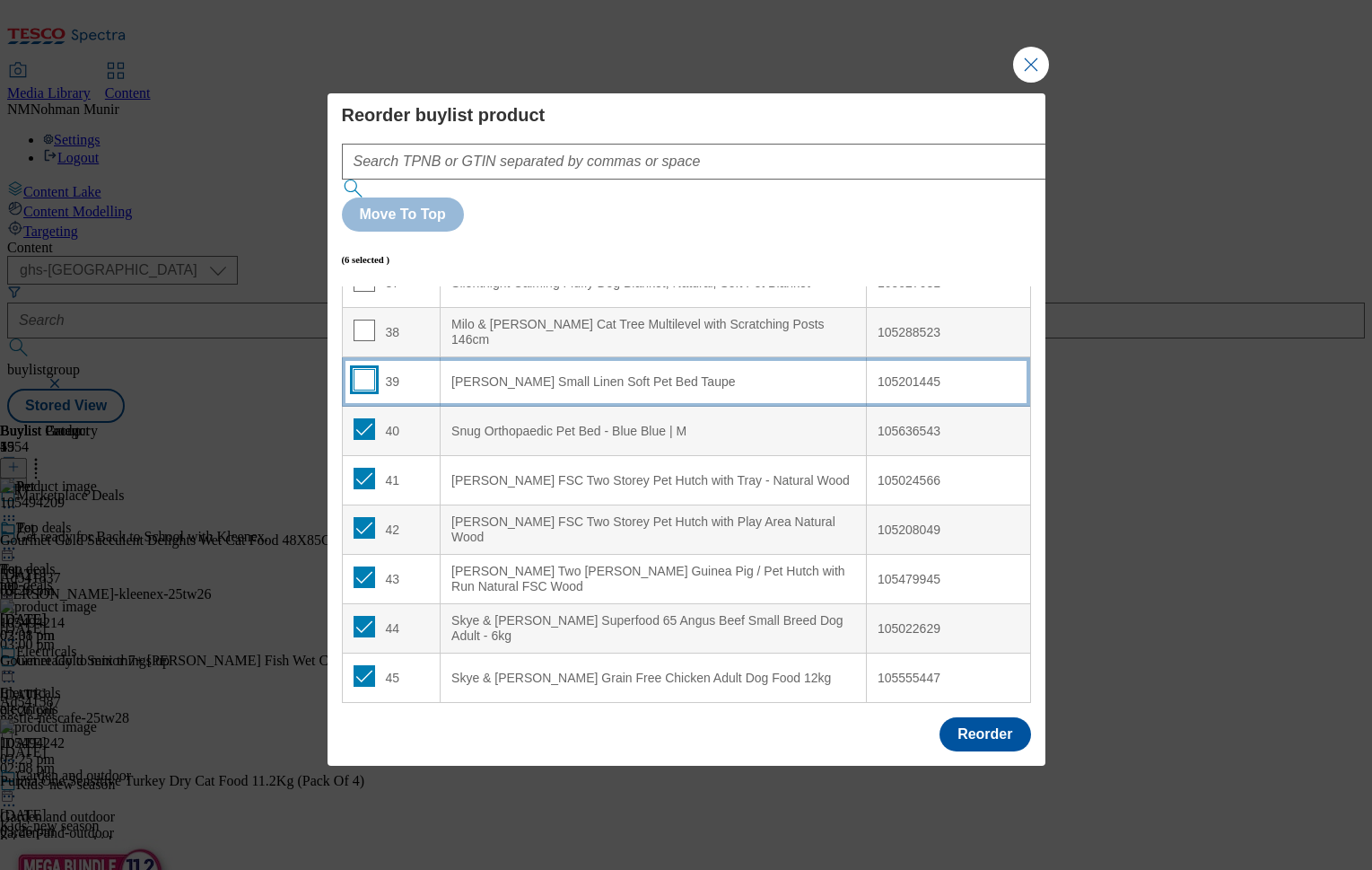
click at [366, 369] on input "Modal" at bounding box center [364, 379] width 22 height 22
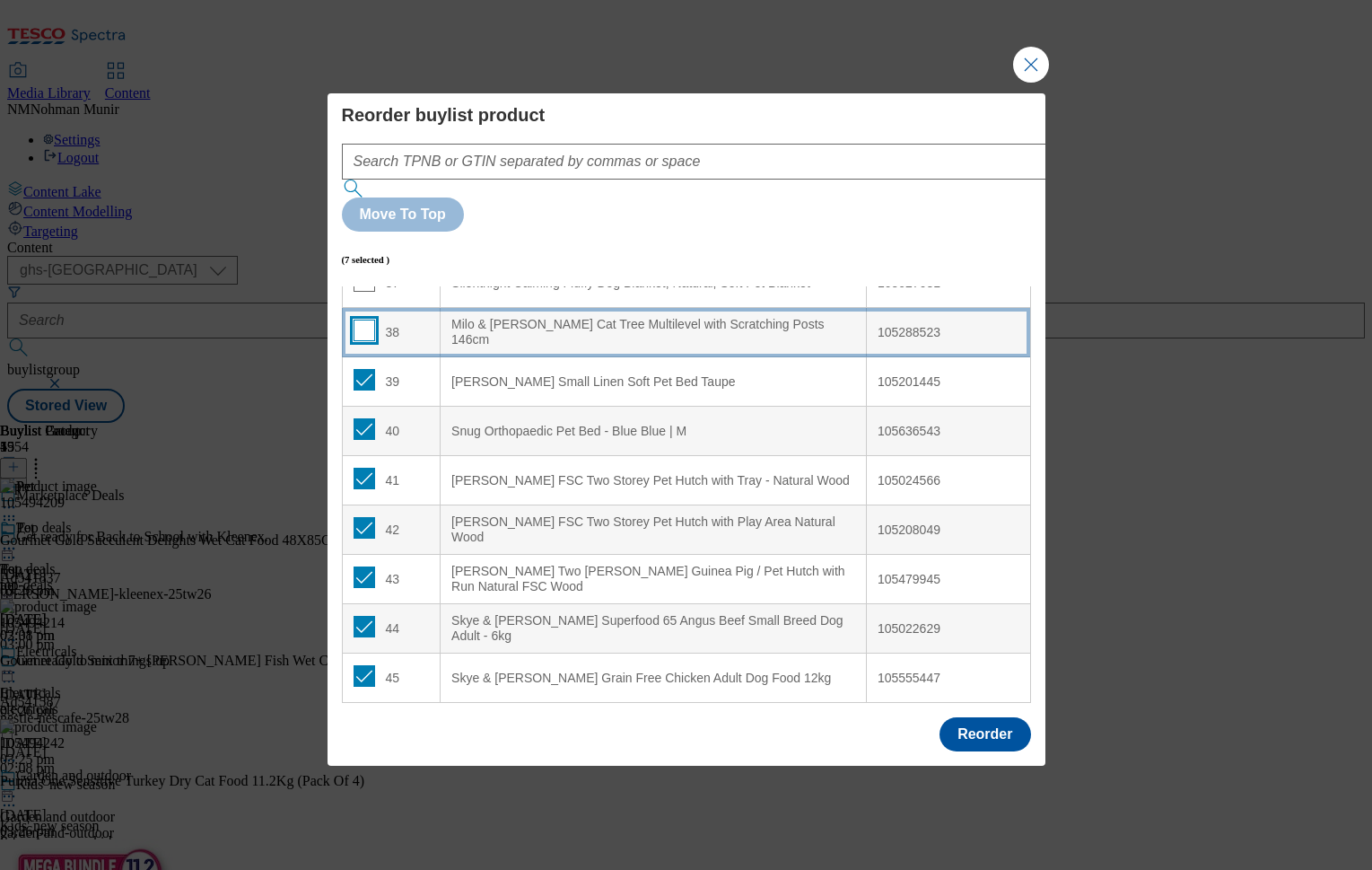
click at [366, 320] on input "Modal" at bounding box center [364, 330] width 22 height 22
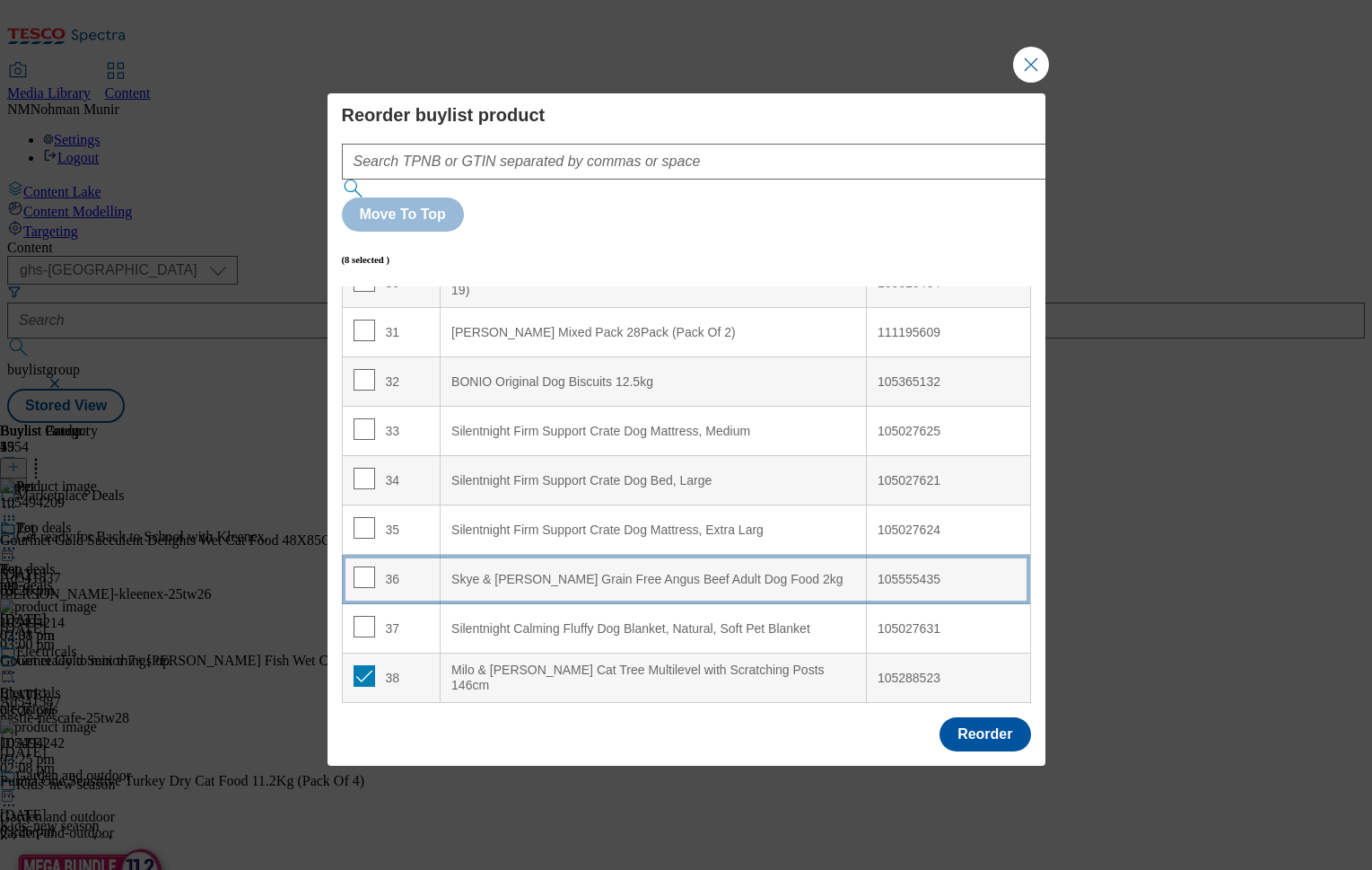
scroll to position [1503, 0]
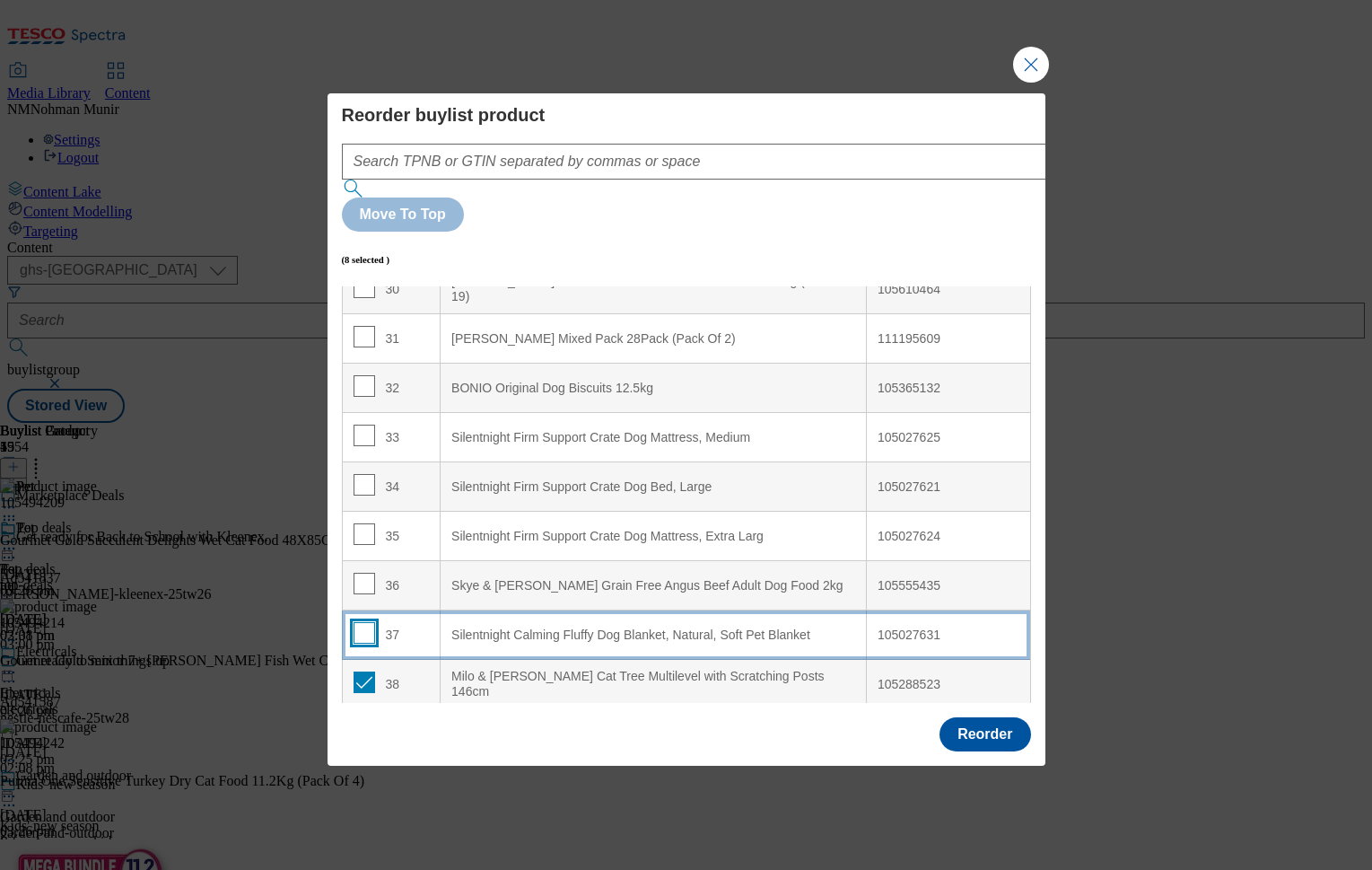
click at [365, 622] on input "Modal" at bounding box center [364, 632] width 22 height 22
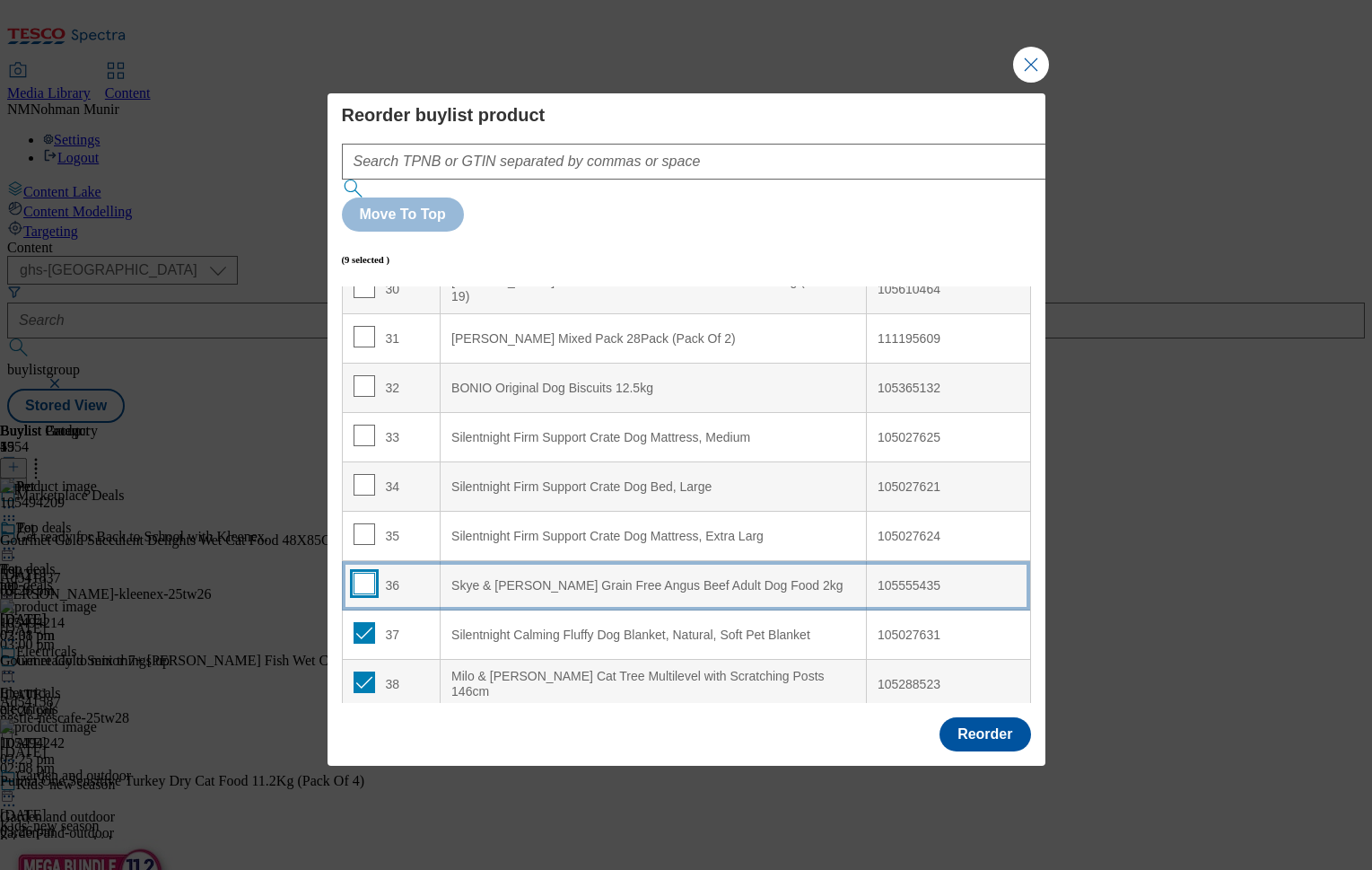
click at [362, 573] on input "Modal" at bounding box center [364, 583] width 22 height 22
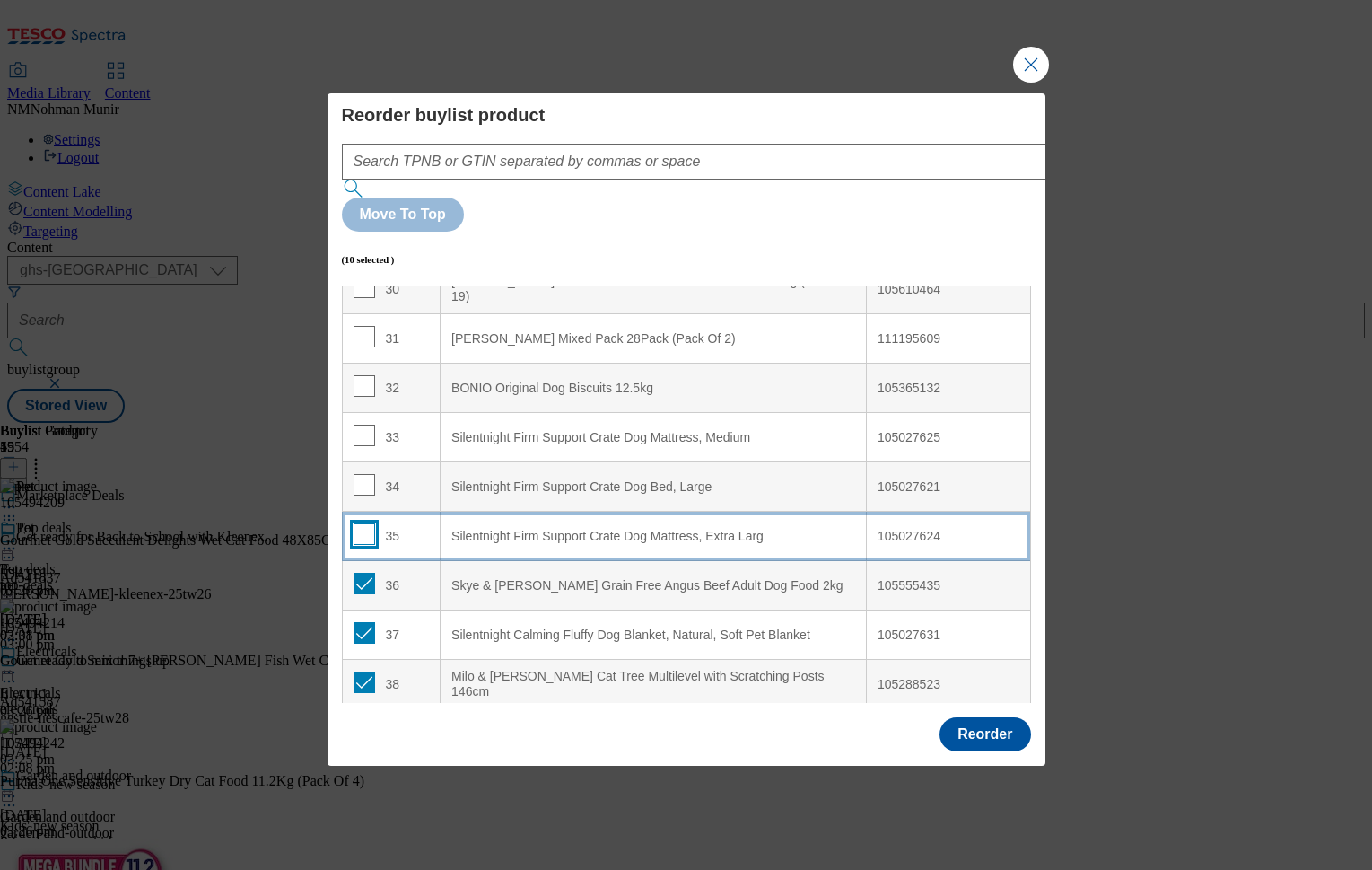
click at [360, 523] on input "Modal" at bounding box center [364, 533] width 22 height 22
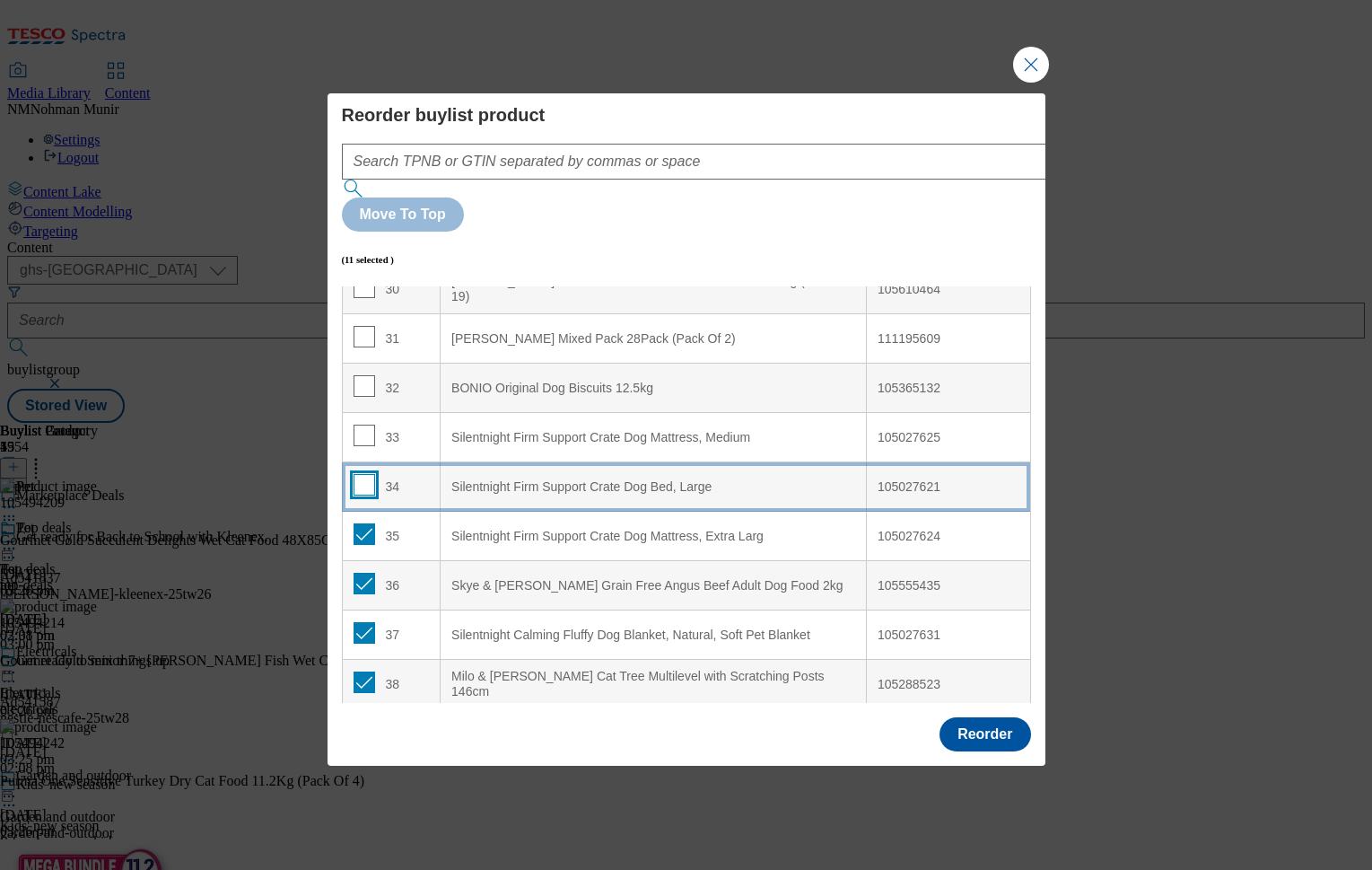
click at [365, 474] on input "Modal" at bounding box center [364, 484] width 22 height 22
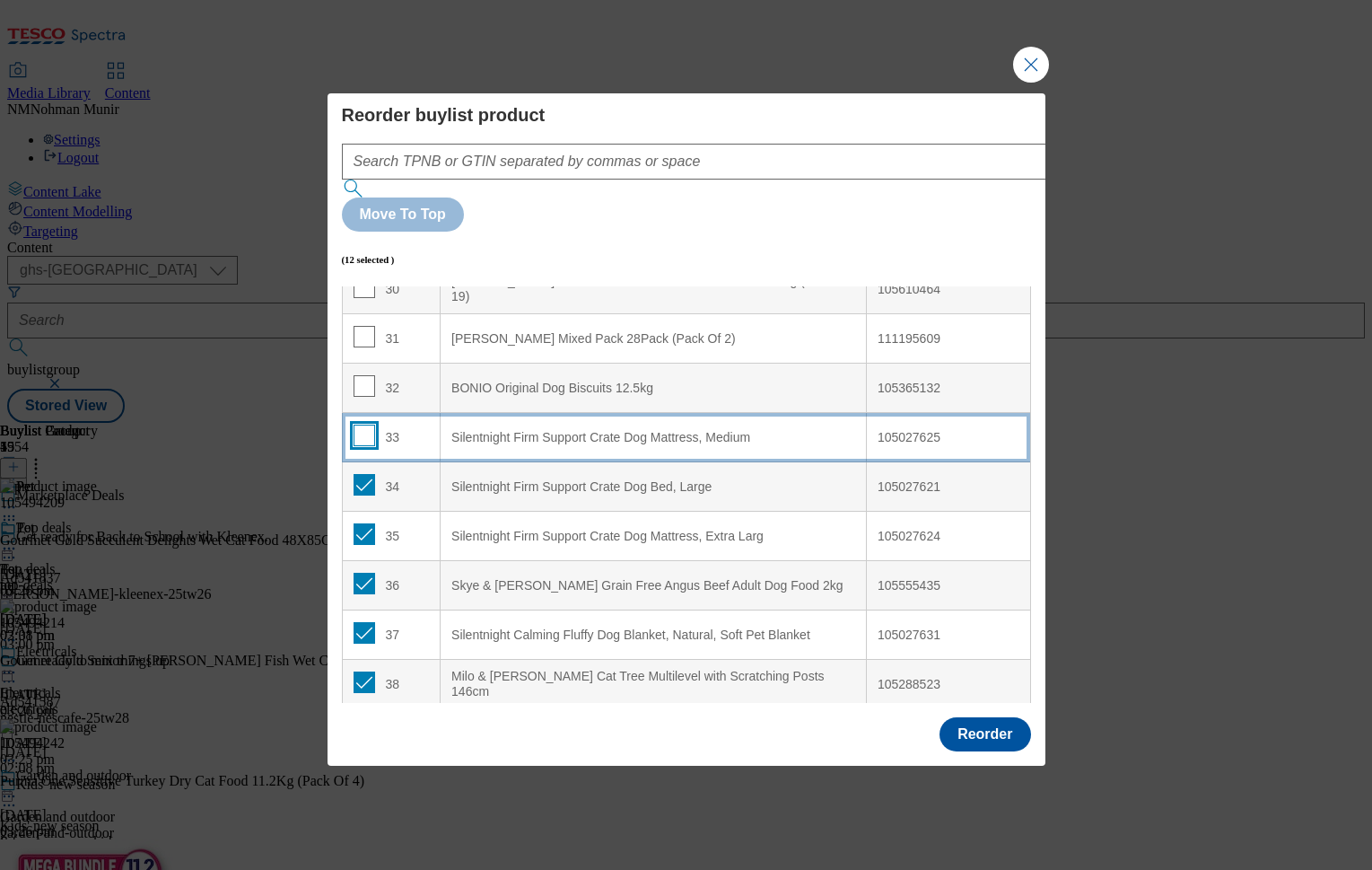
click at [365, 424] on input "Modal" at bounding box center [364, 435] width 22 height 22
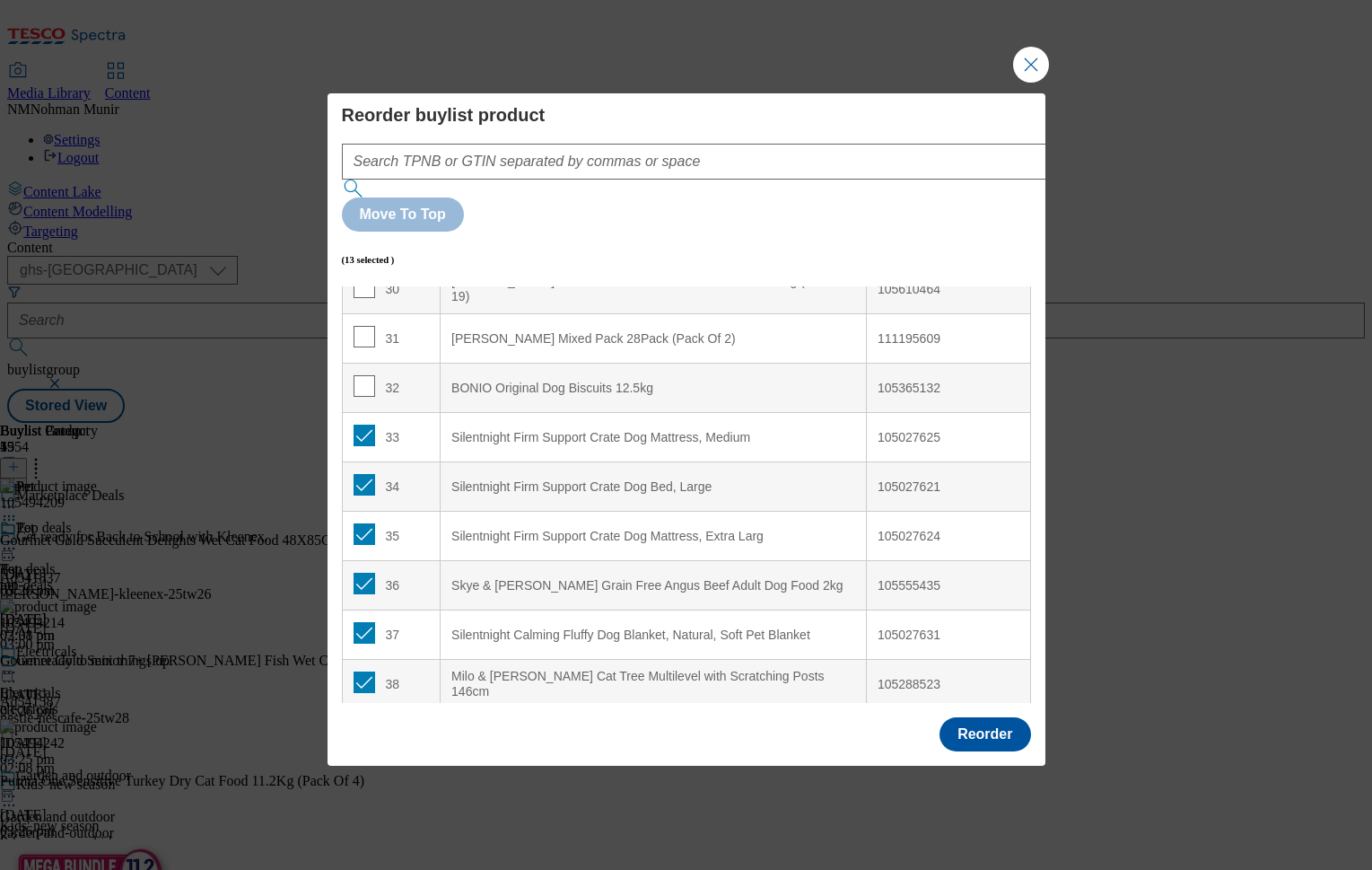
scroll to position [796, 0]
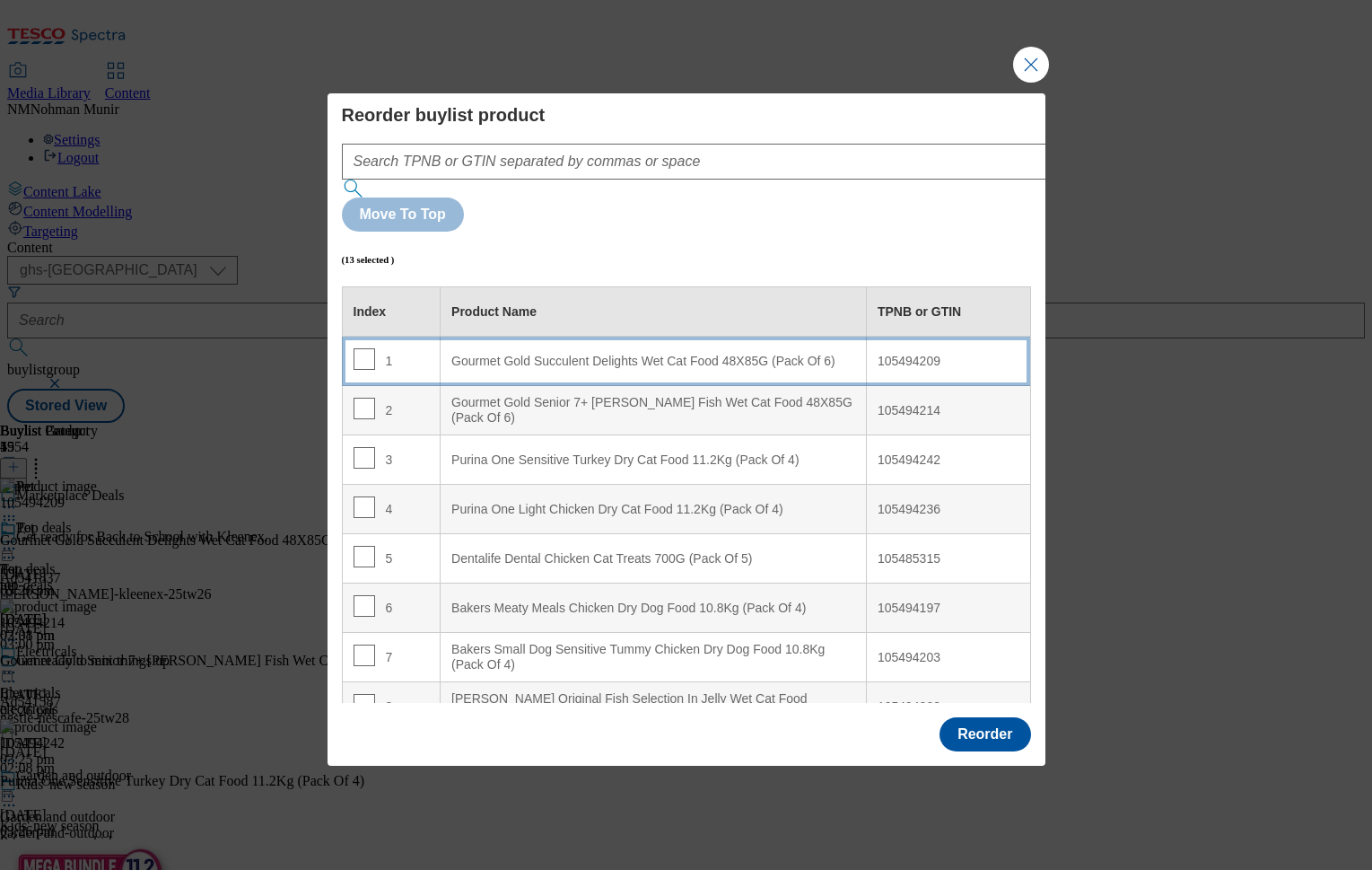
click at [634, 353] on div "Gourmet Gold Succulent Delights Wet Cat Food 48X85G (Pack Of 6)" at bounding box center [653, 361] width 404 height 16
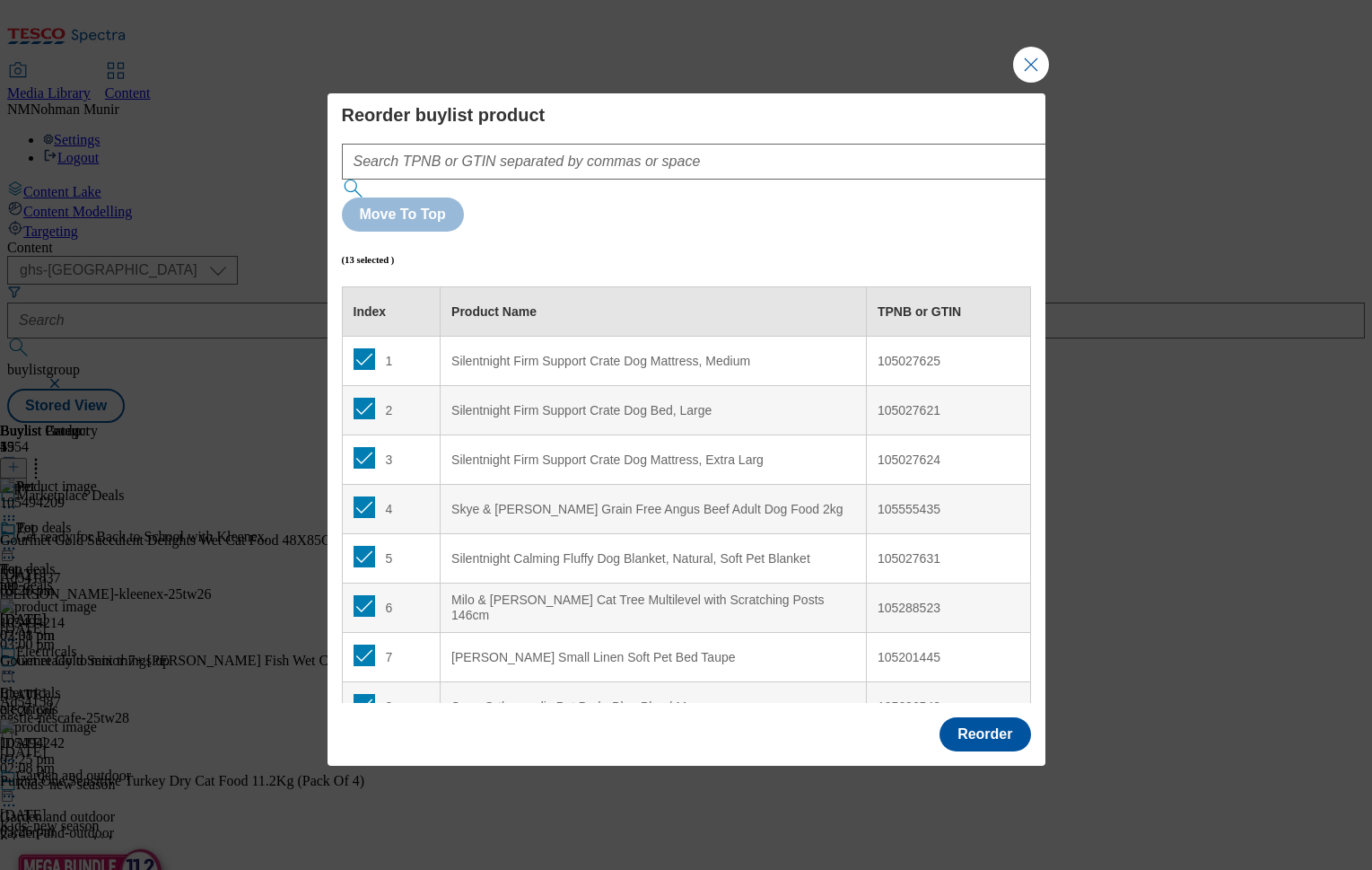
scroll to position [0, 0]
click at [970, 717] on button "Reorder" at bounding box center [985, 734] width 90 height 34
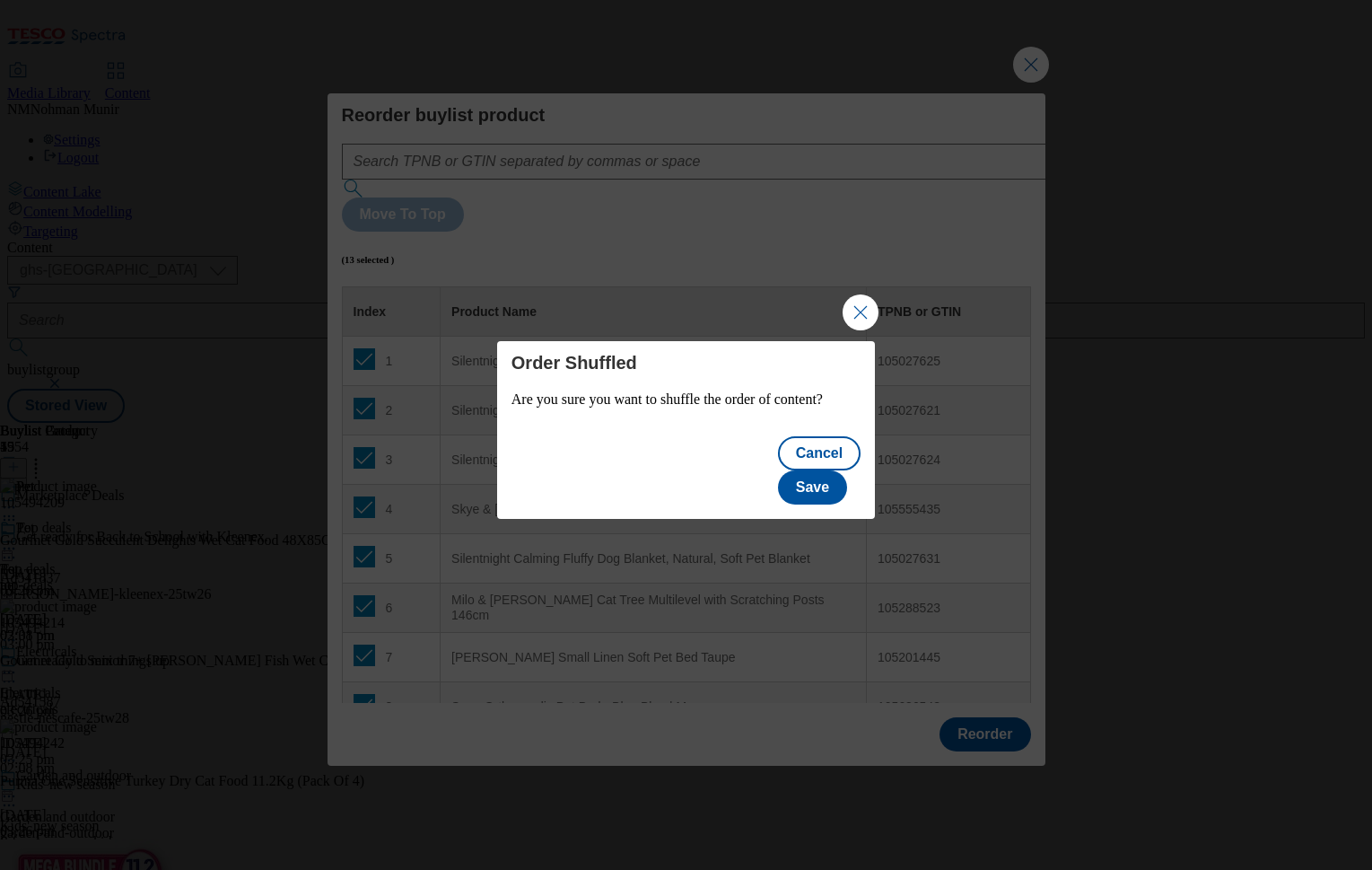
click at [849, 452] on div "Cancel Save" at bounding box center [686, 471] width 378 height 93
click at [837, 474] on button "Save" at bounding box center [812, 487] width 69 height 34
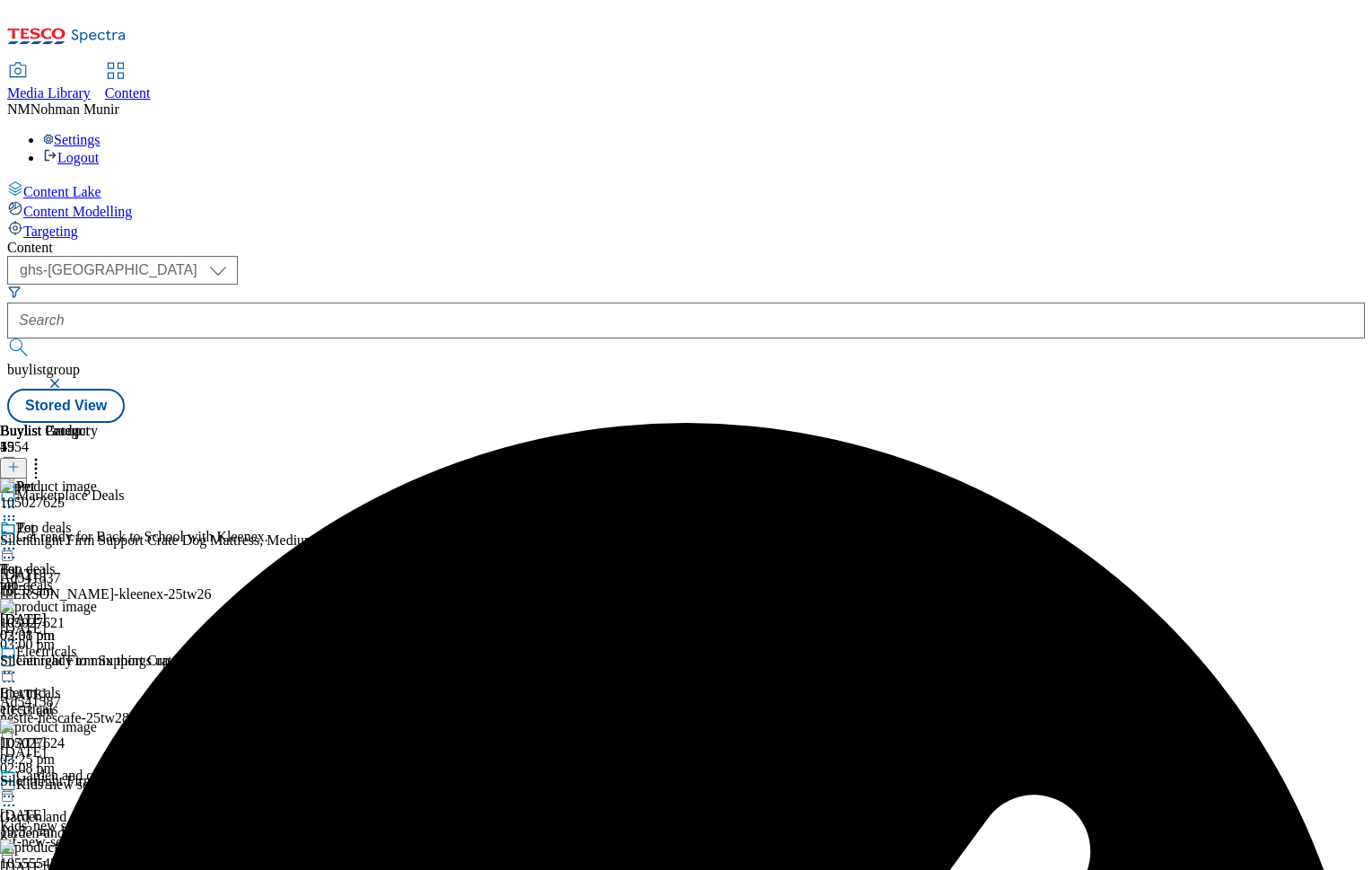
click at [141, 499] on div at bounding box center [71, 509] width 141 height 22
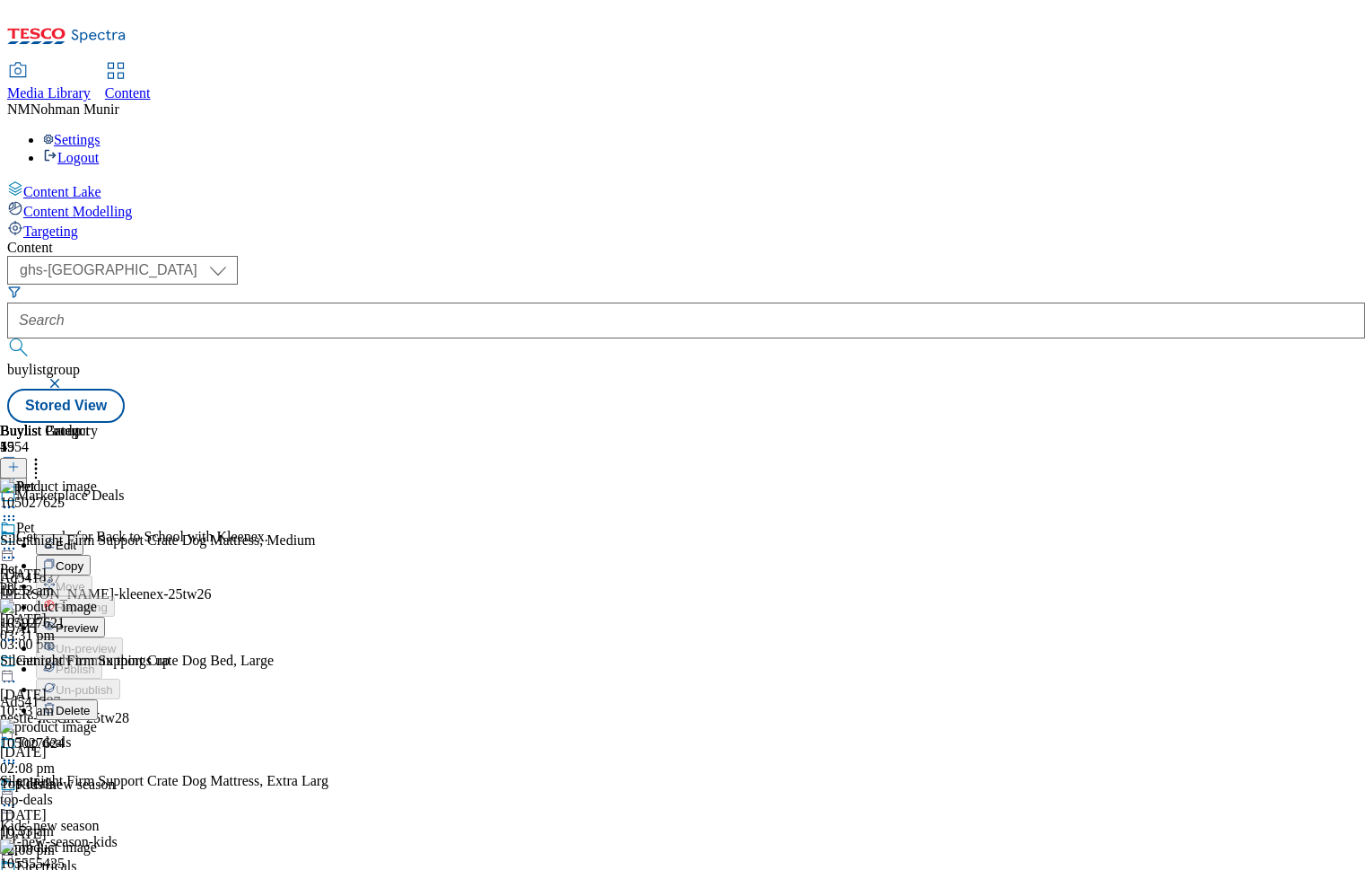
click at [98, 621] on span "Preview" at bounding box center [76, 628] width 42 height 13
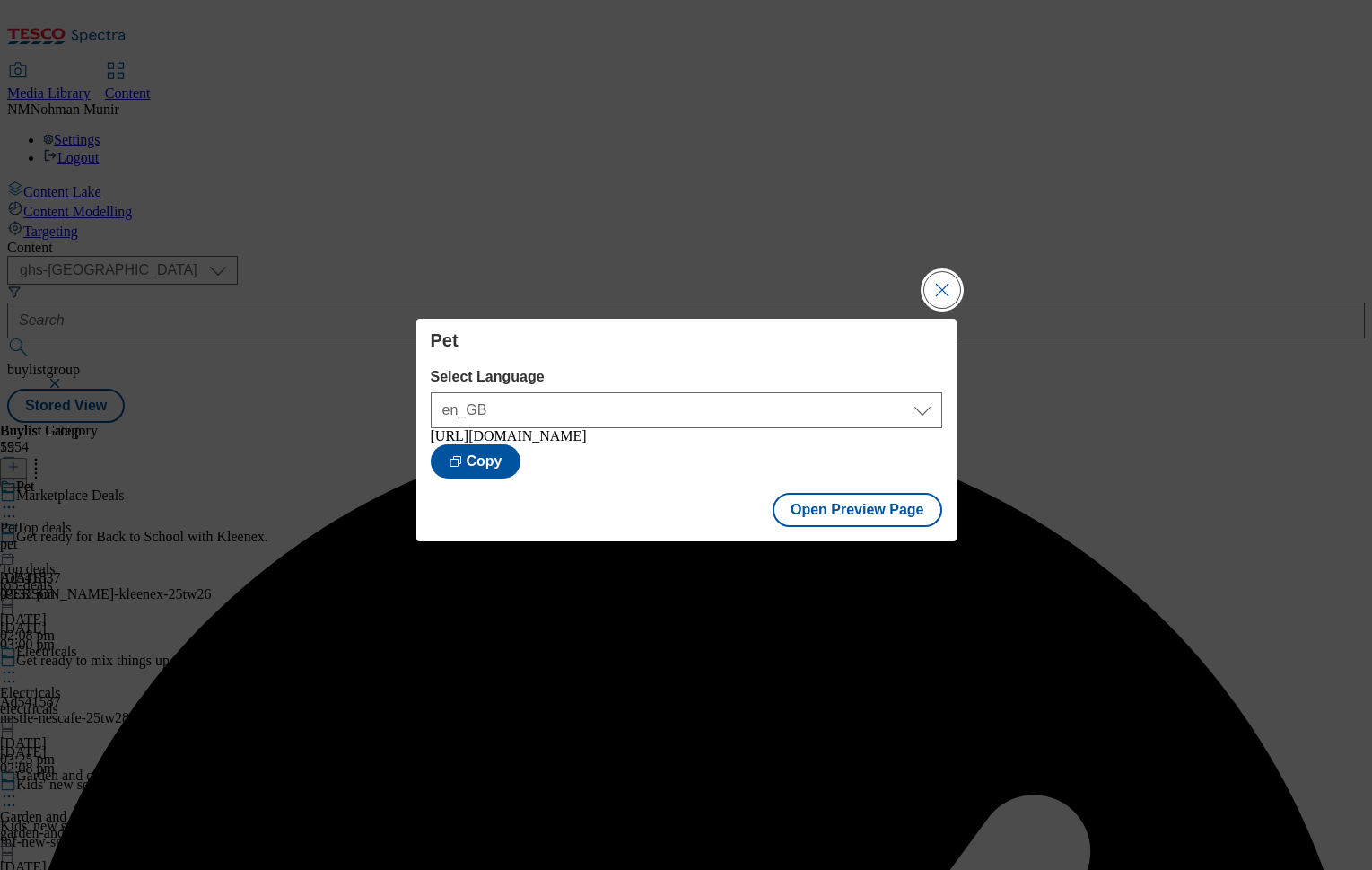
click at [958, 287] on button "Close Modal" at bounding box center [942, 290] width 36 height 36
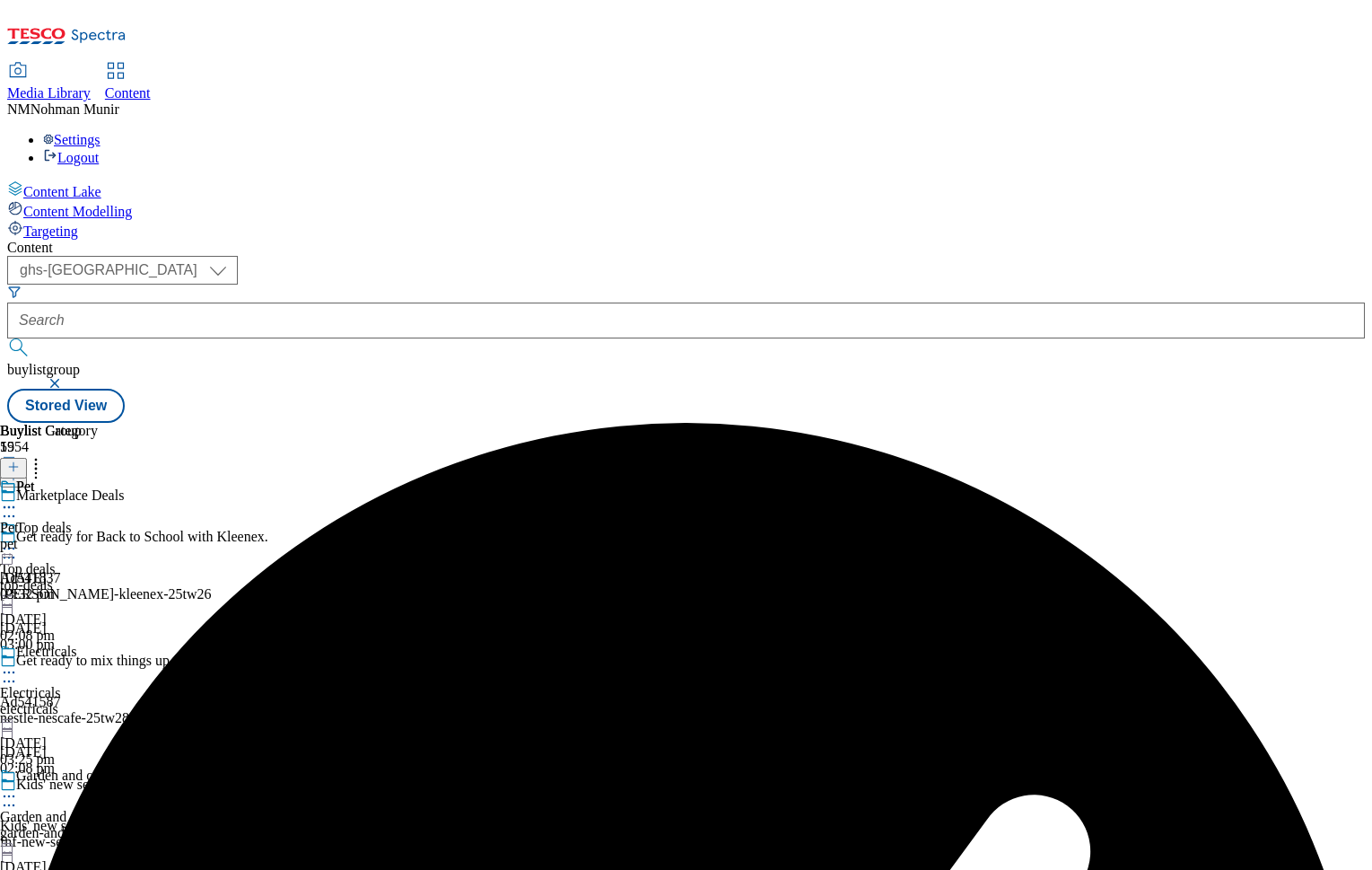
click at [141, 499] on div at bounding box center [71, 509] width 141 height 22
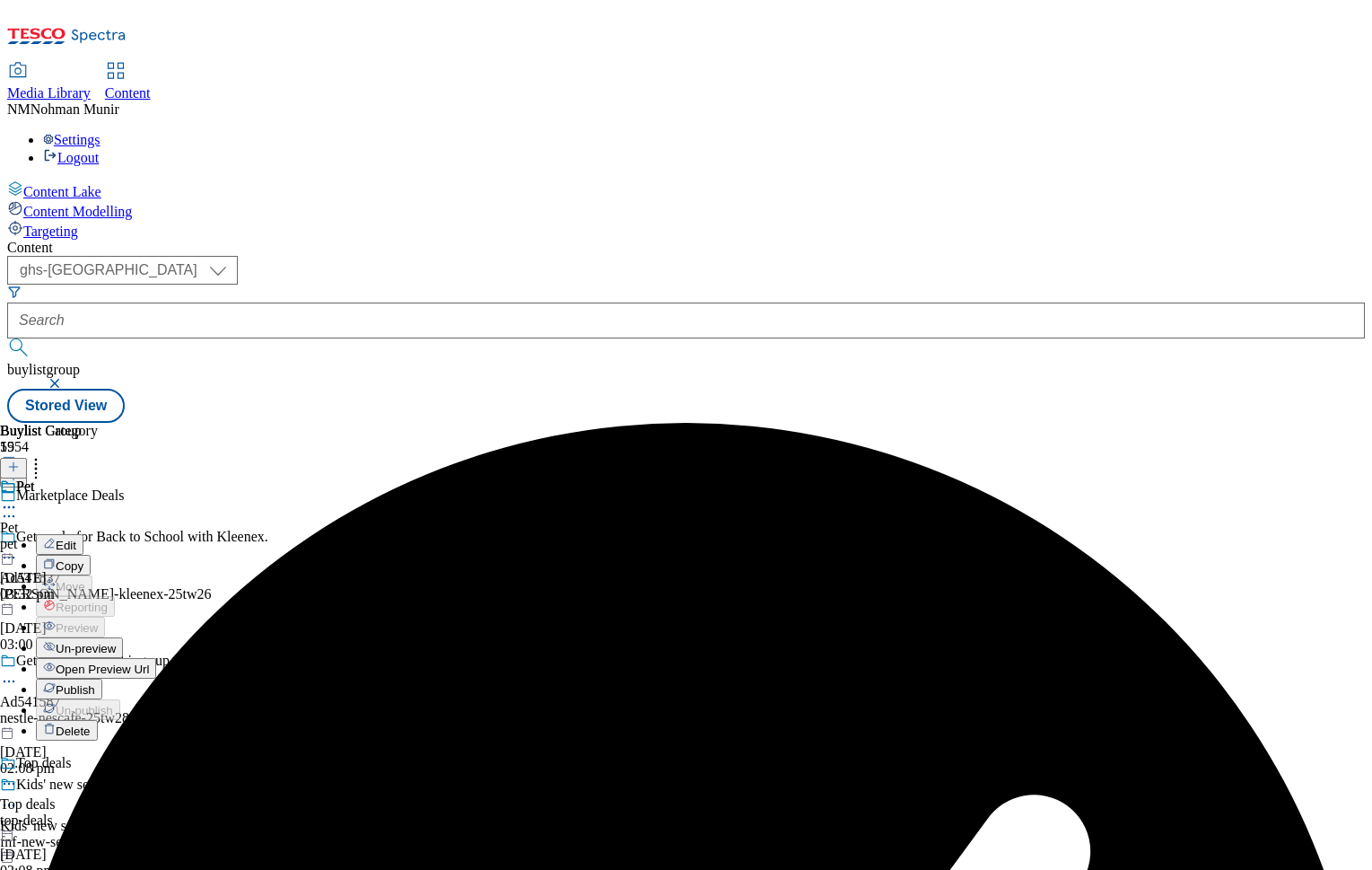
click at [95, 683] on span "Publish" at bounding box center [75, 690] width 40 height 13
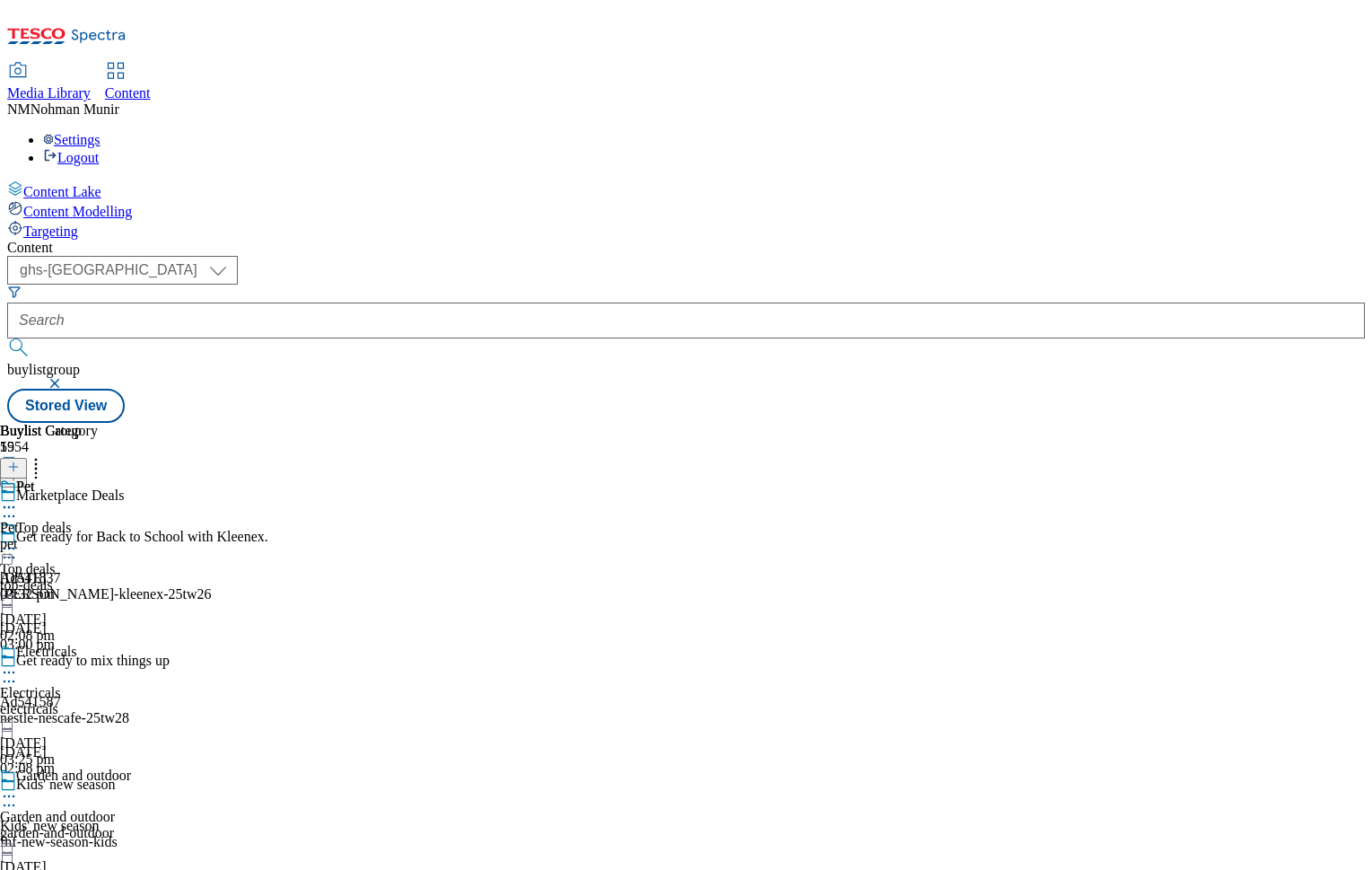
scroll to position [1320, 0]
click at [98, 542] on div "Pet Pet pet [DATE] 03:32 pm" at bounding box center [49, 540] width 98 height 123
click at [141, 825] on div "garden-and-outdoor" at bounding box center [71, 832] width 141 height 16
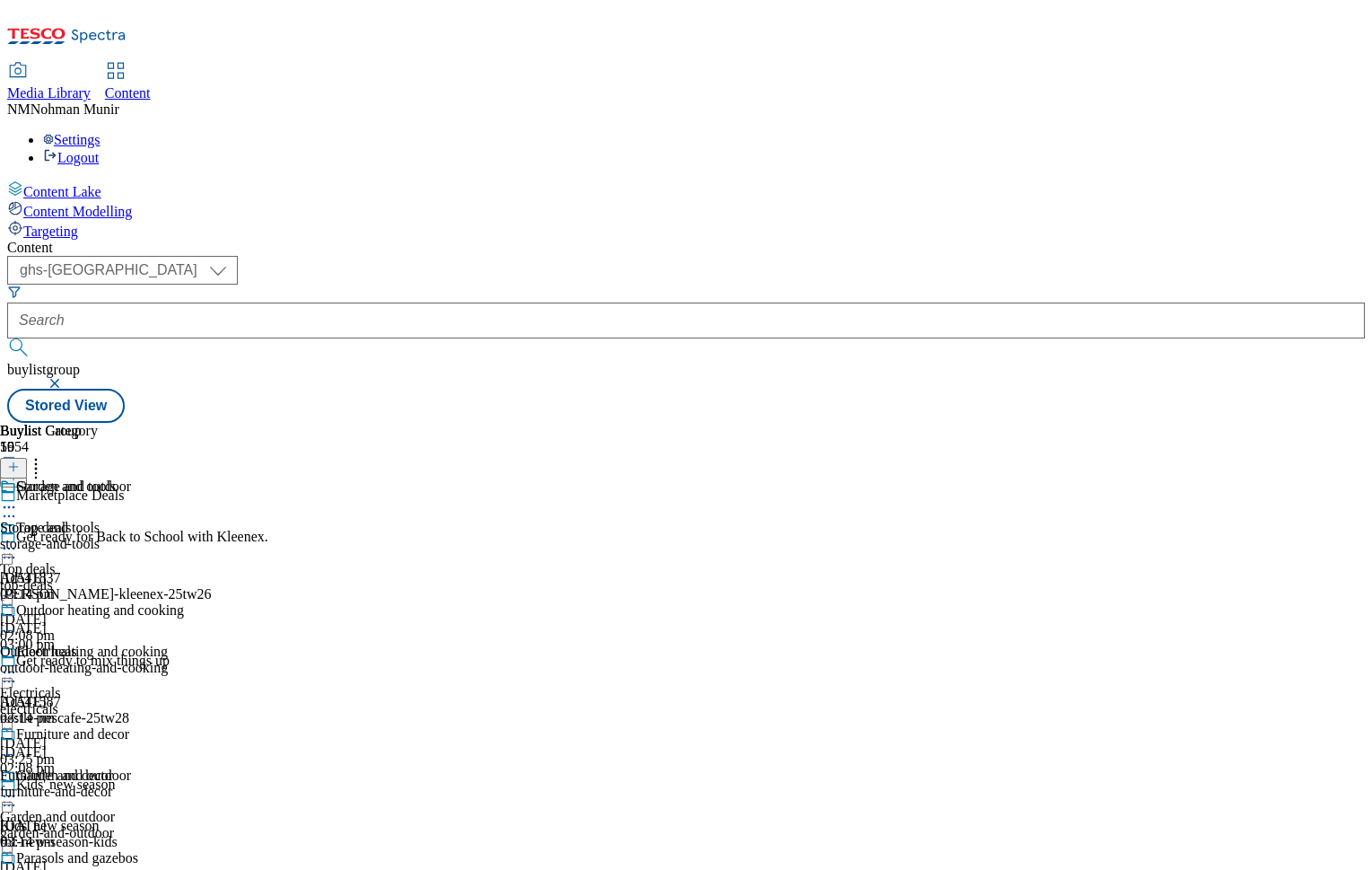
scroll to position [838, 0]
click at [18, 499] on icon at bounding box center [8, 507] width 18 height 18
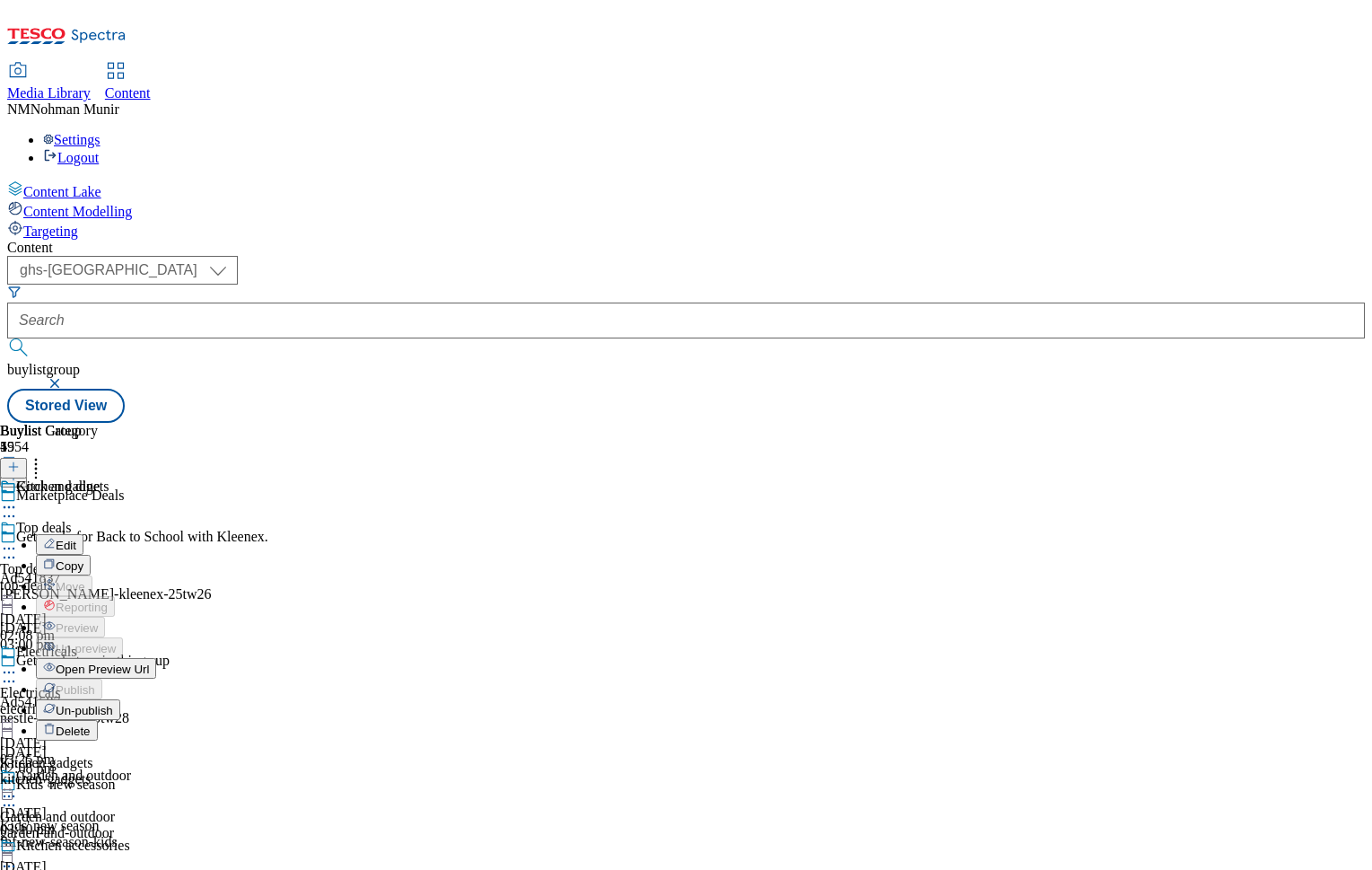
click at [156, 479] on div "Kitchen gadgets Edit Copy Move Reporting Preview Un-preview Open Preview Url Pu…" at bounding box center [78, 658] width 156 height 359
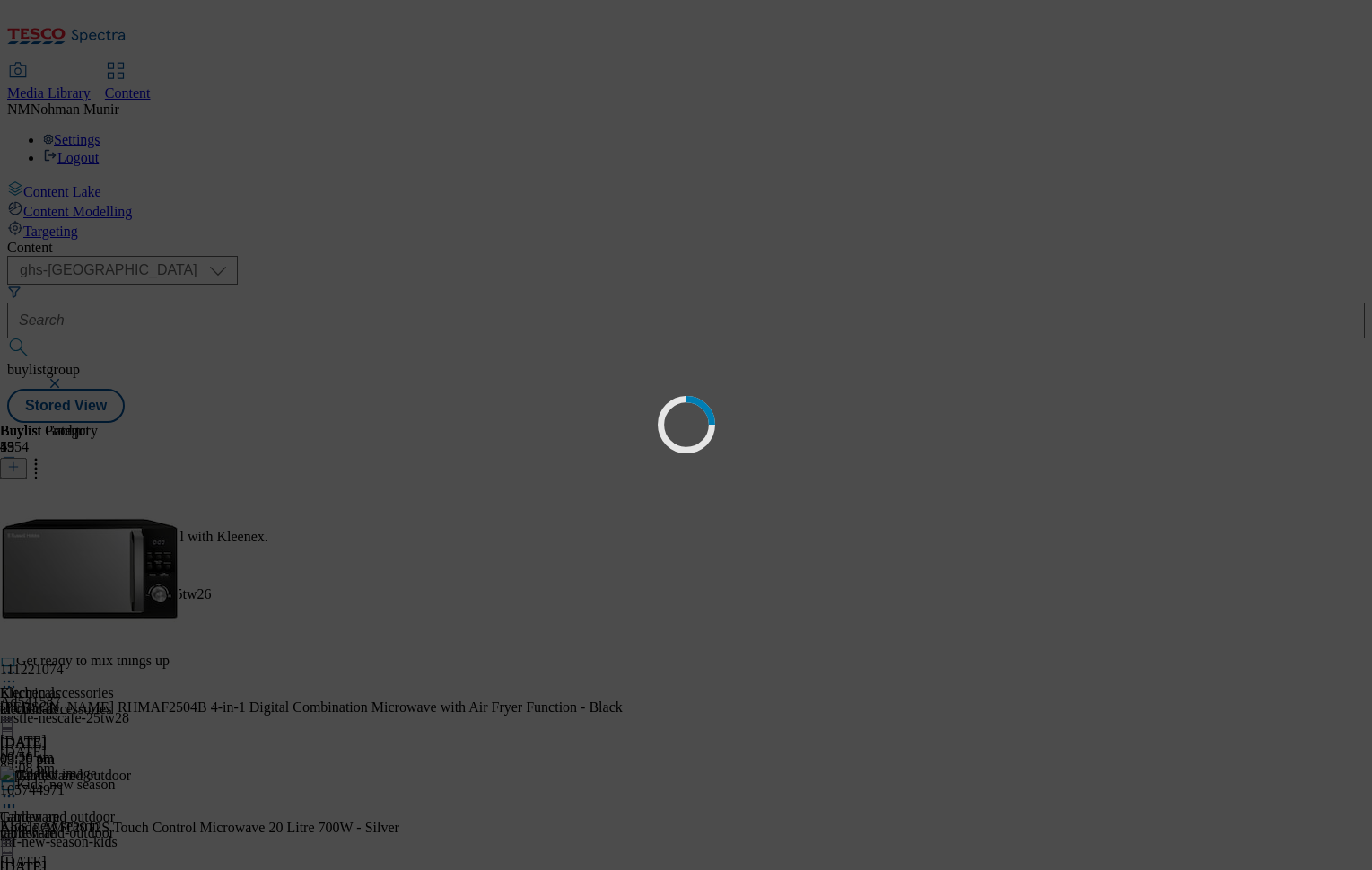
scroll to position [85, 0]
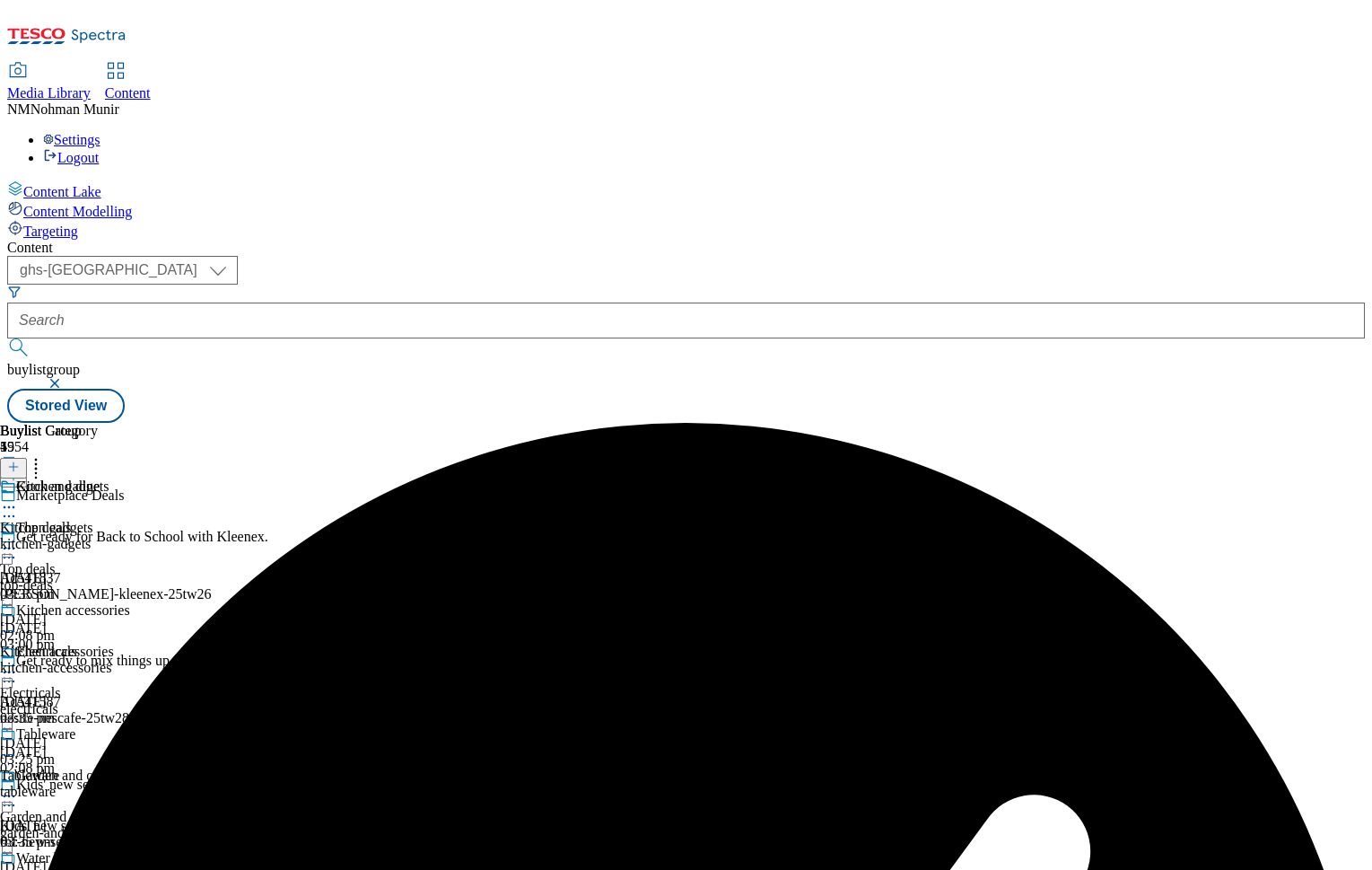
click at [18, 499] on icon at bounding box center [8, 507] width 18 height 18
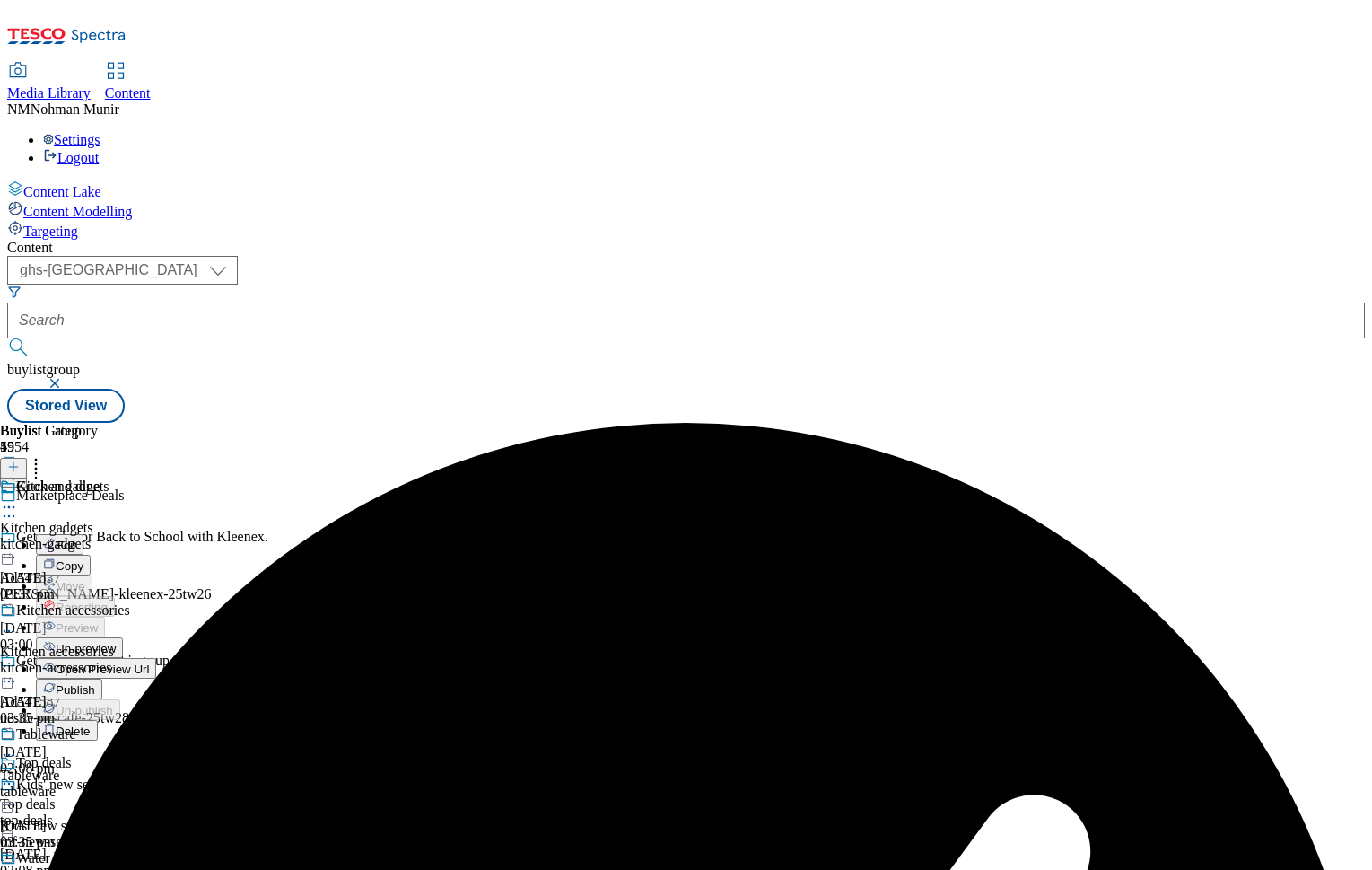
click at [122, 637] on button "Un-preview" at bounding box center [79, 648] width 87 height 21
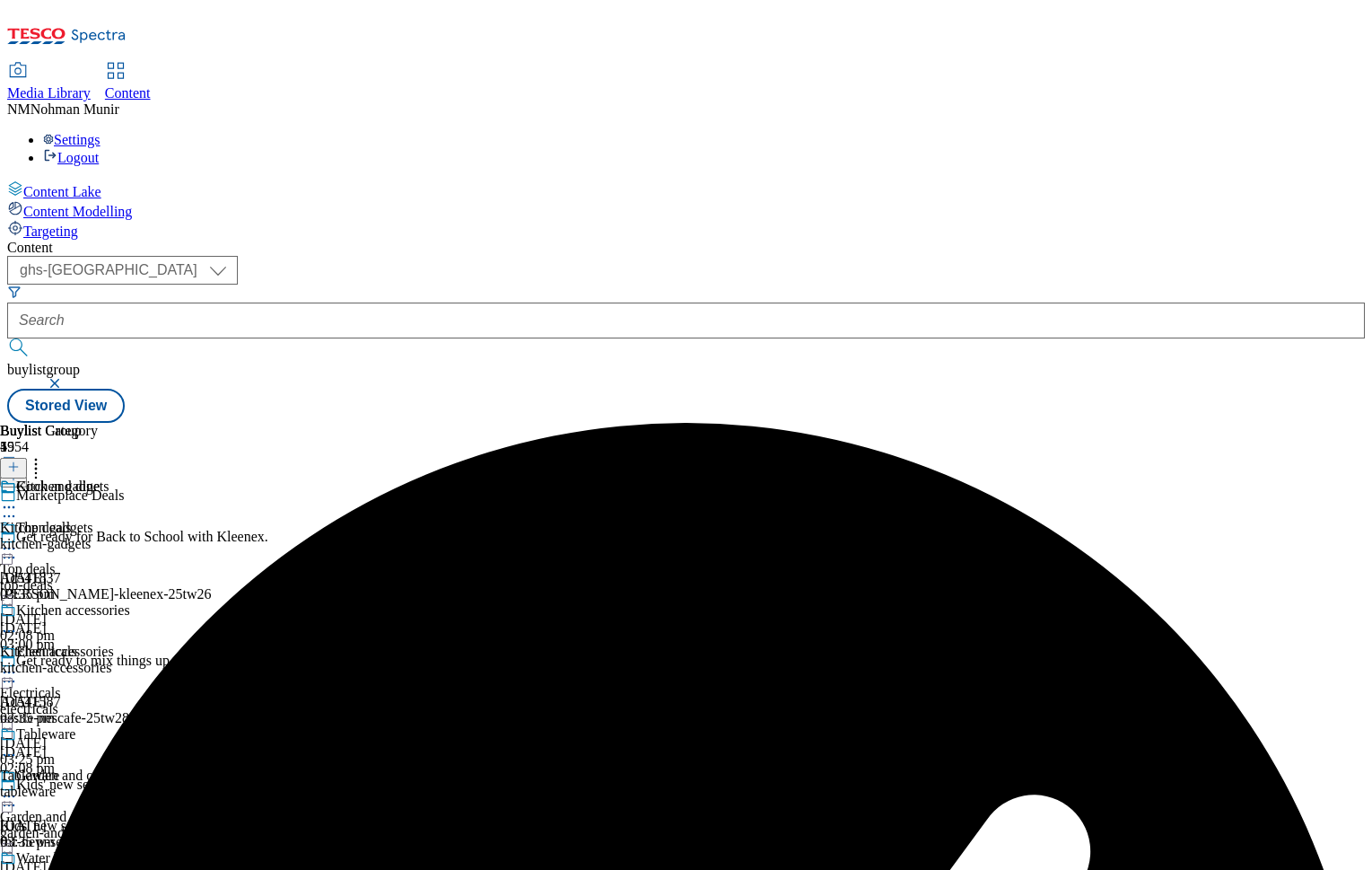
click at [18, 499] on icon at bounding box center [8, 507] width 18 height 18
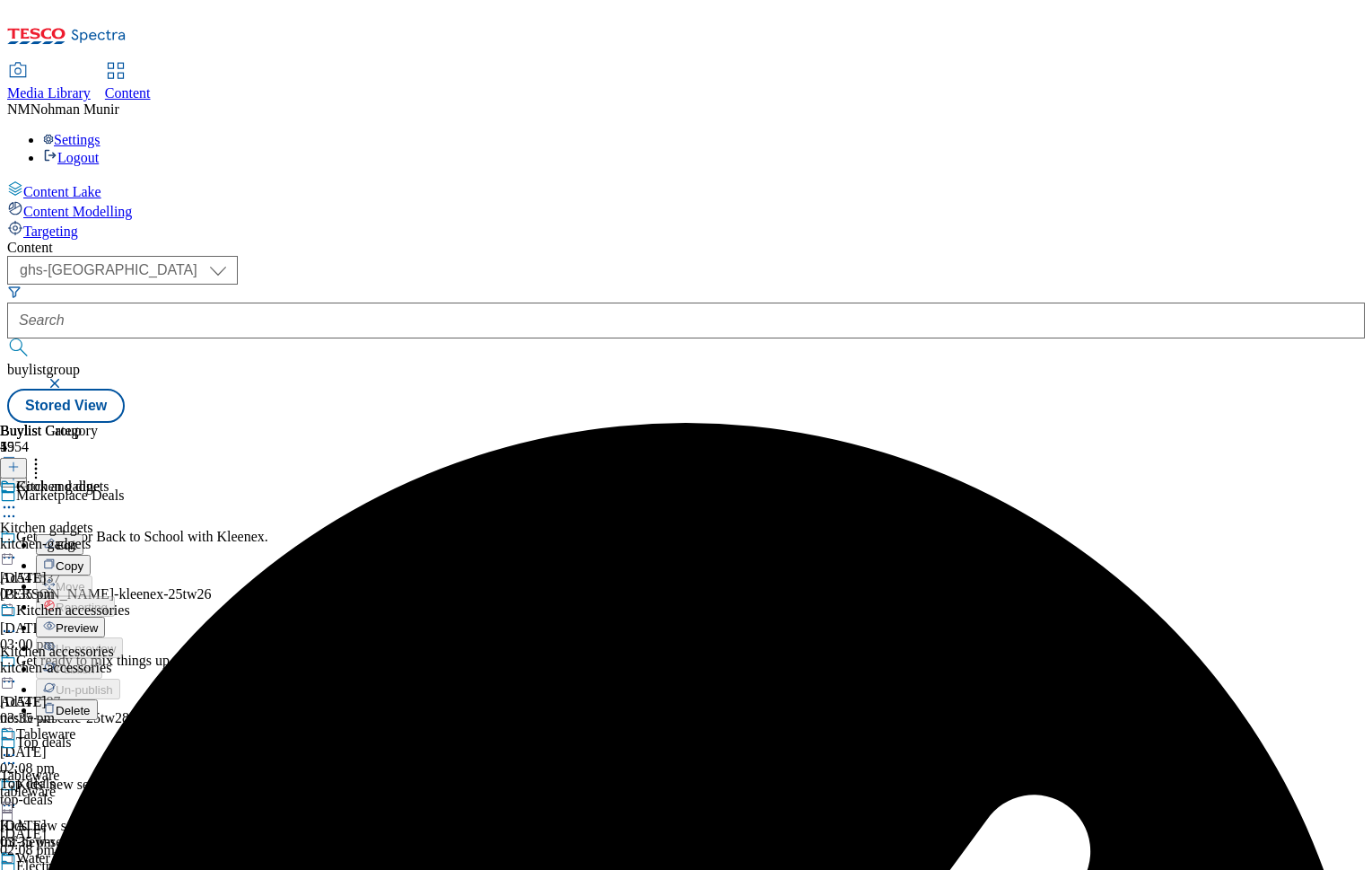
click at [105, 616] on button "Preview" at bounding box center [70, 627] width 69 height 21
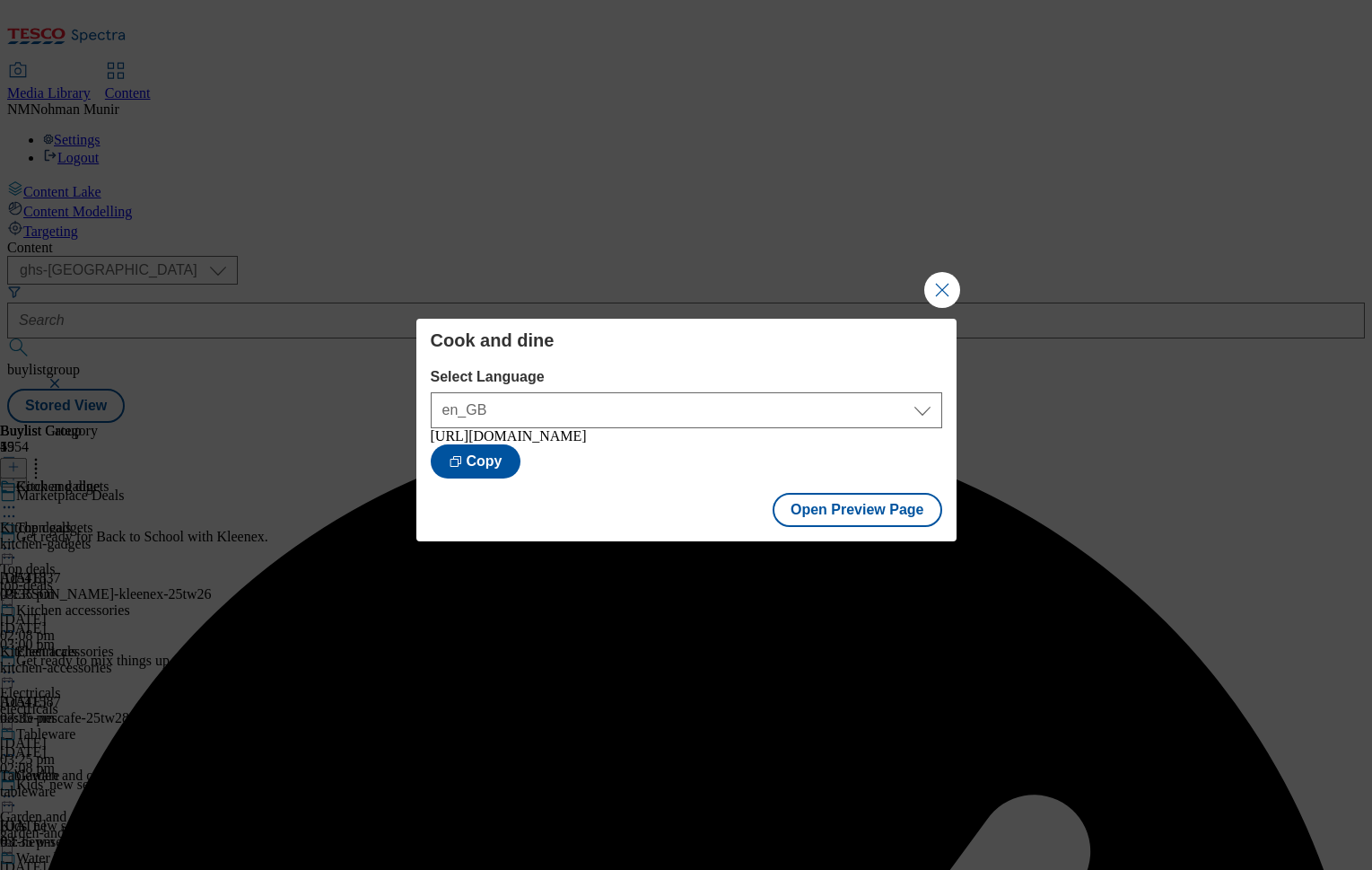
drag, startPoint x: 940, startPoint y: 307, endPoint x: 941, endPoint y: 295, distance: 12.0
click at [941, 319] on div "Cook and dine Select Language en_GB en_GB [URL][DOMAIN_NAME] Copy" at bounding box center [686, 400] width 540 height 163
click at [941, 292] on button "Close Modal" at bounding box center [942, 290] width 36 height 36
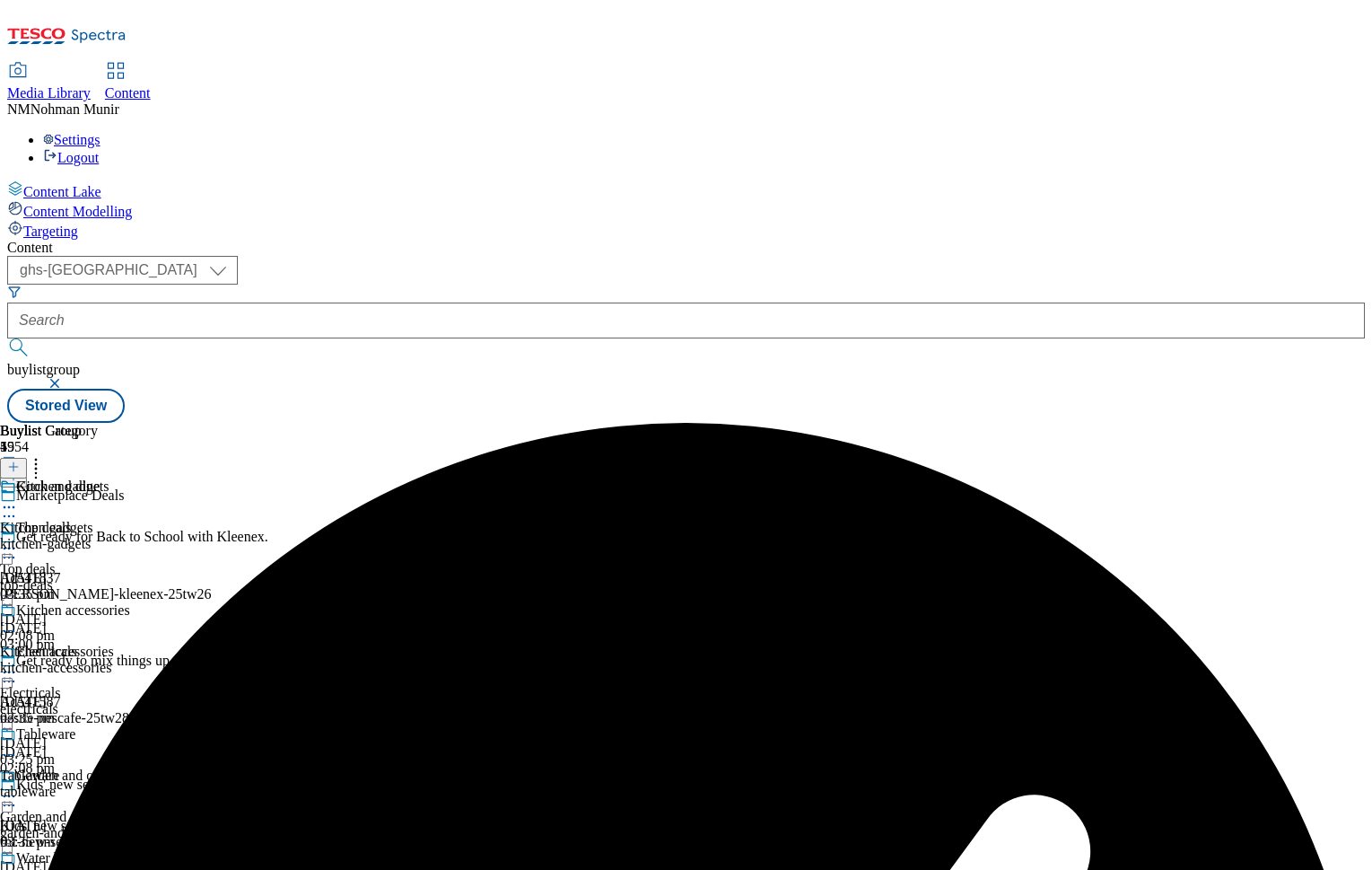
click at [141, 479] on div "Cook and dine" at bounding box center [71, 500] width 141 height 41
click at [18, 499] on icon at bounding box center [8, 507] width 18 height 18
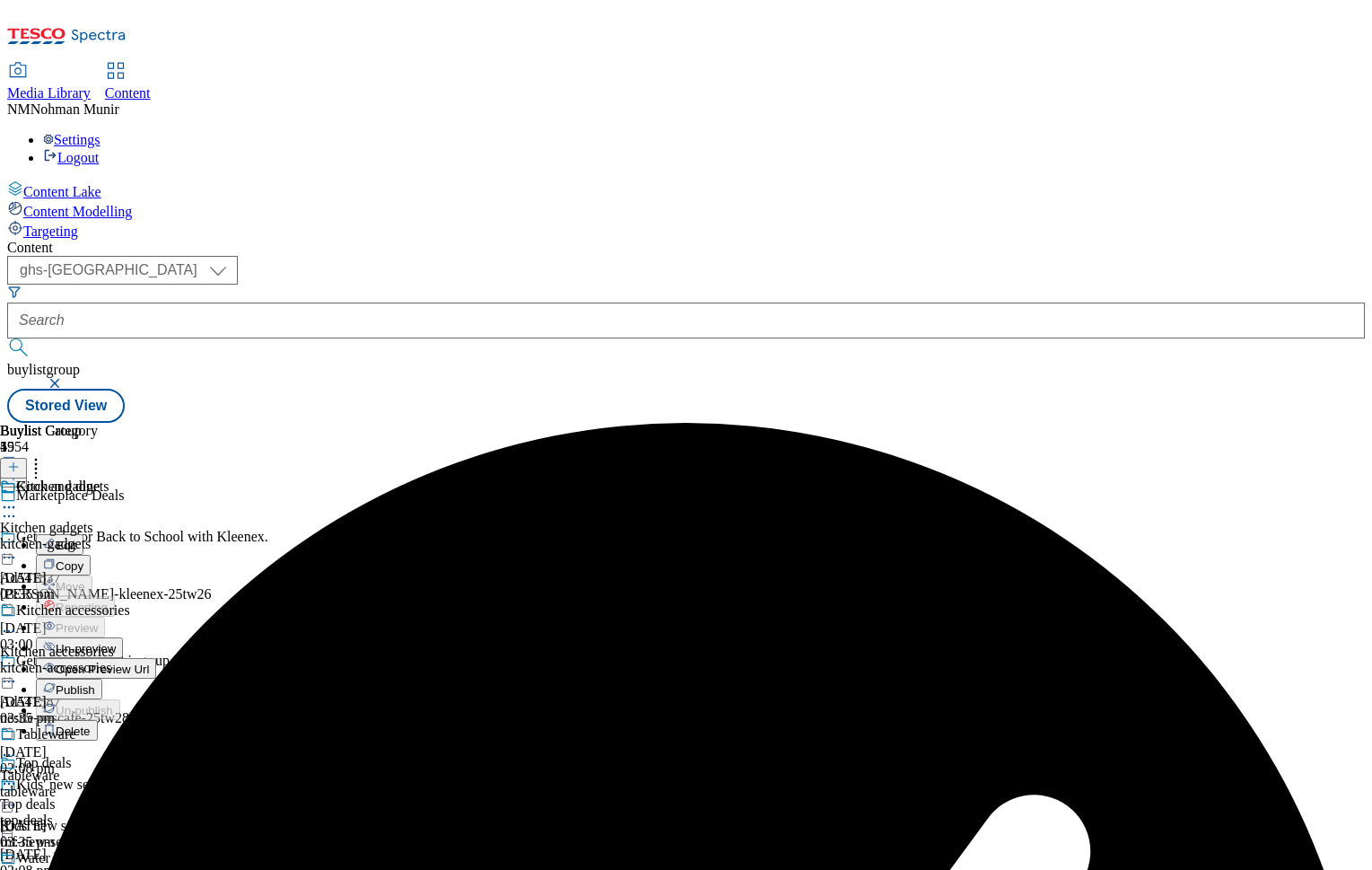
click at [95, 683] on span "Publish" at bounding box center [75, 690] width 40 height 13
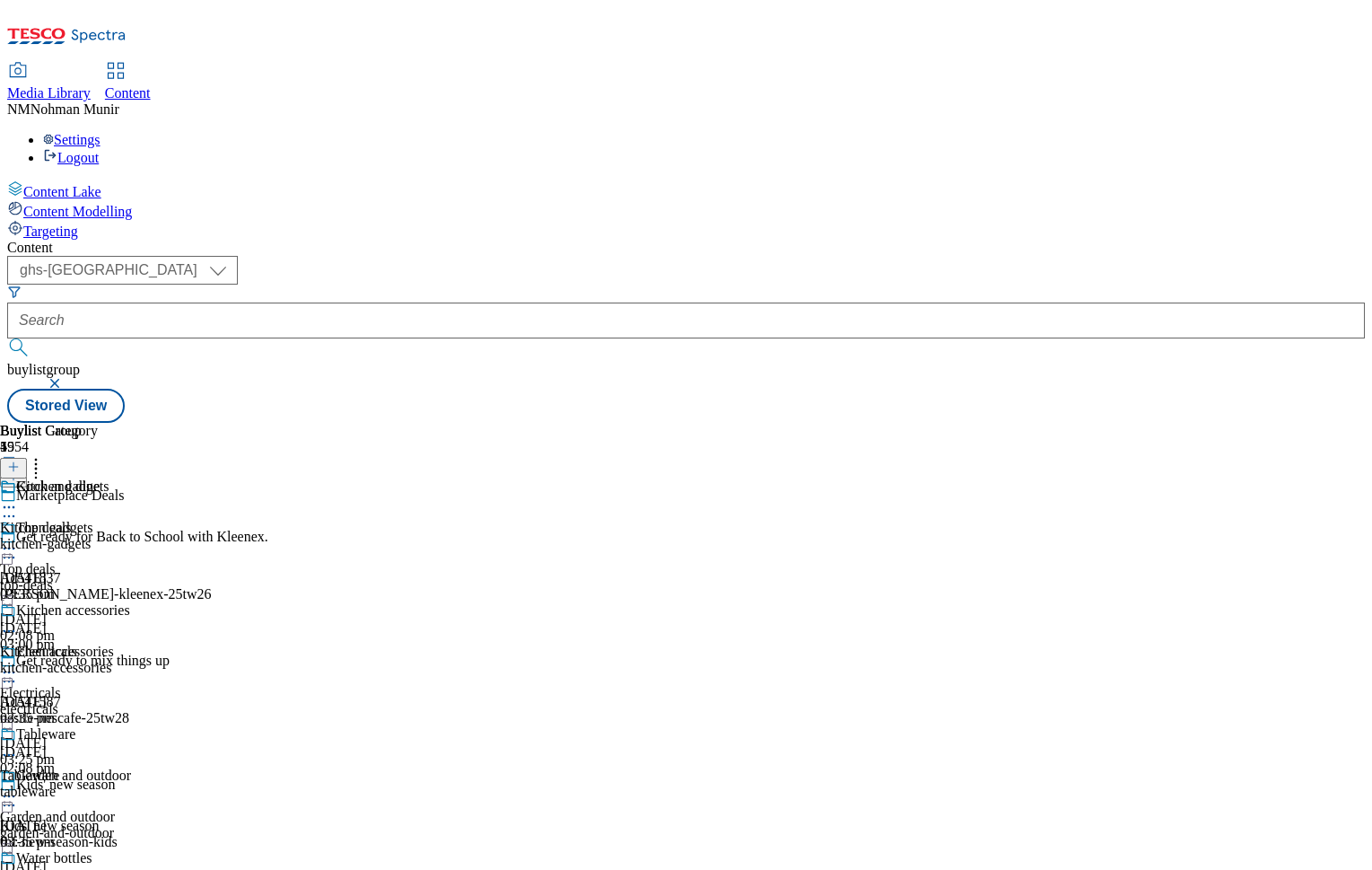
scroll to position [359, 0]
click at [141, 767] on div "Garden and outdoor Garden and outdoor garden-and-outdoor [DATE] 03:14 pm" at bounding box center [71, 829] width 141 height 123
click at [184, 660] on div "outdoor-heating-and-cooking" at bounding box center [91, 667] width 184 height 16
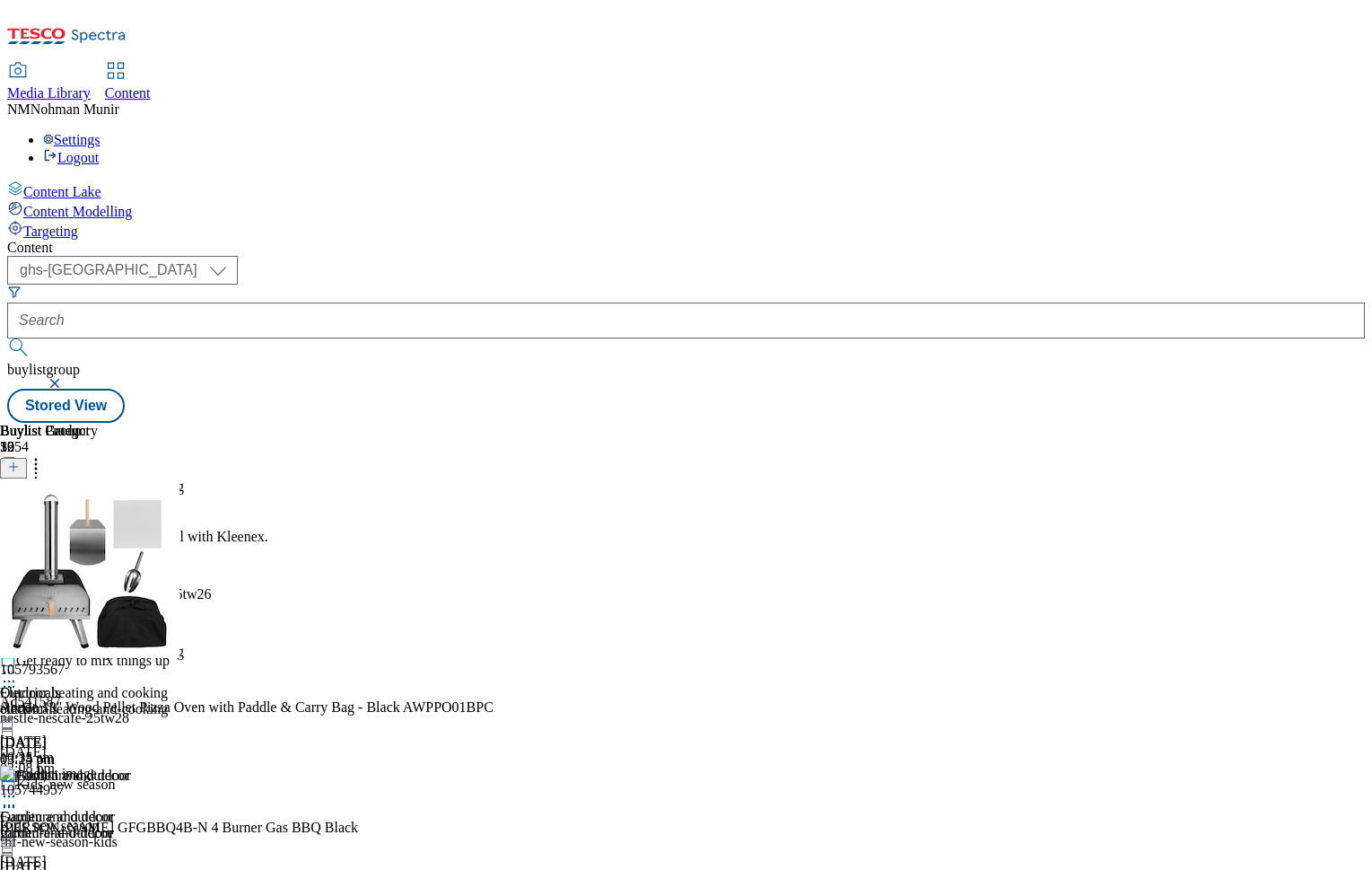
scroll to position [0, 220]
click at [184, 644] on div "Outdoor heating and cooking Outdoor heating and cooking outdoor-heating-and-coo…" at bounding box center [91, 705] width 184 height 123
click at [18, 664] on icon at bounding box center [8, 672] width 18 height 18
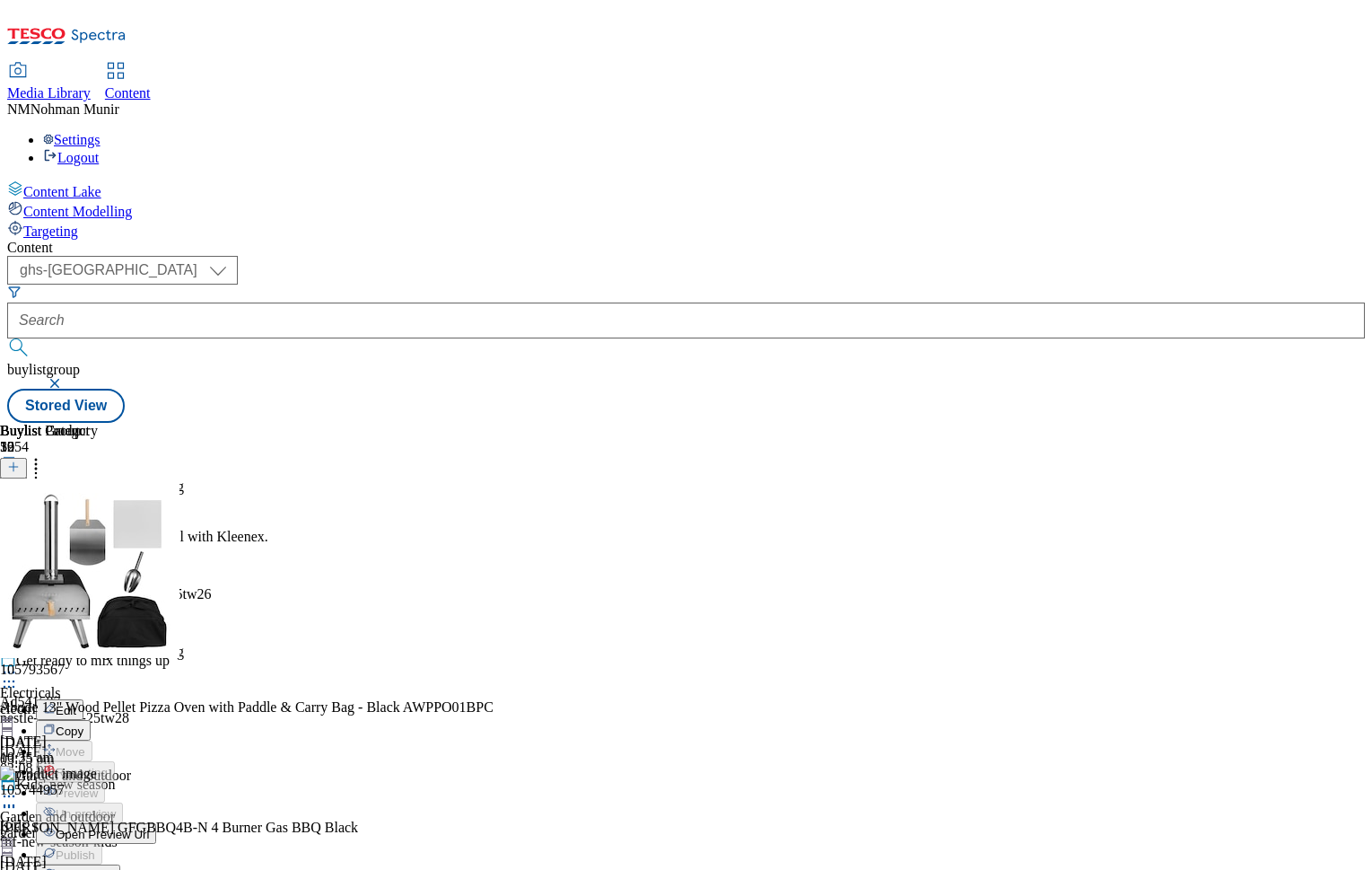
click at [113, 869] on span "Un-publish" at bounding box center [84, 876] width 57 height 13
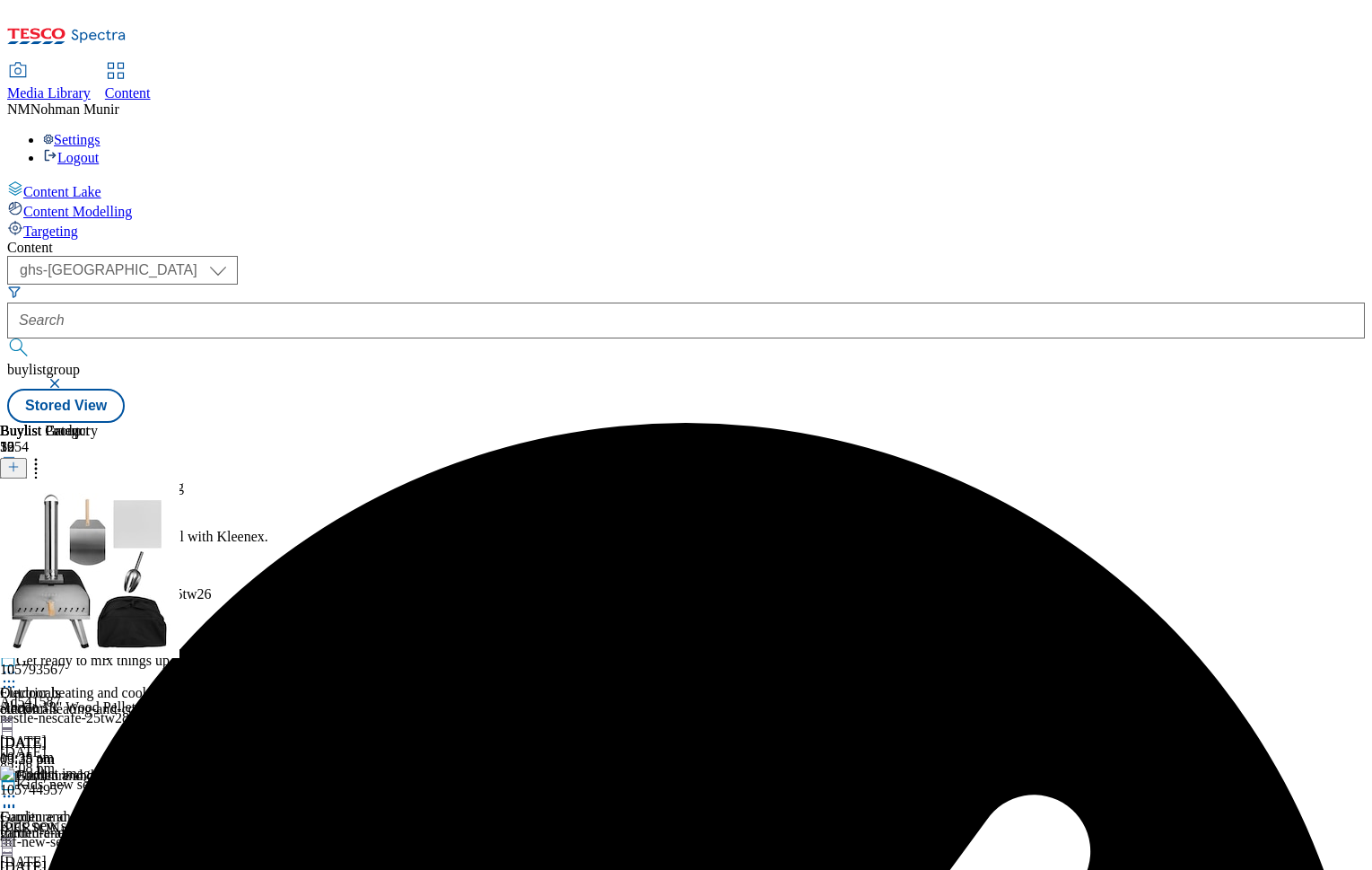
click at [184, 644] on div "Outdoor heating and cooking Outdoor heating and cooking outdoor-heating-and-coo…" at bounding box center [91, 705] width 184 height 123
click at [18, 664] on icon at bounding box center [8, 672] width 18 height 18
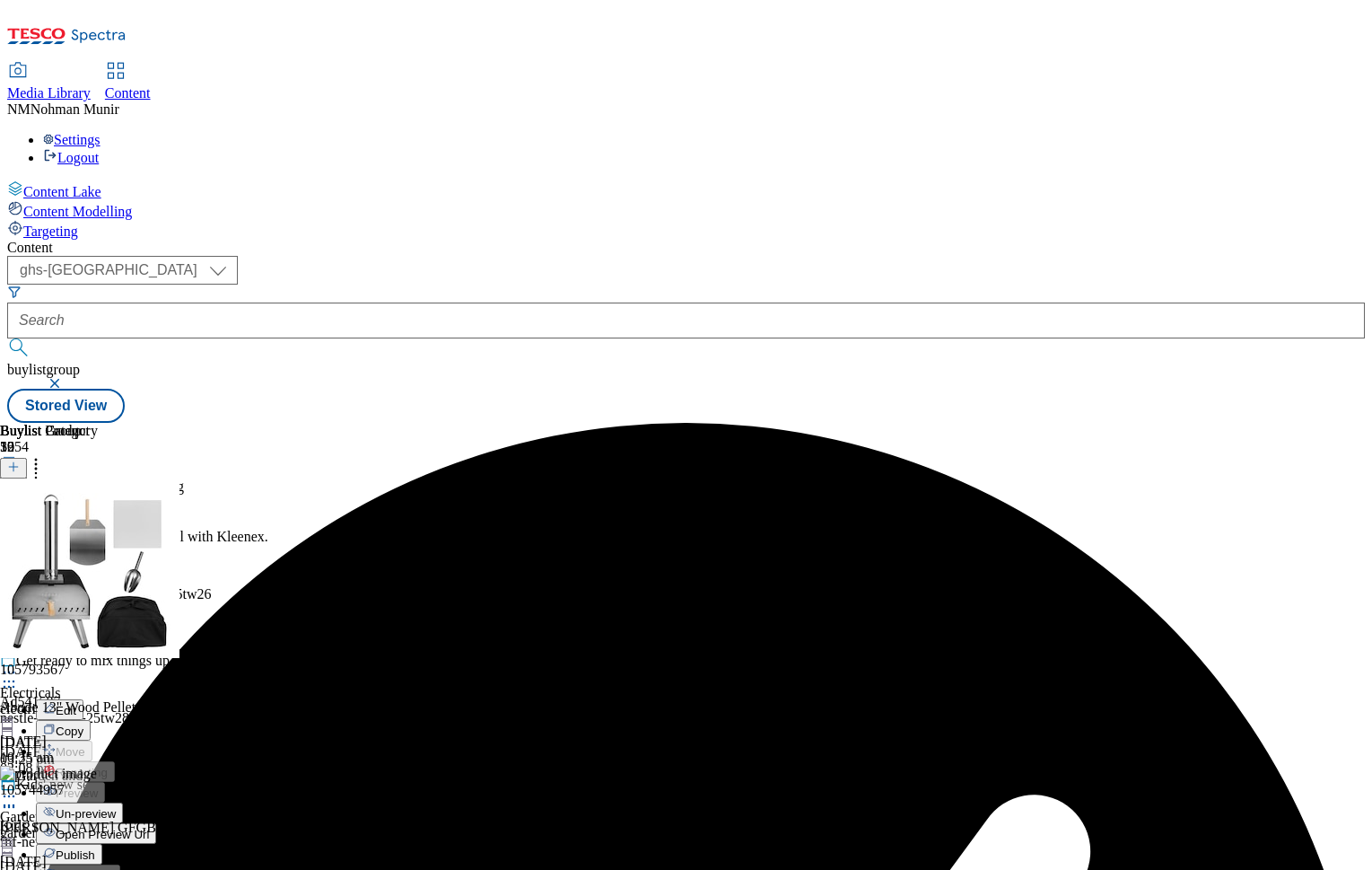
click at [122, 802] on button "Un-preview" at bounding box center [79, 813] width 87 height 21
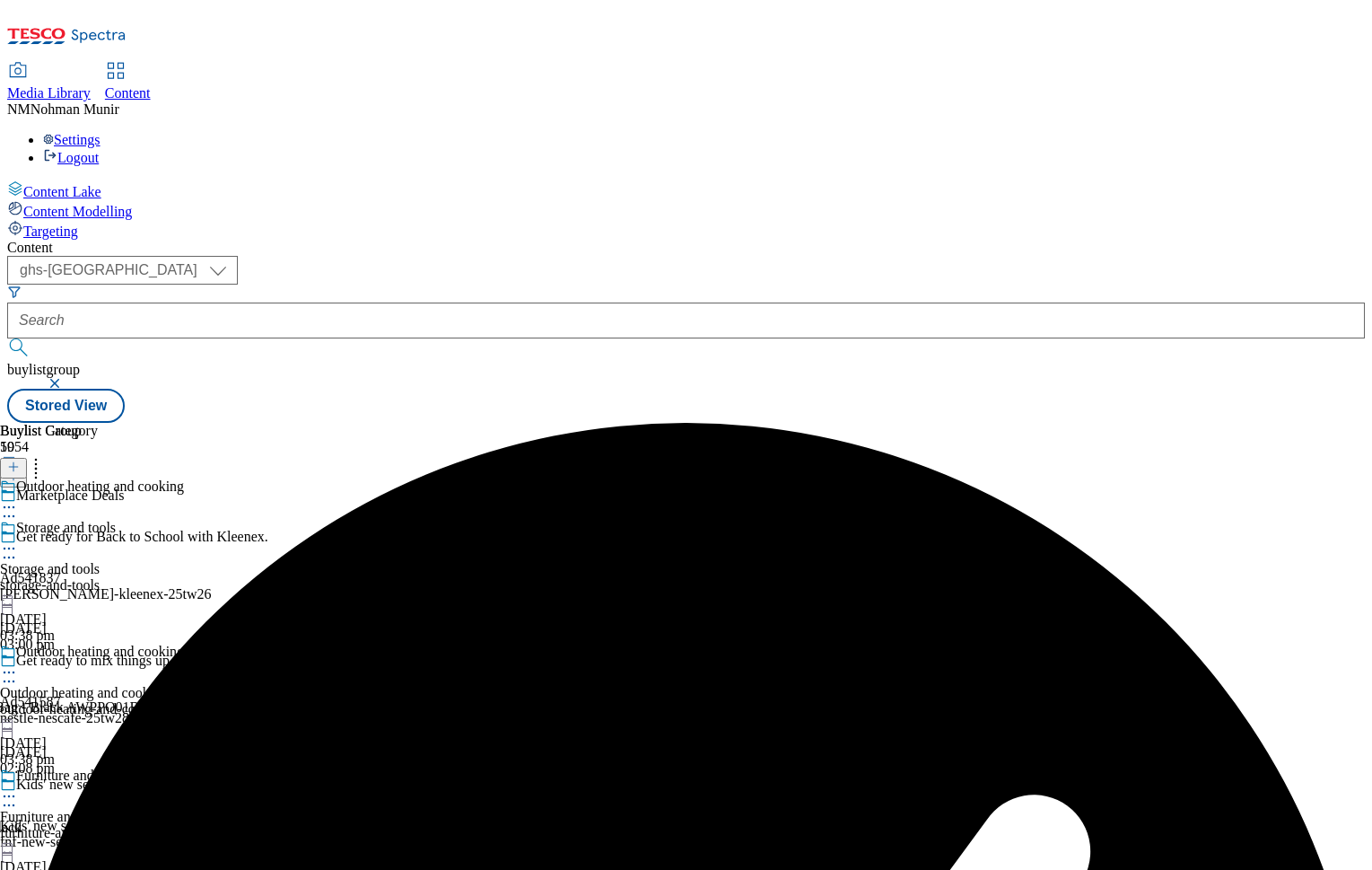
scroll to position [0, 220]
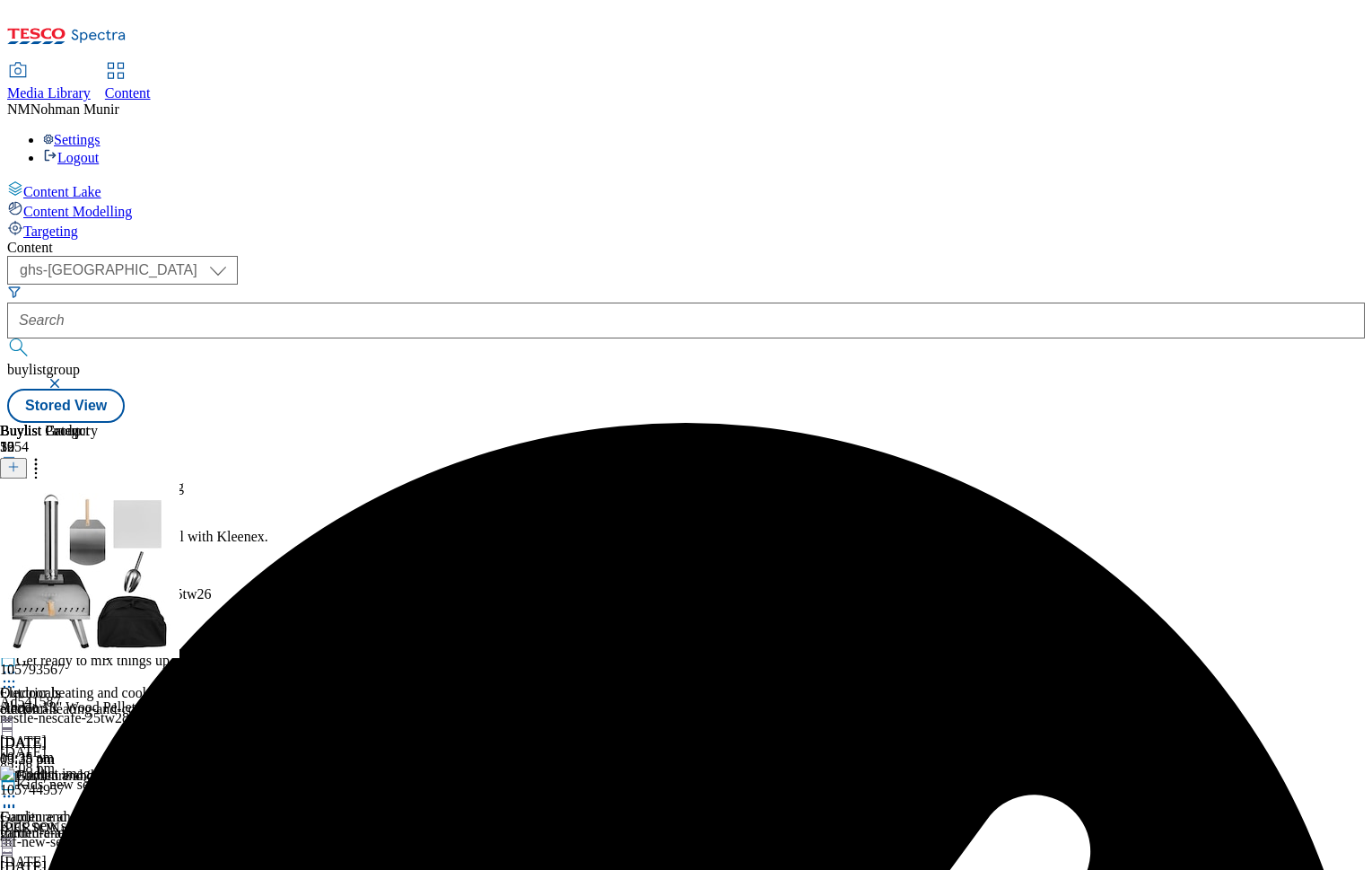
click at [45, 455] on icon at bounding box center [36, 464] width 18 height 18
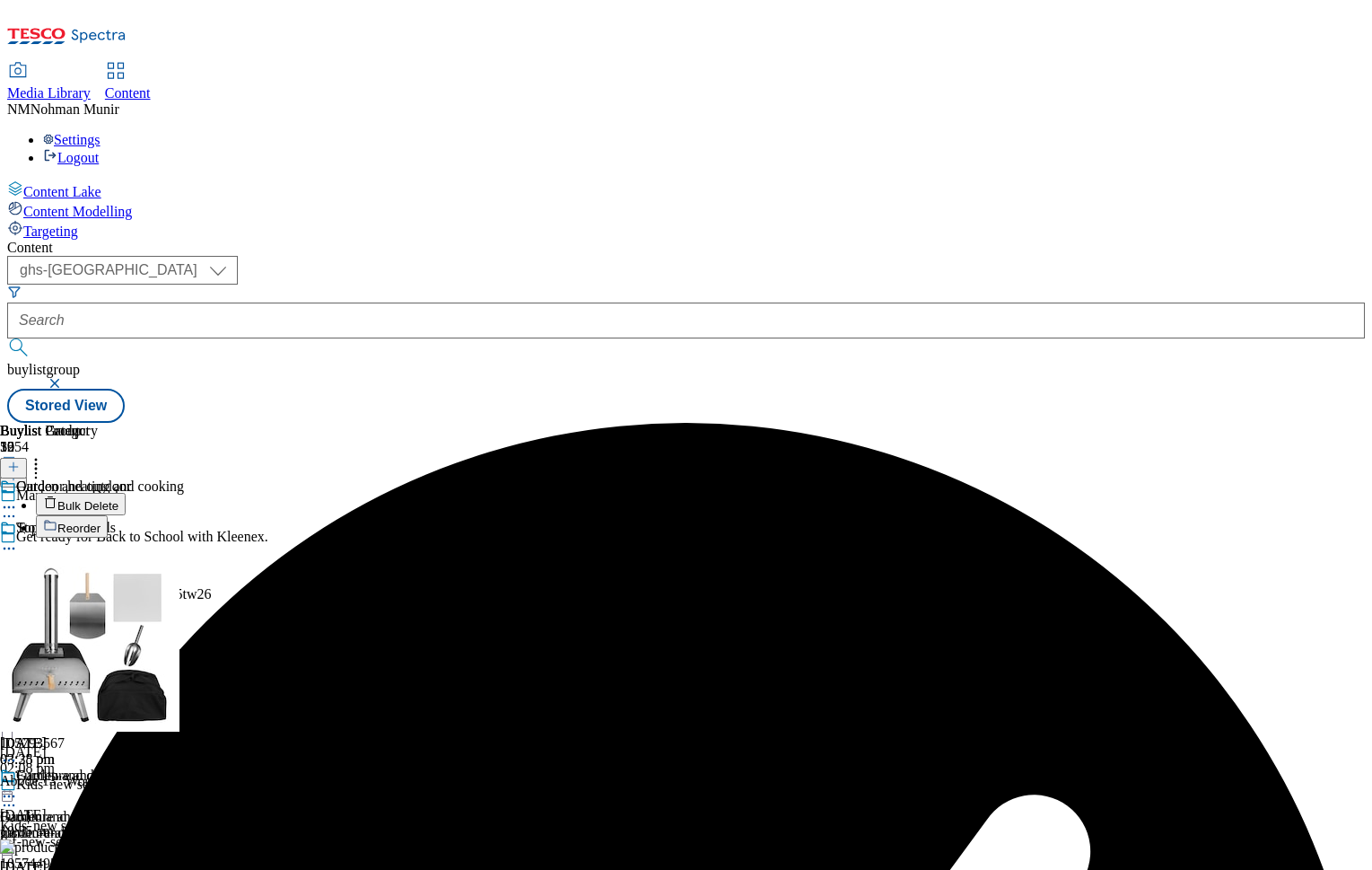
click at [107, 516] on button "Reorder" at bounding box center [72, 527] width 72 height 23
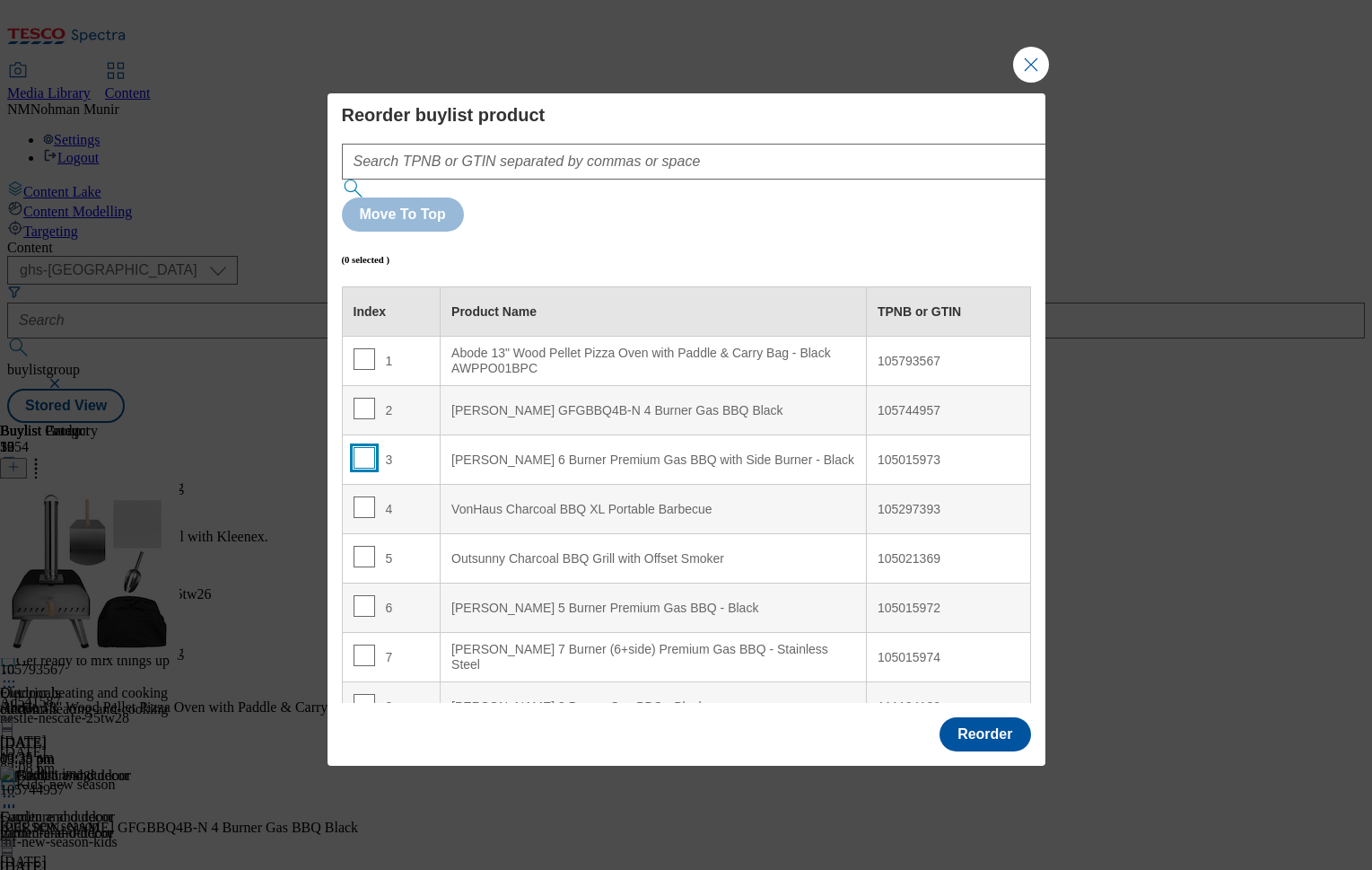
click at [360, 447] on input "Modal" at bounding box center [364, 457] width 22 height 22
checkbox input "true"
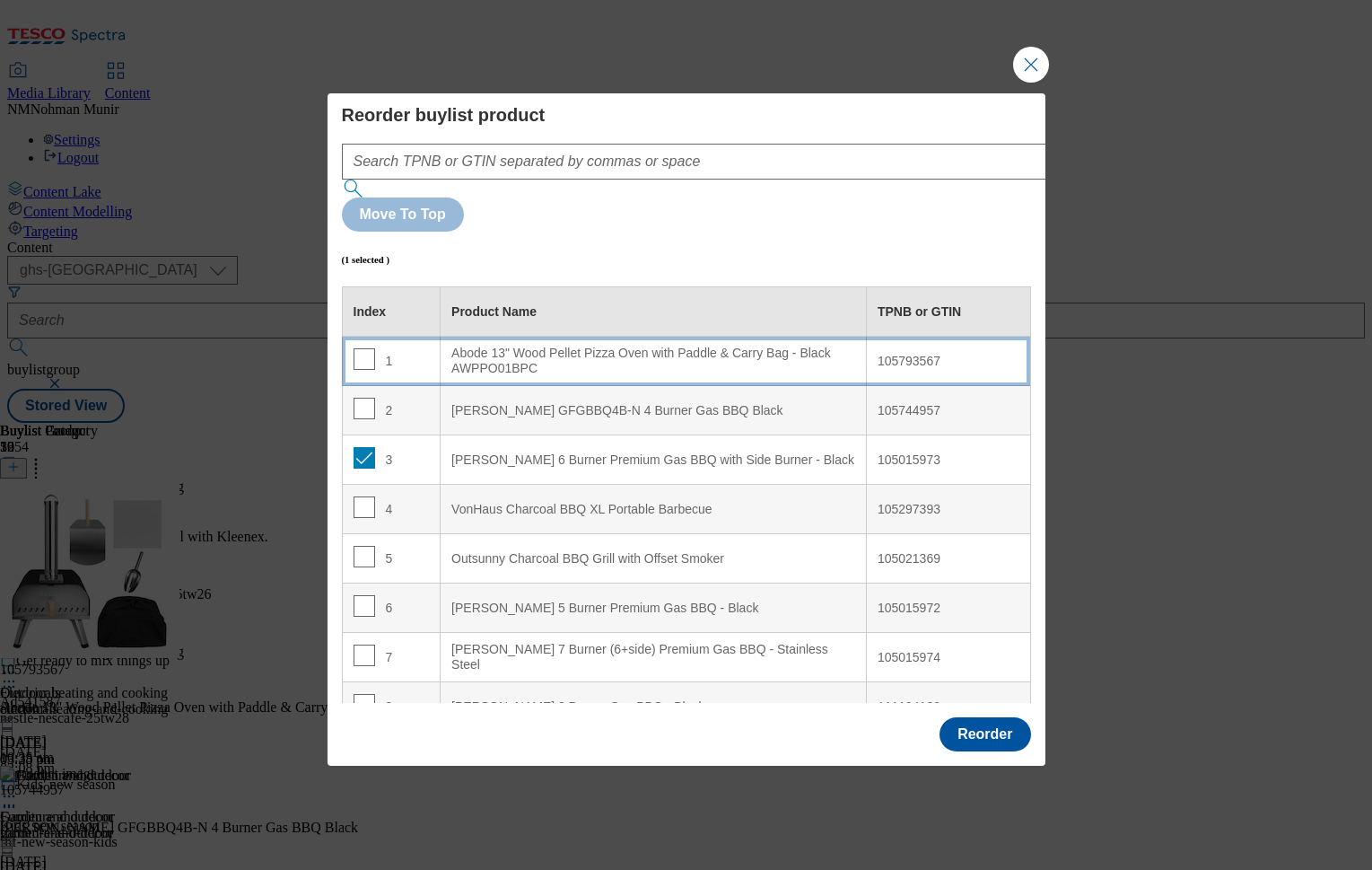
click at [532, 346] on div "Abode 13" Wood Pellet Pizza Oven with Paddle & Carry Bag - Black AWPPO01BPC" at bounding box center [653, 361] width 404 height 31
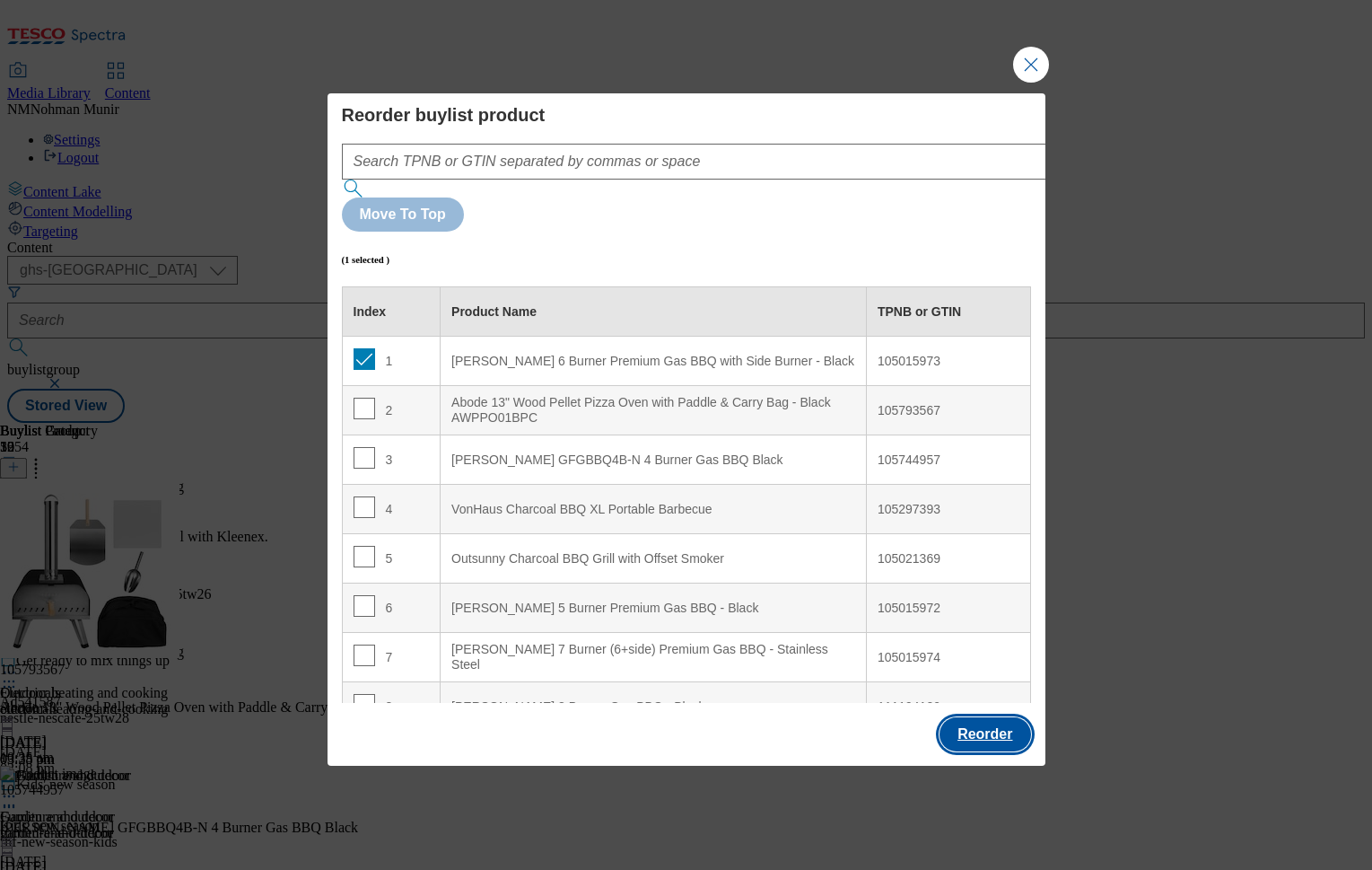
click at [973, 717] on button "Reorder" at bounding box center [985, 734] width 90 height 34
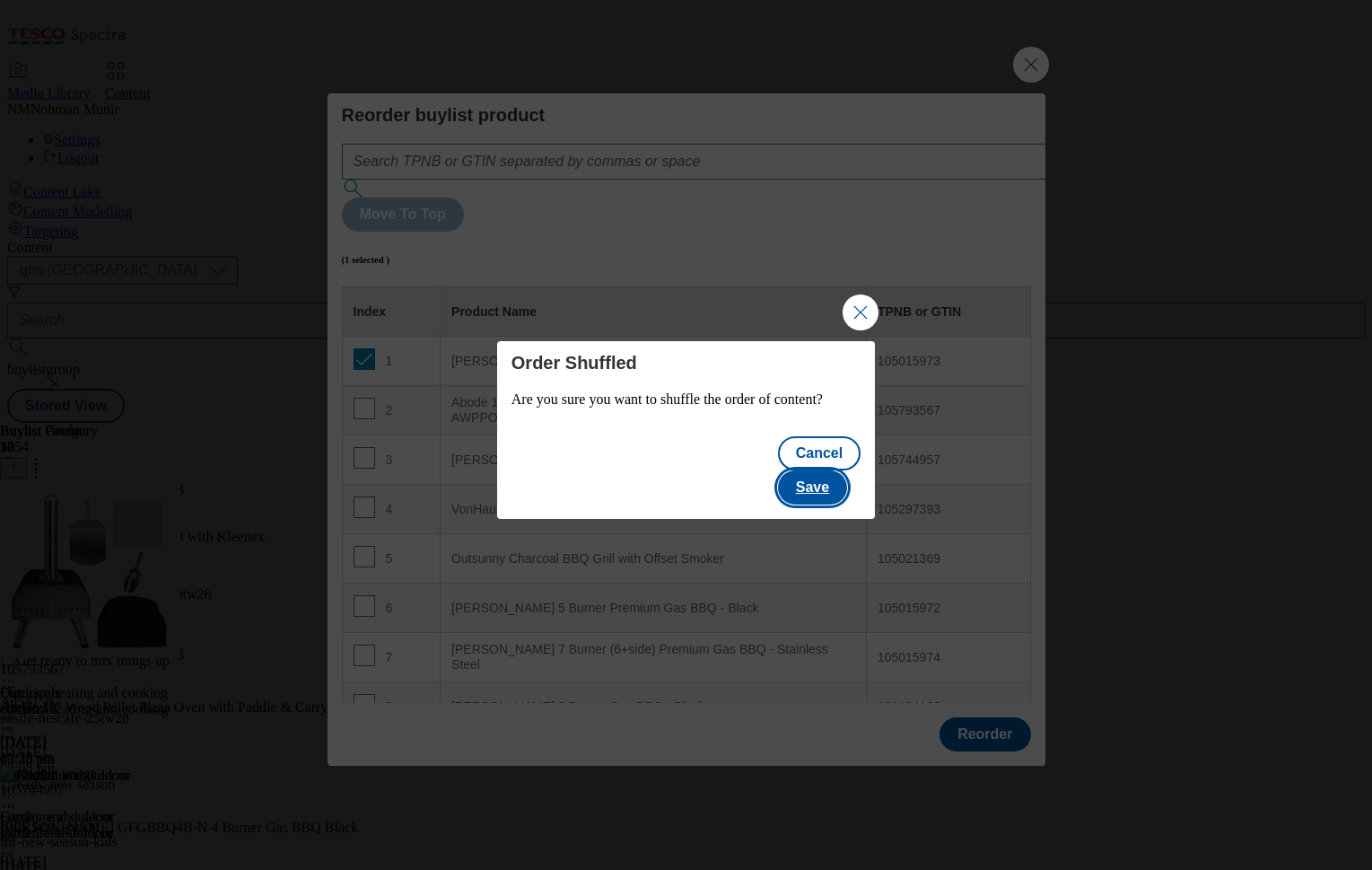
click at [833, 477] on button "Save" at bounding box center [812, 487] width 69 height 34
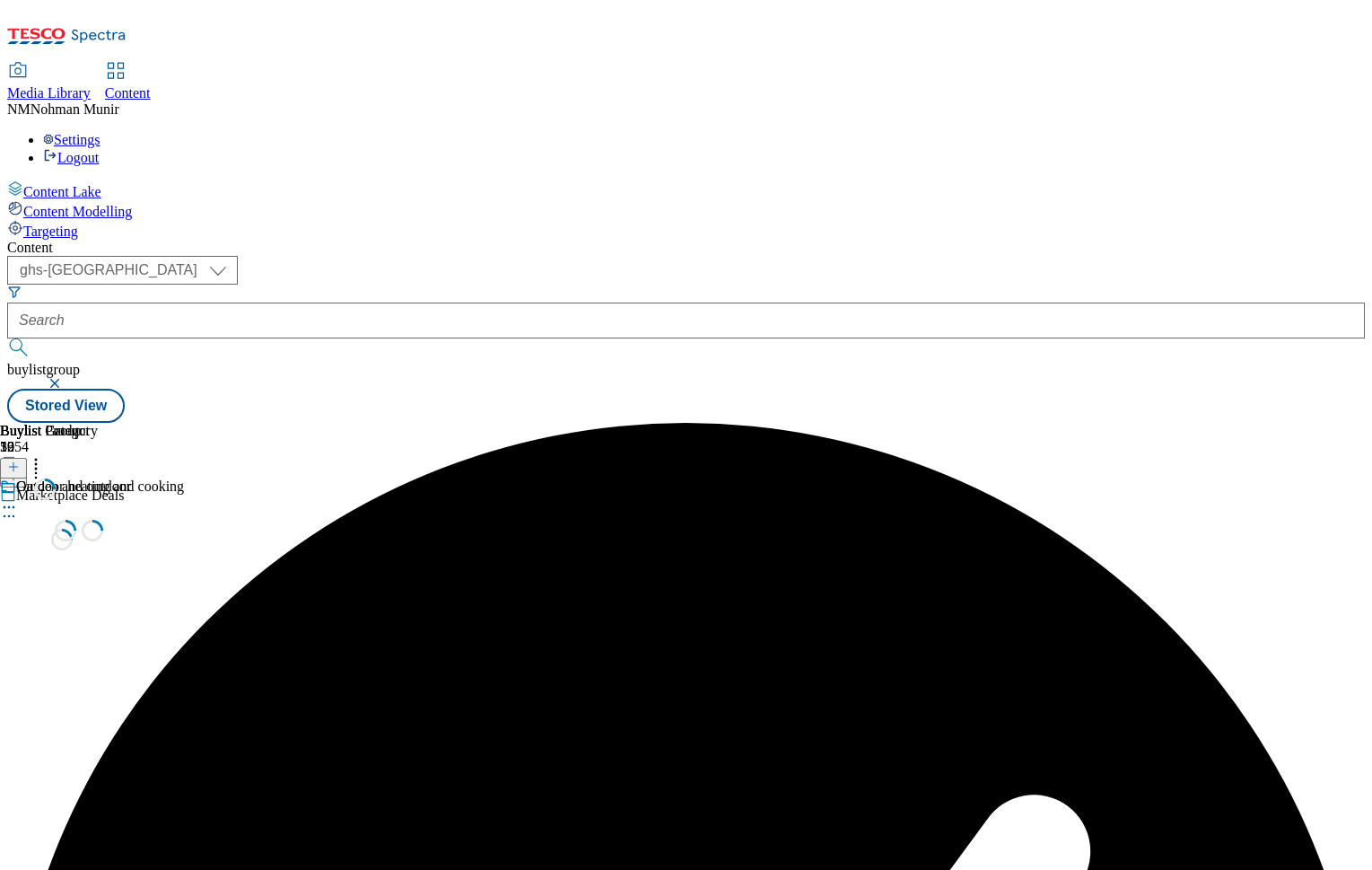
scroll to position [0, 0]
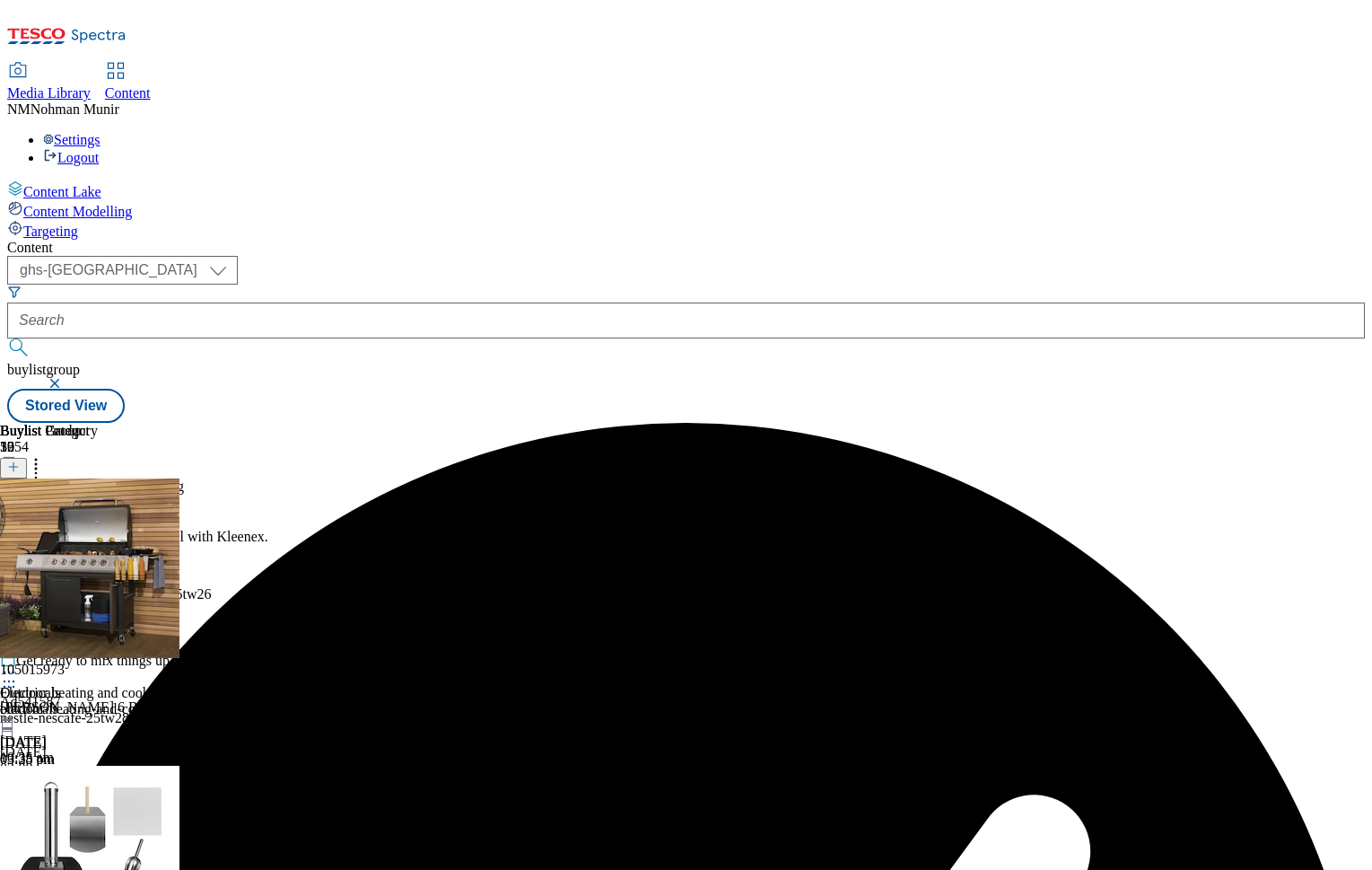
click at [18, 664] on icon at bounding box center [8, 672] width 18 height 18
click at [98, 786] on span "Preview" at bounding box center [76, 793] width 42 height 13
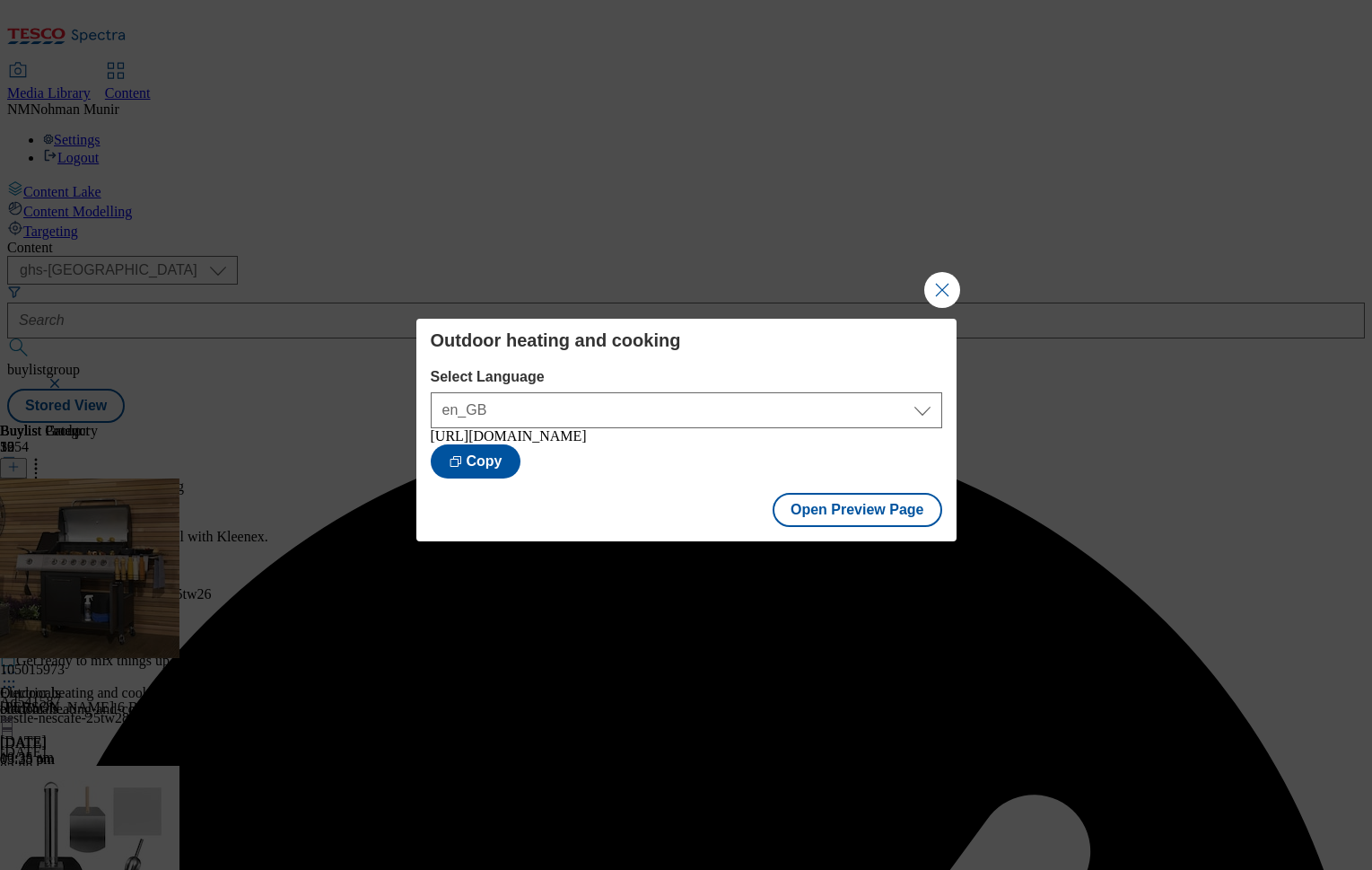
click at [961, 278] on div "Outdoor heating and cooking Select Language en_GB en_GB https://www.tesco.com/g…" at bounding box center [686, 435] width 1372 height 870
click at [959, 276] on button "Close Modal" at bounding box center [942, 290] width 36 height 36
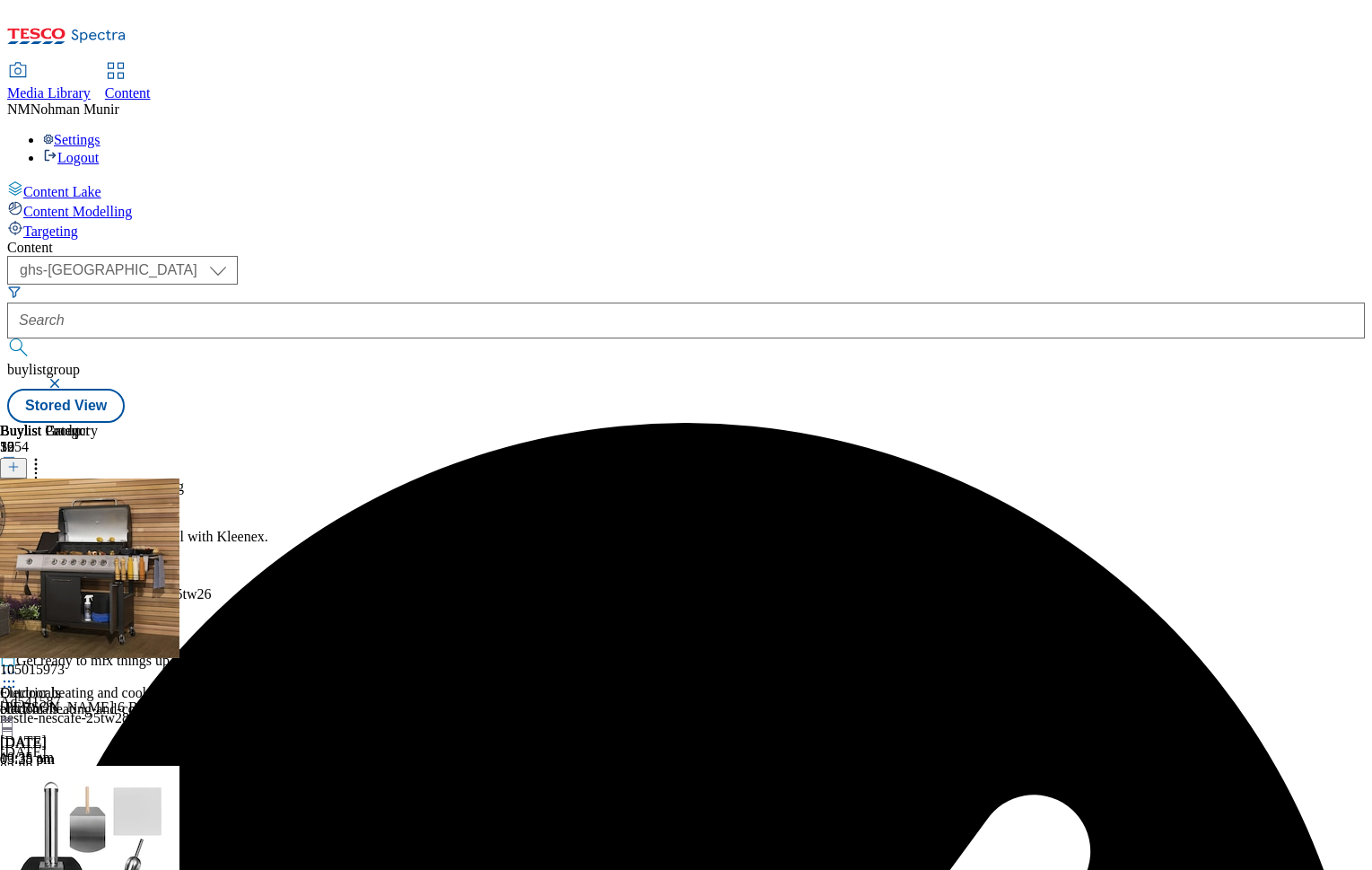
click at [18, 664] on icon at bounding box center [8, 672] width 18 height 18
click at [184, 844] on li "Publish" at bounding box center [109, 854] width 148 height 21
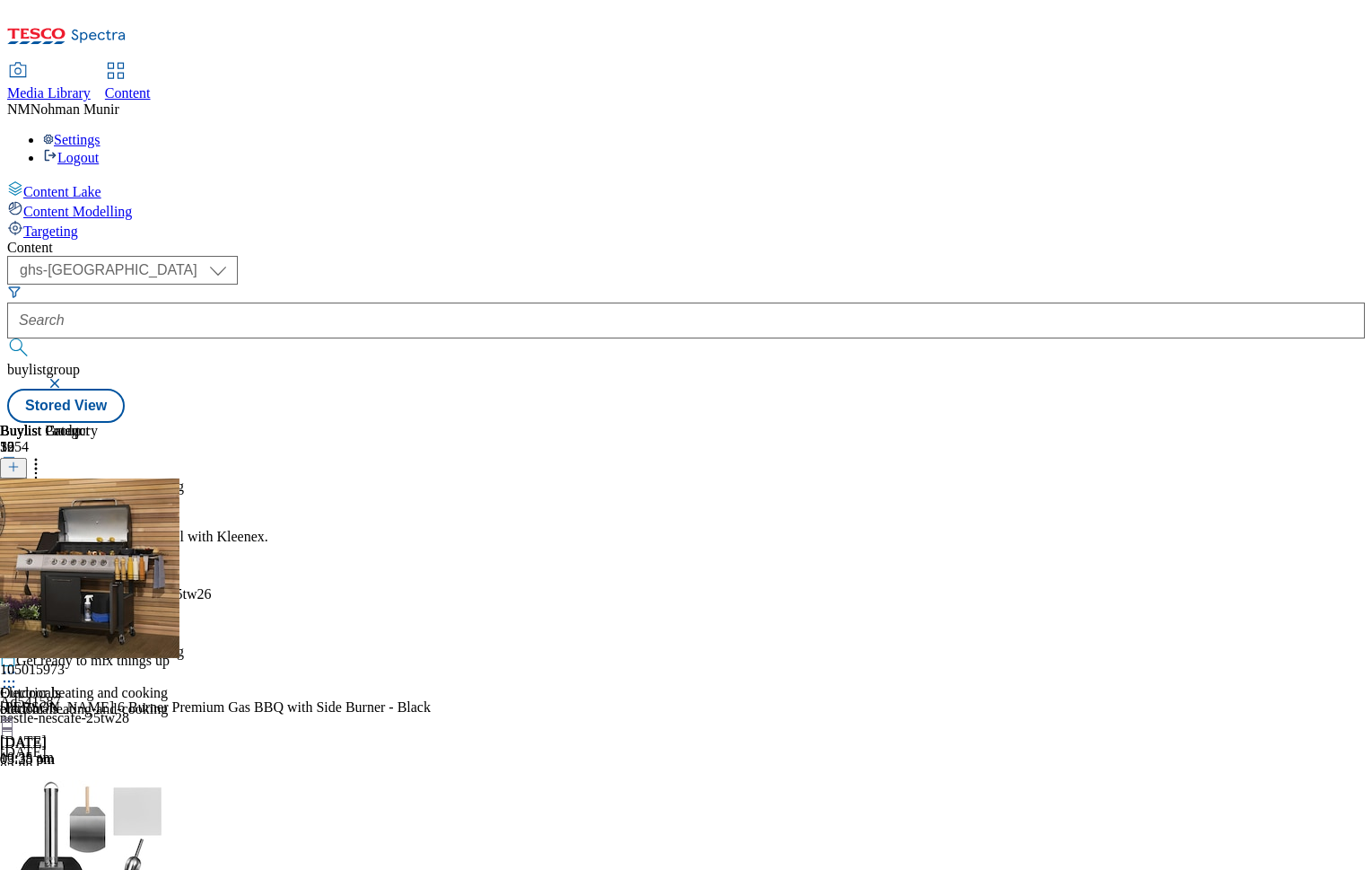
click at [38, 468] on circle at bounding box center [36, 468] width 3 height 3
click at [18, 539] on icon at bounding box center [8, 548] width 18 height 18
click at [95, 725] on span "Publish" at bounding box center [75, 731] width 40 height 13
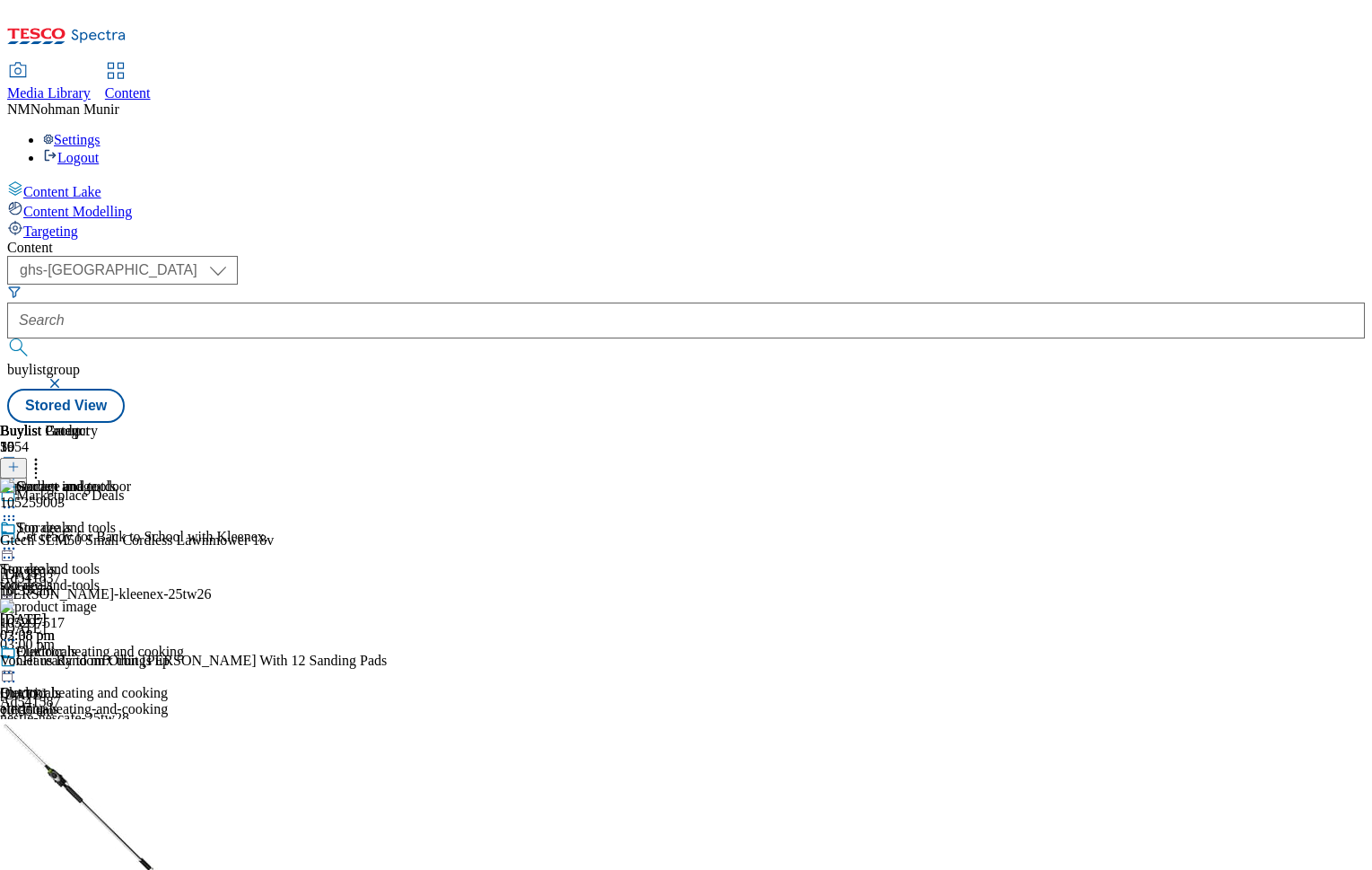
click at [141, 701] on div "electricals" at bounding box center [71, 709] width 141 height 16
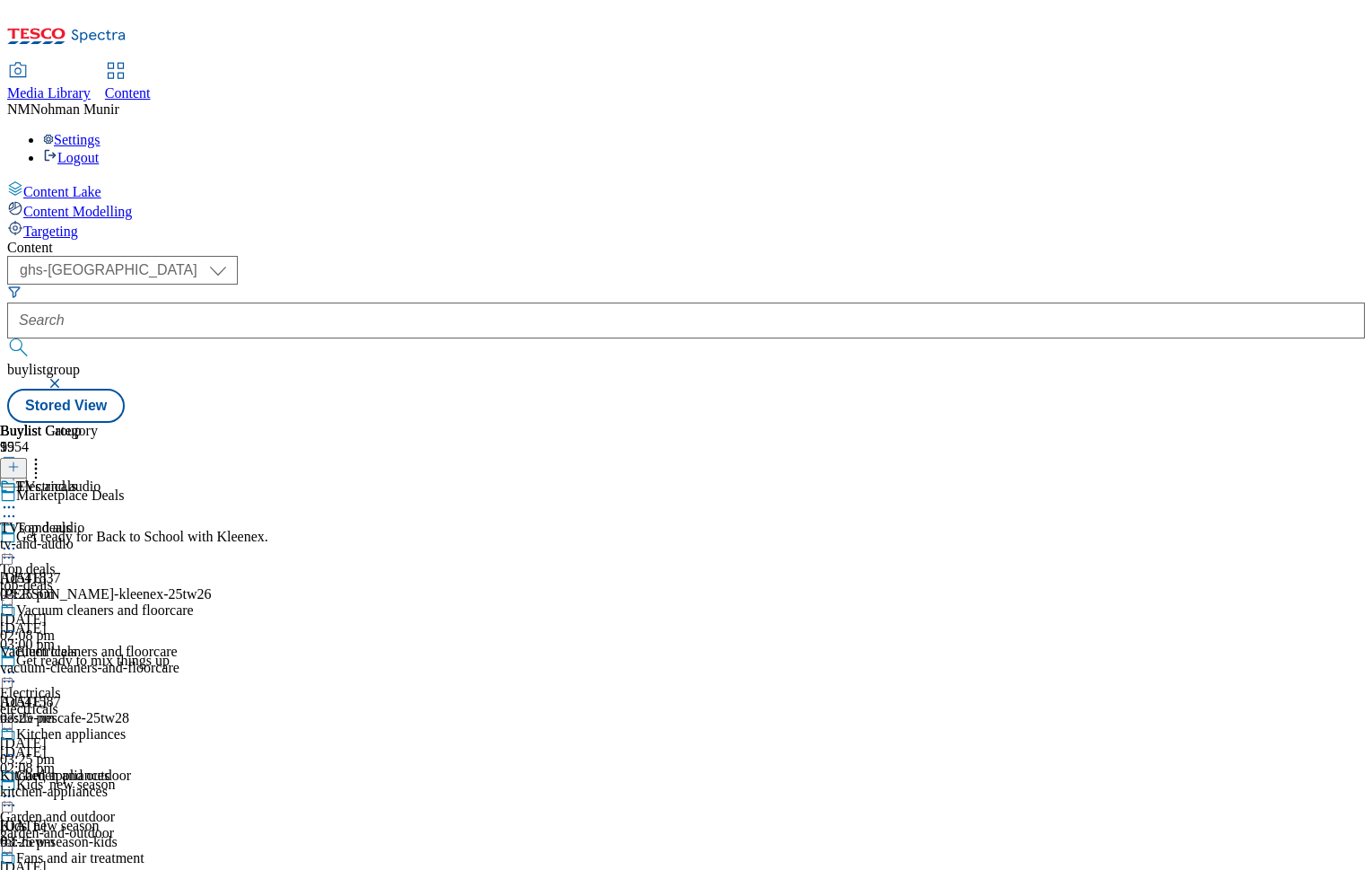
click at [194, 783] on div "kitchen-appliances" at bounding box center [97, 791] width 194 height 16
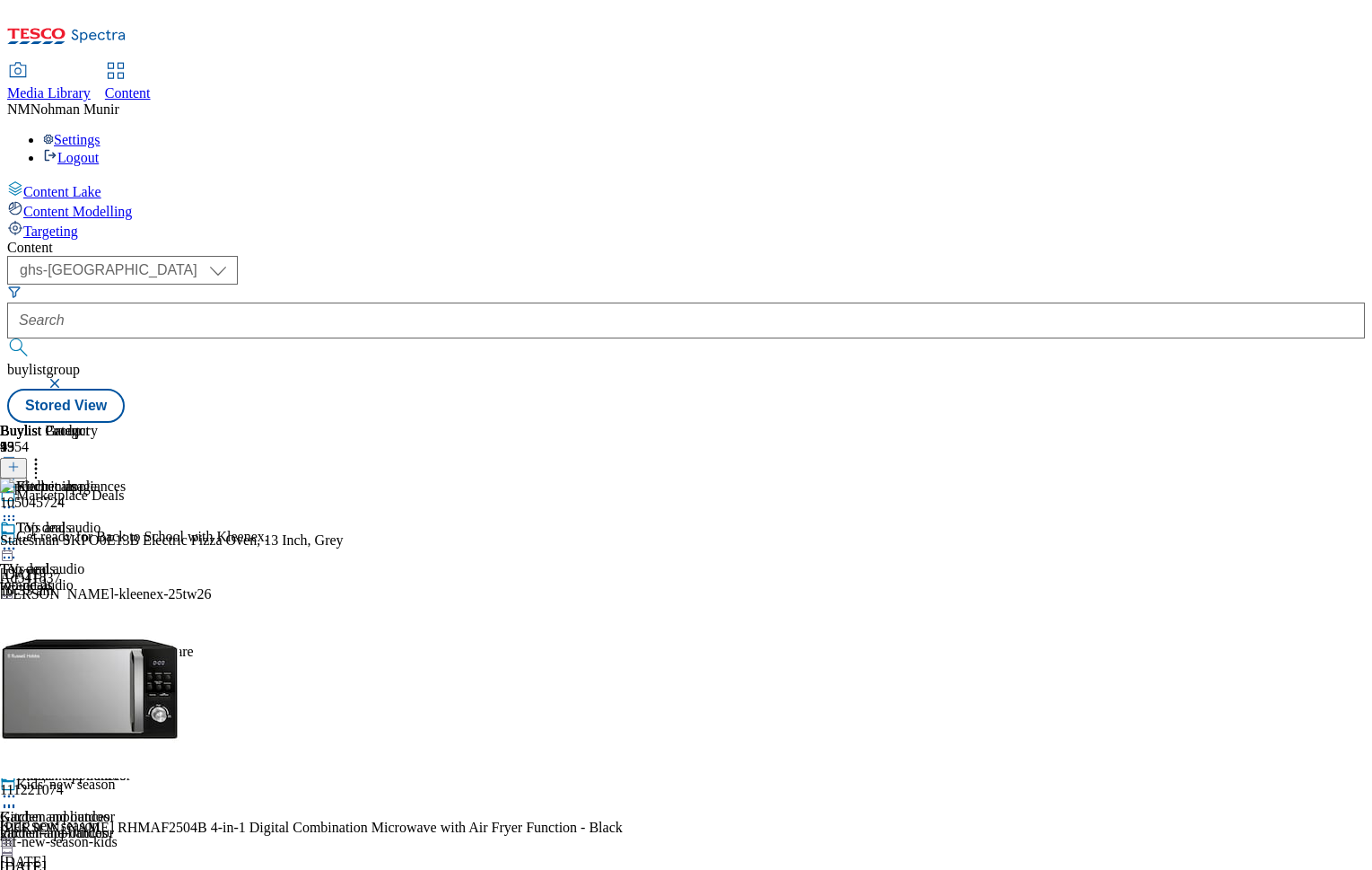
scroll to position [0, 220]
click at [18, 787] on icon at bounding box center [8, 796] width 18 height 18
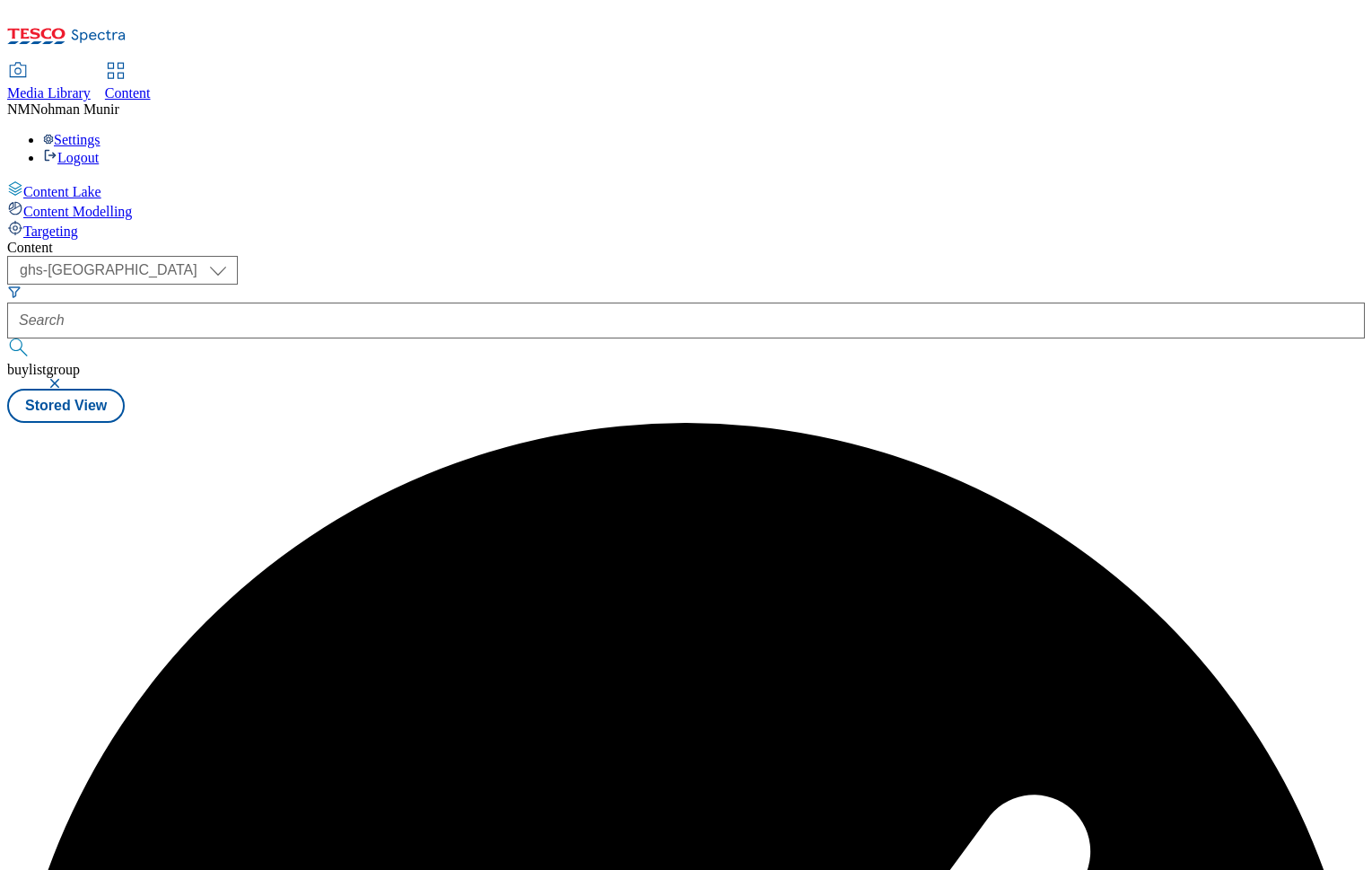
scroll to position [0, 0]
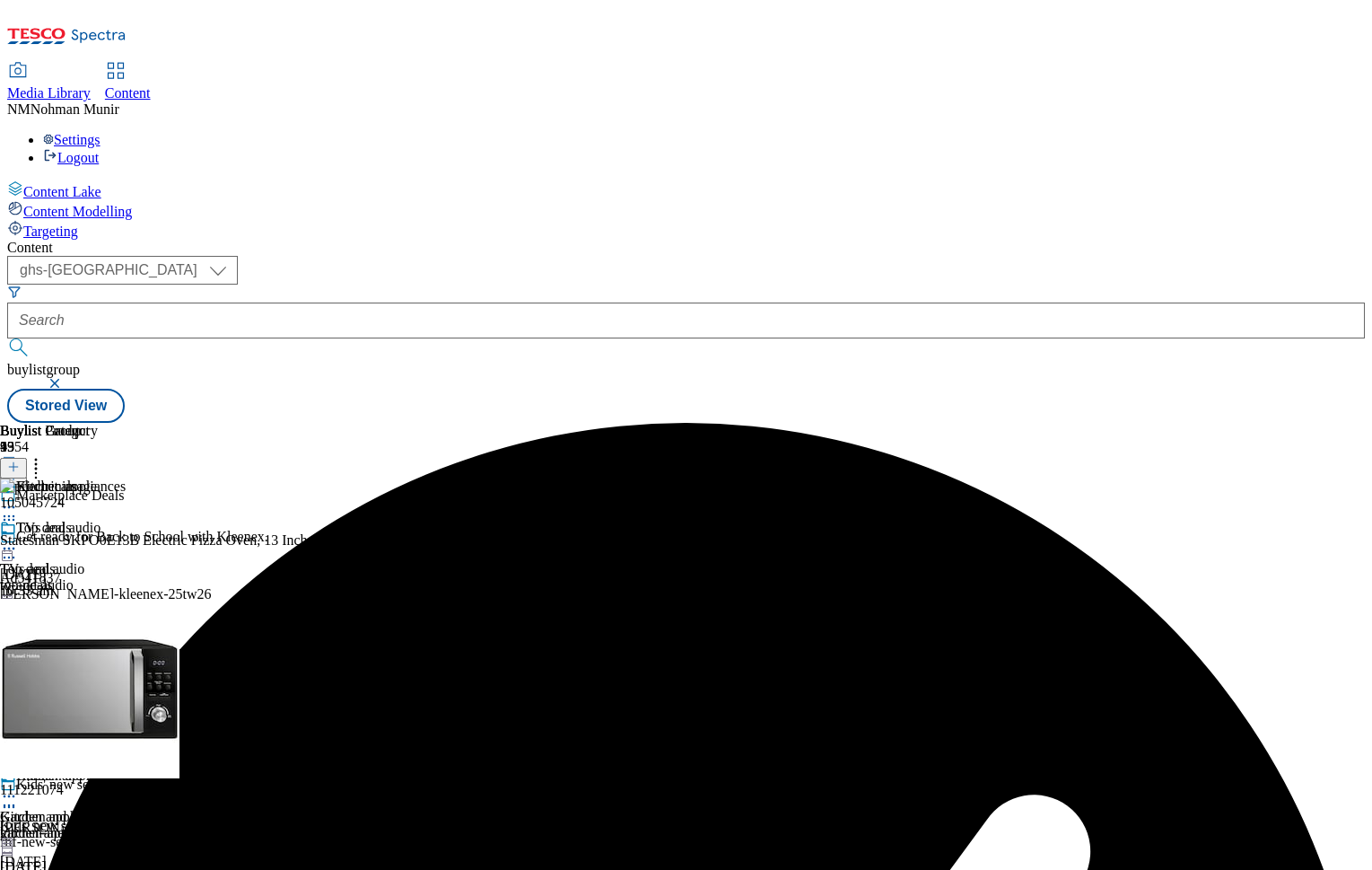
click at [194, 767] on div "Kitchen appliances Kitchen appliances kitchen-appliances 13 Aug 2025 03:41 pm" at bounding box center [97, 829] width 194 height 123
click at [18, 787] on icon at bounding box center [8, 796] width 18 height 18
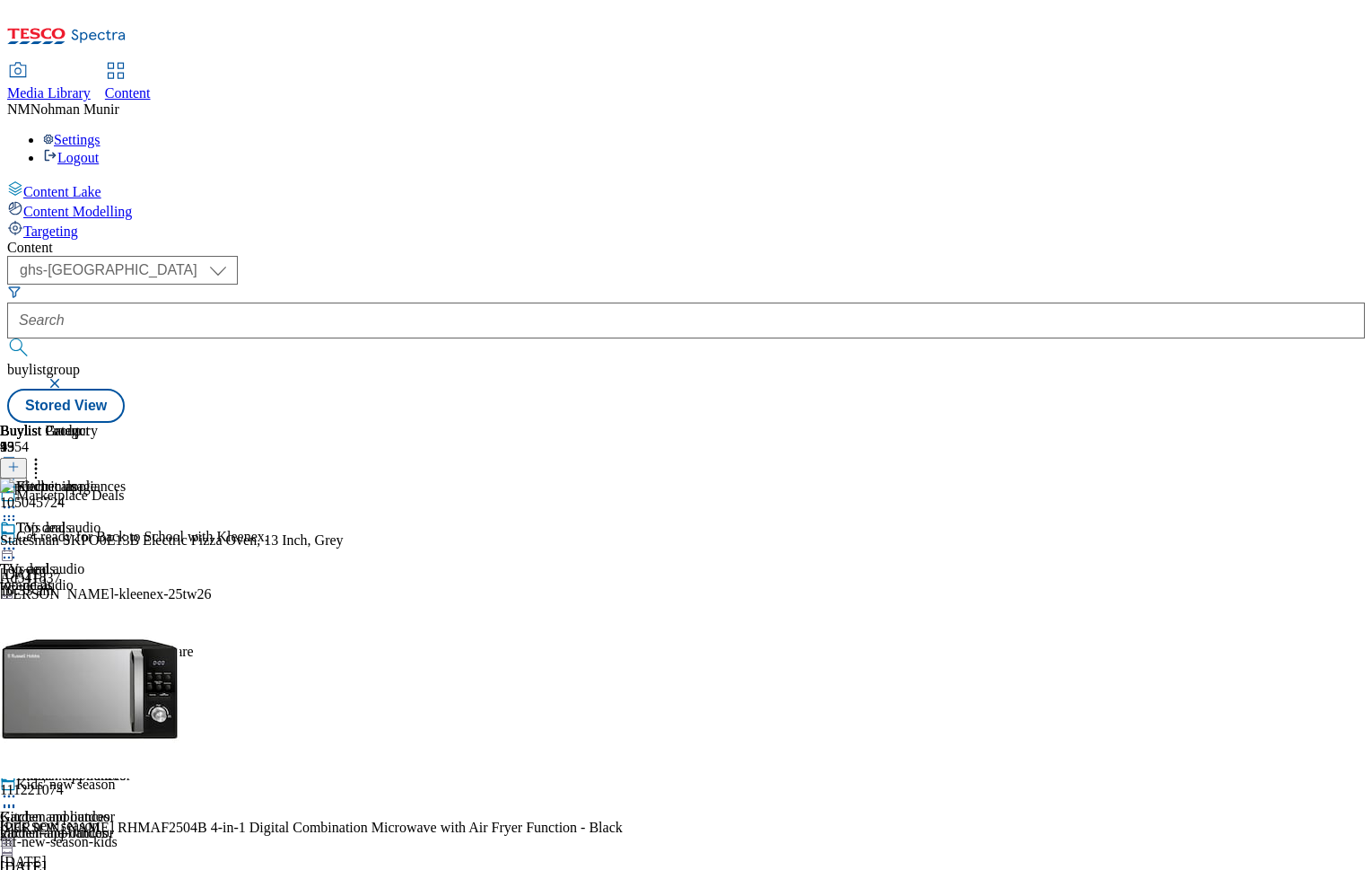
scroll to position [234, 0]
click at [18, 787] on icon at bounding box center [8, 796] width 18 height 18
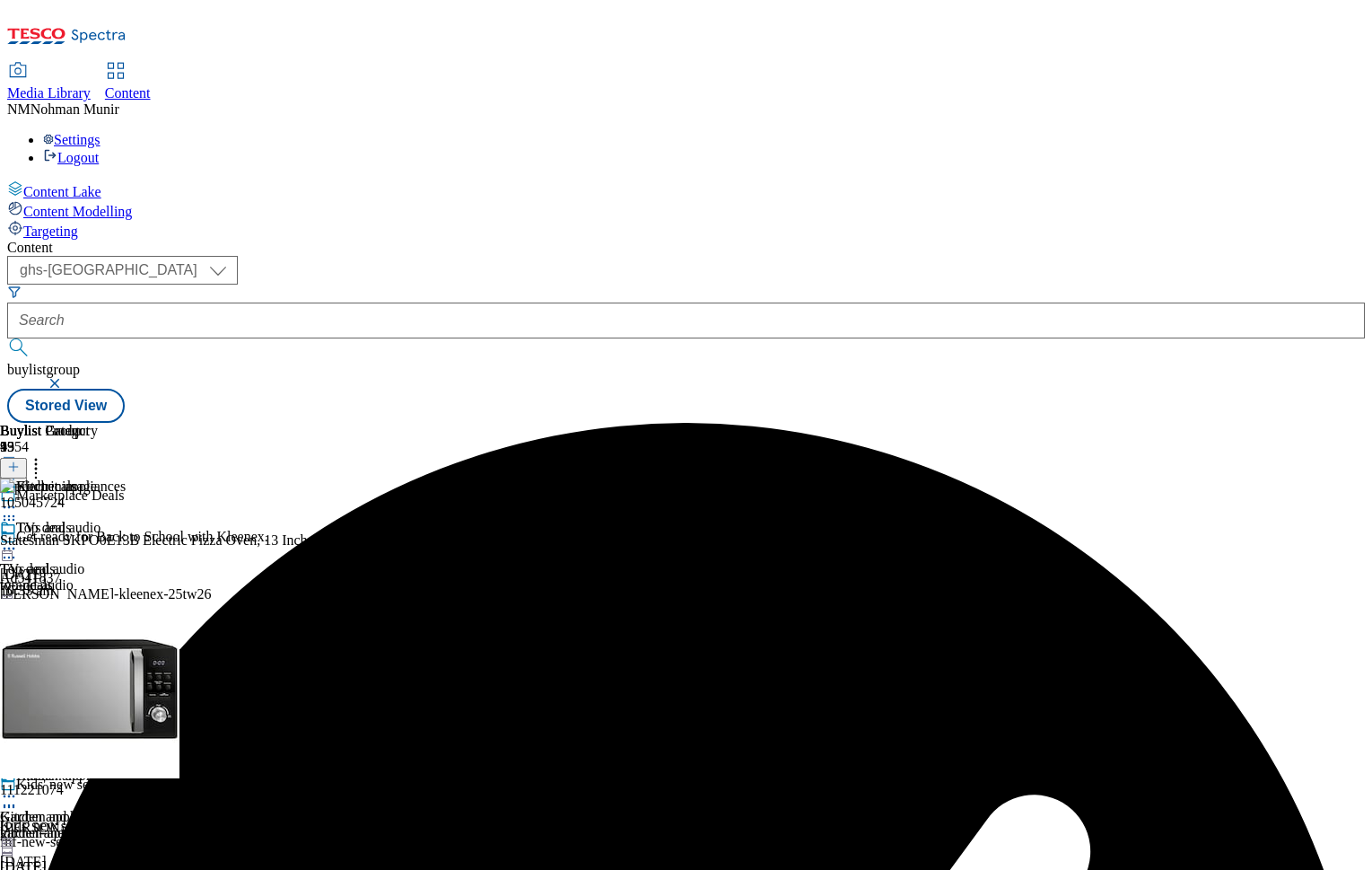
scroll to position [0, 220]
click at [20, 461] on icon at bounding box center [13, 467] width 12 height 12
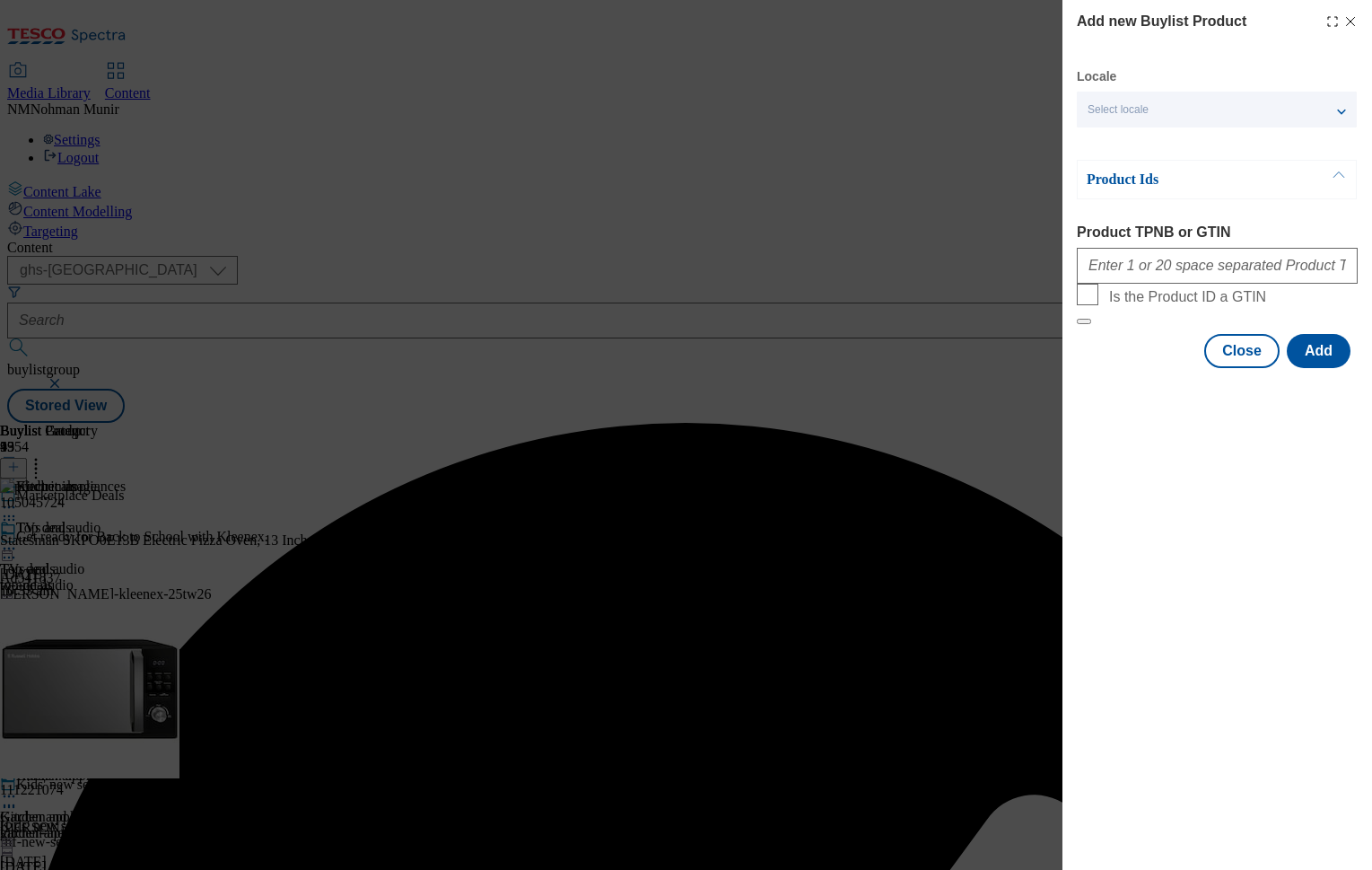
click at [1204, 300] on form "Product TPNB or GTIN Is the Product ID a GTIN" at bounding box center [1217, 274] width 281 height 101
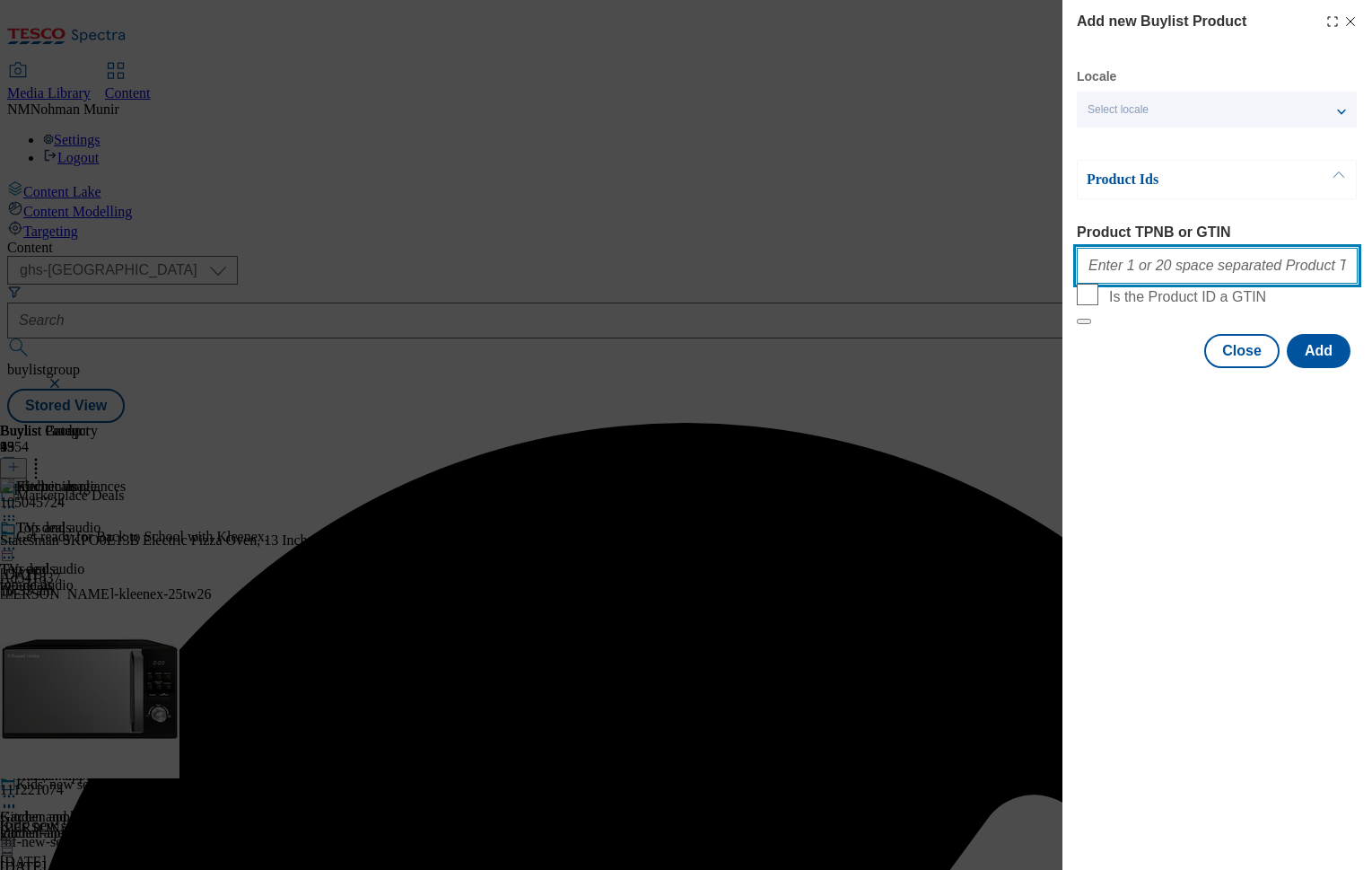
click at [1195, 276] on input "Product TPNB or GTIN" at bounding box center [1217, 266] width 281 height 36
paste input "105029587 105029591 105029578 106053511 106082912 106082913 106053503 106053510"
type input "105029587 105029591 105029578 106053511 106082912 106082913 106053503 106053510"
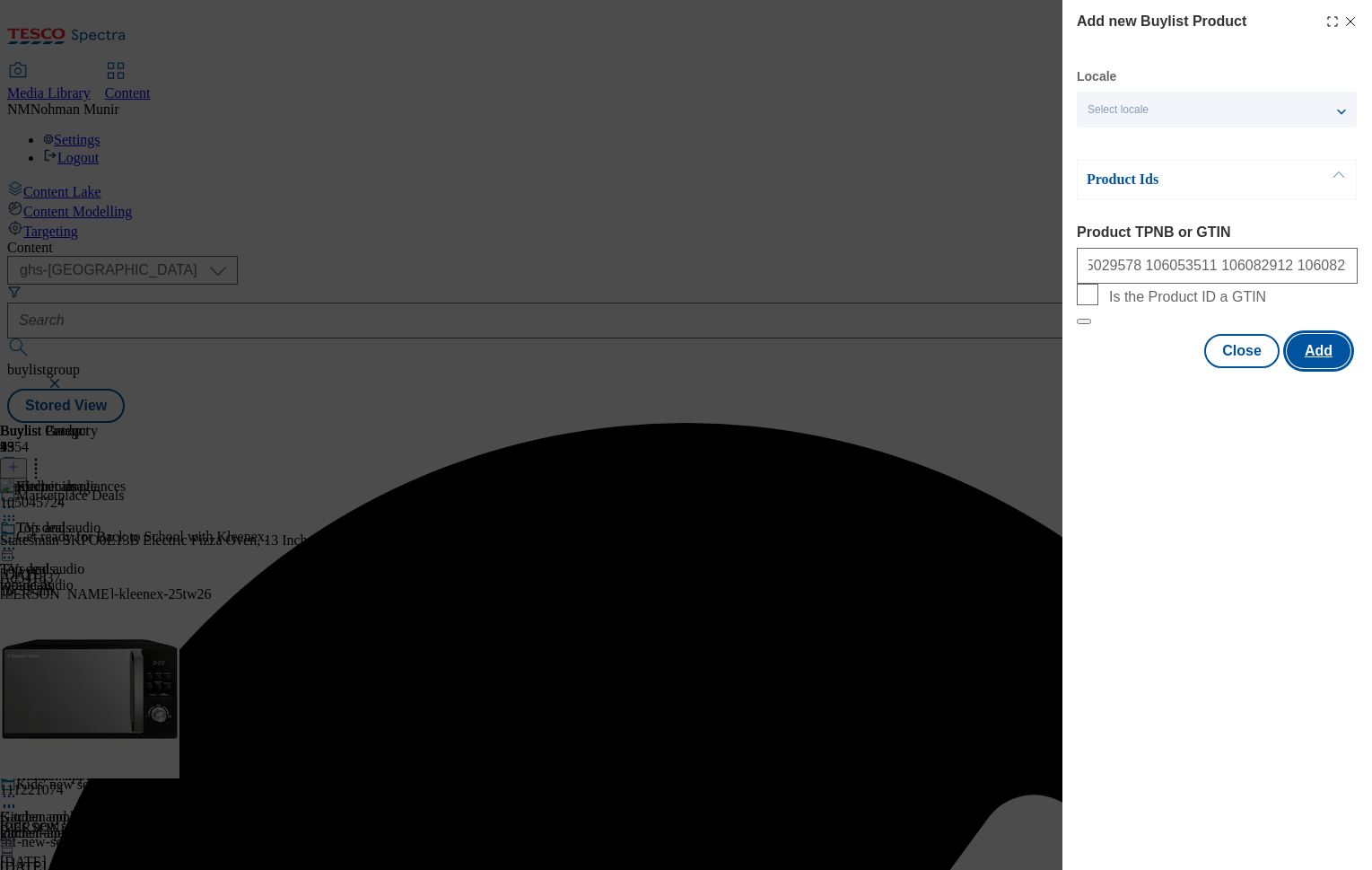
click at [1340, 368] on button "Add" at bounding box center [1319, 351] width 64 height 34
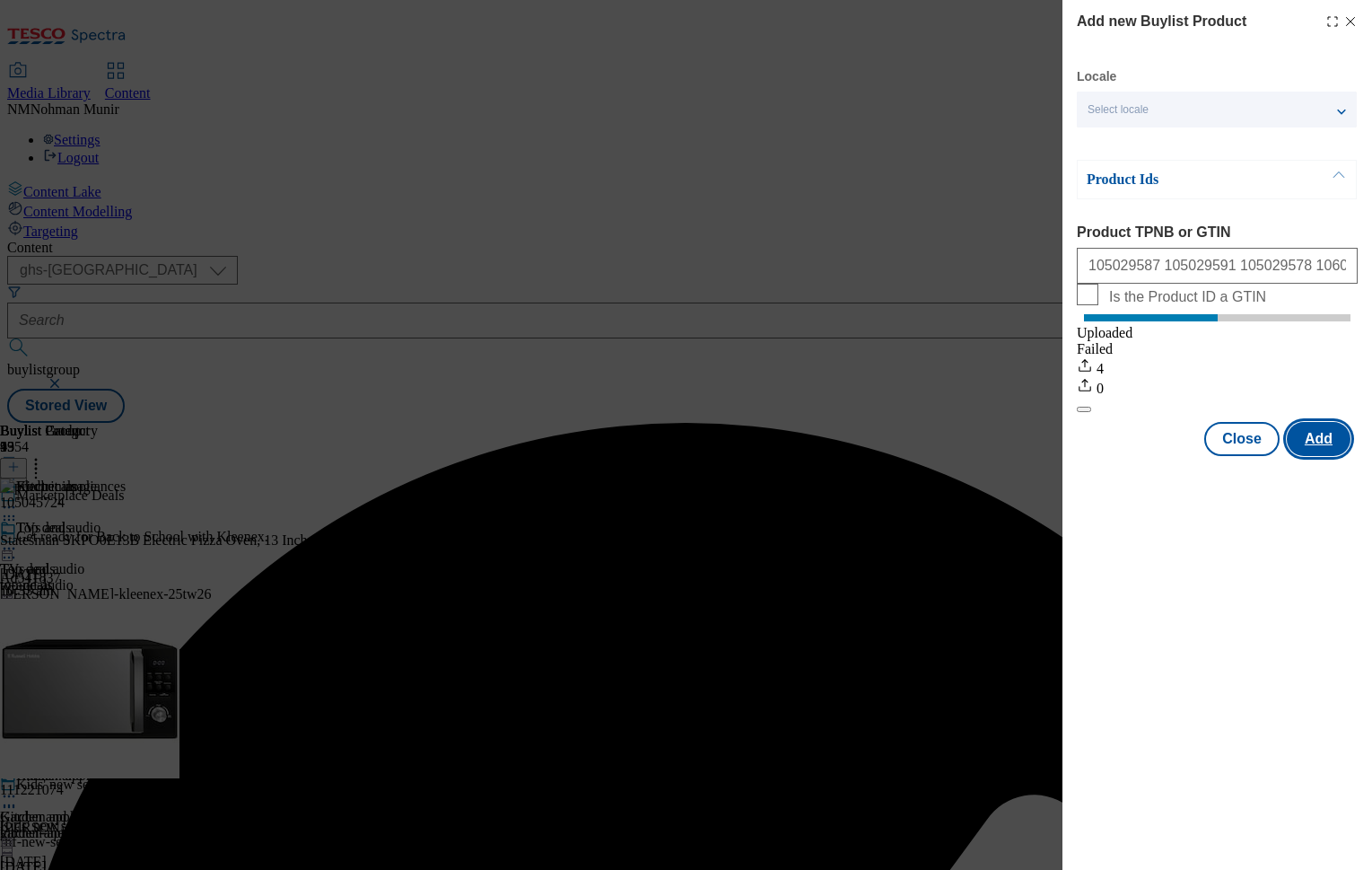
scroll to position [0, 0]
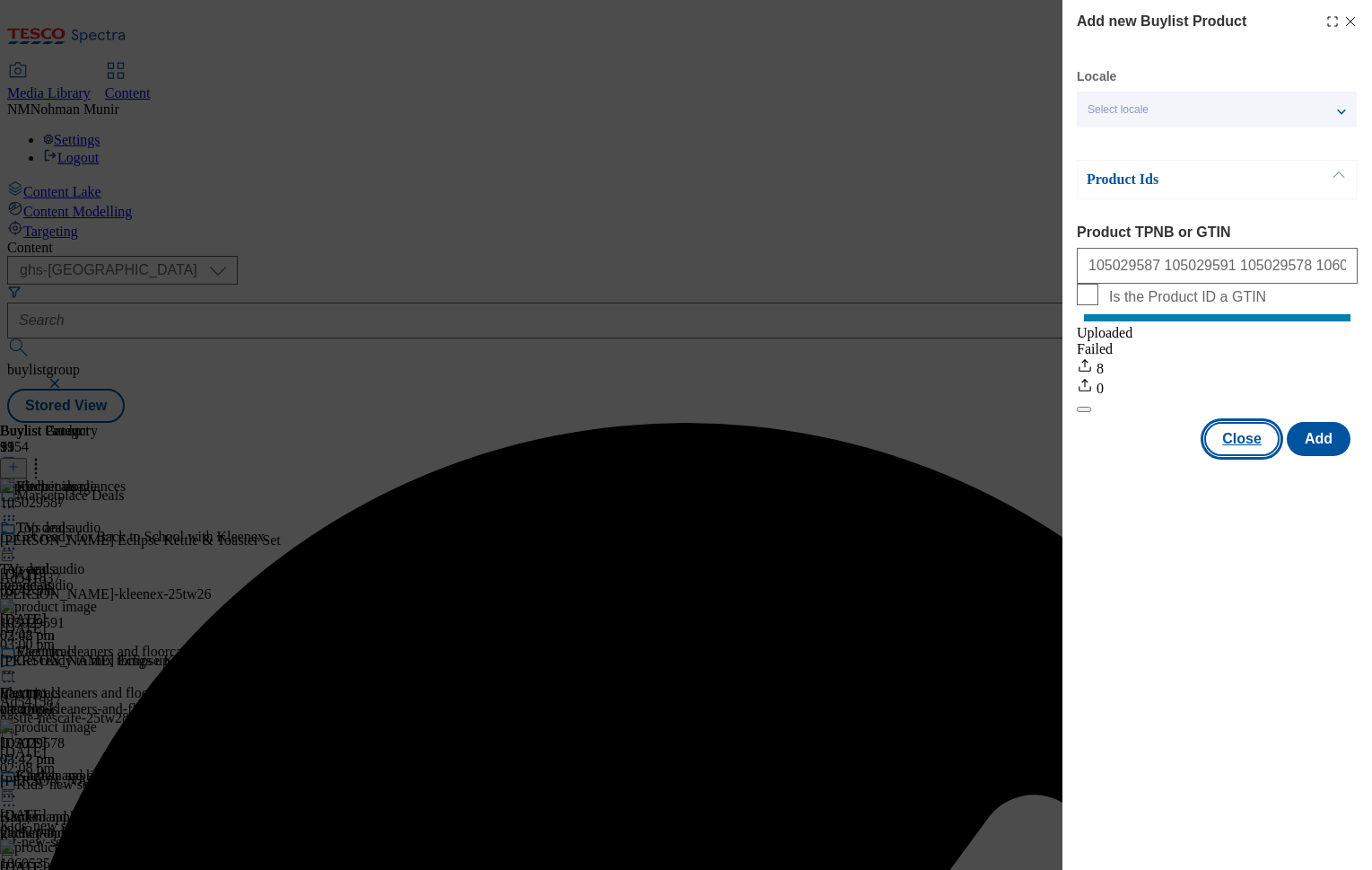
click at [1256, 456] on button "Close" at bounding box center [1242, 439] width 75 height 34
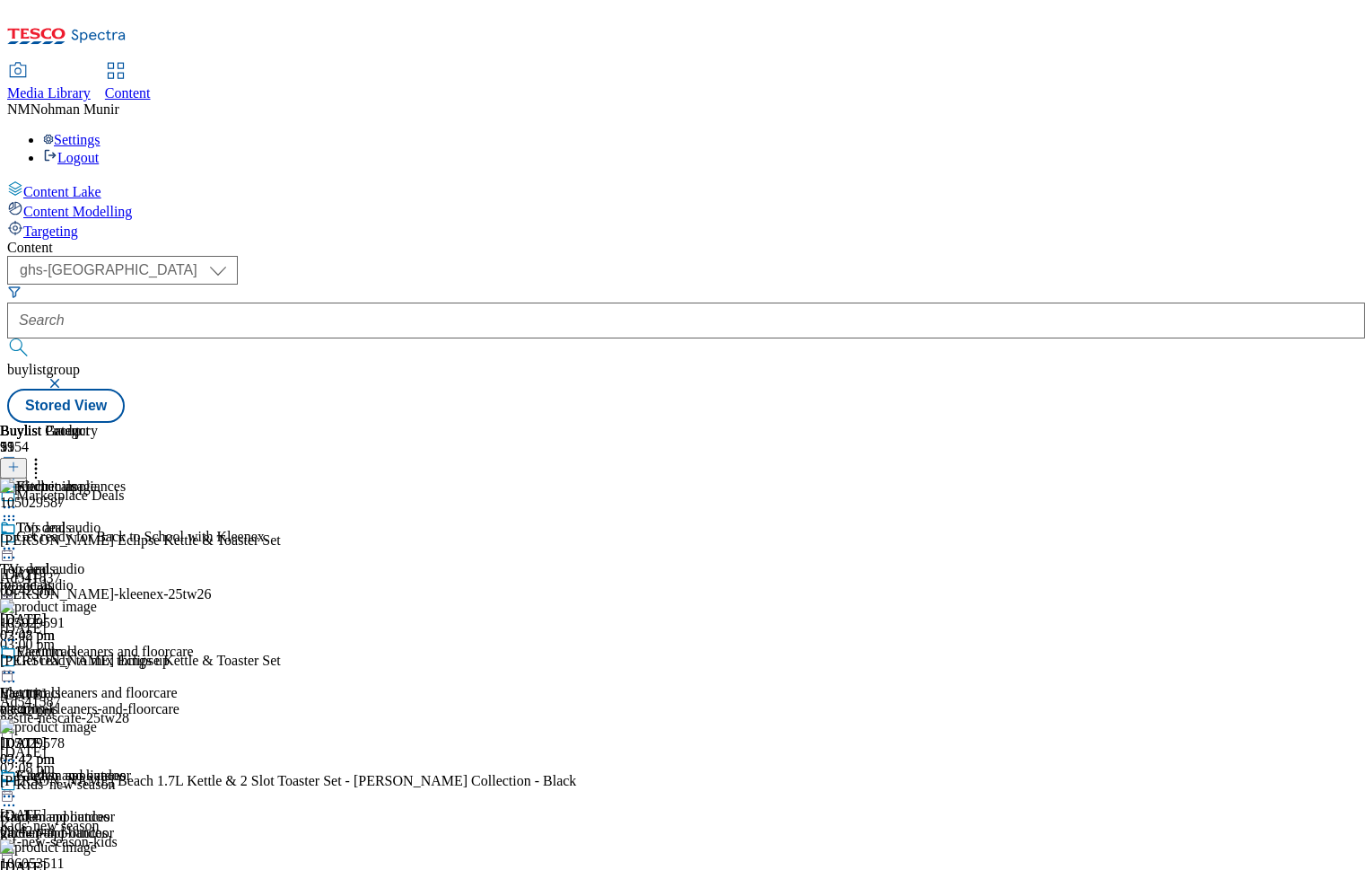
click at [27, 458] on button at bounding box center [13, 468] width 27 height 21
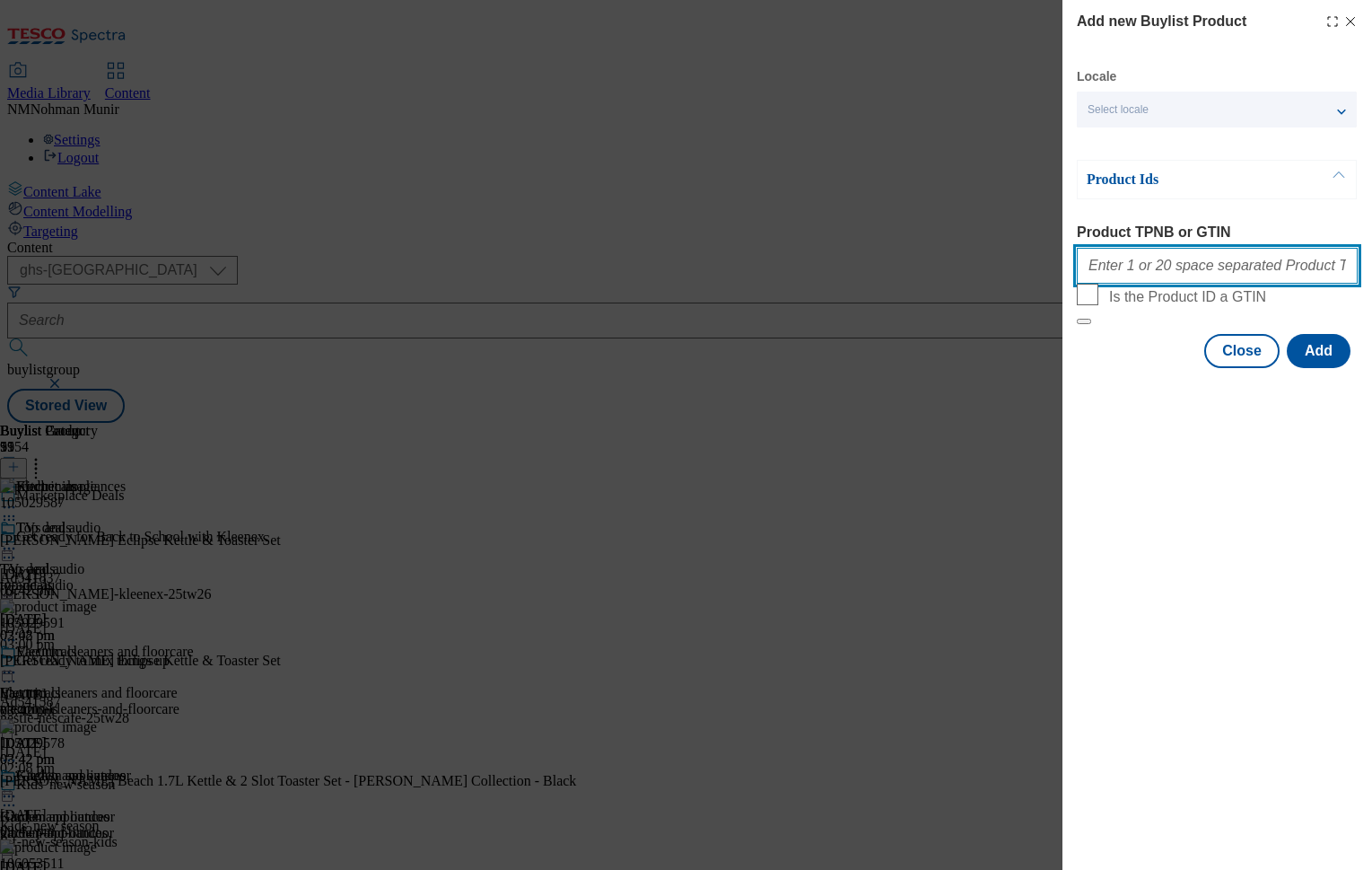
click at [1177, 267] on input "Product TPNB or GTIN" at bounding box center [1217, 266] width 281 height 36
paste input "106082912 106082913"
type input "106082912 106082913"
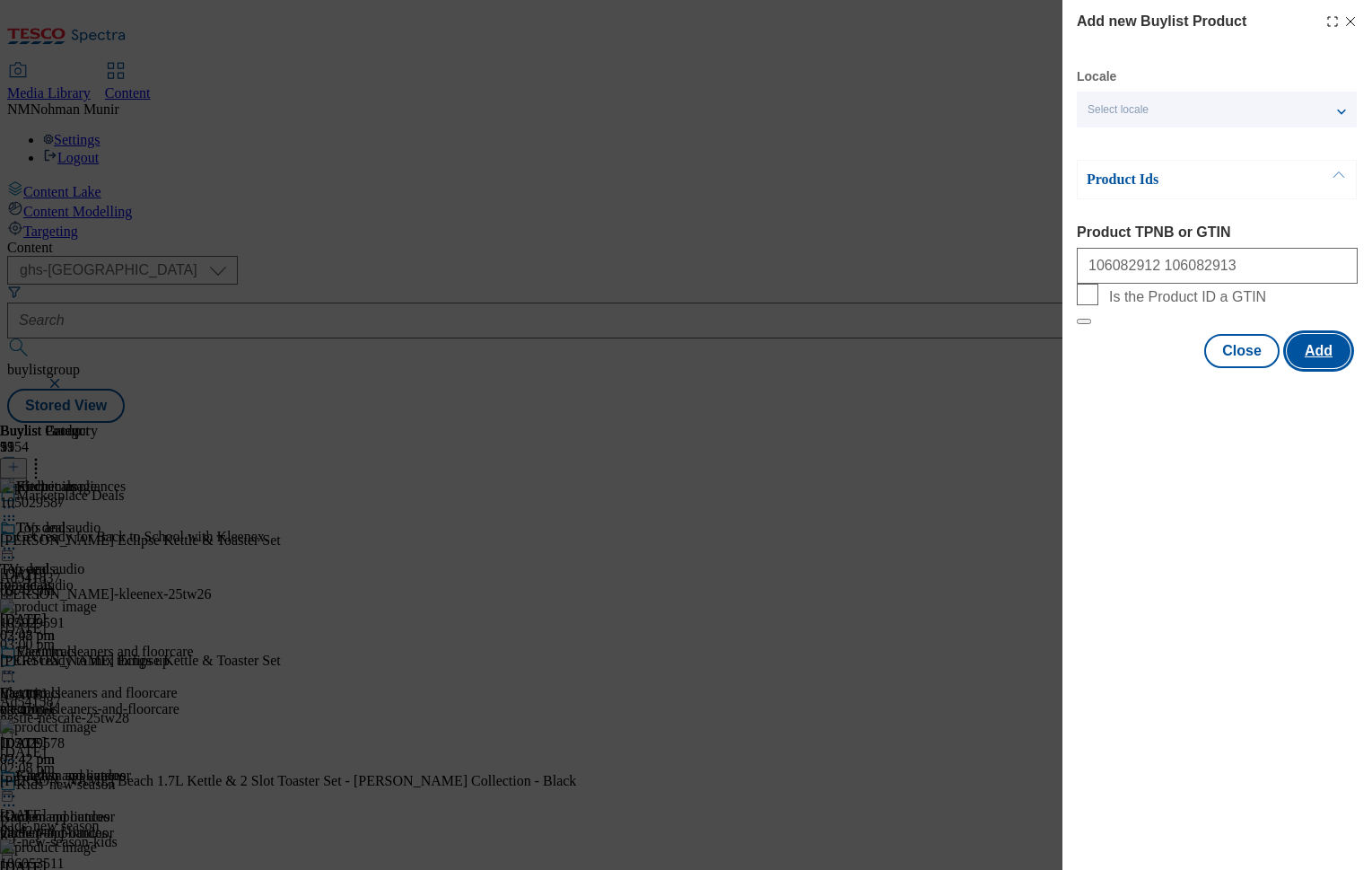
click at [1323, 368] on button "Add" at bounding box center [1319, 351] width 64 height 34
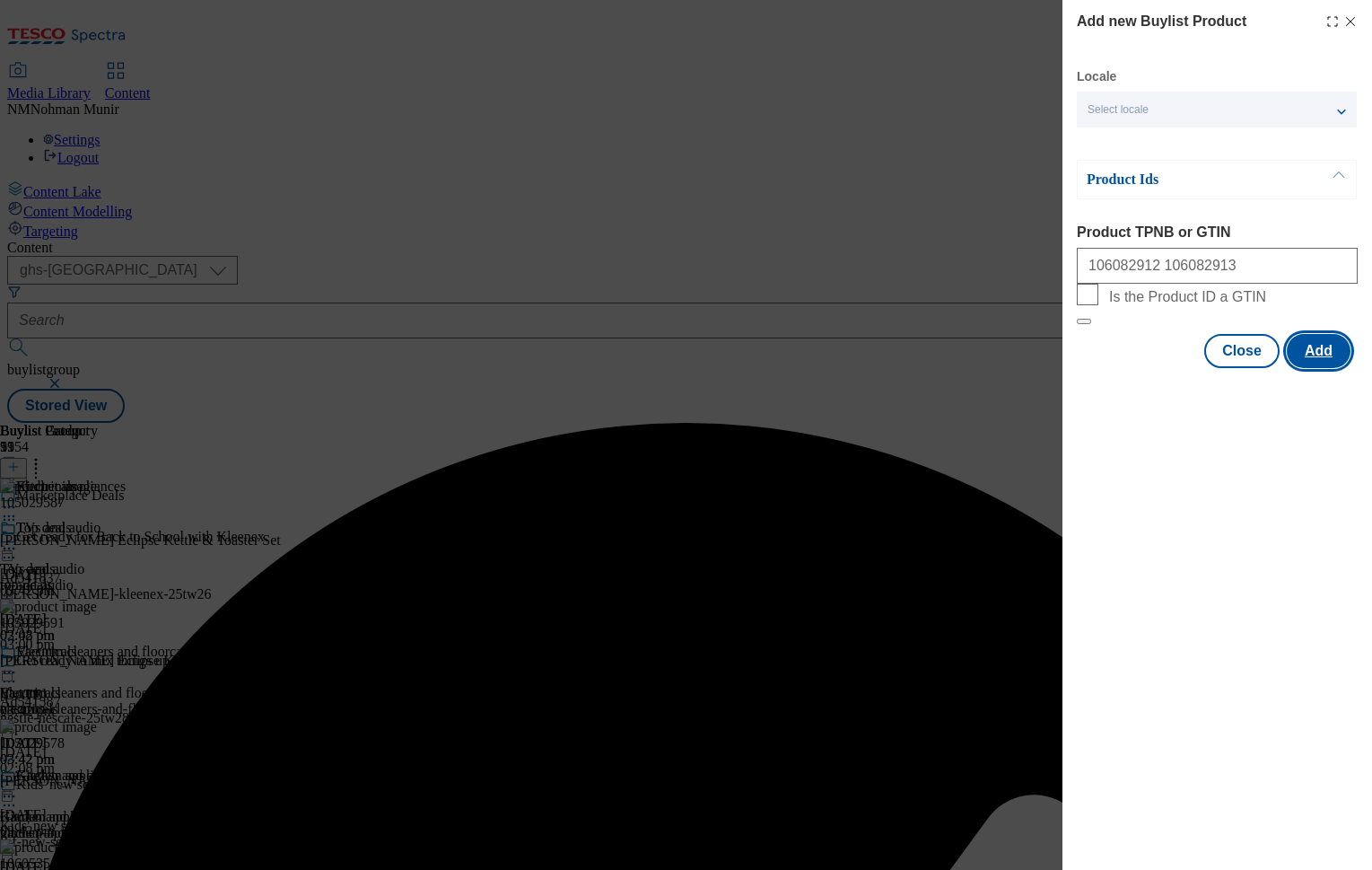
click at [1326, 368] on button "Add" at bounding box center [1319, 351] width 64 height 34
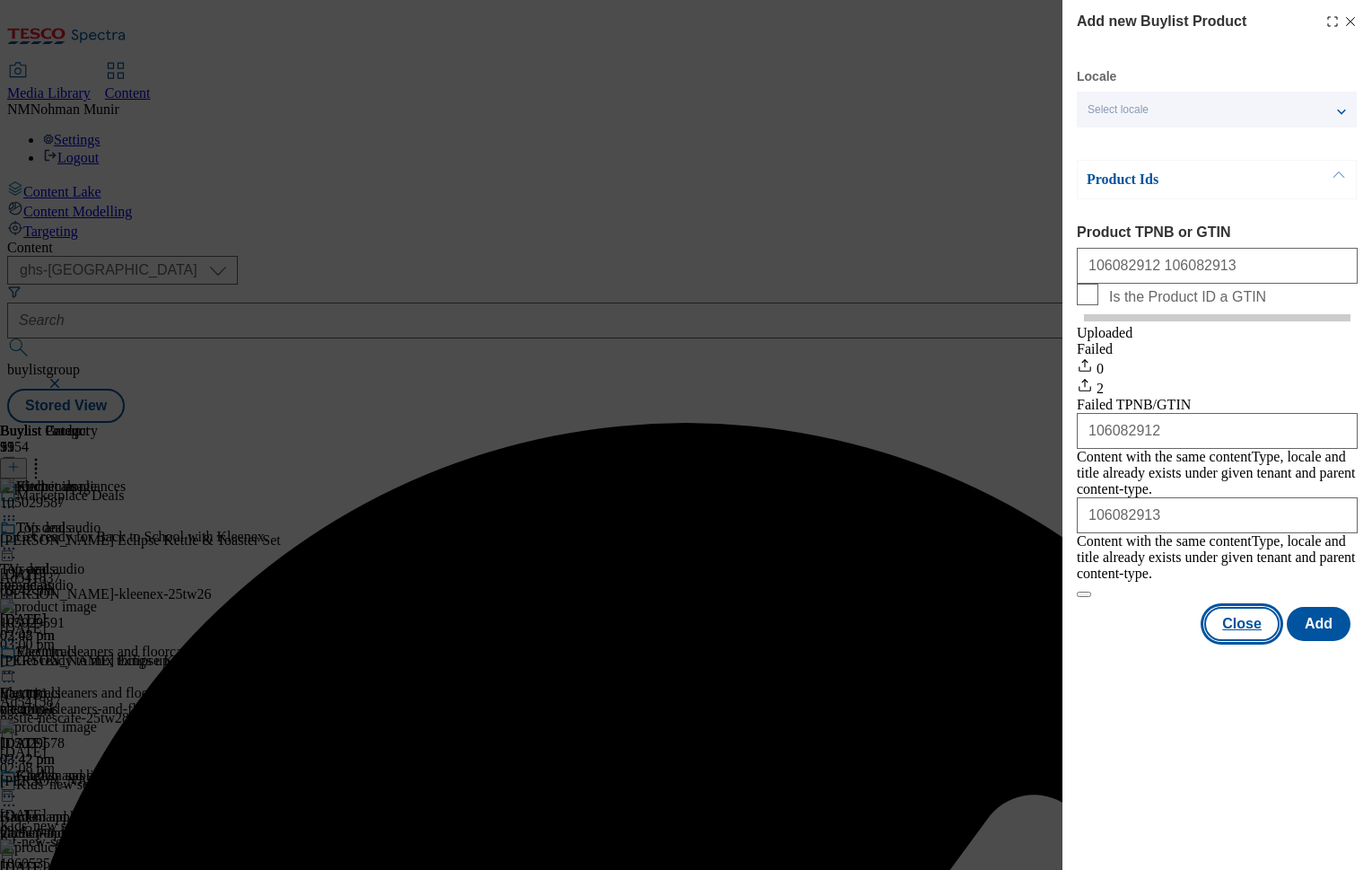
click at [1224, 614] on button "Close" at bounding box center [1242, 624] width 75 height 34
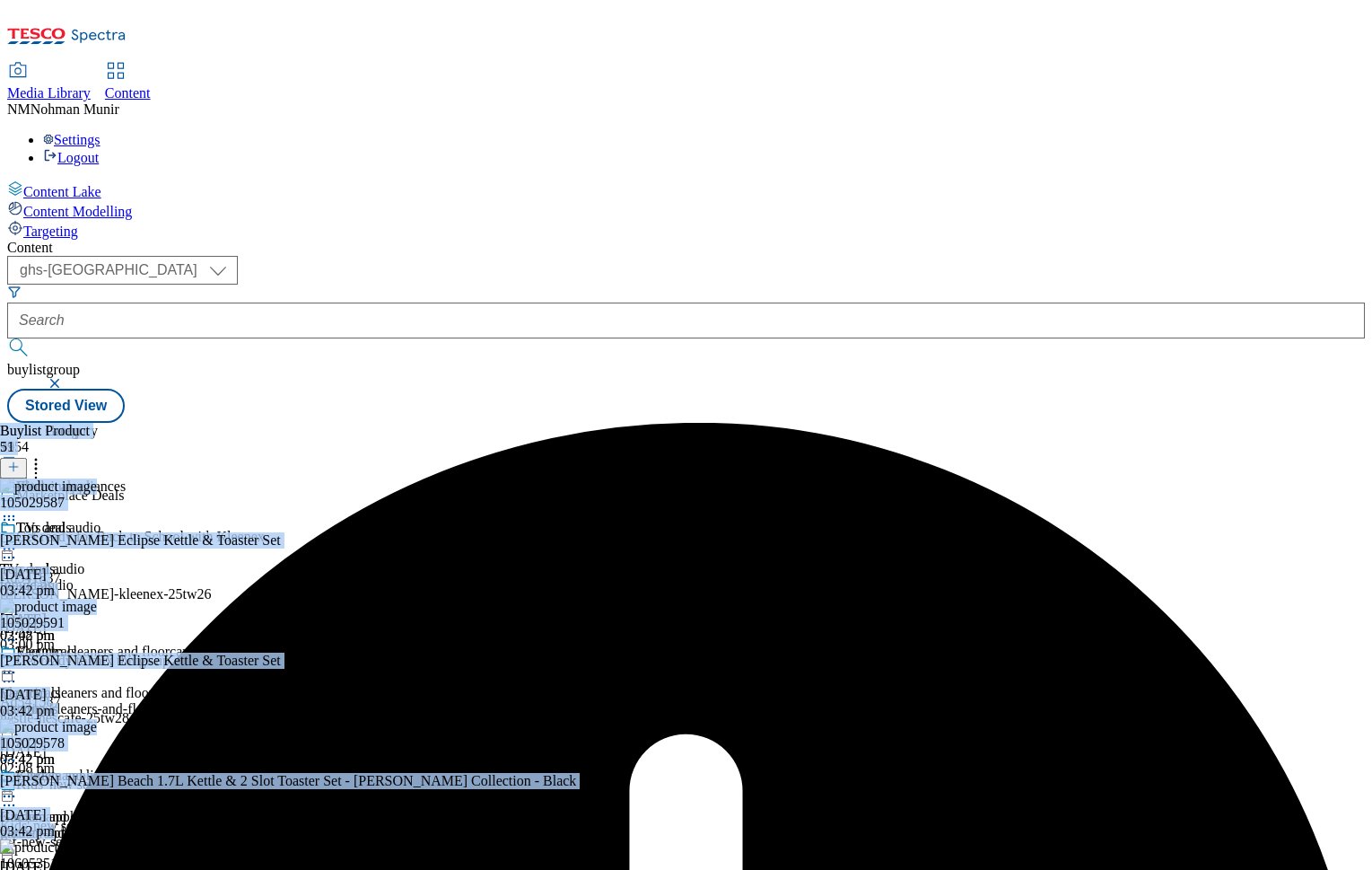
drag, startPoint x: 1052, startPoint y: 838, endPoint x: 1272, endPoint y: 877, distance: 223.4
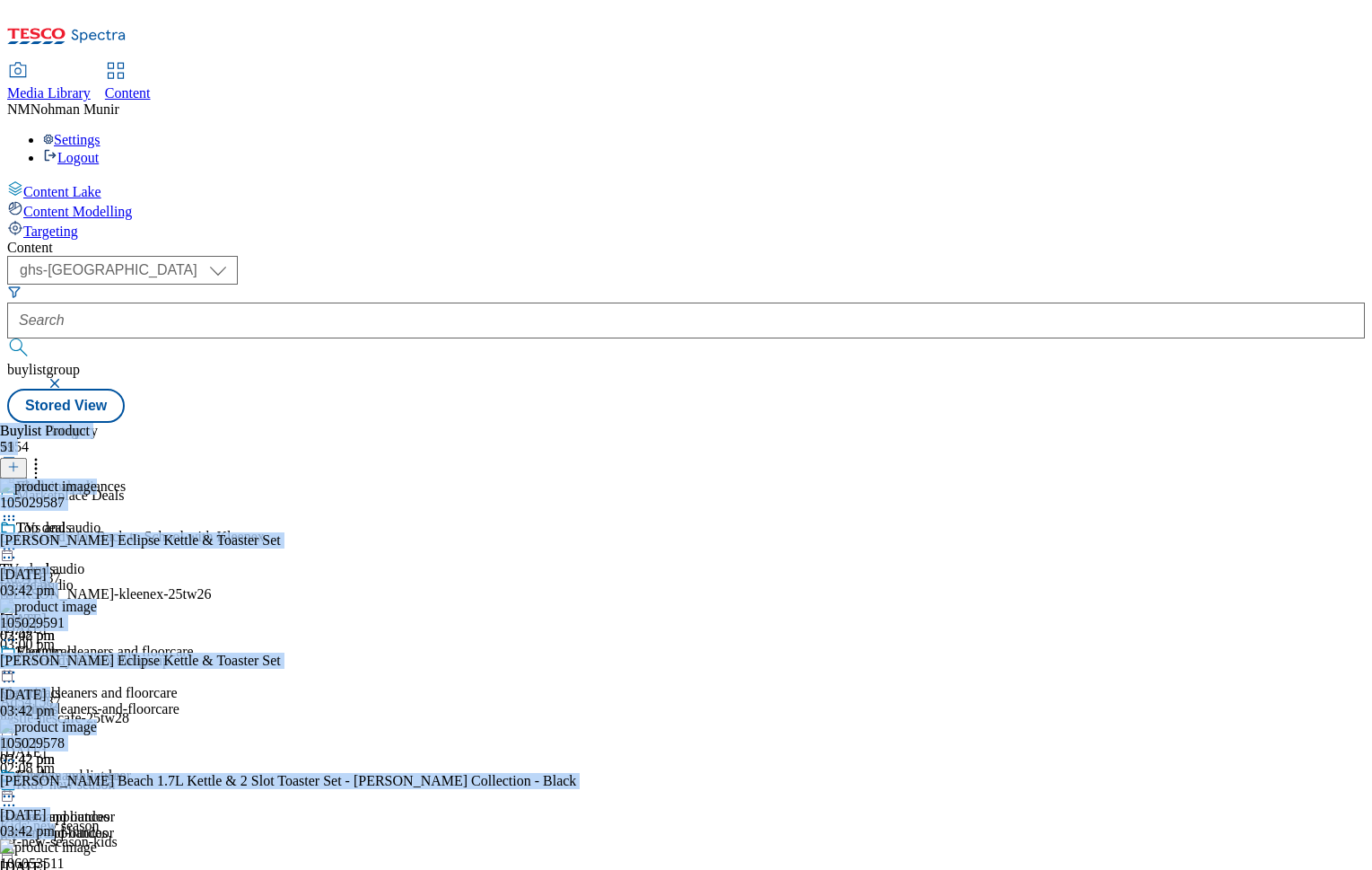
click at [1344, 290] on div "Content ( optional ) ghs-uk group-comms ghs-uk buylistgroup Stored View Buylist…" at bounding box center [686, 331] width 1358 height 183
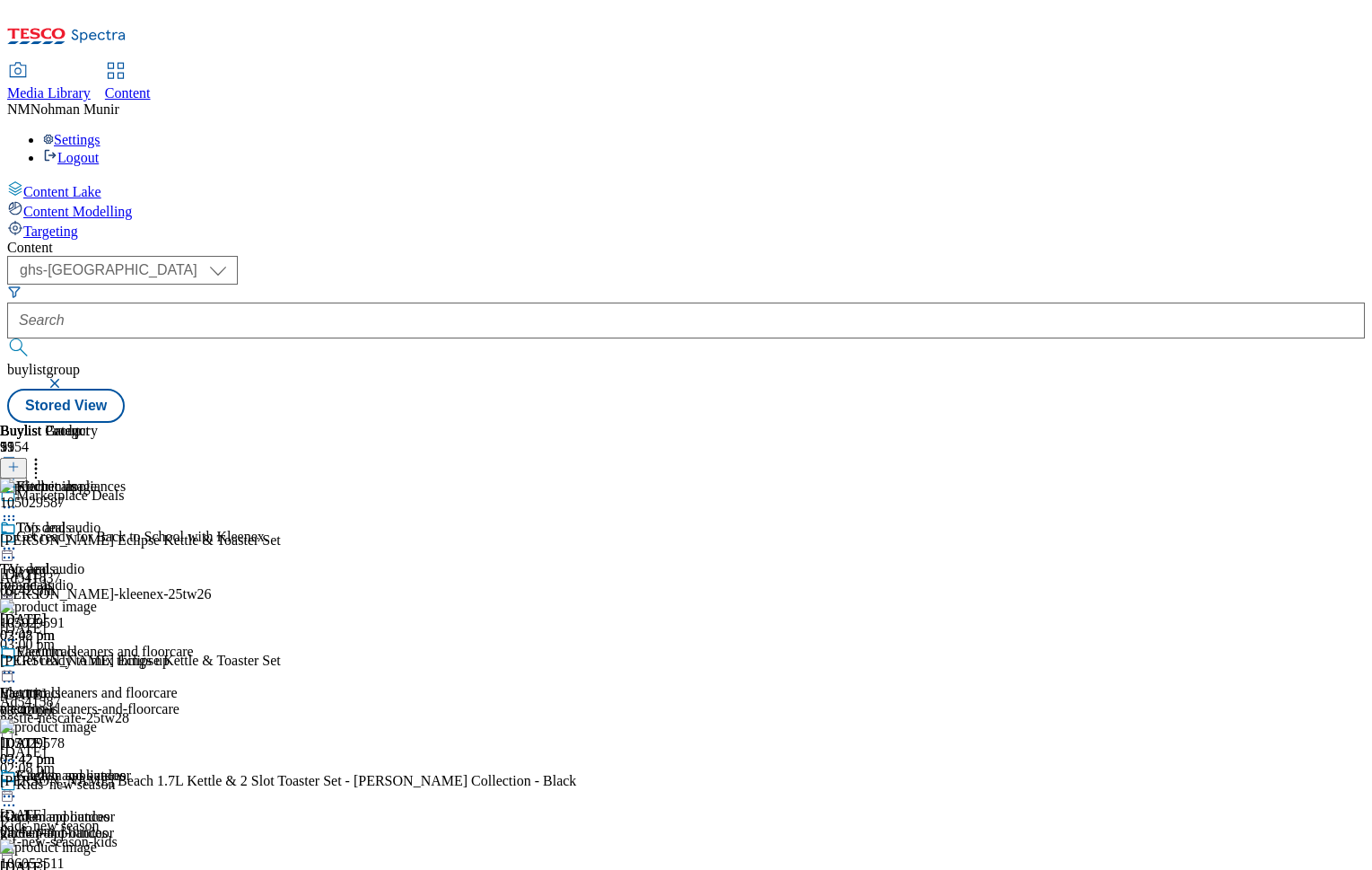
click at [45, 455] on icon at bounding box center [36, 464] width 18 height 18
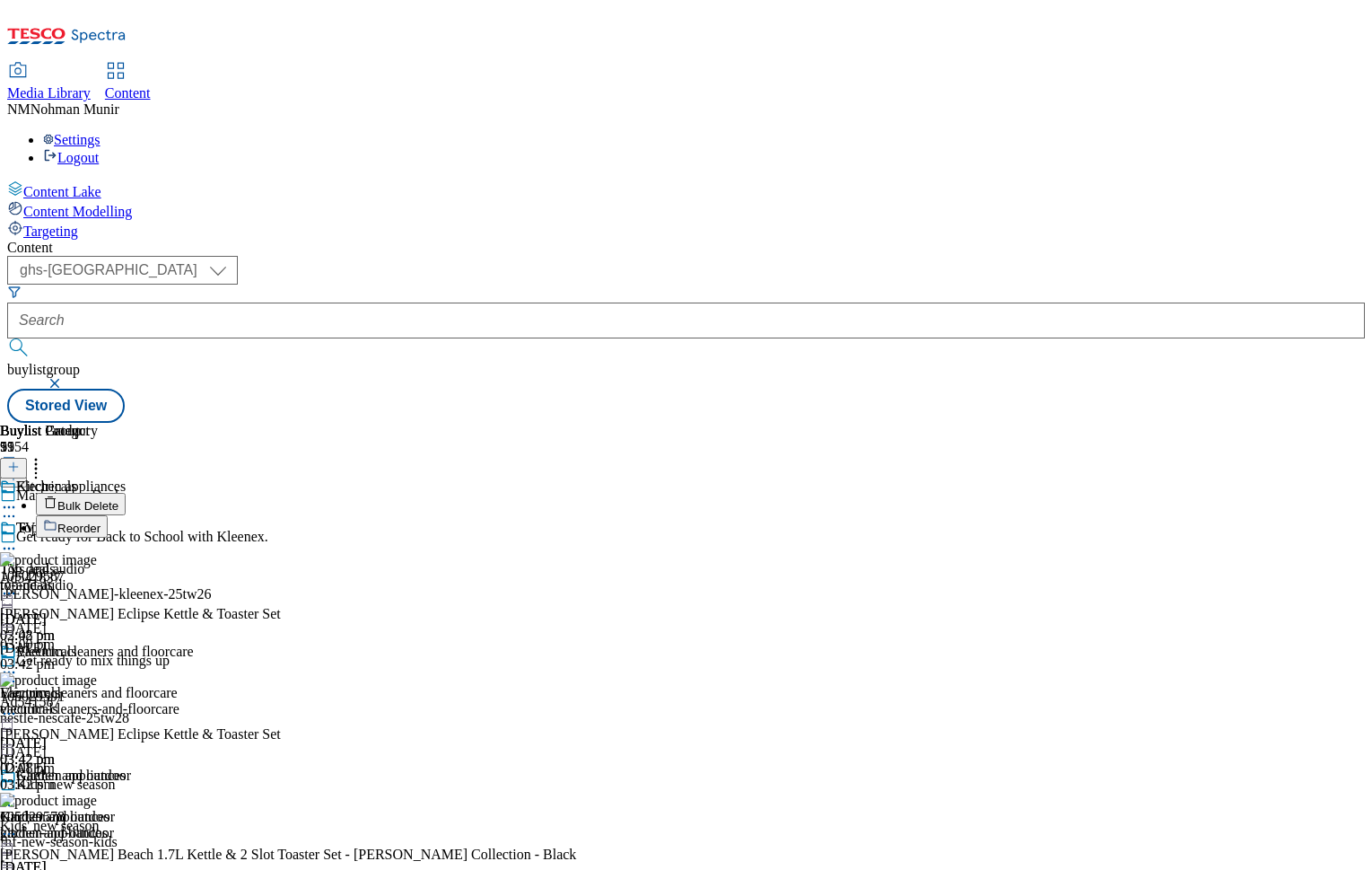
click at [107, 516] on button "Reorder" at bounding box center [72, 527] width 72 height 23
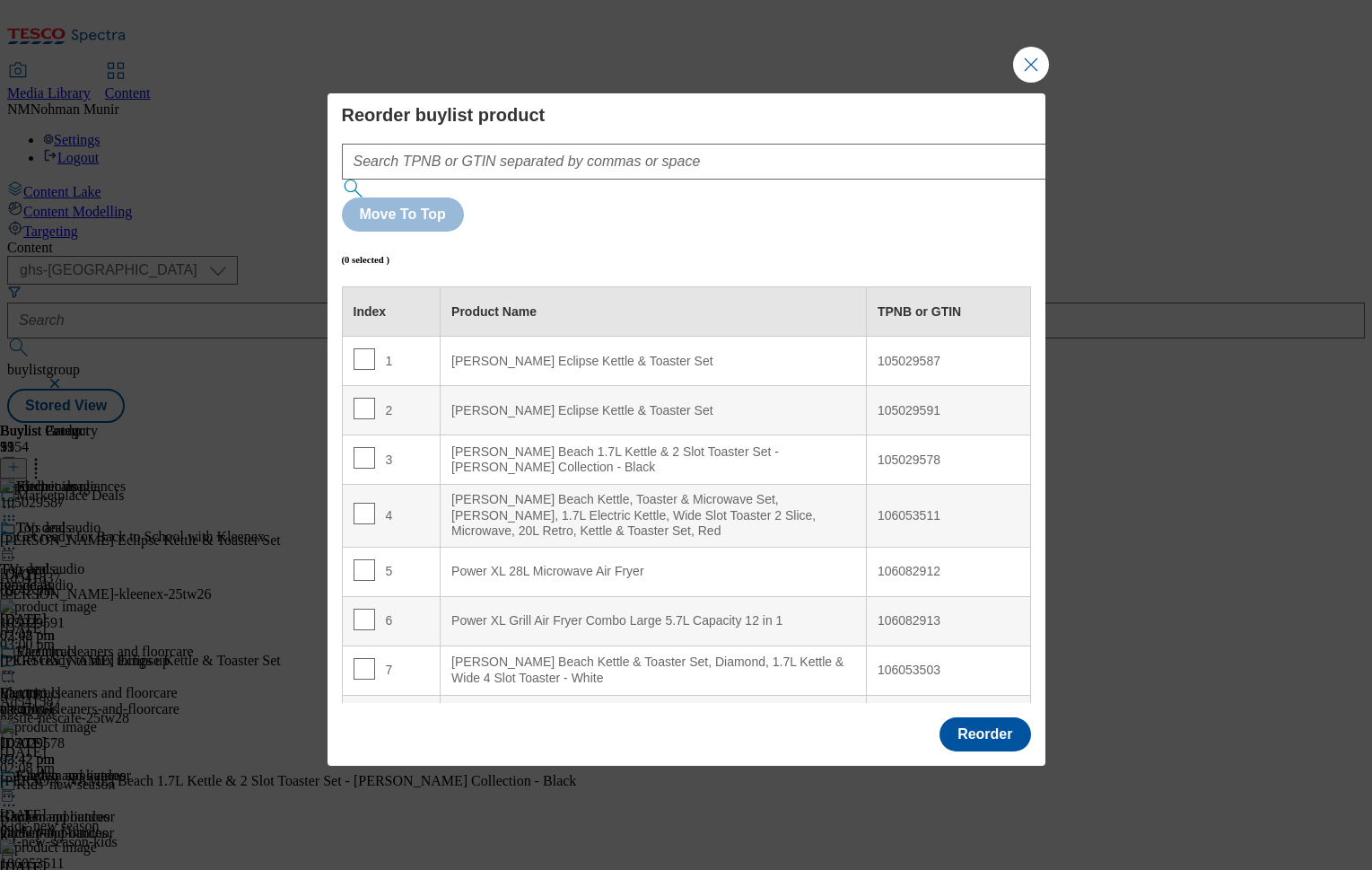
click at [982, 287] on th "TPNB or GTIN" at bounding box center [948, 312] width 164 height 49
click at [363, 559] on input "Modal" at bounding box center [364, 569] width 22 height 22
checkbox input "true"
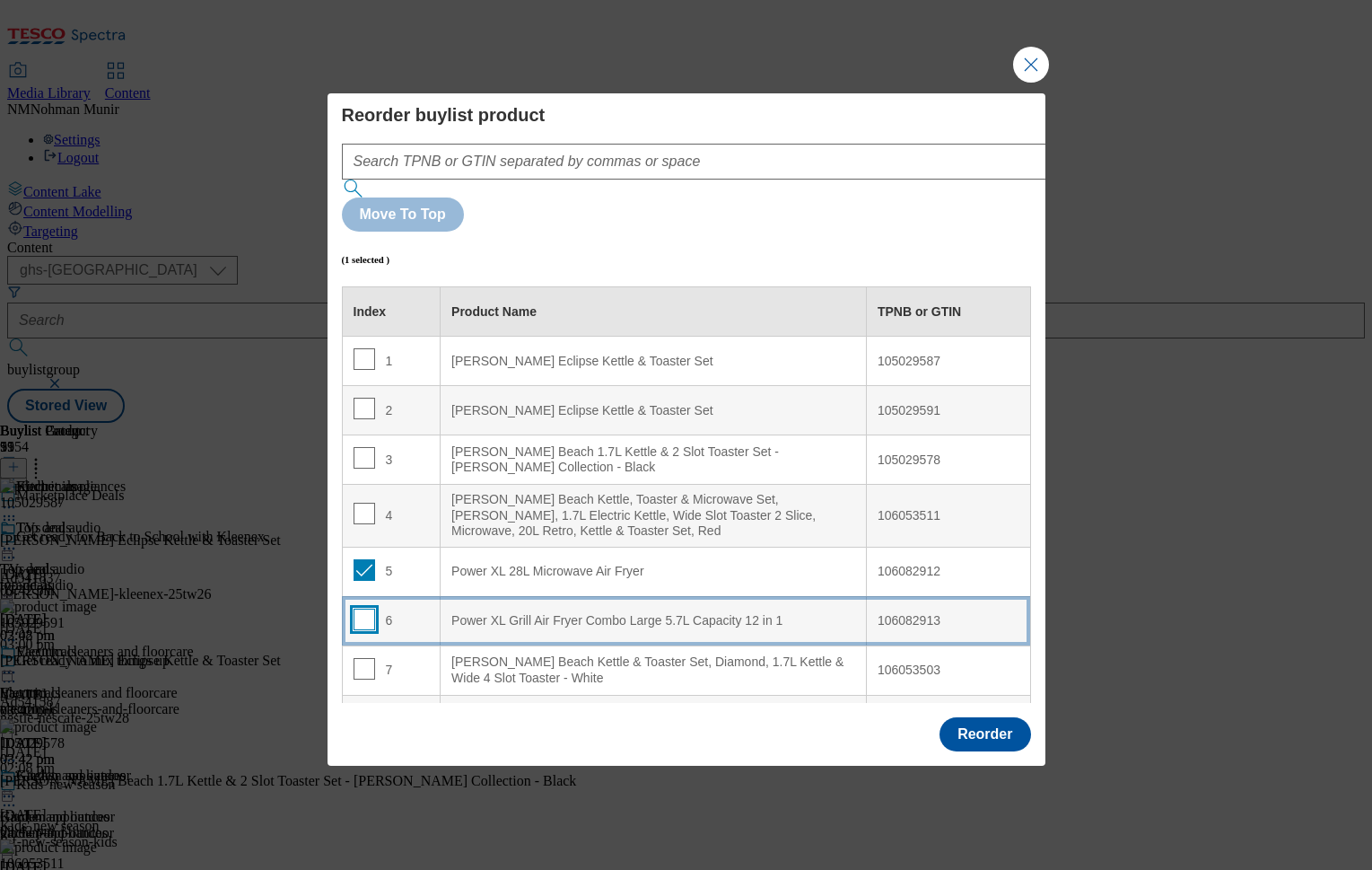
click at [354, 609] on input "Modal" at bounding box center [364, 619] width 22 height 22
checkbox input "true"
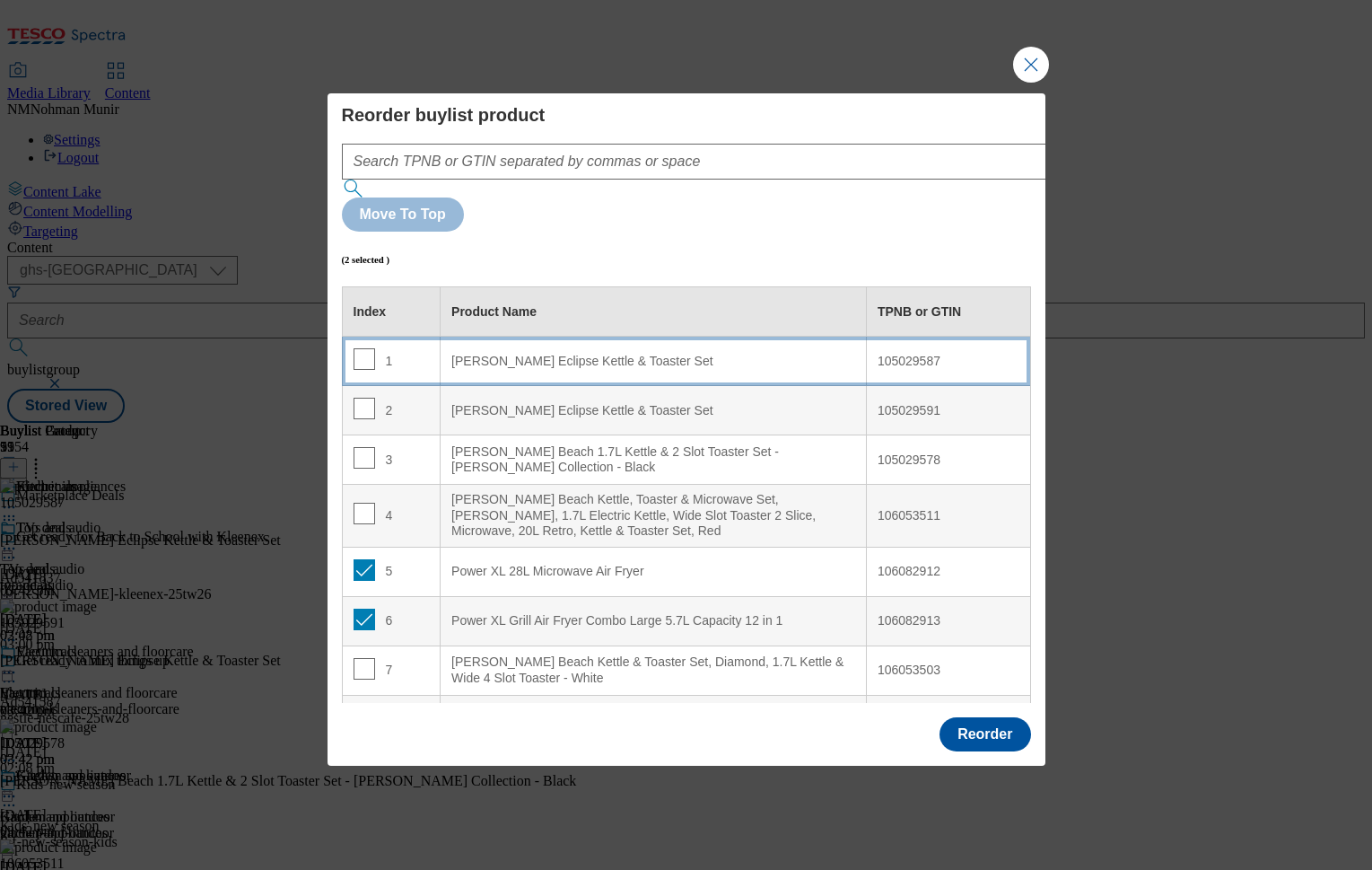
click at [538, 353] on div "Russell Hobbs Eclipse Kettle & Toaster Set" at bounding box center [653, 361] width 404 height 16
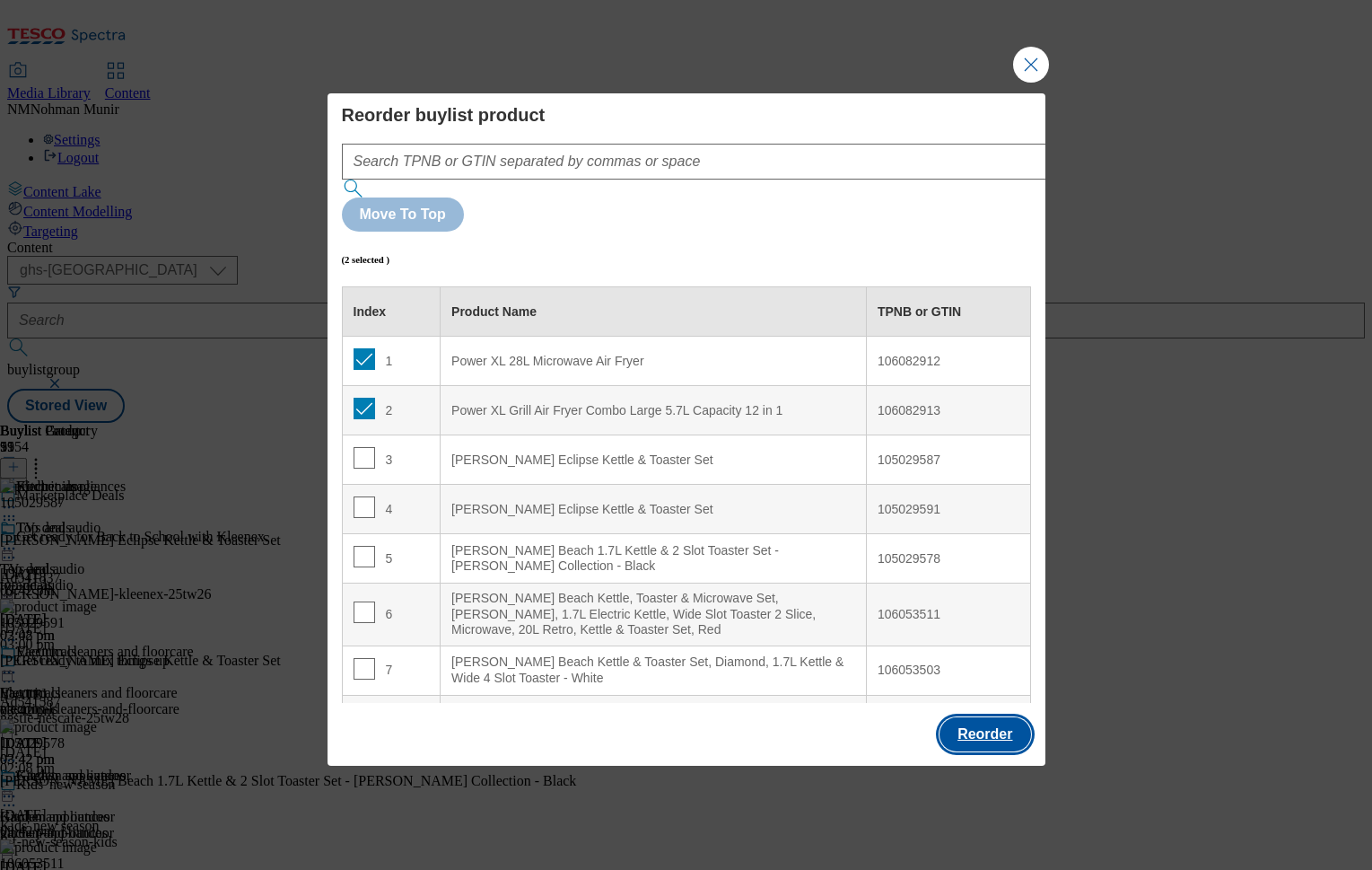
click at [956, 717] on button "Reorder" at bounding box center [985, 734] width 90 height 34
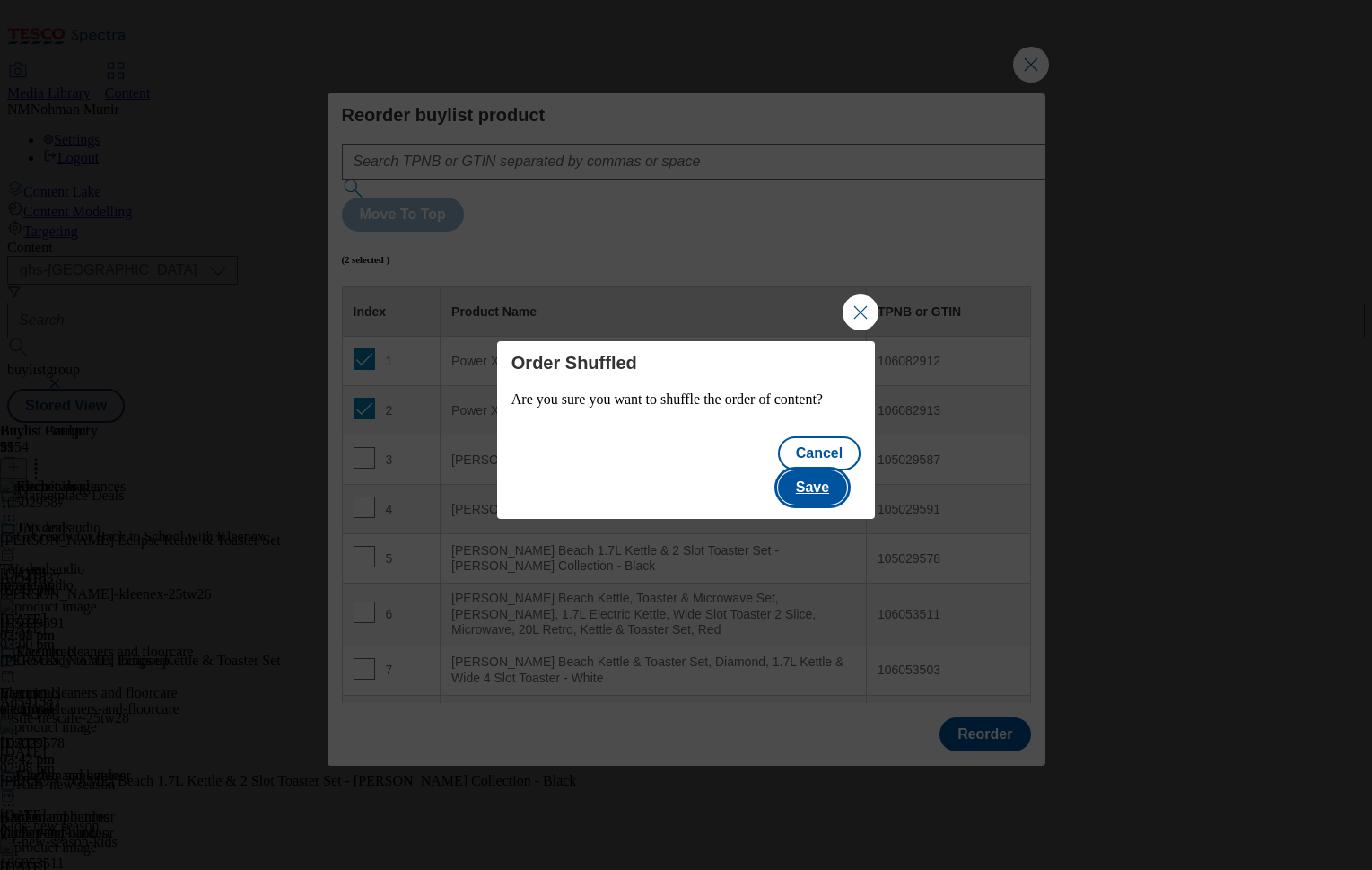
click at [825, 483] on button "Save" at bounding box center [812, 487] width 69 height 34
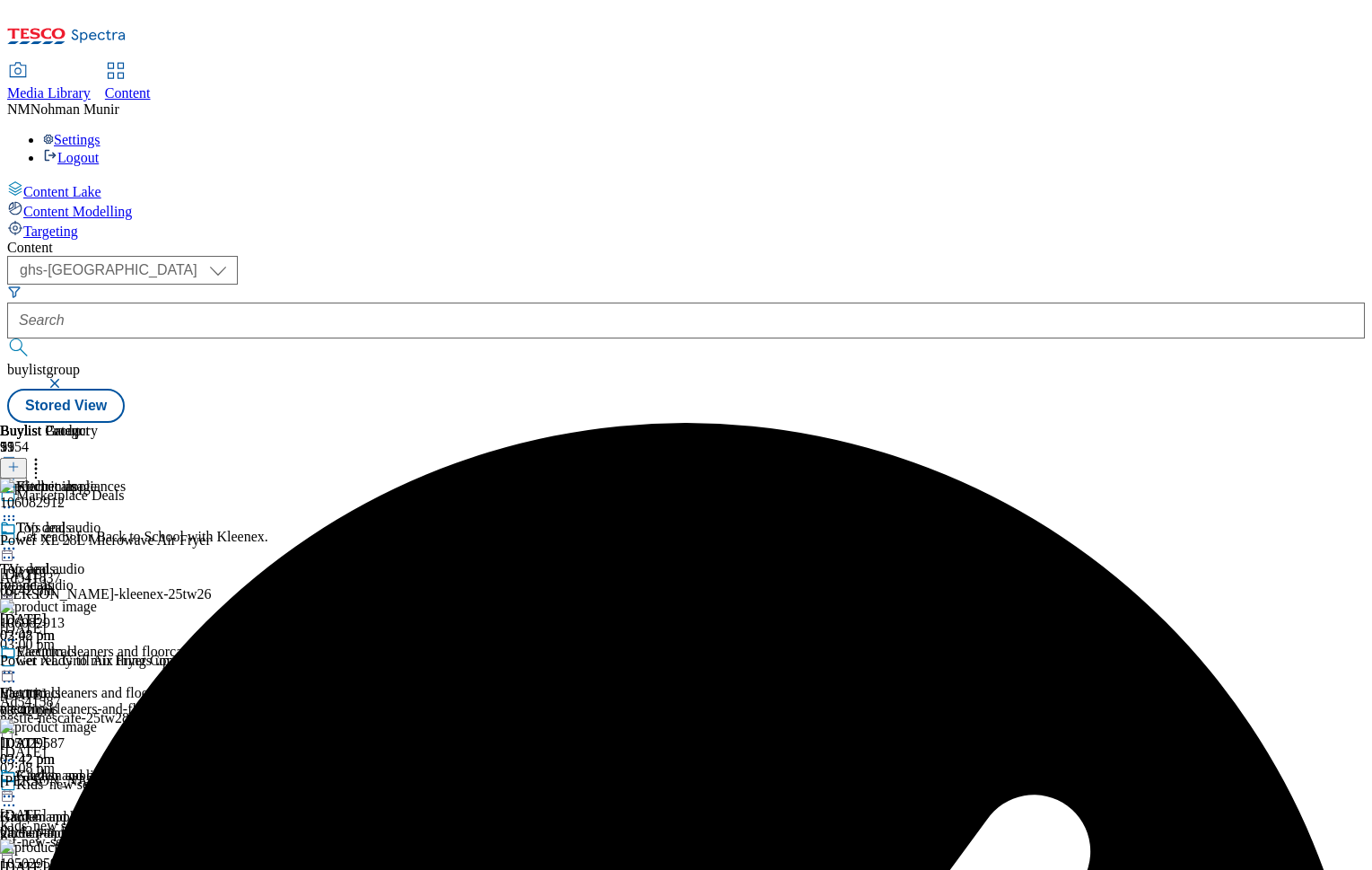
scroll to position [0, 220]
click at [18, 787] on icon at bounding box center [8, 796] width 18 height 18
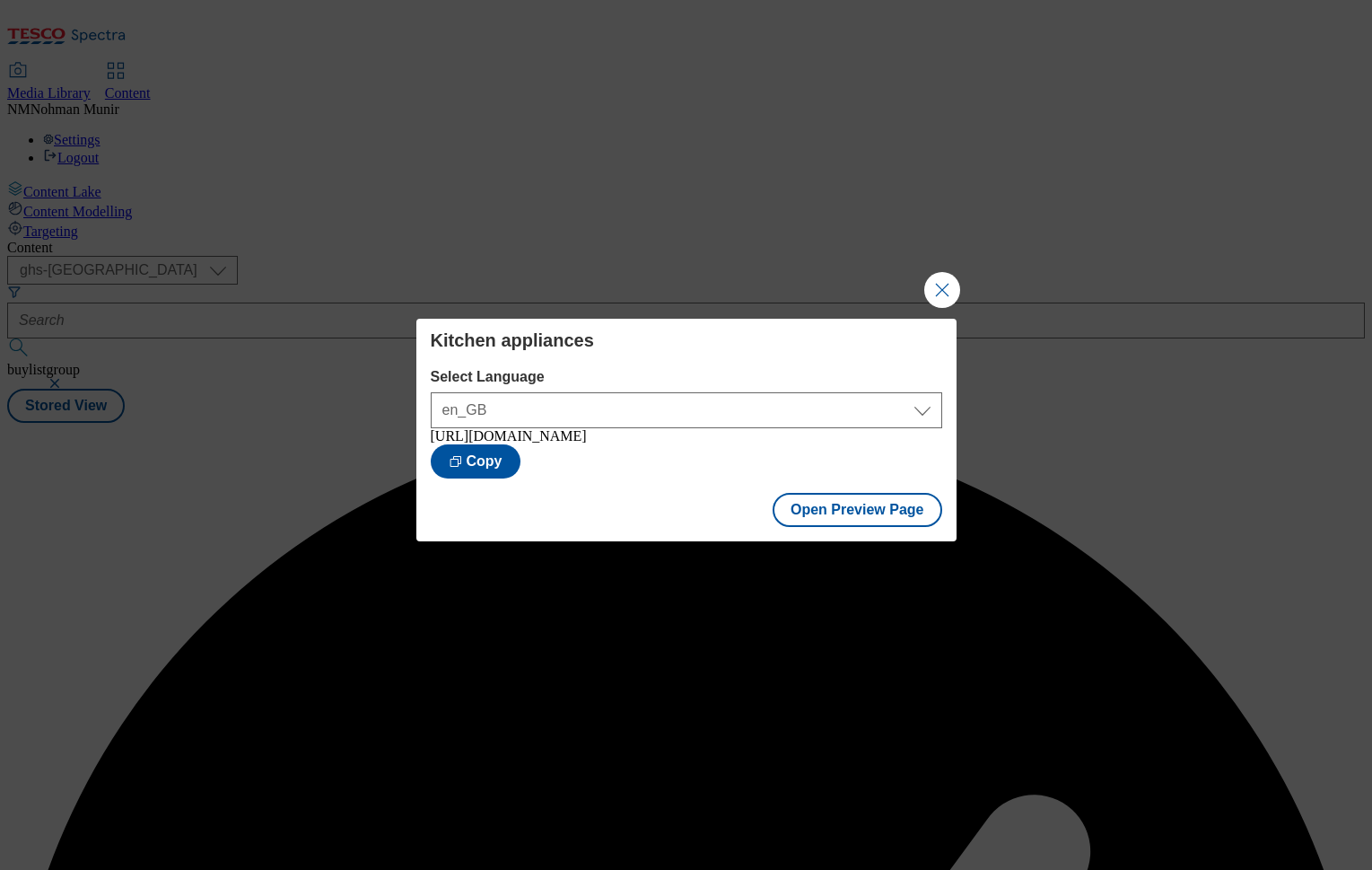
scroll to position [0, 0]
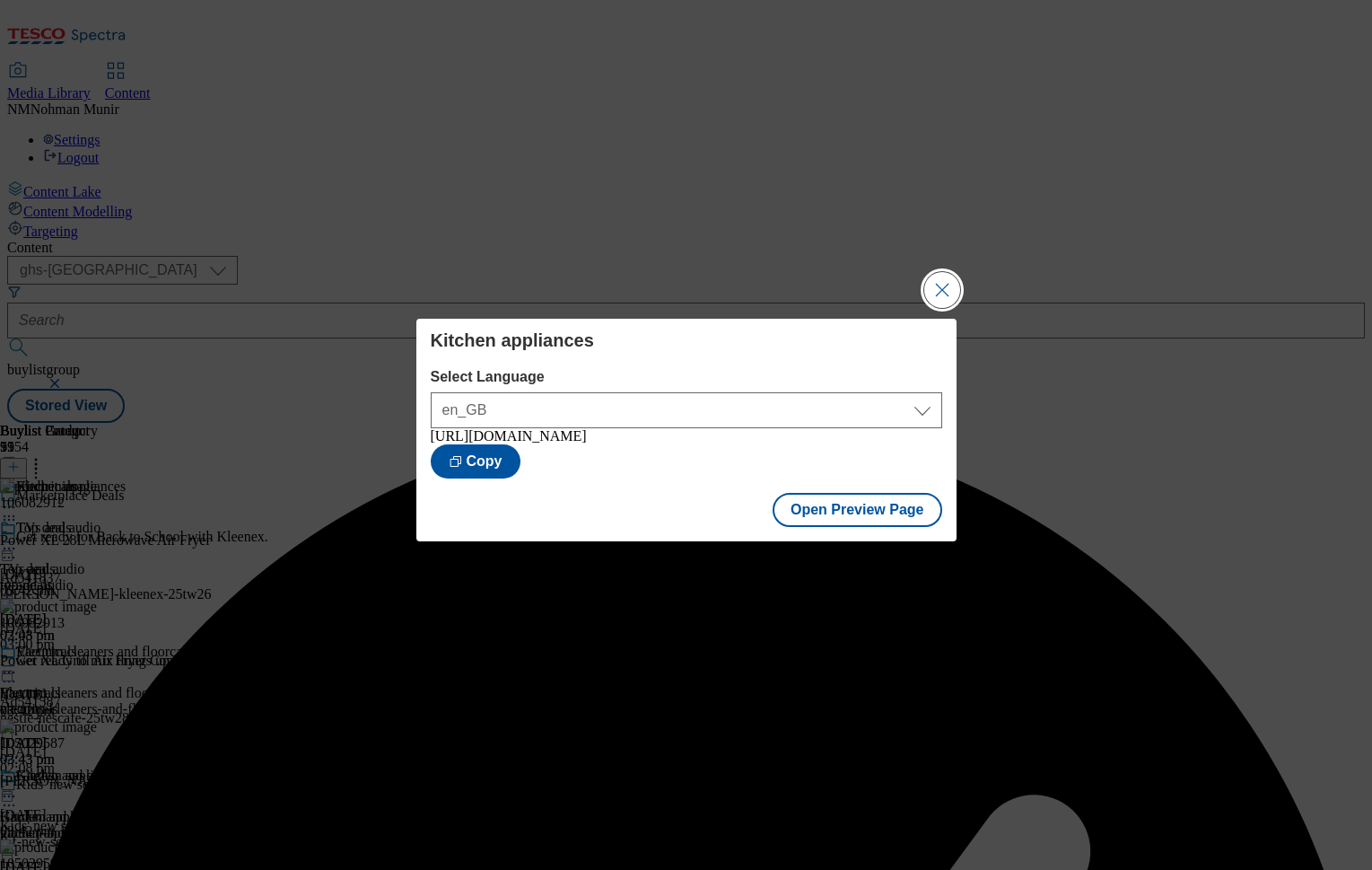
click at [939, 281] on button "Close Modal" at bounding box center [942, 290] width 36 height 36
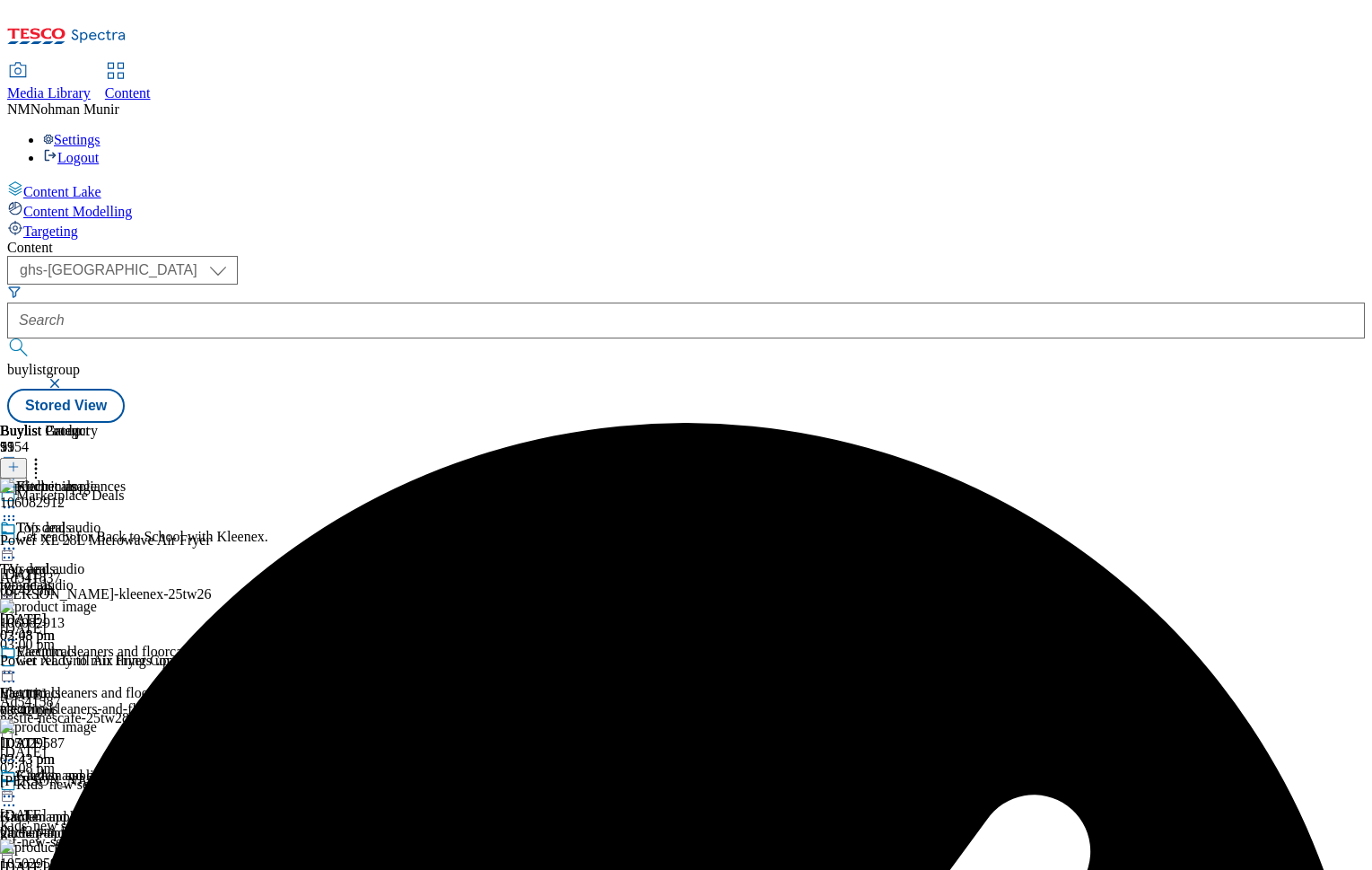
click at [18, 787] on icon at bounding box center [8, 796] width 18 height 18
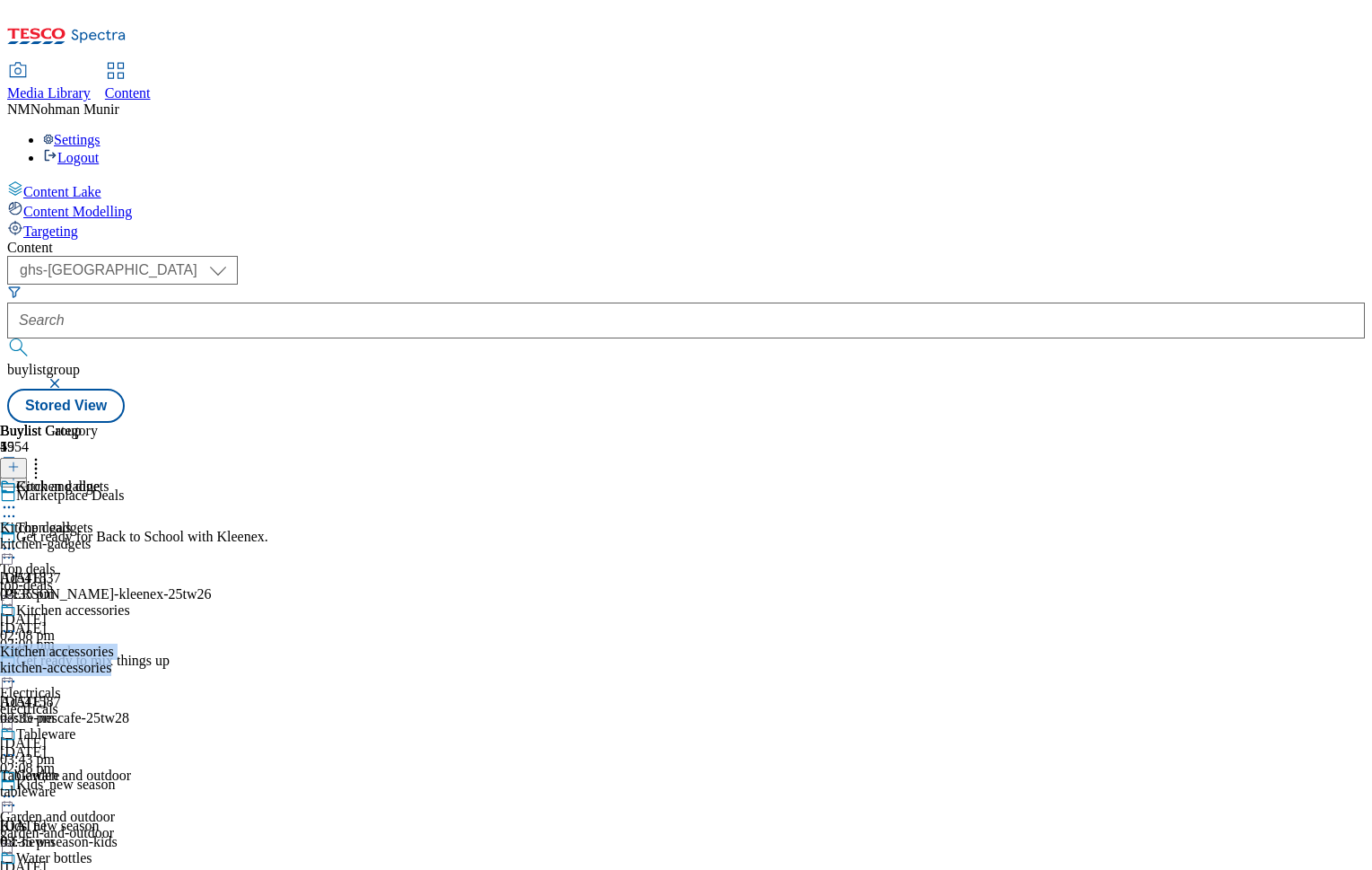
drag, startPoint x: 1192, startPoint y: 533, endPoint x: 1198, endPoint y: 451, distance: 82.2
click at [130, 479] on div "Kitchen gadgets Kitchen gadgets kitchen-gadgets 13 Aug 2025 03:35 pm Kitchen ac…" at bounding box center [65, 727] width 130 height 496
click at [130, 479] on div "Kitchen gadgets" at bounding box center [65, 500] width 130 height 41
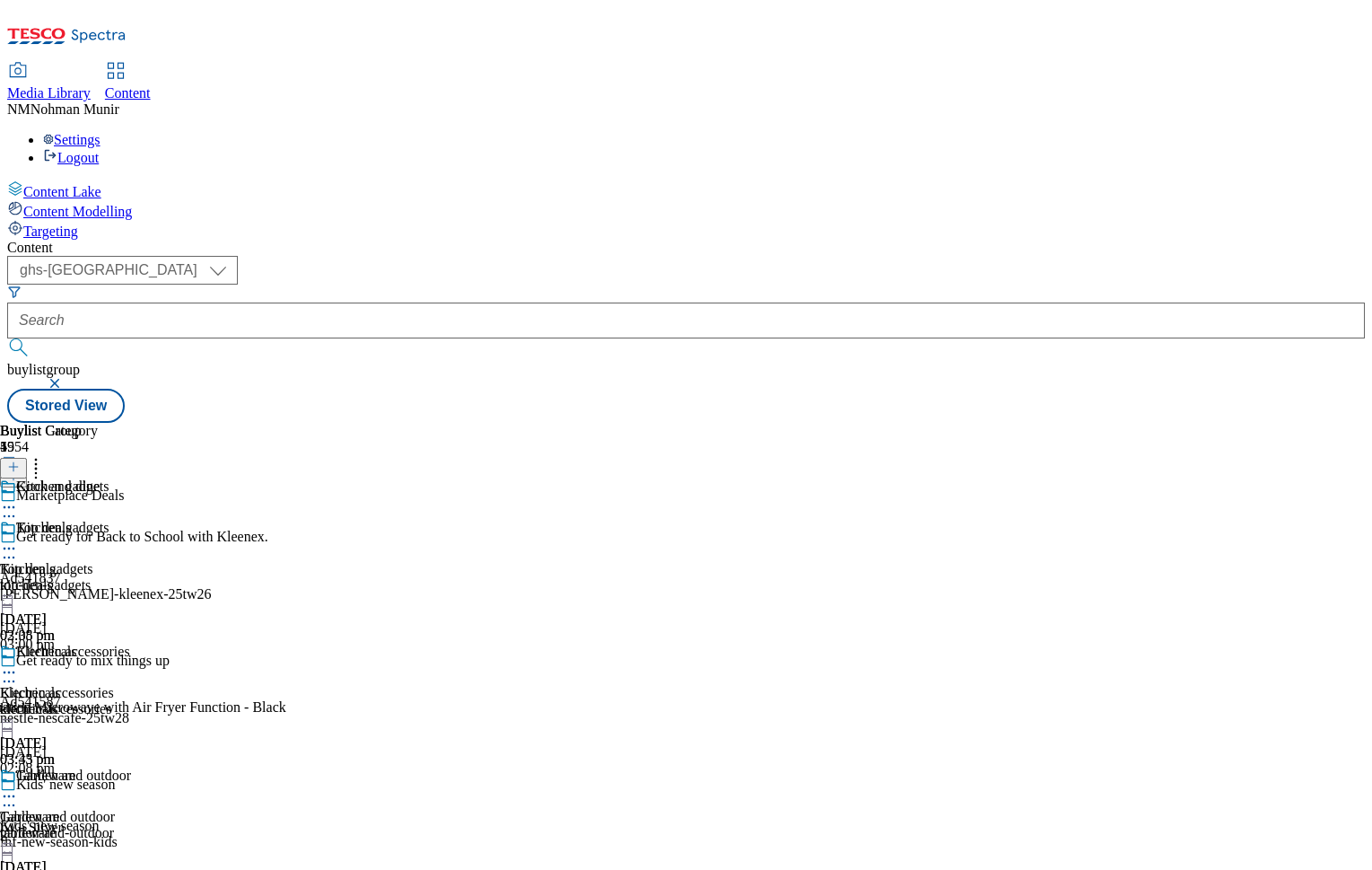
click at [18, 539] on icon at bounding box center [8, 548] width 18 height 18
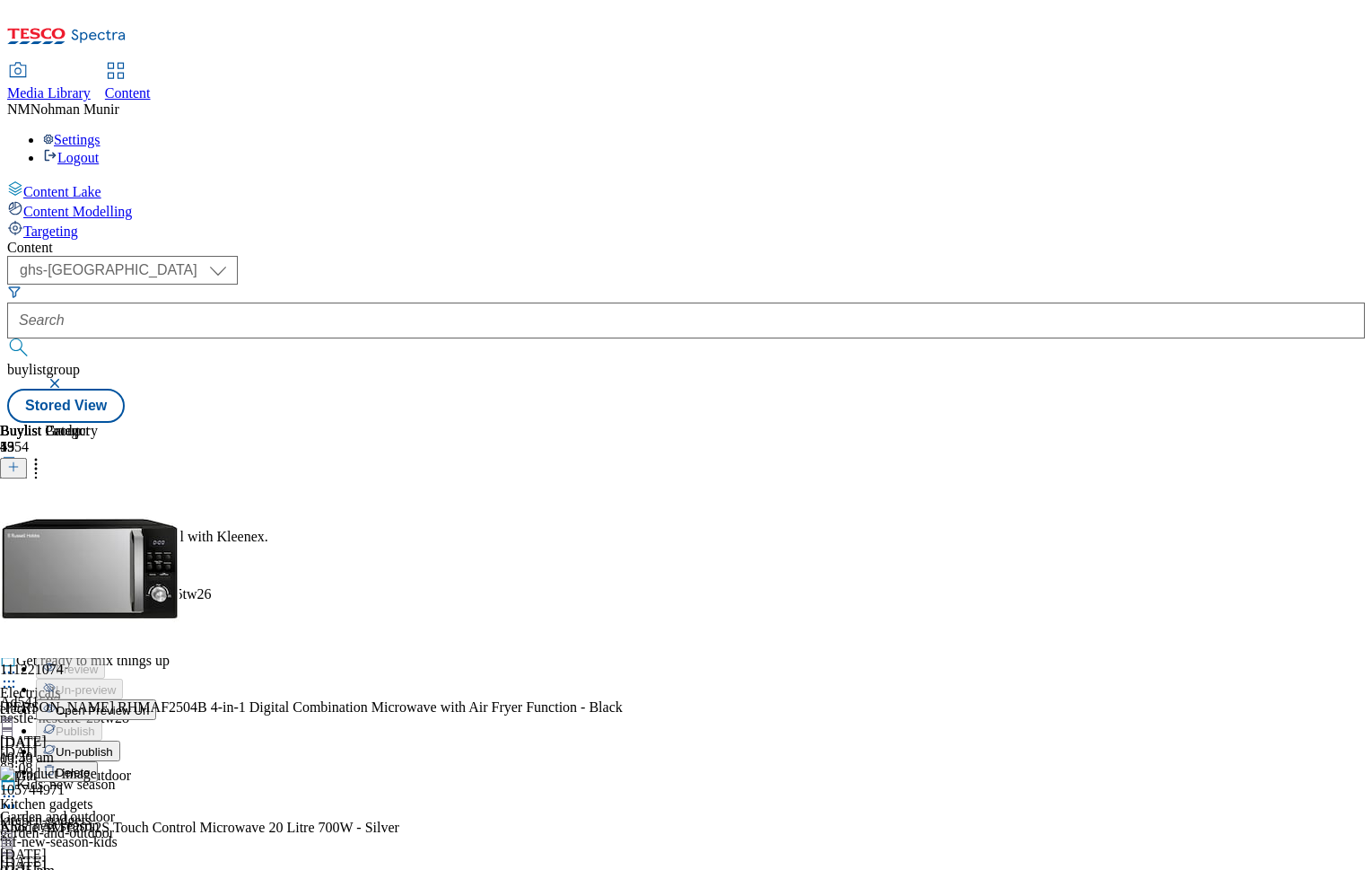
click at [113, 745] on span "Un-publish" at bounding box center [84, 751] width 57 height 13
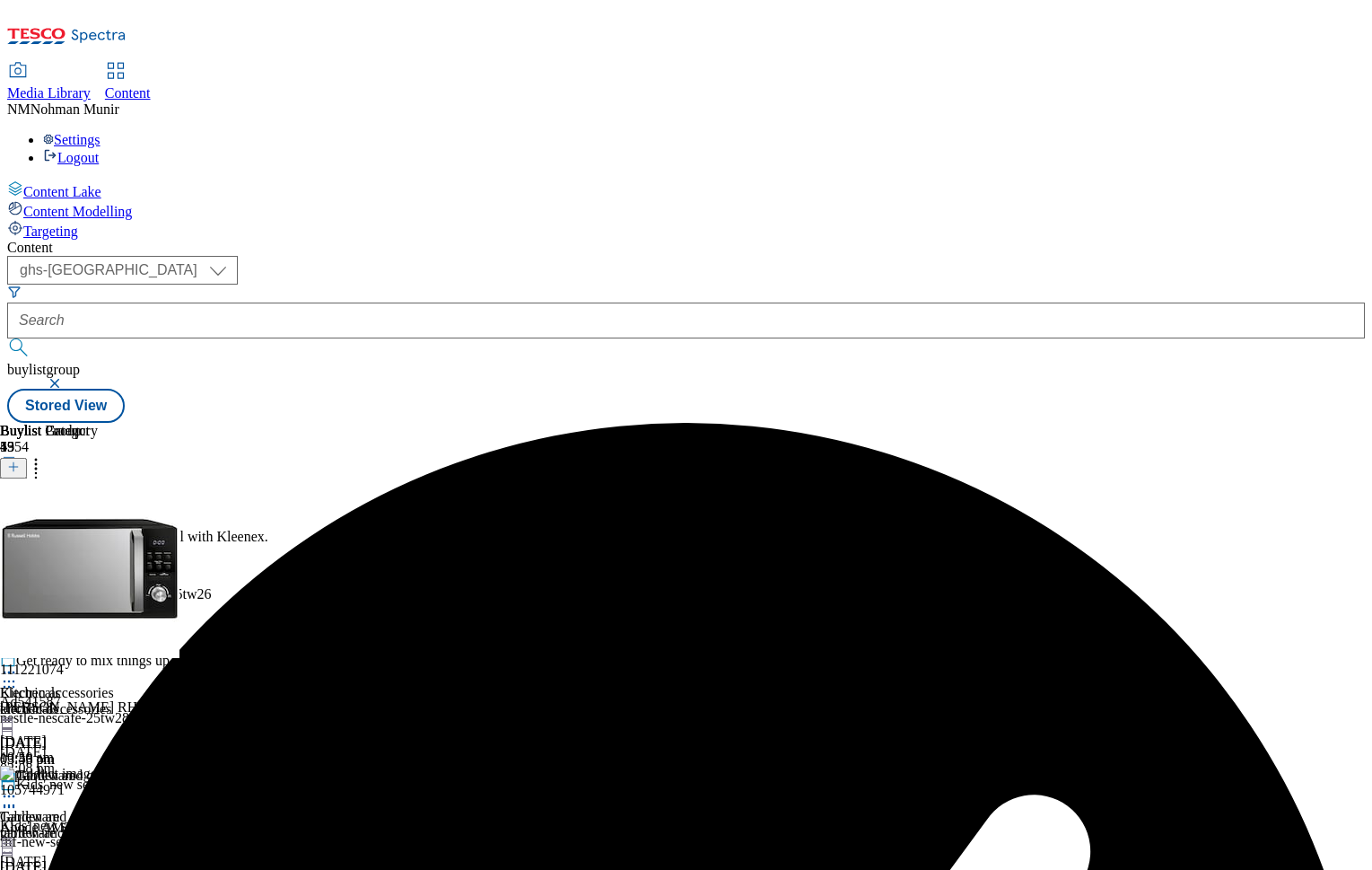
click at [18, 539] on icon at bounding box center [8, 548] width 18 height 18
click at [116, 683] on span "Un-preview" at bounding box center [86, 690] width 60 height 13
click at [45, 455] on icon at bounding box center [36, 464] width 18 height 18
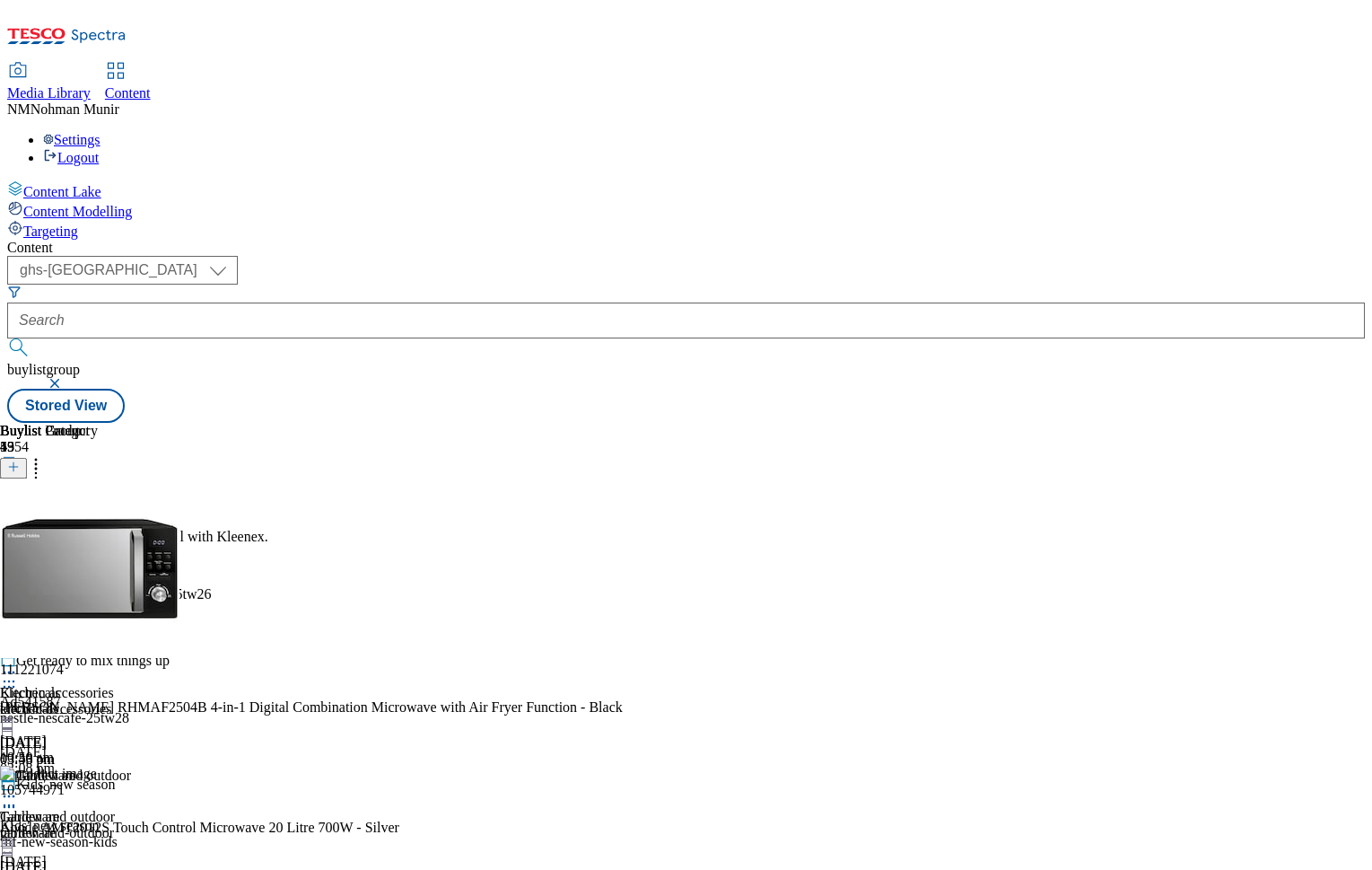
click at [45, 455] on icon at bounding box center [36, 464] width 18 height 18
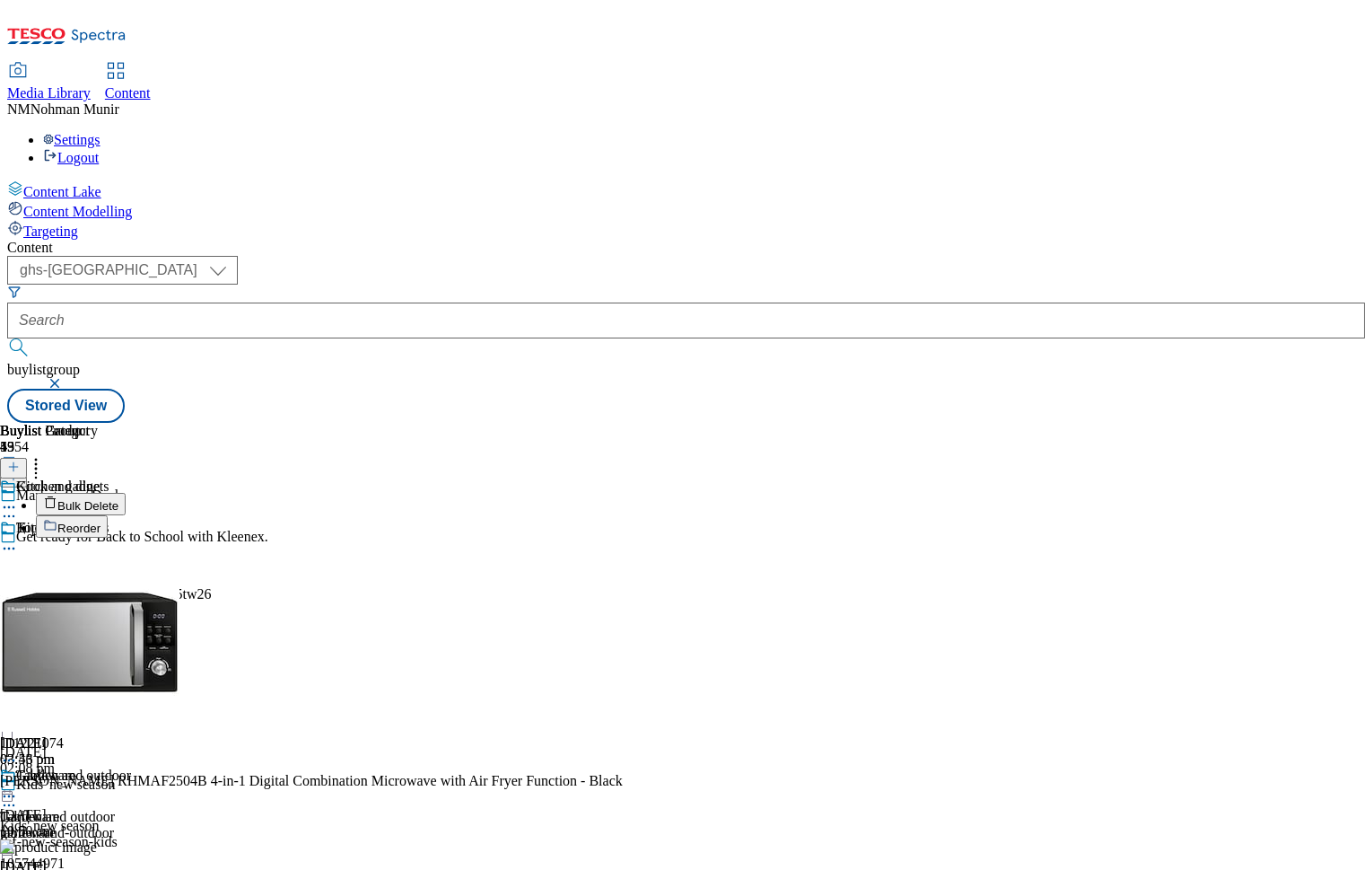
click at [45, 455] on icon at bounding box center [36, 464] width 18 height 18
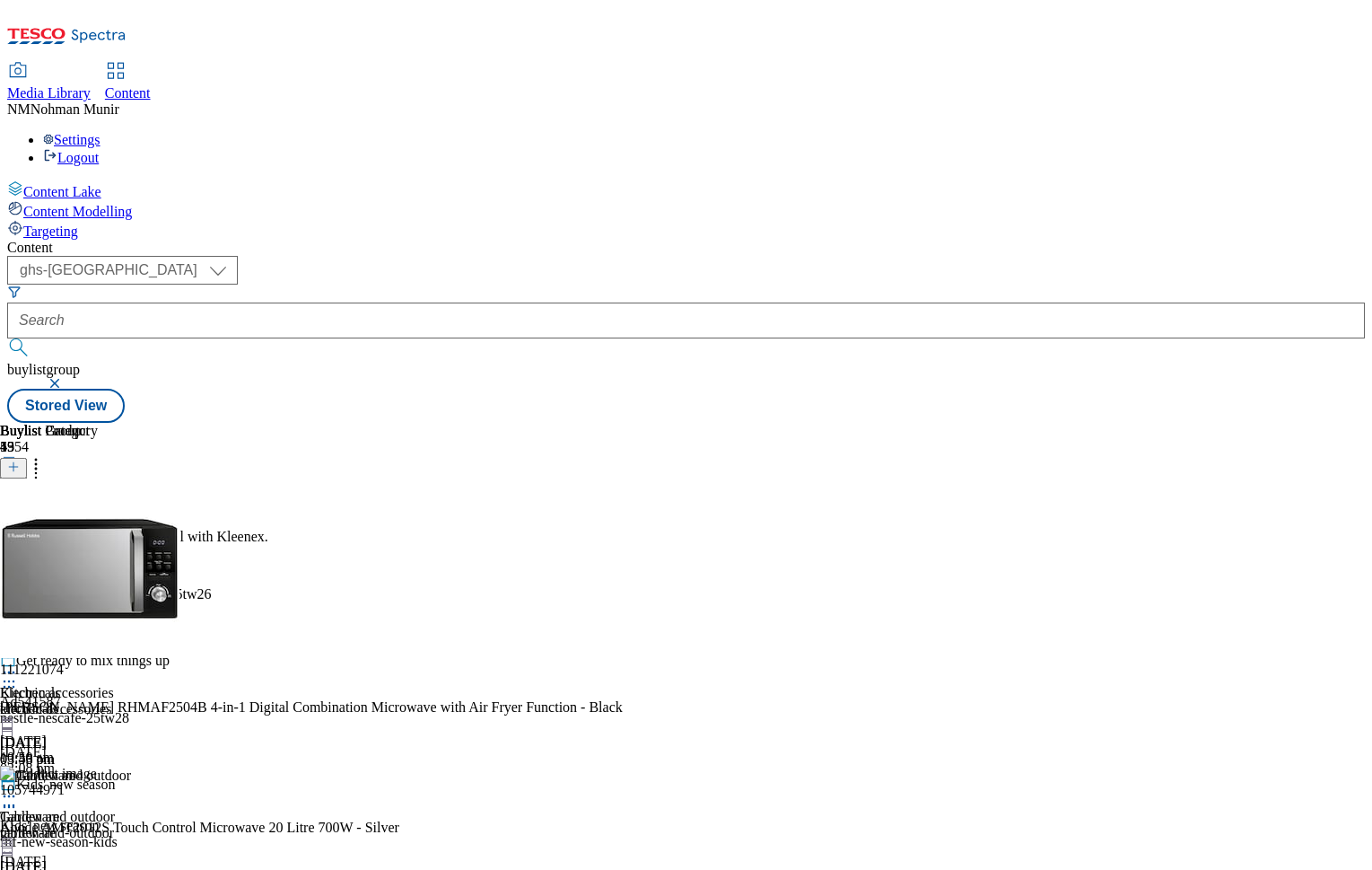
drag, startPoint x: 1328, startPoint y: 288, endPoint x: 1319, endPoint y: 294, distance: 10.8
click at [20, 461] on icon at bounding box center [13, 467] width 12 height 12
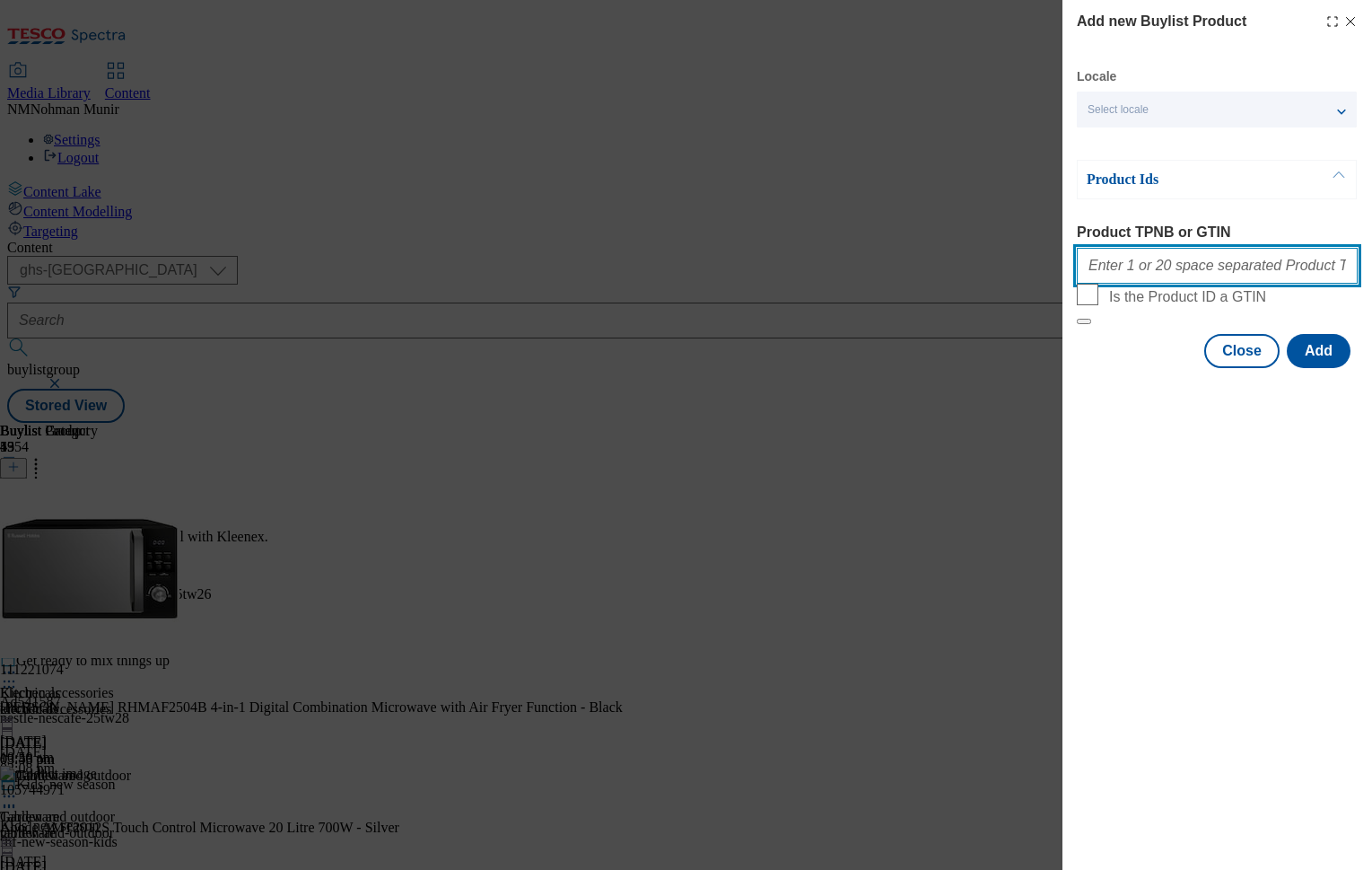
click at [1145, 278] on input "Product TPNB or GTIN" at bounding box center [1217, 266] width 281 height 36
paste input "105029587 105029591 105029578 106053511"
type input "105029587 105029591 105029578 106053511"
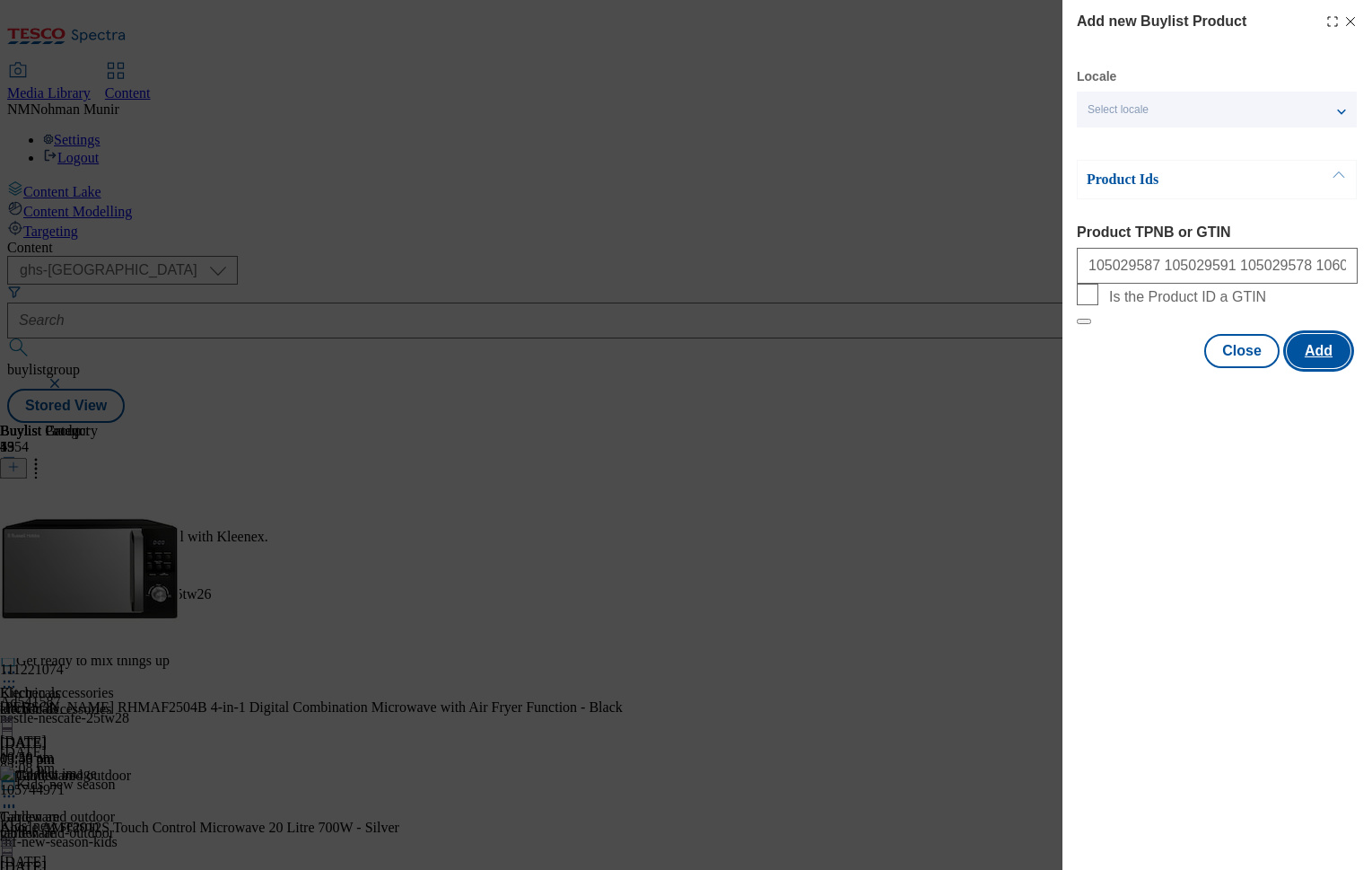
click at [1325, 368] on button "Add" at bounding box center [1319, 351] width 64 height 34
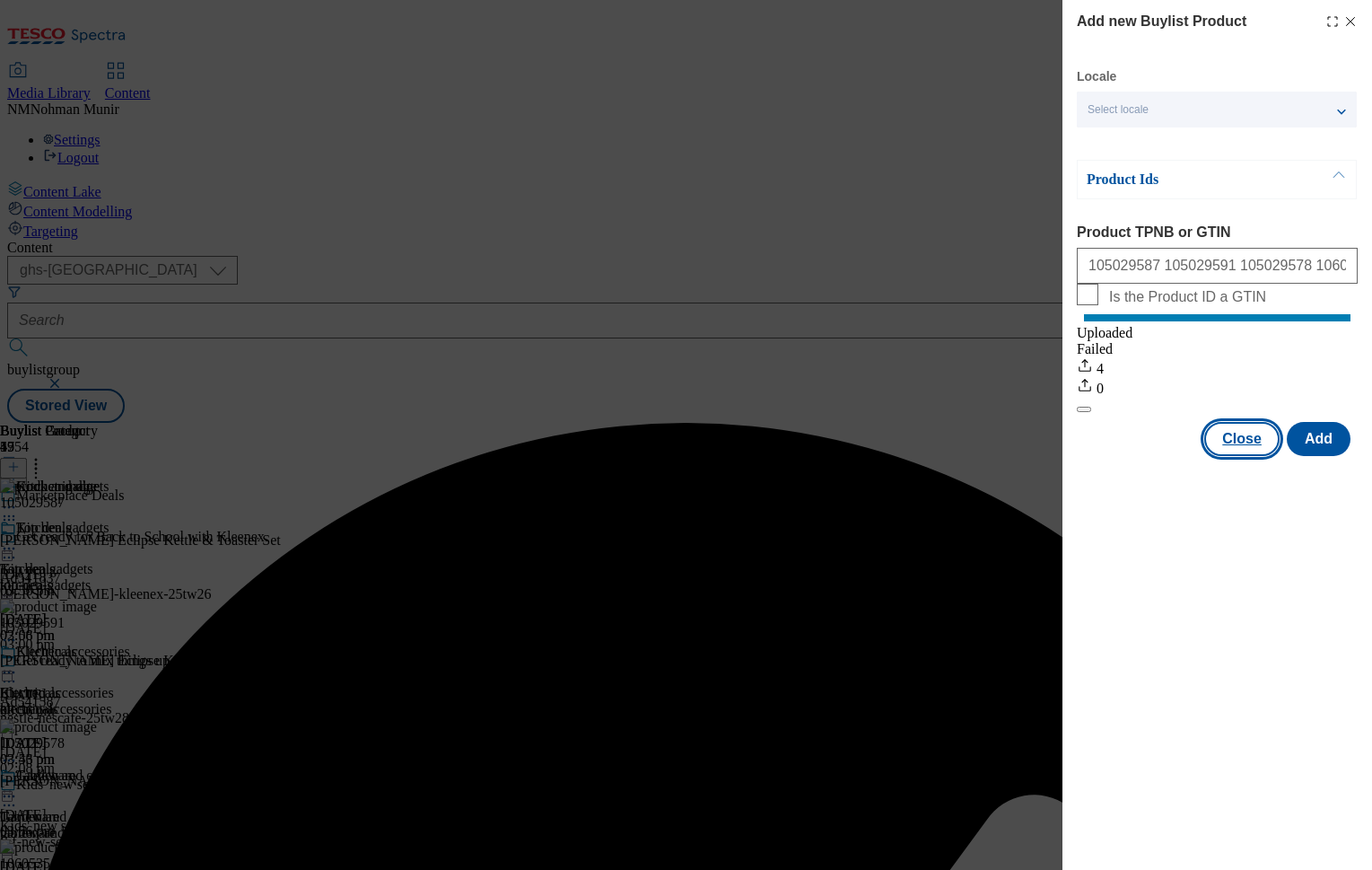
click at [1255, 456] on button "Close" at bounding box center [1242, 439] width 75 height 34
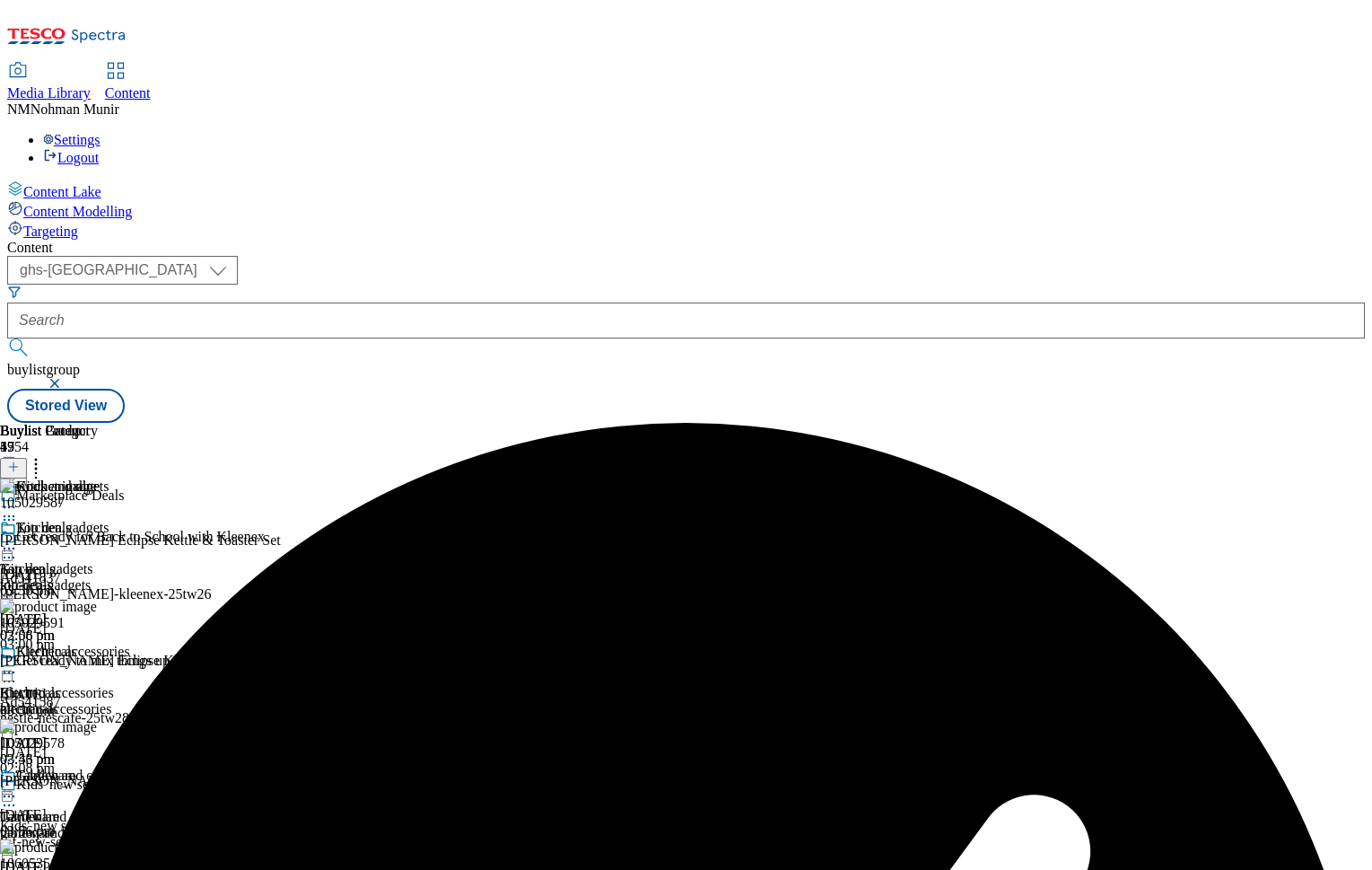
scroll to position [0, 220]
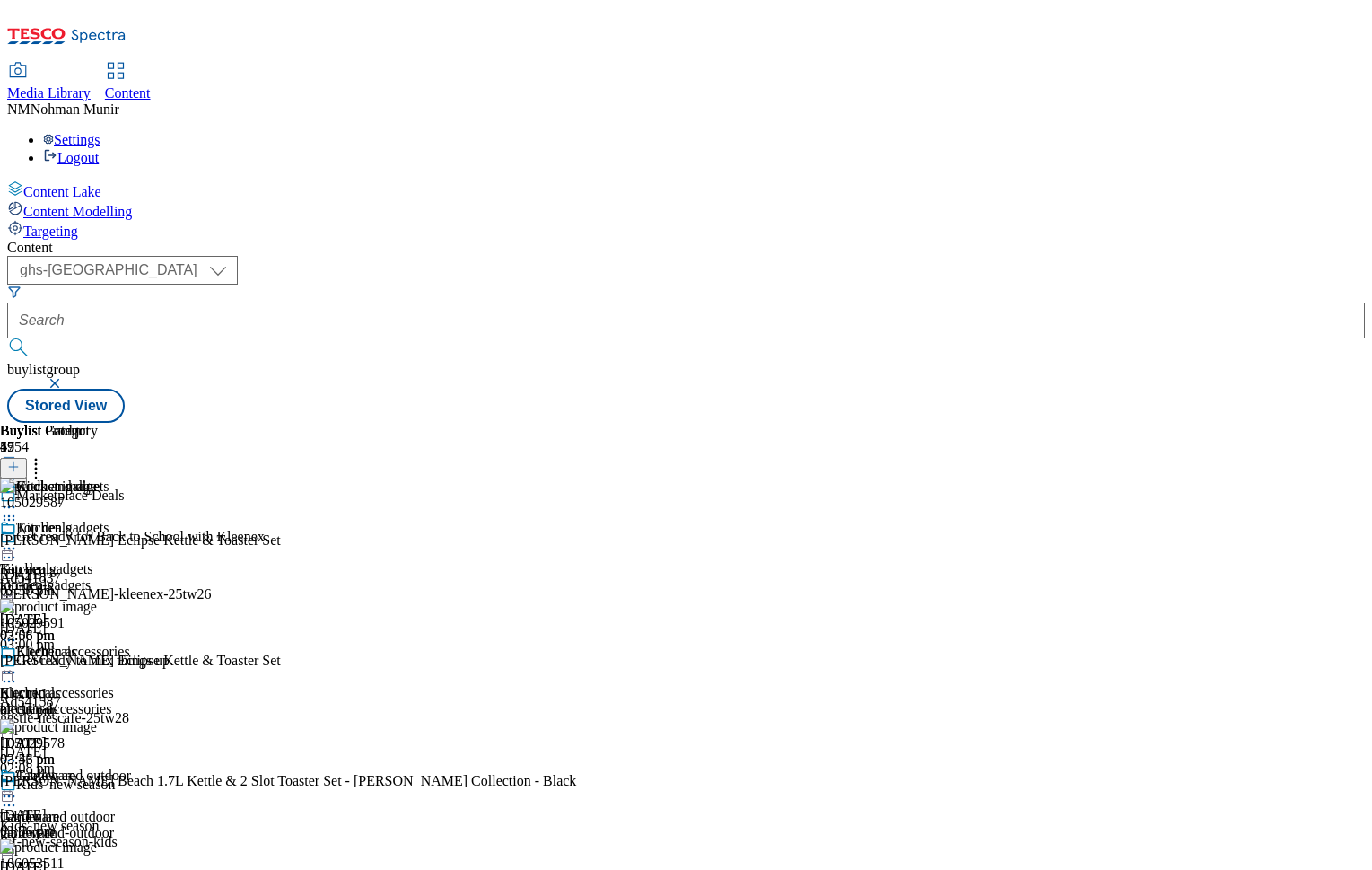
click at [20, 461] on icon at bounding box center [13, 467] width 12 height 12
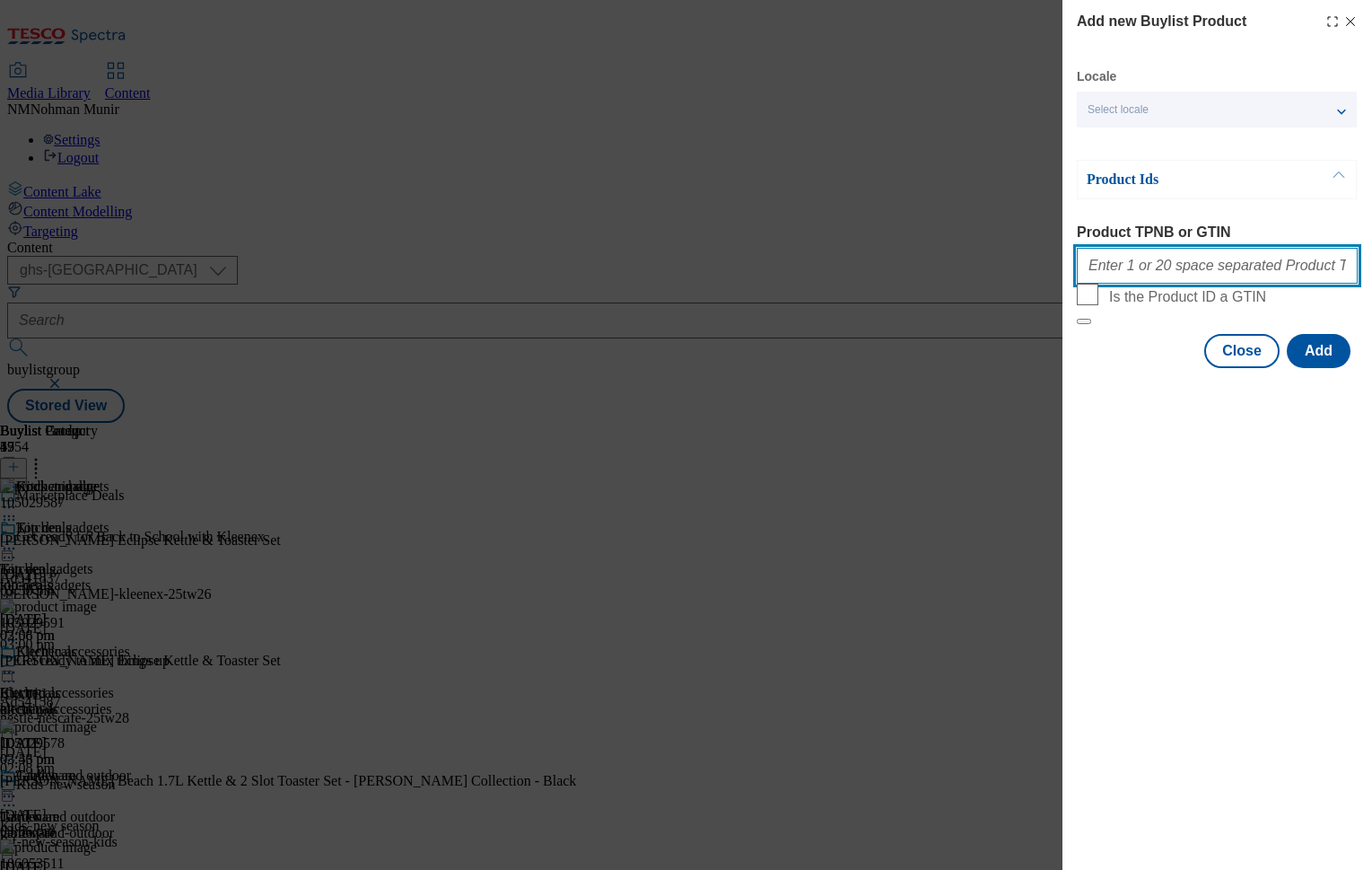
drag, startPoint x: 1193, startPoint y: 273, endPoint x: 1184, endPoint y: 279, distance: 10.8
click at [1193, 273] on input "Product TPNB or GTIN" at bounding box center [1217, 266] width 281 height 36
paste input "106053503 106053510 106053501"
type input "106053503 106053510 106053501"
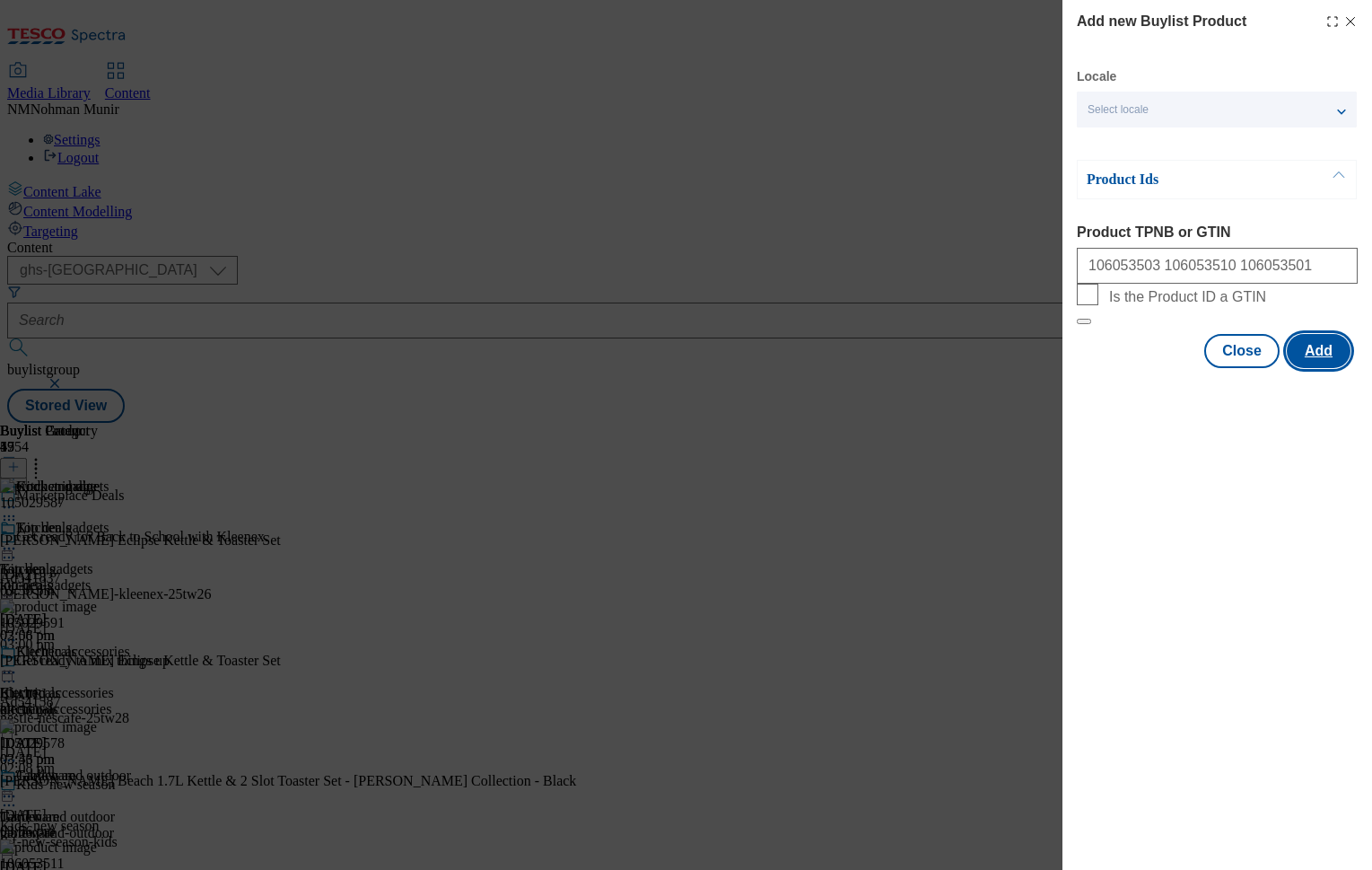
click at [1340, 368] on button "Add" at bounding box center [1319, 351] width 64 height 34
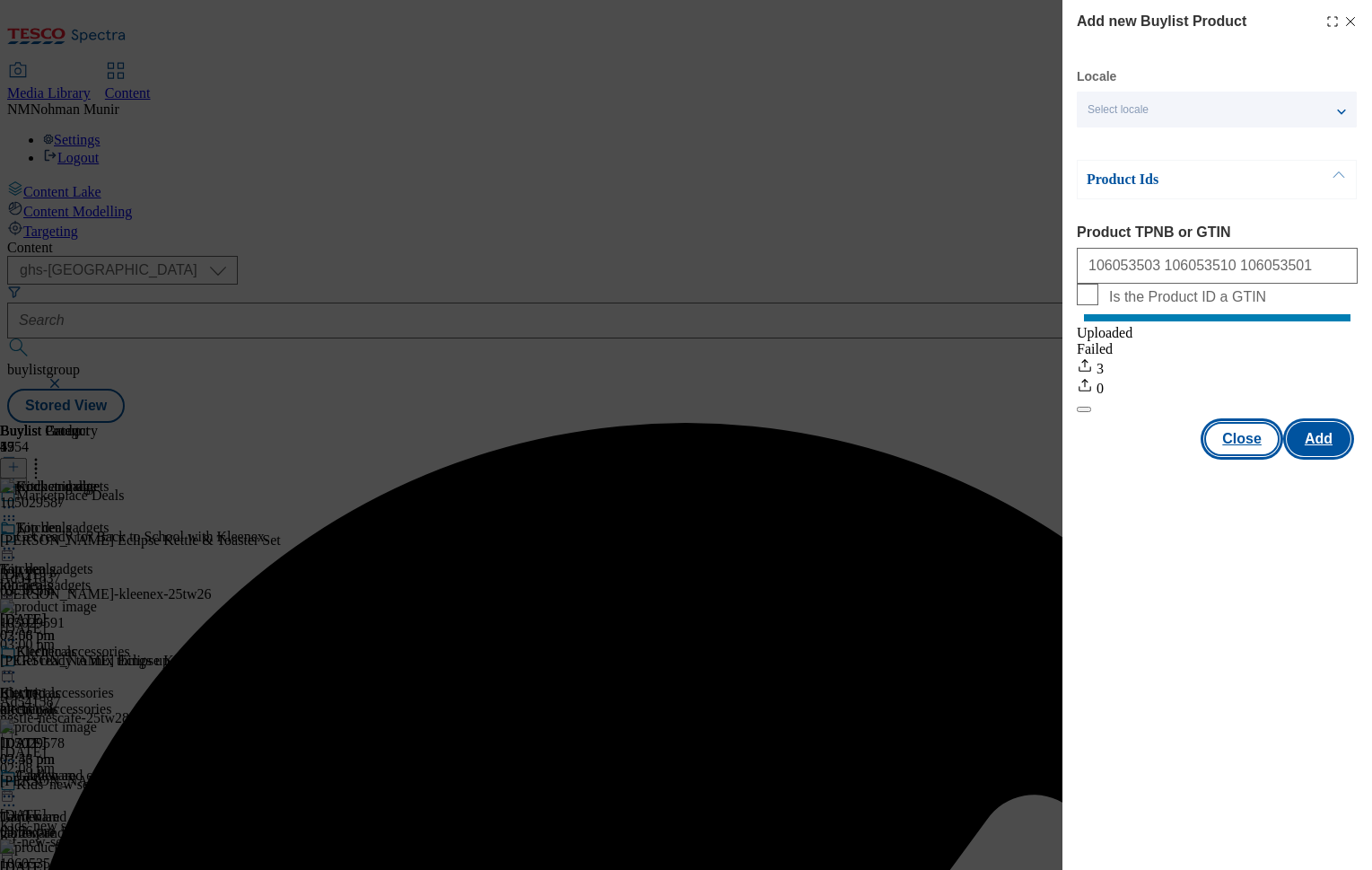
scroll to position [0, 0]
click at [1250, 456] on button "Close" at bounding box center [1242, 439] width 75 height 34
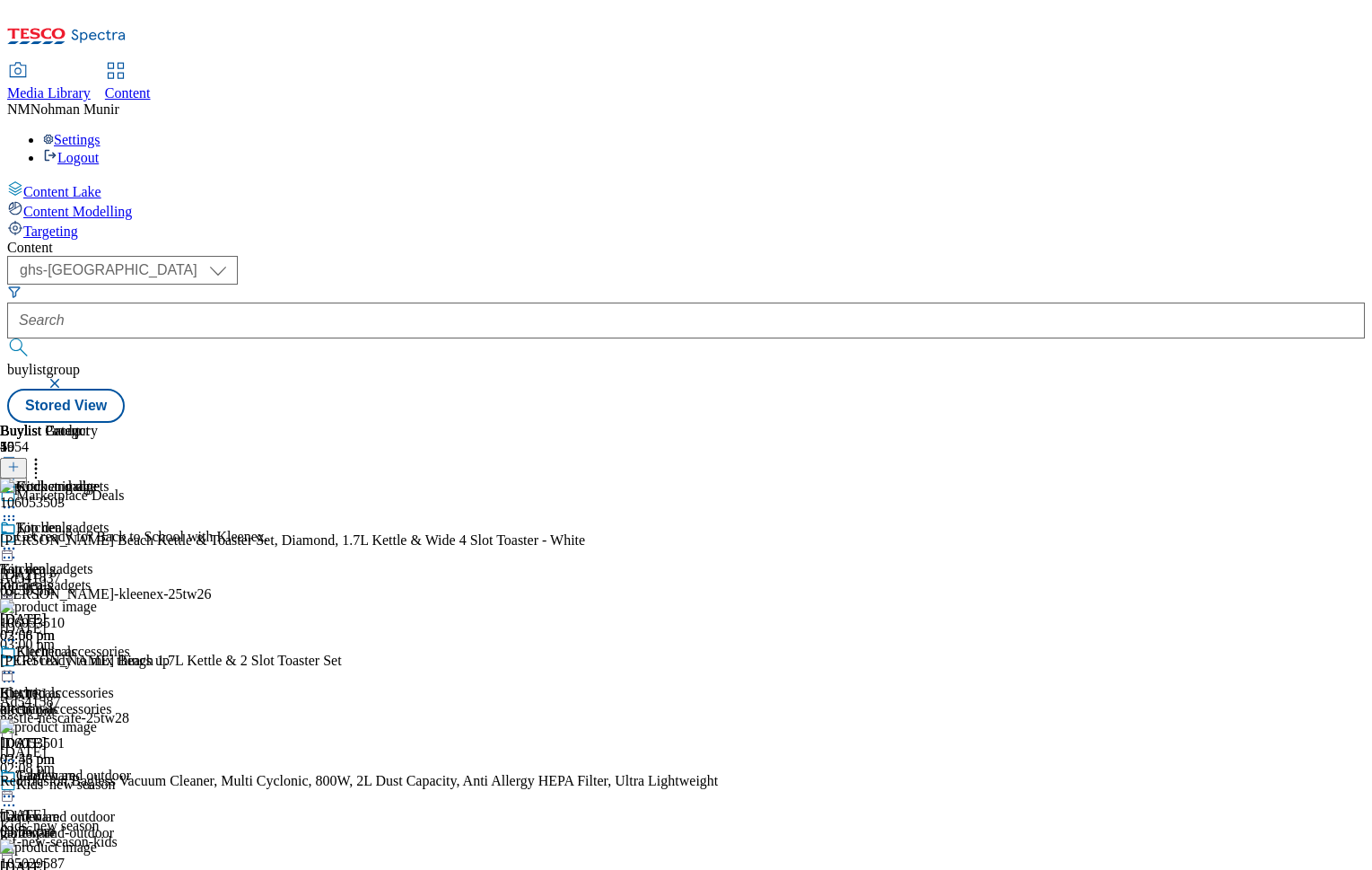
scroll to position [0, 220]
click at [20, 461] on icon at bounding box center [13, 467] width 12 height 12
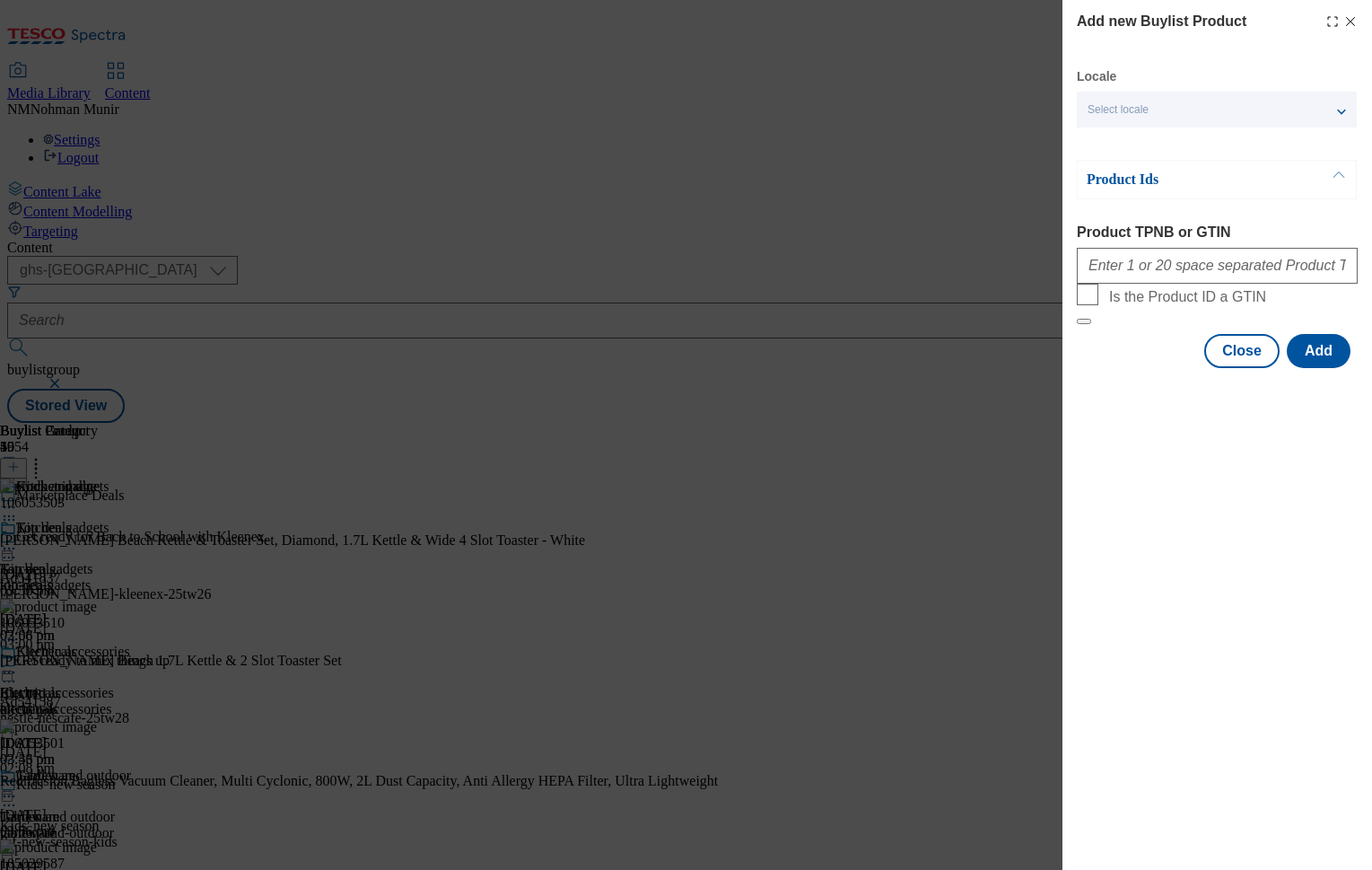
click at [1185, 252] on div "Modal" at bounding box center [1217, 262] width 281 height 43
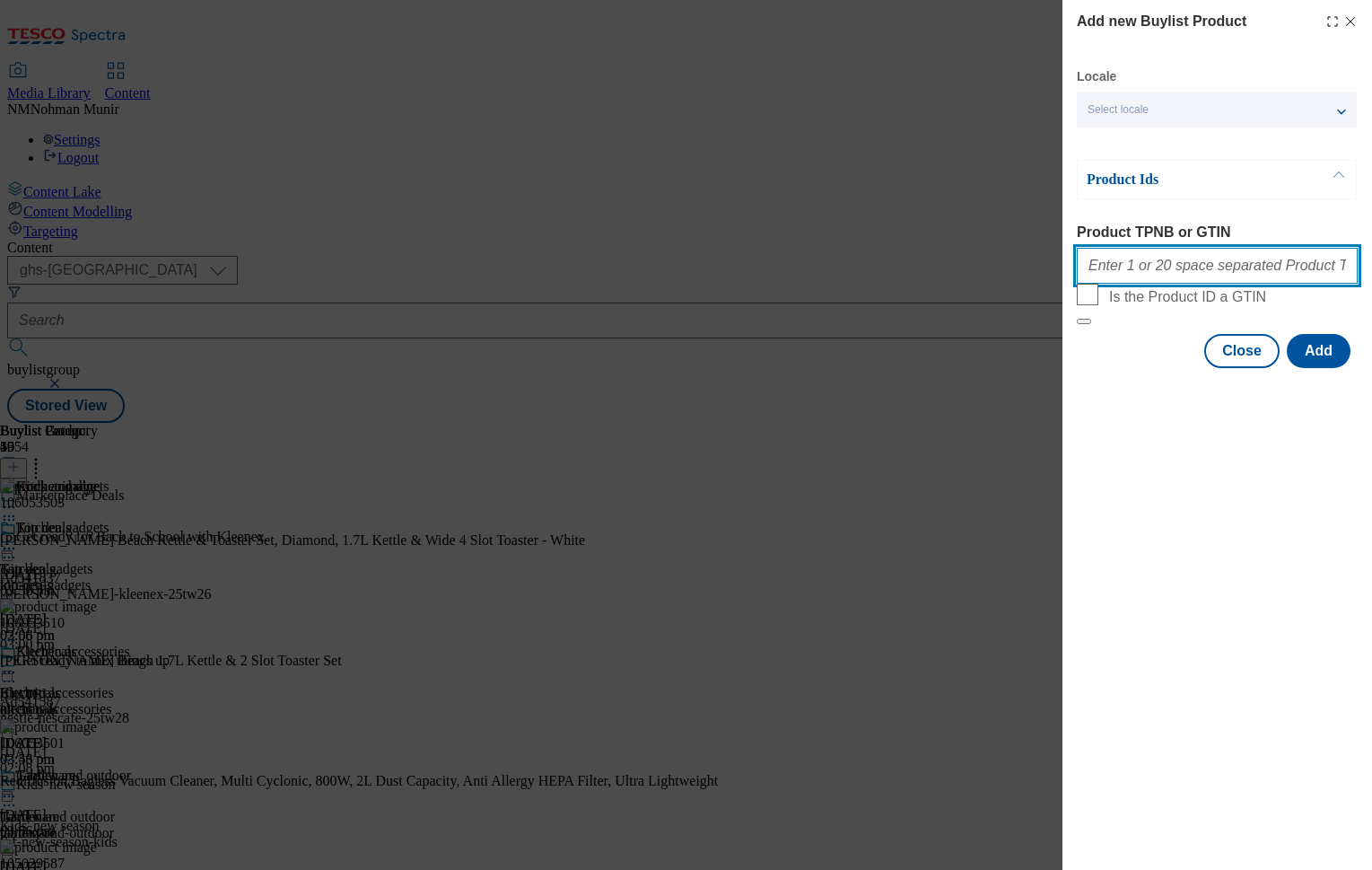
click at [1185, 271] on input "Product TPNB or GTIN" at bounding box center [1217, 266] width 281 height 36
paste input "106082912 106082913"
type input "106082912 106082913"
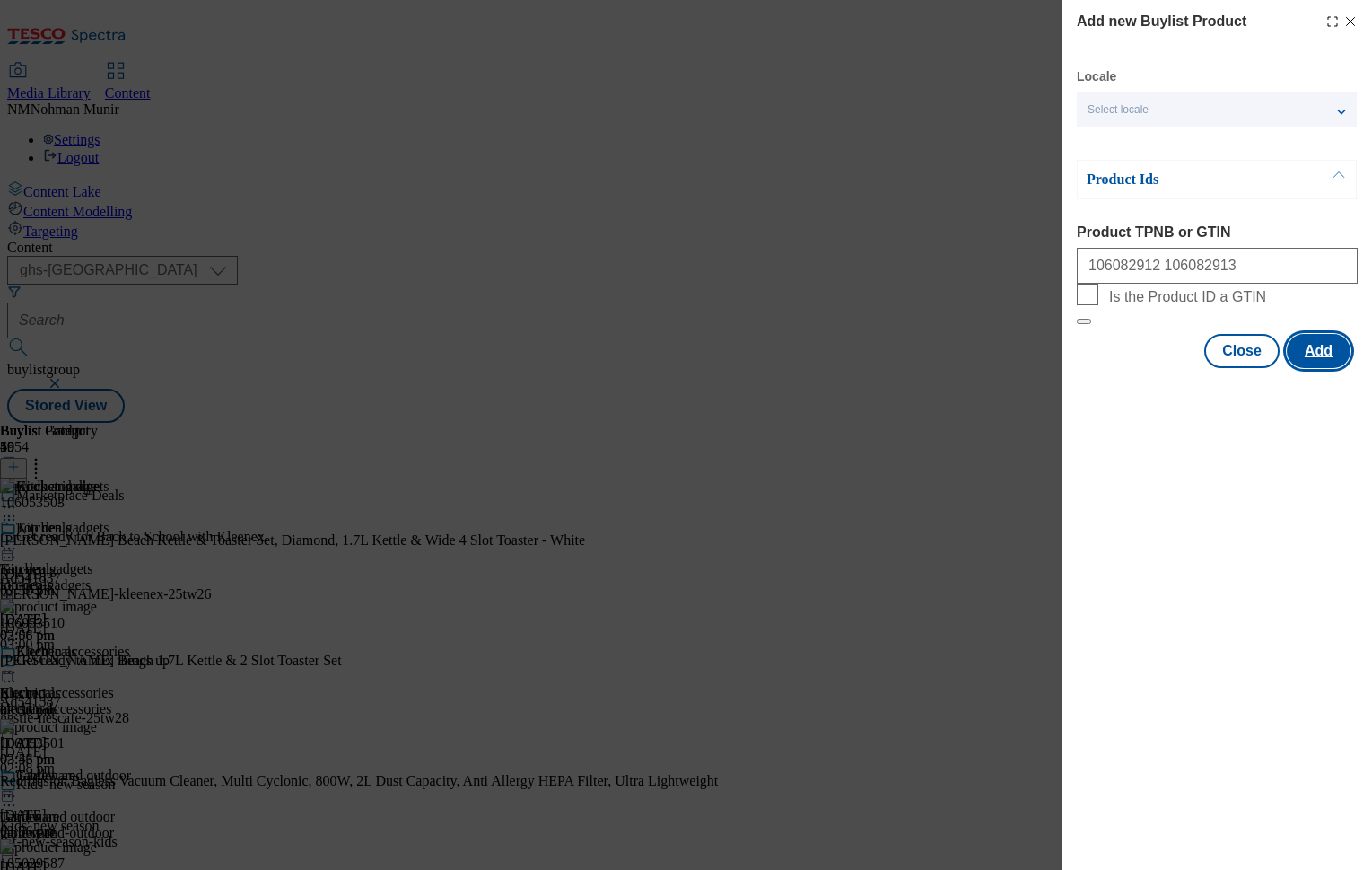
click at [1331, 368] on button "Add" at bounding box center [1319, 351] width 64 height 34
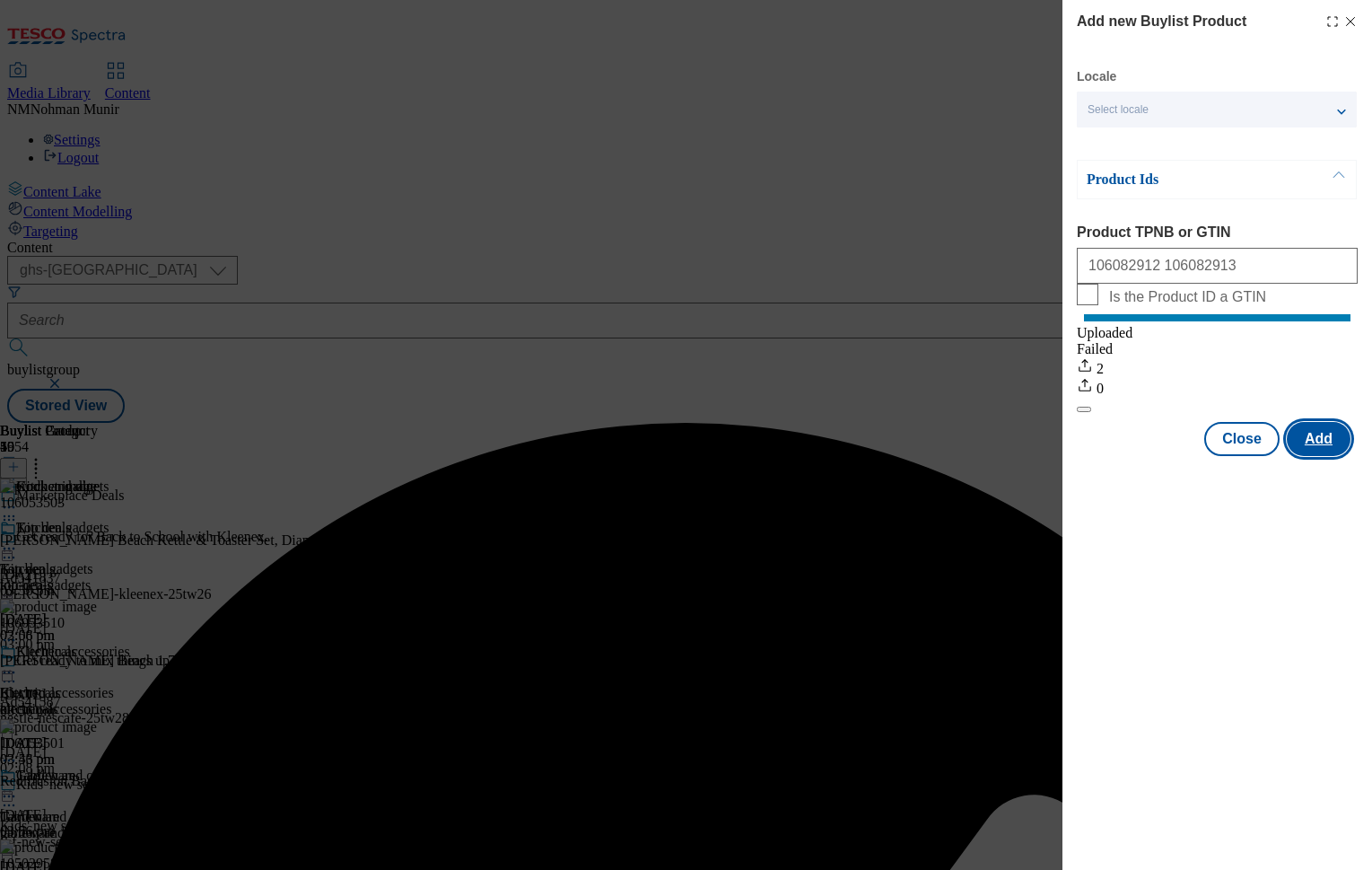
scroll to position [0, 0]
click at [1241, 453] on button "Close" at bounding box center [1242, 439] width 75 height 34
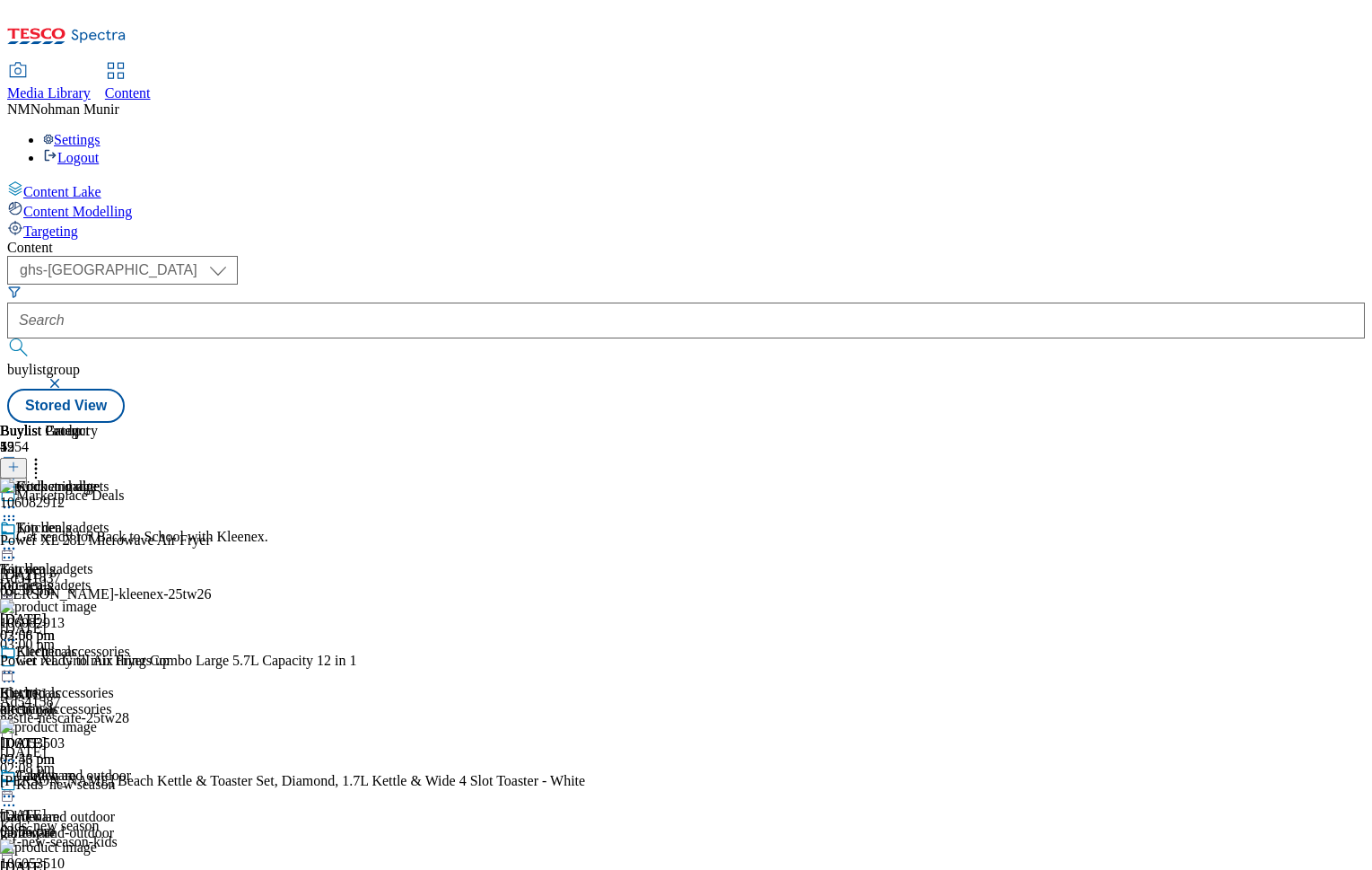
scroll to position [0, 220]
click at [45, 455] on icon at bounding box center [36, 464] width 18 height 18
click at [18, 539] on icon at bounding box center [8, 548] width 18 height 18
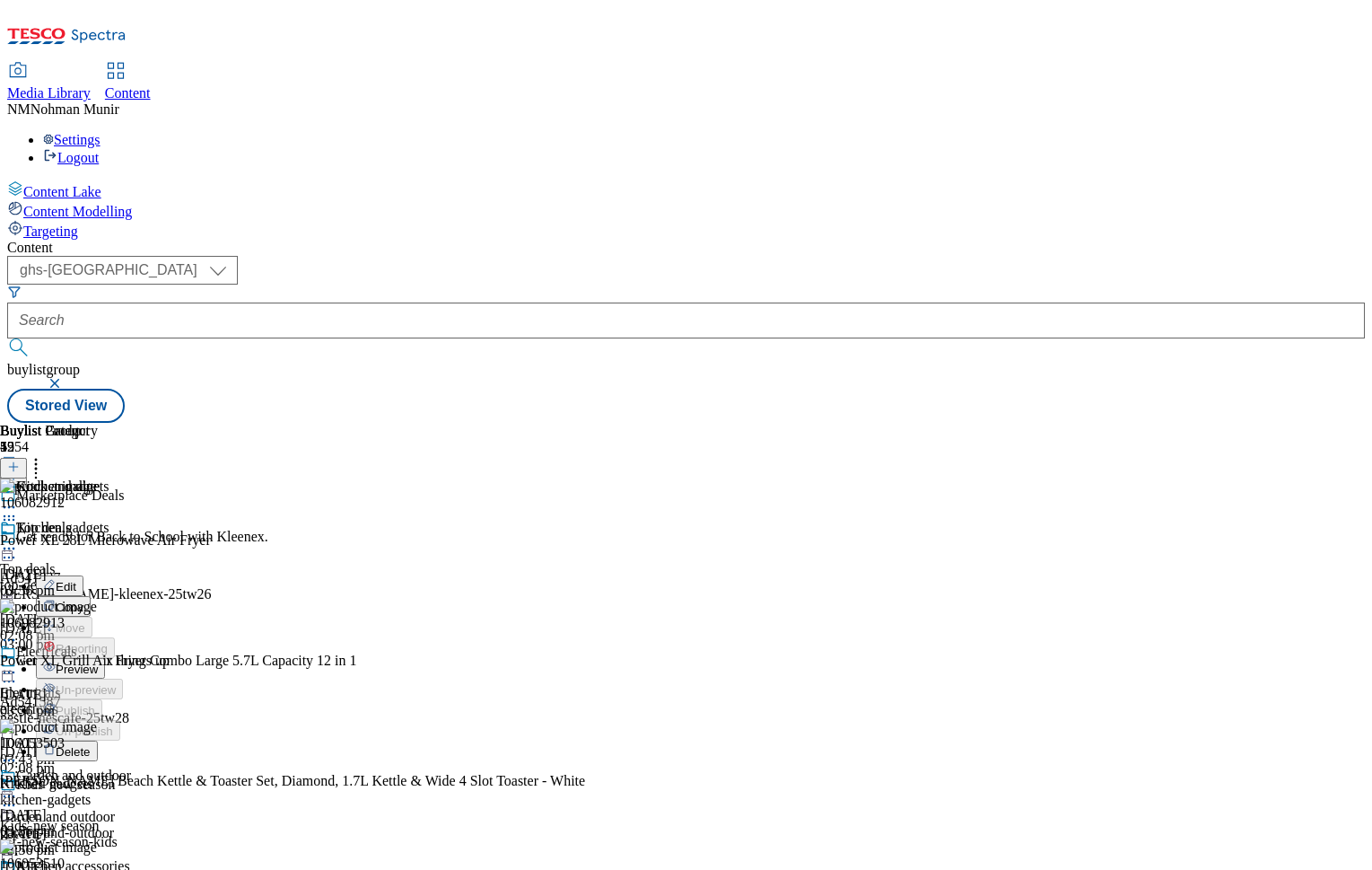
click at [98, 663] on span "Preview" at bounding box center [76, 669] width 42 height 13
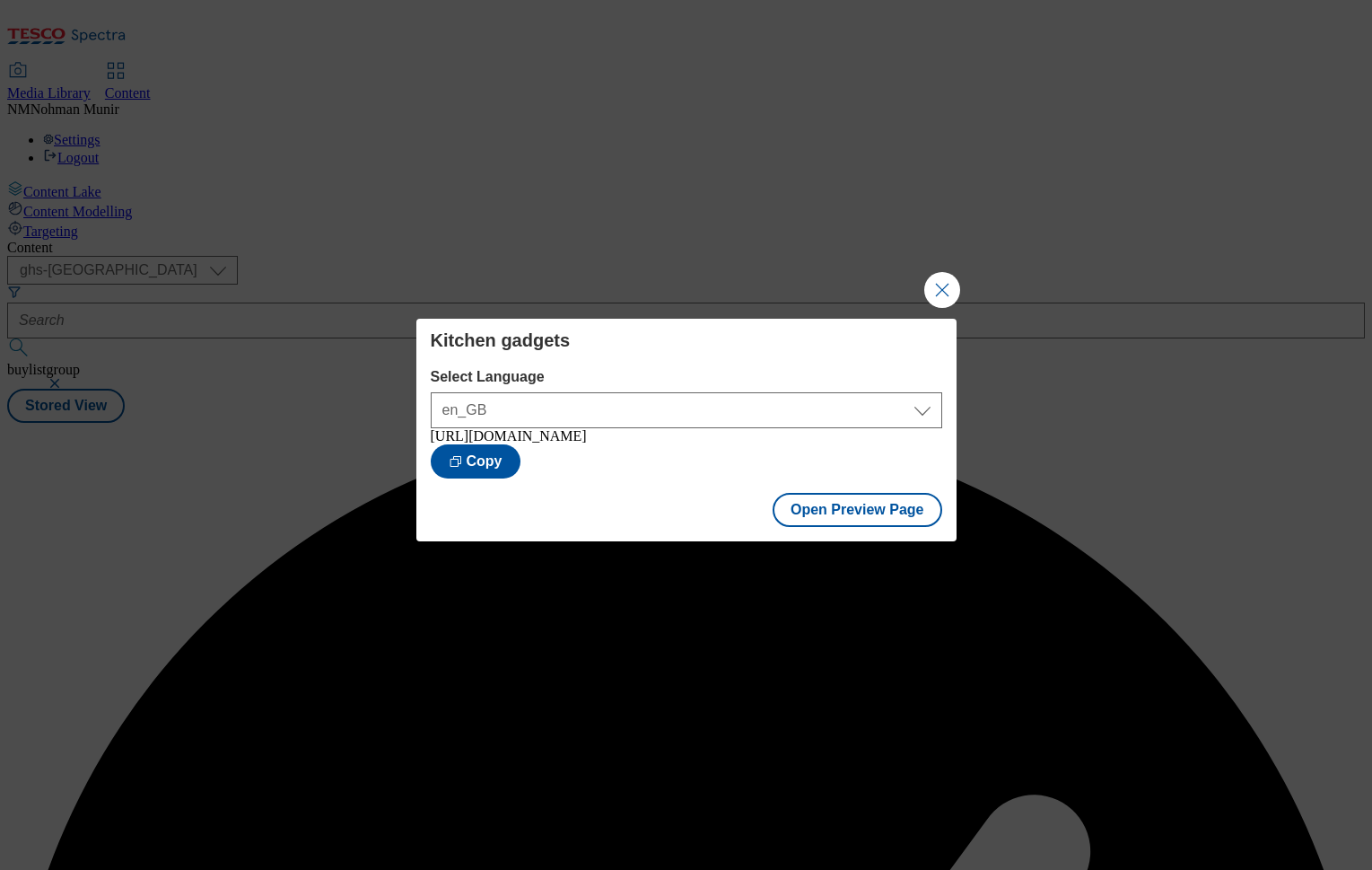
scroll to position [0, 0]
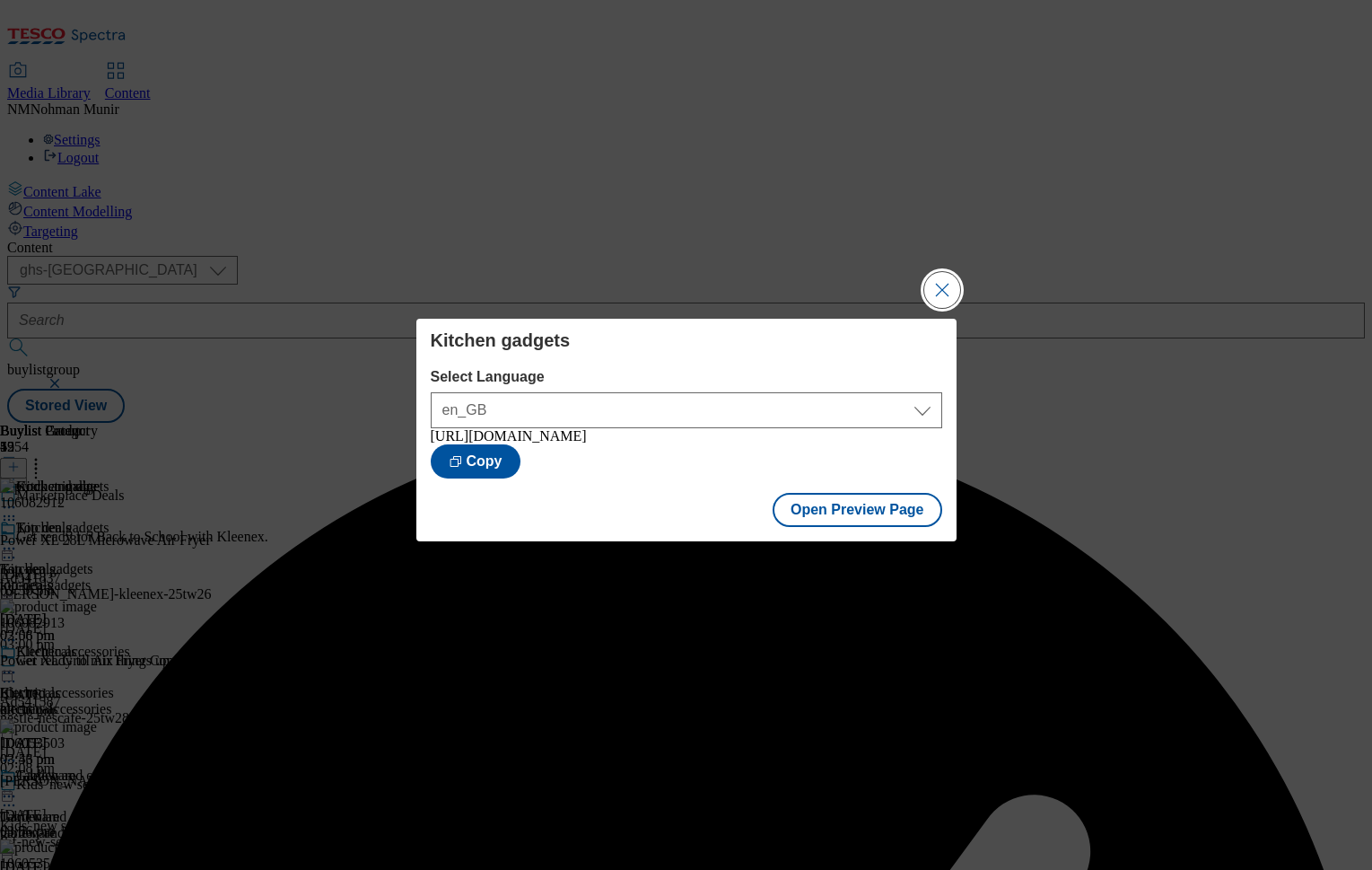
click at [953, 279] on button "Close Modal" at bounding box center [942, 290] width 36 height 36
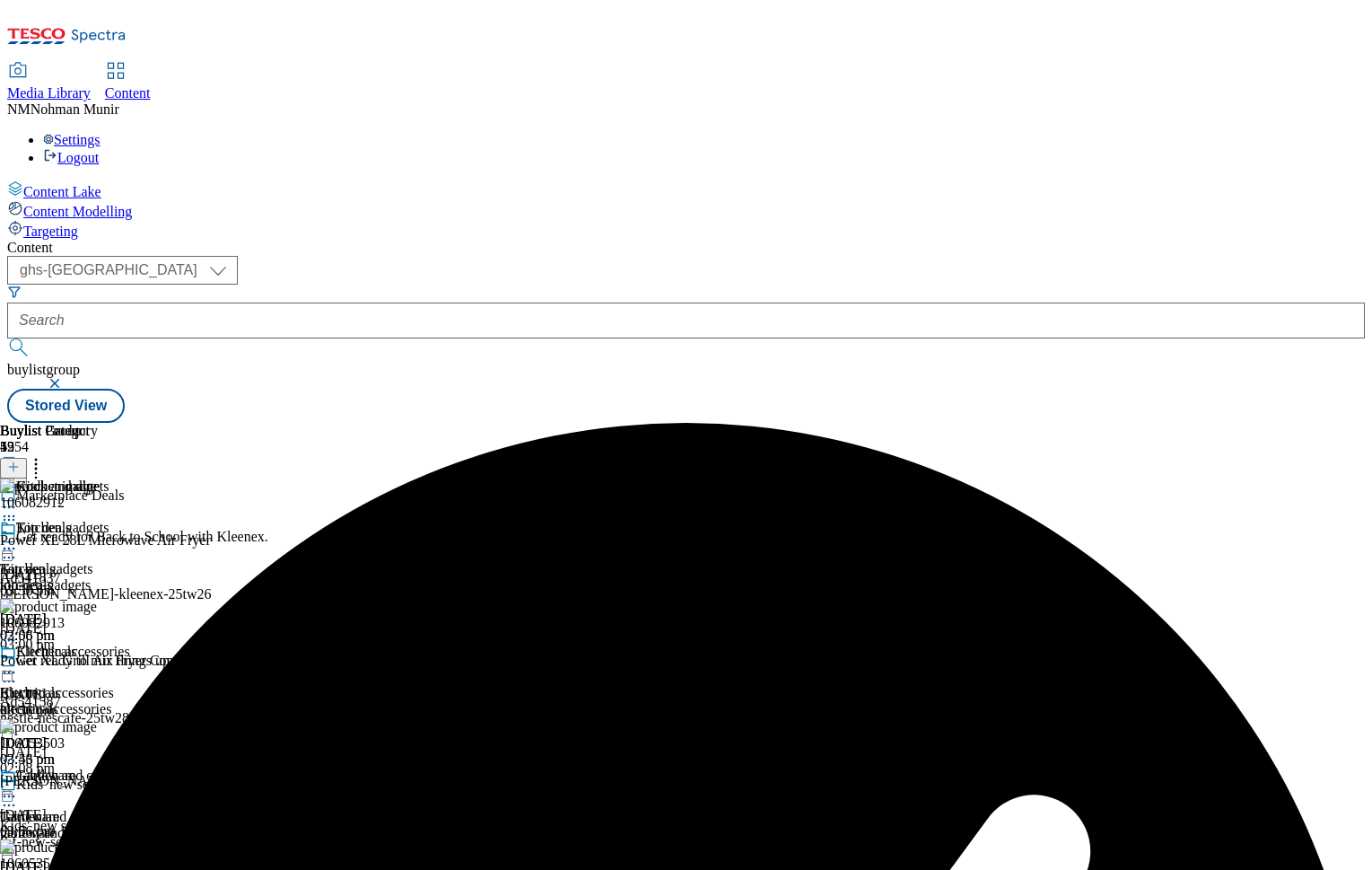
click at [18, 539] on icon at bounding box center [8, 548] width 18 height 18
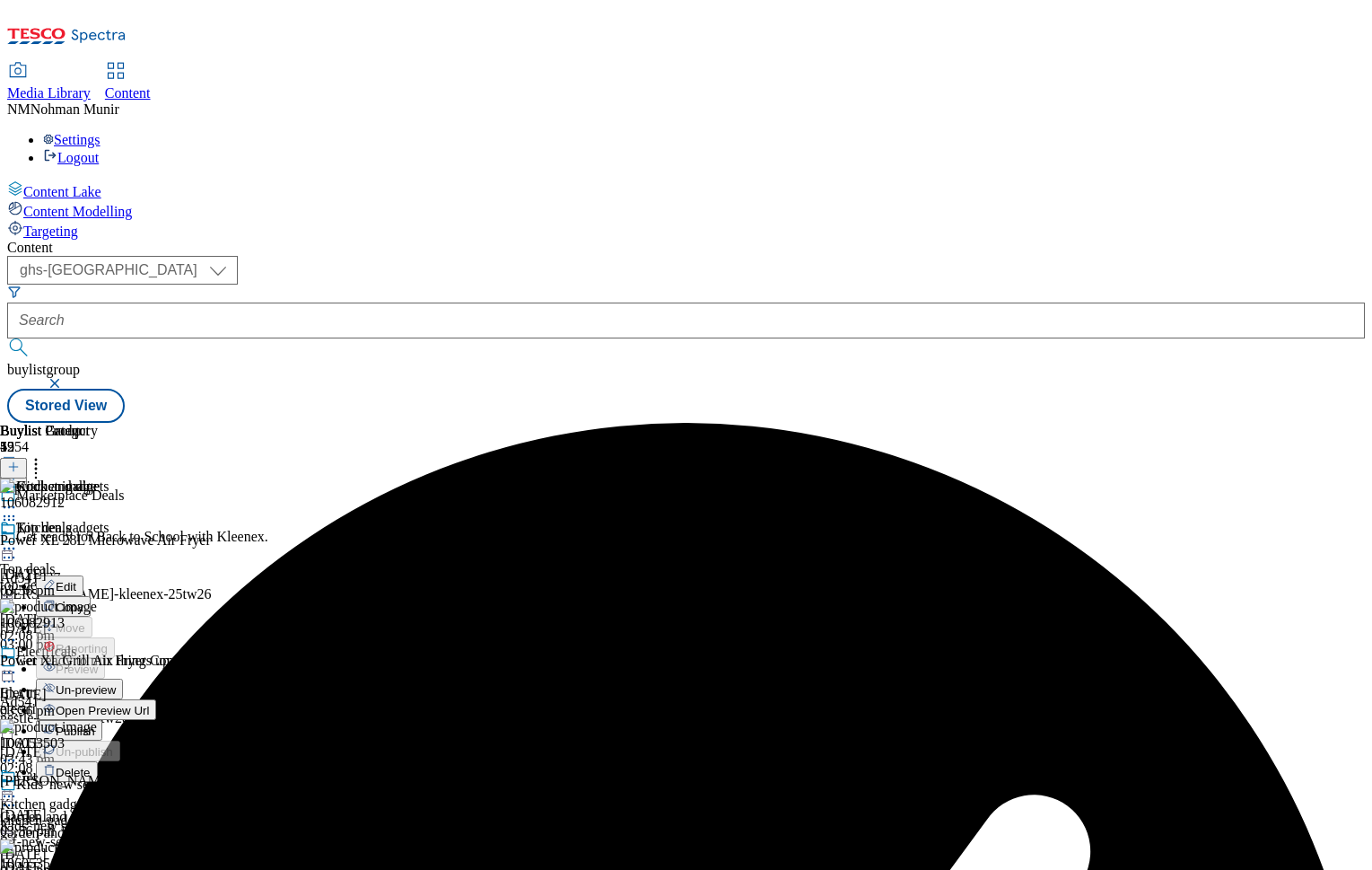
click at [95, 725] on span "Publish" at bounding box center [75, 731] width 40 height 13
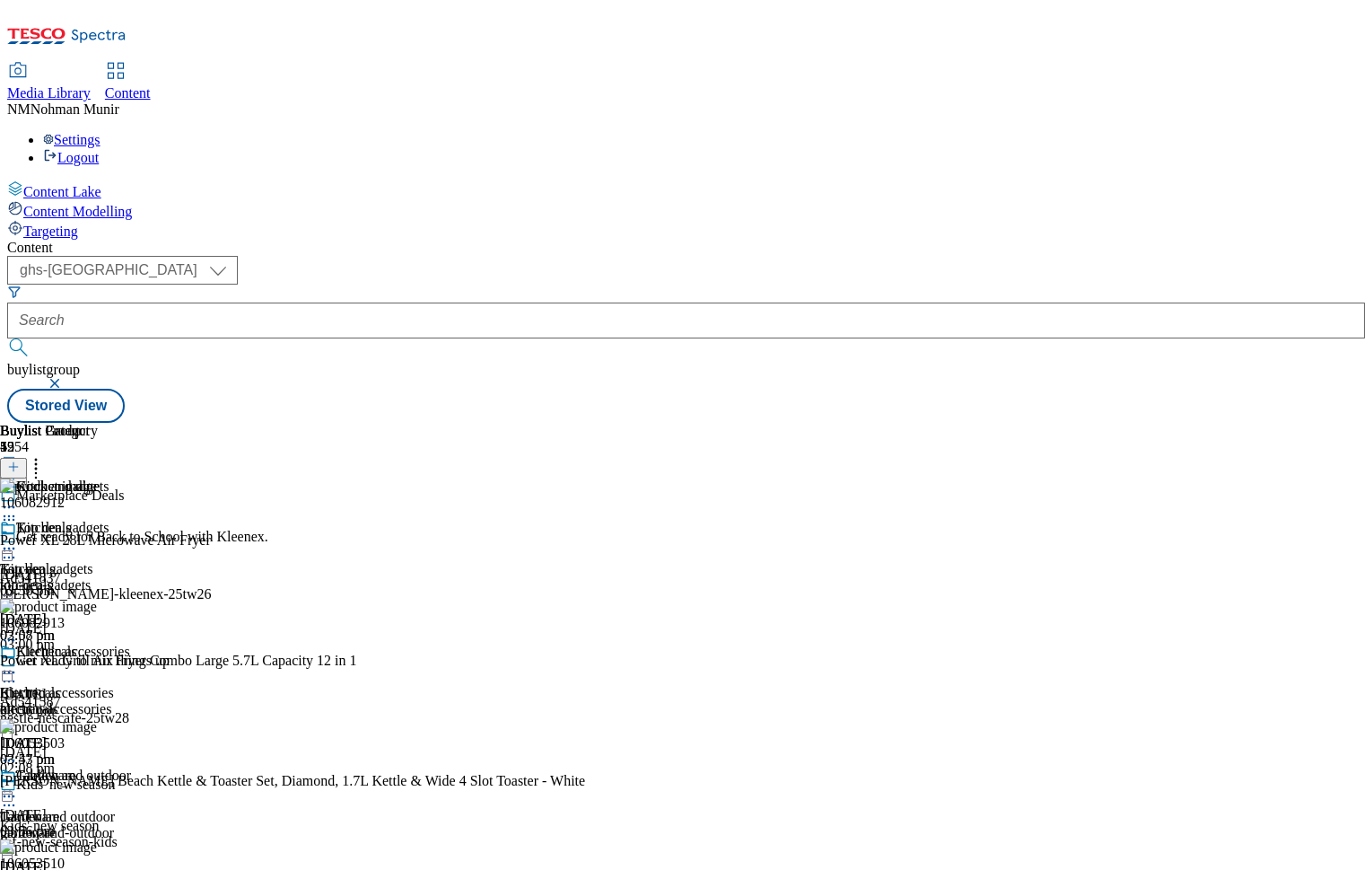
scroll to position [174, 0]
click at [61, 685] on div "Electricals" at bounding box center [30, 693] width 61 height 16
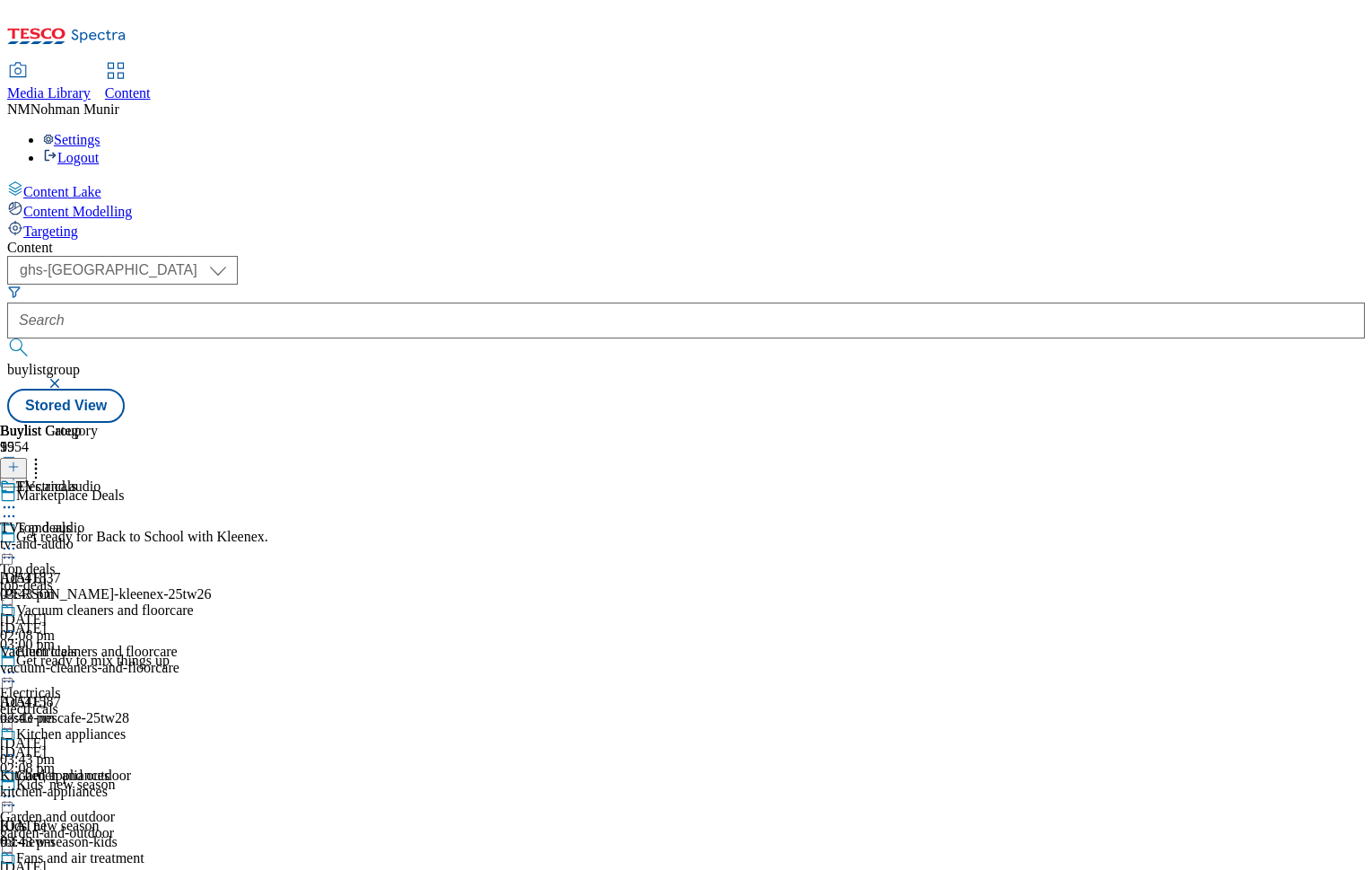
scroll to position [1102, 0]
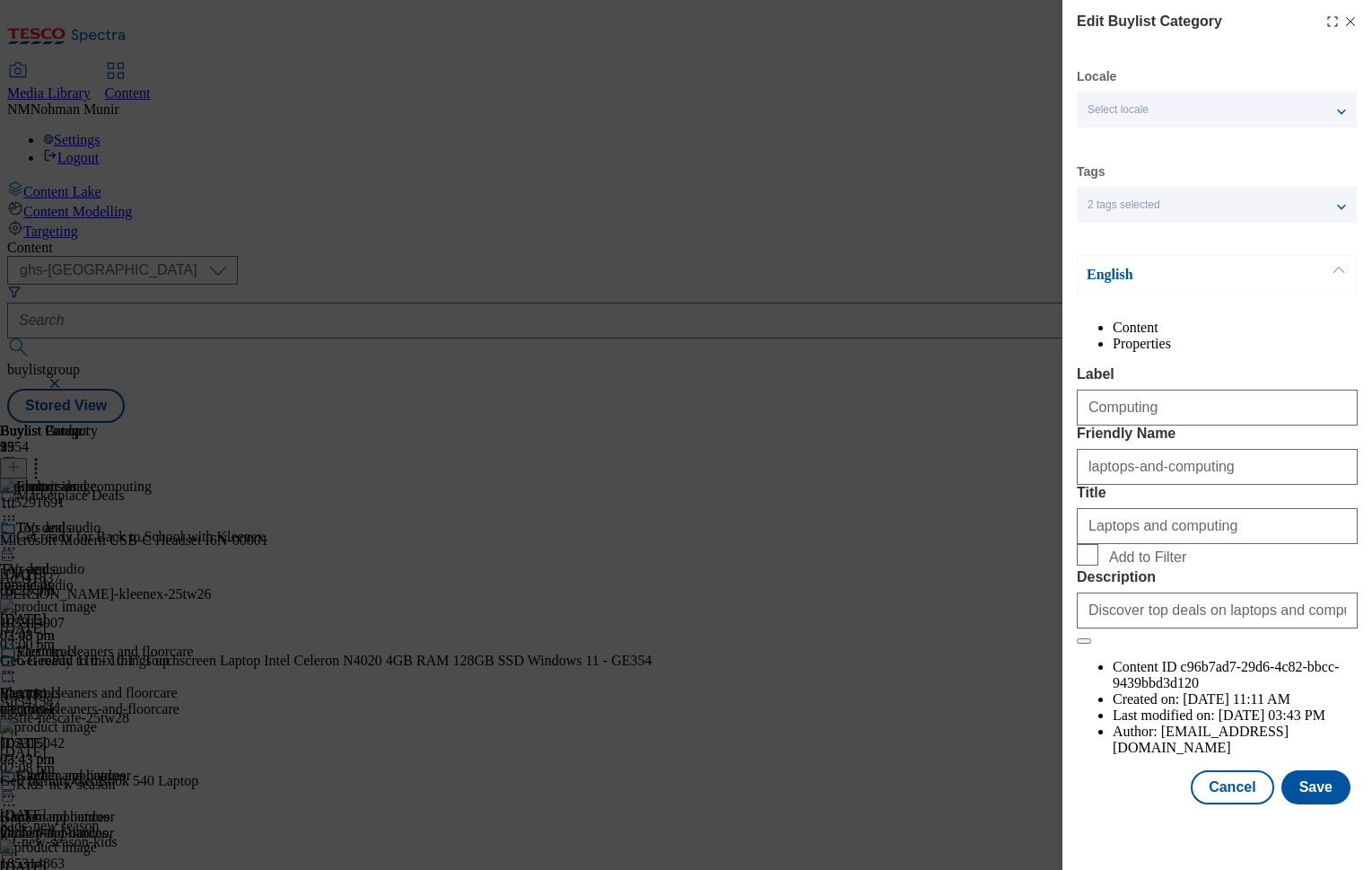
scroll to position [34, 0]
click at [1086, 566] on input "Add to Filter" at bounding box center [1087, 554] width 22 height 22
checkbox input "true"
click at [1304, 803] on button "Save" at bounding box center [1315, 787] width 69 height 34
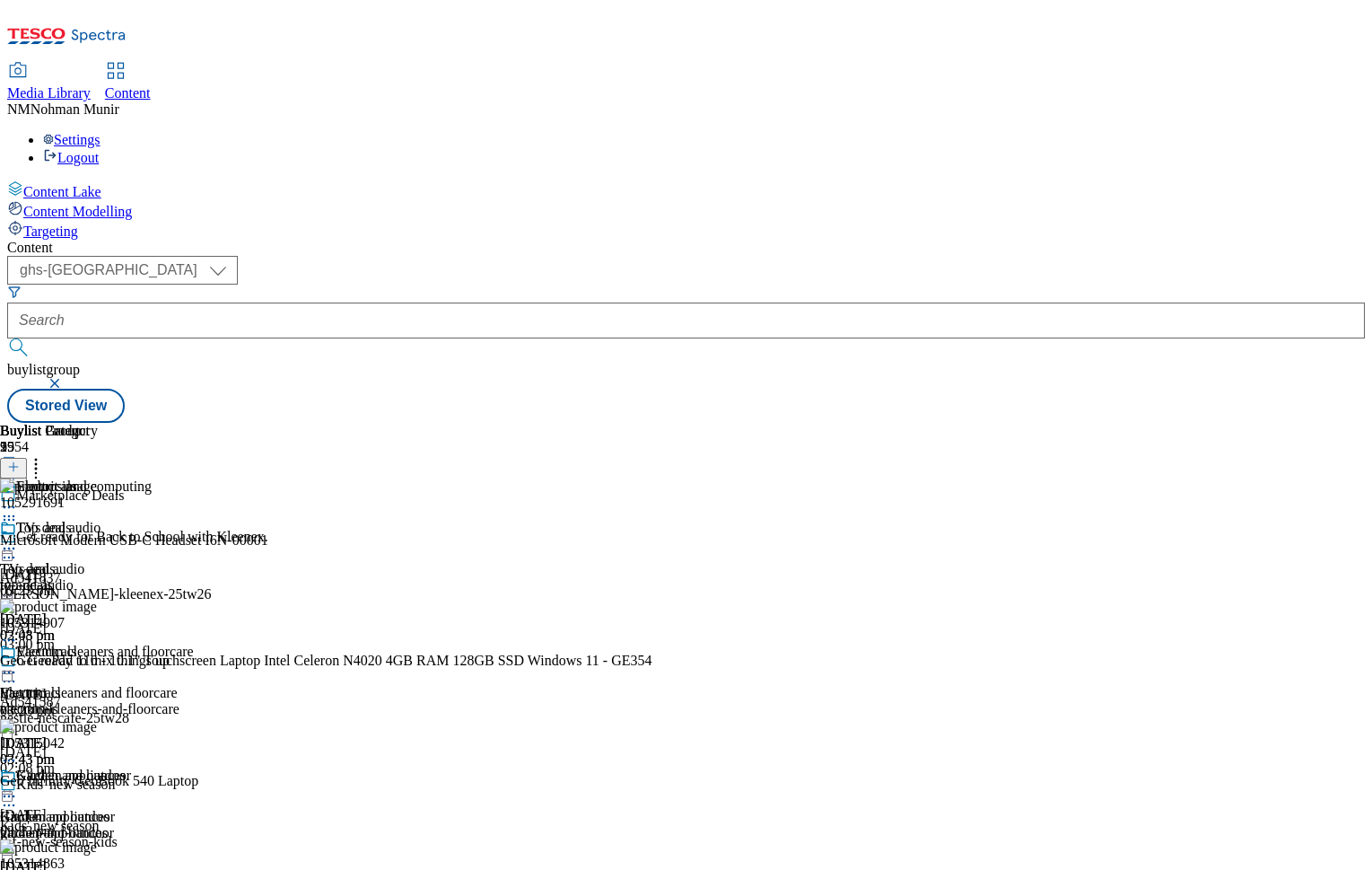
scroll to position [0, 0]
click at [45, 455] on icon at bounding box center [36, 464] width 18 height 18
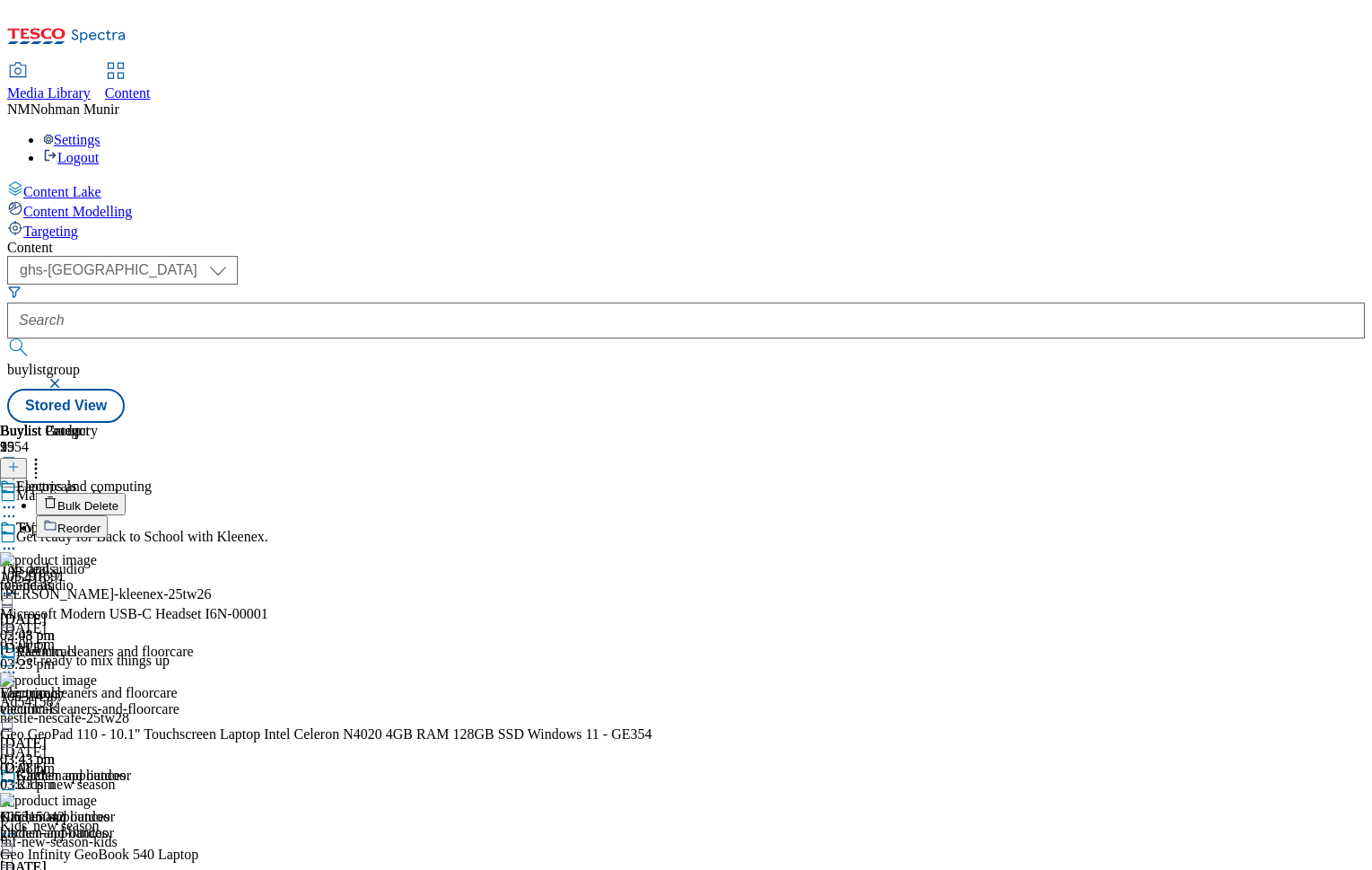
click at [101, 521] on span "Reorder" at bounding box center [79, 528] width 43 height 13
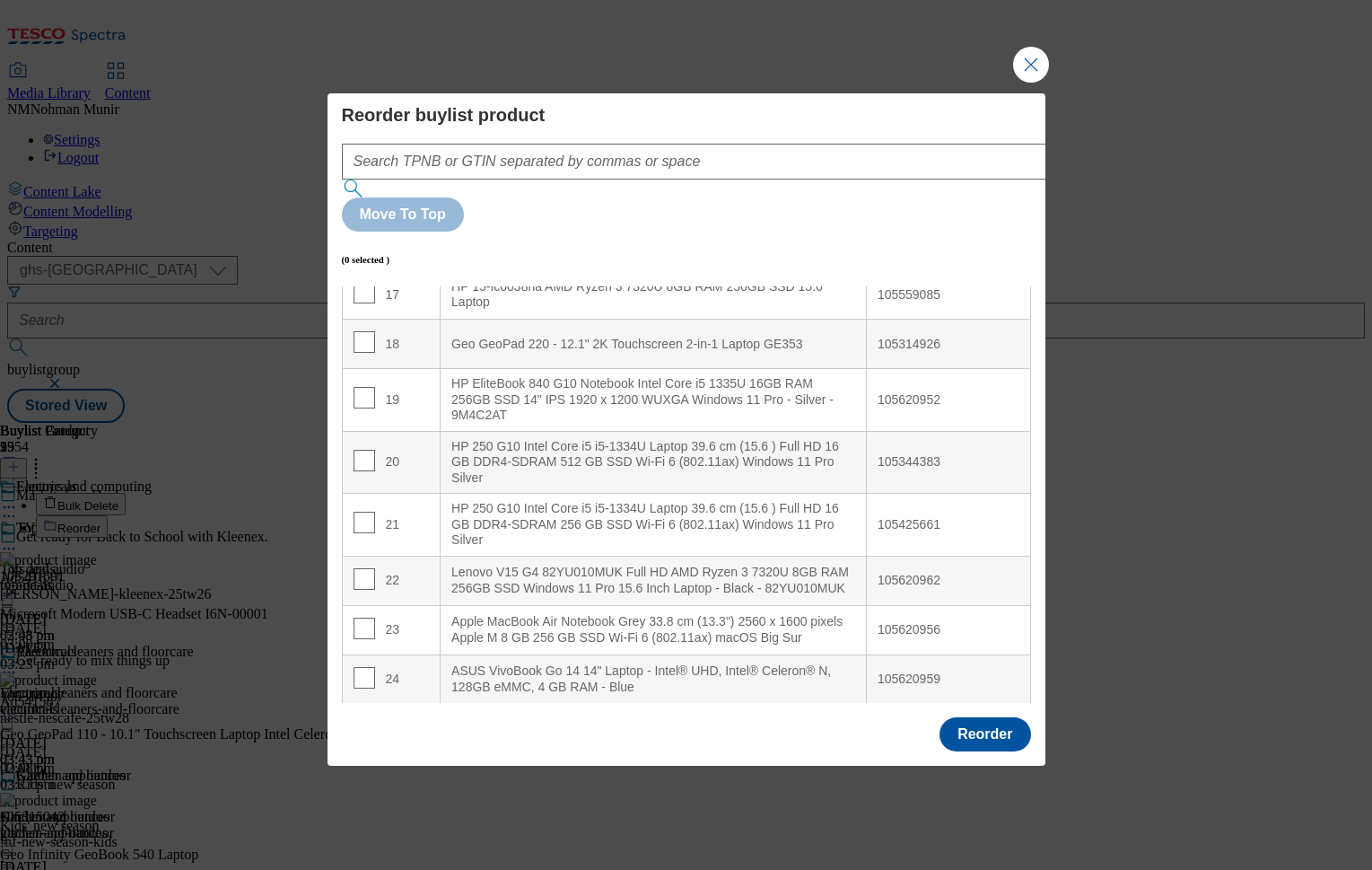
scroll to position [960, 0]
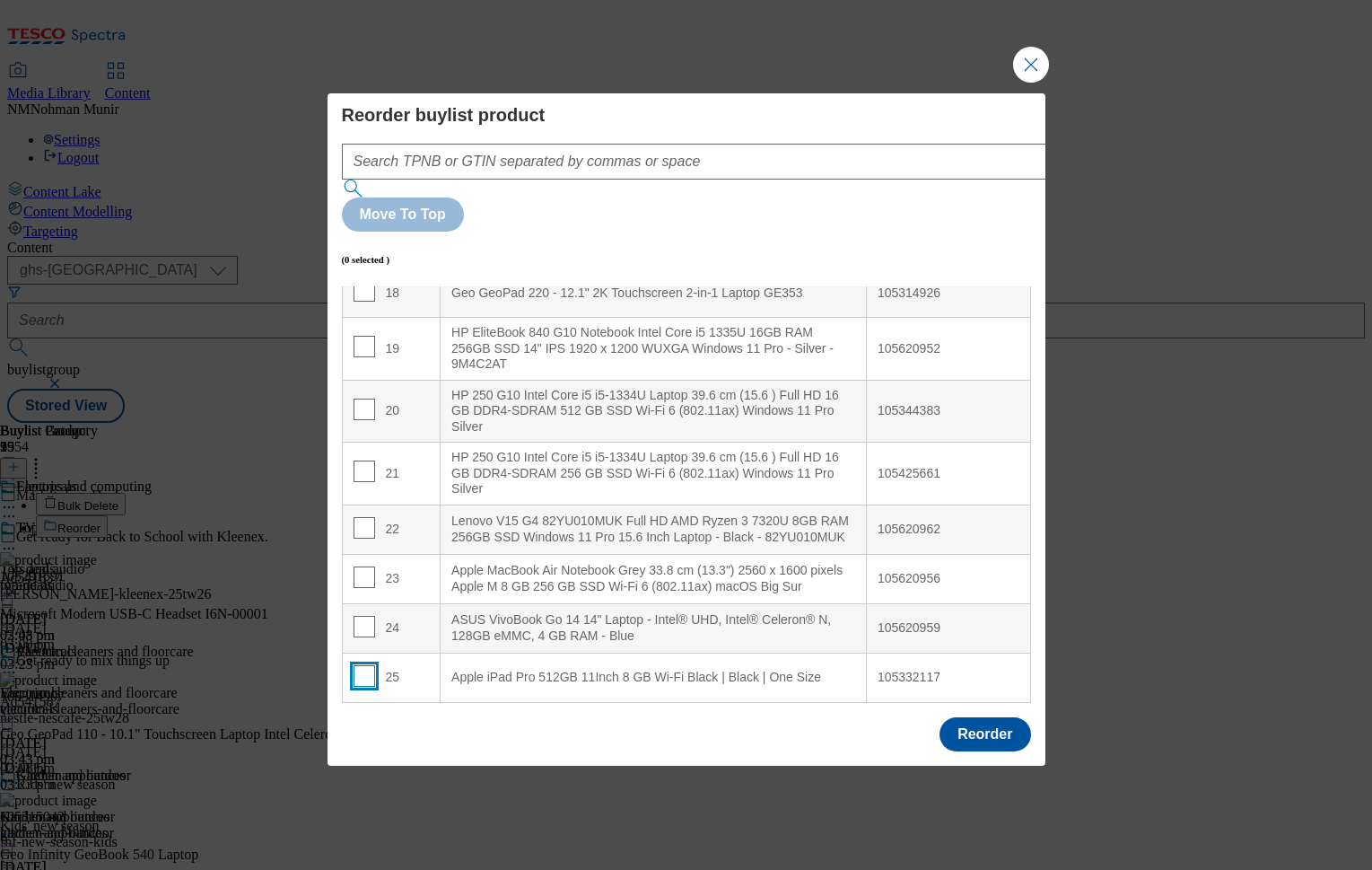
click at [359, 665] on input "Modal" at bounding box center [364, 676] width 22 height 22
checkbox input "true"
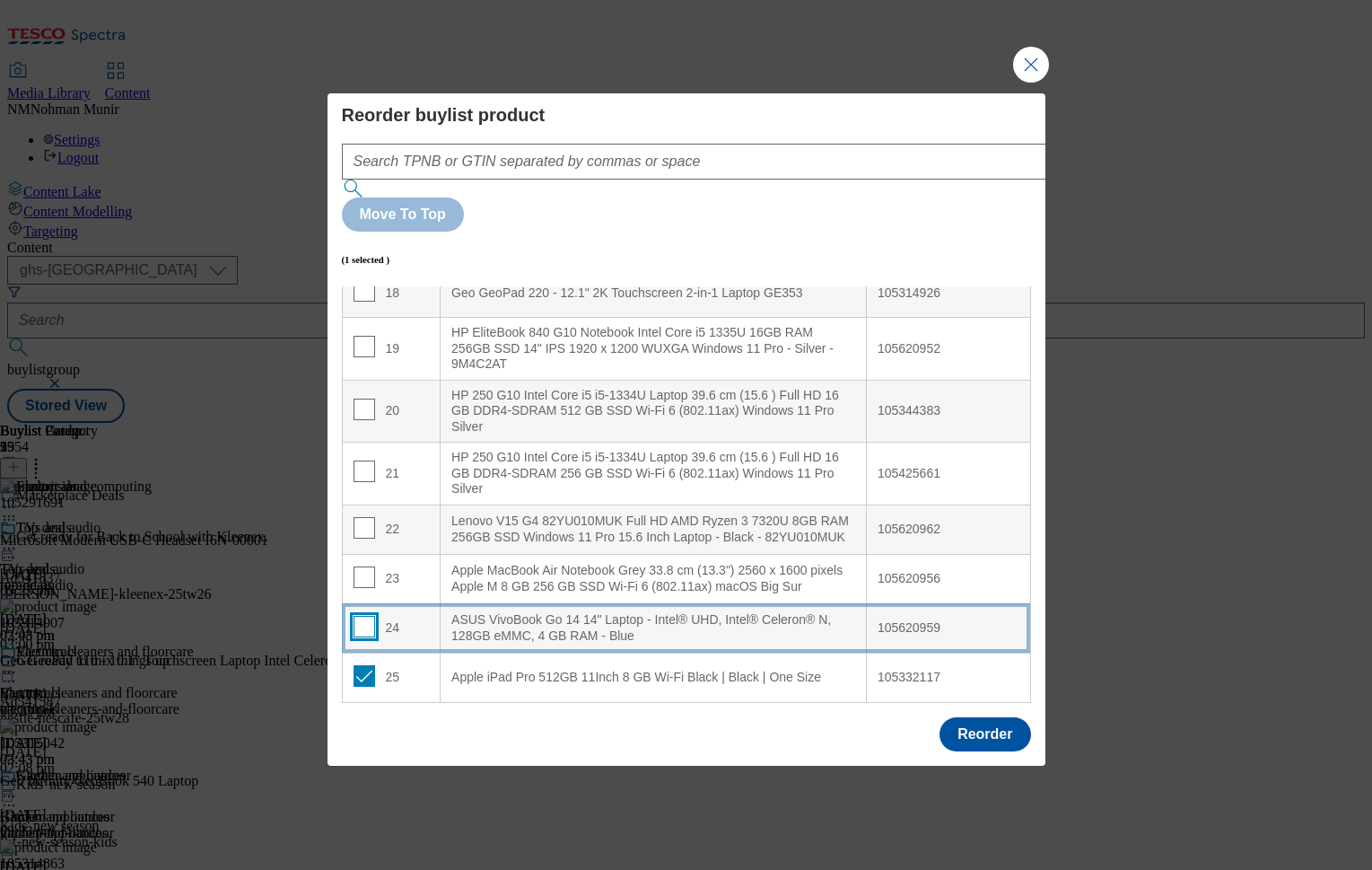
click at [357, 616] on input "Modal" at bounding box center [364, 626] width 22 height 22
checkbox input "true"
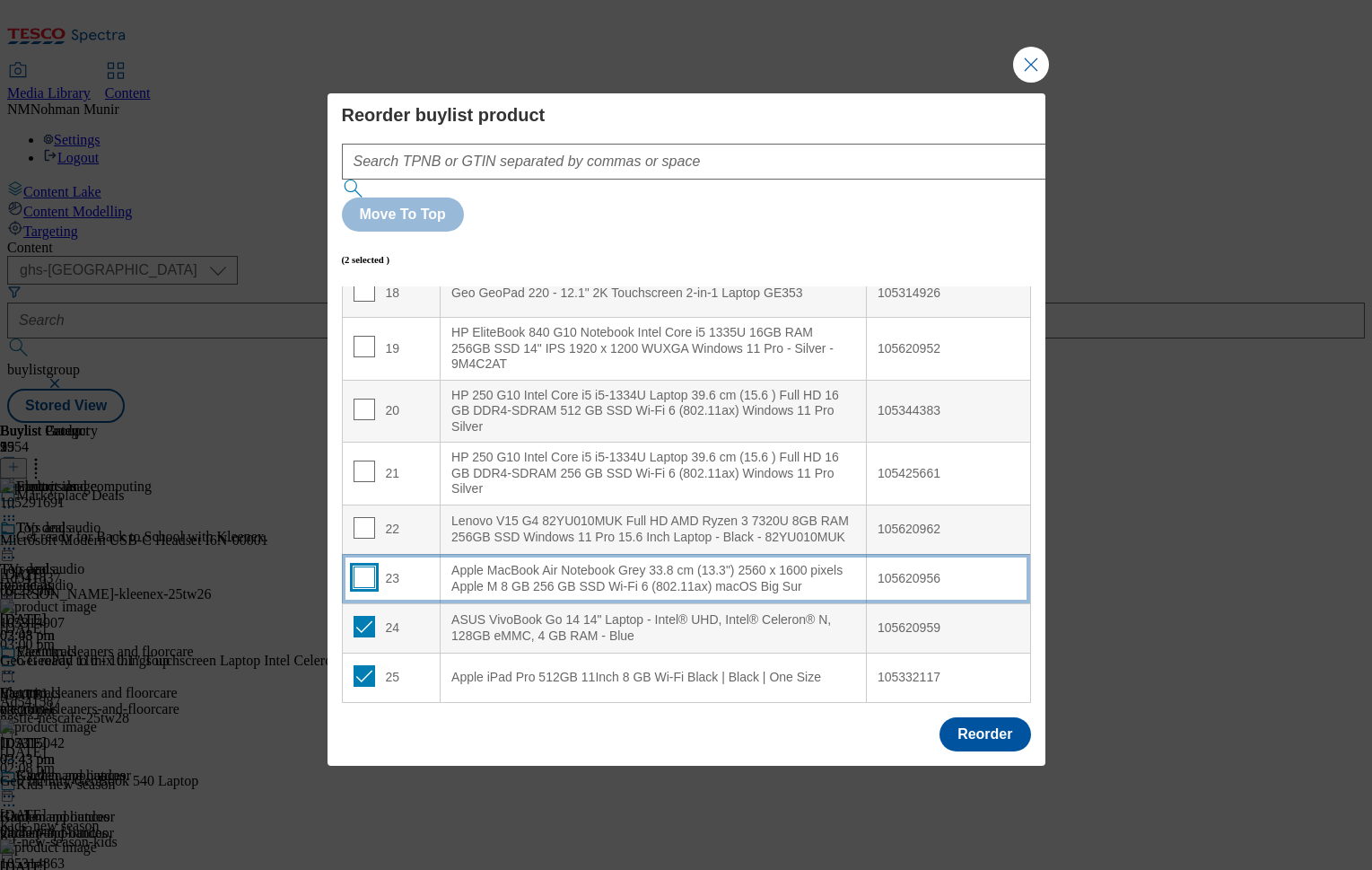
click at [363, 566] on input "Modal" at bounding box center [364, 577] width 22 height 22
checkbox input "true"
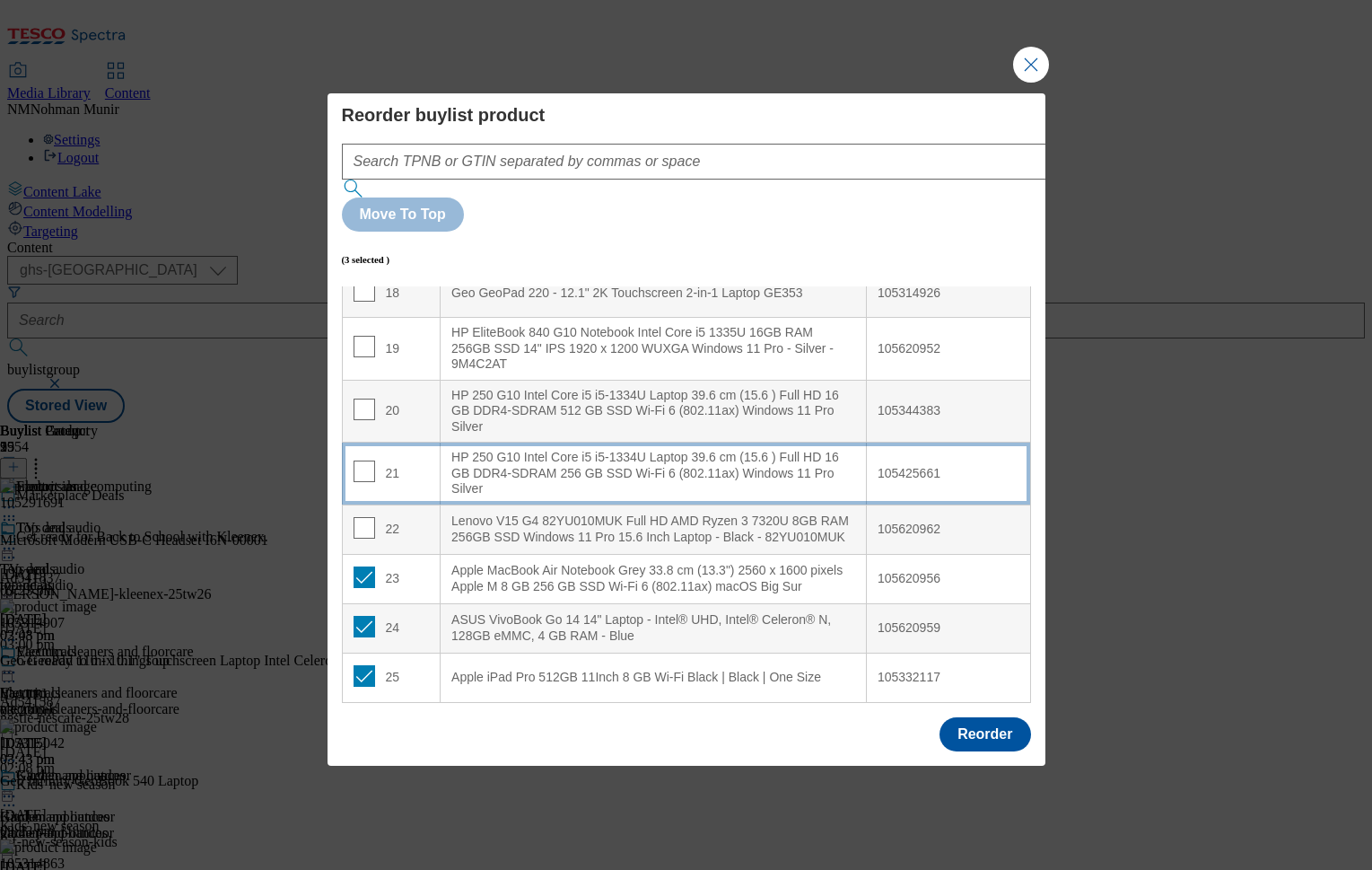
click at [366, 449] on td "21" at bounding box center [391, 474] width 99 height 63
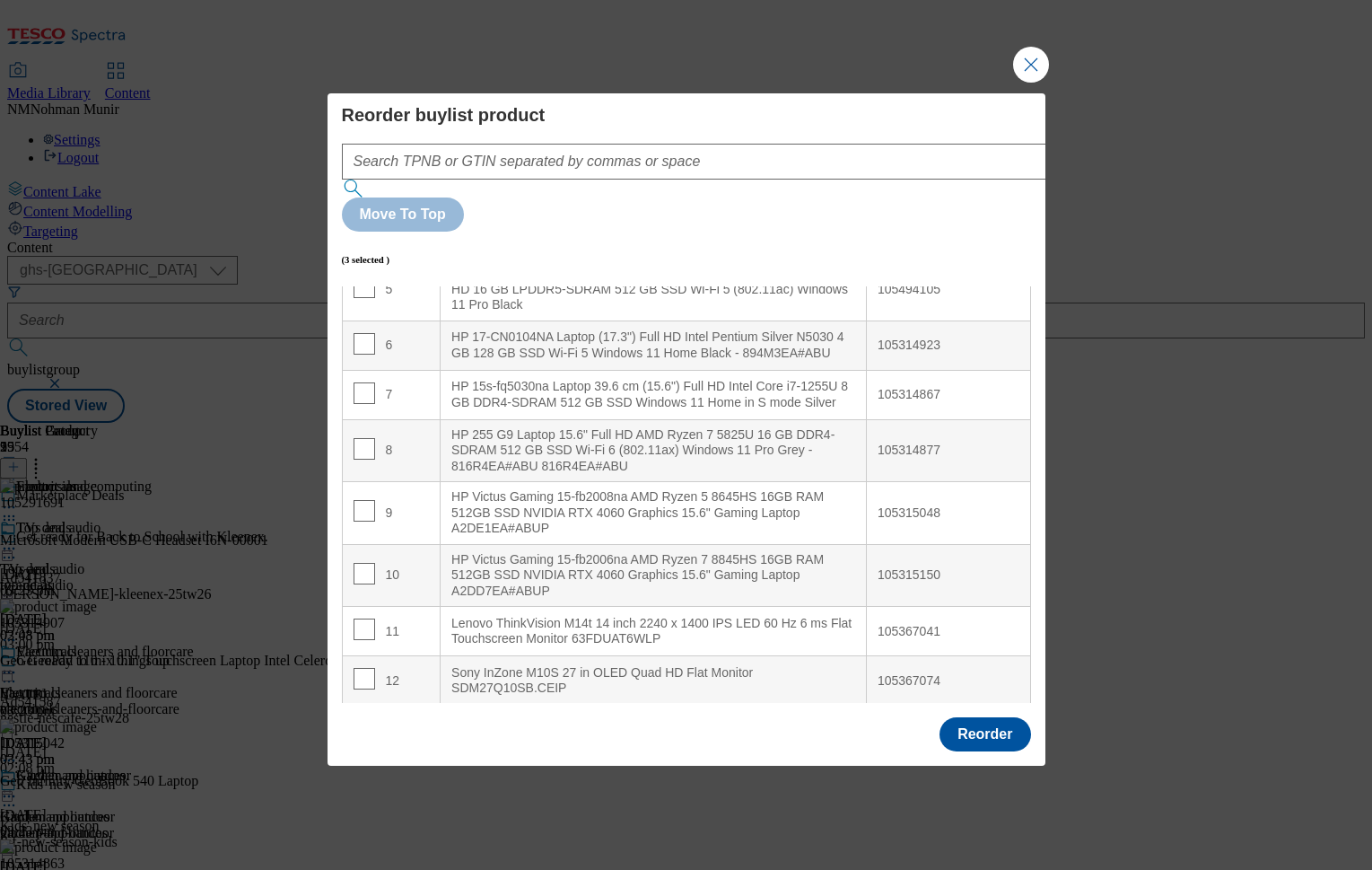
scroll to position [0, 0]
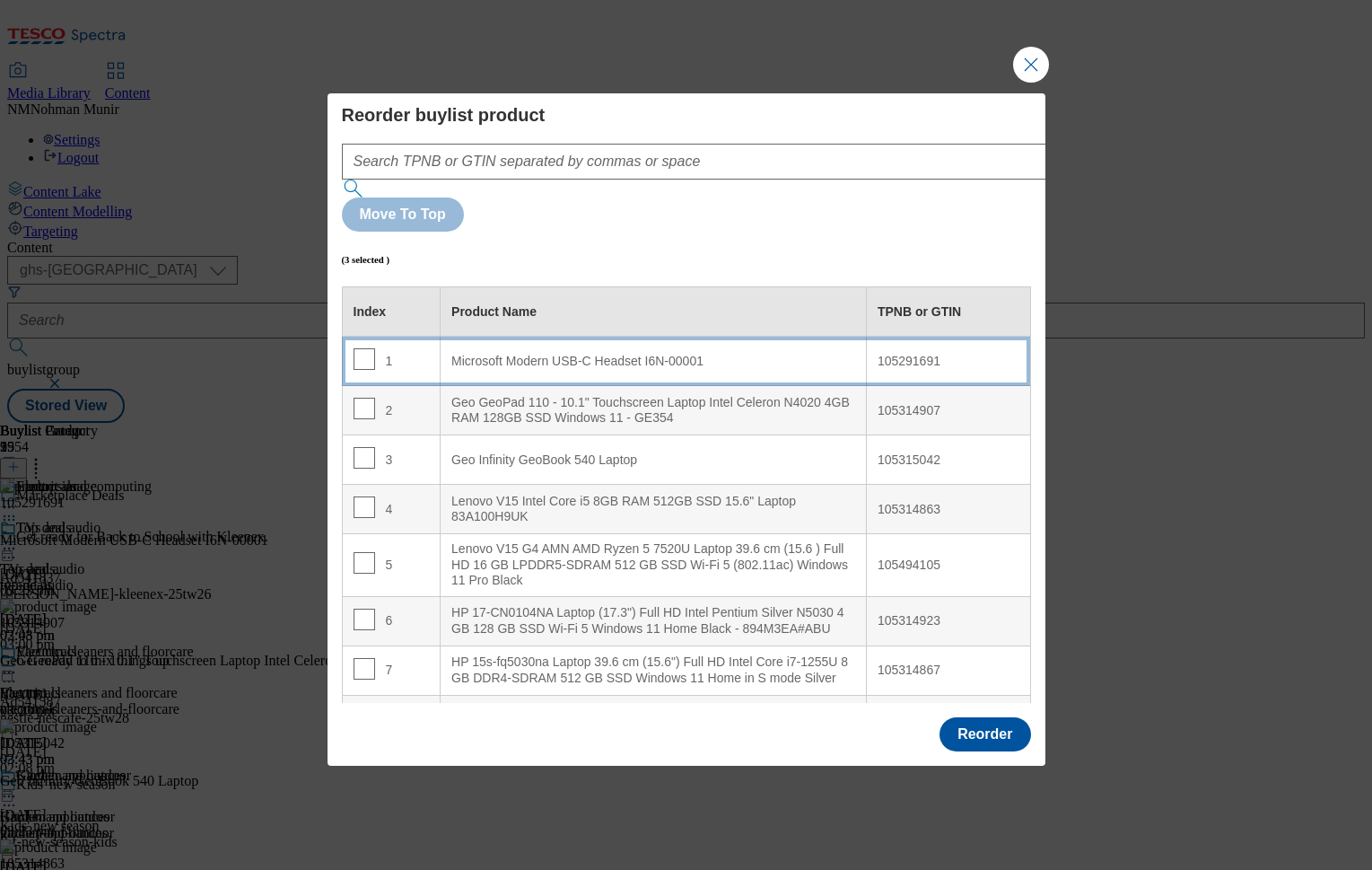
click at [606, 353] on div "Microsoft Modern USB-C Headset I6N-00001" at bounding box center [653, 361] width 404 height 16
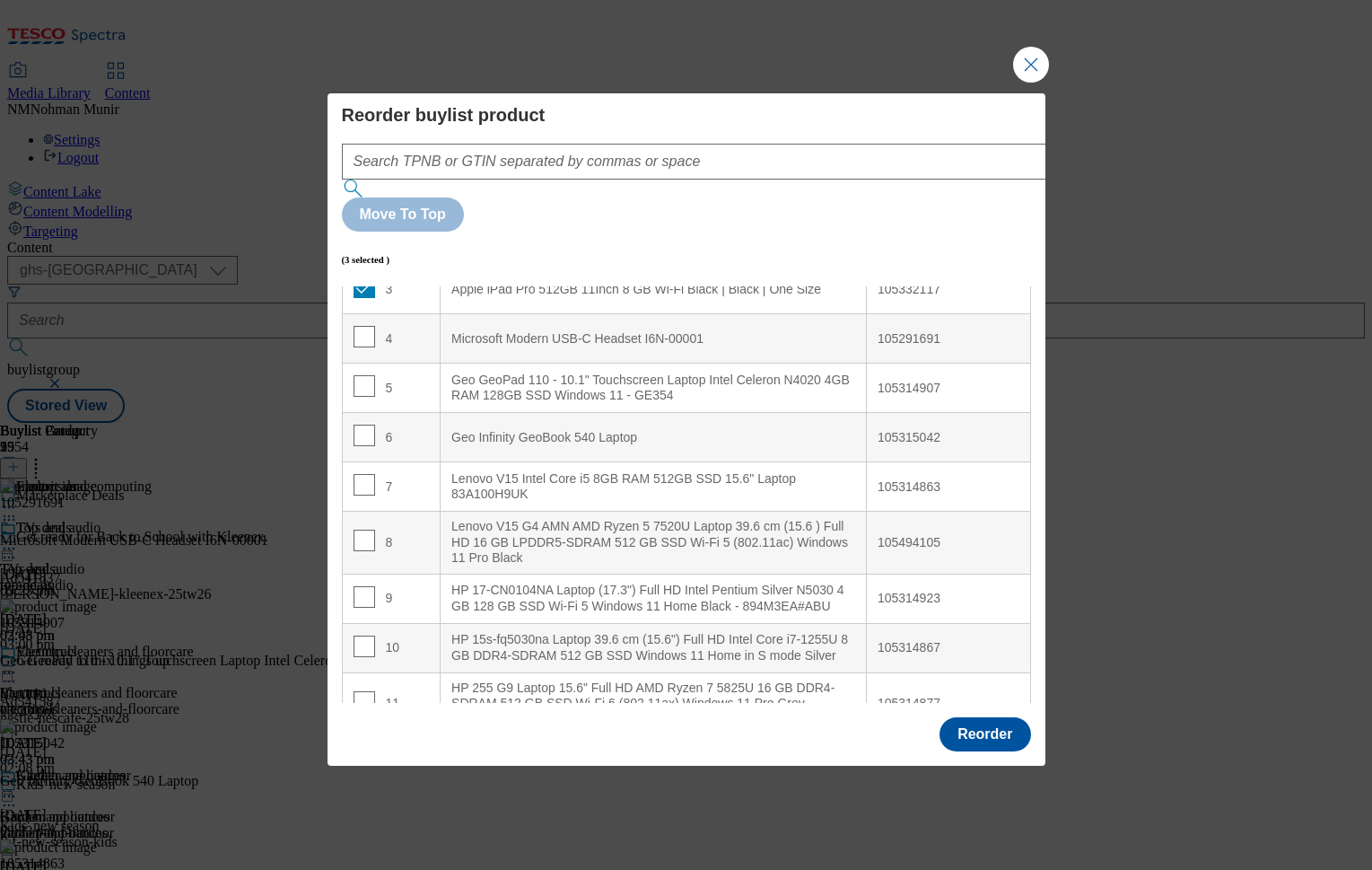
scroll to position [150, 0]
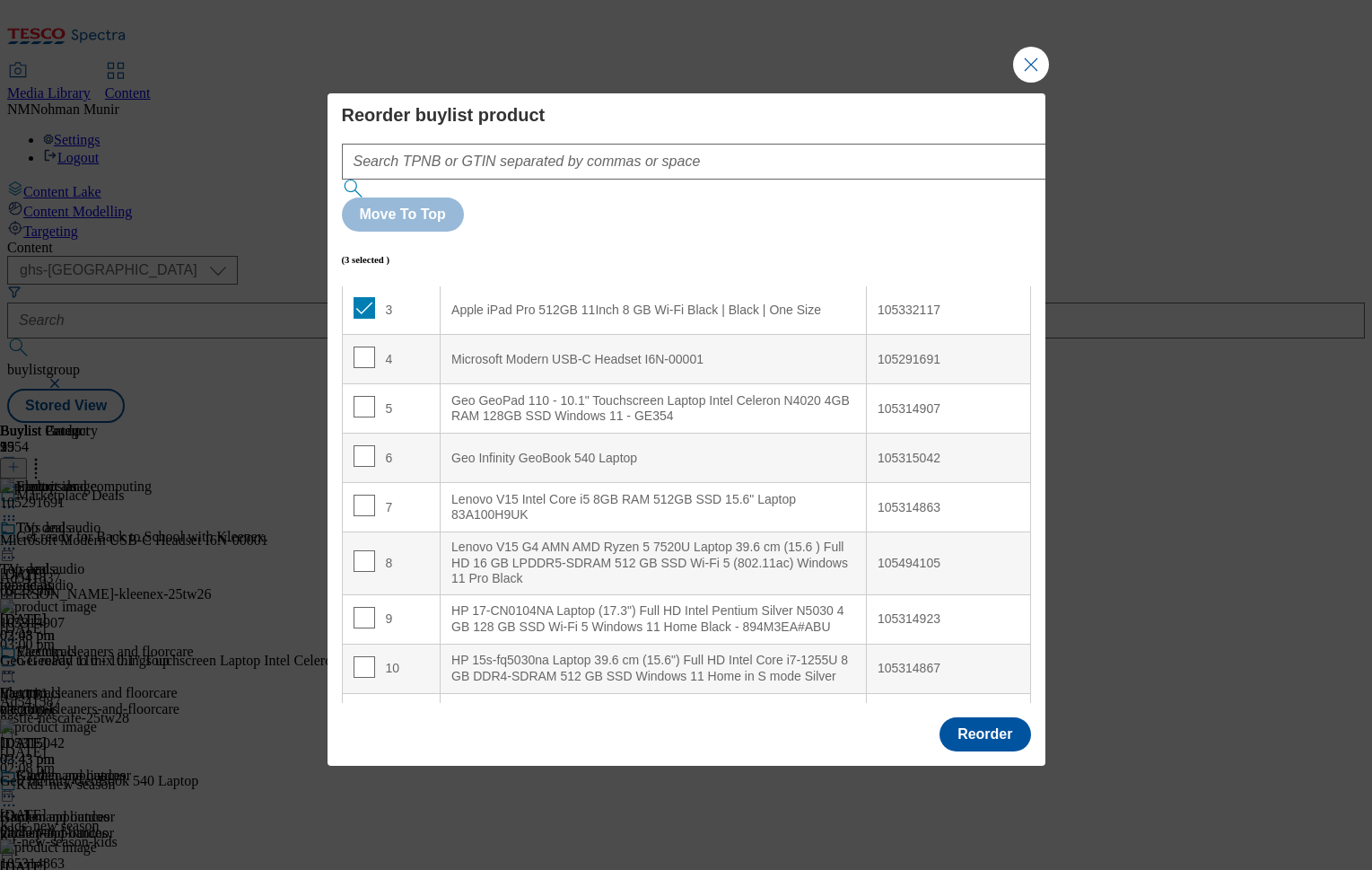
drag, startPoint x: 1029, startPoint y: 320, endPoint x: 1033, endPoint y: 360, distance: 40.2
click at [1033, 360] on div "Reorder buylist product Move To Top (3 selected ) Index Product Name TPNB or GT…" at bounding box center [687, 400] width 718 height 614
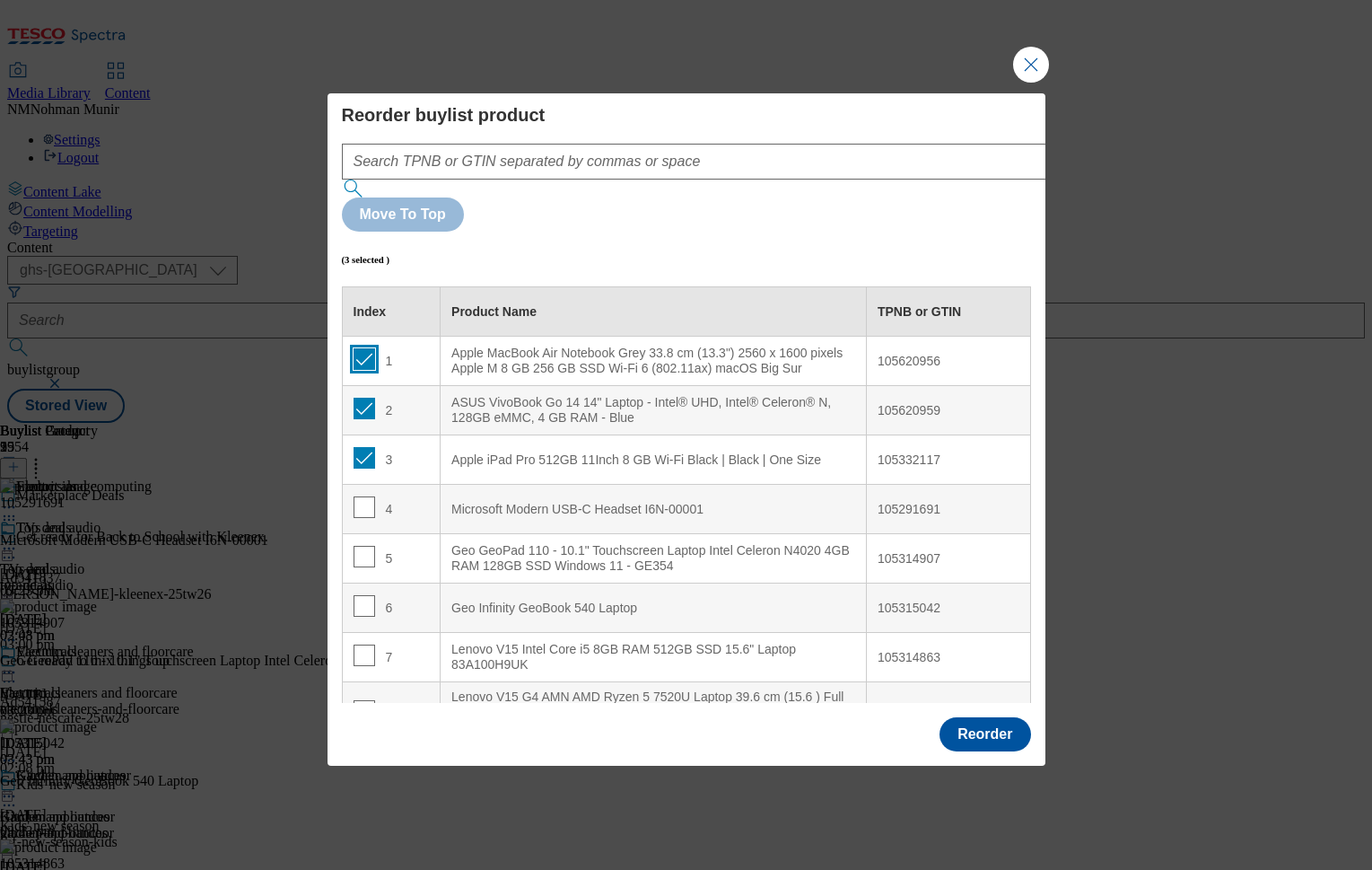
click at [368, 349] on input "Modal" at bounding box center [364, 359] width 22 height 22
checkbox input "false"
click at [366, 398] on input "Modal" at bounding box center [364, 408] width 22 height 22
checkbox input "false"
click at [364, 447] on input "Modal" at bounding box center [364, 457] width 22 height 22
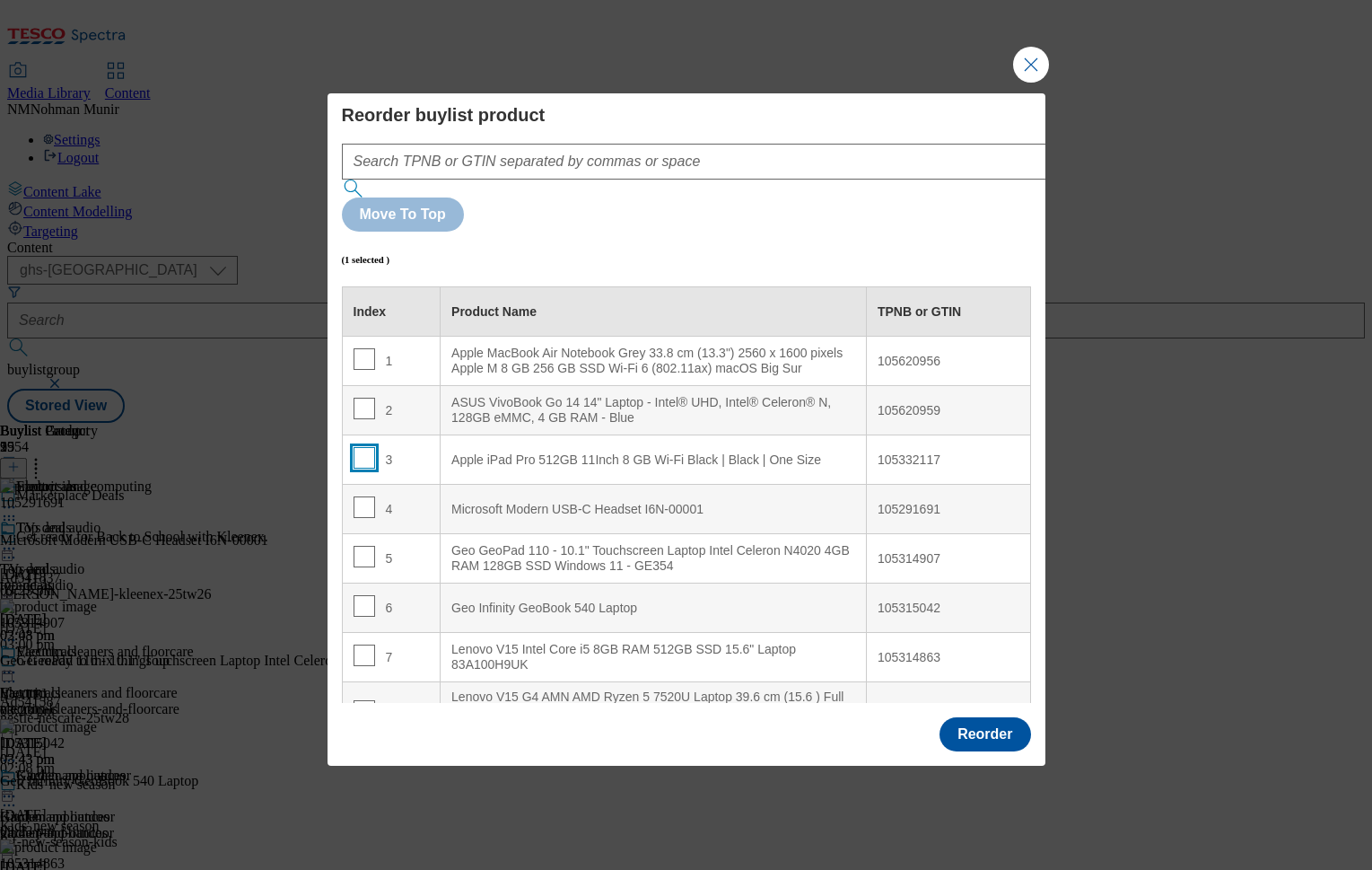
checkbox input "false"
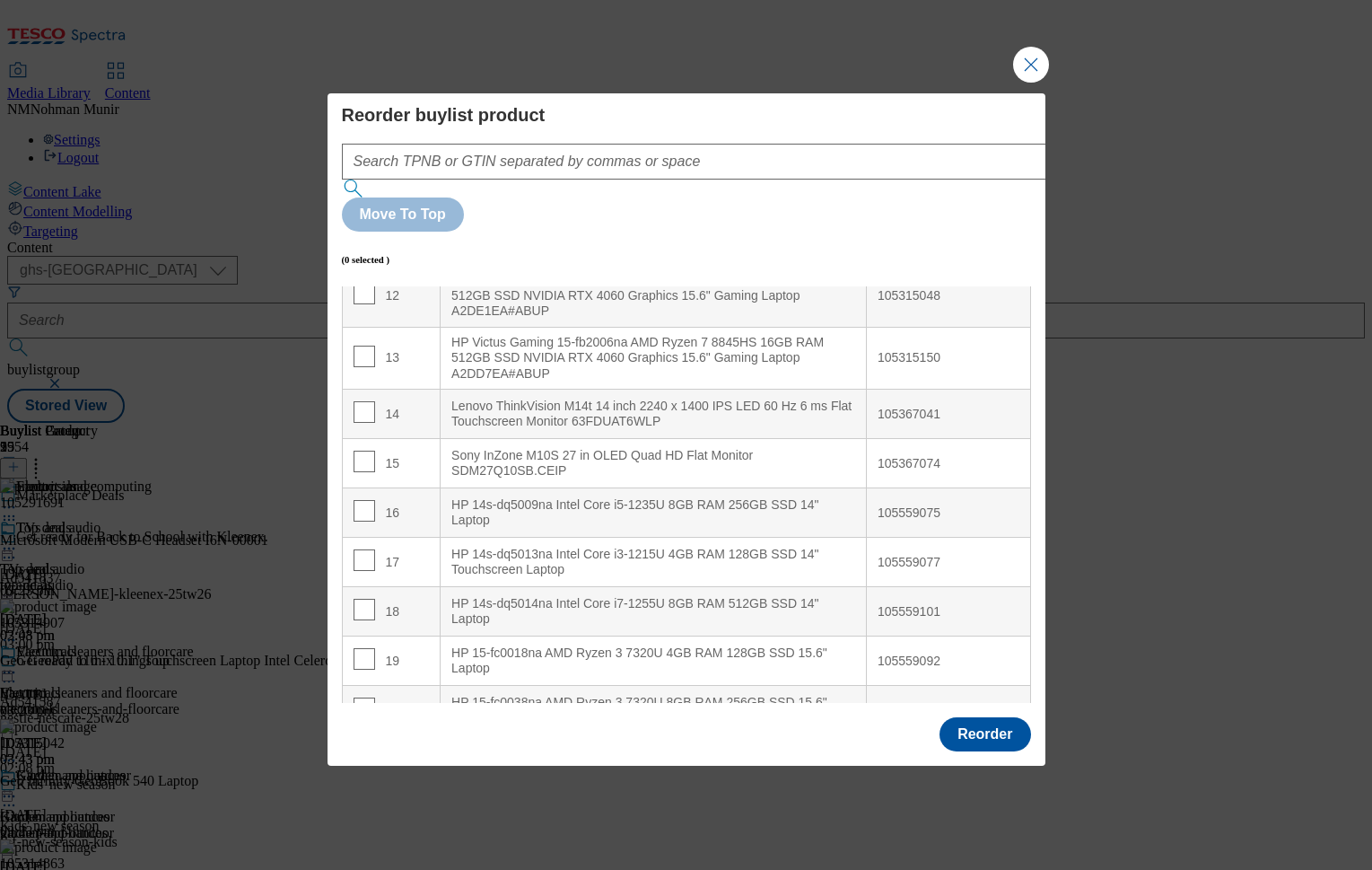
scroll to position [718, 0]
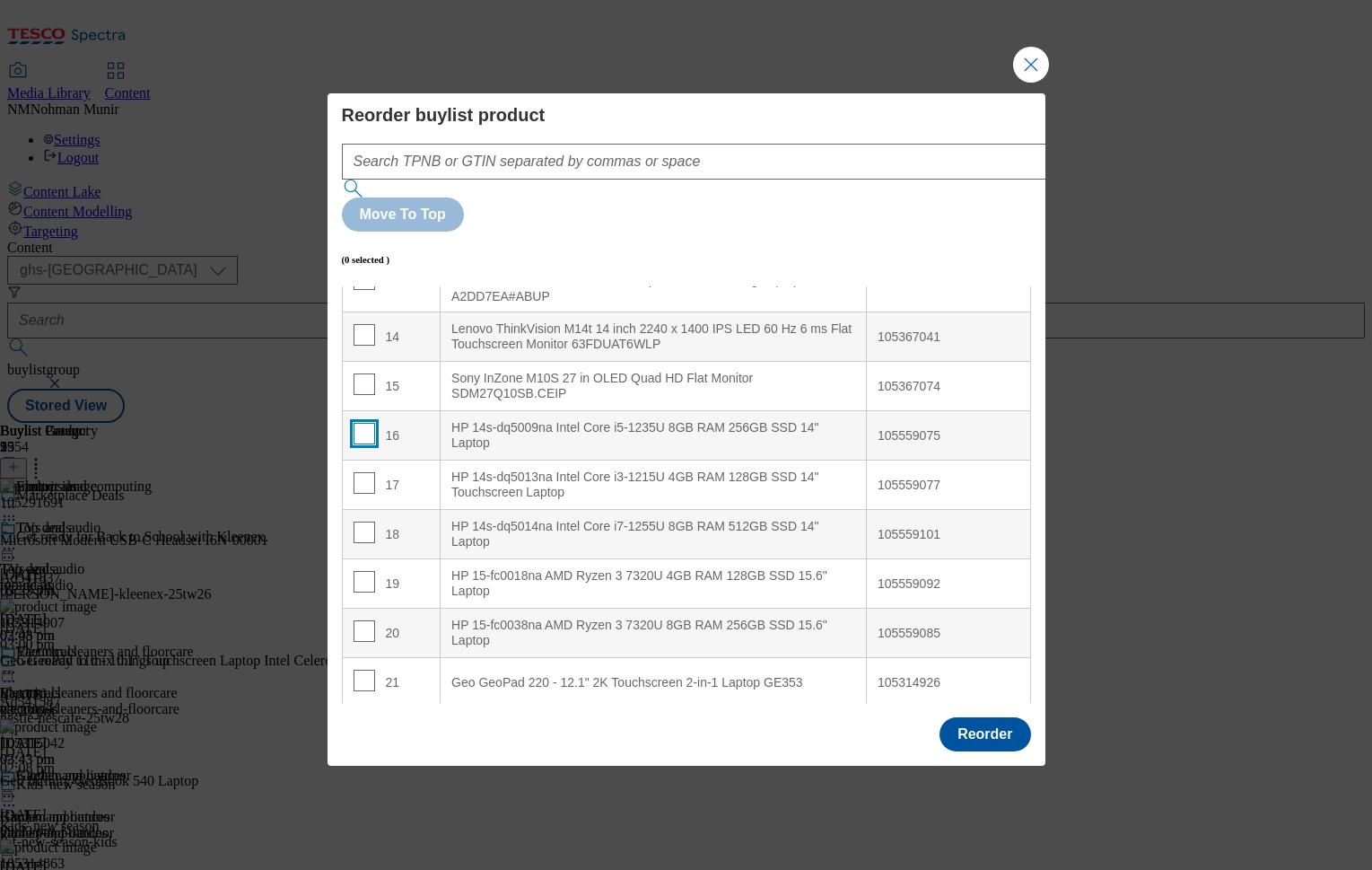
click at [363, 423] on input "Modal" at bounding box center [364, 434] width 22 height 22
checkbox input "true"
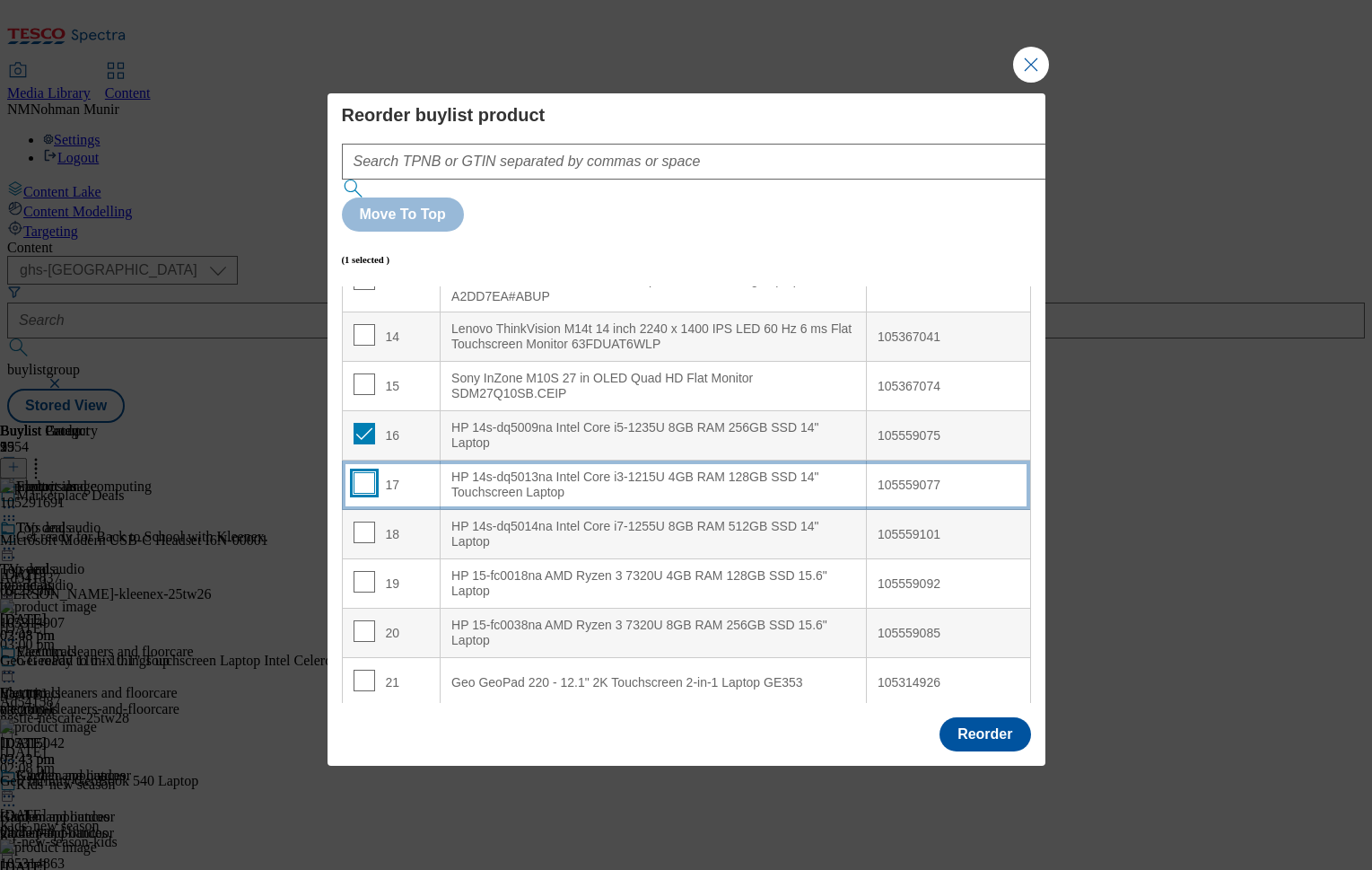
click at [365, 472] on input "Modal" at bounding box center [364, 483] width 22 height 22
checkbox input "true"
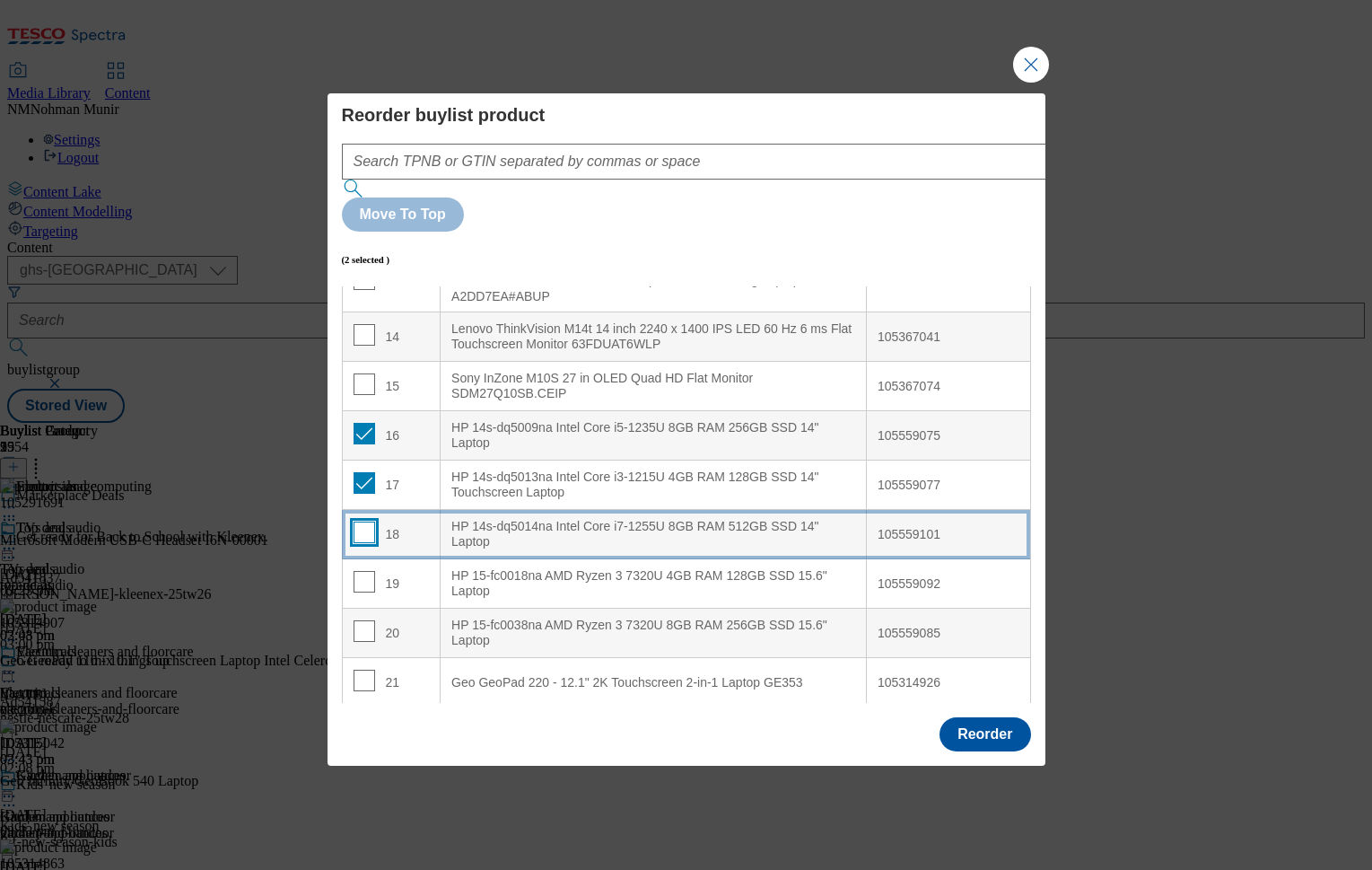
click at [361, 521] on input "Modal" at bounding box center [364, 532] width 22 height 22
checkbox input "true"
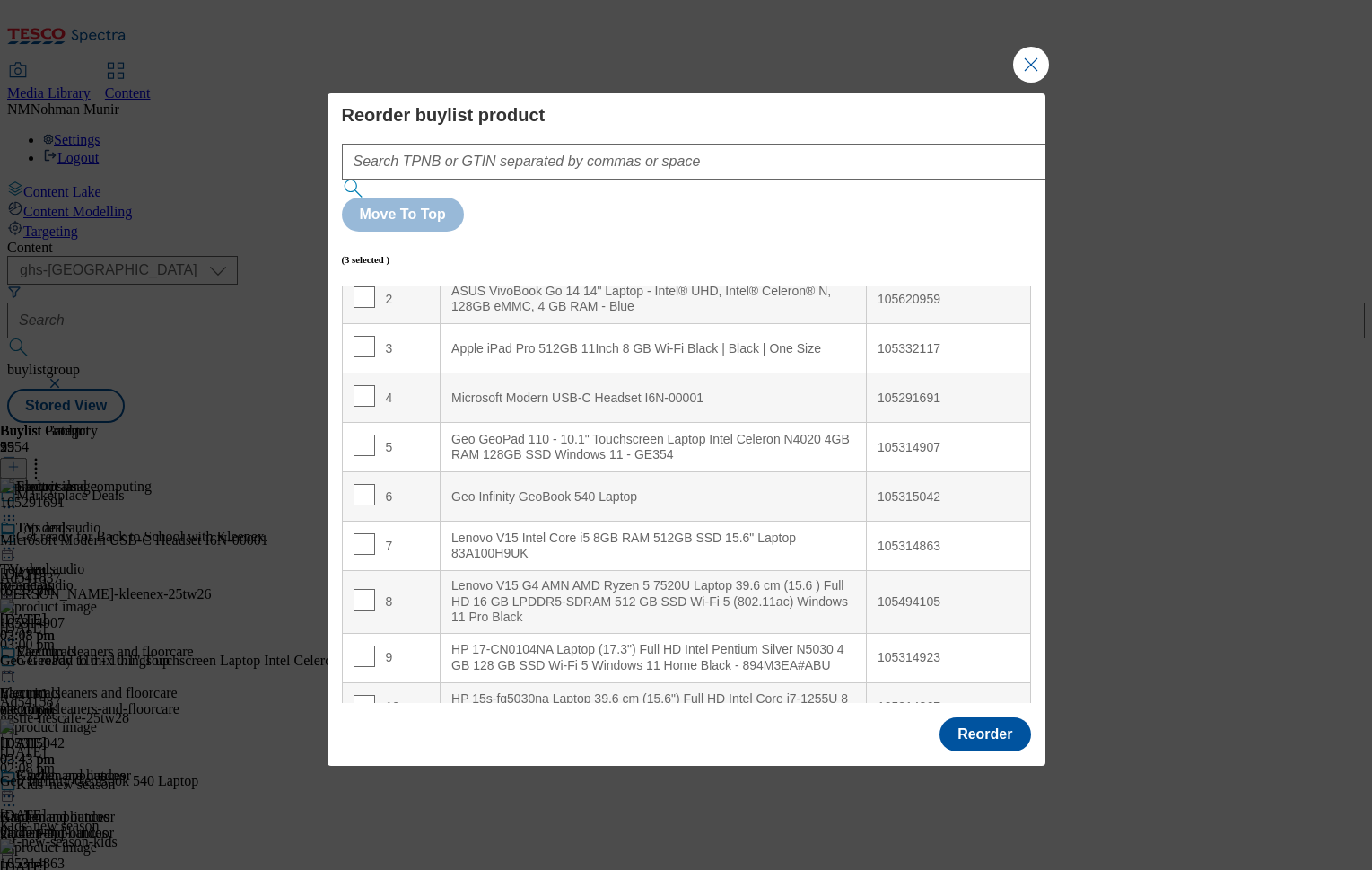
scroll to position [3, 0]
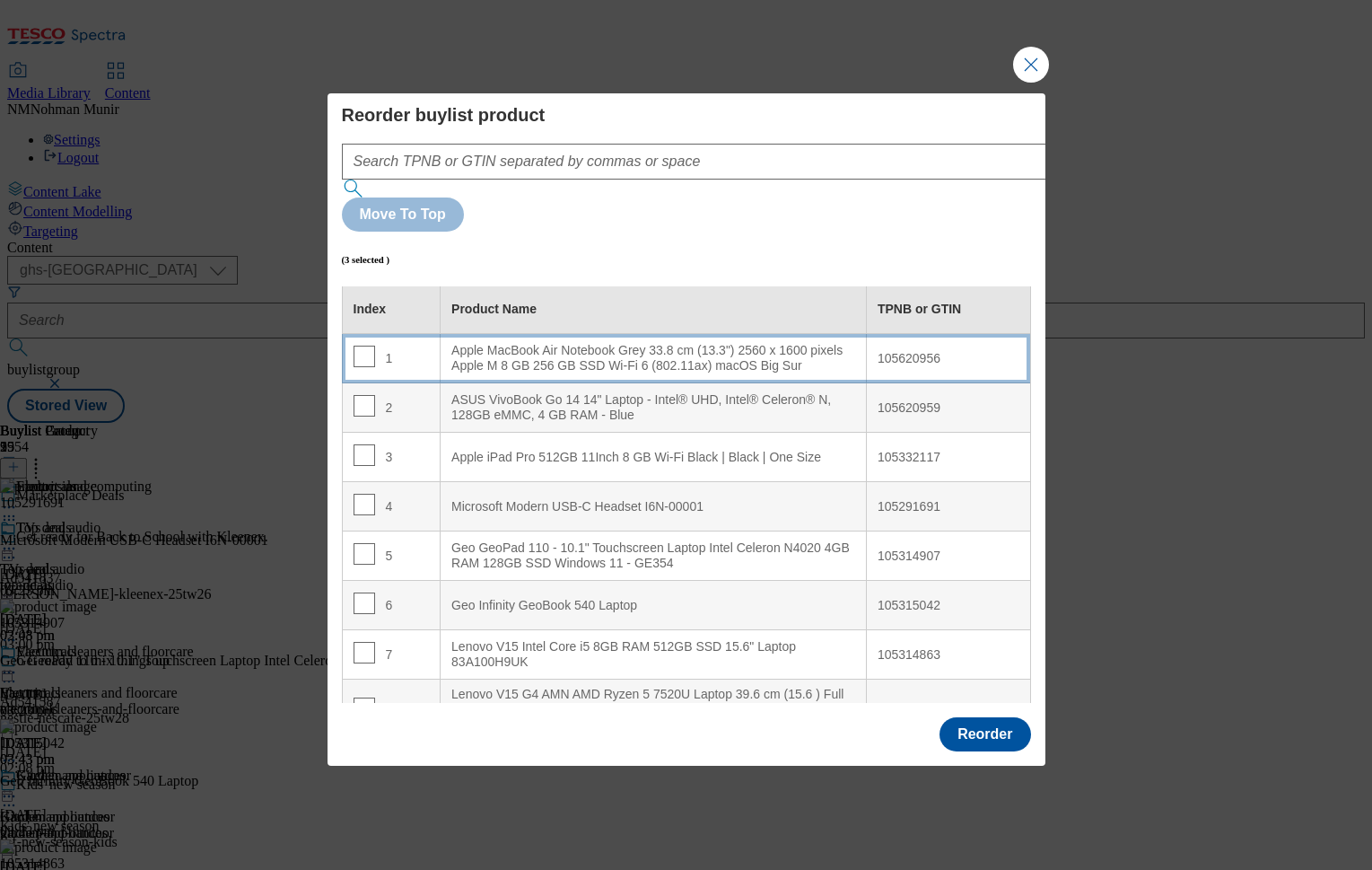
click at [580, 343] on div "Apple MacBook Air Notebook Grey 33.8 cm (13.3") 2560 x 1600 pixels Apple M 8 GB…" at bounding box center [653, 358] width 404 height 31
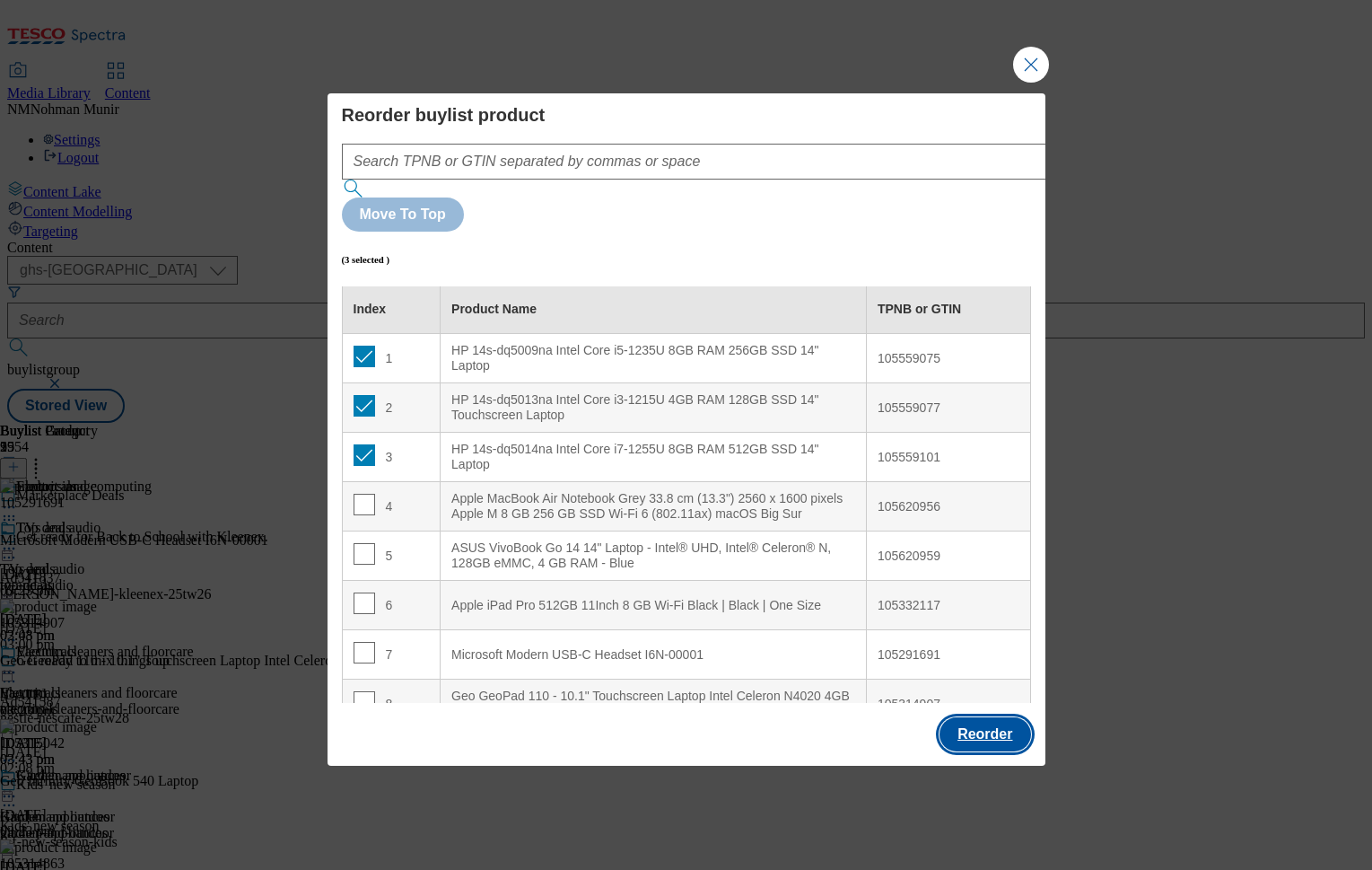
click at [945, 717] on button "Reorder" at bounding box center [985, 734] width 90 height 34
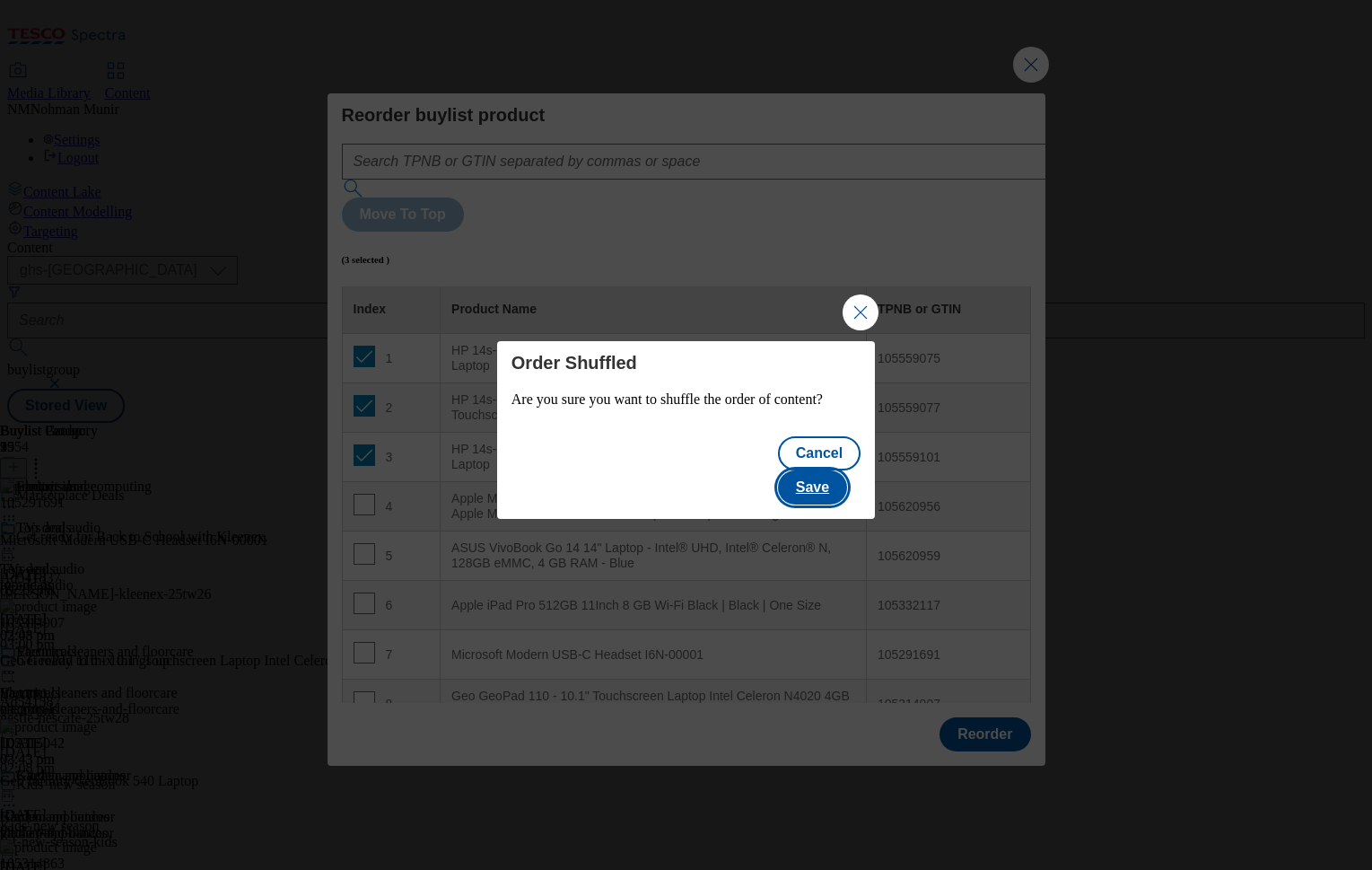
click at [833, 473] on button "Save" at bounding box center [812, 487] width 69 height 34
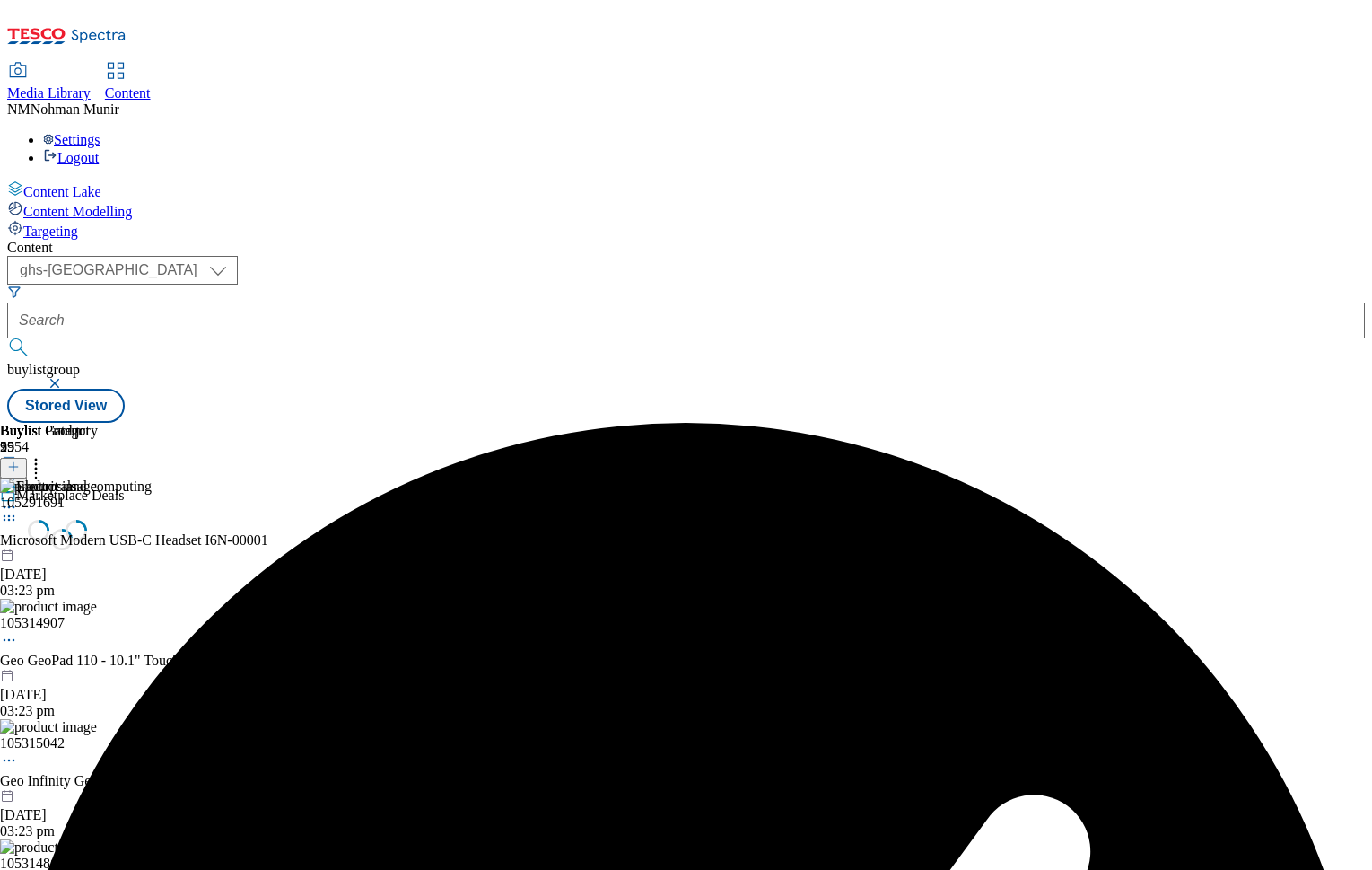
scroll to position [0, 0]
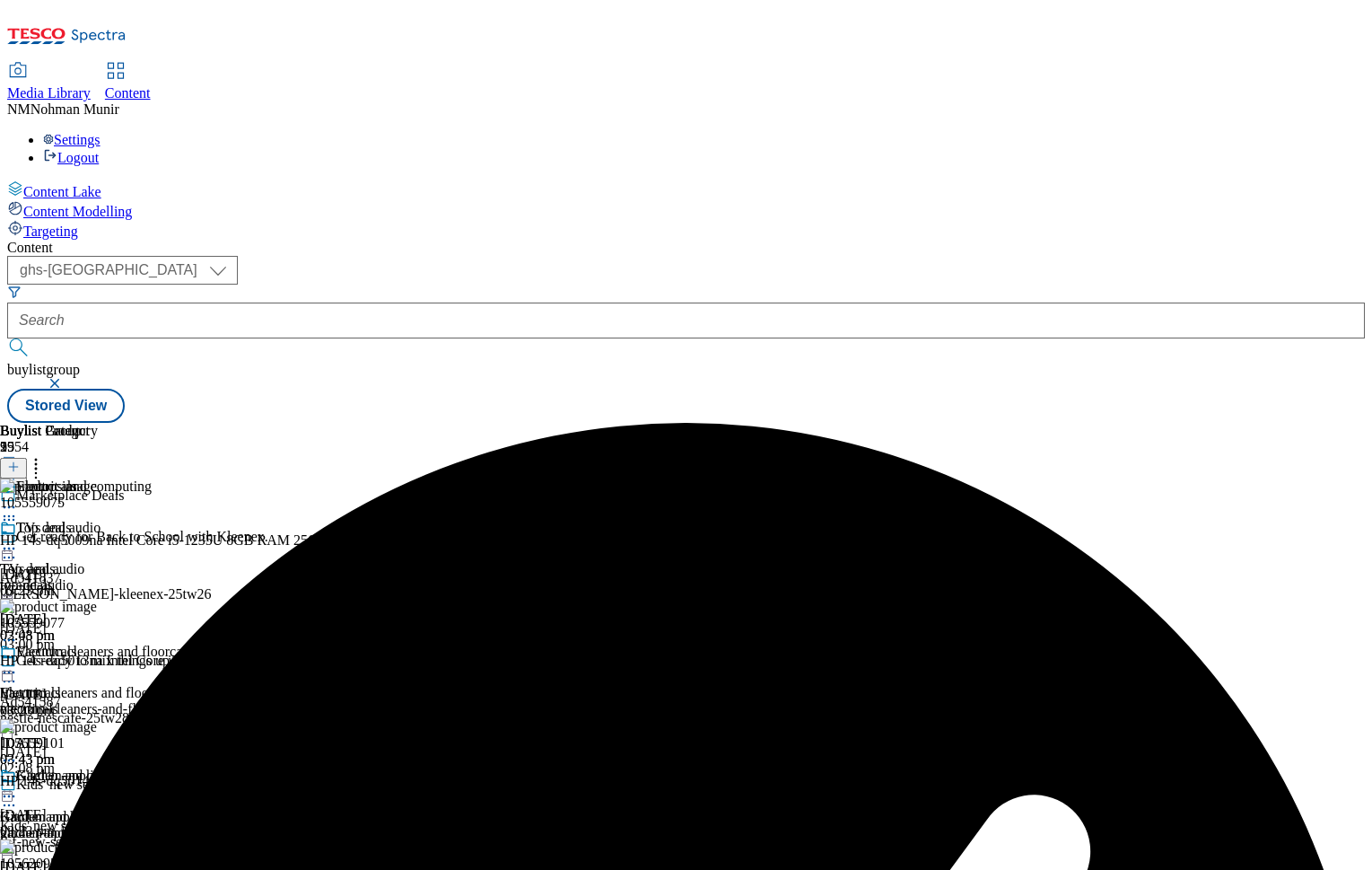
click at [18, 499] on icon at bounding box center [8, 507] width 18 height 18
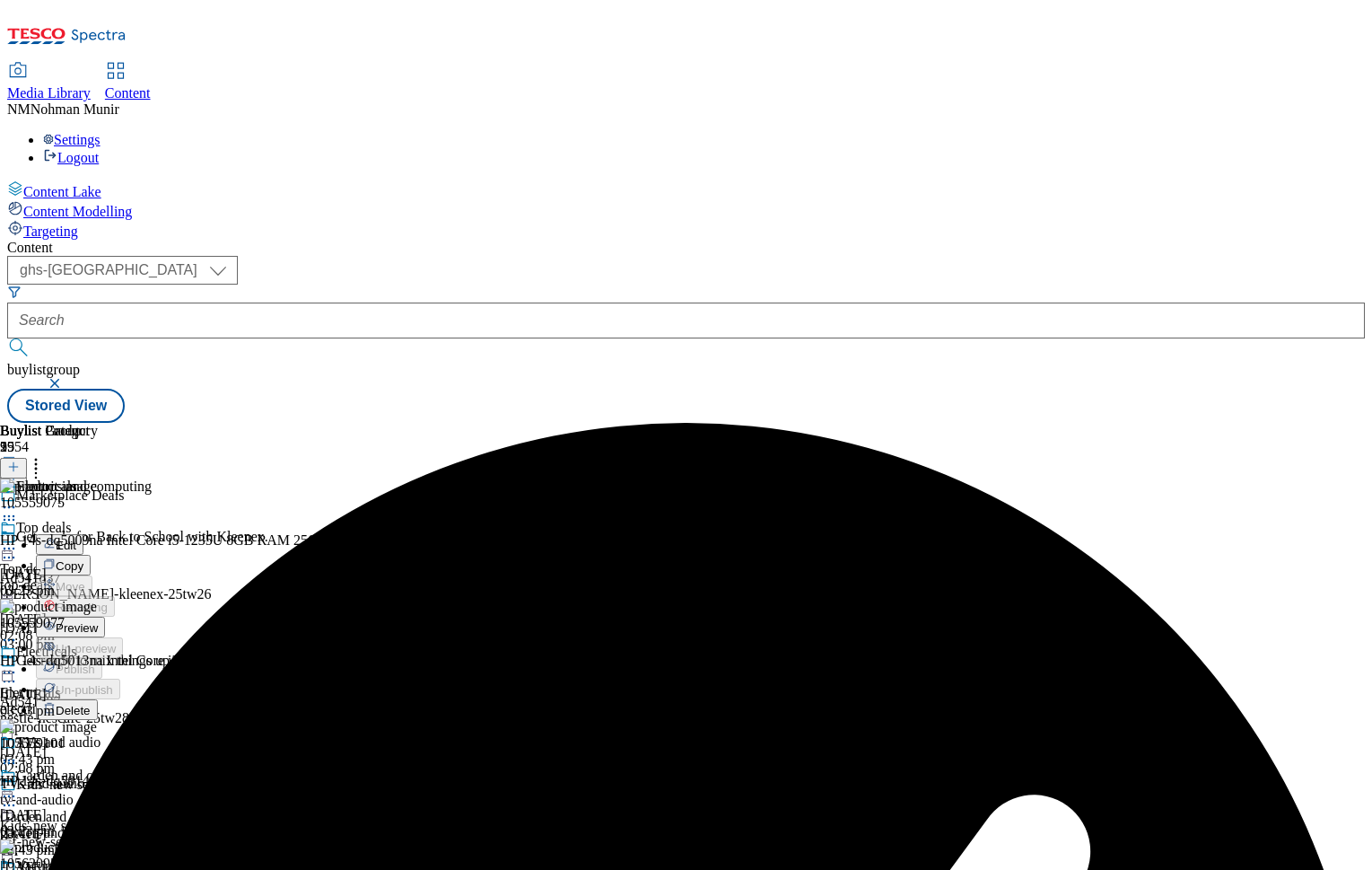
click at [105, 616] on button "Preview" at bounding box center [70, 627] width 69 height 21
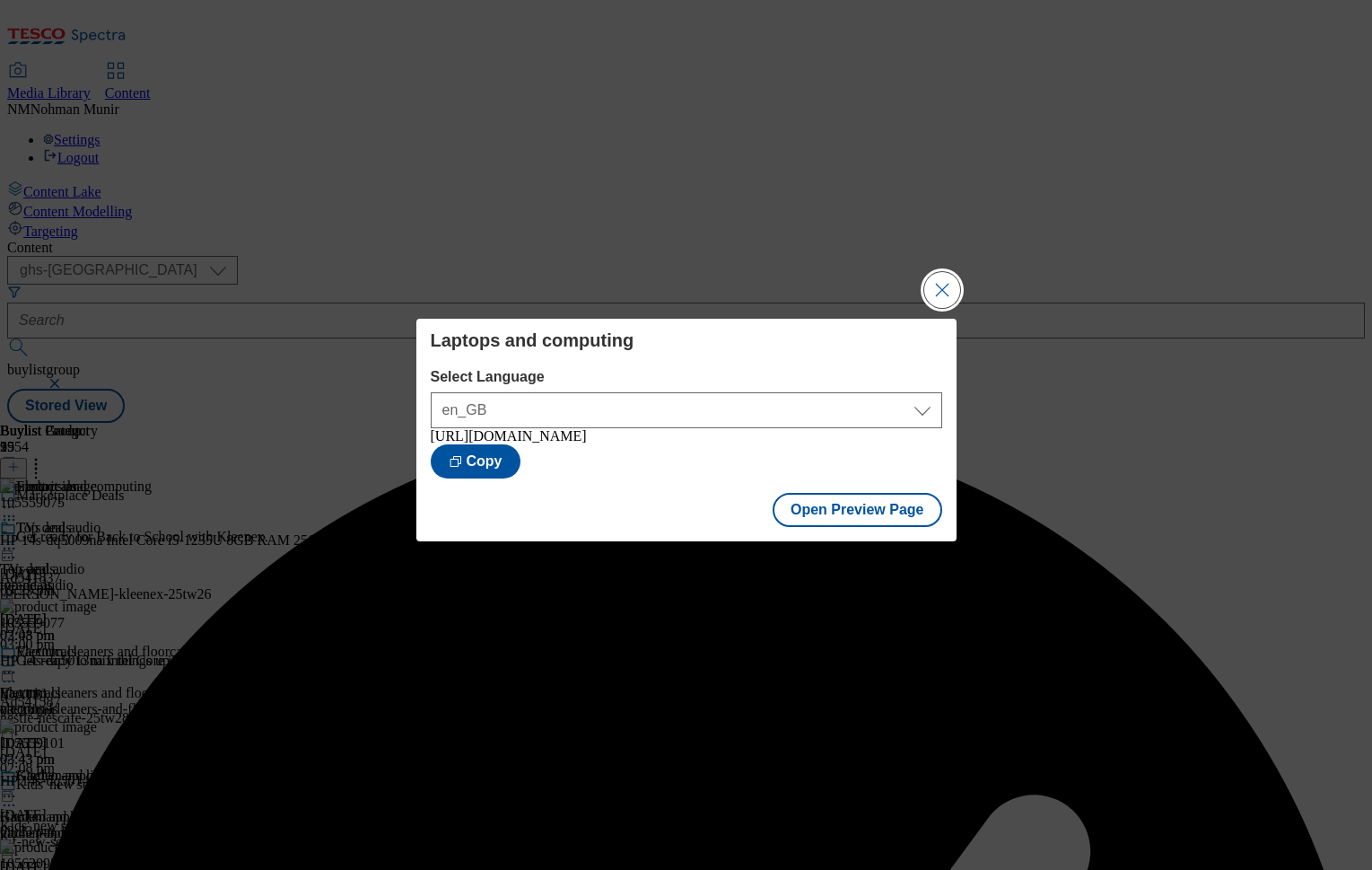
click at [939, 278] on button "Close Modal" at bounding box center [942, 290] width 36 height 36
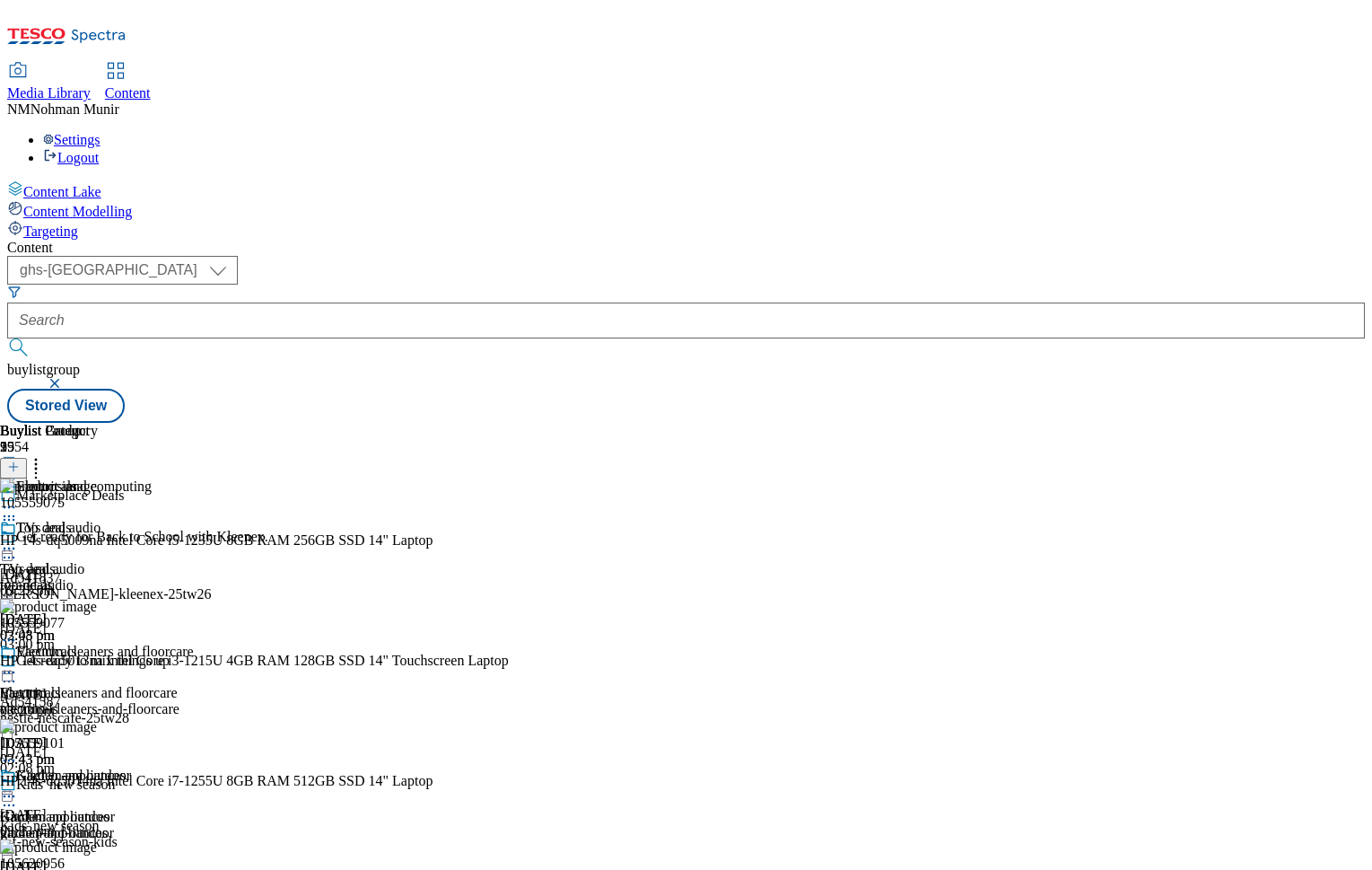
click at [18, 499] on icon at bounding box center [8, 507] width 18 height 18
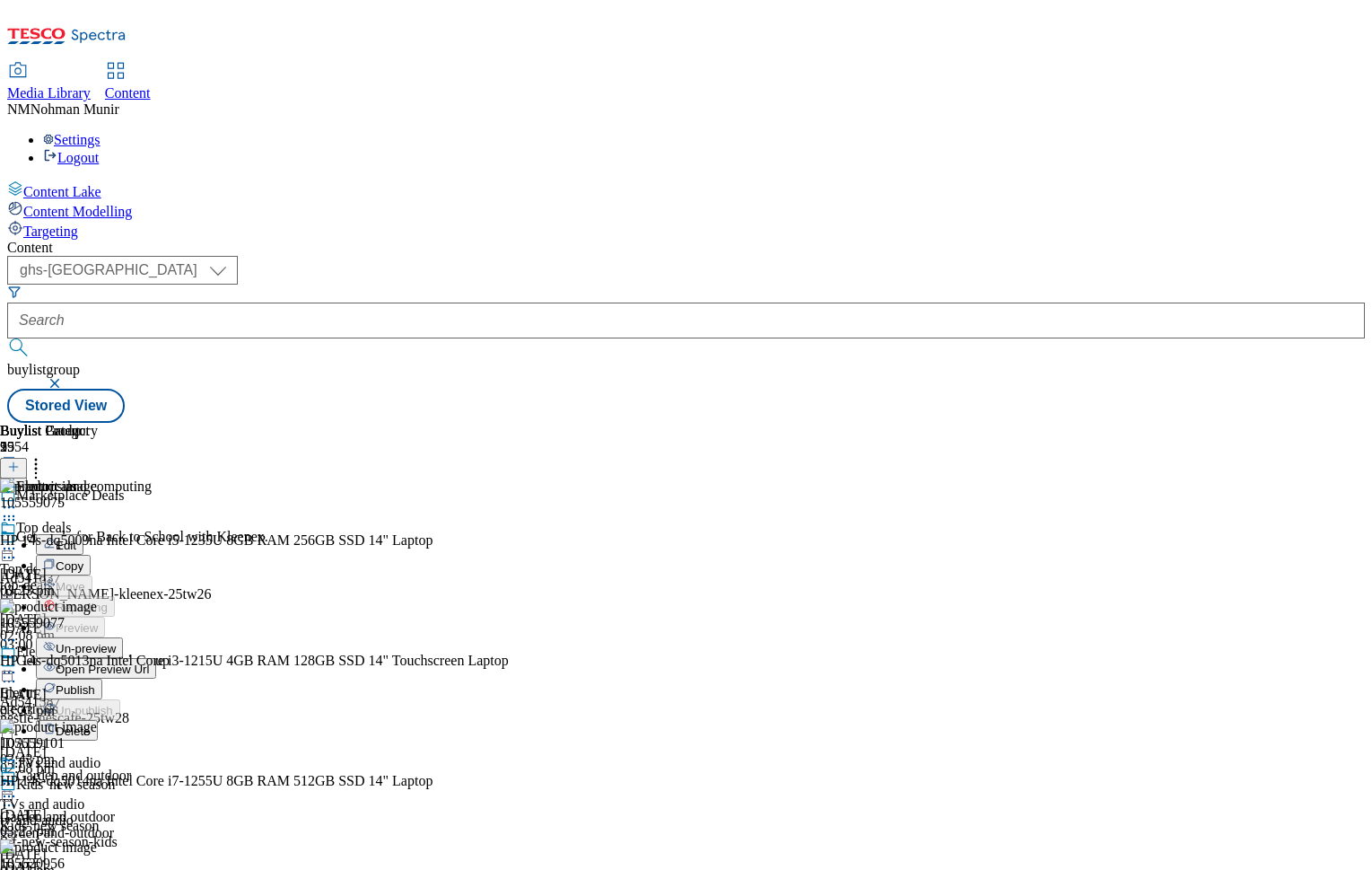
click at [95, 683] on span "Publish" at bounding box center [75, 690] width 40 height 13
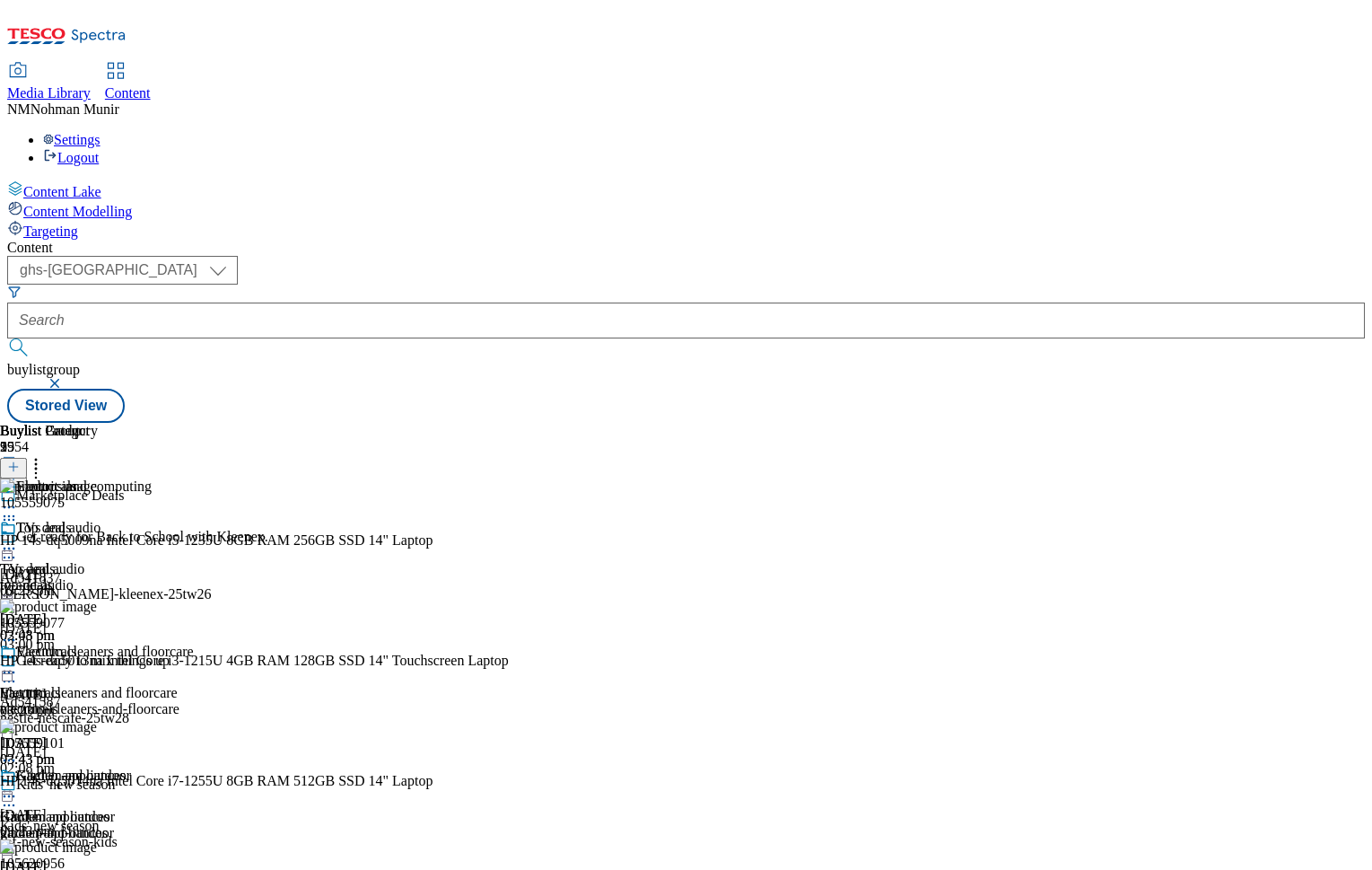
scroll to position [1045, 0]
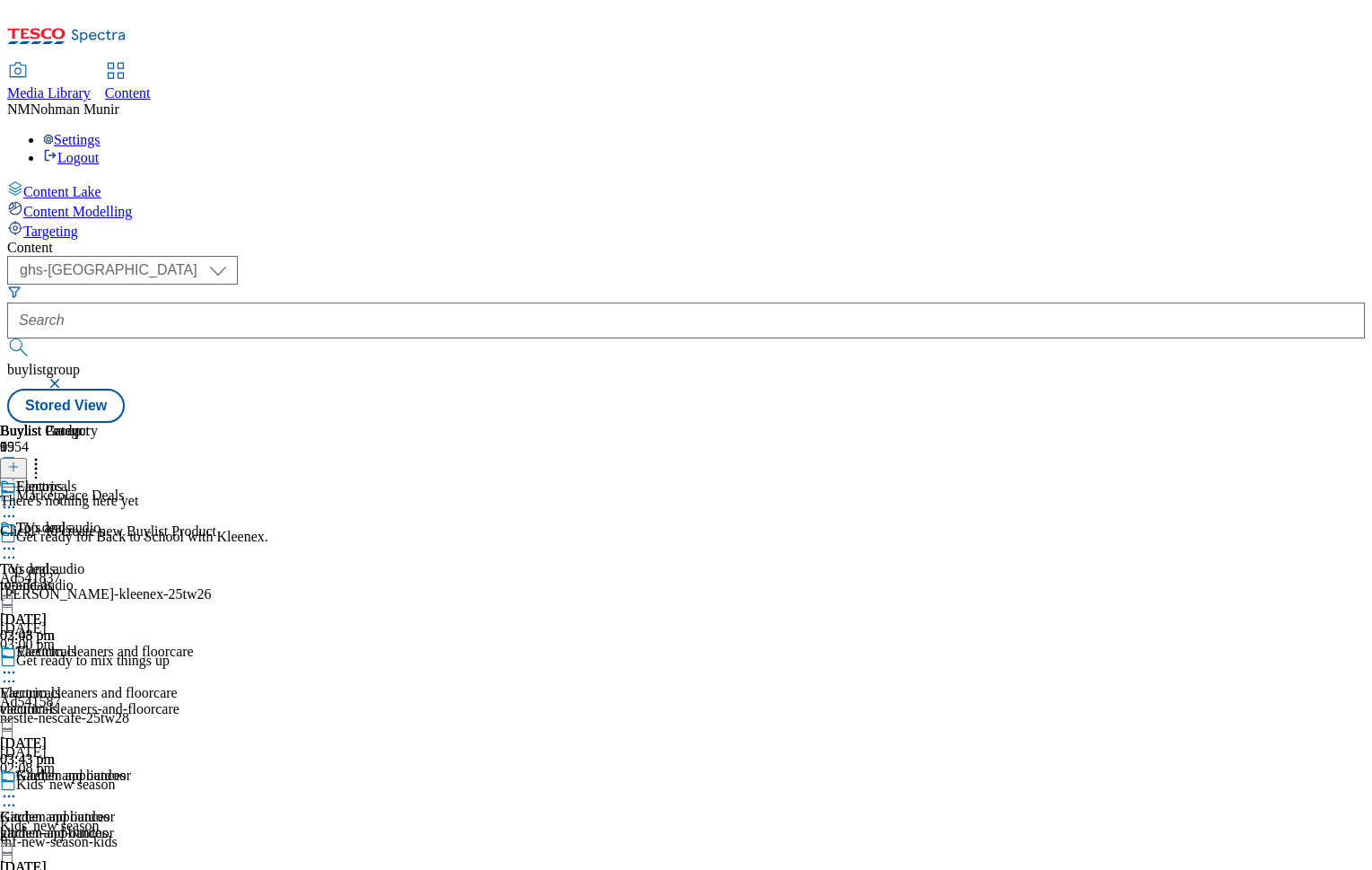
click at [141, 825] on div "garden-and-outdoor" at bounding box center [71, 832] width 141 height 16
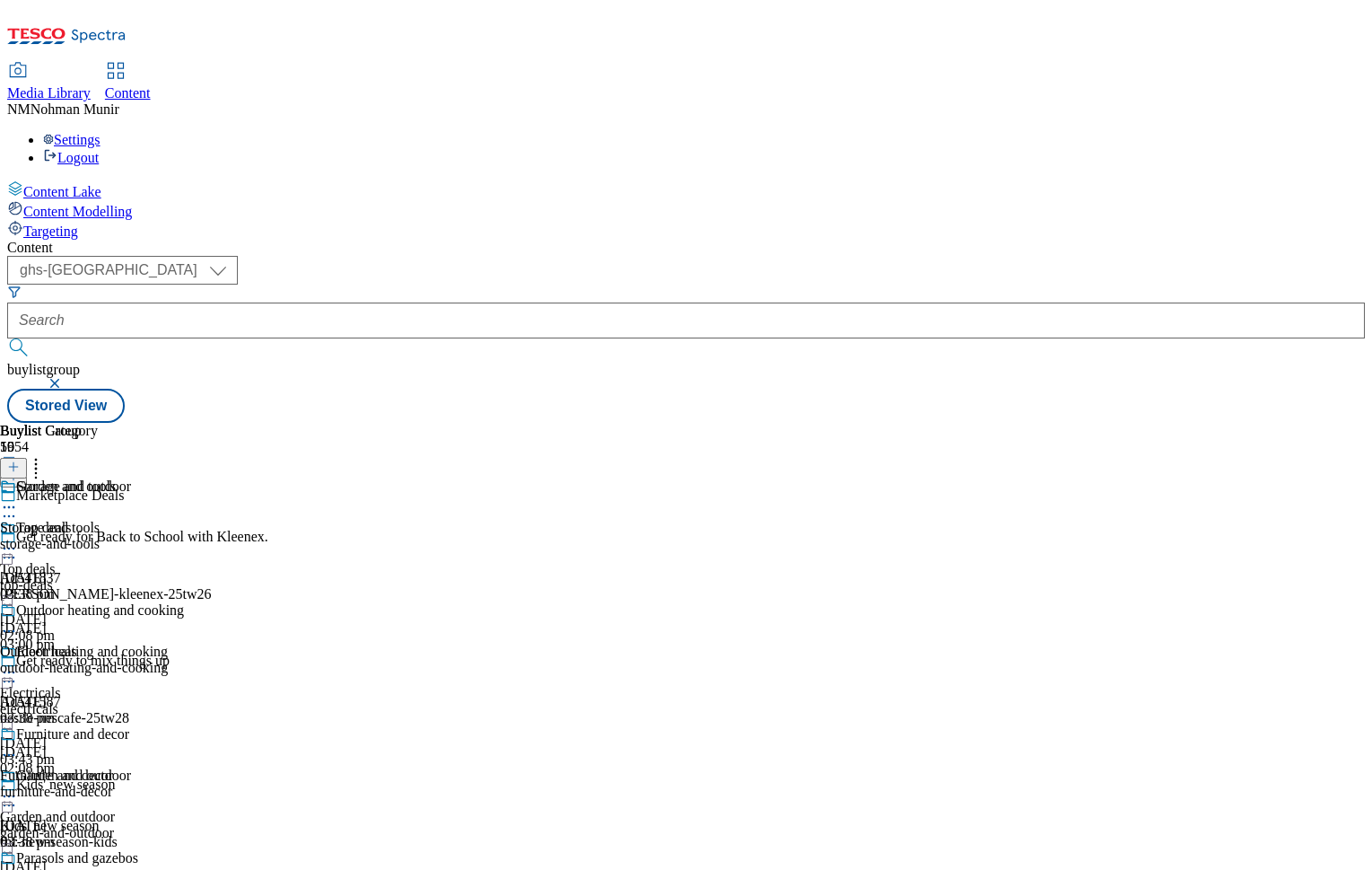
click at [141, 701] on div "electricals" at bounding box center [71, 709] width 141 height 16
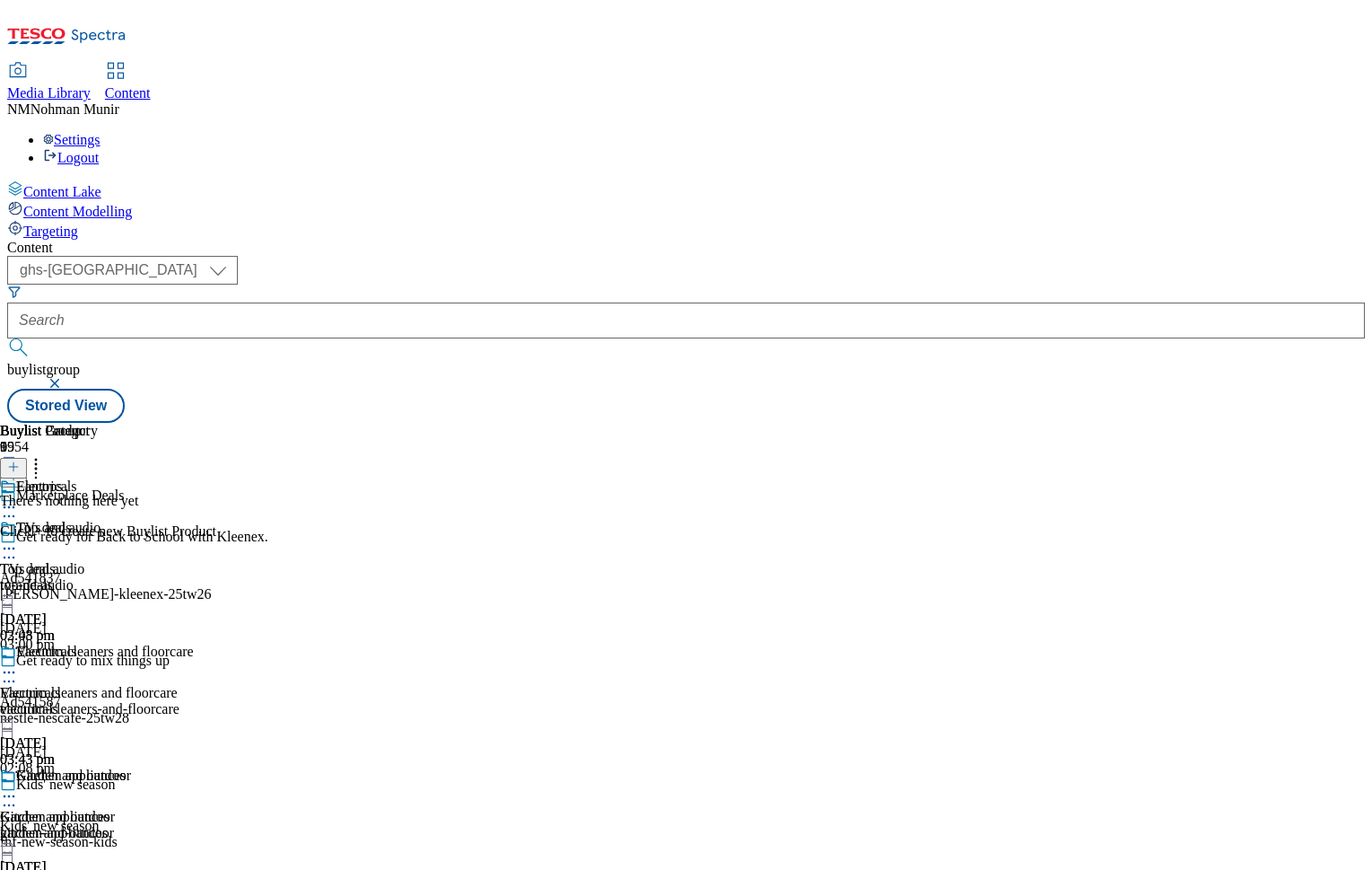
scroll to position [0, 220]
click at [972, 423] on div "Content ( optional ) ghs-uk group-comms ghs-uk buylistgroup Stored View Buylist…" at bounding box center [686, 331] width 1358 height 183
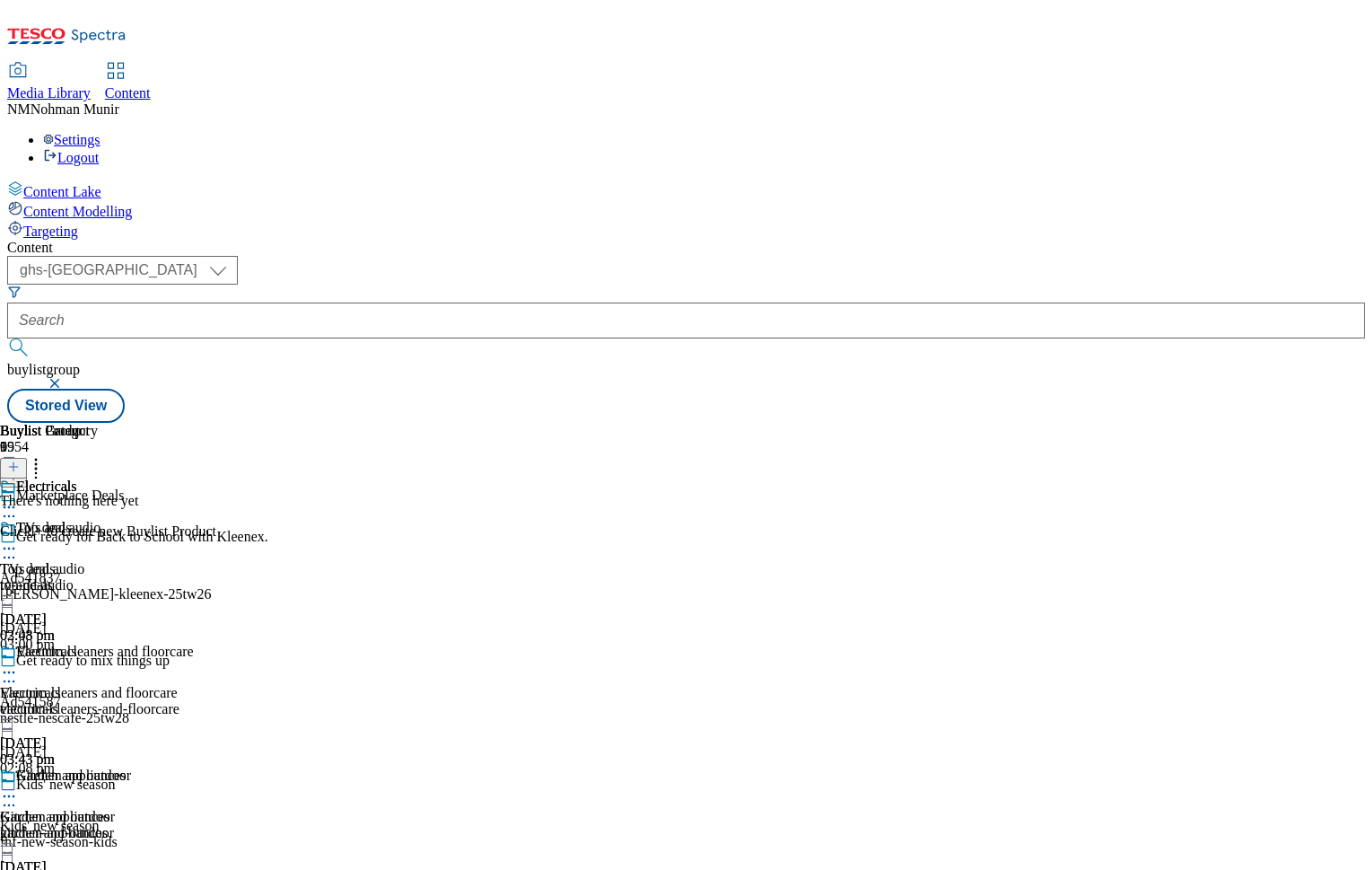
click at [45, 455] on icon at bounding box center [36, 464] width 18 height 18
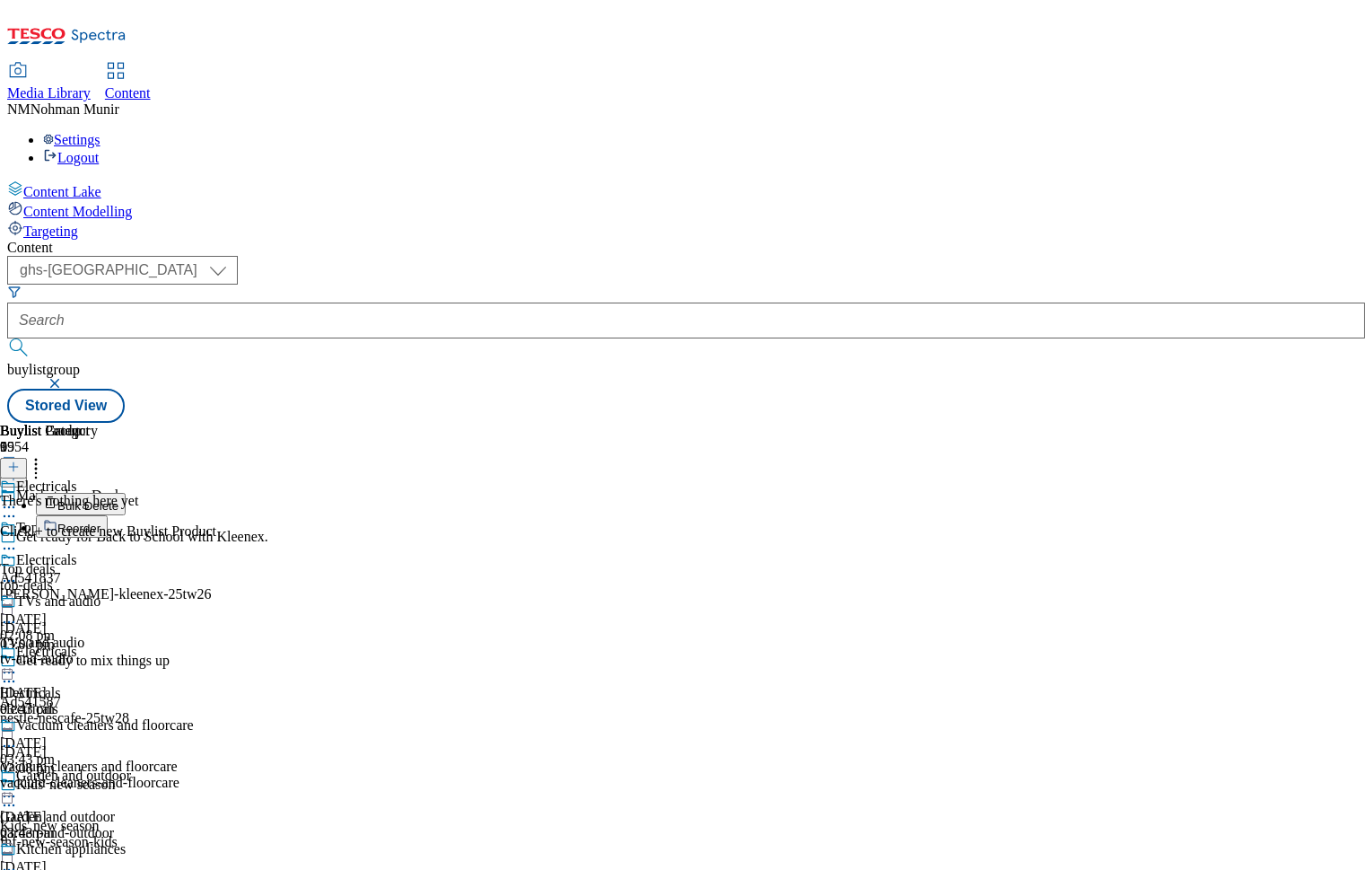
click at [107, 516] on button "Reorder" at bounding box center [72, 527] width 72 height 23
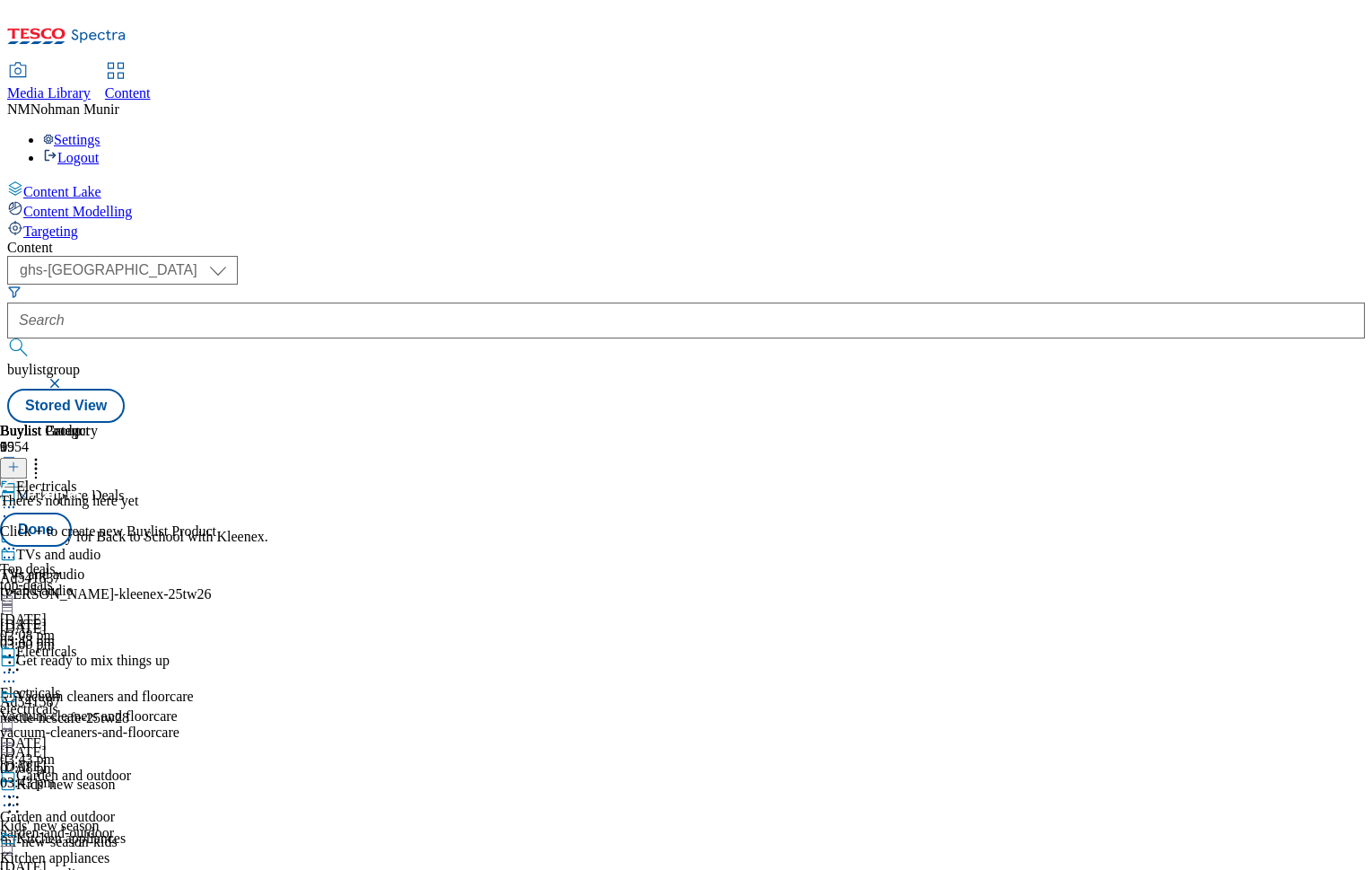
scroll to position [732, 0]
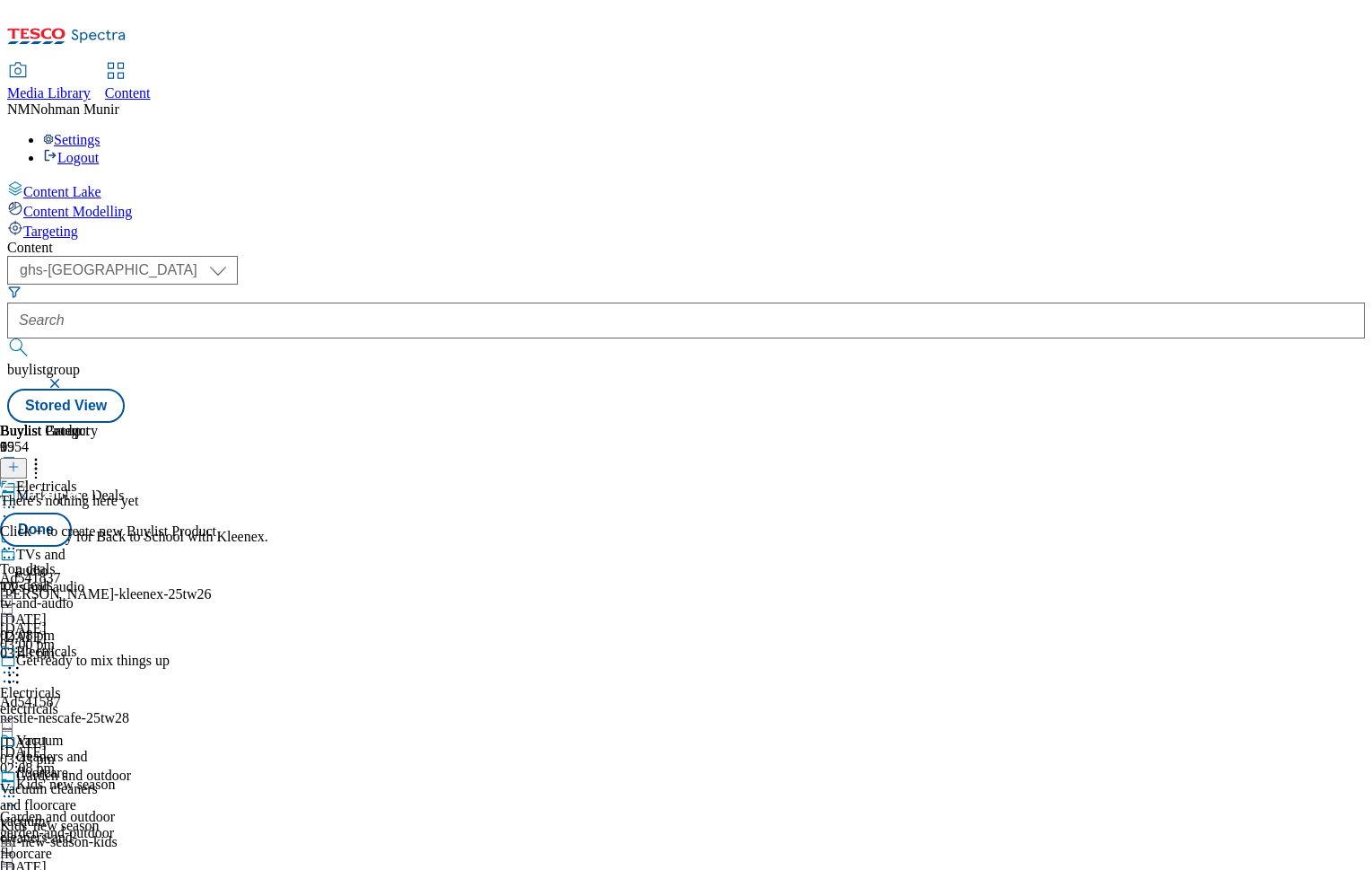
drag, startPoint x: 943, startPoint y: 730, endPoint x: 935, endPoint y: 277, distance: 453.1
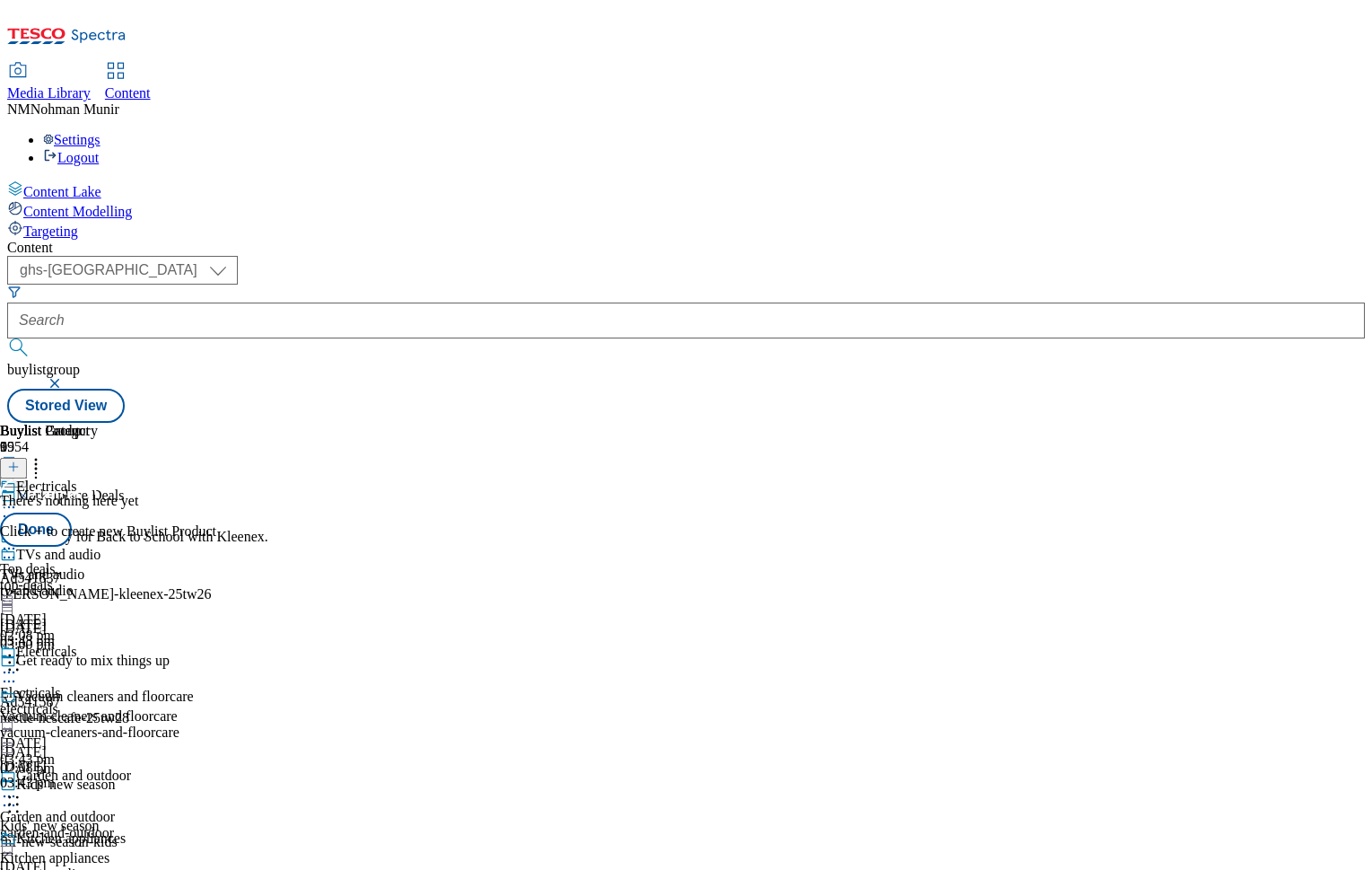
scroll to position [213, 0]
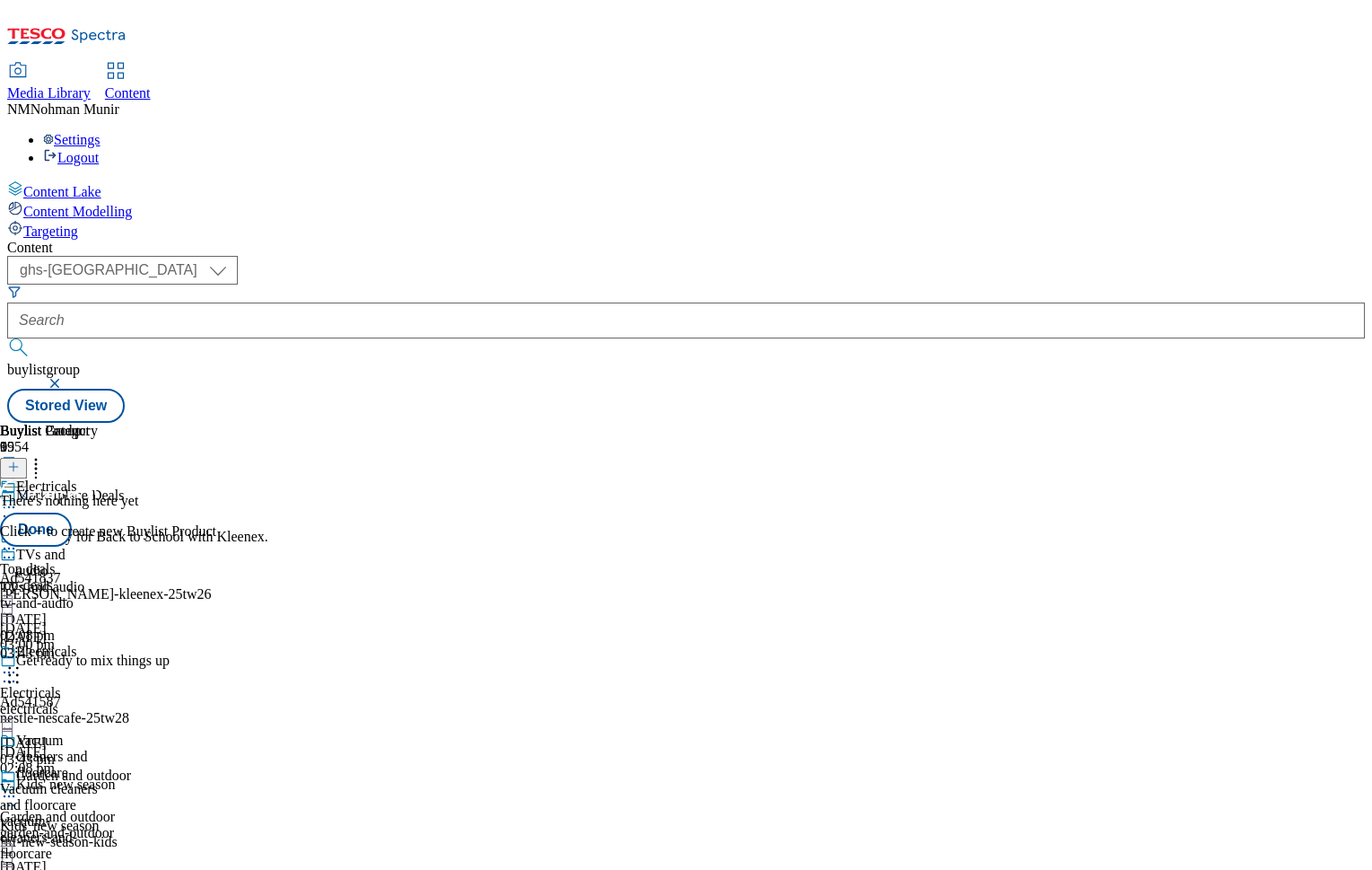
drag, startPoint x: 928, startPoint y: 683, endPoint x: 955, endPoint y: 485, distance: 199.8
drag, startPoint x: 927, startPoint y: 739, endPoint x: 945, endPoint y: 532, distance: 207.8
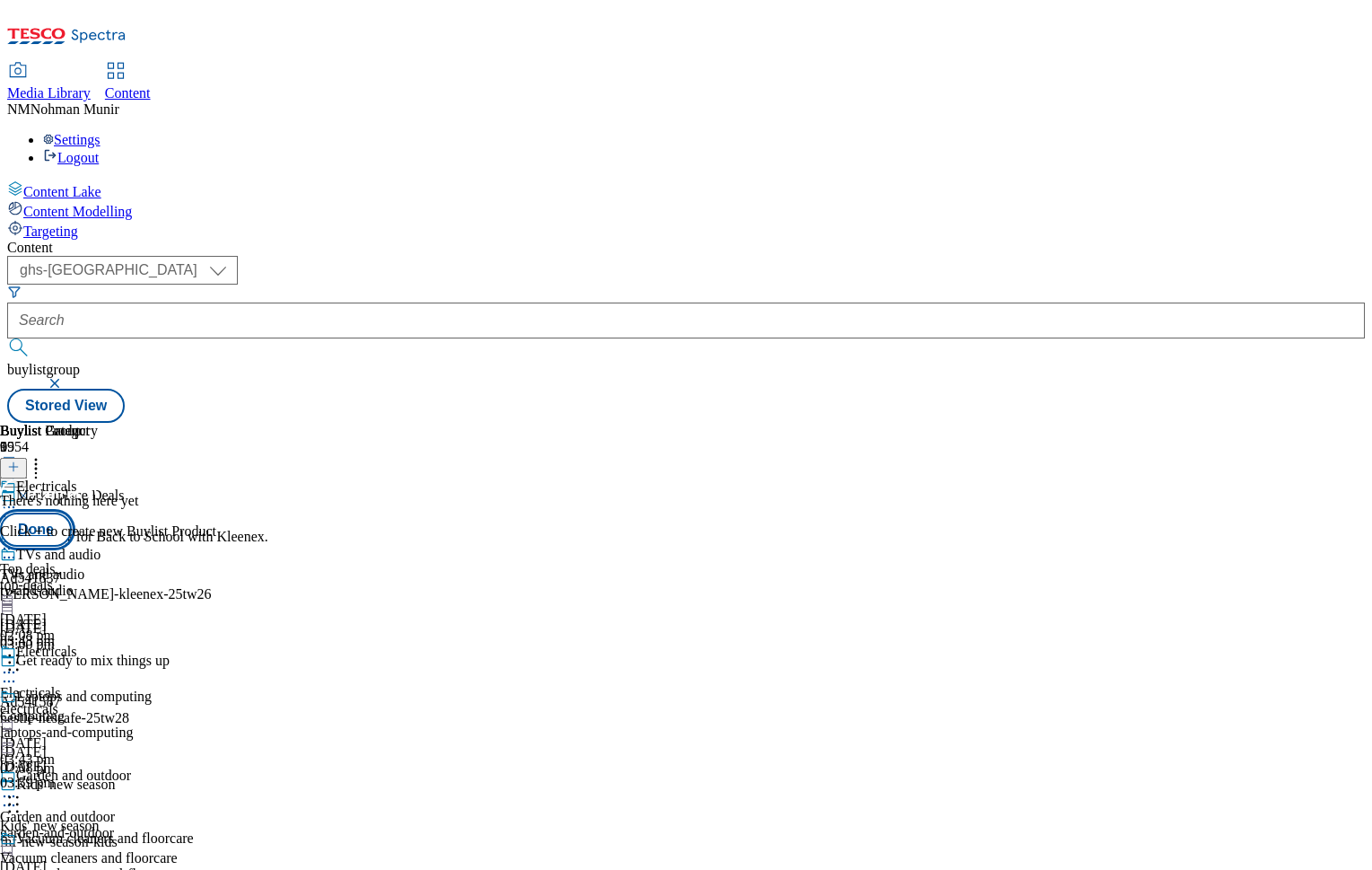
click at [72, 513] on button "Done" at bounding box center [36, 530] width 72 height 34
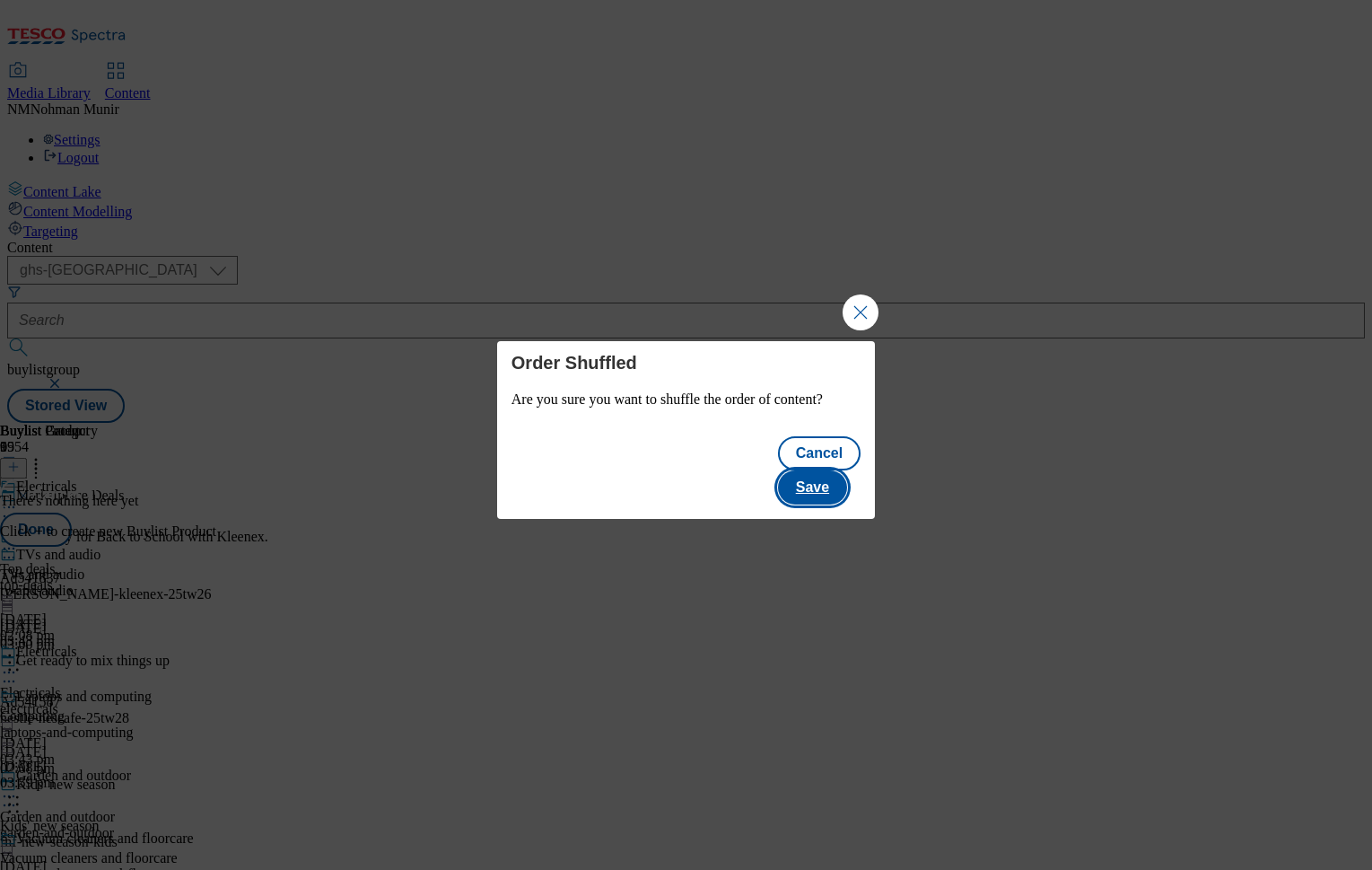
click at [839, 479] on button "Save" at bounding box center [812, 487] width 69 height 34
